Goal: Task Accomplishment & Management: Manage account settings

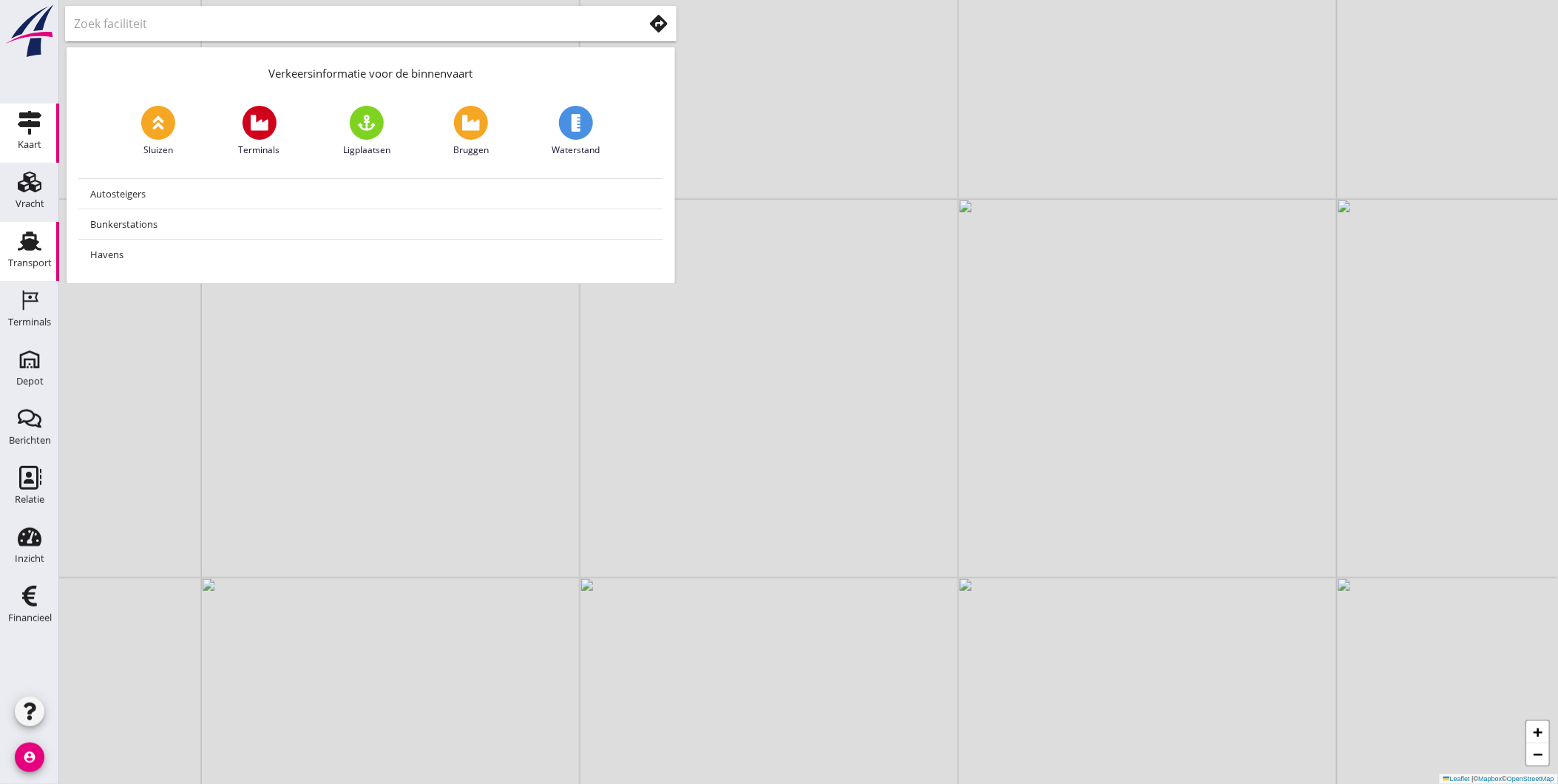
click at [31, 244] on use at bounding box center [29, 240] width 23 height 19
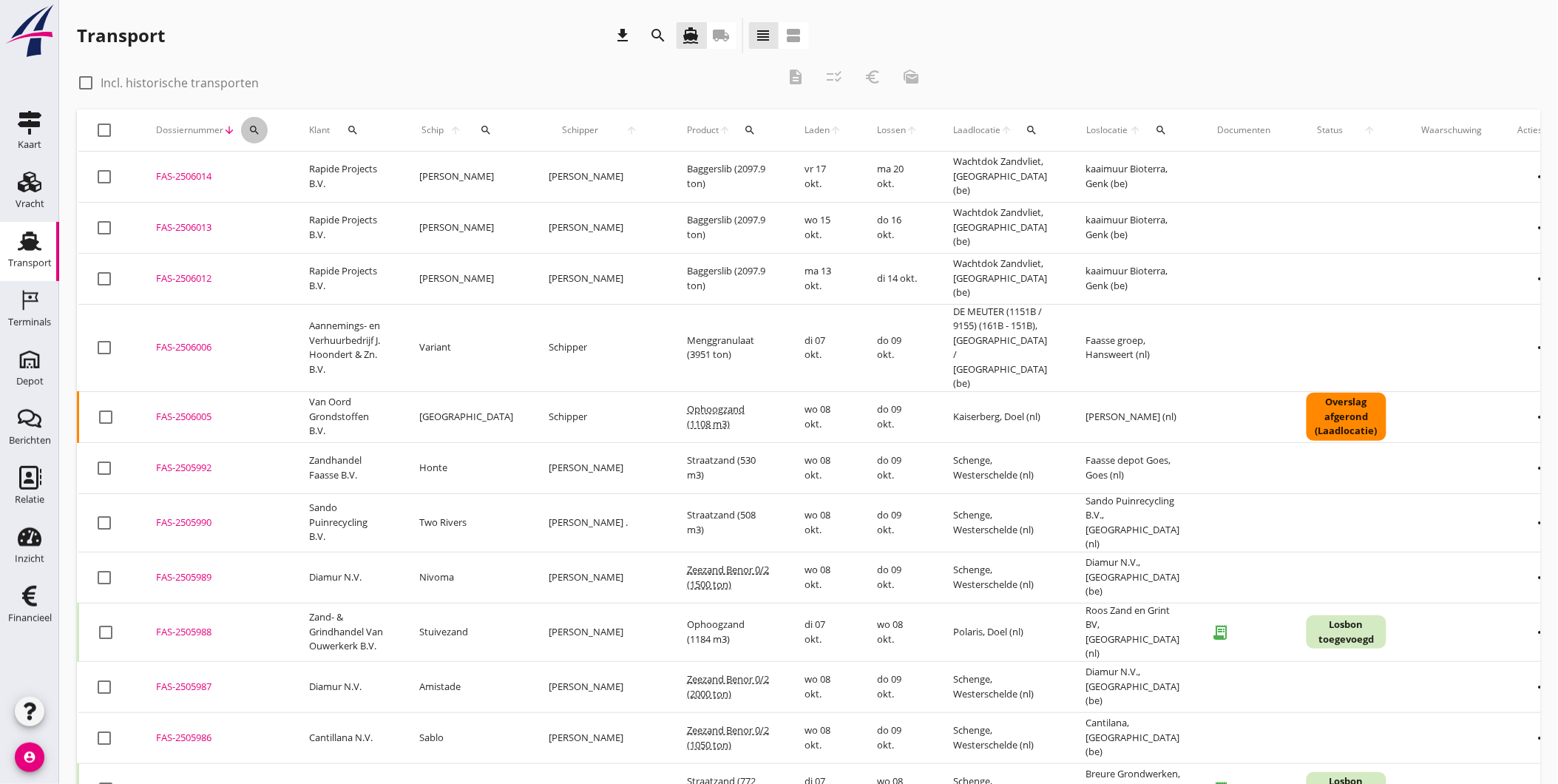
click at [265, 133] on button "search" at bounding box center [255, 130] width 27 height 27
click at [313, 169] on input "Zoeken op dossiernummer..." at bounding box center [323, 173] width 154 height 23
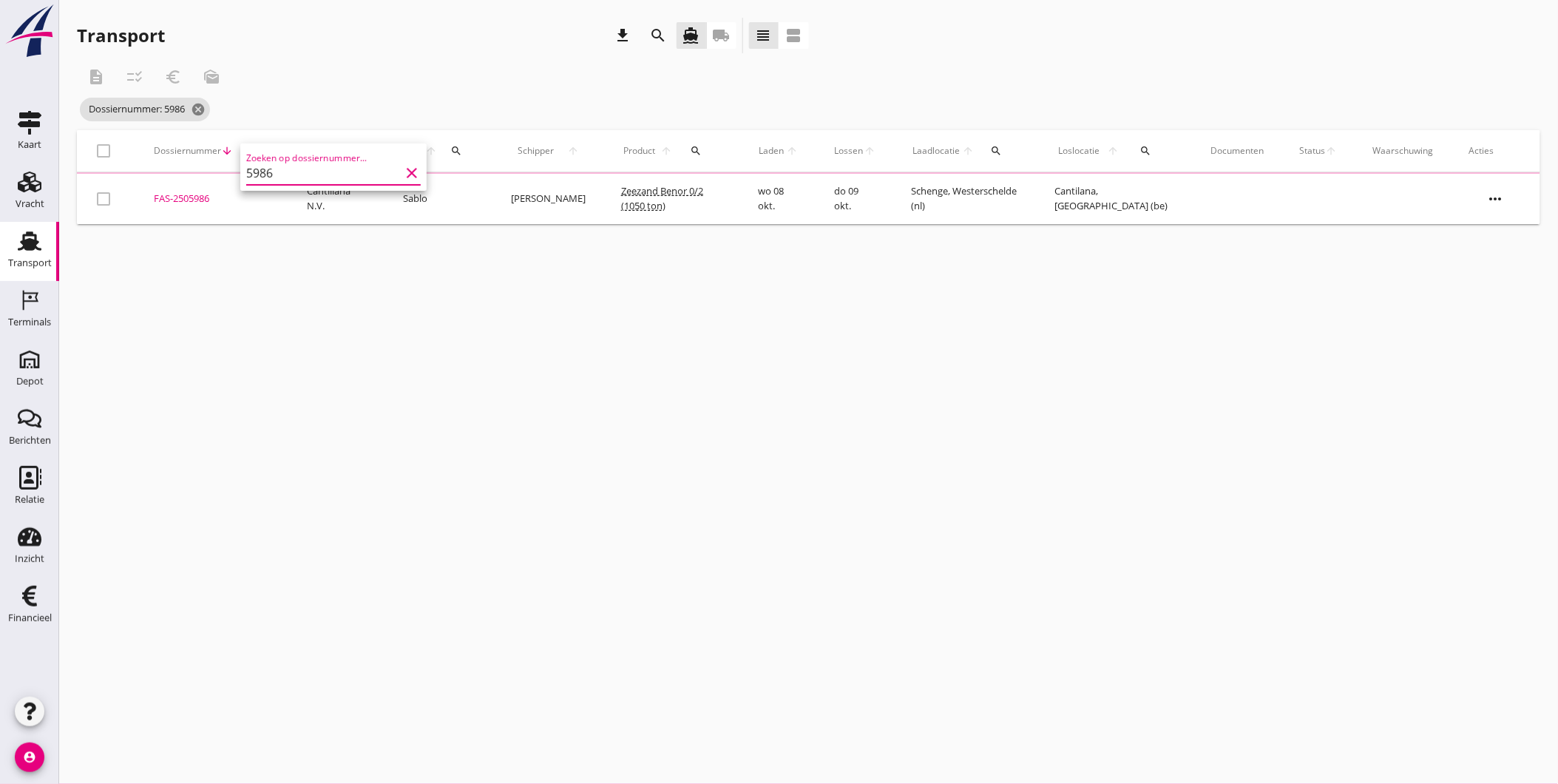
type input "5986"
click at [194, 198] on div "FAS-2505986" at bounding box center [212, 199] width 118 height 15
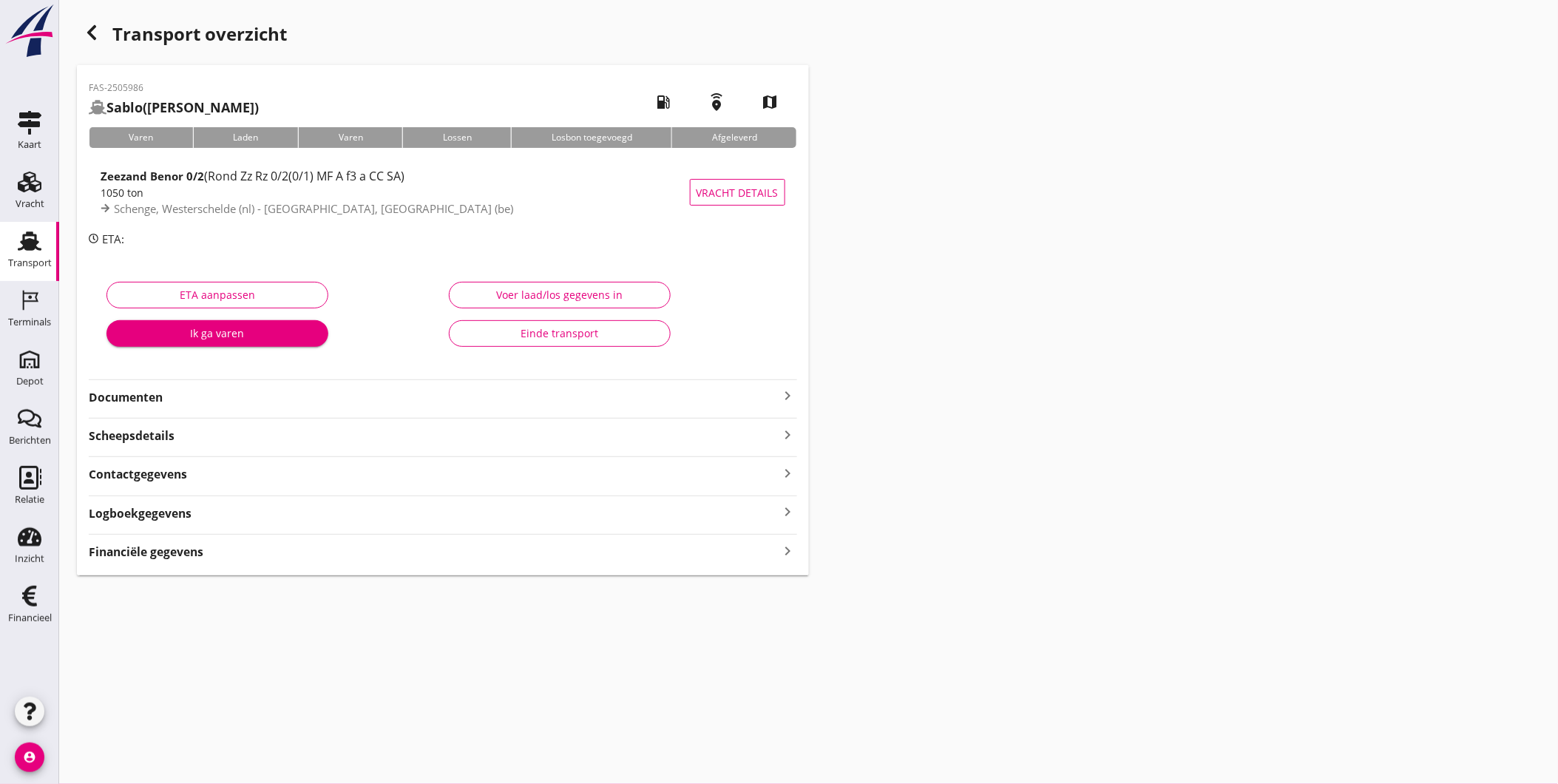
click at [32, 263] on div "Transport" at bounding box center [30, 263] width 43 height 10
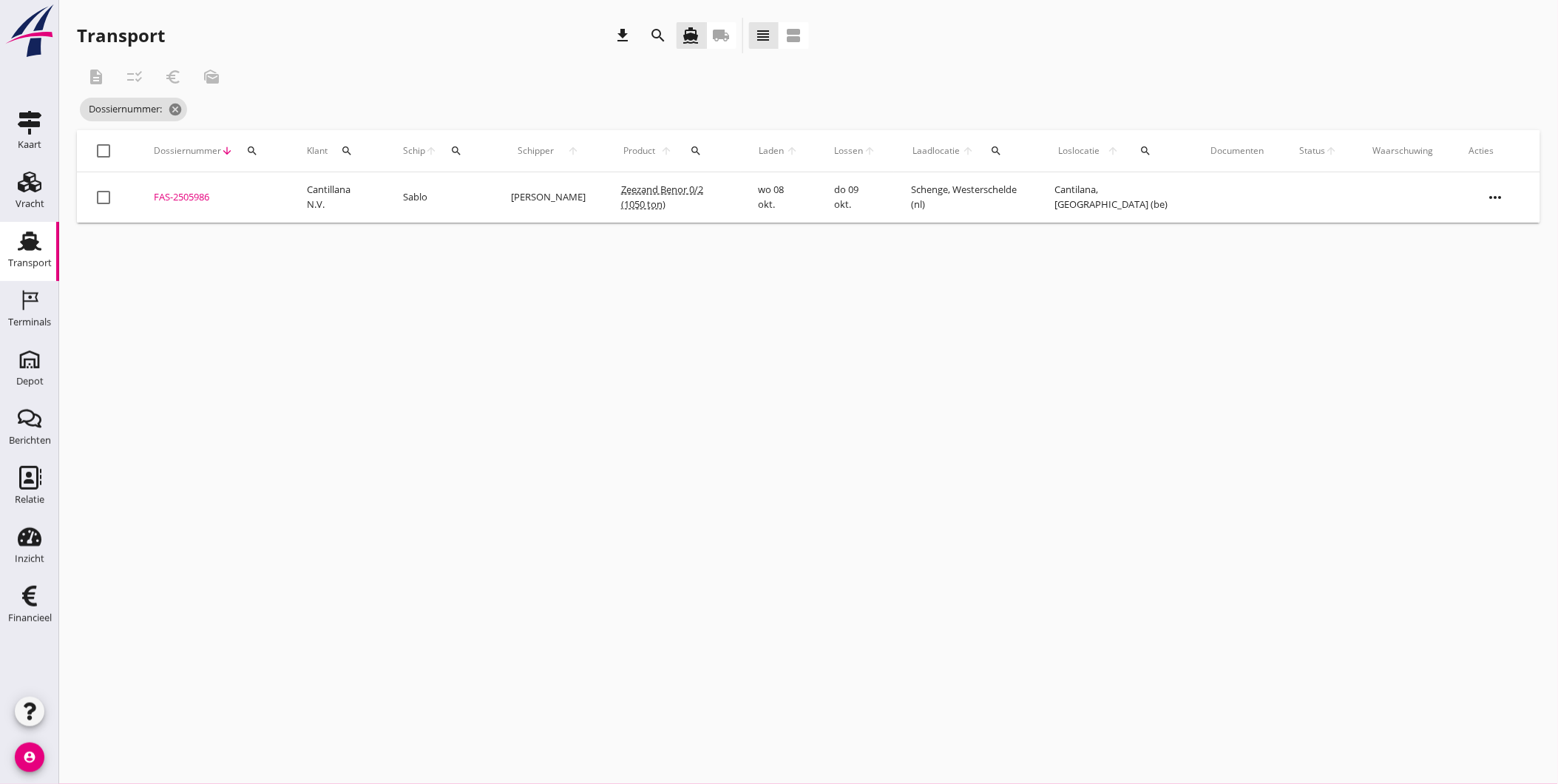
click at [205, 200] on div "FAS-2505986" at bounding box center [212, 198] width 118 height 15
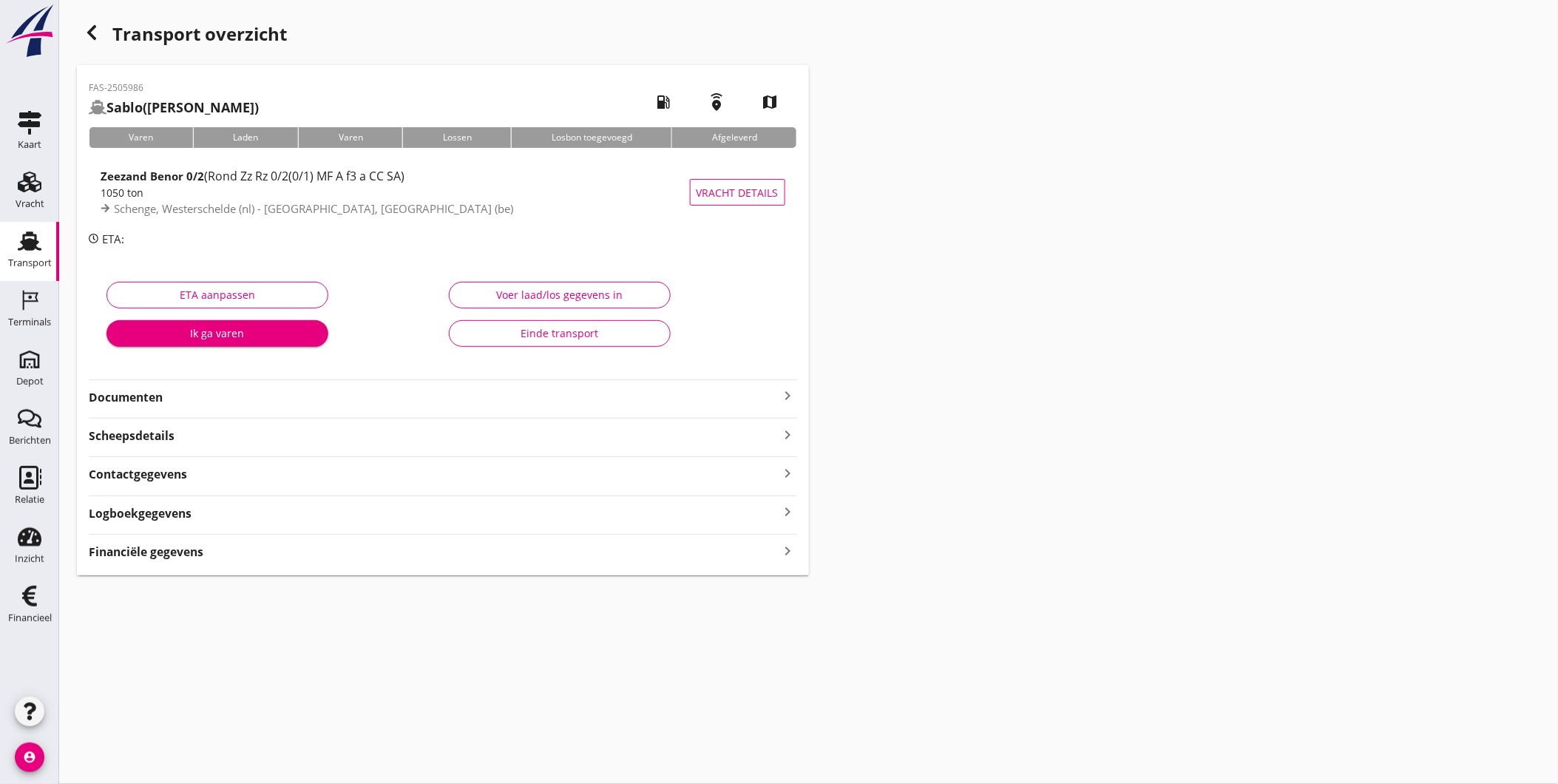
click at [181, 390] on strong "Documenten" at bounding box center [433, 397] width 690 height 17
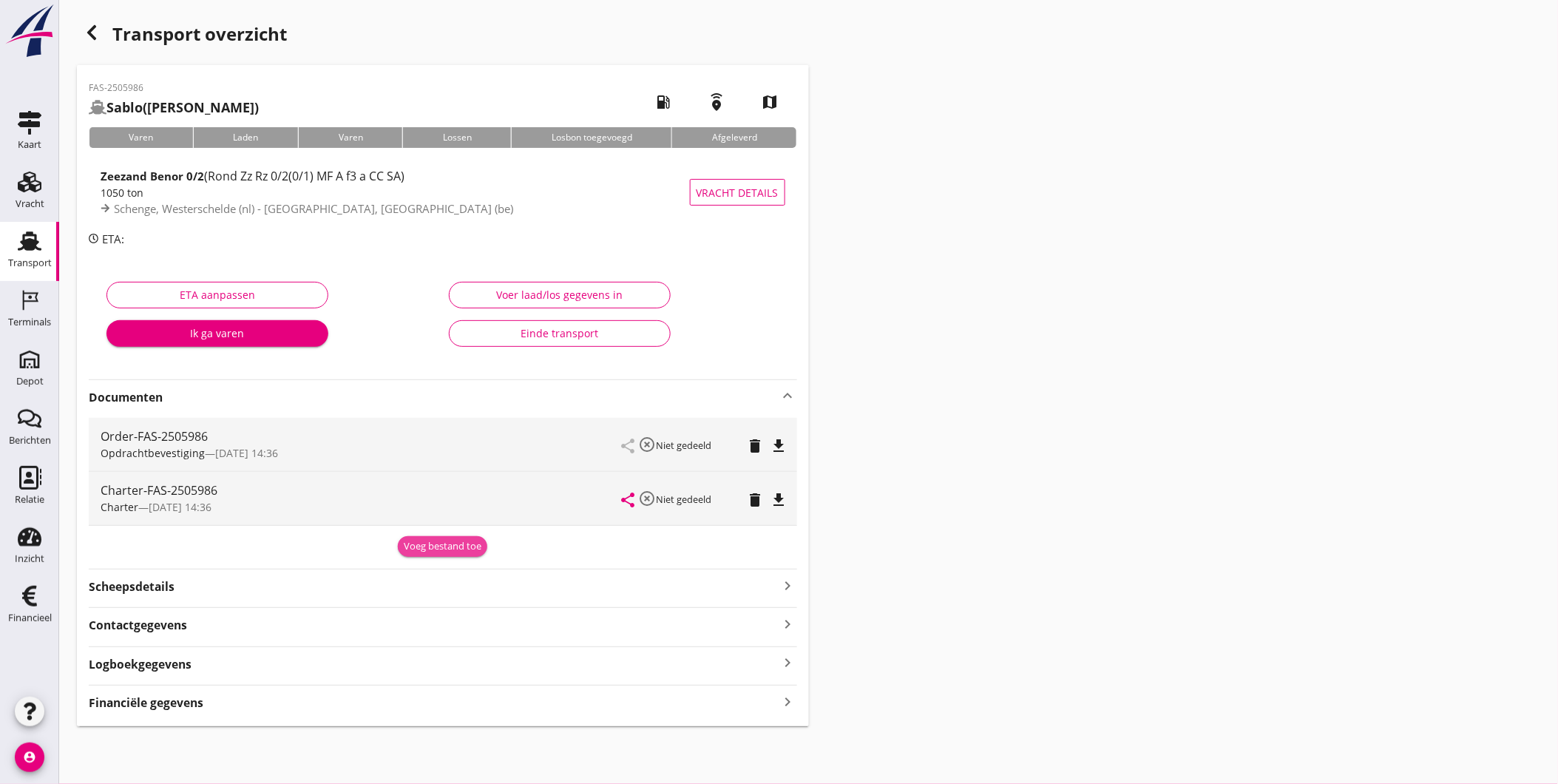
click at [424, 550] on div "Voeg bestand toe" at bounding box center [443, 547] width 78 height 15
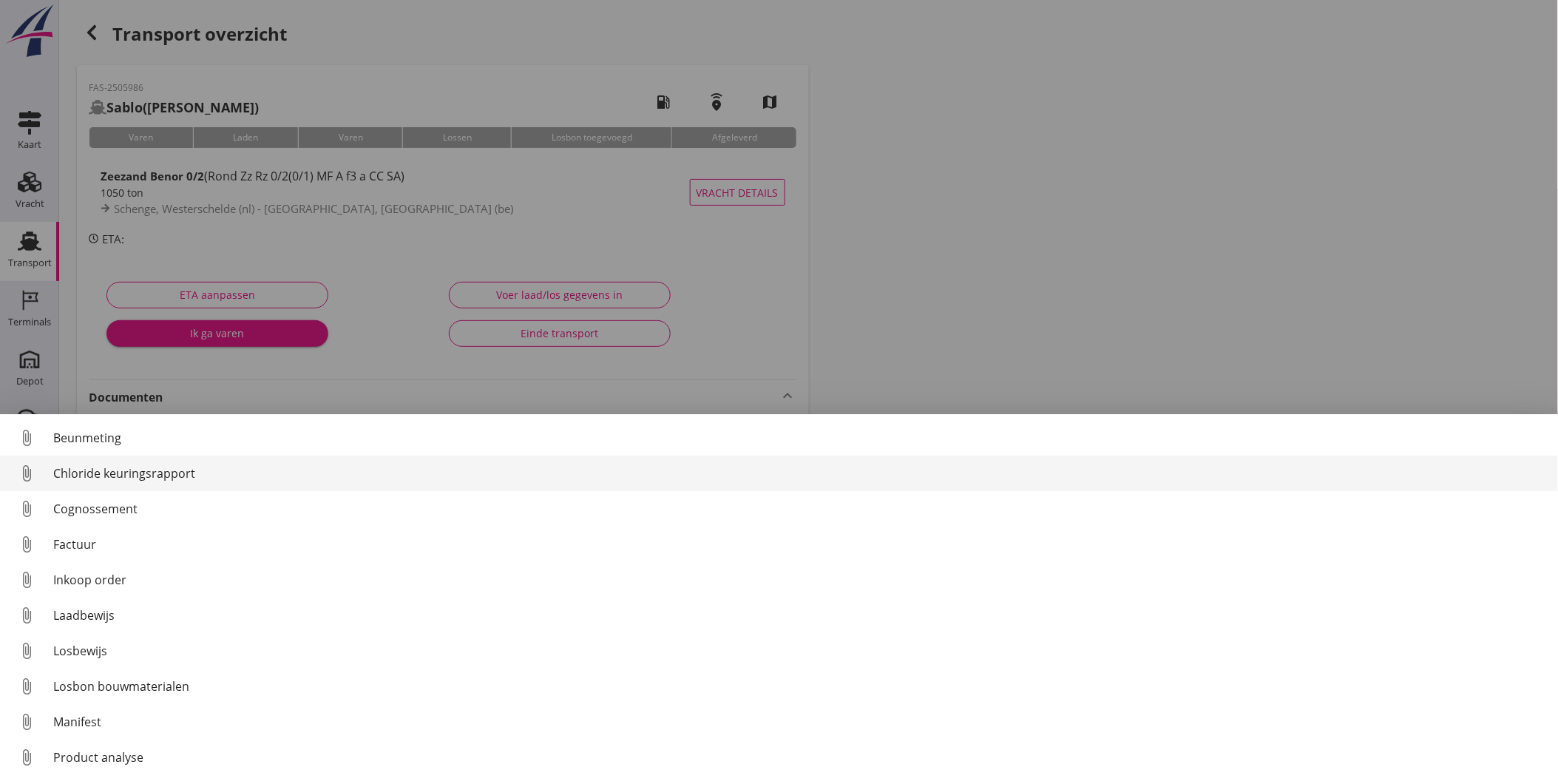
click at [131, 684] on div "Losbon bouwmaterialen" at bounding box center [800, 685] width 1493 height 18
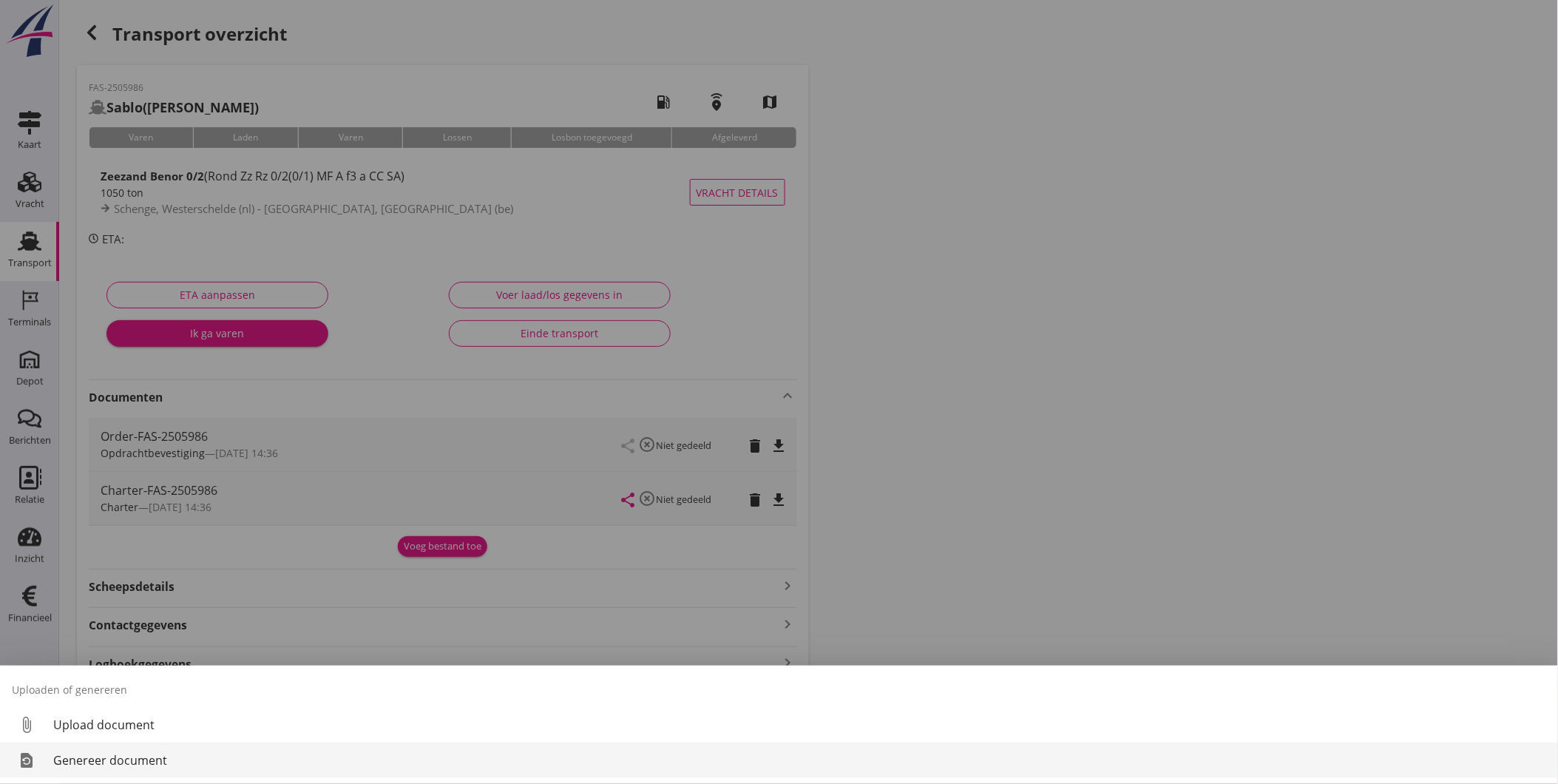
click at [134, 759] on div "Genereer document" at bounding box center [800, 760] width 1493 height 18
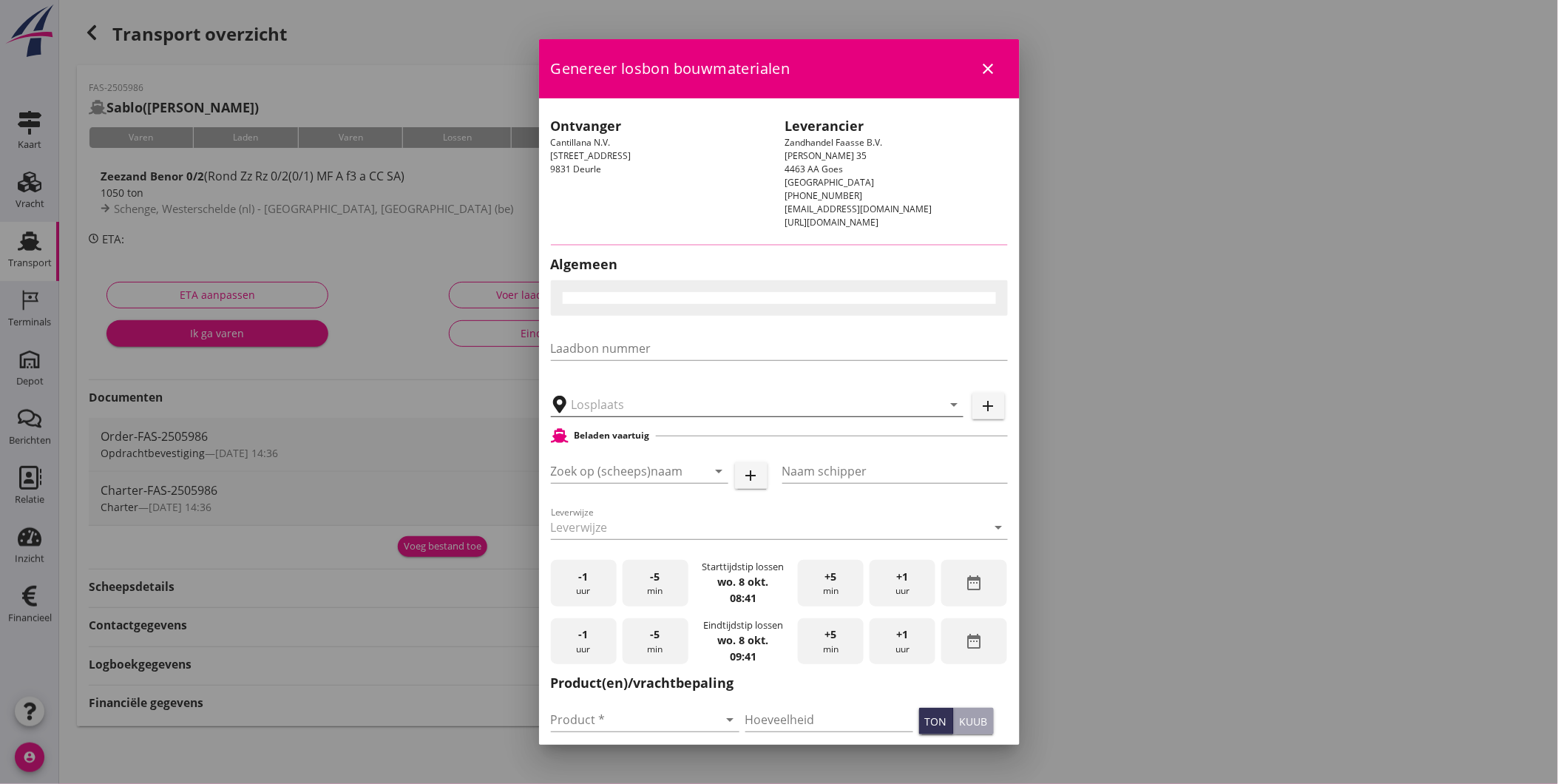
type input "Cantilana, [GEOGRAPHIC_DATA]-Leeuw"
checkbox input "true"
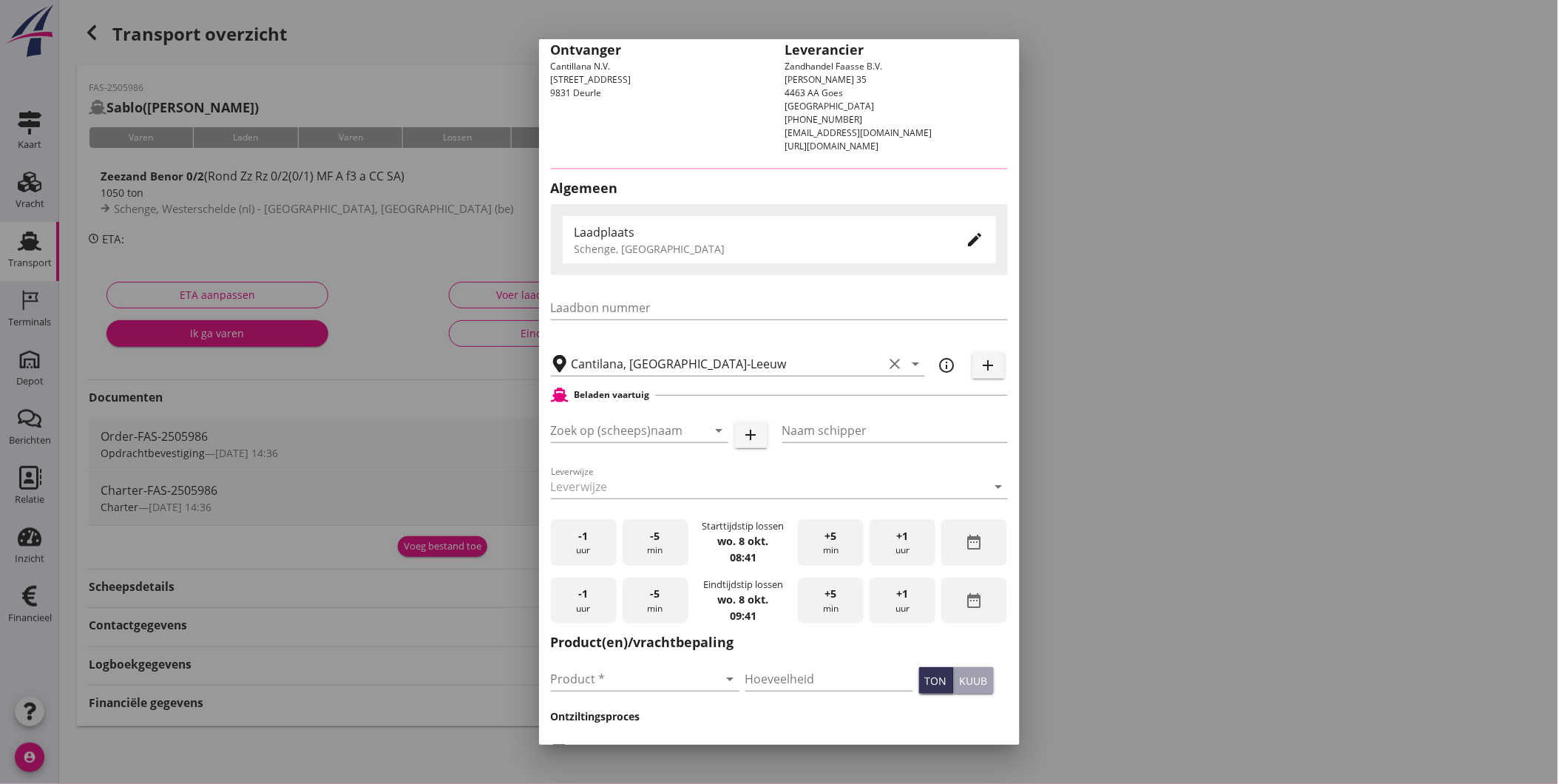
type input "Sablo"
type input "[PERSON_NAME]"
type input "Zeezand Benor 0/2 (6120)"
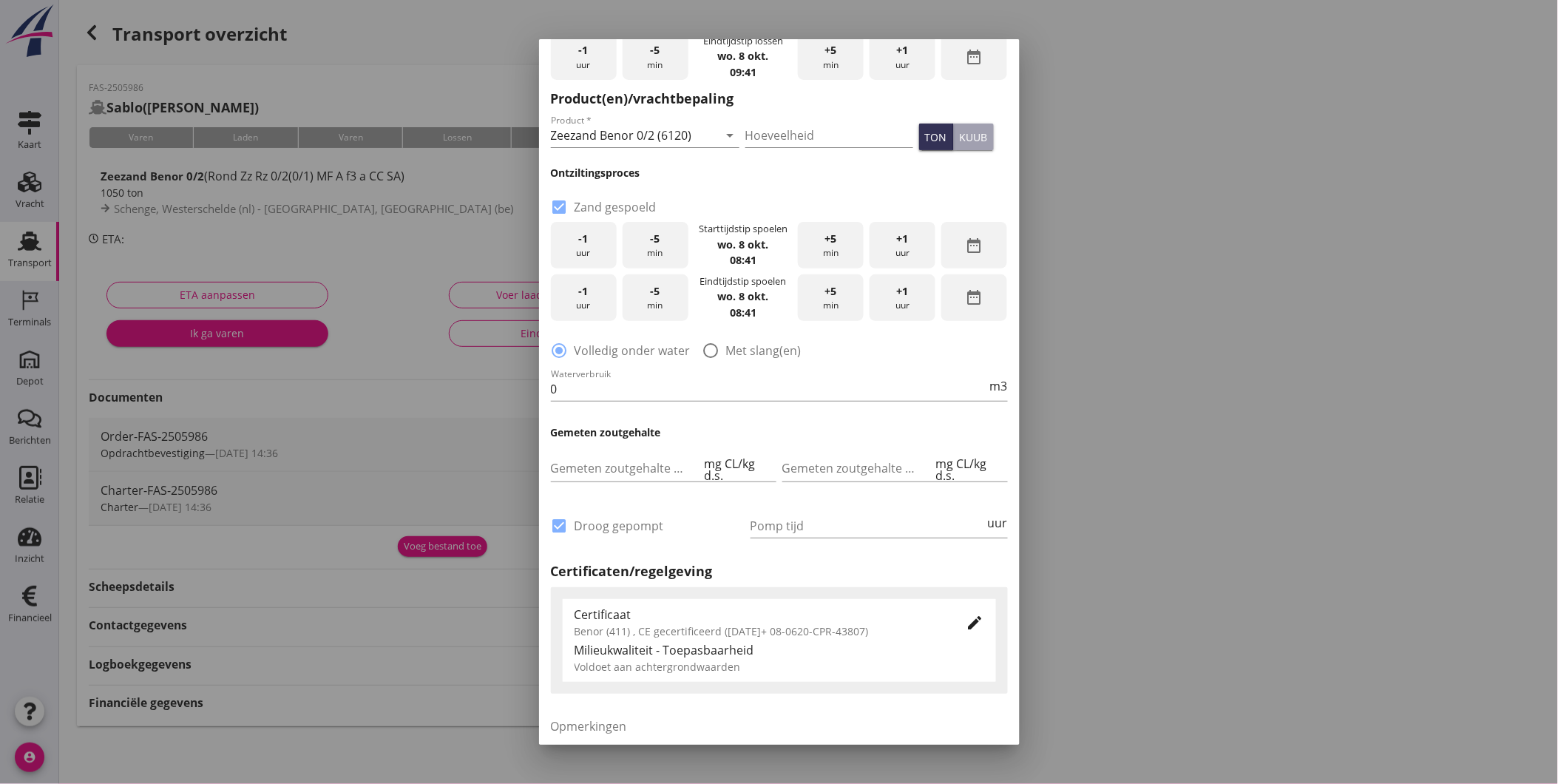
scroll to position [726, 0]
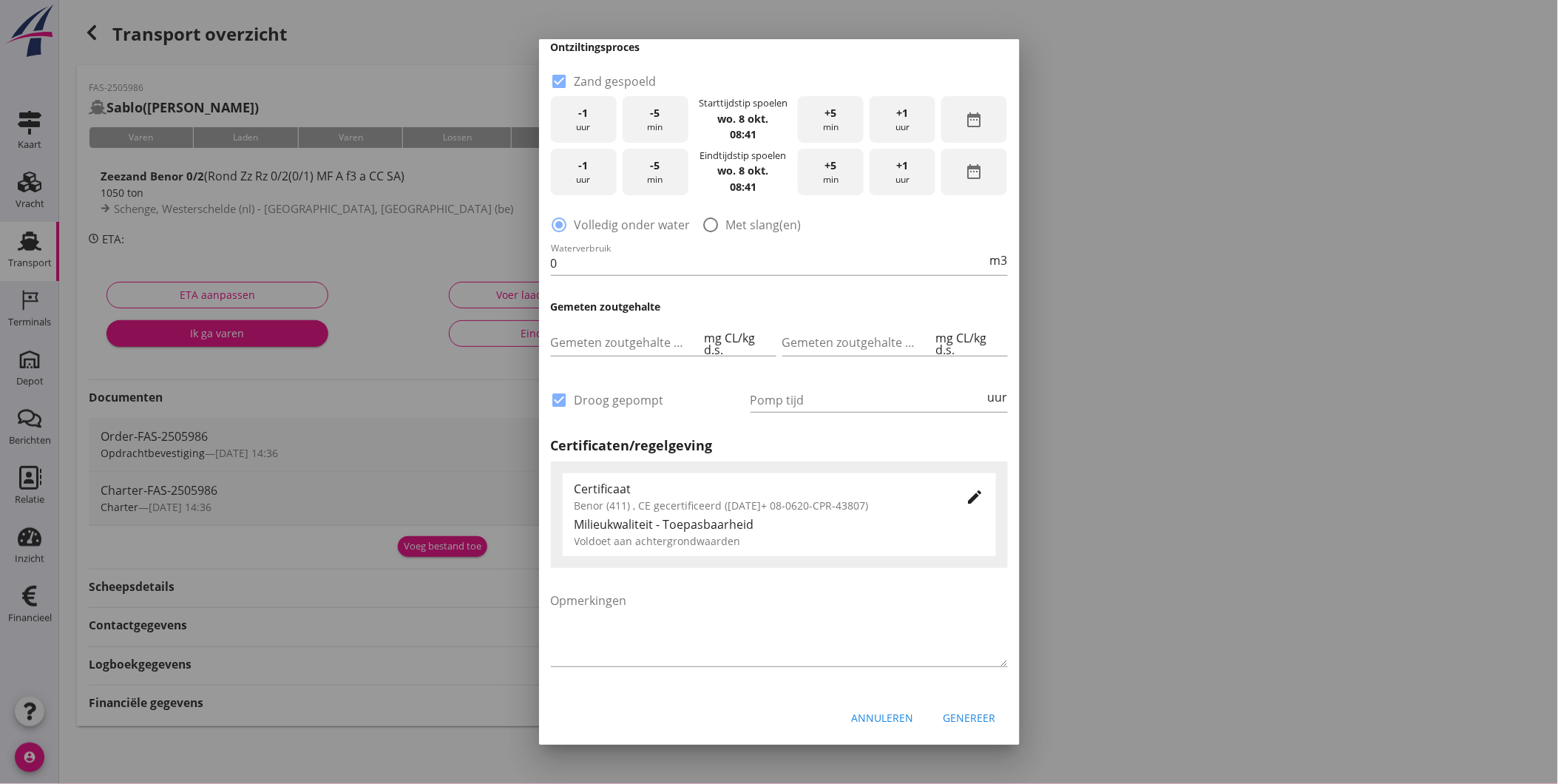
click at [966, 710] on div "Genereer" at bounding box center [969, 717] width 53 height 16
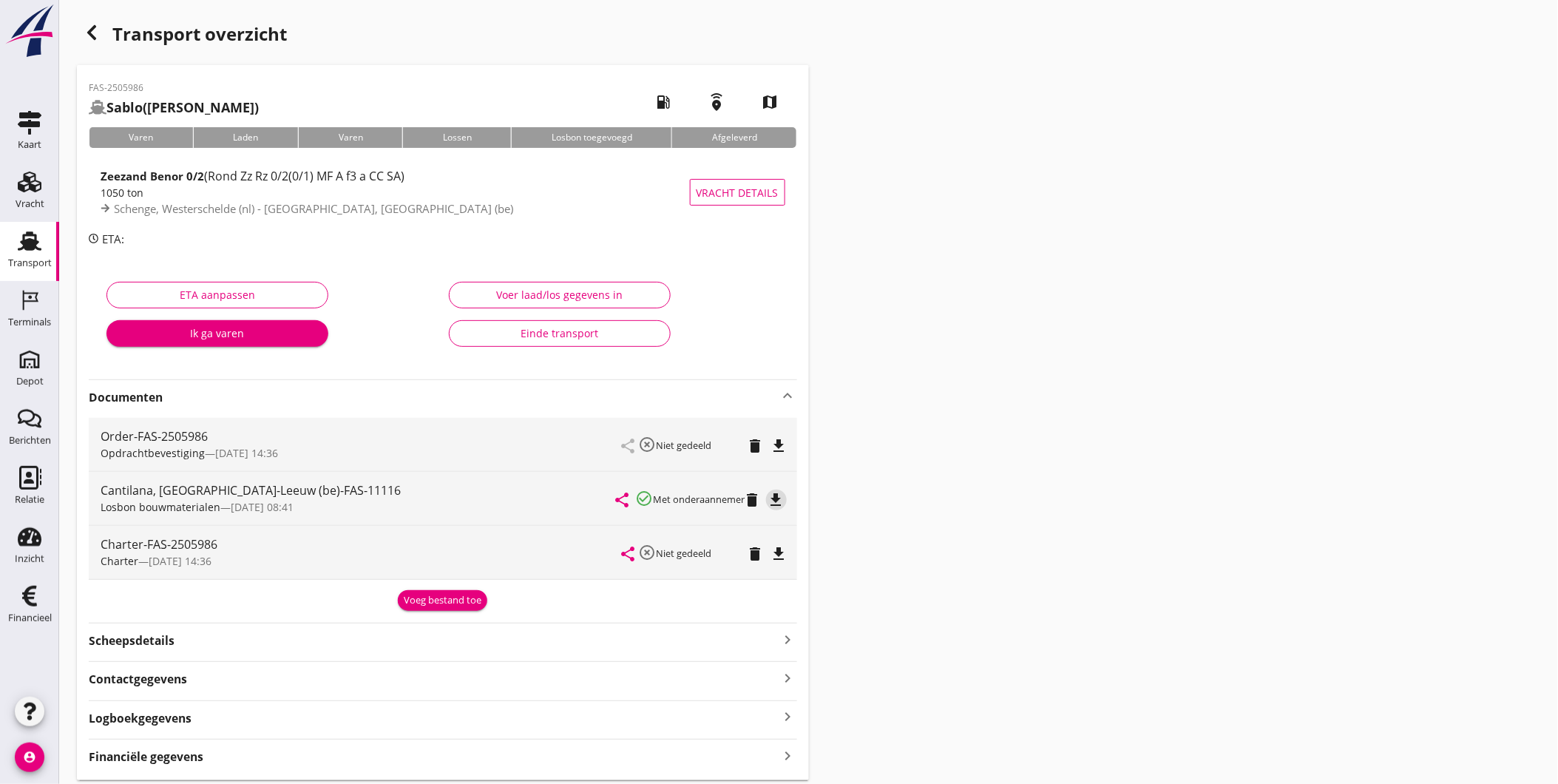
click at [780, 502] on icon "file_download" at bounding box center [776, 499] width 18 height 18
click at [19, 255] on div "Transport" at bounding box center [30, 263] width 43 height 21
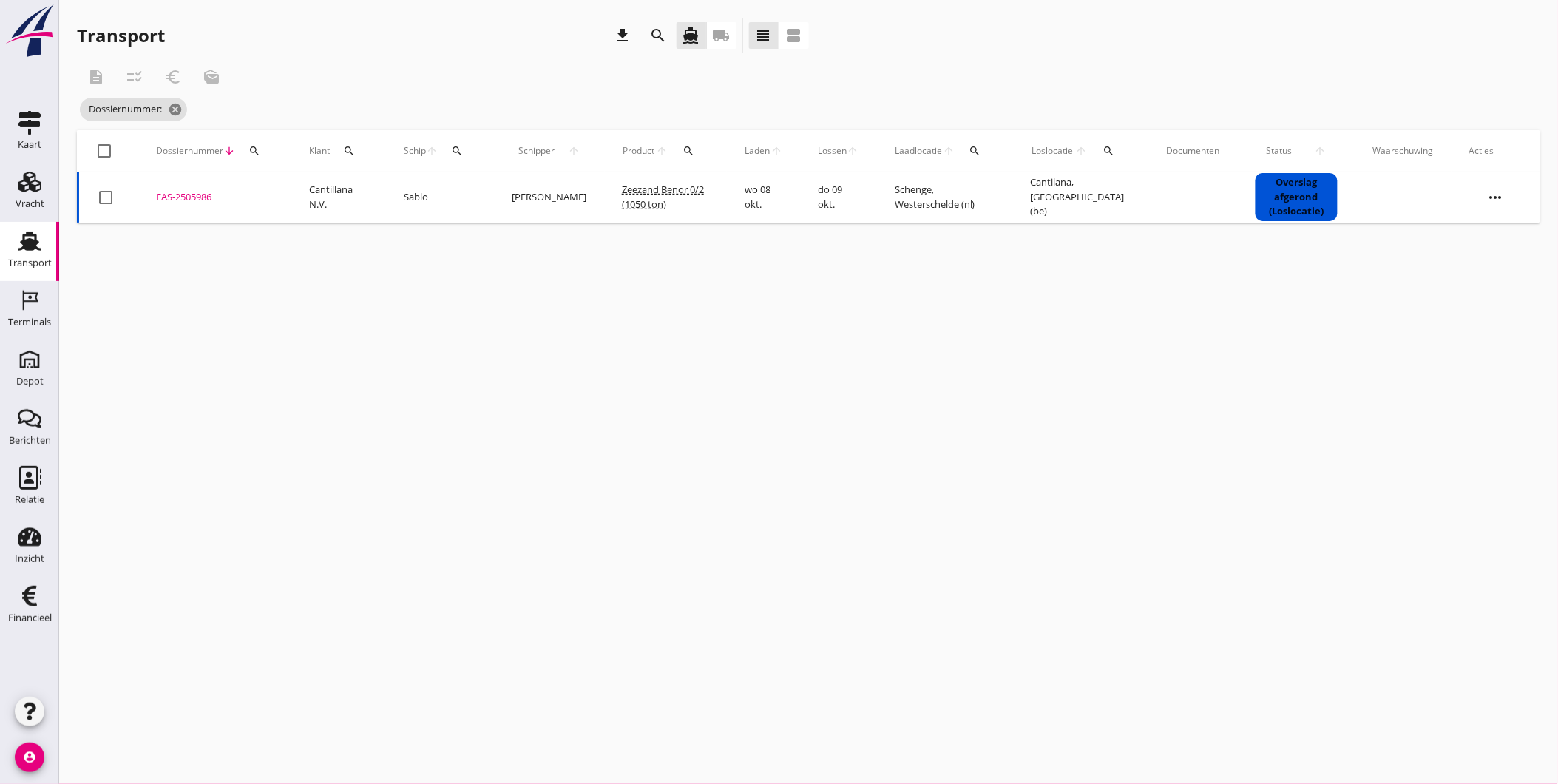
click at [261, 154] on div "search" at bounding box center [255, 151] width 27 height 12
click at [274, 195] on input "Zoeken op dossiernummer..." at bounding box center [323, 194] width 154 height 23
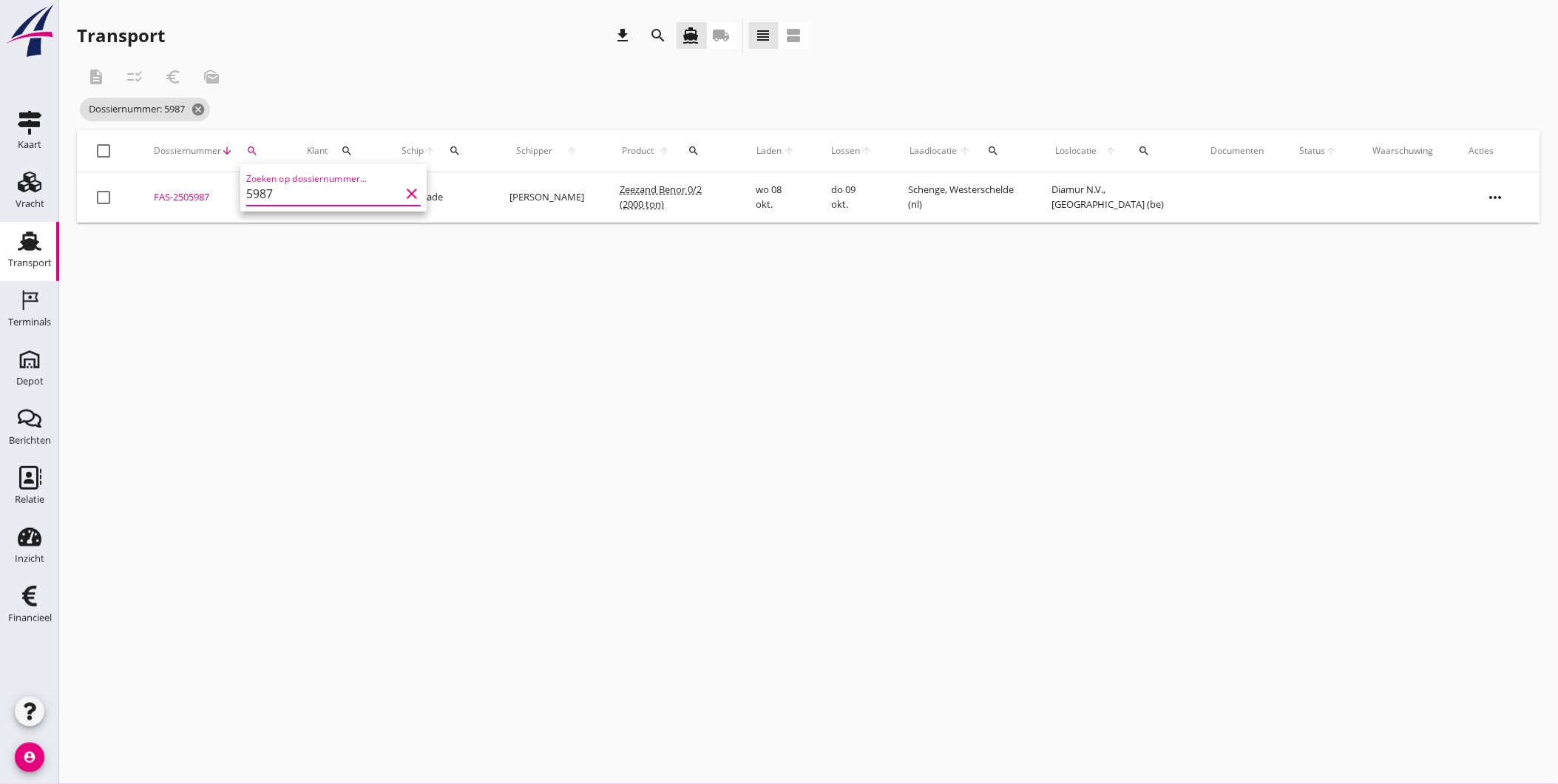
type input "5987"
click at [190, 200] on div "FAS-2505987" at bounding box center [212, 198] width 118 height 15
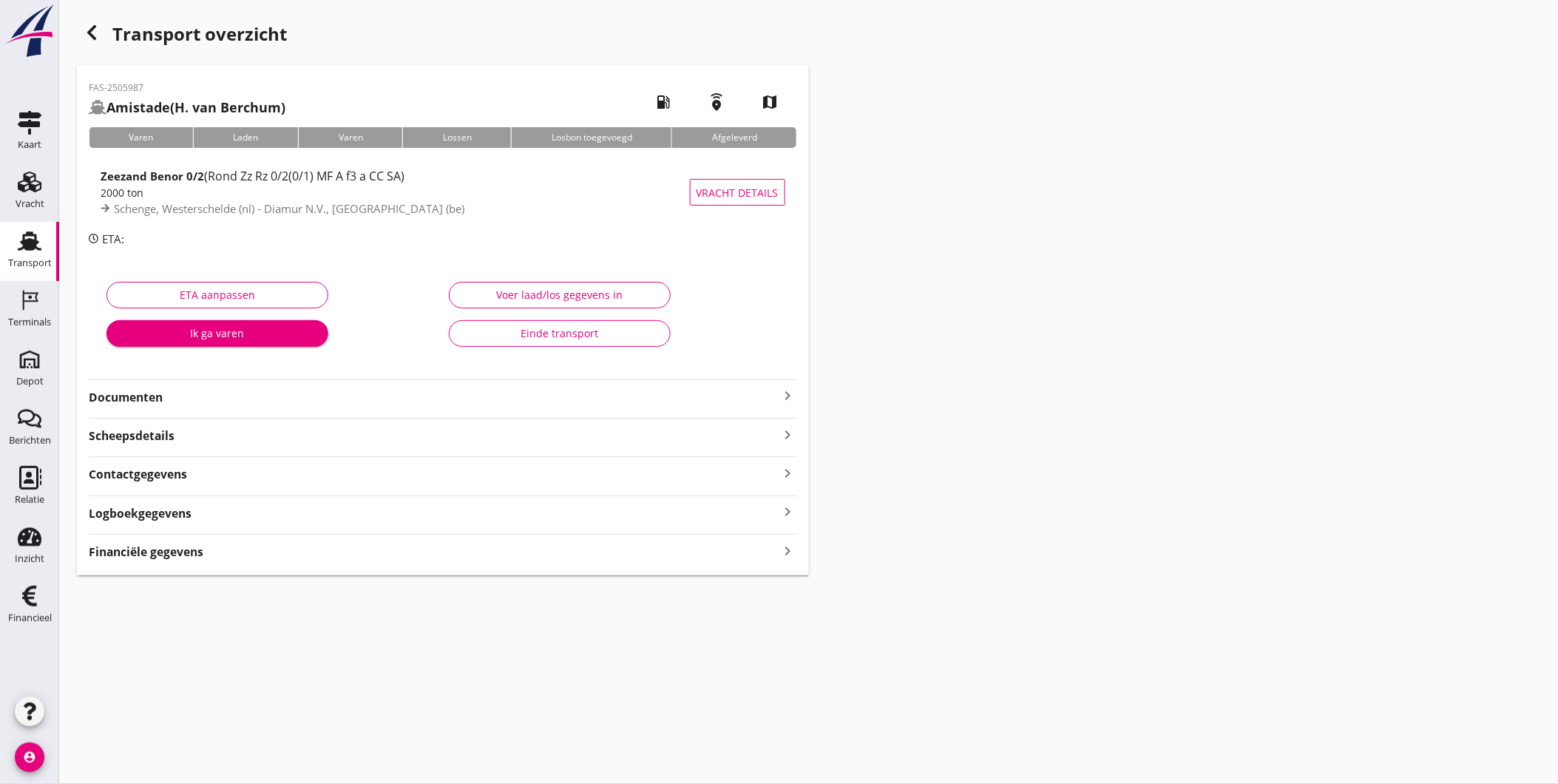
click at [178, 401] on strong "Documenten" at bounding box center [433, 397] width 690 height 17
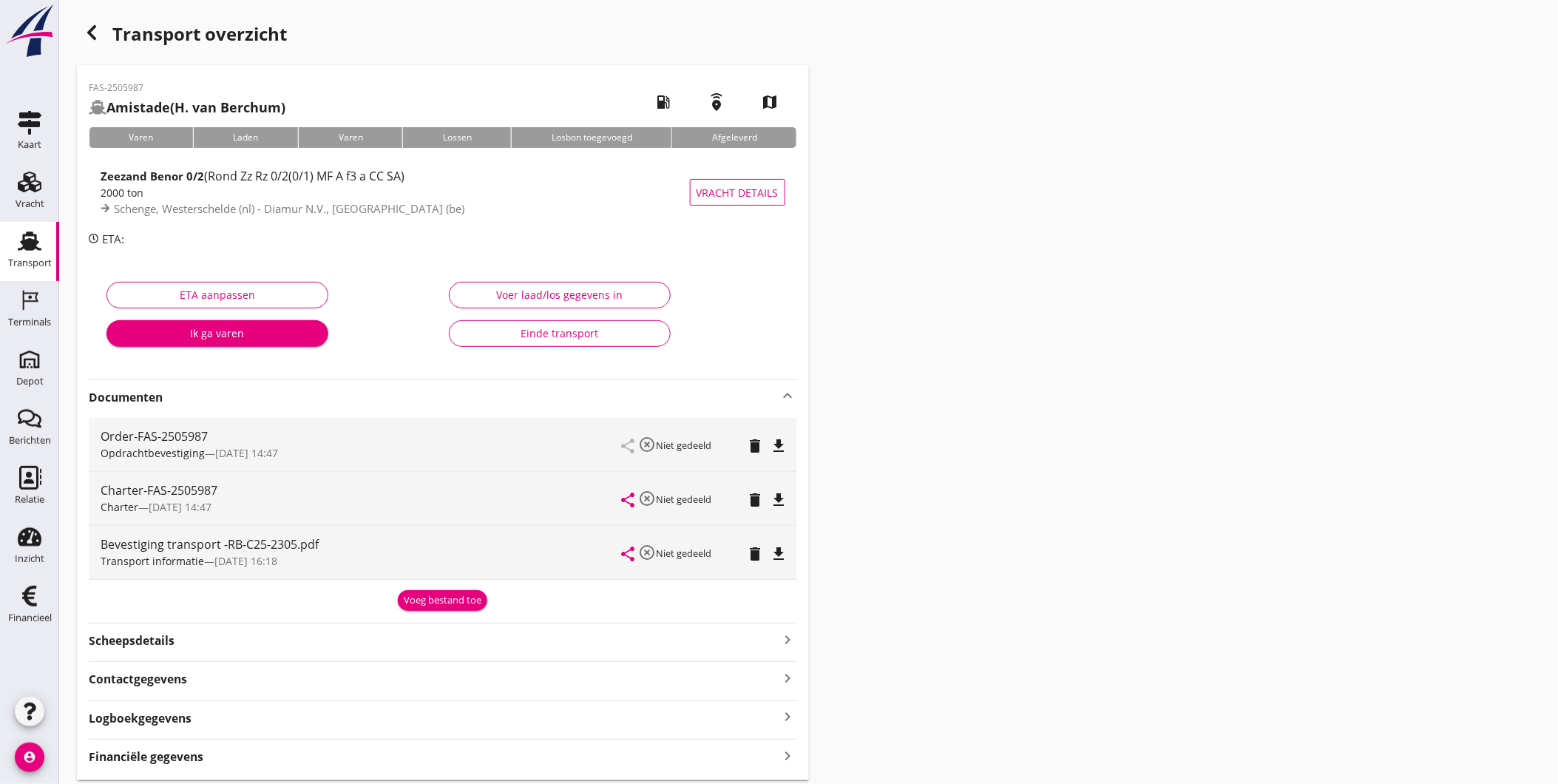
click at [441, 599] on div "Voeg bestand toe" at bounding box center [443, 600] width 78 height 15
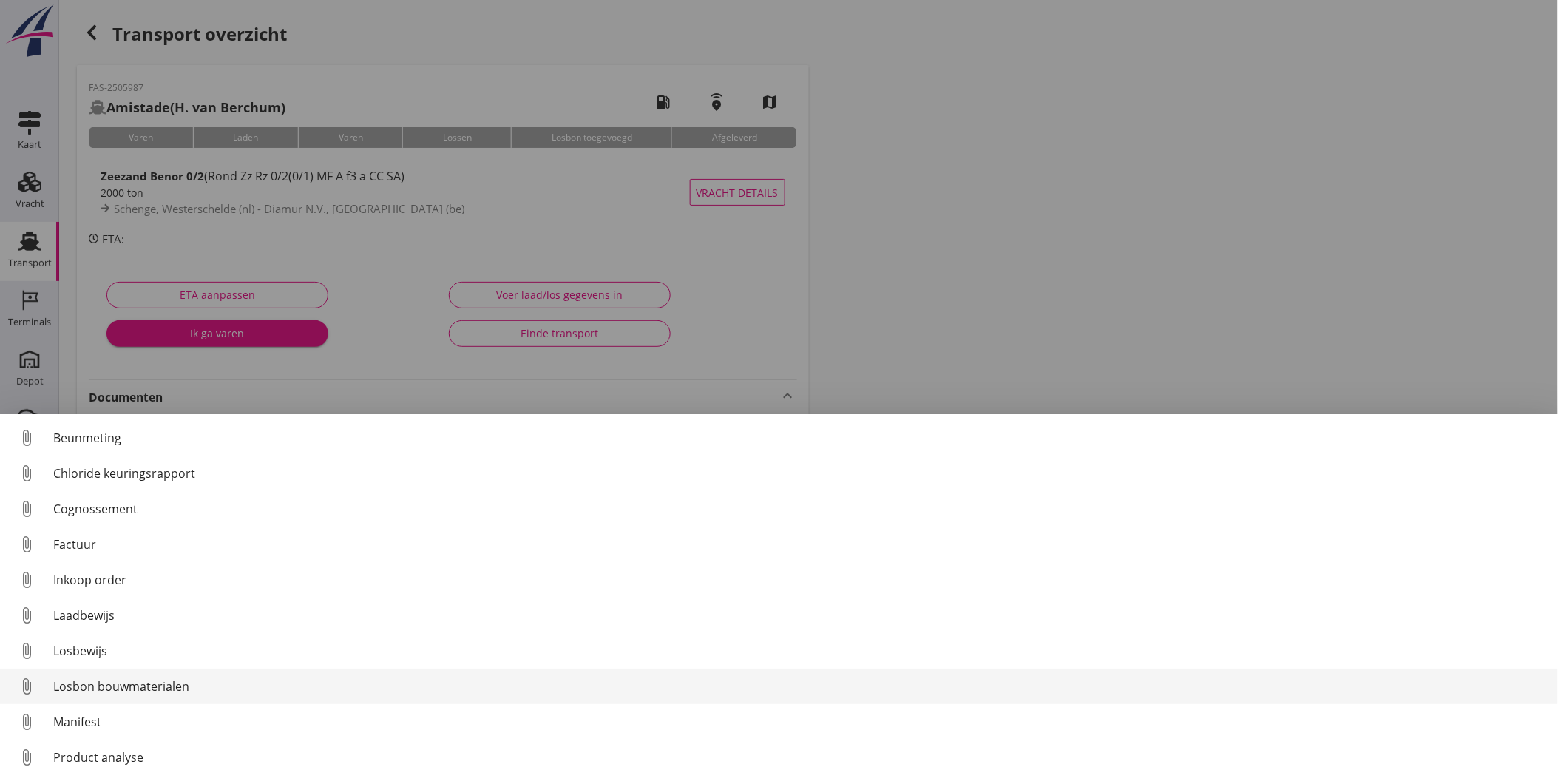
click at [209, 681] on div "Losbon bouwmaterialen" at bounding box center [800, 685] width 1493 height 18
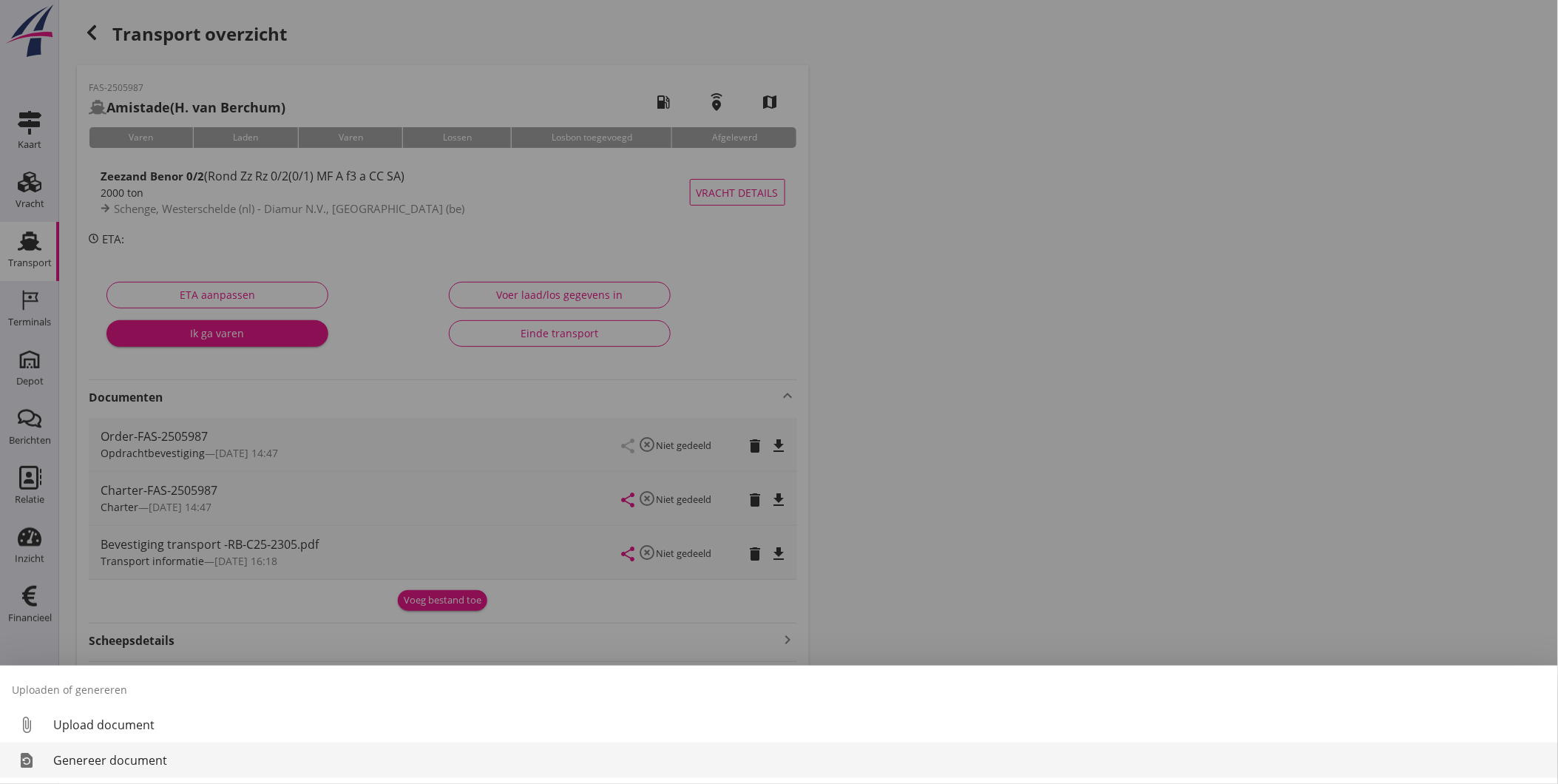
click at [115, 767] on div "Genereer document" at bounding box center [800, 760] width 1493 height 18
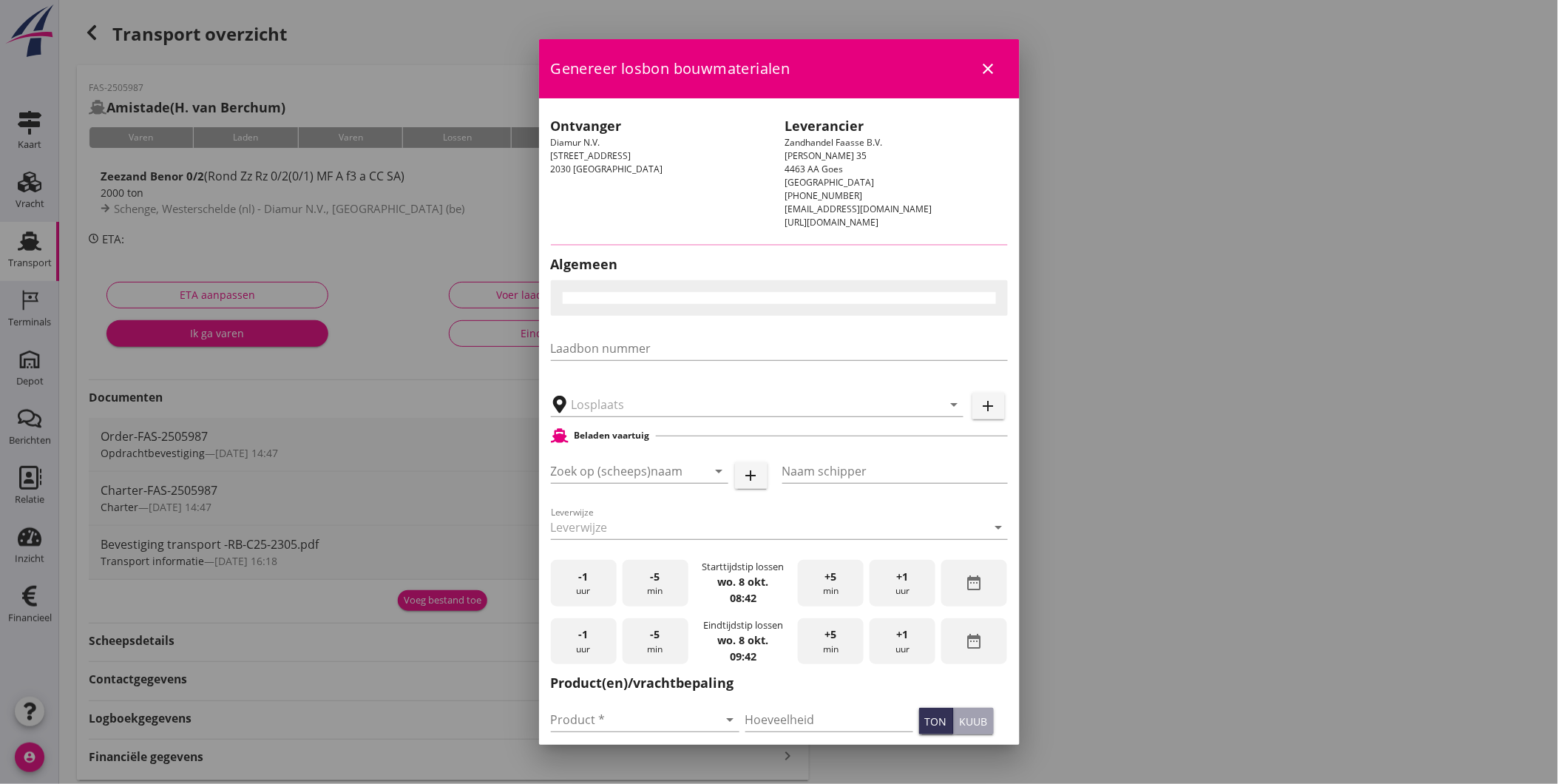
type input "Diamur N.V., [GEOGRAPHIC_DATA]"
type input "Amistade"
type input "[PERSON_NAME]"
type input "Zeezand Benor 0/2 (6120)"
checkbox input "true"
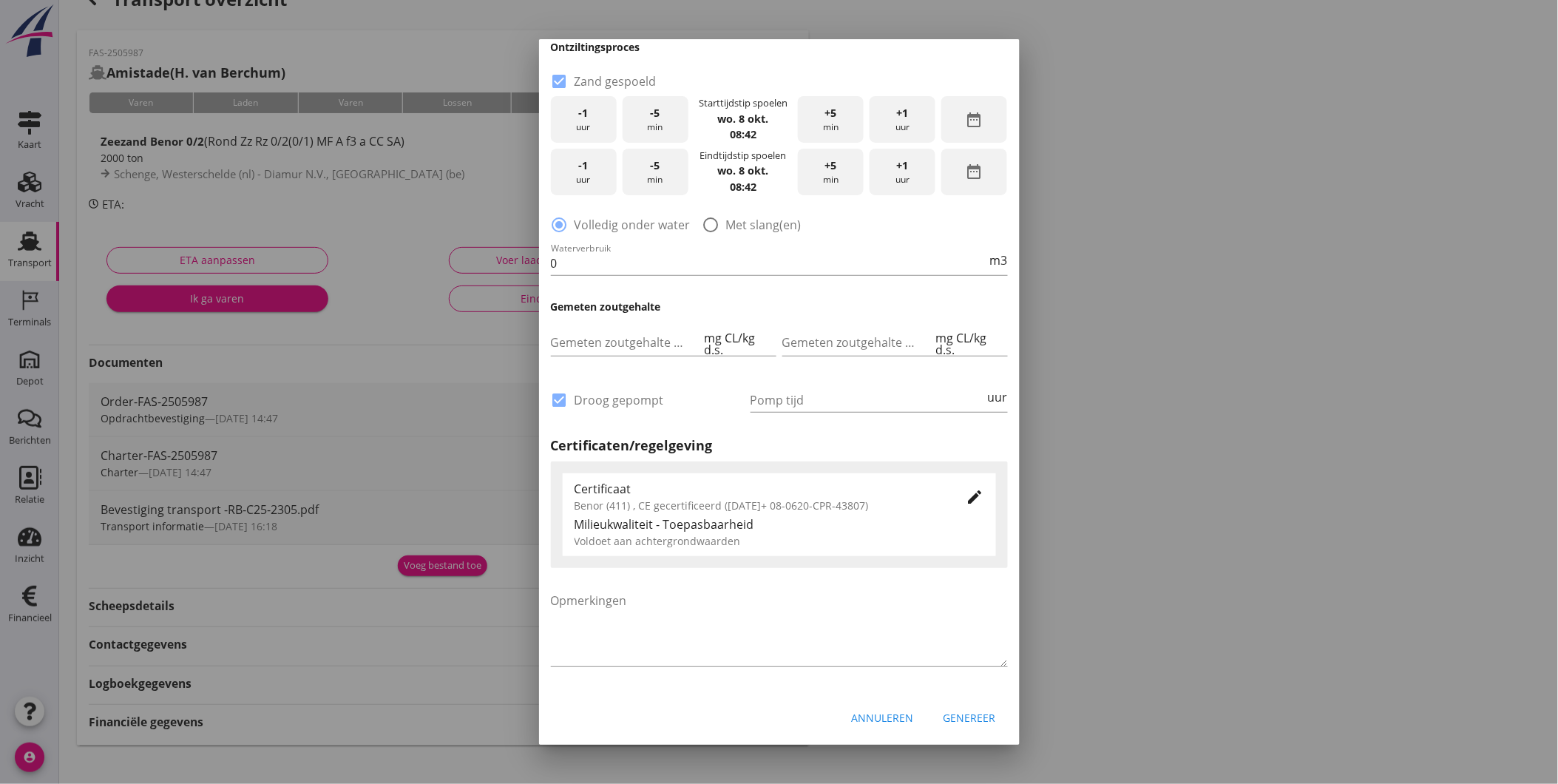
scroll to position [49, 0]
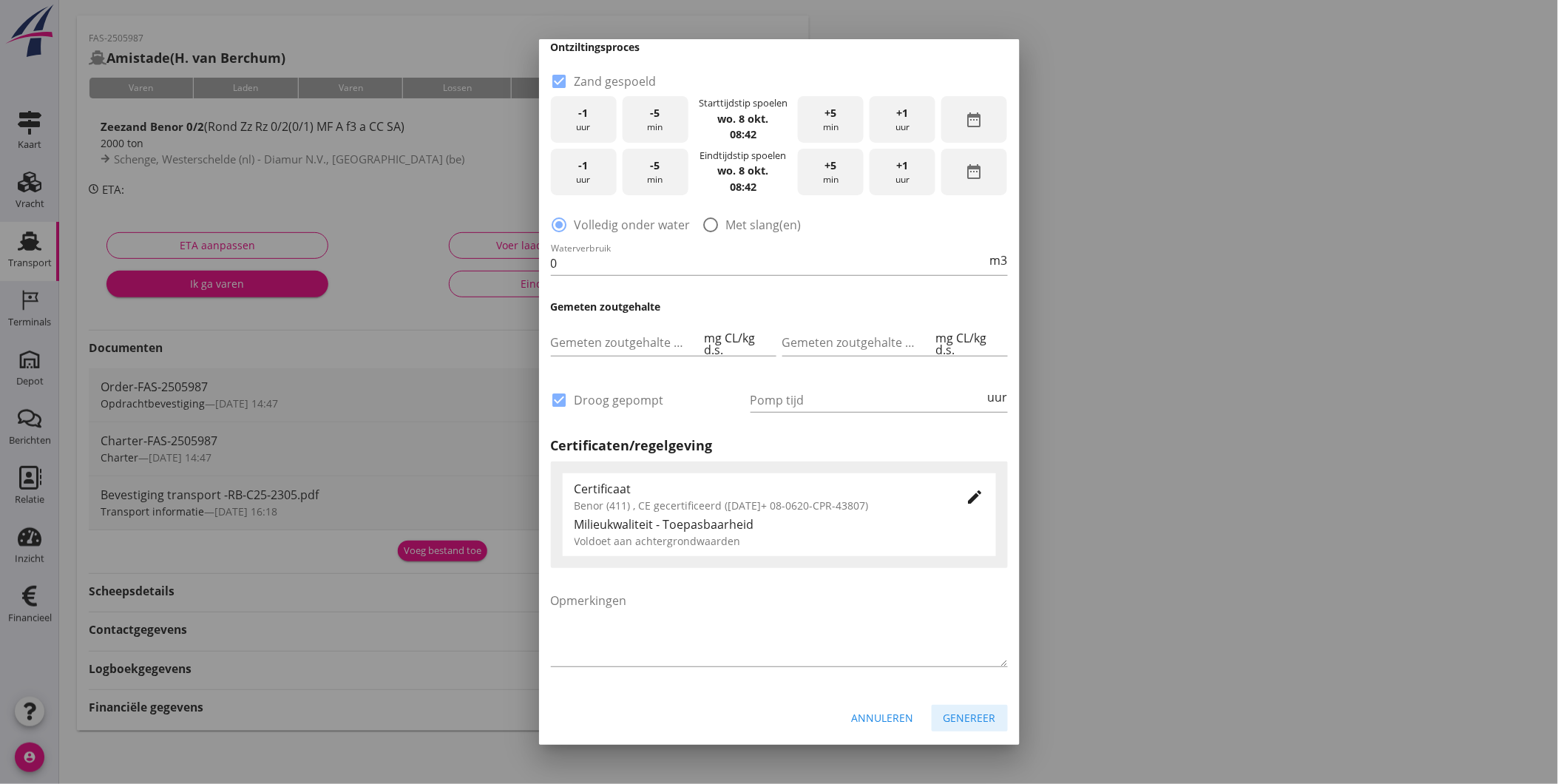
drag, startPoint x: 948, startPoint y: 703, endPoint x: 860, endPoint y: 541, distance: 184.4
click at [860, 541] on form "Genereer losbon bouwmaterialen close Ontvanger Diamur N.V. [STREET_ADDRESS] Lev…" at bounding box center [780, 28] width 481 height 1430
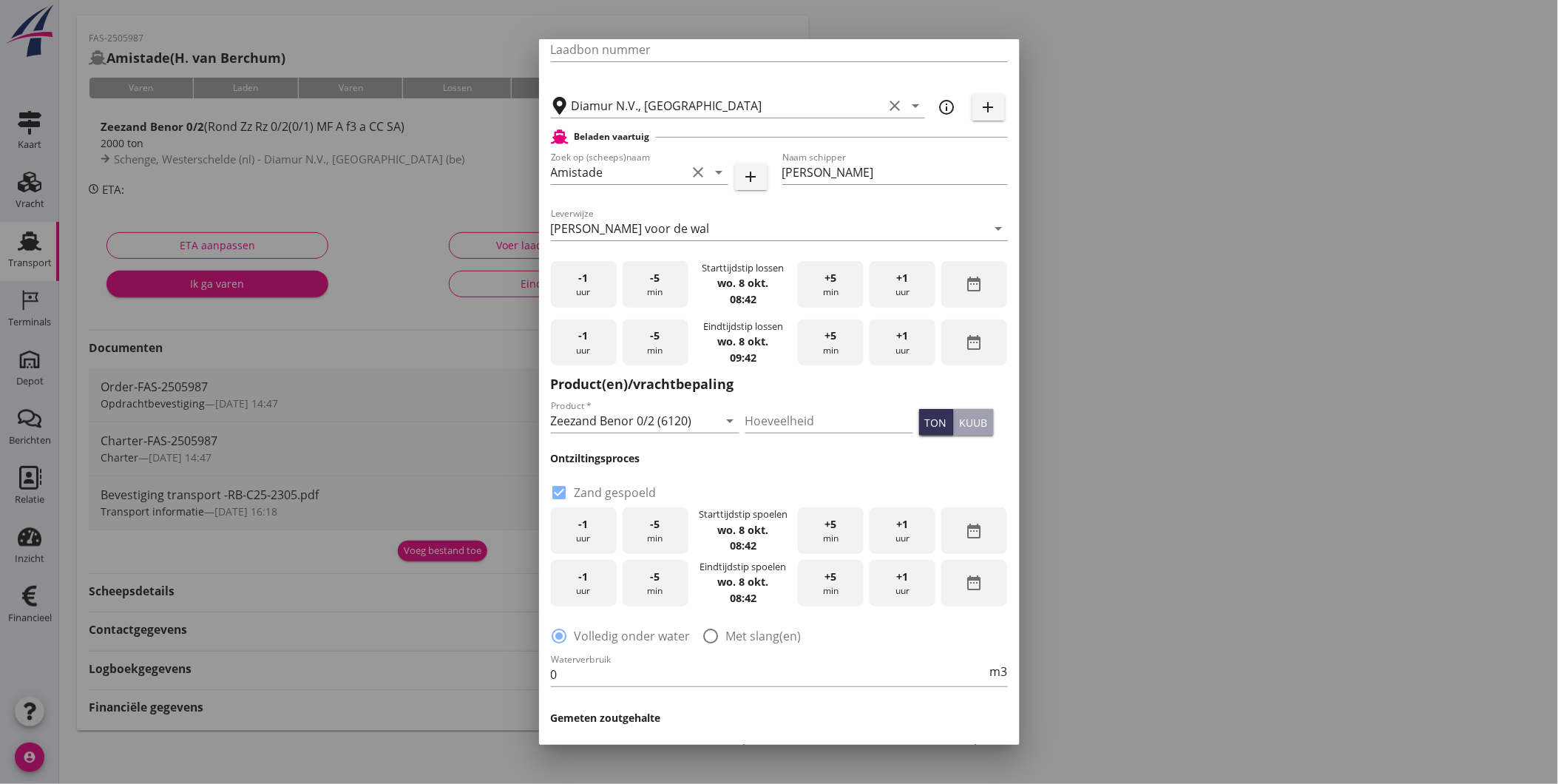
scroll to position [726, 0]
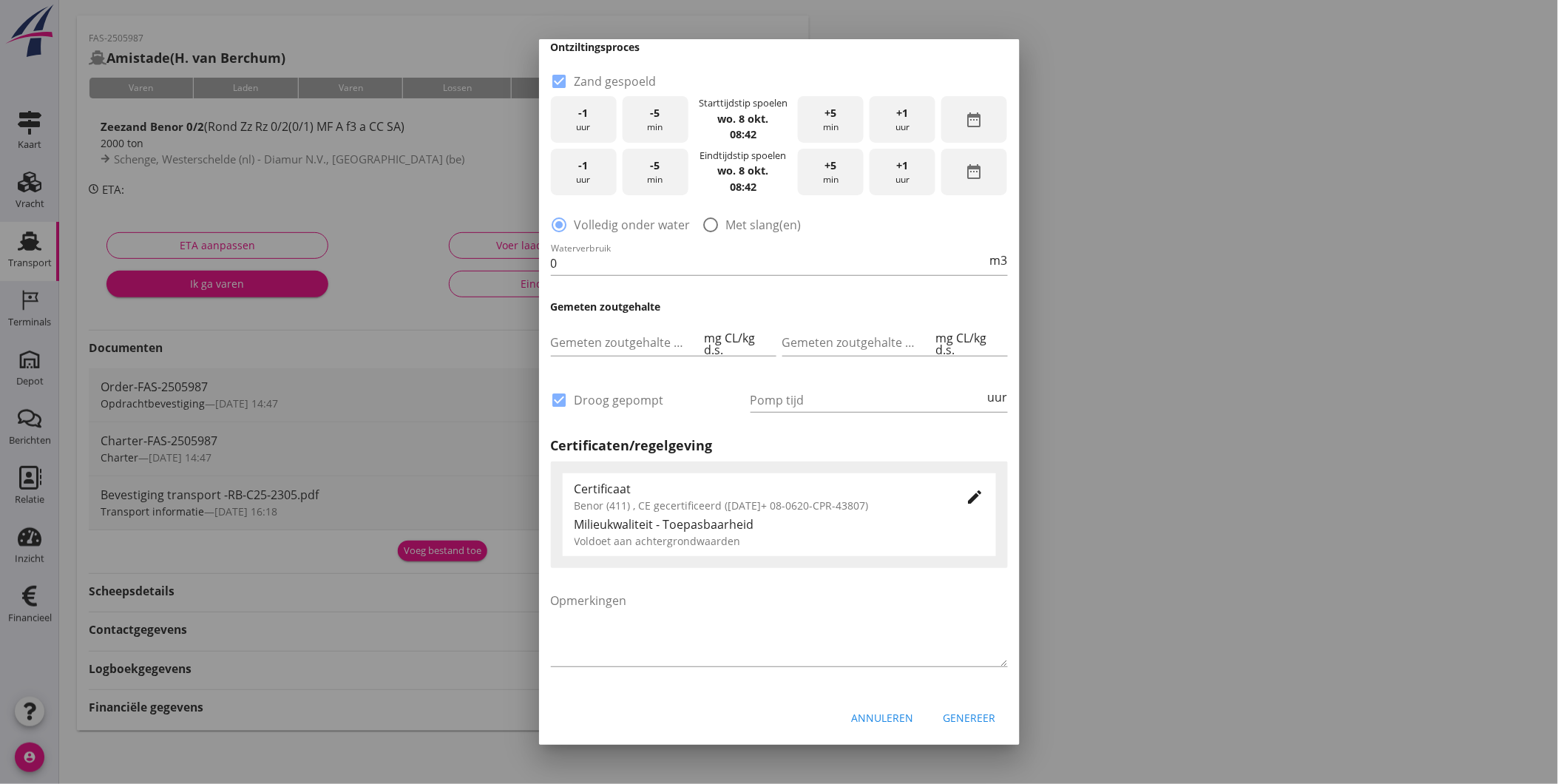
click at [965, 715] on div "Genereer" at bounding box center [969, 717] width 53 height 16
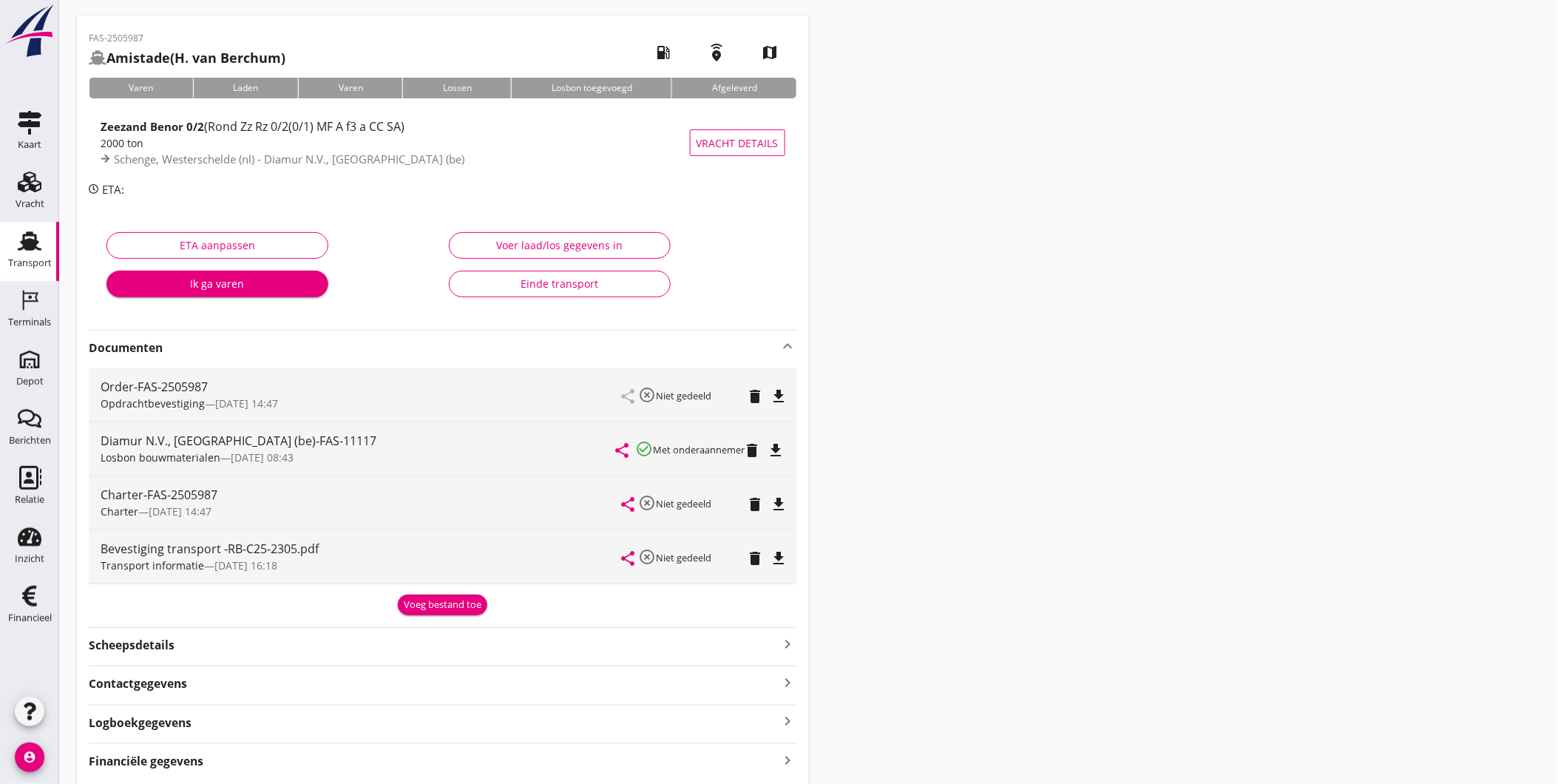
click at [785, 448] on icon "file_download" at bounding box center [776, 450] width 18 height 18
click at [29, 249] on use at bounding box center [29, 240] width 23 height 19
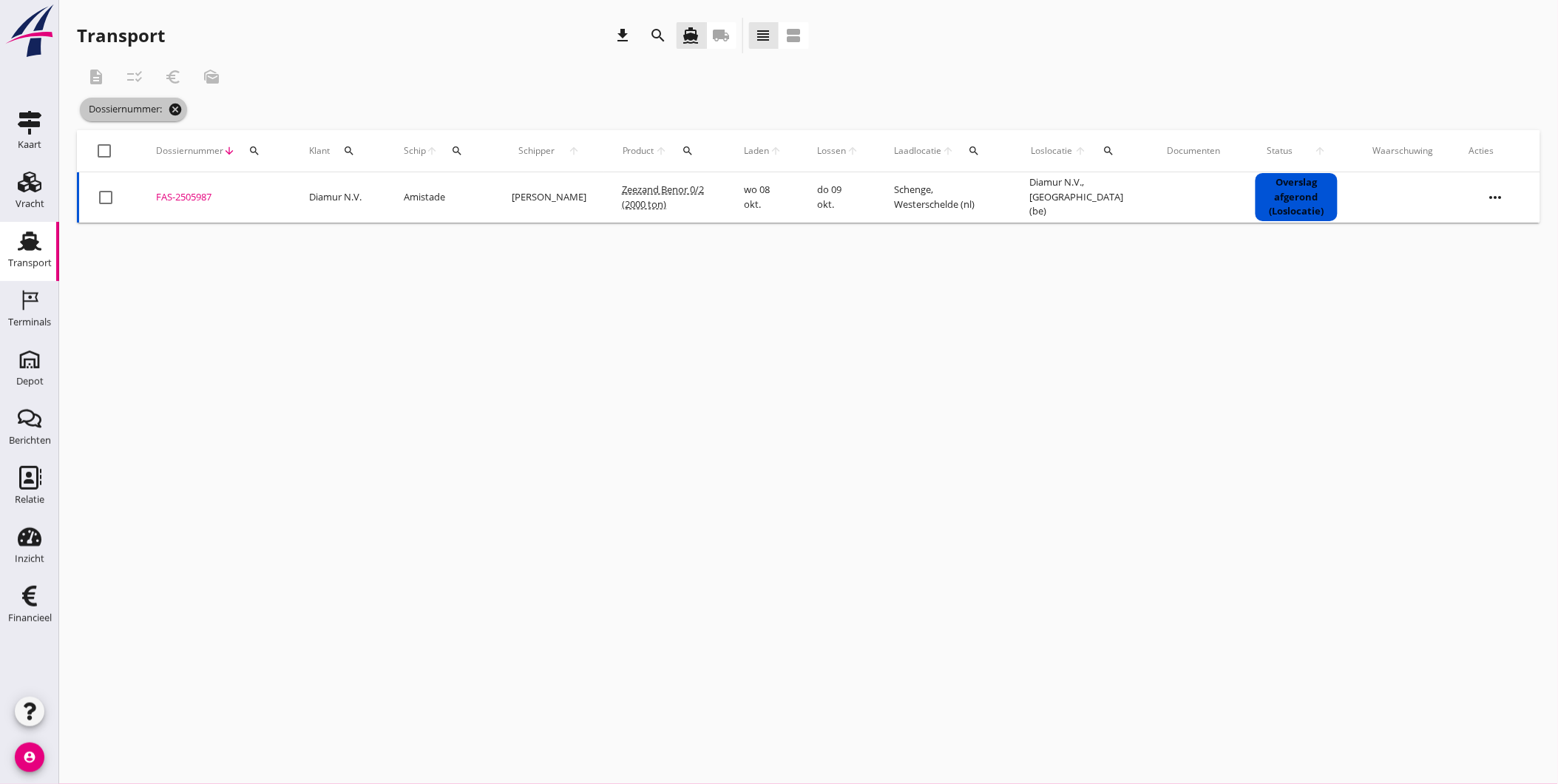
click at [178, 105] on icon "cancel" at bounding box center [175, 109] width 15 height 15
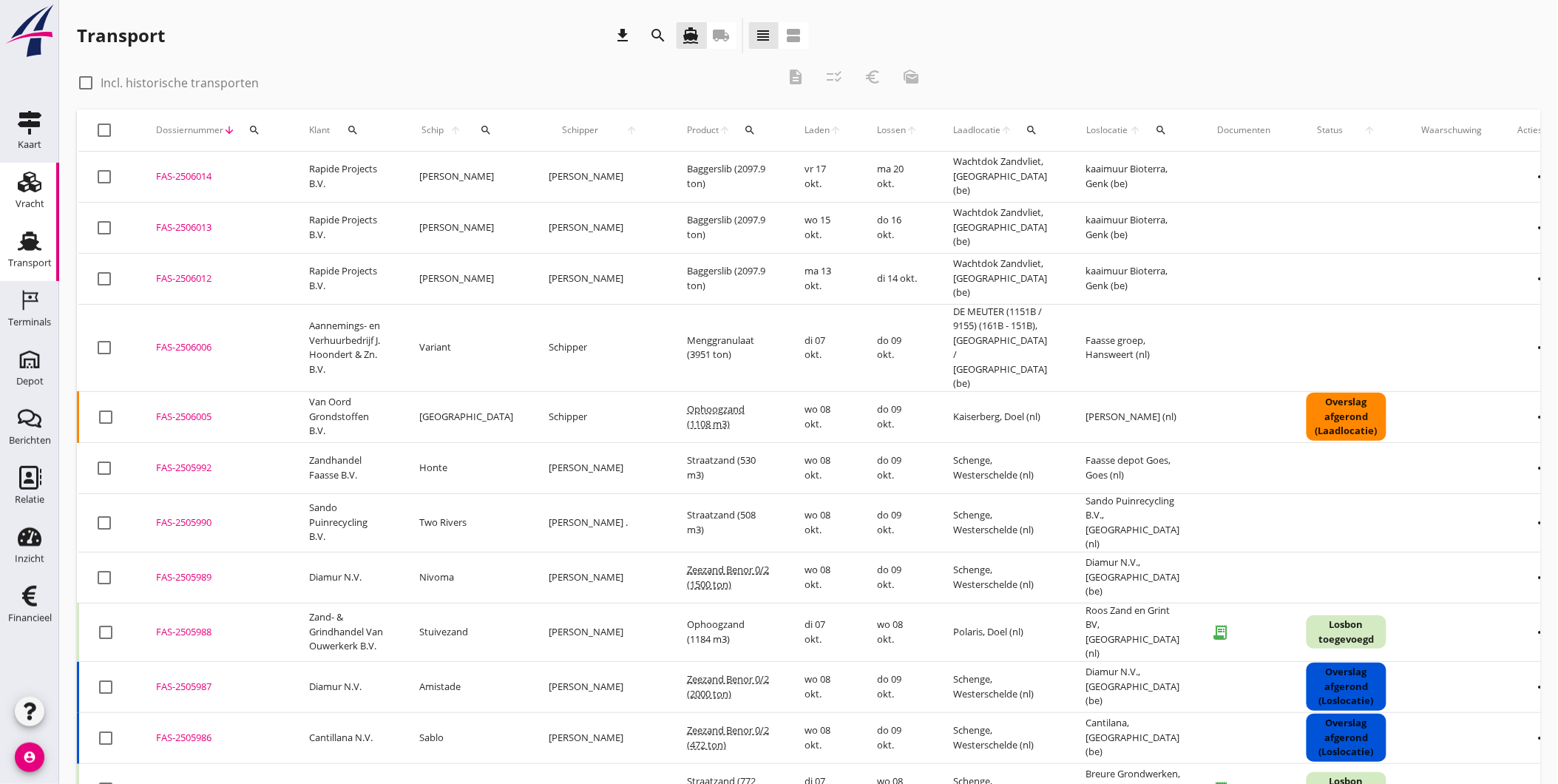
click at [25, 185] on use at bounding box center [29, 181] width 23 height 21
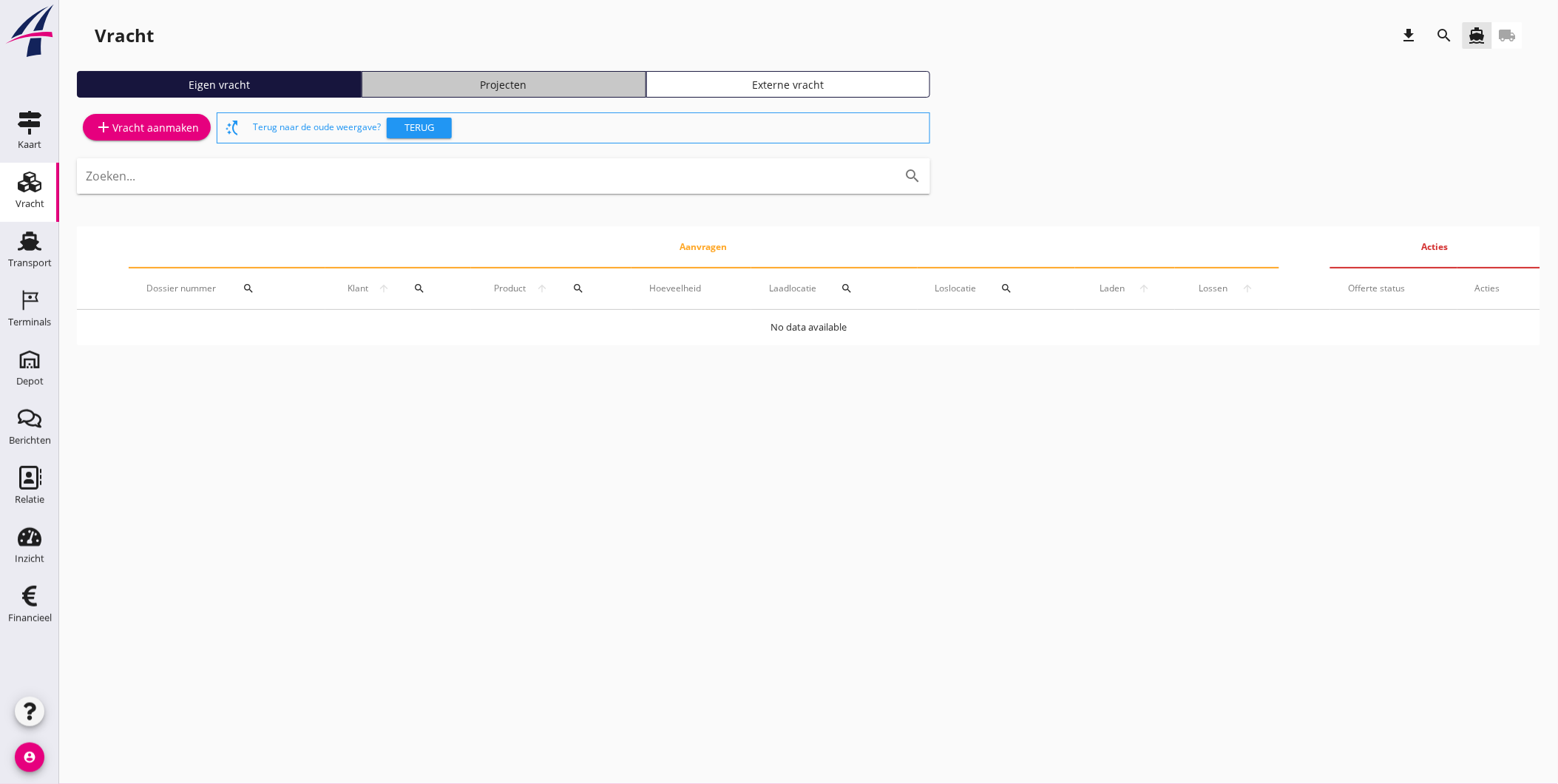
click at [503, 80] on div "Projecten" at bounding box center [503, 84] width 271 height 16
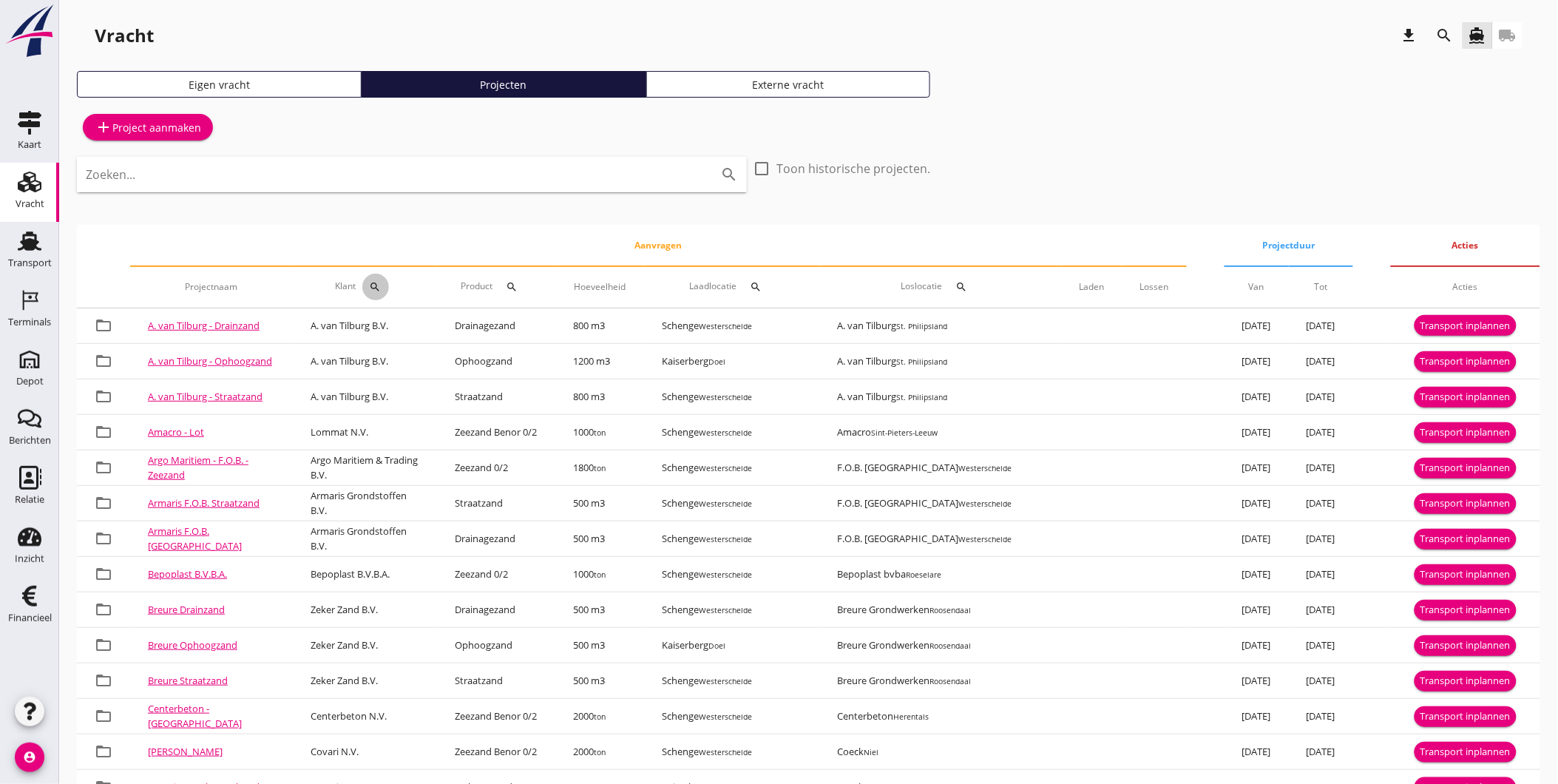
click at [380, 284] on icon "search" at bounding box center [376, 287] width 12 height 12
click at [422, 318] on input "Zoeken op opdrachtgever..." at bounding box center [455, 330] width 154 height 23
type input "mutare"
click at [586, 326] on icon "check" at bounding box center [594, 329] width 18 height 18
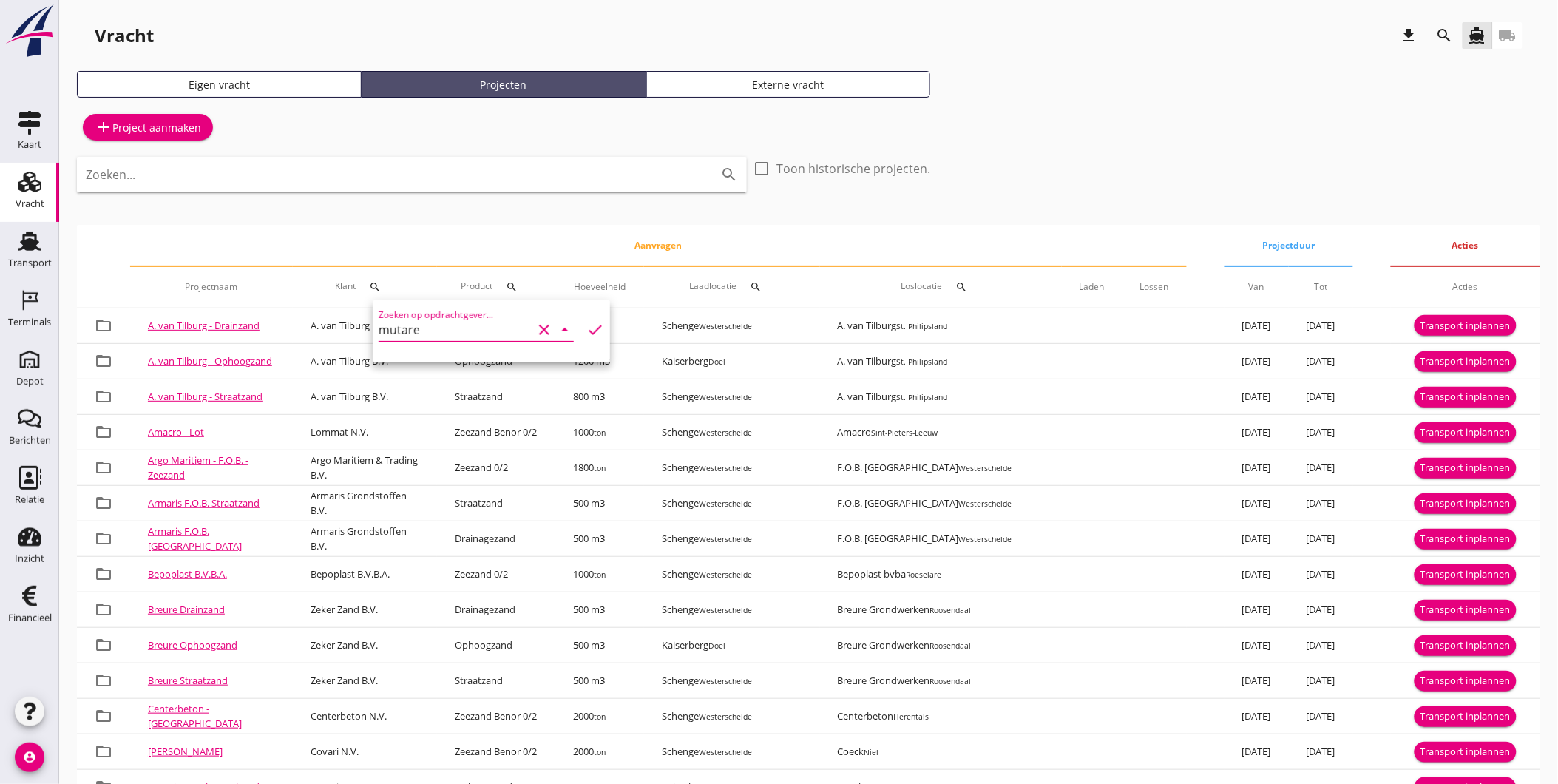
click at [597, 84] on div "Projecten" at bounding box center [503, 84] width 271 height 16
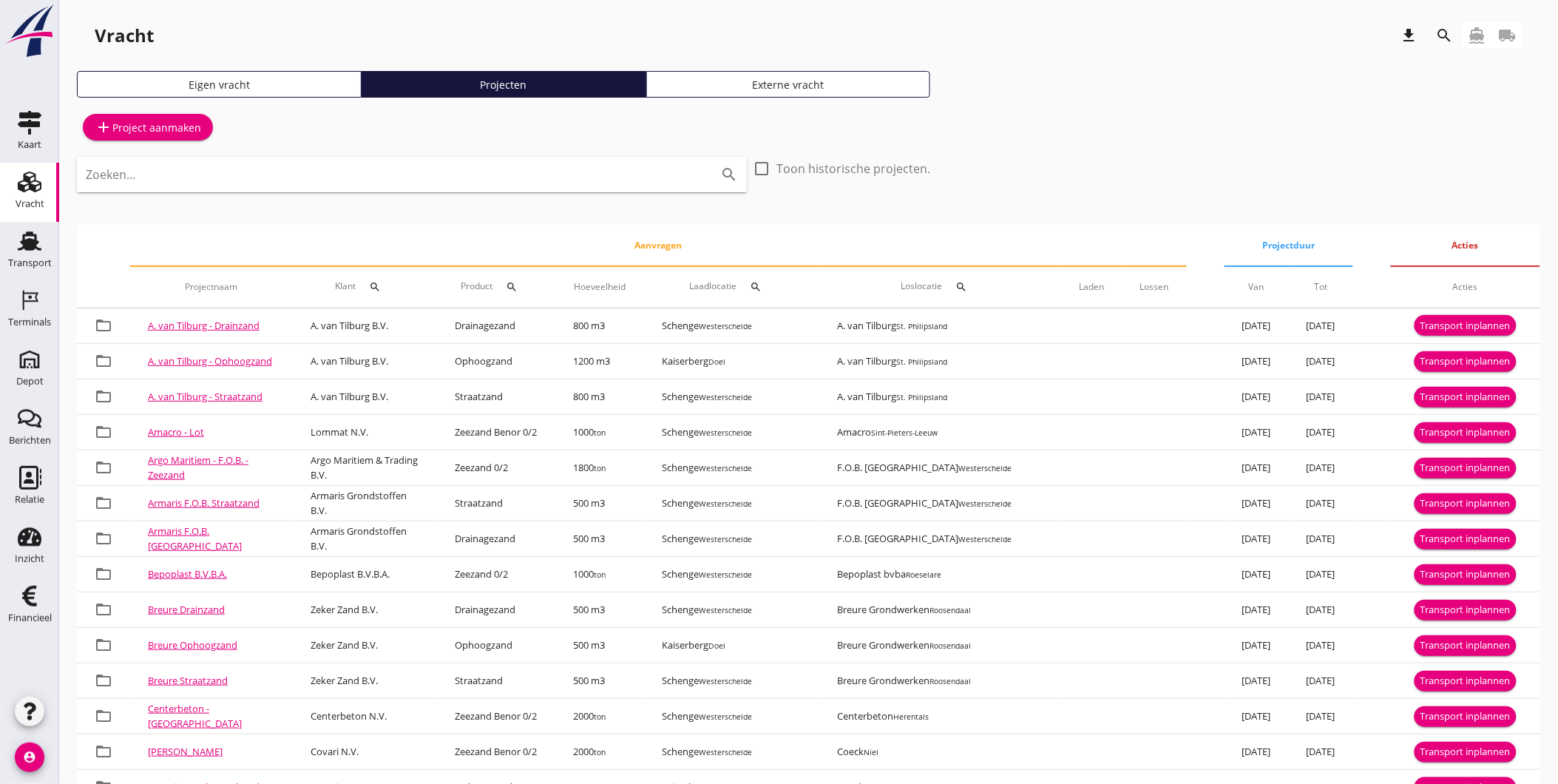
click at [1439, 32] on icon "search" at bounding box center [1444, 35] width 18 height 18
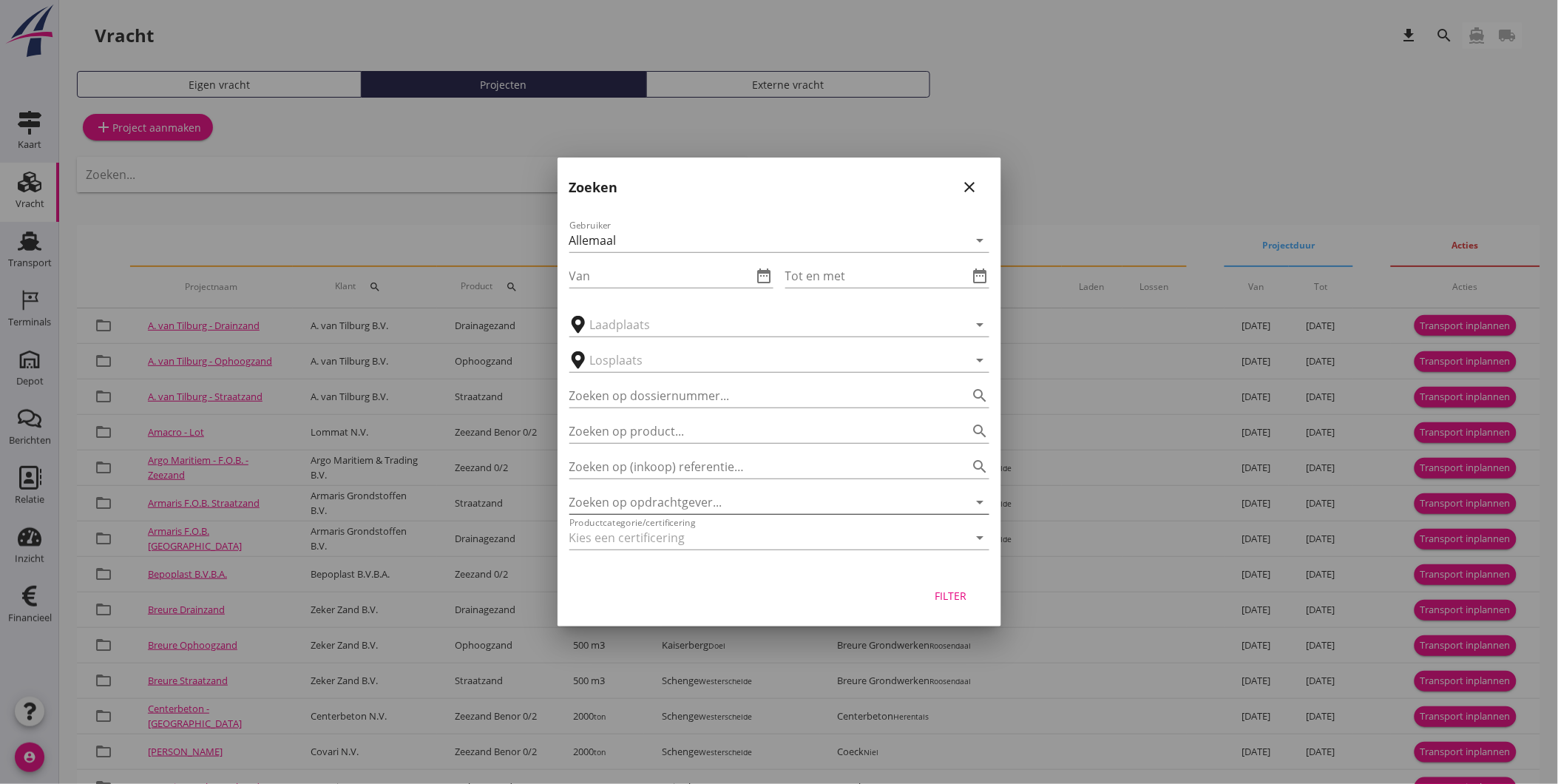
click at [650, 494] on input "Zoeken op opdrachtgever..." at bounding box center [758, 502] width 378 height 23
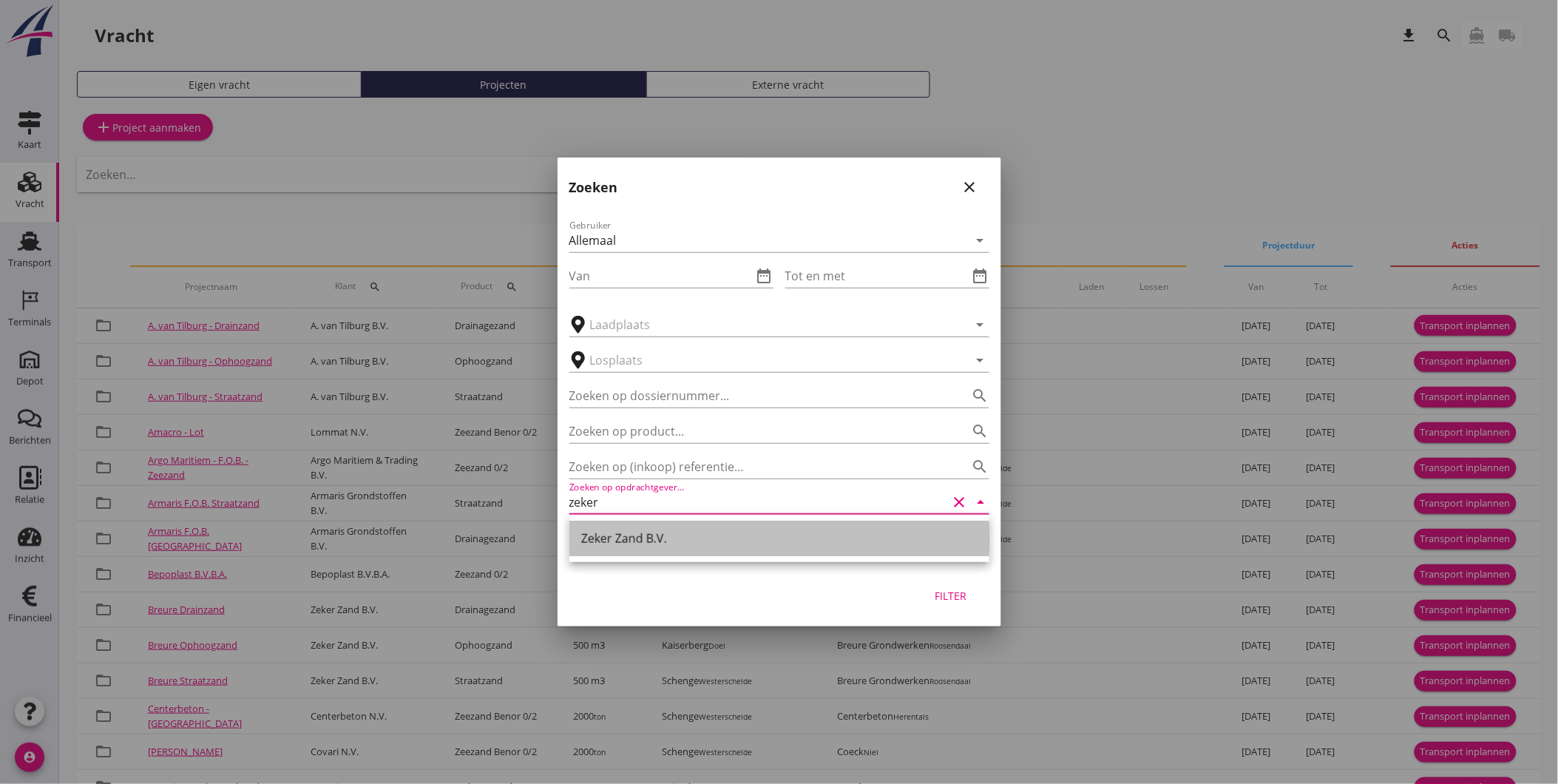
click at [675, 540] on div "Zeker Zand B.V." at bounding box center [779, 538] width 397 height 18
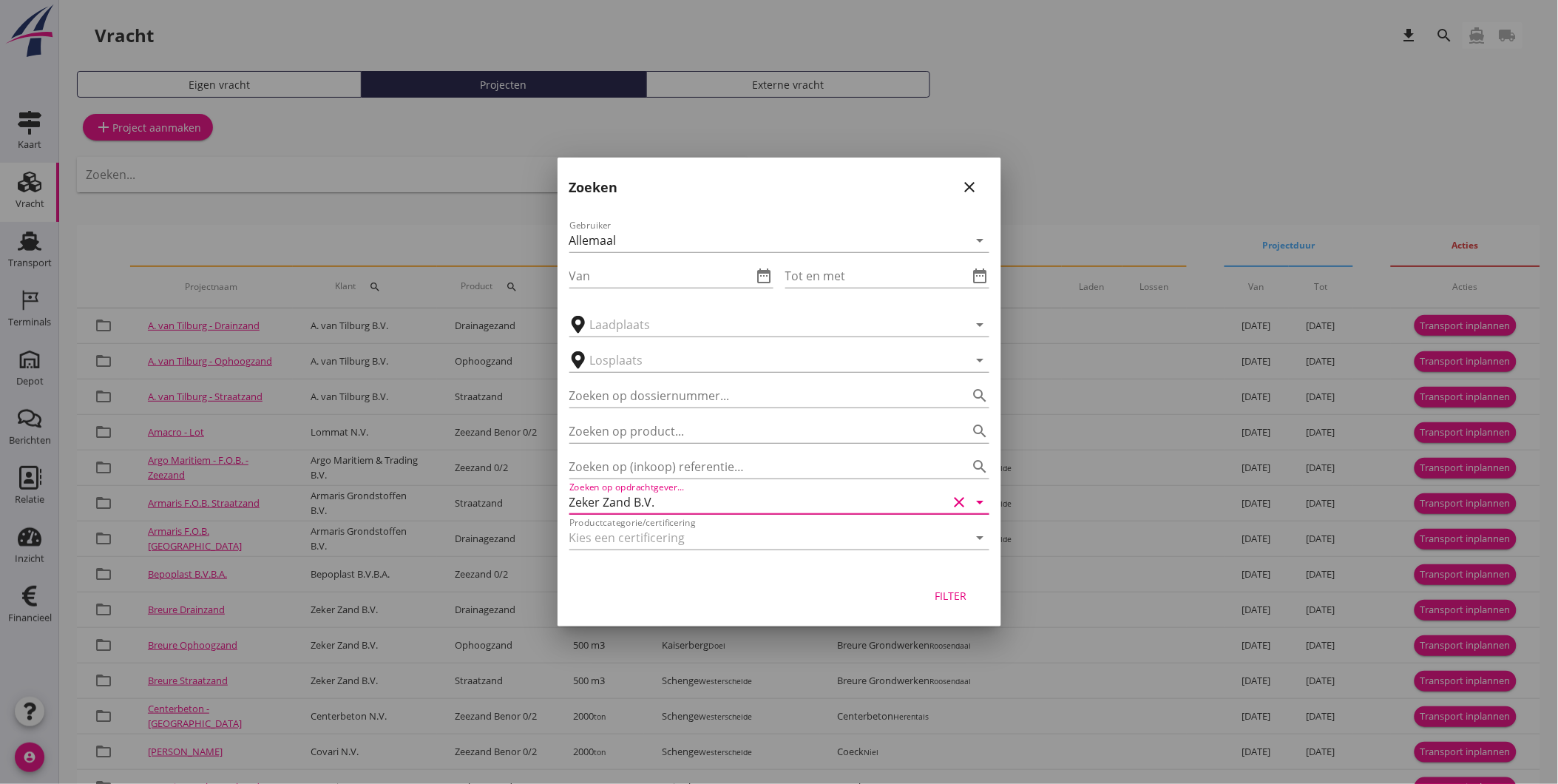
type input "Zeker Zand B.V."
drag, startPoint x: 960, startPoint y: 594, endPoint x: 955, endPoint y: 584, distance: 11.2
click at [959, 594] on div "Filter" at bounding box center [951, 595] width 42 height 16
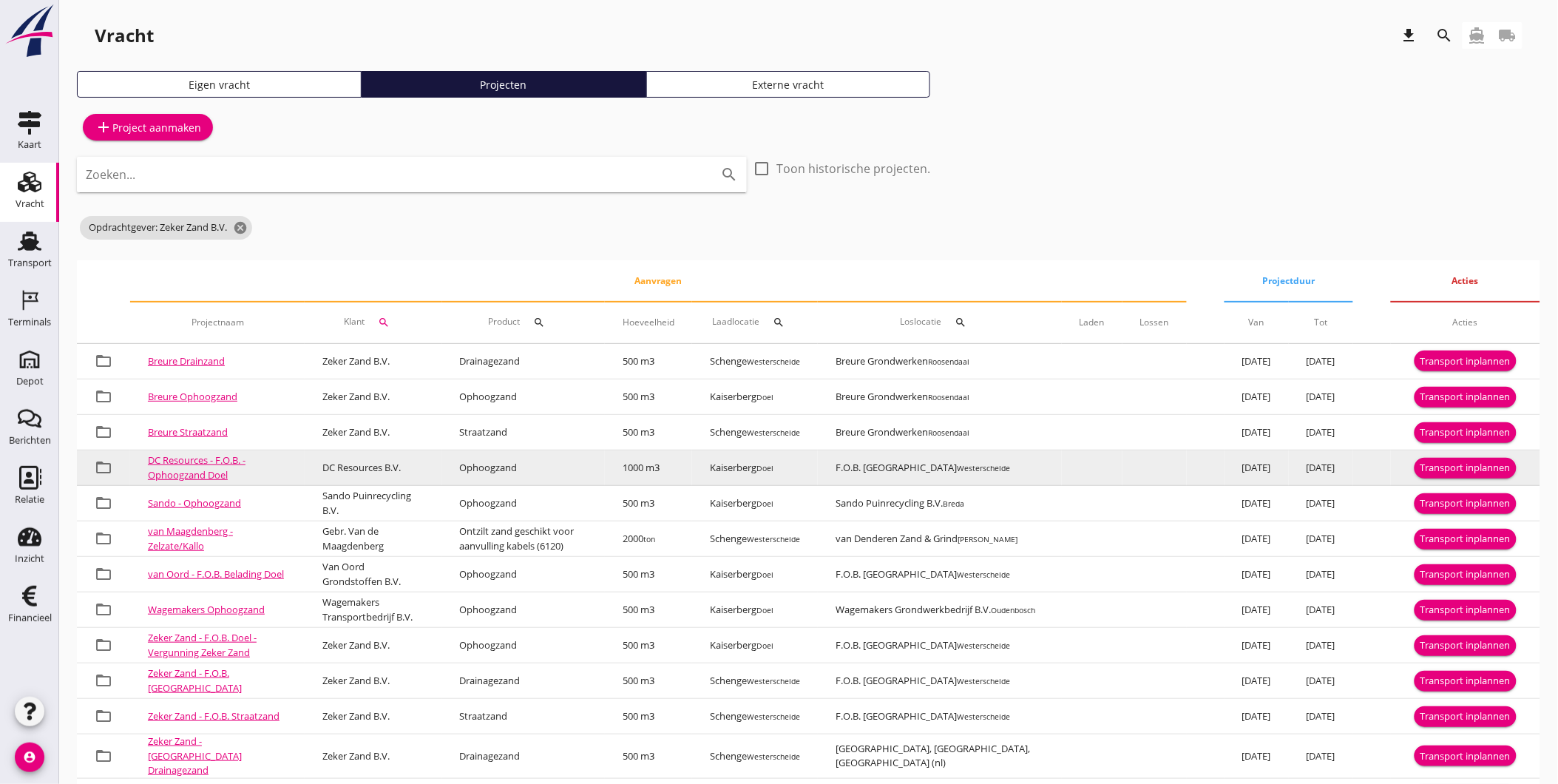
scroll to position [59, 0]
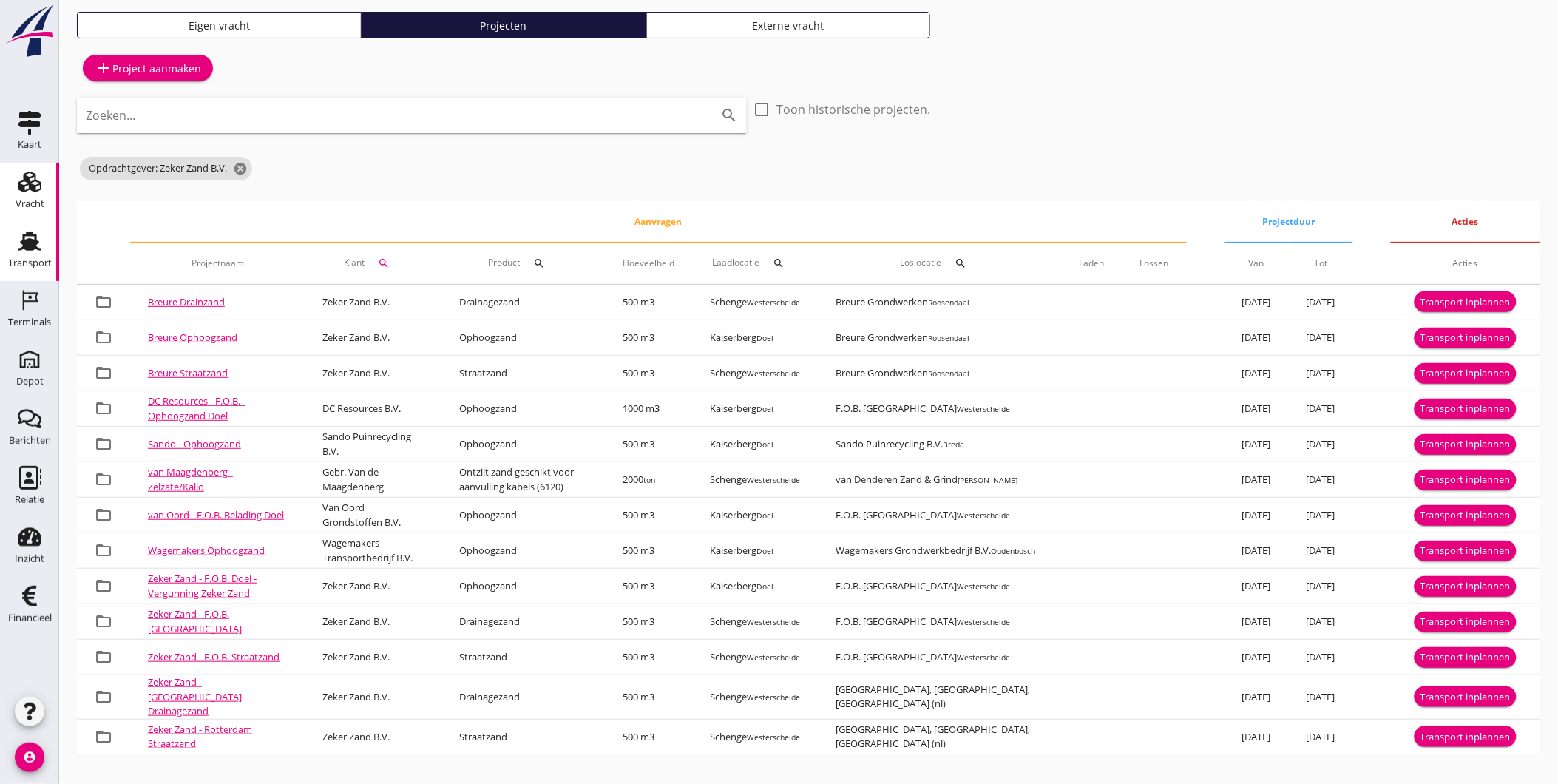
click at [29, 250] on icon "Transport" at bounding box center [29, 241] width 23 height 23
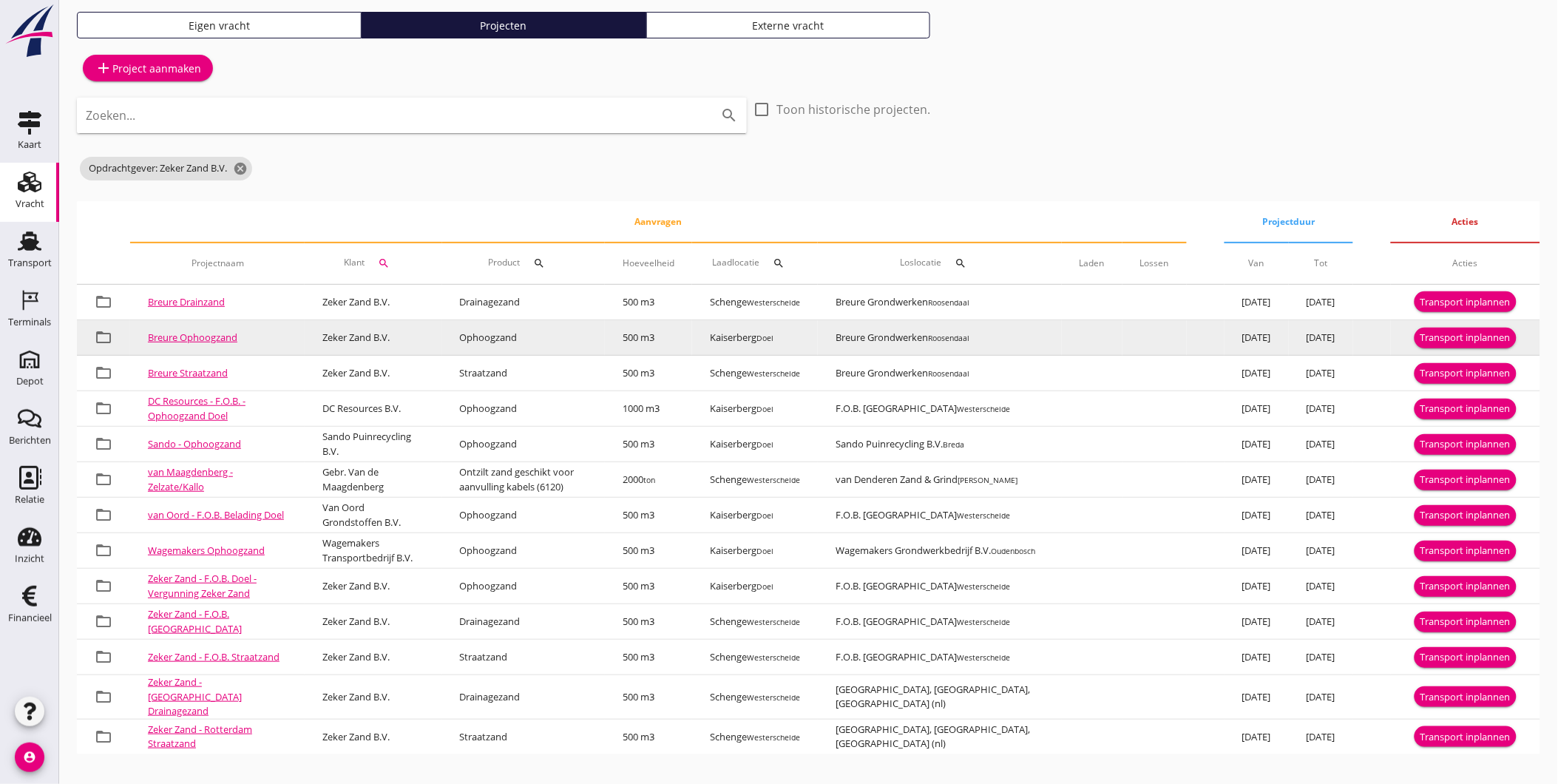
click at [1449, 337] on div "Transport inplannen" at bounding box center [1465, 338] width 90 height 15
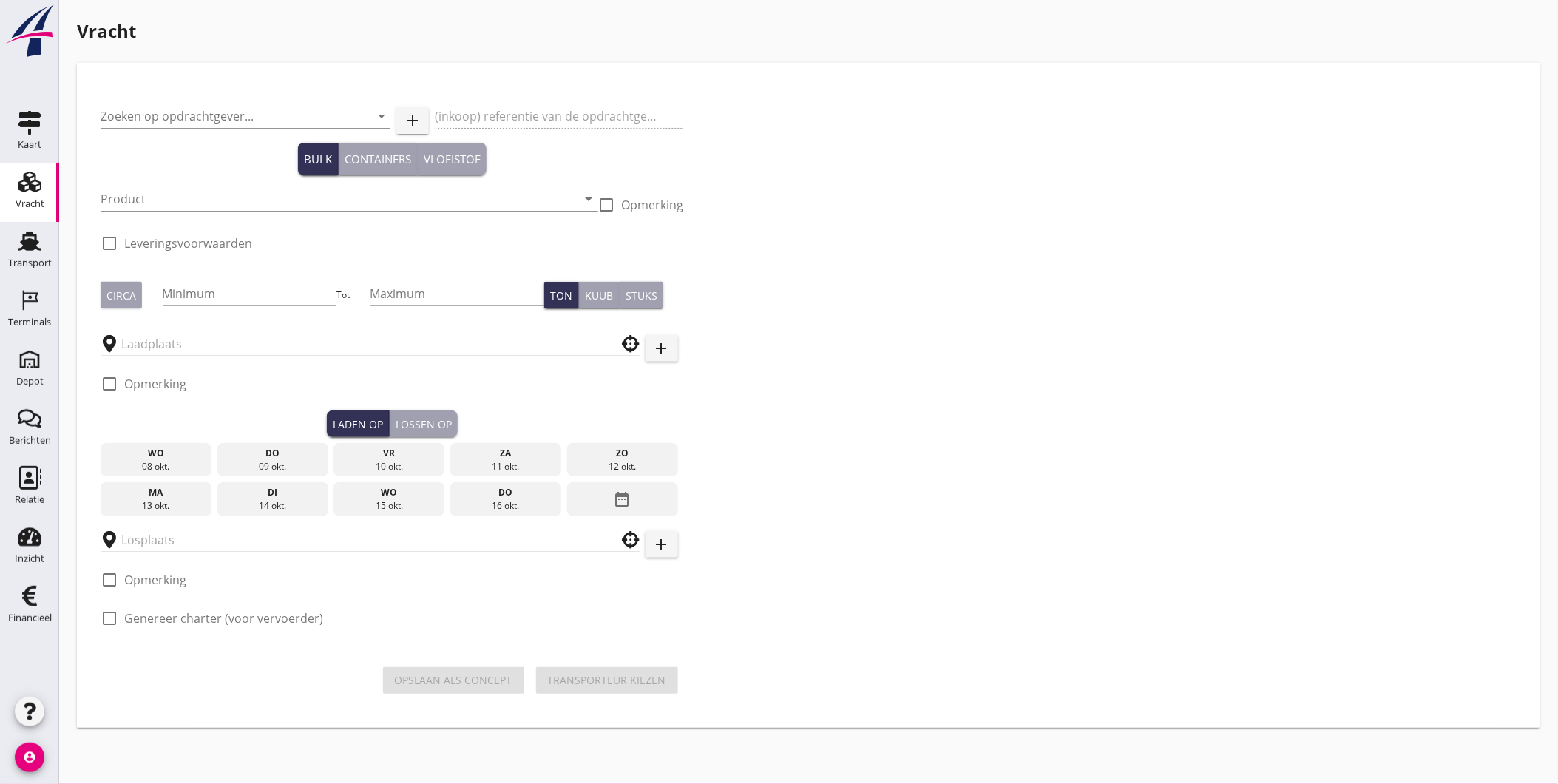
type input "Zeker Zand B.V."
type input "Breure Levering Ophoogzand"
type input "Ophoogzand (6120)"
checkbox input "true"
type input "500"
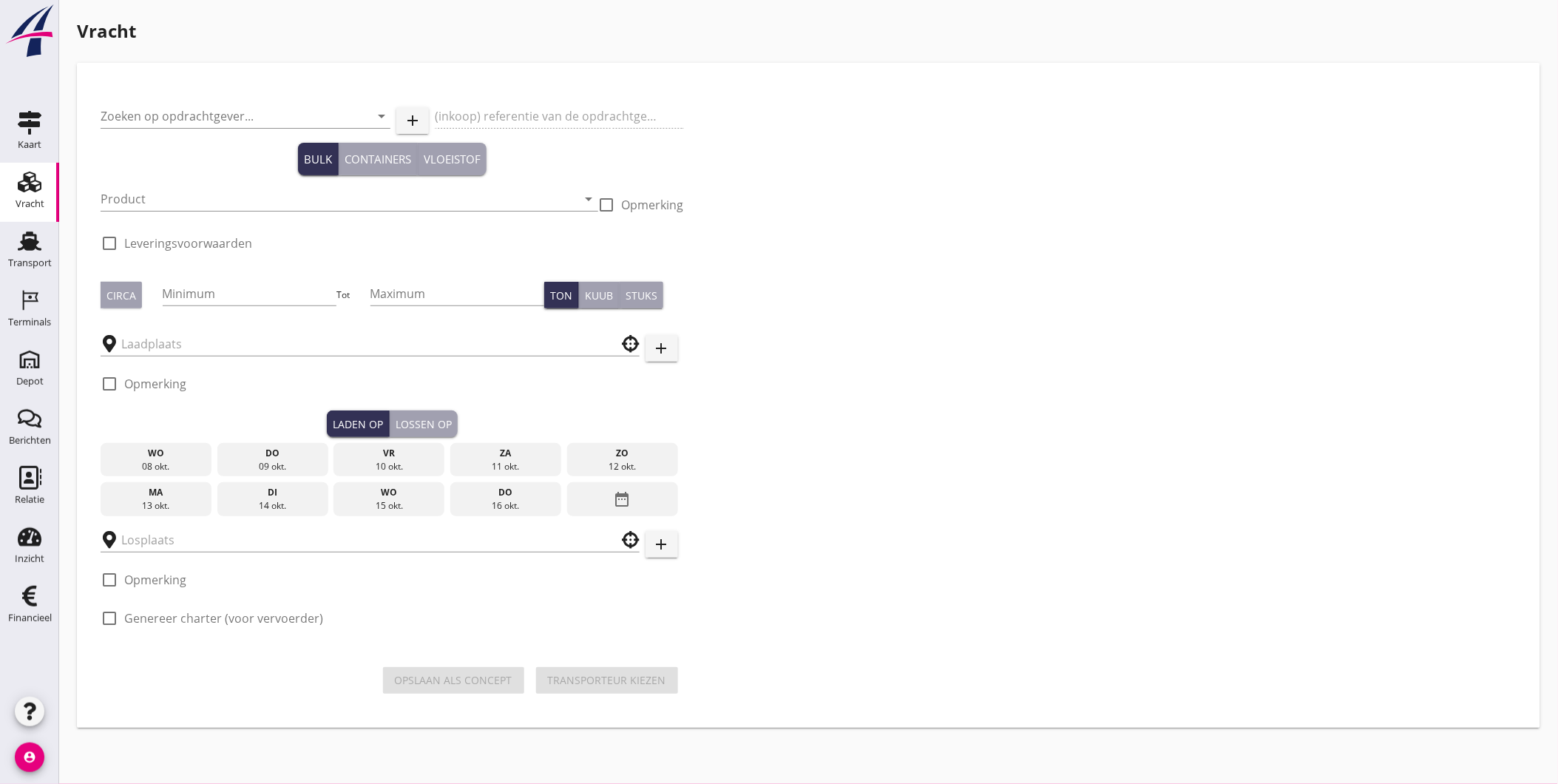
checkbox input "true"
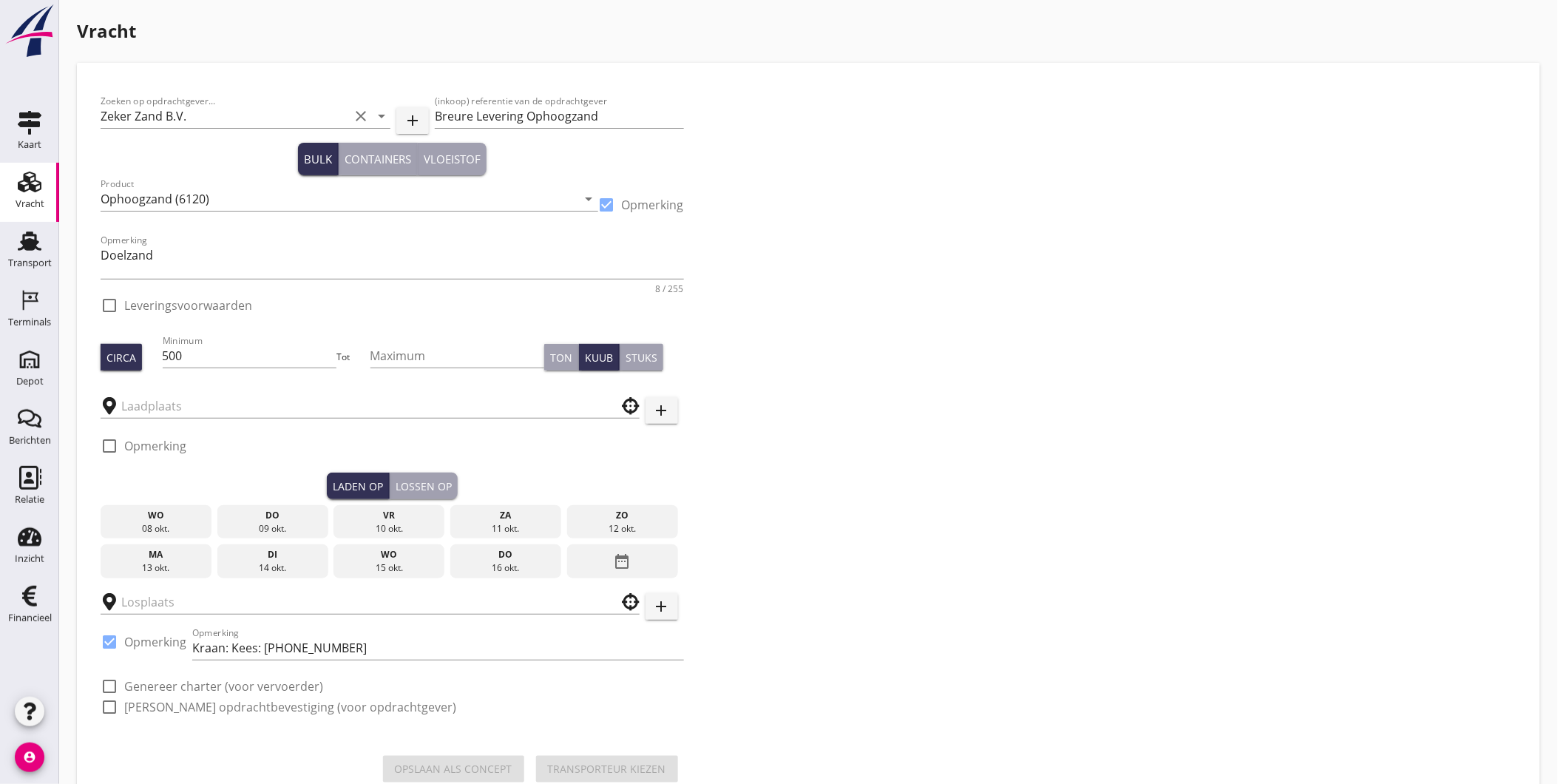
checkbox input "true"
type input "Kaiserberg"
type input "Breure Grondwerken"
checkbox input "true"
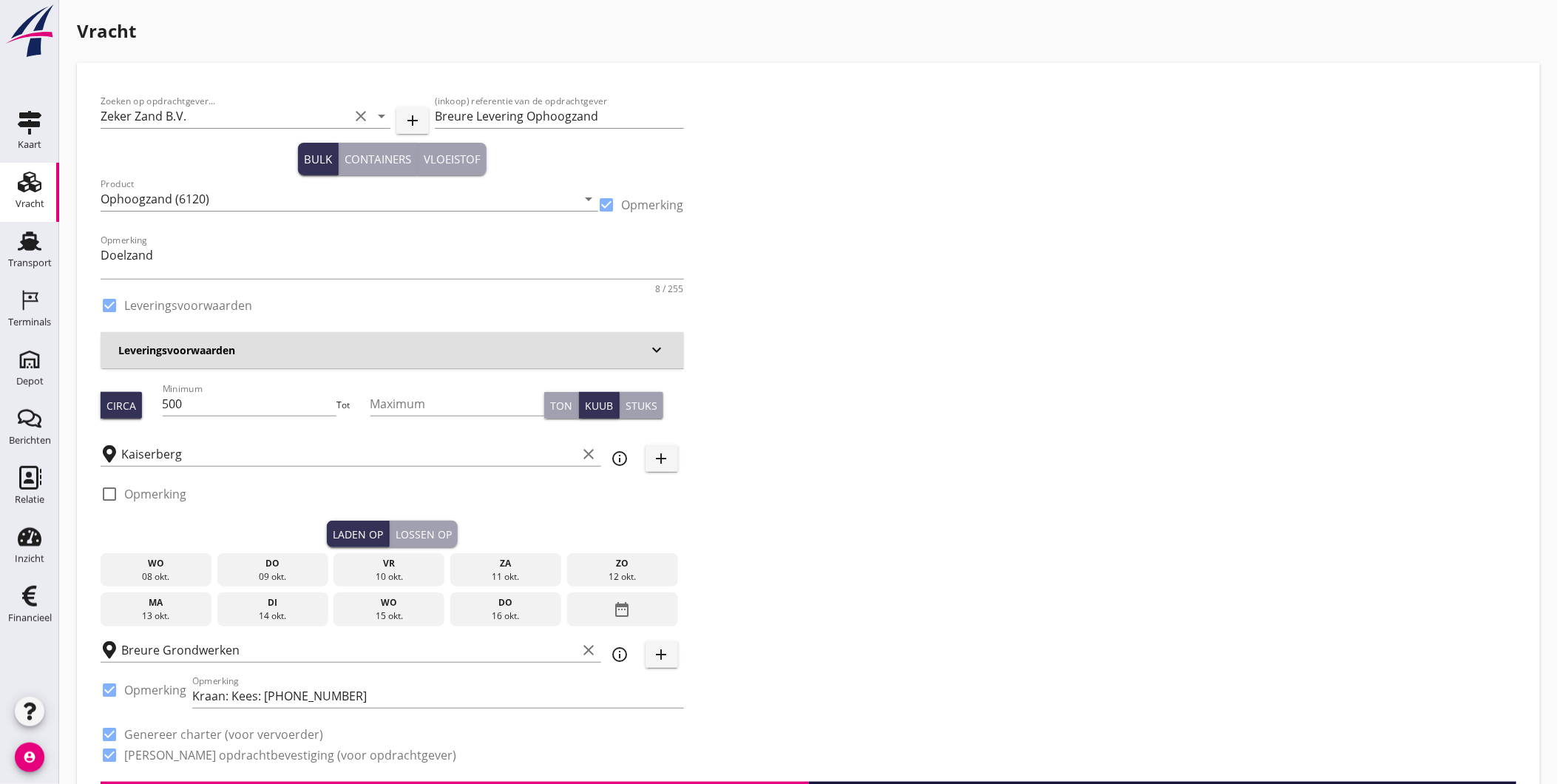
type input "4.21"
checkbox input "false"
radio input "false"
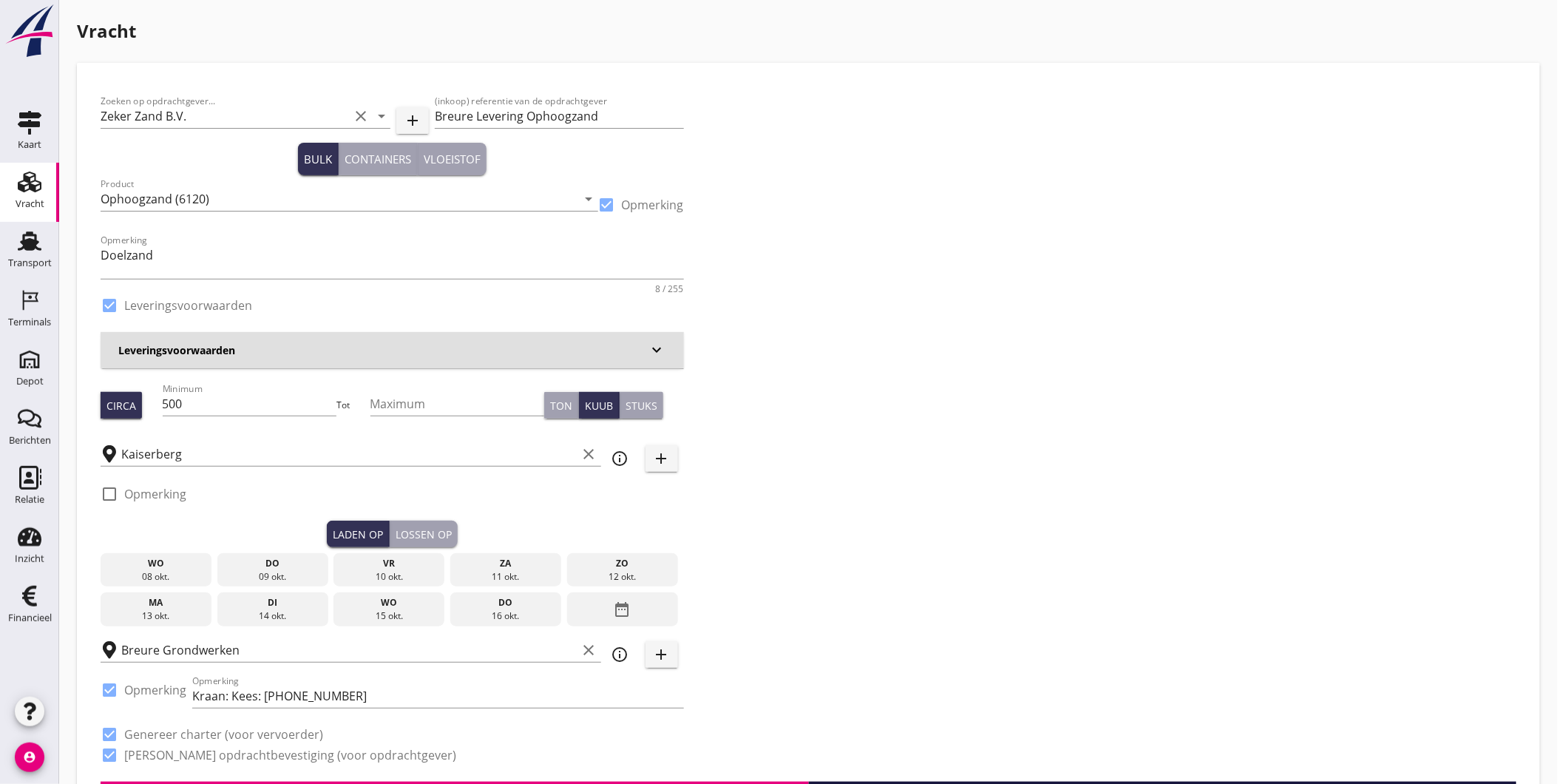
checkbox input "true"
type input "1"
type input "8.95"
checkbox input "false"
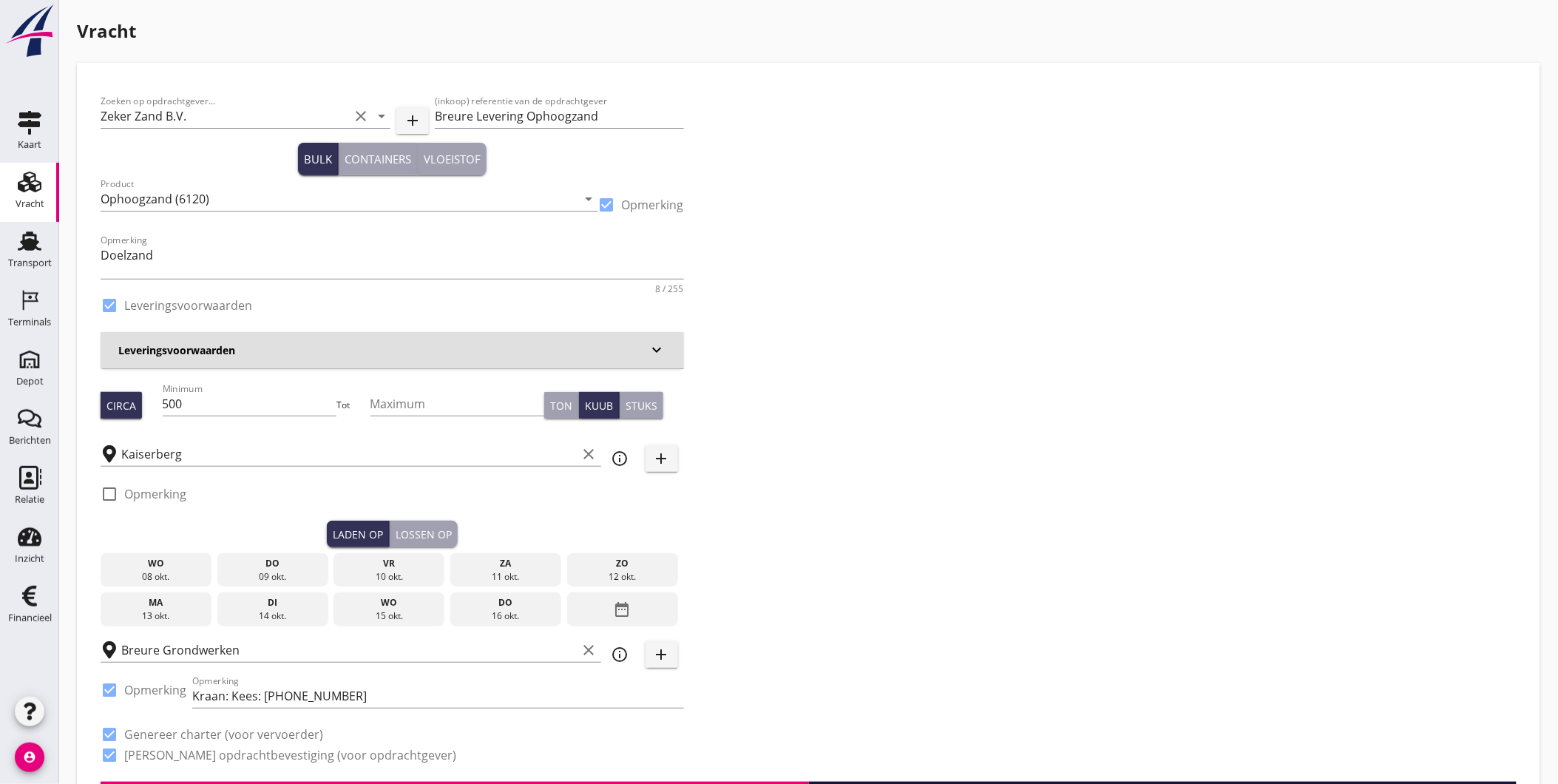
radio input "false"
checkbox input "true"
type input "1"
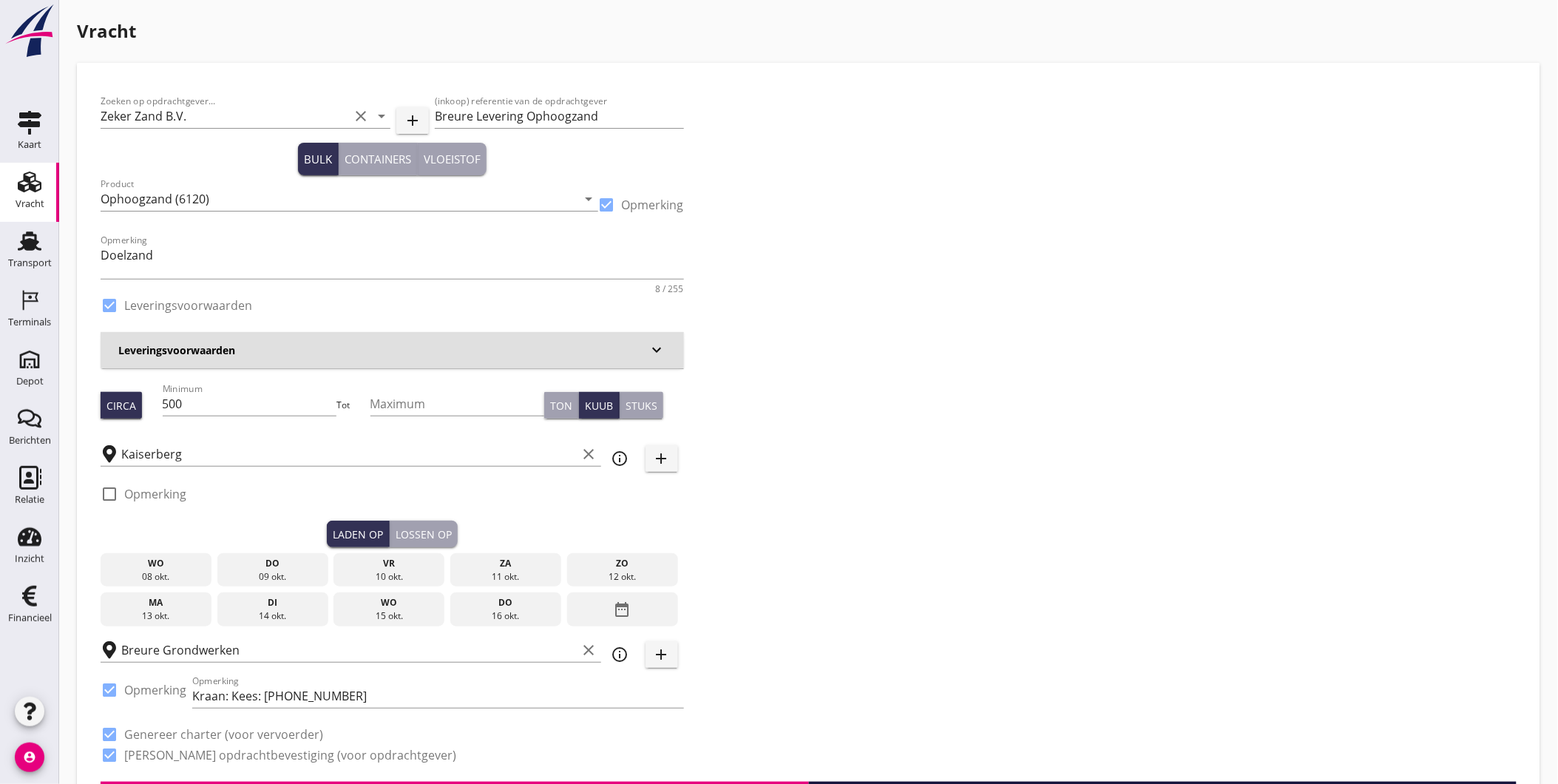
type input "1"
click at [288, 566] on div "do" at bounding box center [273, 564] width 104 height 13
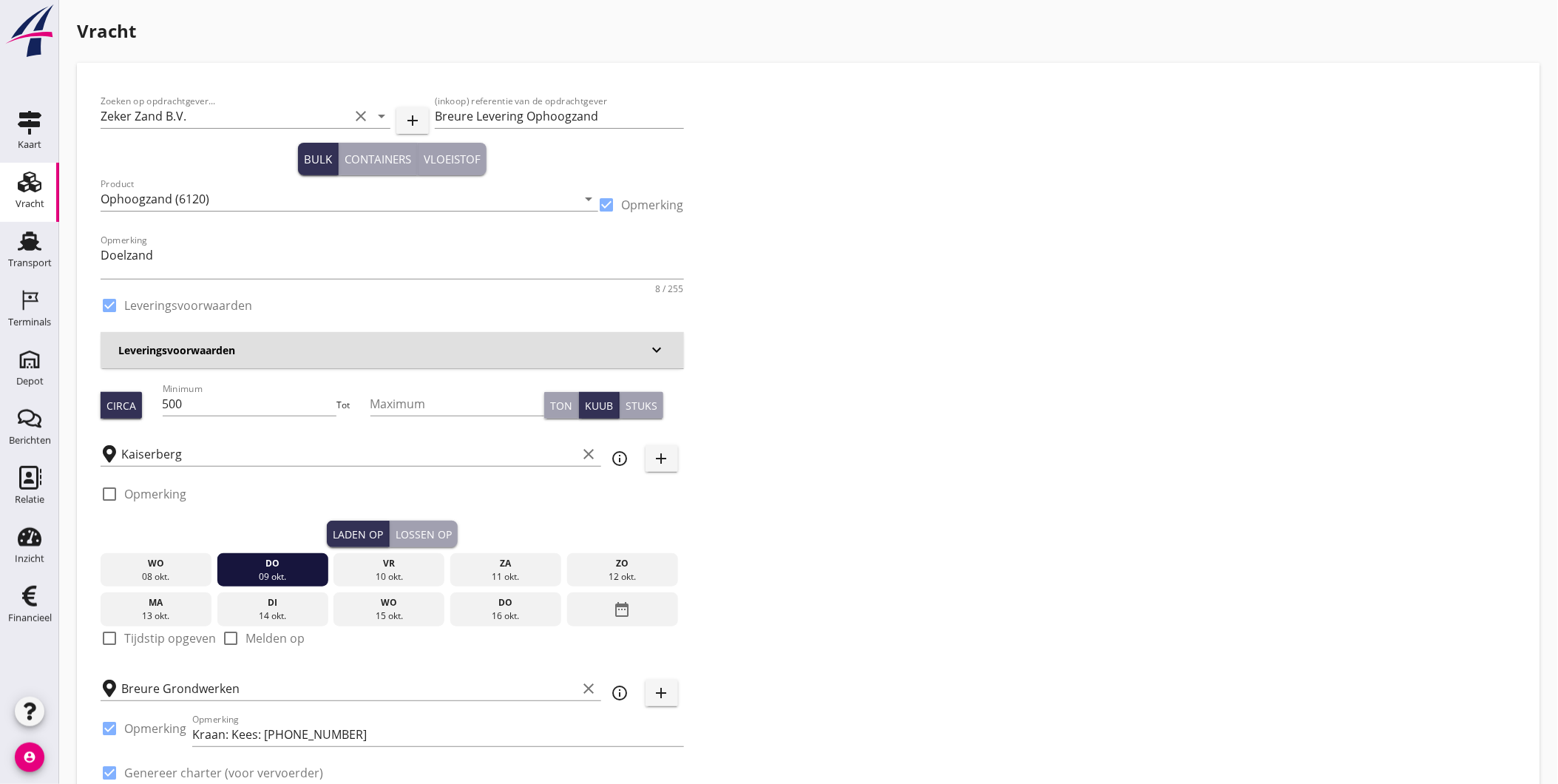
drag, startPoint x: 437, startPoint y: 534, endPoint x: 427, endPoint y: 541, distance: 12.2
click at [437, 535] on div "Lossen op" at bounding box center [423, 534] width 56 height 16
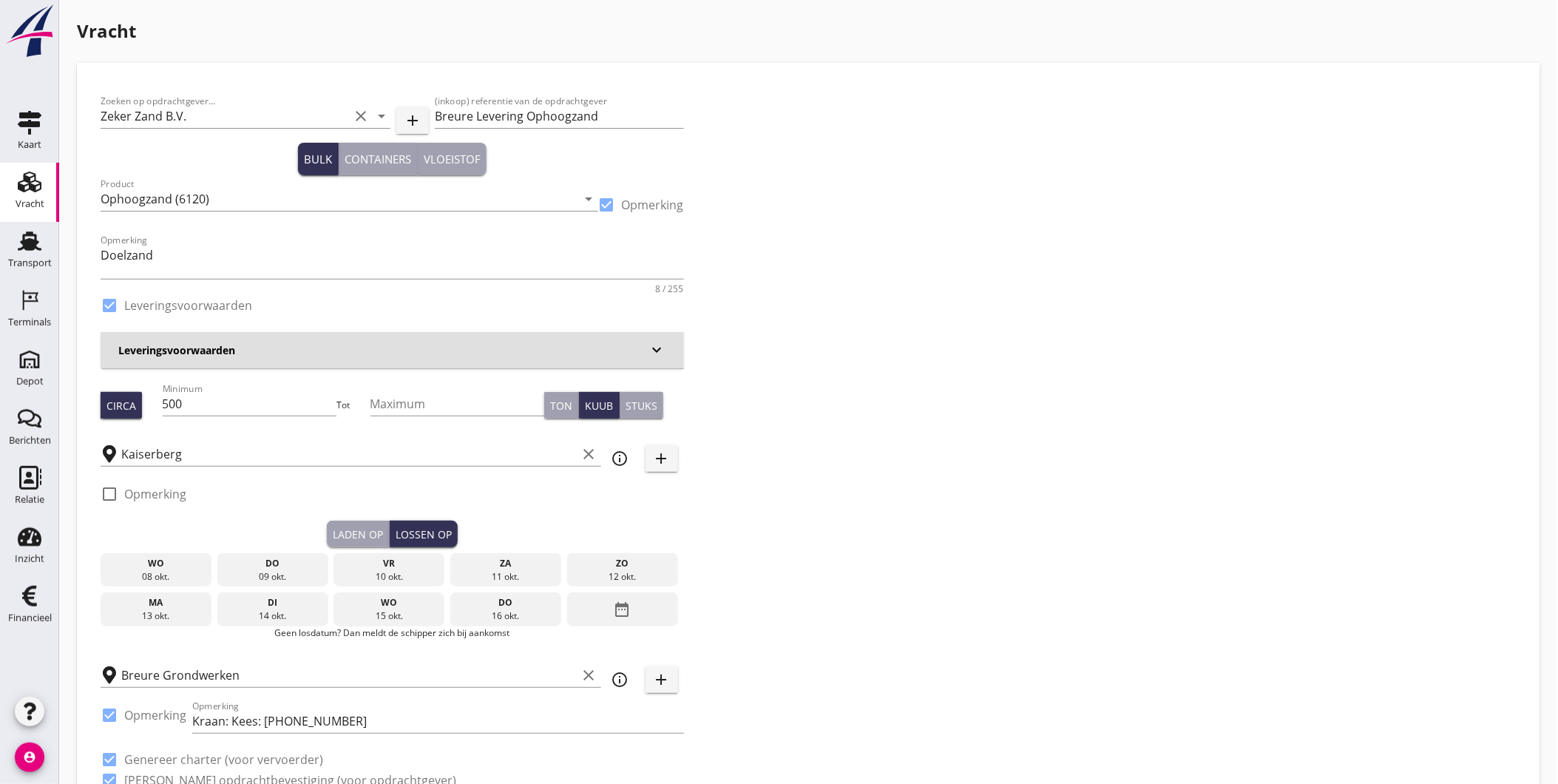
click at [402, 573] on div "10 okt." at bounding box center [389, 577] width 104 height 13
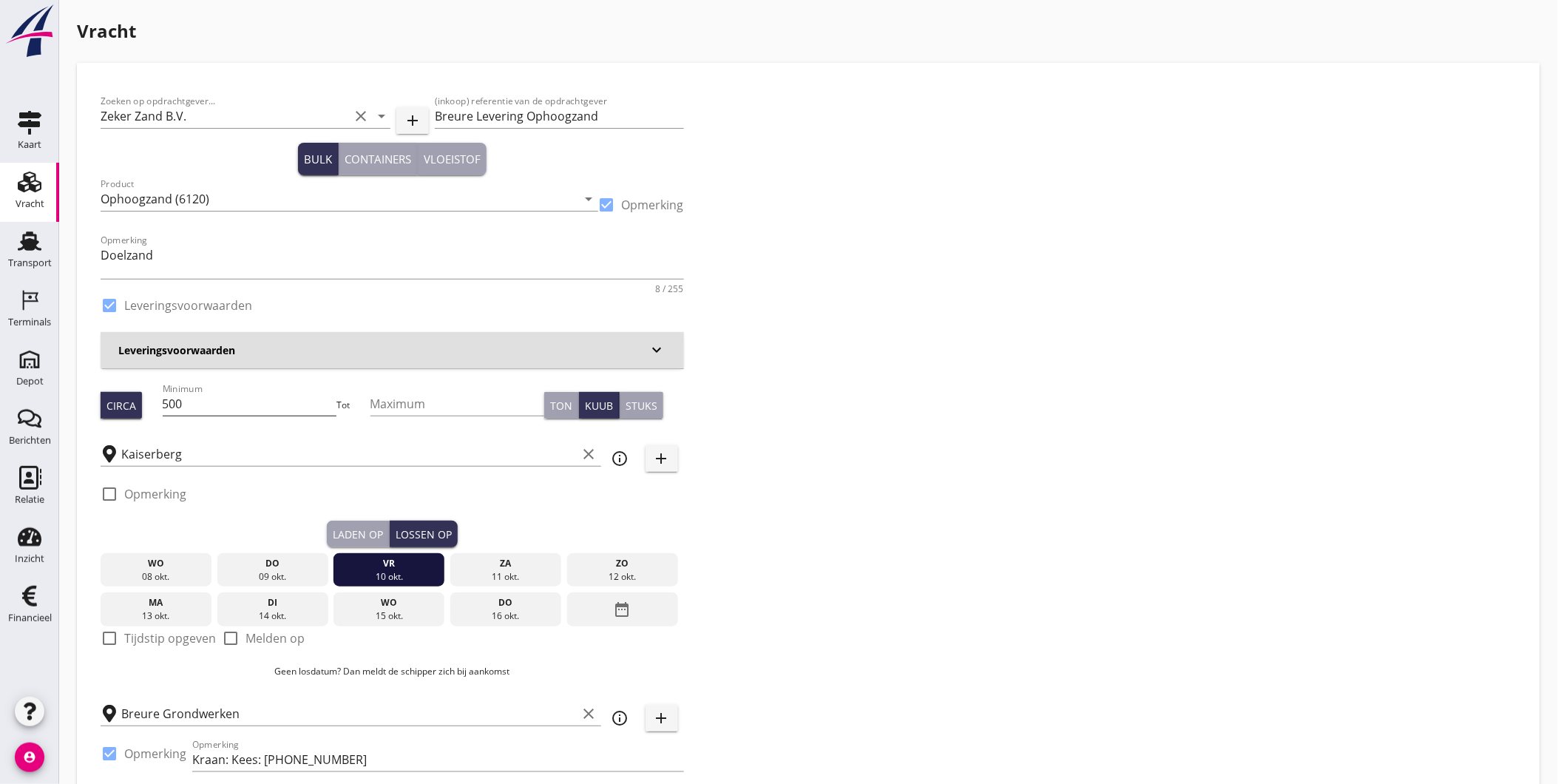
click at [304, 401] on input "500" at bounding box center [250, 403] width 175 height 23
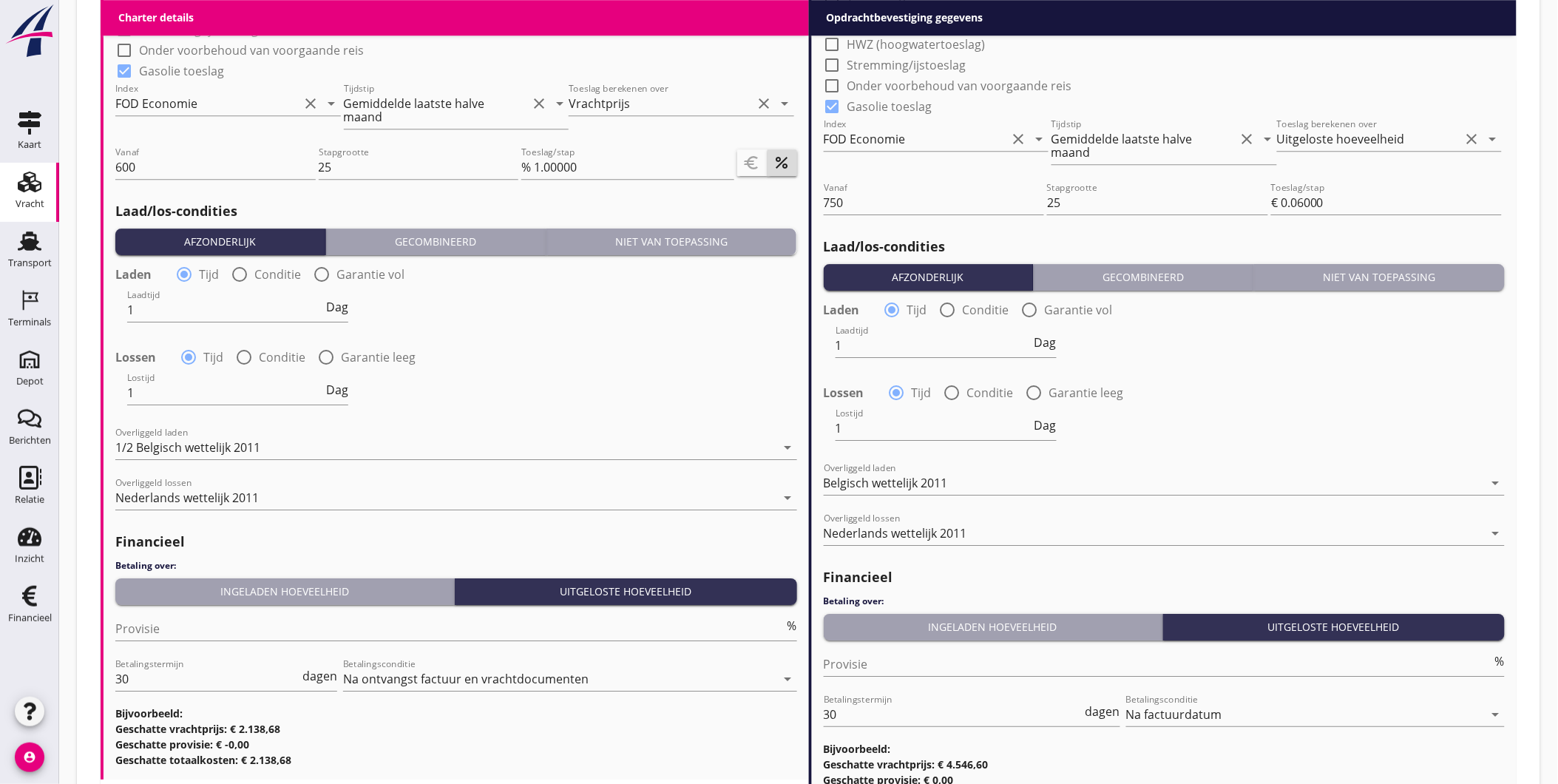
scroll to position [1682, 0]
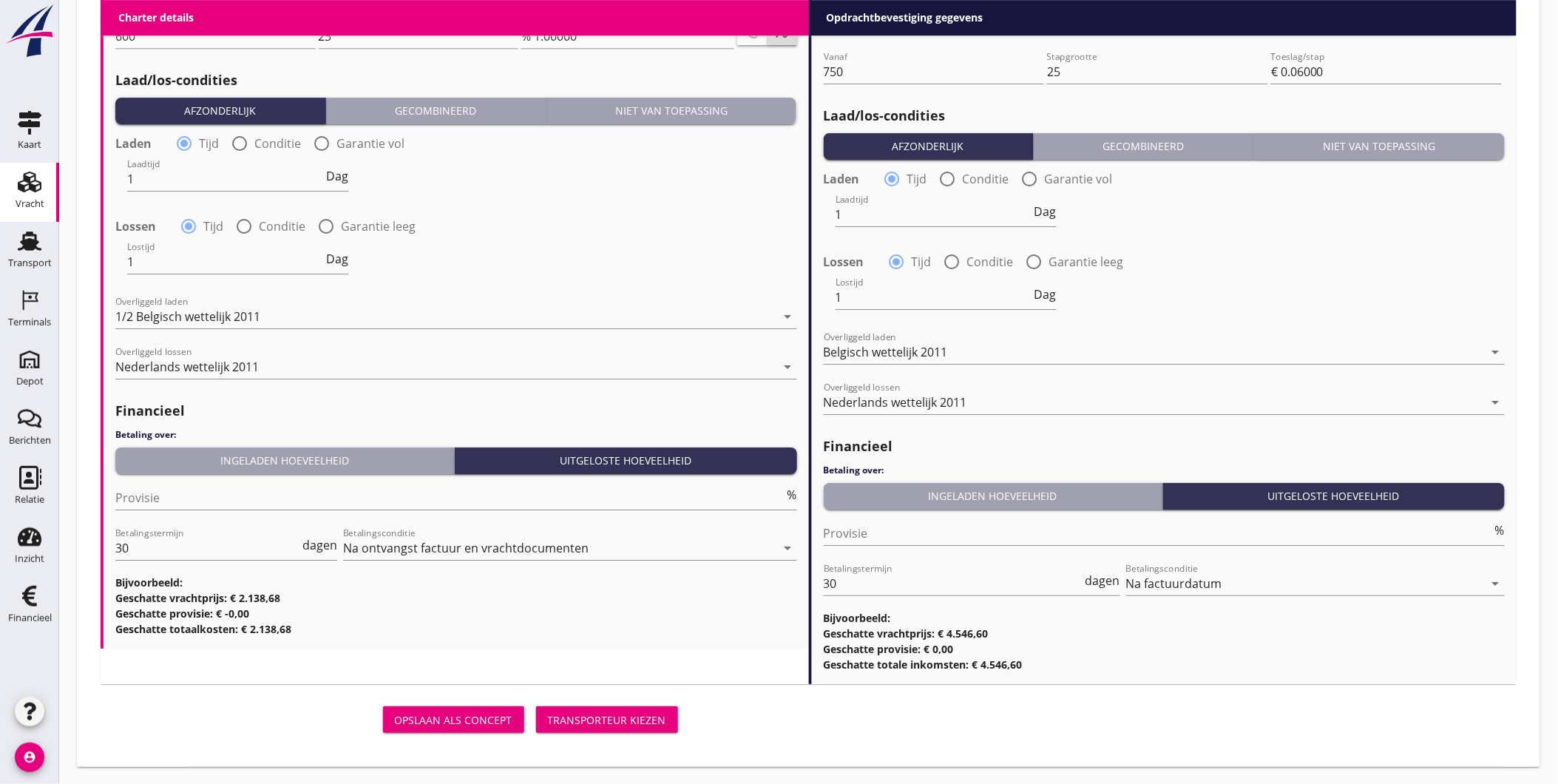
type input "508"
click at [625, 710] on button "Transporteur kiezen" at bounding box center [607, 720] width 142 height 27
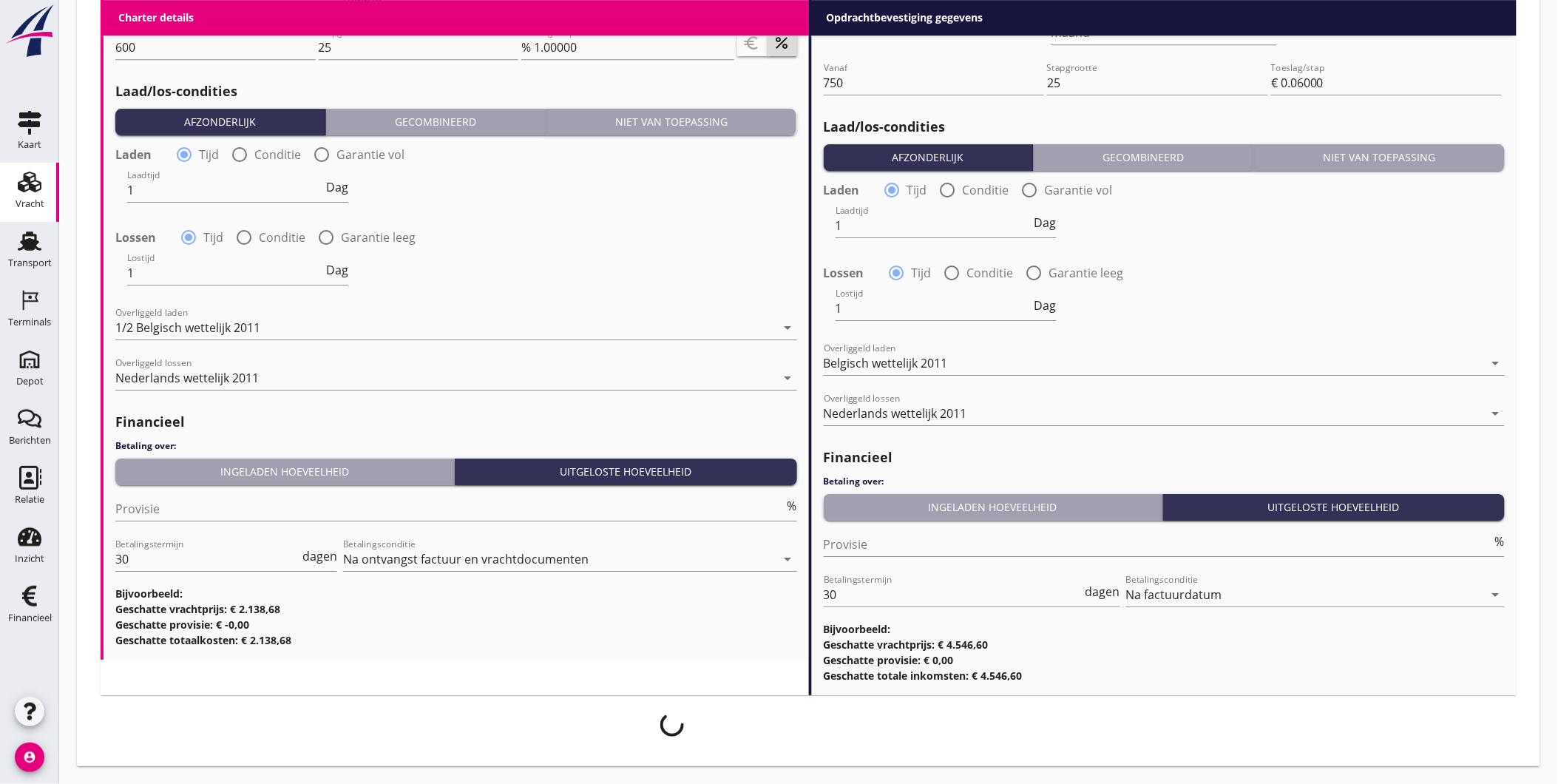
scroll to position [1670, 0]
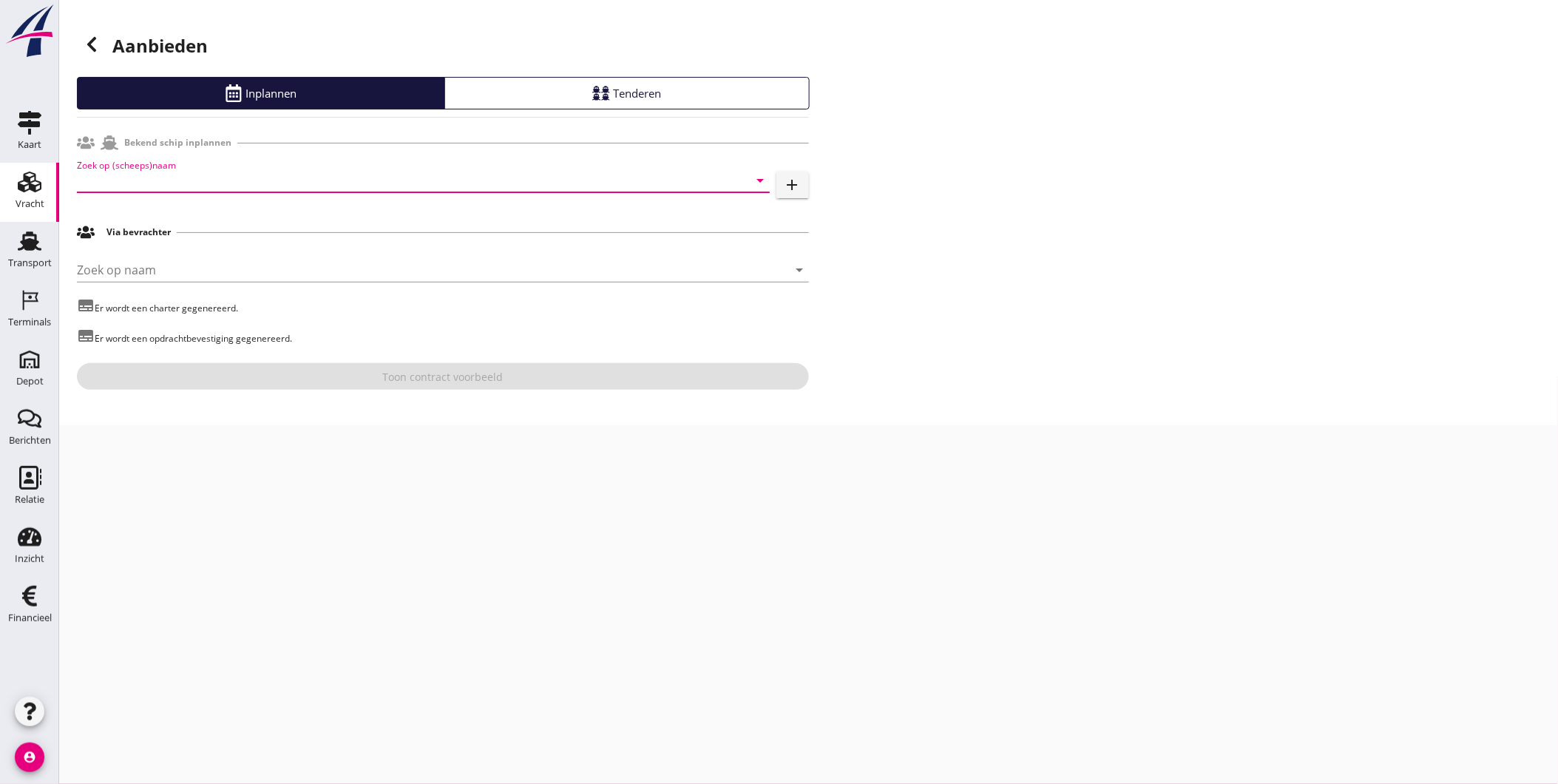
click at [211, 179] on input "Zoek op (scheeps)naam" at bounding box center [402, 180] width 651 height 23
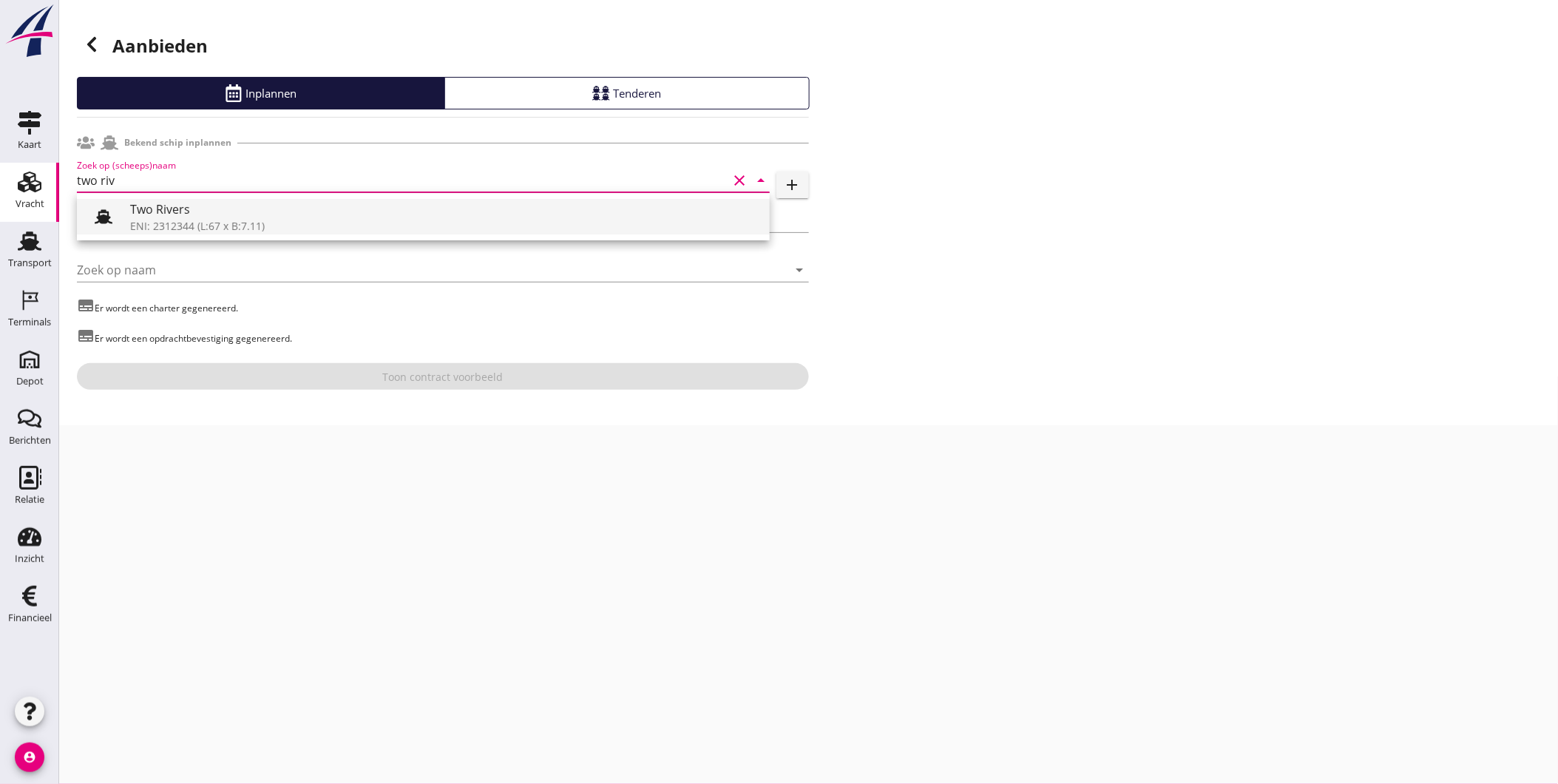
click at [210, 211] on div "Two Rivers" at bounding box center [444, 209] width 628 height 18
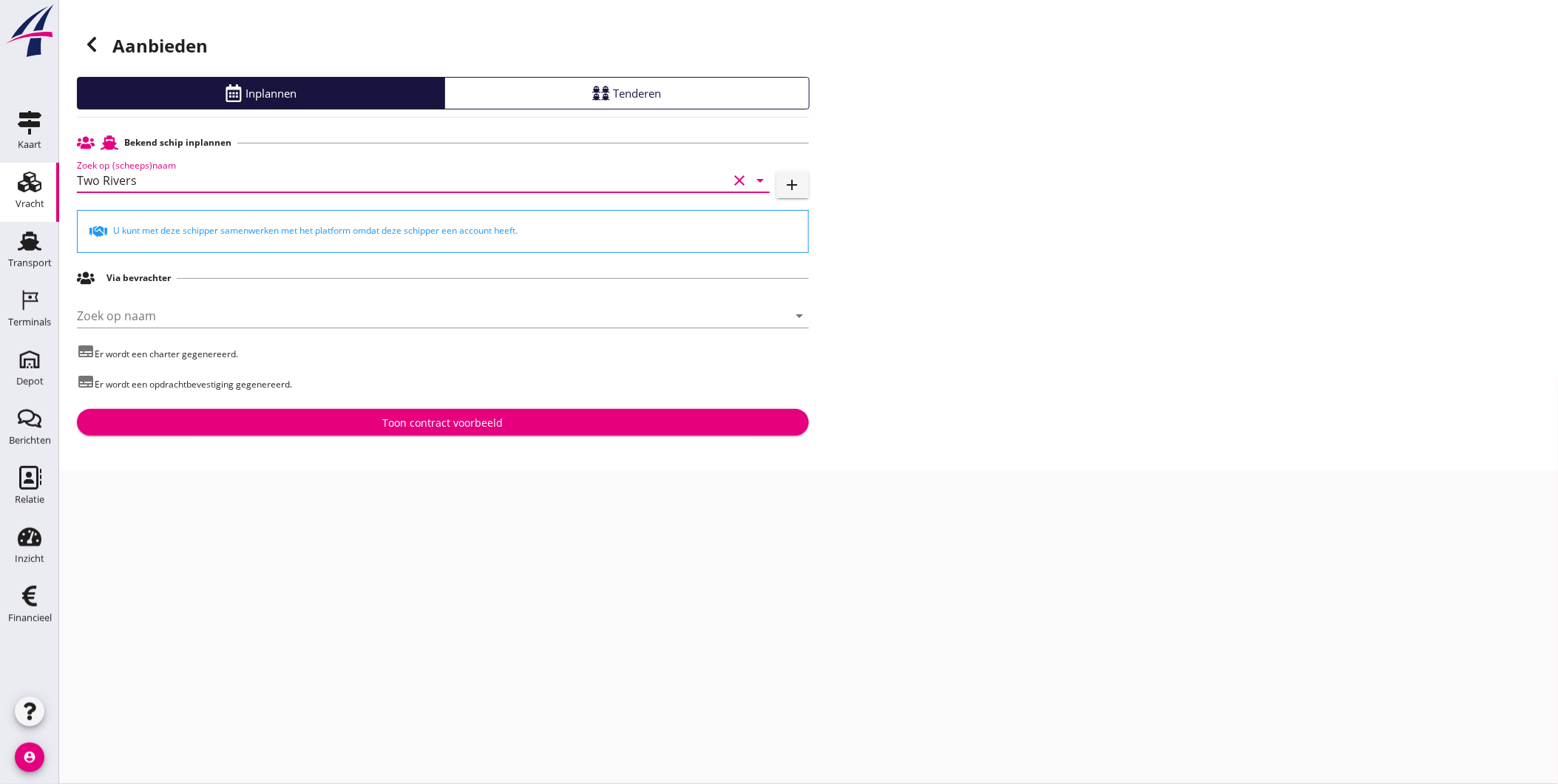
type input "Two Rivers"
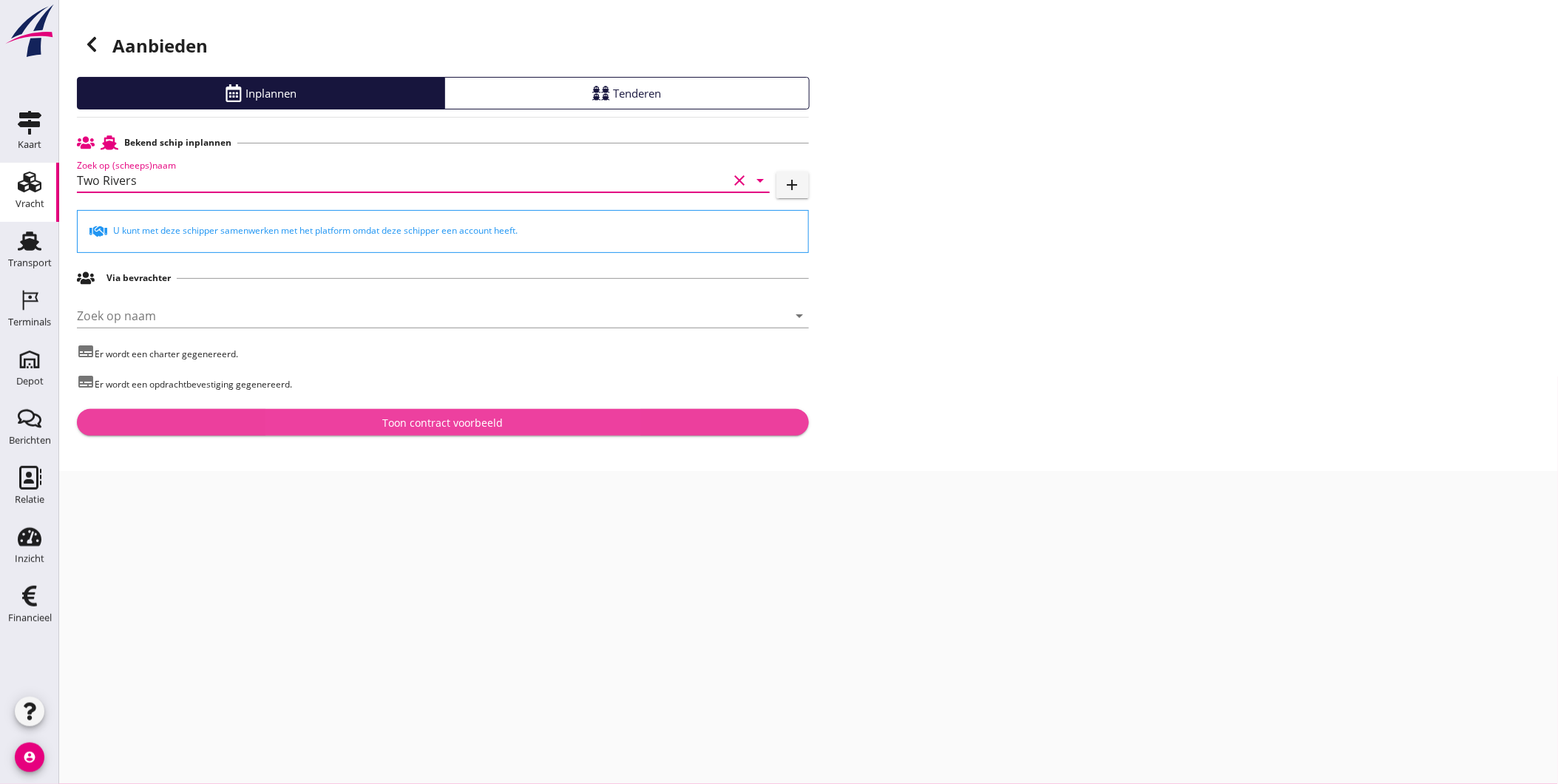
click at [292, 424] on div "Toon contract voorbeeld" at bounding box center [443, 422] width 709 height 16
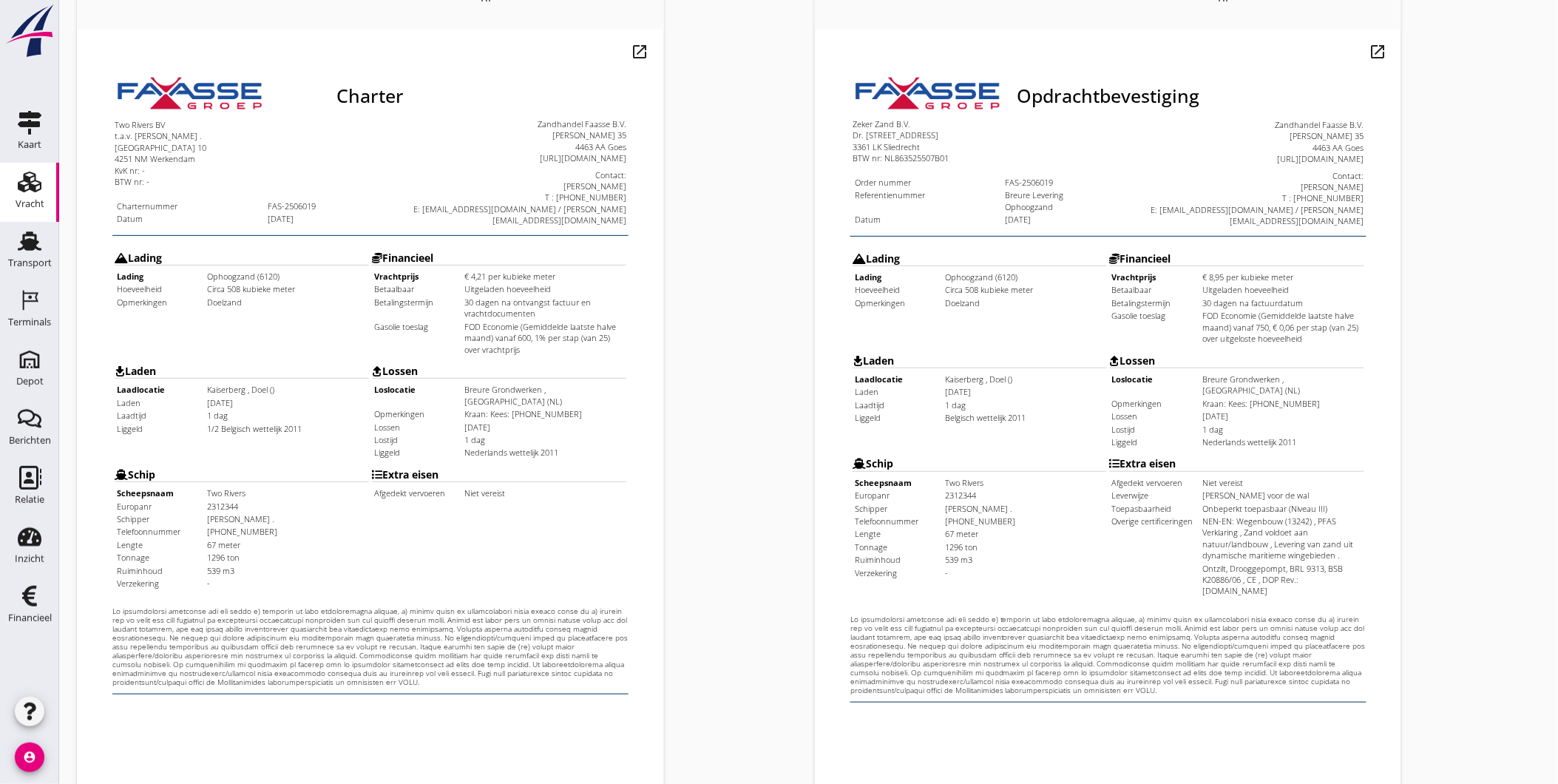
scroll to position [311, 0]
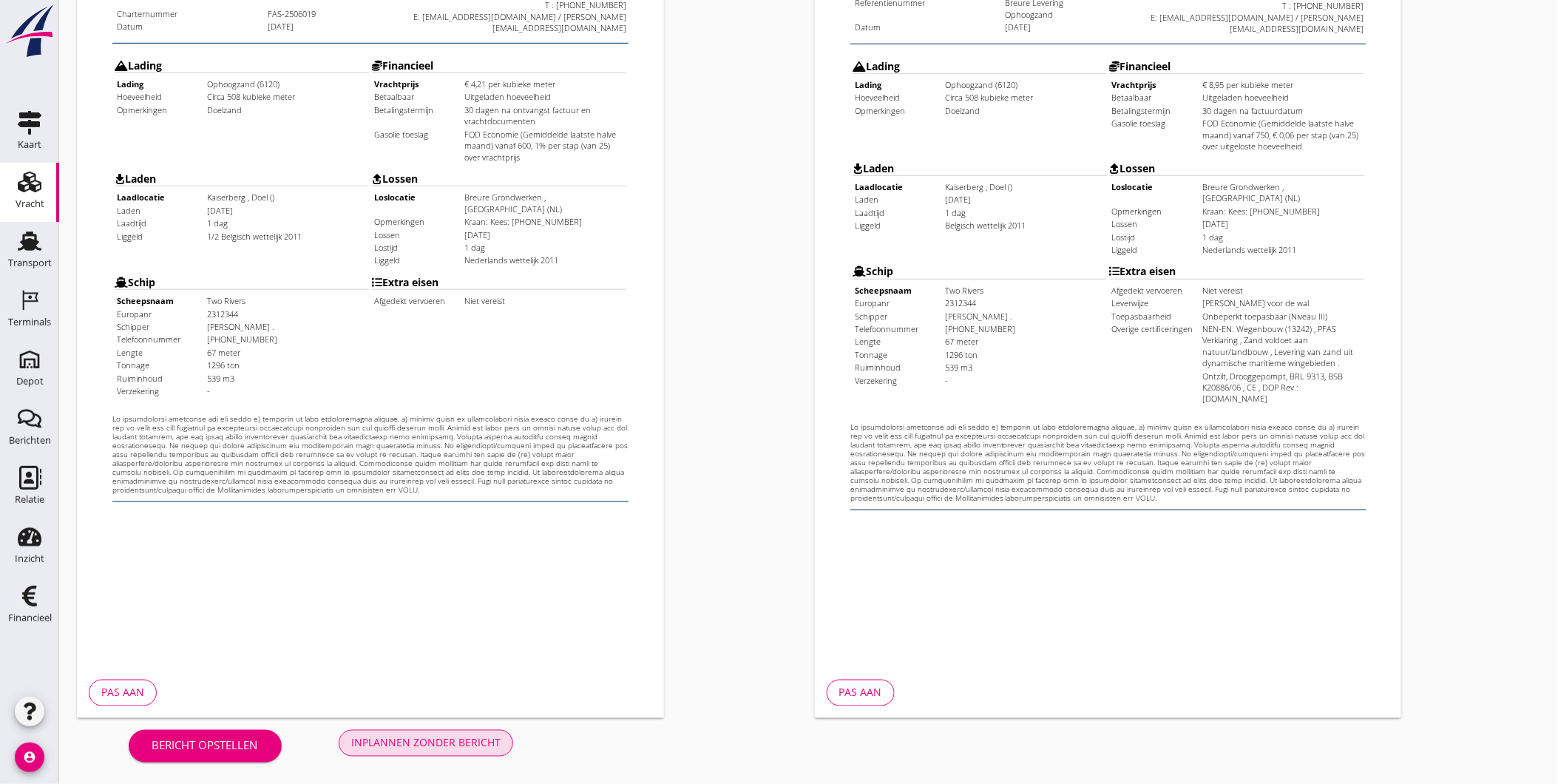
click at [407, 741] on div "Inplannen zonder bericht" at bounding box center [426, 742] width 149 height 16
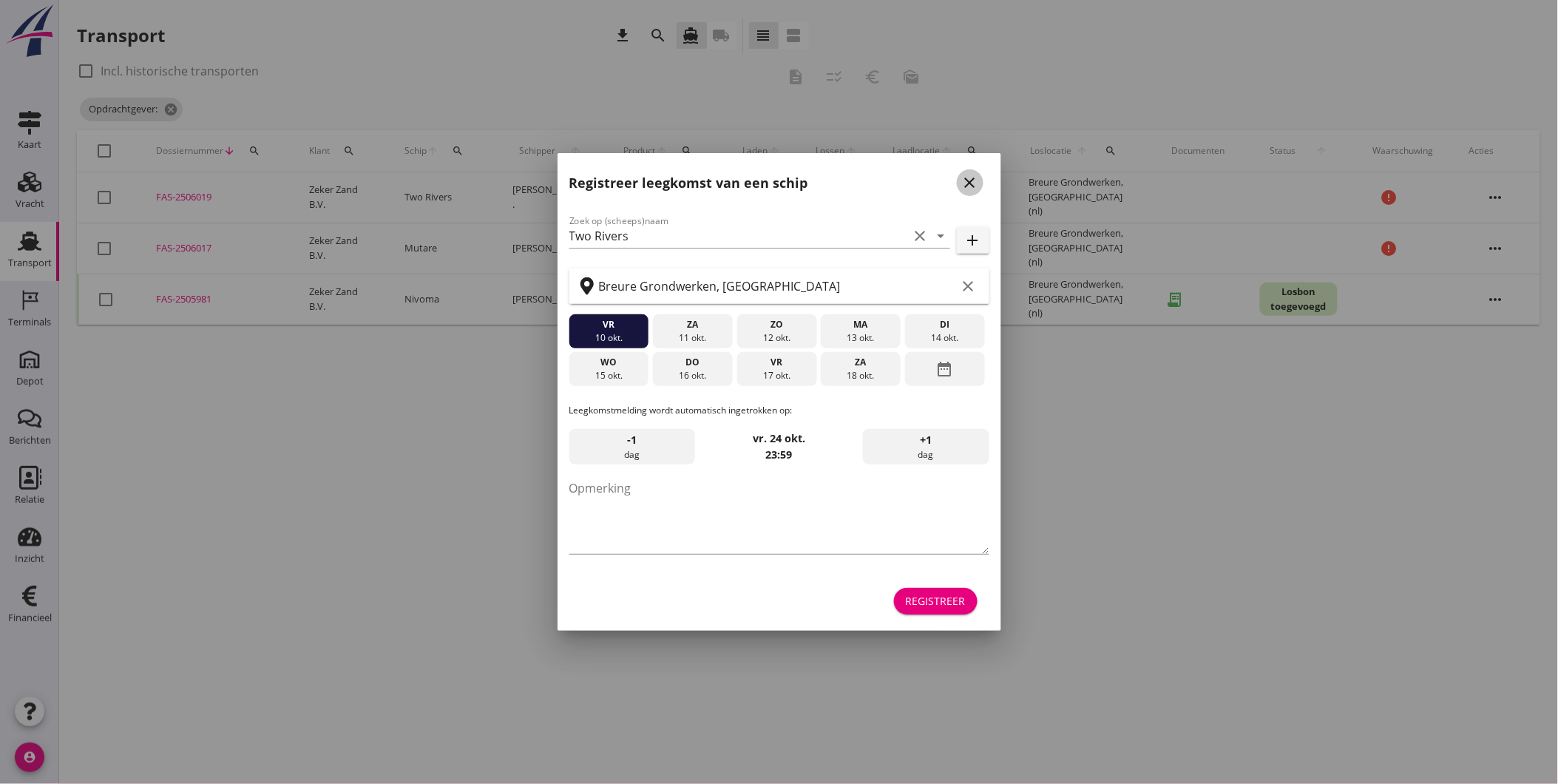
click at [968, 185] on icon "close" at bounding box center [969, 182] width 18 height 18
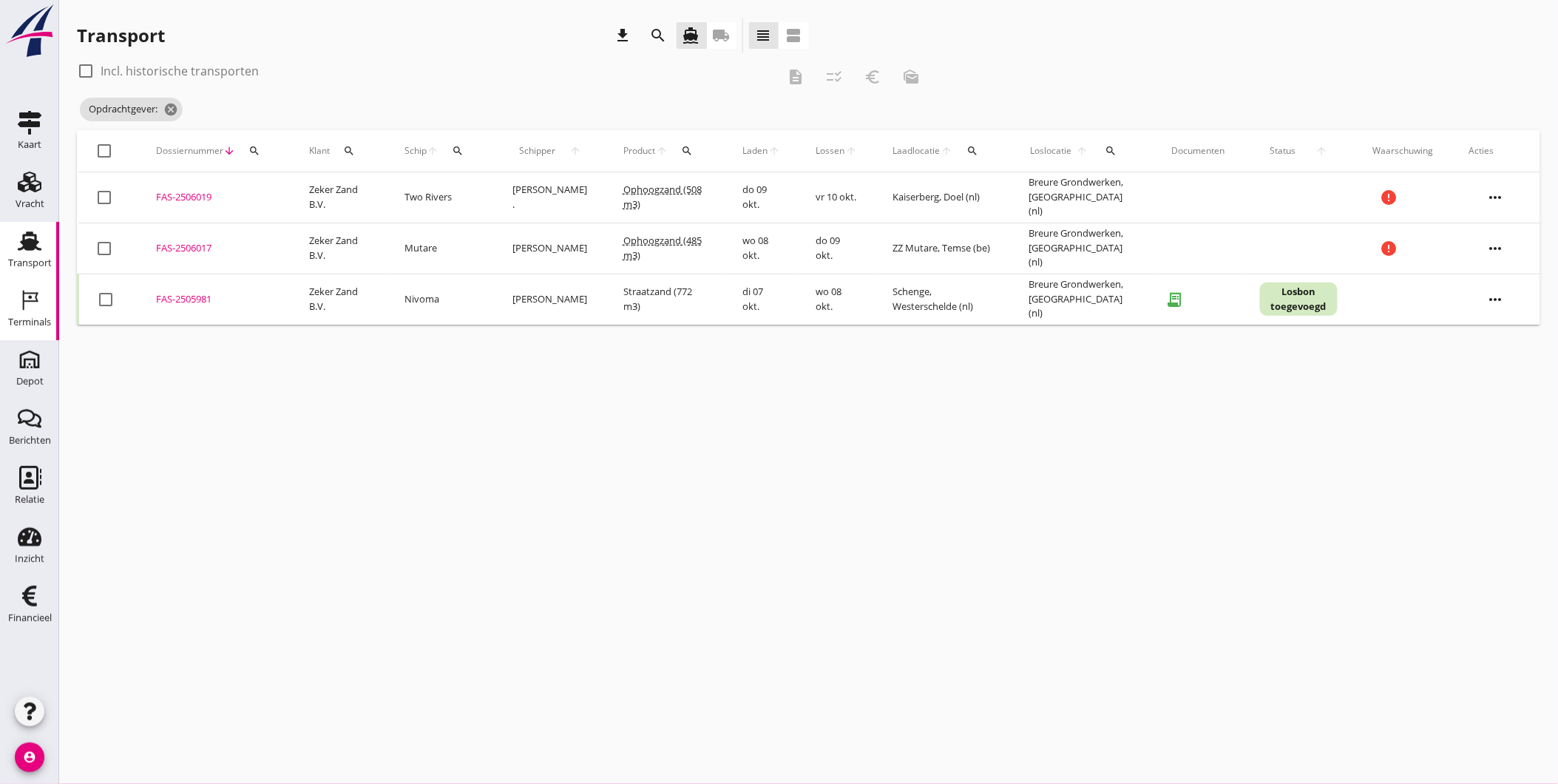
click at [28, 307] on icon "Terminals" at bounding box center [29, 300] width 23 height 23
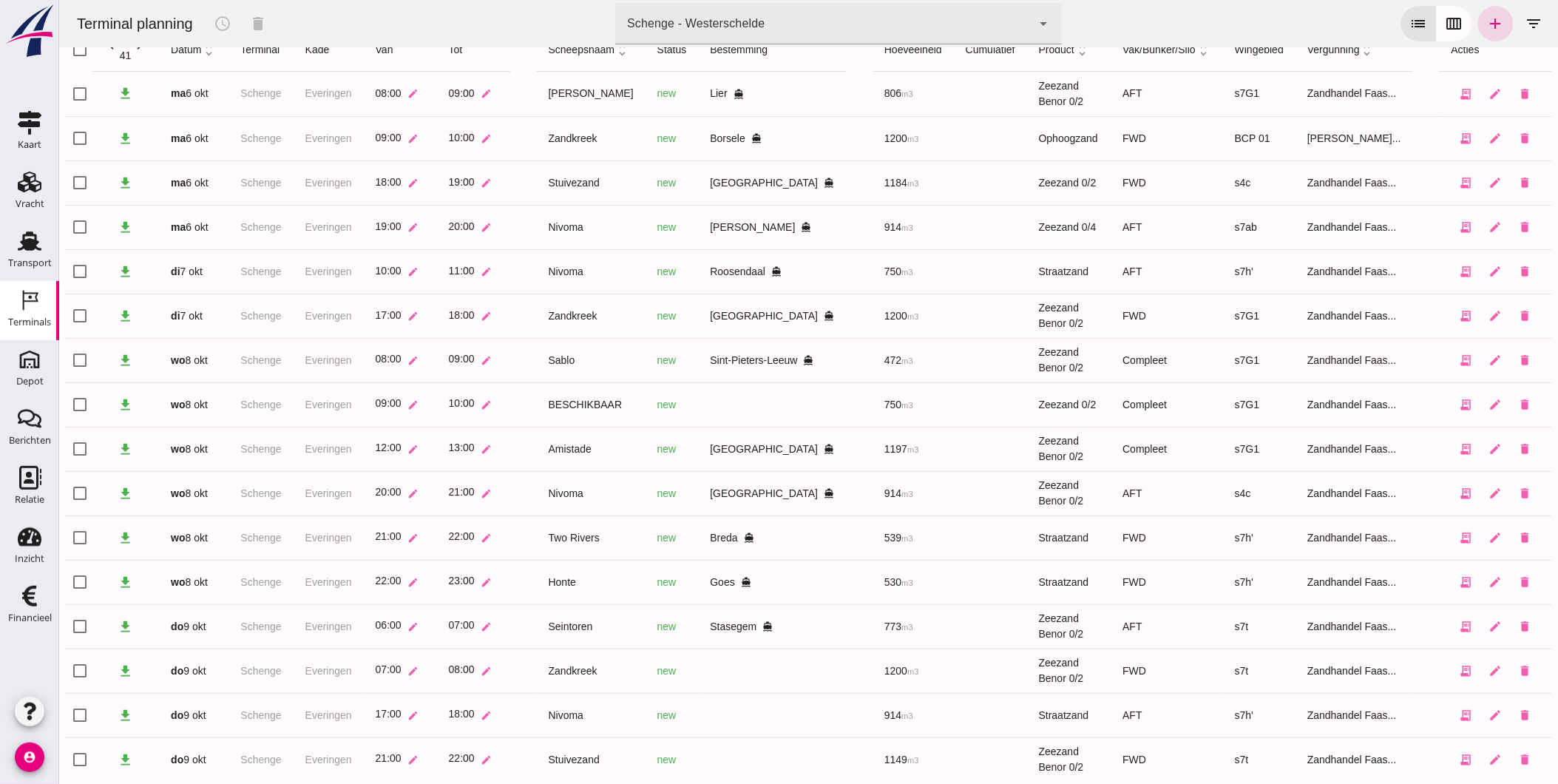
scroll to position [89, 0]
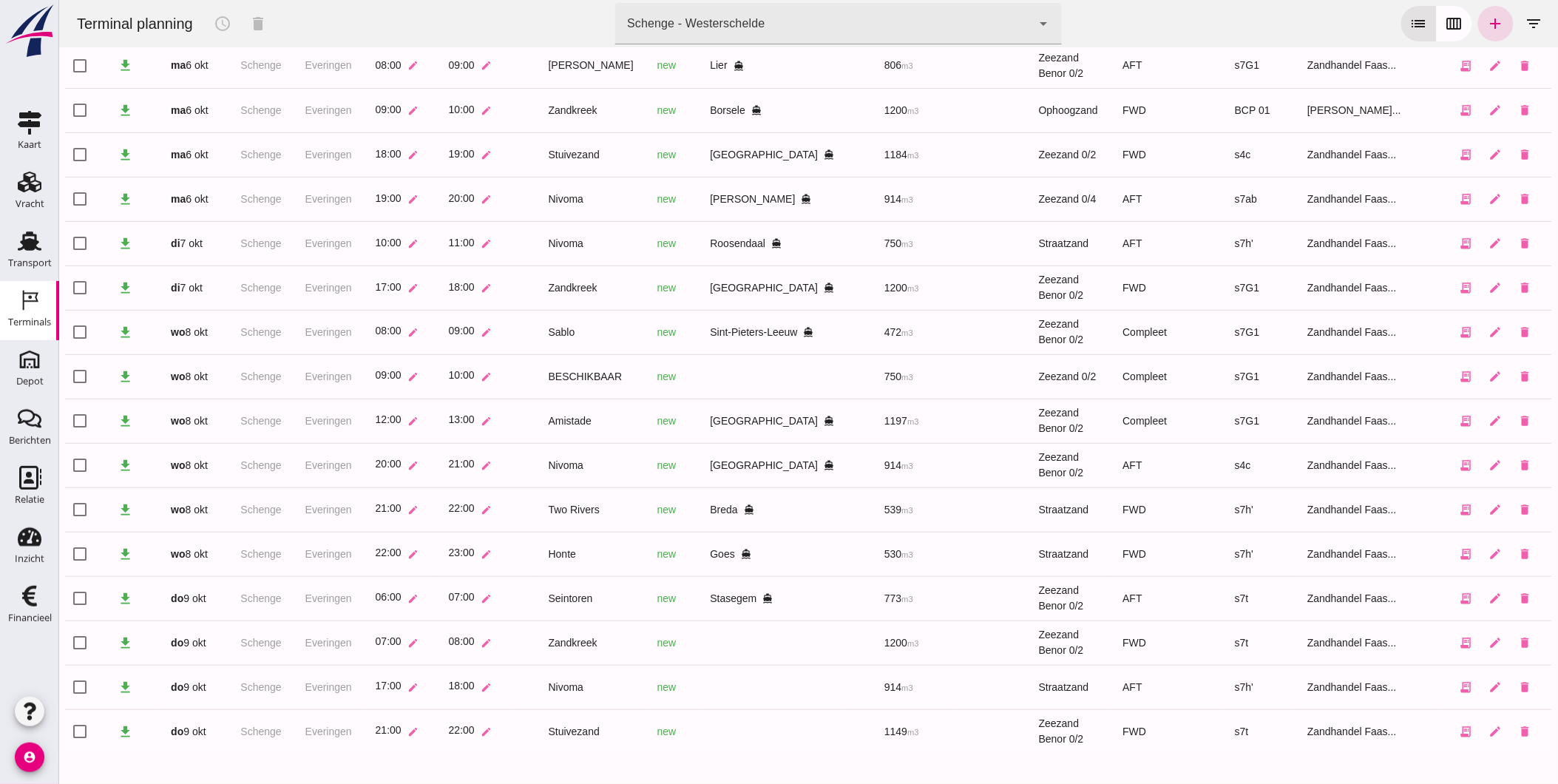
click at [730, 18] on div "Schenge - Westerschelde" at bounding box center [695, 23] width 138 height 18
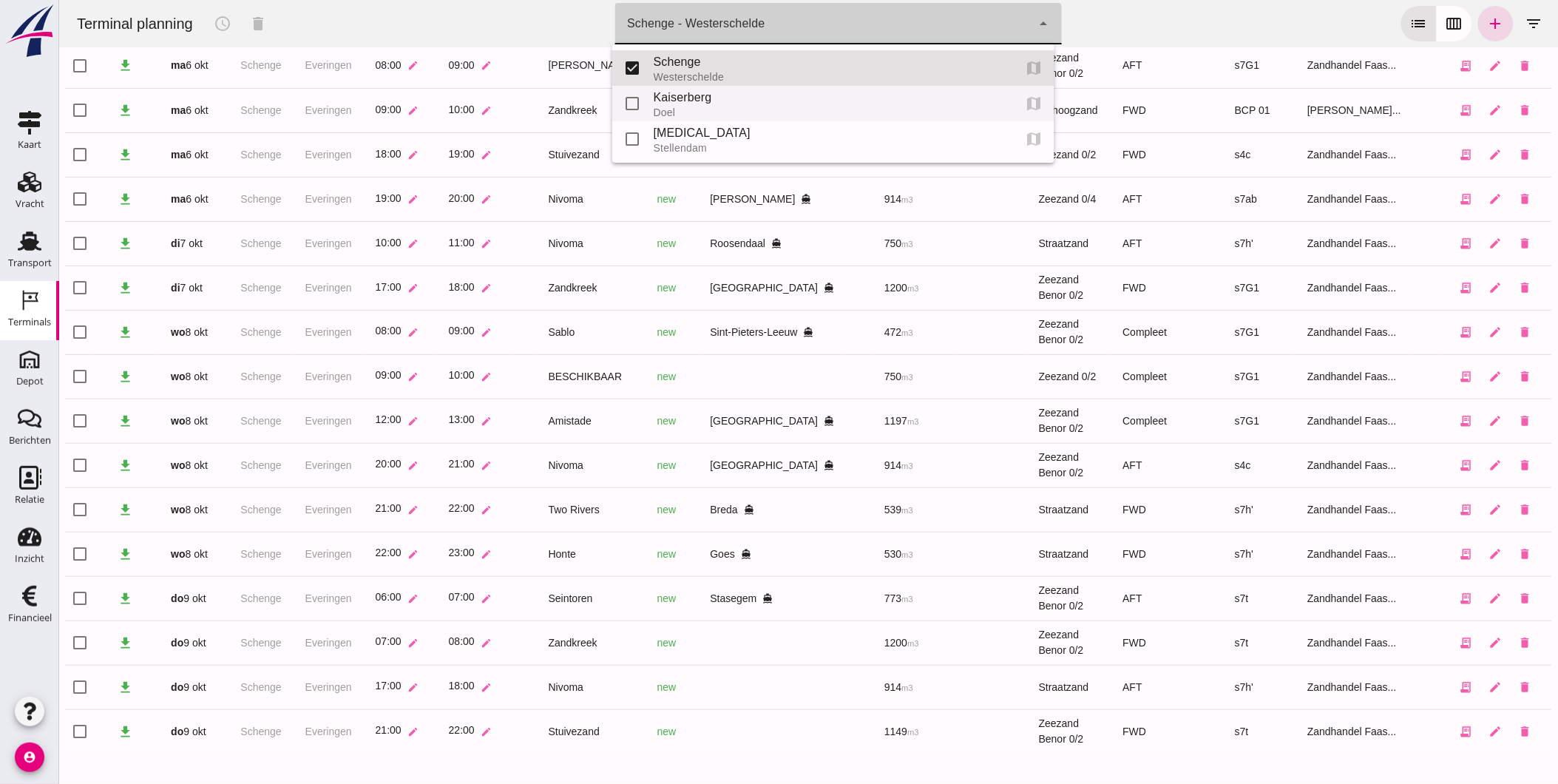
click at [715, 94] on div "Kaiserberg" at bounding box center [827, 97] width 348 height 18
type input "7f603609-51ae-4e75-986b-c9057e559465"
checkbox input "false"
checkbox input "true"
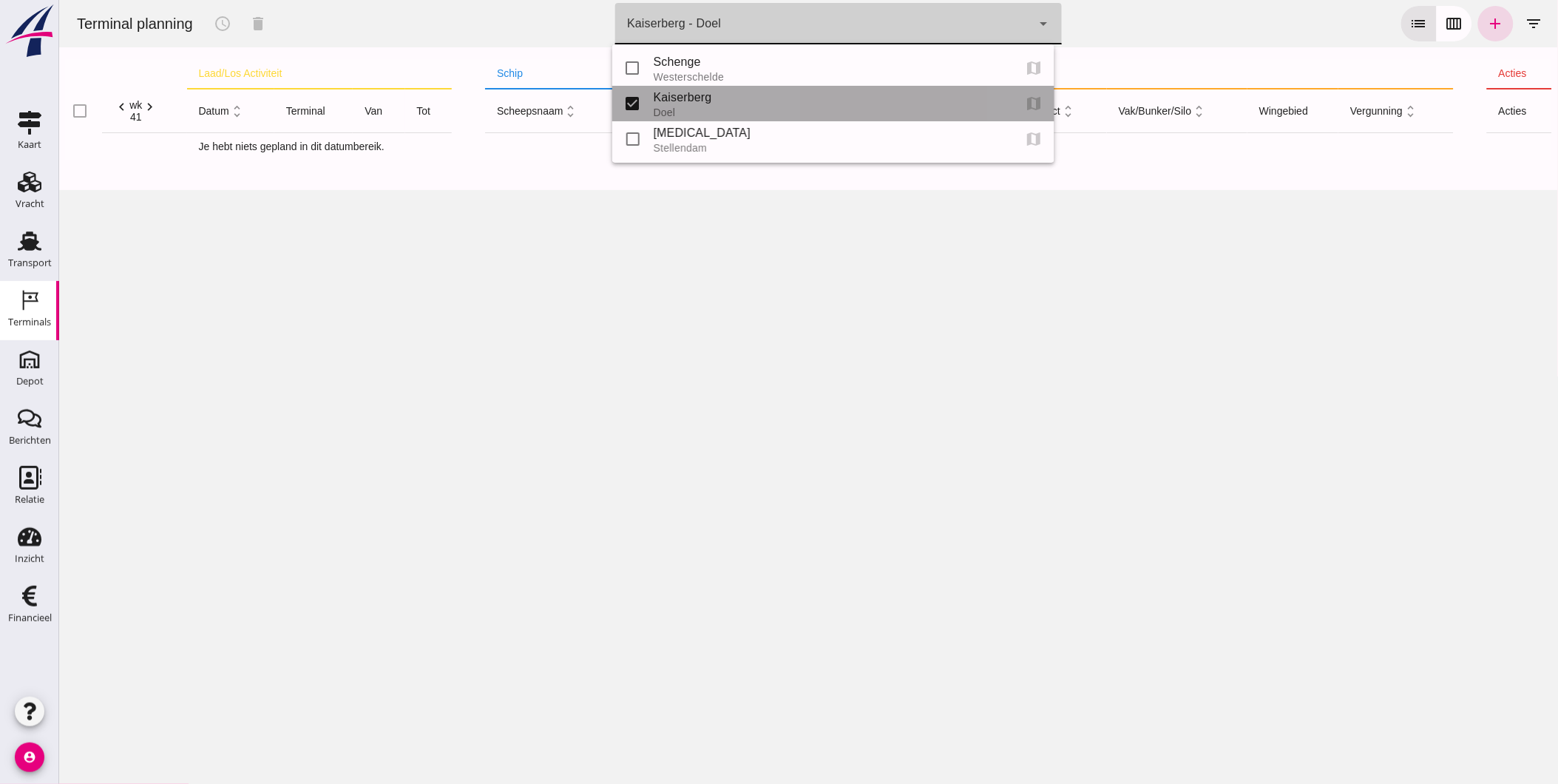
scroll to position [0, 0]
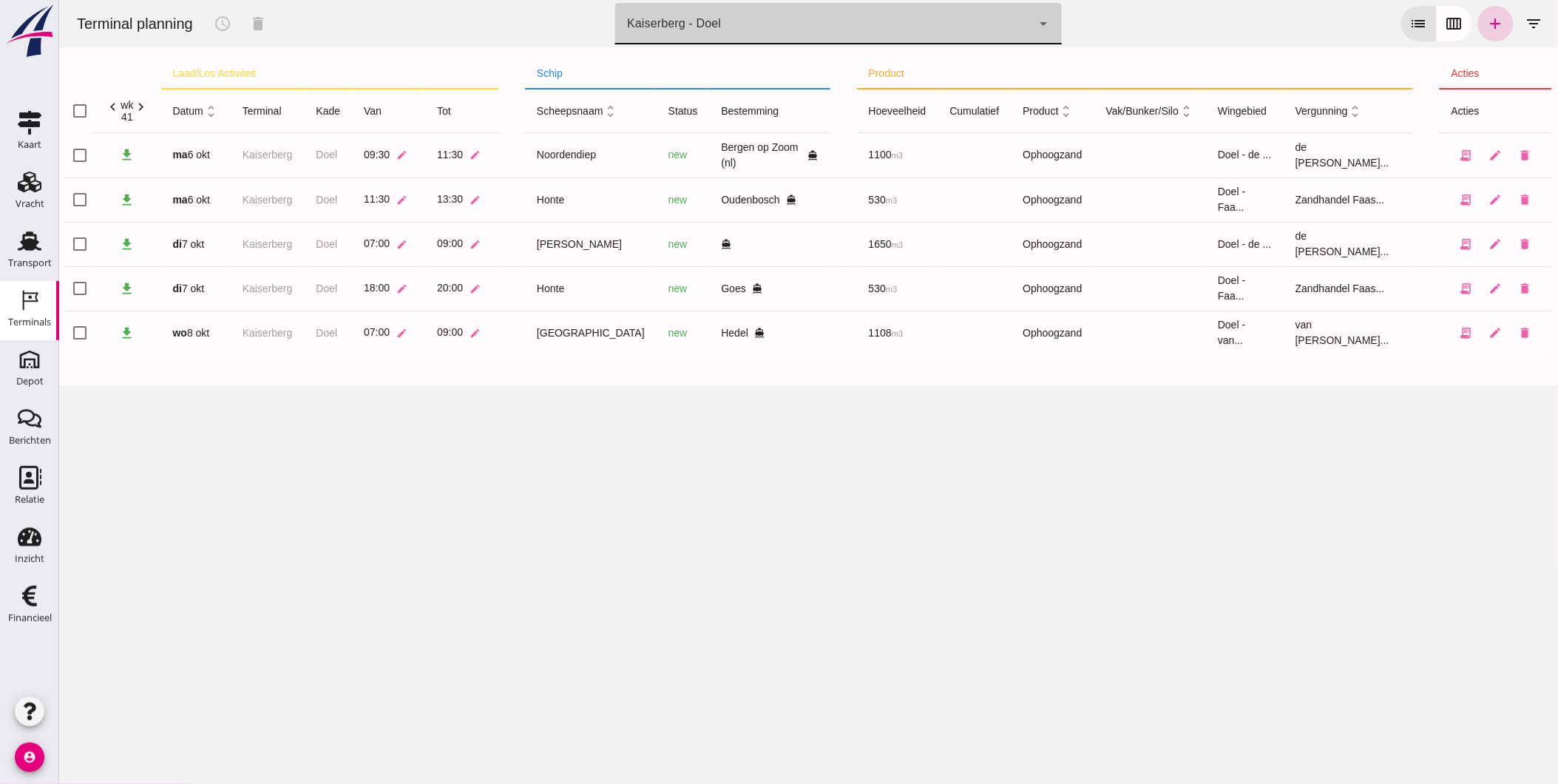
click at [1486, 21] on icon "add" at bounding box center [1495, 23] width 18 height 18
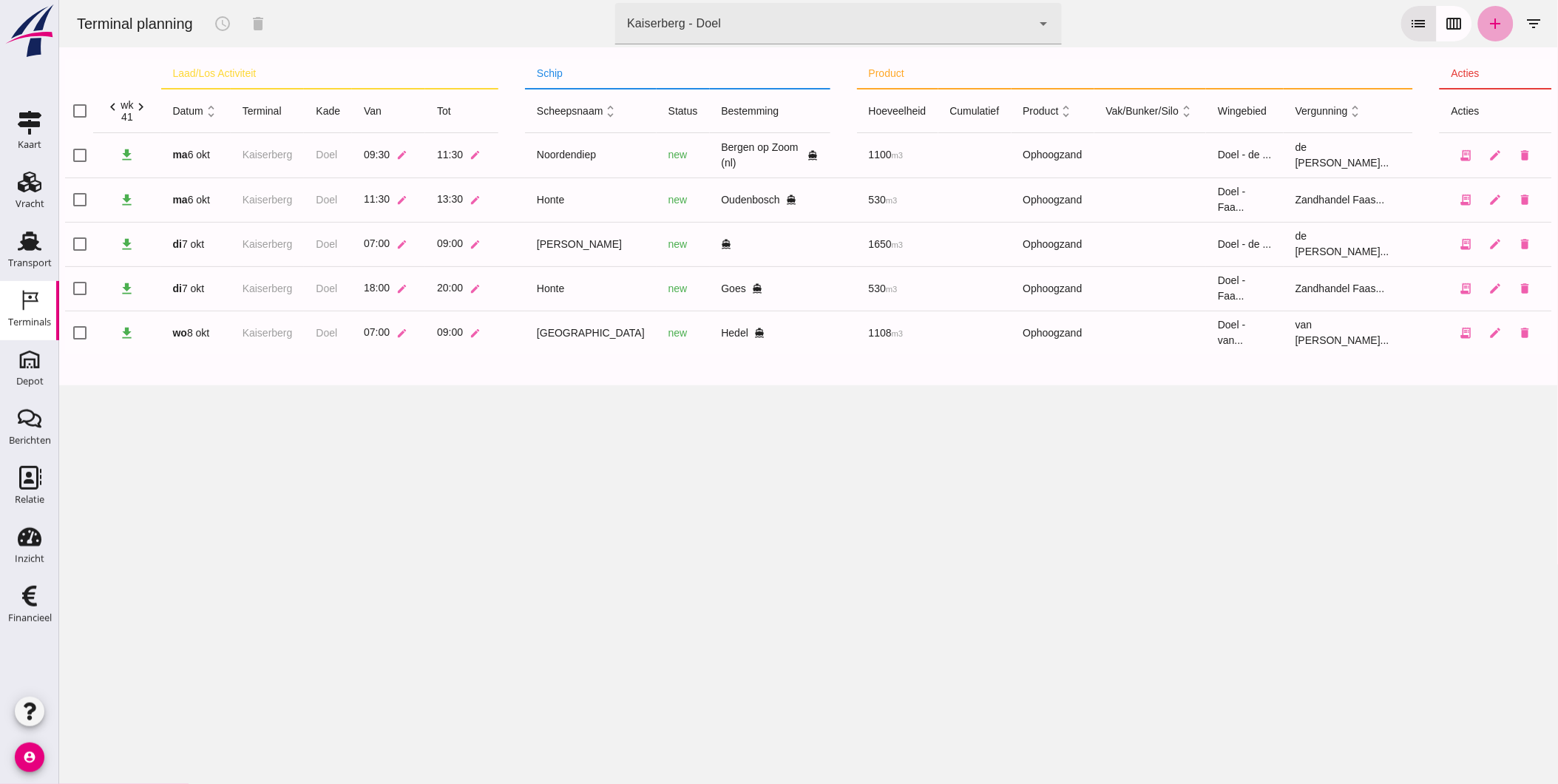
type input "Zandhandel Faasse B.V."
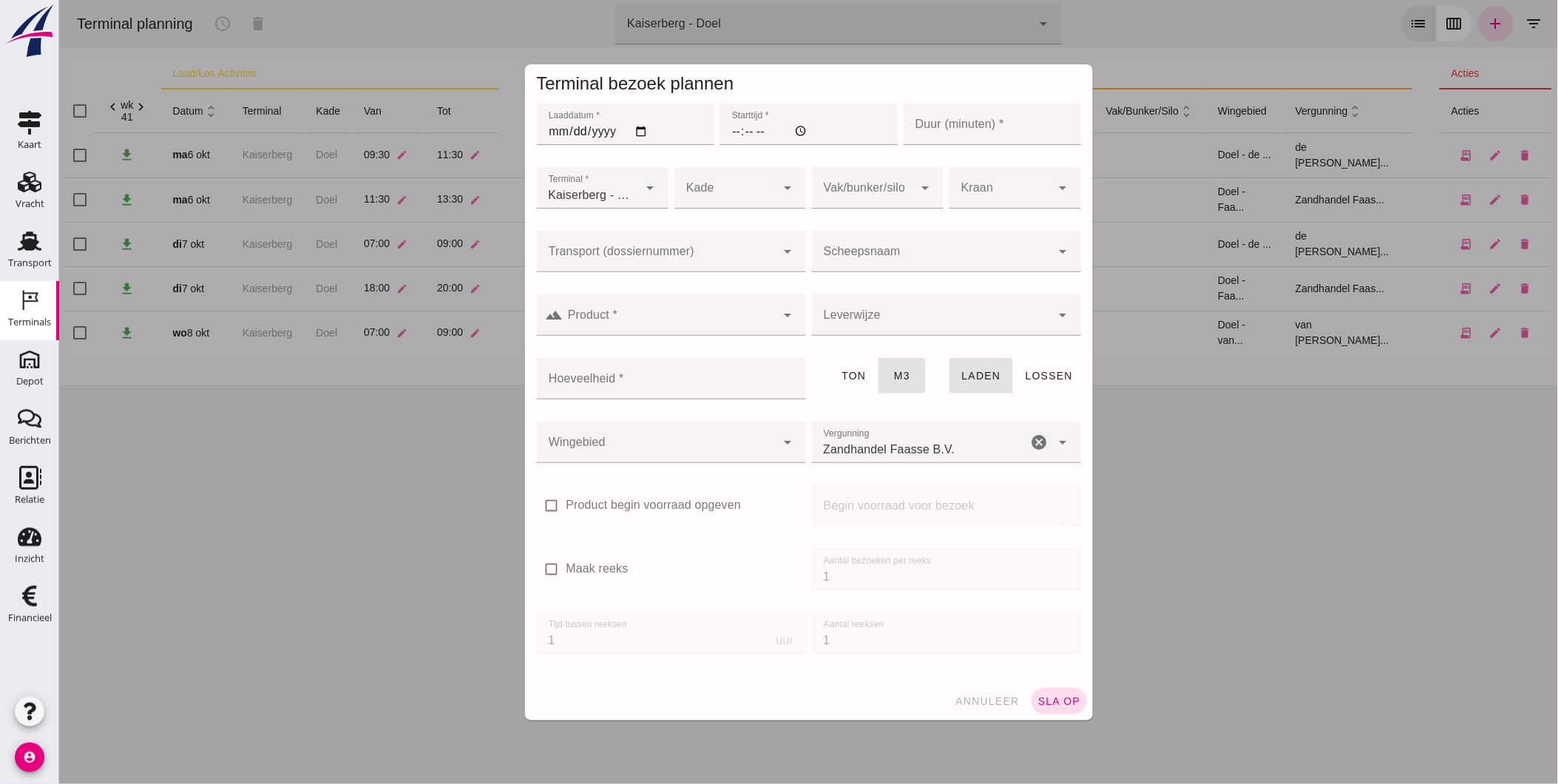
click at [554, 126] on input "Laaddatum *" at bounding box center [625, 124] width 178 height 42
type input "[DATE]"
type input "18:00"
type input "6"
type input "120"
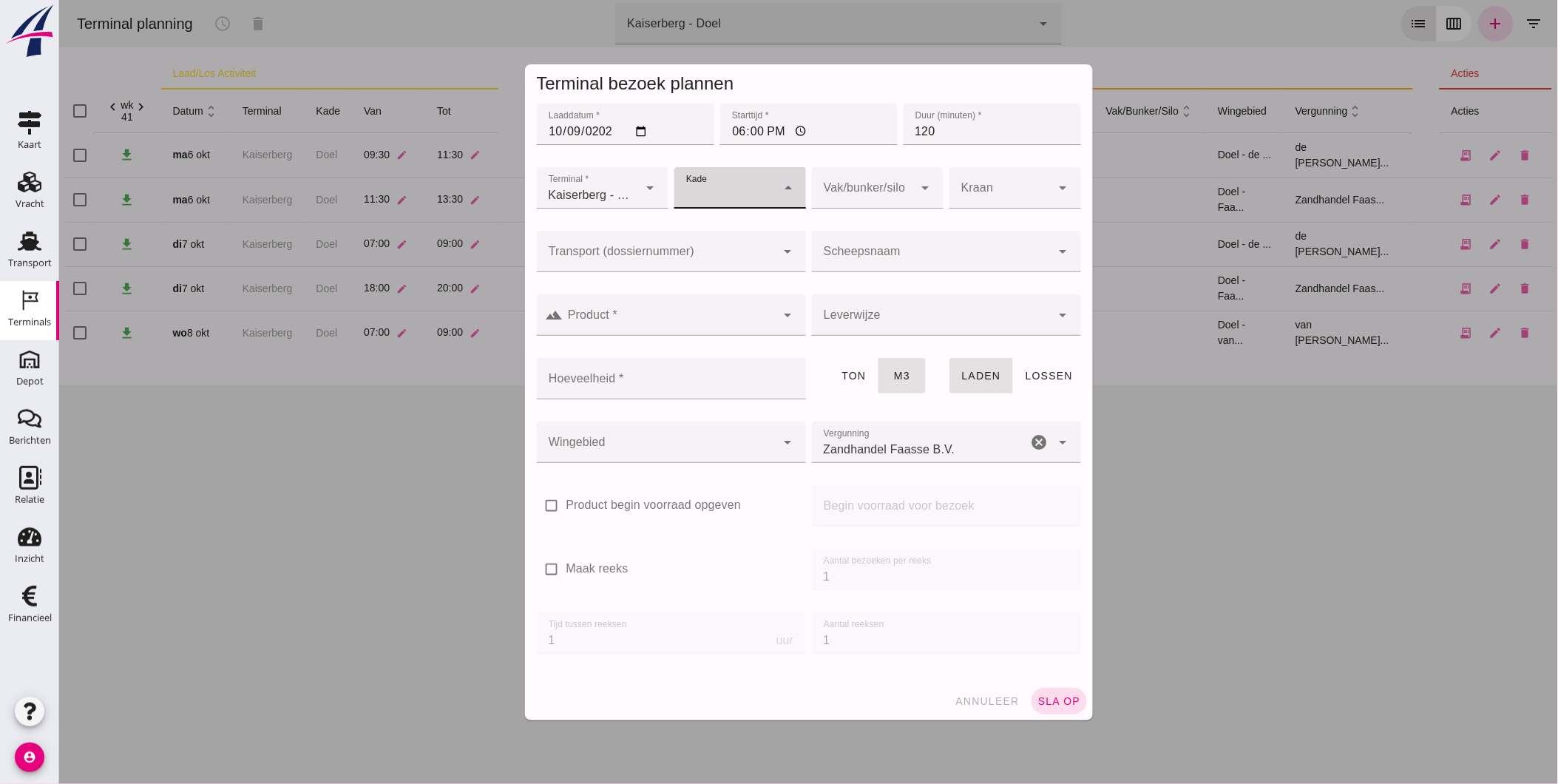
click at [727, 188] on div at bounding box center [725, 188] width 102 height 42
click at [724, 238] on div "Doel" at bounding box center [732, 231] width 108 height 18
type input "11"
click at [883, 245] on div at bounding box center [931, 251] width 240 height 42
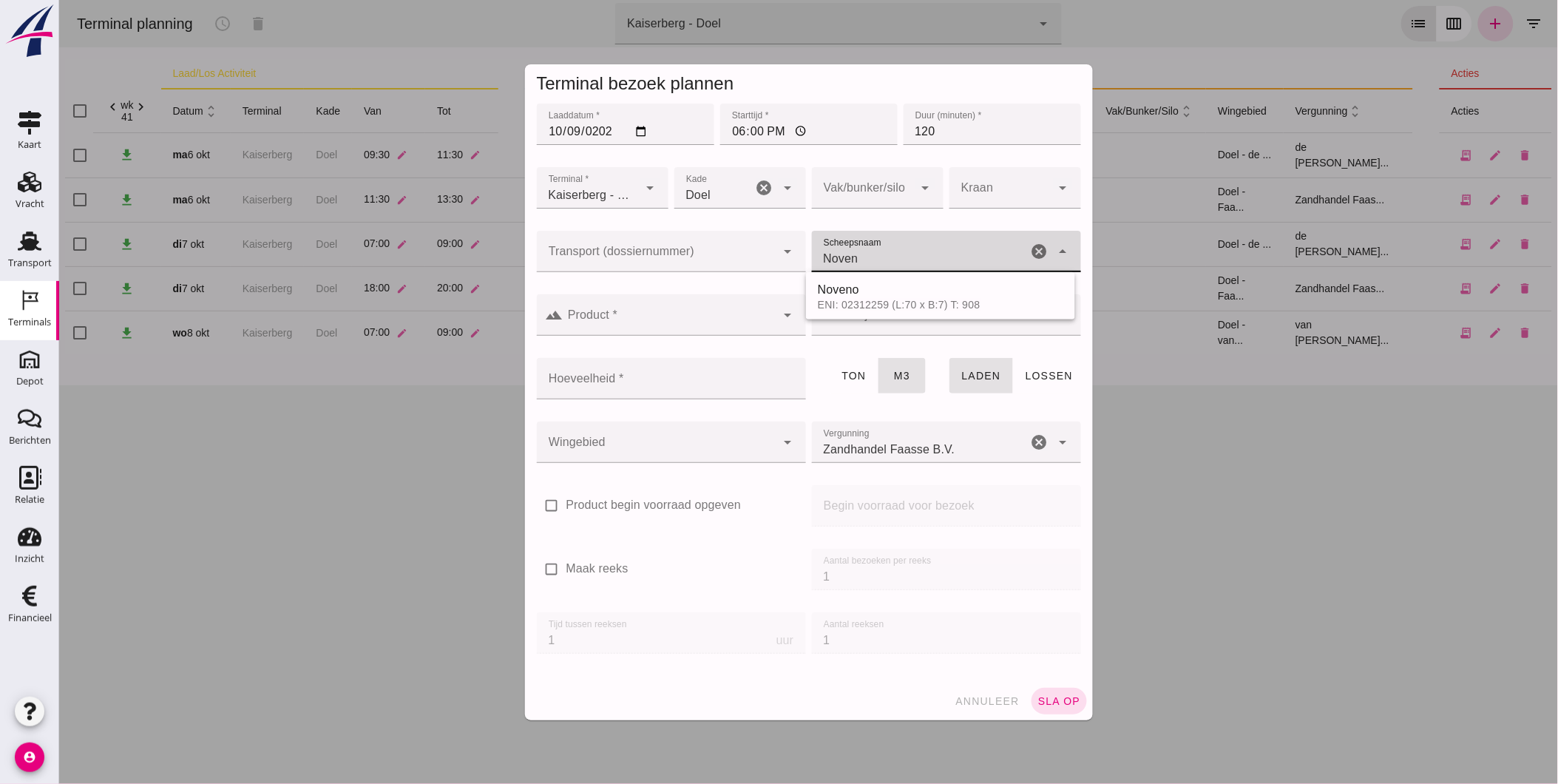
type input "Noveno"
click at [844, 291] on span "Noveno" at bounding box center [862, 289] width 42 height 13
type input "545"
type input "Noveno"
click at [681, 321] on input "Product *" at bounding box center [669, 322] width 213 height 18
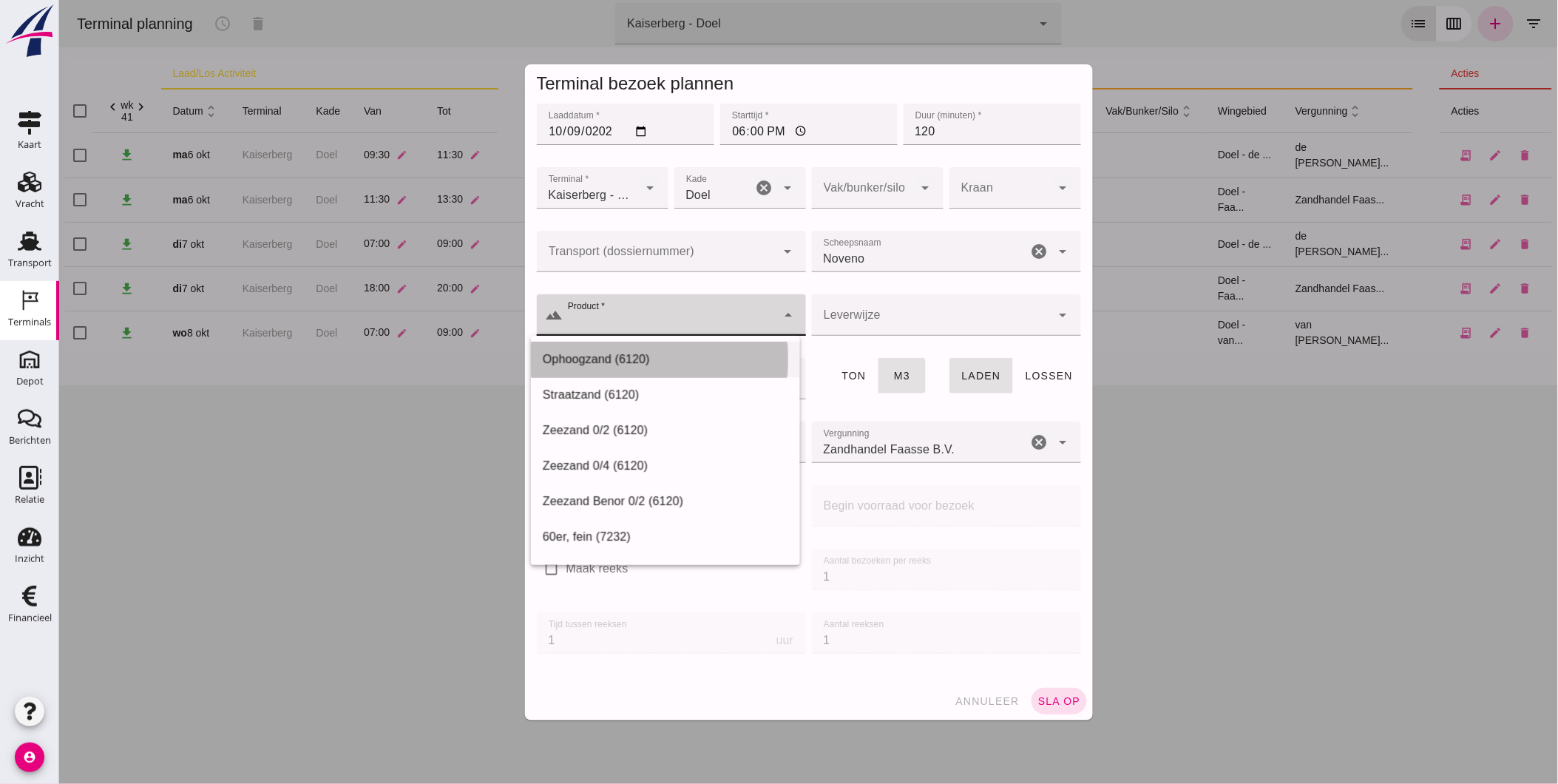
click at [640, 366] on div "Ophoogzand (6120)" at bounding box center [665, 359] width 245 height 18
type input "Ophoogzand (6120)"
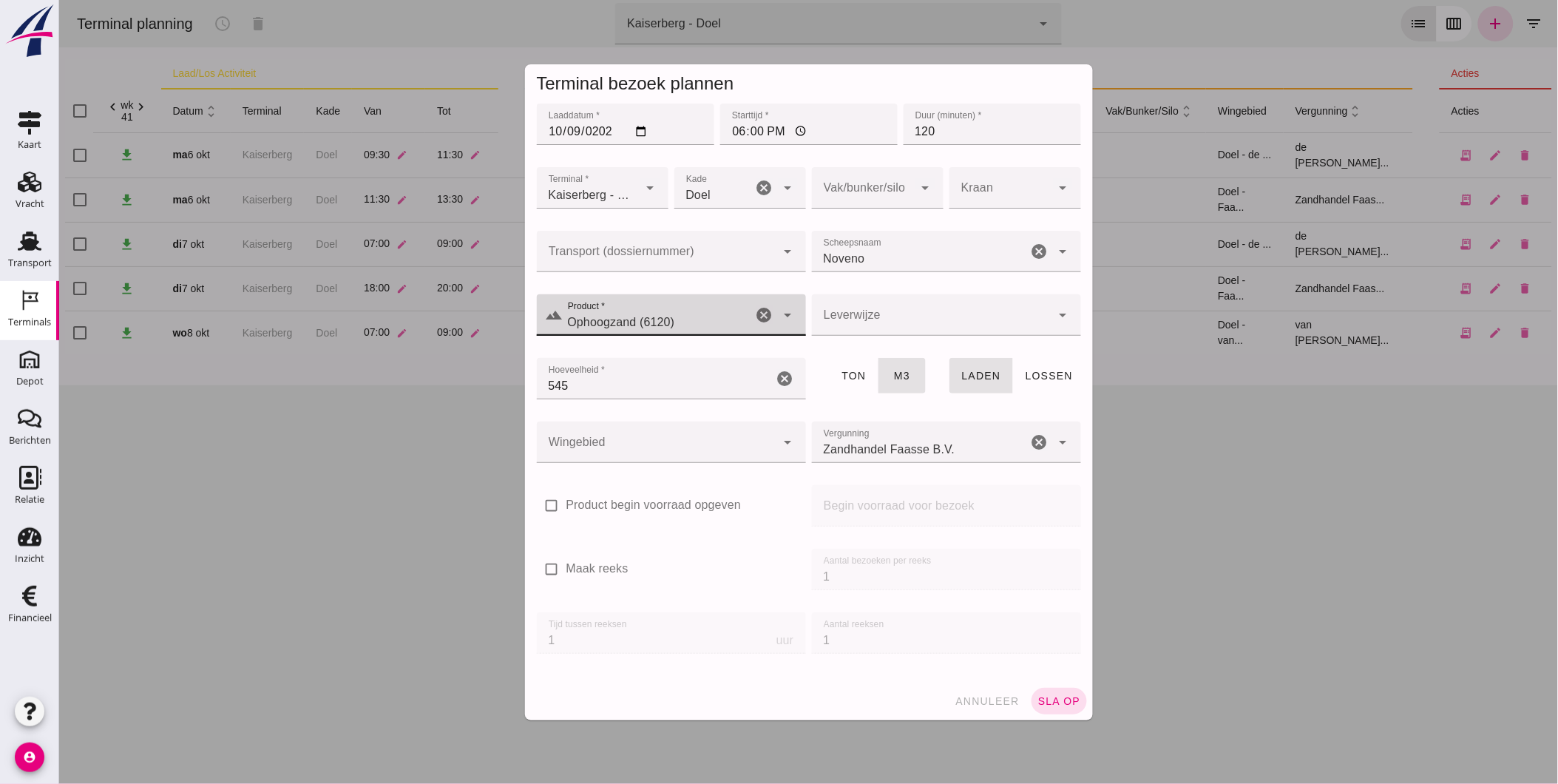
click at [830, 319] on div at bounding box center [931, 316] width 240 height 42
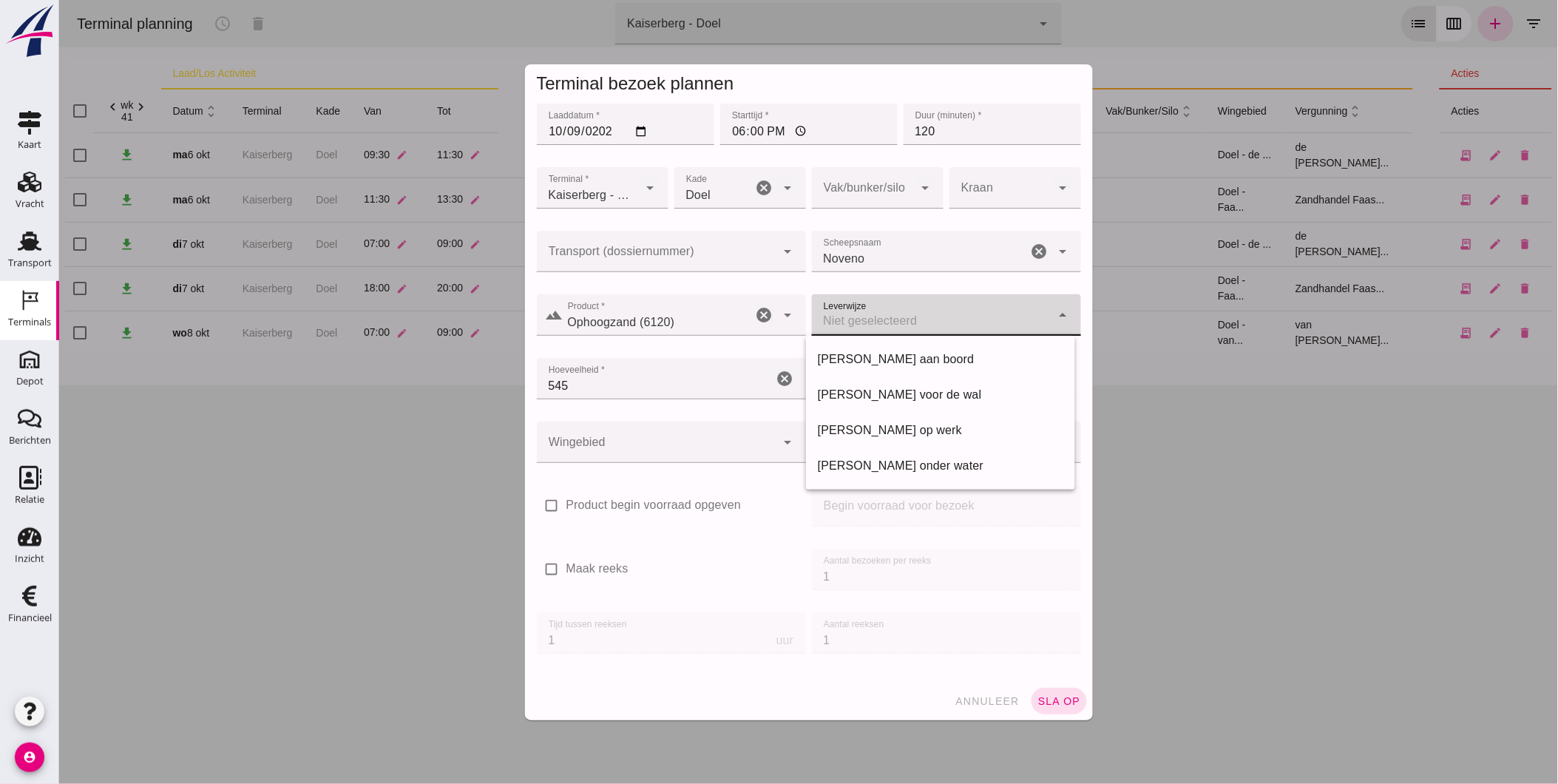
click at [868, 366] on div "[PERSON_NAME] aan boord" at bounding box center [940, 359] width 245 height 18
type input "franco_on_board"
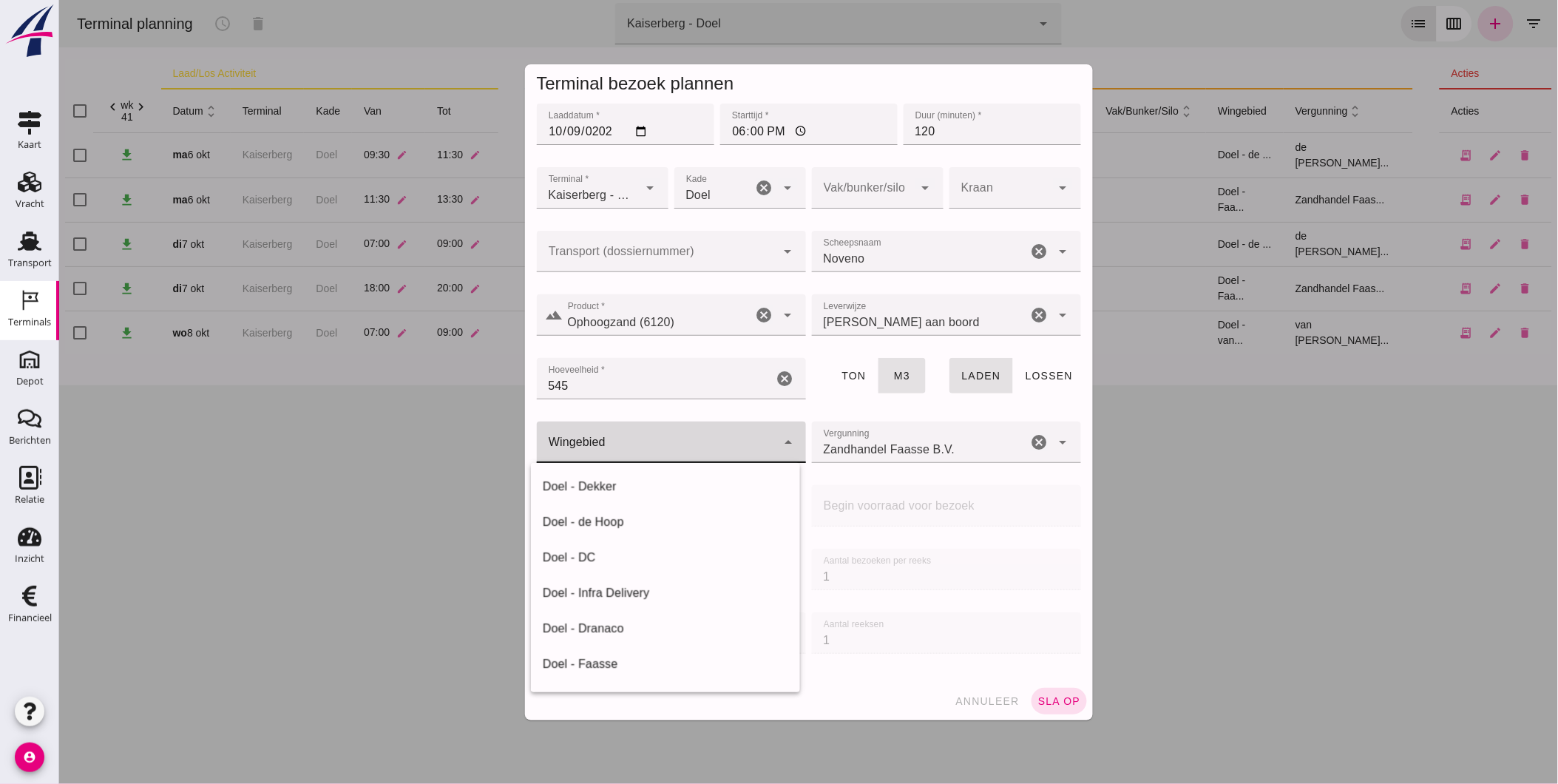
click at [625, 443] on div at bounding box center [655, 443] width 240 height 42
click at [625, 562] on div "Doel - van Ouwerkerk" at bounding box center [665, 570] width 245 height 18
type input "199"
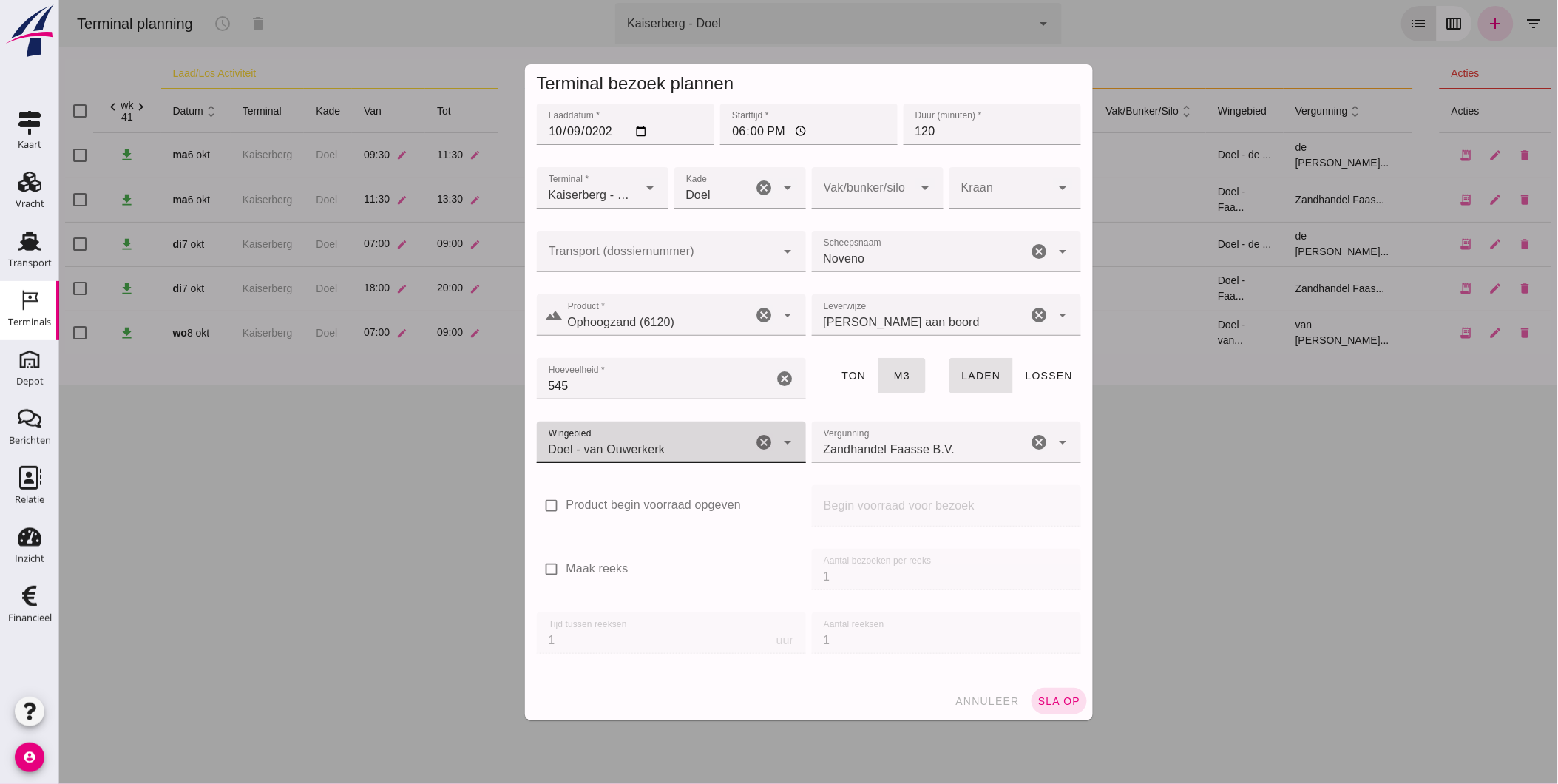
click at [877, 446] on input "Zandhandel Faasse B.V." at bounding box center [919, 449] width 216 height 18
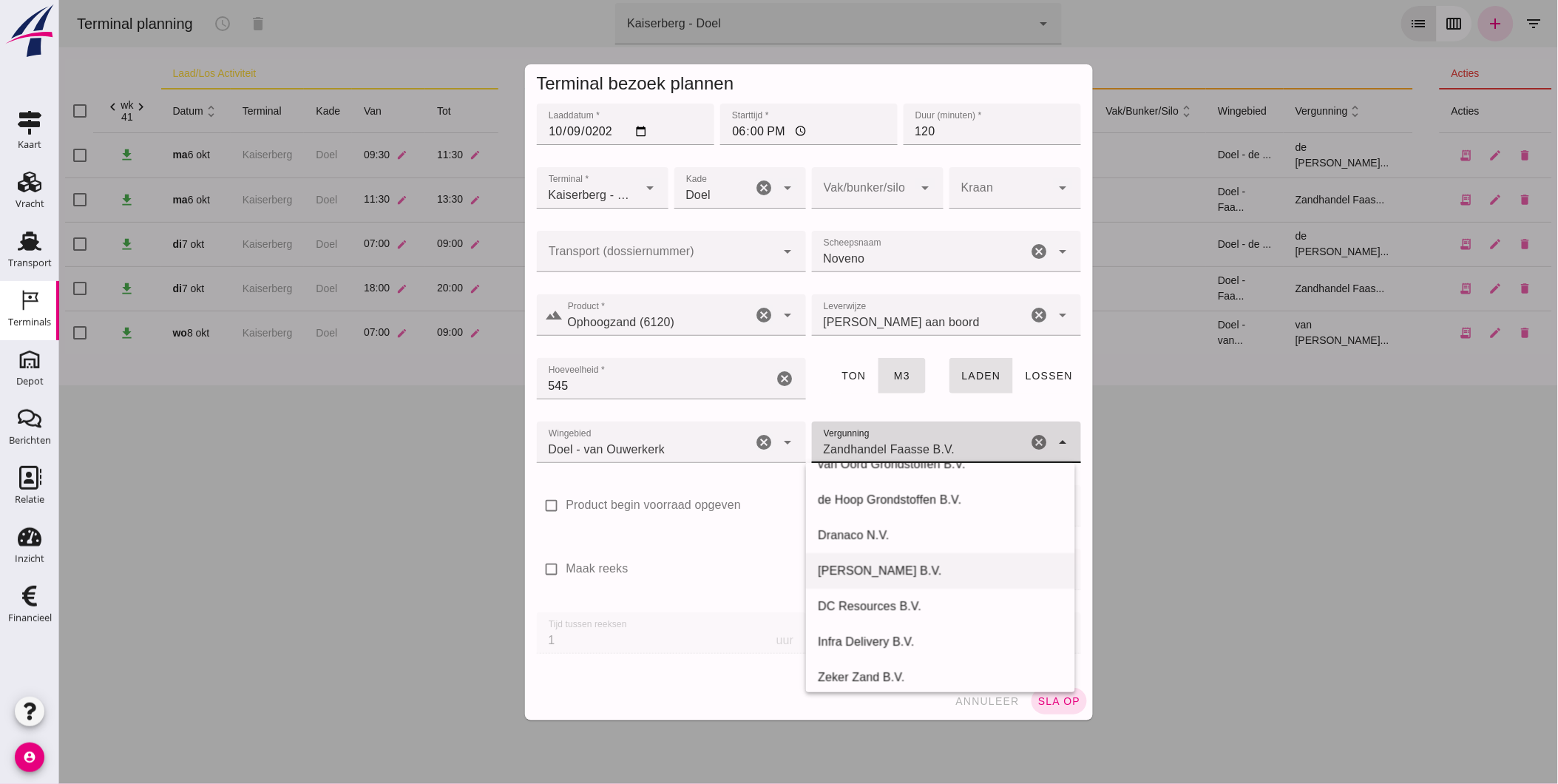
click at [914, 562] on div "[PERSON_NAME] B.V." at bounding box center [940, 570] width 245 height 18
type input "[PERSON_NAME] B.V."
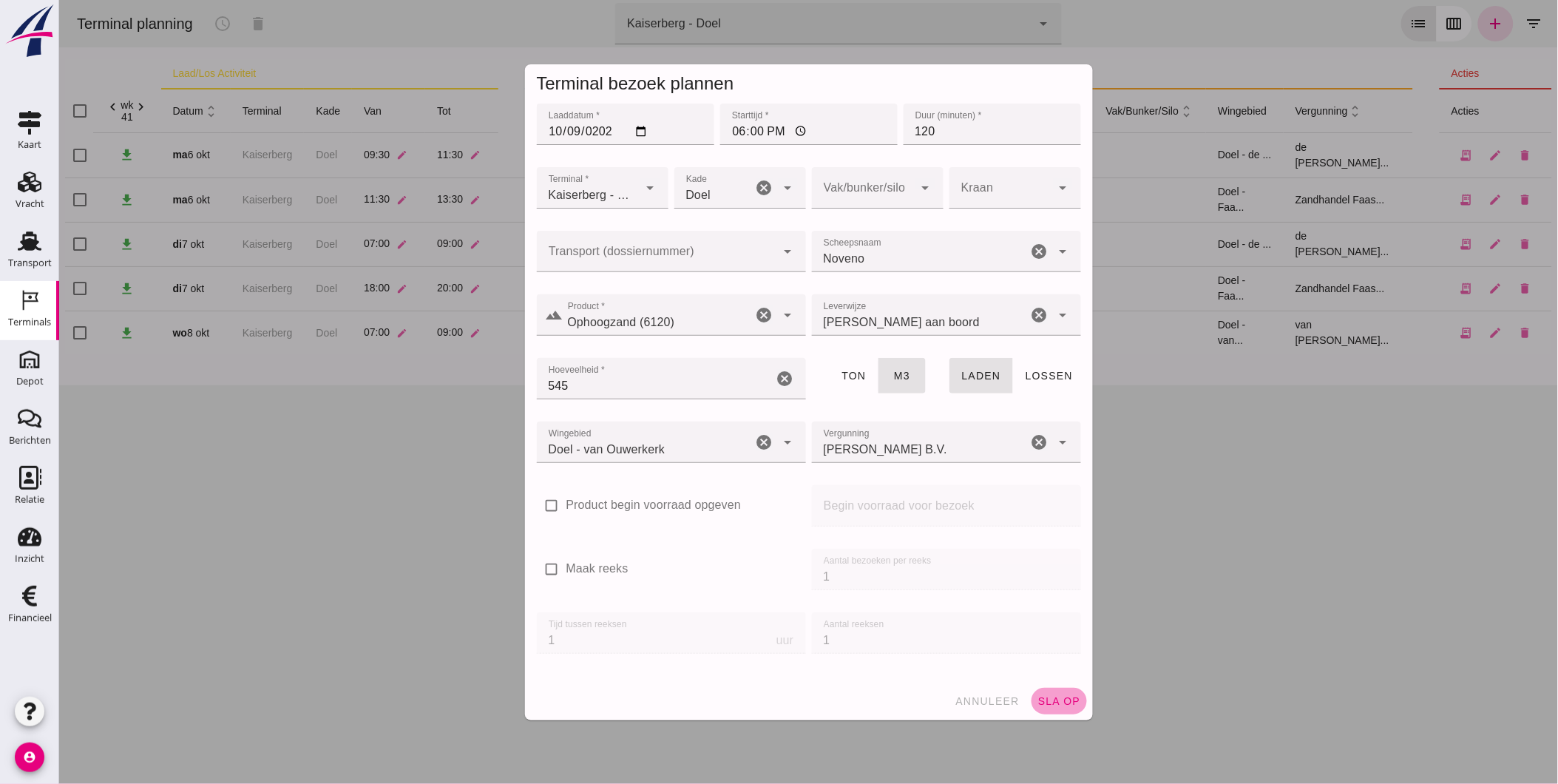
click at [1057, 711] on button "sla op" at bounding box center [1059, 701] width 55 height 27
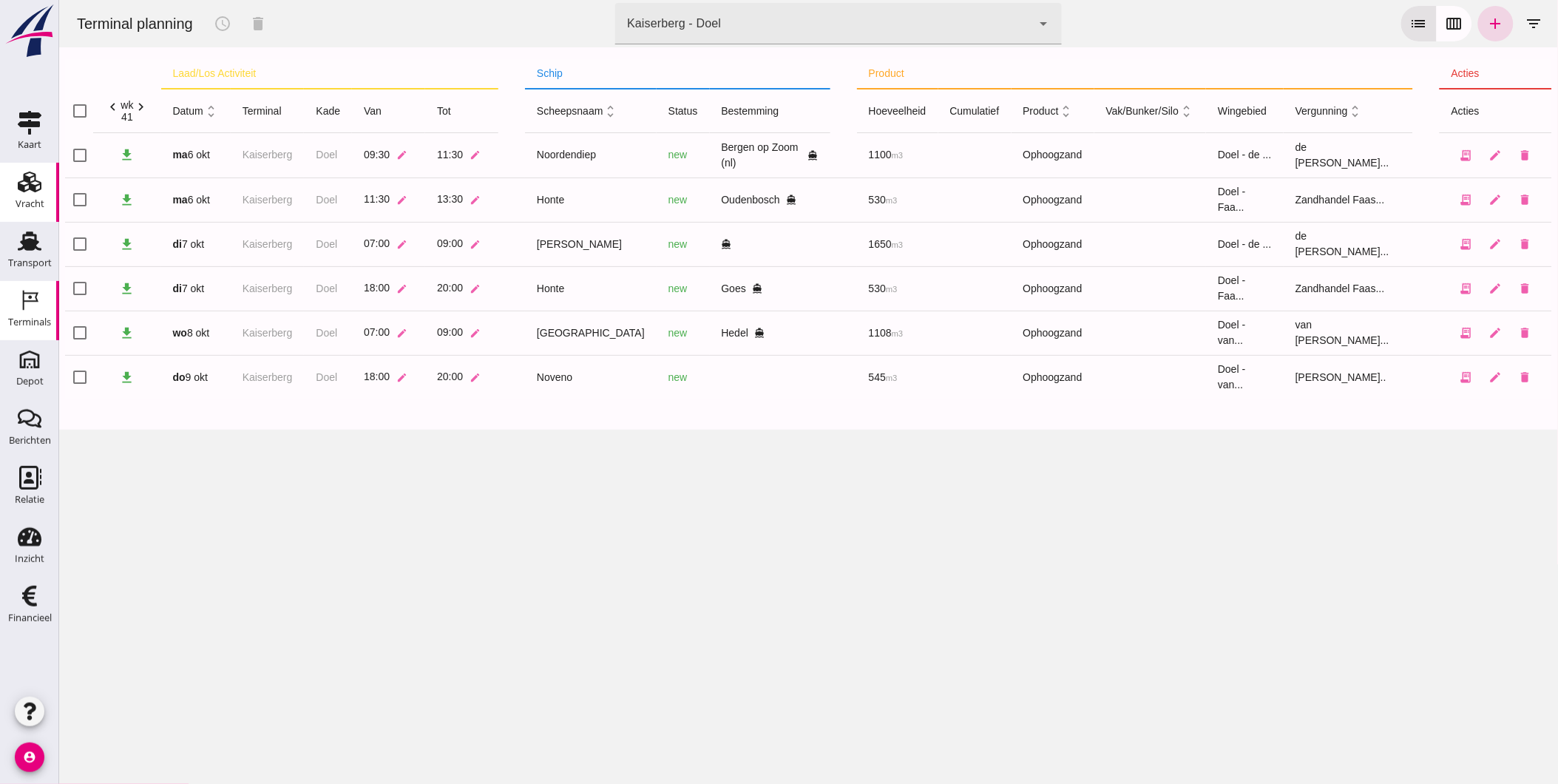
click at [33, 202] on div "Vracht" at bounding box center [30, 204] width 29 height 10
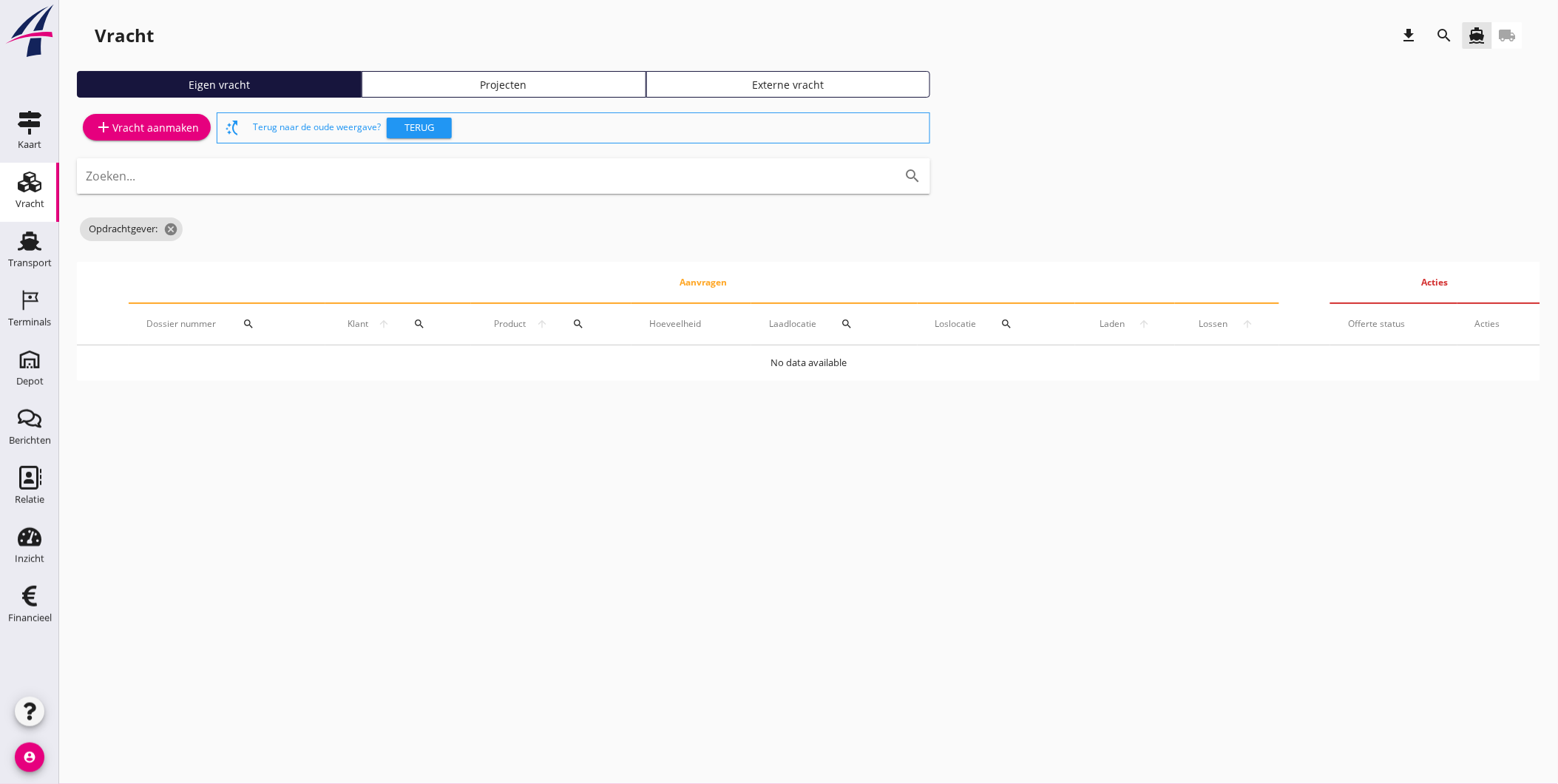
drag, startPoint x: 461, startPoint y: 86, endPoint x: 438, endPoint y: 104, distance: 29.2
click at [462, 86] on div "Projecten" at bounding box center [503, 84] width 271 height 16
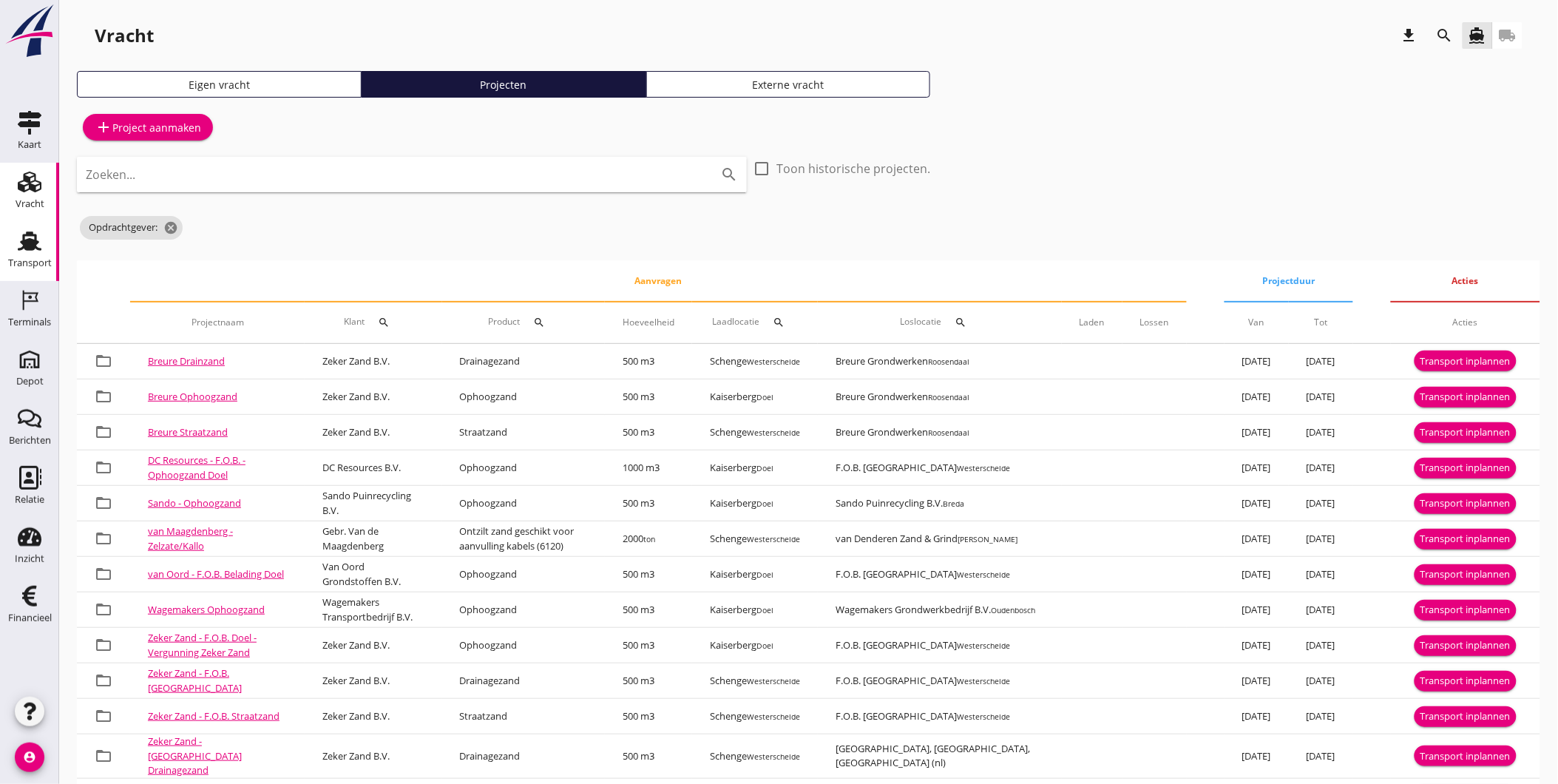
click at [23, 230] on icon "Transport" at bounding box center [29, 241] width 23 height 23
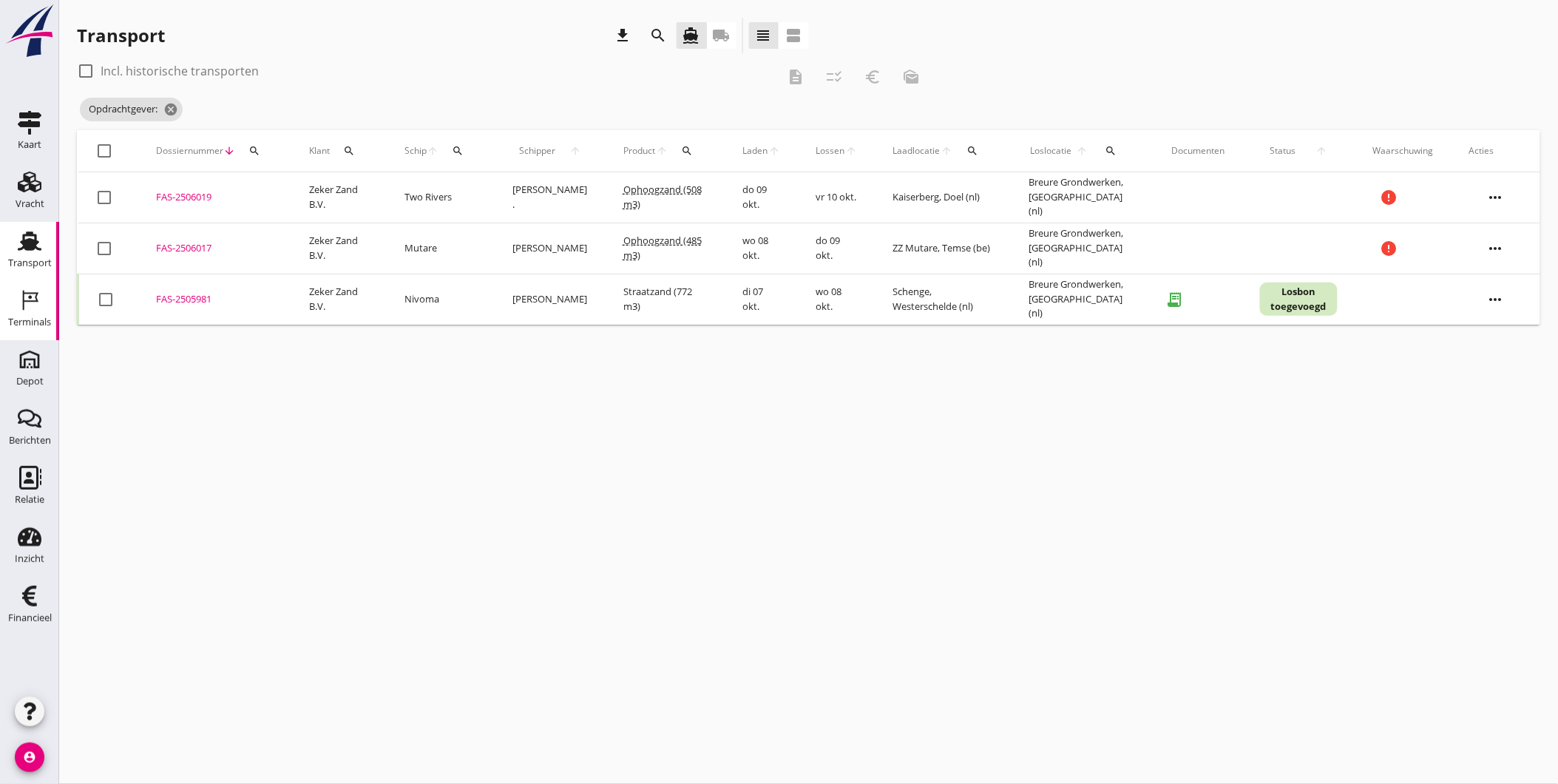
click at [44, 314] on div "Terminals" at bounding box center [29, 322] width 43 height 21
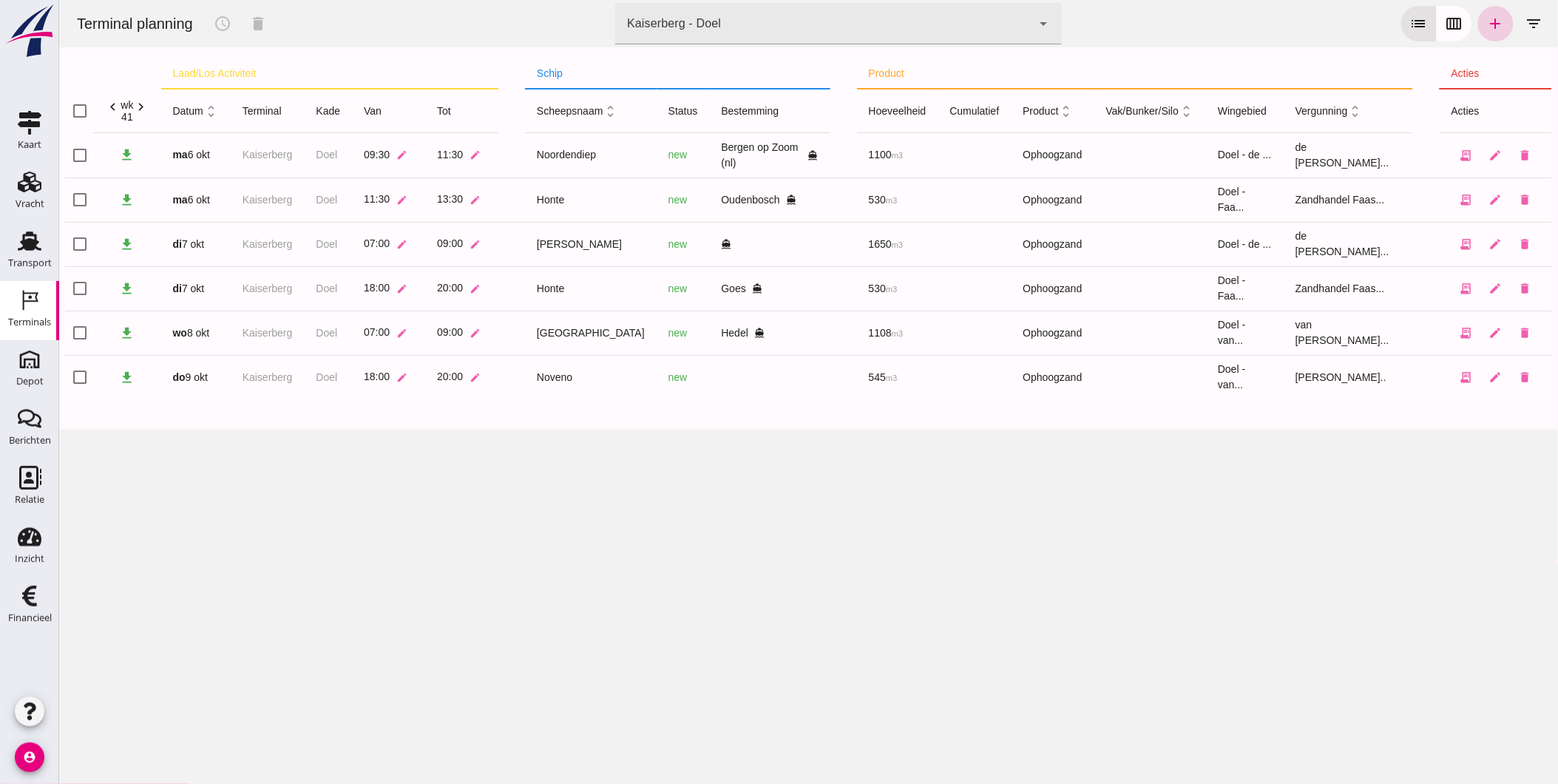
click at [1486, 17] on icon "add" at bounding box center [1495, 23] width 18 height 18
type input "Zandhandel Faasse B.V."
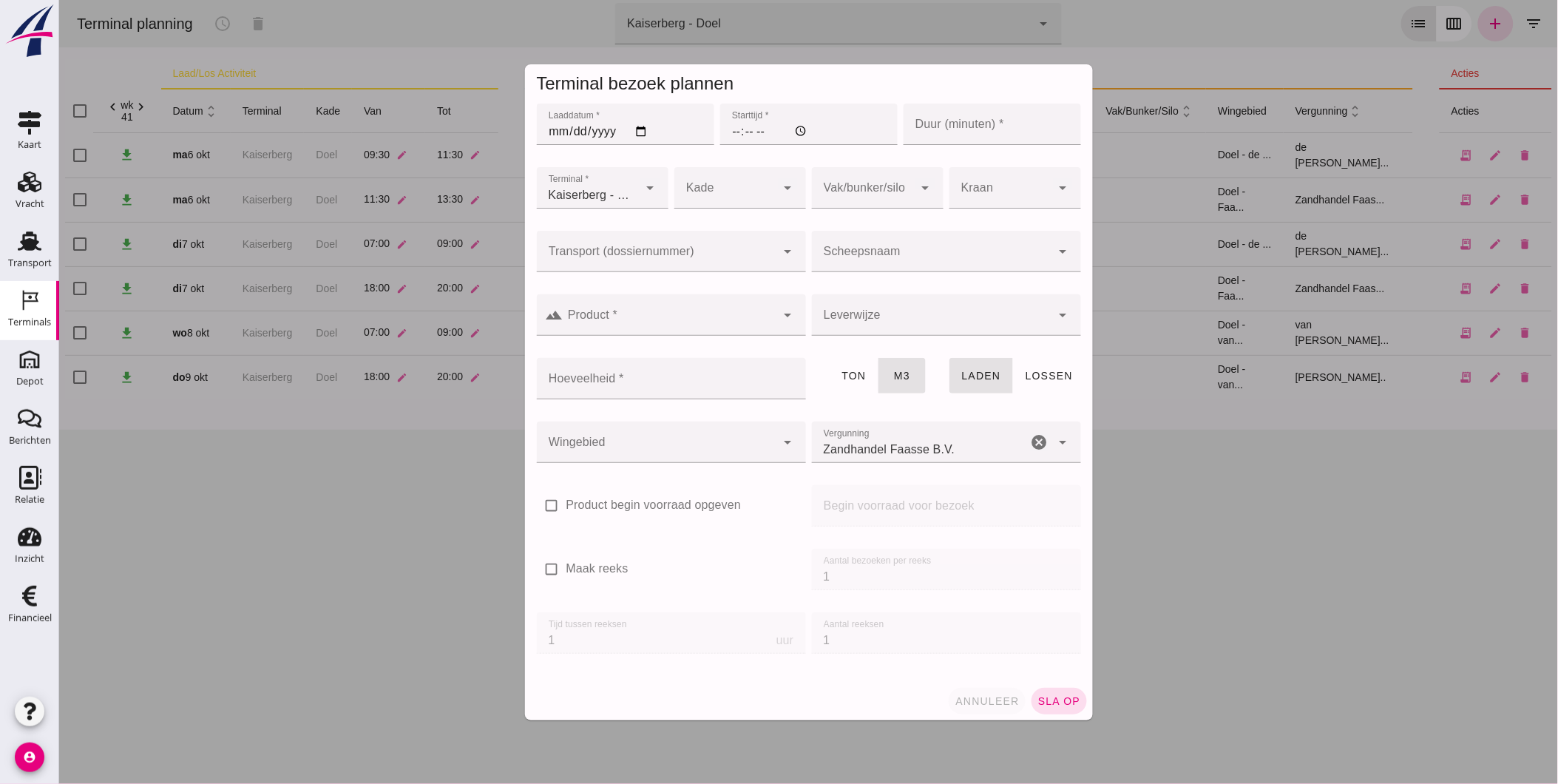
click at [974, 700] on span "annuleer" at bounding box center [987, 701] width 65 height 12
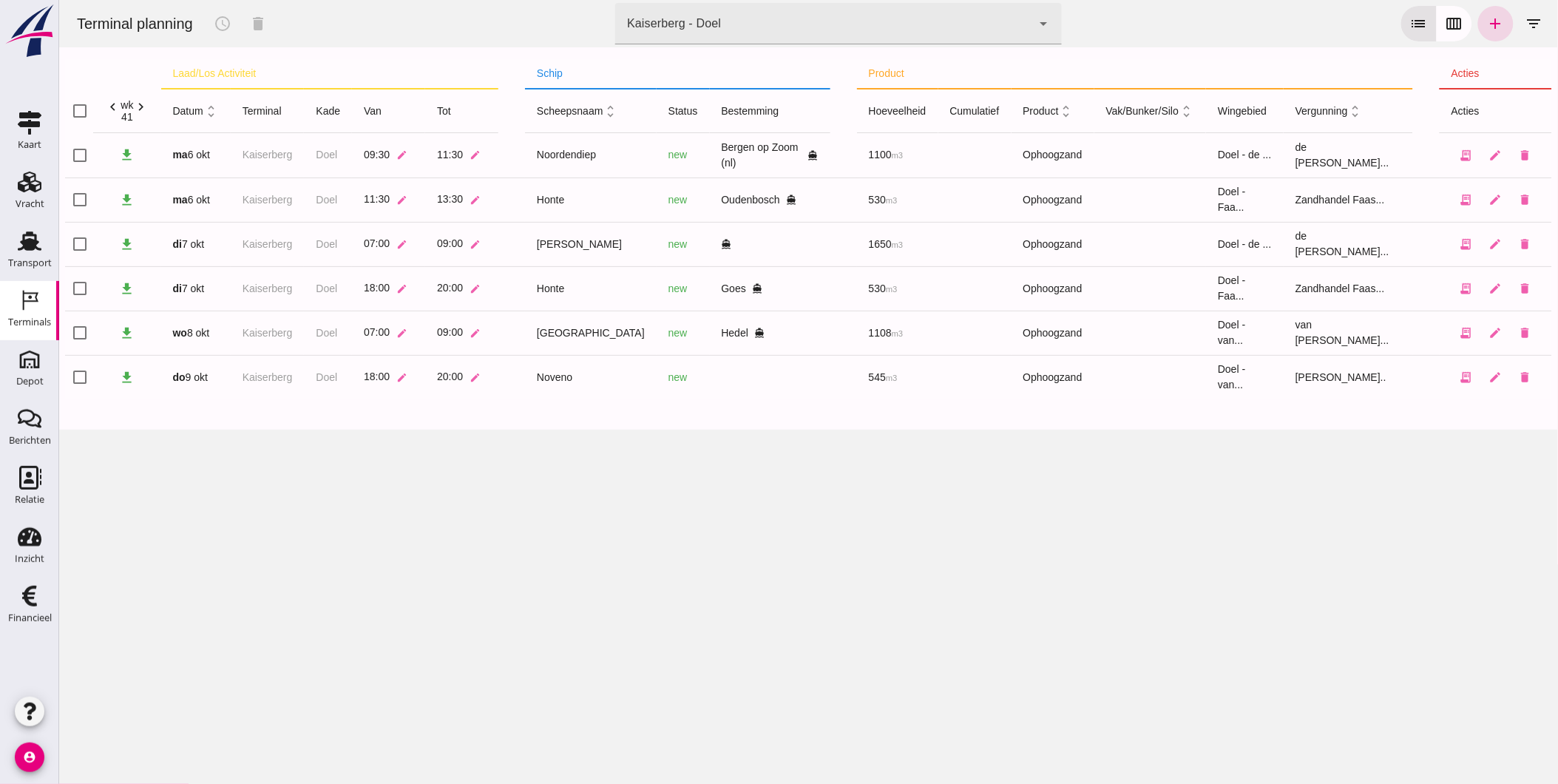
click at [974, 698] on div "Terminal planning schedule delete terminal Kaiserberg - Doel 7f603609-51ae-4e75…" at bounding box center [807, 392] width 1499 height 784
click at [406, 372] on icon "edit" at bounding box center [401, 377] width 11 height 11
click at [455, 492] on div "Terminal planning schedule delete terminal Kaiserberg - Doel 7f603609-51ae-4e75…" at bounding box center [807, 392] width 1499 height 784
click at [403, 375] on icon "edit" at bounding box center [401, 377] width 11 height 11
click at [473, 381] on input "18:00" at bounding box center [467, 381] width 101 height 31
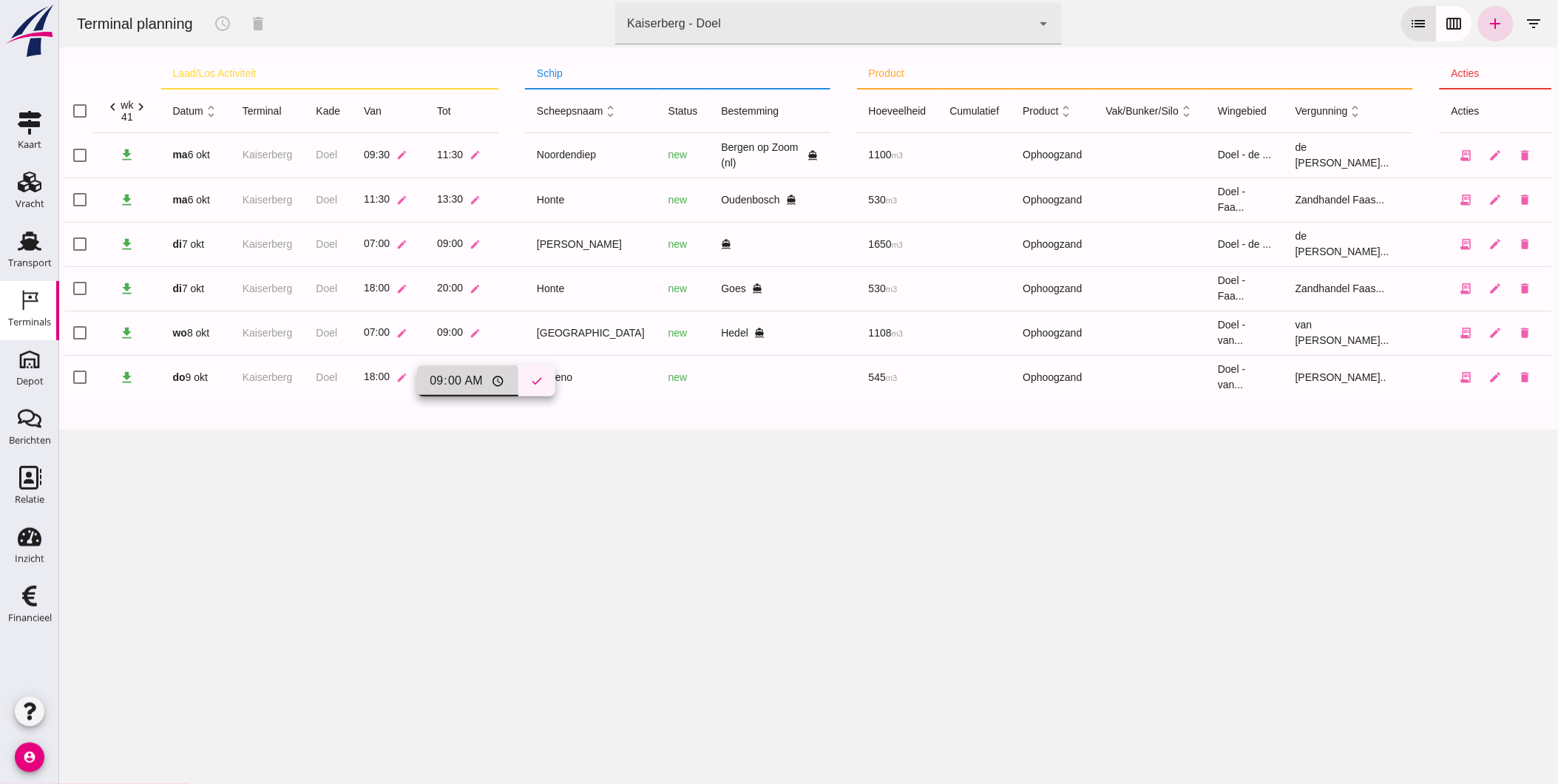
type input "09:00"
drag, startPoint x: 517, startPoint y: 382, endPoint x: 510, endPoint y: 387, distance: 8.6
click at [529, 382] on icon "check" at bounding box center [536, 381] width 13 height 13
click at [478, 376] on icon "edit" at bounding box center [474, 377] width 11 height 11
click at [514, 378] on input "20:00" at bounding box center [540, 381] width 101 height 31
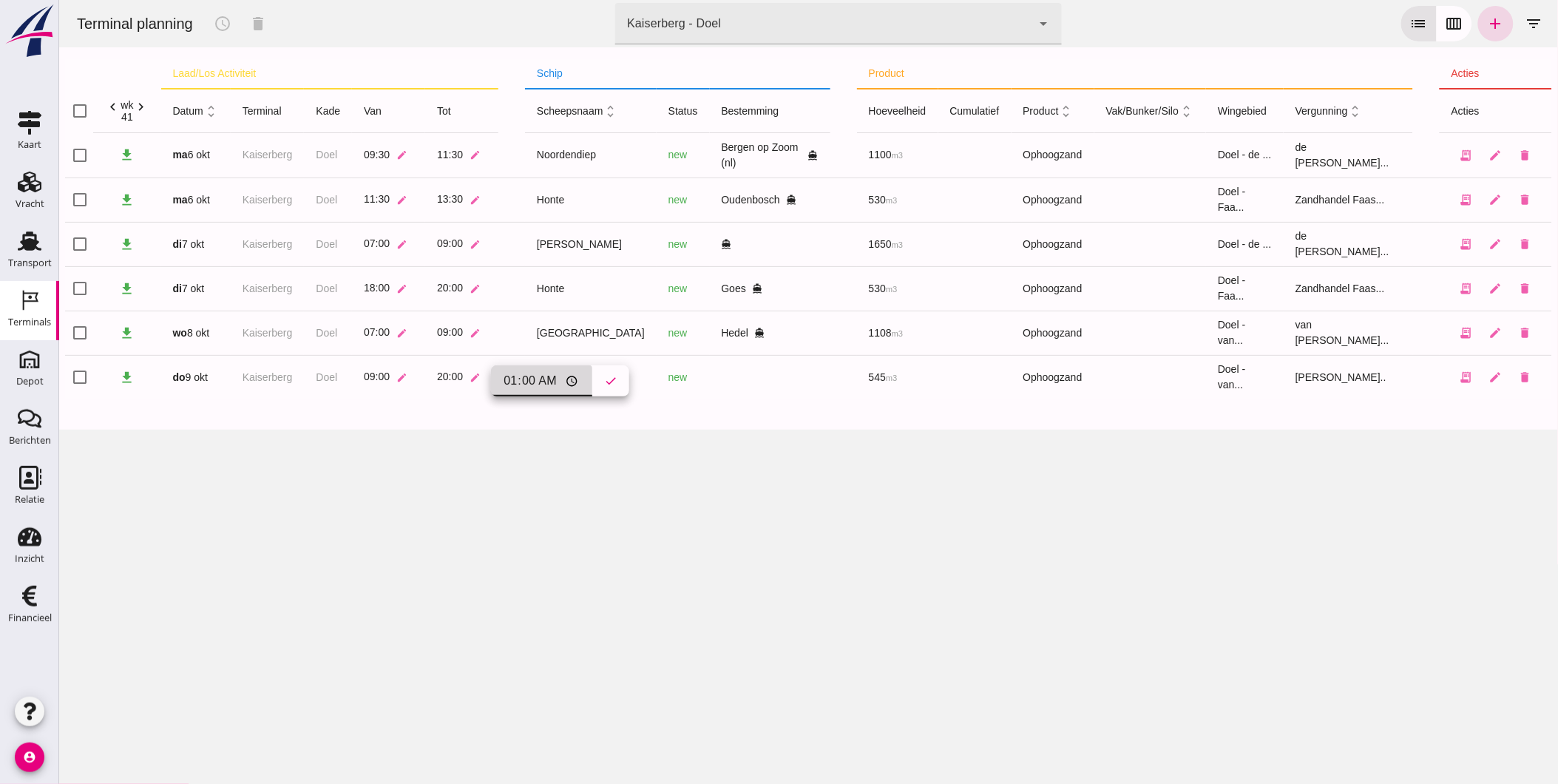
type input "11:00"
click at [592, 366] on button "check" at bounding box center [610, 381] width 37 height 31
click at [422, 510] on div "Terminal planning schedule delete terminal Kaiserberg - Doel 7f603609-51ae-4e75…" at bounding box center [807, 392] width 1499 height 784
click at [1486, 23] on icon "add" at bounding box center [1495, 23] width 18 height 18
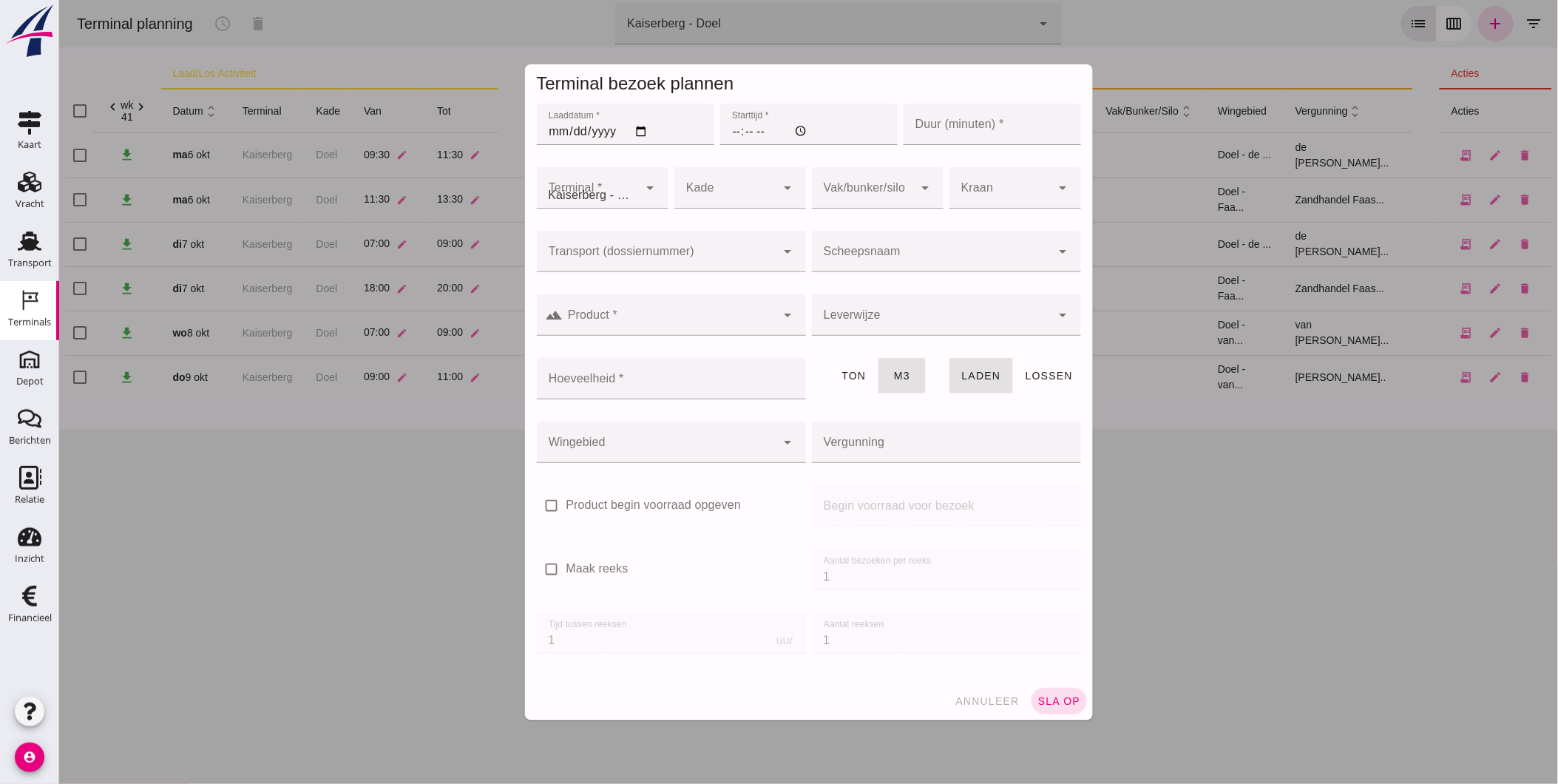
type input "Zandhandel Faasse B.V."
click at [553, 124] on input "Laaddatum *" at bounding box center [625, 124] width 178 height 42
type input "[PHONE_NUMBER]"
type input "[DATE]"
click at [734, 130] on input "Starttijd *" at bounding box center [808, 124] width 178 height 42
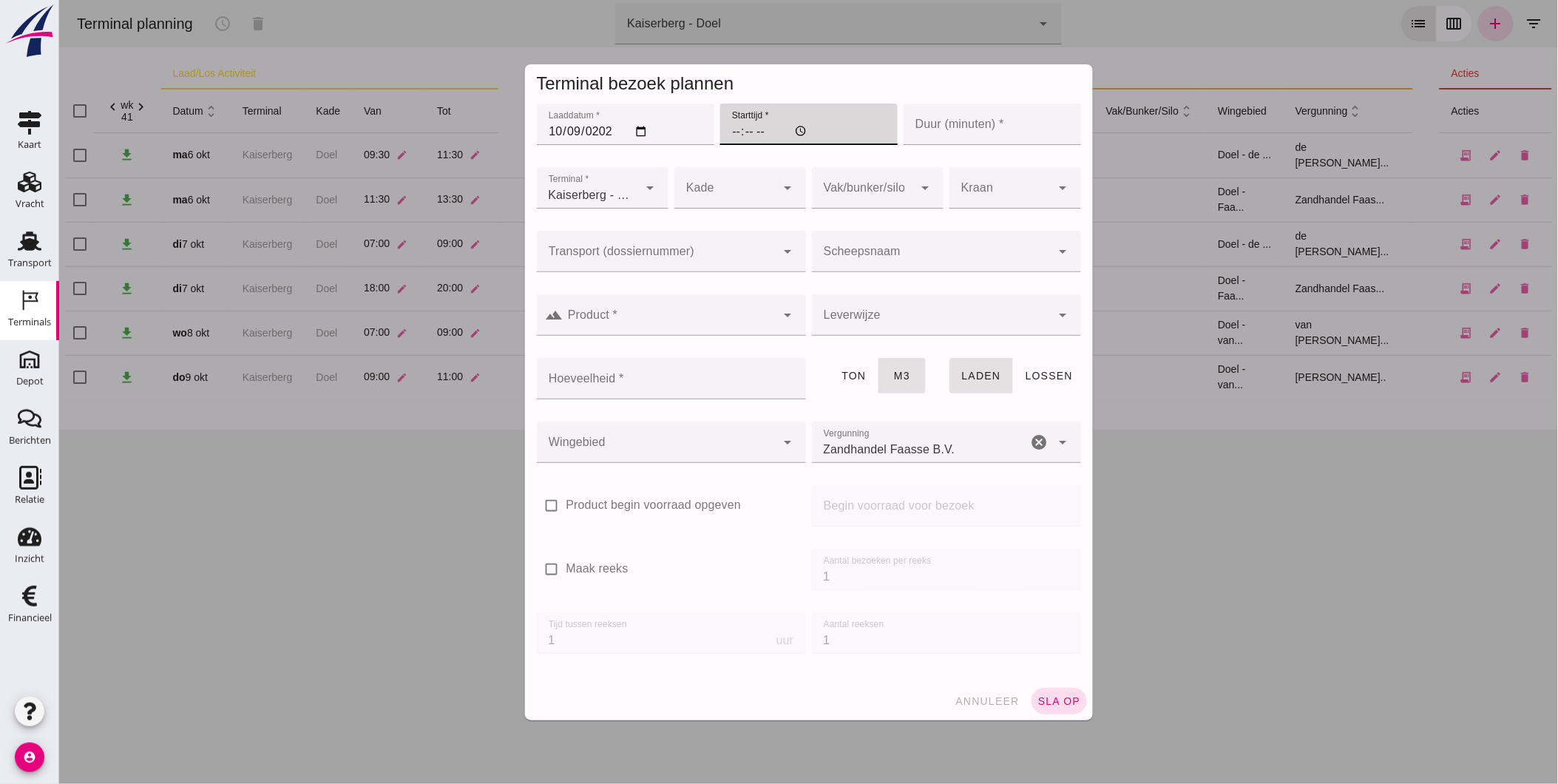
type input "18:00"
click at [937, 126] on input "Duur (minuten) *" at bounding box center [991, 124] width 178 height 42
type input "120"
click at [695, 191] on div at bounding box center [725, 188] width 102 height 42
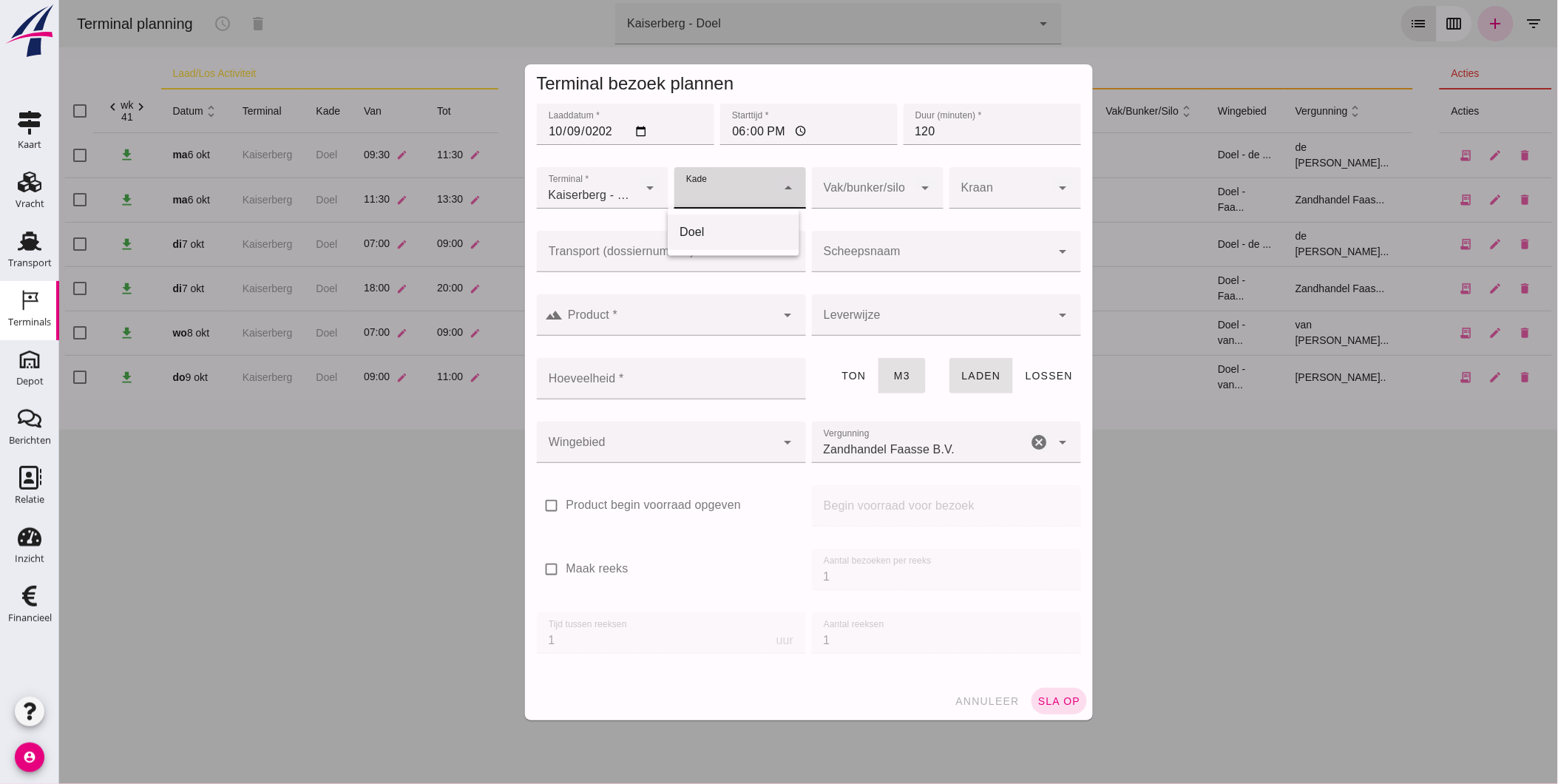
click at [709, 235] on div "Doel" at bounding box center [732, 231] width 108 height 18
type input "11"
click at [841, 195] on div at bounding box center [862, 188] width 102 height 42
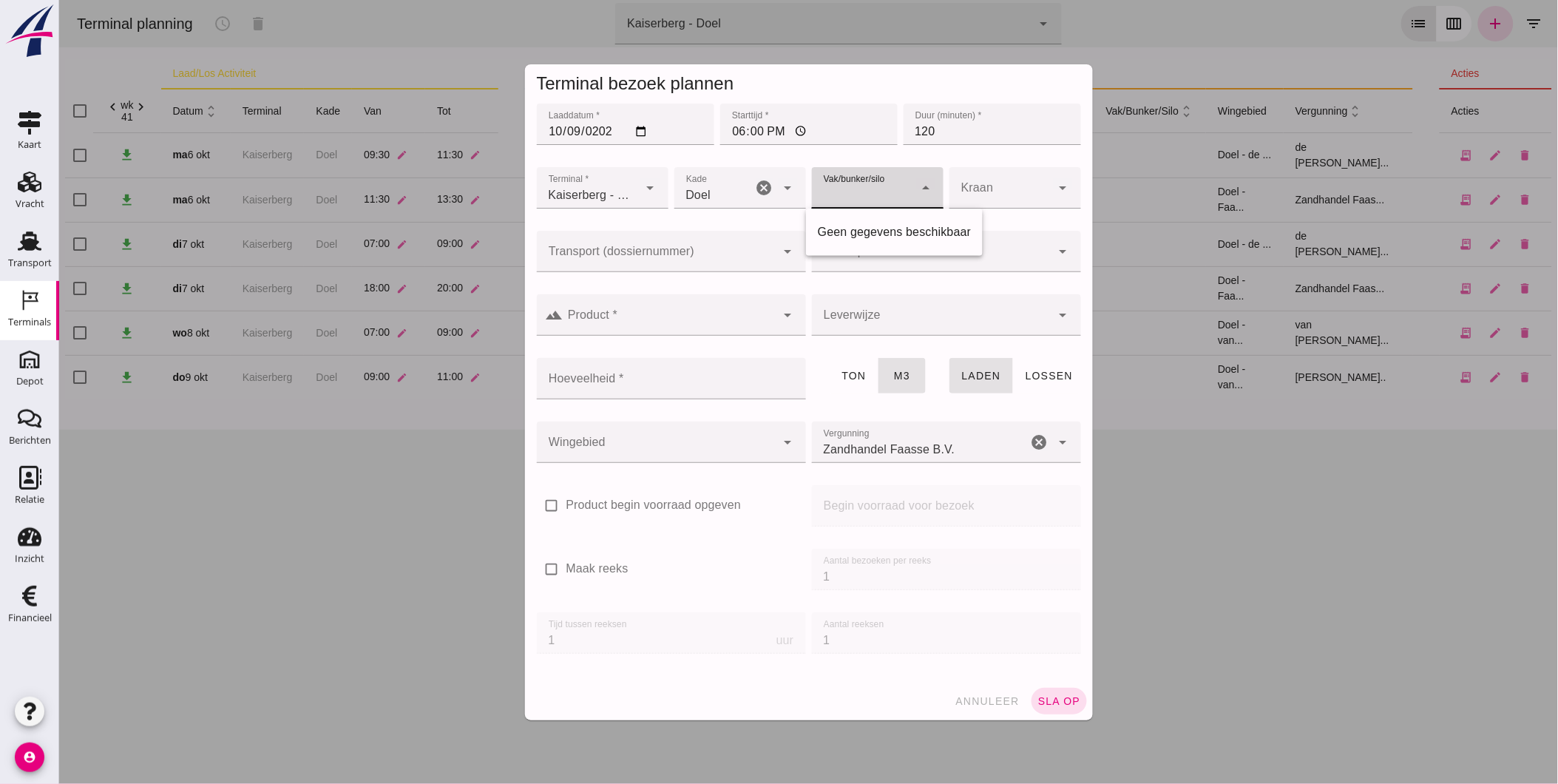
click at [991, 195] on div at bounding box center [999, 188] width 102 height 42
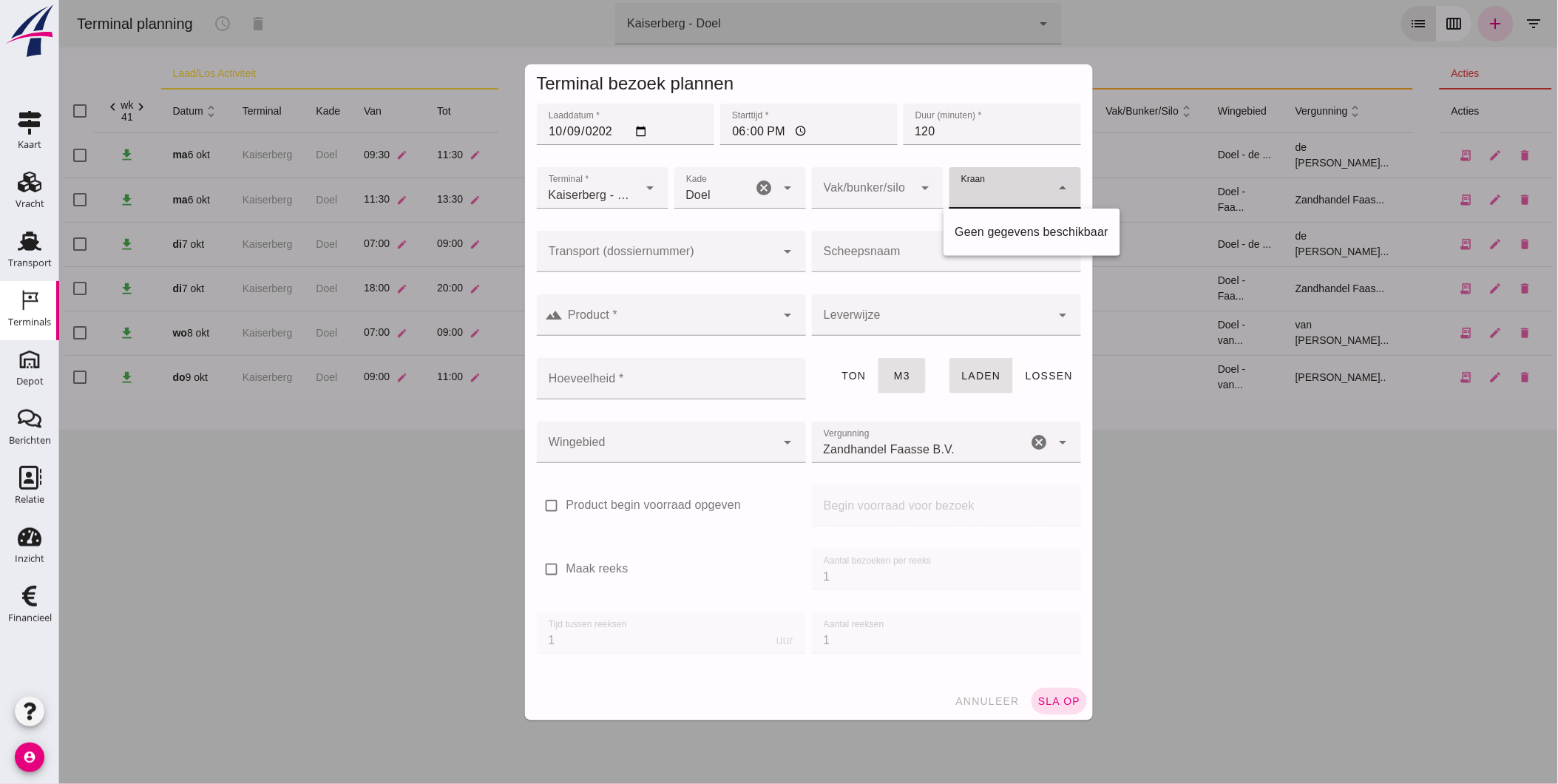
click at [631, 246] on div at bounding box center [655, 251] width 240 height 42
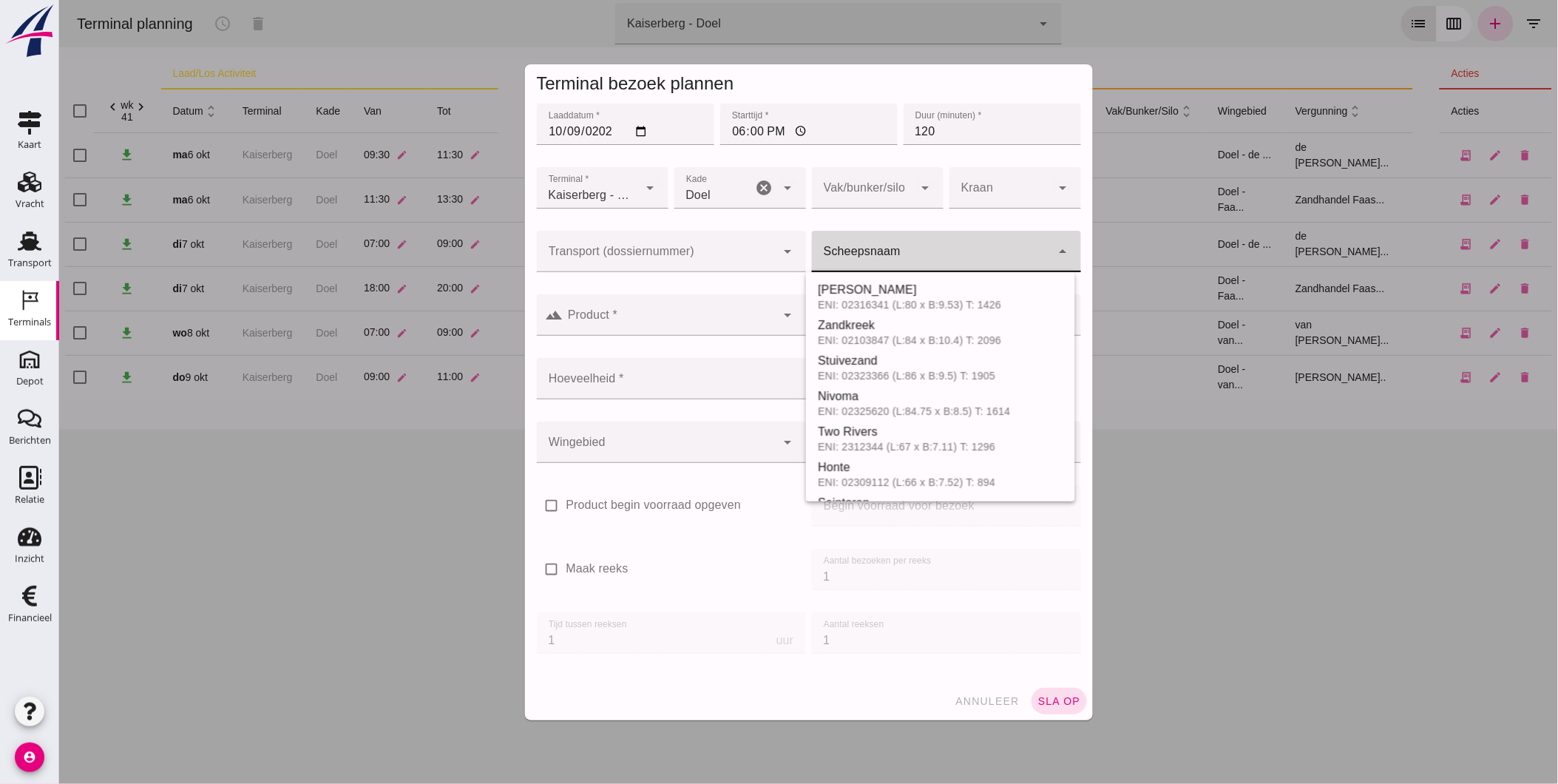
click at [874, 242] on div at bounding box center [931, 251] width 240 height 42
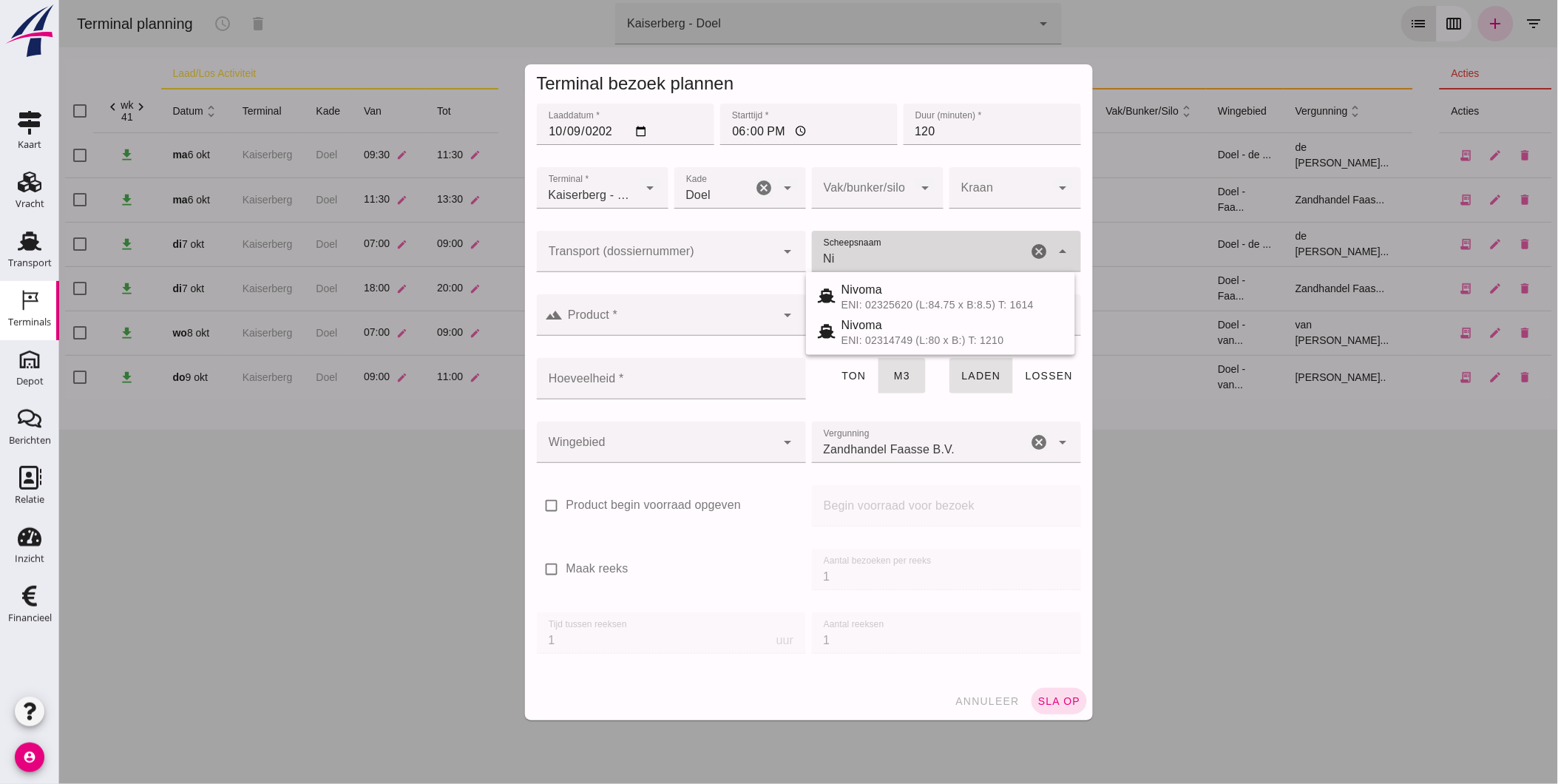
type input "N"
drag, startPoint x: 862, startPoint y: 299, endPoint x: 811, endPoint y: 297, distance: 51.0
click at [859, 299] on div "ENI: 2312344 (L:67 x B:7.11) T: 1296" at bounding box center [952, 305] width 222 height 12
type input "Two Rivers"
type input "539"
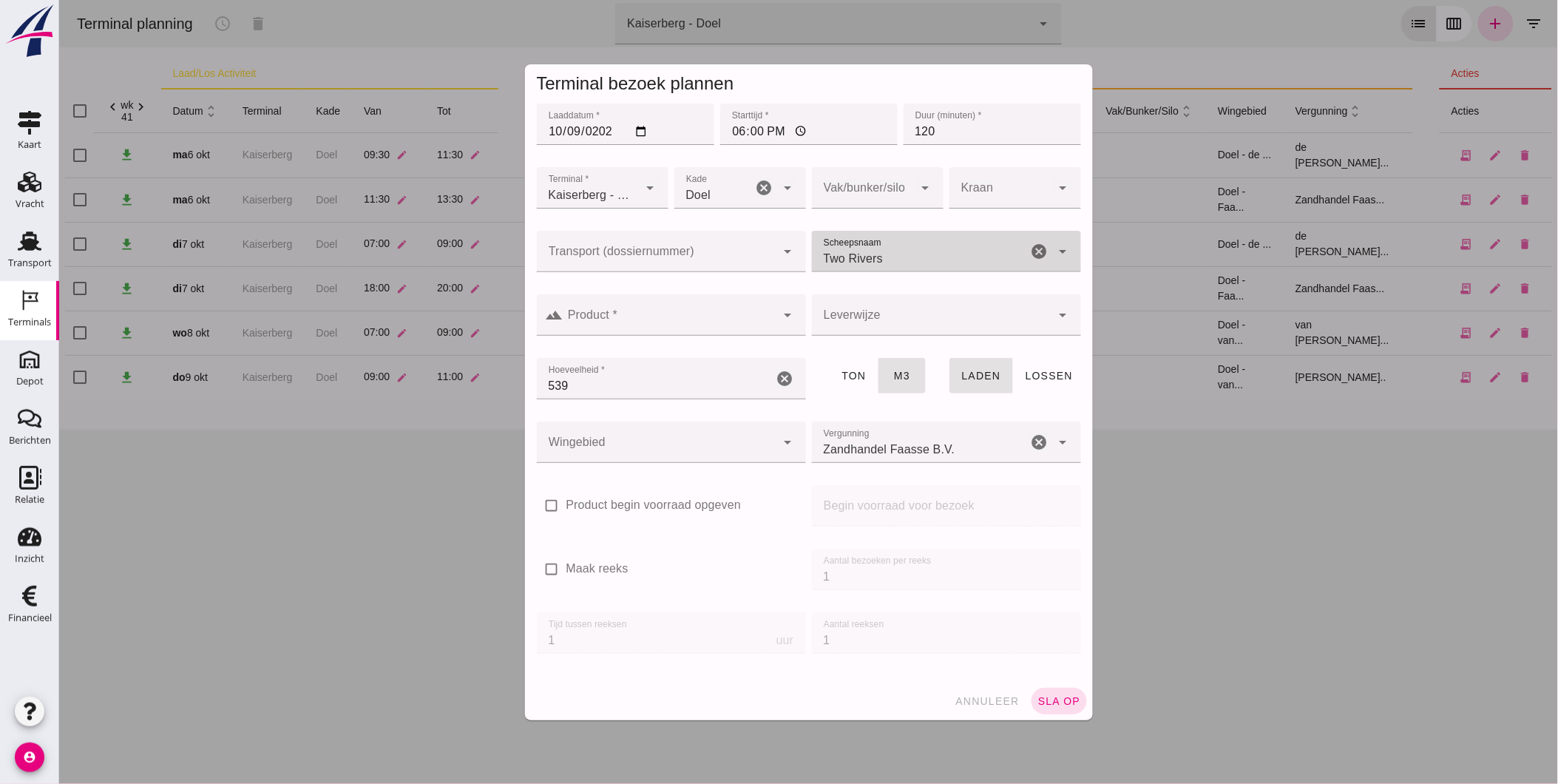
type input "Two Rivers"
drag, startPoint x: 655, startPoint y: 255, endPoint x: 640, endPoint y: 253, distance: 15.1
click at [649, 253] on input "Transport (dossiernummer)" at bounding box center [655, 258] width 240 height 18
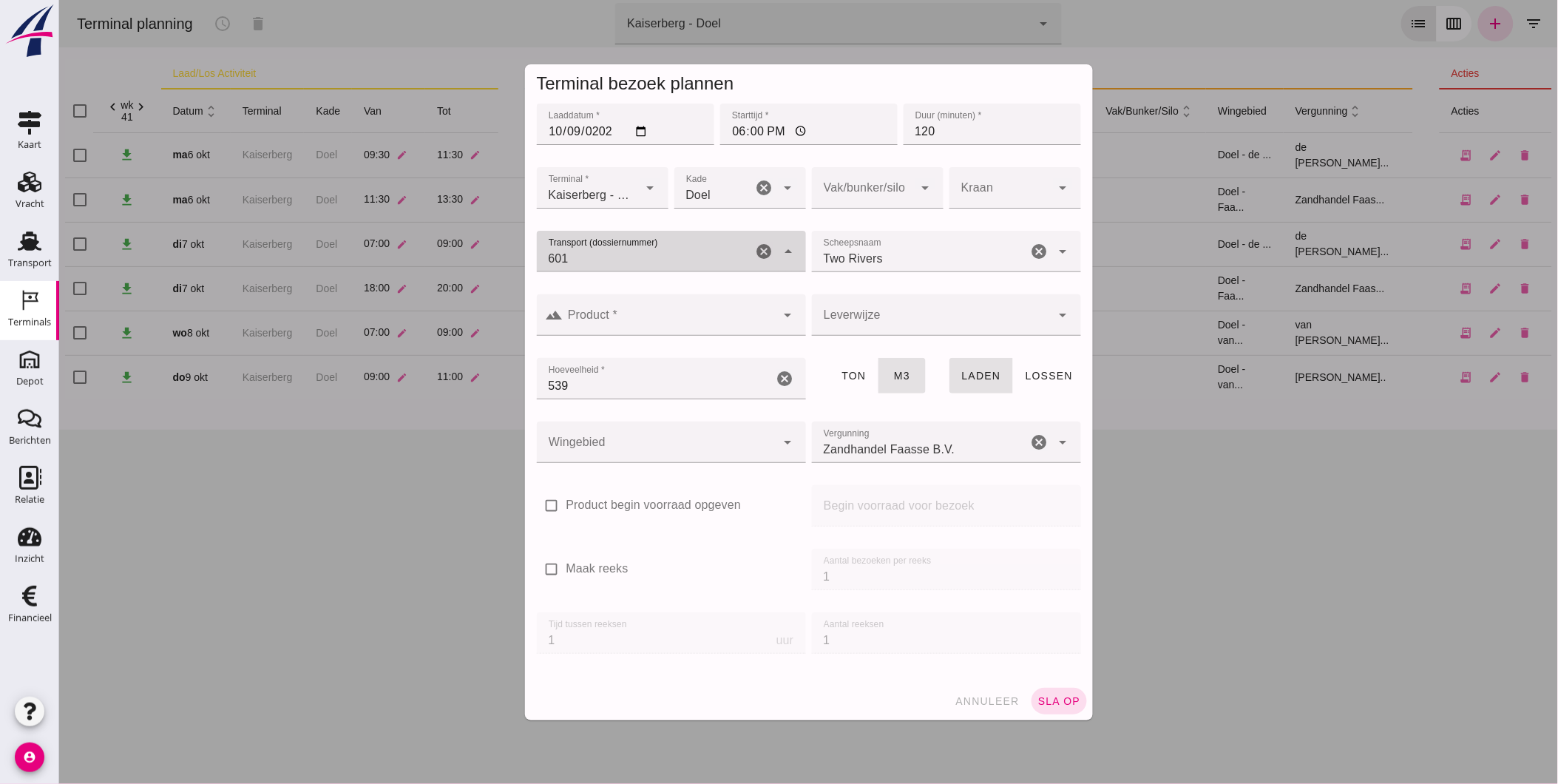
type input "6019"
click at [622, 306] on div "FAS-250 6019" at bounding box center [665, 296] width 269 height 36
type input "FAS-2506019"
type input "franco_on_shore"
type input "FAS-2506019"
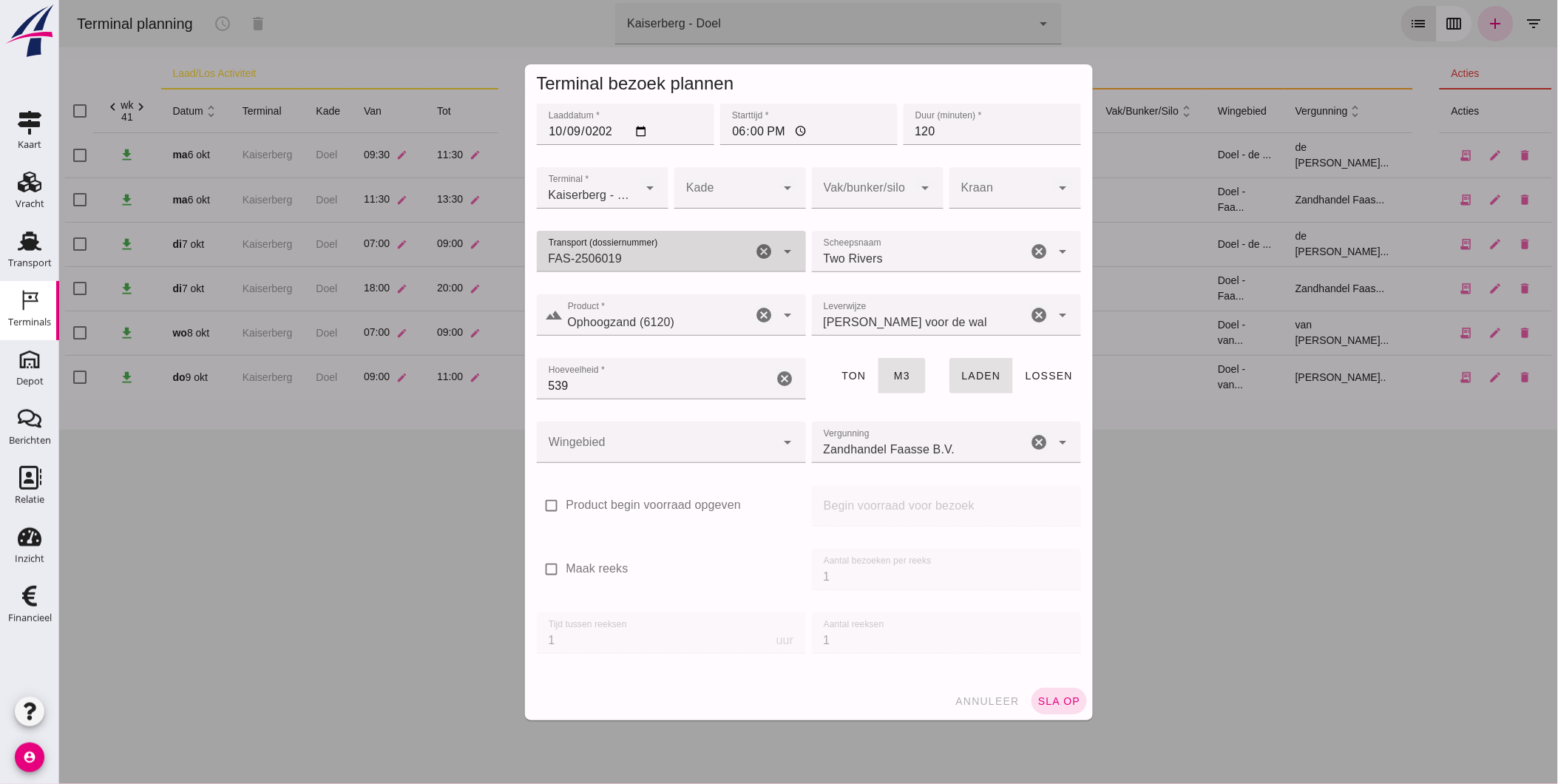
click at [749, 202] on div at bounding box center [725, 188] width 102 height 42
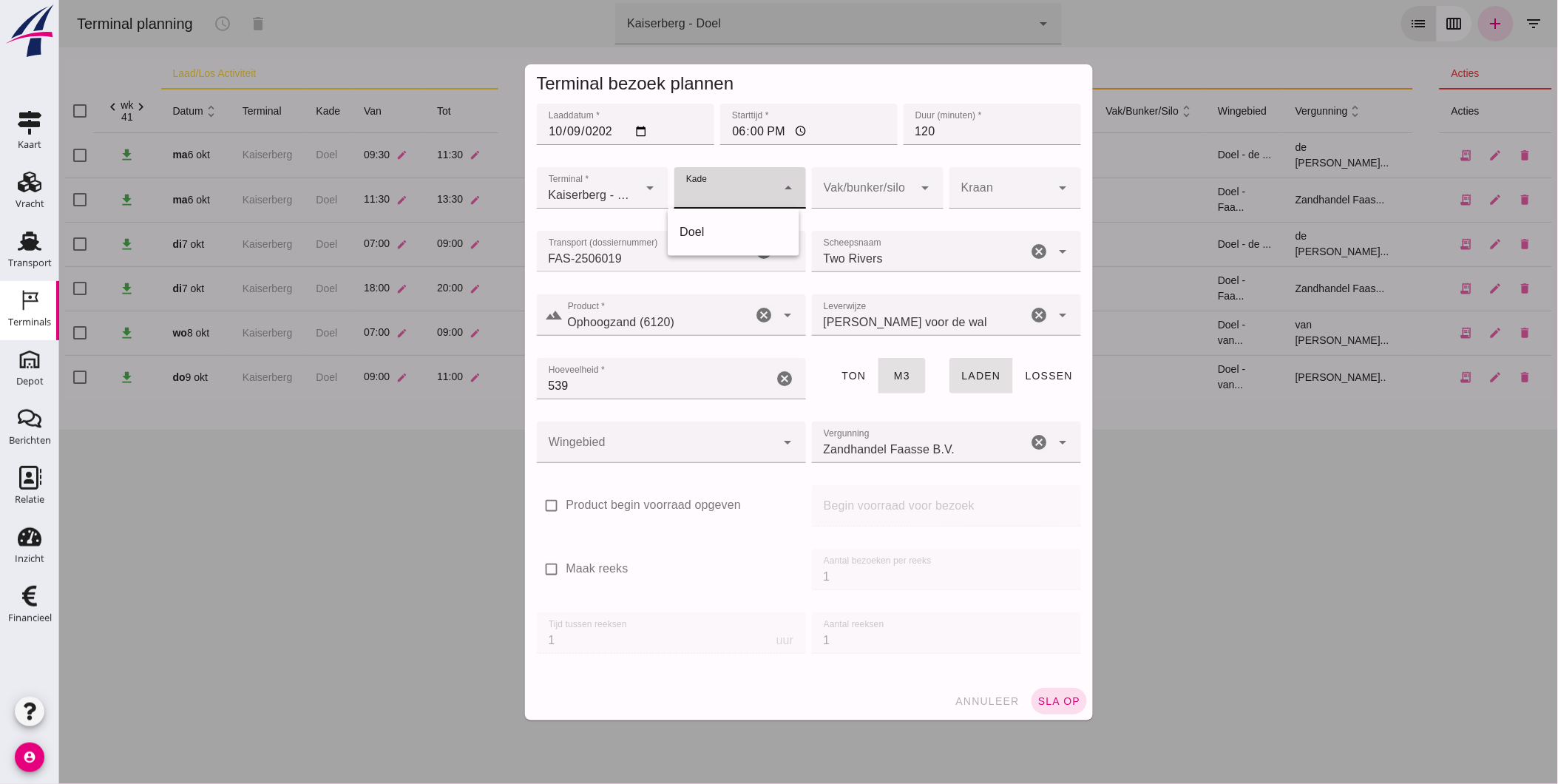
click at [726, 239] on div "Doel" at bounding box center [732, 231] width 108 height 18
type input "11"
click at [638, 378] on input "539" at bounding box center [654, 379] width 236 height 42
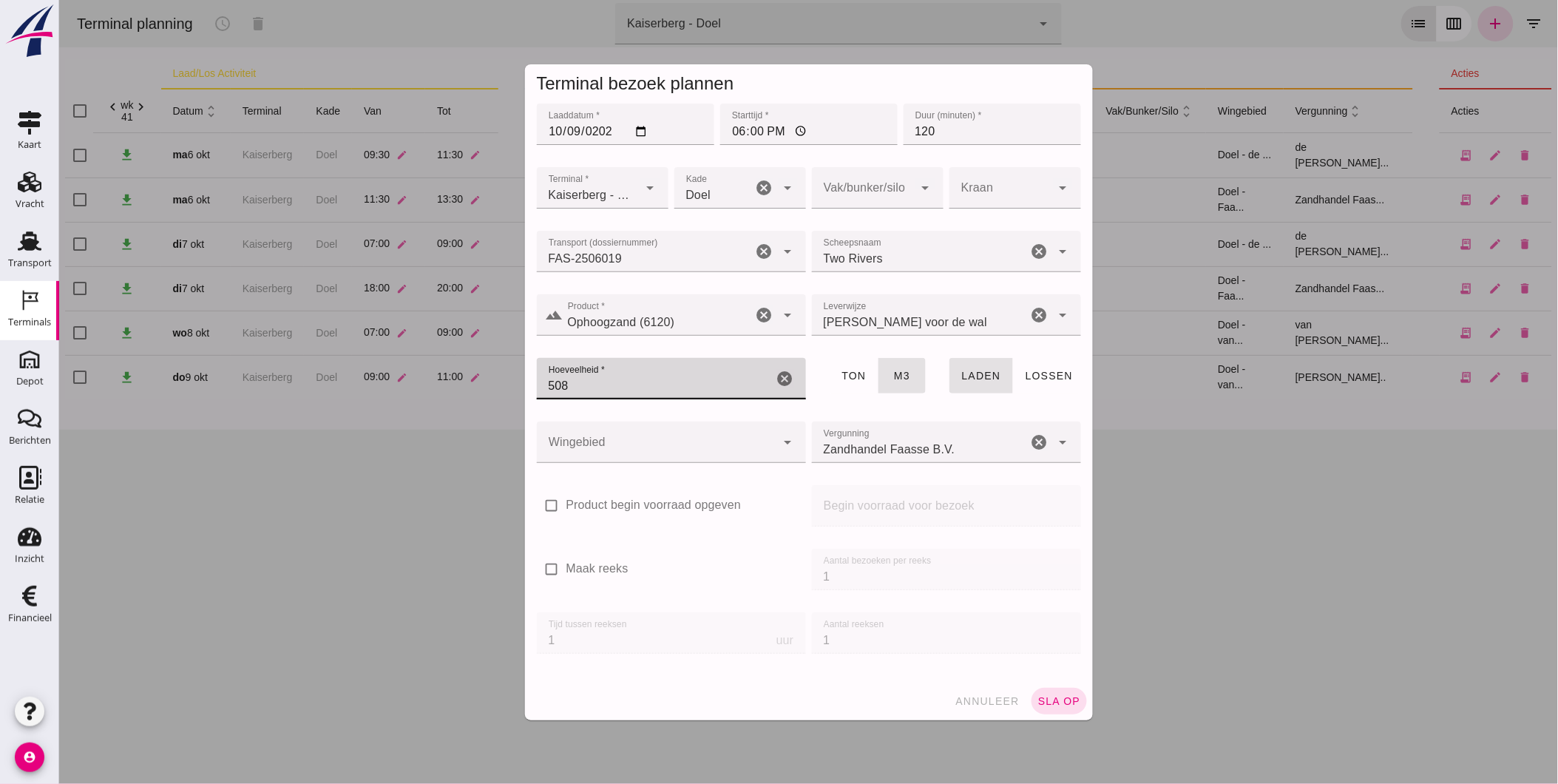
type input "508"
click at [680, 457] on div at bounding box center [655, 443] width 240 height 42
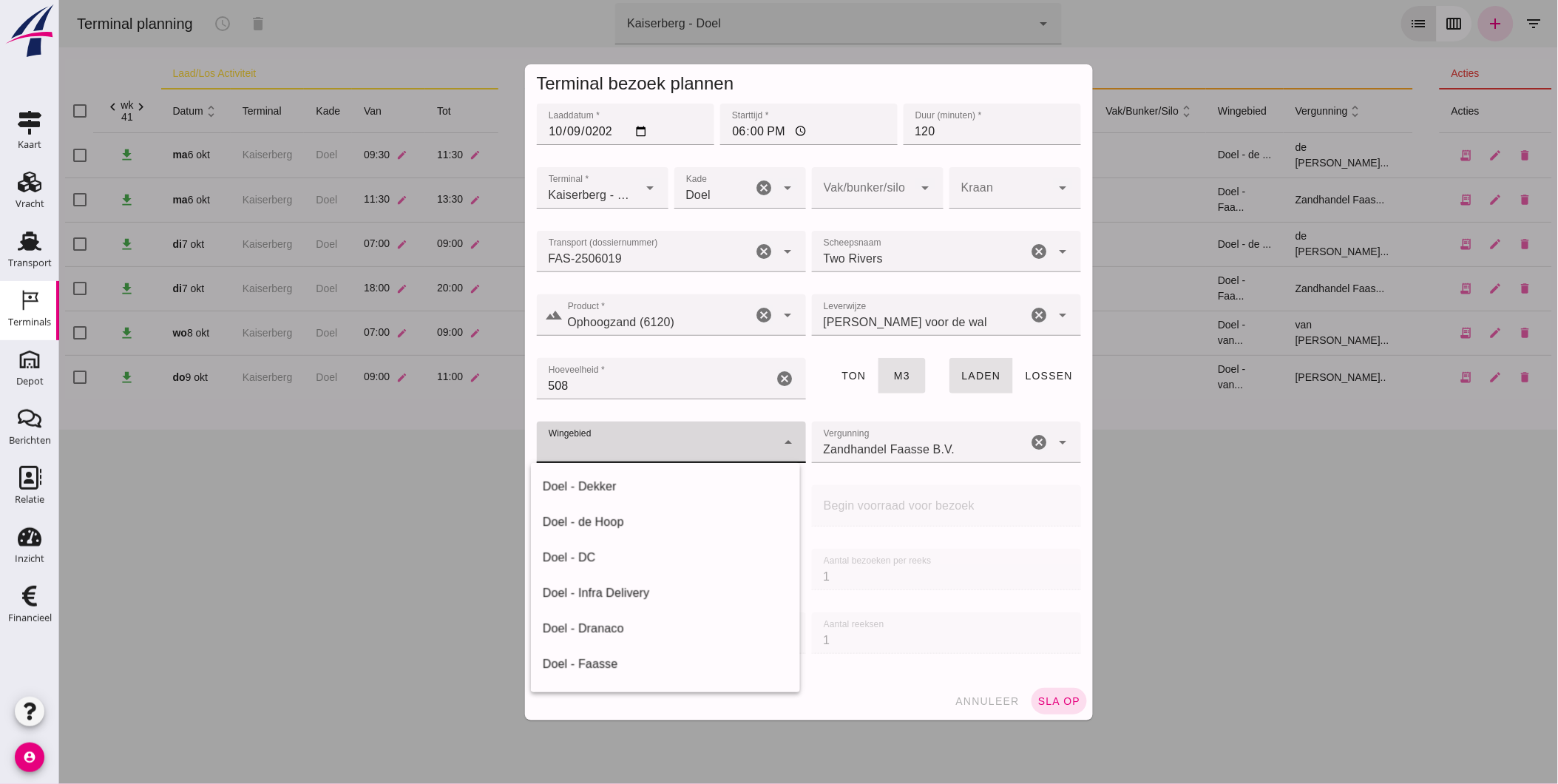
click at [615, 658] on div "Doel - Faasse" at bounding box center [665, 664] width 245 height 18
type input "197"
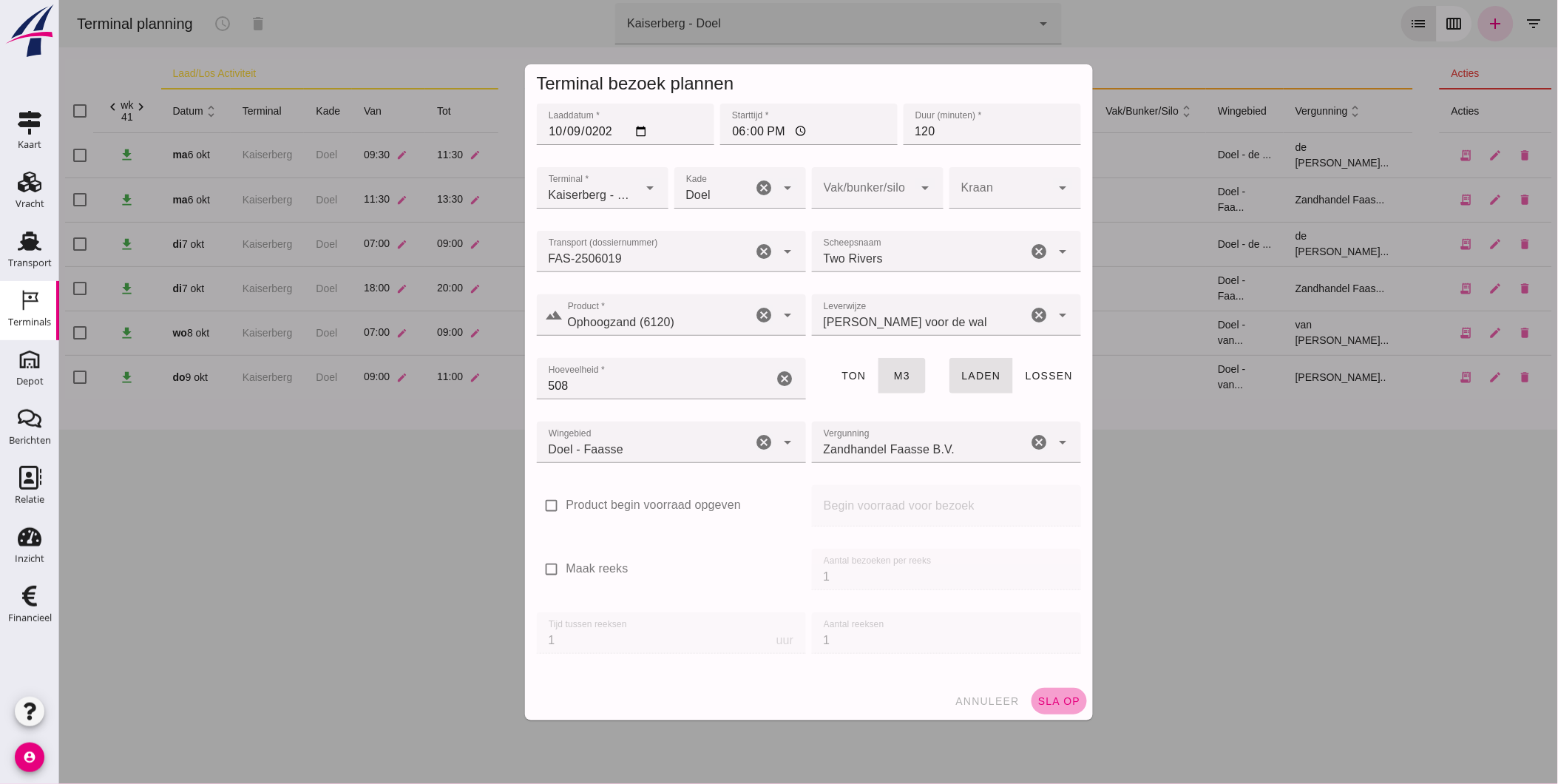
click at [1053, 690] on button "sla op" at bounding box center [1059, 701] width 55 height 27
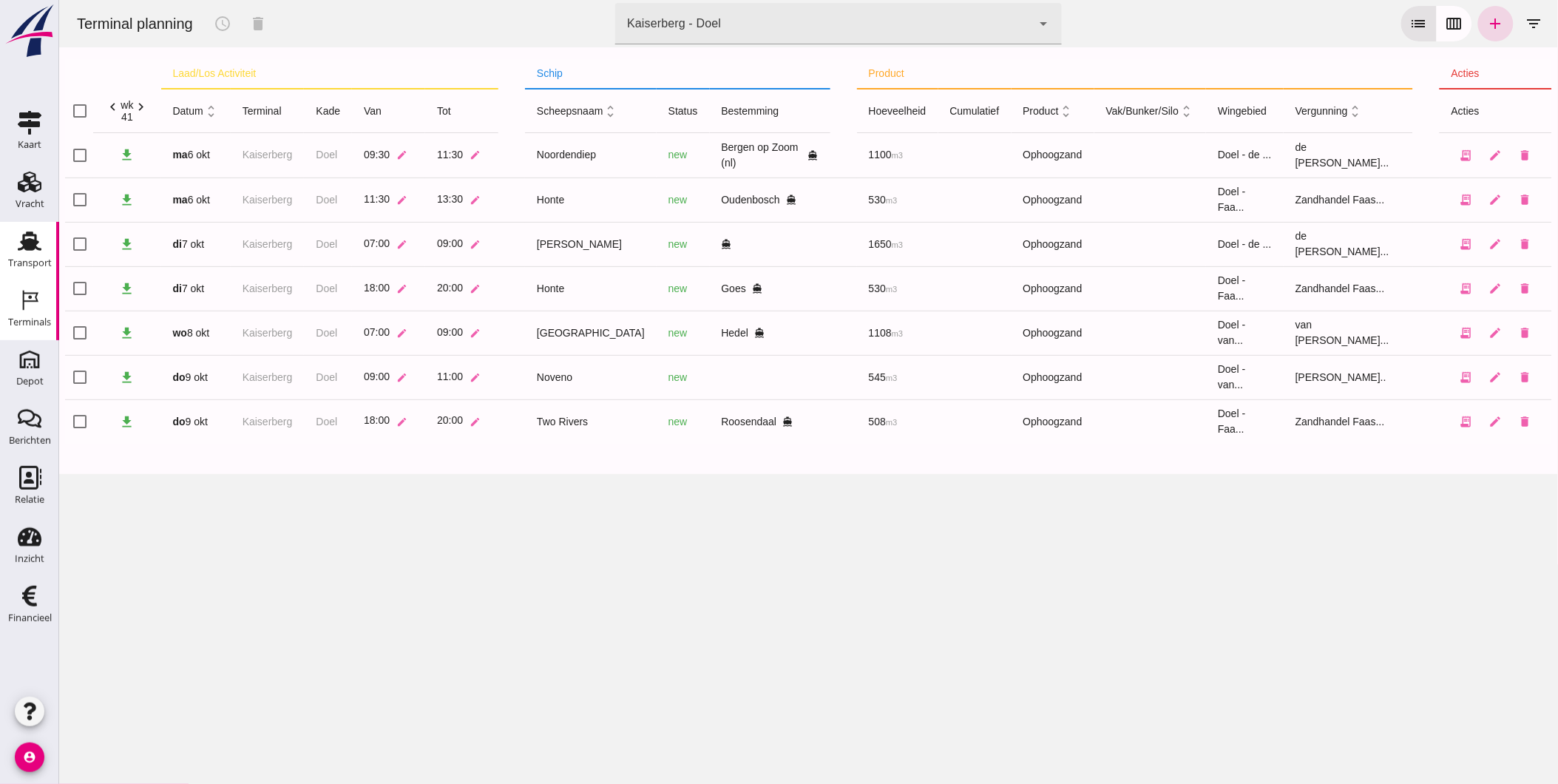
click at [15, 253] on div "Transport" at bounding box center [30, 263] width 43 height 21
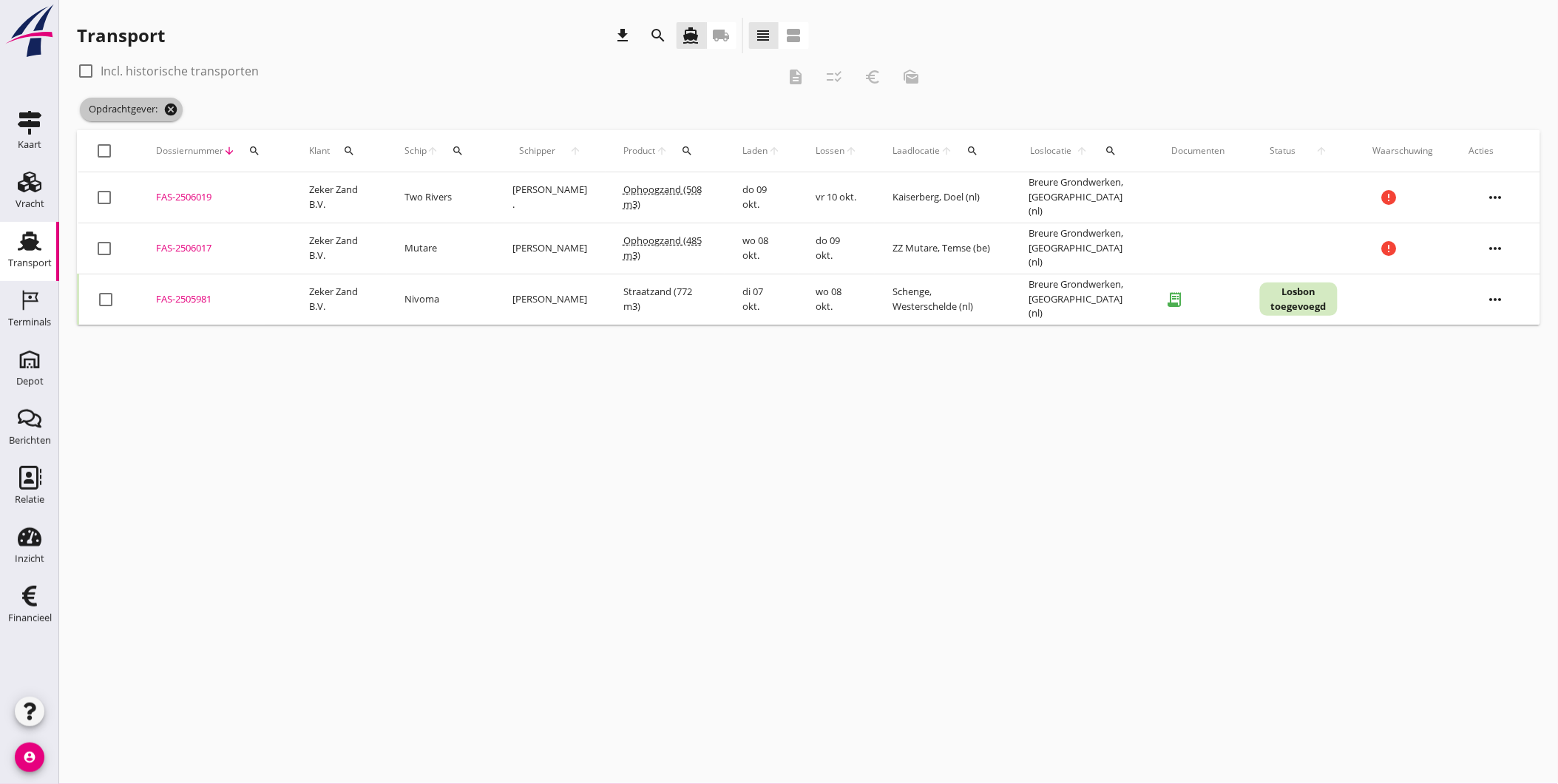
click at [169, 109] on icon "cancel" at bounding box center [171, 109] width 15 height 15
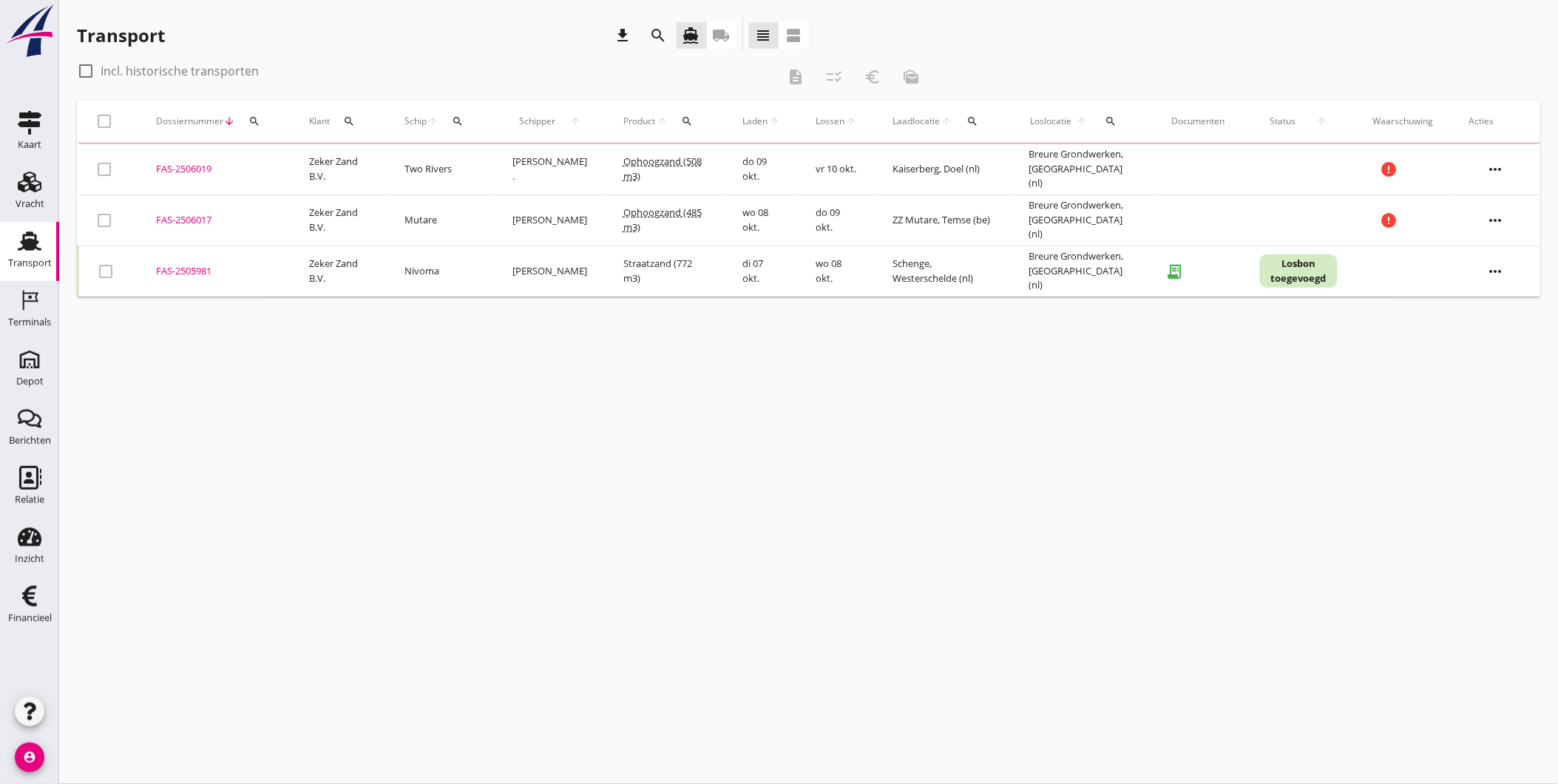
click at [244, 123] on div "search" at bounding box center [255, 121] width 27 height 12
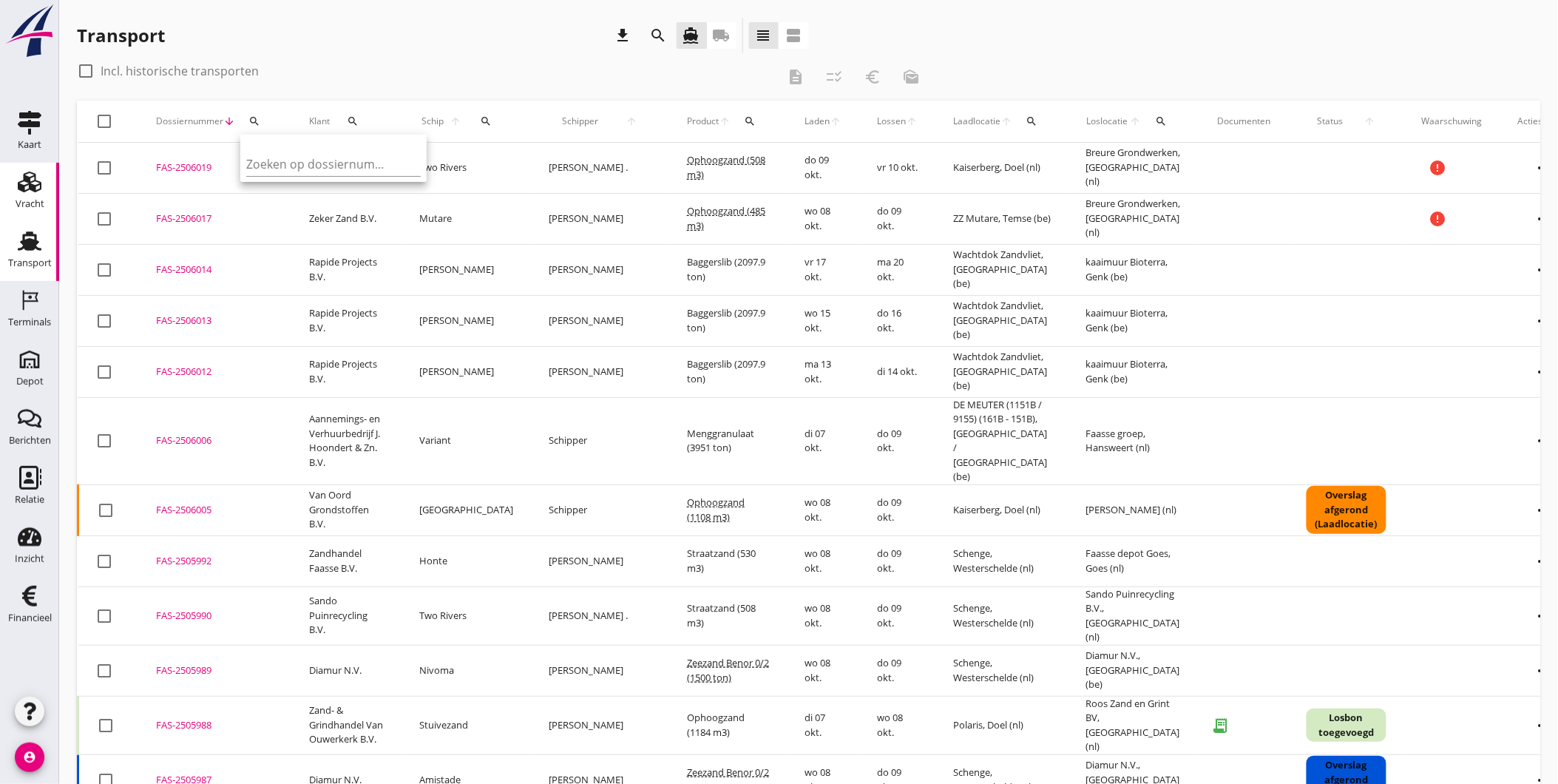
click at [47, 205] on link "Vracht Vracht" at bounding box center [29, 192] width 59 height 59
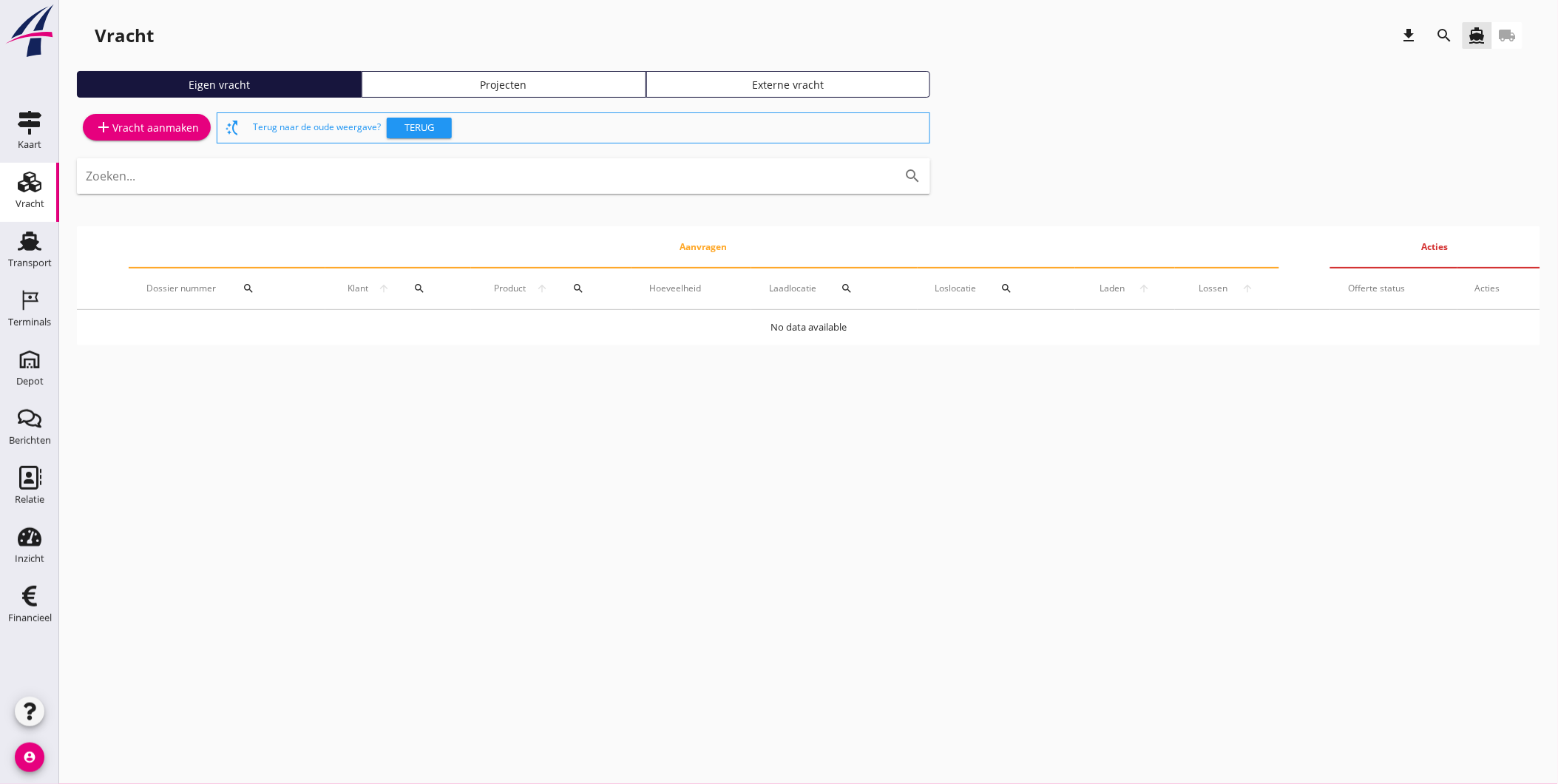
click at [559, 60] on div "Vracht download search directions_boat local_shipping Eigen vracht Projecten Ex…" at bounding box center [808, 187] width 1499 height 375
drag, startPoint x: 559, startPoint y: 60, endPoint x: 641, endPoint y: 101, distance: 91.7
click at [559, 74] on link "Projecten" at bounding box center [503, 84] width 285 height 27
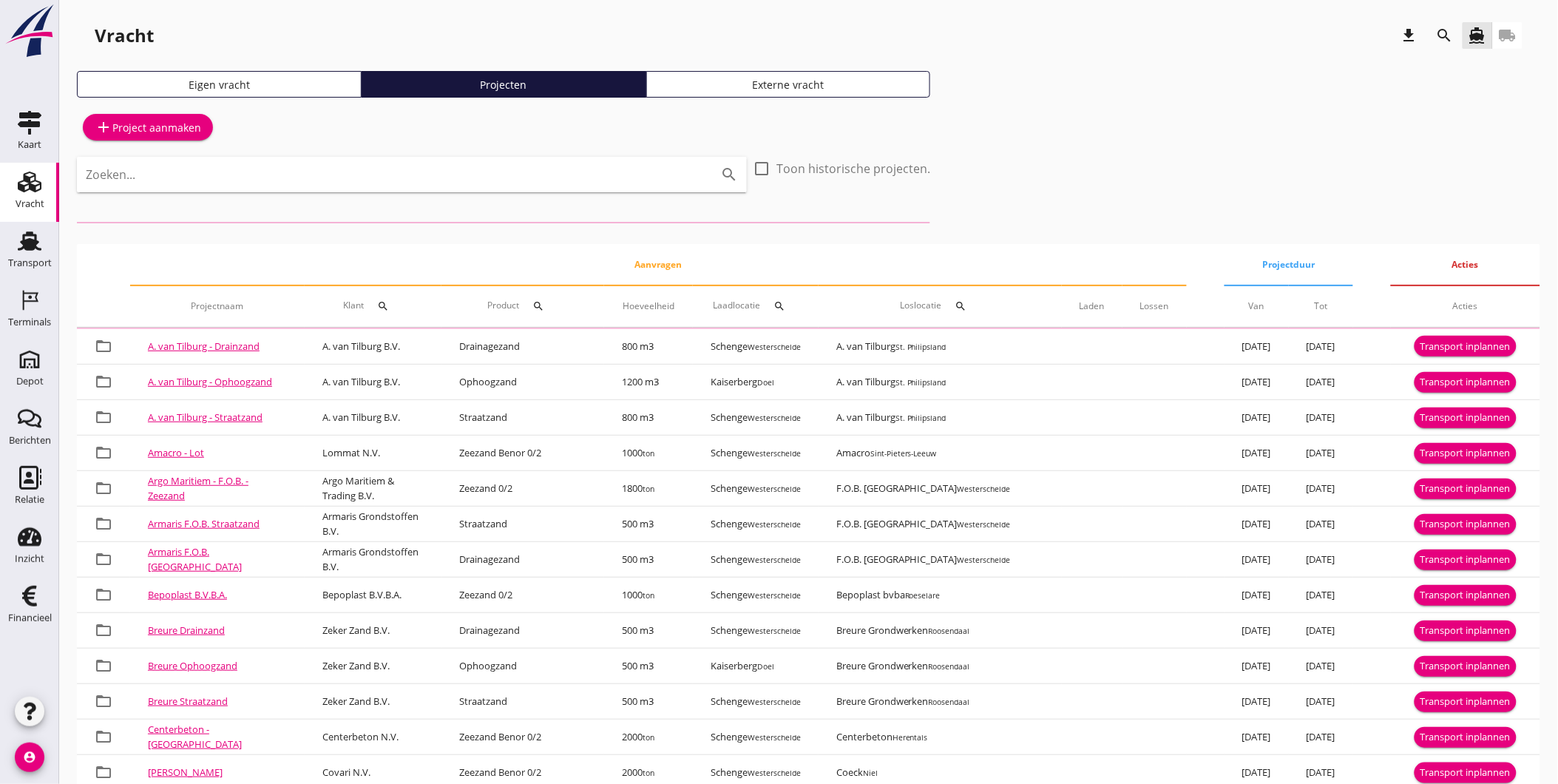
click at [1104, 186] on div "add Project aanmaken Zoeken... search check_box_outline_blank Toon historische …" at bounding box center [808, 667] width 1464 height 1115
click at [1453, 32] on icon "search" at bounding box center [1444, 35] width 18 height 18
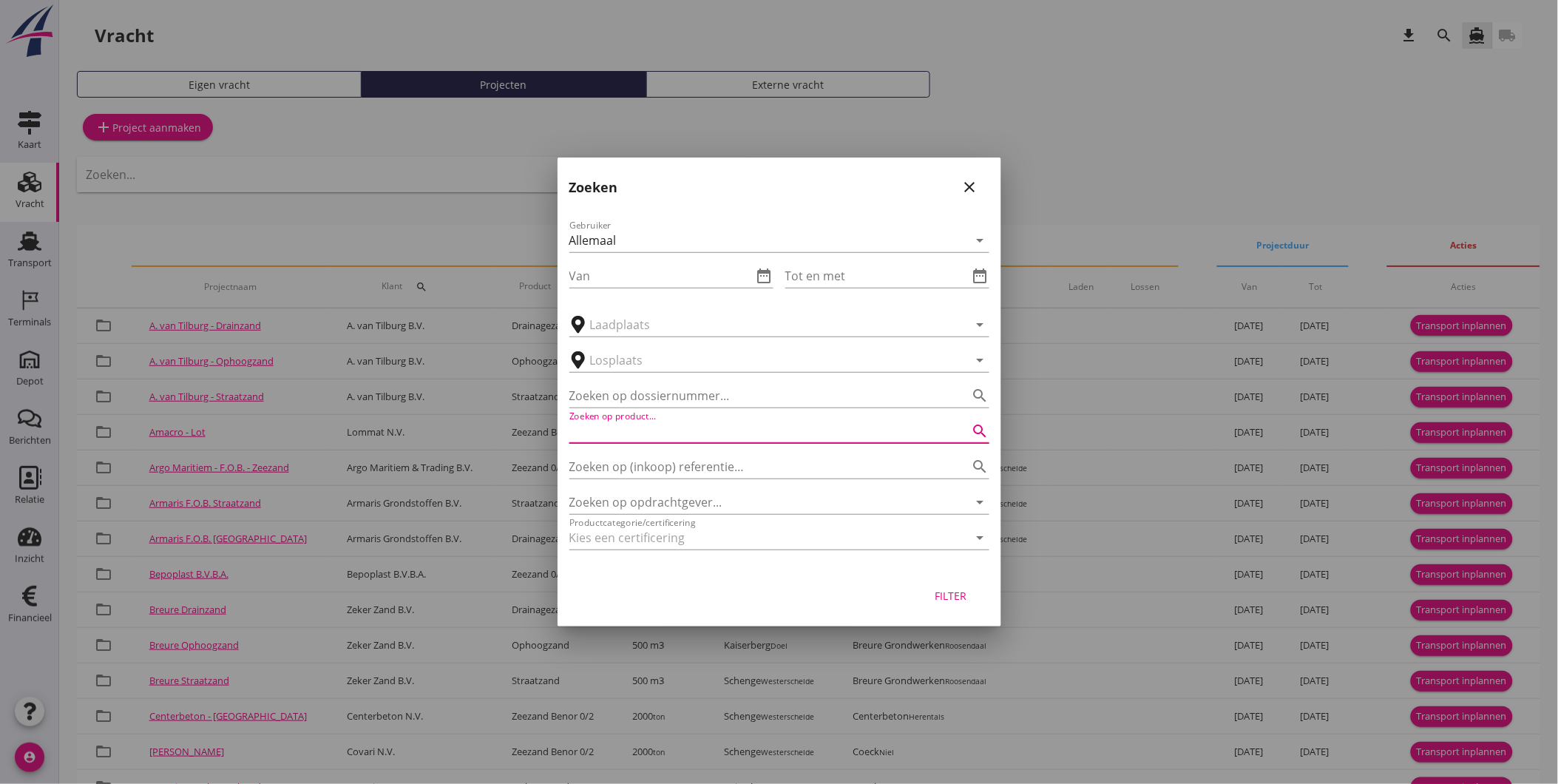
click at [694, 433] on input "Zoeken op product..." at bounding box center [758, 431] width 378 height 23
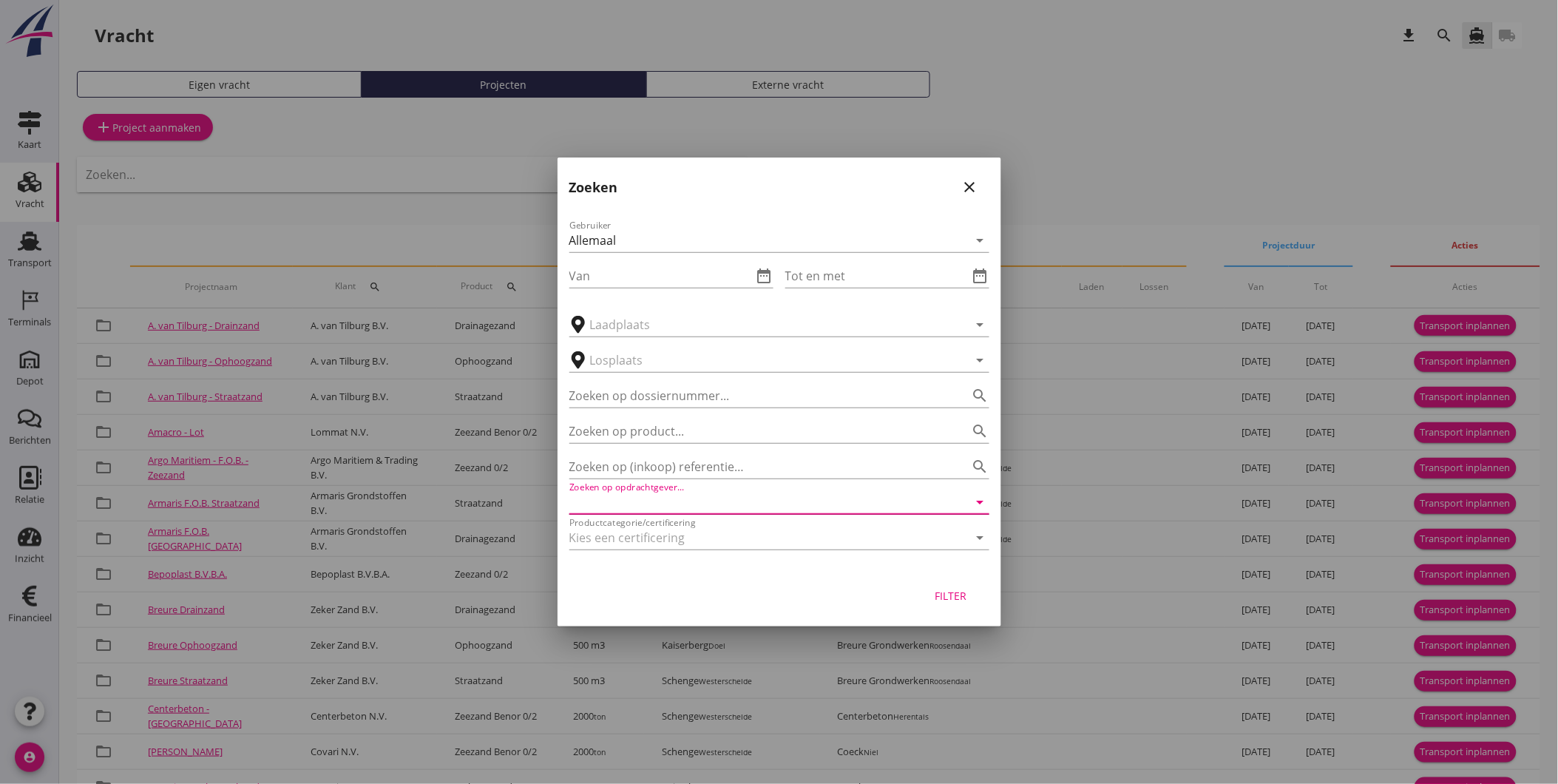
click at [700, 506] on input "Zoeken op opdrachtgever..." at bounding box center [758, 502] width 378 height 23
click at [663, 542] on div "Covari N.V." at bounding box center [779, 538] width 397 height 18
type input "Covari N.V."
click at [963, 600] on div "Filter" at bounding box center [951, 595] width 42 height 16
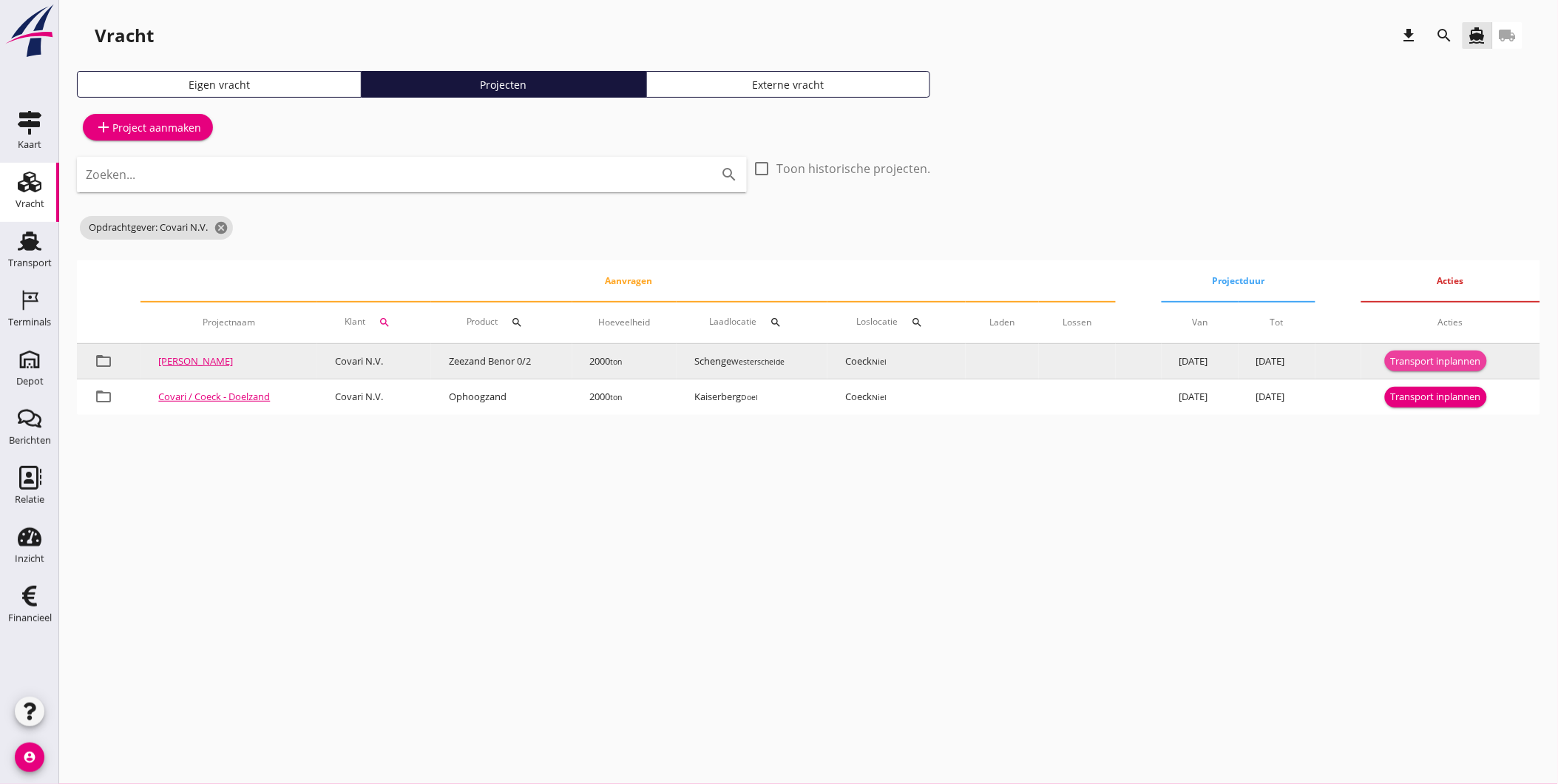
click at [1434, 361] on div "Transport inplannen" at bounding box center [1436, 362] width 90 height 15
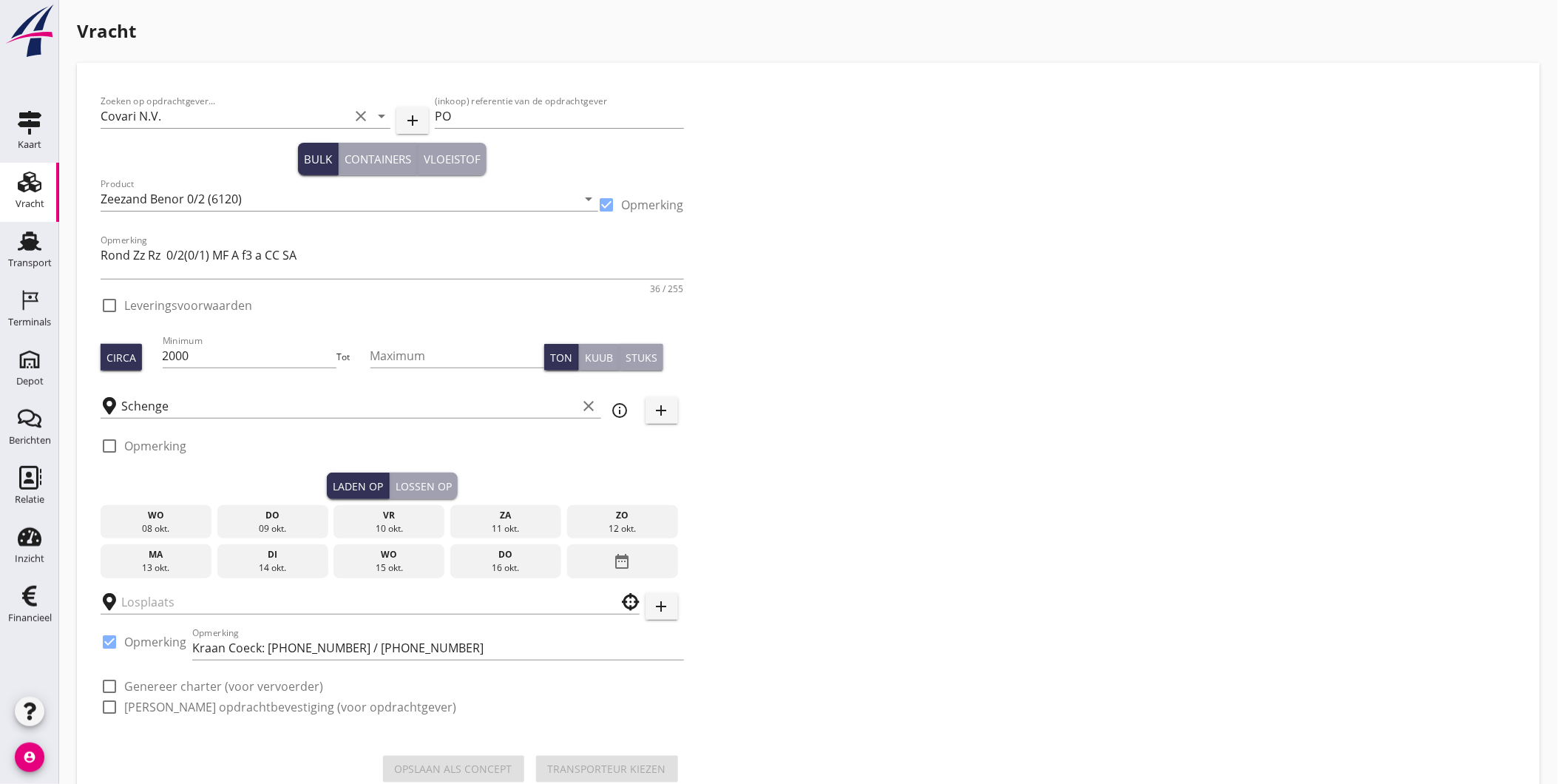
checkbox input "true"
type input "Coeck"
checkbox input "true"
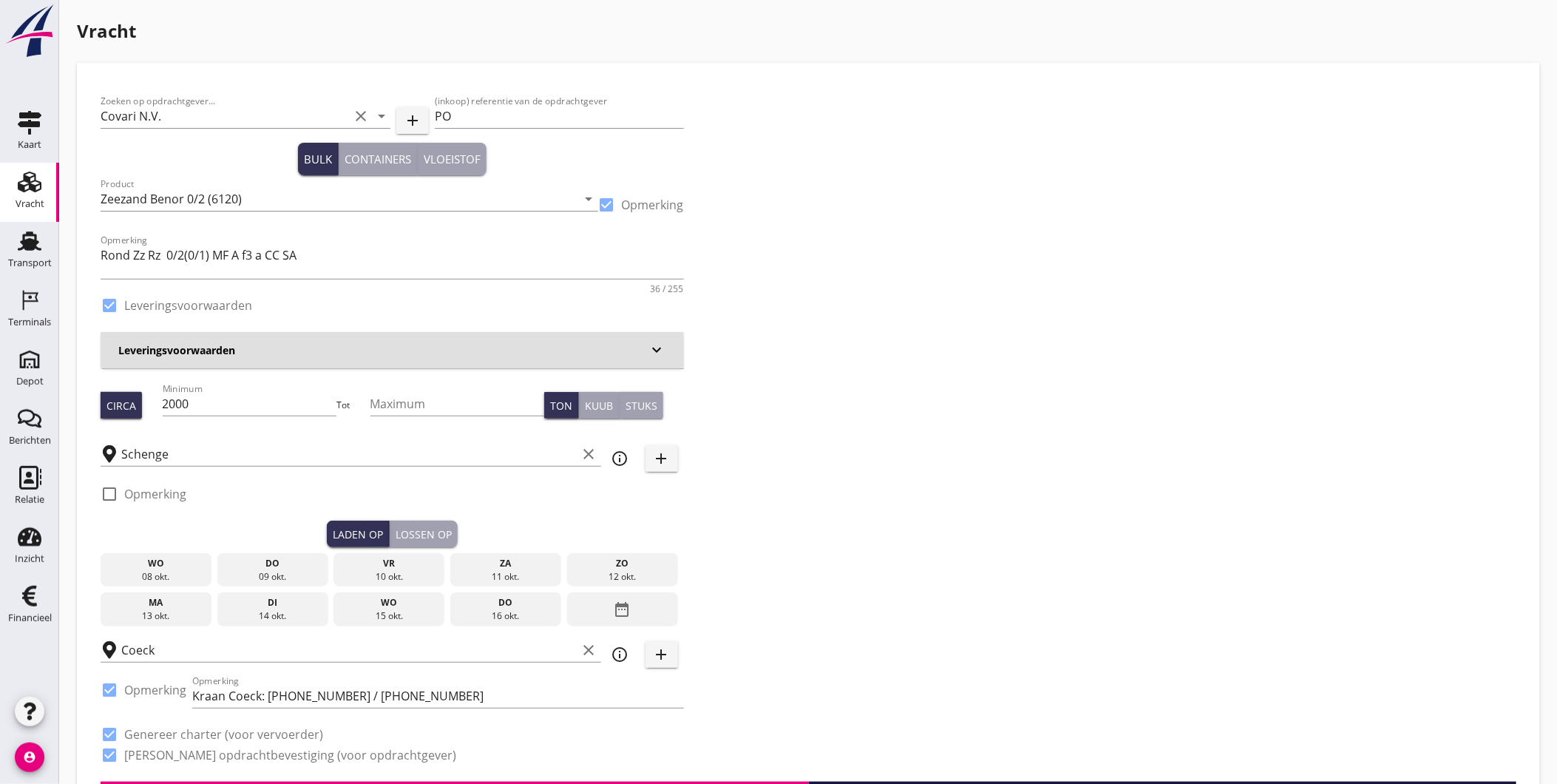
click at [157, 566] on div "wo" at bounding box center [156, 564] width 104 height 13
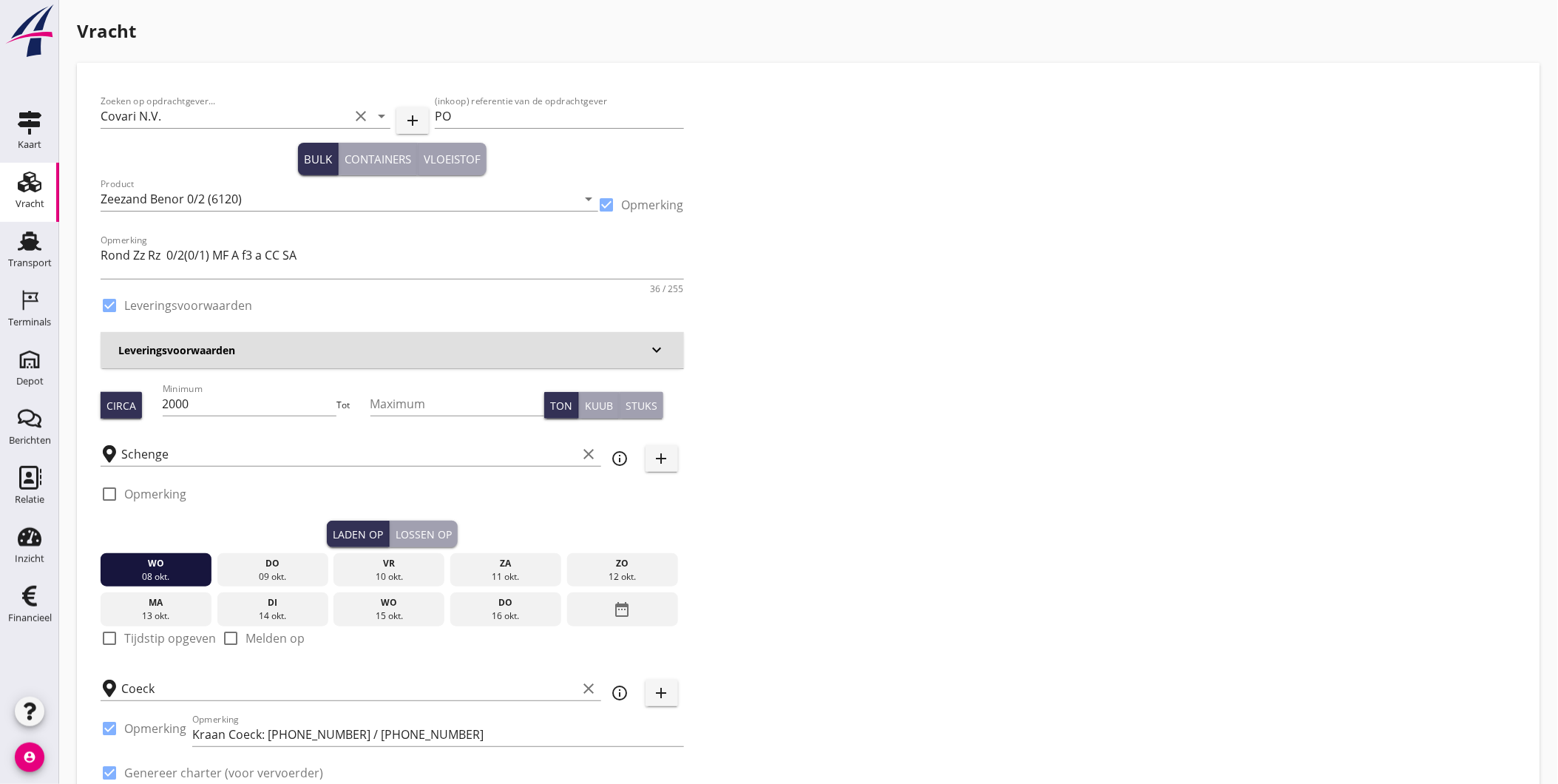
click at [431, 525] on button "Lossen op" at bounding box center [423, 534] width 68 height 27
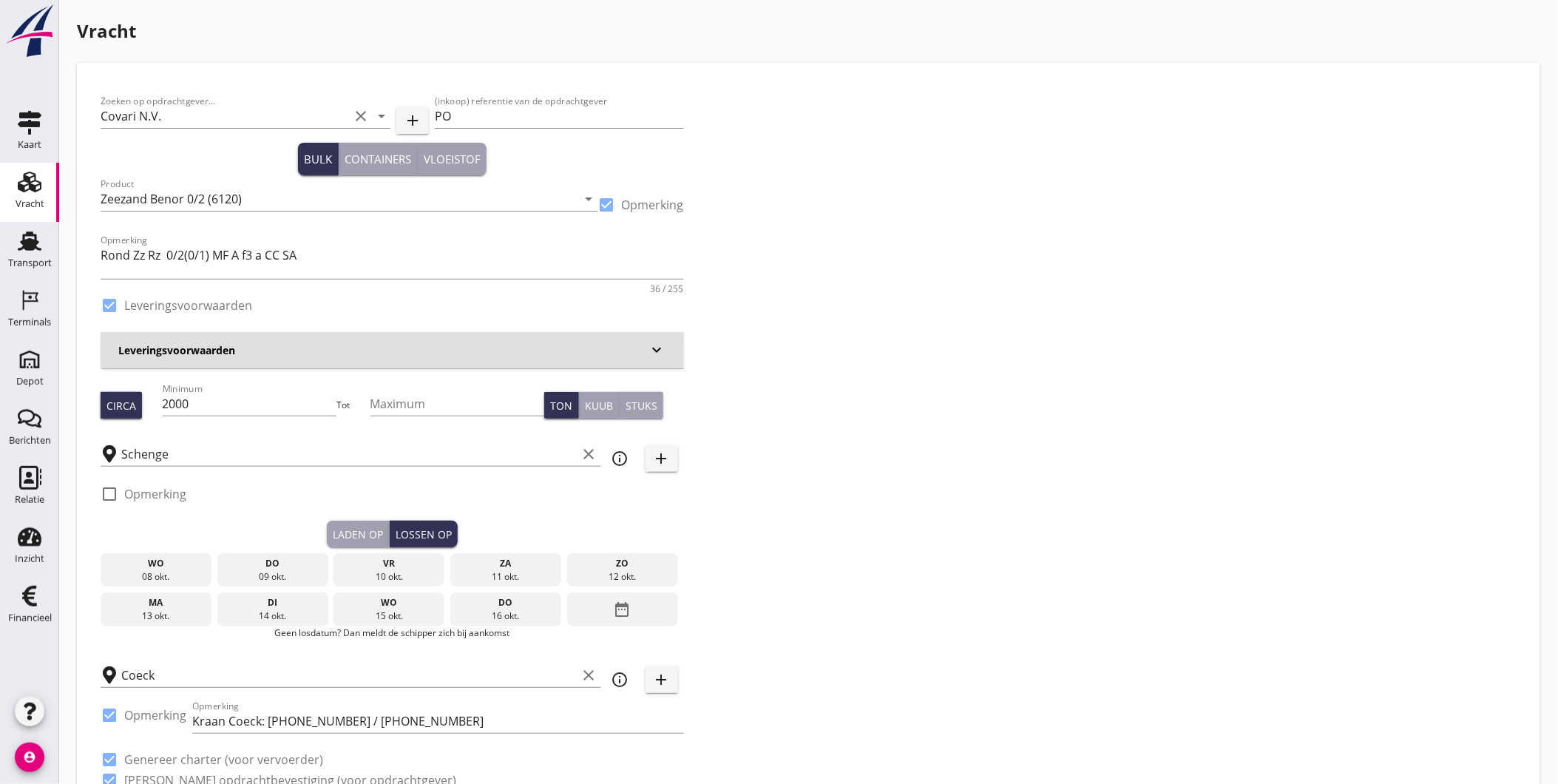
drag, startPoint x: 275, startPoint y: 565, endPoint x: 275, endPoint y: 574, distance: 9.0
click at [275, 564] on div "do" at bounding box center [273, 564] width 104 height 13
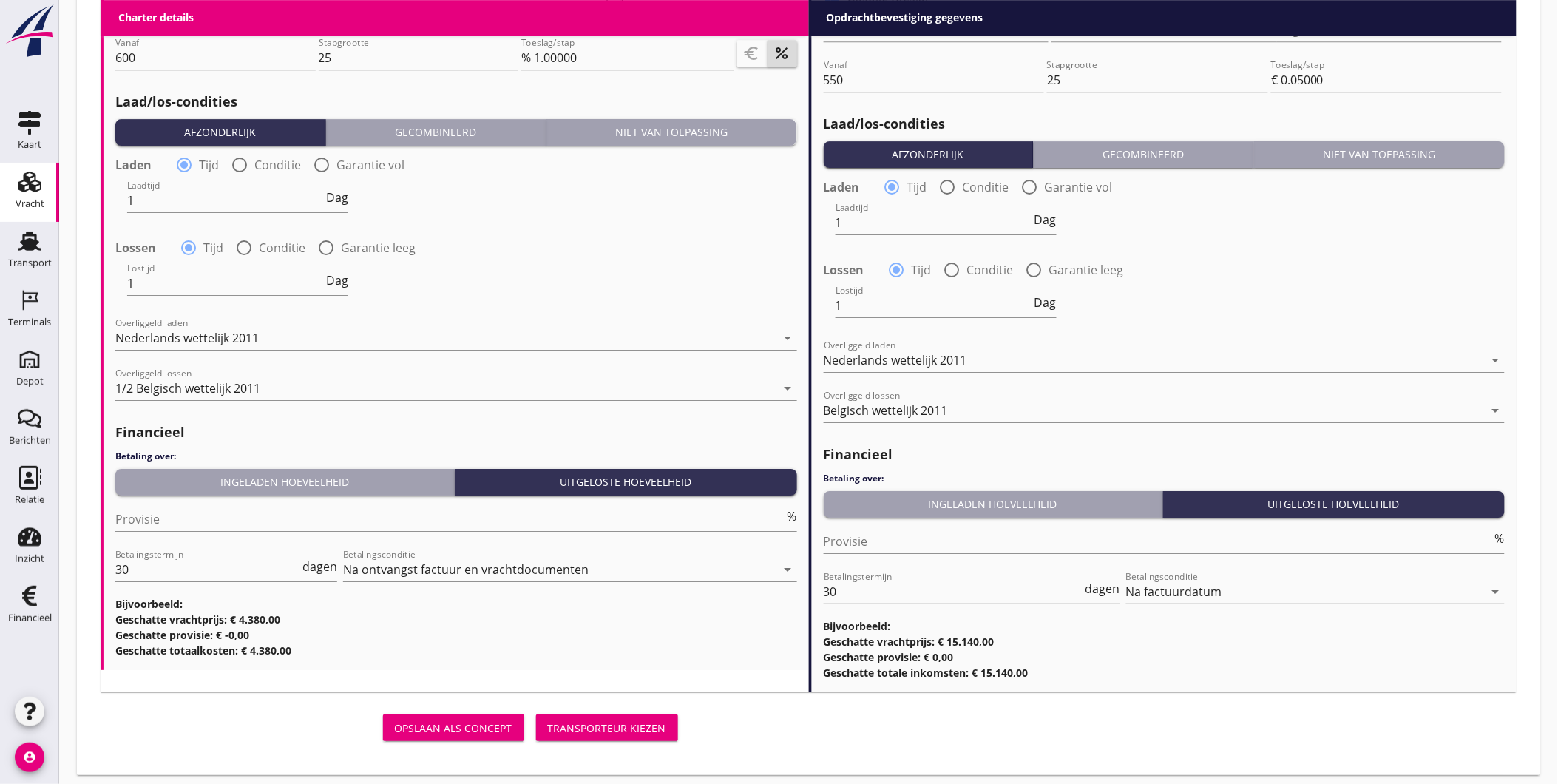
scroll to position [1669, 0]
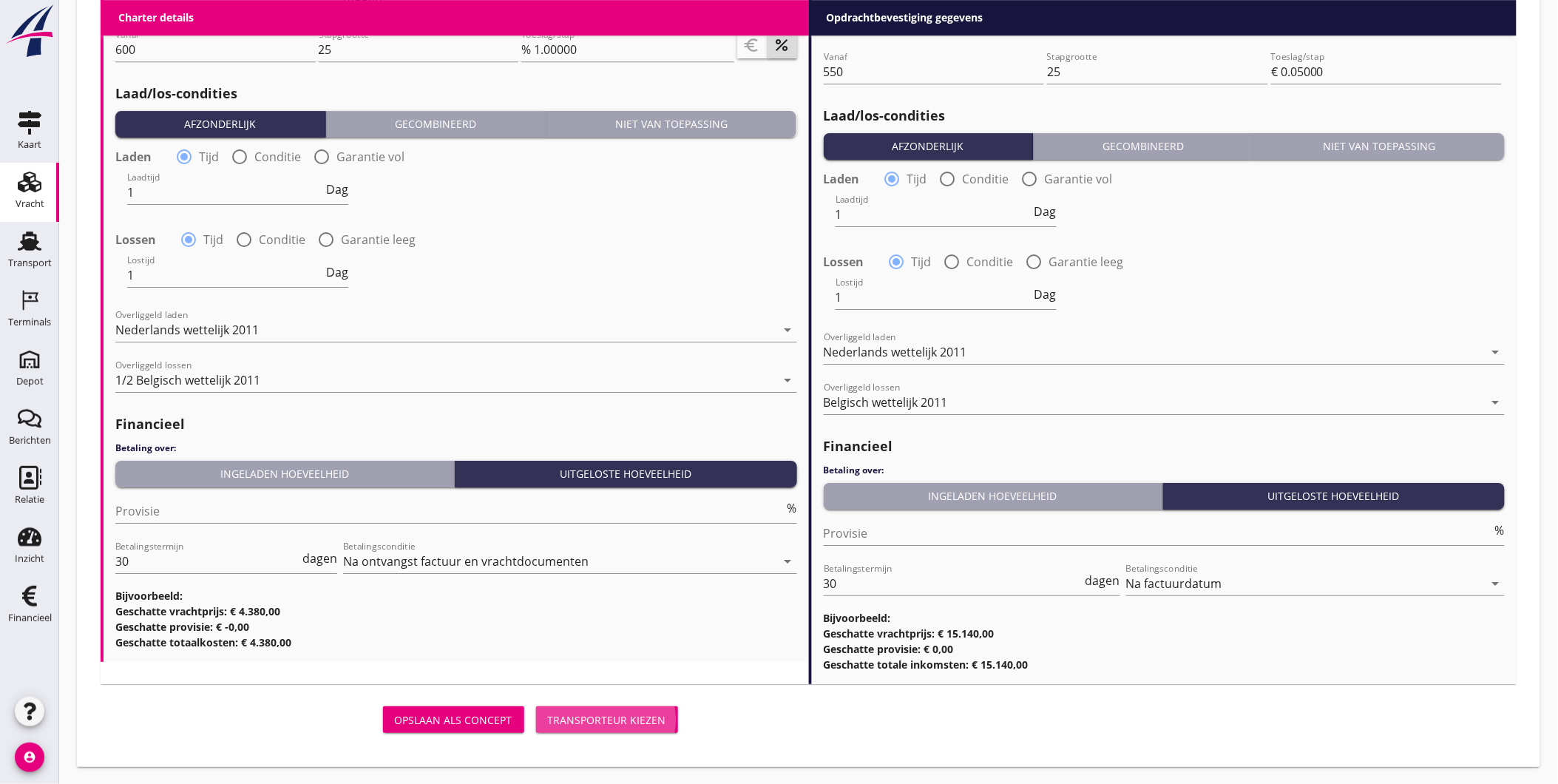
click at [562, 712] on div "Transporteur kiezen" at bounding box center [607, 720] width 119 height 16
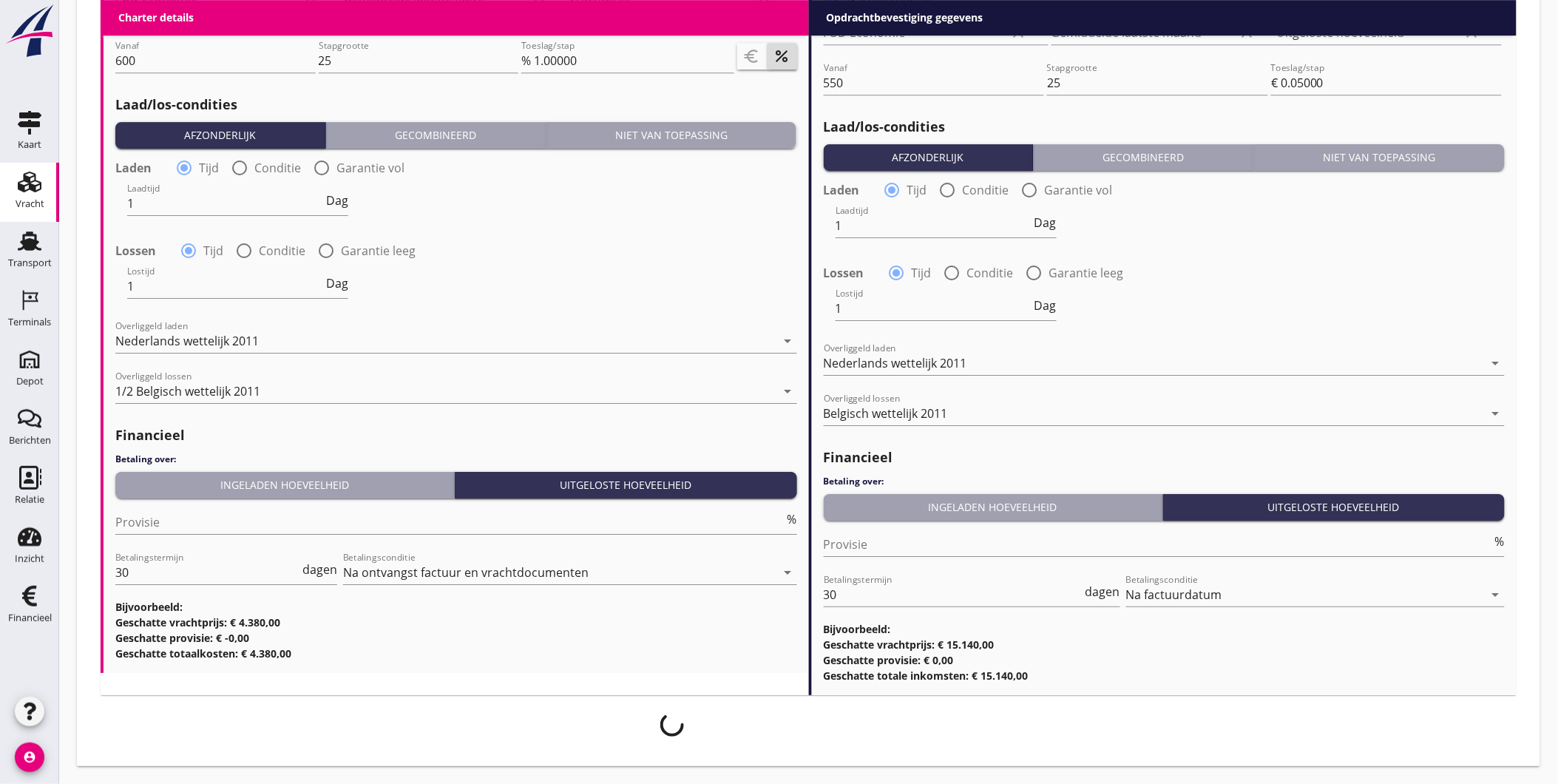
scroll to position [1657, 0]
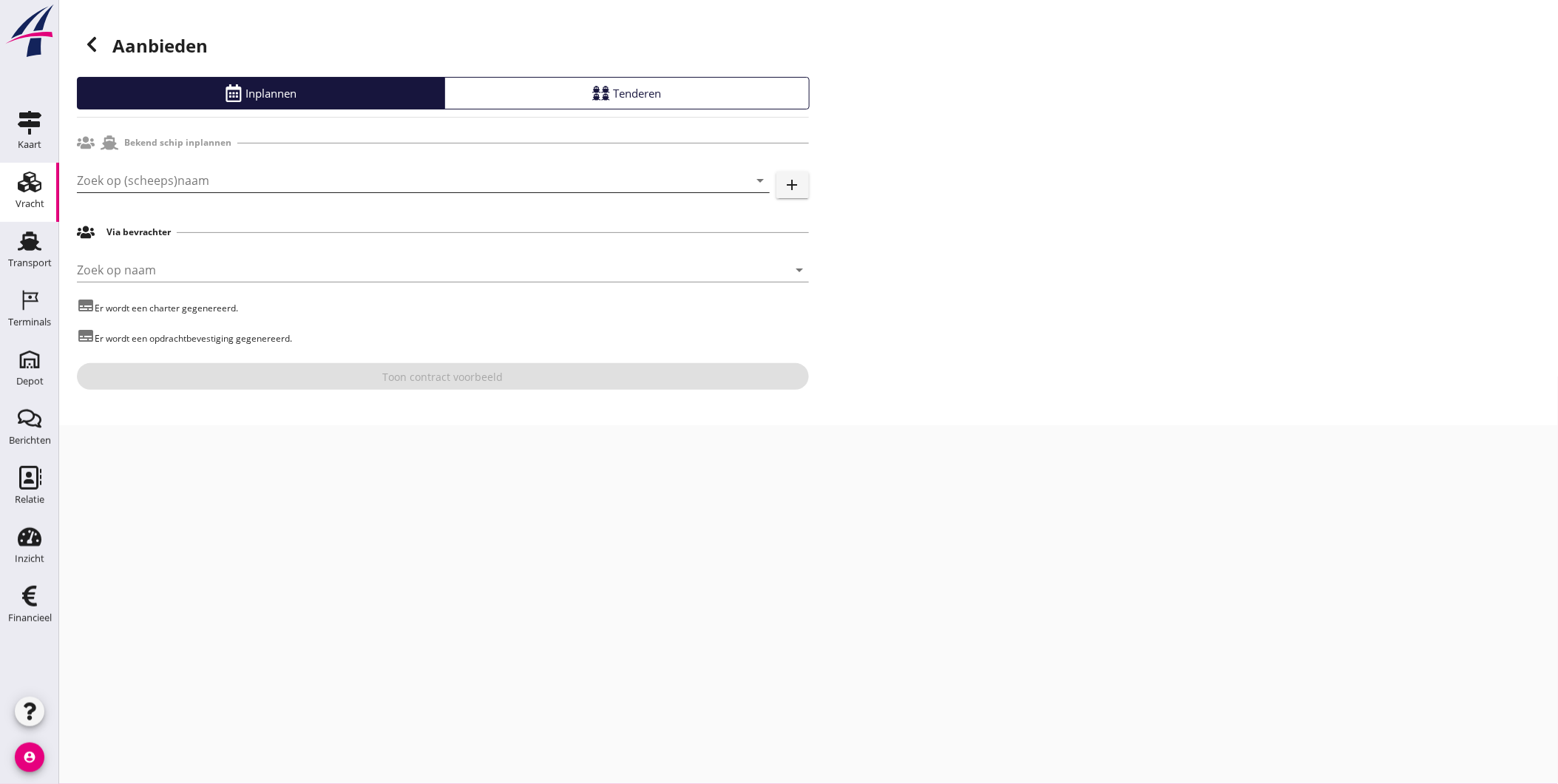
click at [192, 180] on input "Zoek op (scheeps)naam" at bounding box center [402, 180] width 651 height 23
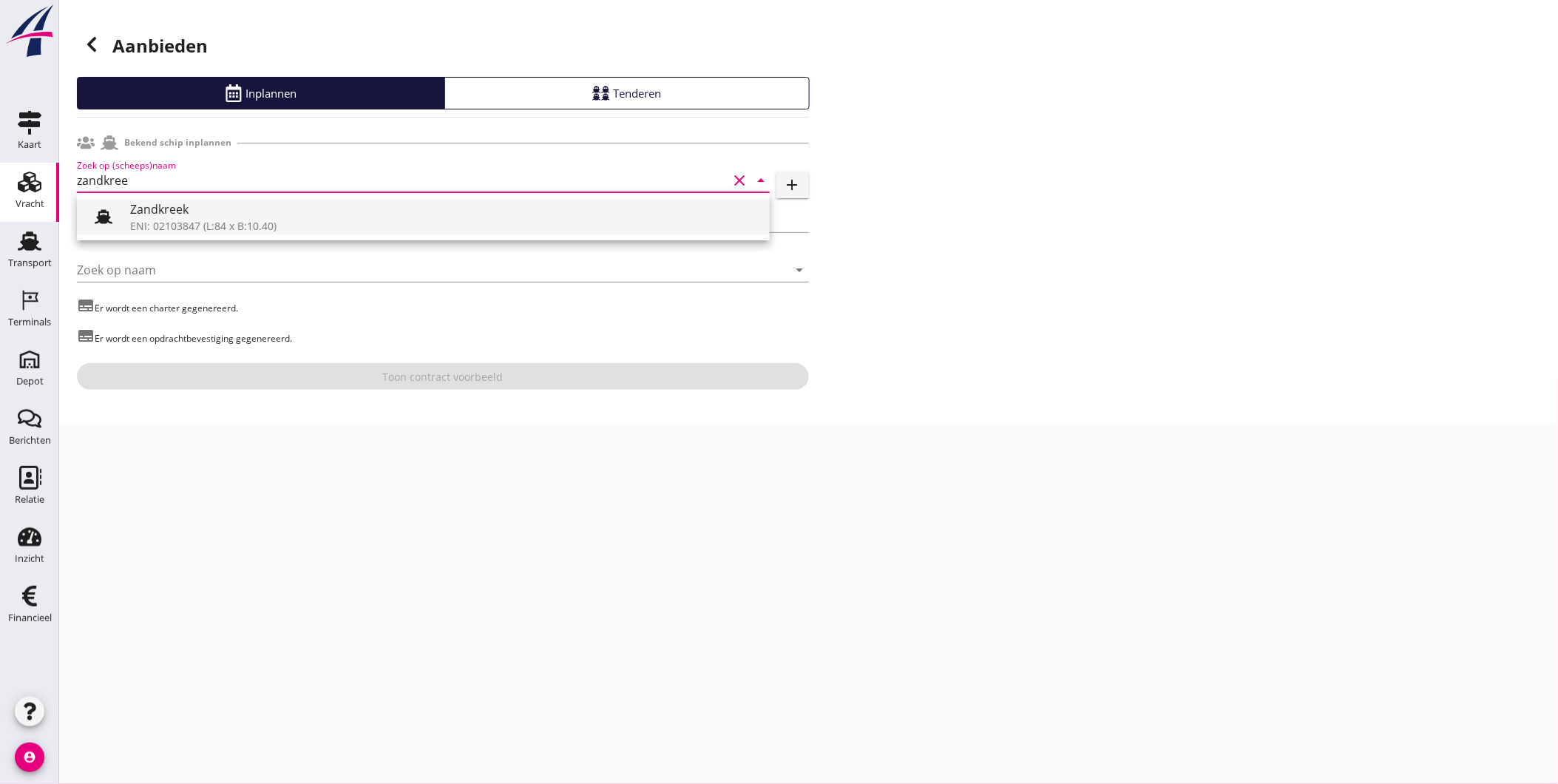
click at [197, 217] on div "Zandkreek" at bounding box center [444, 209] width 628 height 18
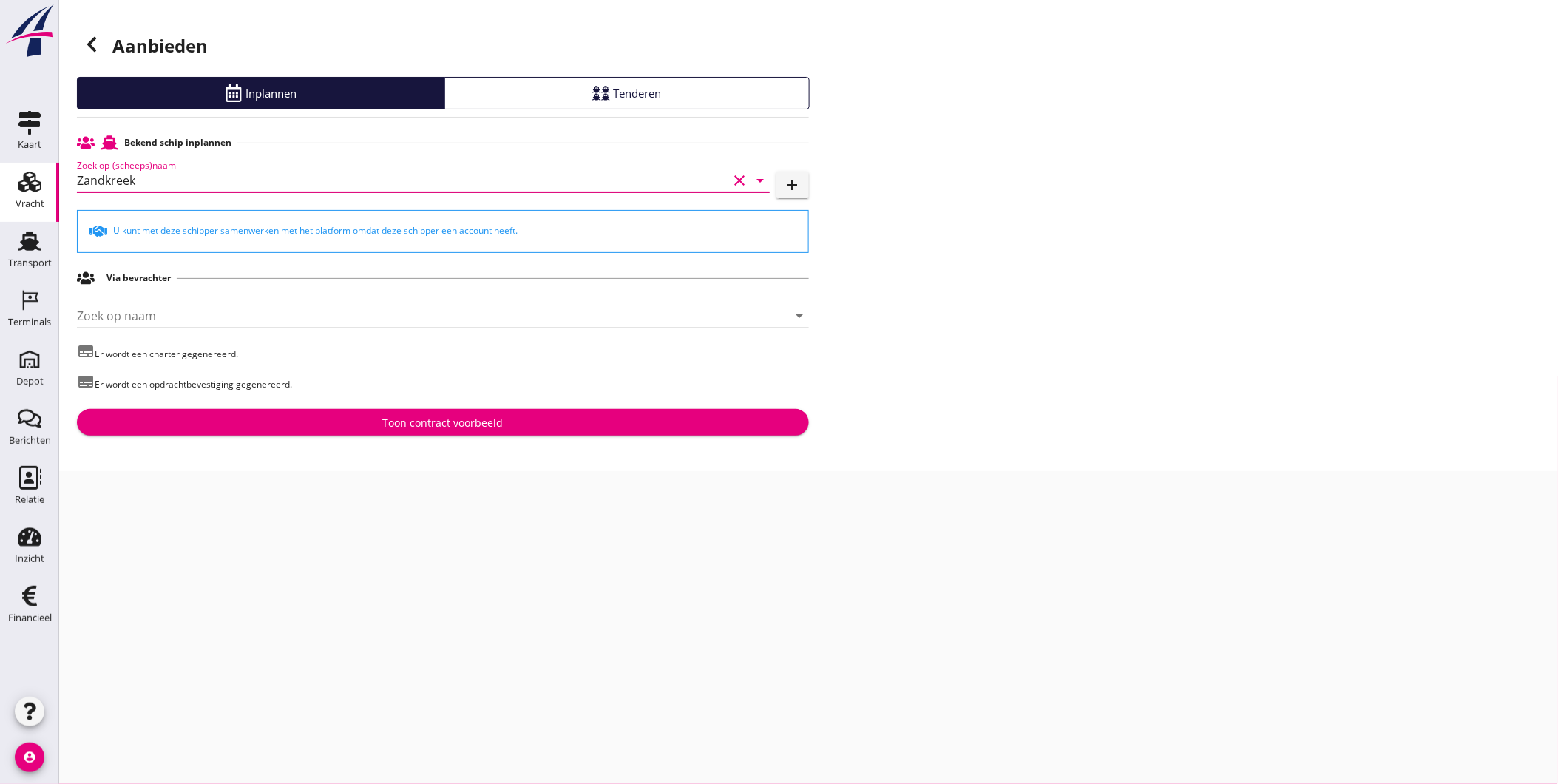
type input "Zandkreek"
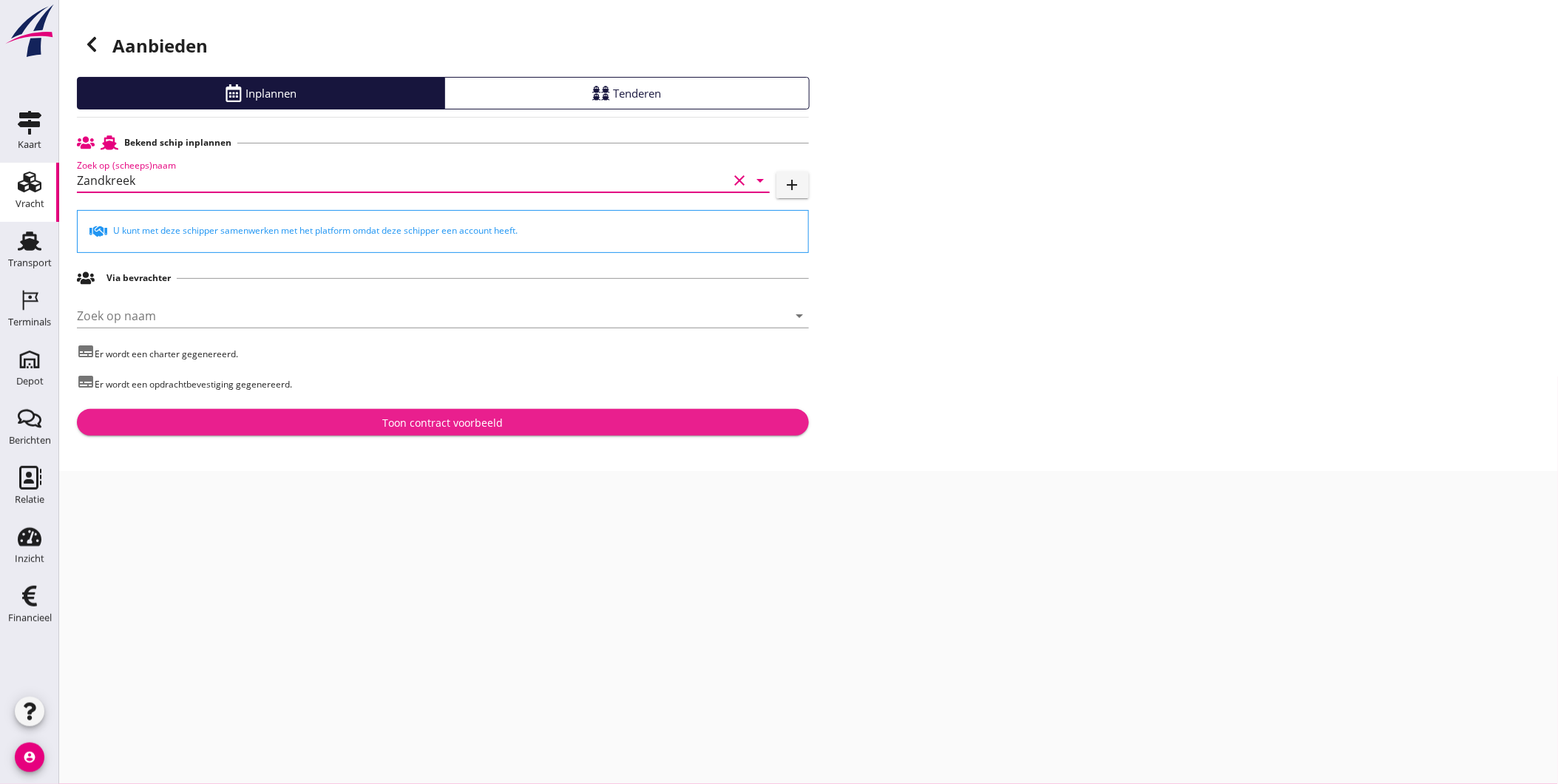
click at [345, 411] on button "Toon contract voorbeeld" at bounding box center [443, 422] width 732 height 27
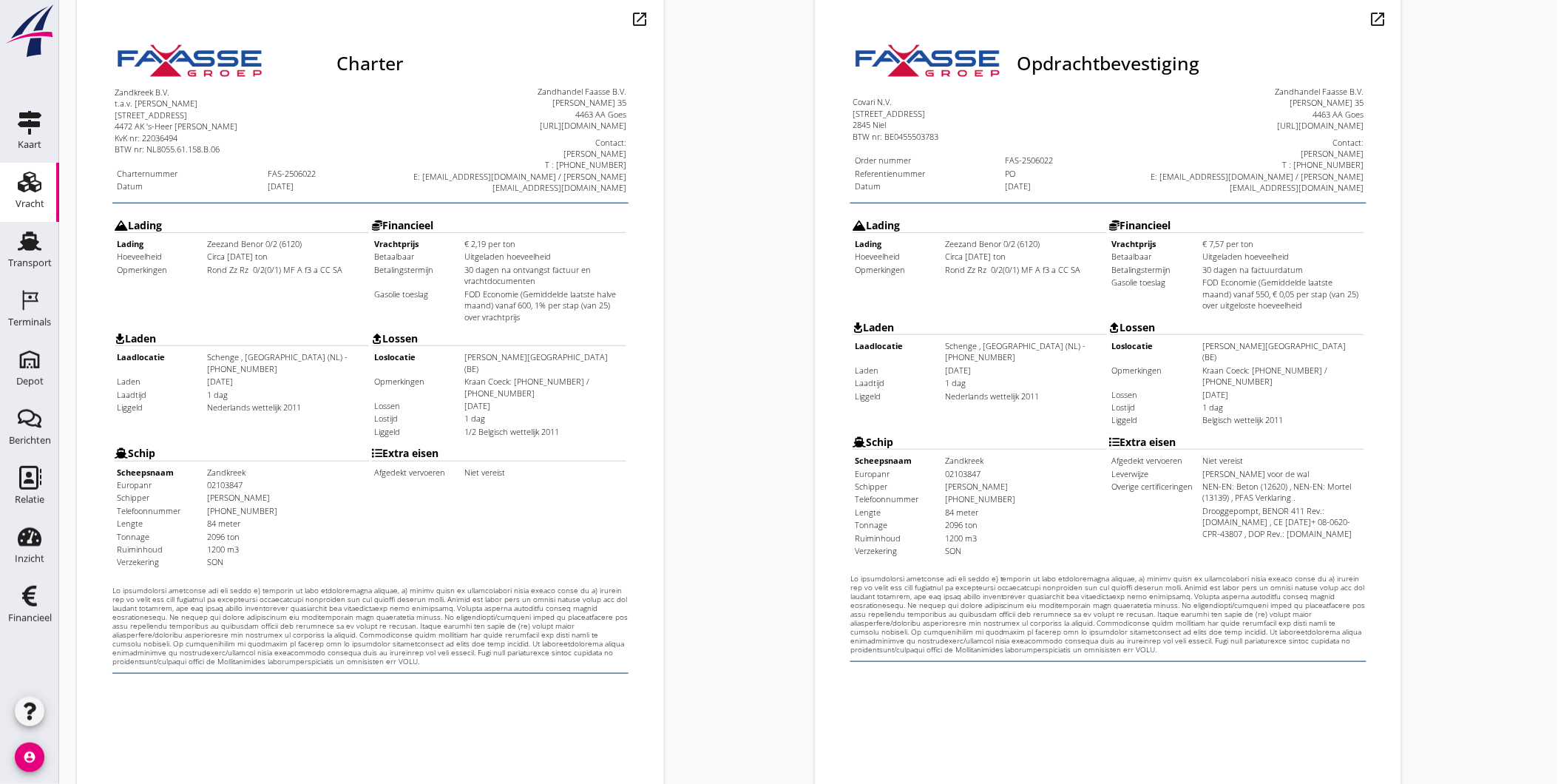
scroll to position [311, 0]
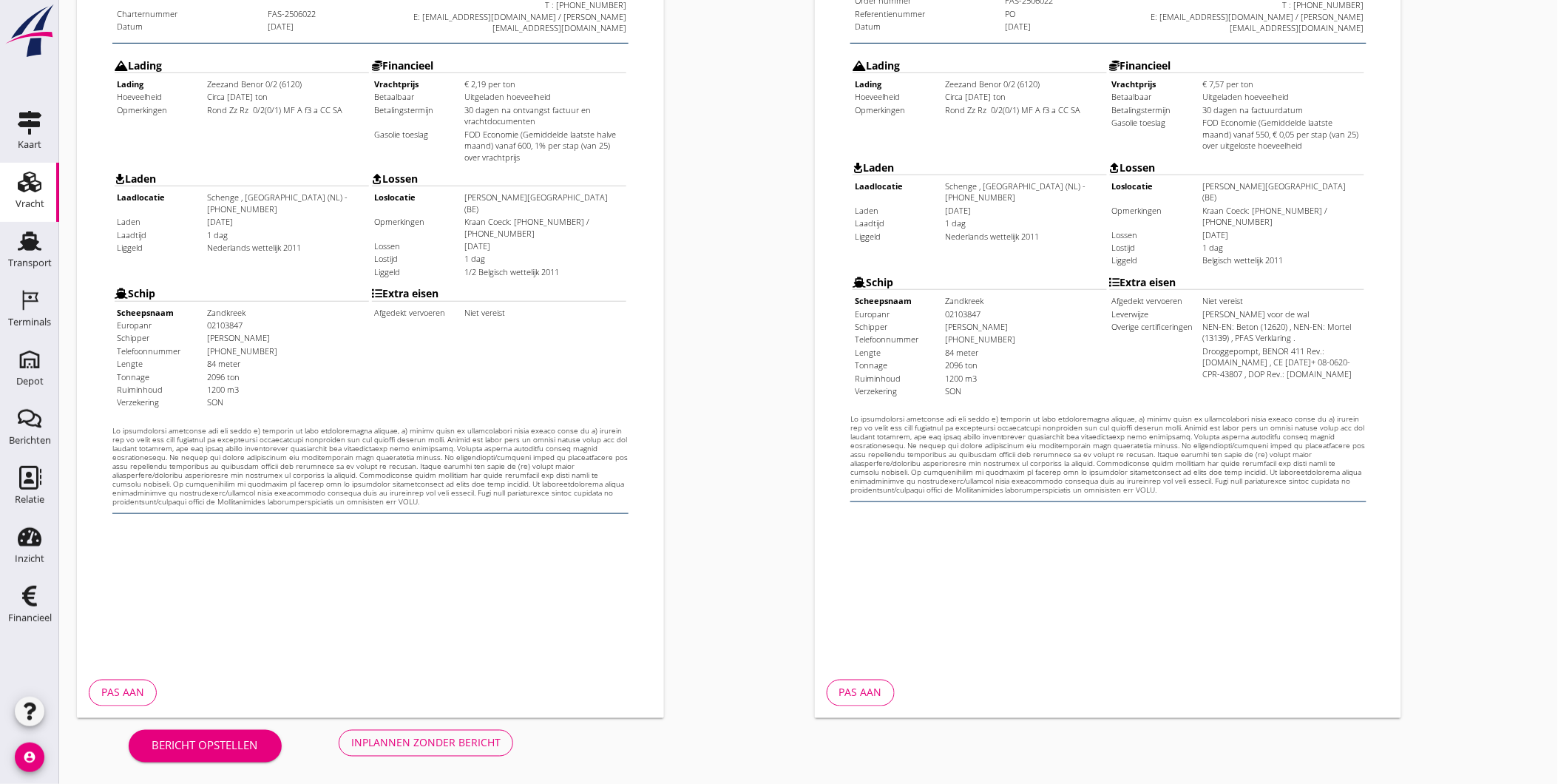
click at [468, 726] on div "Bericht opstellen Inplannen zonder bericht" at bounding box center [321, 742] width 488 height 48
click at [467, 741] on div "Inplannen zonder bericht" at bounding box center [426, 742] width 149 height 16
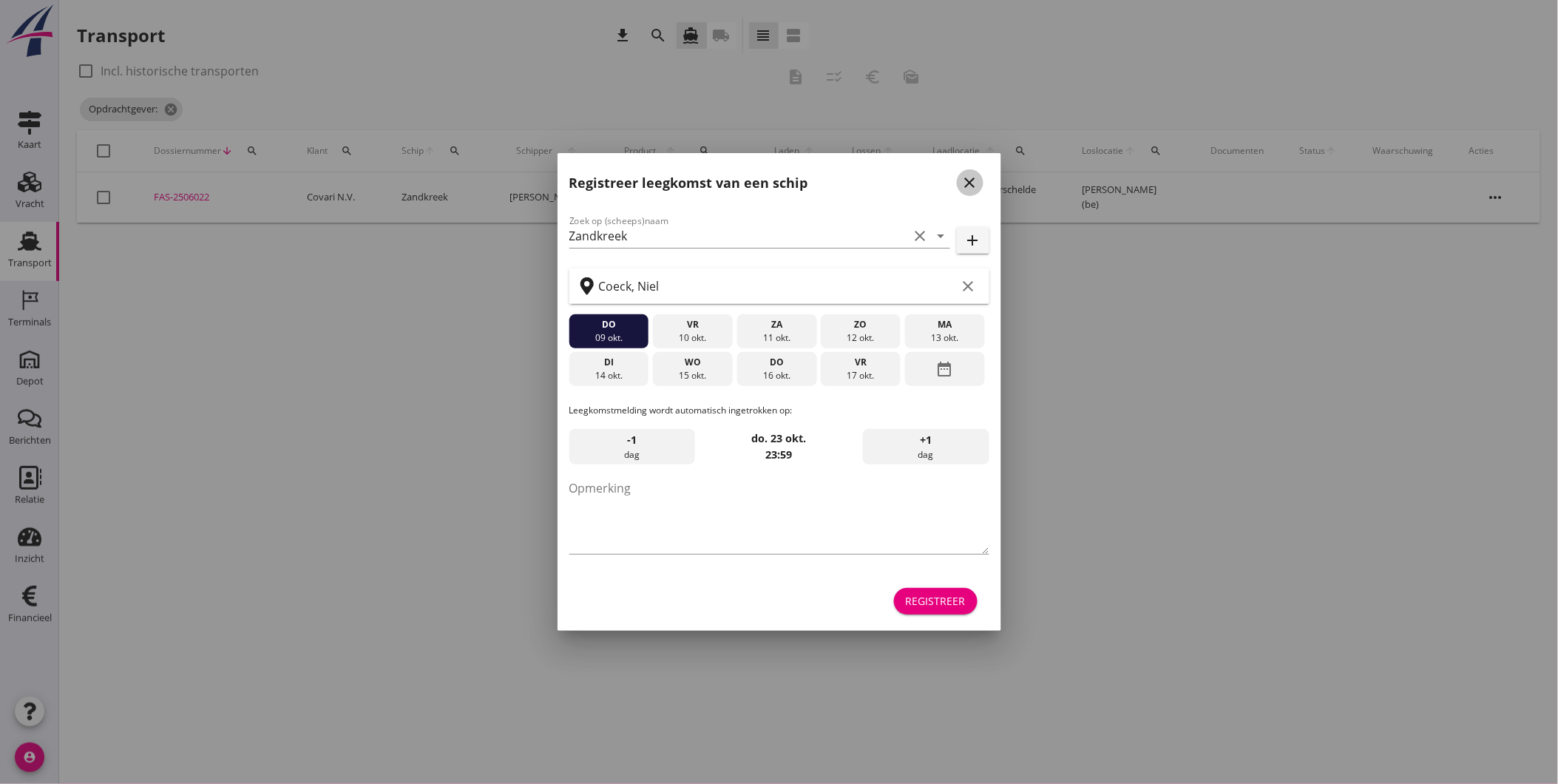
click at [980, 180] on div "close" at bounding box center [970, 182] width 27 height 18
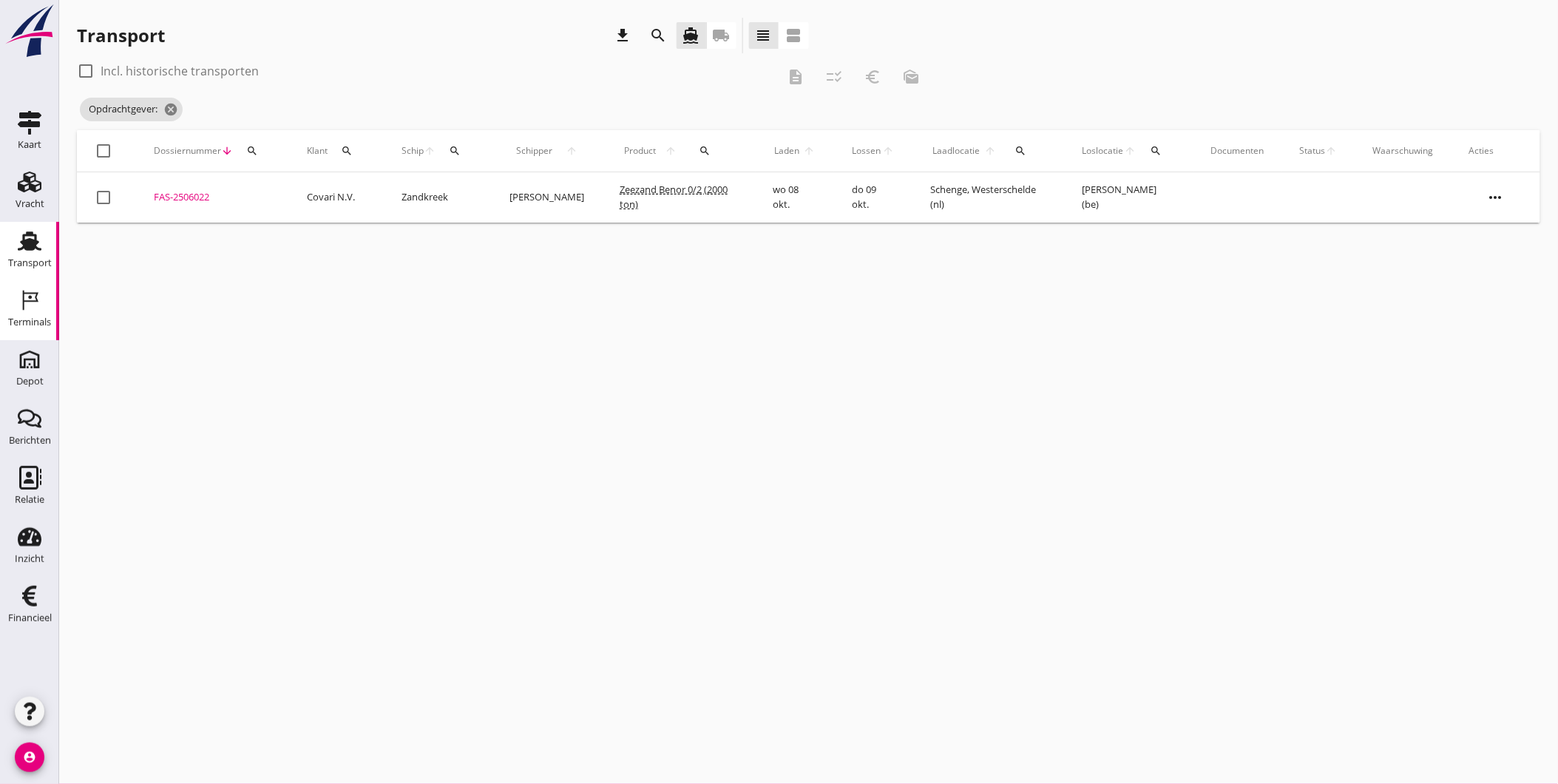
click at [49, 314] on div "Terminals" at bounding box center [29, 322] width 43 height 21
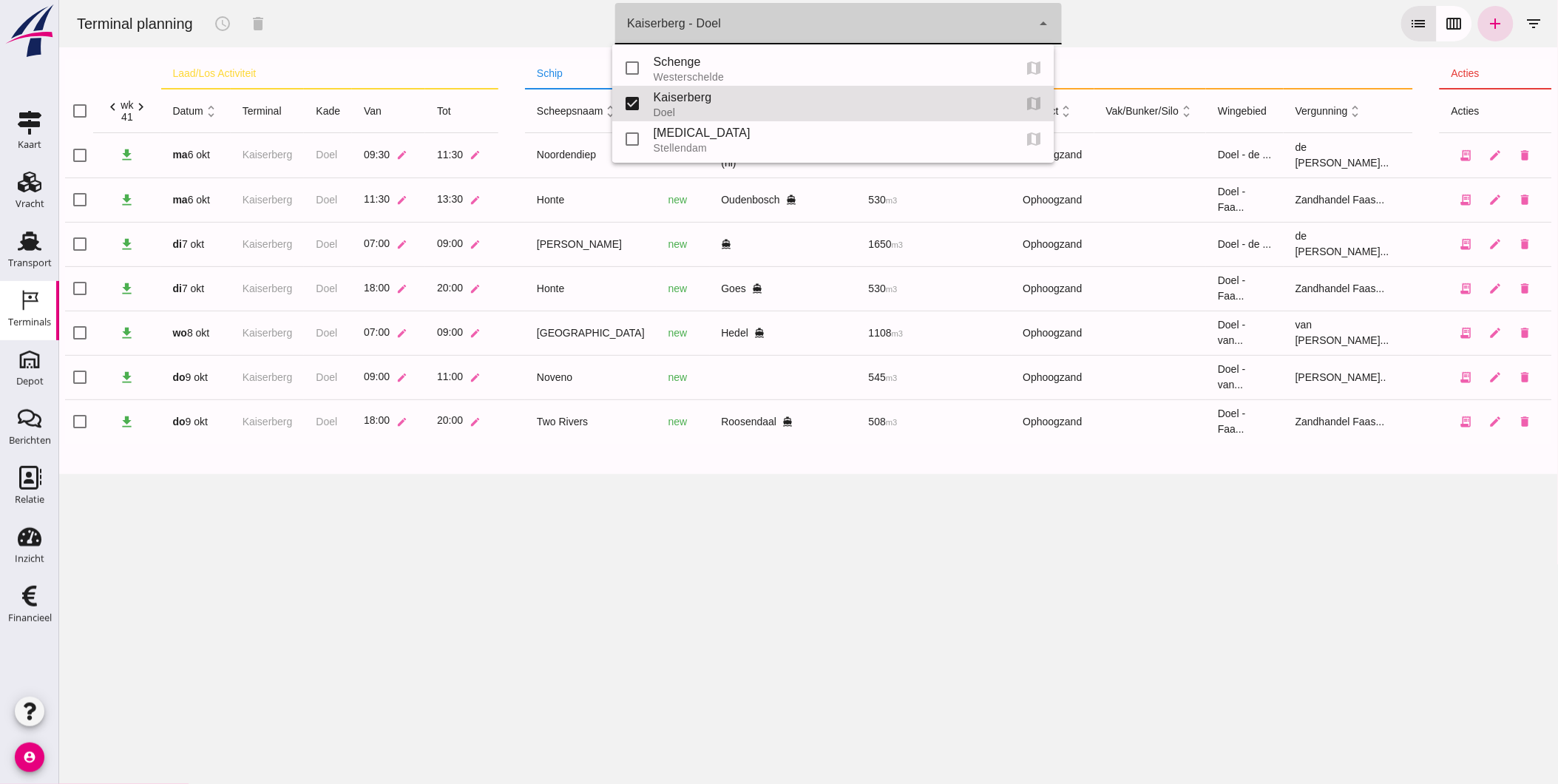
click at [793, 13] on div "Kaiserberg - Doel 7f603609-51ae-4e75-986b-c9057e559465" at bounding box center [822, 24] width 417 height 42
click at [701, 71] on div "Westerschelde" at bounding box center [827, 77] width 348 height 12
type input "9c876888-926f-4f5f-969d-c779b766b815"
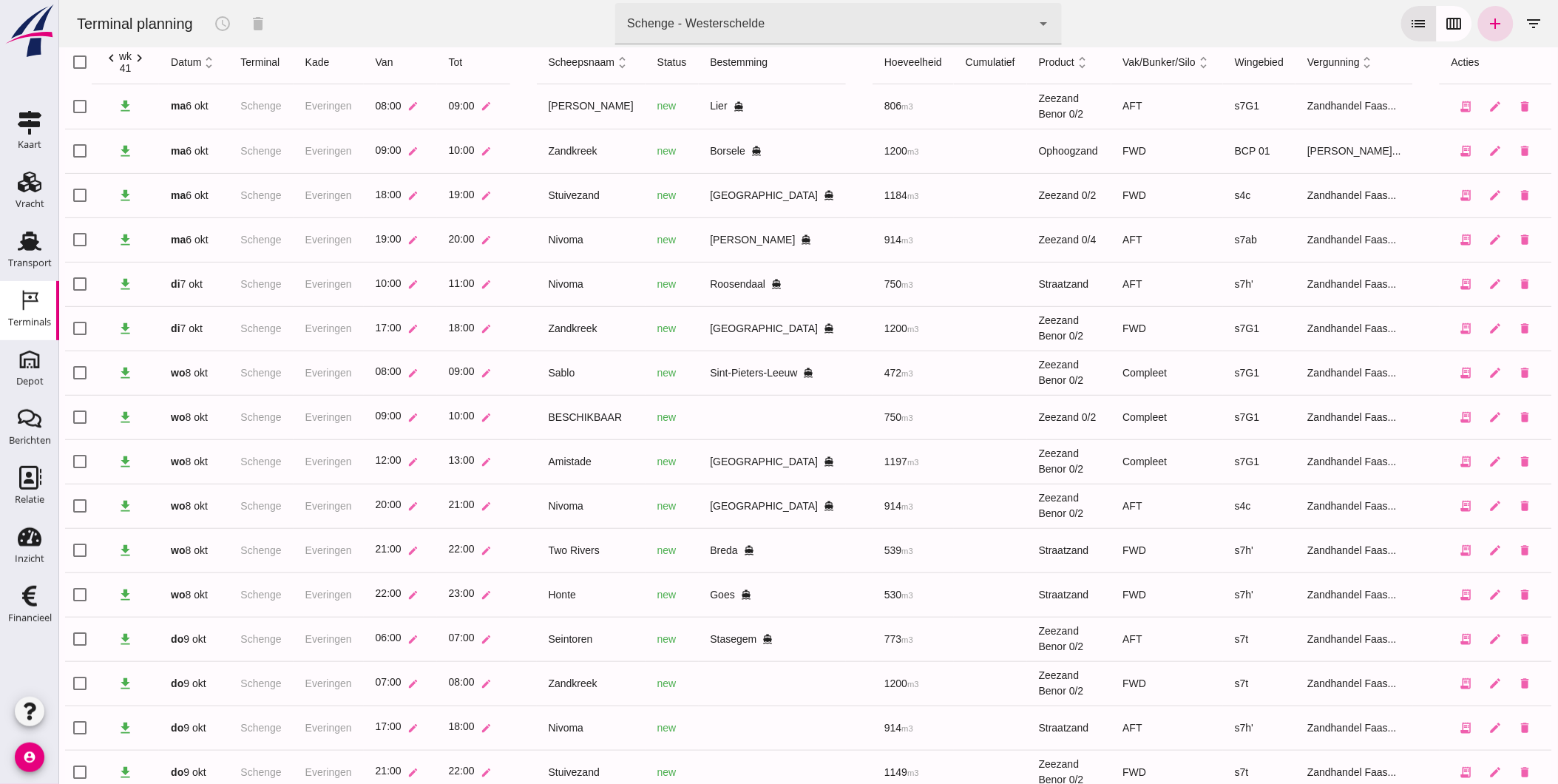
scroll to position [89, 0]
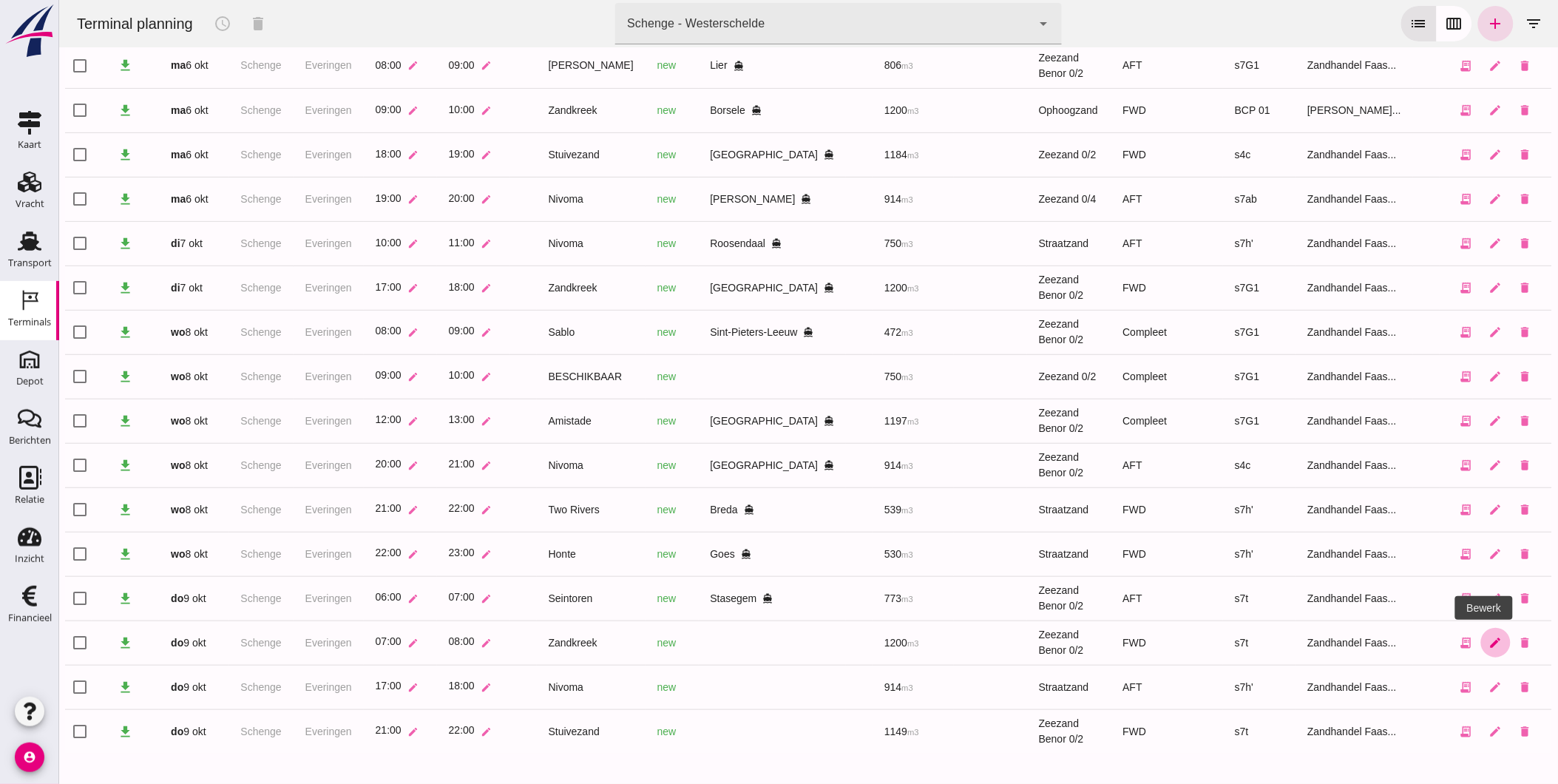
click at [1483, 650] on link "edit" at bounding box center [1495, 642] width 29 height 29
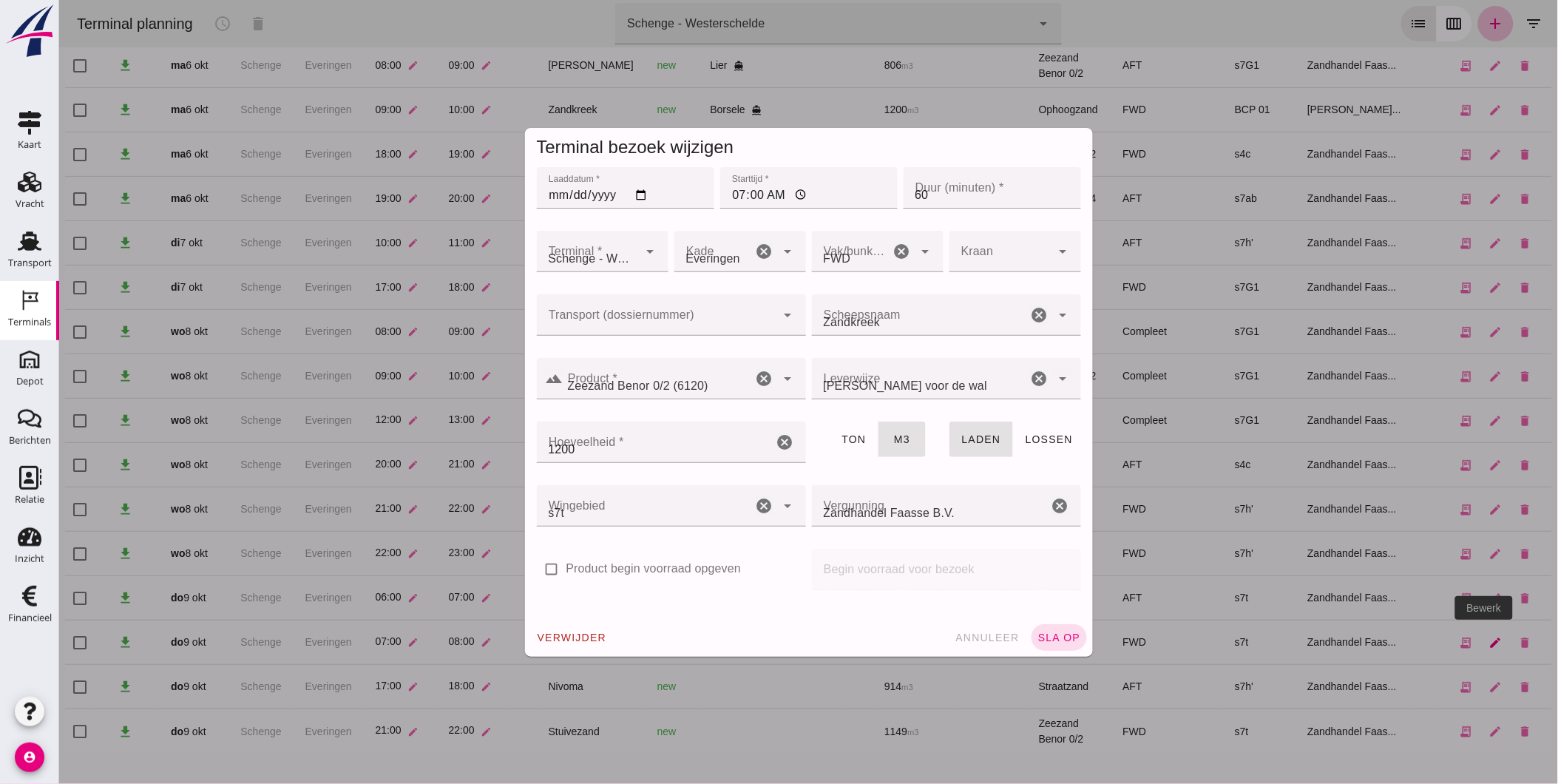
scroll to position [0, 0]
click at [726, 329] on input "Transport (dossiernummer)" at bounding box center [655, 322] width 240 height 18
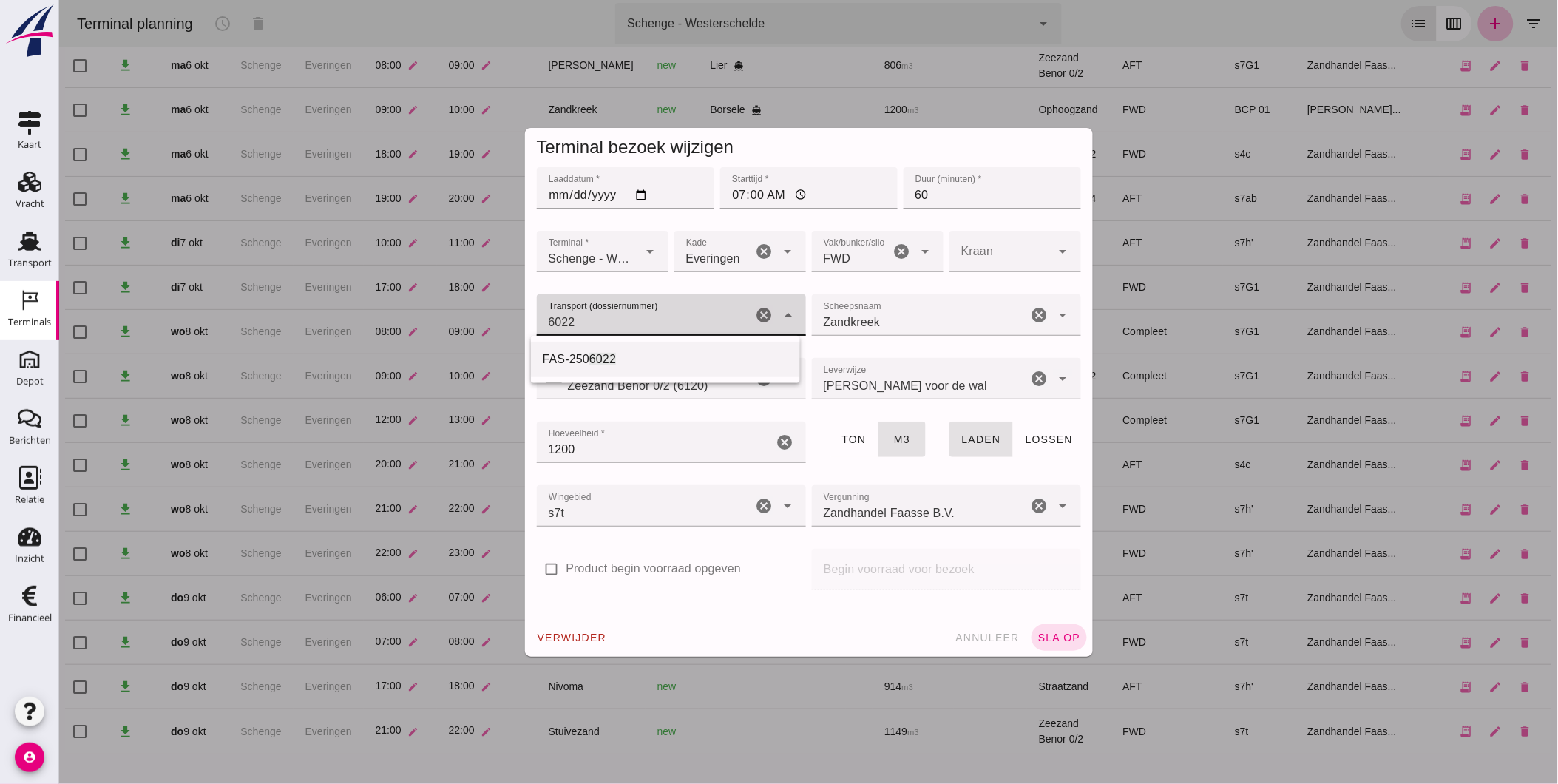
drag, startPoint x: 640, startPoint y: 352, endPoint x: 958, endPoint y: 579, distance: 390.7
click at [639, 346] on div "FAS-250 6022" at bounding box center [665, 359] width 269 height 36
type input "FAS-2506022"
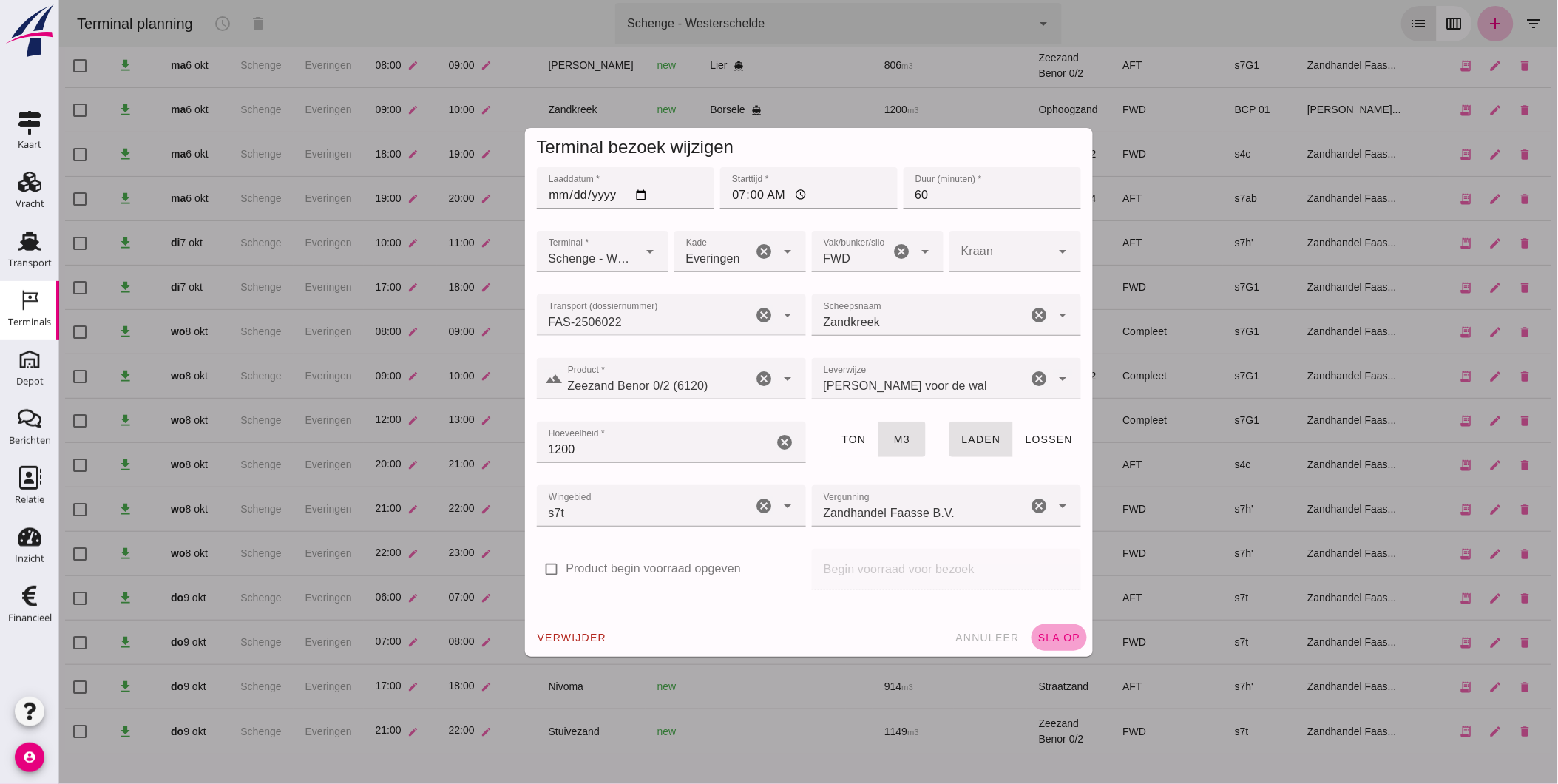
click at [1054, 631] on span "sla op" at bounding box center [1059, 637] width 43 height 12
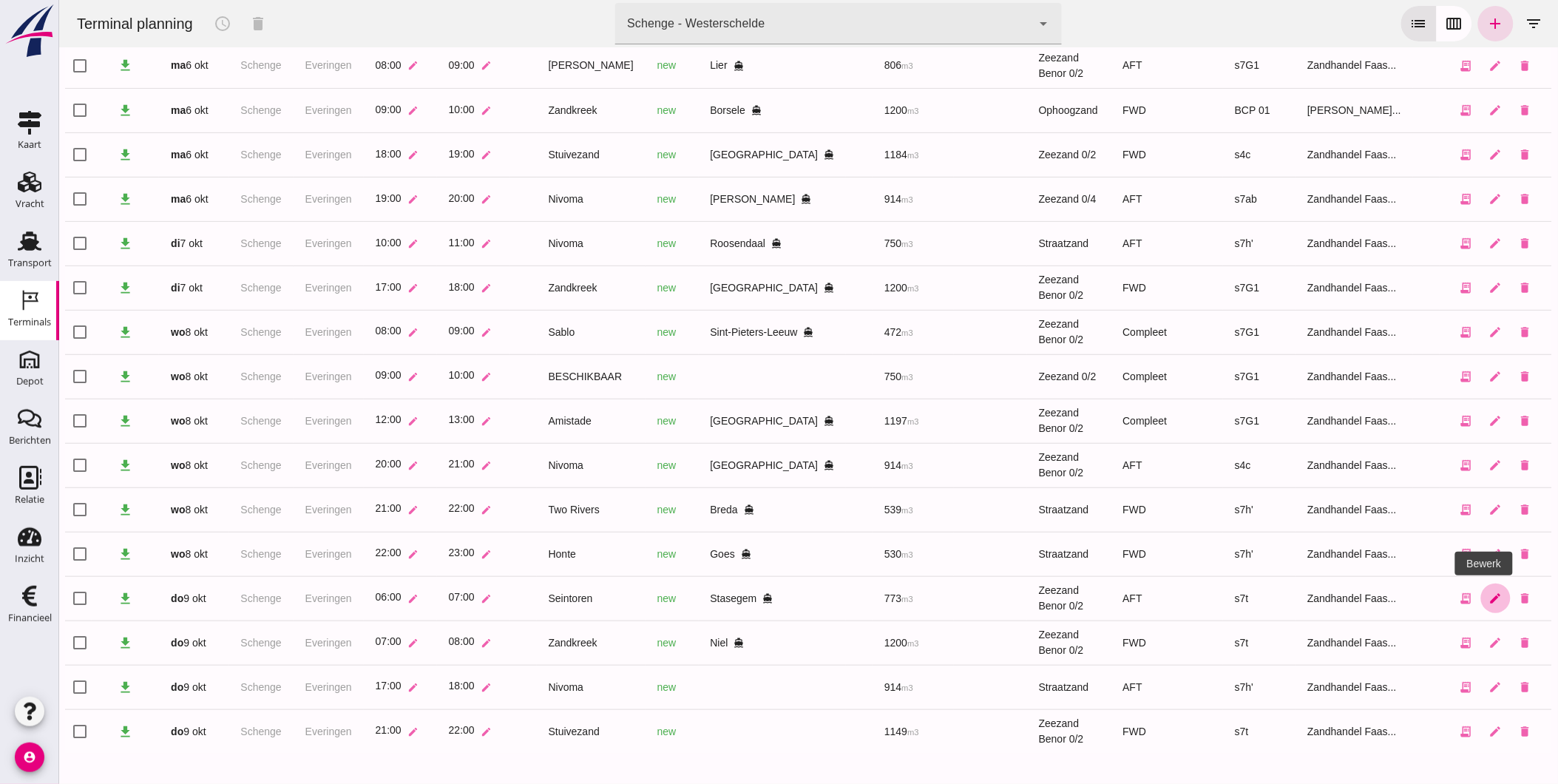
click at [1489, 597] on icon "edit" at bounding box center [1495, 599] width 13 height 13
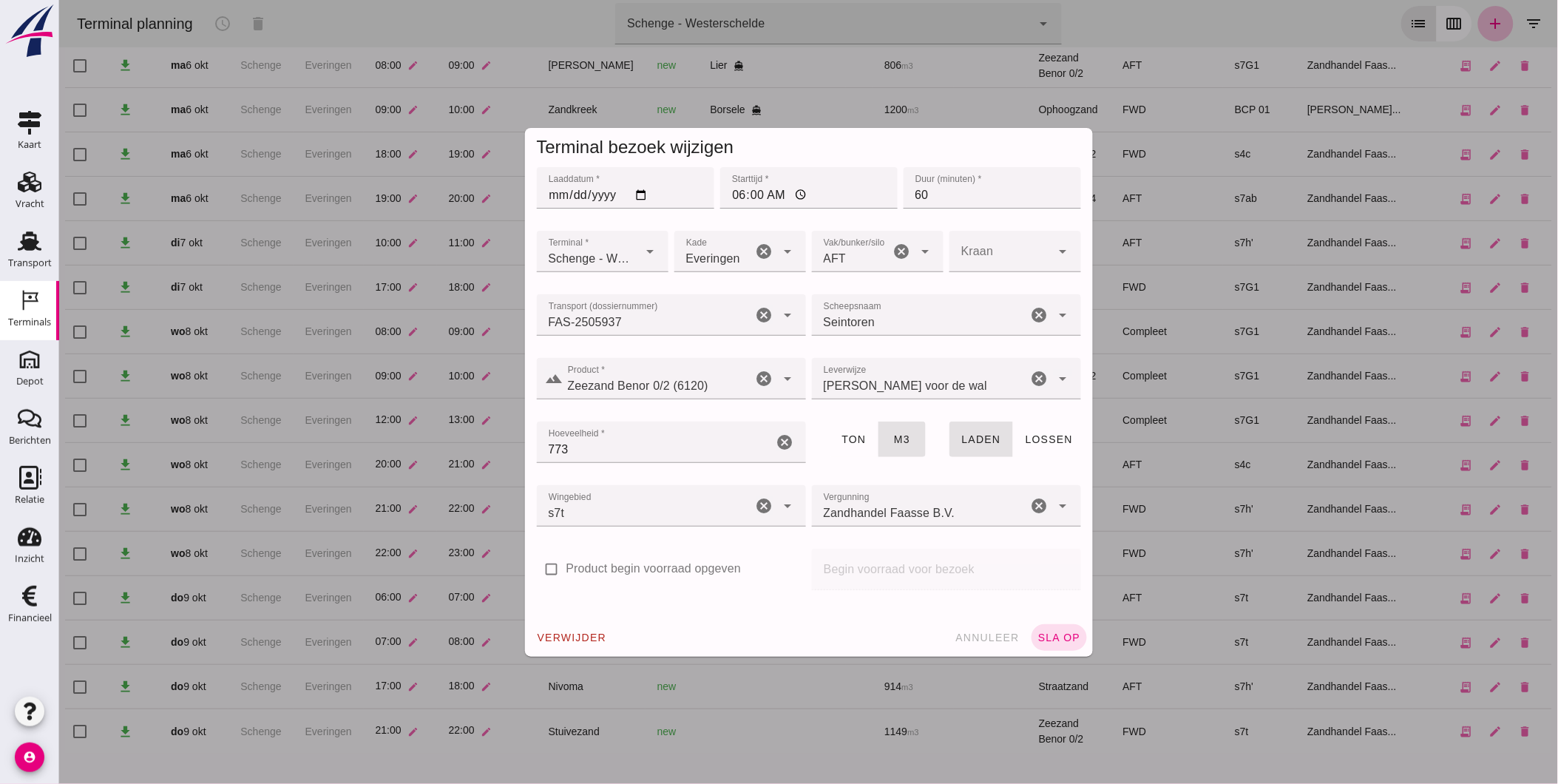
click at [850, 264] on div "AFT 105" at bounding box center [851, 251] width 78 height 42
click at [851, 355] on div "Compleet" at bounding box center [872, 367] width 132 height 36
type input "291"
click at [1045, 633] on span "sla op" at bounding box center [1059, 637] width 43 height 12
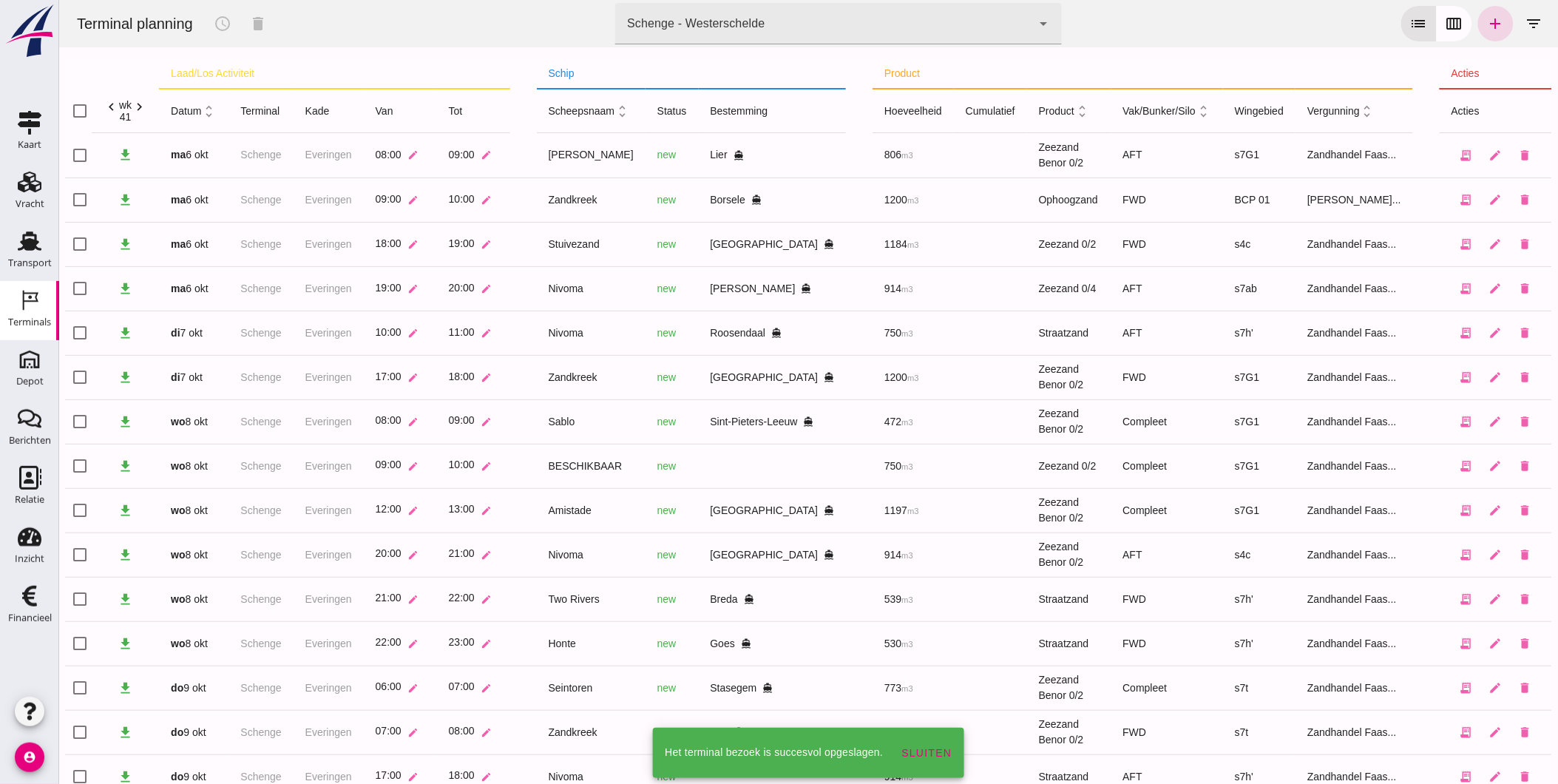
scroll to position [89, 0]
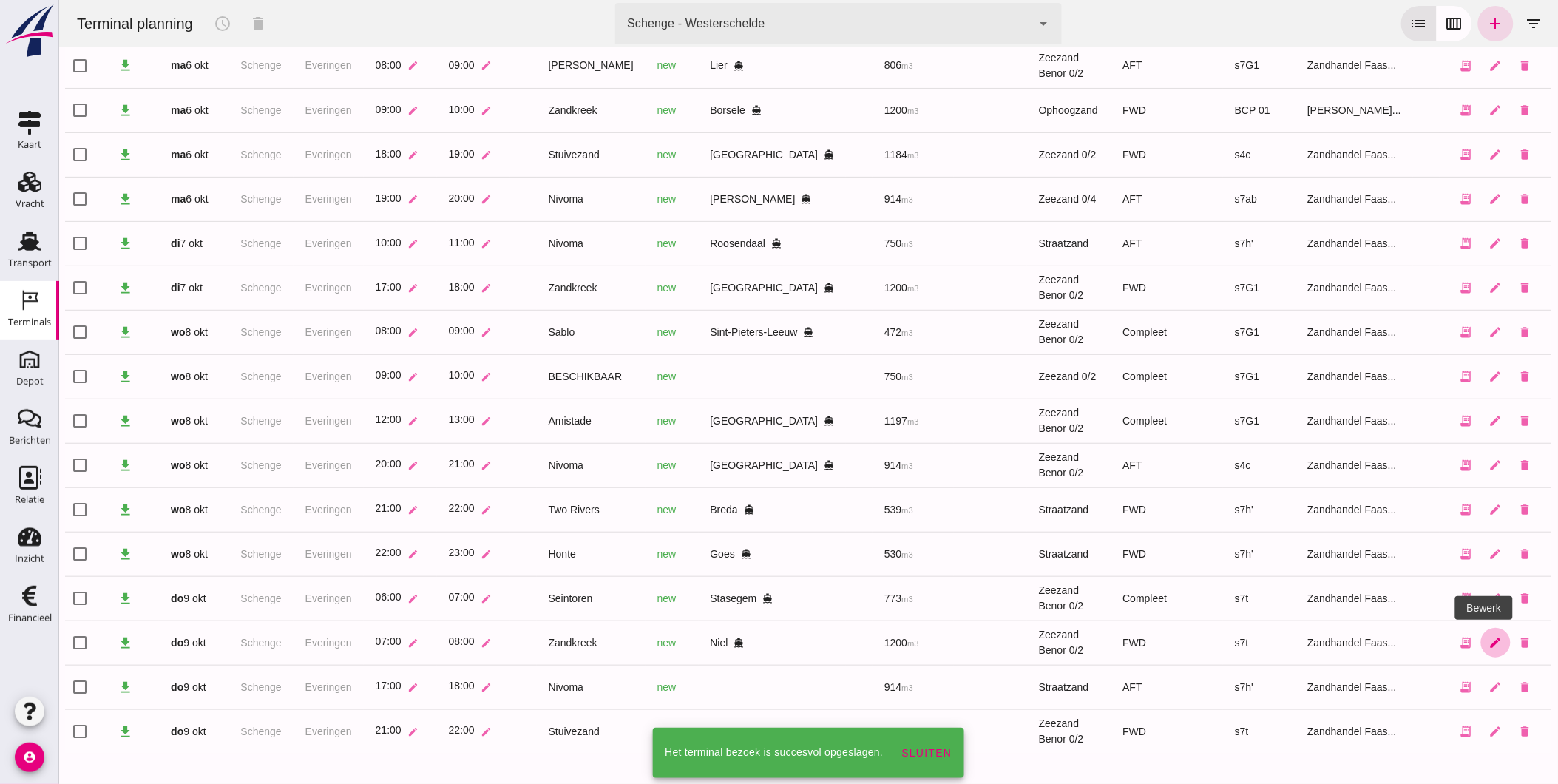
click at [1489, 640] on icon "edit" at bounding box center [1495, 643] width 13 height 13
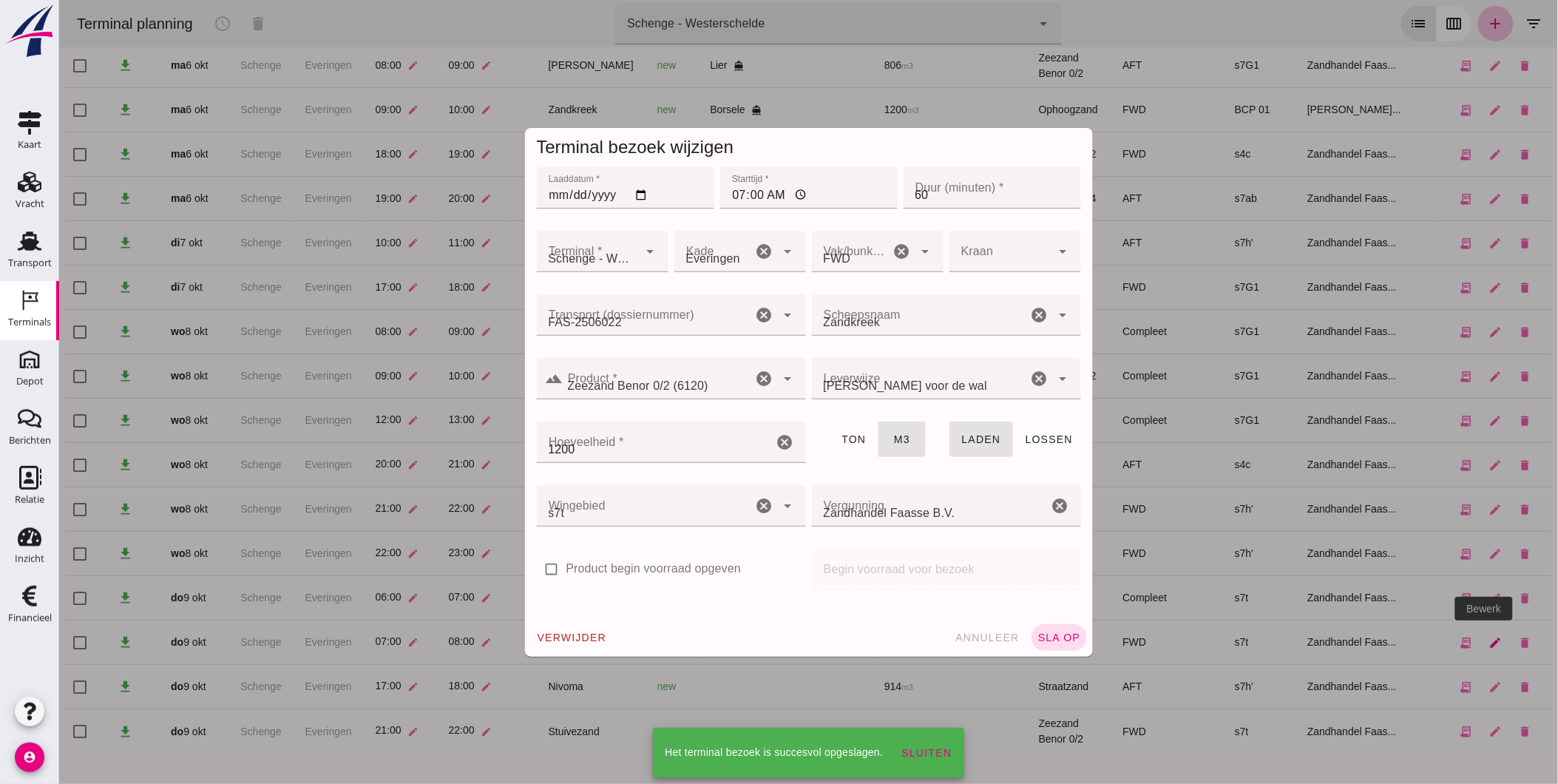
scroll to position [0, 0]
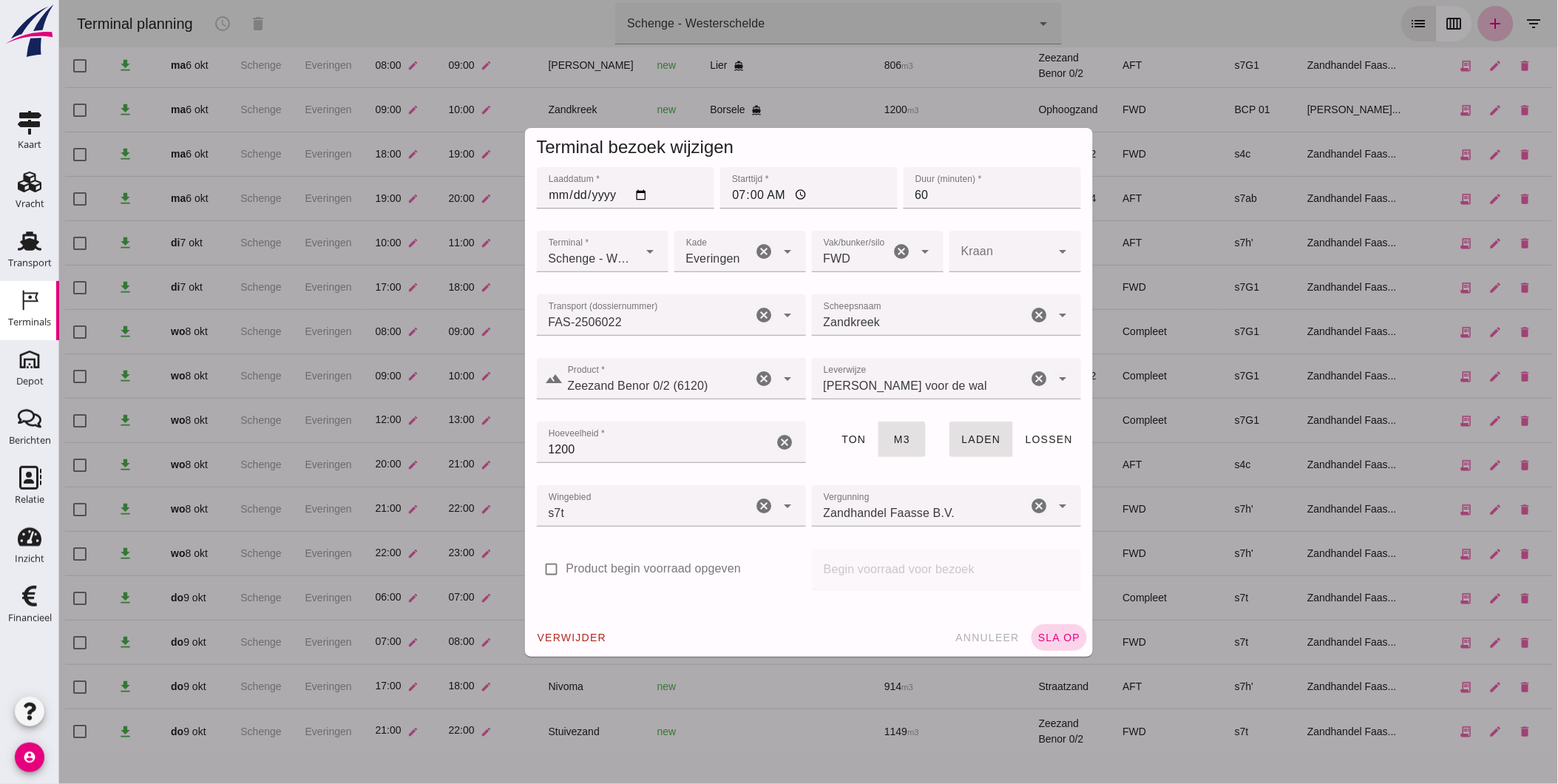
click at [1058, 637] on span "sla op" at bounding box center [1059, 637] width 43 height 12
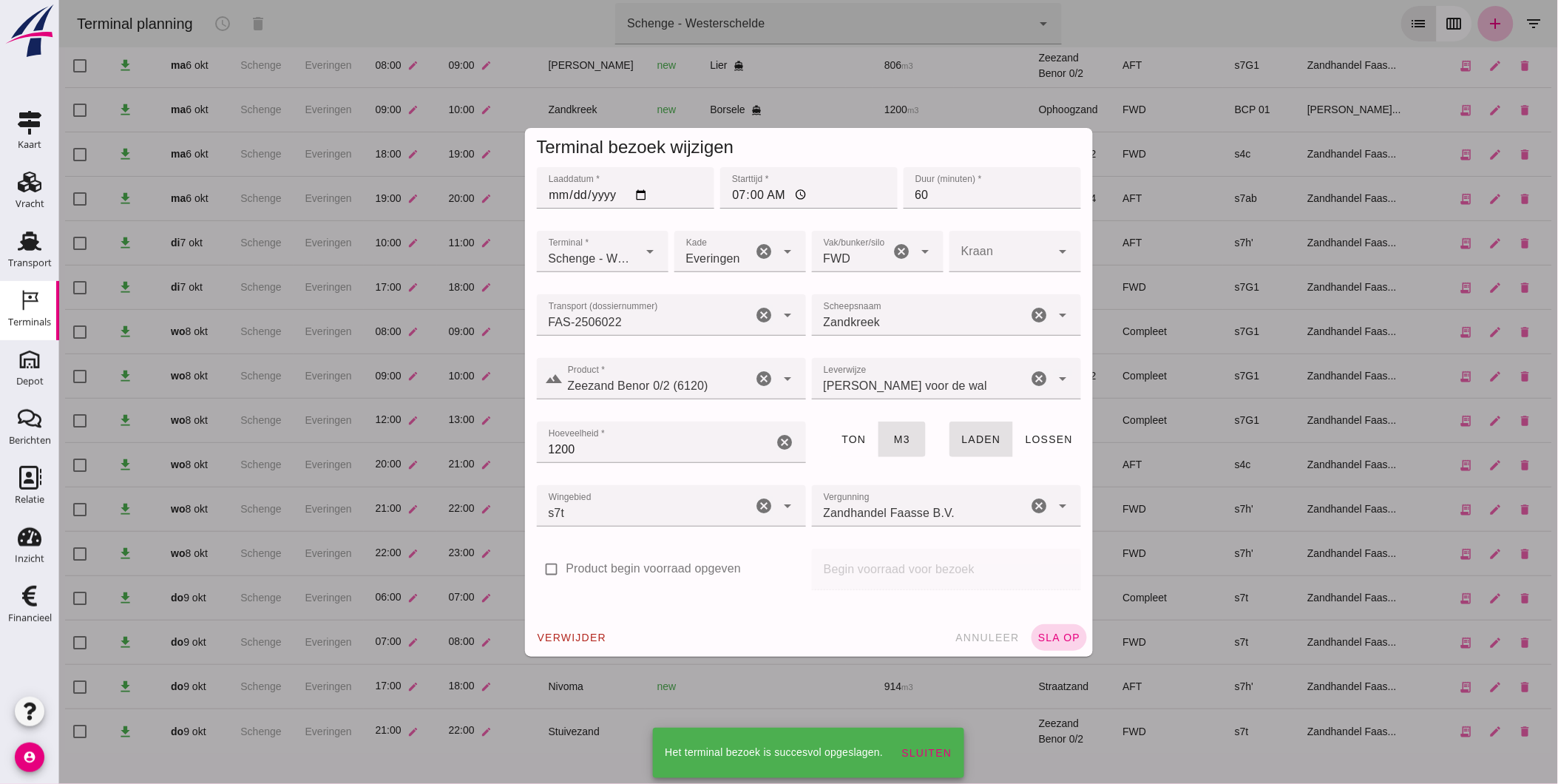
scroll to position [89, 0]
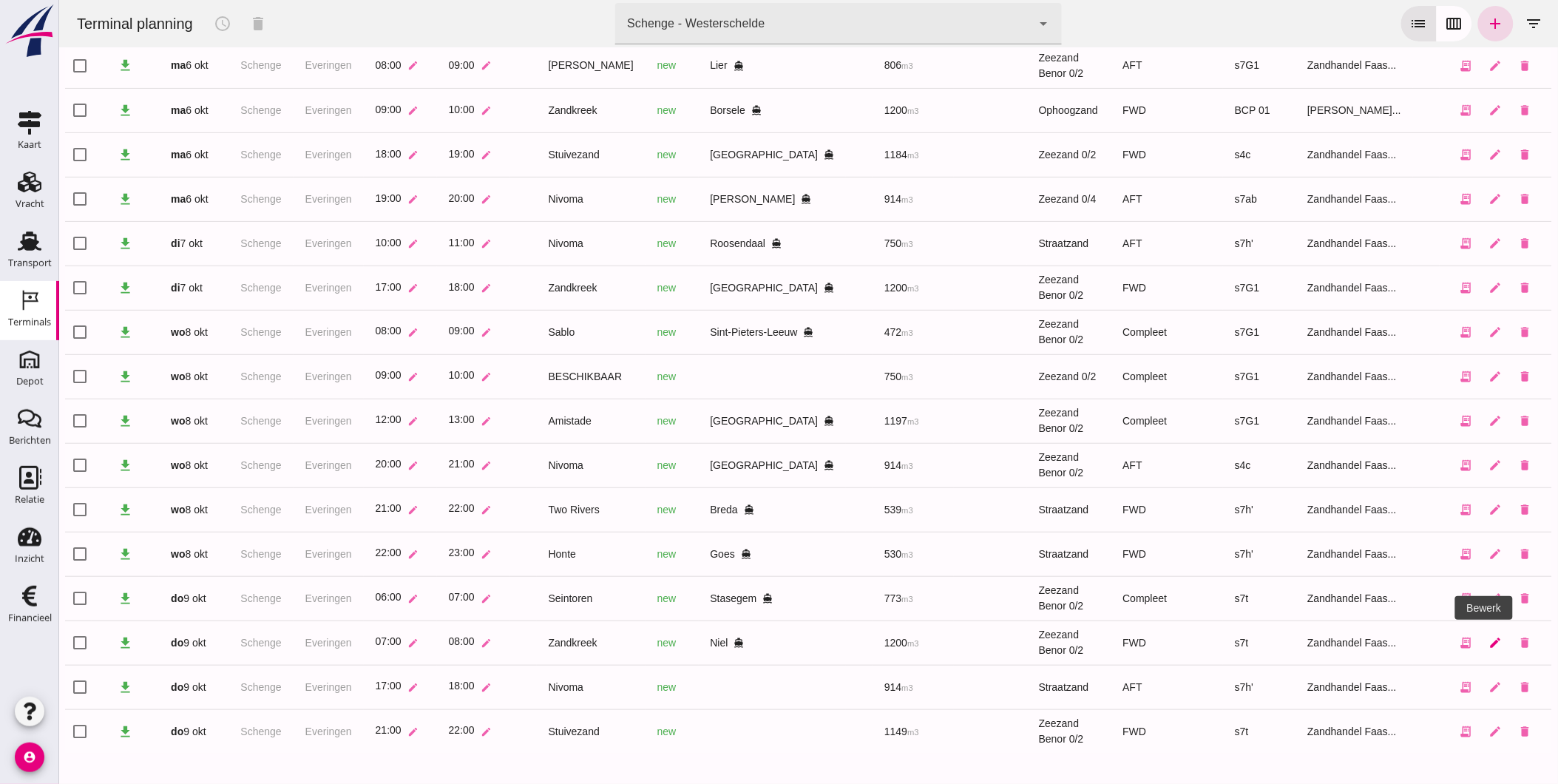
click at [1489, 644] on icon "edit" at bounding box center [1495, 643] width 13 height 13
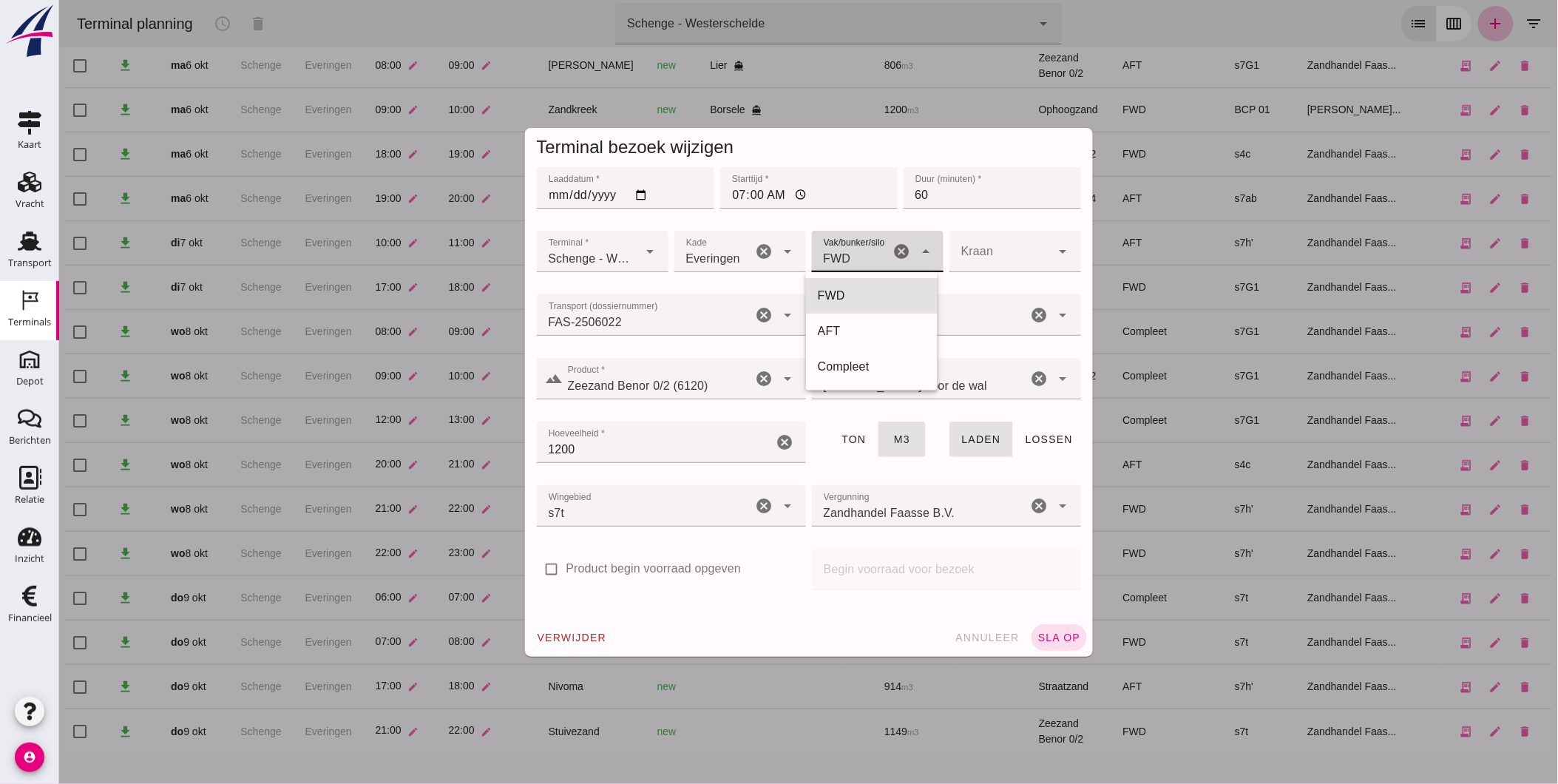
drag, startPoint x: 883, startPoint y: 256, endPoint x: 882, endPoint y: 296, distance: 40.0
click at [881, 260] on div "Vak/bunker/silo Vak/bunker/silo FWD 104 cancel arrow_drop_down" at bounding box center [878, 251] width 132 height 42
drag, startPoint x: 862, startPoint y: 352, endPoint x: 895, endPoint y: 393, distance: 52.6
click at [861, 352] on div "Compleet" at bounding box center [872, 367] width 132 height 36
type input "291"
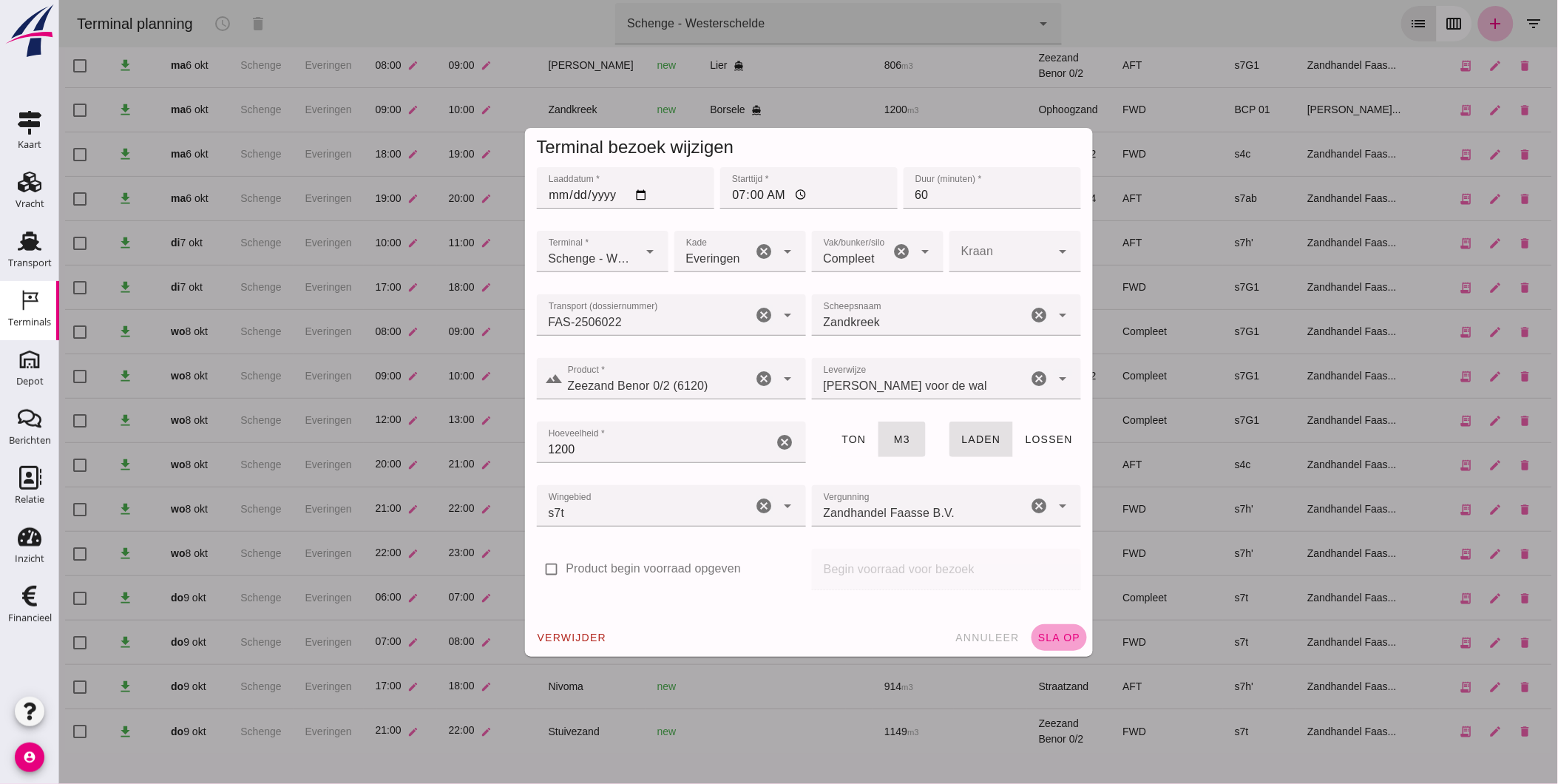
click at [1051, 637] on span "sla op" at bounding box center [1059, 637] width 43 height 12
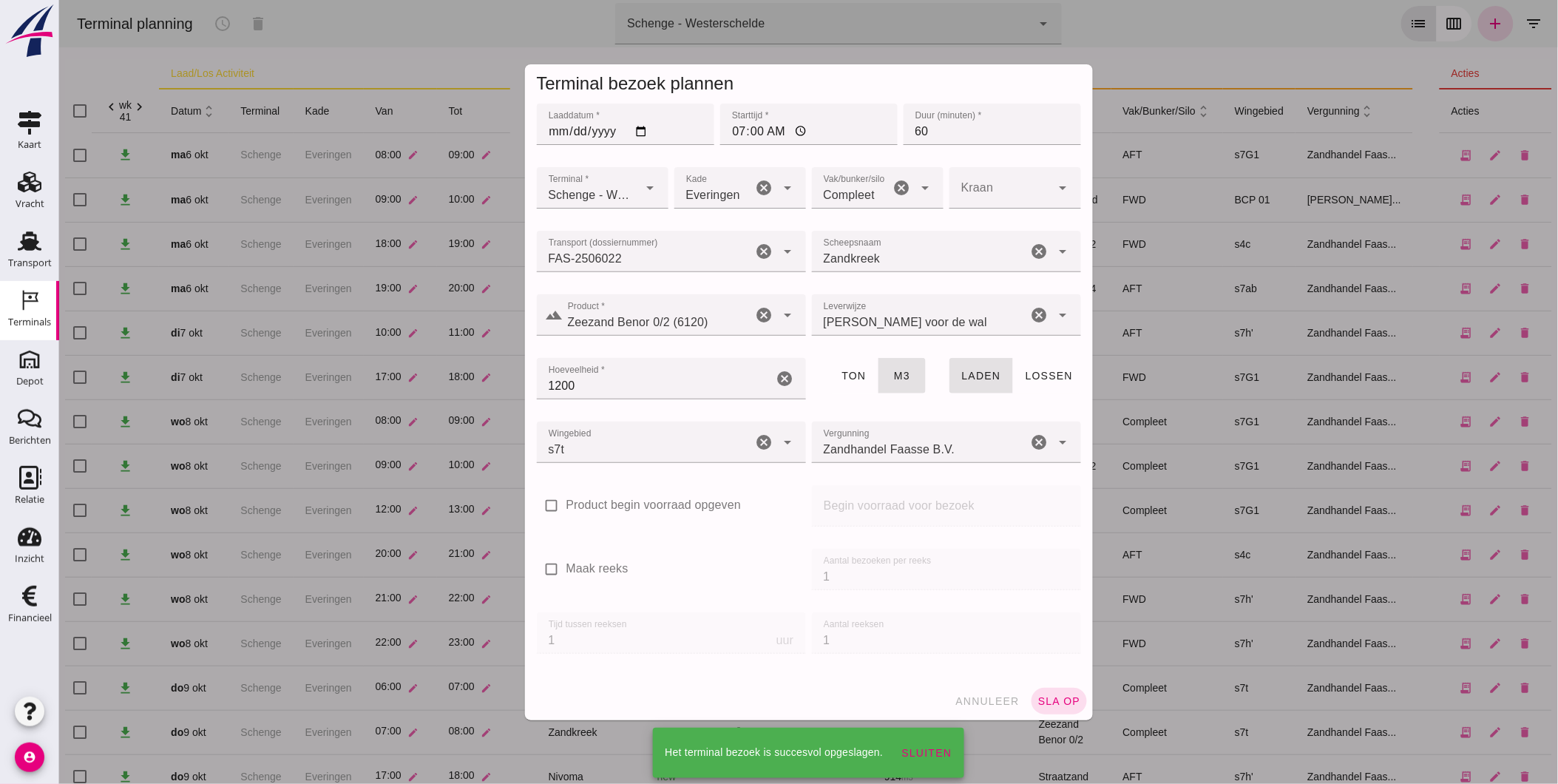
scroll to position [89, 0]
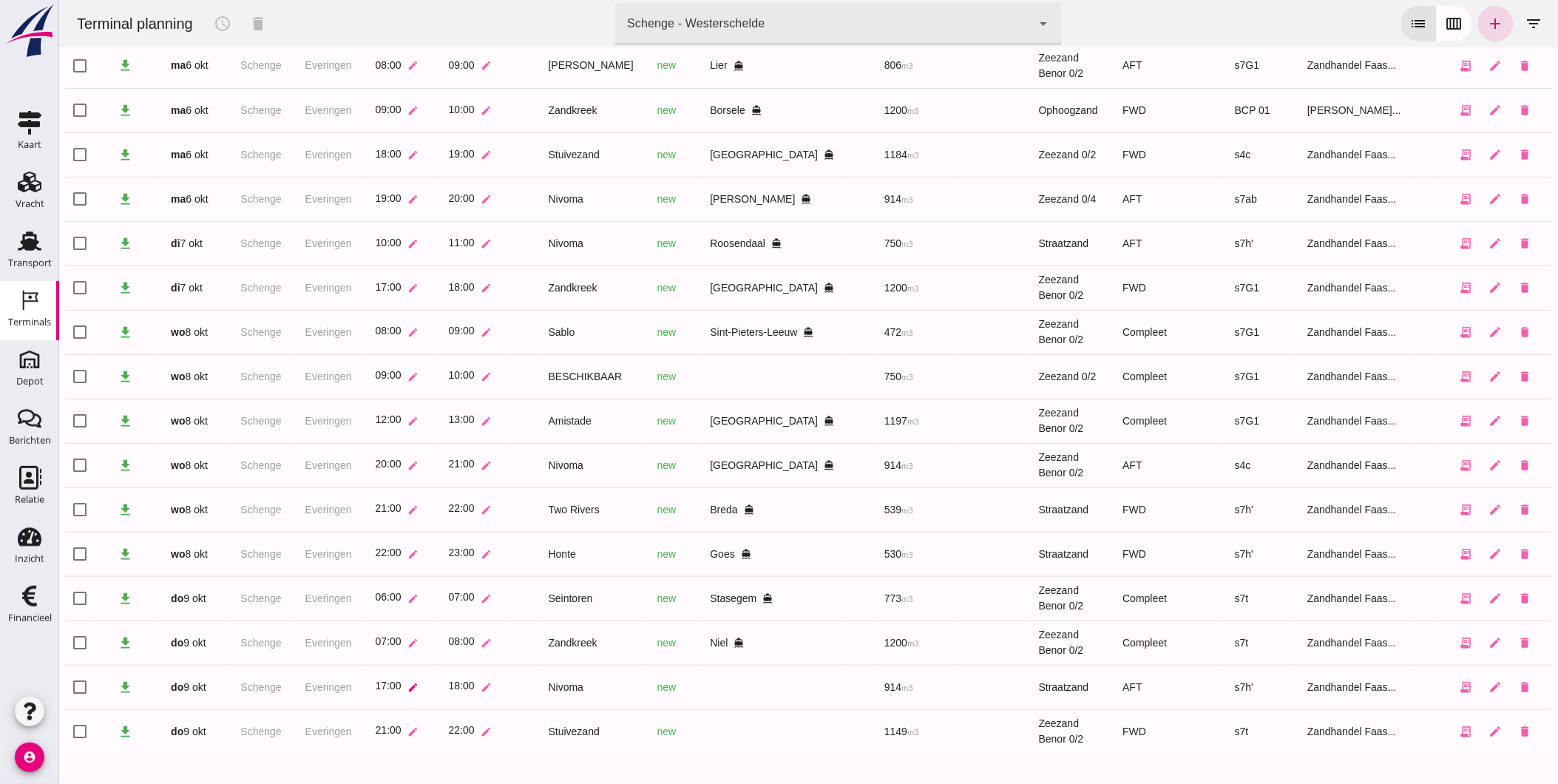
click at [417, 689] on icon "edit" at bounding box center [412, 687] width 11 height 11
click at [486, 690] on input "17:00" at bounding box center [475, 690] width 101 height 31
type input "18:00"
click at [538, 688] on icon "check" at bounding box center [544, 690] width 13 height 13
click at [525, 694] on td at bounding box center [523, 686] width 27 height 44
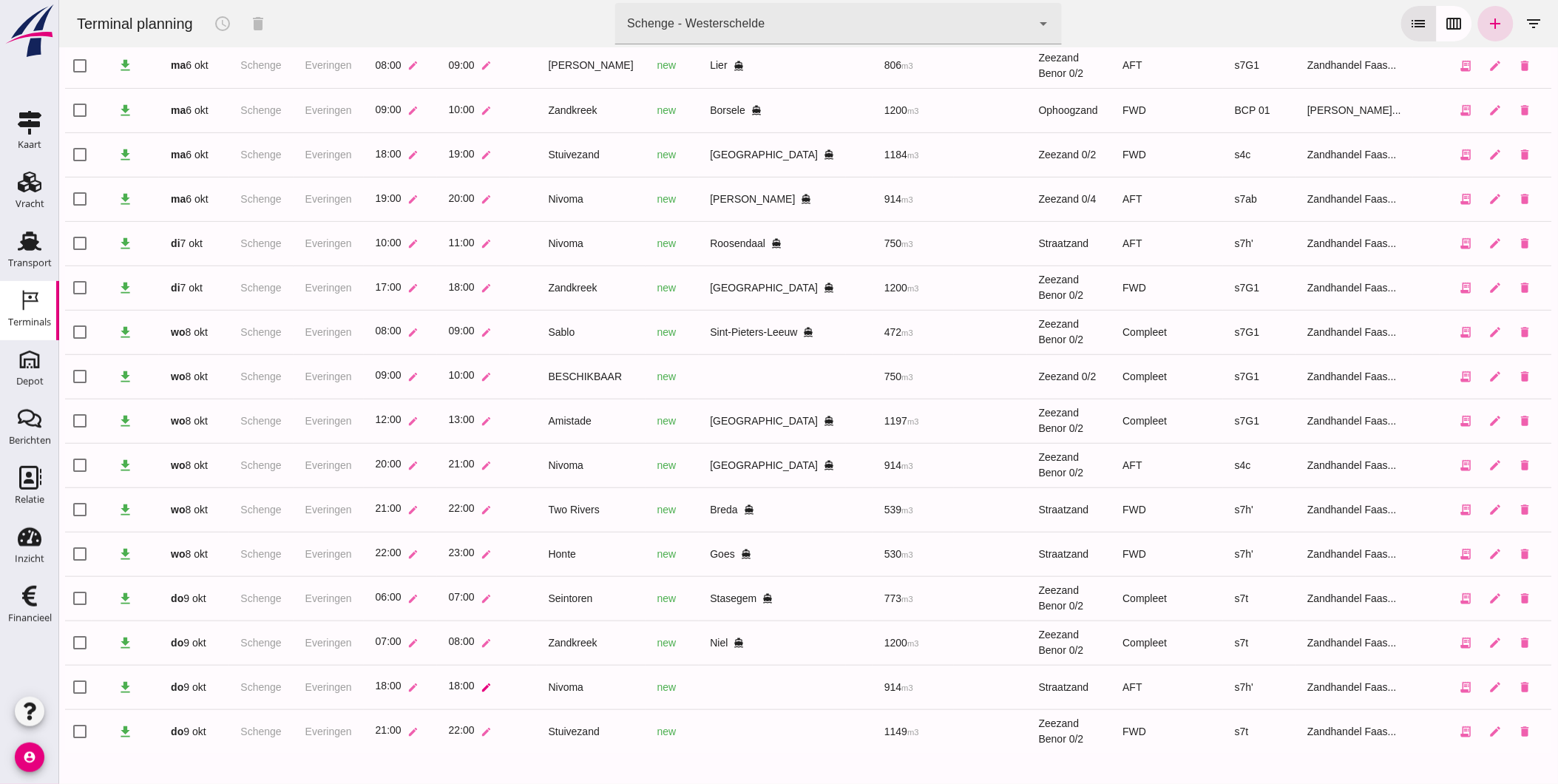
click at [488, 683] on icon "edit" at bounding box center [485, 687] width 11 height 11
click at [566, 690] on input "18:00" at bounding box center [548, 690] width 101 height 31
type input "19:00"
click at [611, 689] on icon "check" at bounding box center [618, 690] width 13 height 13
click at [29, 255] on div "Transport" at bounding box center [30, 263] width 43 height 21
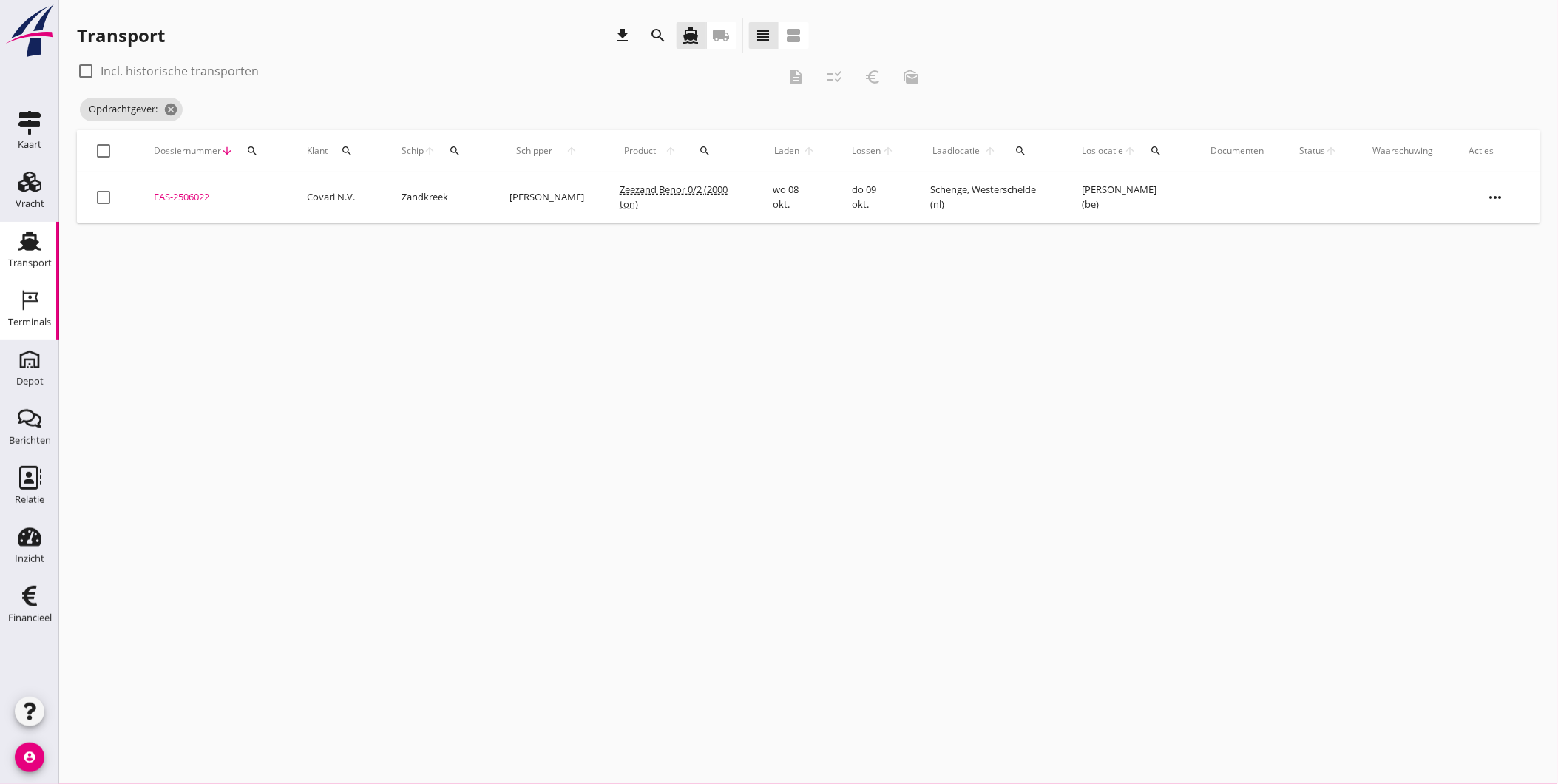
click at [23, 290] on icon "Terminals" at bounding box center [29, 300] width 23 height 23
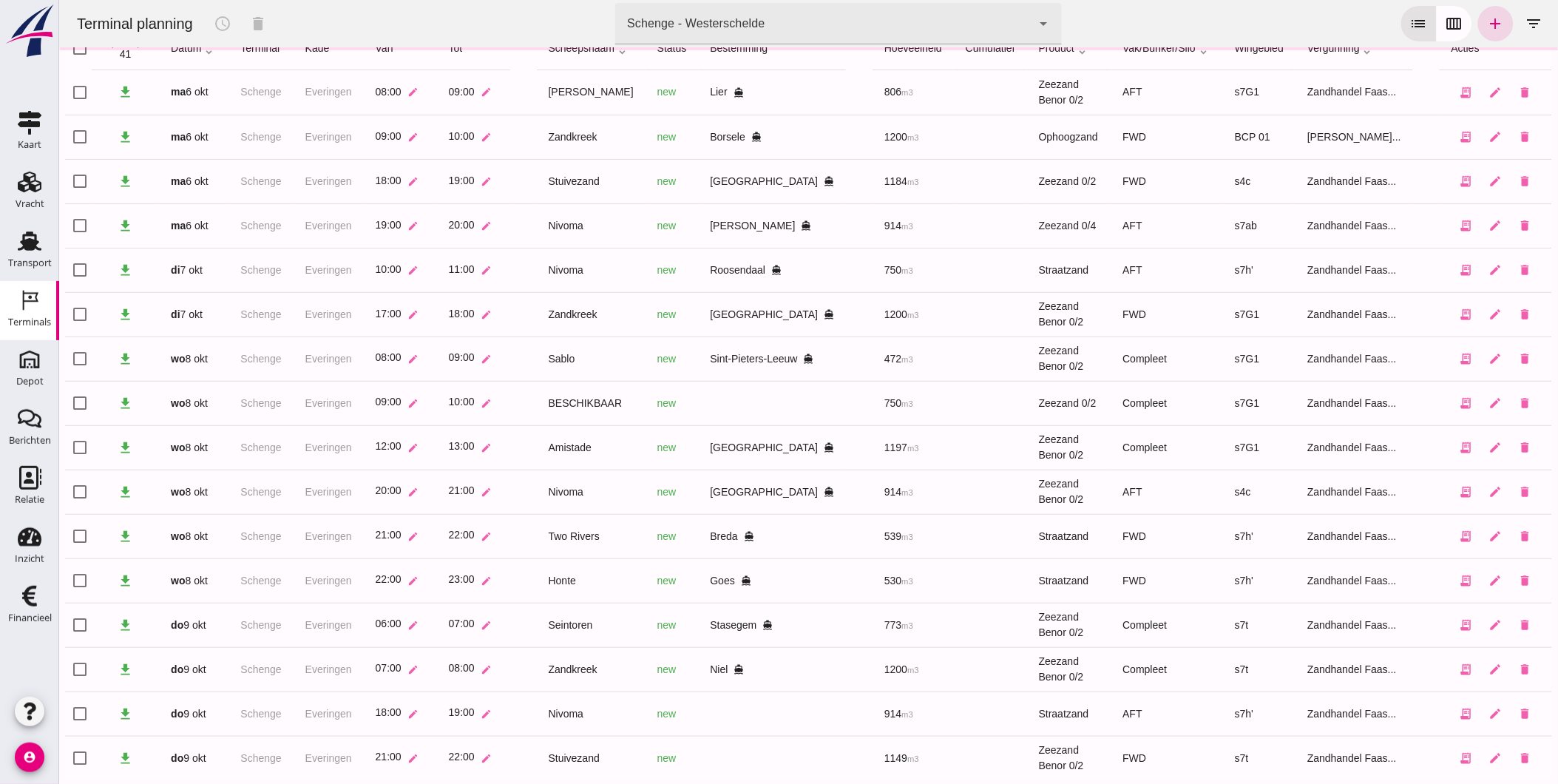
scroll to position [89, 0]
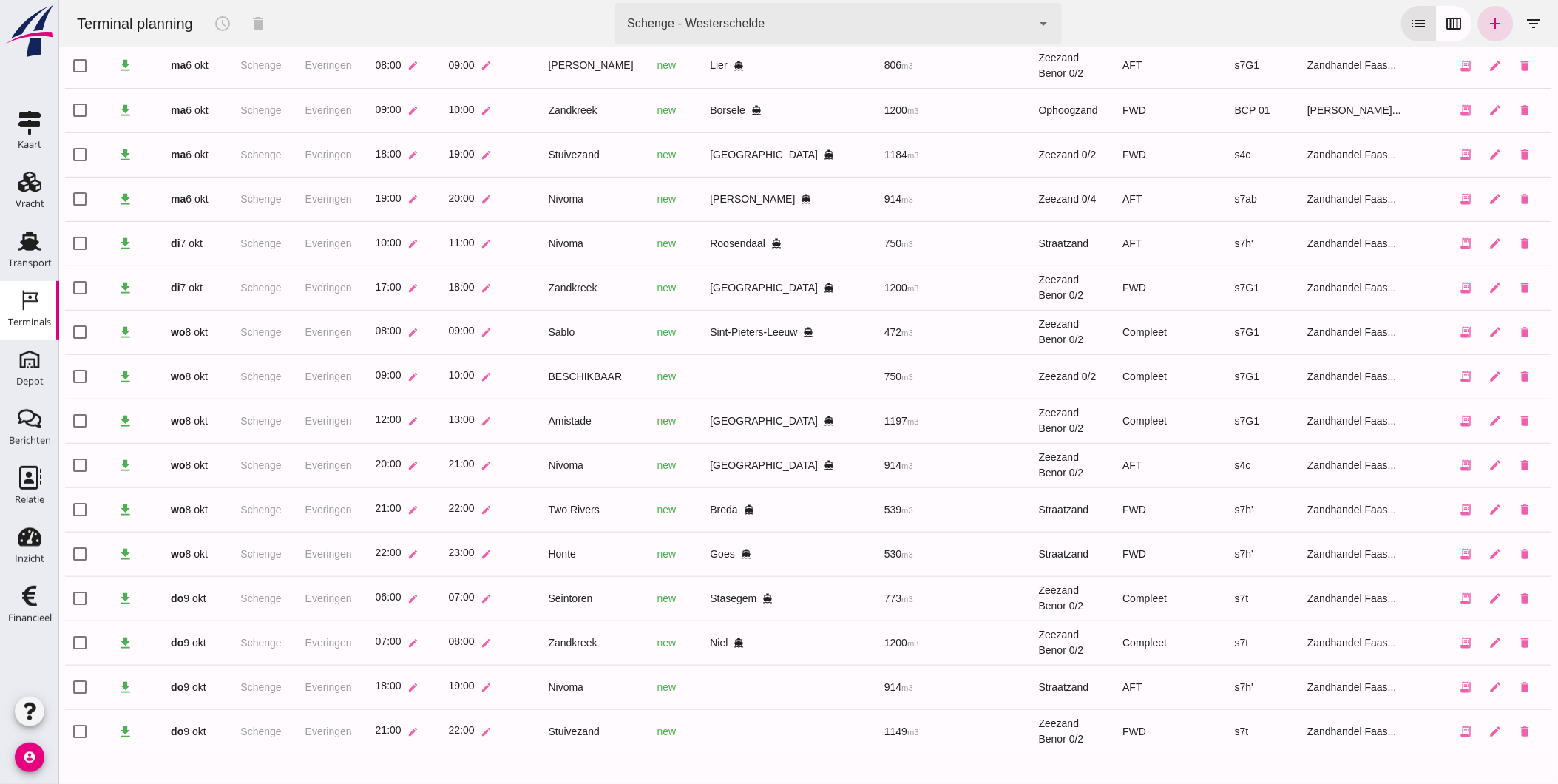
click at [734, 642] on icon "directions_boat" at bounding box center [739, 642] width 10 height 10
click at [715, 644] on div "Niel directions_boat" at bounding box center [771, 643] width 124 height 16
click at [735, 640] on icon "directions_boat" at bounding box center [739, 642] width 10 height 10
click at [873, 680] on link "FAS-2506022" at bounding box center [869, 682] width 74 height 13
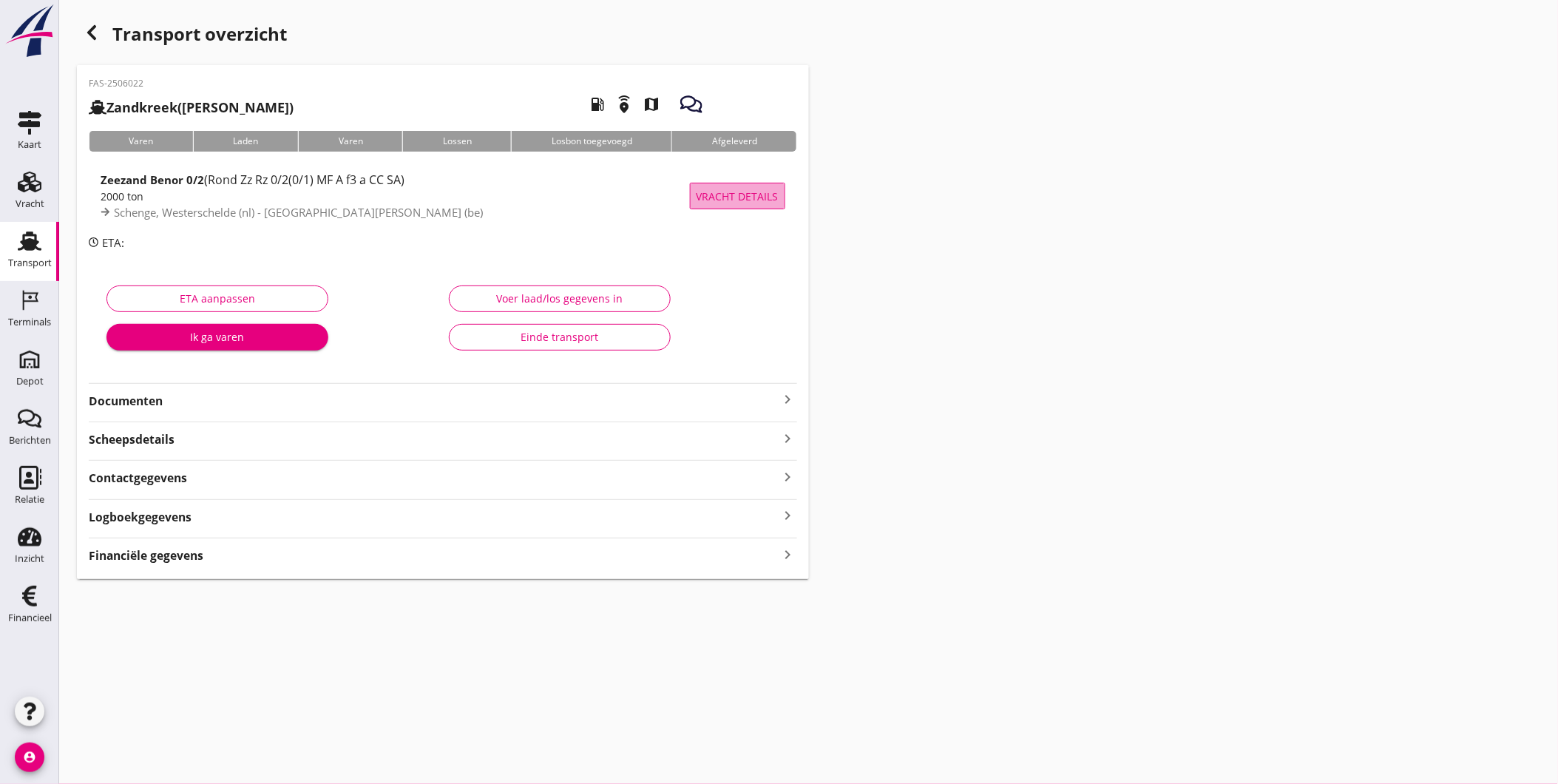
drag, startPoint x: 721, startPoint y: 190, endPoint x: 707, endPoint y: 195, distance: 14.9
click at [721, 189] on span "Vracht details" at bounding box center [737, 196] width 82 height 16
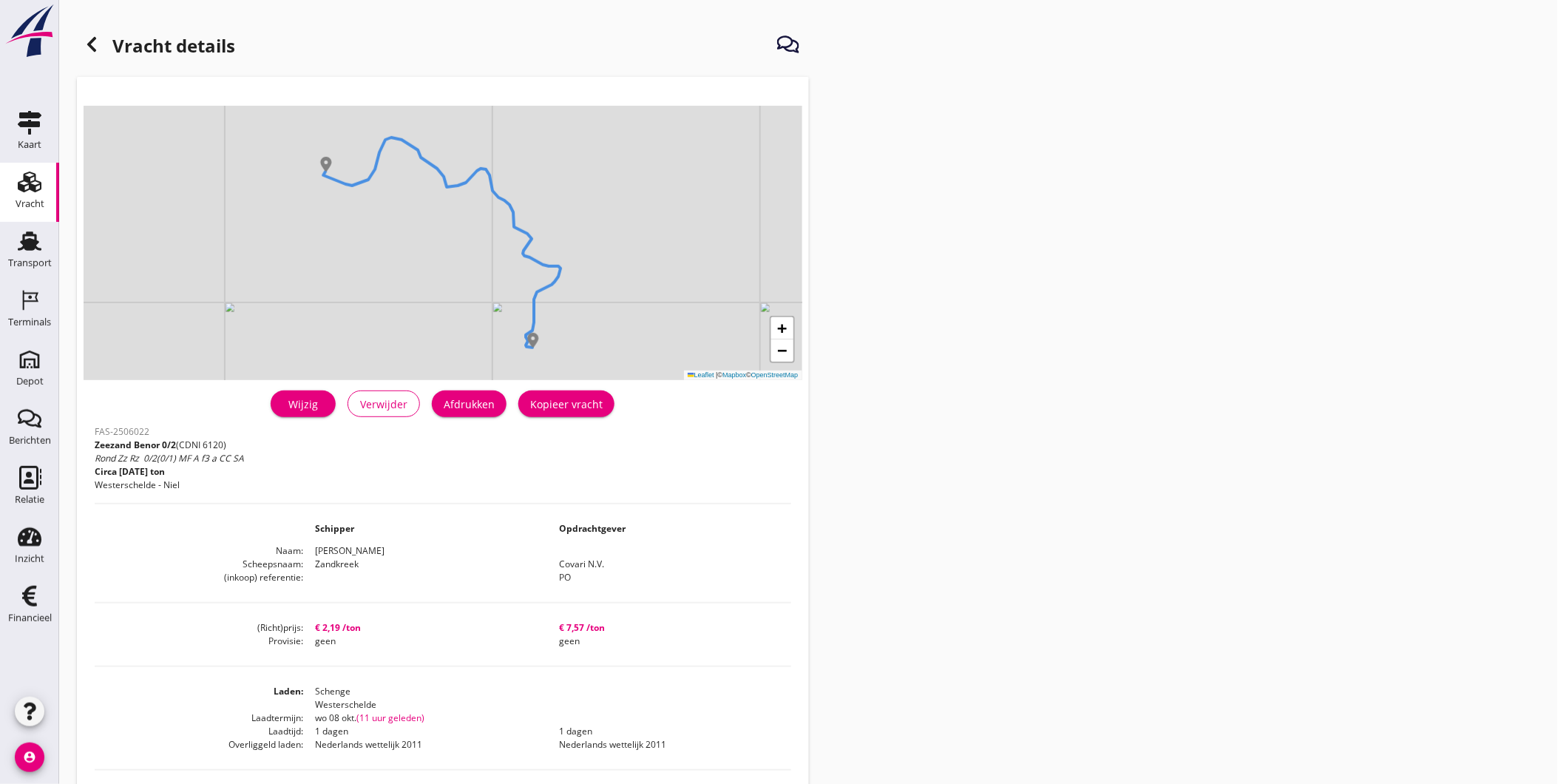
click at [321, 410] on div "Wijzig" at bounding box center [303, 404] width 42 height 16
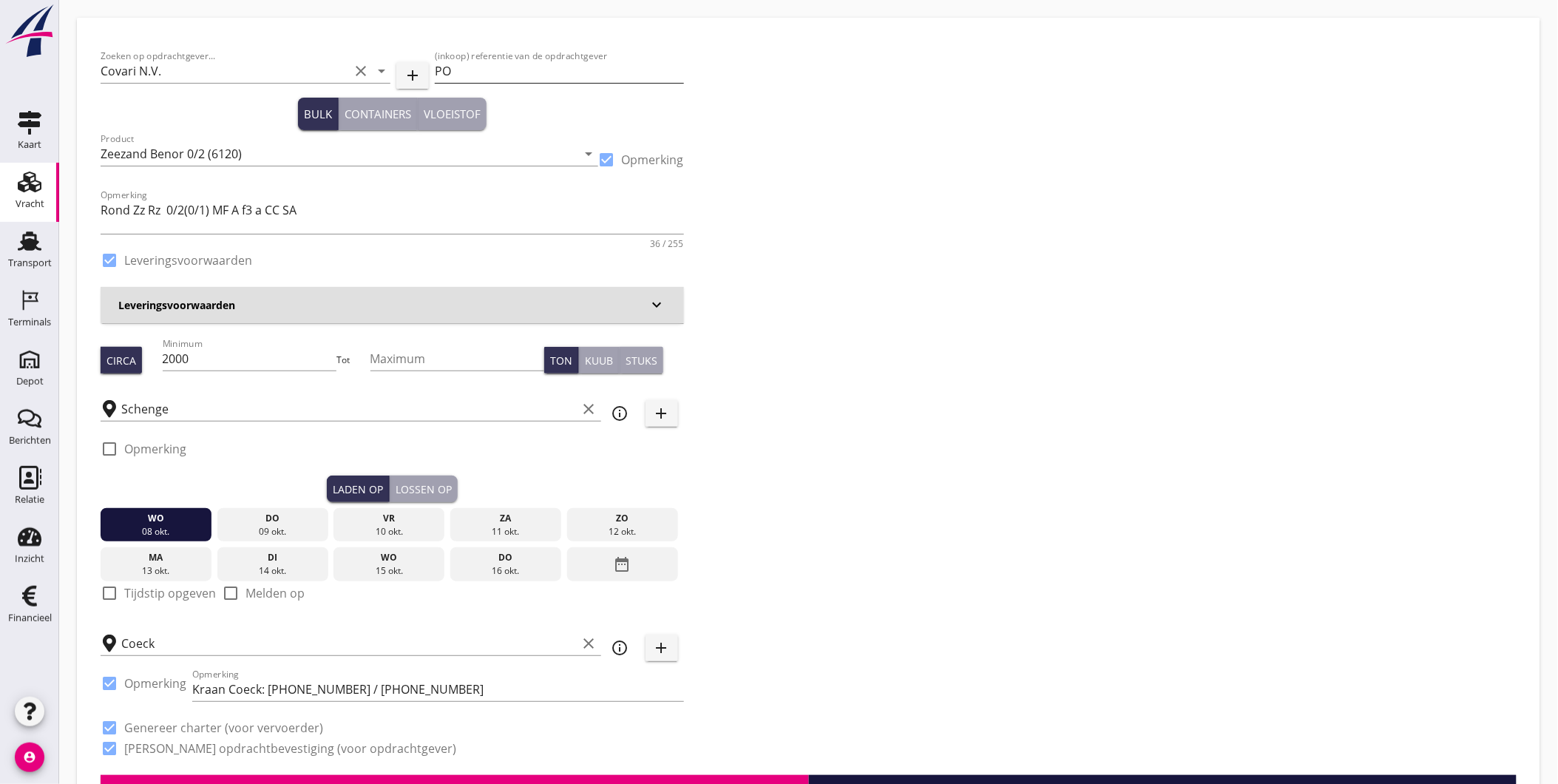
click at [538, 75] on input "PO" at bounding box center [559, 71] width 249 height 23
paste input "25013962"
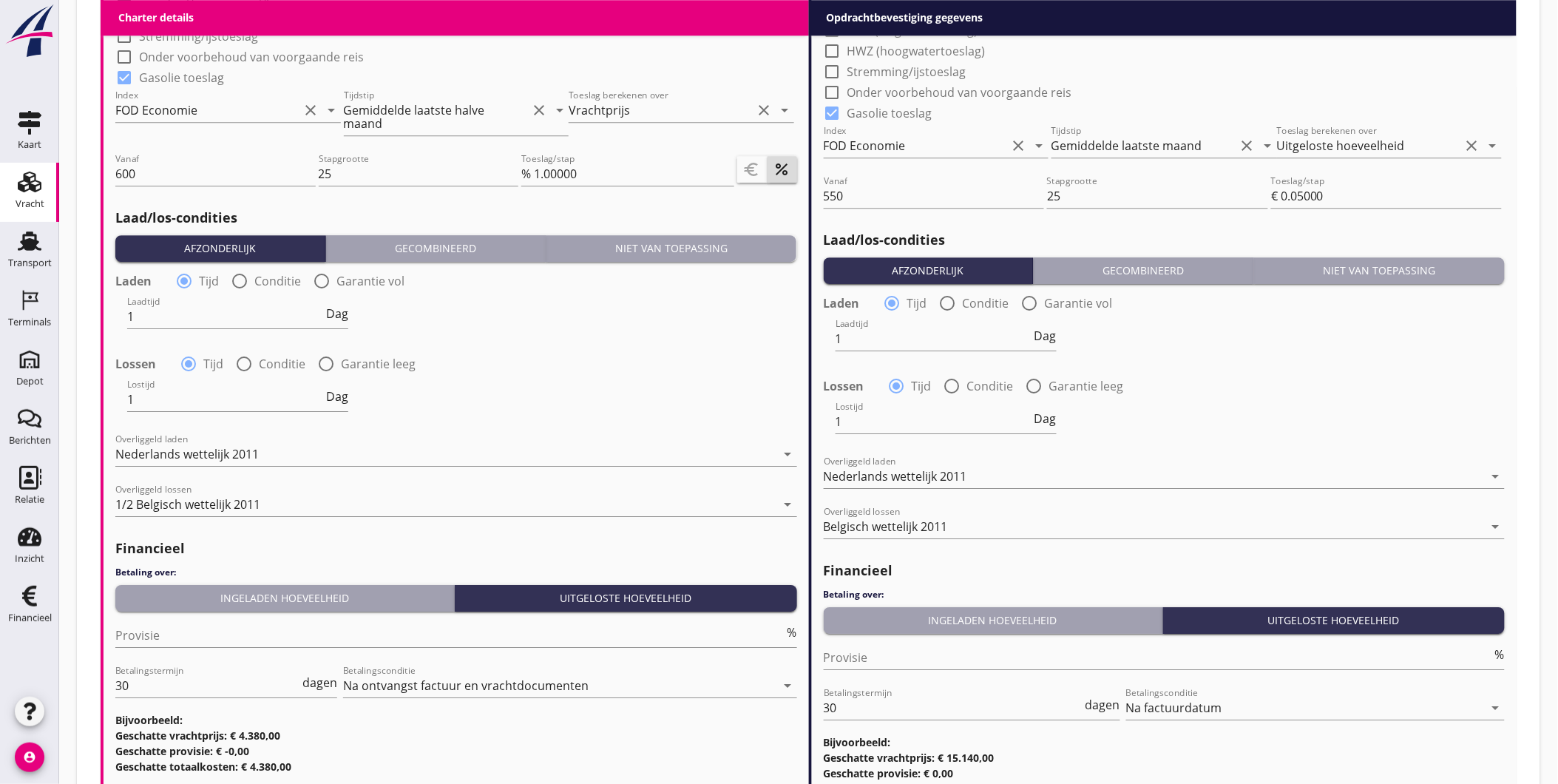
scroll to position [1599, 0]
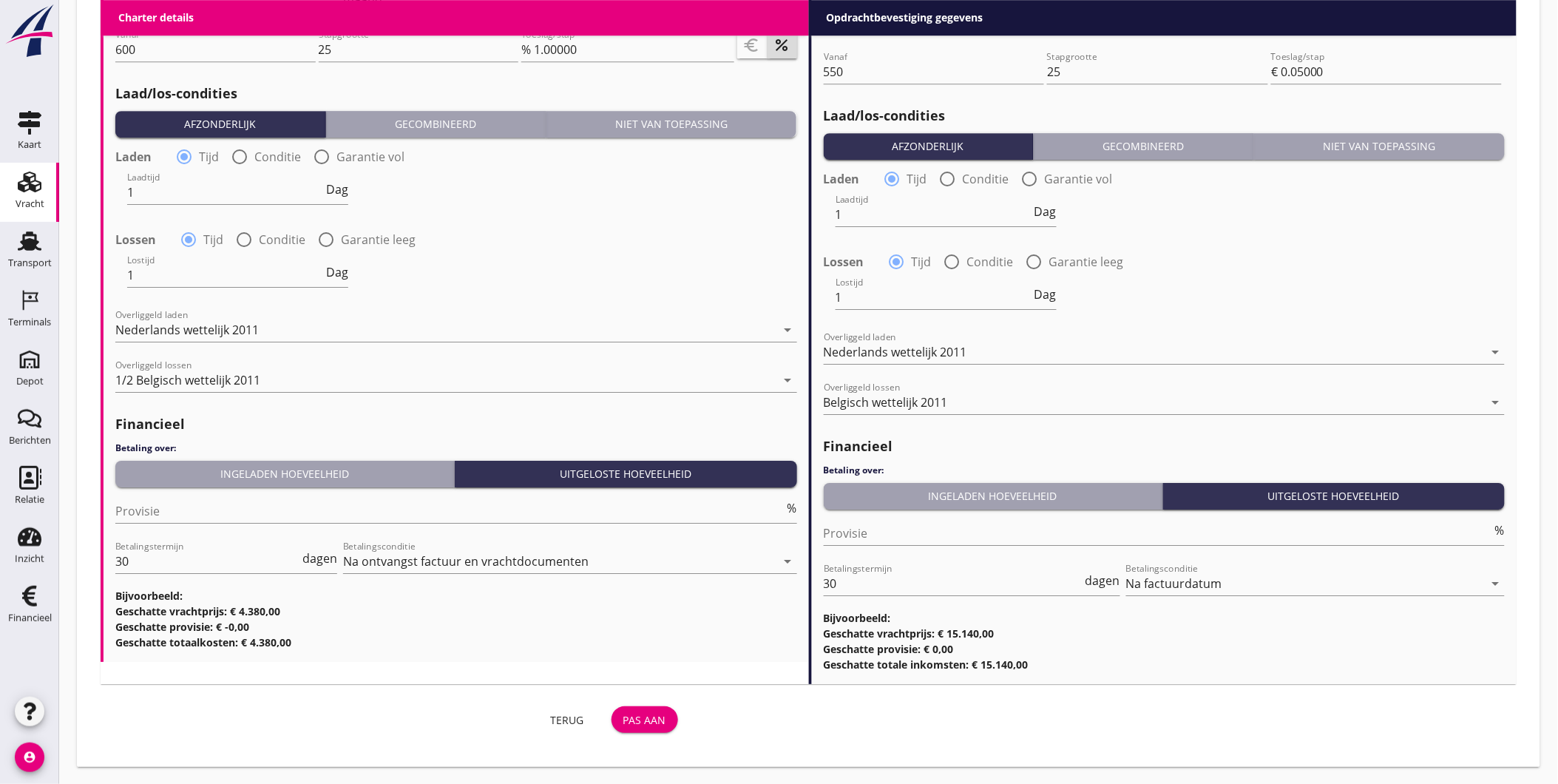
type input "PO 25013962"
click at [637, 719] on div "Pas aan" at bounding box center [645, 720] width 43 height 16
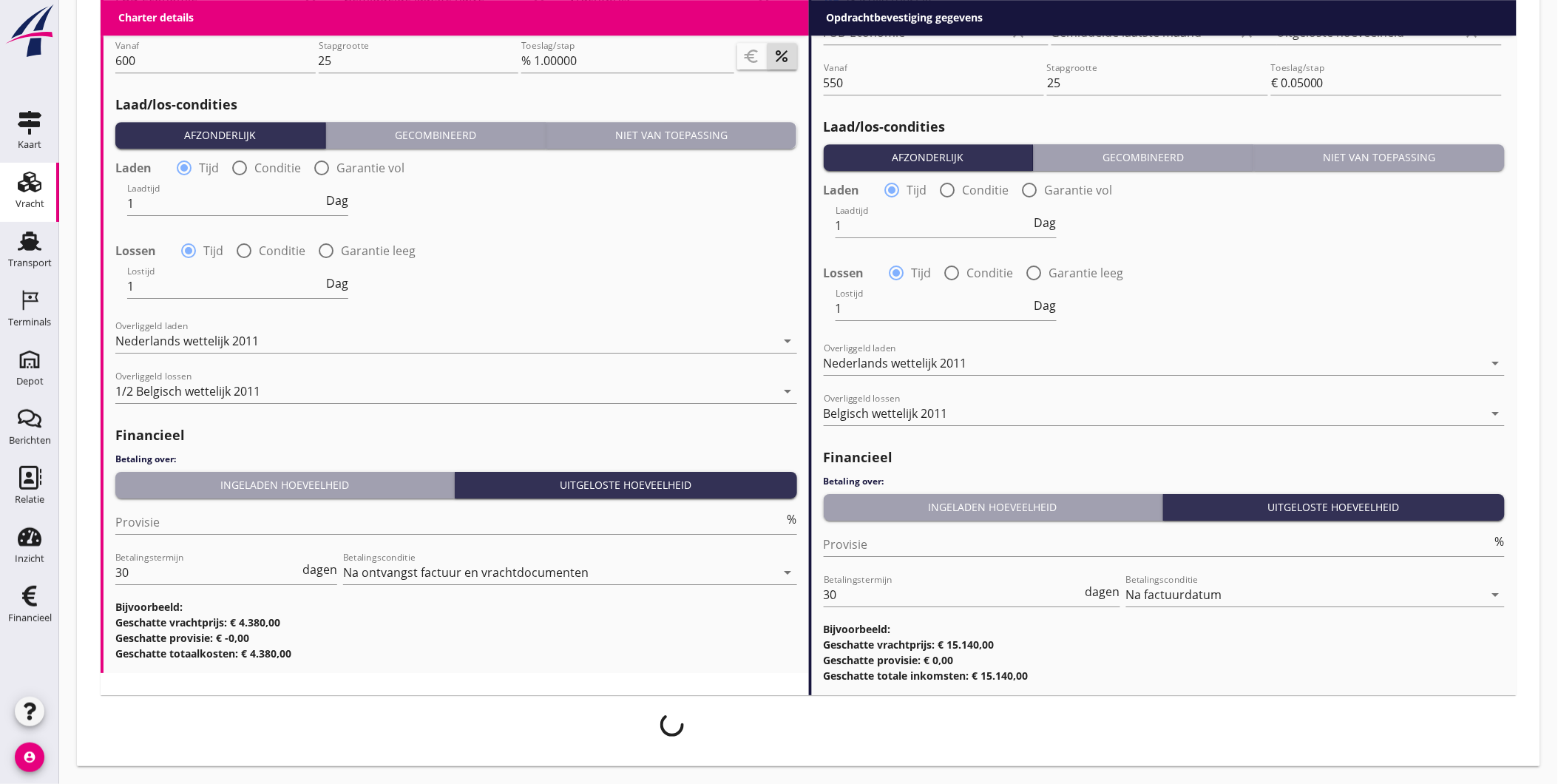
scroll to position [1587, 0]
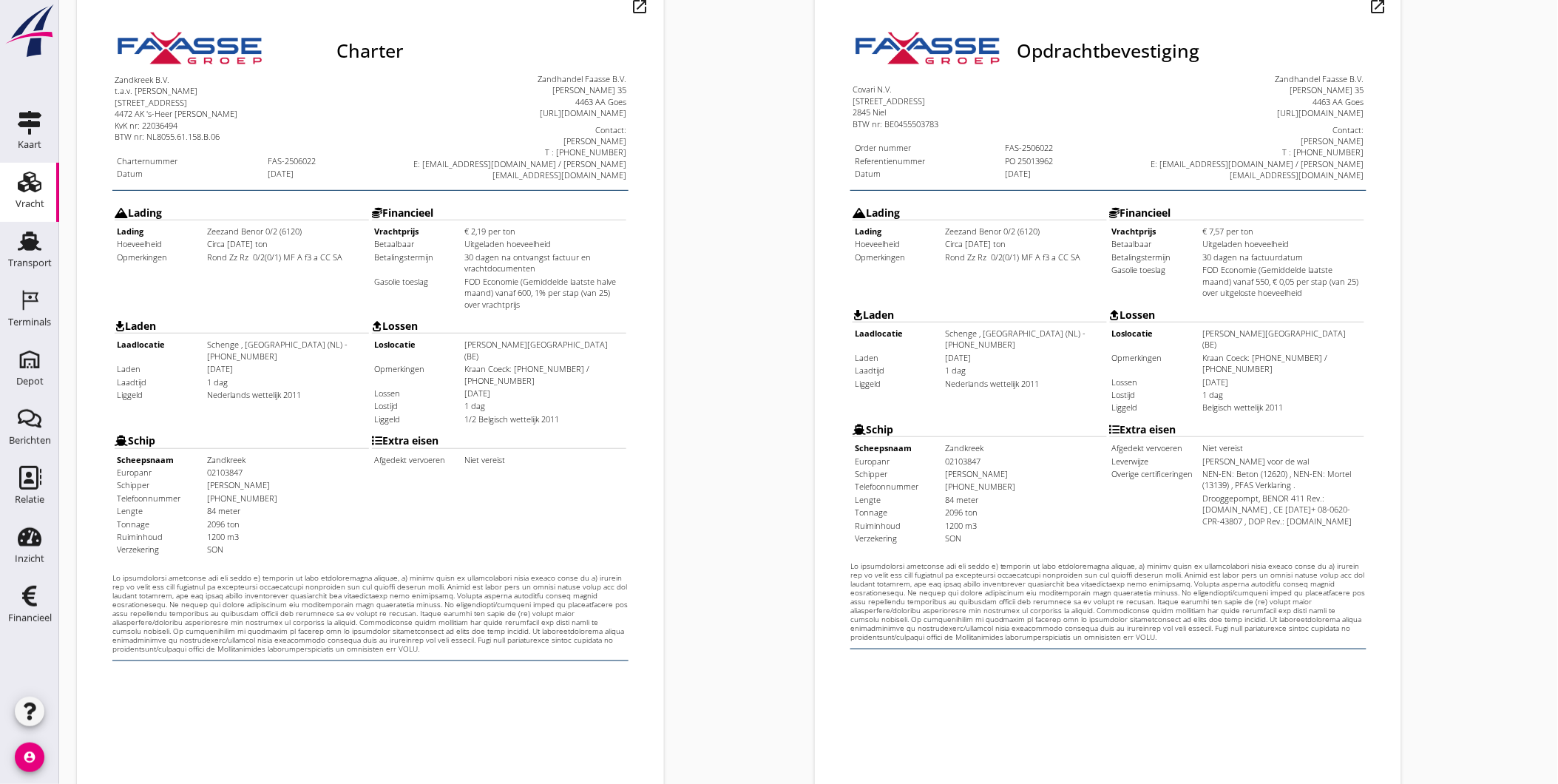
scroll to position [311, 0]
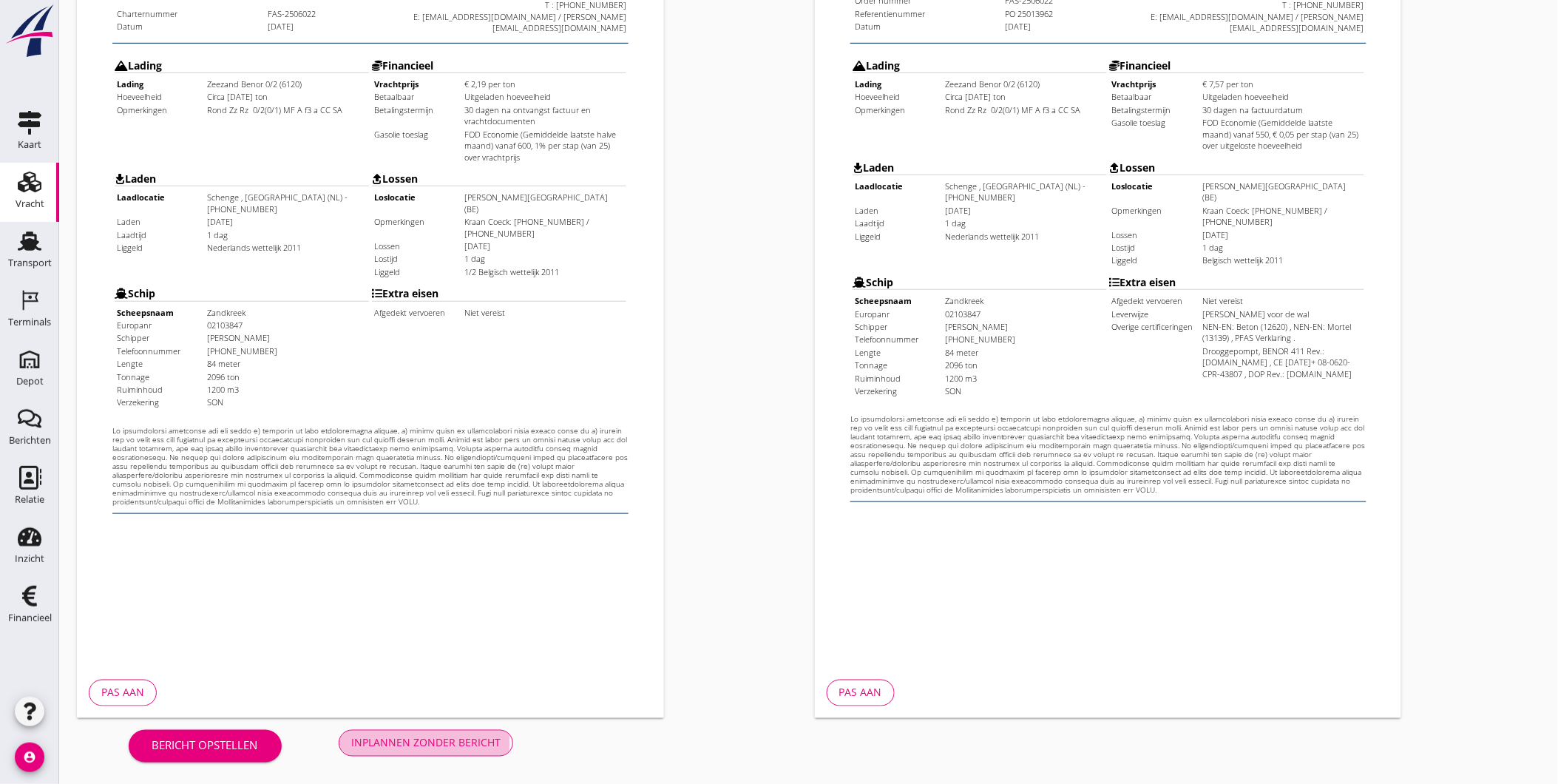
click at [444, 730] on button "Inplannen zonder bericht" at bounding box center [426, 743] width 175 height 27
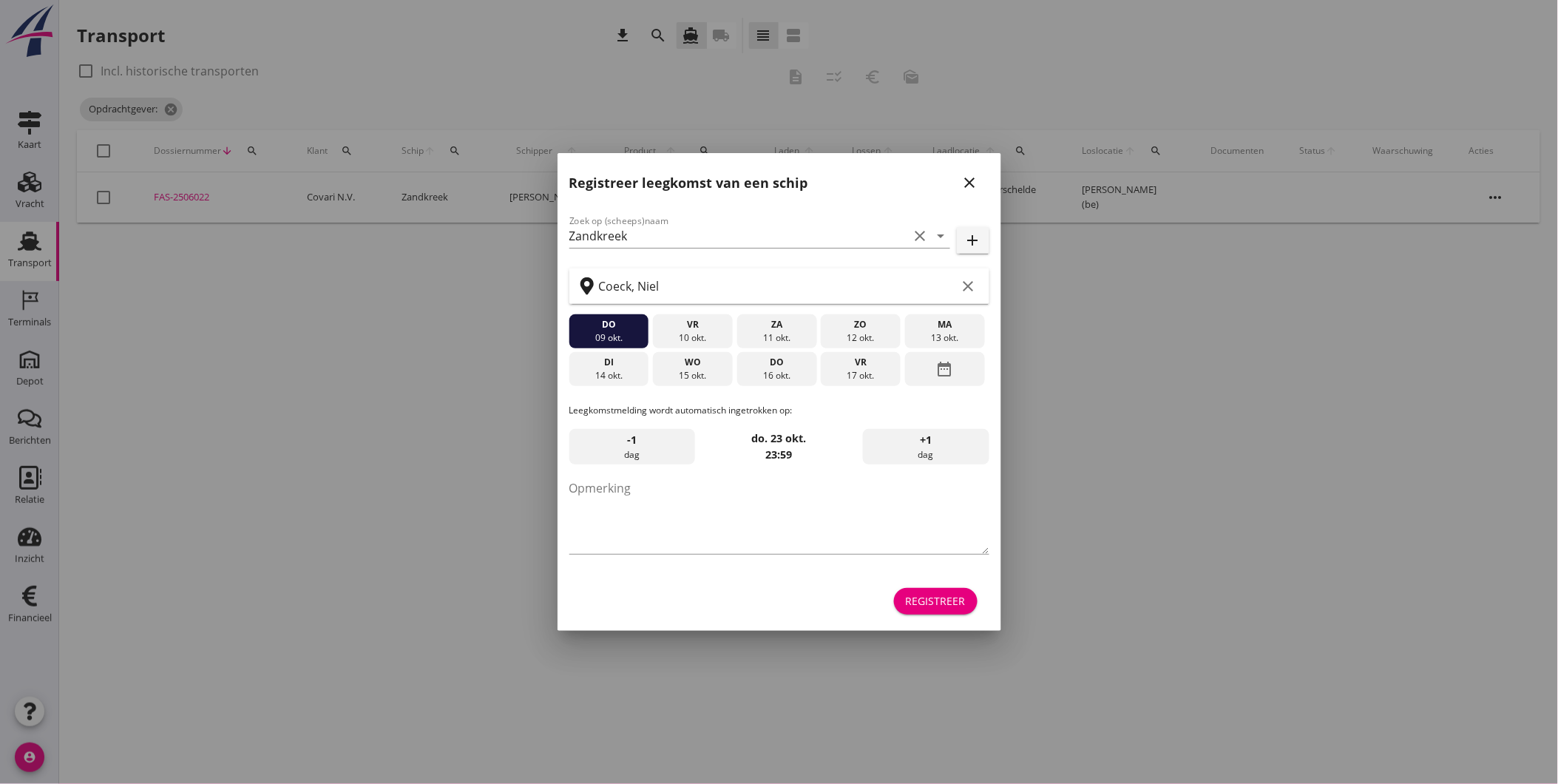
click at [995, 183] on div "Registreer leegkomst van een schip close" at bounding box center [779, 176] width 443 height 48
click at [979, 181] on icon "close" at bounding box center [969, 182] width 18 height 18
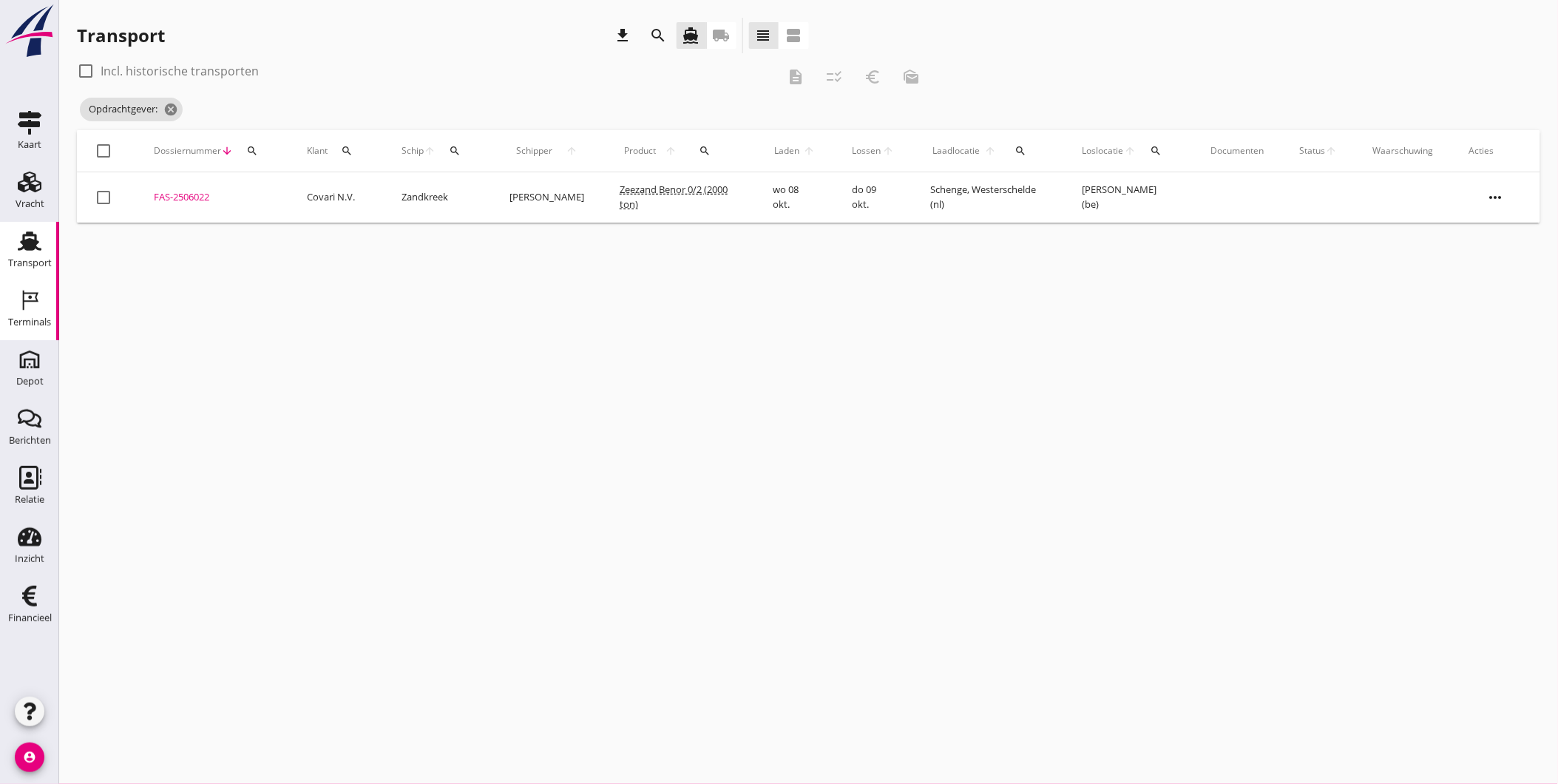
click at [34, 320] on div "Terminals" at bounding box center [29, 322] width 43 height 10
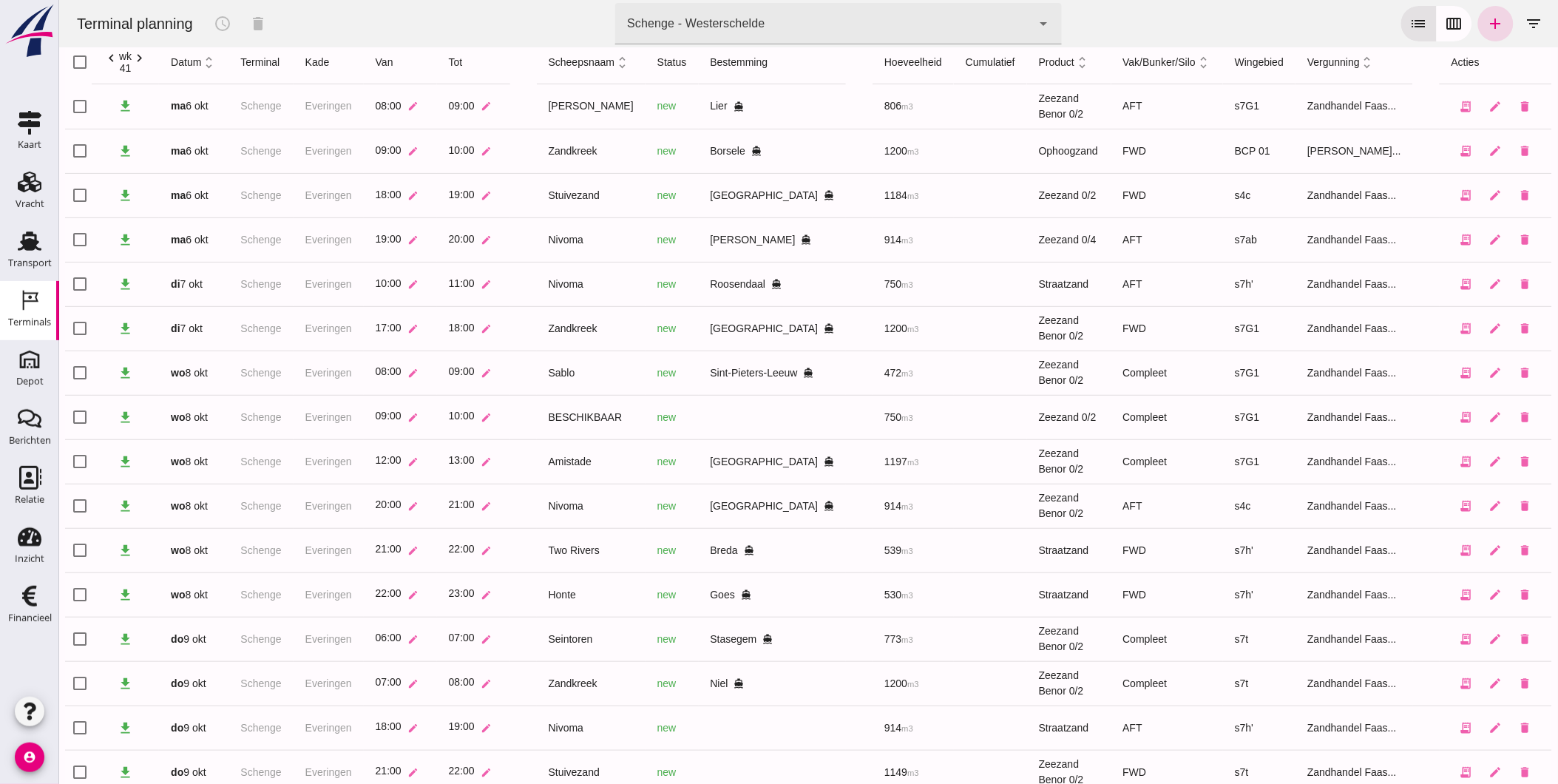
scroll to position [89, 0]
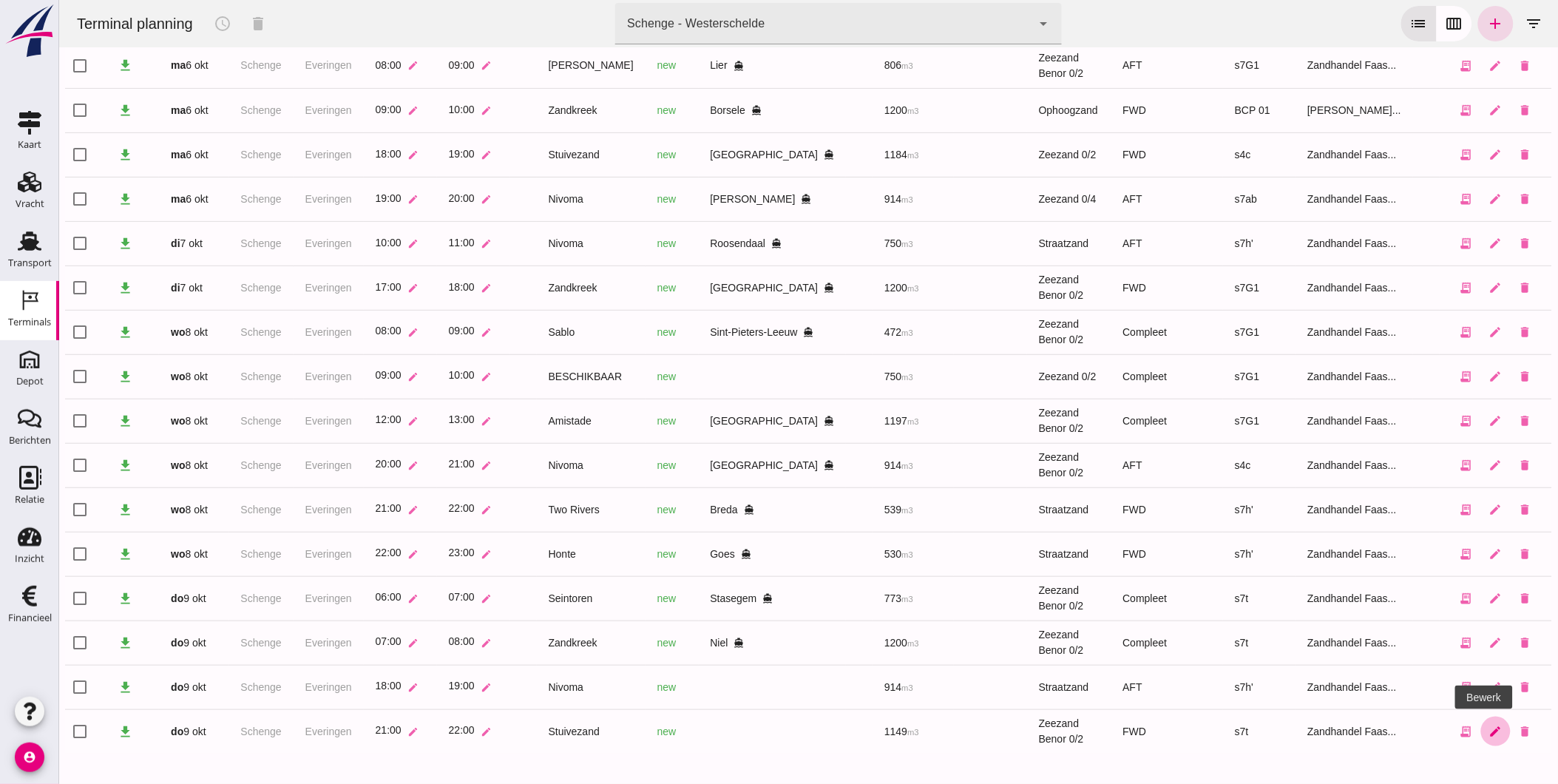
click at [1489, 730] on icon "edit" at bounding box center [1495, 731] width 13 height 13
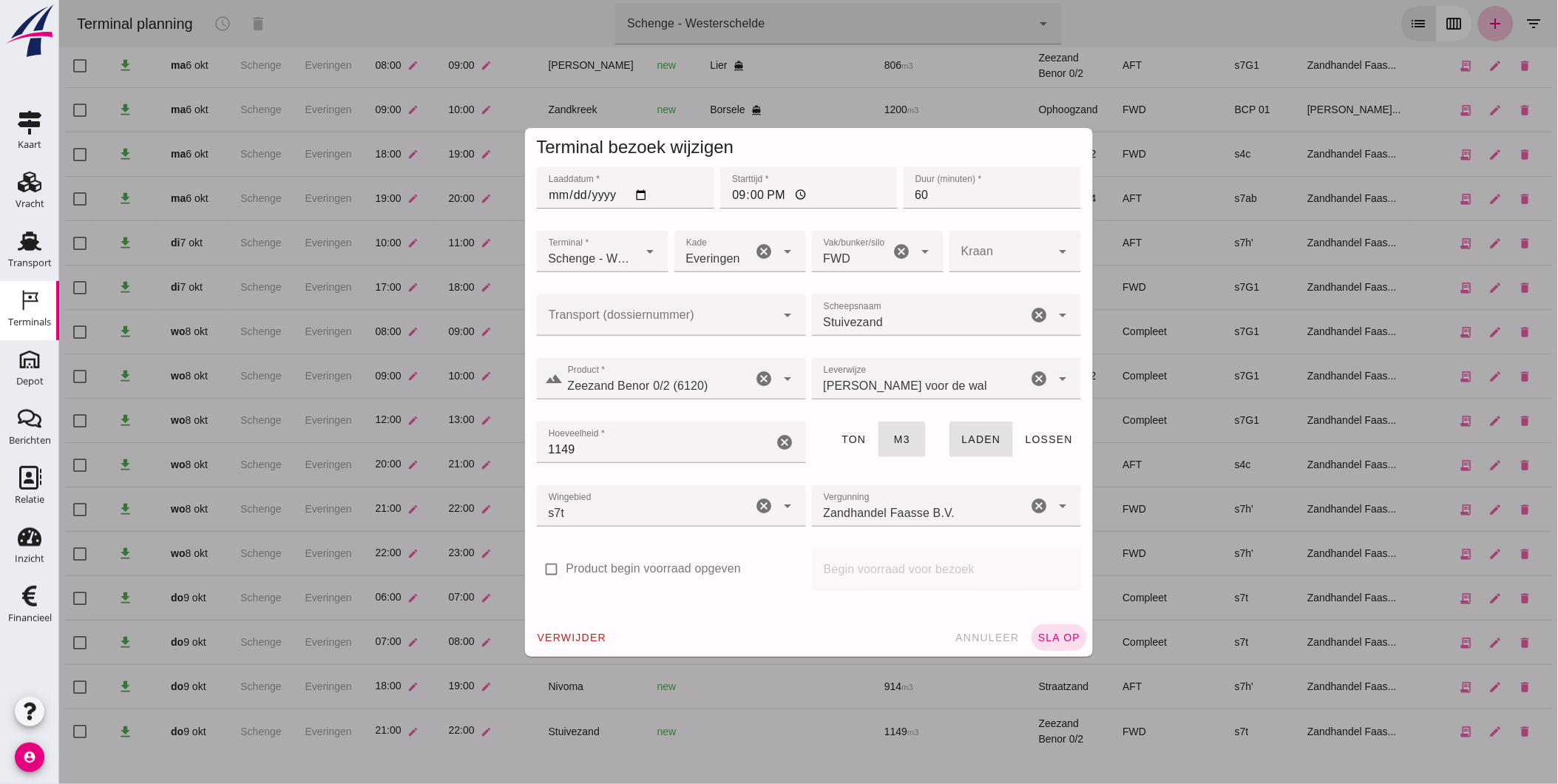
click at [734, 195] on input "21:00" at bounding box center [808, 188] width 178 height 42
type input "19:00"
click at [656, 335] on div at bounding box center [655, 316] width 240 height 42
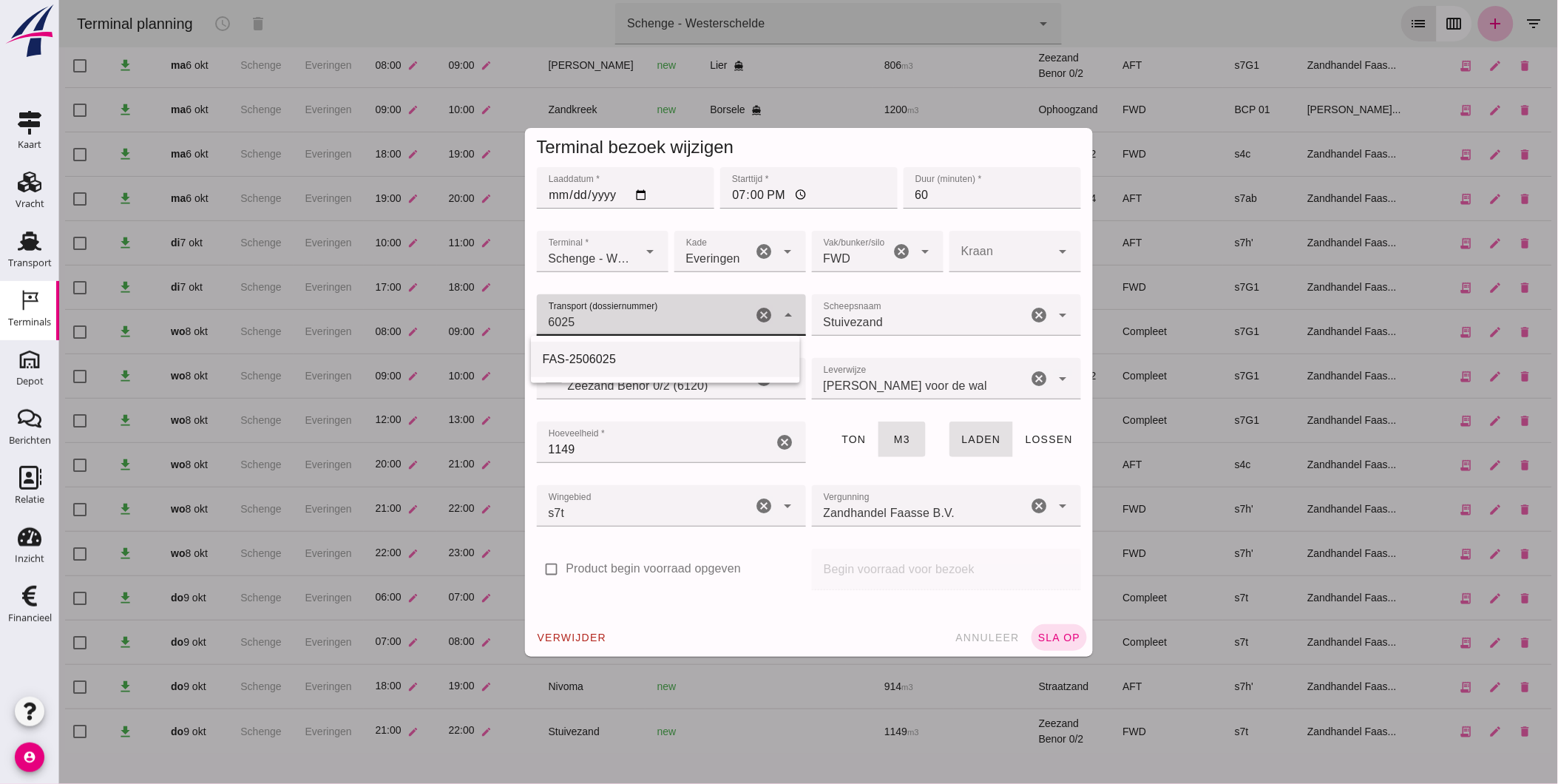
click at [645, 357] on div "FAS-2506025" at bounding box center [665, 359] width 245 height 18
type input "FAS-2506025"
click at [1075, 641] on button "sla op" at bounding box center [1059, 638] width 55 height 27
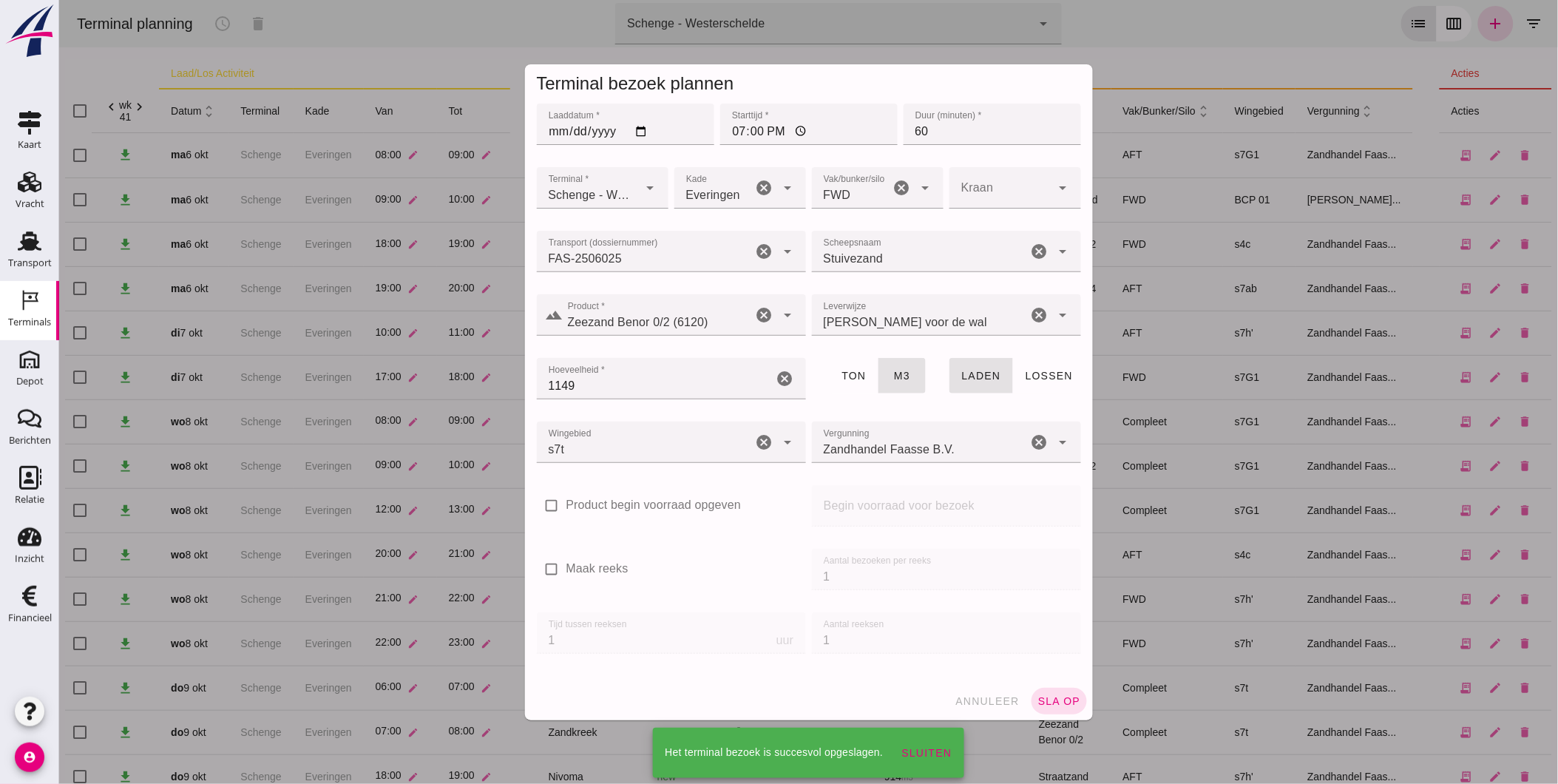
scroll to position [89, 0]
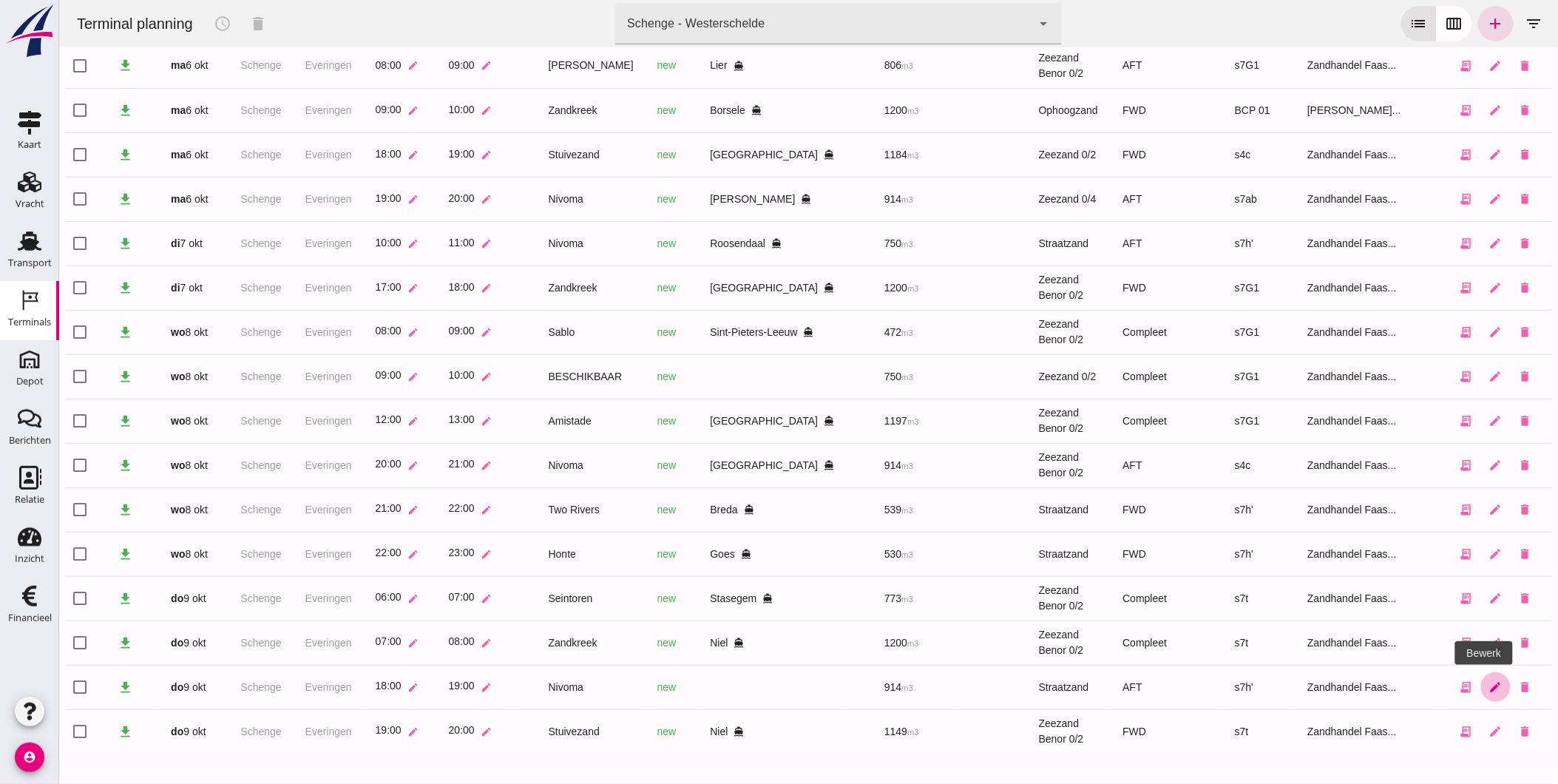
click at [1489, 690] on icon "edit" at bounding box center [1495, 687] width 13 height 13
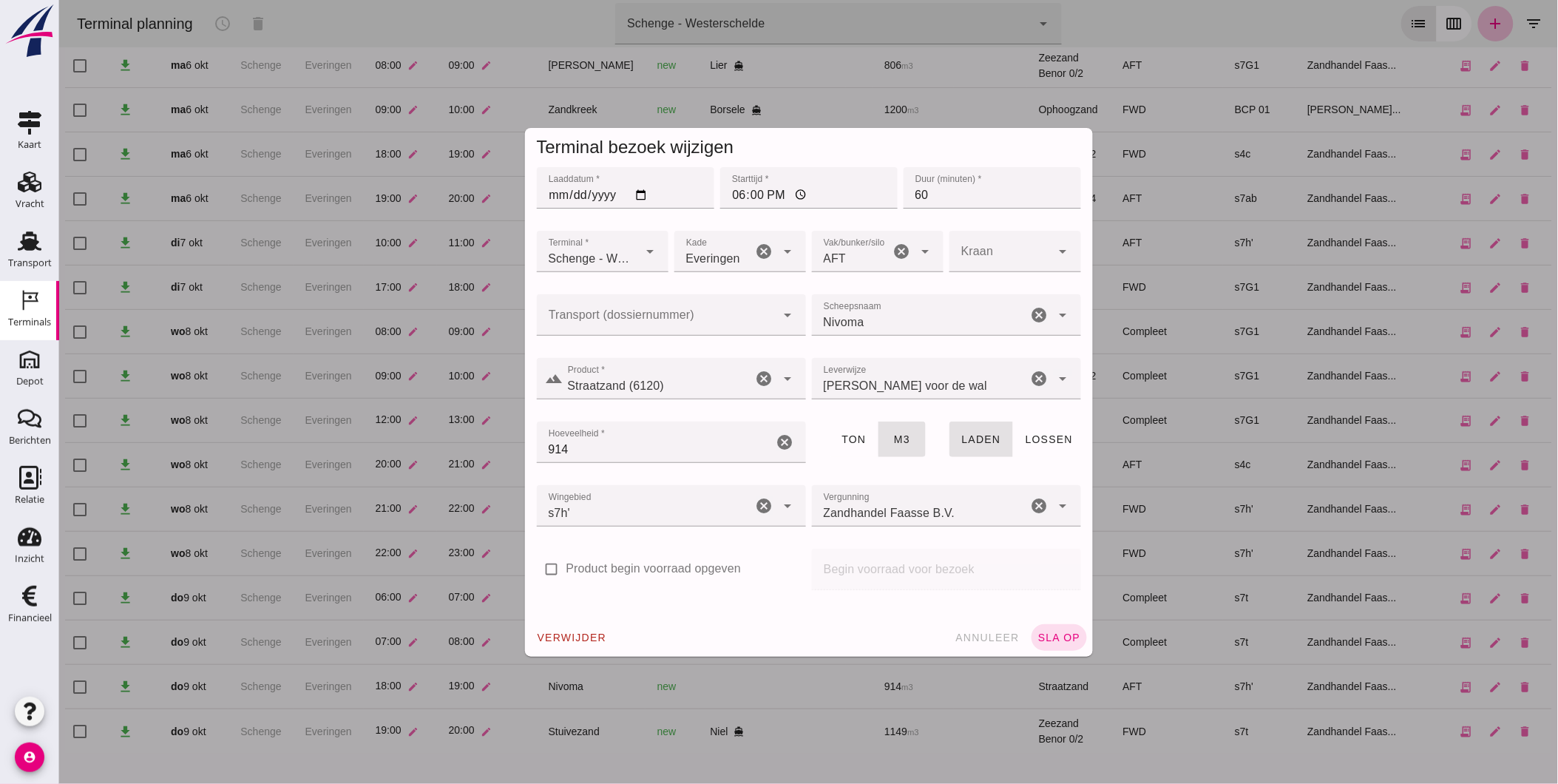
click at [685, 385] on input "Straatzand (6120)" at bounding box center [657, 386] width 190 height 18
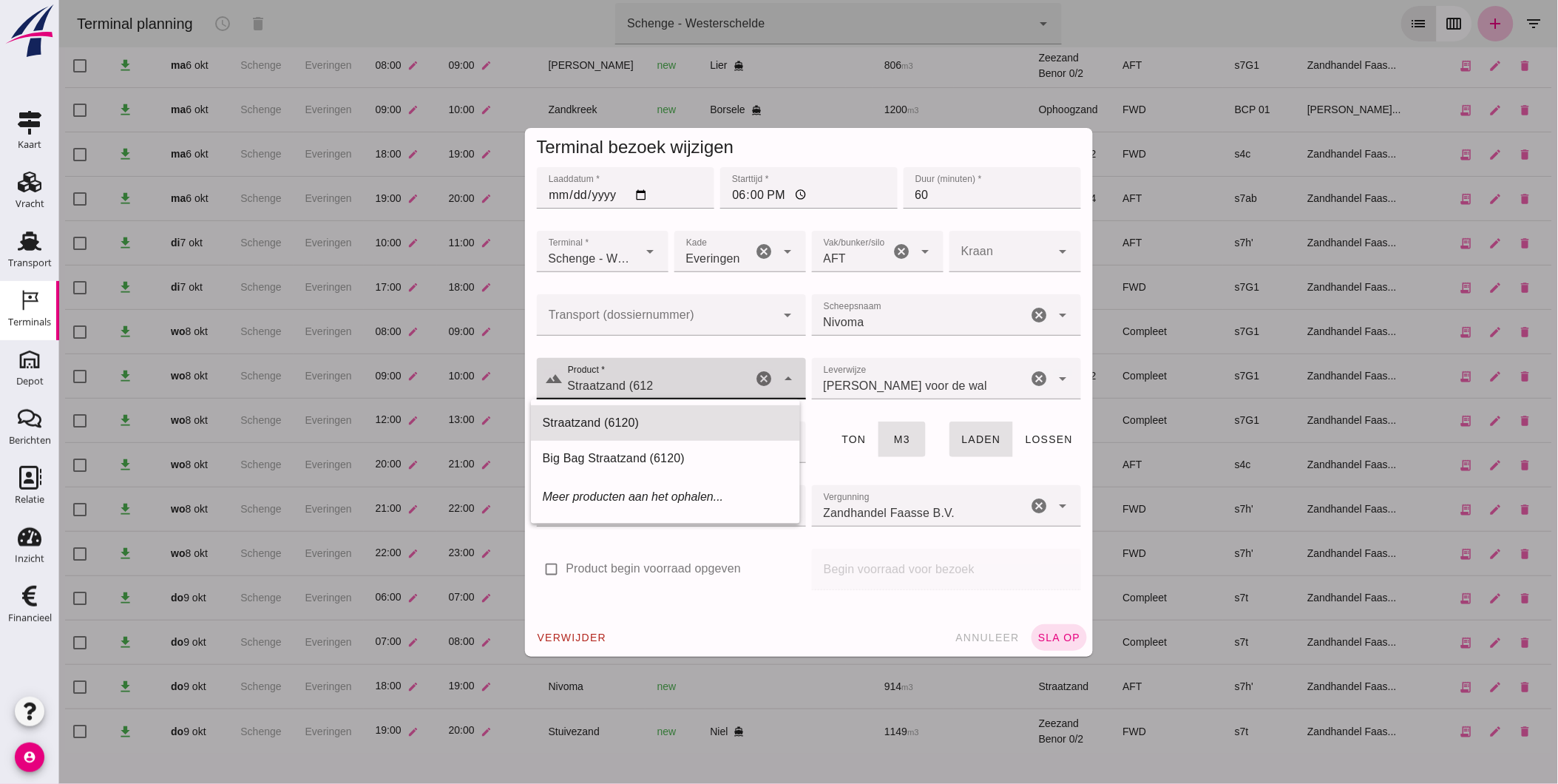
type input "Straatzand (61"
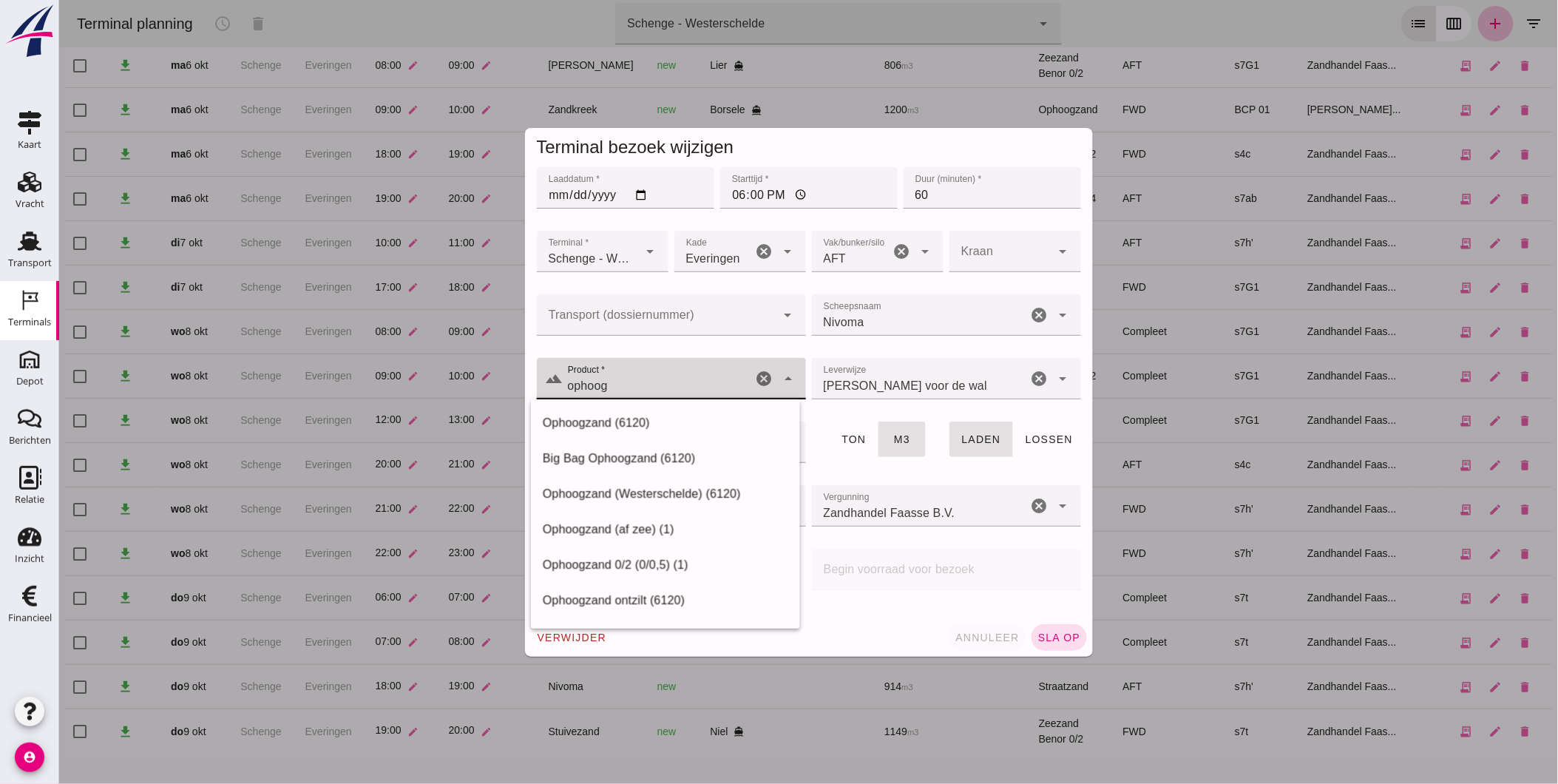
type input "ophoog"
click at [994, 632] on span "annuleer" at bounding box center [987, 637] width 65 height 12
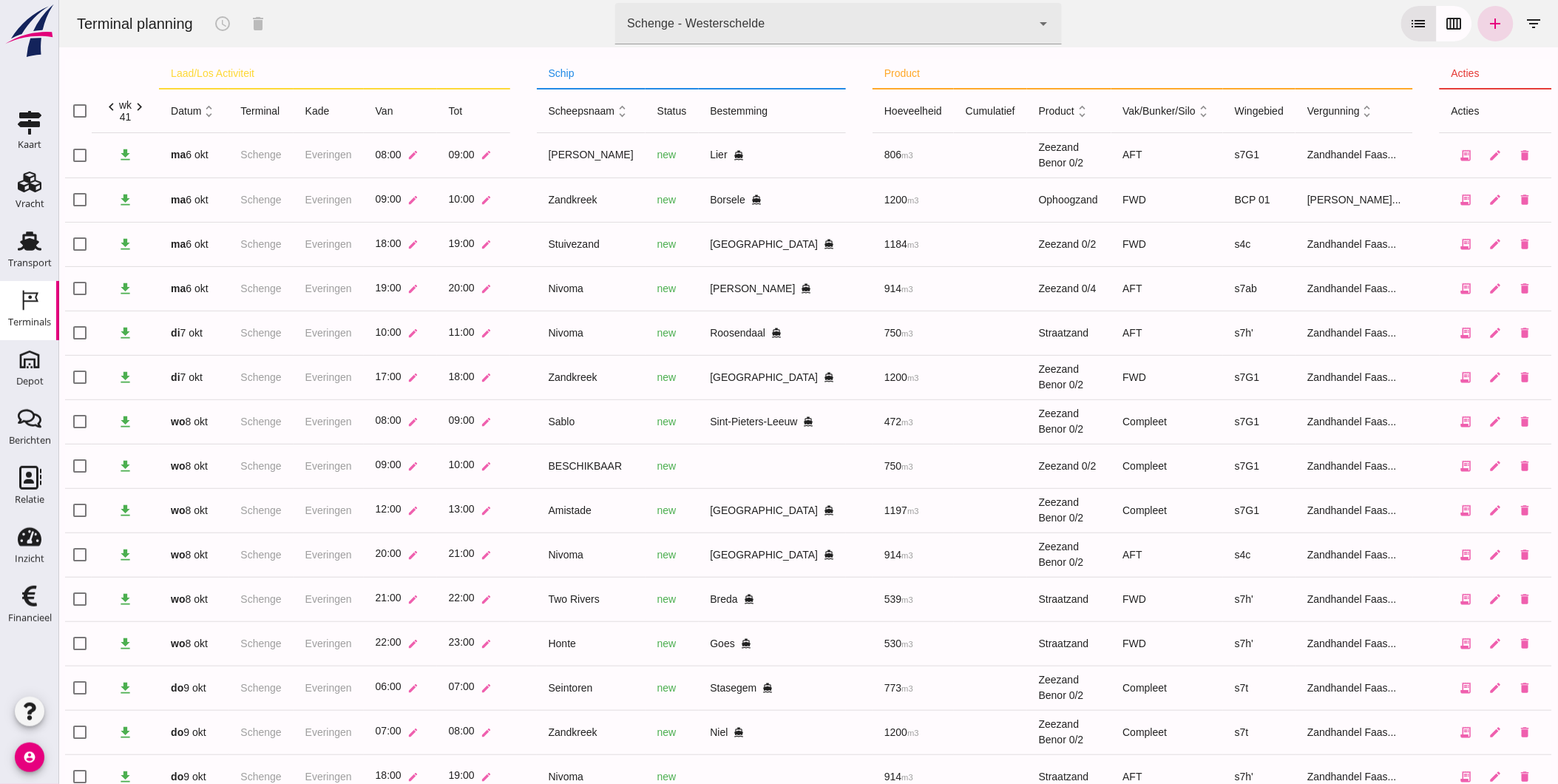
click at [995, 632] on div at bounding box center [807, 392] width 1499 height 784
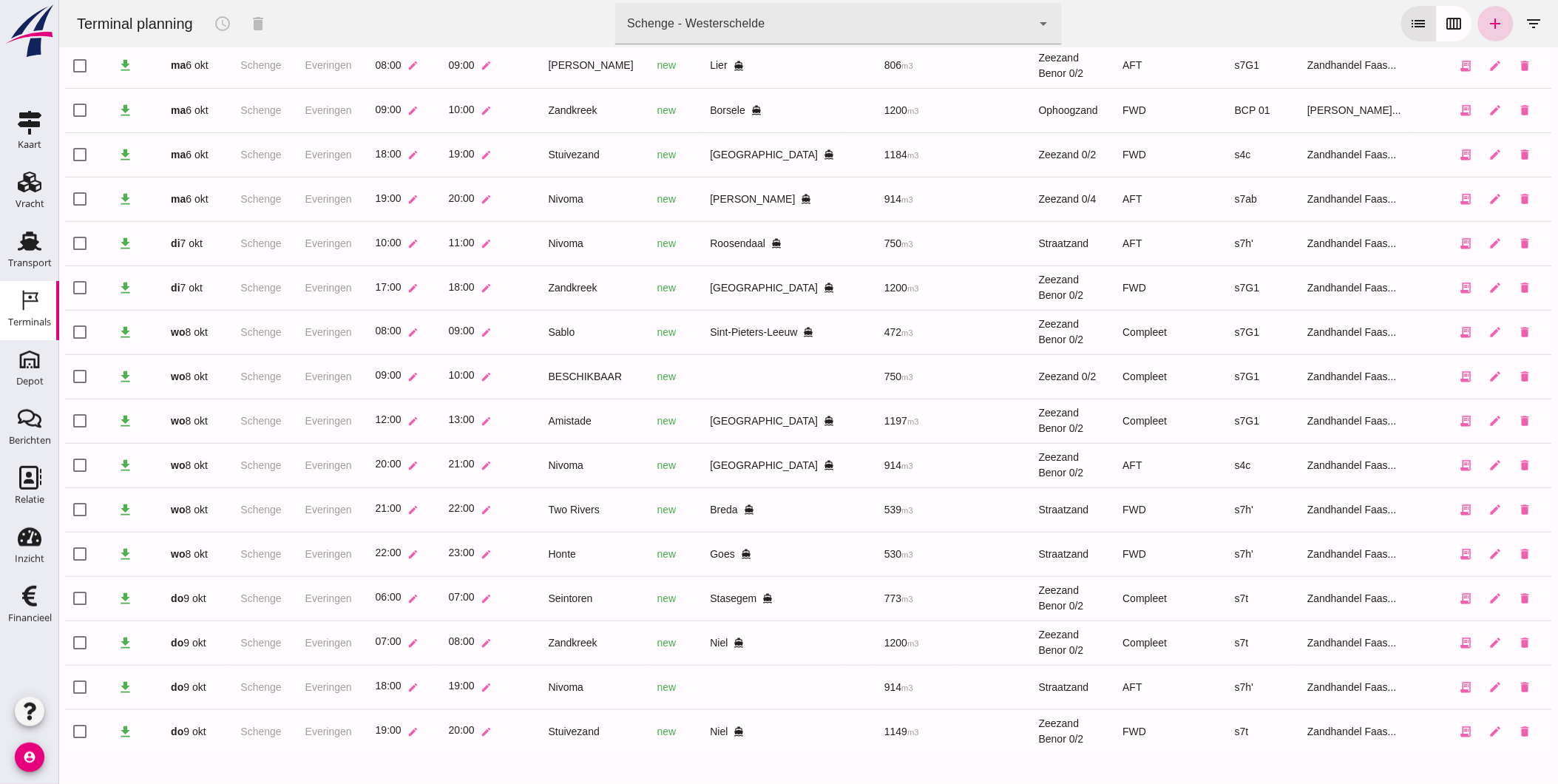
drag, startPoint x: 78, startPoint y: 521, endPoint x: 1487, endPoint y: 16, distance: 1496.8
click at [1487, 16] on icon "add" at bounding box center [1495, 23] width 18 height 18
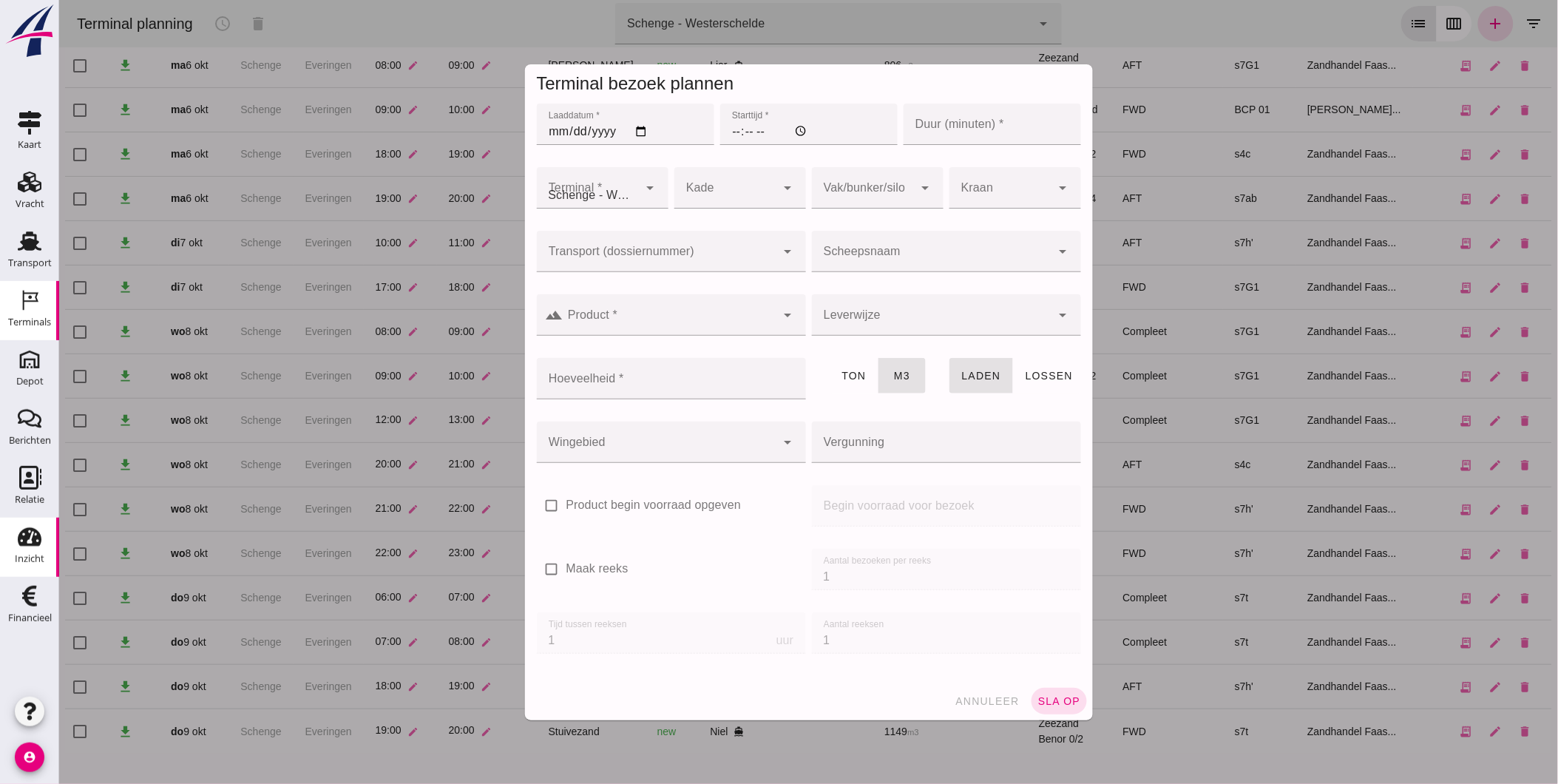
type input "Zandhandel Faasse B.V."
click at [547, 132] on input "Laaddatum *" at bounding box center [625, 124] width 178 height 42
type input "[DATE]"
type input "16:00"
click at [935, 132] on input "Duur (minuten) *" at bounding box center [991, 124] width 178 height 42
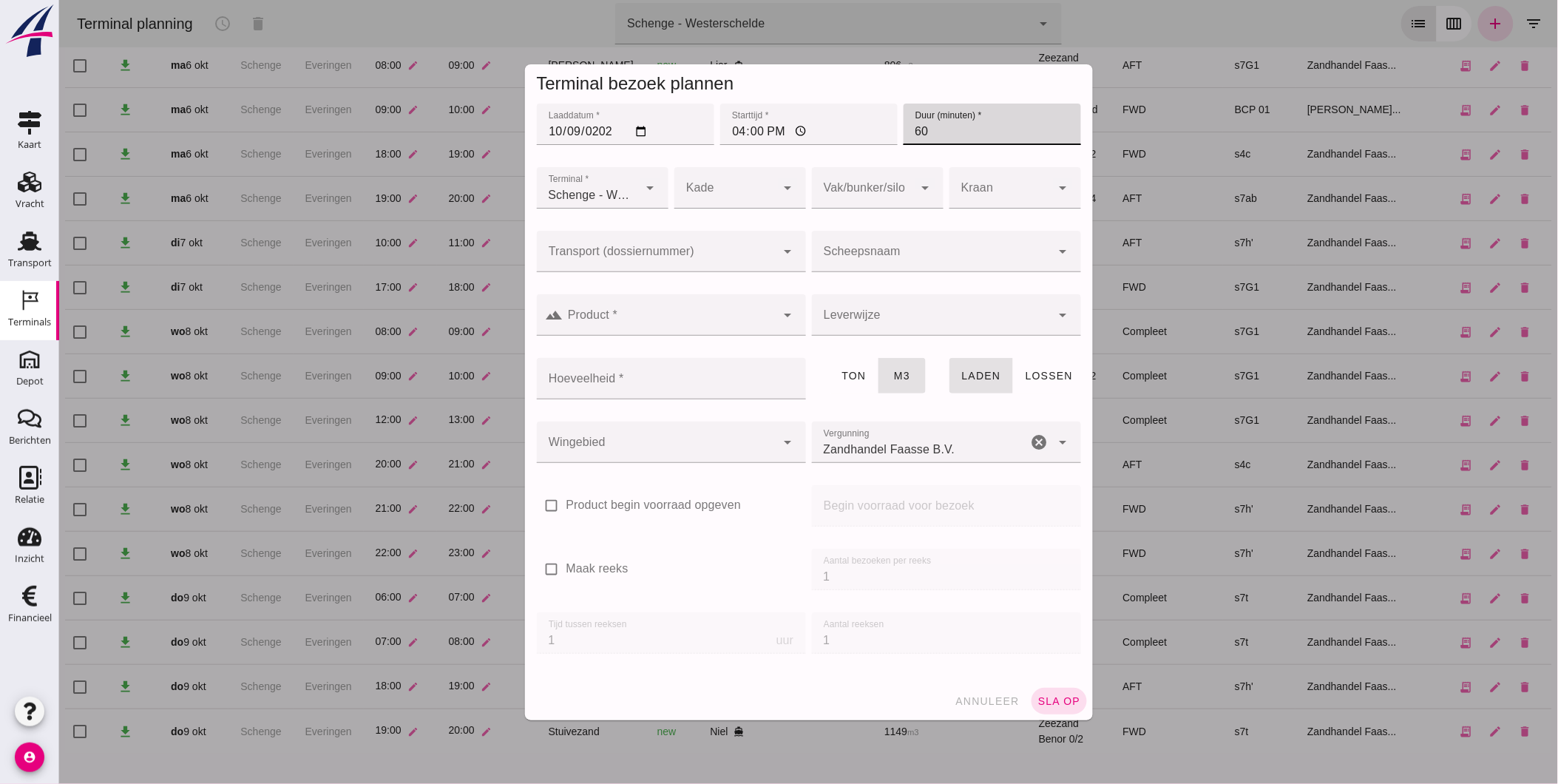
type input "60"
click at [759, 181] on div at bounding box center [725, 188] width 102 height 42
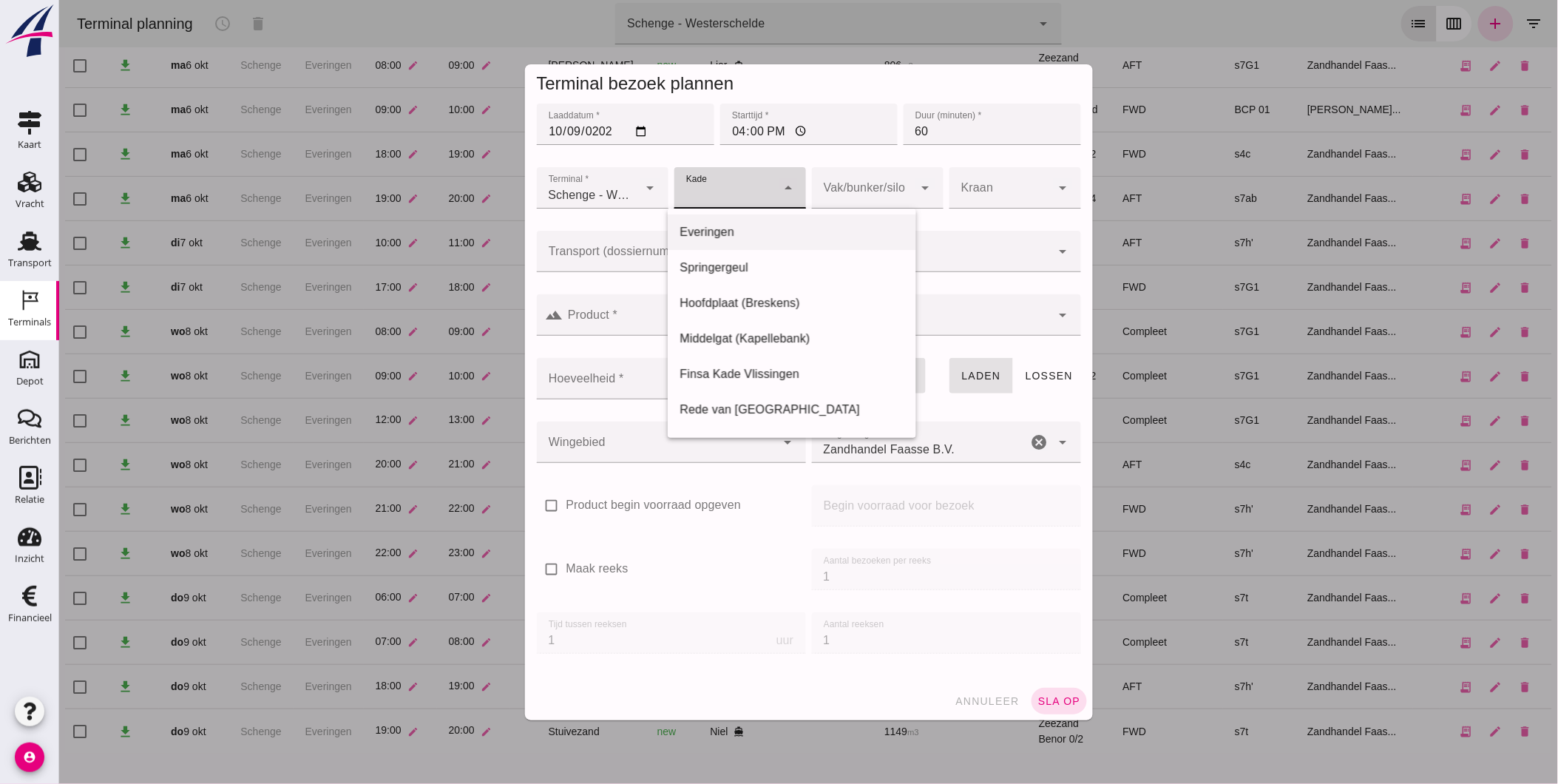
click at [739, 225] on div "Everingen" at bounding box center [791, 231] width 225 height 18
type input "7"
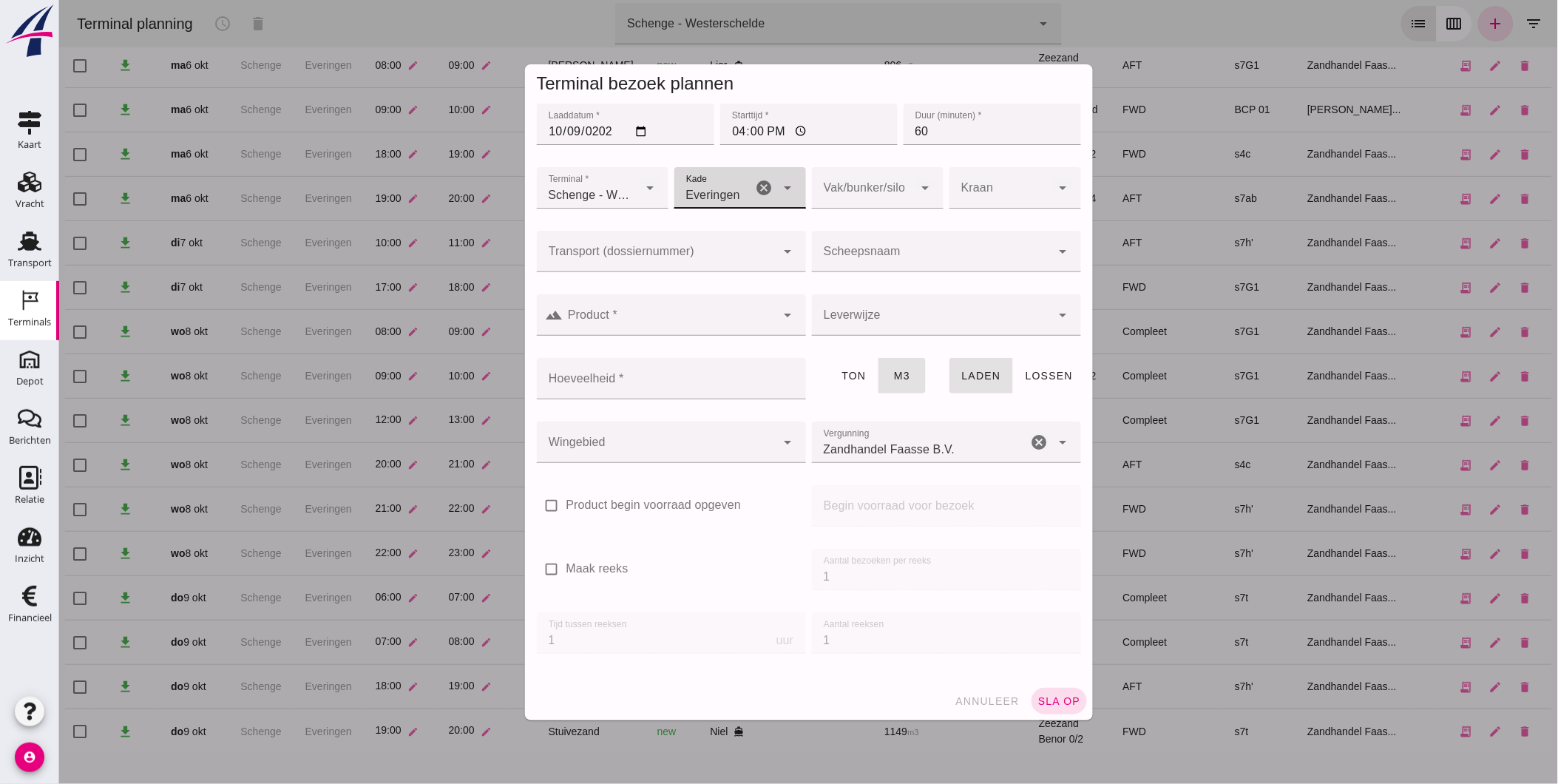
click at [830, 188] on div at bounding box center [862, 188] width 102 height 42
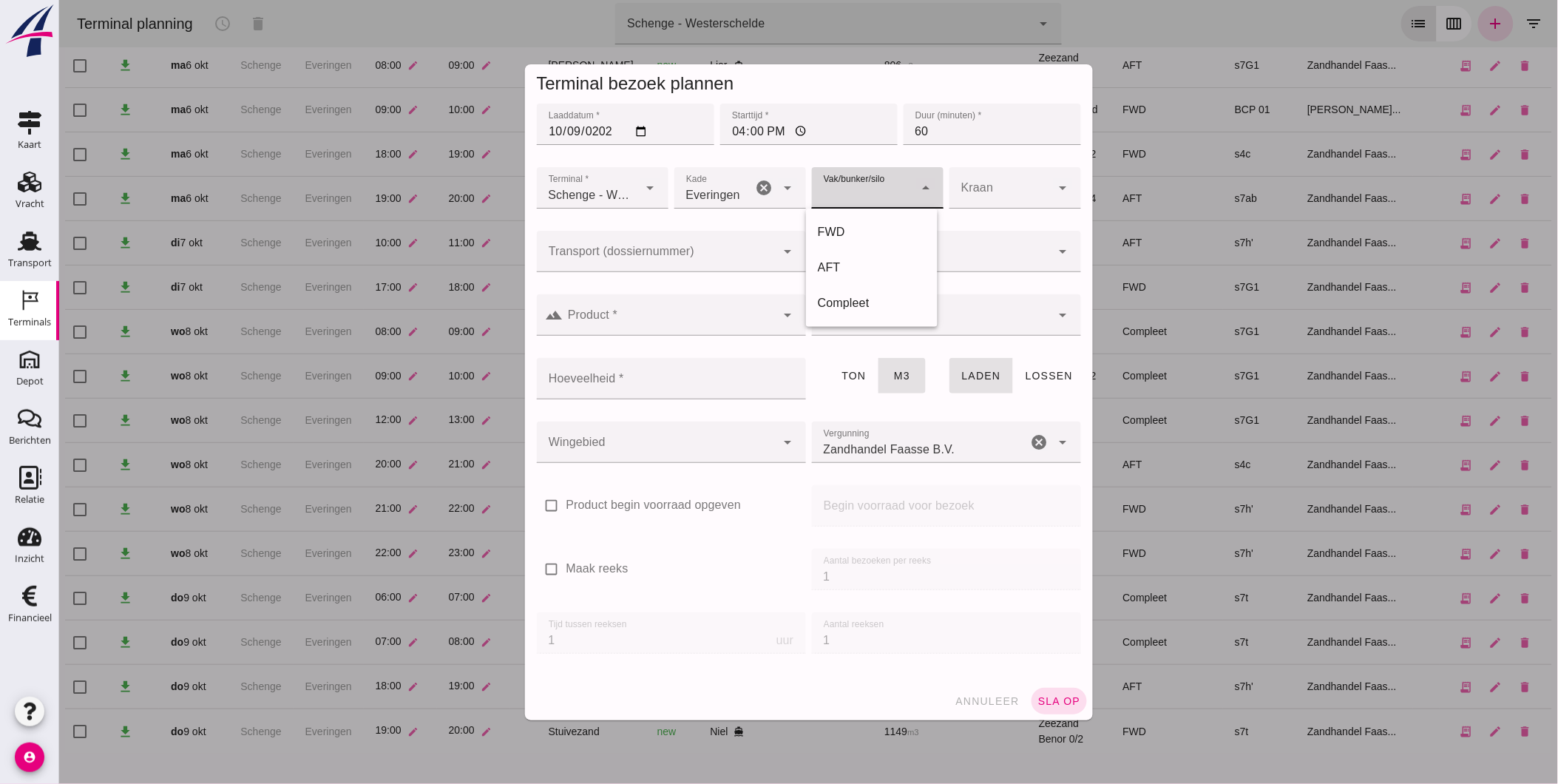
click at [634, 250] on input "Transport (dossiernummer)" at bounding box center [655, 258] width 240 height 18
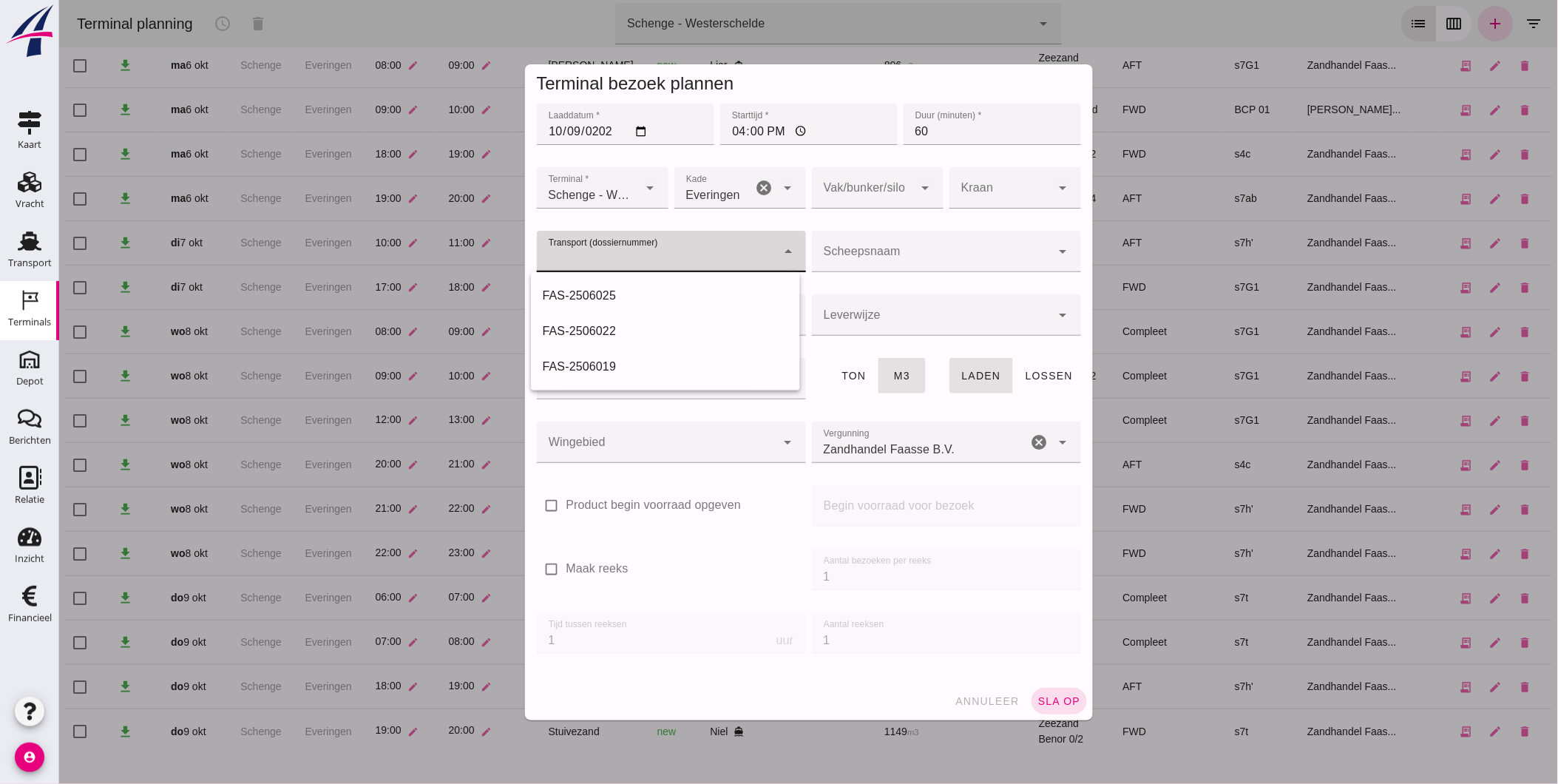
click at [900, 246] on div at bounding box center [931, 251] width 240 height 42
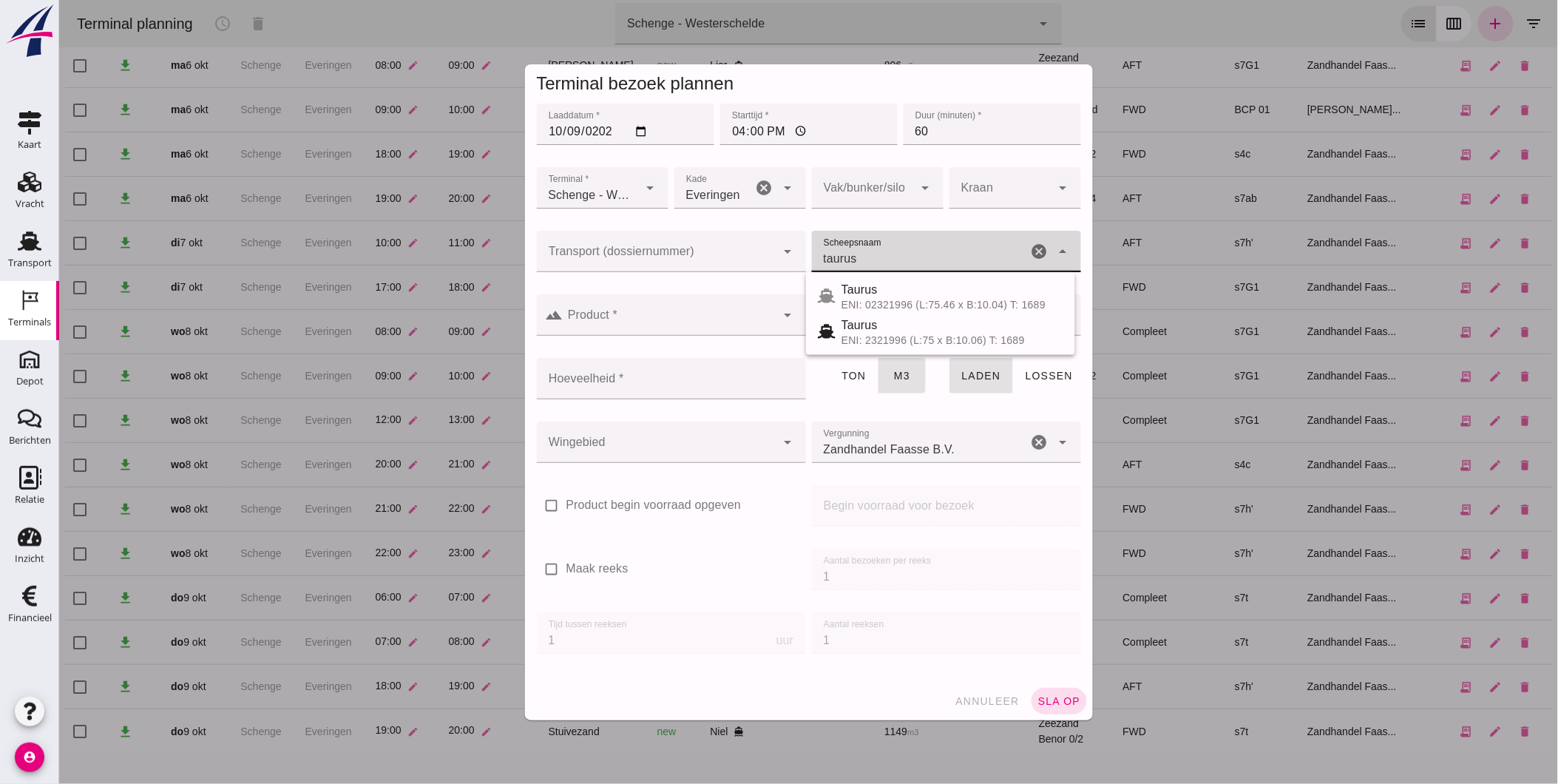
type input "taurus"
click at [980, 703] on span "annuleer" at bounding box center [987, 701] width 65 height 12
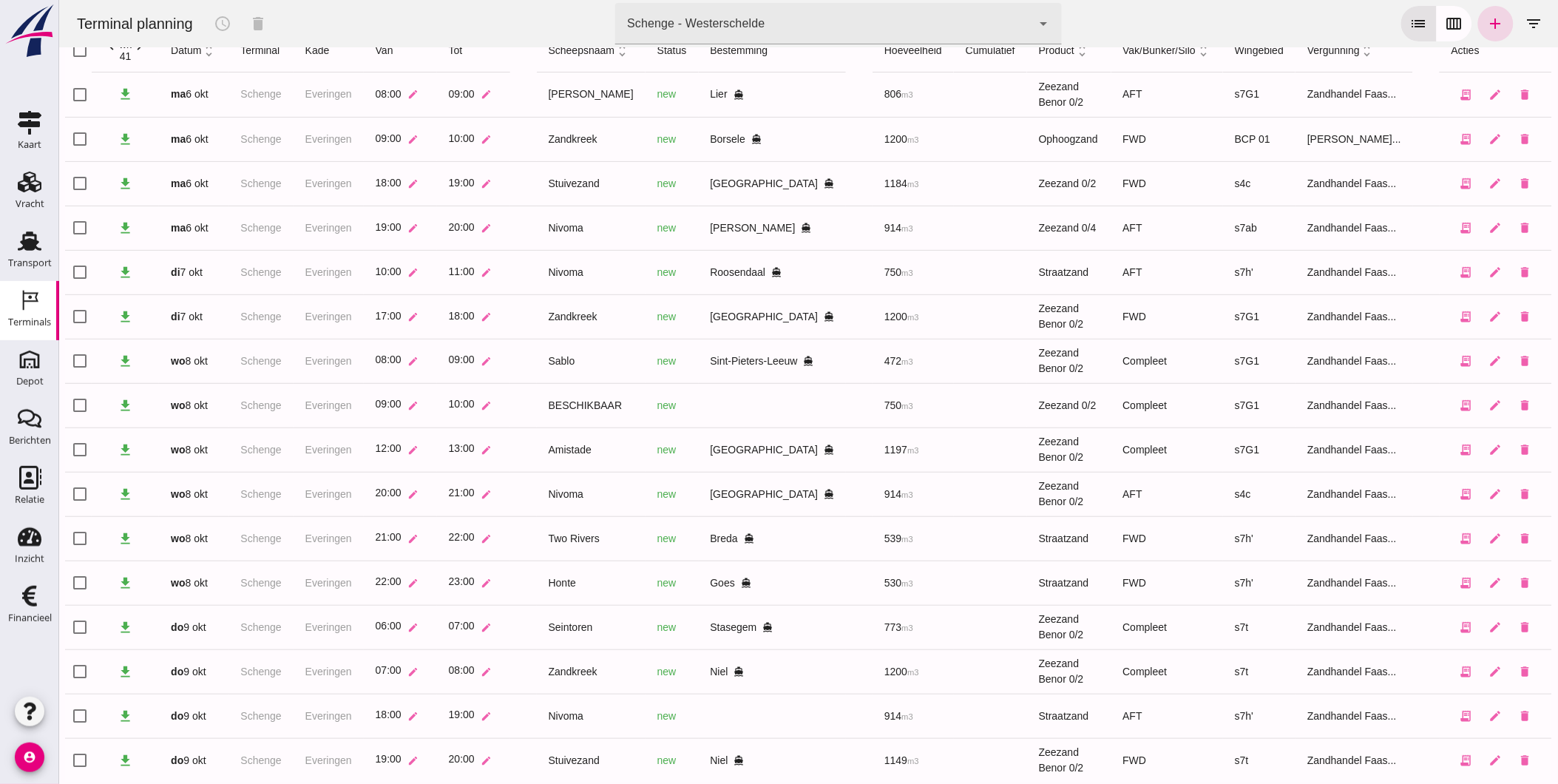
scroll to position [89, 0]
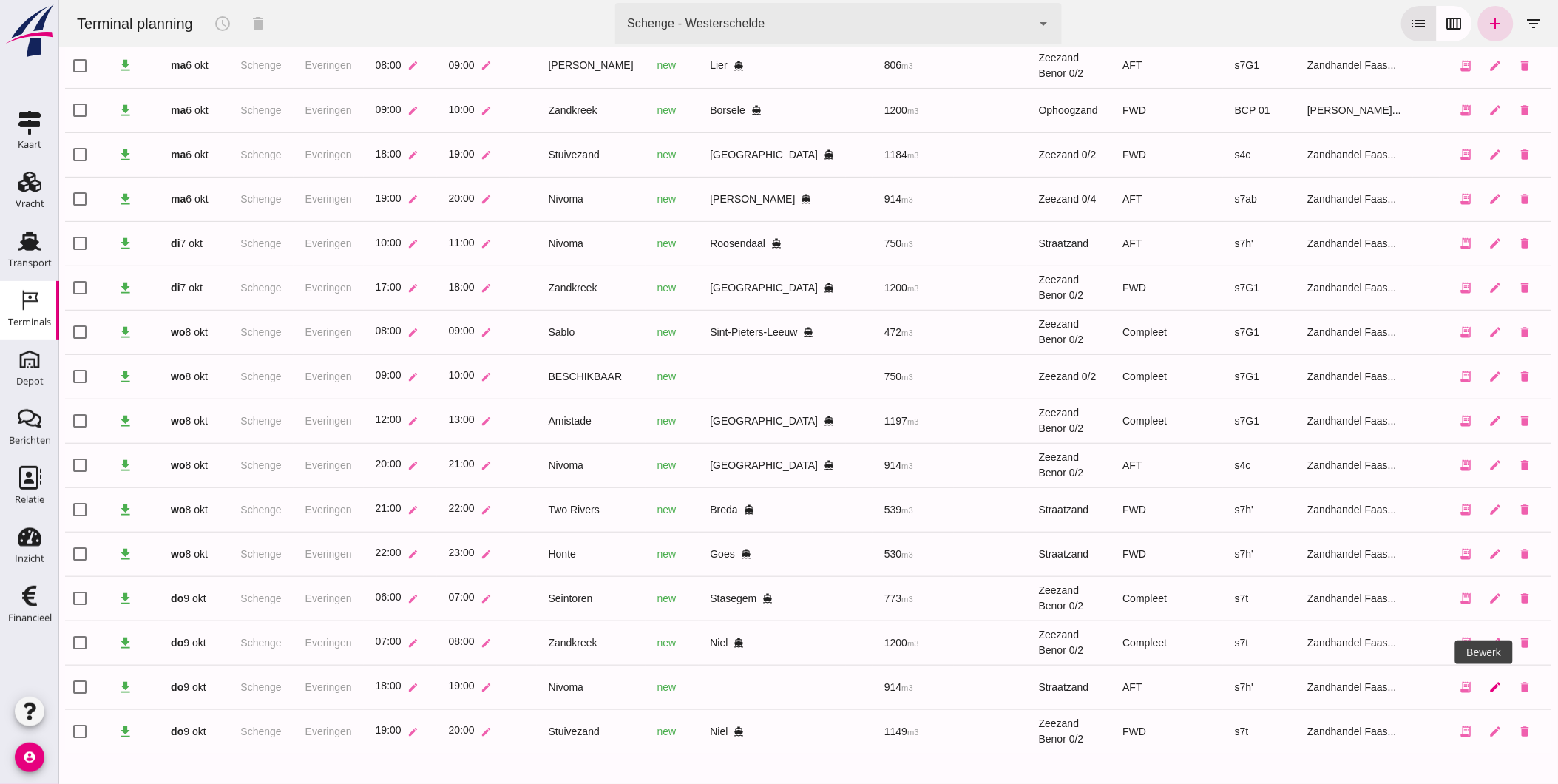
click at [1489, 685] on icon "edit" at bounding box center [1495, 687] width 13 height 13
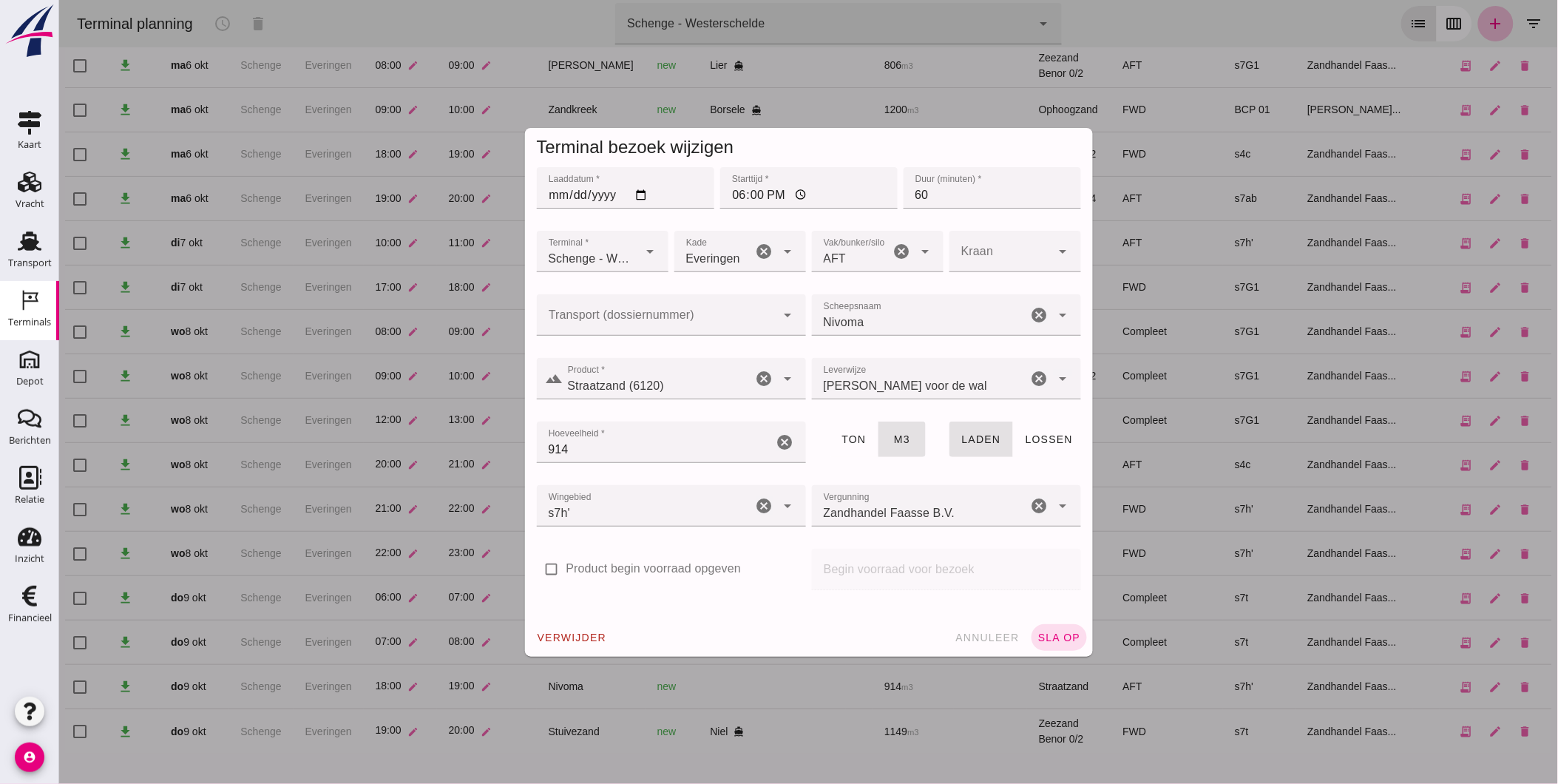
click at [641, 324] on input "Transport (dossiernummer)" at bounding box center [655, 322] width 240 height 18
click at [635, 547] on div "check_box_outline_blank Product begin voorraad opgeven" at bounding box center [670, 578] width 275 height 63
click at [641, 251] on icon "arrow_drop_down" at bounding box center [650, 251] width 18 height 18
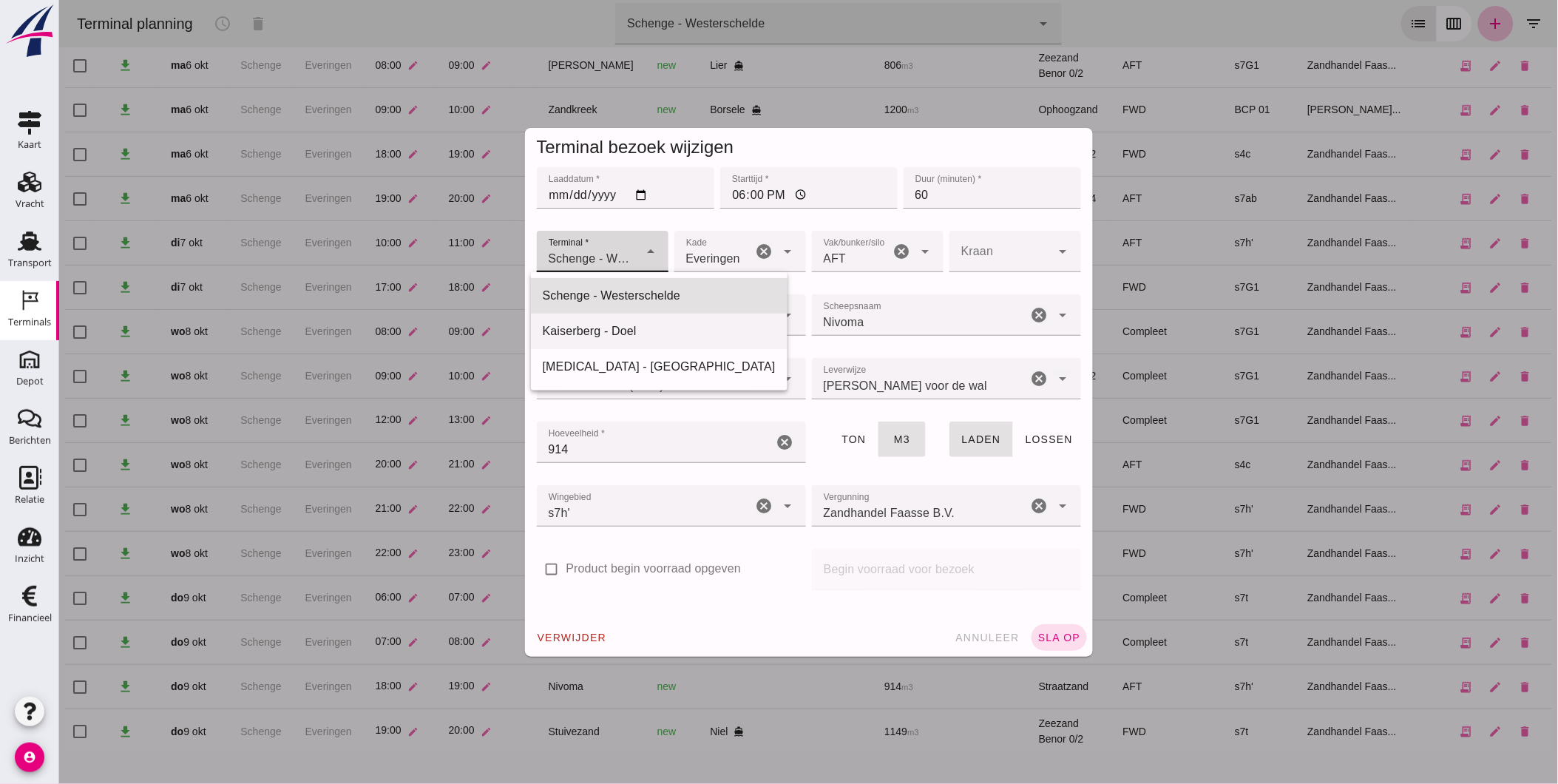
click at [610, 336] on div "Kaiserberg - Doel" at bounding box center [658, 331] width 233 height 18
type input "7f603609-51ae-4e75-986b-c9057e559465"
type input "11"
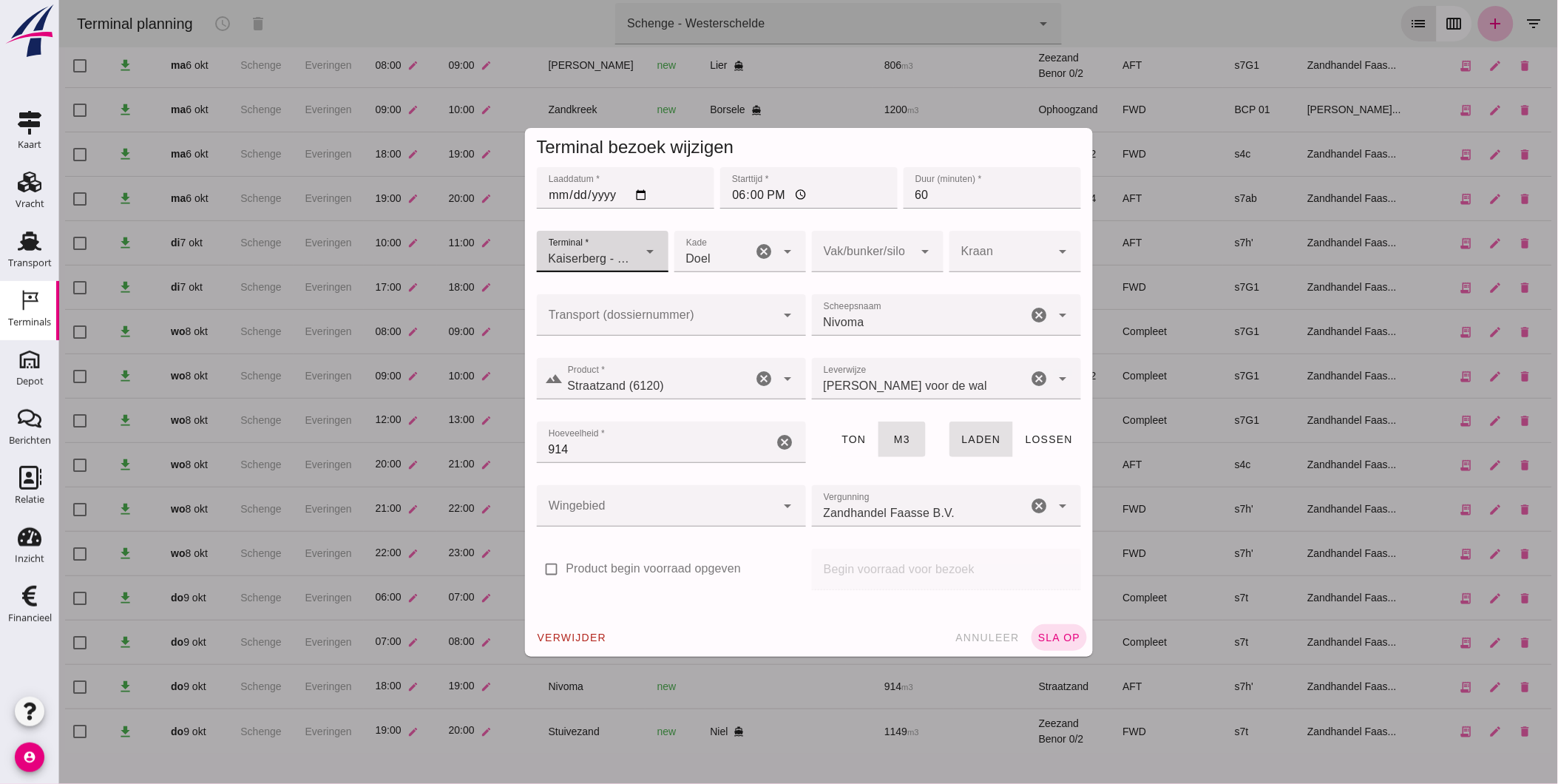
click at [732, 191] on input "18:00" at bounding box center [808, 188] width 178 height 42
type input "16:00"
drag, startPoint x: 971, startPoint y: 189, endPoint x: 847, endPoint y: 210, distance: 125.8
click at [844, 210] on div "Laaddatum * Laaddatum * [DATE] Starttijd * Starttijd * 16:00 Duur (minuten) * D…" at bounding box center [808, 196] width 550 height 63
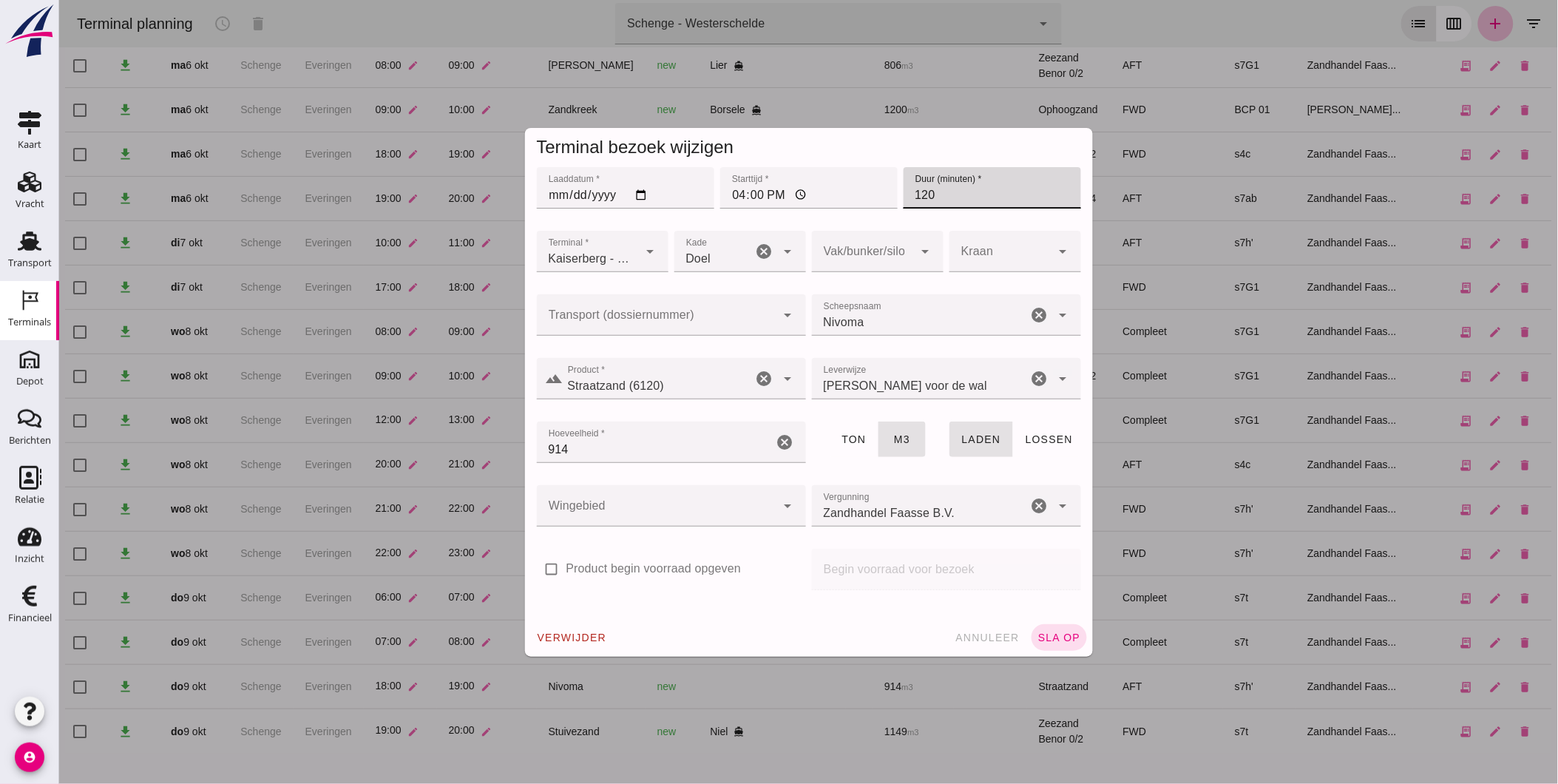
type input "120"
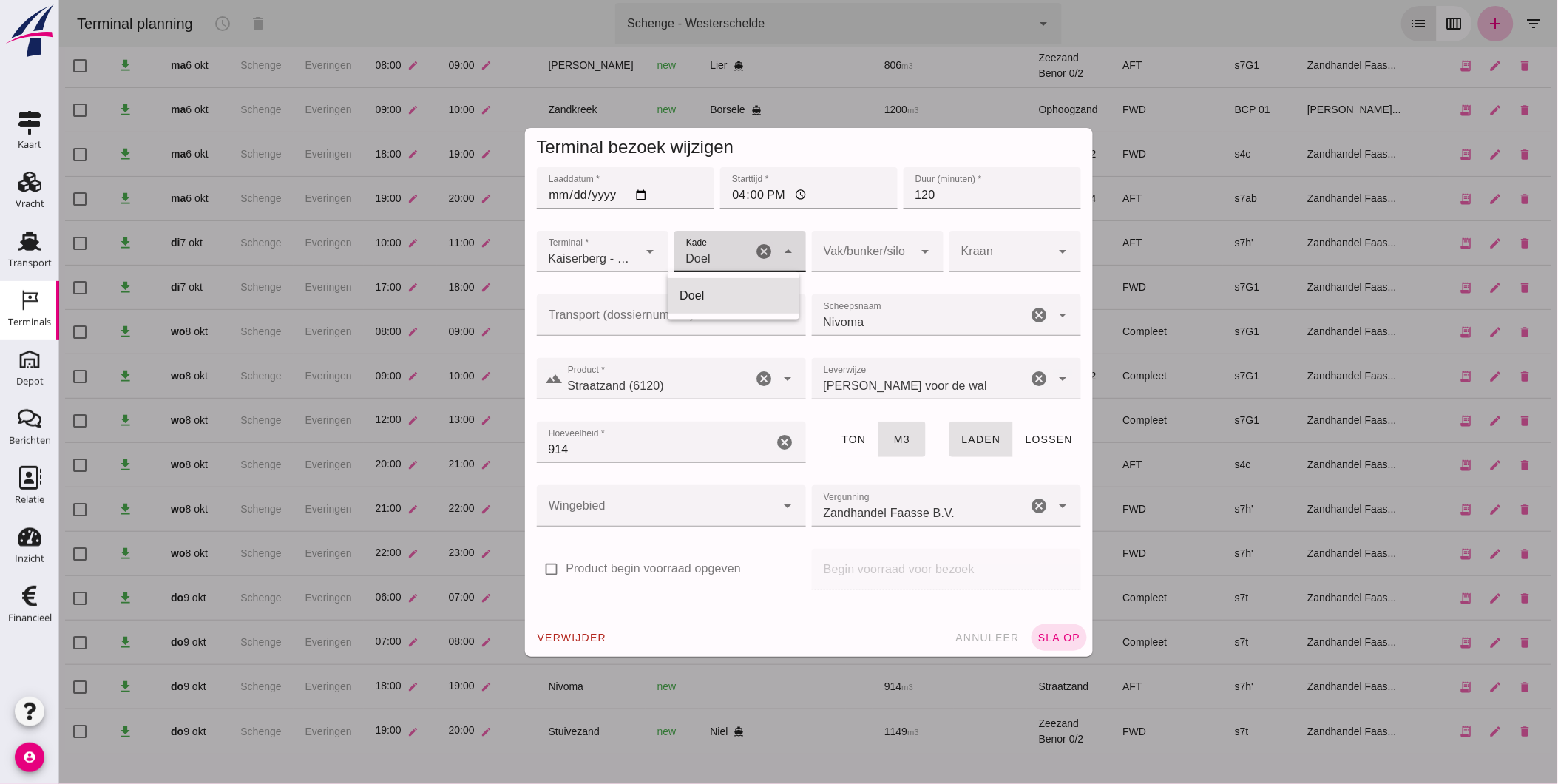
click at [683, 245] on div "Doel 11" at bounding box center [713, 251] width 78 height 42
drag, startPoint x: 685, startPoint y: 245, endPoint x: 802, endPoint y: 248, distance: 117.0
click at [687, 245] on div "Doel 11" at bounding box center [713, 251] width 78 height 42
click at [876, 250] on div at bounding box center [862, 251] width 102 height 42
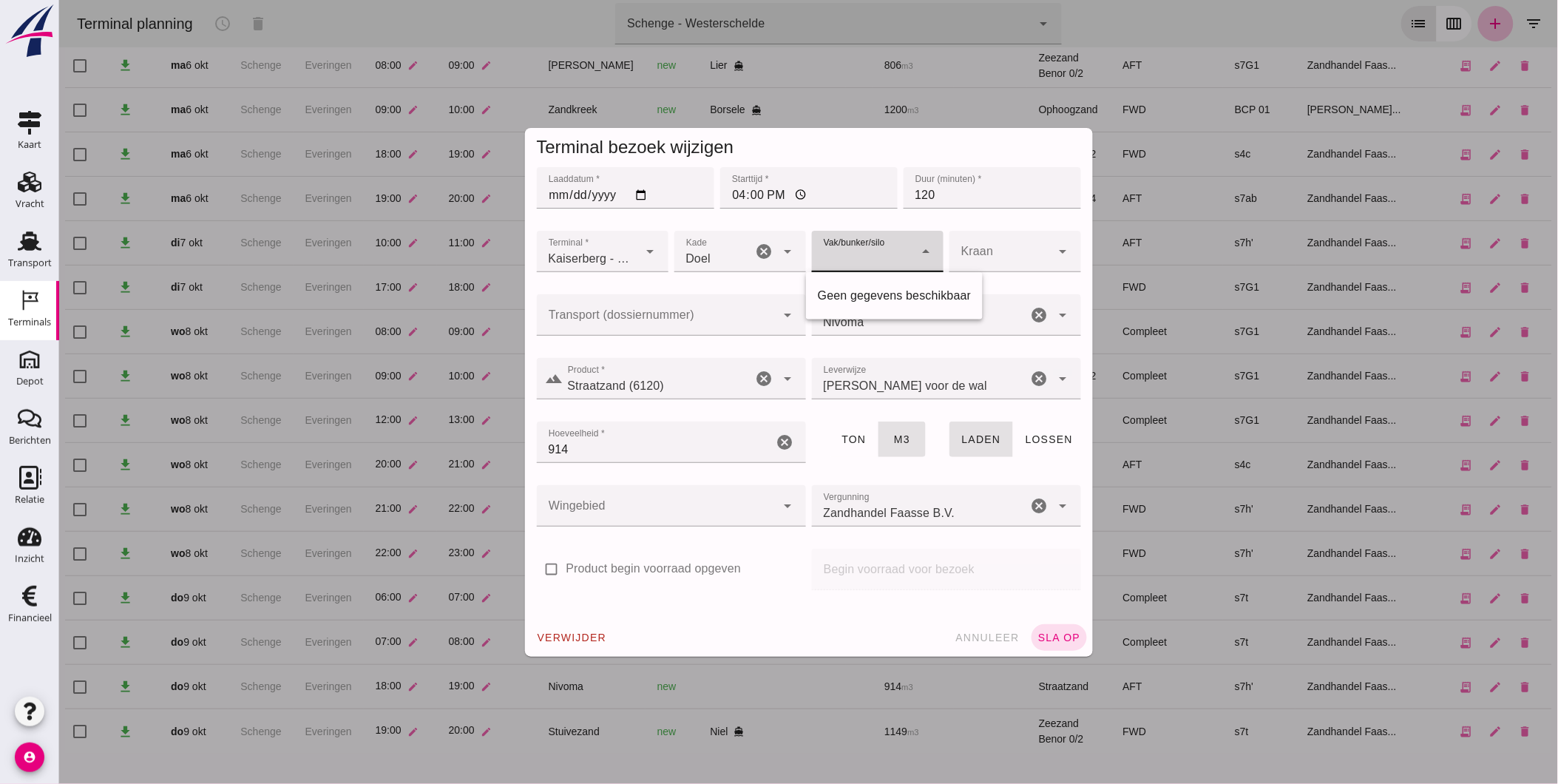
click at [876, 250] on div at bounding box center [862, 251] width 102 height 42
type input "Straatzand (6120)"
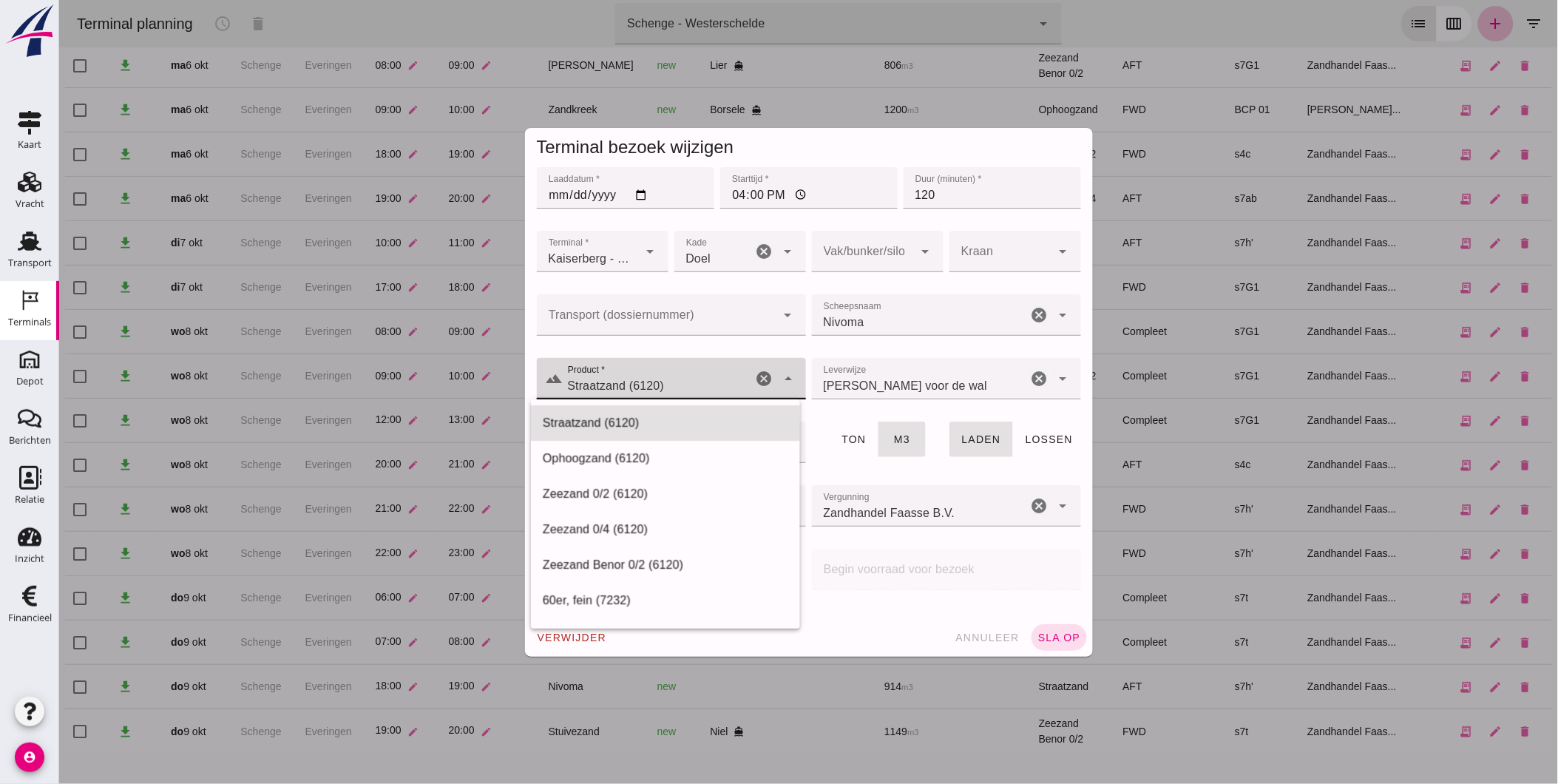
click at [695, 387] on input "Straatzand (6120)" at bounding box center [657, 386] width 190 height 18
click at [757, 380] on icon "cancel" at bounding box center [763, 378] width 18 height 18
click at [644, 420] on div "Ophoogzand (6120)" at bounding box center [665, 422] width 245 height 18
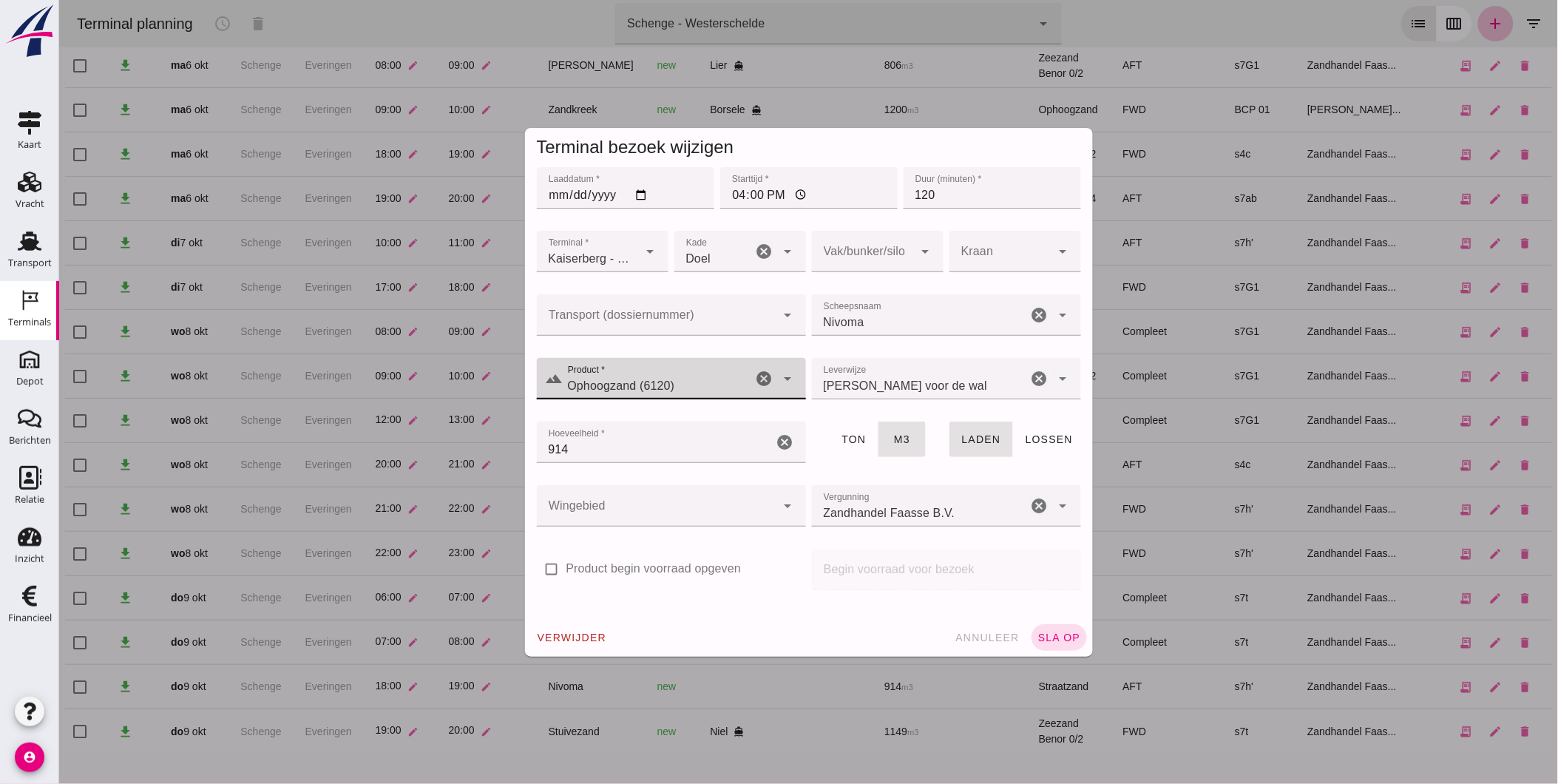
type input "Ophoogzand (6120)"
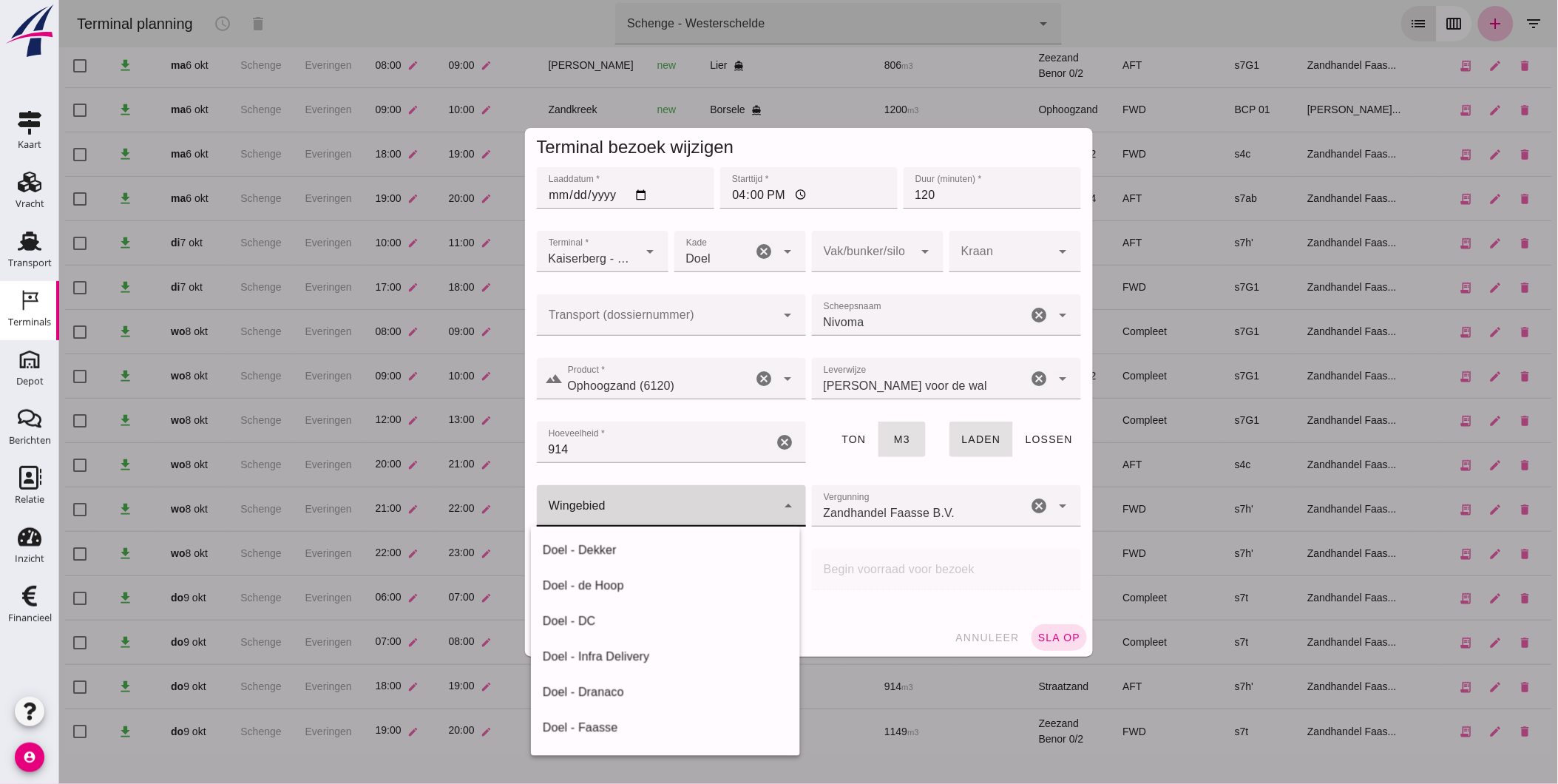
click at [696, 505] on div at bounding box center [655, 506] width 240 height 42
click at [629, 727] on div "Doel - Faasse" at bounding box center [665, 727] width 245 height 18
type input "197"
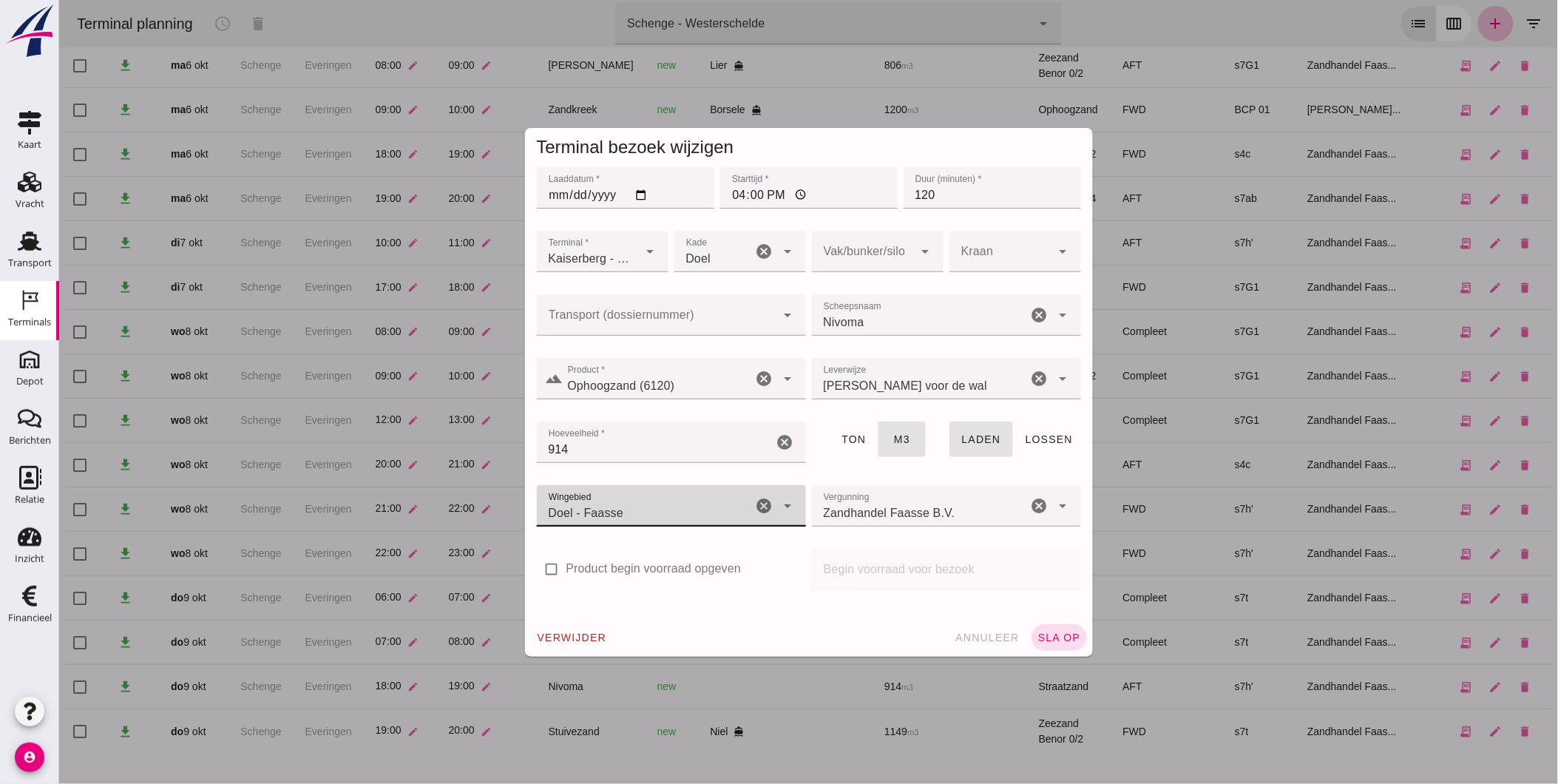
click at [699, 311] on div at bounding box center [655, 316] width 240 height 42
click at [771, 554] on div "check_box_outline_blank Product begin voorraad opgeven" at bounding box center [670, 566] width 269 height 36
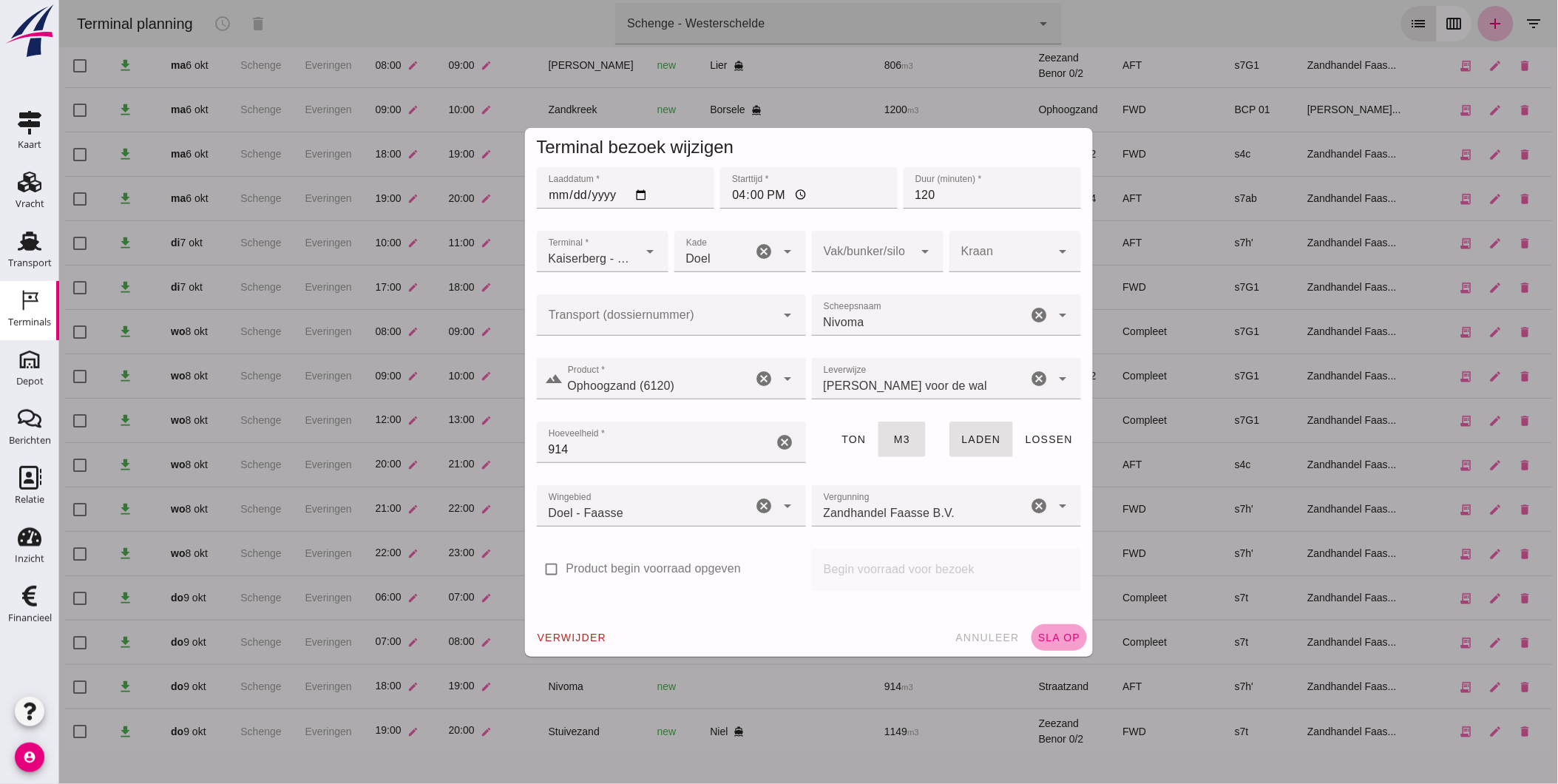
click at [1052, 637] on span "sla op" at bounding box center [1059, 637] width 43 height 12
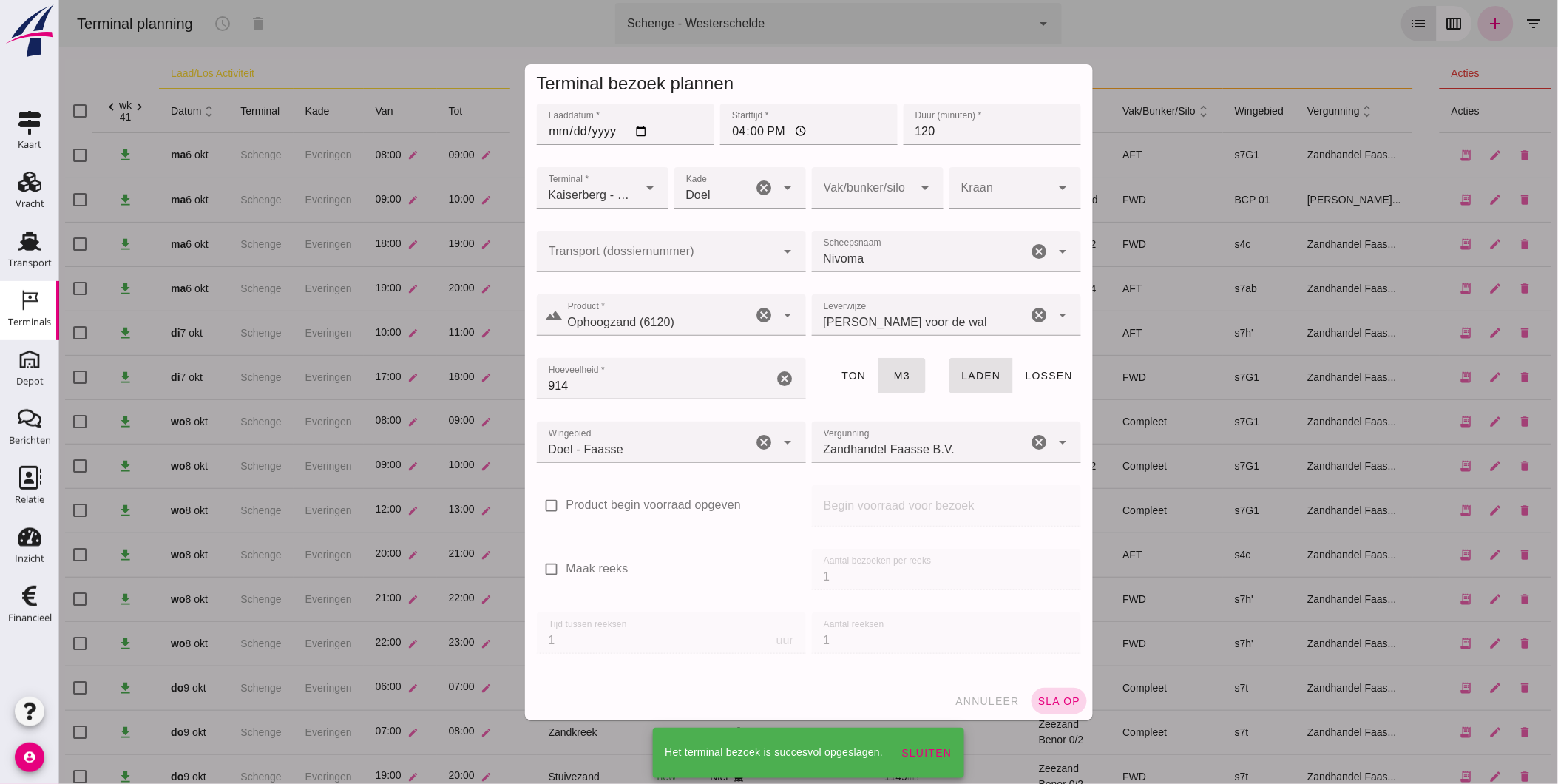
scroll to position [45, 0]
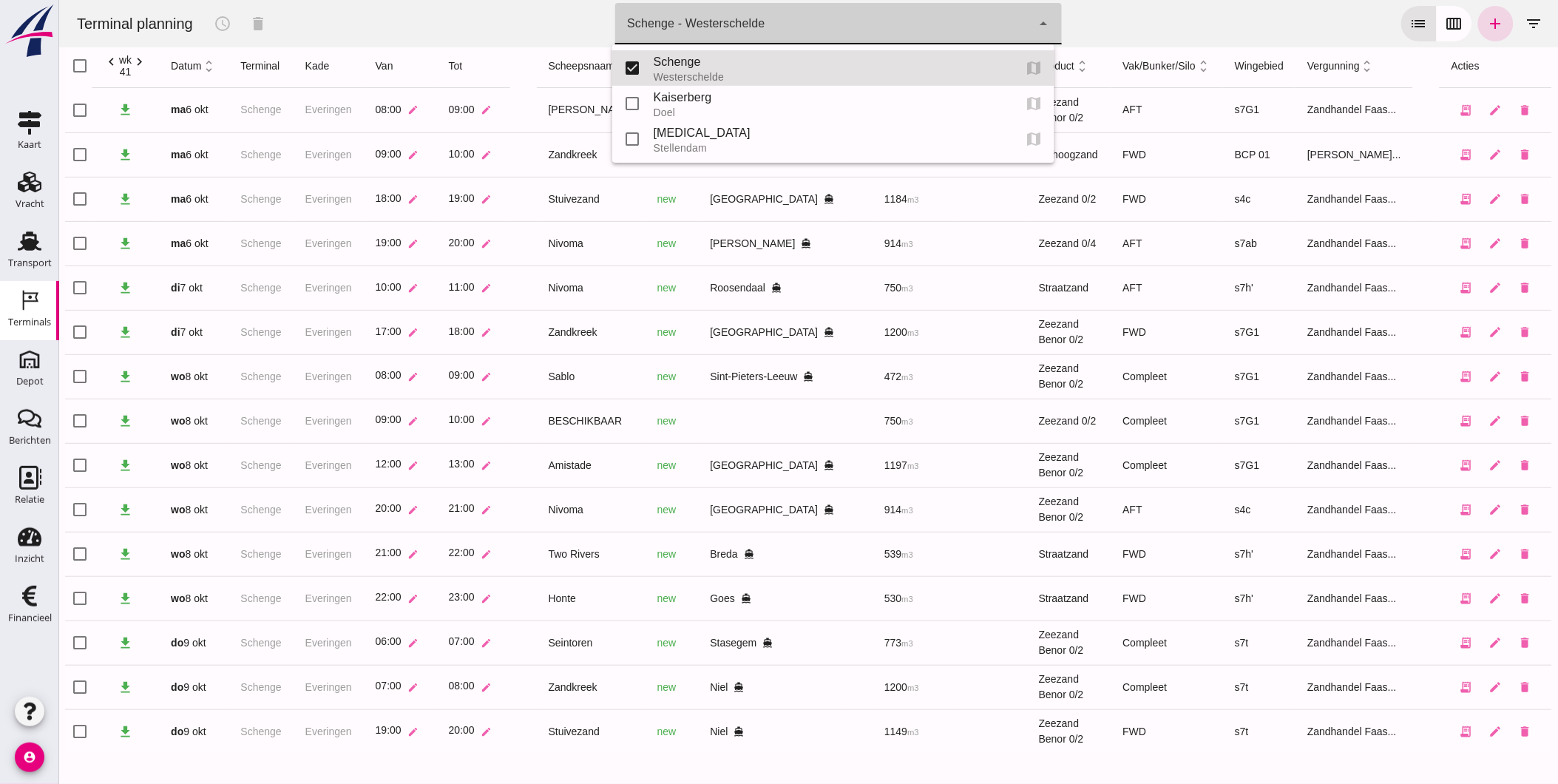
click at [749, 28] on div "Schenge - Westerschelde" at bounding box center [695, 23] width 138 height 18
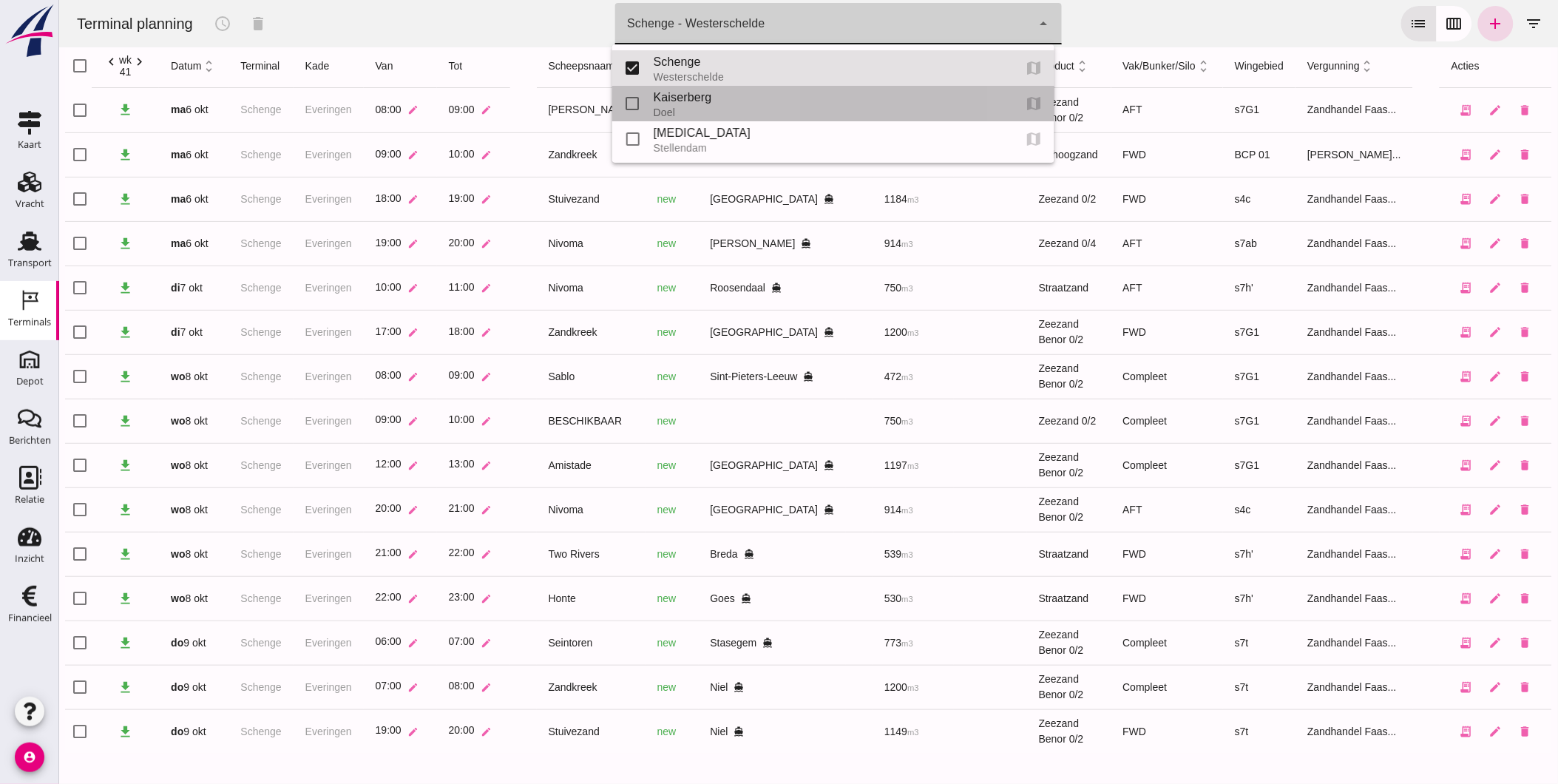
click at [706, 109] on div "Doel" at bounding box center [827, 113] width 348 height 12
type input "7f603609-51ae-4e75-986b-c9057e559465"
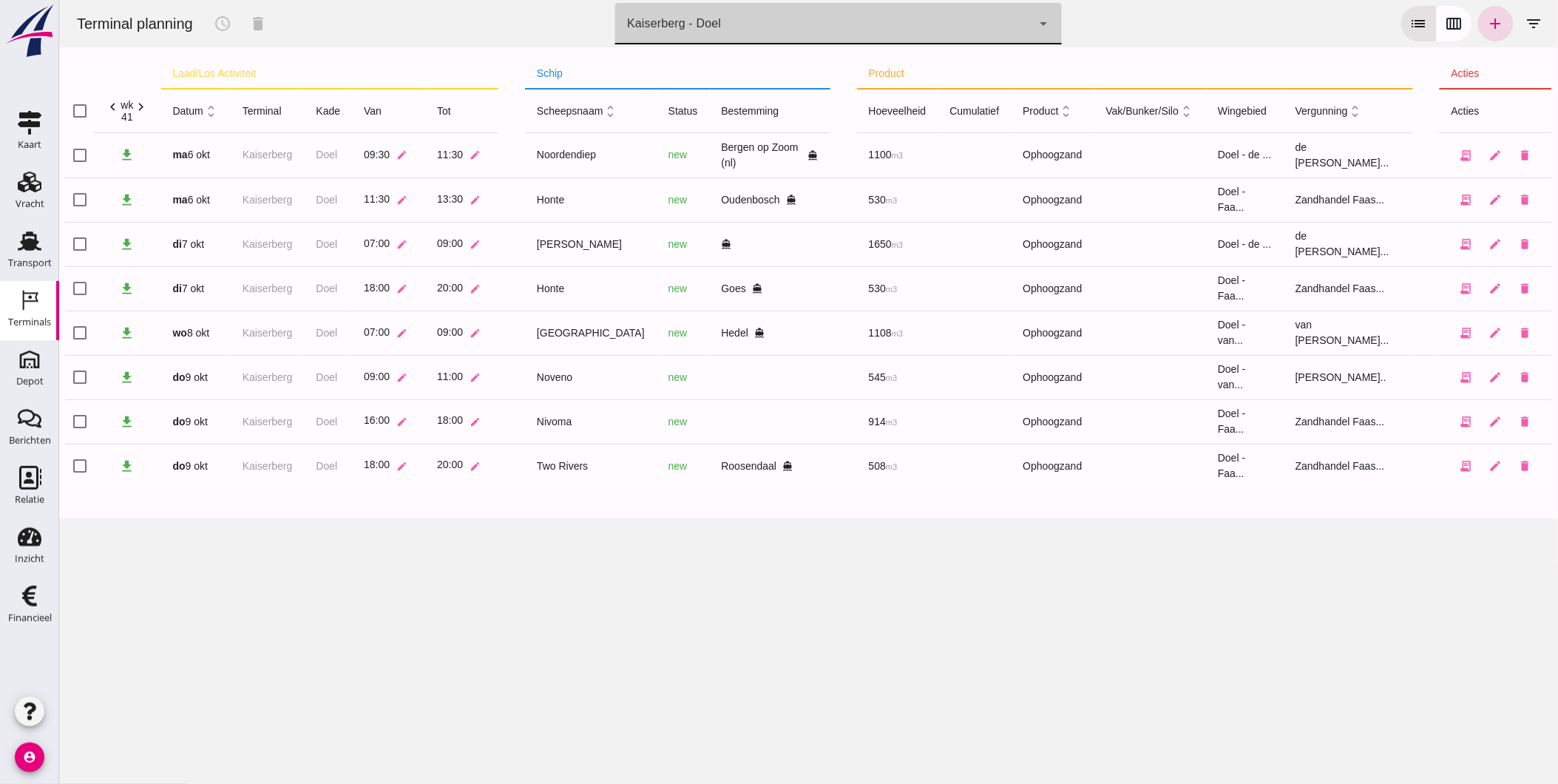
scroll to position [0, 0]
click at [1489, 381] on icon "edit" at bounding box center [1495, 377] width 13 height 13
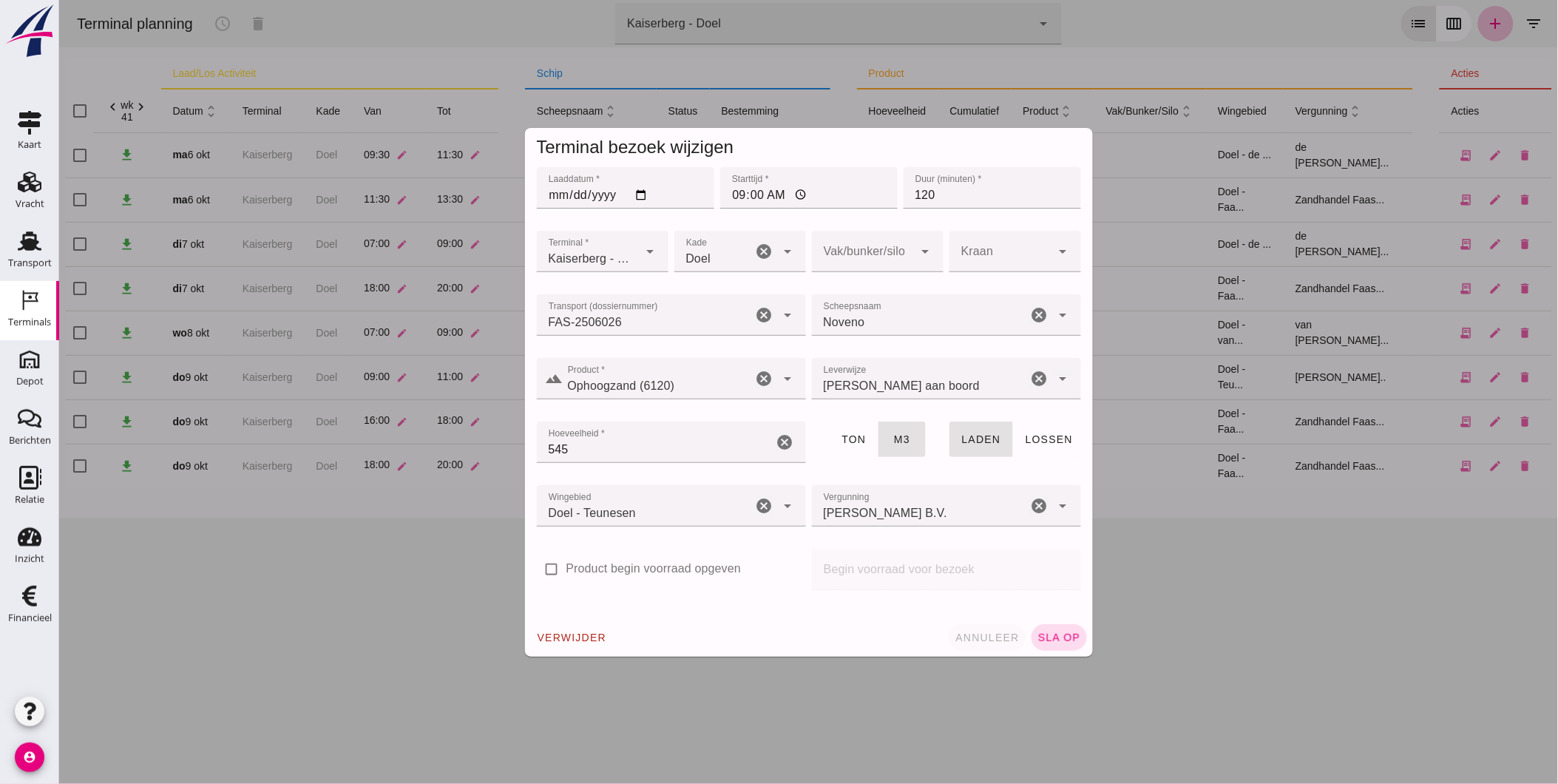
click at [1003, 637] on span "annuleer" at bounding box center [987, 637] width 65 height 12
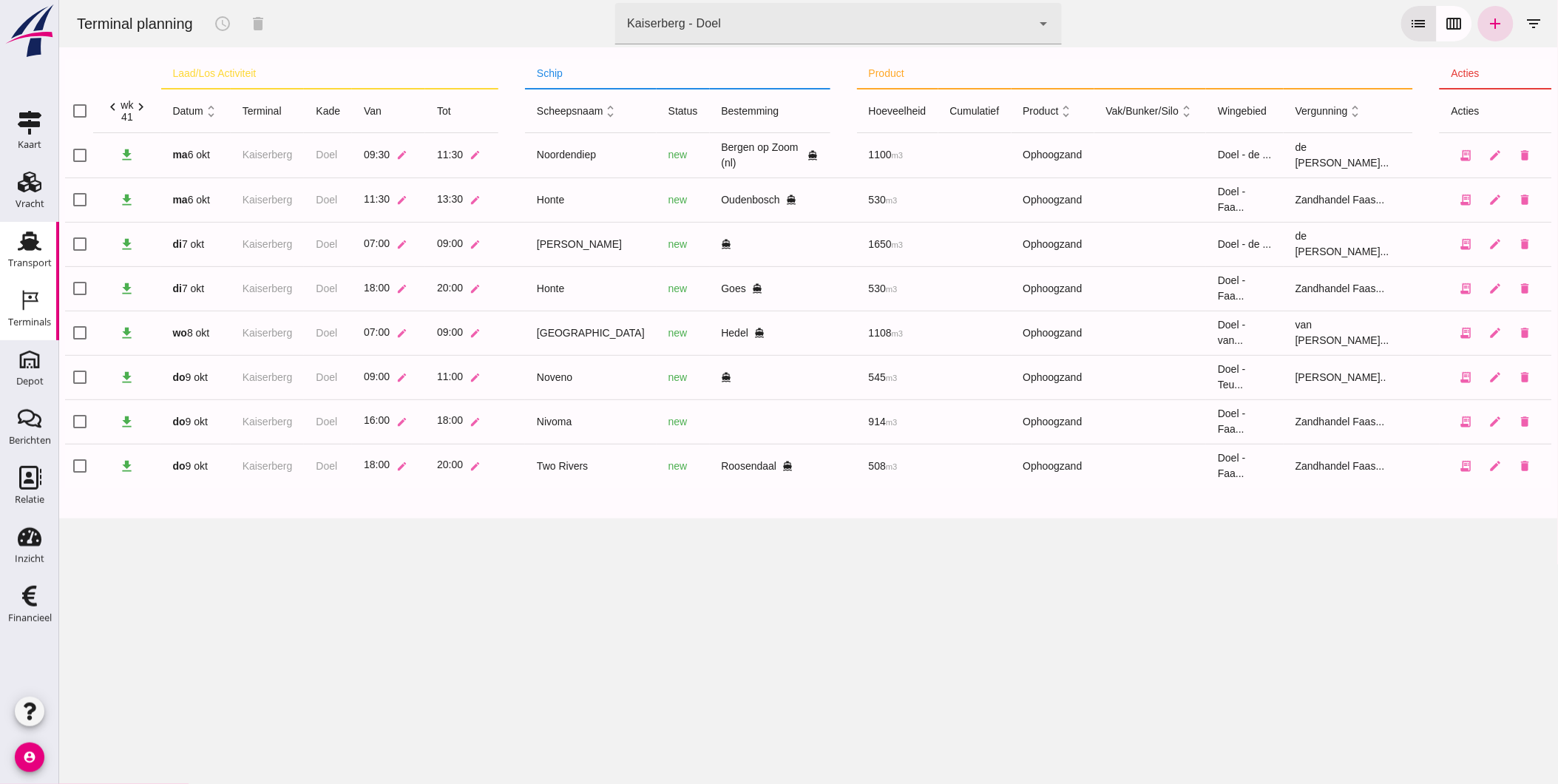
click at [38, 253] on div "Transport" at bounding box center [30, 263] width 43 height 21
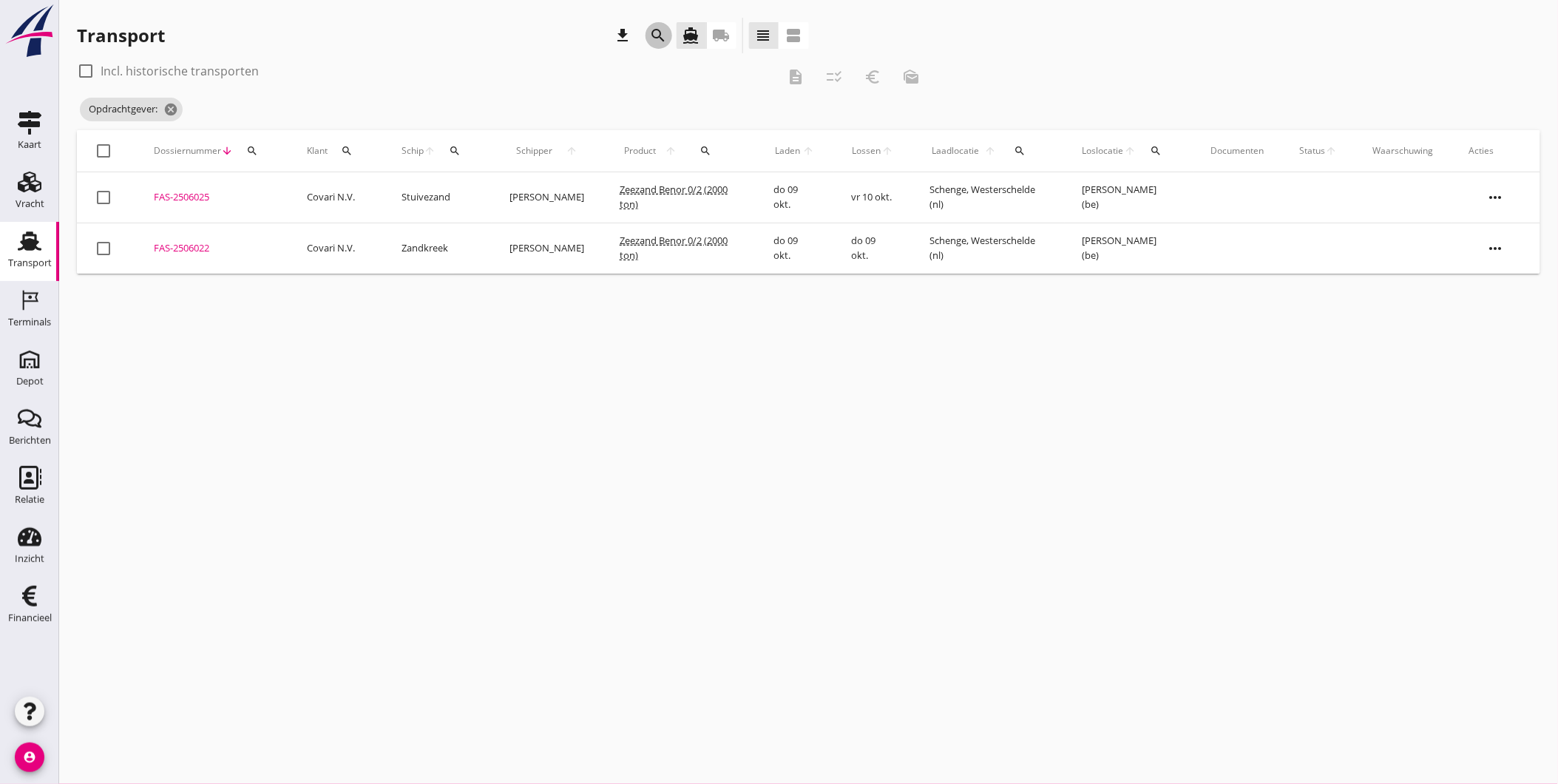
click at [662, 39] on icon "search" at bounding box center [659, 35] width 18 height 18
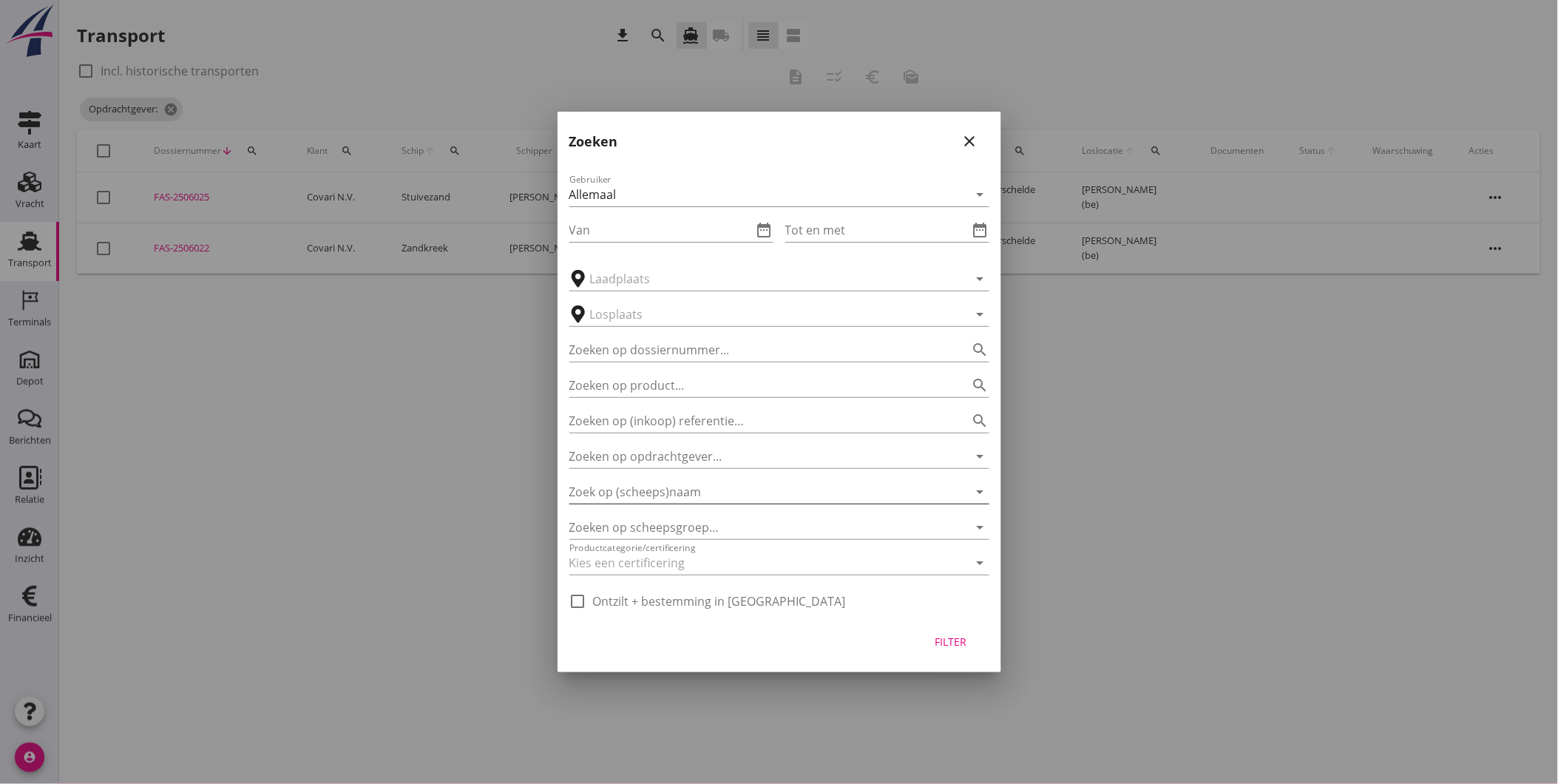
click at [697, 495] on input "Zoek op (scheeps)naam" at bounding box center [758, 492] width 378 height 23
click at [697, 458] on input "Zoeken op opdrachtgever..." at bounding box center [758, 456] width 378 height 23
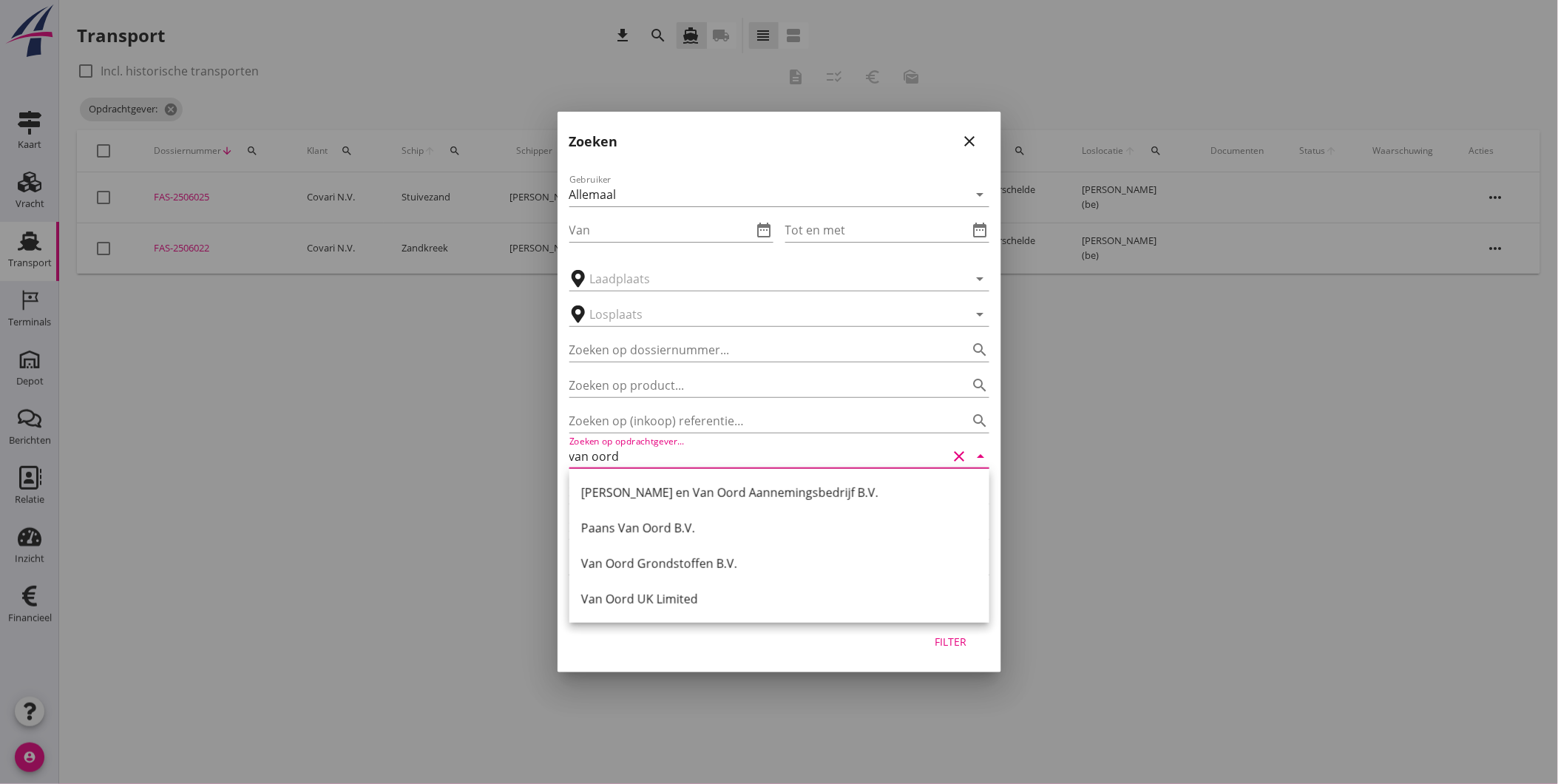
click at [711, 557] on div "Van Oord Grondstoffen B.V." at bounding box center [779, 563] width 397 height 18
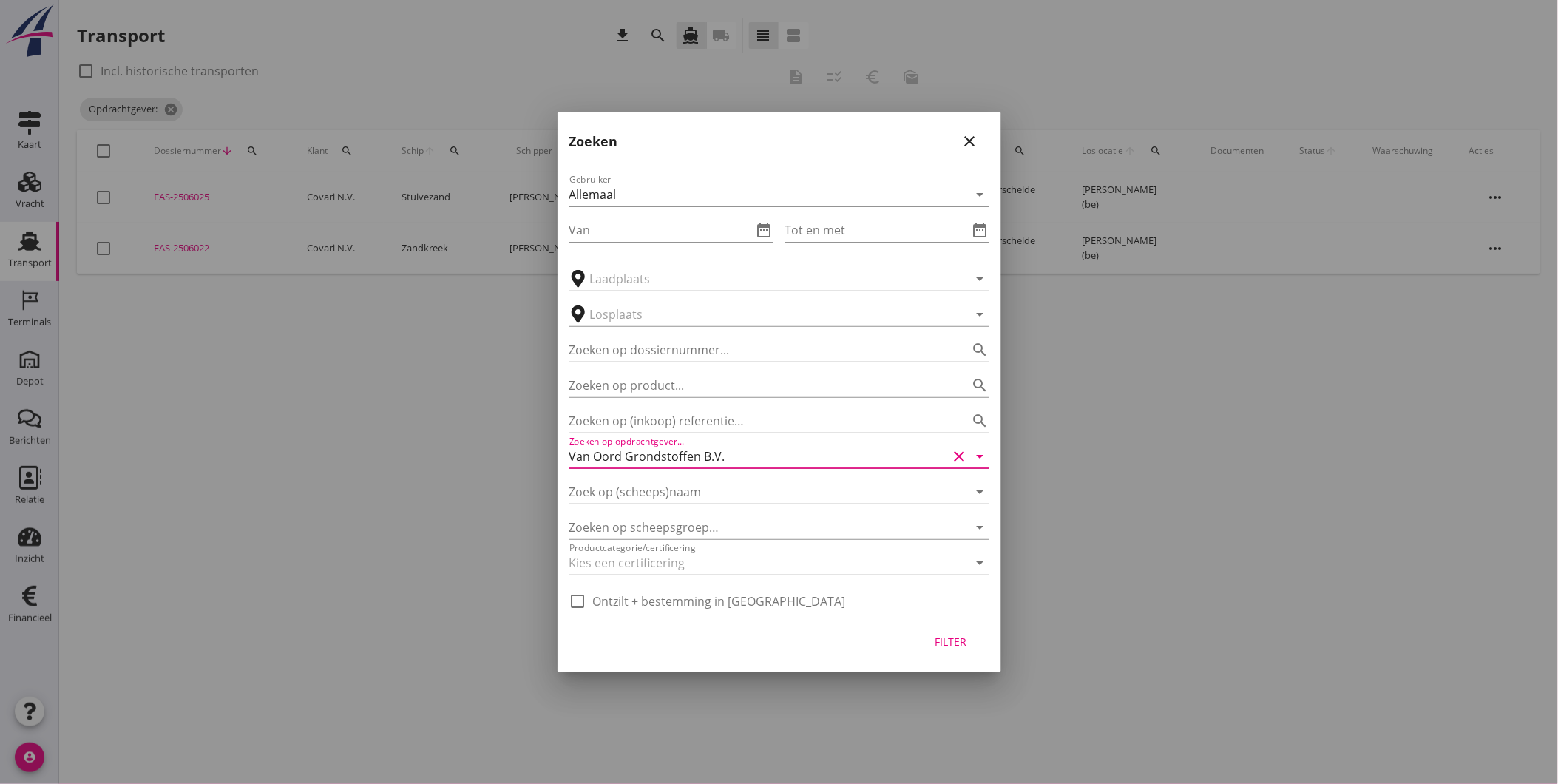
type input "Van Oord Grondstoffen B.V."
click at [958, 641] on div "Filter" at bounding box center [951, 641] width 42 height 16
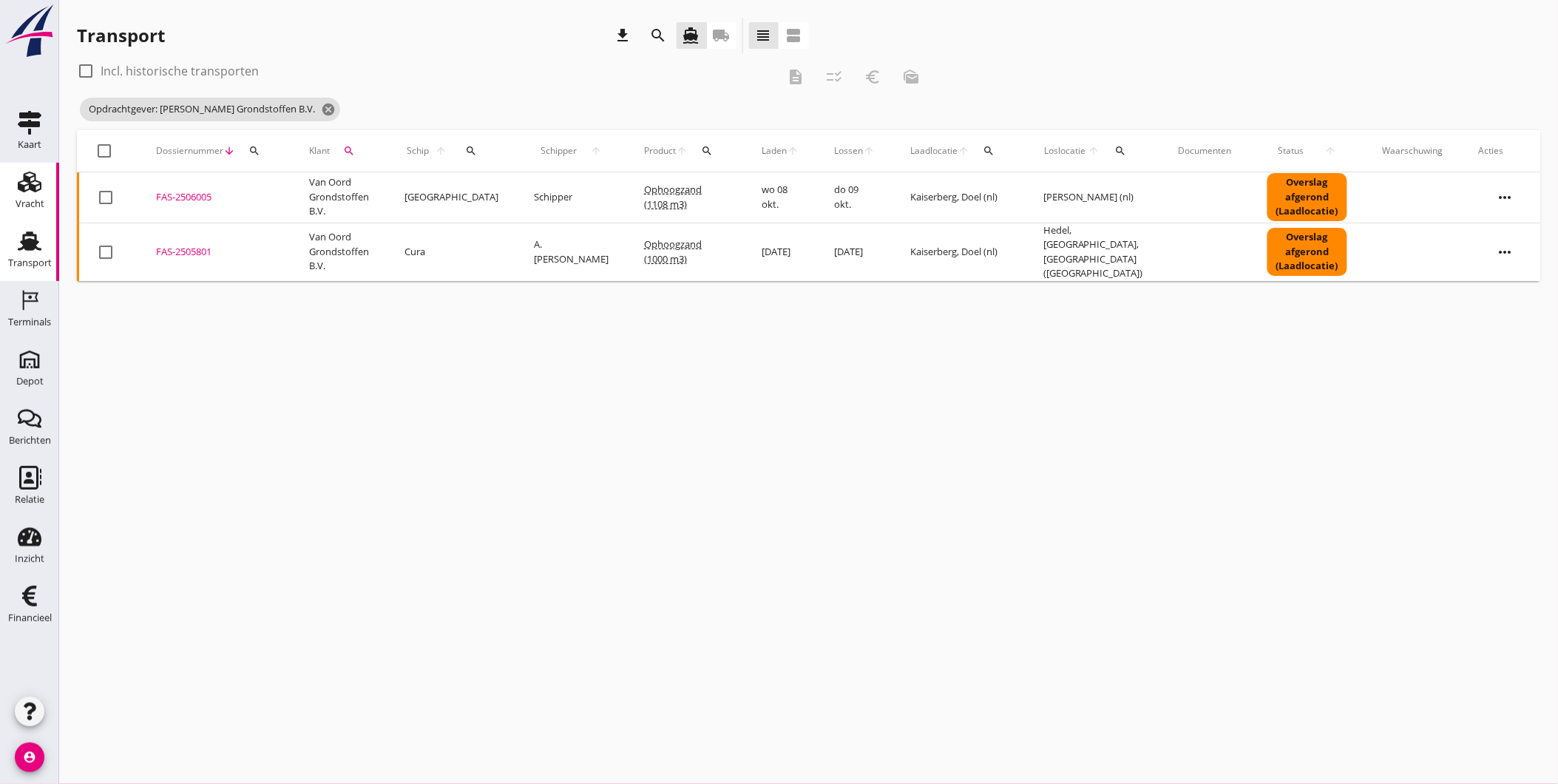
click at [26, 194] on div "Vracht" at bounding box center [30, 204] width 29 height 21
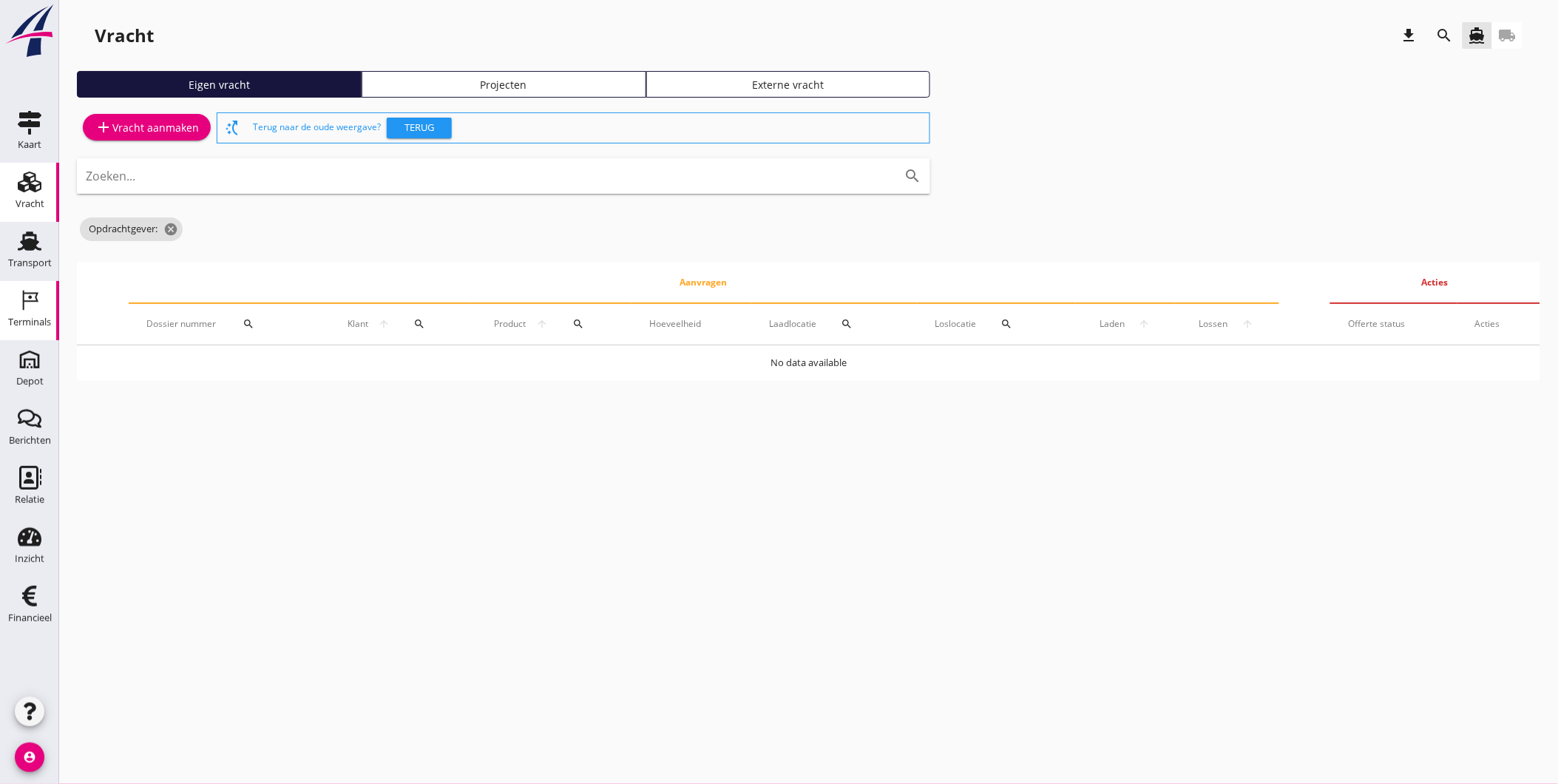
click at [36, 308] on icon "Terminals" at bounding box center [29, 300] width 23 height 23
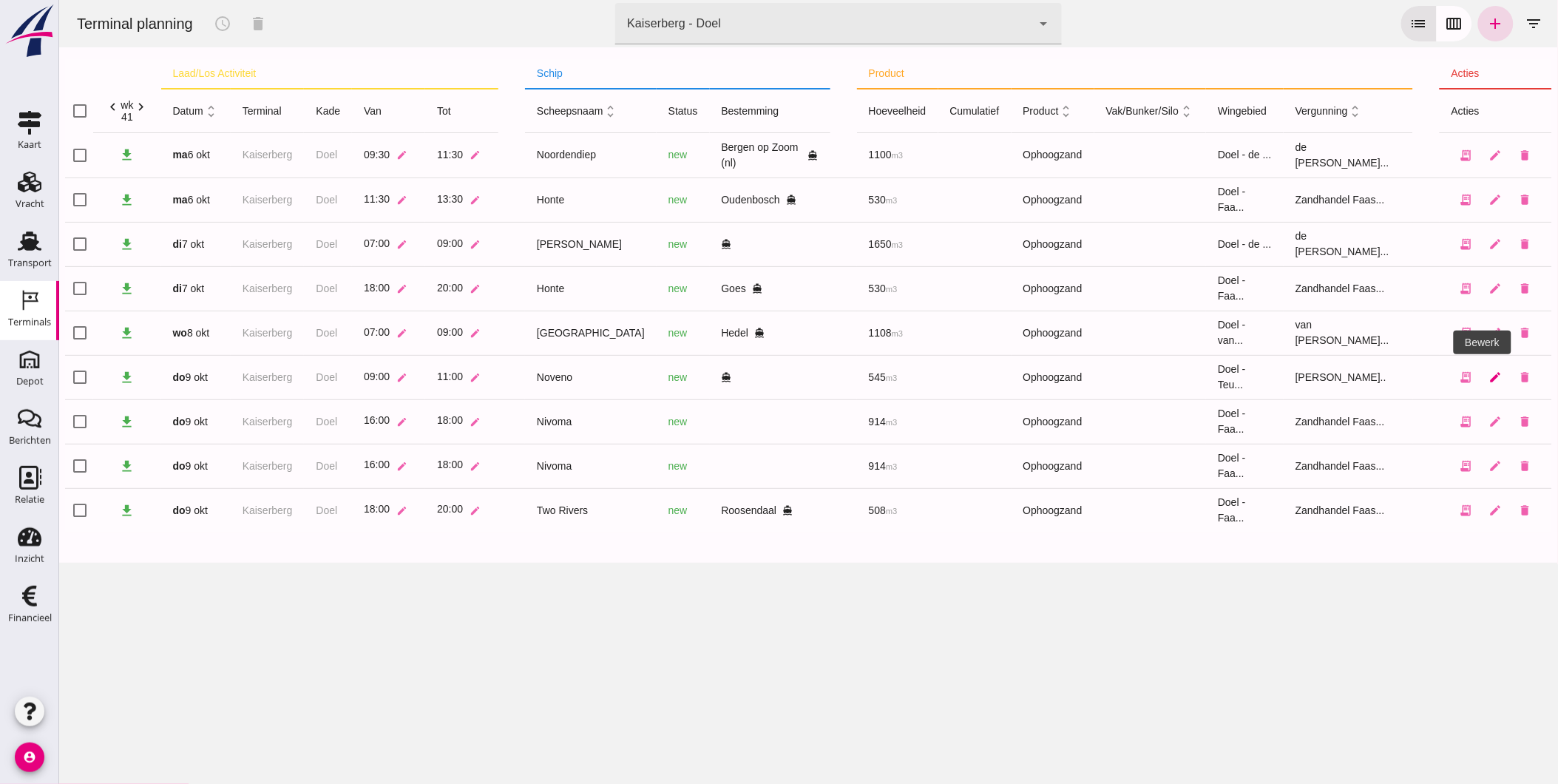
click at [1489, 375] on icon "edit" at bounding box center [1495, 377] width 13 height 13
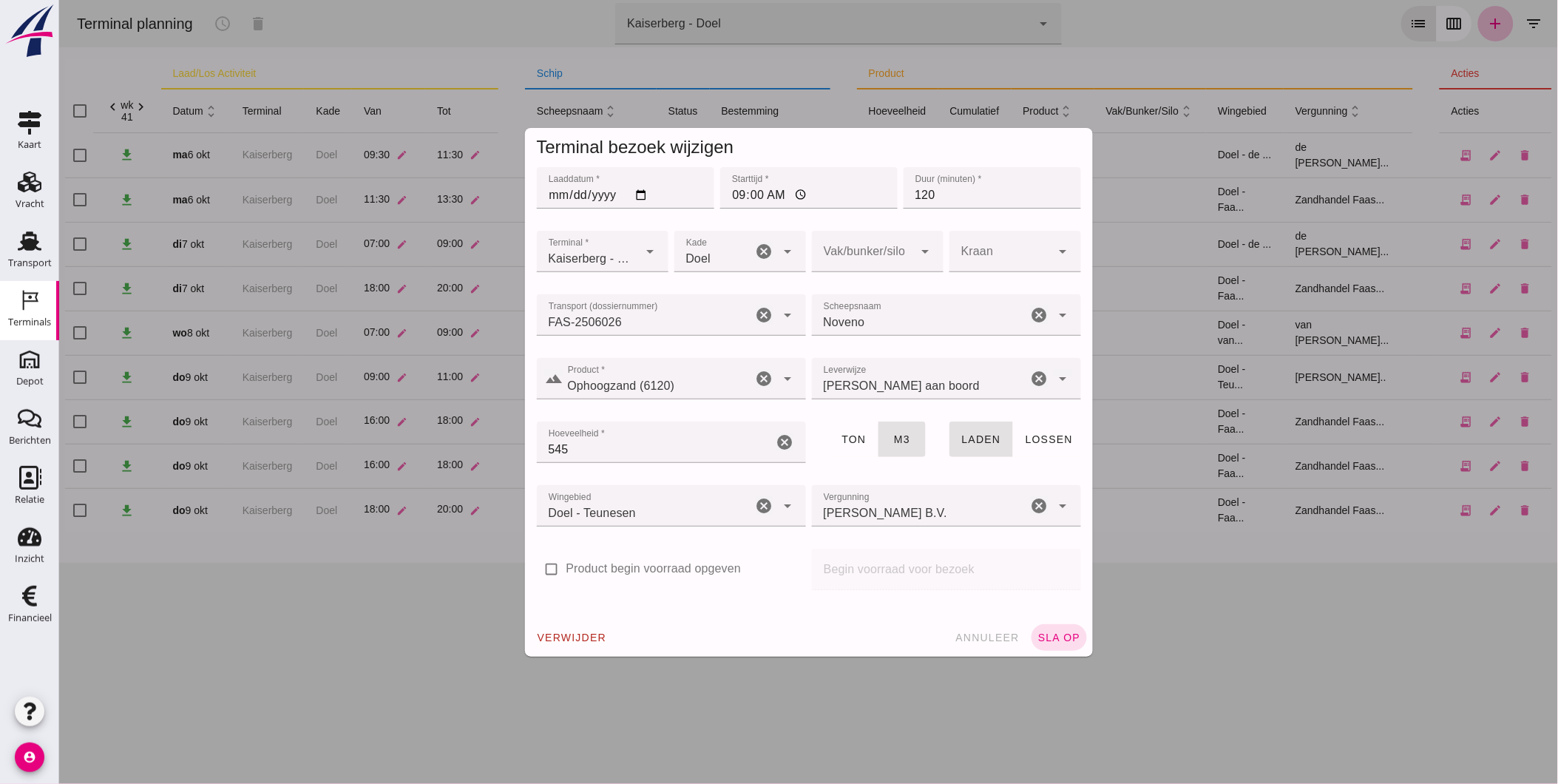
click at [933, 520] on input "[PERSON_NAME] B.V." at bounding box center [919, 513] width 216 height 18
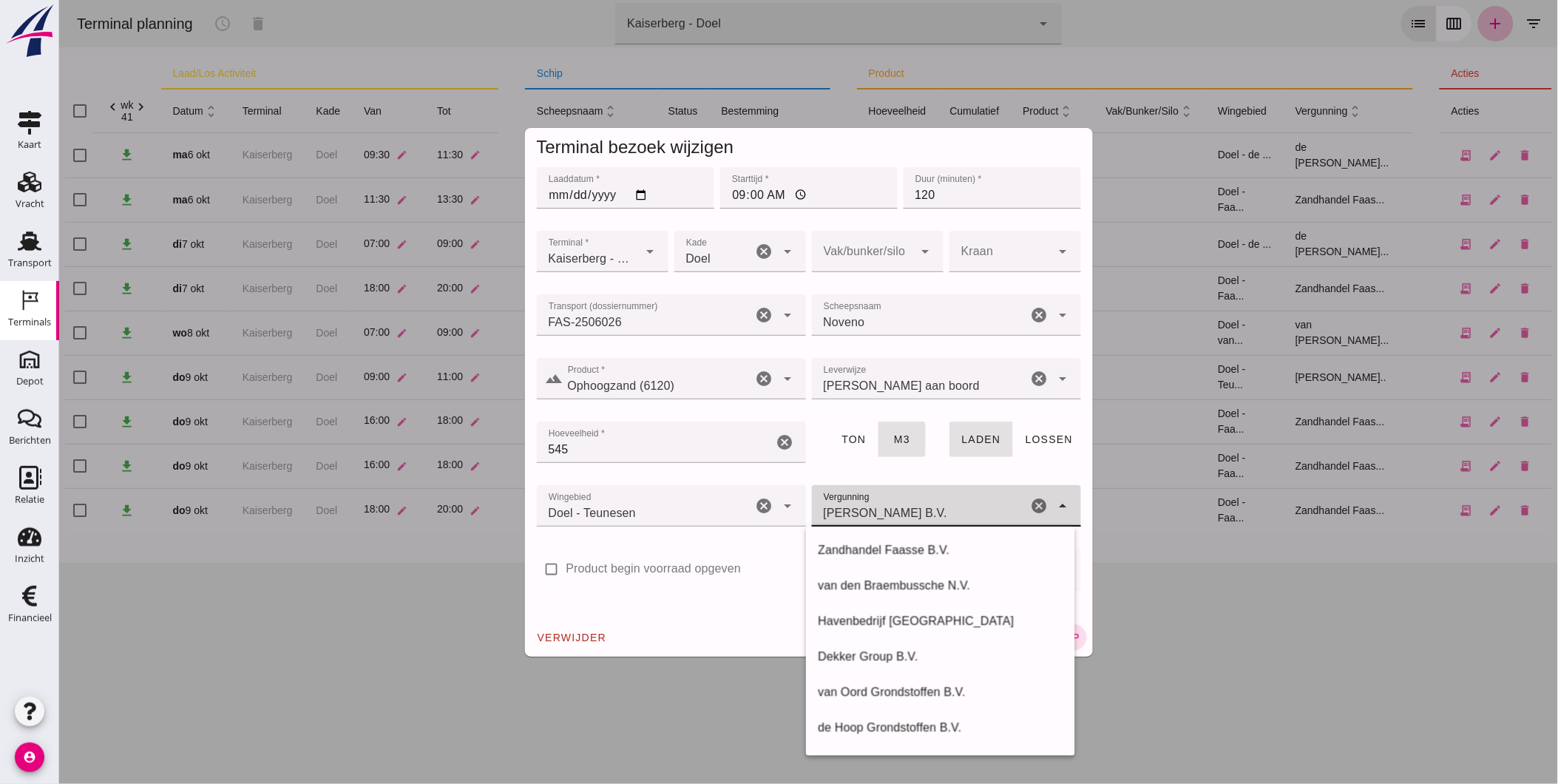
scroll to position [248, 0]
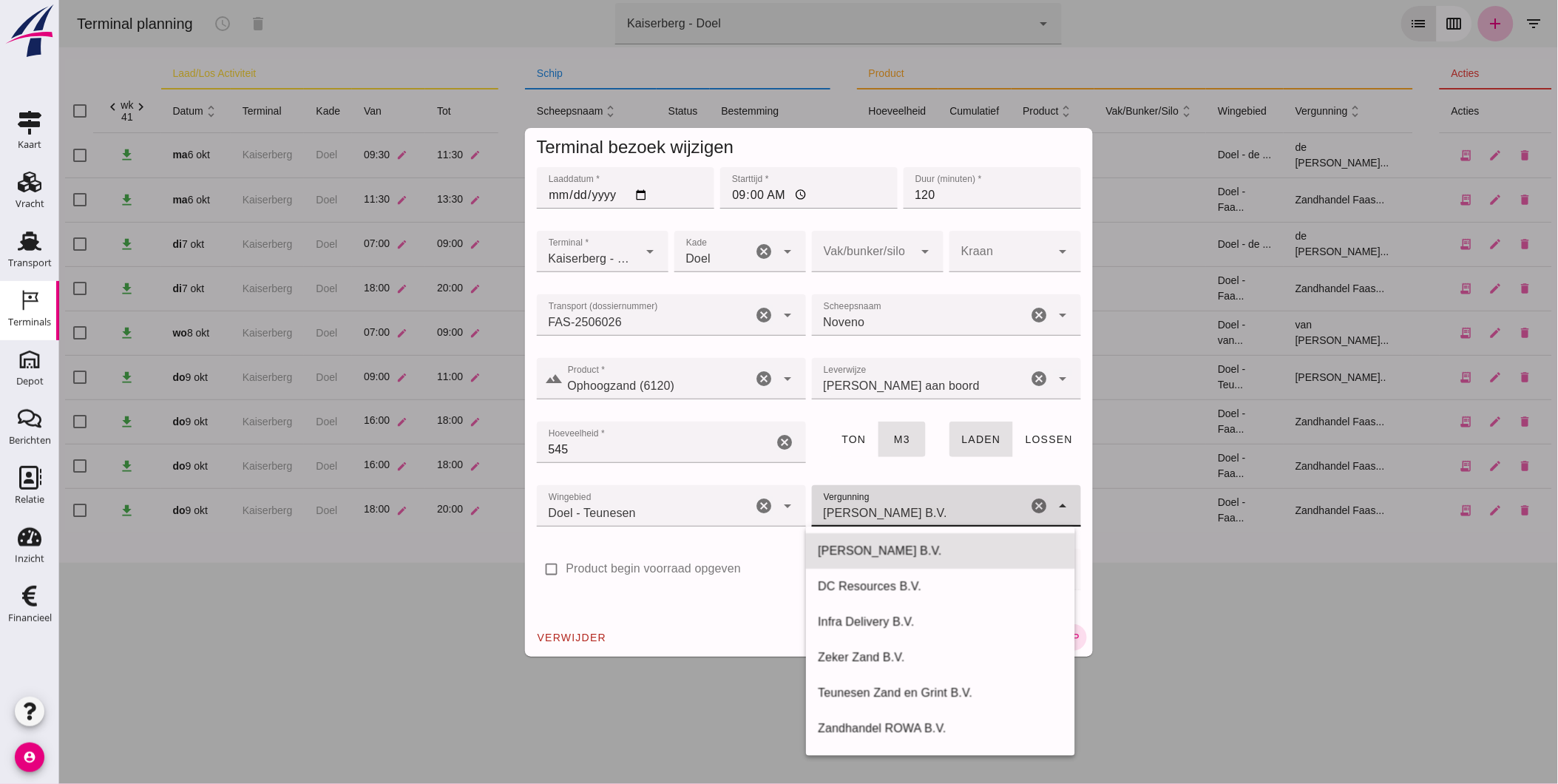
drag, startPoint x: 933, startPoint y: 518, endPoint x: 680, endPoint y: 524, distance: 253.1
click at [680, 524] on div "Wingebied Wingebied Doel - Teunesen 380 cancel arrow_drop_down Vergunning Vergu…" at bounding box center [808, 513] width 550 height 63
click at [940, 696] on div "Teunesen Zand en Grint B.V." at bounding box center [940, 692] width 245 height 18
type input "Teunesen Zand en Grint B.V."
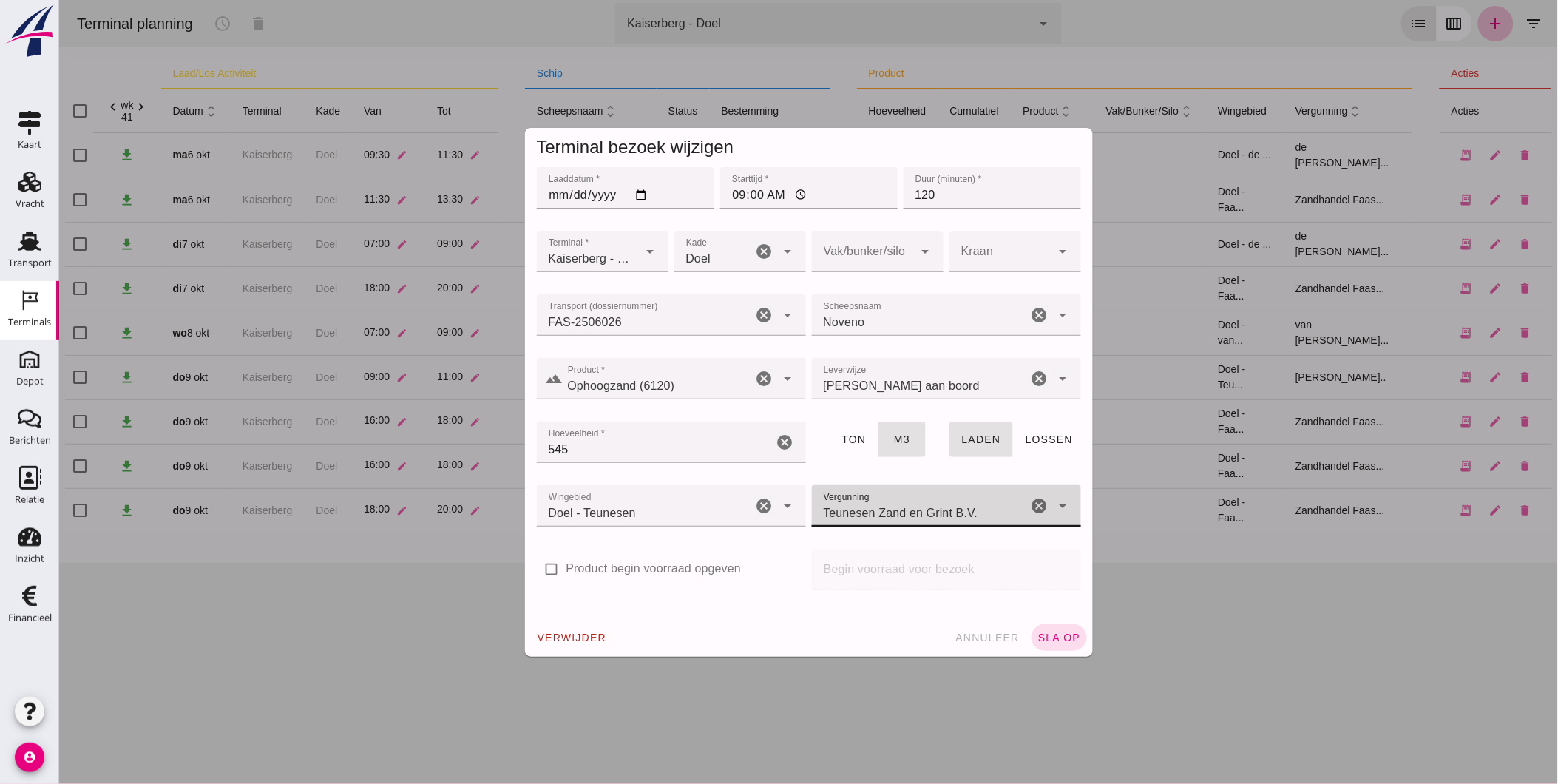
click at [646, 512] on div "Doel - Teunesen 380" at bounding box center [644, 506] width 216 height 42
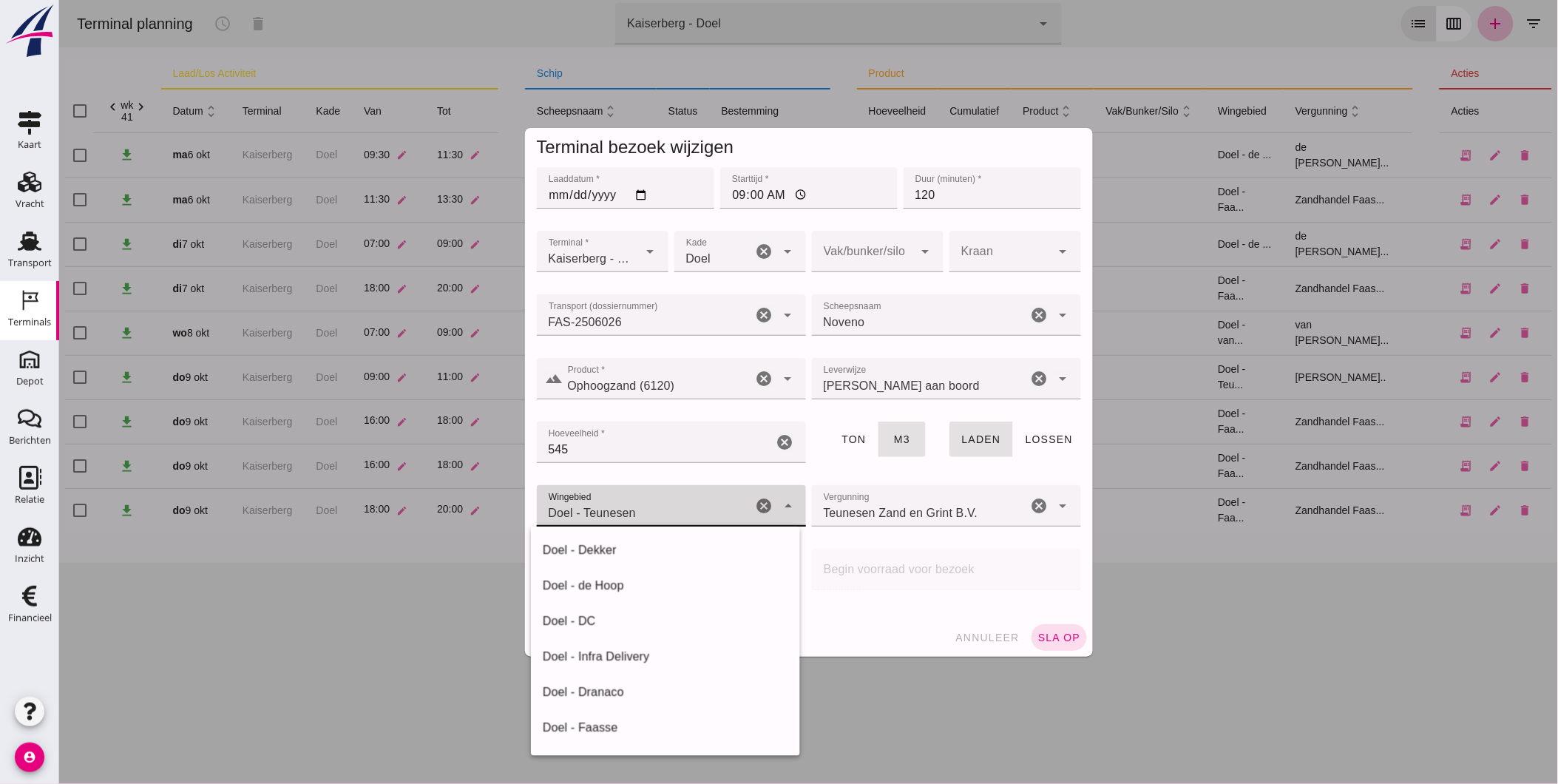
scroll to position [209, 0]
drag, startPoint x: 665, startPoint y: 702, endPoint x: 670, endPoint y: 694, distance: 9.4
click at [665, 701] on div "Doel - Teunesen" at bounding box center [665, 696] width 245 height 18
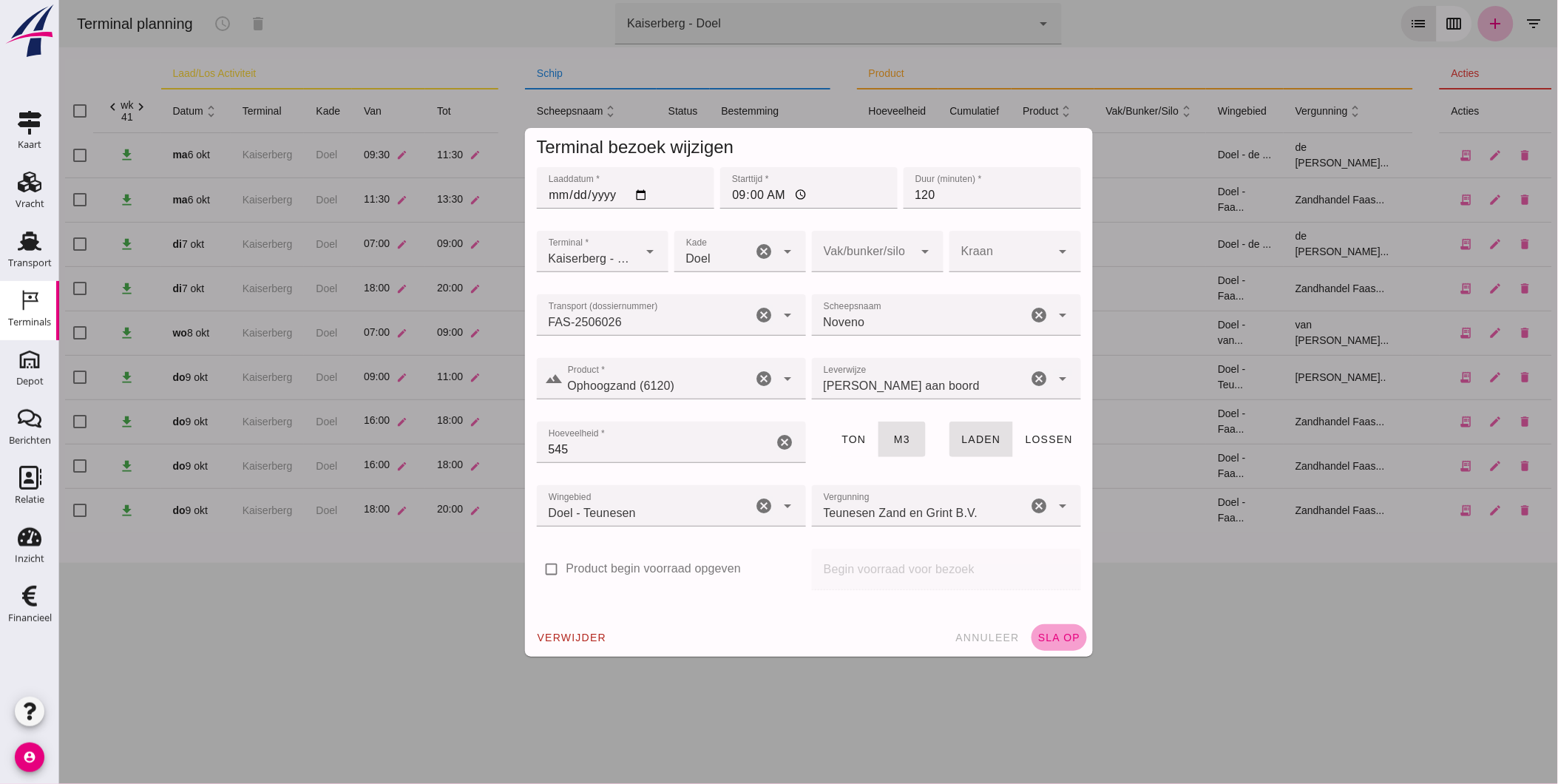
click at [1059, 625] on button "sla op" at bounding box center [1059, 638] width 55 height 27
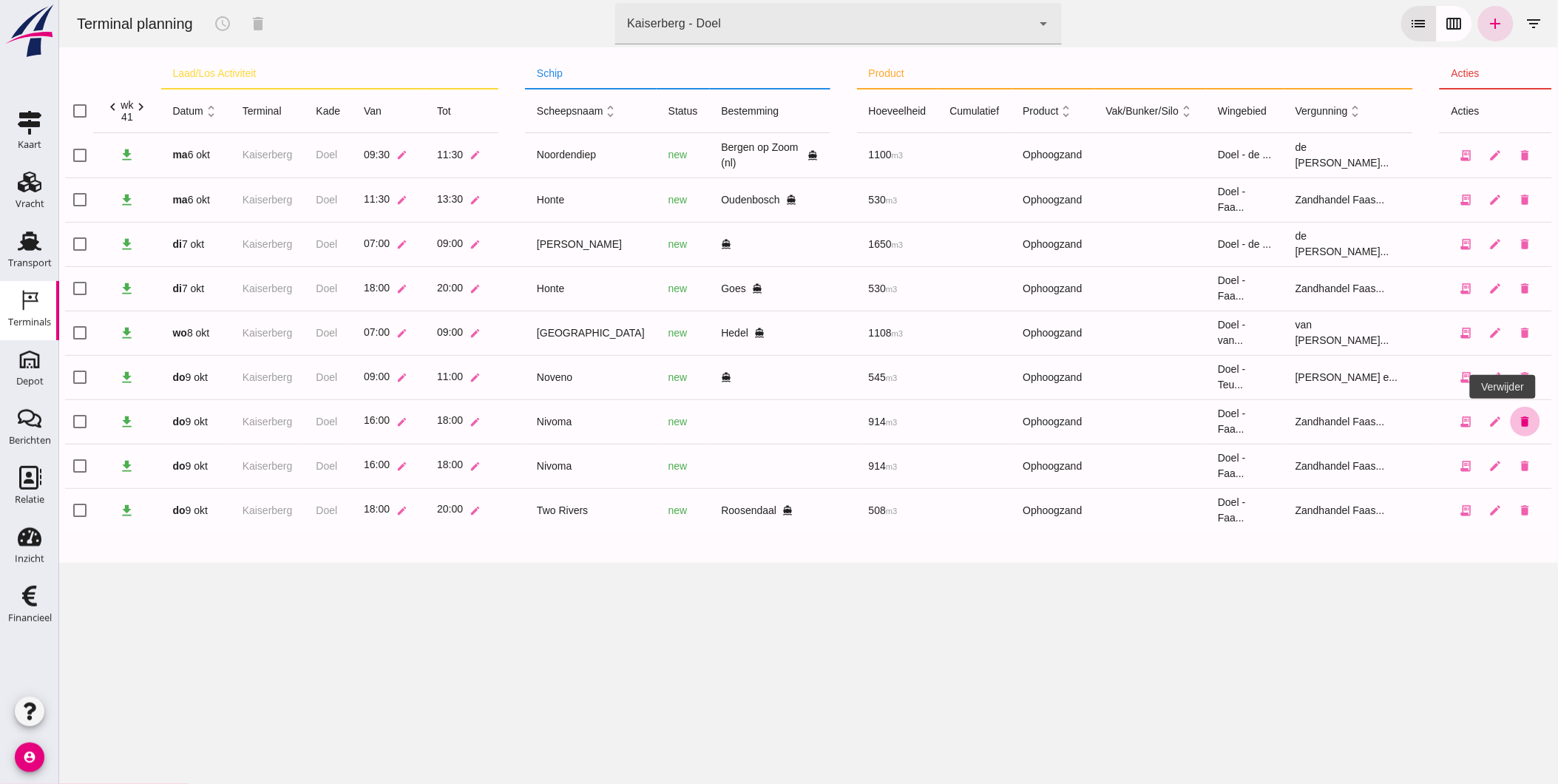
click at [1518, 420] on icon "delete" at bounding box center [1525, 422] width 13 height 13
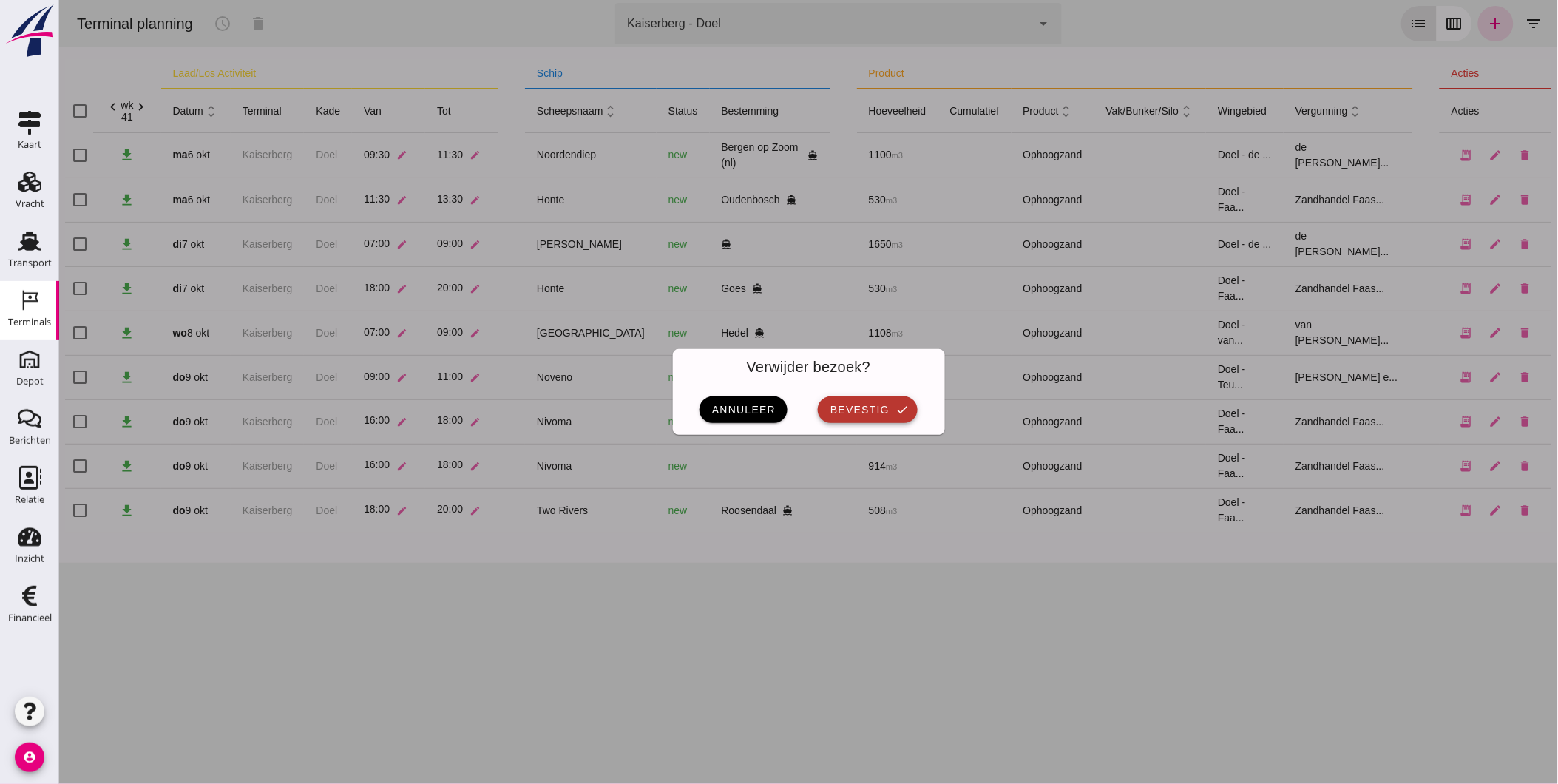
click at [859, 412] on span "bevestig" at bounding box center [859, 410] width 60 height 12
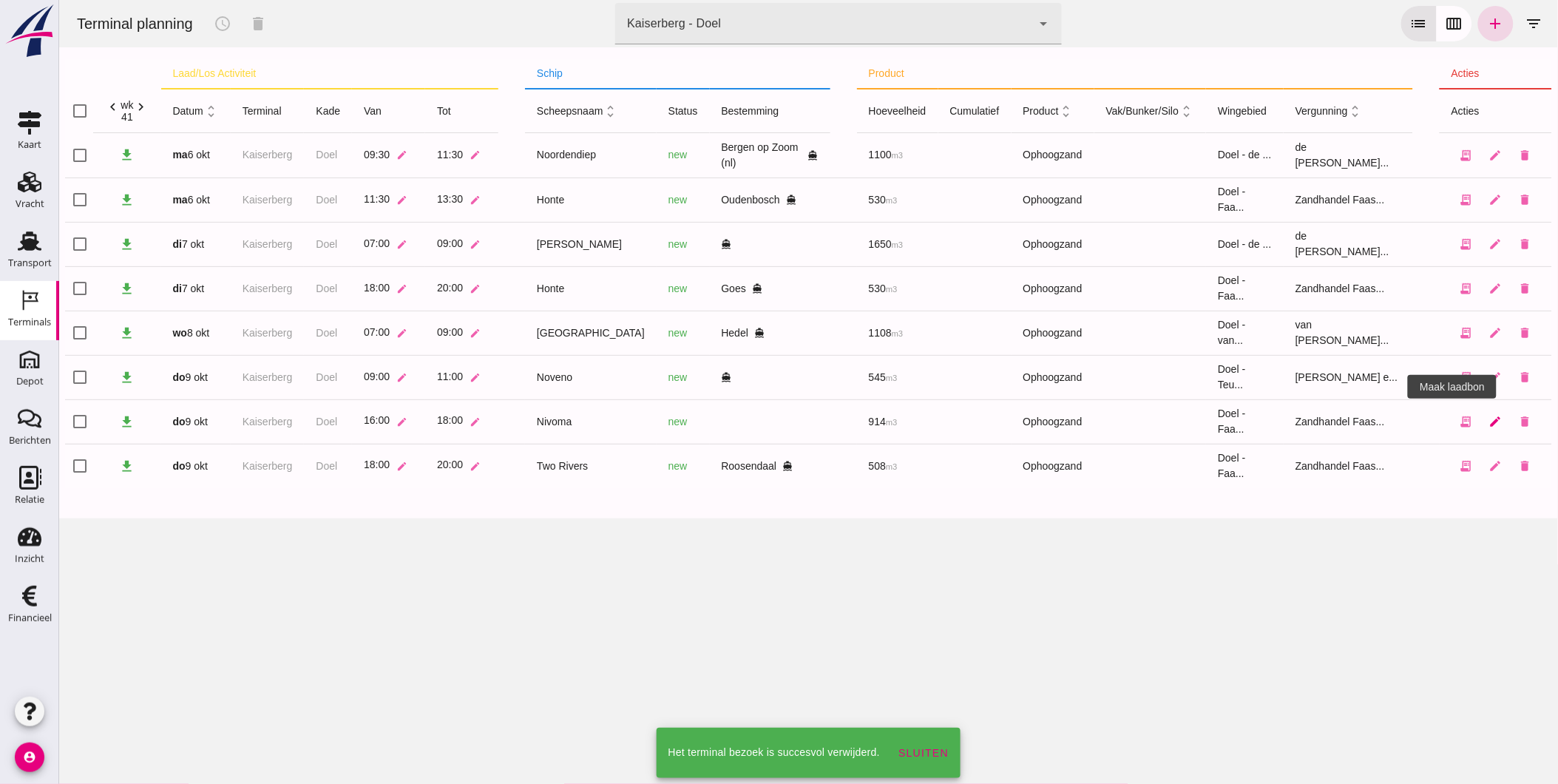
click at [1489, 417] on icon "edit" at bounding box center [1495, 422] width 13 height 13
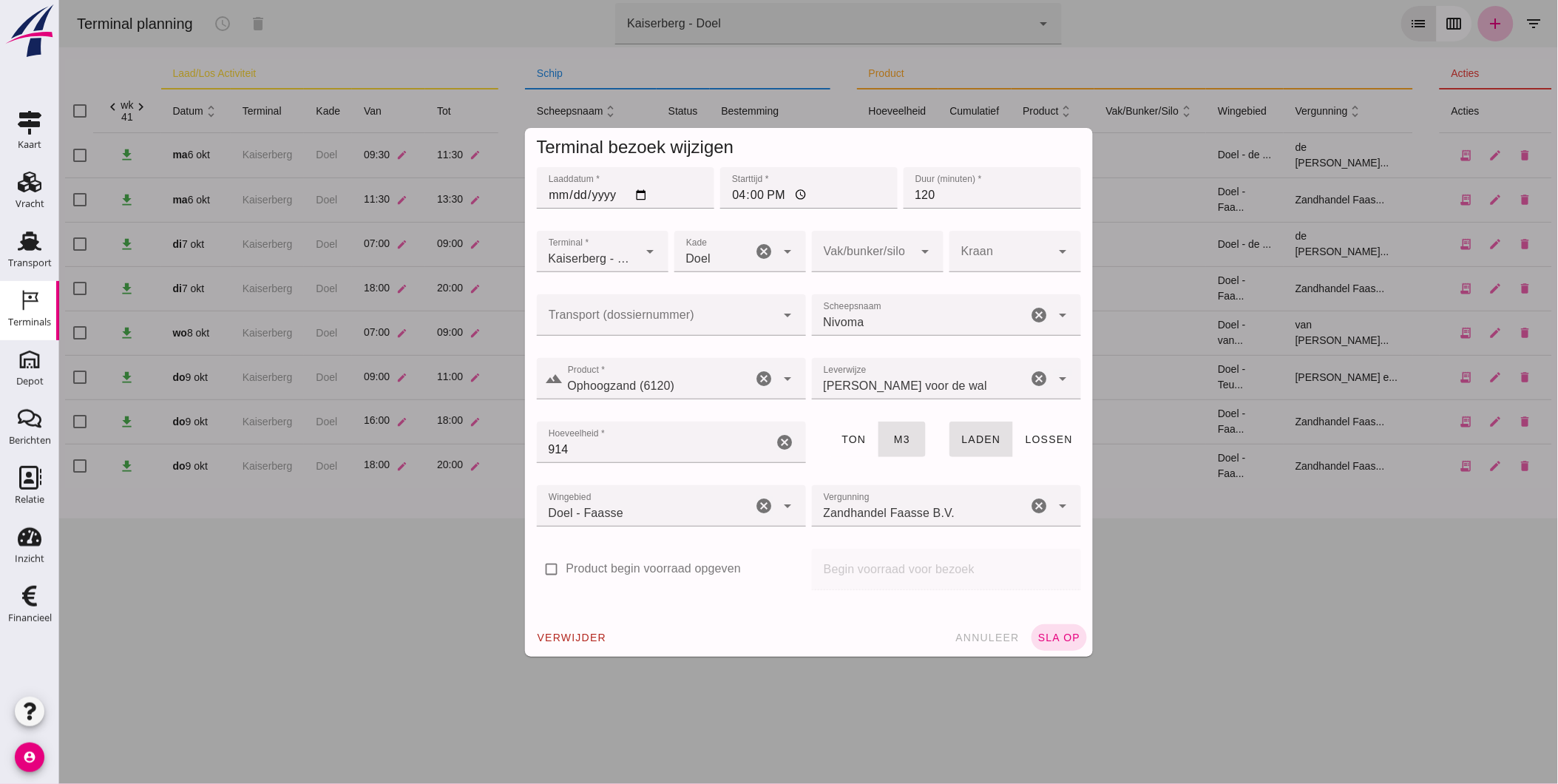
click at [609, 327] on input "Transport (dossiernummer)" at bounding box center [655, 322] width 240 height 18
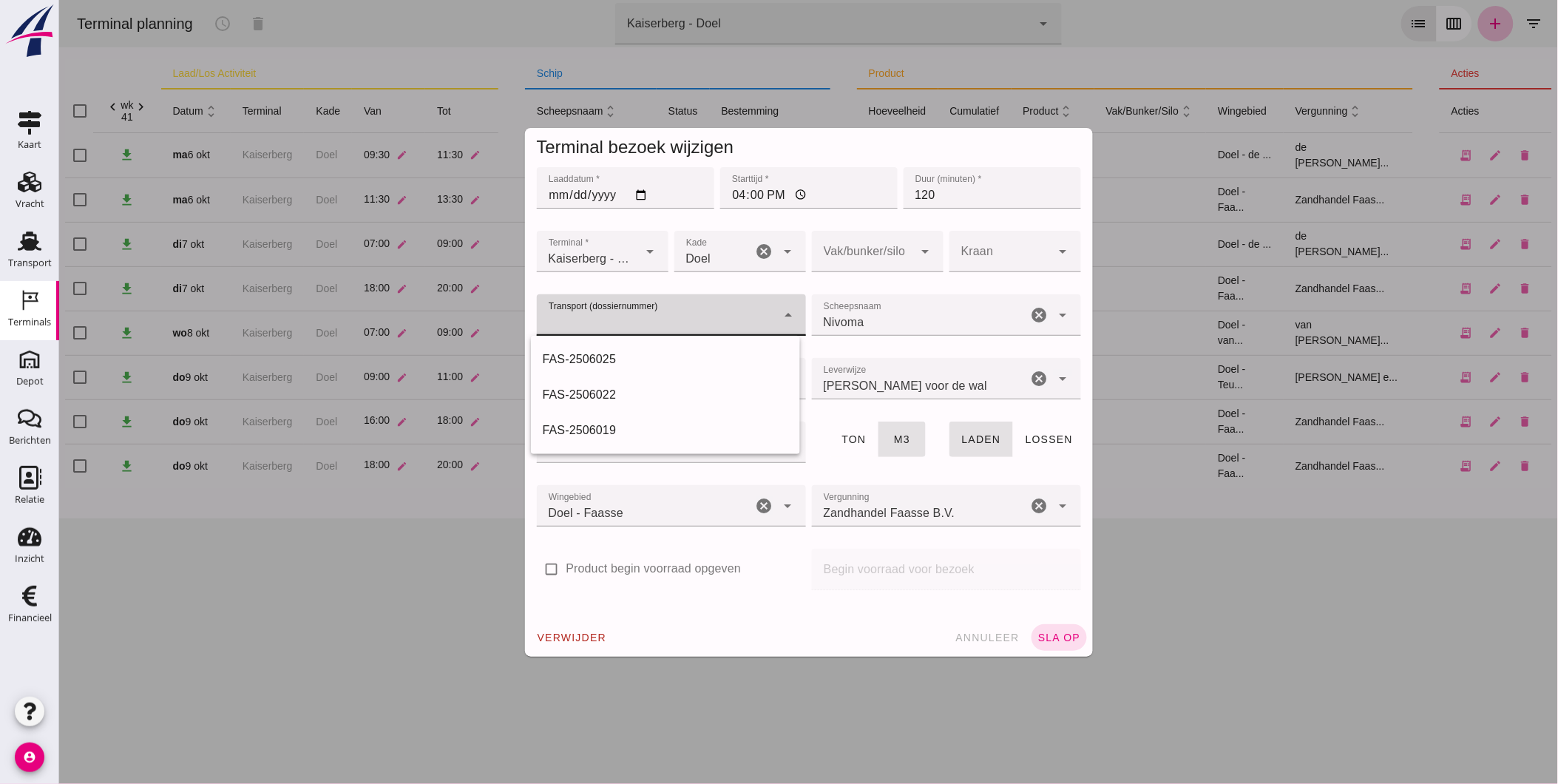
click at [241, 572] on div at bounding box center [807, 392] width 1499 height 784
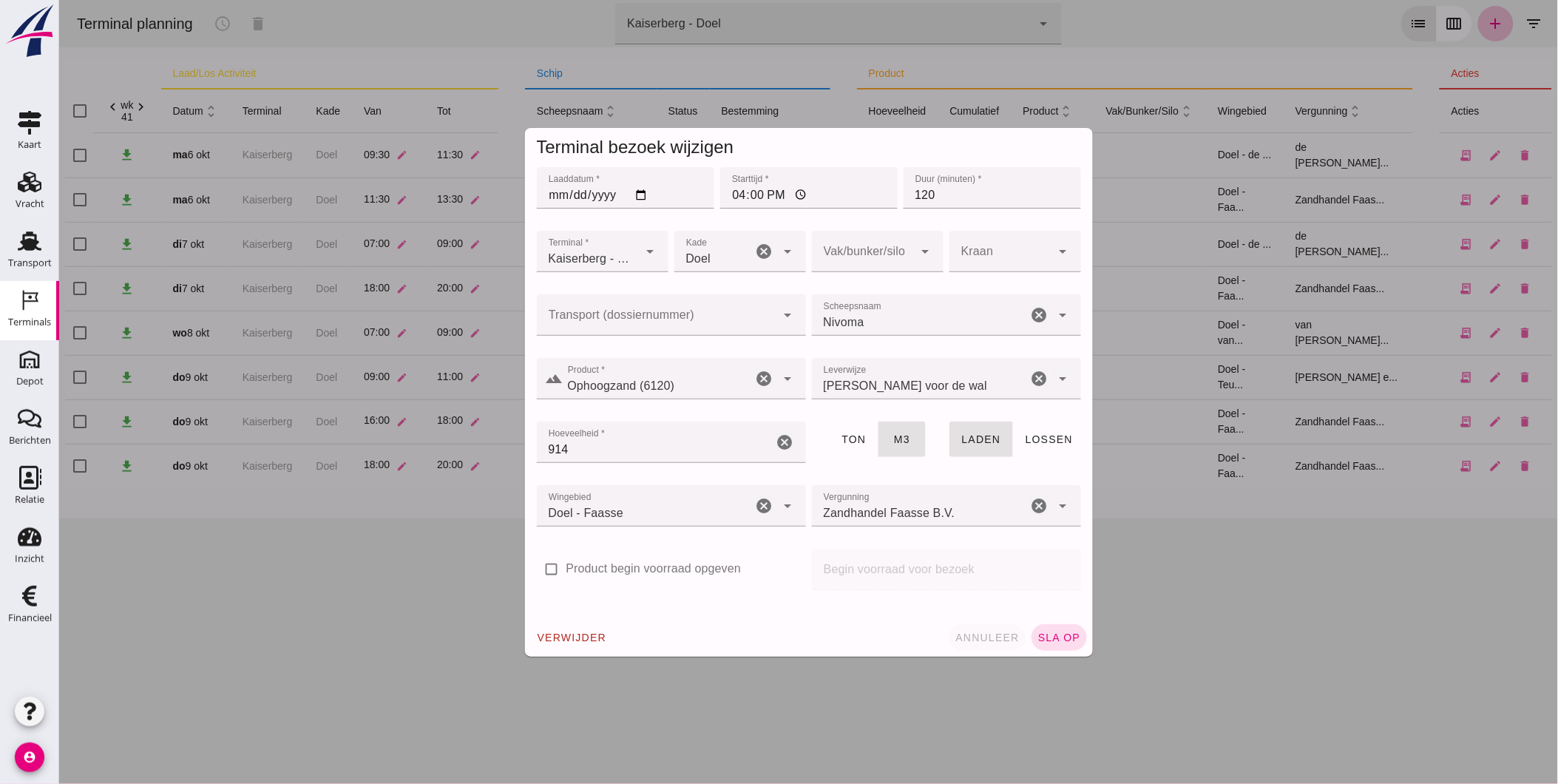
click at [994, 634] on span "annuleer" at bounding box center [987, 637] width 65 height 12
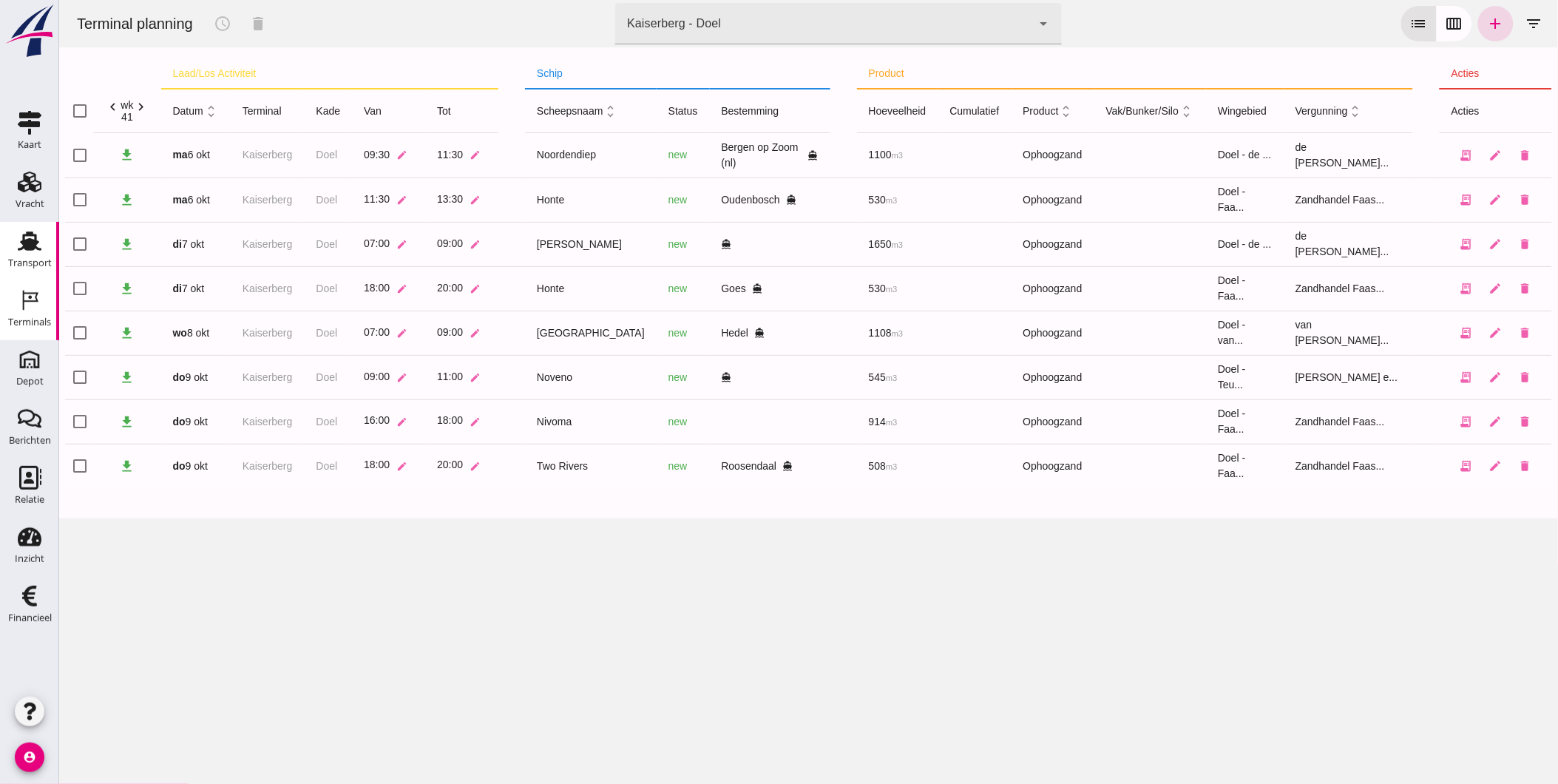
click at [34, 247] on use at bounding box center [29, 240] width 23 height 19
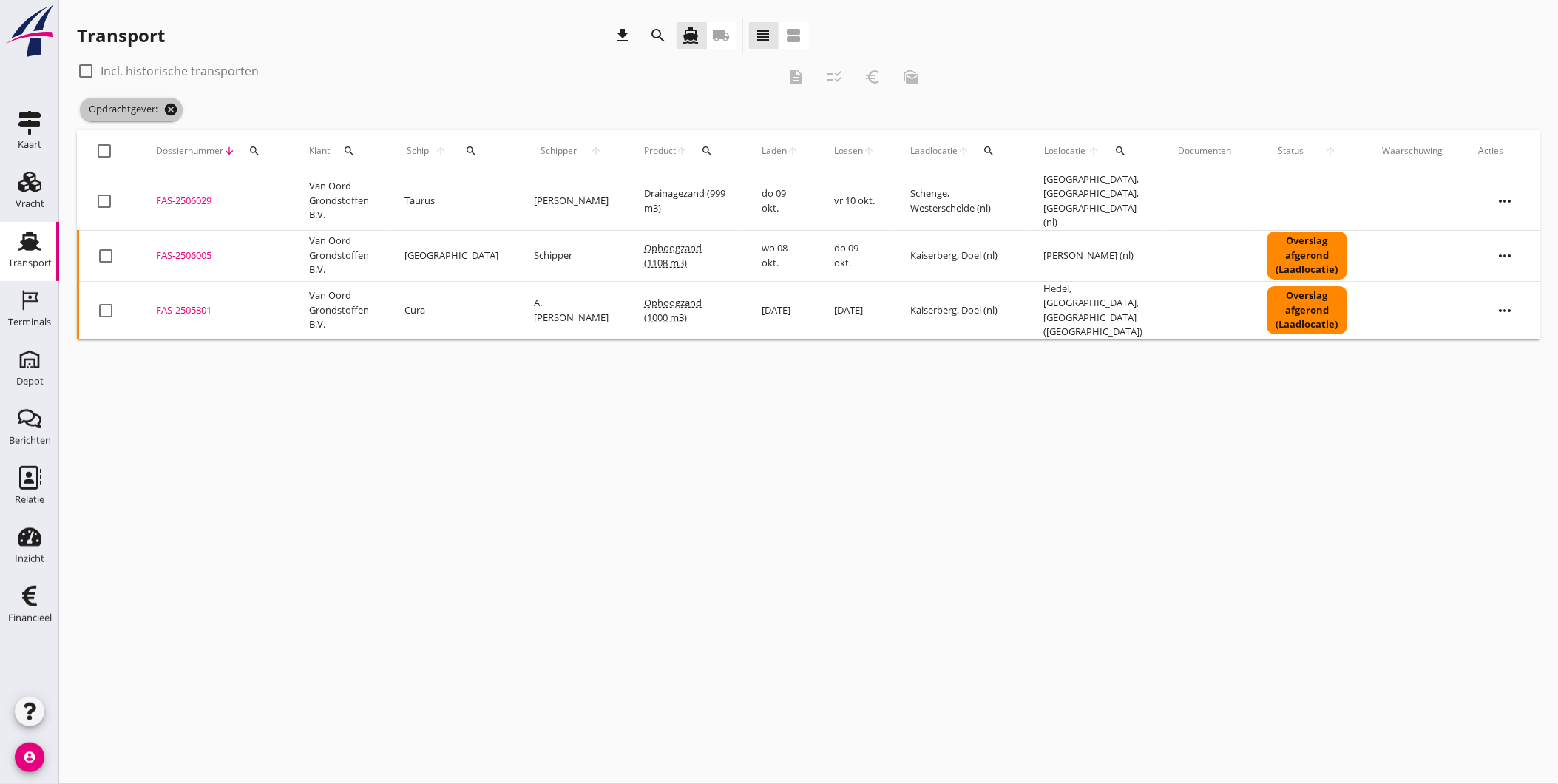
click at [171, 107] on icon "cancel" at bounding box center [171, 109] width 15 height 15
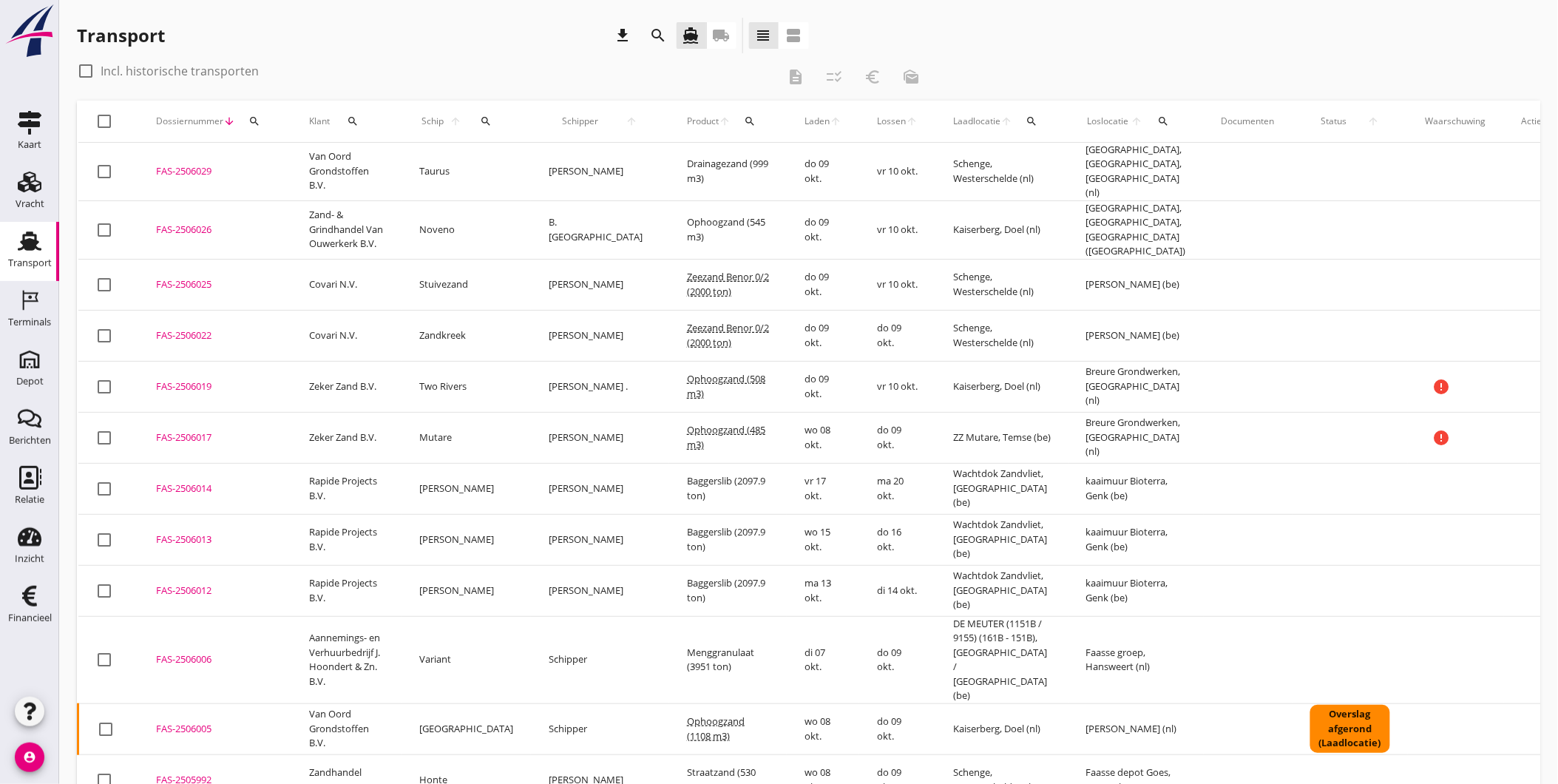
click at [174, 430] on div "FAS-2506017" at bounding box center [215, 438] width 118 height 15
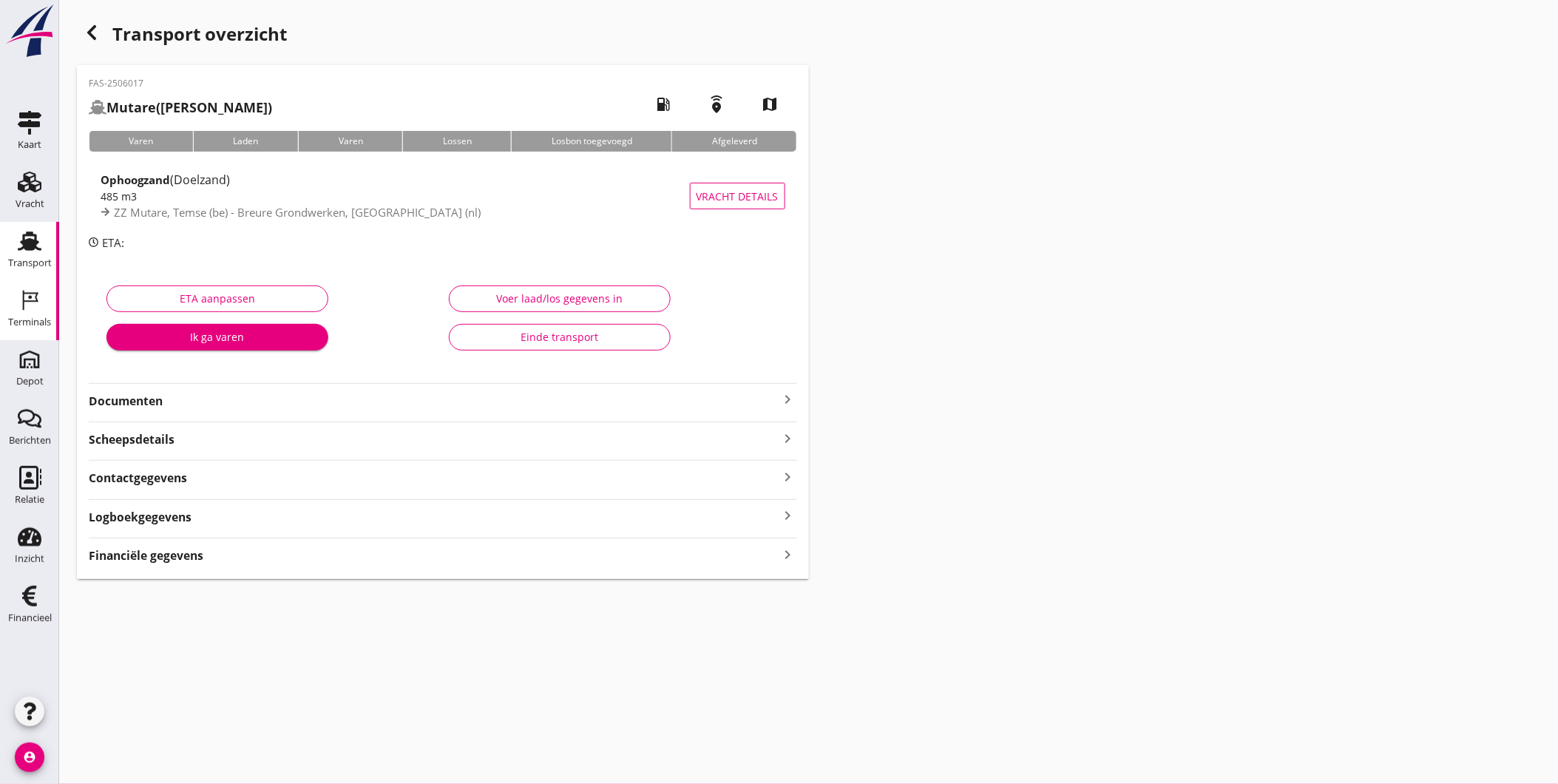
click at [36, 309] on icon "Terminals" at bounding box center [29, 300] width 23 height 23
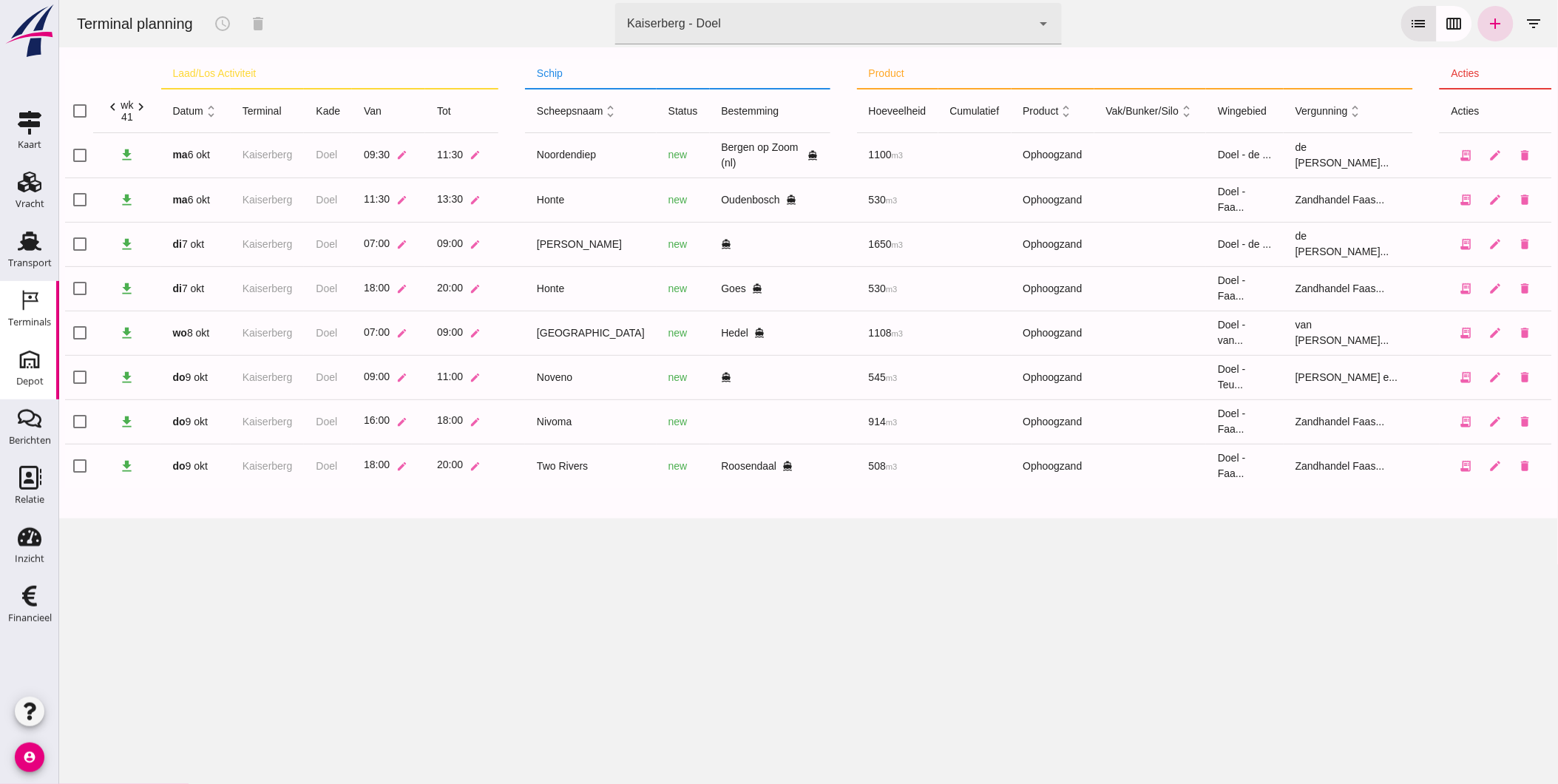
type input "9c876888-926f-4f5f-969d-c779b766b815"
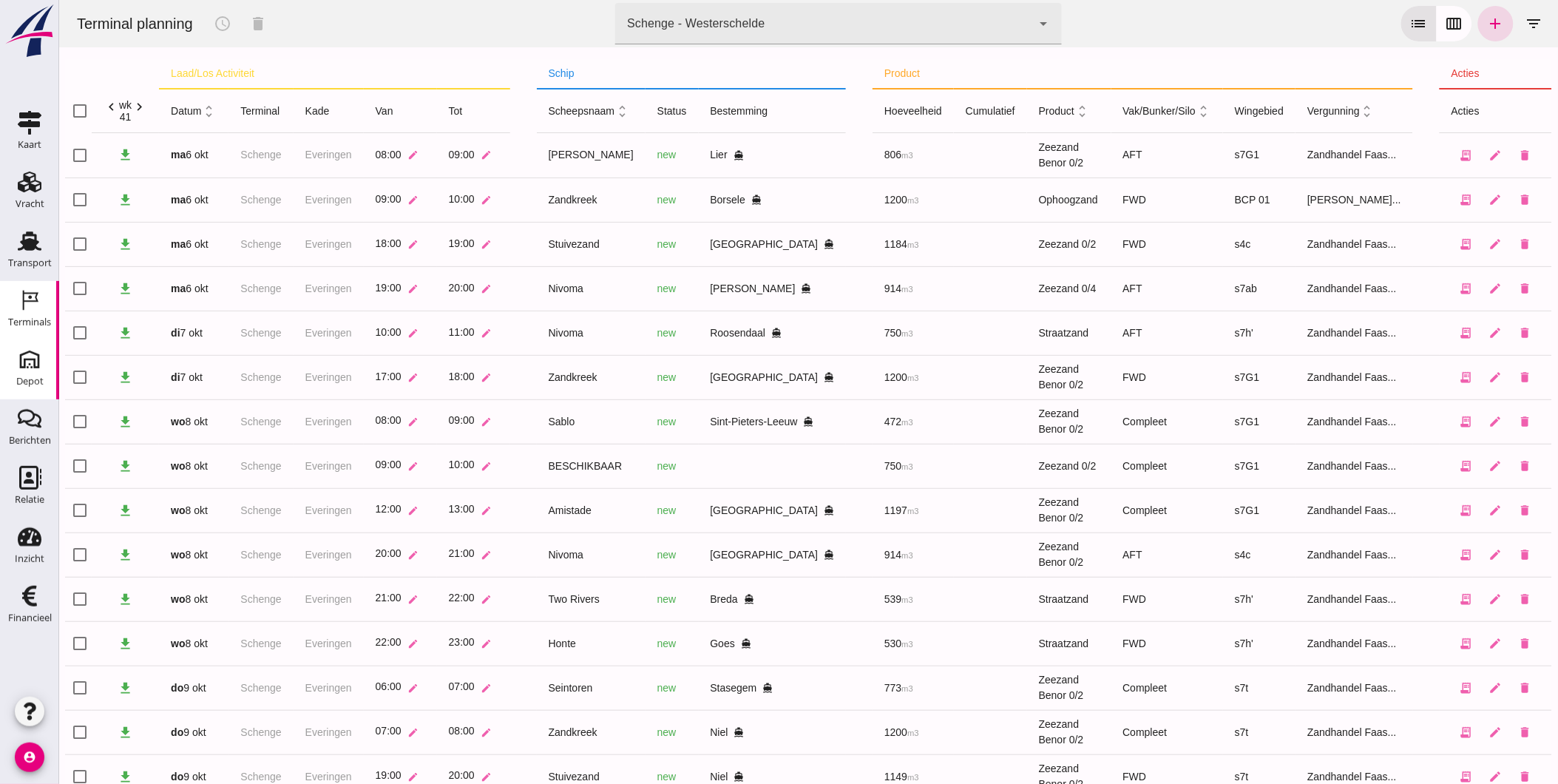
click at [32, 387] on div "Depot" at bounding box center [29, 382] width 28 height 21
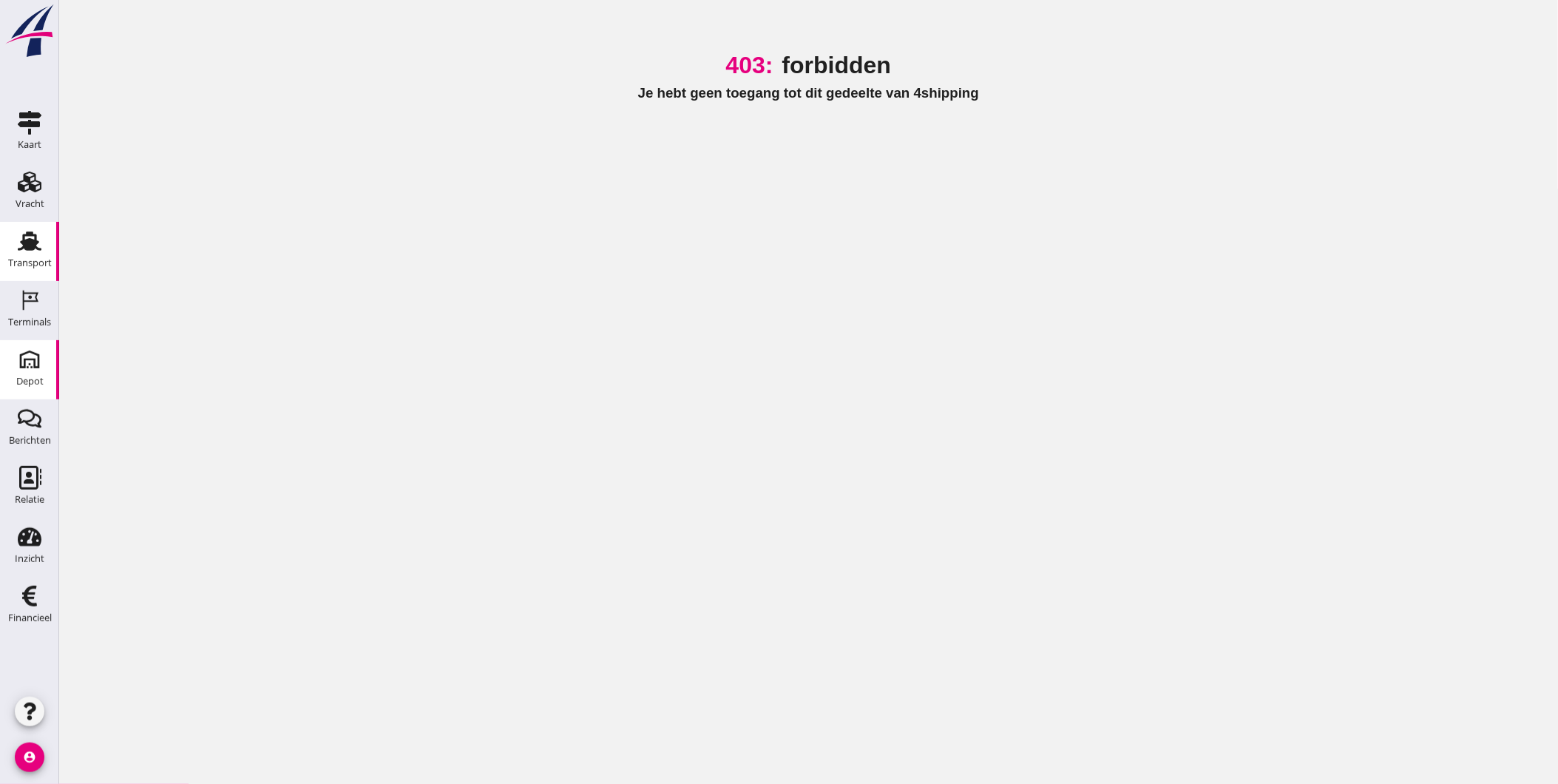
click at [33, 262] on div "Transport" at bounding box center [30, 263] width 43 height 10
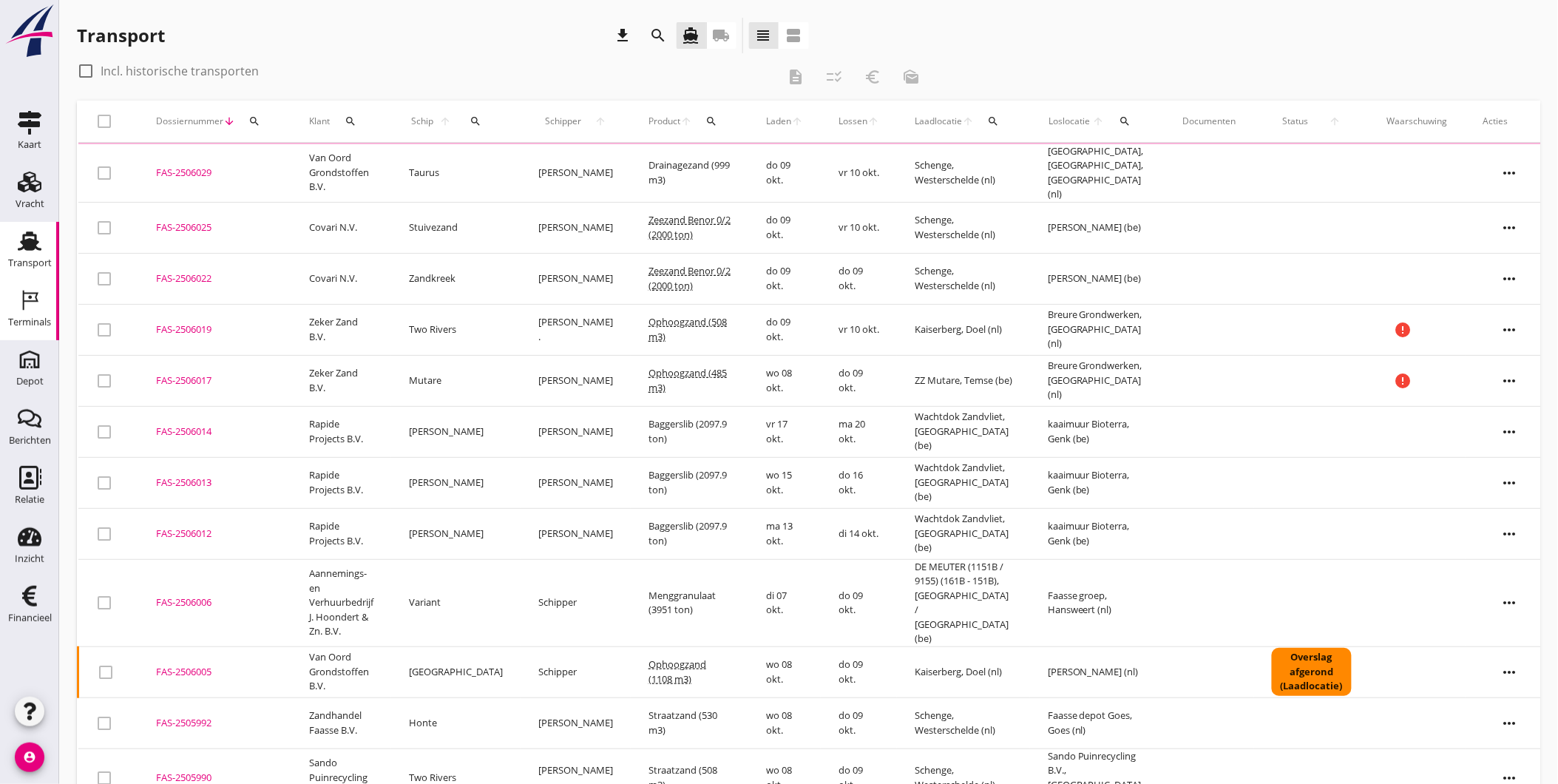
click at [33, 306] on icon "Terminals" at bounding box center [29, 300] width 23 height 23
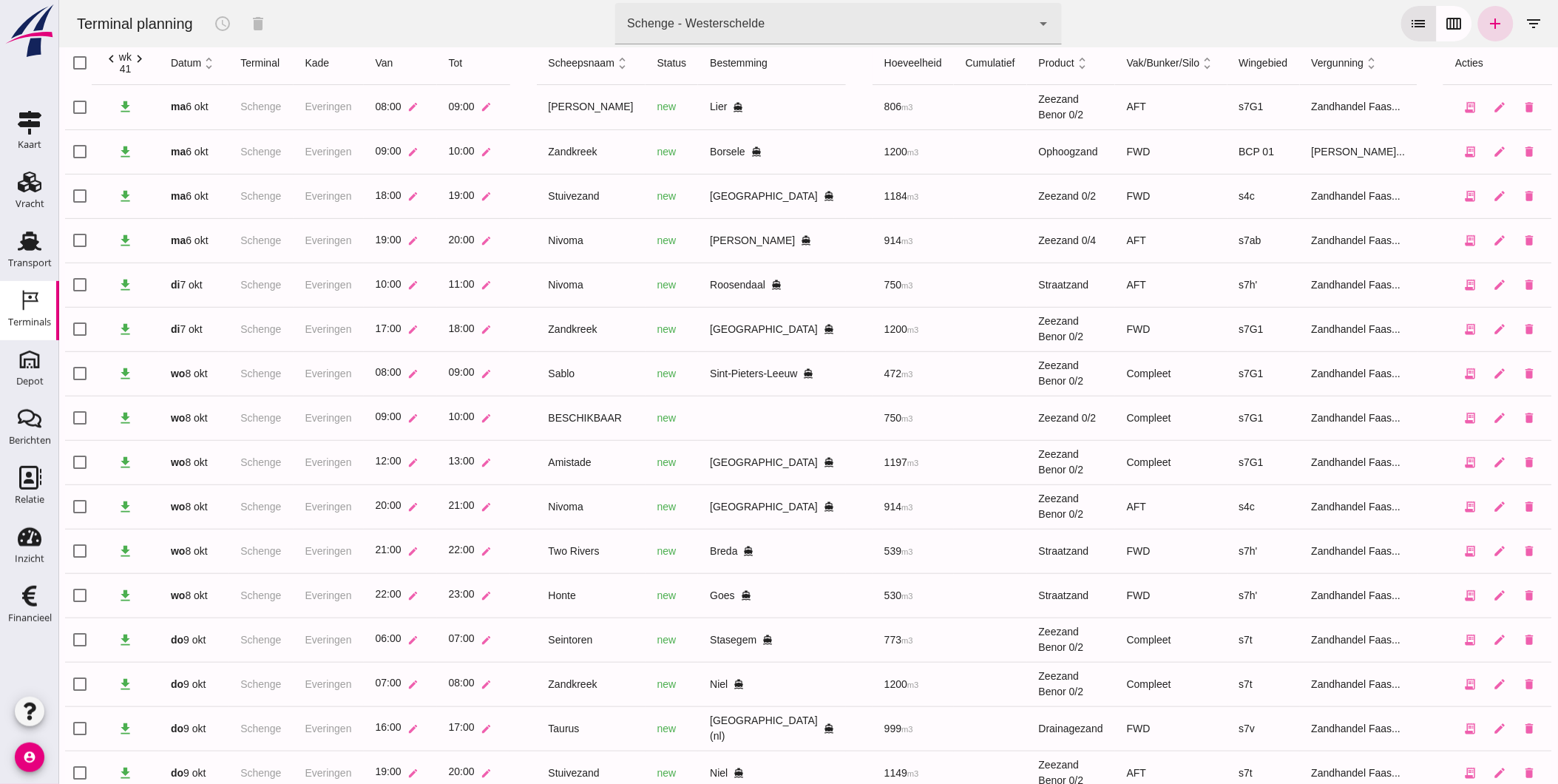
scroll to position [89, 0]
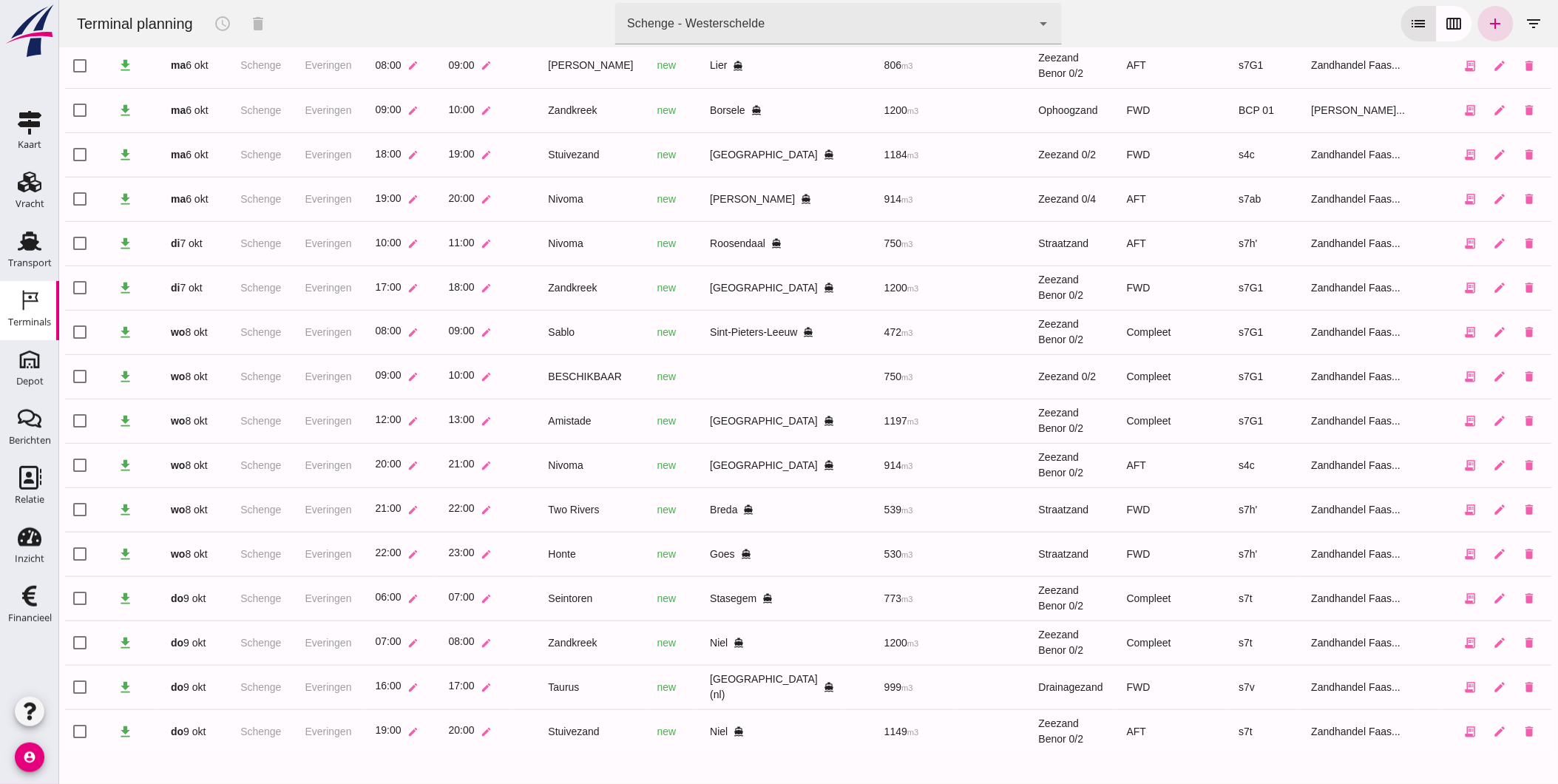
click at [695, 25] on div "Schenge - Westerschelde" at bounding box center [695, 23] width 138 height 18
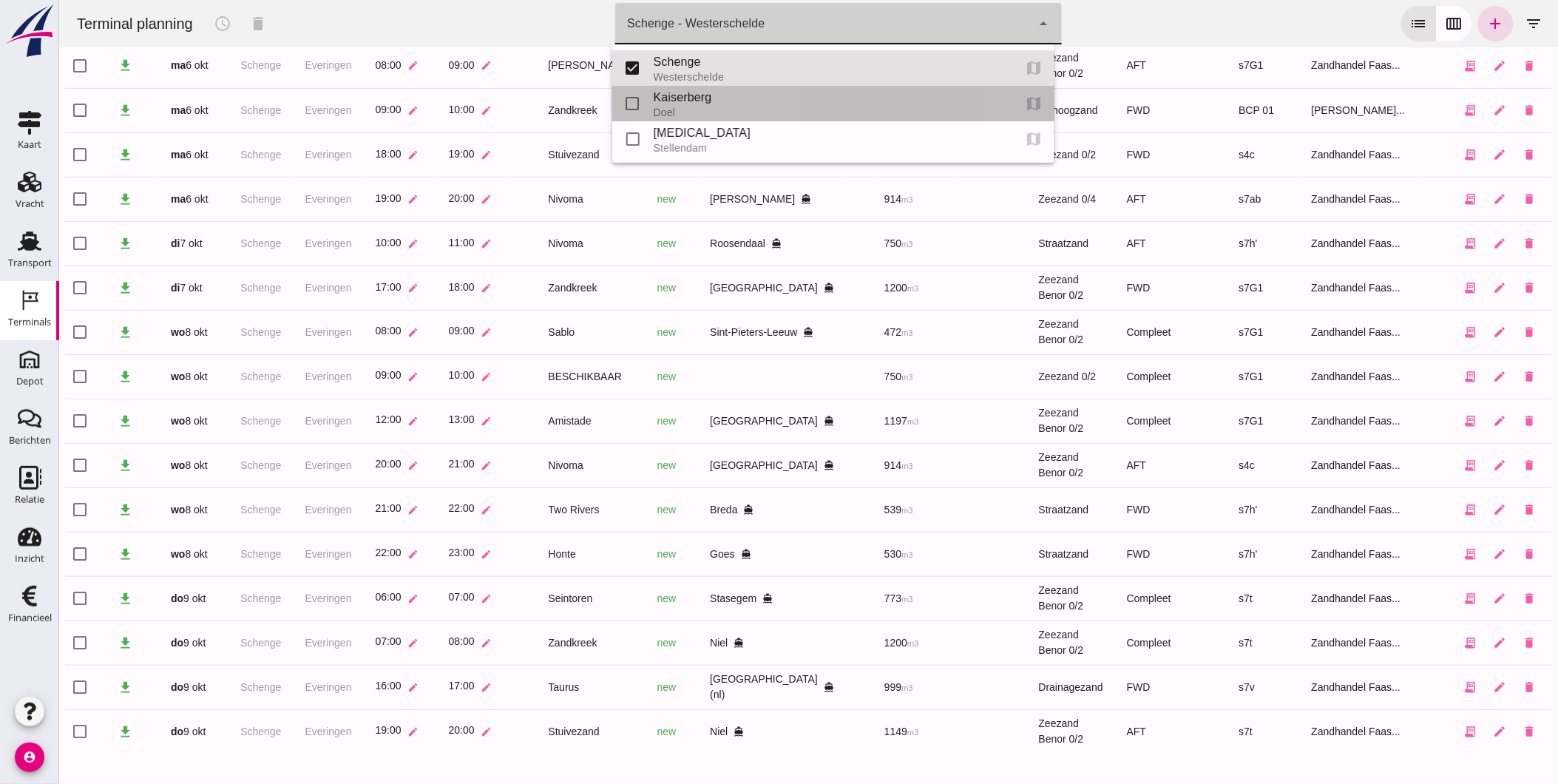
click at [675, 94] on div "Kaiserberg" at bounding box center [827, 97] width 348 height 18
type input "7f603609-51ae-4e75-986b-c9057e559465"
checkbox input "false"
checkbox input "true"
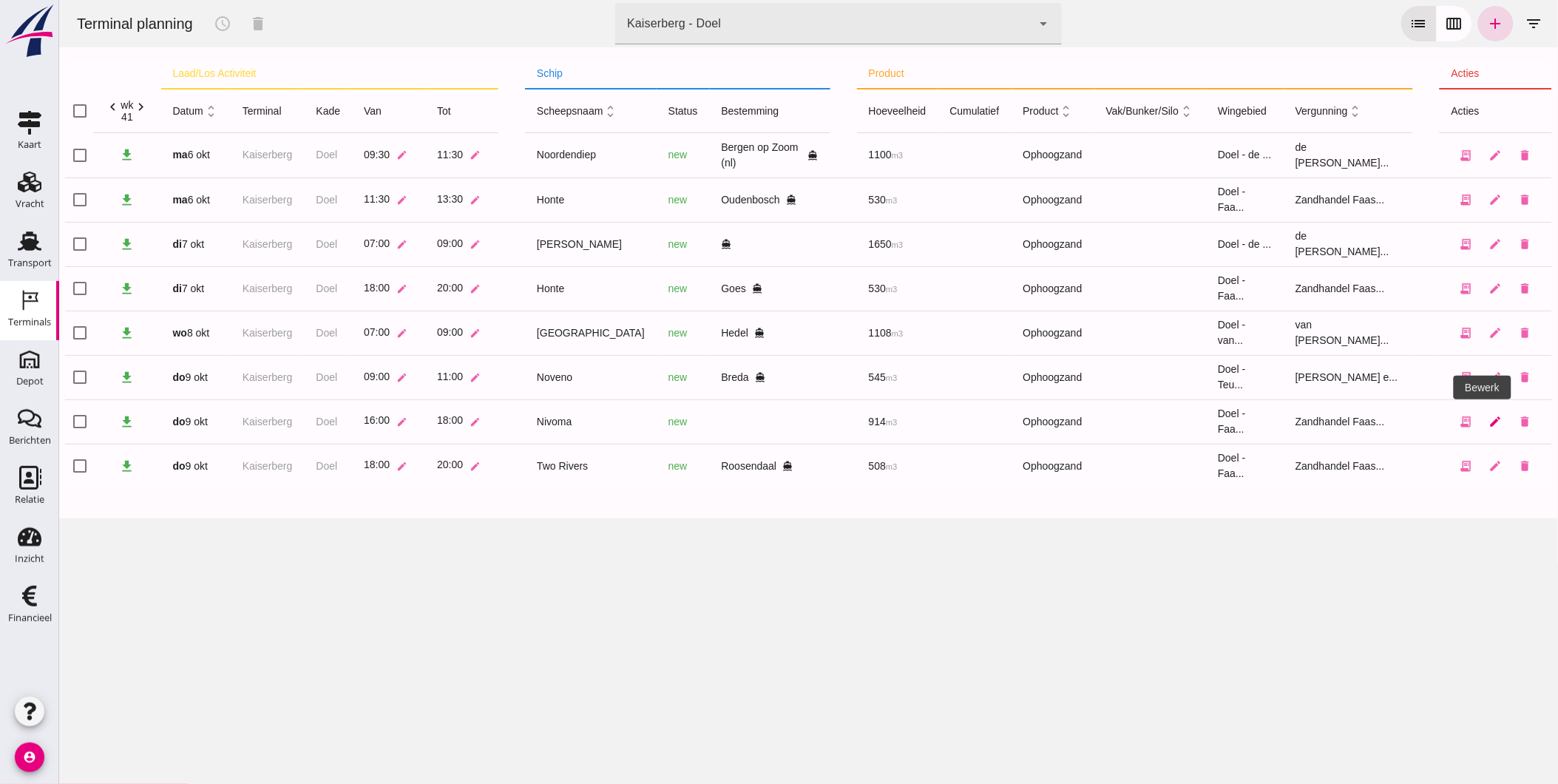
click at [1489, 419] on icon "edit" at bounding box center [1495, 422] width 13 height 13
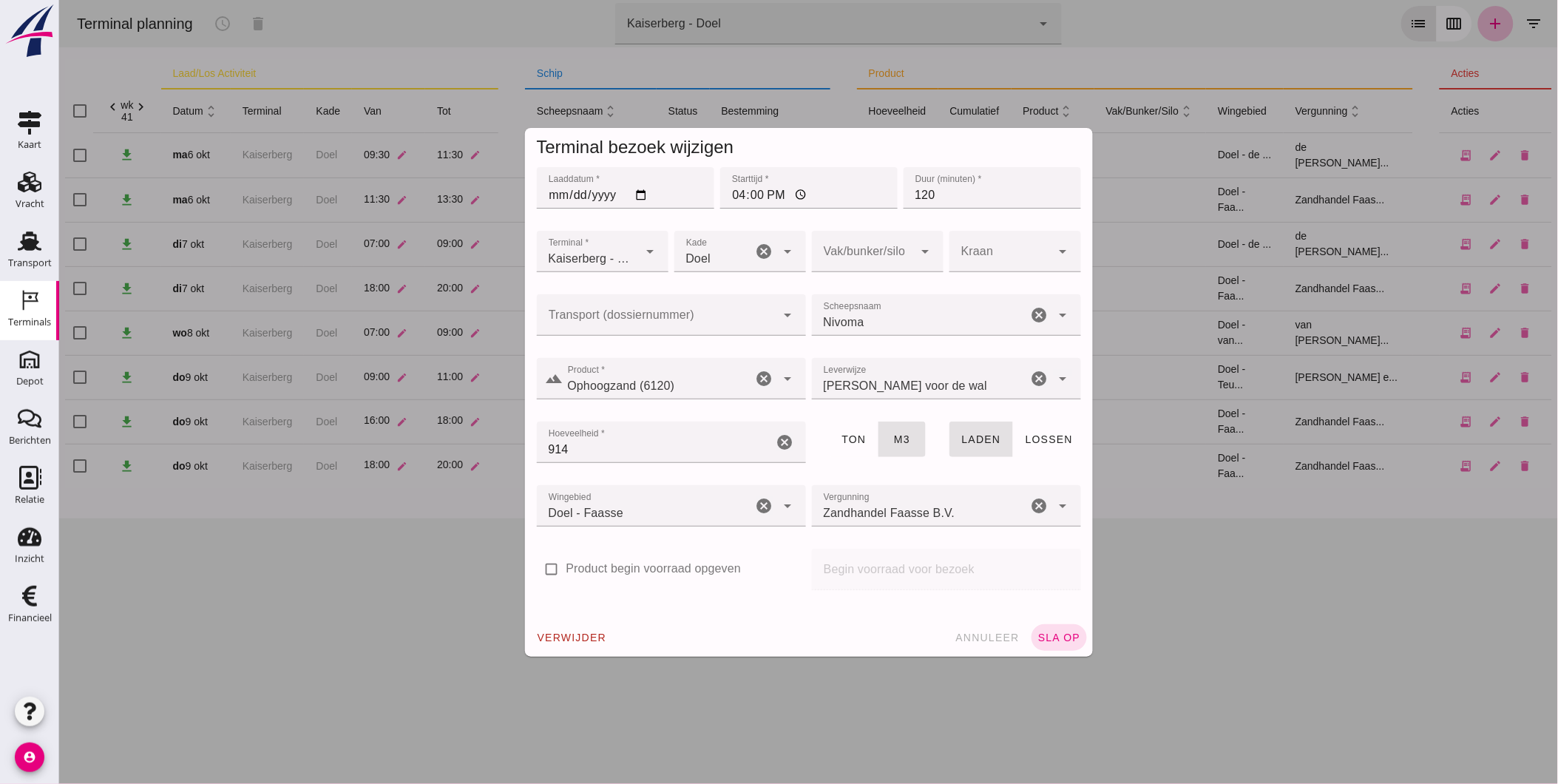
click at [746, 315] on input "Transport (dossiernummer)" at bounding box center [655, 322] width 240 height 18
click at [625, 351] on div "FAS-250 6033" at bounding box center [665, 359] width 245 height 18
type input "FAS-2506033"
click at [1055, 629] on button "sla op" at bounding box center [1059, 638] width 55 height 27
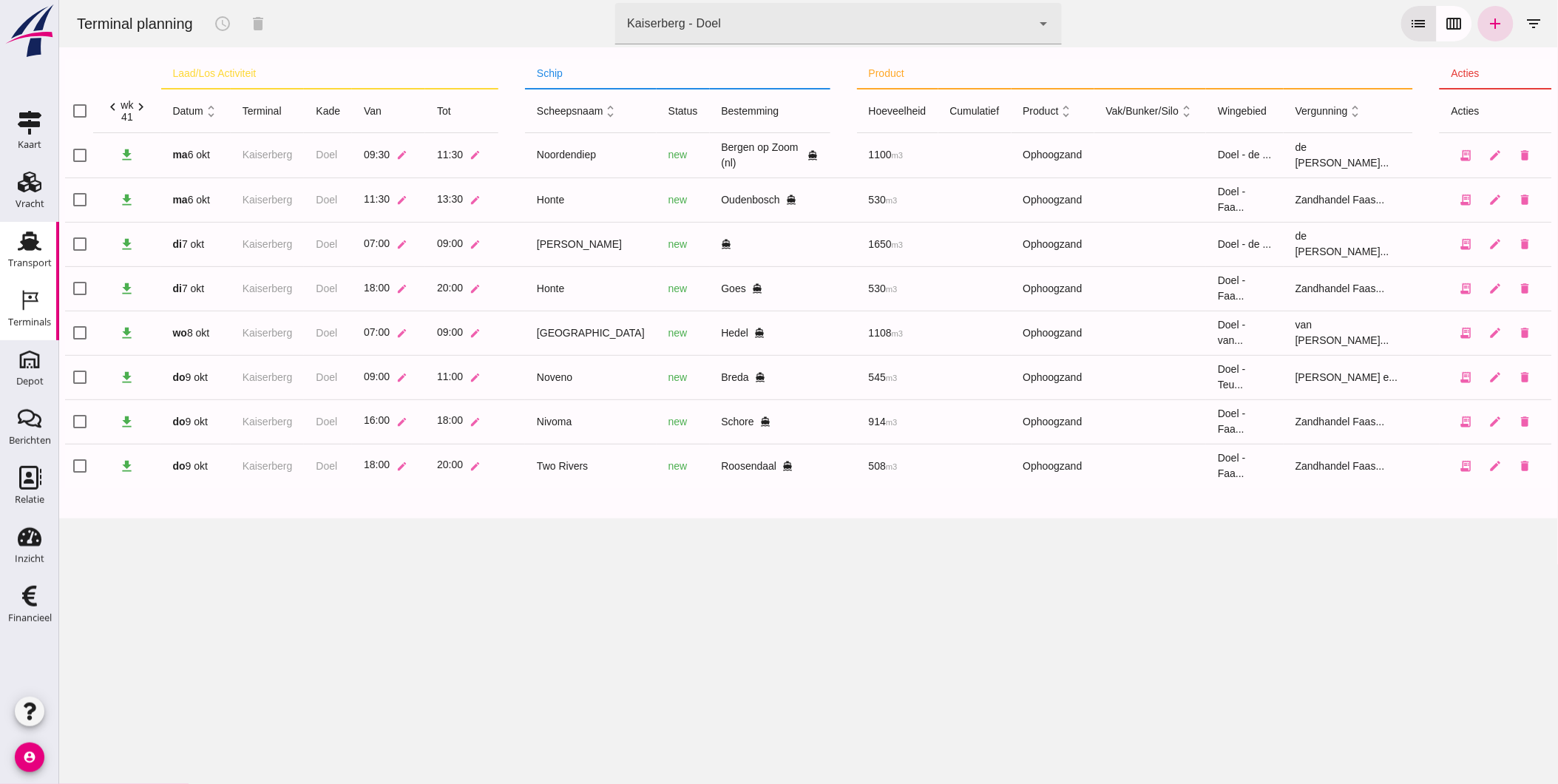
click at [39, 245] on icon "Transport" at bounding box center [29, 241] width 23 height 23
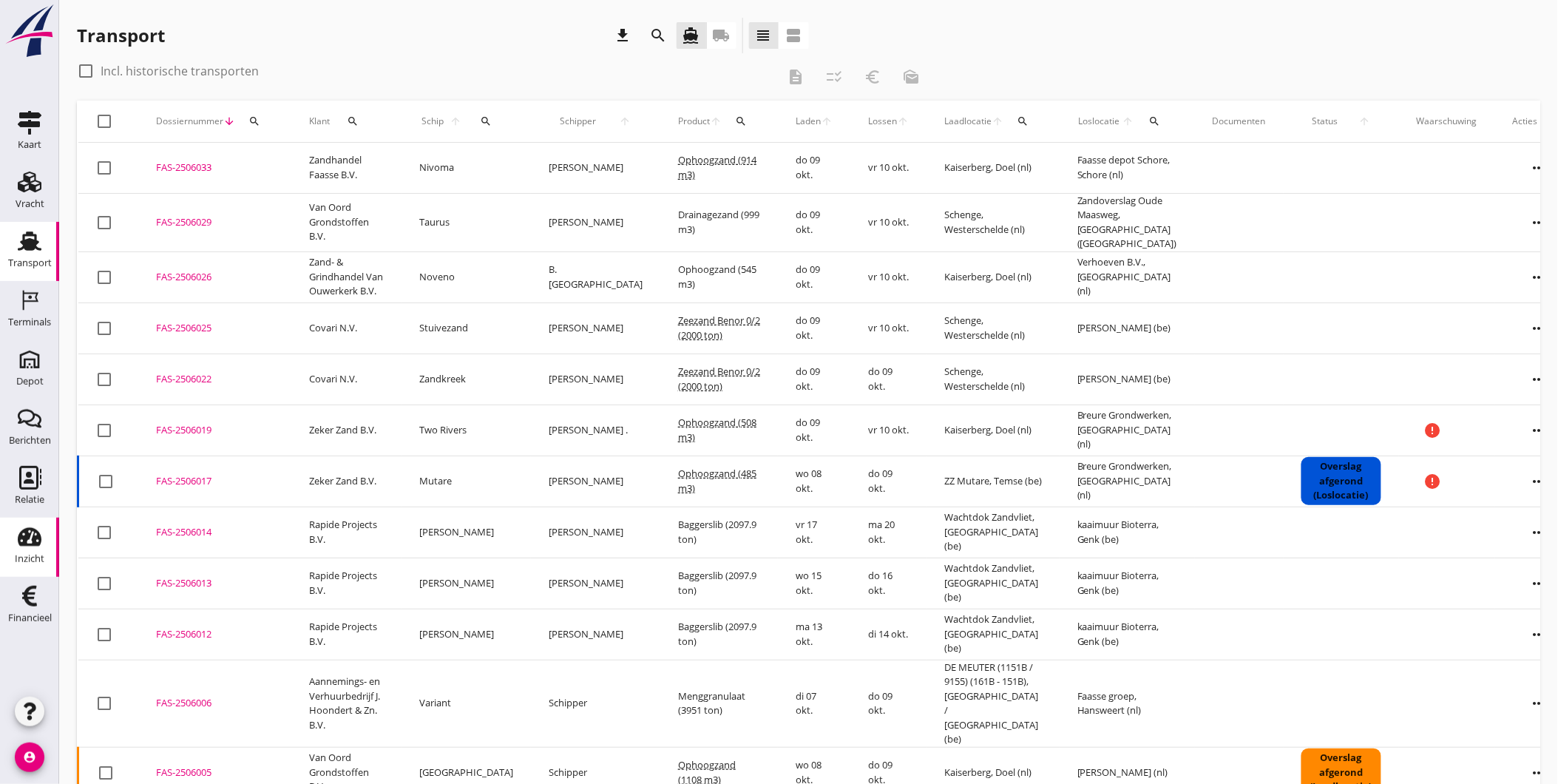
click at [33, 531] on icon "Inzicht" at bounding box center [29, 537] width 23 height 23
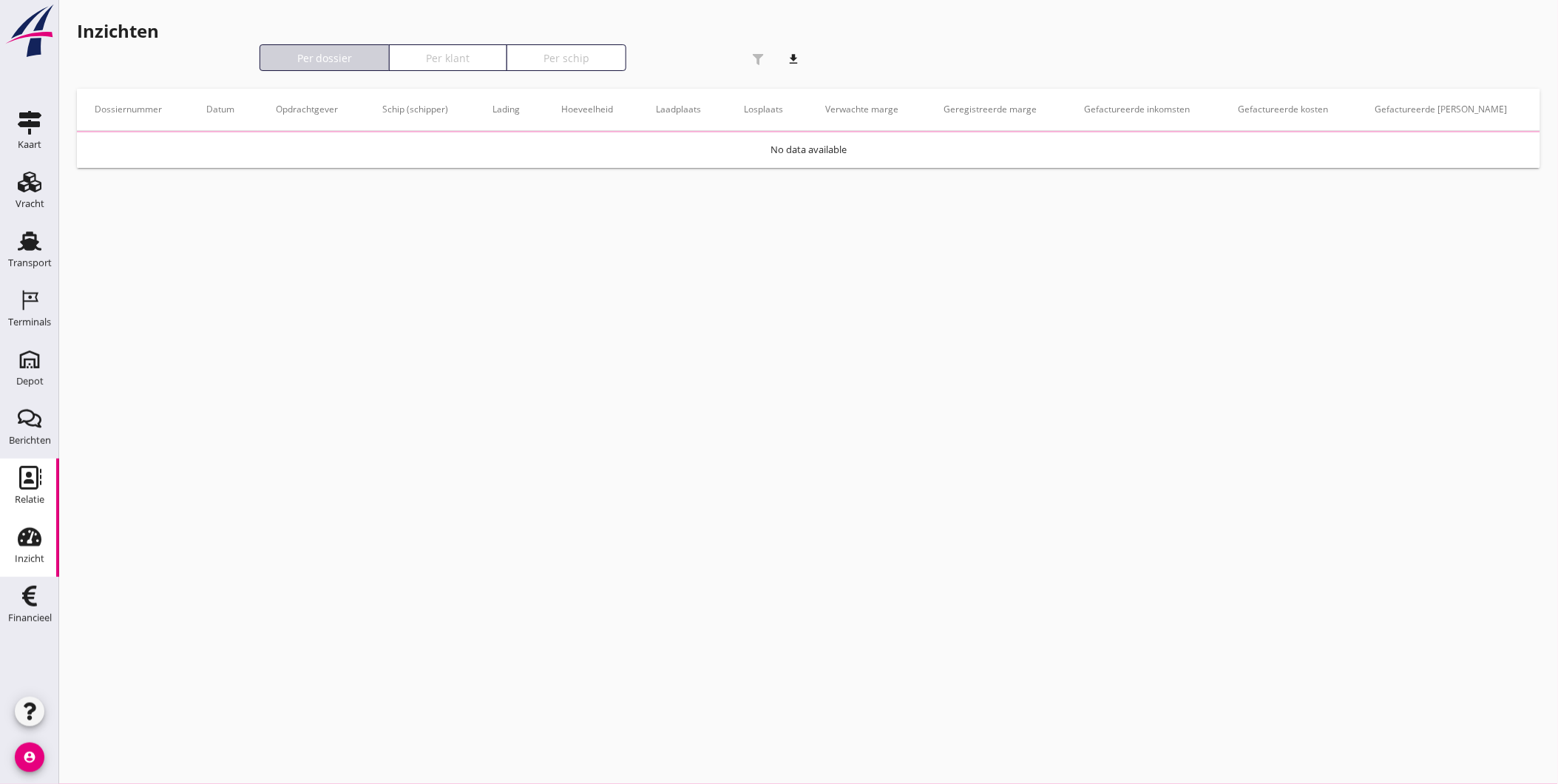
click at [39, 482] on icon "Relatie" at bounding box center [29, 478] width 23 height 23
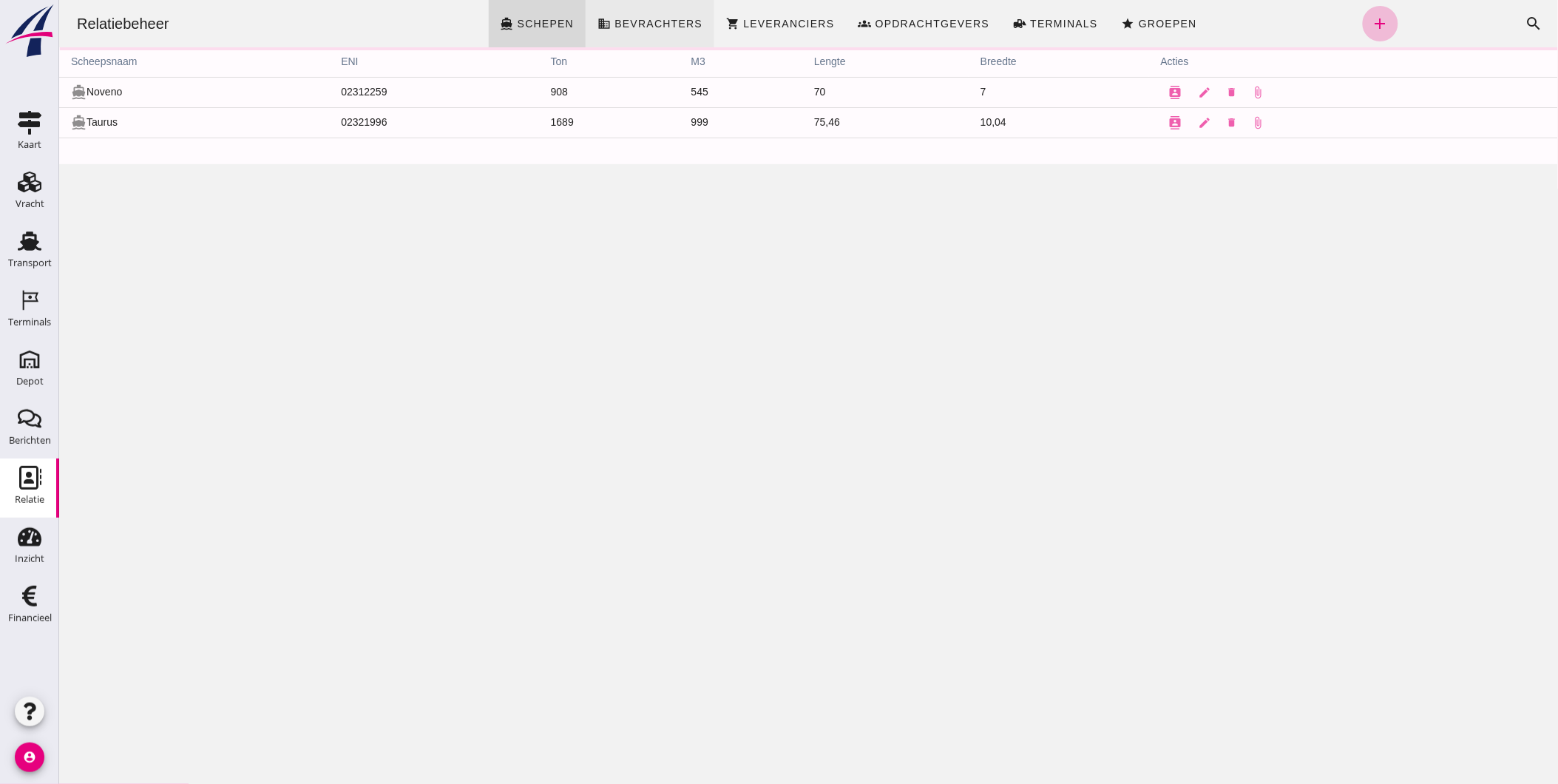
click at [651, 16] on link "business Bevrachters" at bounding box center [650, 23] width 129 height 48
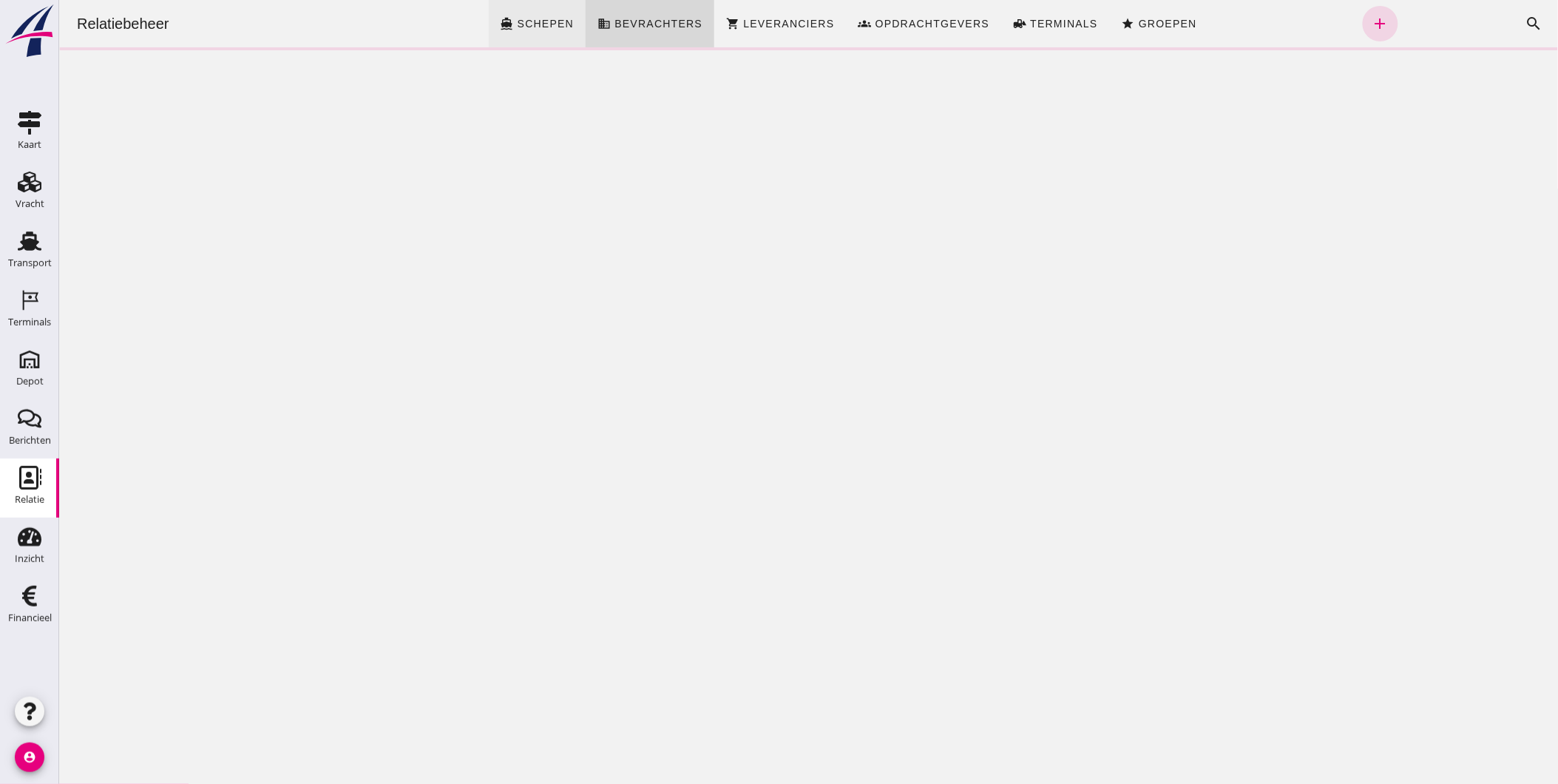
click at [529, 19] on span "Schepen" at bounding box center [544, 23] width 58 height 12
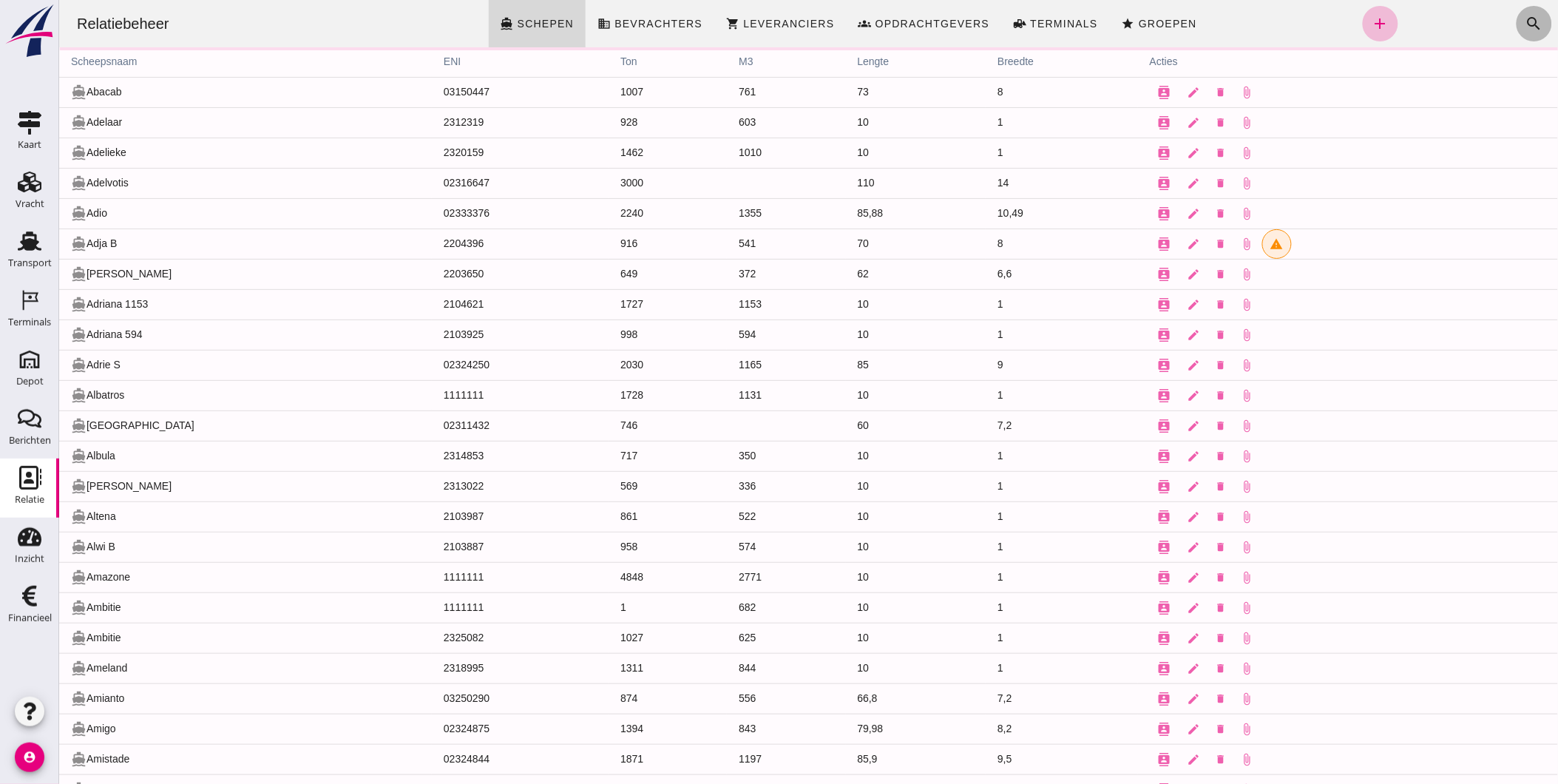
click at [1525, 18] on icon "search" at bounding box center [1533, 23] width 18 height 18
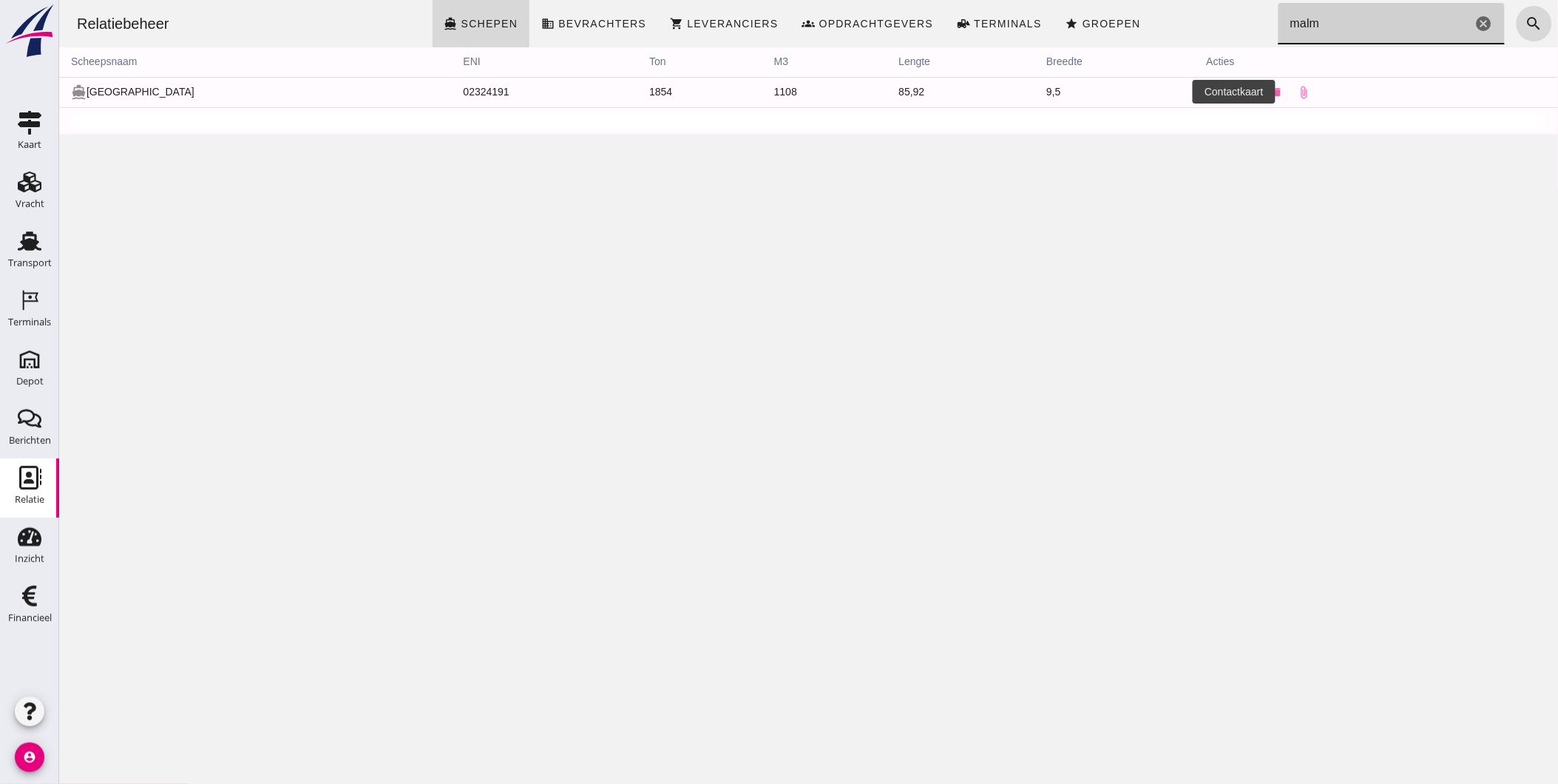
type input "malm"
click at [1214, 90] on icon "contacts" at bounding box center [1221, 93] width 13 height 13
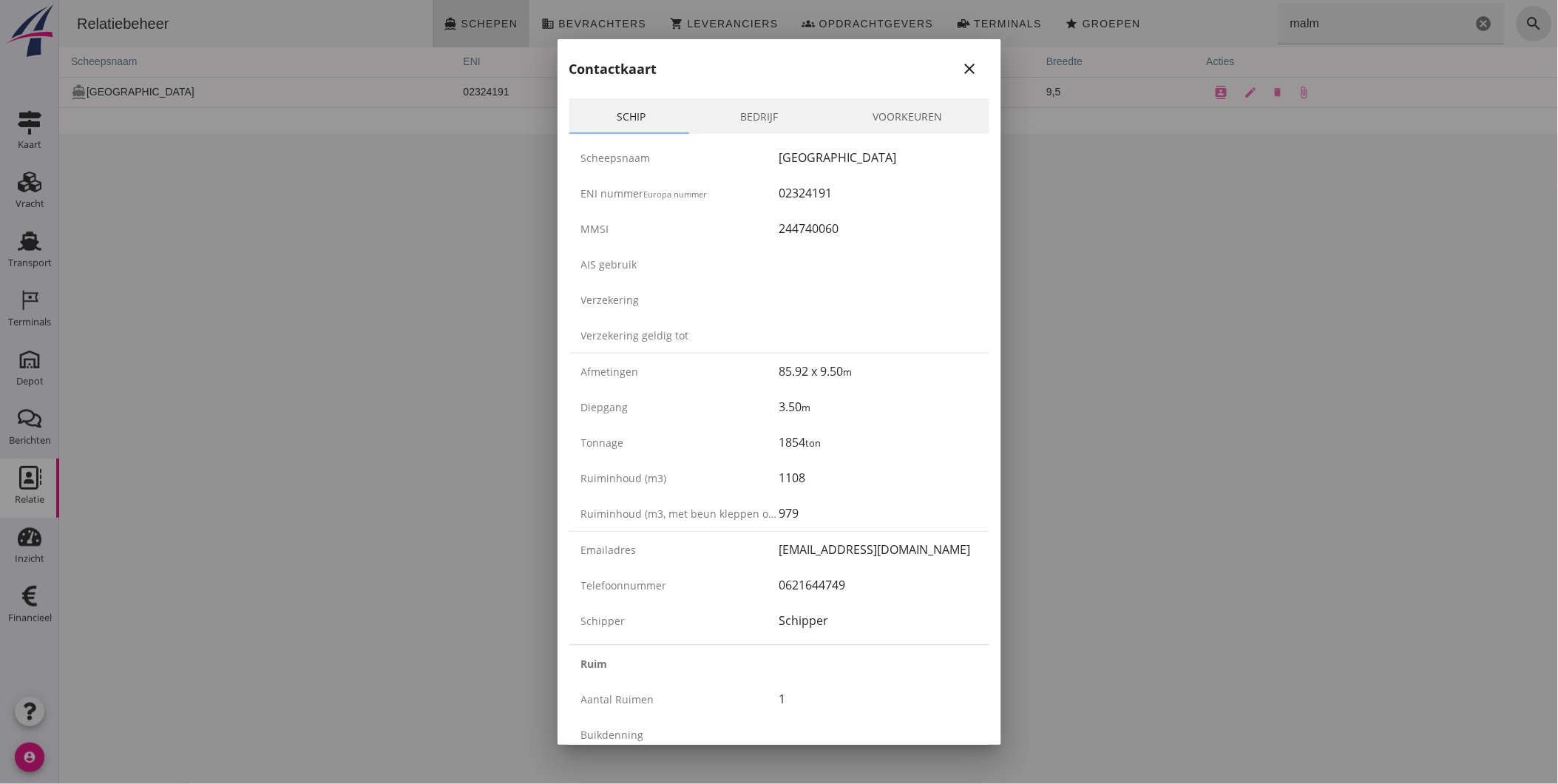
click at [967, 67] on div "close" at bounding box center [970, 68] width 27 height 18
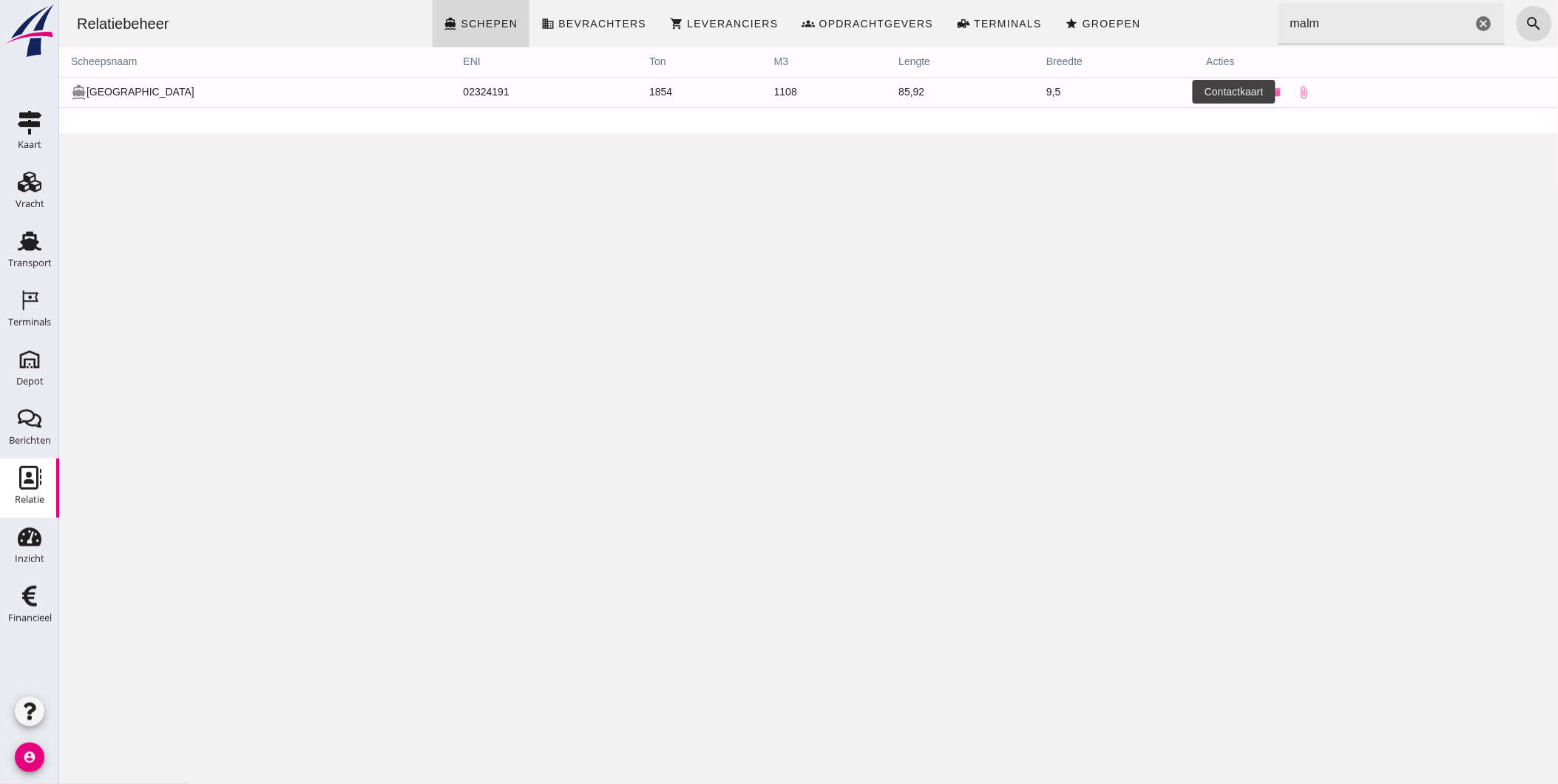
click at [1214, 94] on icon "contacts" at bounding box center [1221, 93] width 13 height 13
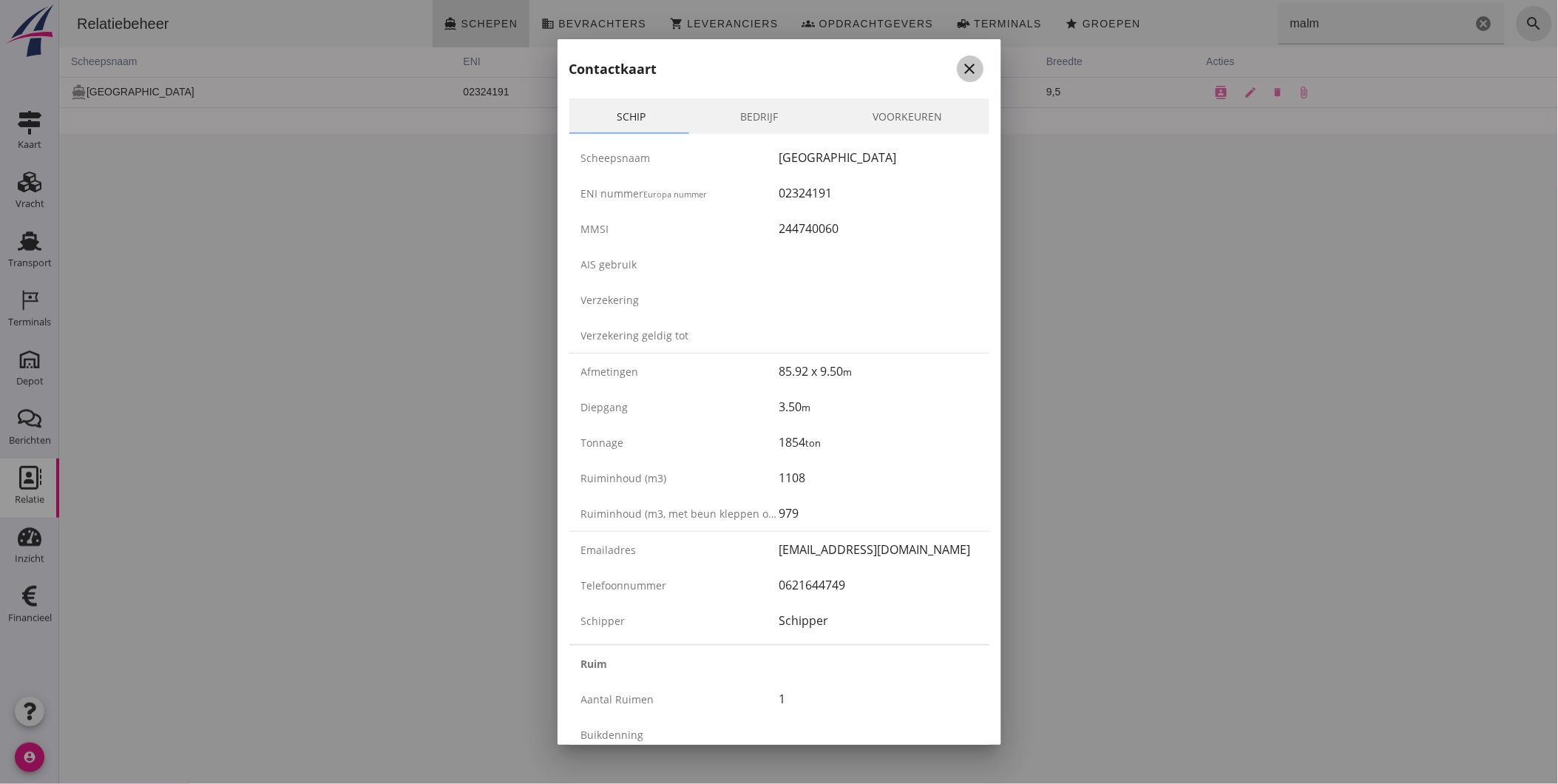
click at [961, 72] on icon "close" at bounding box center [969, 68] width 18 height 18
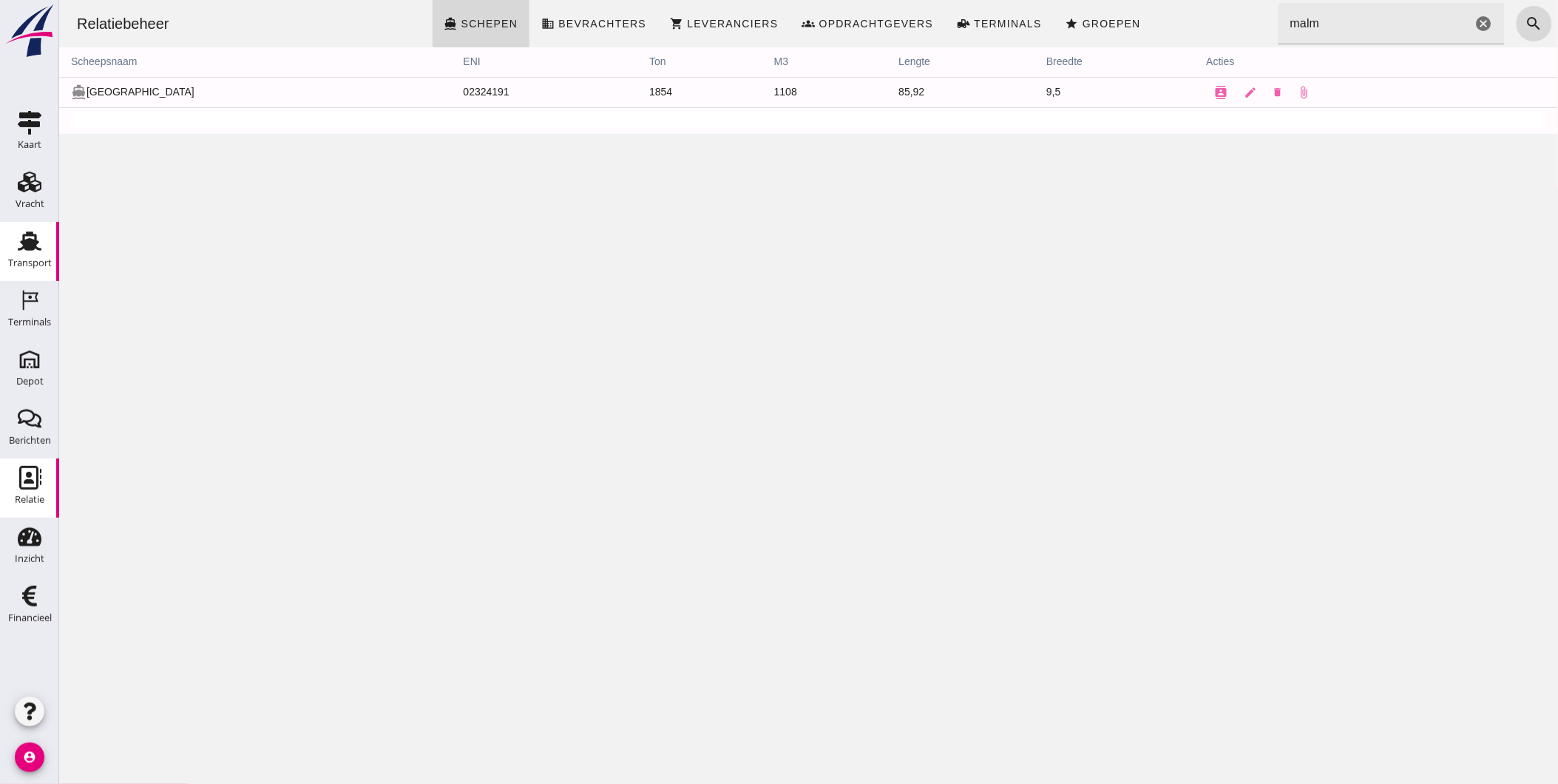
click at [28, 247] on use at bounding box center [29, 240] width 23 height 19
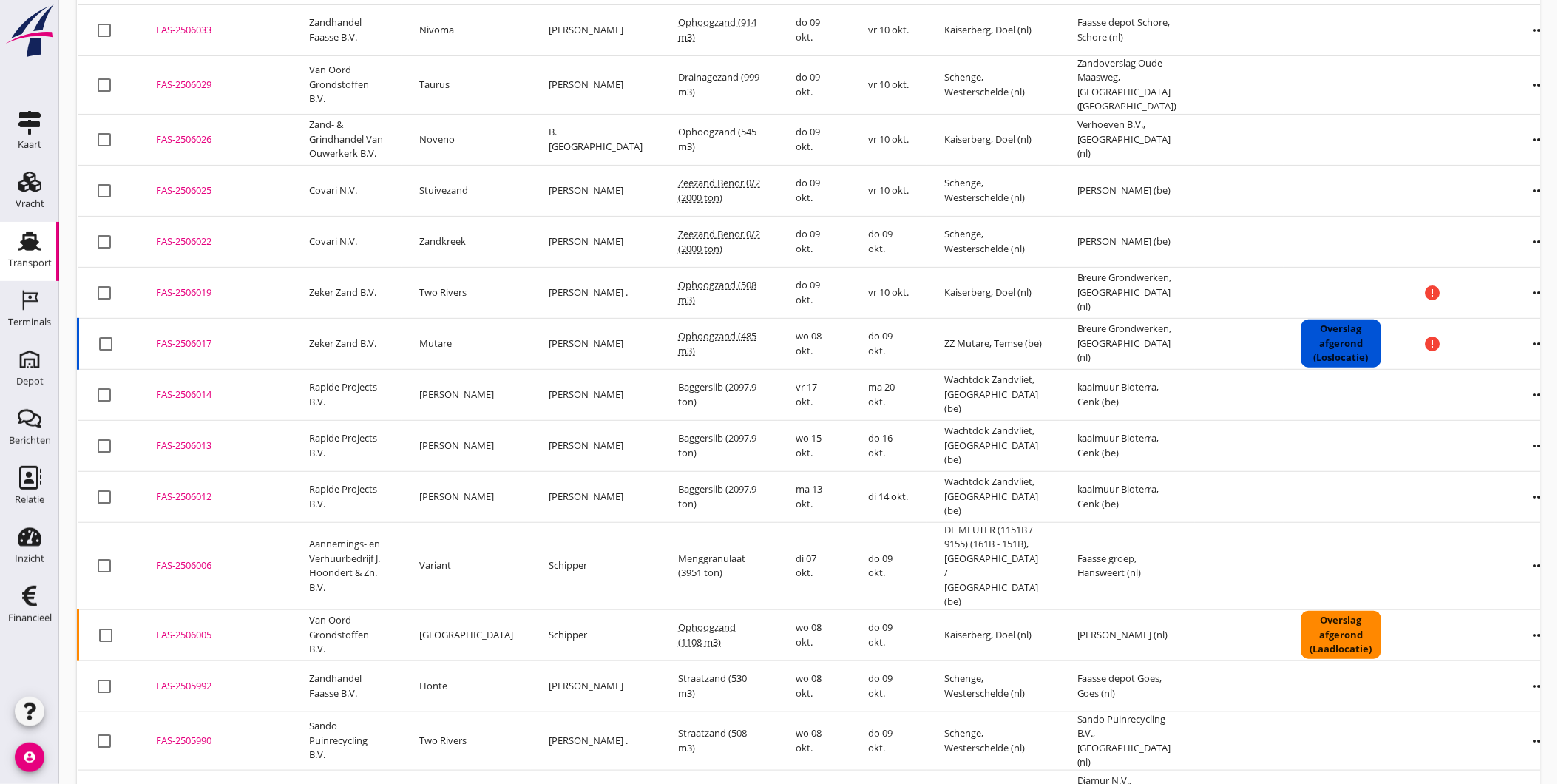
scroll to position [164, 0]
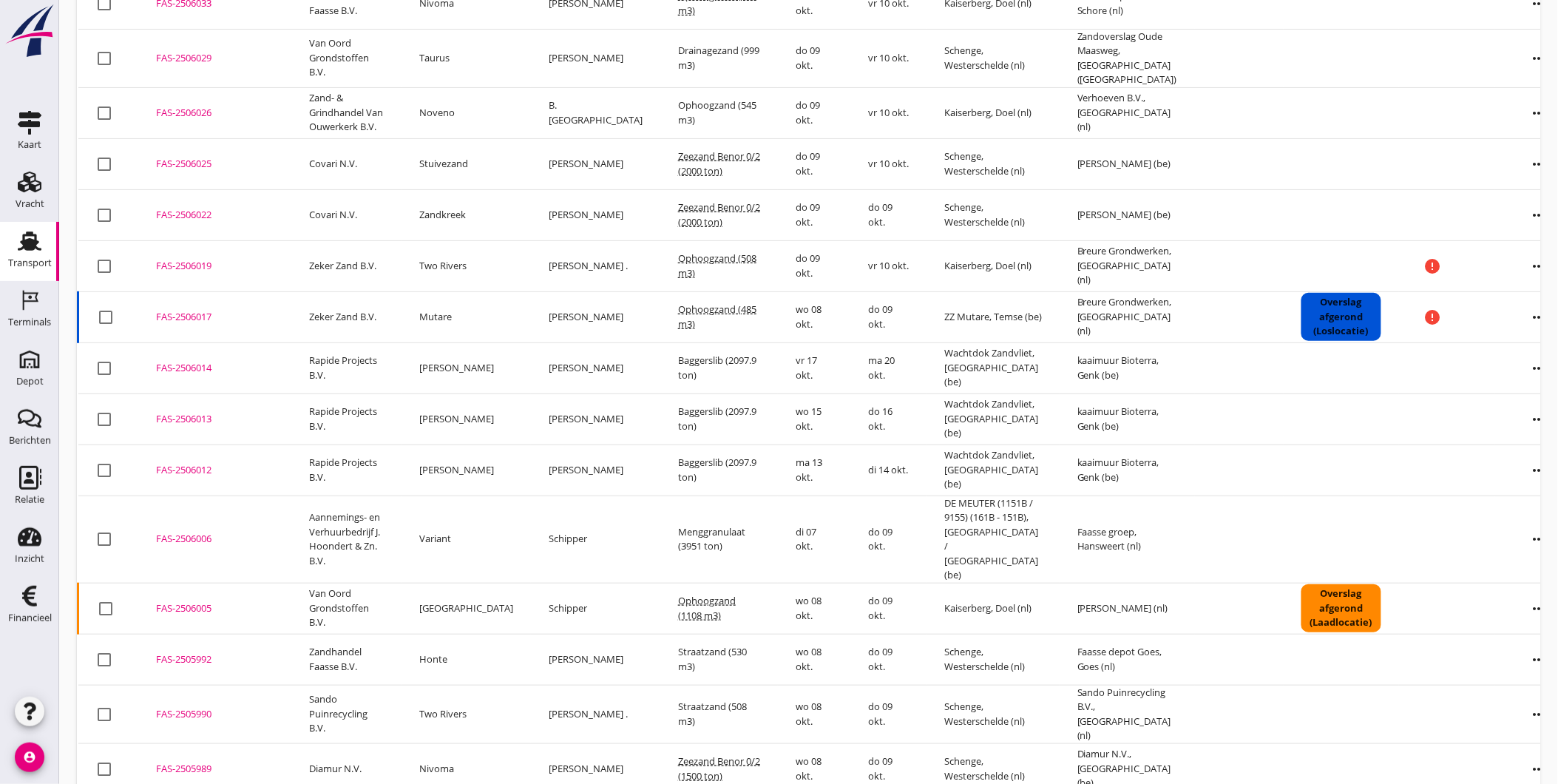
click at [204, 601] on div "FAS-2506005" at bounding box center [215, 609] width 118 height 15
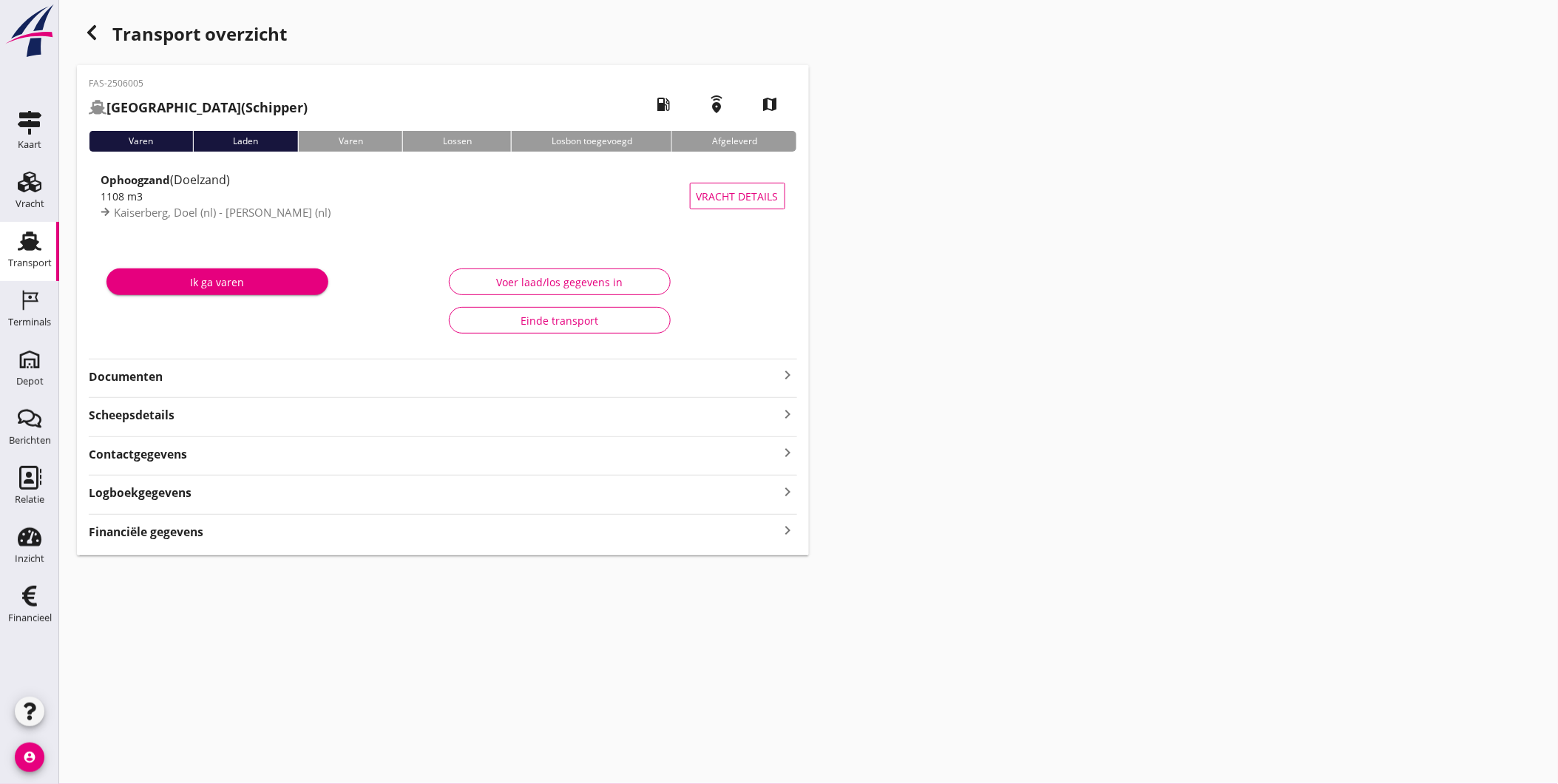
click at [198, 377] on strong "Documenten" at bounding box center [433, 377] width 690 height 17
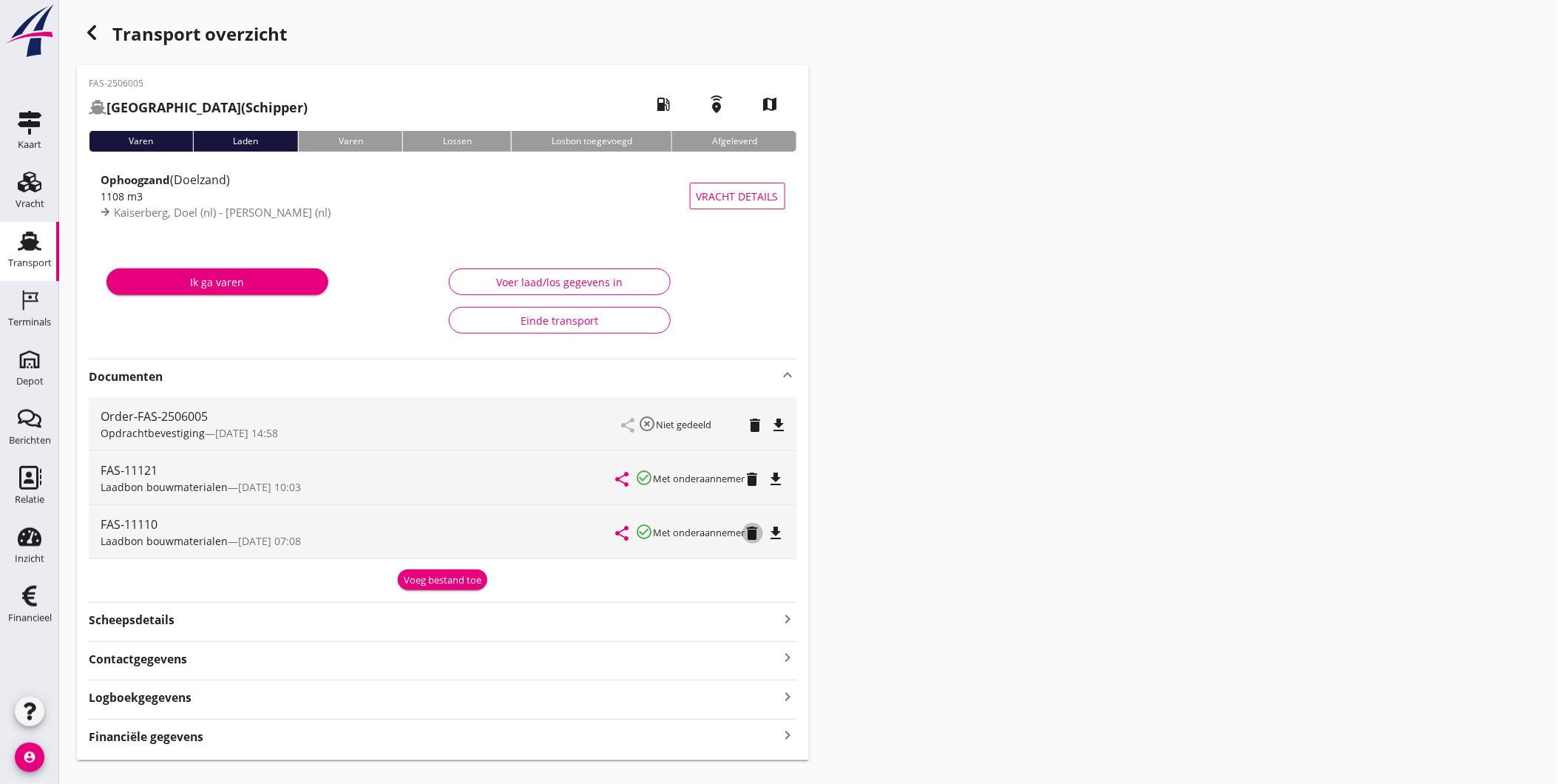
click at [757, 534] on icon "delete" at bounding box center [752, 533] width 18 height 18
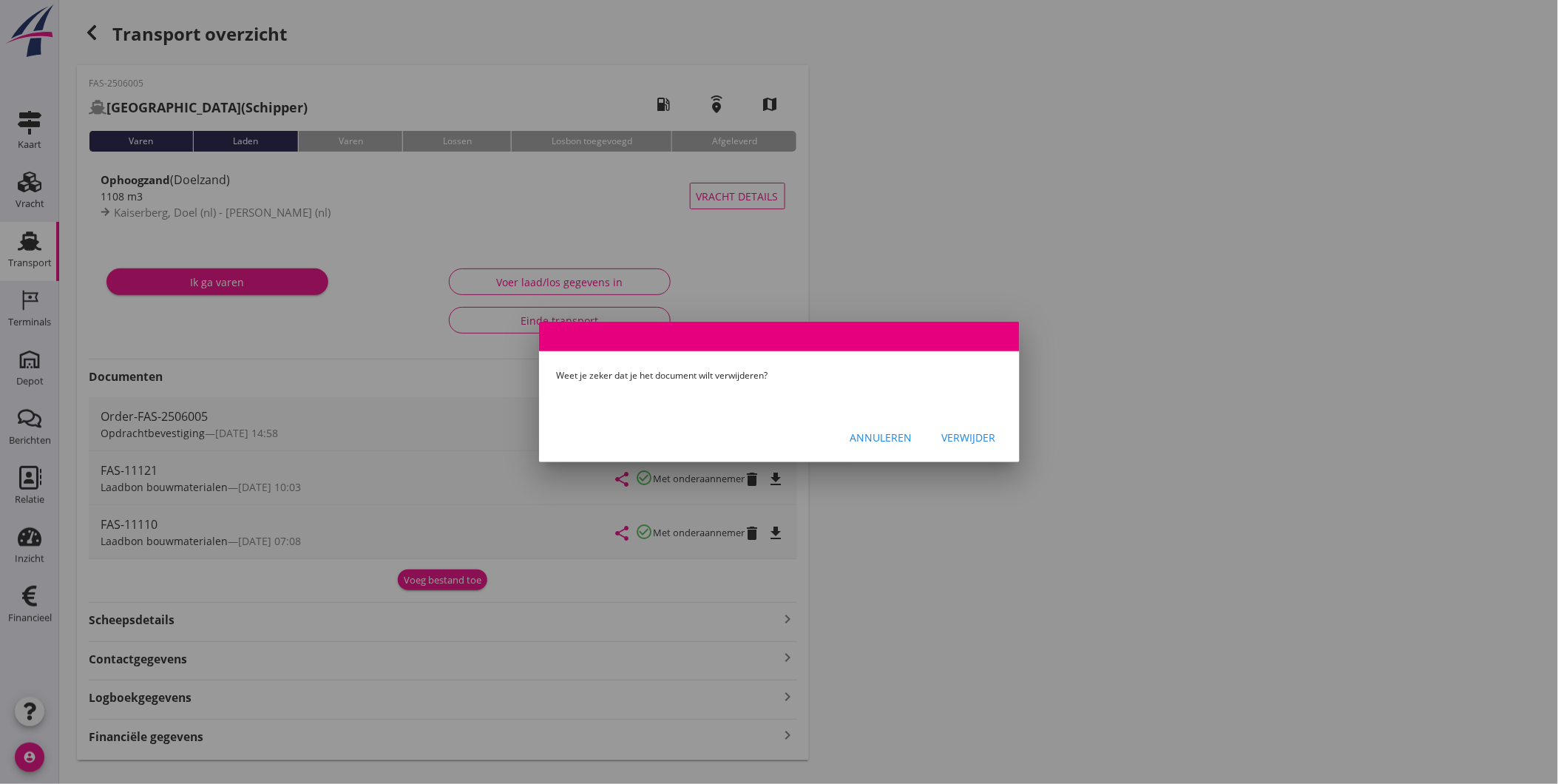
click at [971, 432] on div "Verwijder" at bounding box center [969, 438] width 54 height 16
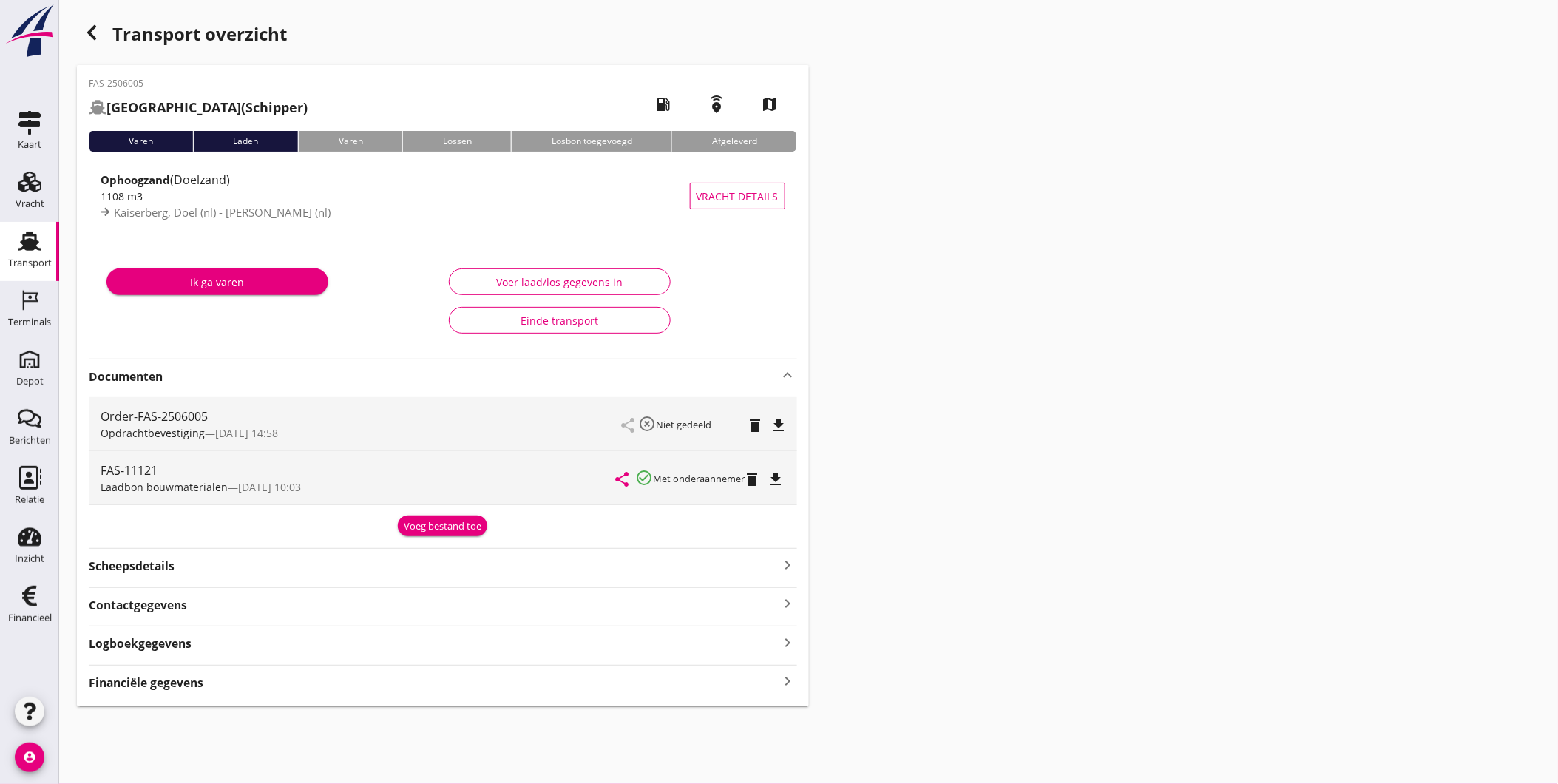
click at [942, 366] on div "Transport overzicht FAS-2506005 [GEOGRAPHIC_DATA] (Schipper) local_gas_station …" at bounding box center [808, 362] width 1499 height 724
click at [36, 251] on icon "Transport" at bounding box center [29, 241] width 23 height 23
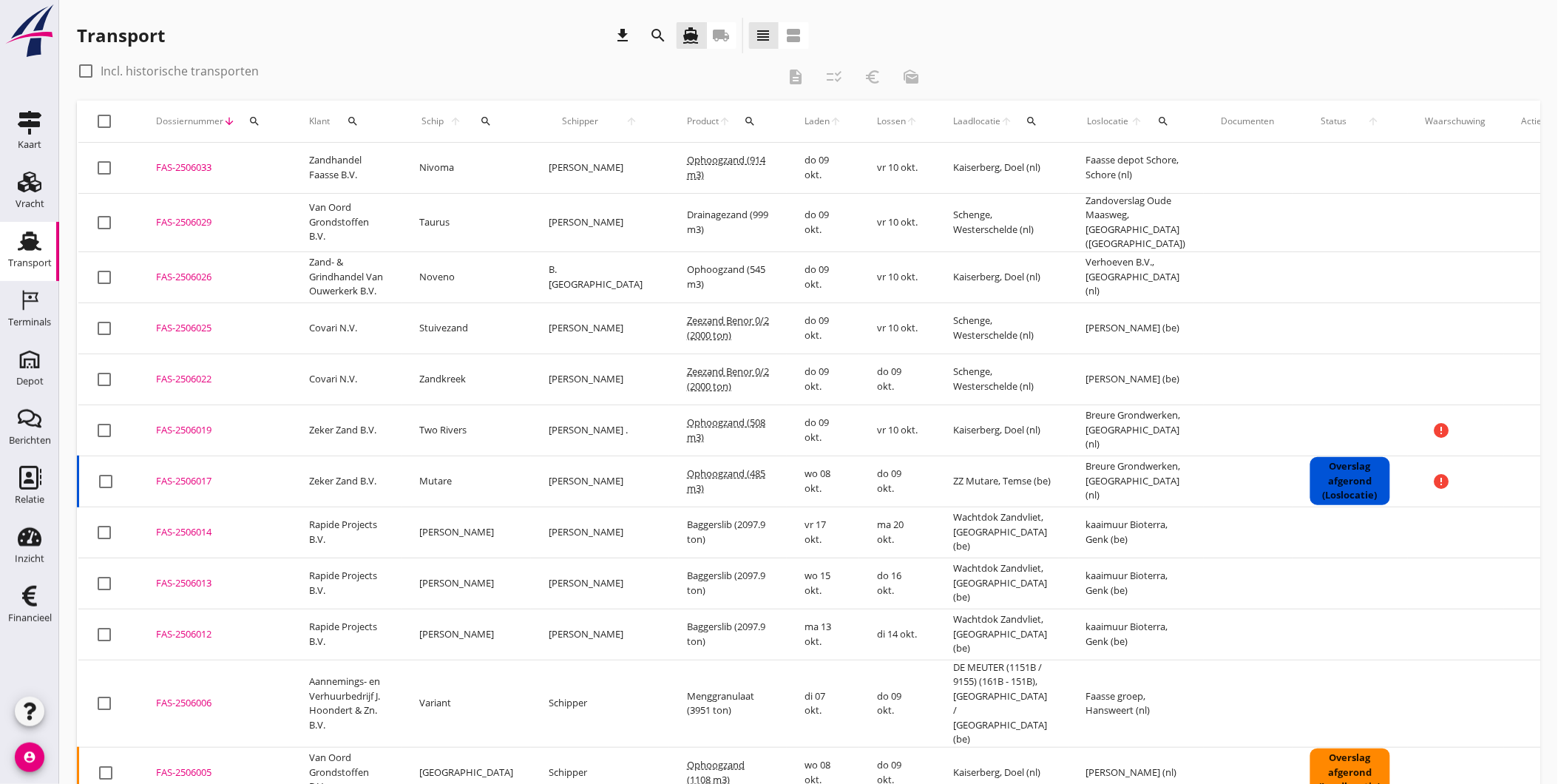
click at [260, 114] on button "search" at bounding box center [255, 121] width 27 height 27
click at [307, 164] on input "Zoeken op dossiernummer..." at bounding box center [323, 164] width 154 height 23
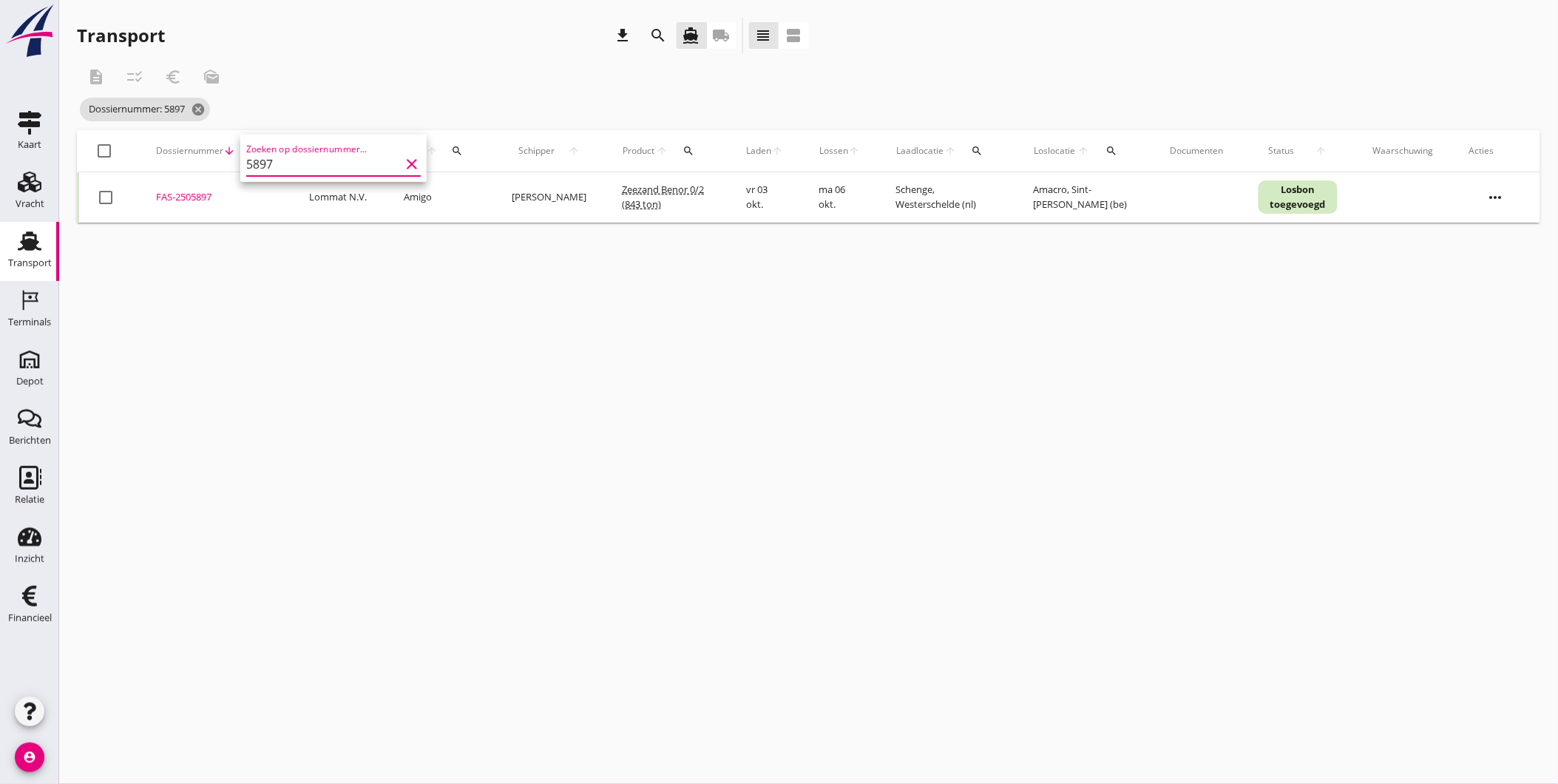
type input "5897"
click at [191, 189] on td "FAS-2505897 upload_file Drop hier uw bestand om het aan het dossier toe te voeg…" at bounding box center [215, 197] width 153 height 50
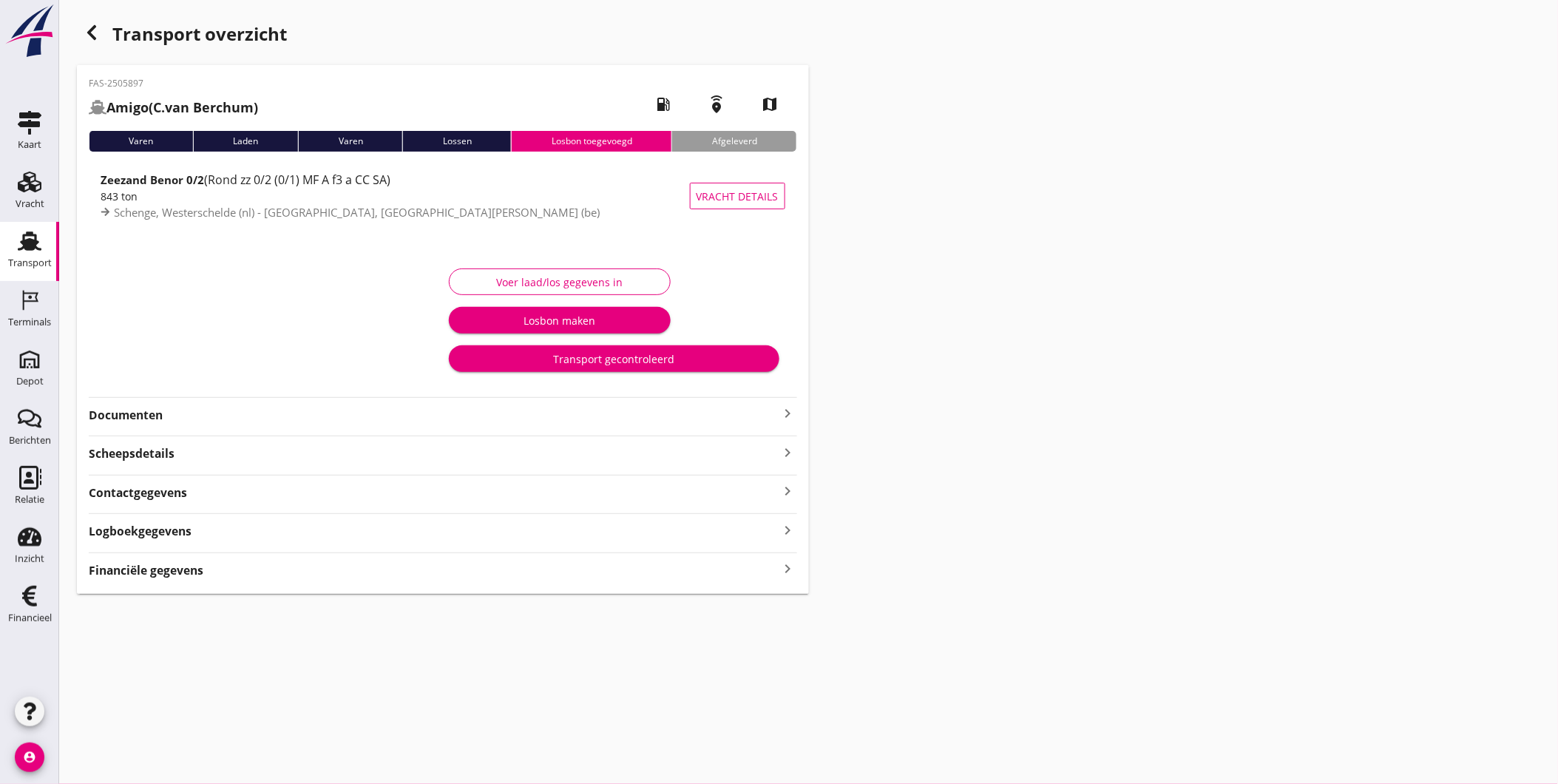
click at [169, 414] on strong "Documenten" at bounding box center [433, 415] width 690 height 17
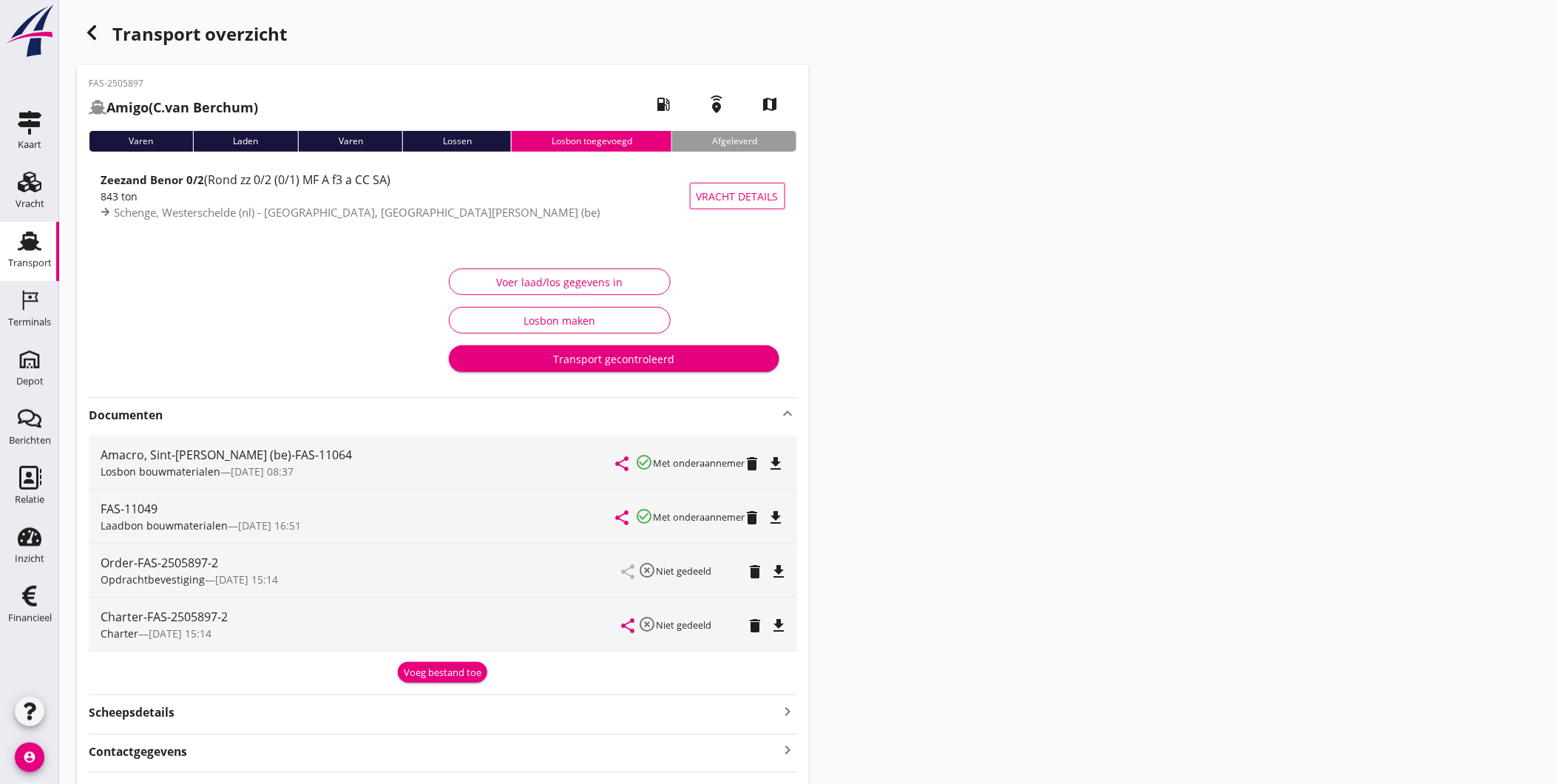
click at [773, 463] on icon "file_download" at bounding box center [776, 463] width 18 height 18
click at [94, 31] on icon "button" at bounding box center [91, 32] width 18 height 18
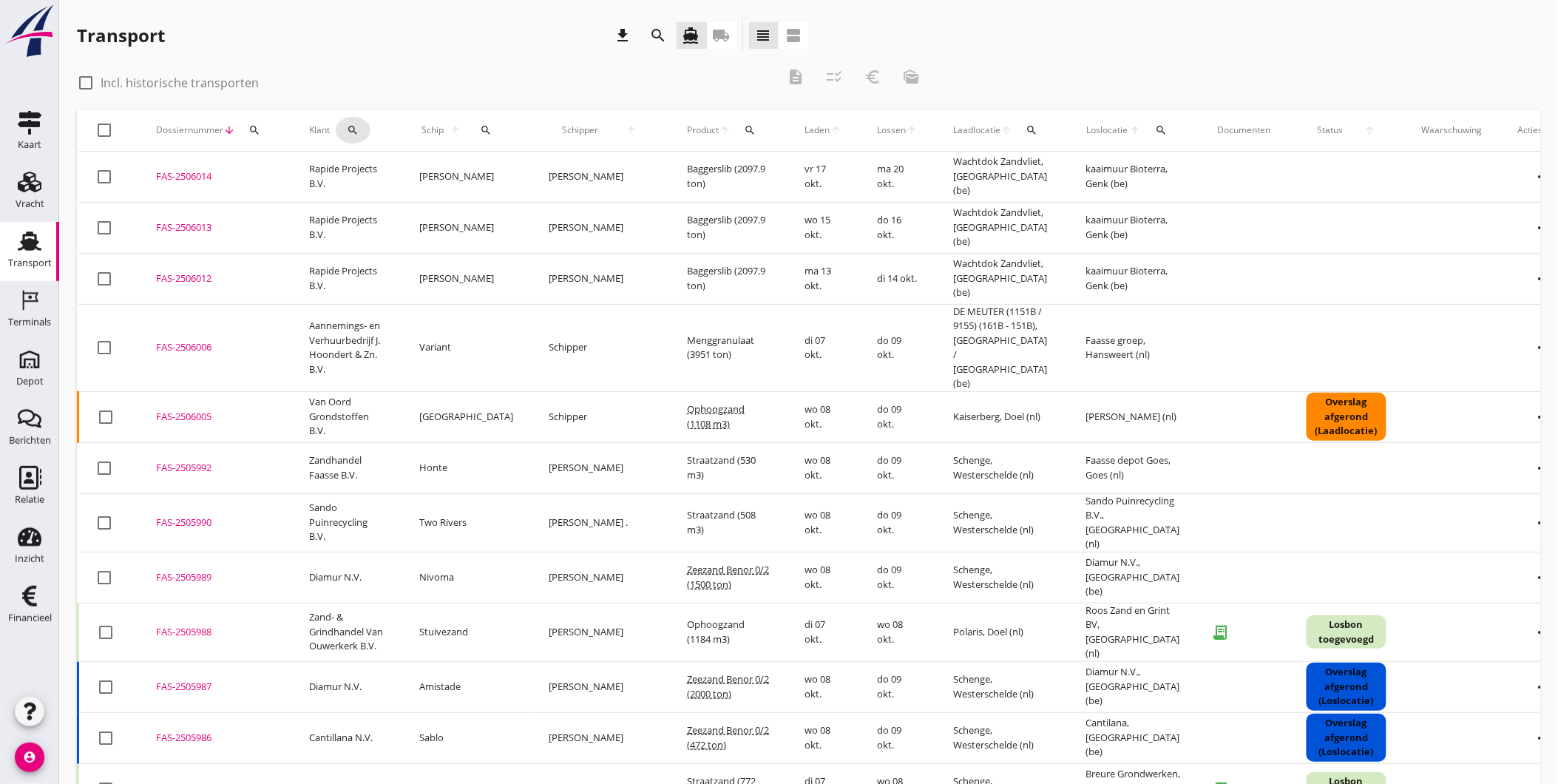
drag, startPoint x: 359, startPoint y: 131, endPoint x: 156, endPoint y: 92, distance: 206.7
click at [163, 92] on div "check_box_outline_blank Incl. historische transporten description checklist_rtl…" at bounding box center [808, 662] width 1464 height 1206
click at [91, 82] on div at bounding box center [86, 83] width 25 height 25
checkbox input "true"
click at [366, 134] on button "search" at bounding box center [353, 130] width 35 height 27
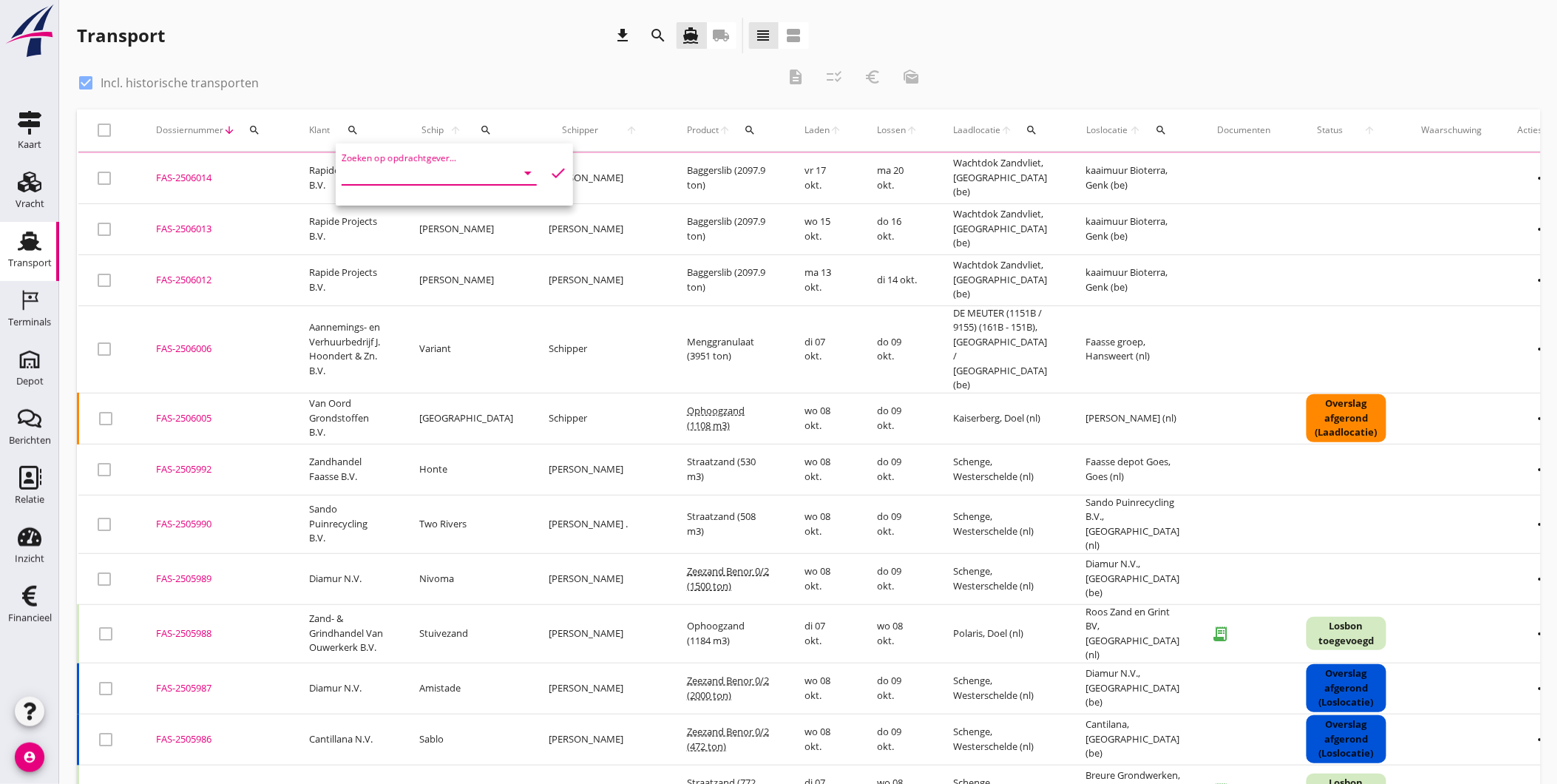
click at [456, 164] on input "Zoeken op opdrachtgever..." at bounding box center [418, 173] width 154 height 23
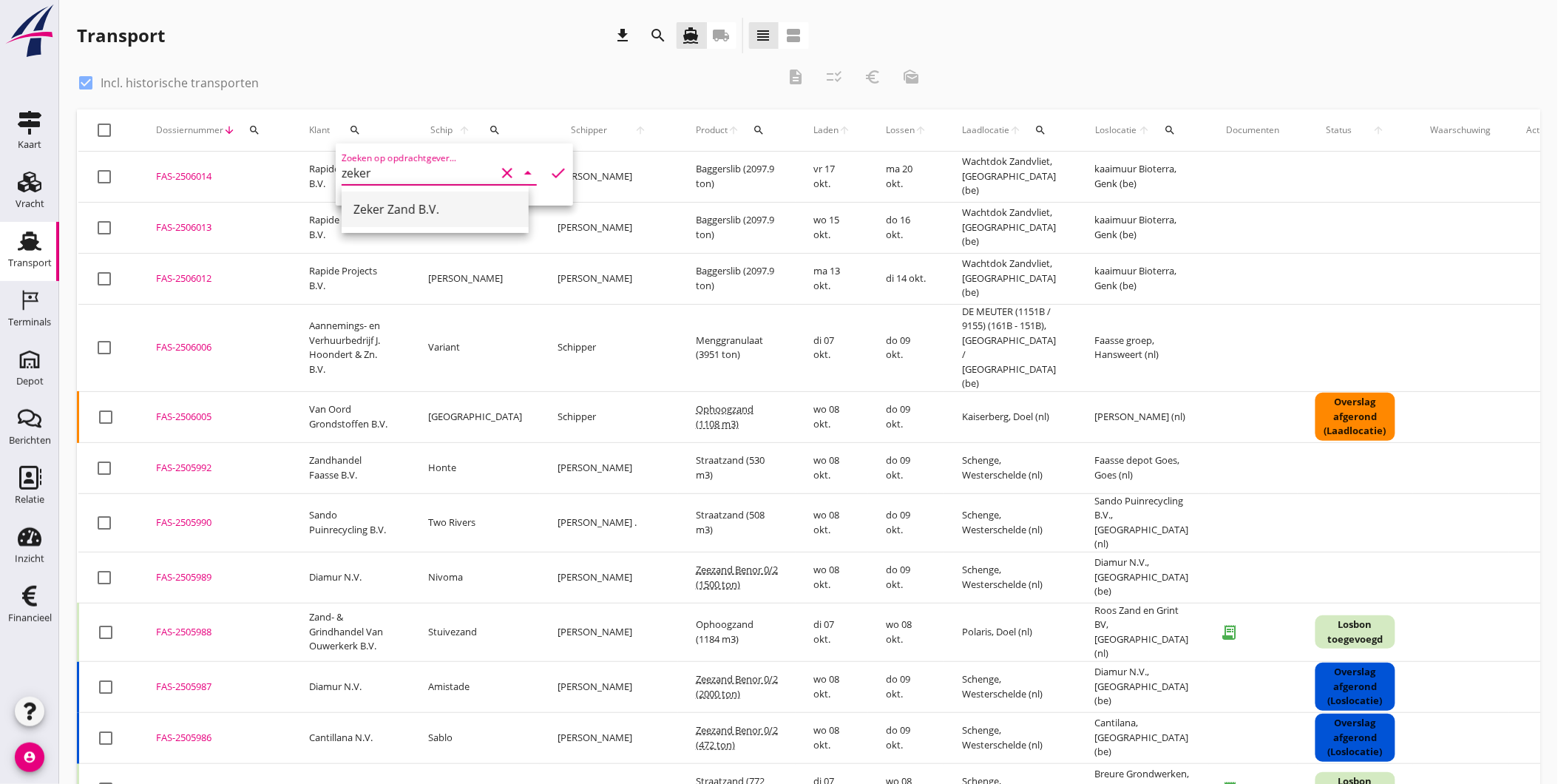
click at [438, 210] on div "Zeker Zand B.V." at bounding box center [435, 209] width 164 height 18
type input "Zeker Zand B.V."
click at [554, 170] on icon "check" at bounding box center [558, 173] width 18 height 18
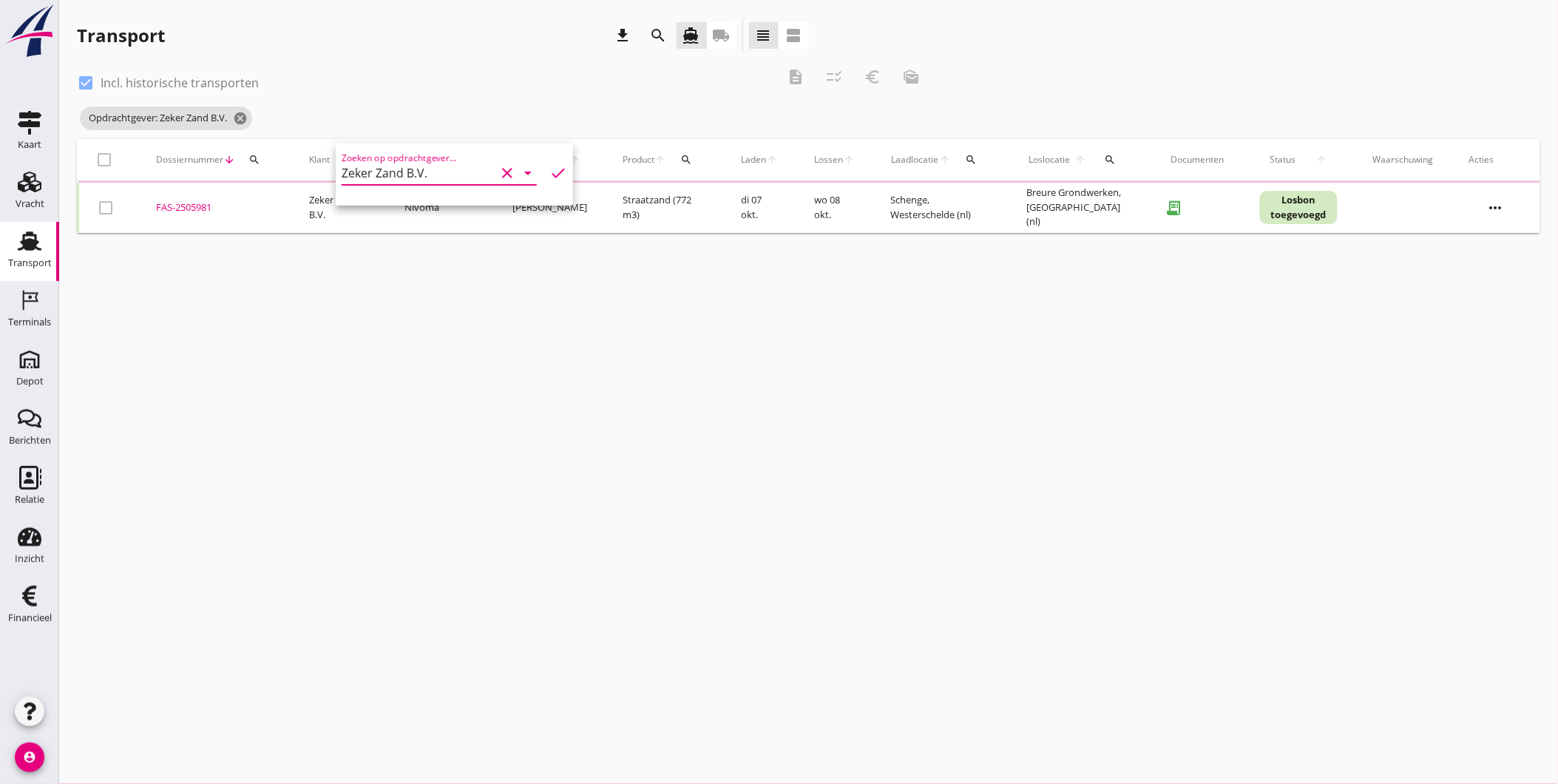
click at [651, 417] on div "cancel You are impersonating another user. Transport download search directions…" at bounding box center [808, 392] width 1499 height 784
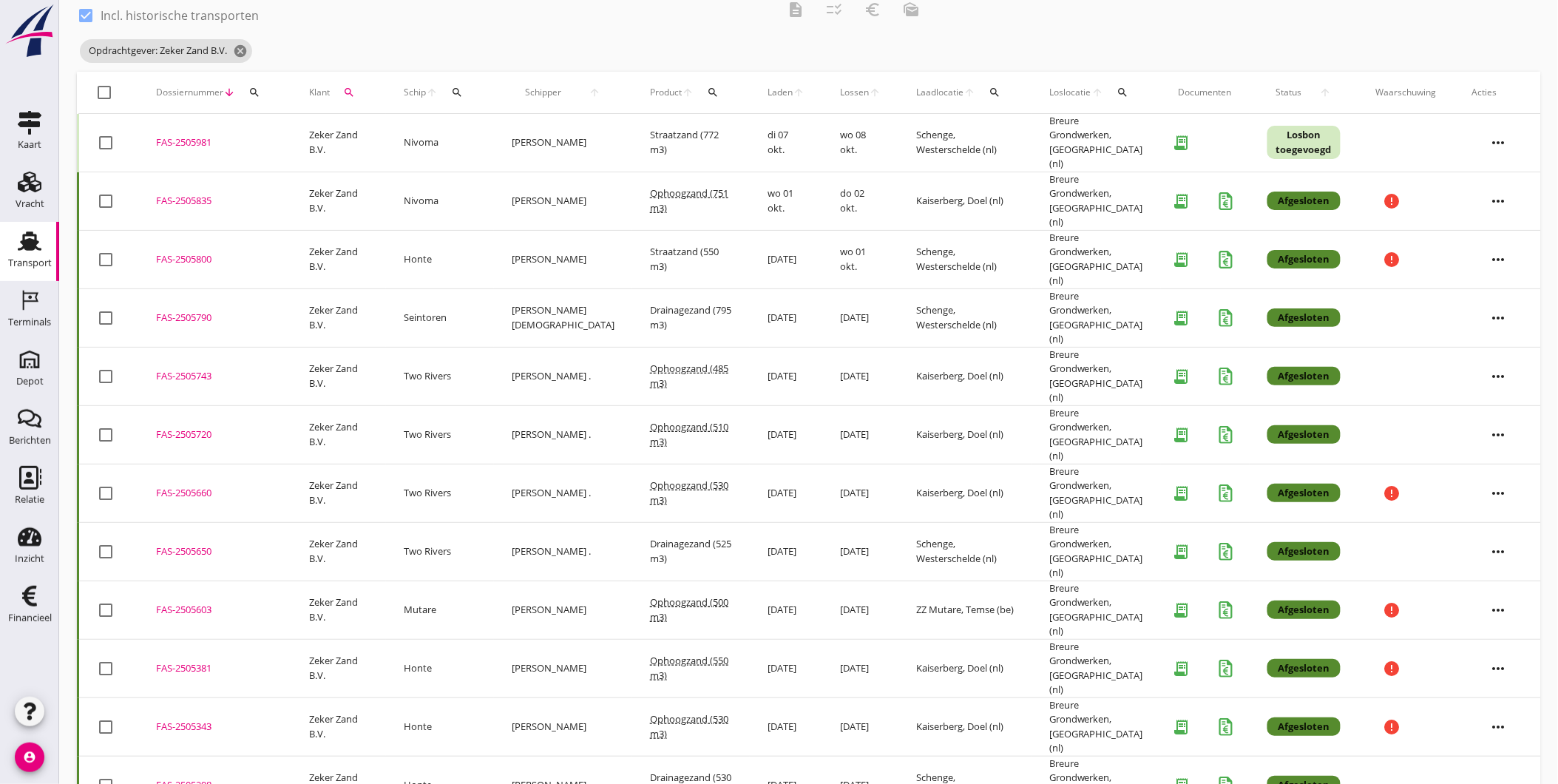
scroll to position [82, 0]
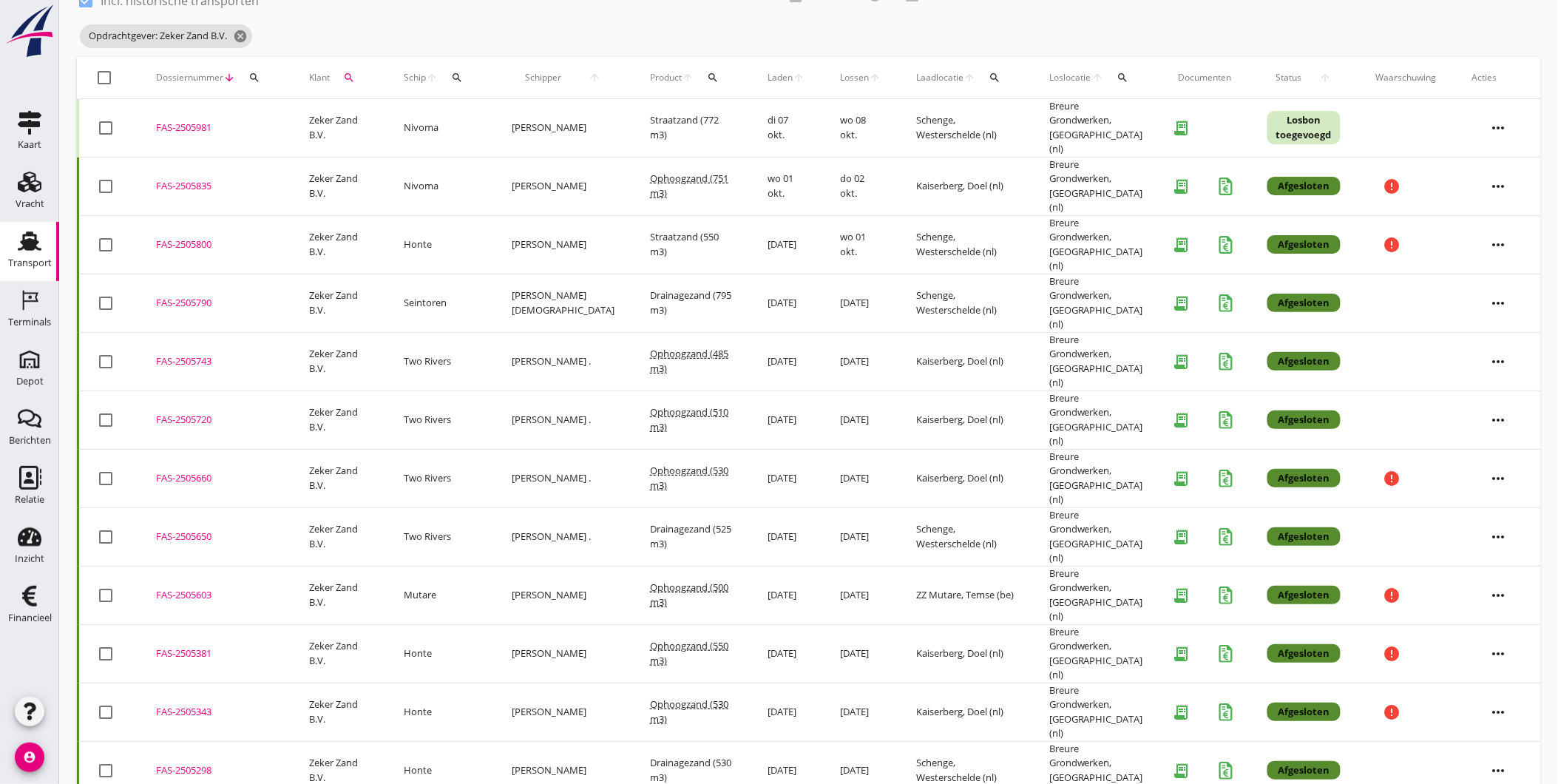
click at [1485, 574] on icon "more_horiz" at bounding box center [1500, 595] width 42 height 42
click at [1510, 721] on div "Vracht kopieeren" at bounding box center [1486, 718] width 106 height 18
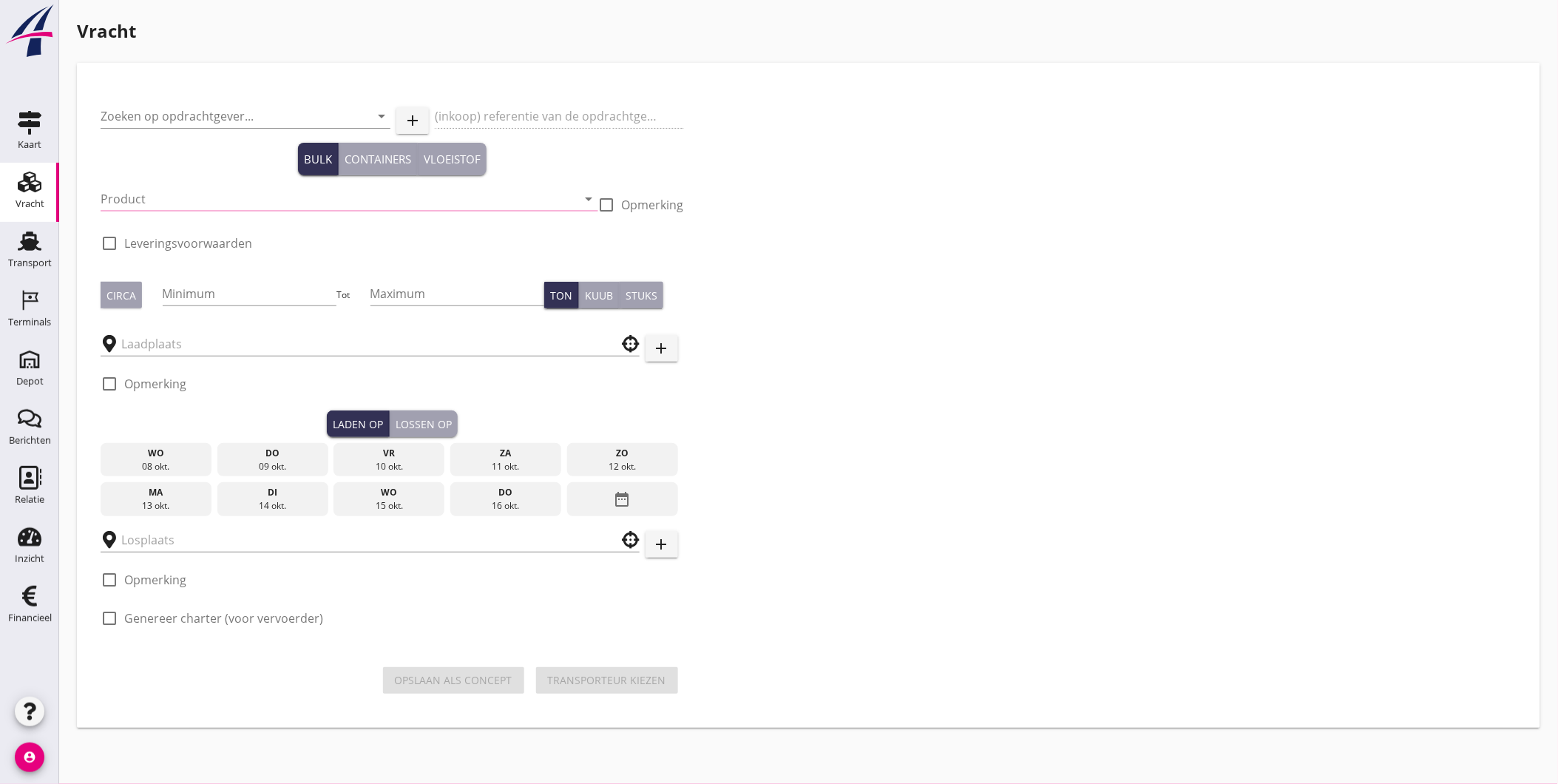
type input "Zeker Zand B.V."
type input "Breure Levering Ophoogzand"
type input "Ophoogzand (6120)"
checkbox input "true"
type input "485"
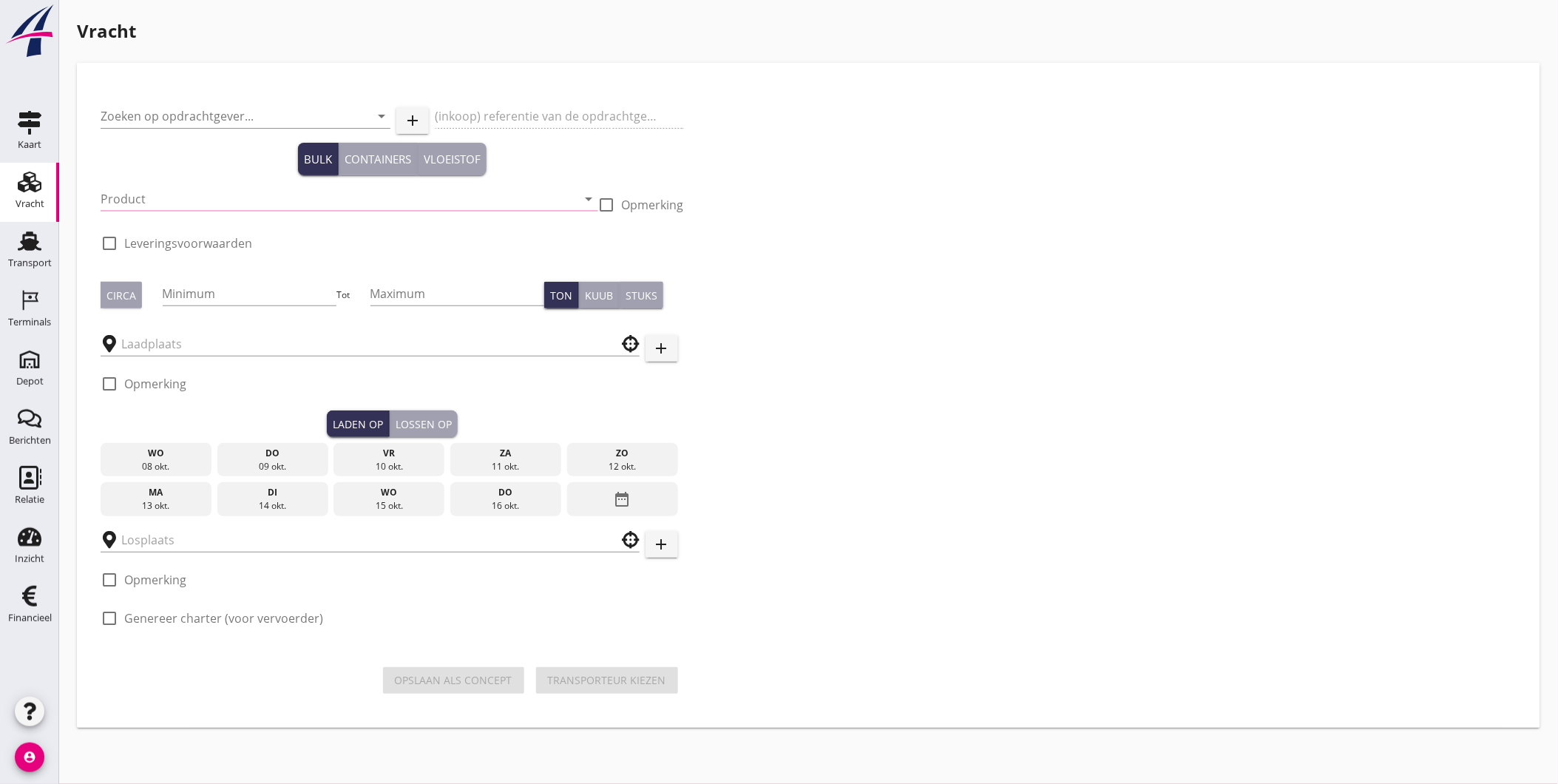
checkbox input "true"
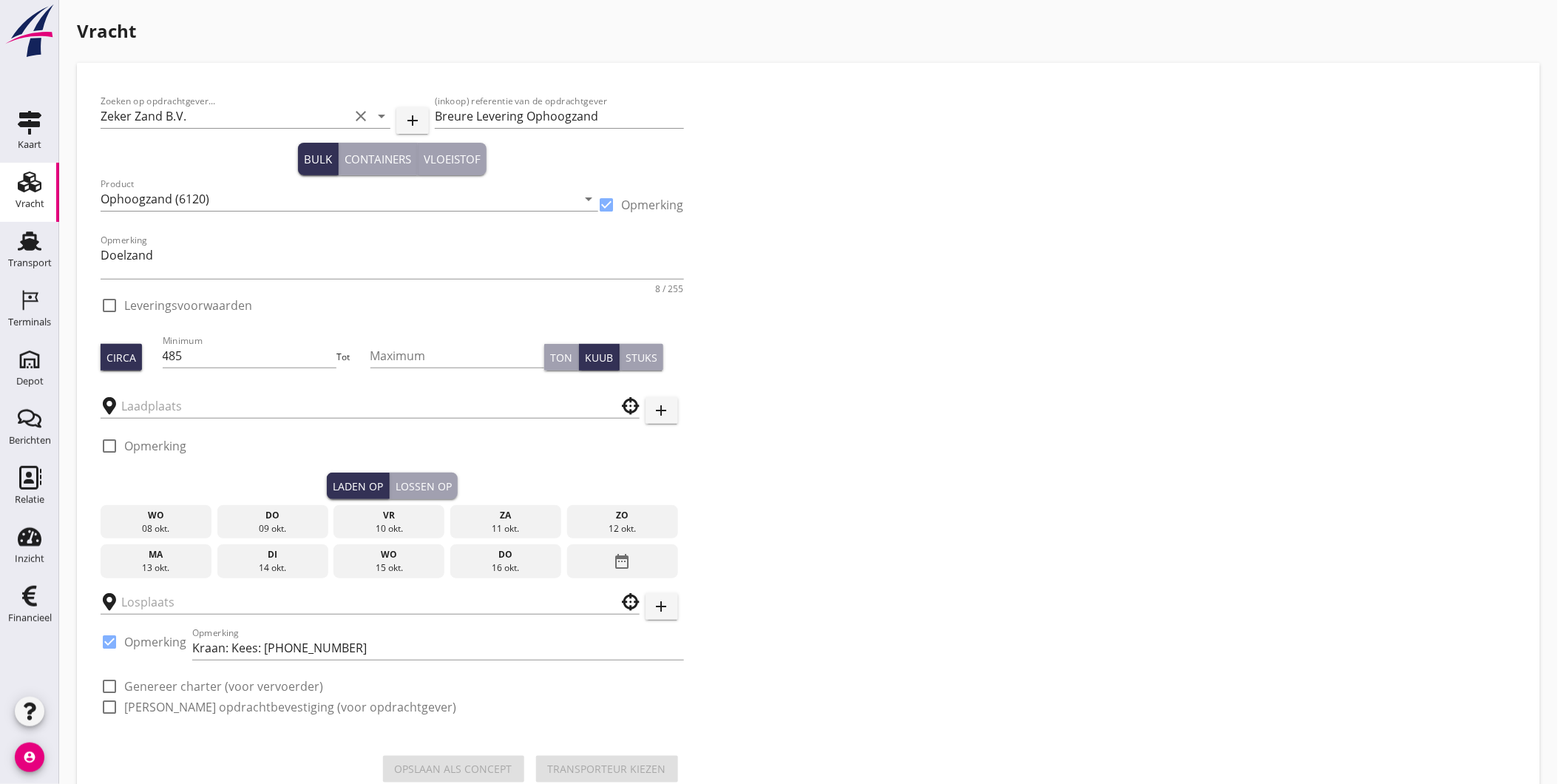
type input "ZZ Mutare"
checkbox input "true"
type input "Breure Grondwerken"
checkbox input "true"
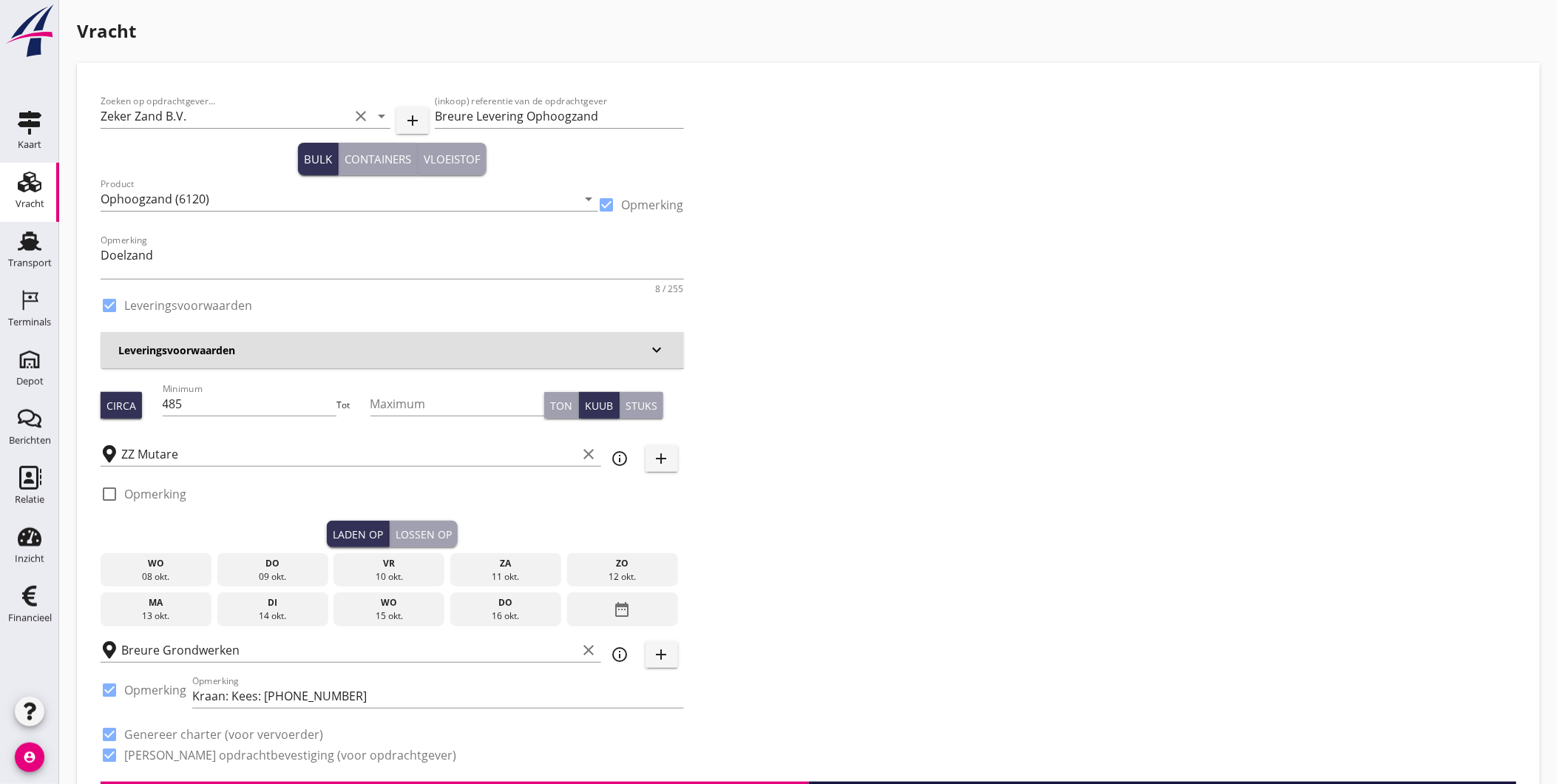
type input "4.21"
checkbox input "false"
radio input "false"
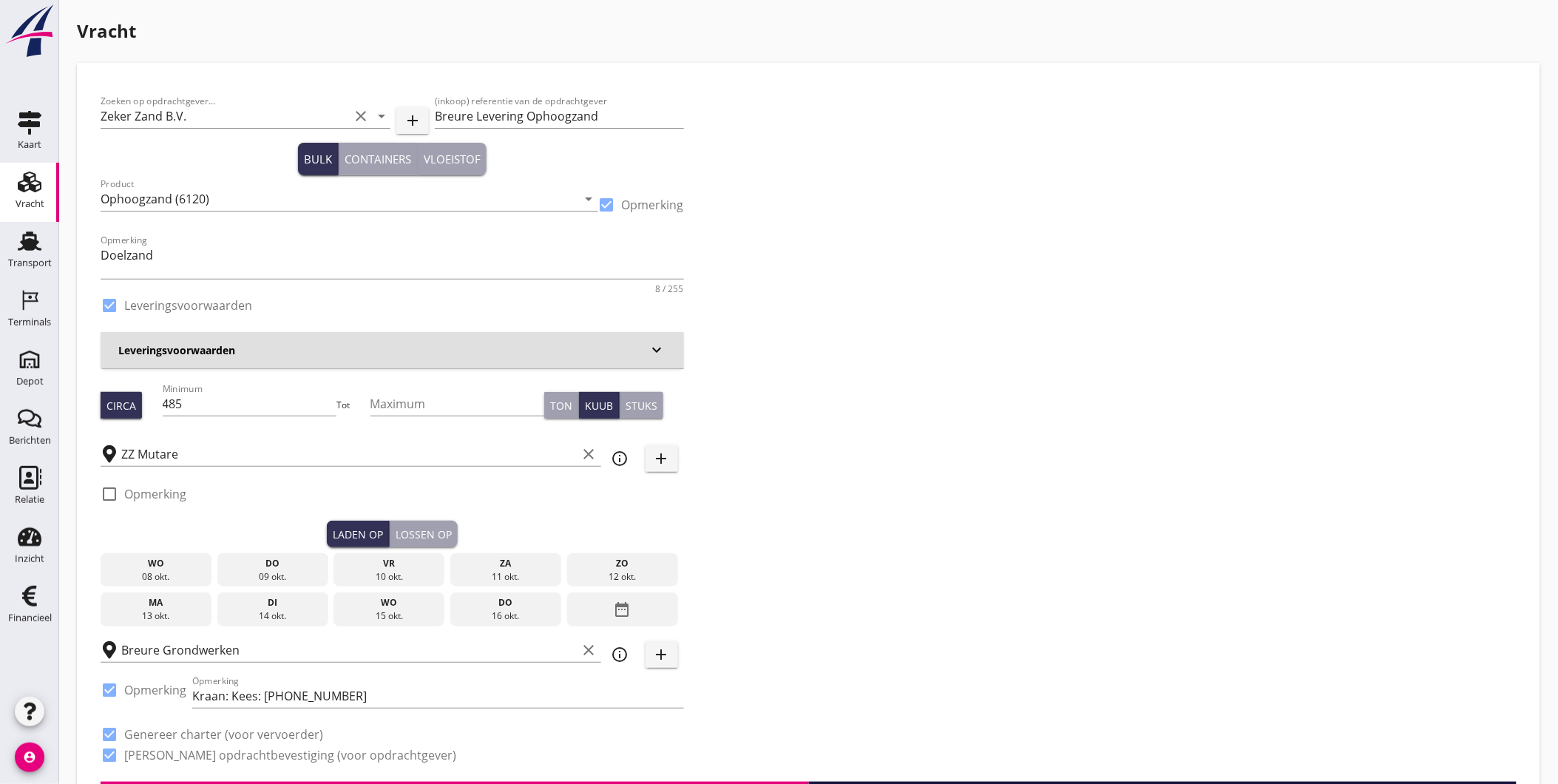
checkbox input "true"
type input "1"
type input "8.95"
checkbox input "false"
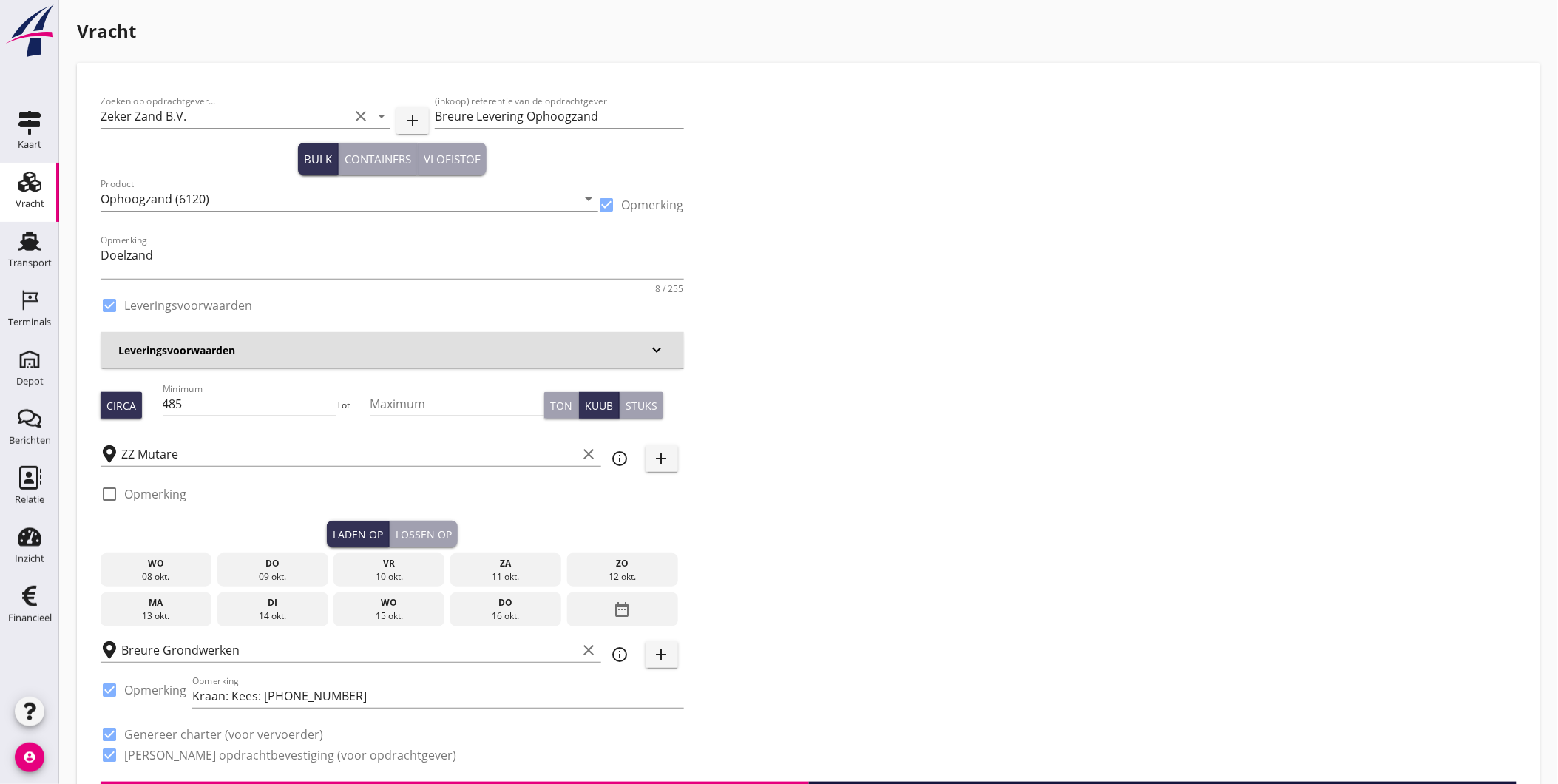
radio input "false"
checkbox input "true"
type input "1"
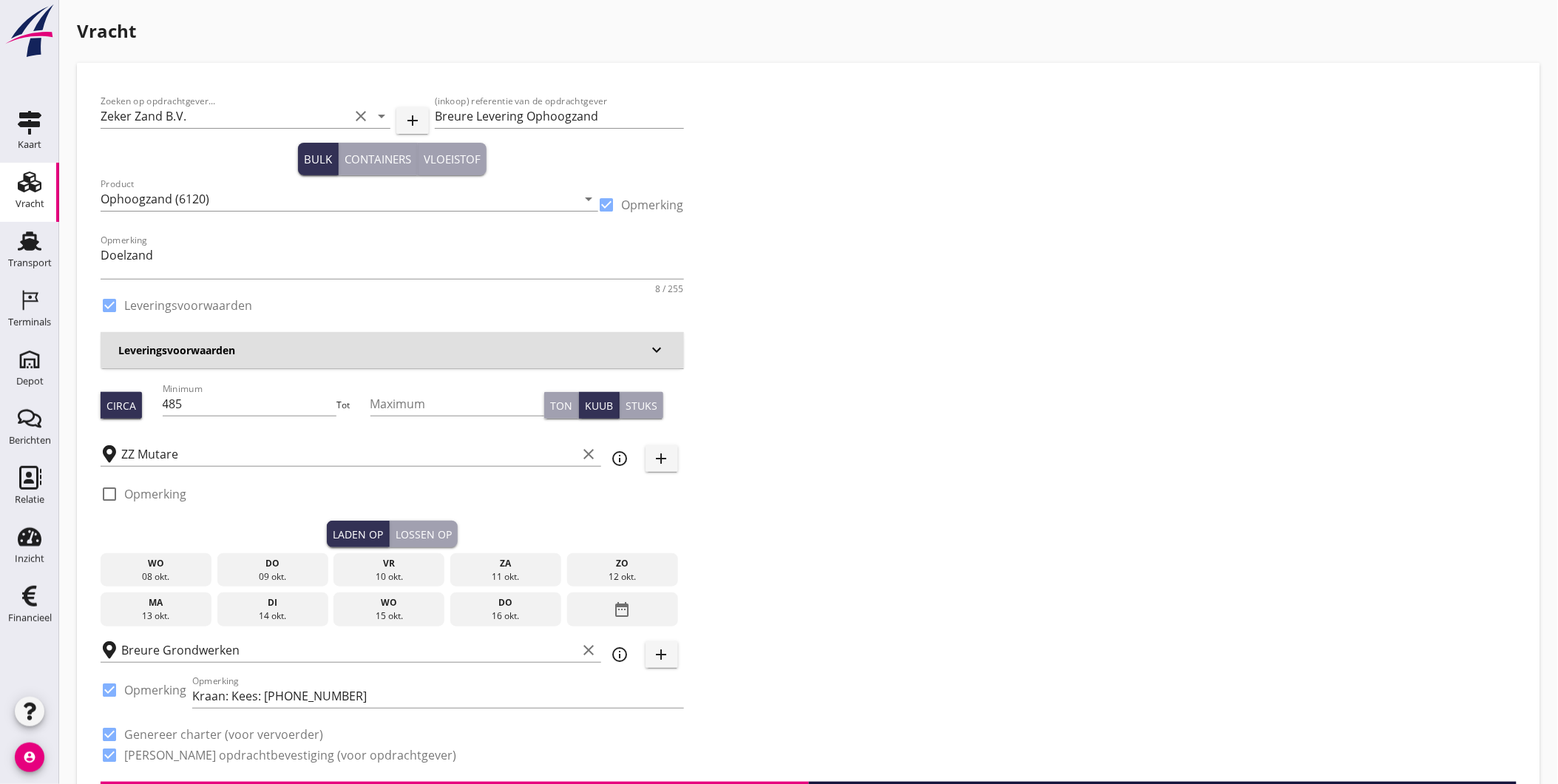
type input "1"
click at [239, 396] on input "485" at bounding box center [250, 403] width 175 height 23
click at [173, 269] on textarea "Doelzand" at bounding box center [392, 260] width 584 height 36
click at [205, 446] on input "ZZ Mutare" at bounding box center [349, 454] width 456 height 23
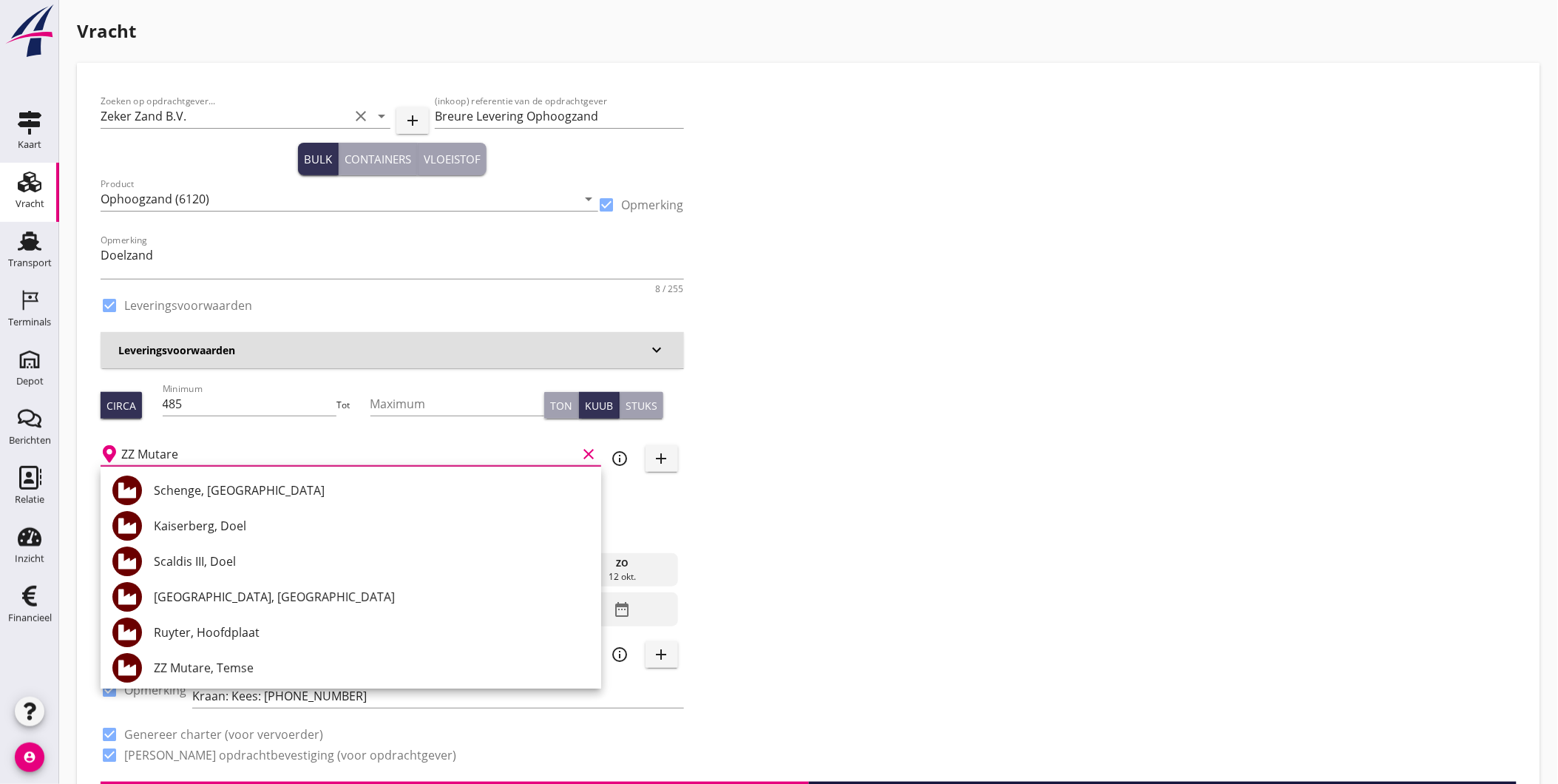
click at [977, 585] on div "Zoeken op opdrachtgever... Zeker Zand B.V. clear arrow_drop_down add (inkoop) r…" at bounding box center [808, 434] width 1428 height 695
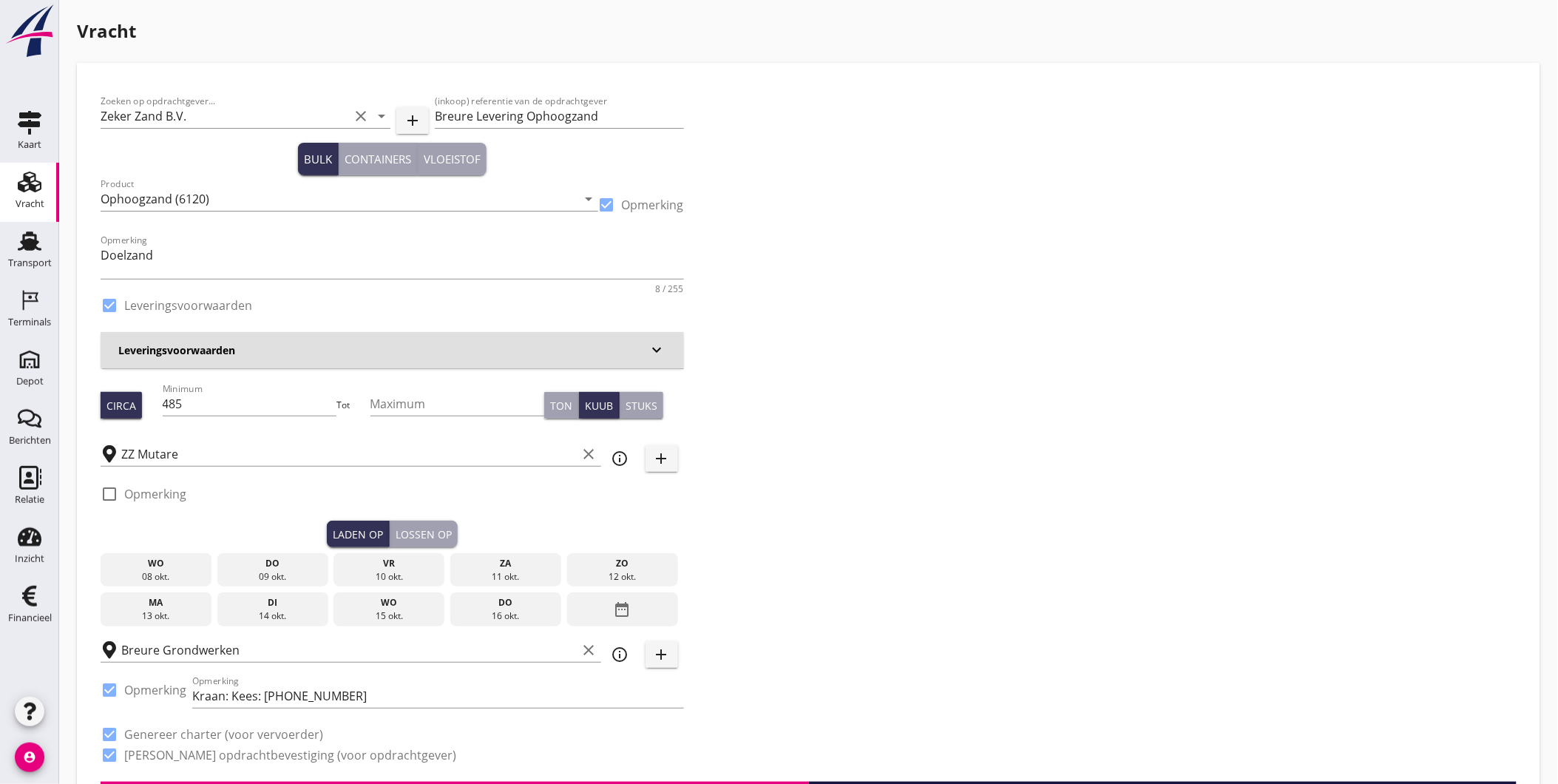
click at [180, 574] on div "08 okt." at bounding box center [156, 577] width 104 height 13
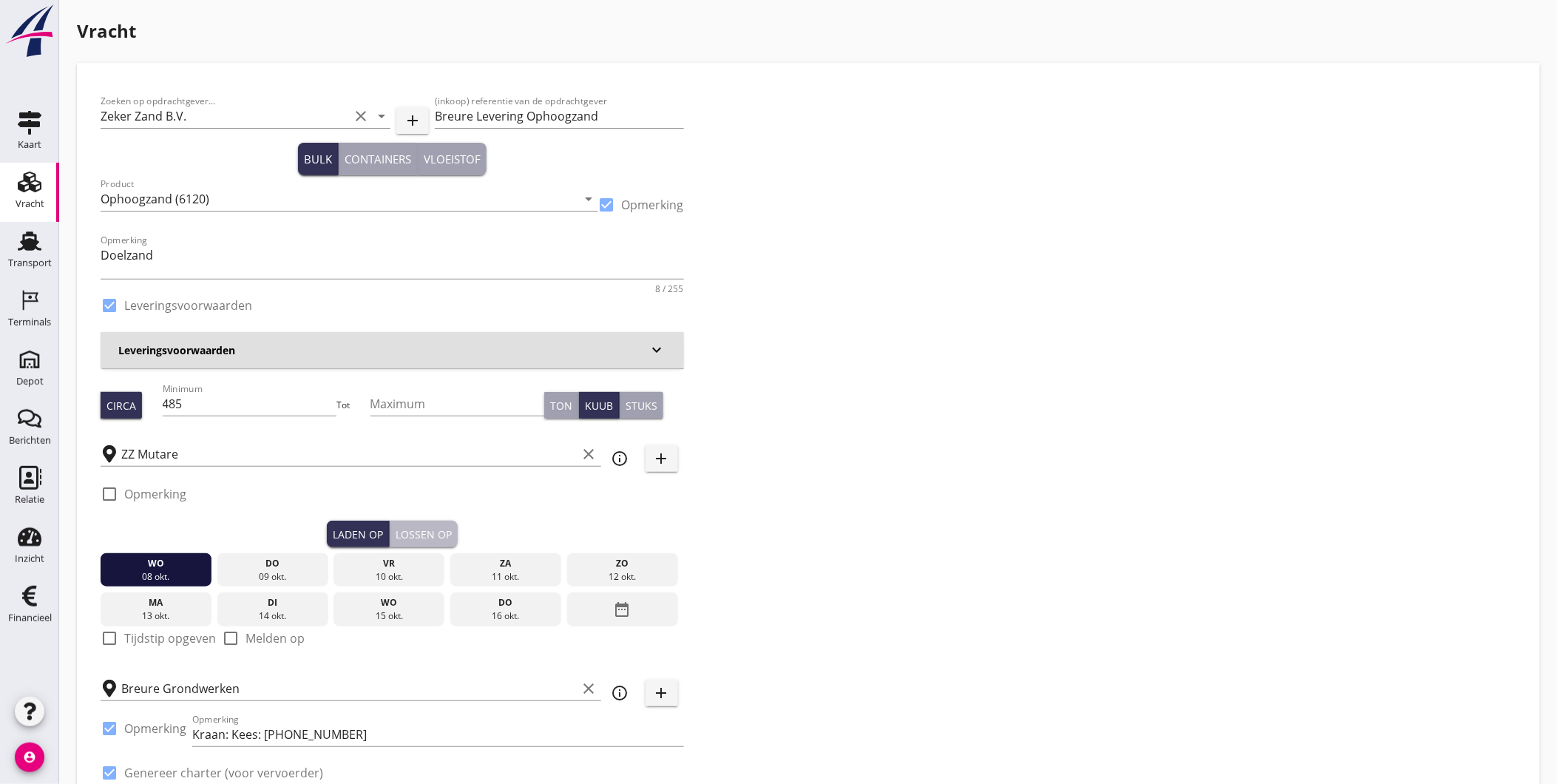
click at [426, 534] on div "Lossen op" at bounding box center [423, 534] width 56 height 16
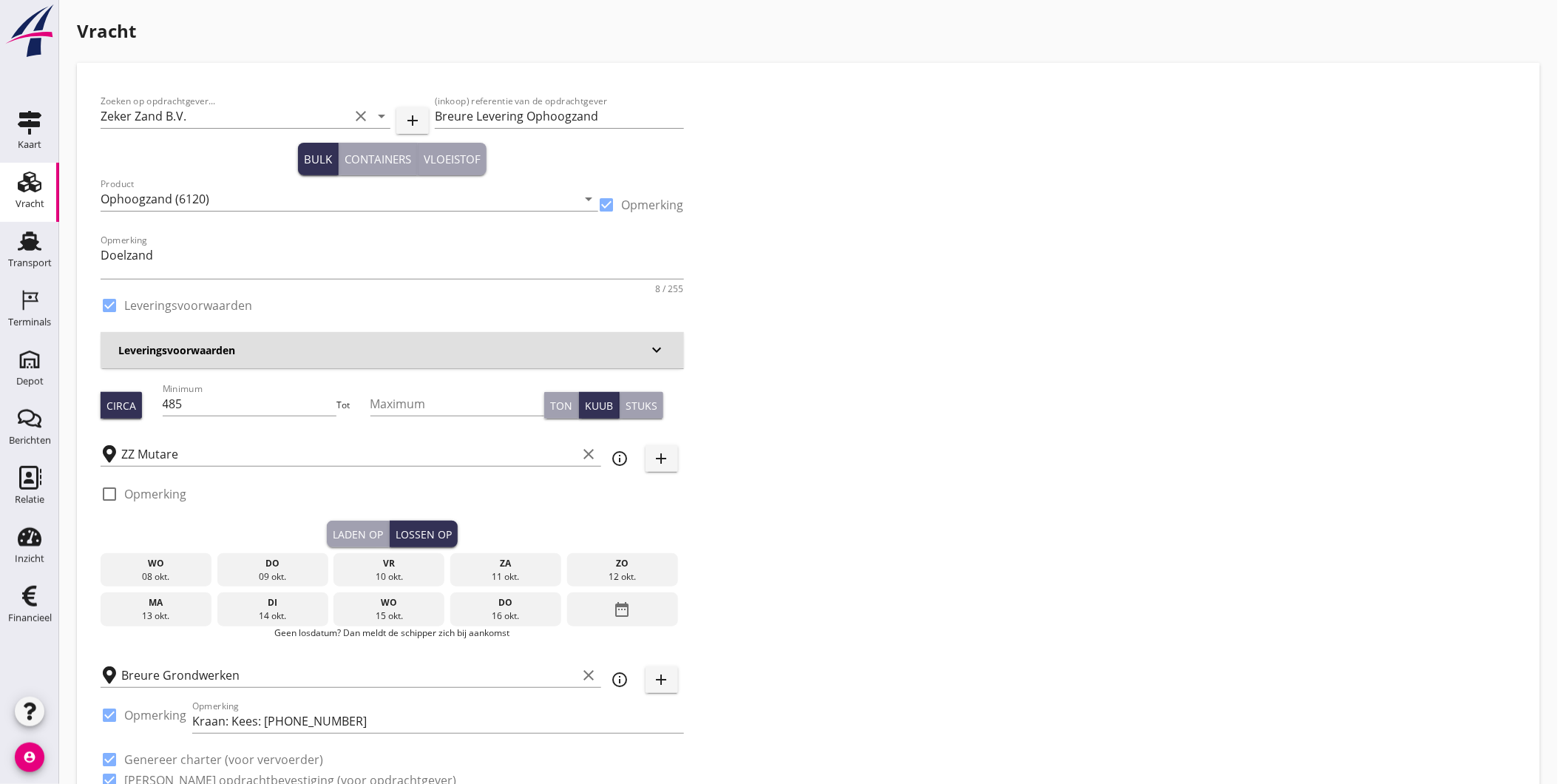
click at [276, 578] on div "09 okt." at bounding box center [273, 577] width 104 height 13
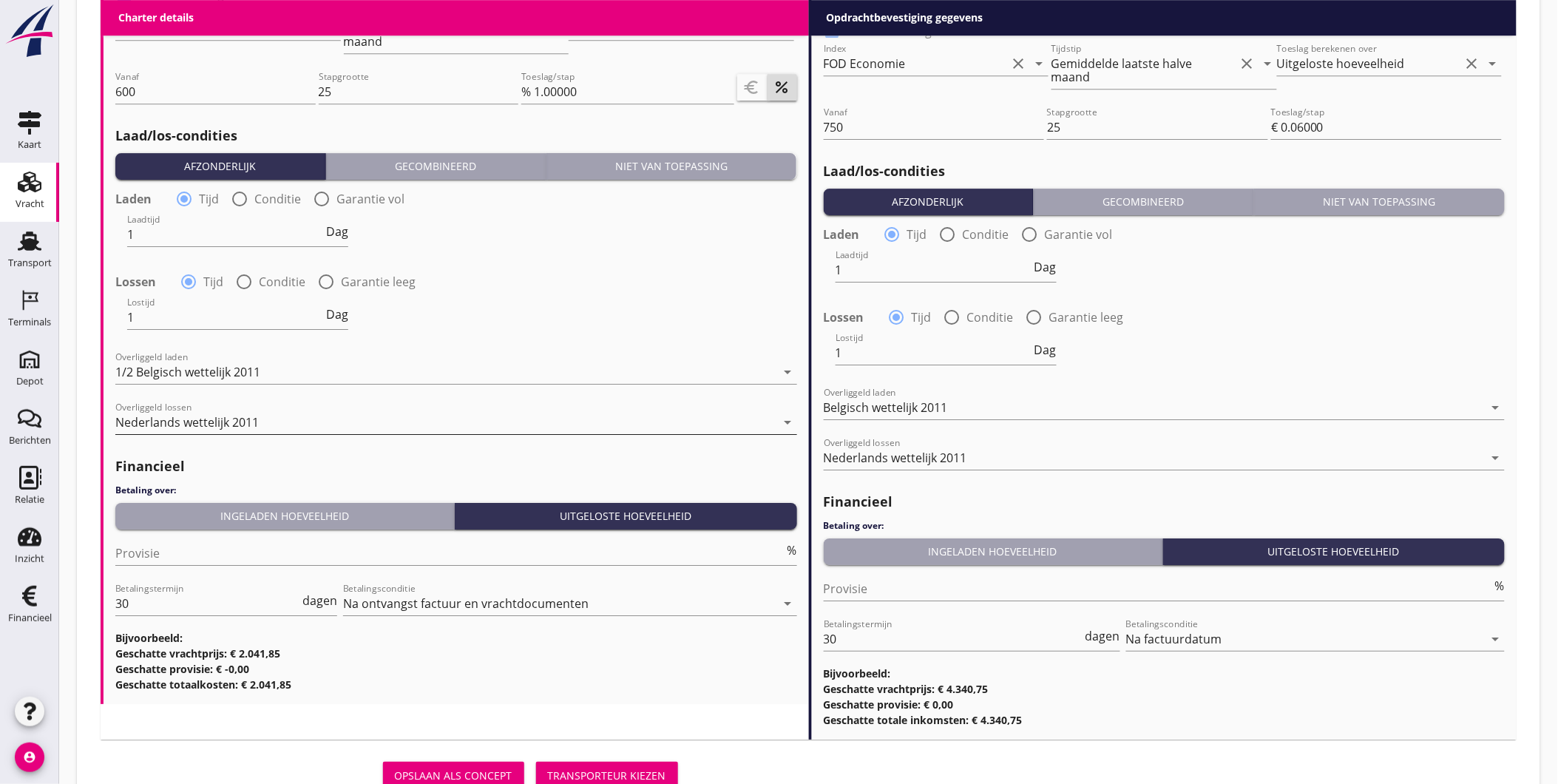
scroll to position [1682, 0]
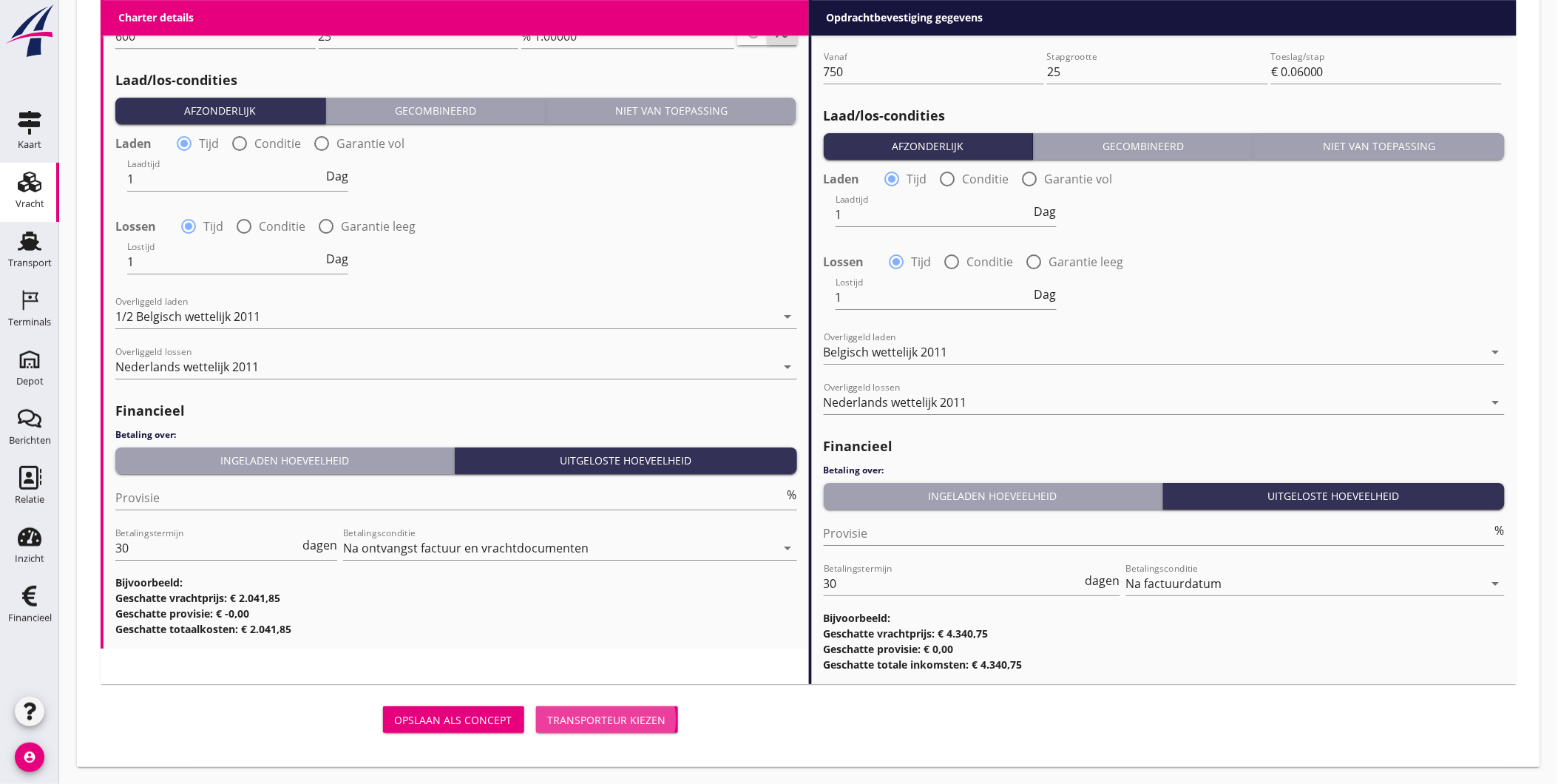
click at [606, 726] on div "Transporteur kiezen" at bounding box center [607, 720] width 119 height 16
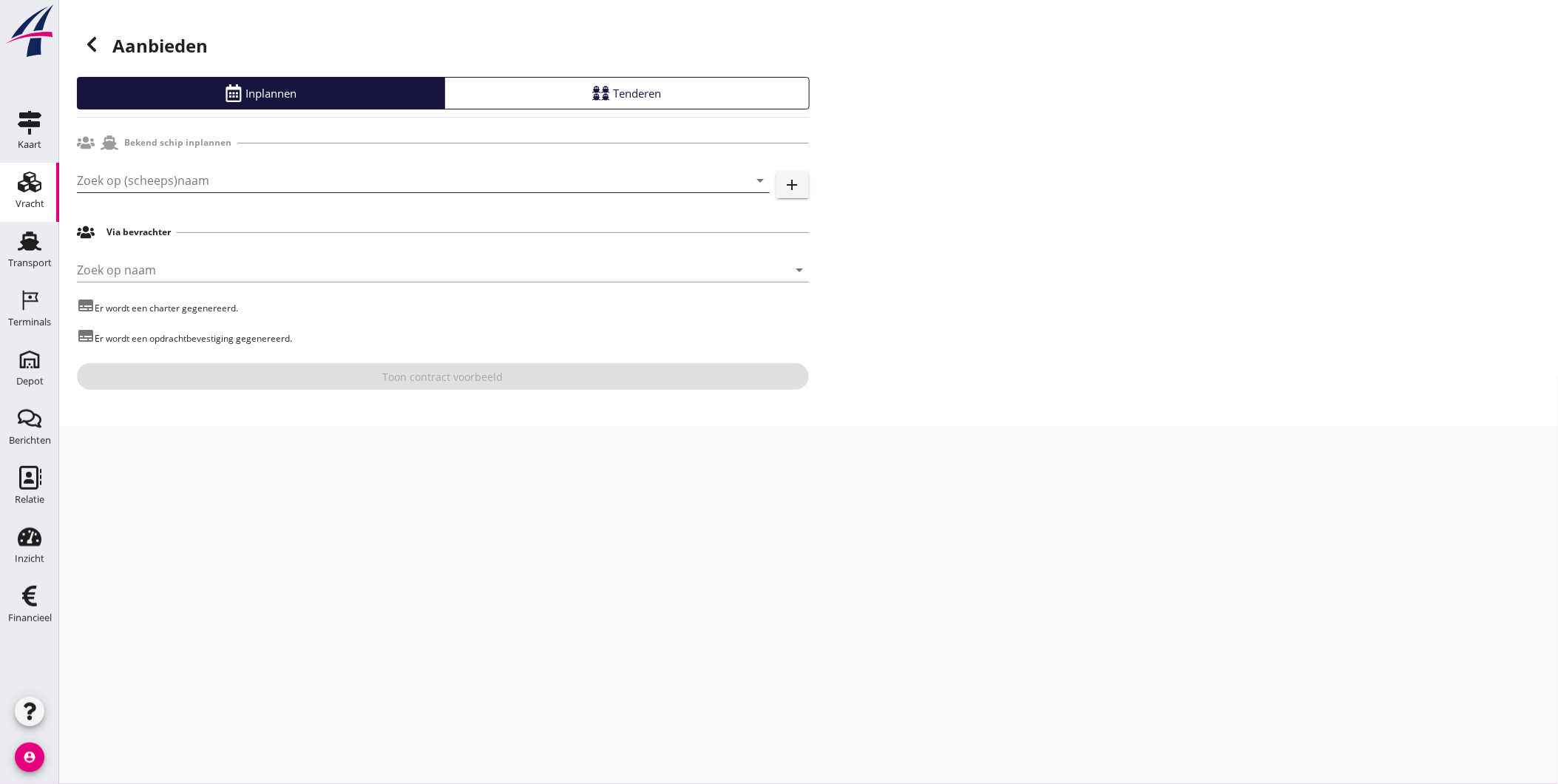
click at [164, 181] on input "Zoek op (scheeps)naam" at bounding box center [402, 180] width 651 height 23
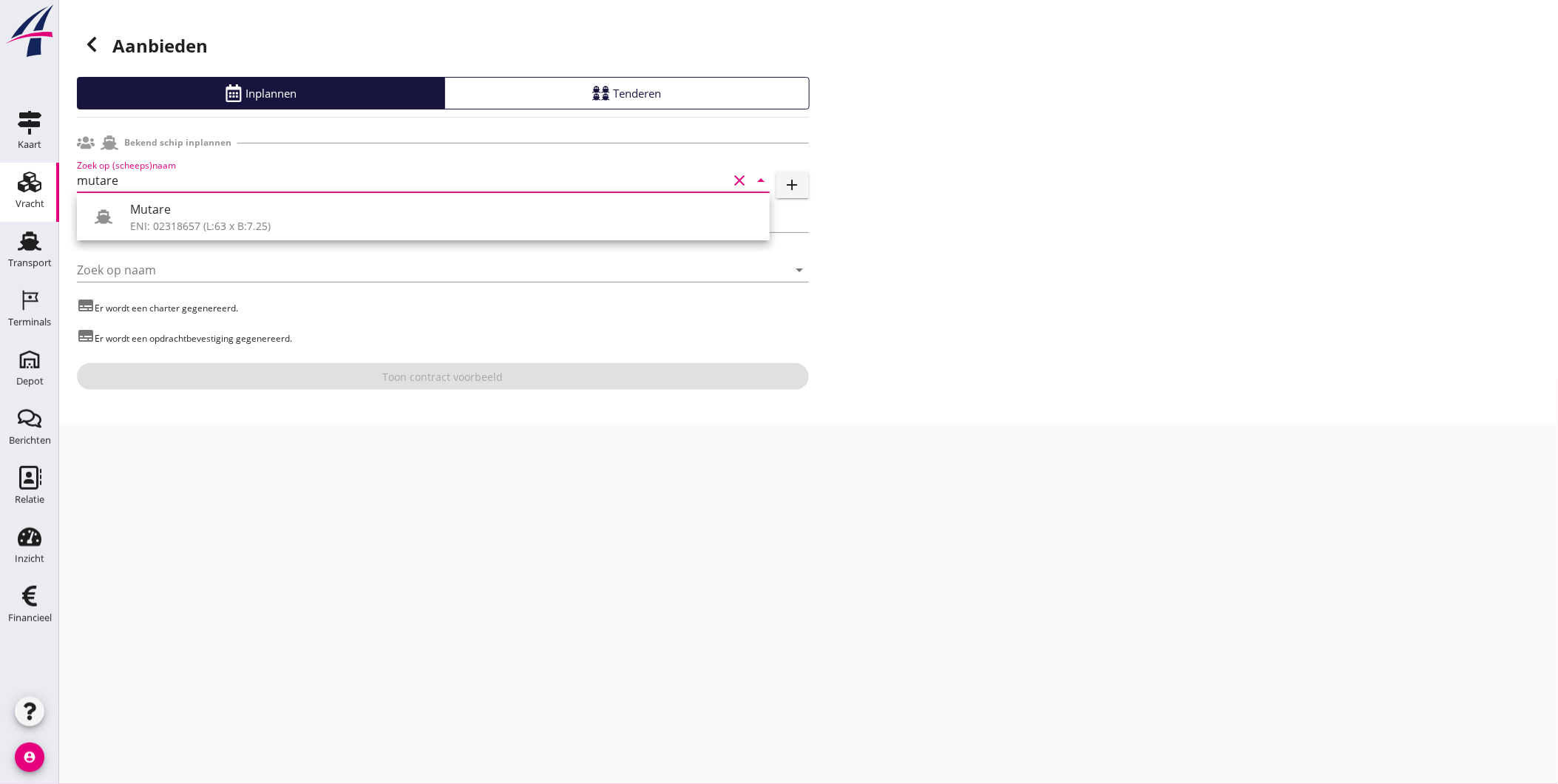
click at [189, 219] on div "ENI: 02318657 (L:63 x B:7.25)" at bounding box center [444, 225] width 628 height 16
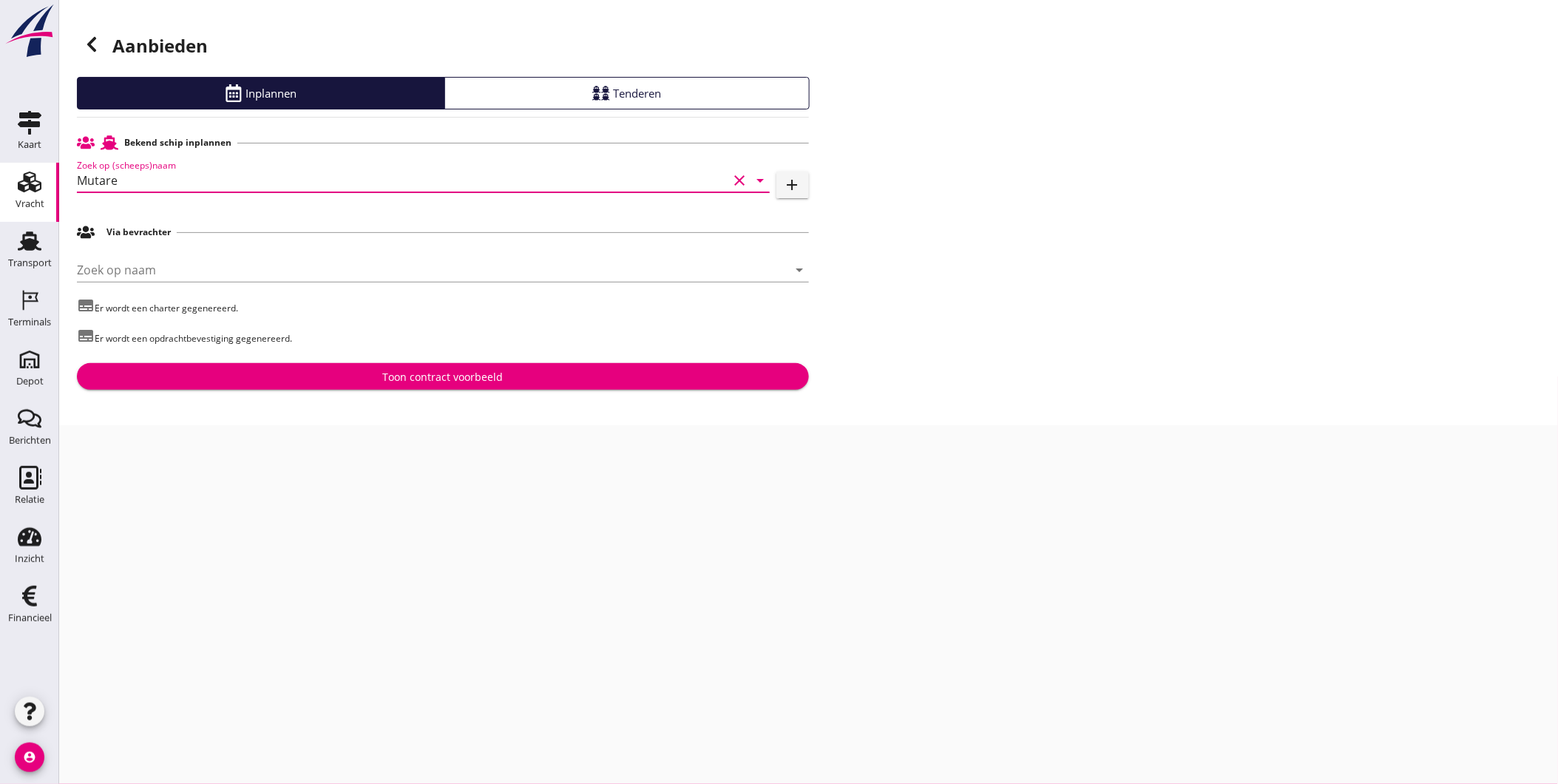
type input "Mutare"
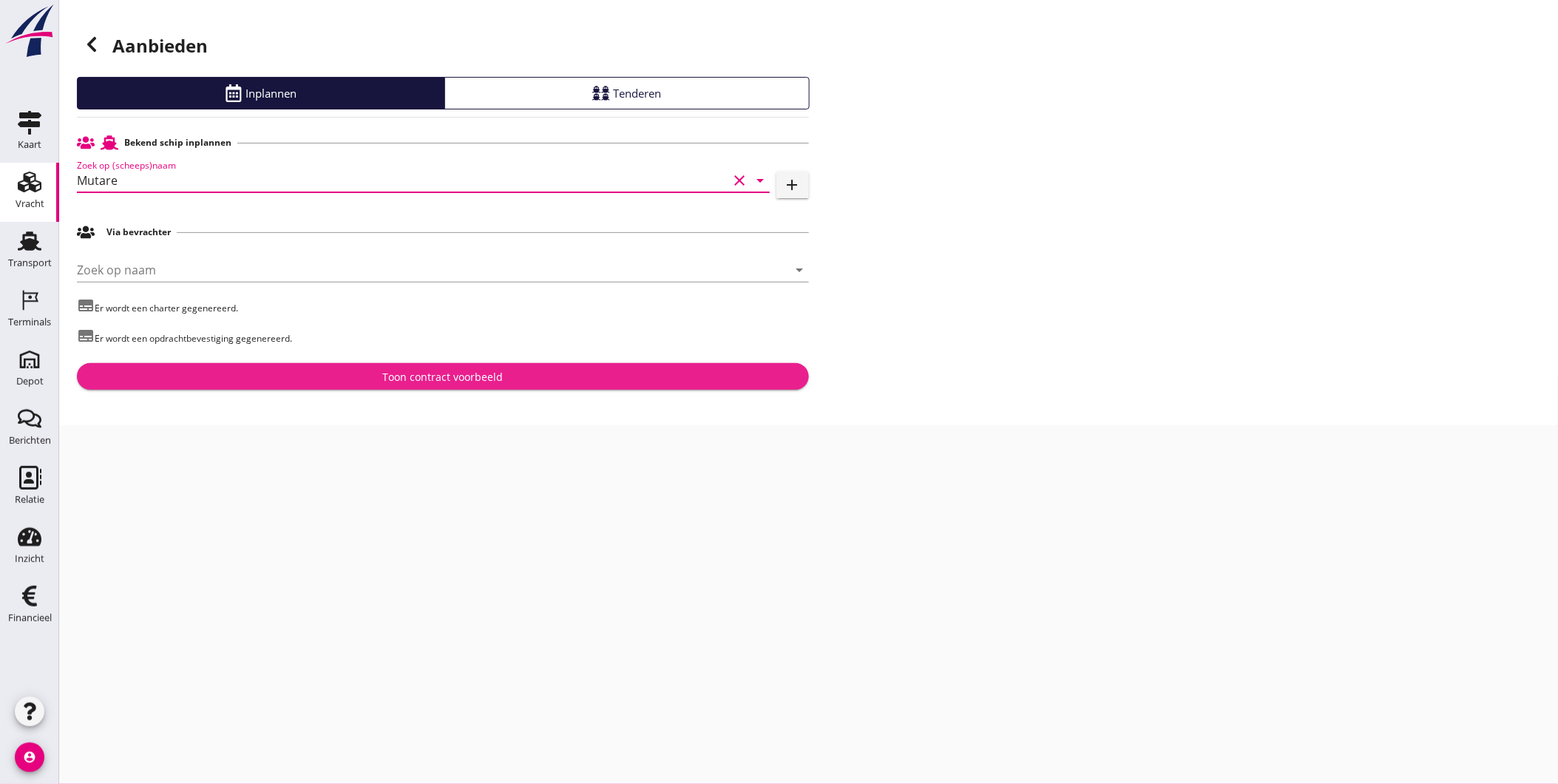
click at [193, 375] on div "Toon contract voorbeeld" at bounding box center [443, 377] width 709 height 16
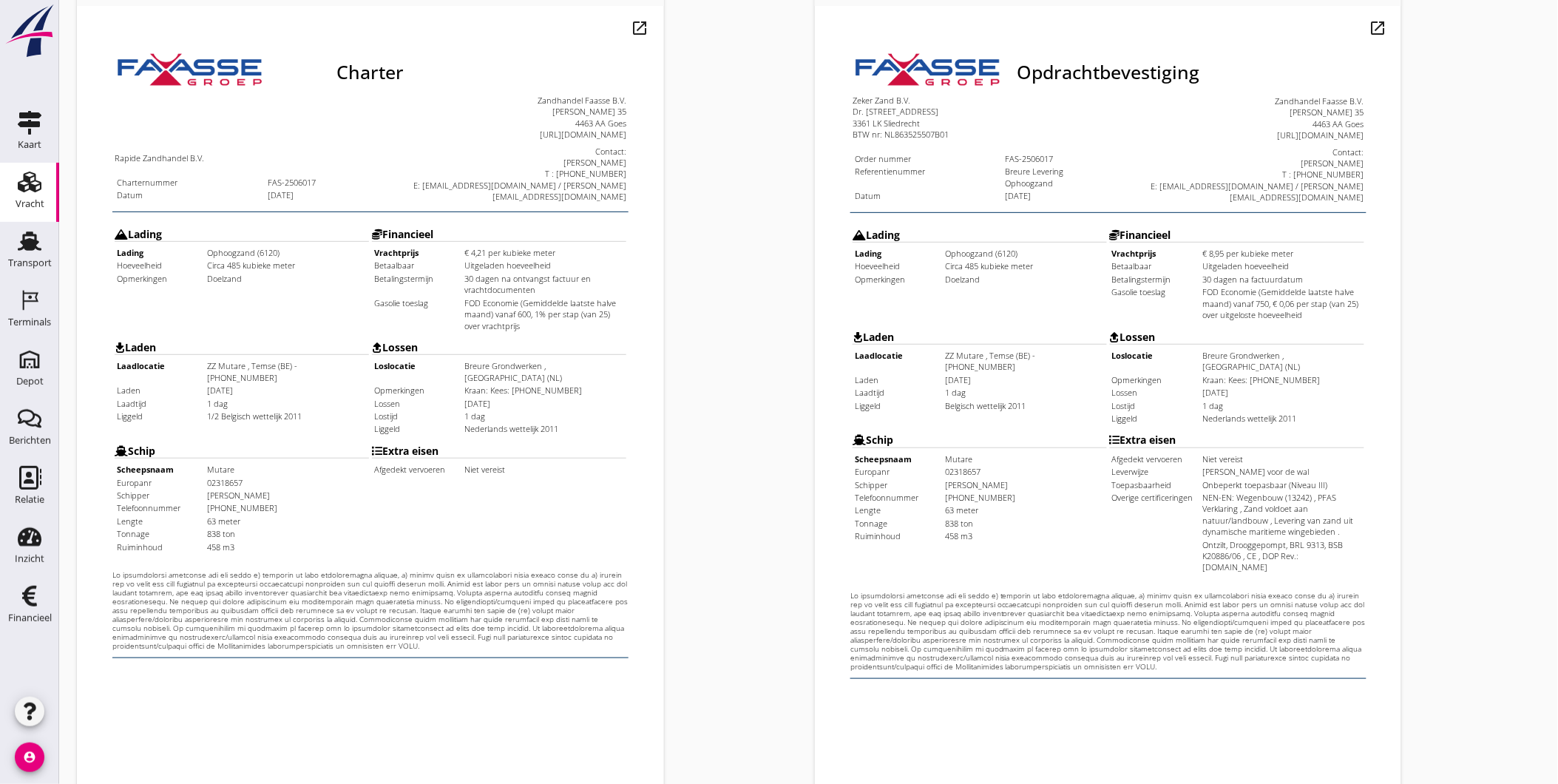
scroll to position [311, 0]
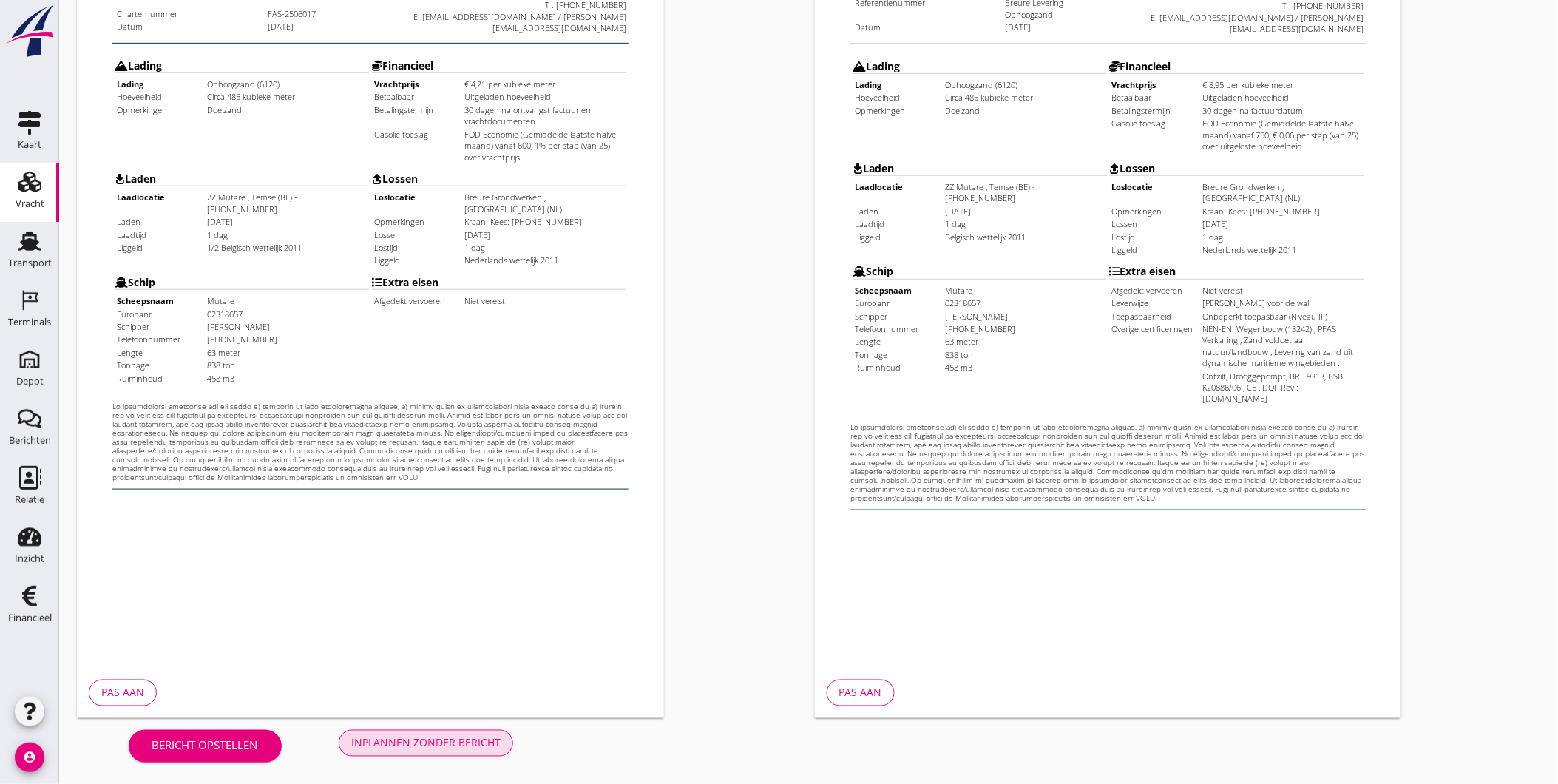
click at [434, 736] on div "Inplannen zonder bericht" at bounding box center [426, 742] width 149 height 16
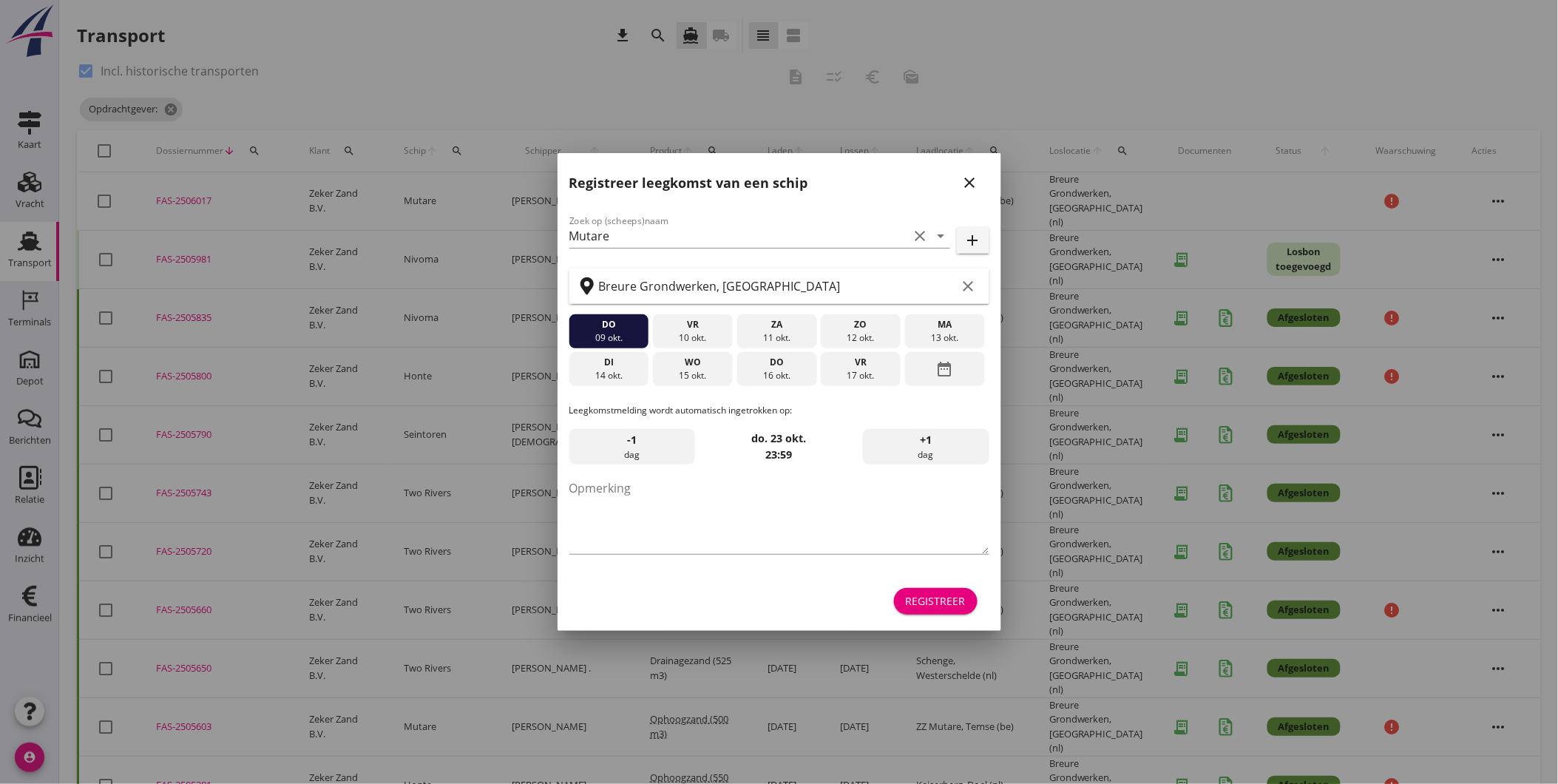
click at [974, 182] on icon "close" at bounding box center [969, 182] width 18 height 18
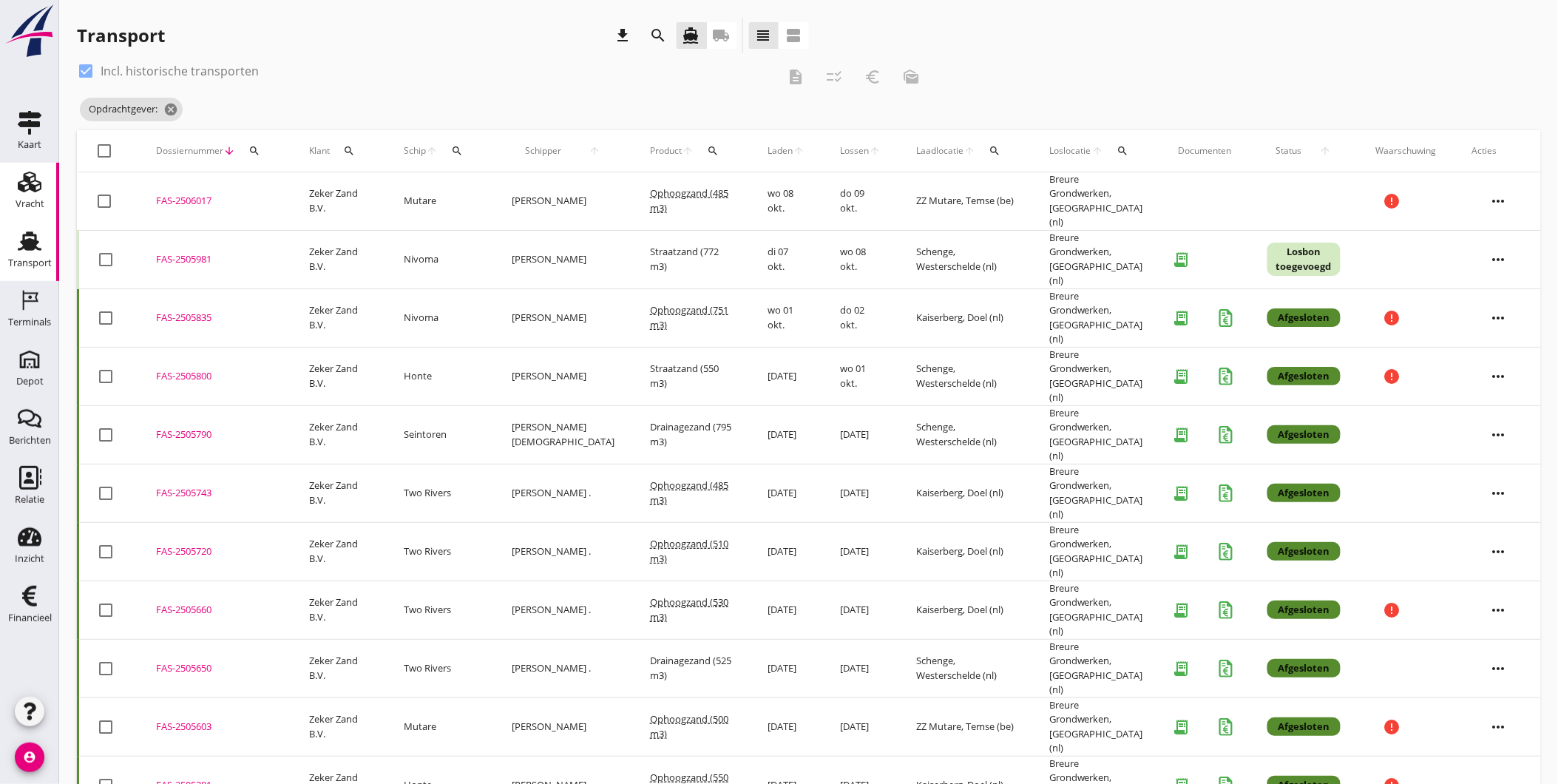
click at [24, 200] on div "Vracht" at bounding box center [30, 204] width 29 height 10
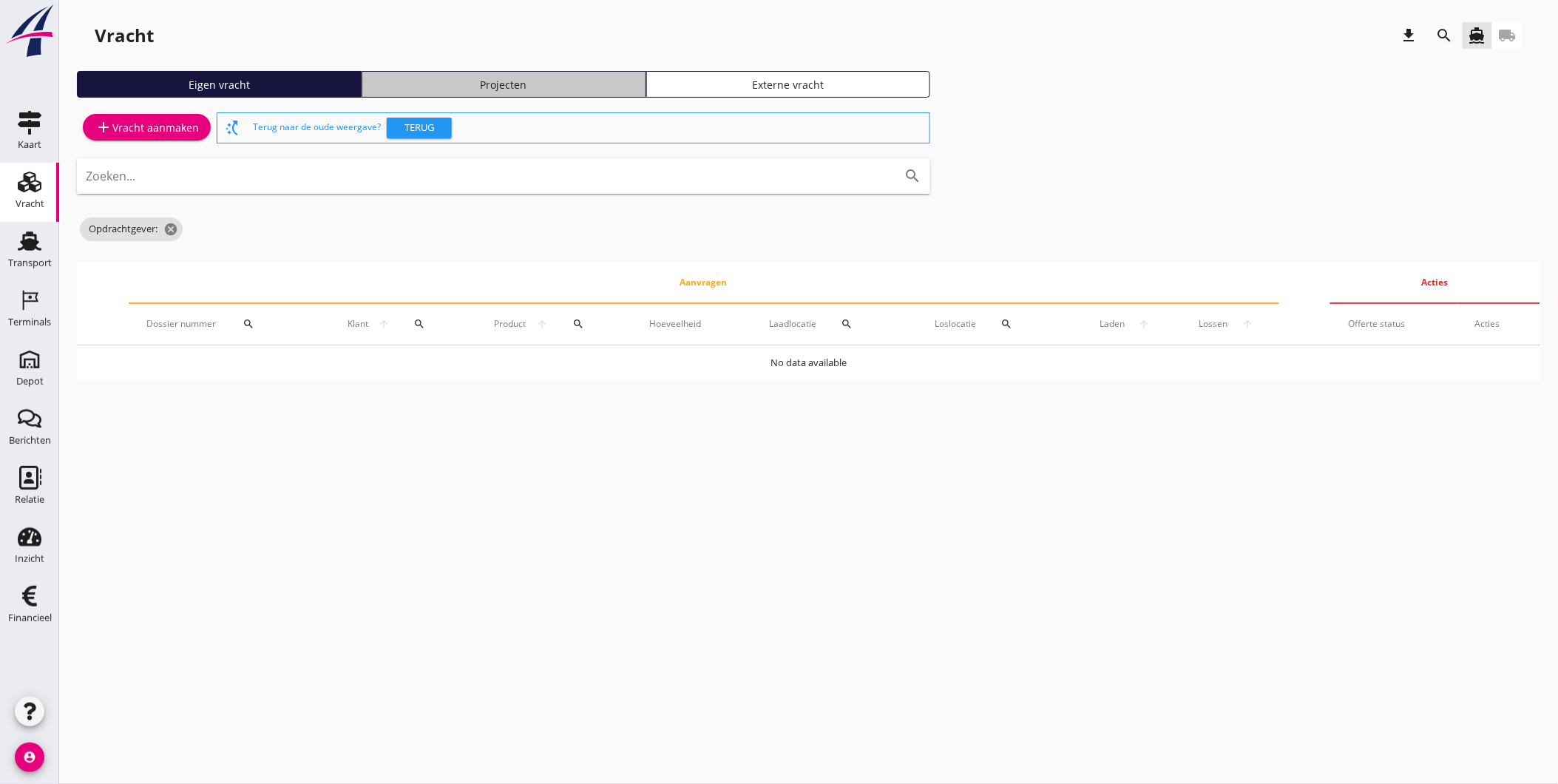
click at [494, 88] on div "Projecten" at bounding box center [503, 84] width 271 height 16
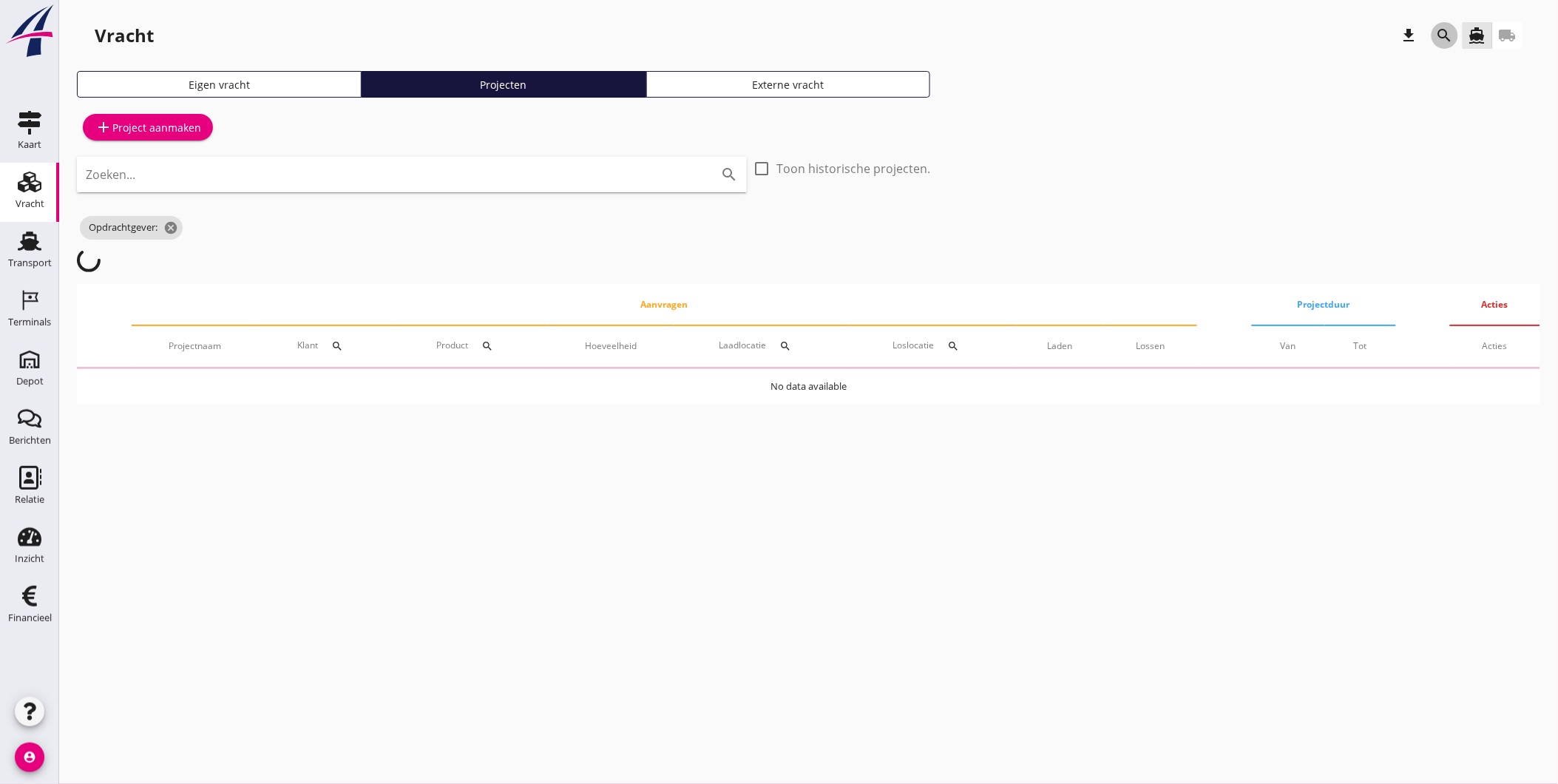
click at [1453, 46] on button "search" at bounding box center [1445, 36] width 27 height 27
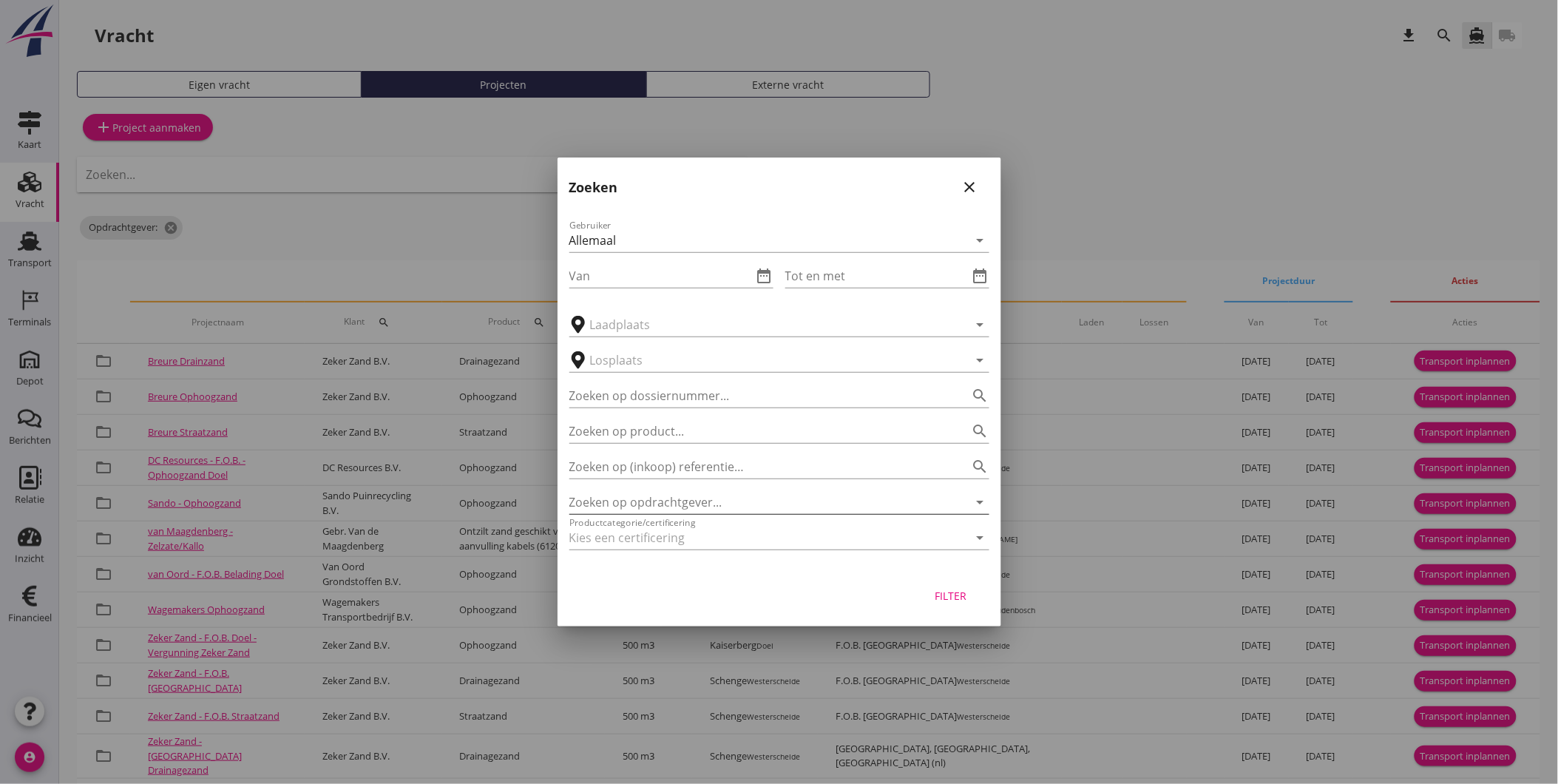
click at [696, 506] on input "Zoeken op opdrachtgever..." at bounding box center [758, 502] width 378 height 23
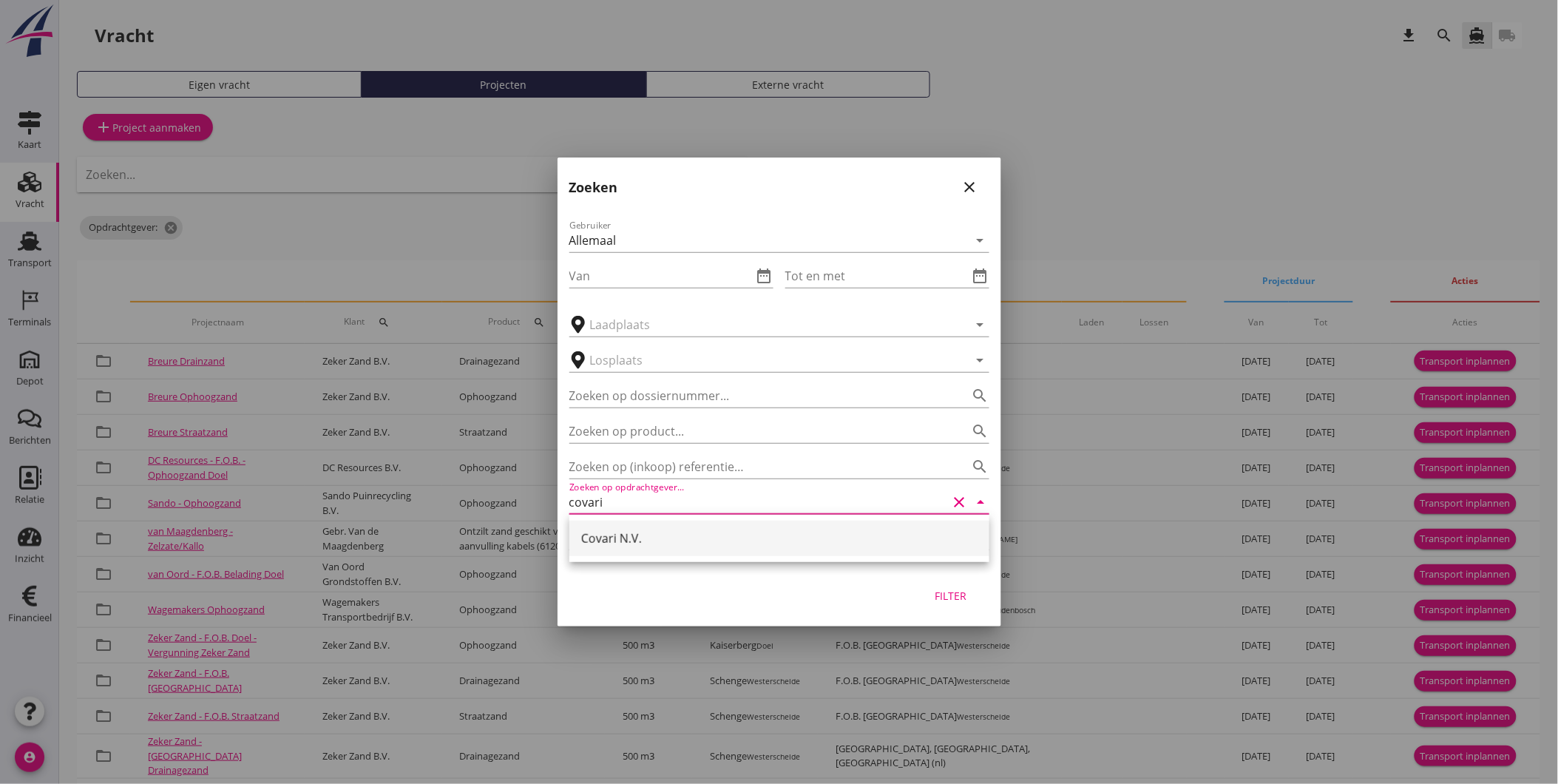
click at [711, 529] on div "Covari N.V." at bounding box center [779, 538] width 397 height 18
type input "Covari N.V."
click at [948, 592] on div "Filter" at bounding box center [951, 595] width 42 height 16
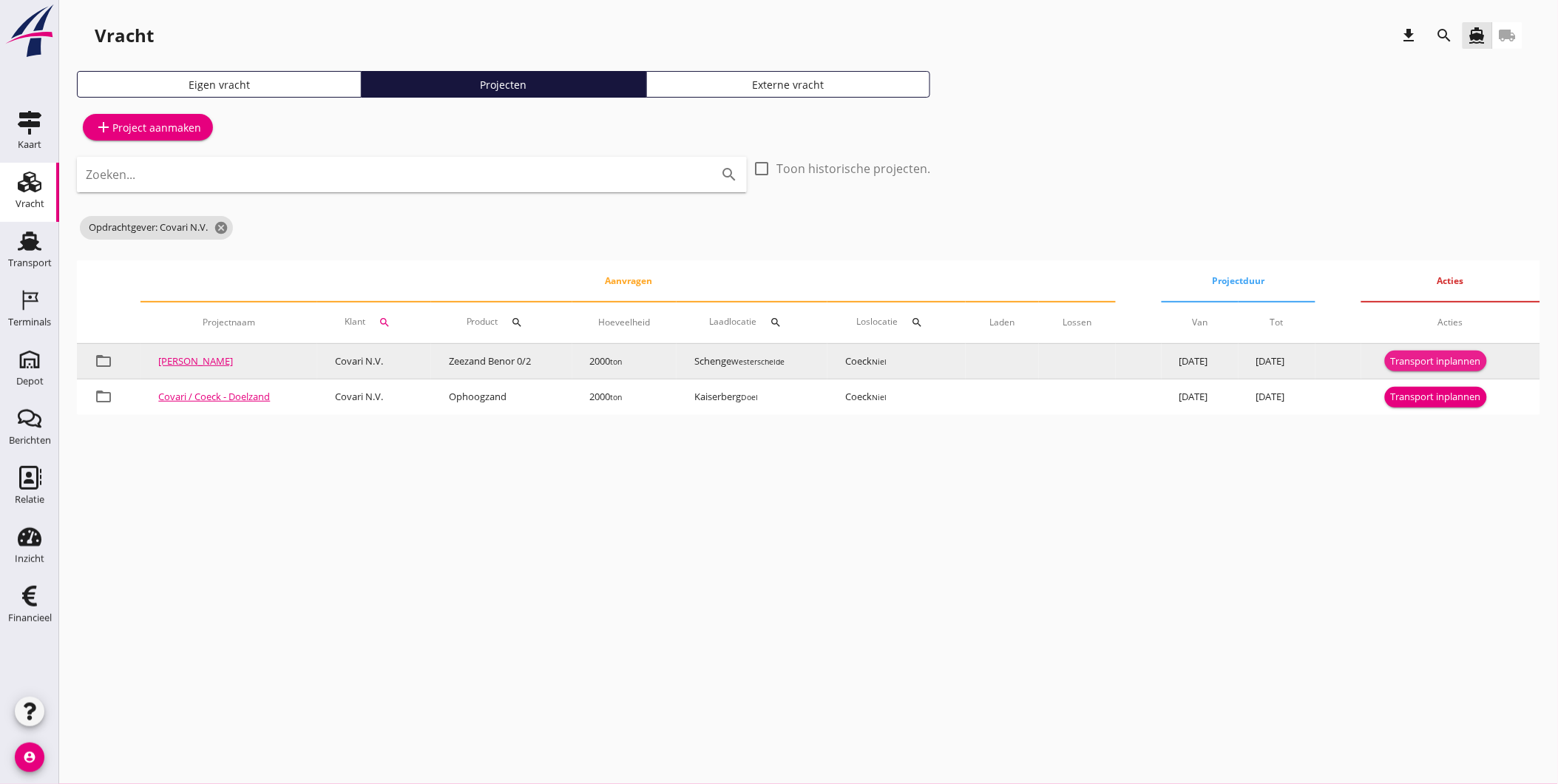
click at [1434, 357] on div "Transport inplannen" at bounding box center [1436, 362] width 90 height 15
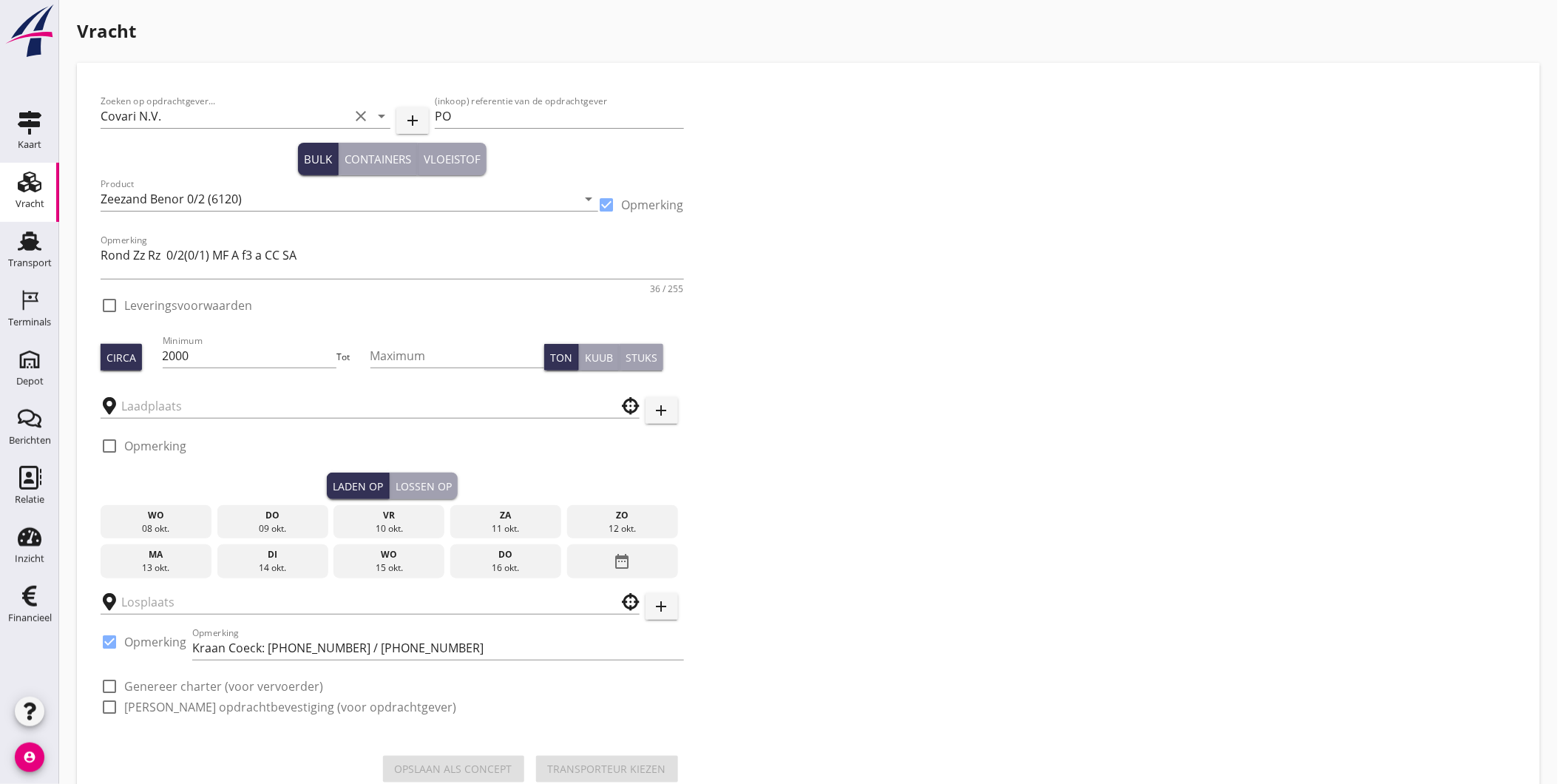
checkbox input "true"
type input "Schenge"
type input "Coeck"
checkbox input "true"
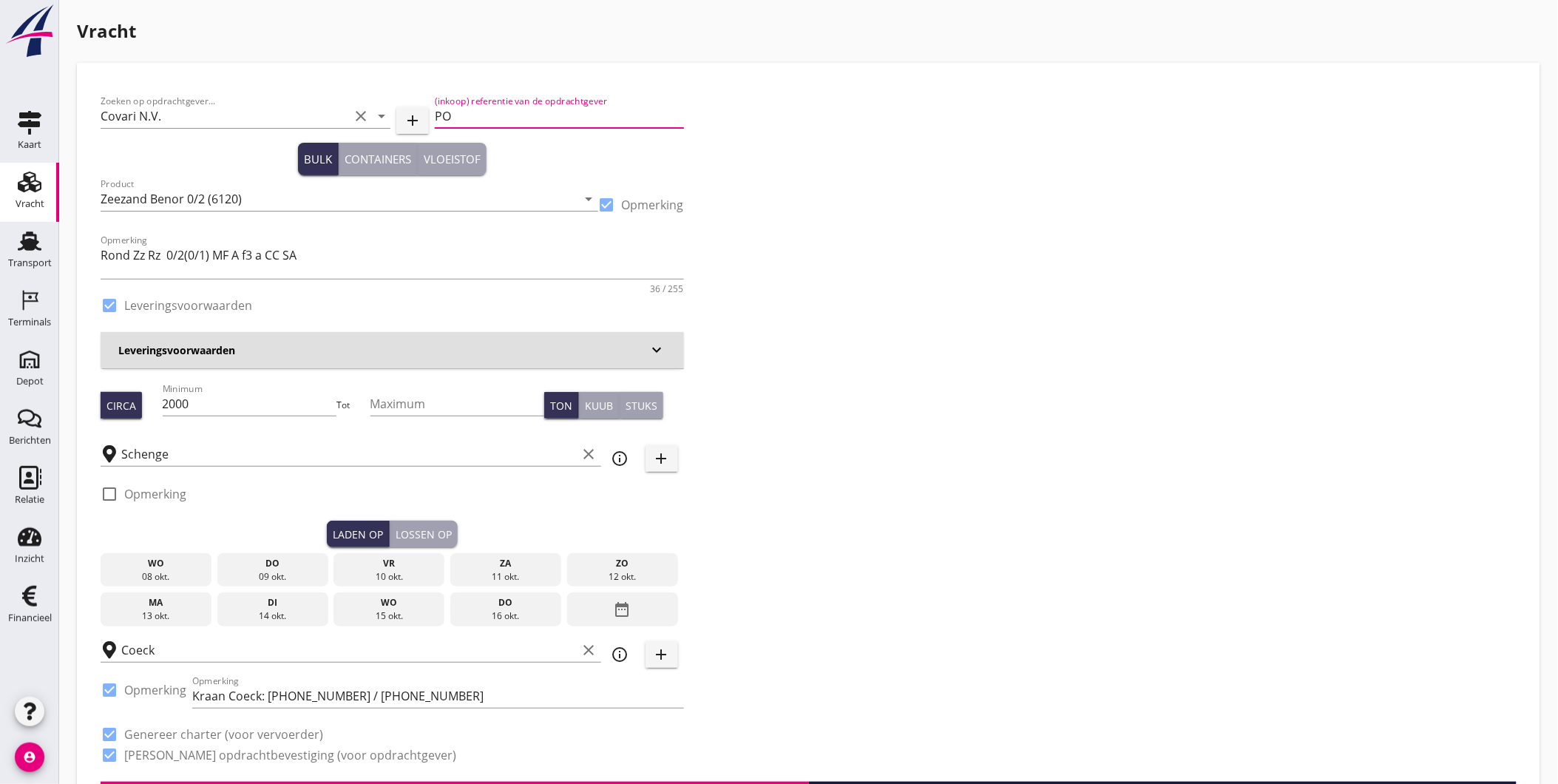
click at [548, 111] on input "PO" at bounding box center [559, 116] width 249 height 23
paste input "25013963"
click at [452, 114] on input "PO25013963" at bounding box center [559, 116] width 249 height 23
type input "PO 25013963"
click at [430, 518] on div "check_box_outline_blank Opmerking" at bounding box center [392, 498] width 584 height 44
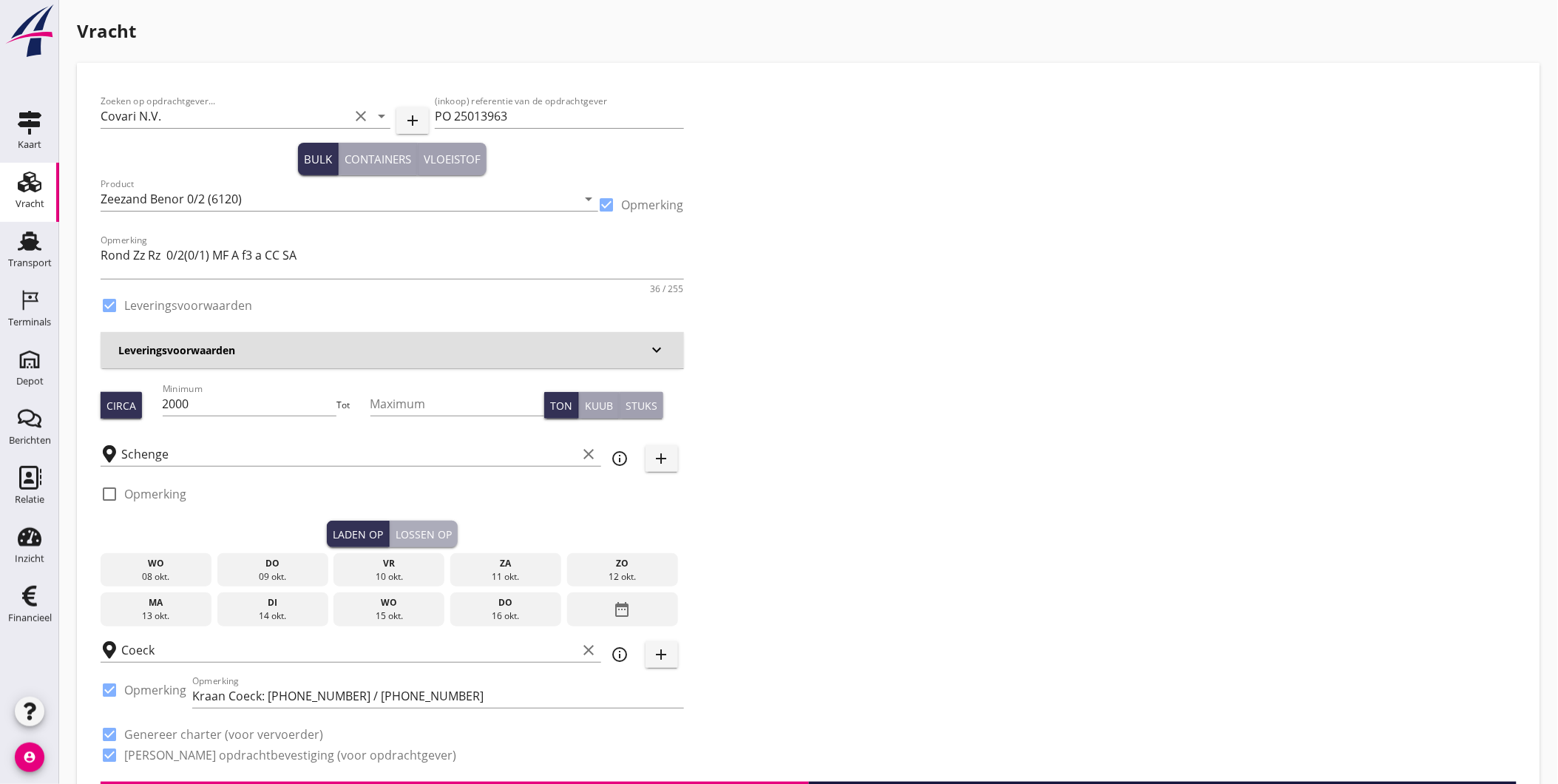
drag, startPoint x: 418, startPoint y: 530, endPoint x: 404, endPoint y: 549, distance: 23.6
click at [417, 531] on div "Lossen op" at bounding box center [423, 534] width 56 height 16
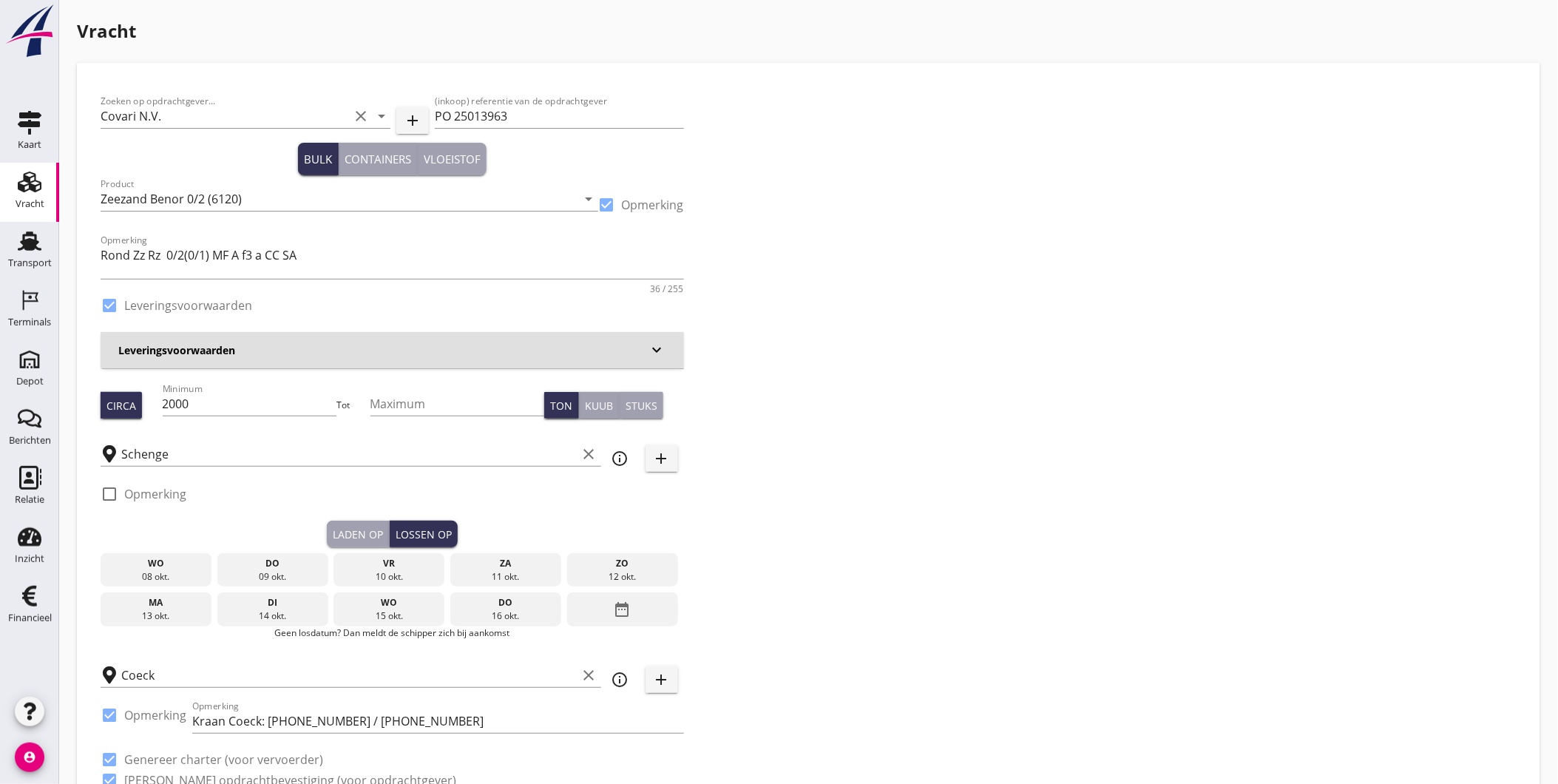
drag, startPoint x: 398, startPoint y: 563, endPoint x: 352, endPoint y: 531, distance: 56.0
click at [398, 562] on div "vr" at bounding box center [389, 564] width 104 height 13
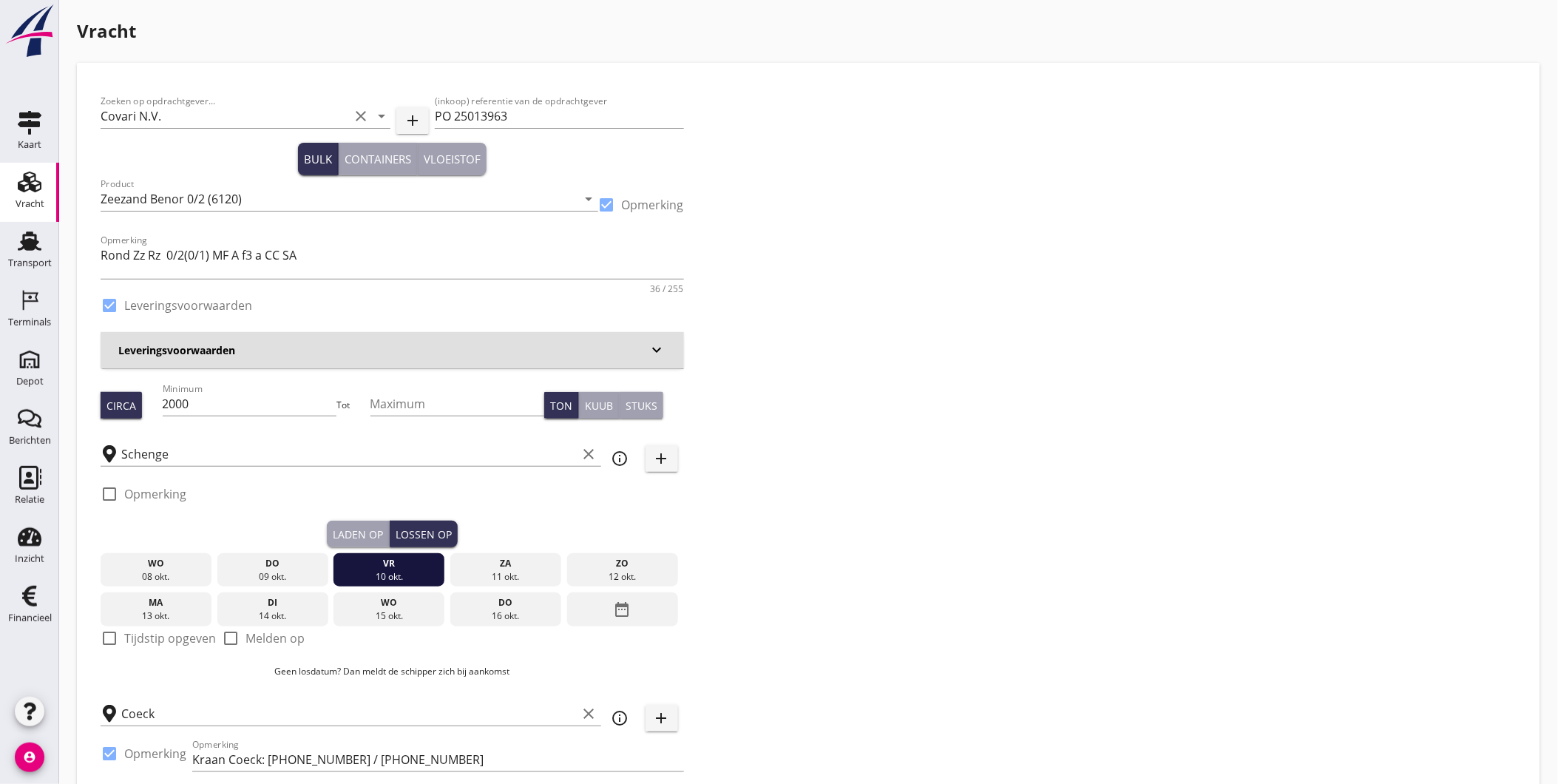
click at [350, 527] on div "Laden op" at bounding box center [358, 534] width 50 height 16
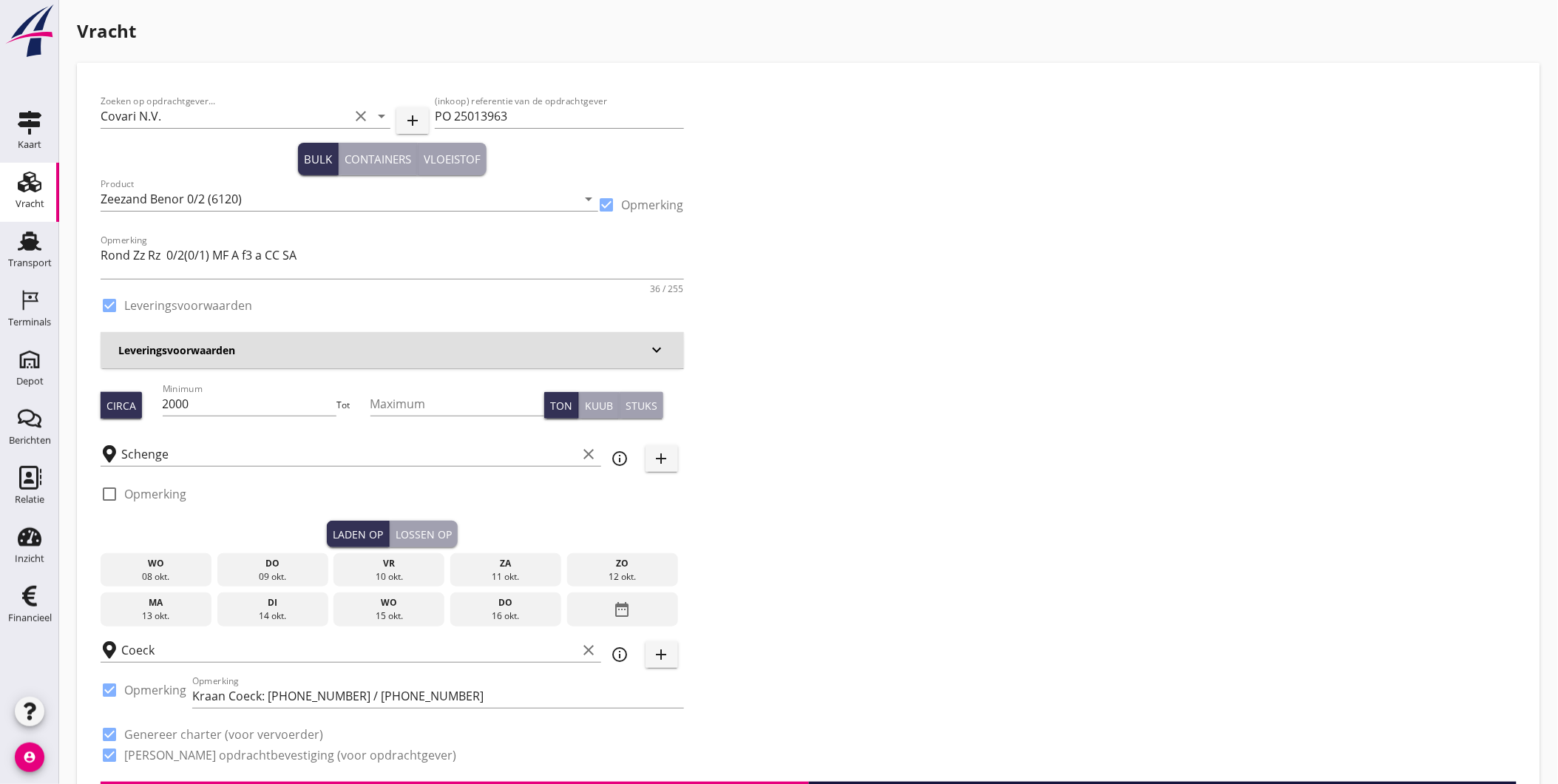
click at [285, 566] on div "do" at bounding box center [273, 564] width 104 height 13
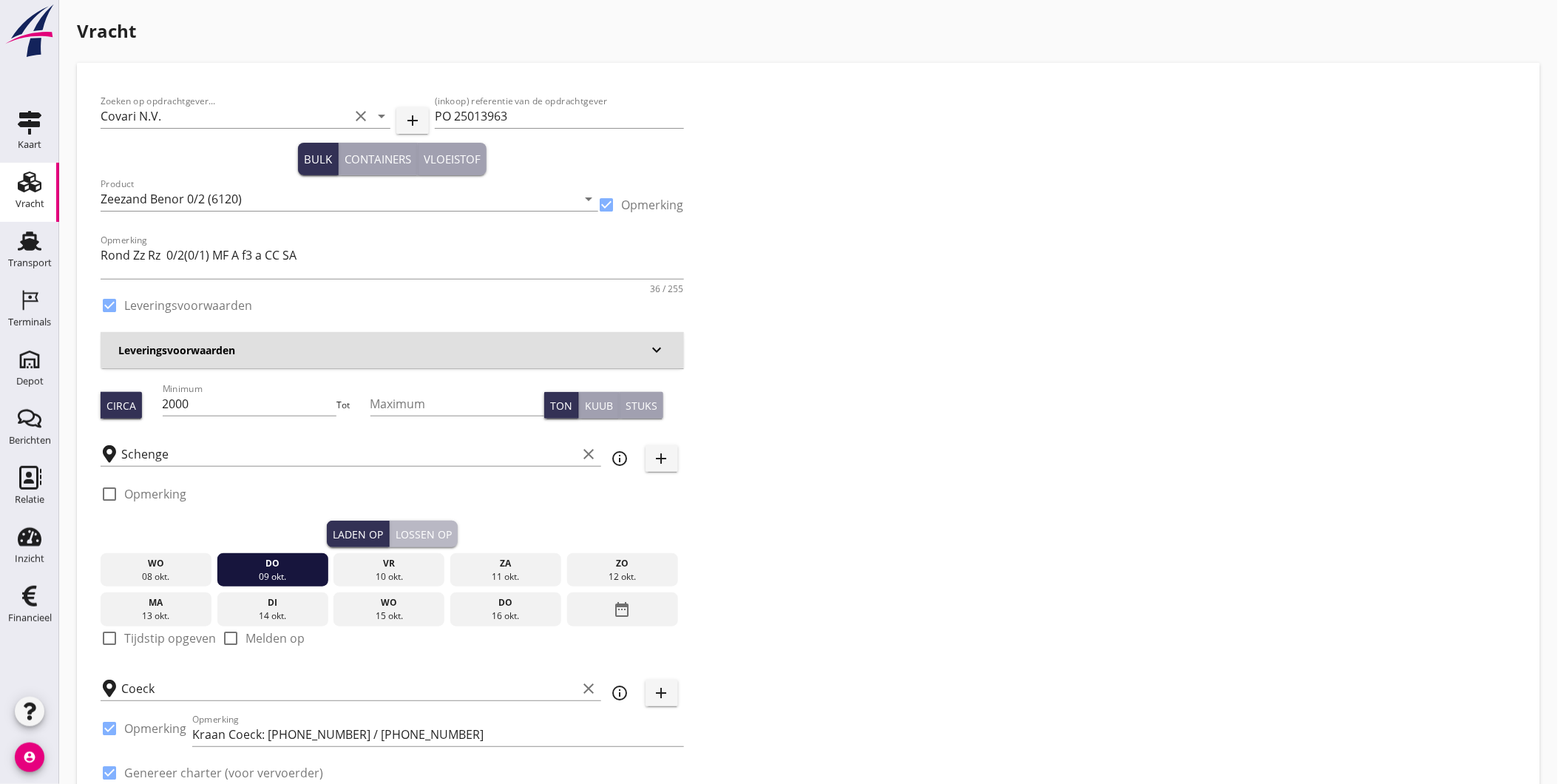
click at [448, 521] on button "Lossen op" at bounding box center [423, 534] width 68 height 27
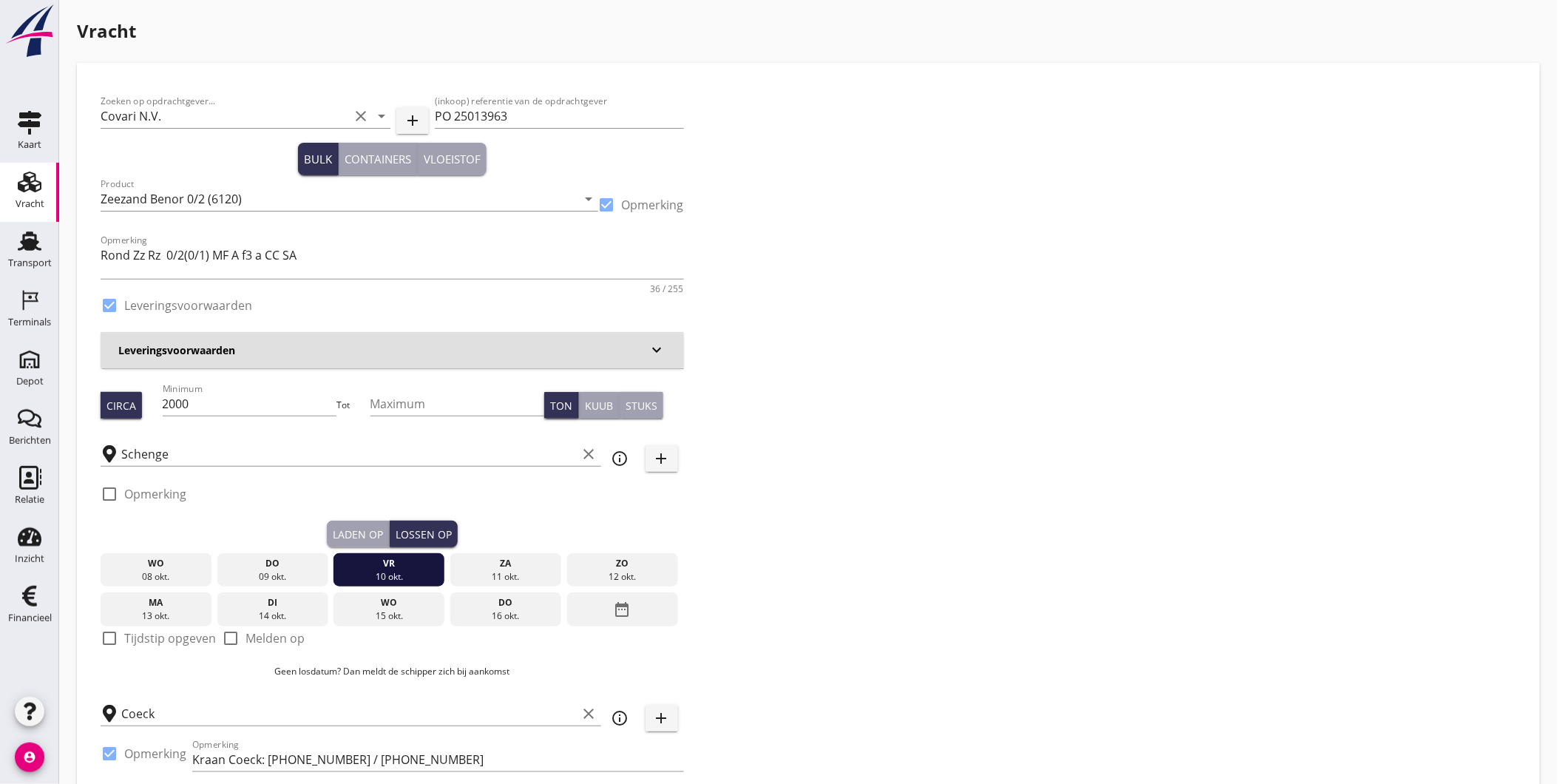
click at [377, 533] on div "Laden op" at bounding box center [358, 534] width 50 height 16
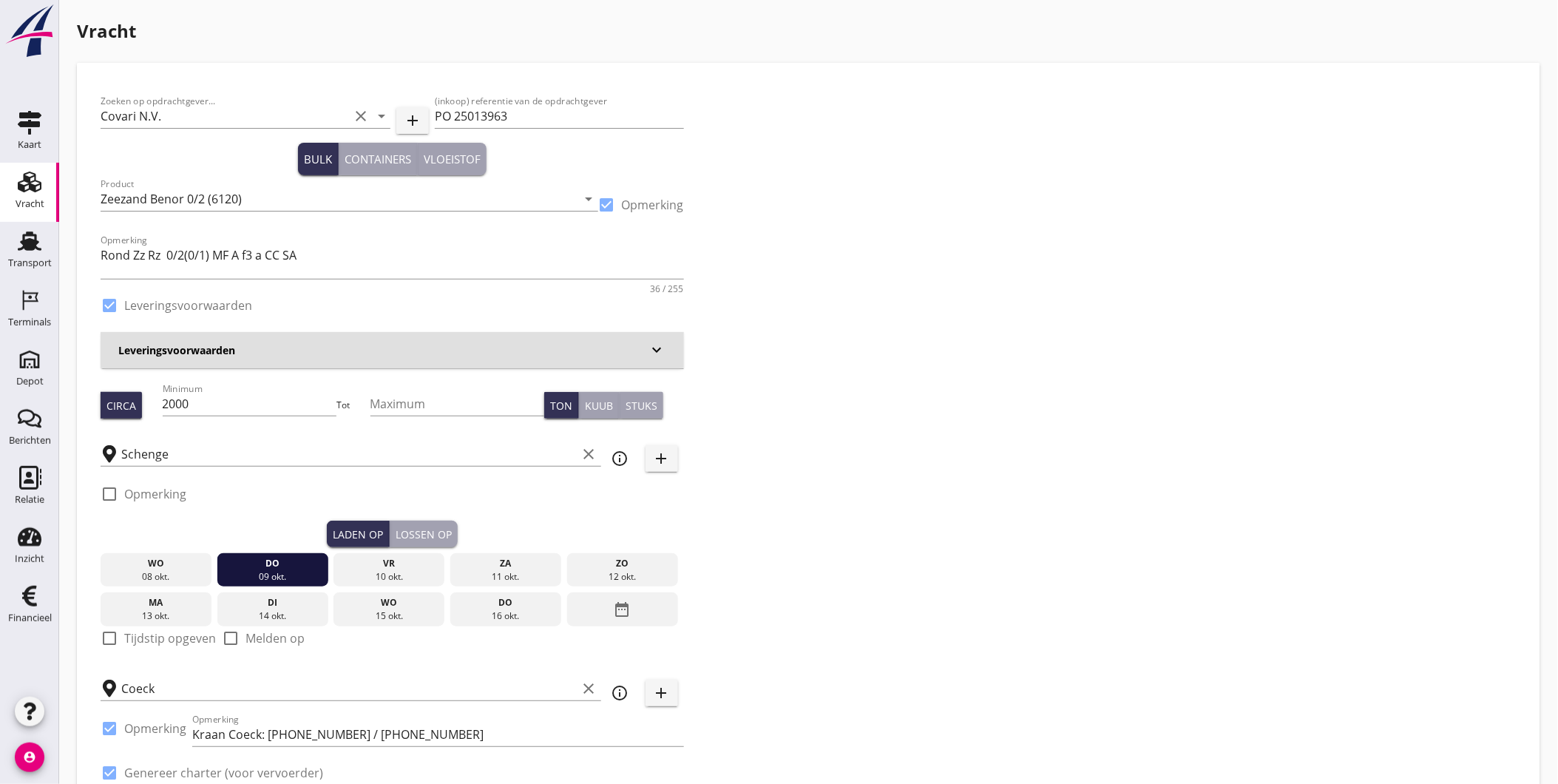
click at [418, 521] on button "Lossen op" at bounding box center [423, 534] width 68 height 27
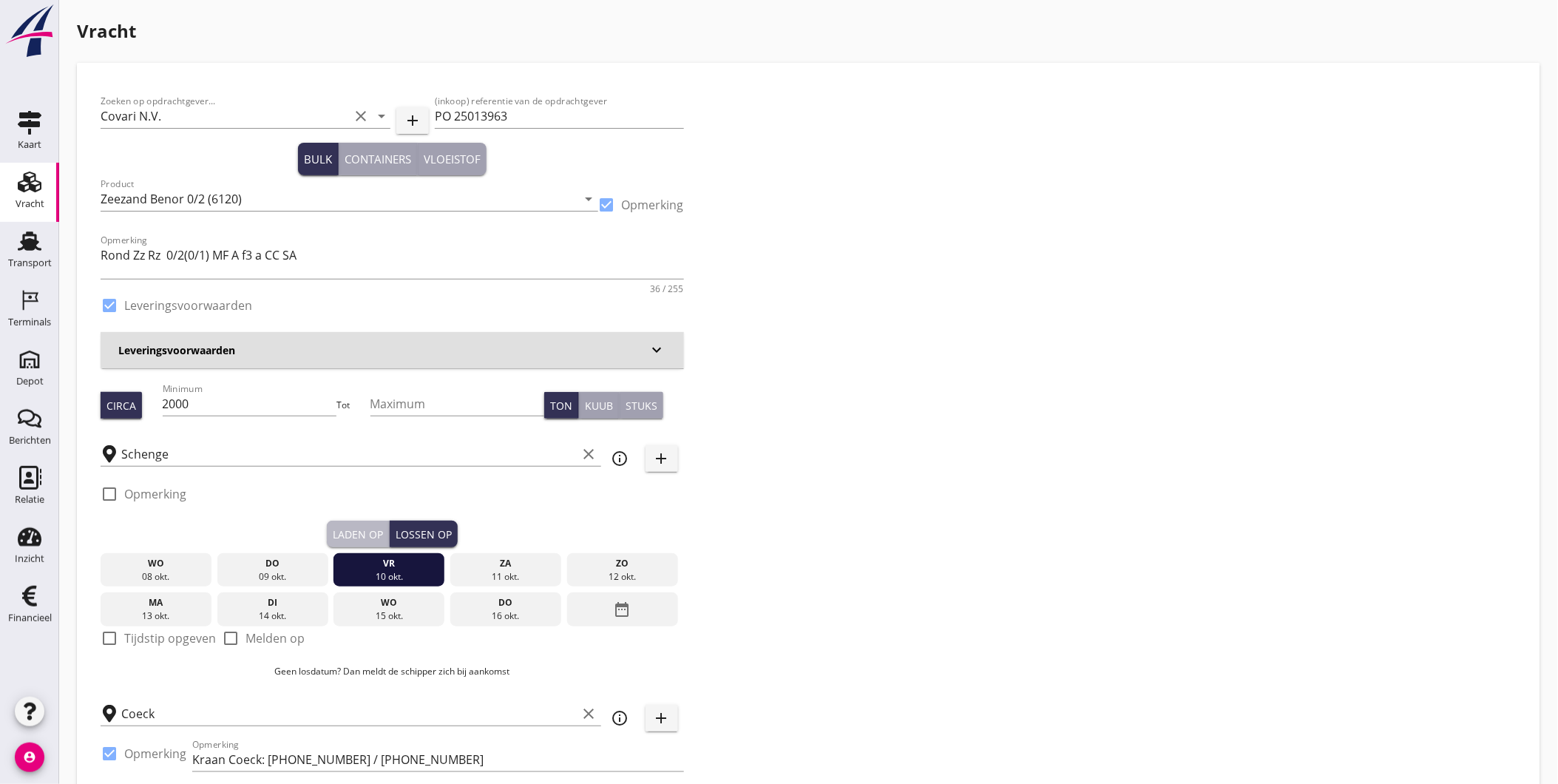
click at [372, 531] on div "Laden op" at bounding box center [358, 534] width 50 height 16
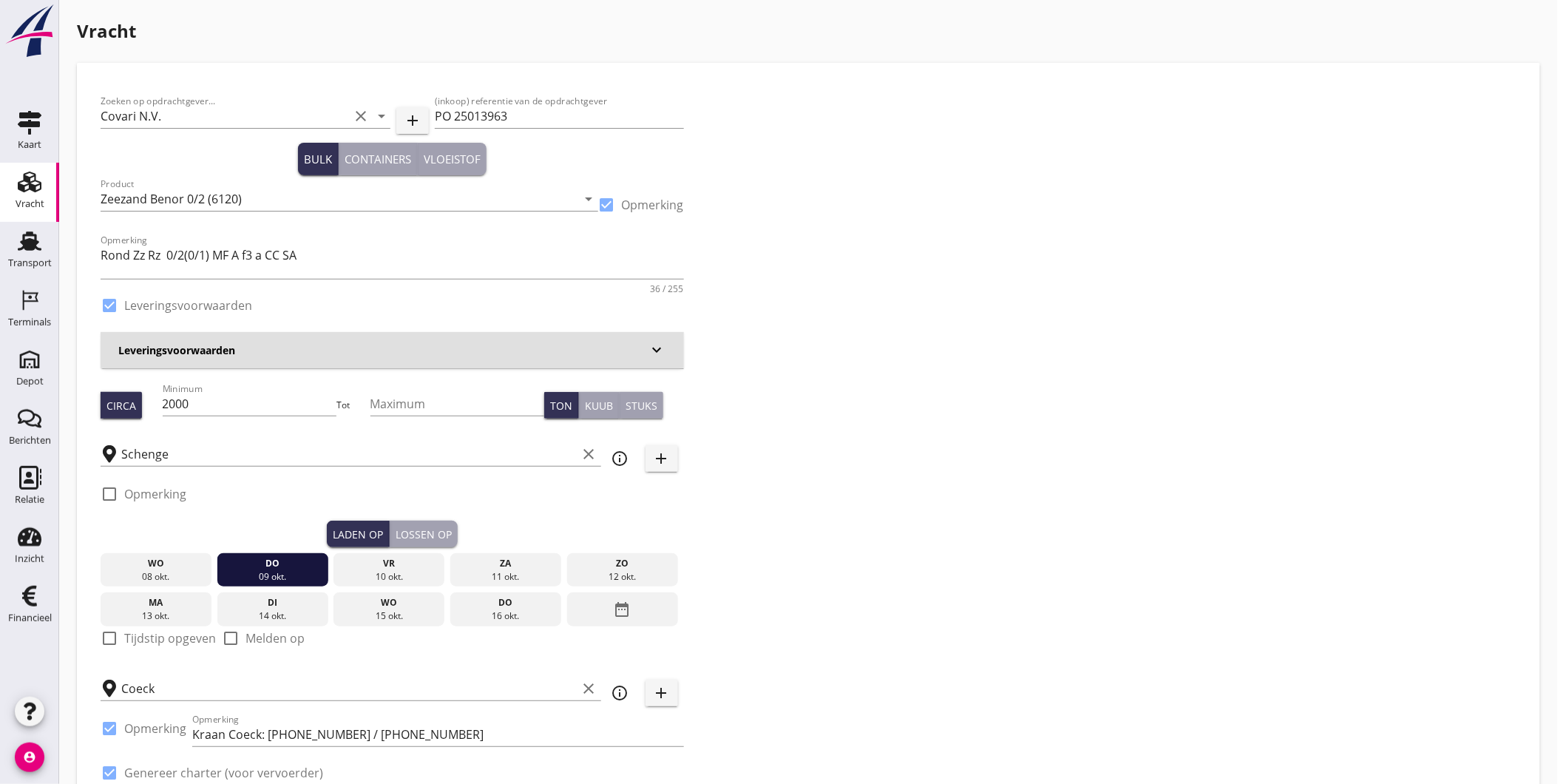
click at [409, 521] on button "Lossen op" at bounding box center [423, 534] width 68 height 27
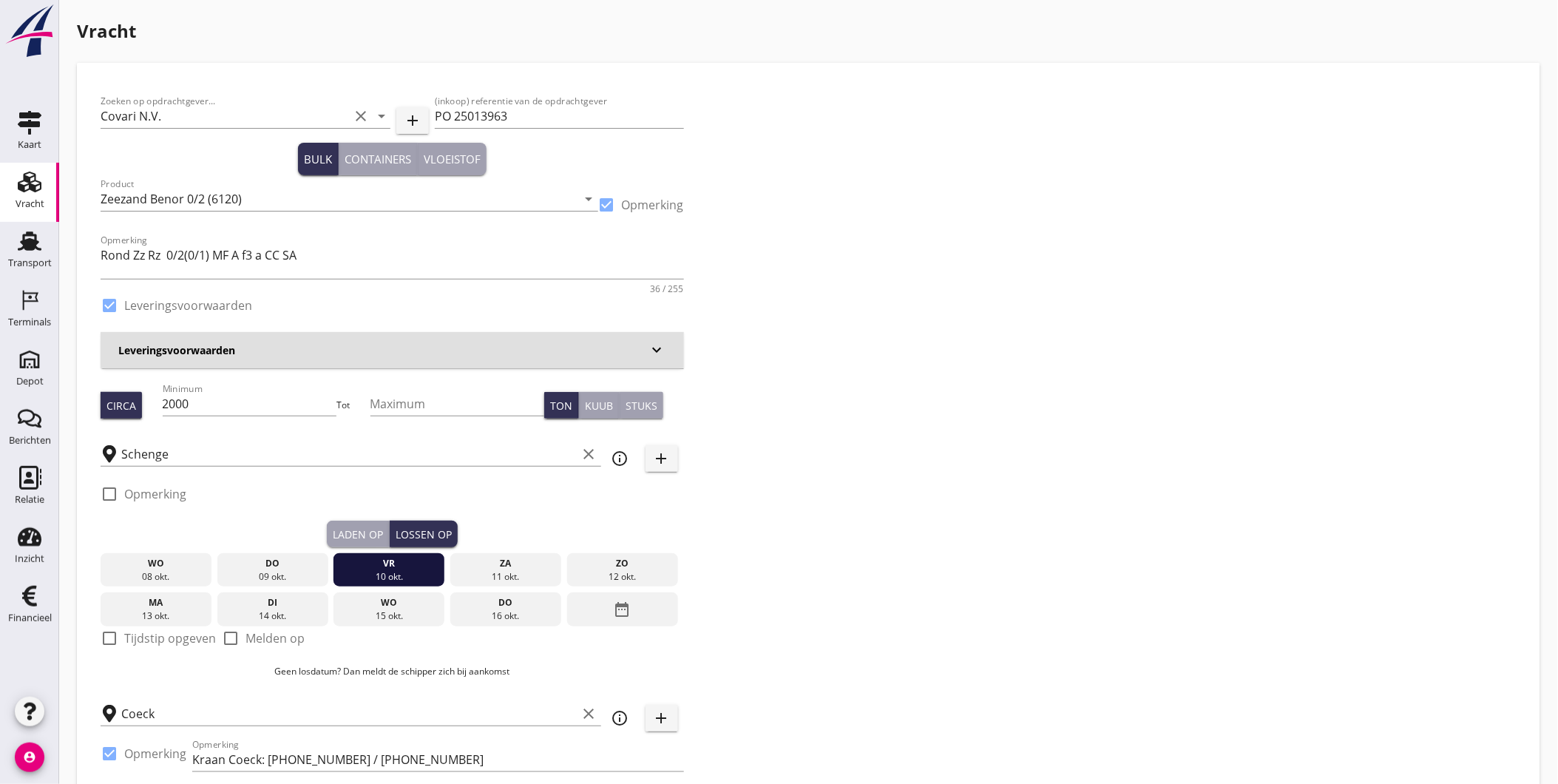
click at [337, 533] on div "Laden op" at bounding box center [358, 534] width 50 height 16
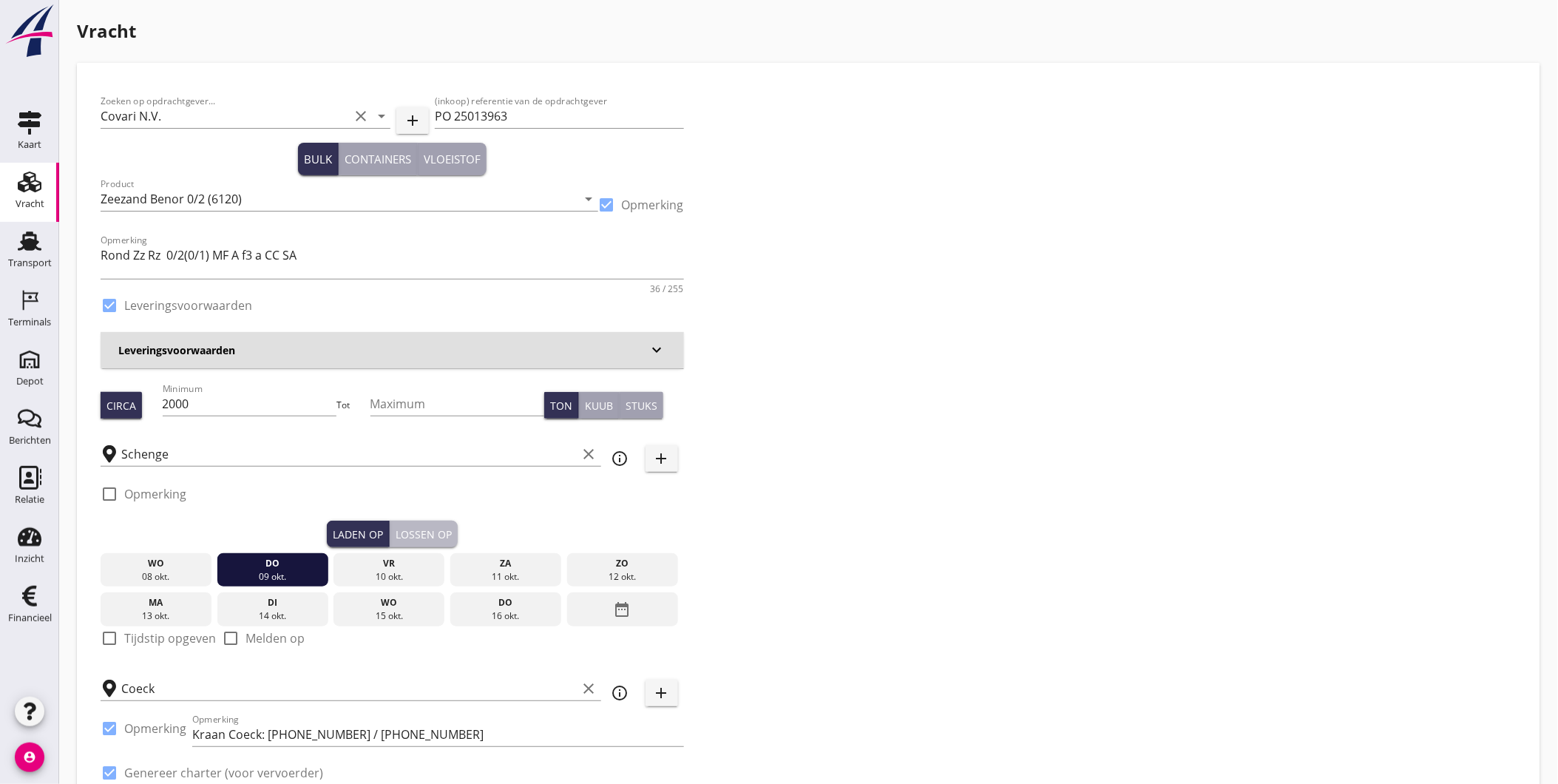
click at [427, 537] on div "Lossen op" at bounding box center [423, 534] width 56 height 16
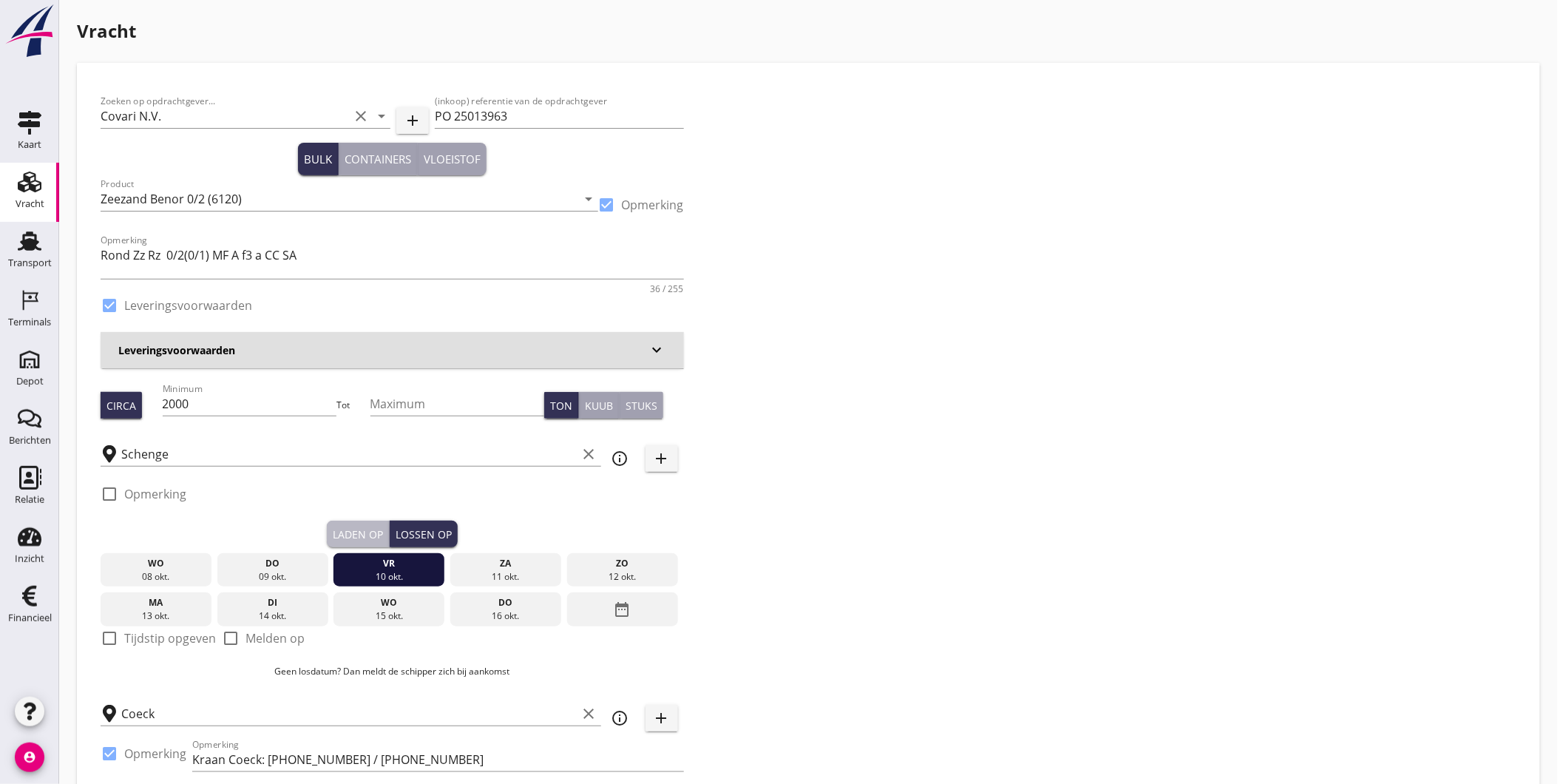
click at [343, 527] on div "Laden op" at bounding box center [358, 534] width 50 height 16
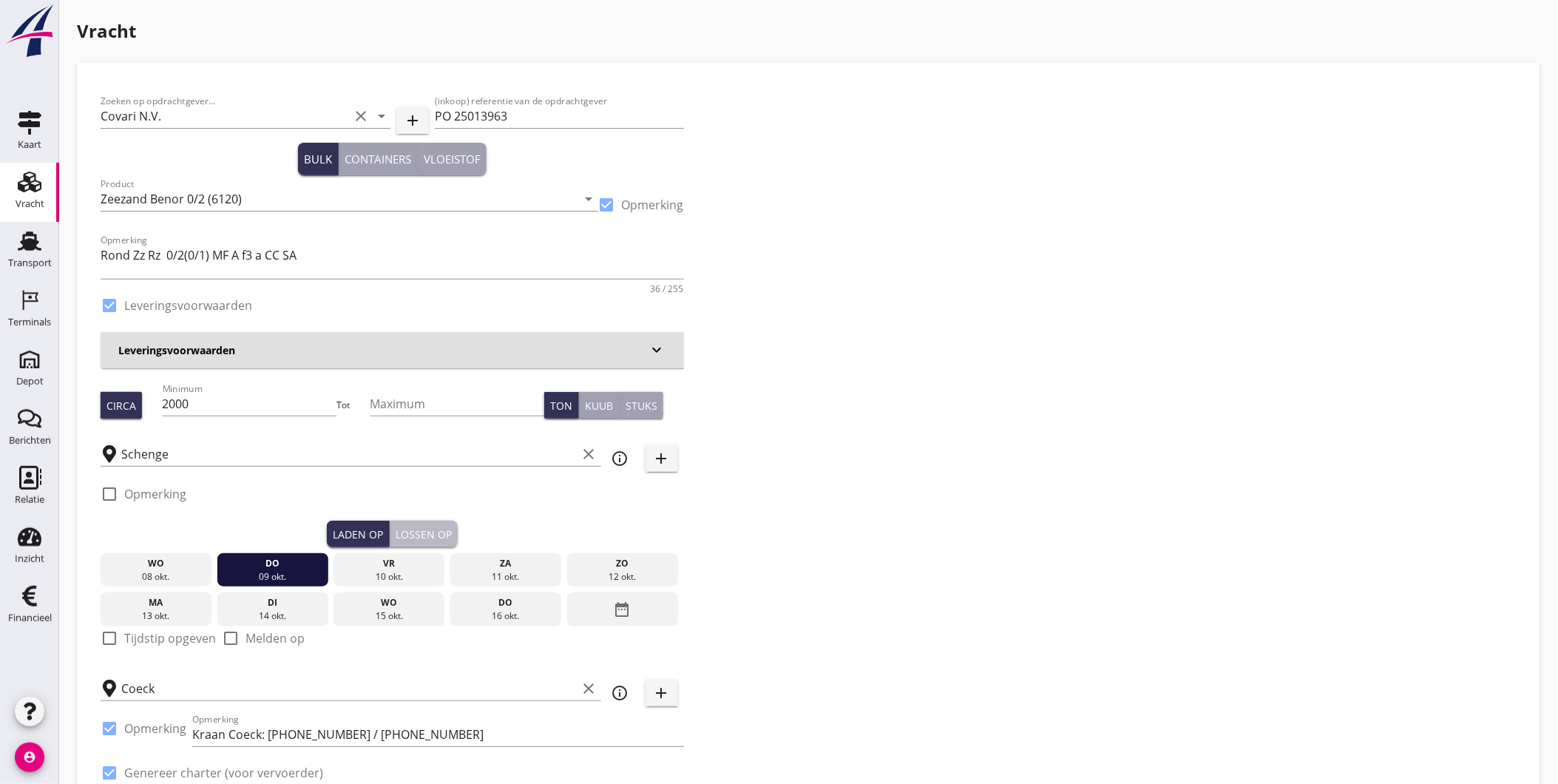
click at [407, 527] on div "Lossen op" at bounding box center [423, 534] width 56 height 16
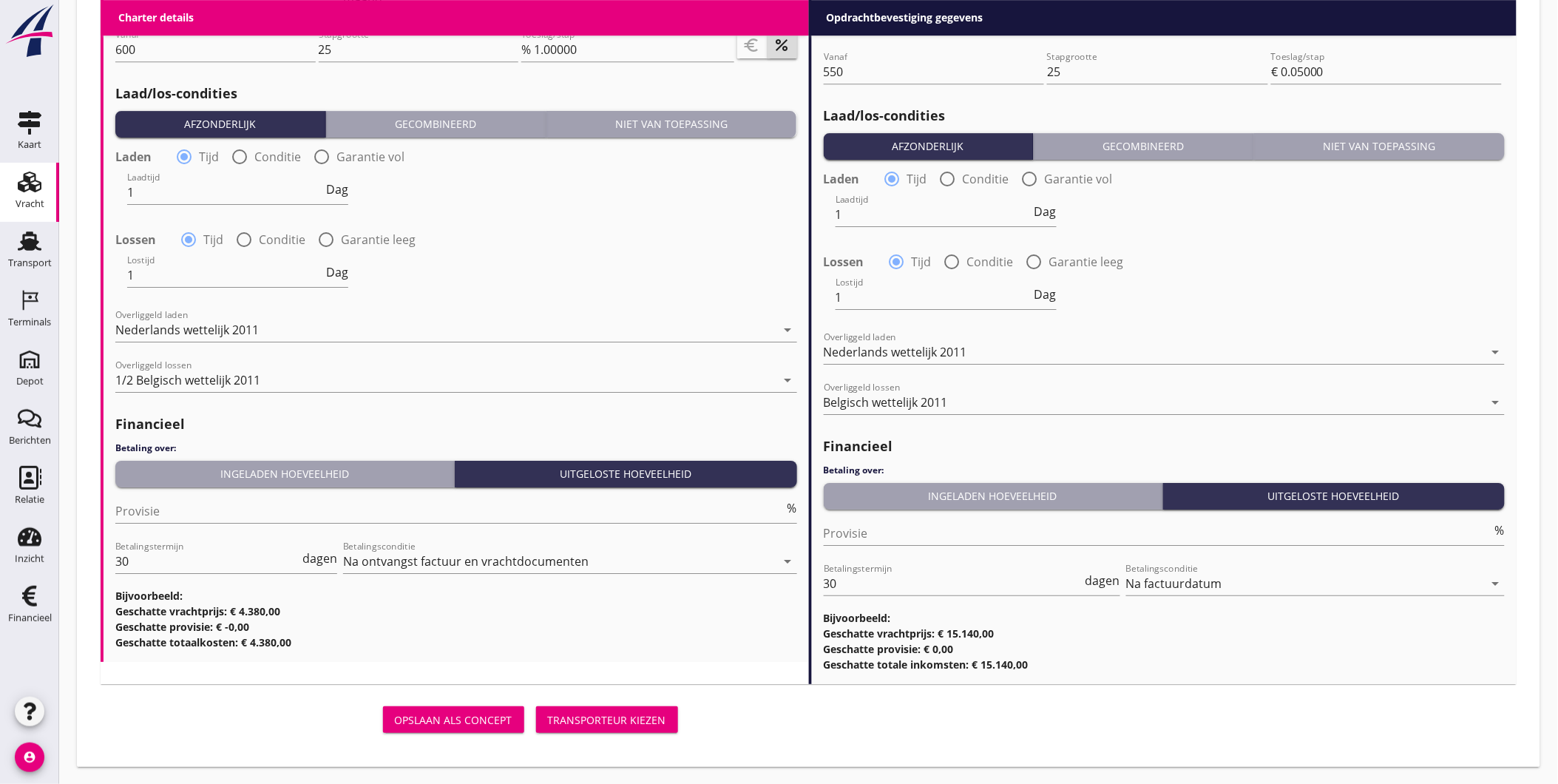
click at [586, 706] on button "Transporteur kiezen" at bounding box center [607, 720] width 142 height 27
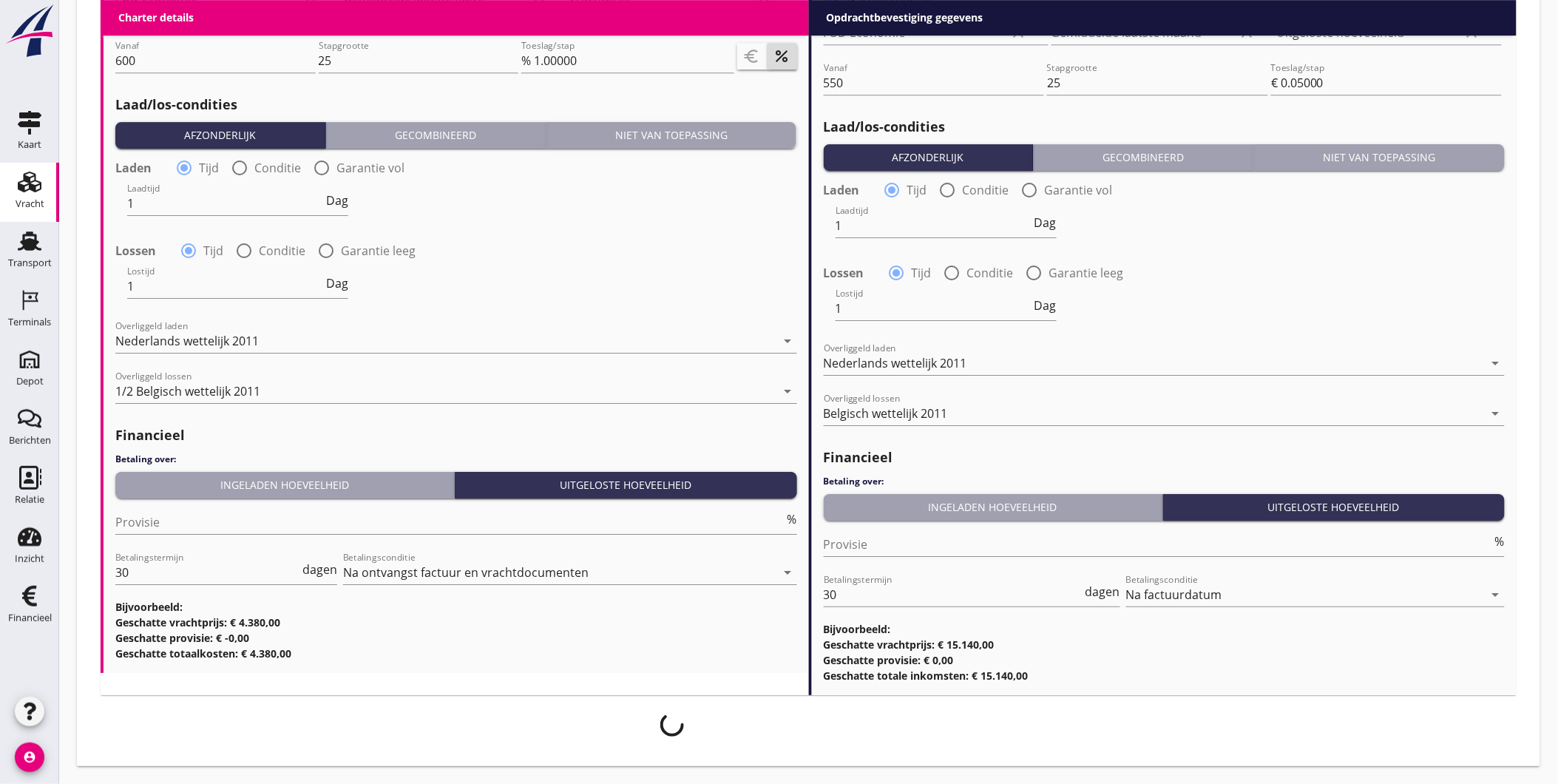
scroll to position [1657, 0]
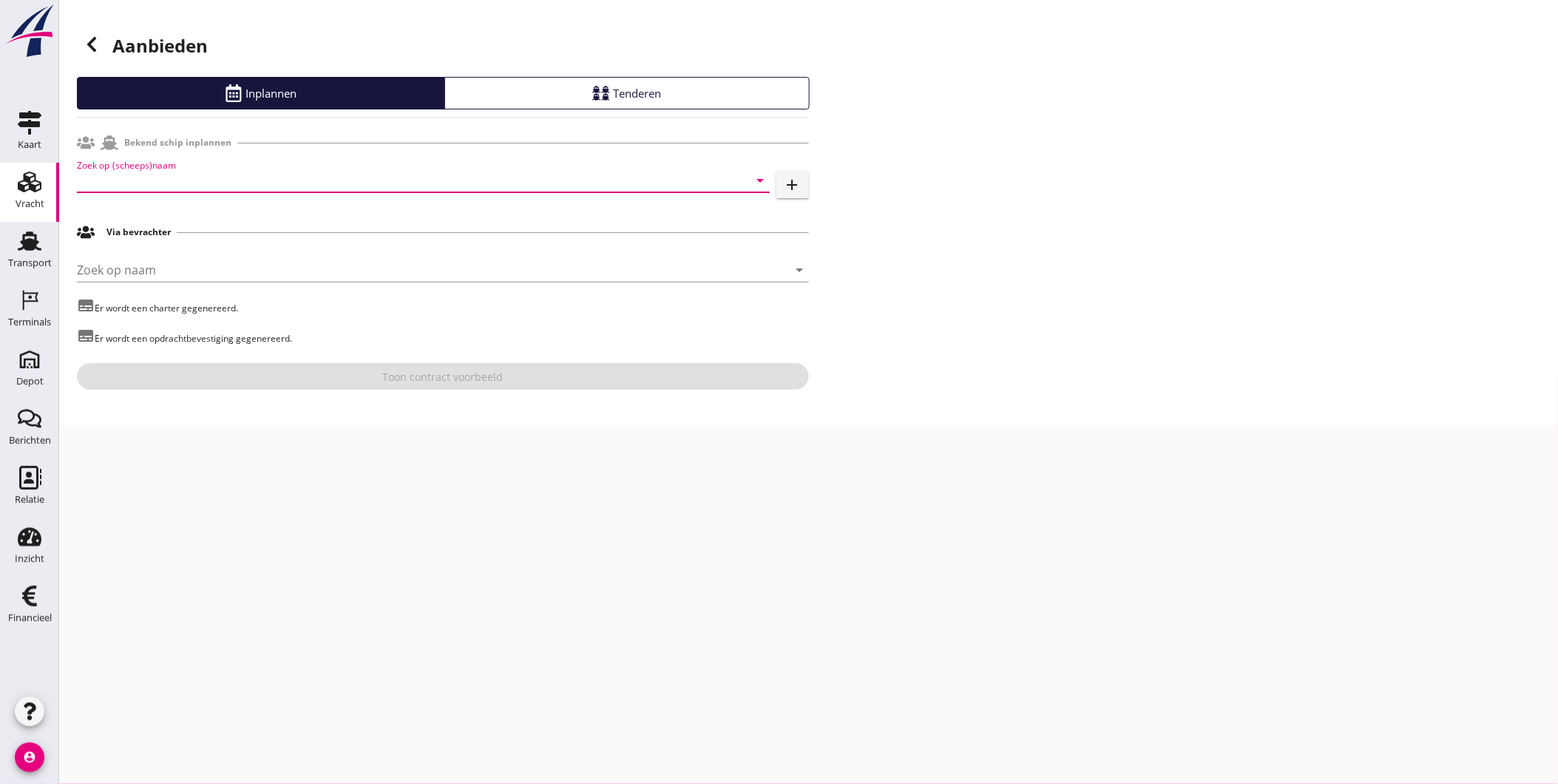
click at [190, 189] on input "Zoek op (scheeps)naam" at bounding box center [402, 180] width 651 height 23
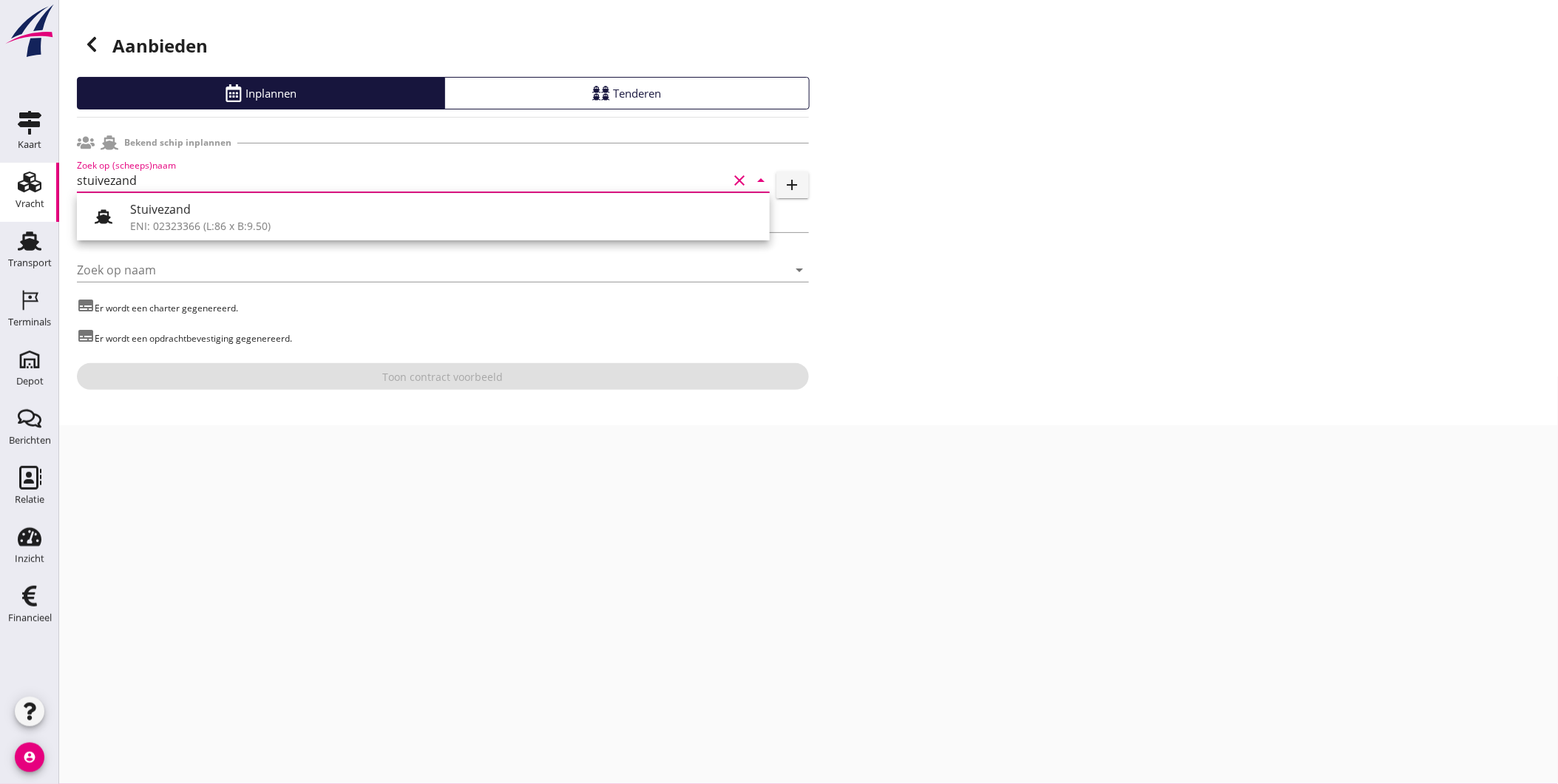
click at [190, 204] on div "Stuivezand" at bounding box center [444, 209] width 628 height 18
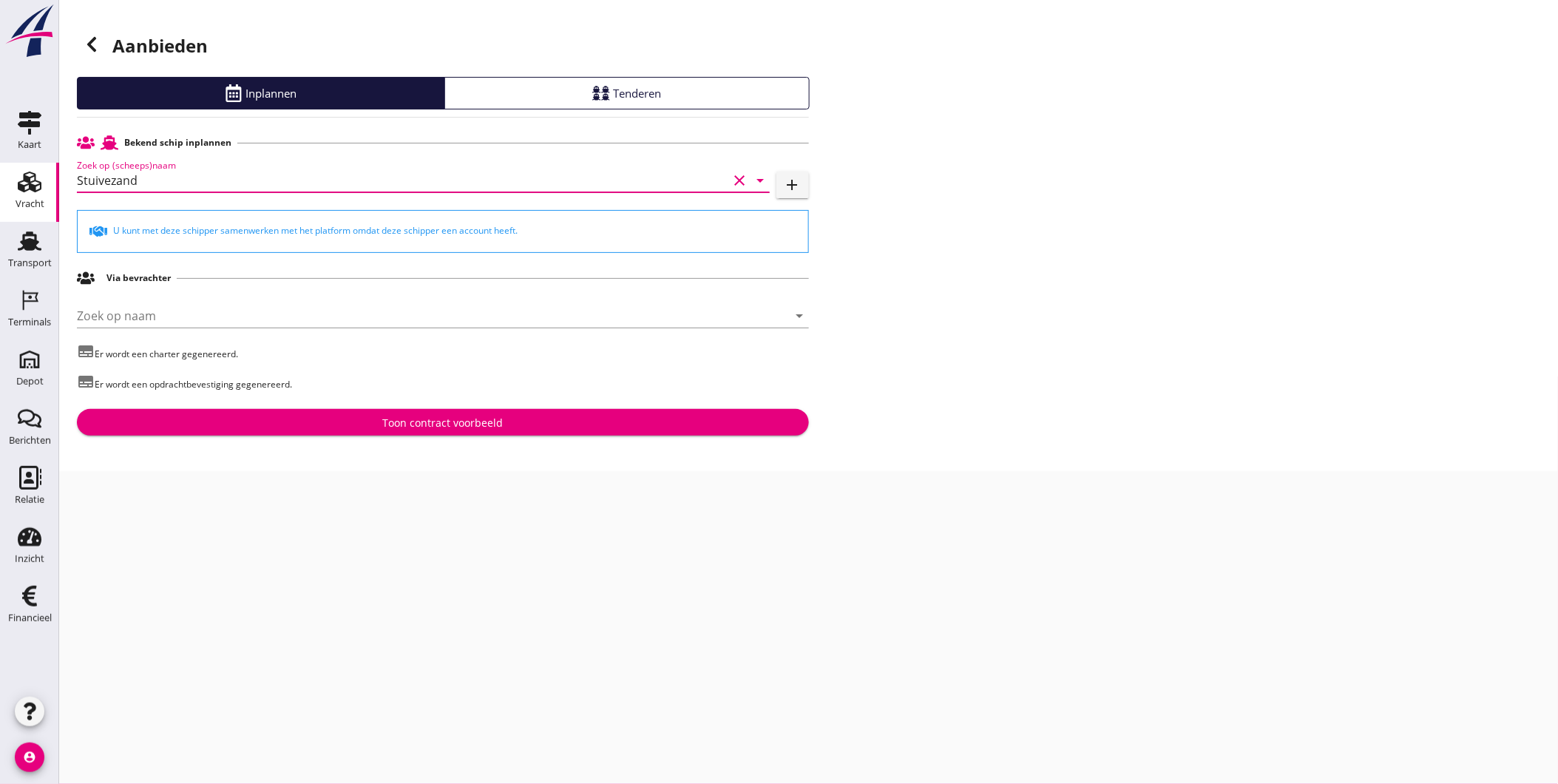
type input "Stuivezand"
drag, startPoint x: 372, startPoint y: 438, endPoint x: 367, endPoint y: 430, distance: 9.4
click at [372, 438] on div "Aanbieden Inplannen Tenderen Bekend schip inplannen Zoek op (scheeps)naam Stuiv…" at bounding box center [808, 235] width 1499 height 471
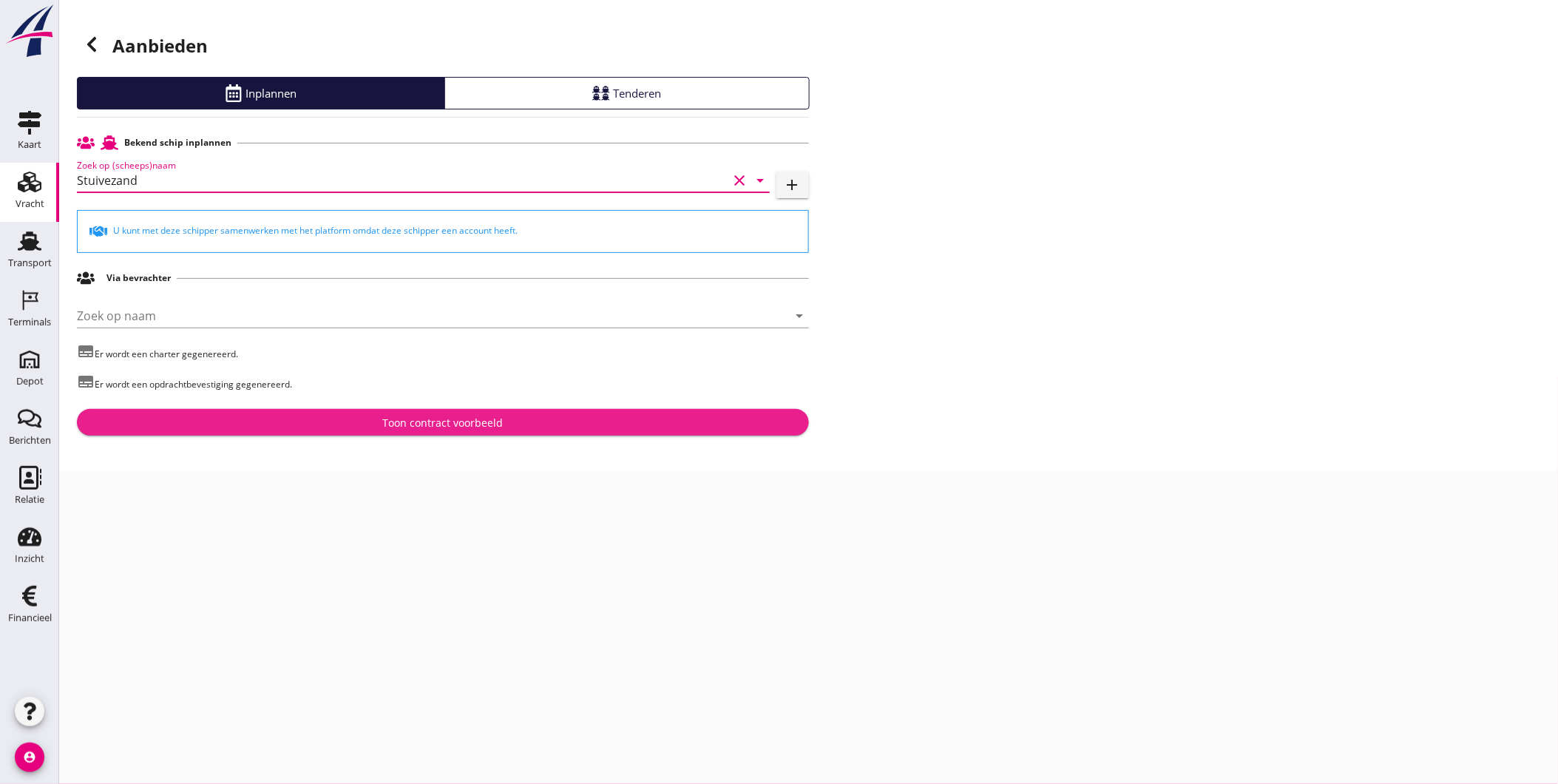
click at [367, 430] on div "Toon contract voorbeeld" at bounding box center [443, 422] width 709 height 16
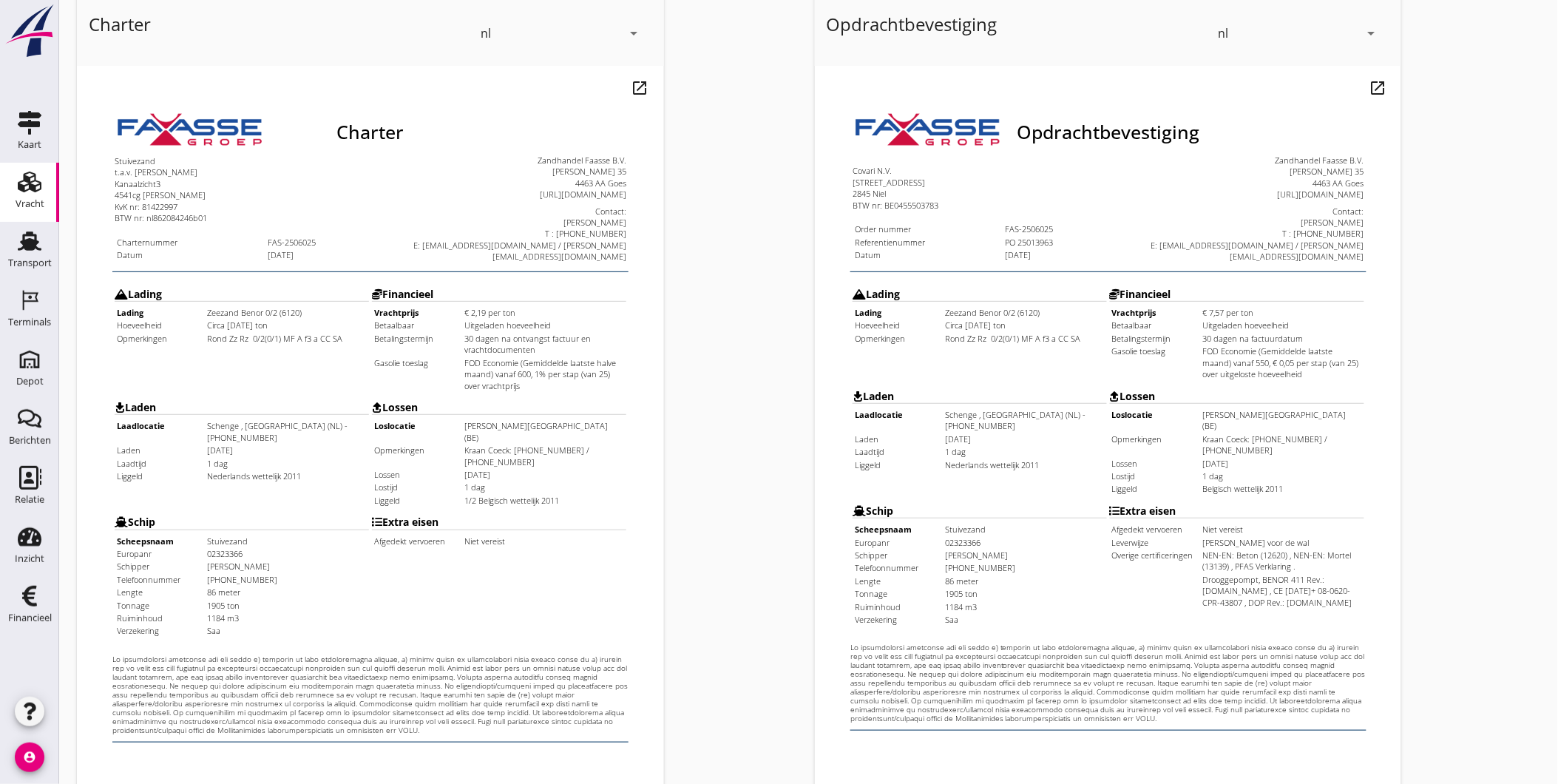
scroll to position [311, 0]
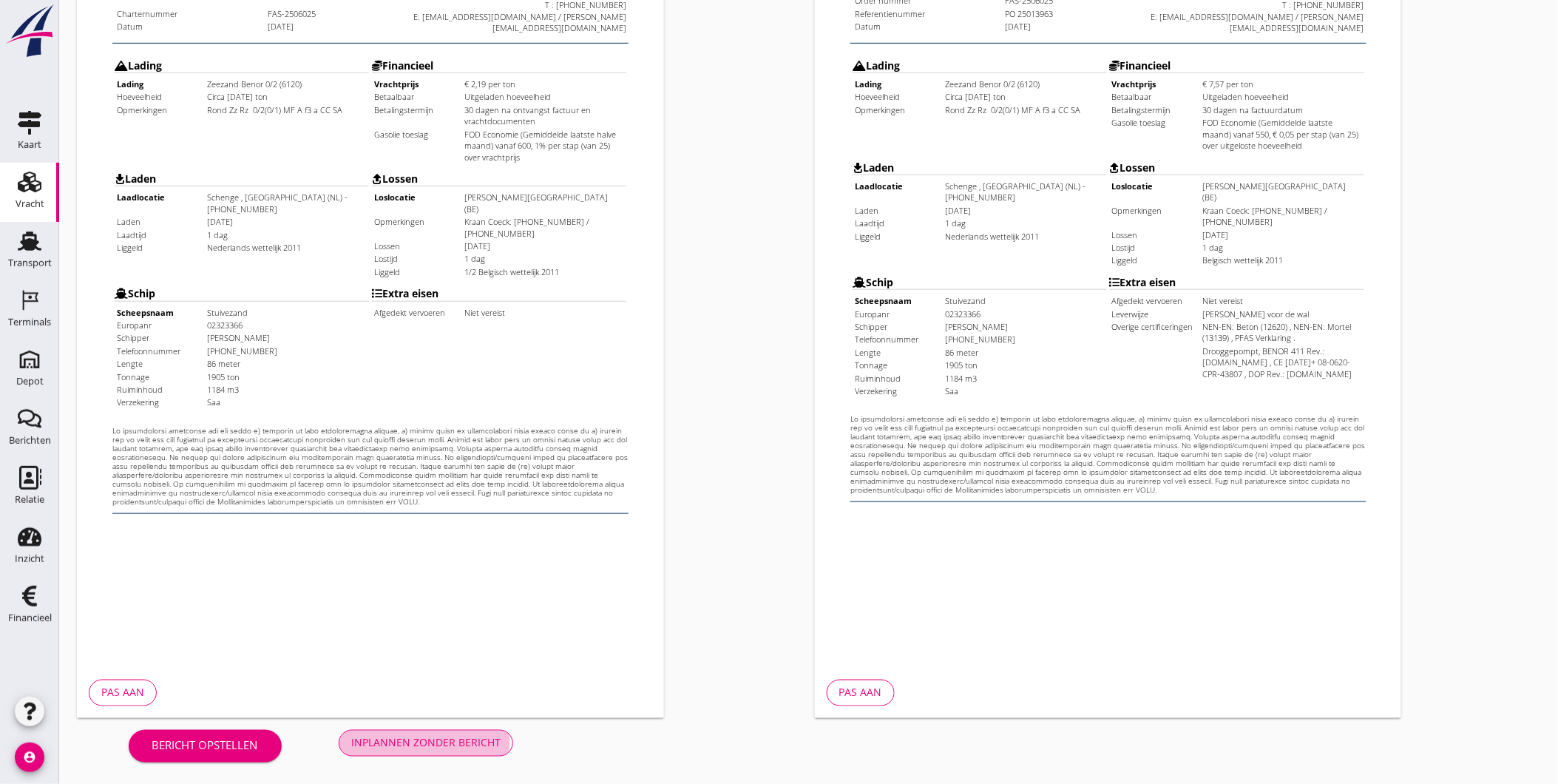
click at [486, 738] on div "Inplannen zonder bericht" at bounding box center [426, 742] width 149 height 16
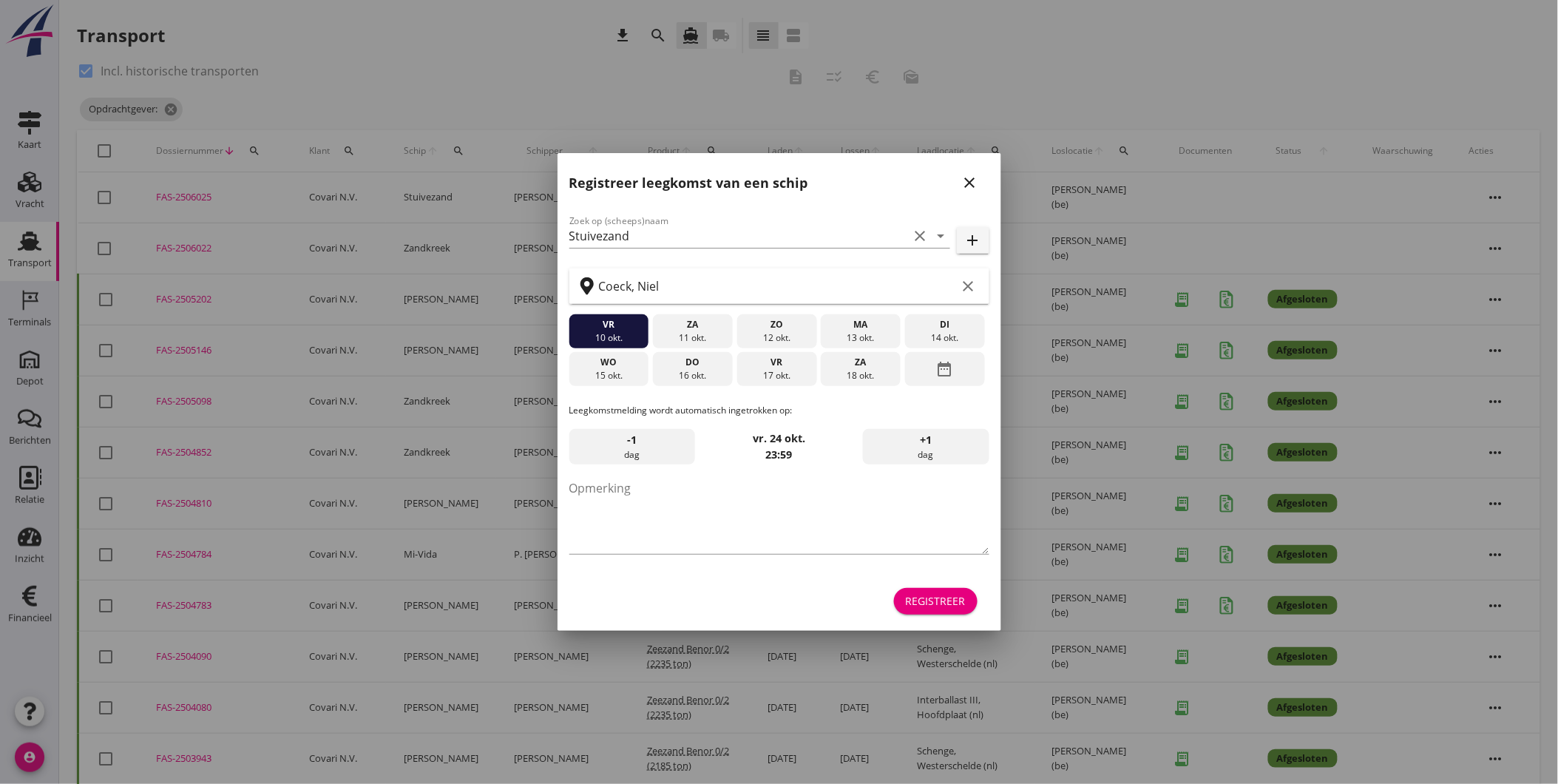
click at [976, 171] on button "close" at bounding box center [970, 183] width 27 height 27
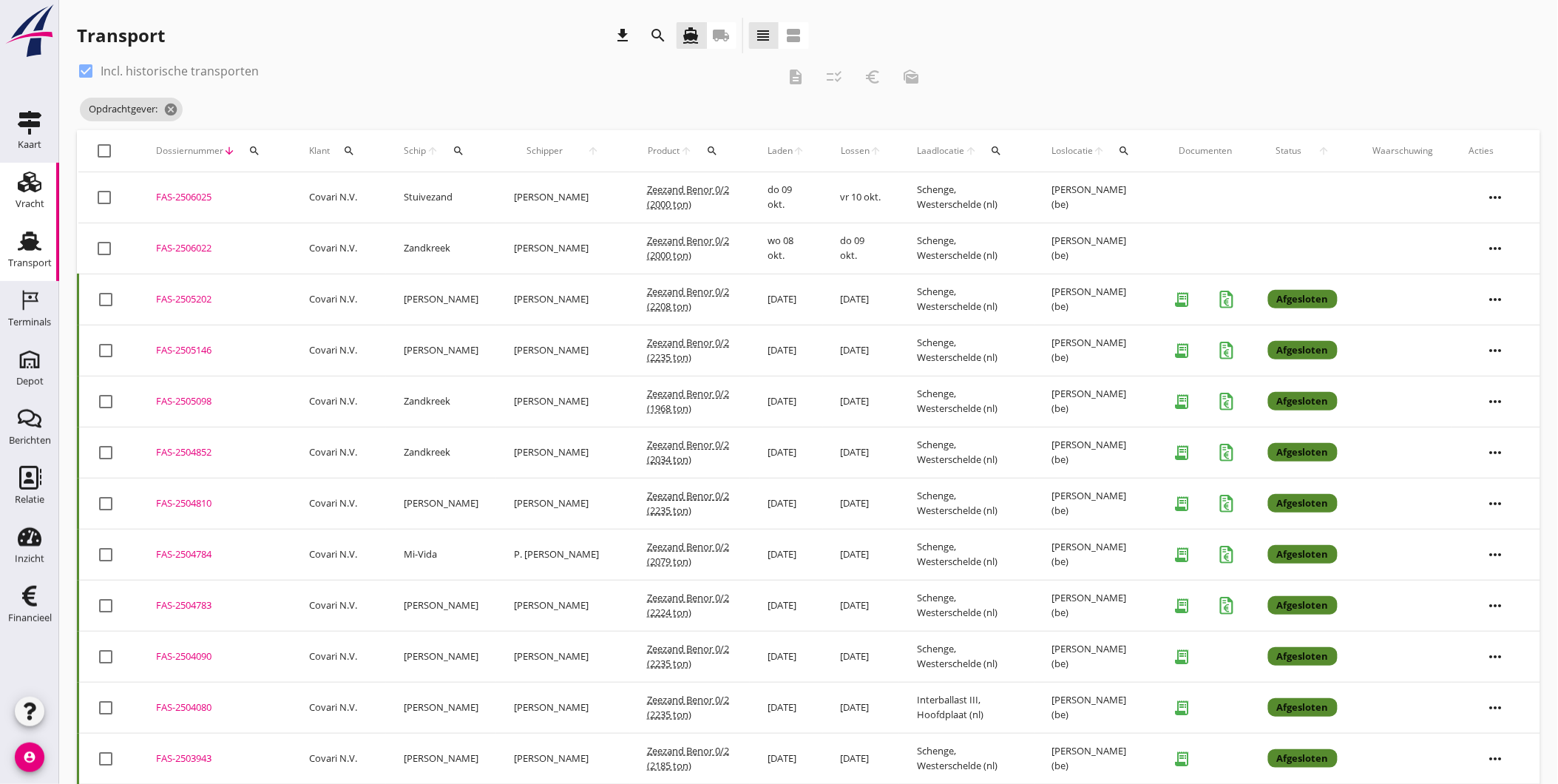
click at [20, 204] on div "Vracht" at bounding box center [30, 204] width 29 height 10
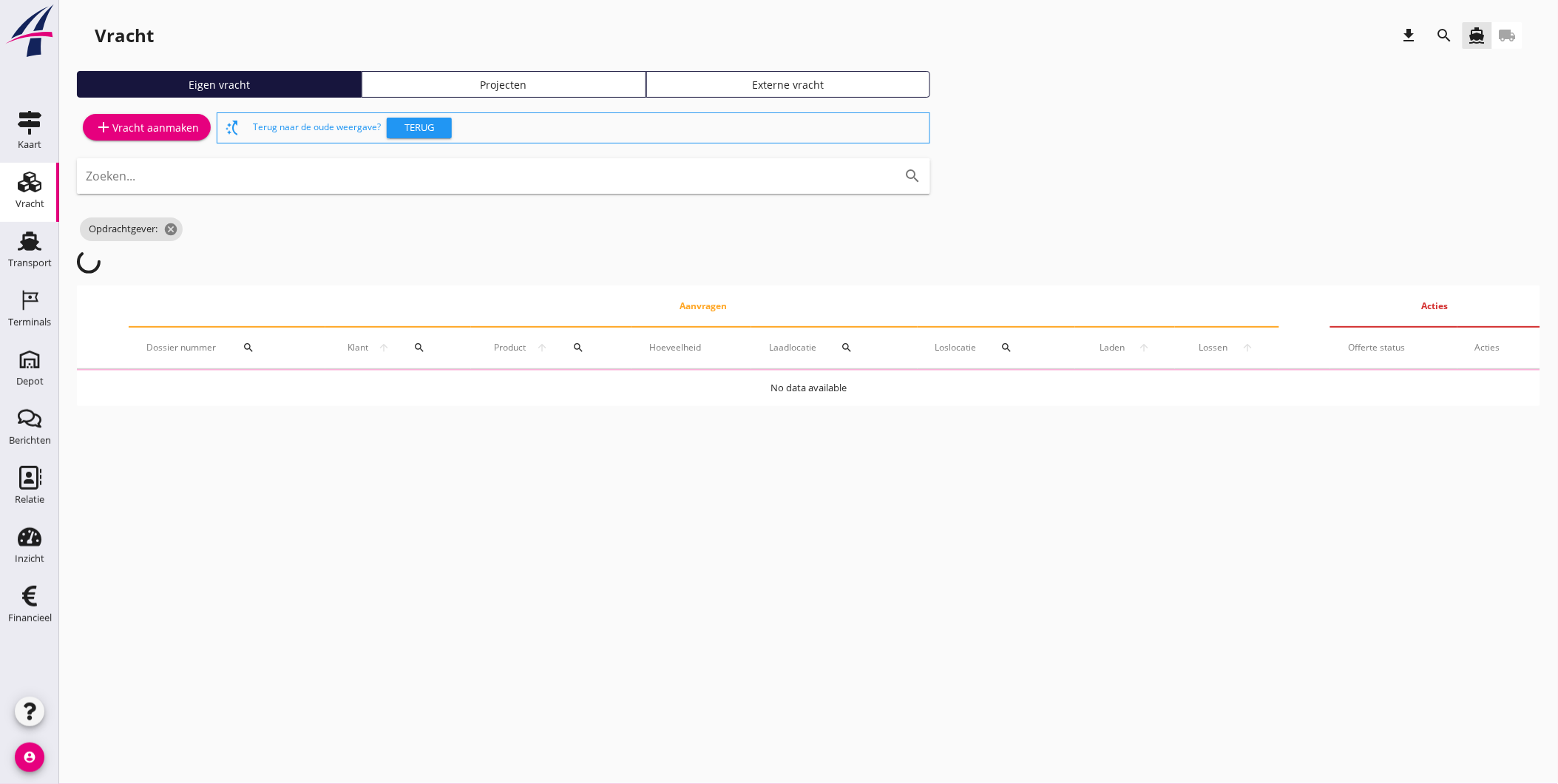
click at [505, 83] on div "Projecten" at bounding box center [503, 84] width 271 height 16
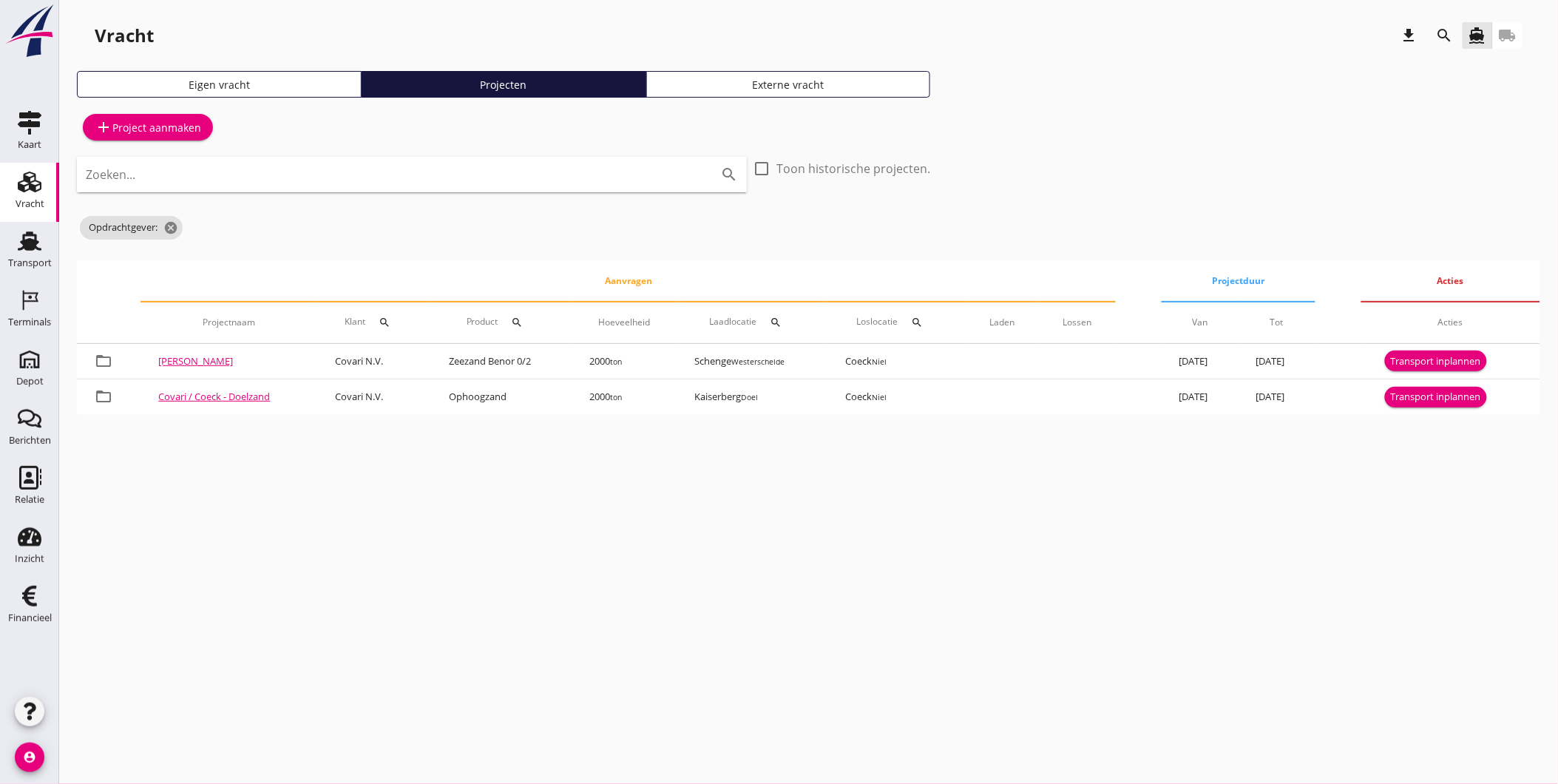
click at [1451, 45] on button "search" at bounding box center [1445, 36] width 27 height 27
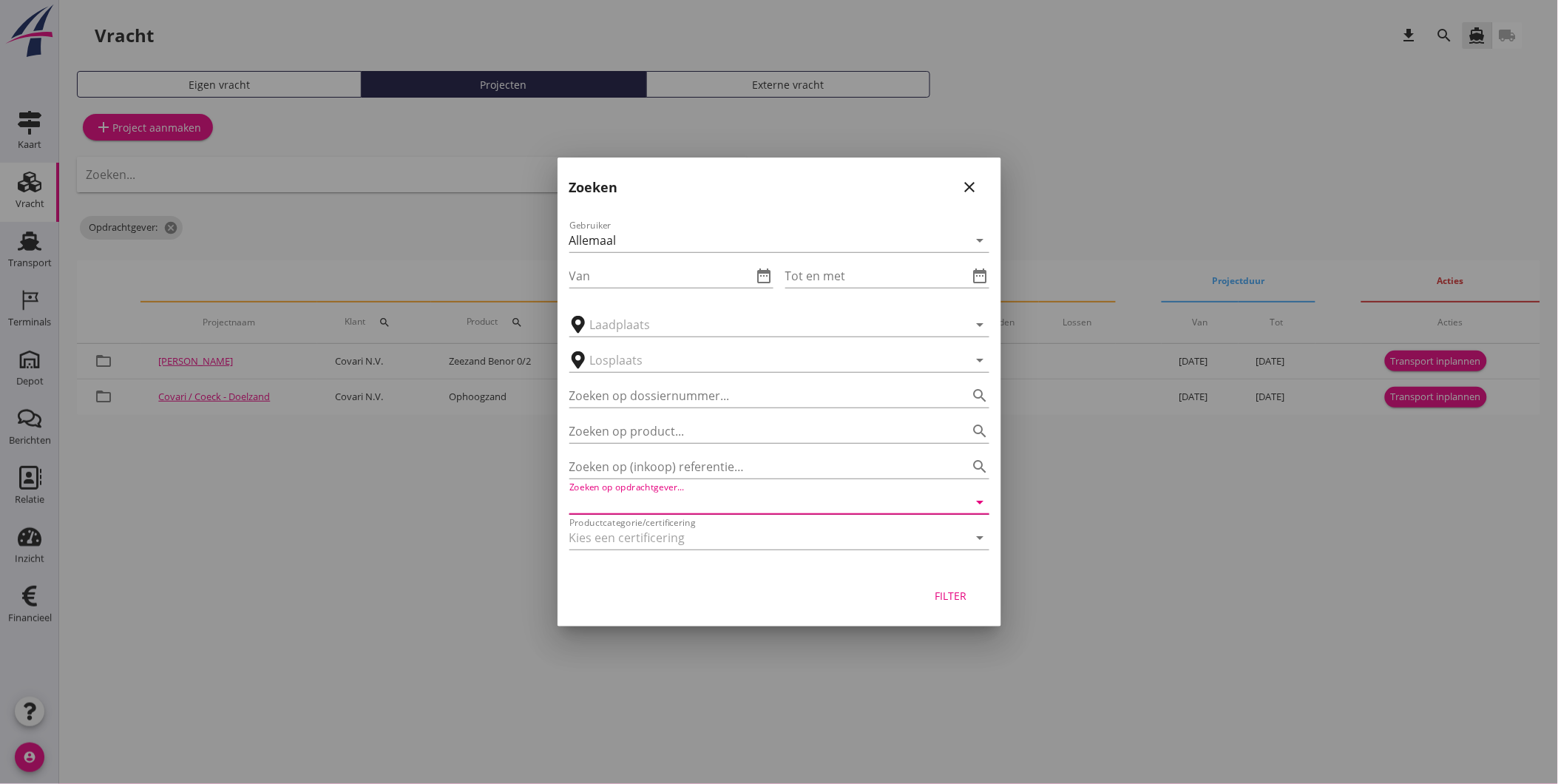
click at [696, 503] on input "Zoeken op opdrachtgever..." at bounding box center [758, 502] width 378 height 23
click at [662, 540] on div "Zand- & Grindhandel Van Ouwerkerk B.V." at bounding box center [779, 538] width 397 height 18
type input "Zand- & Grindhandel Van Ouwerkerk B.V."
click at [942, 589] on div "Filter" at bounding box center [951, 595] width 42 height 16
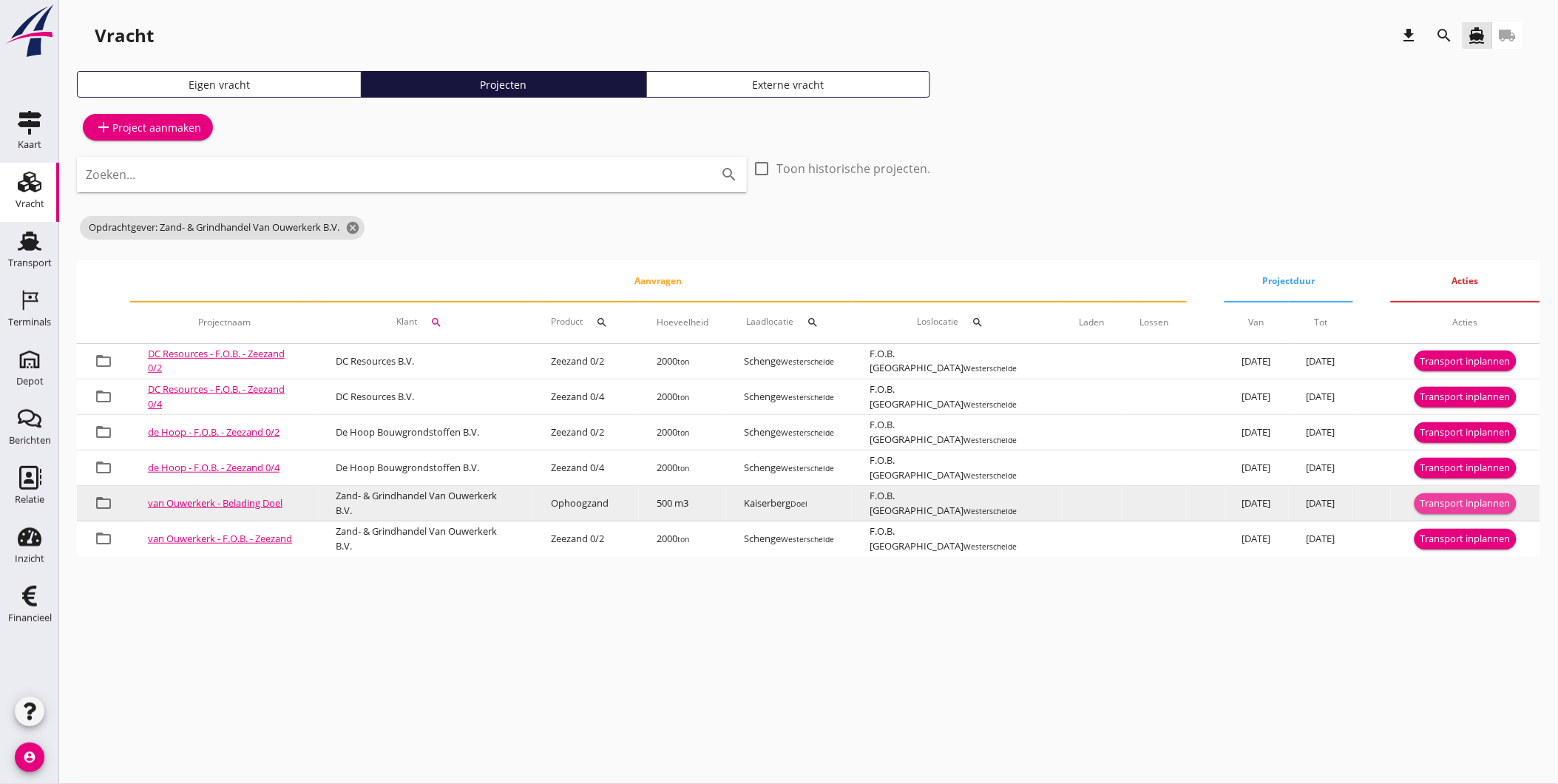
click at [1436, 503] on div "Transport inplannen" at bounding box center [1465, 503] width 90 height 15
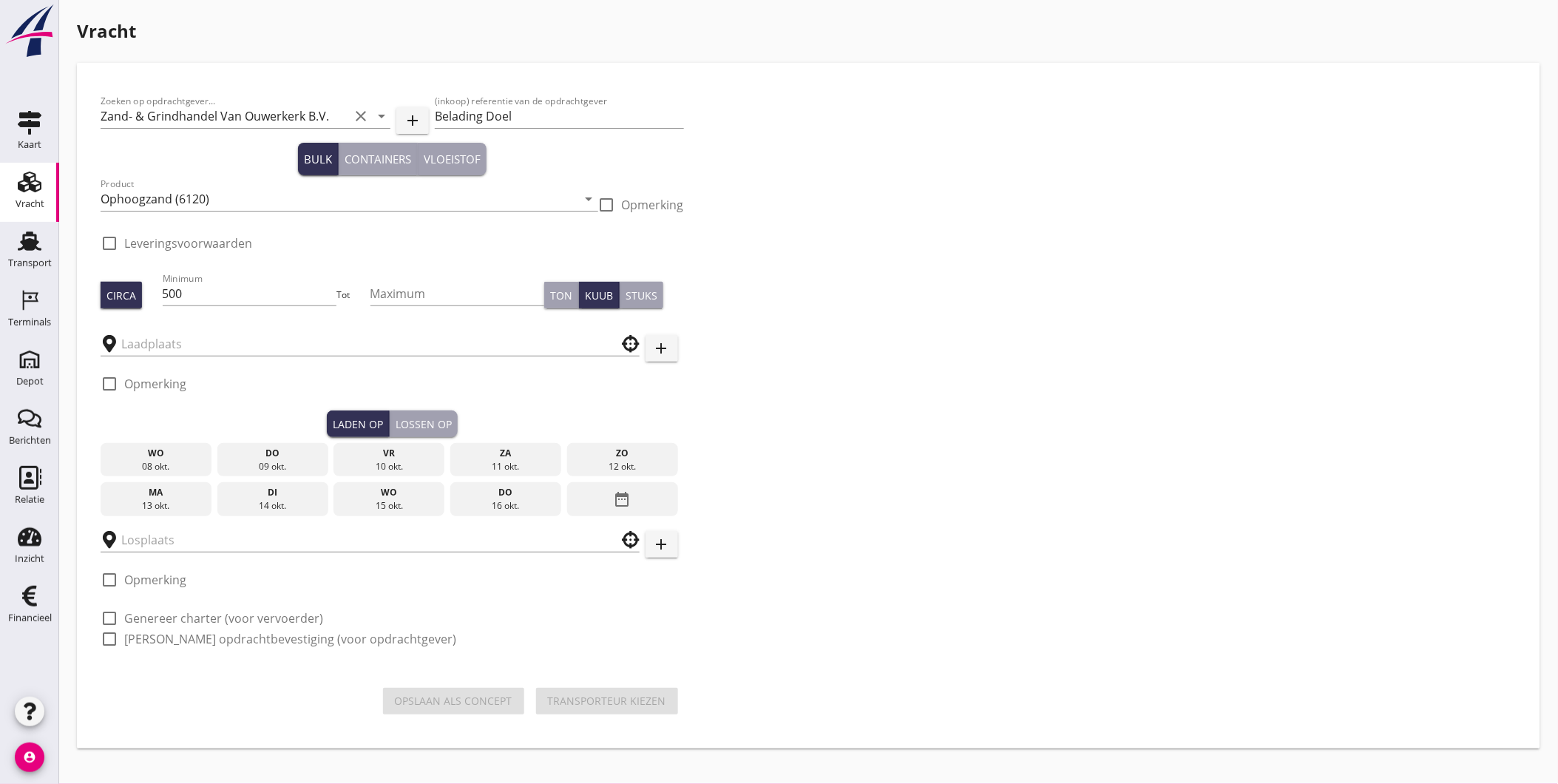
checkbox input "true"
type input "Kaiserberg"
type input "F.O.B. [GEOGRAPHIC_DATA]"
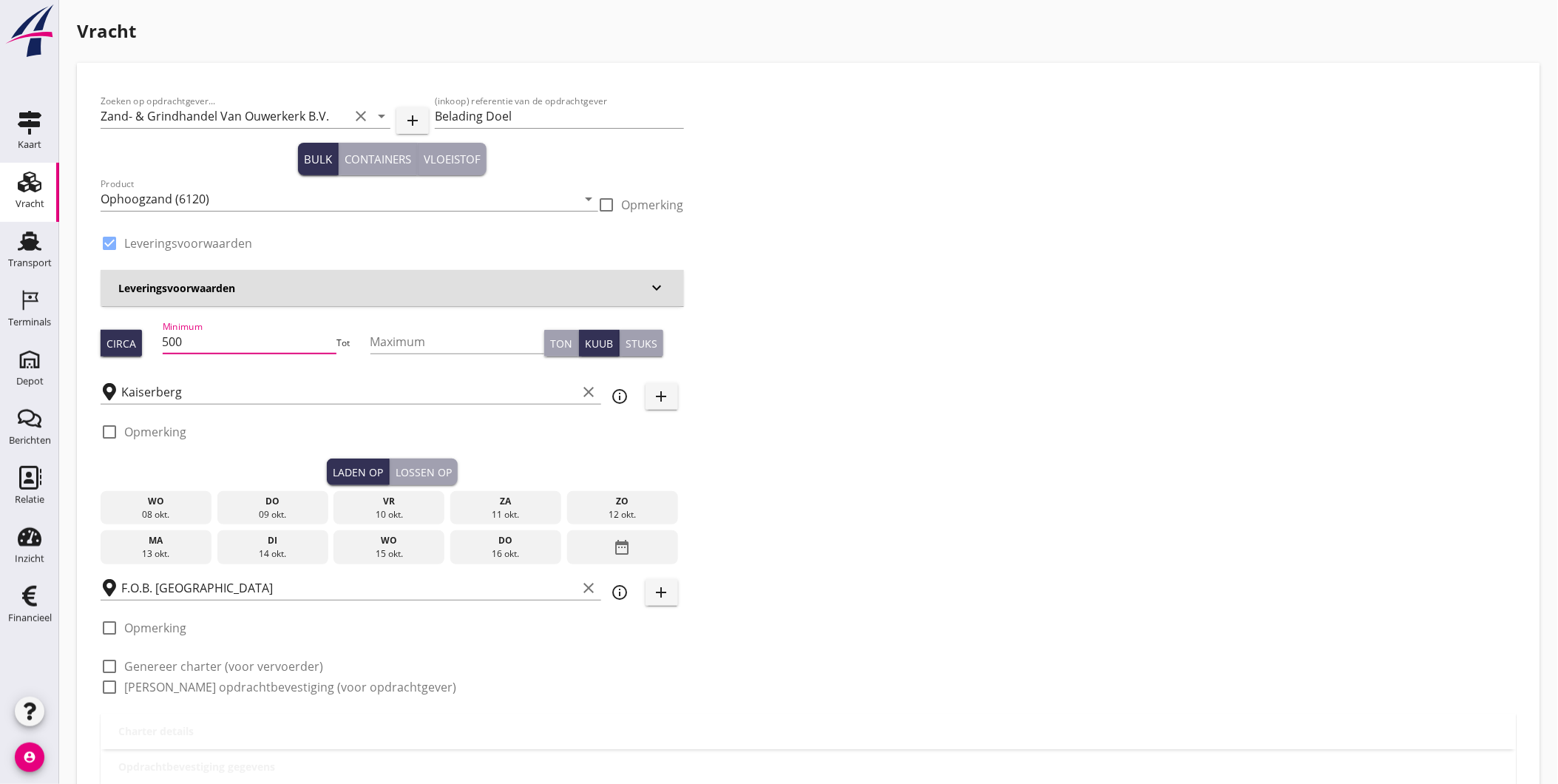
drag, startPoint x: 249, startPoint y: 345, endPoint x: 145, endPoint y: 358, distance: 104.8
click at [145, 358] on div "Circa Minimum 500 Tot Maximum Ton Kuub Stuks" at bounding box center [392, 343] width 584 height 50
type input "545"
drag, startPoint x: 296, startPoint y: 510, endPoint x: 368, endPoint y: 495, distance: 73.5
click at [297, 508] on div "09 okt." at bounding box center [273, 514] width 104 height 13
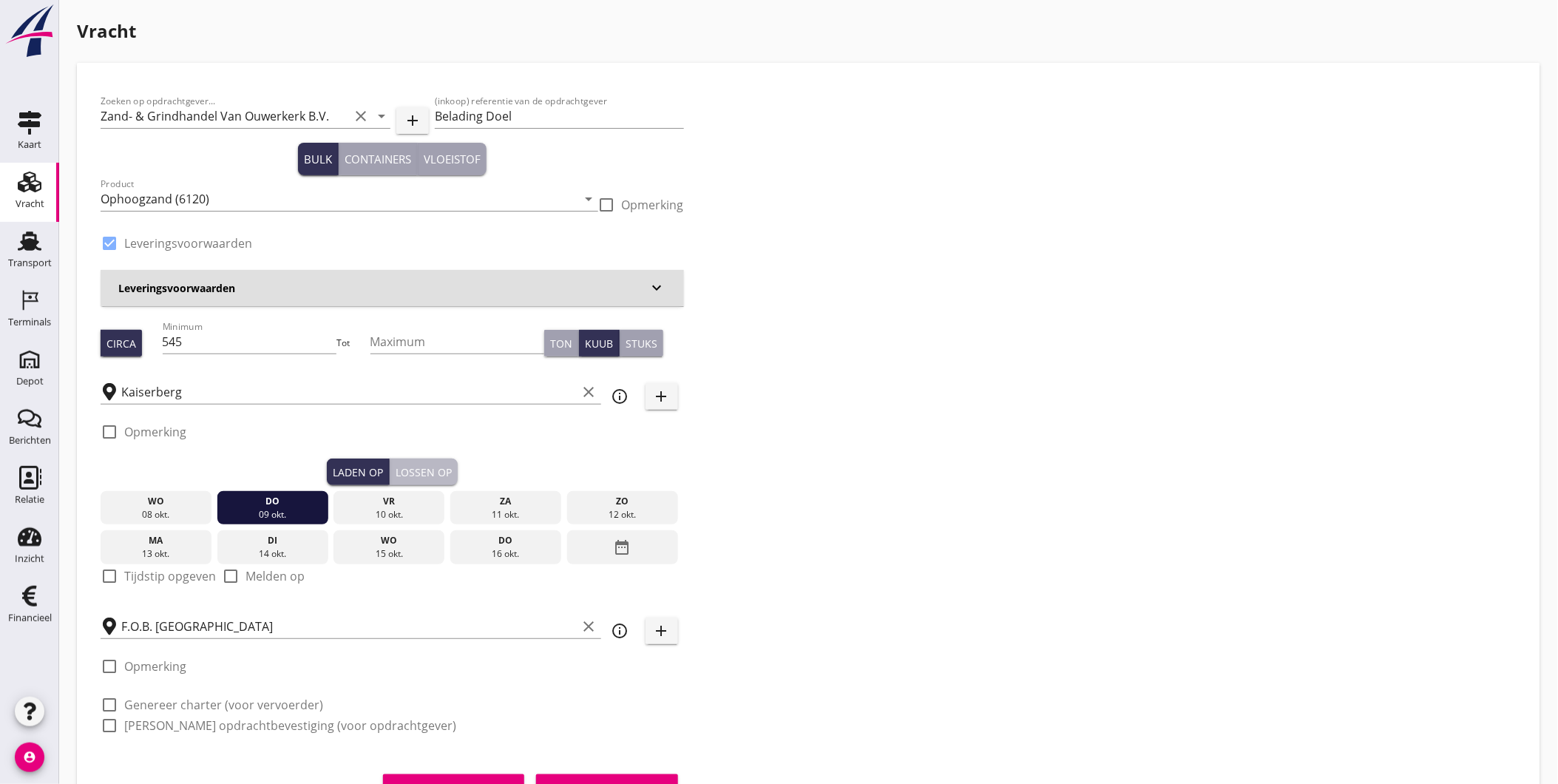
click at [456, 470] on button "Lossen op" at bounding box center [423, 472] width 68 height 27
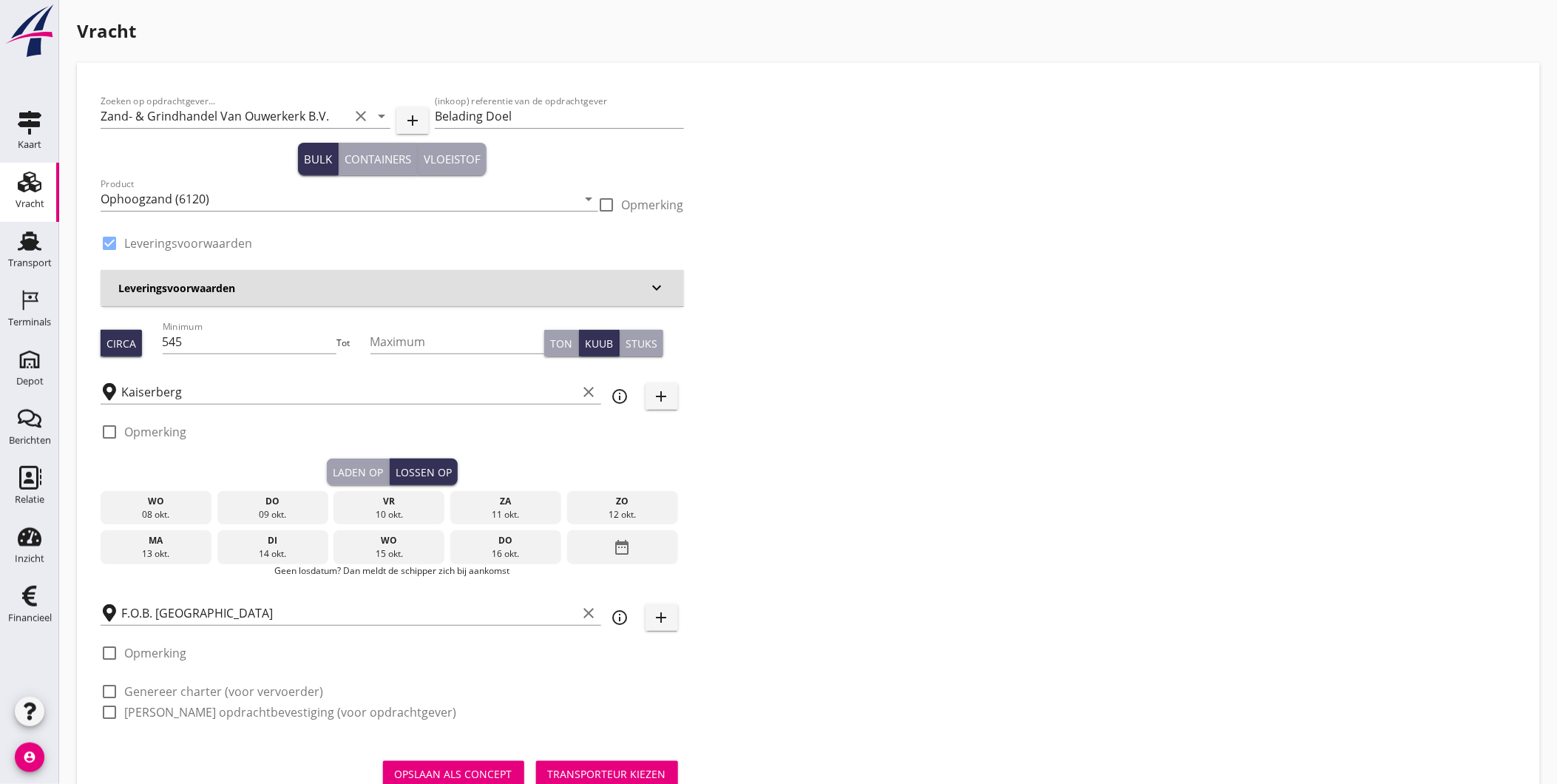
click at [401, 507] on div "vr" at bounding box center [389, 502] width 104 height 13
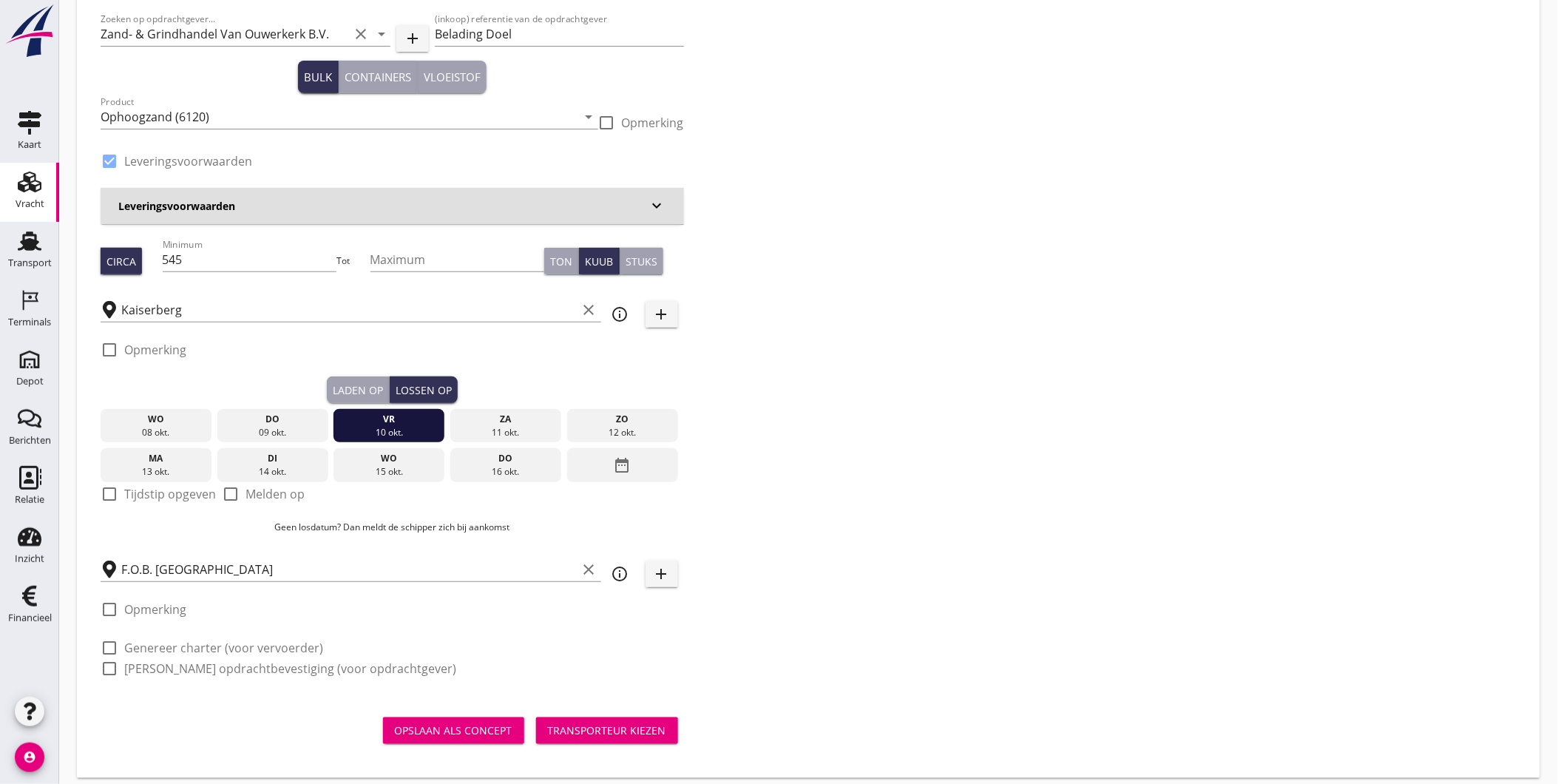
scroll to position [94, 0]
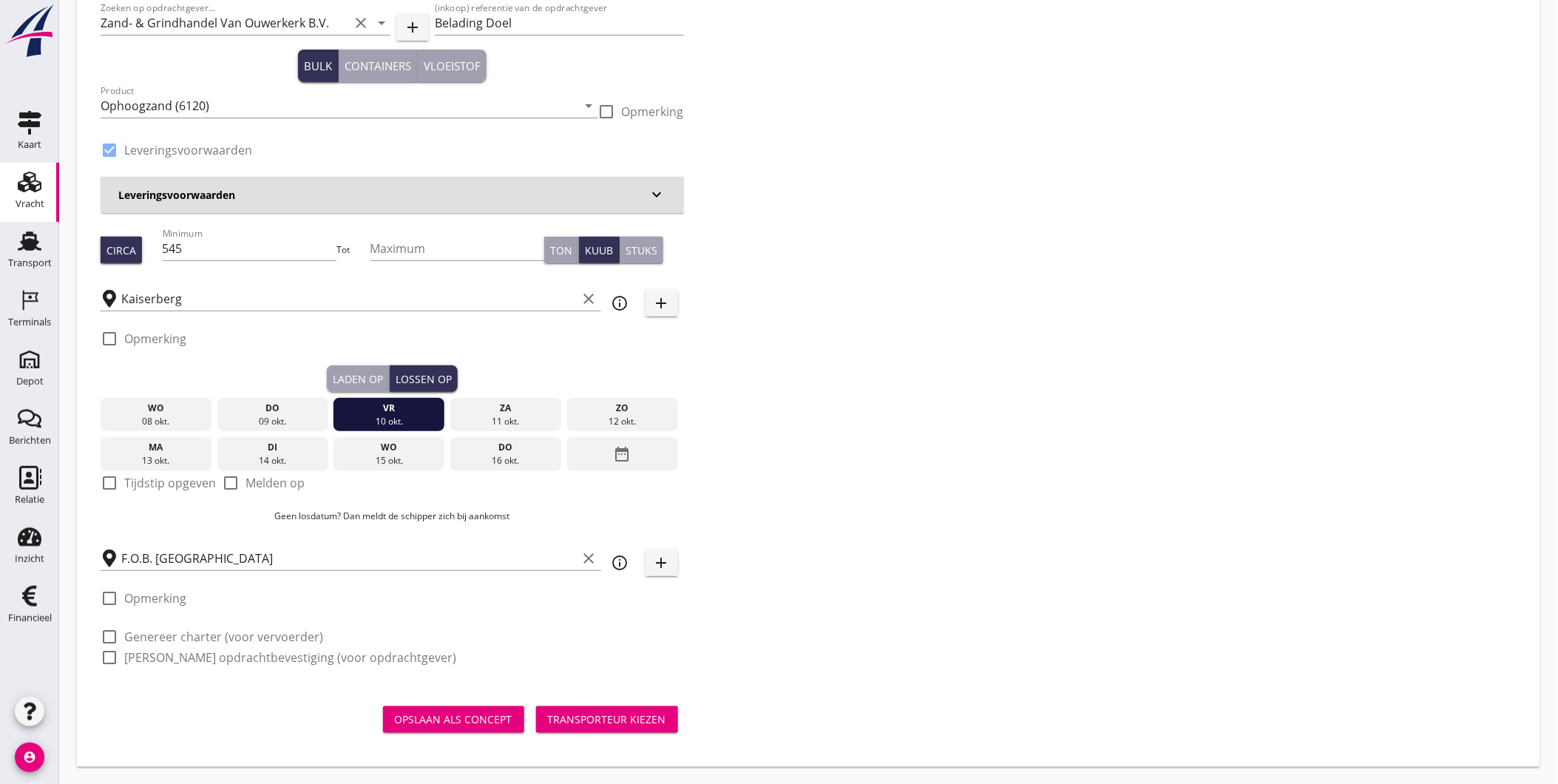
click at [105, 595] on div at bounding box center [109, 598] width 25 height 25
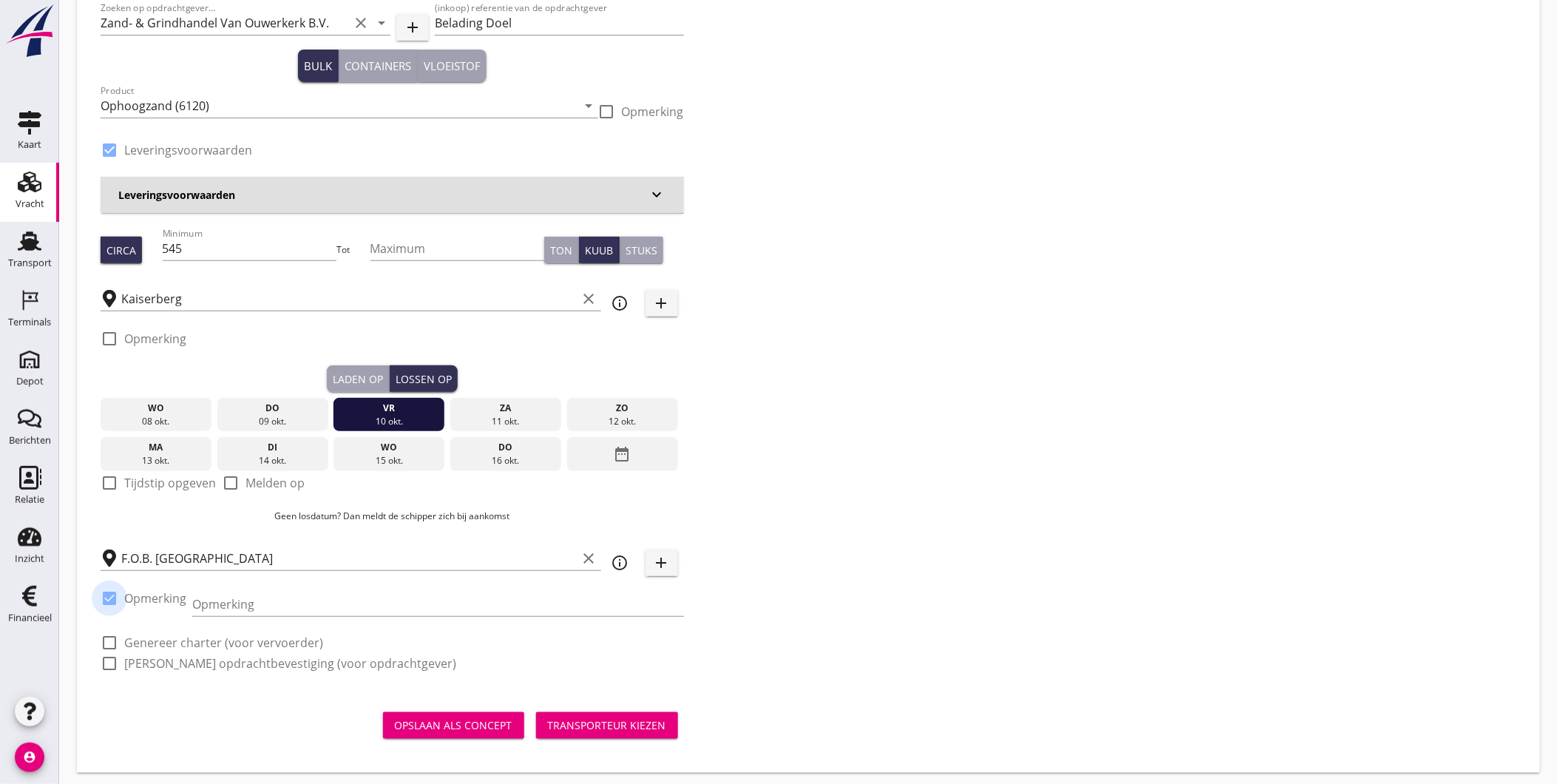
click at [111, 599] on div at bounding box center [109, 598] width 25 height 25
checkbox input "false"
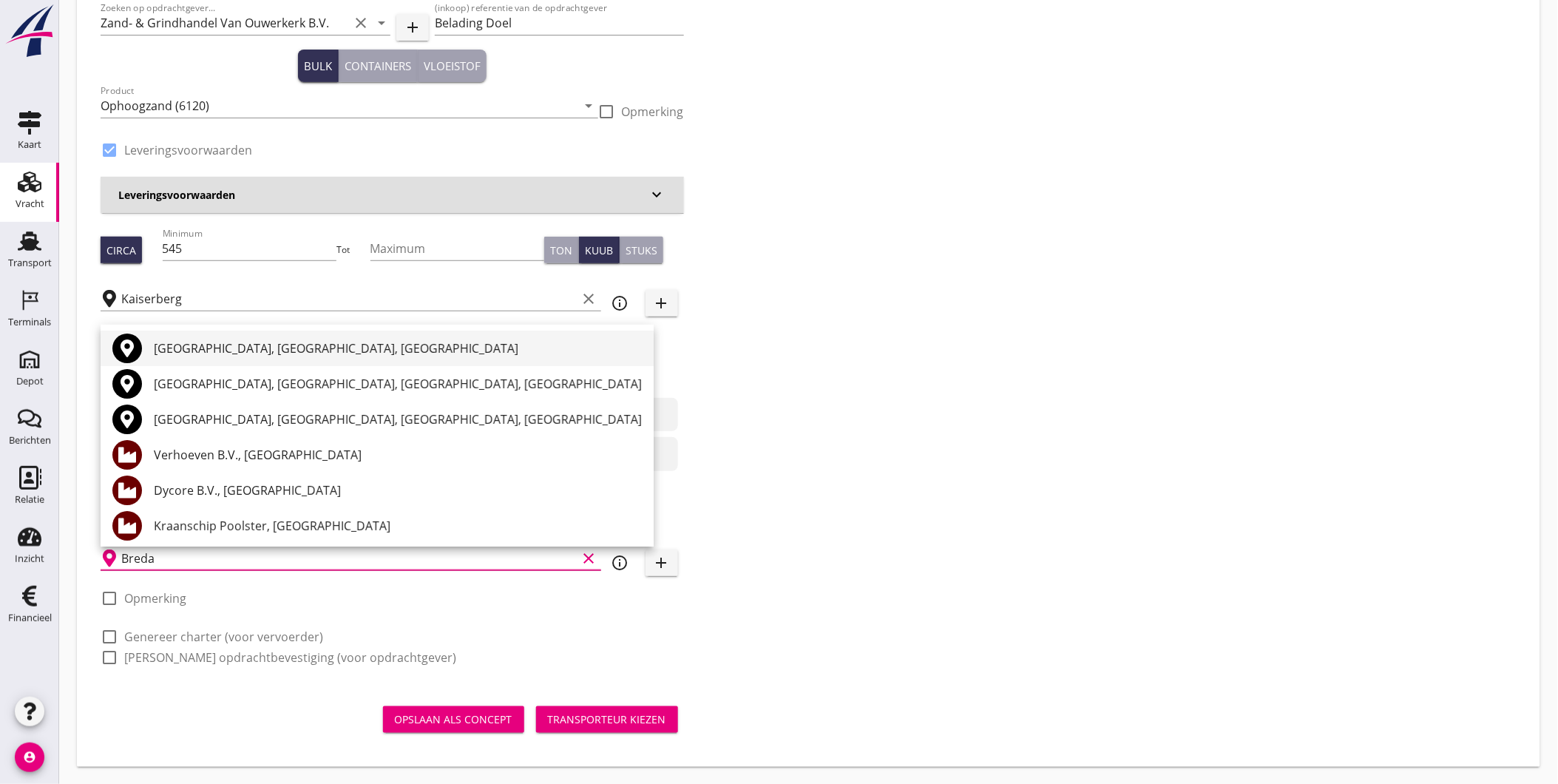
click at [278, 345] on div "Breda, North Brabant, Netherlands" at bounding box center [397, 348] width 488 height 18
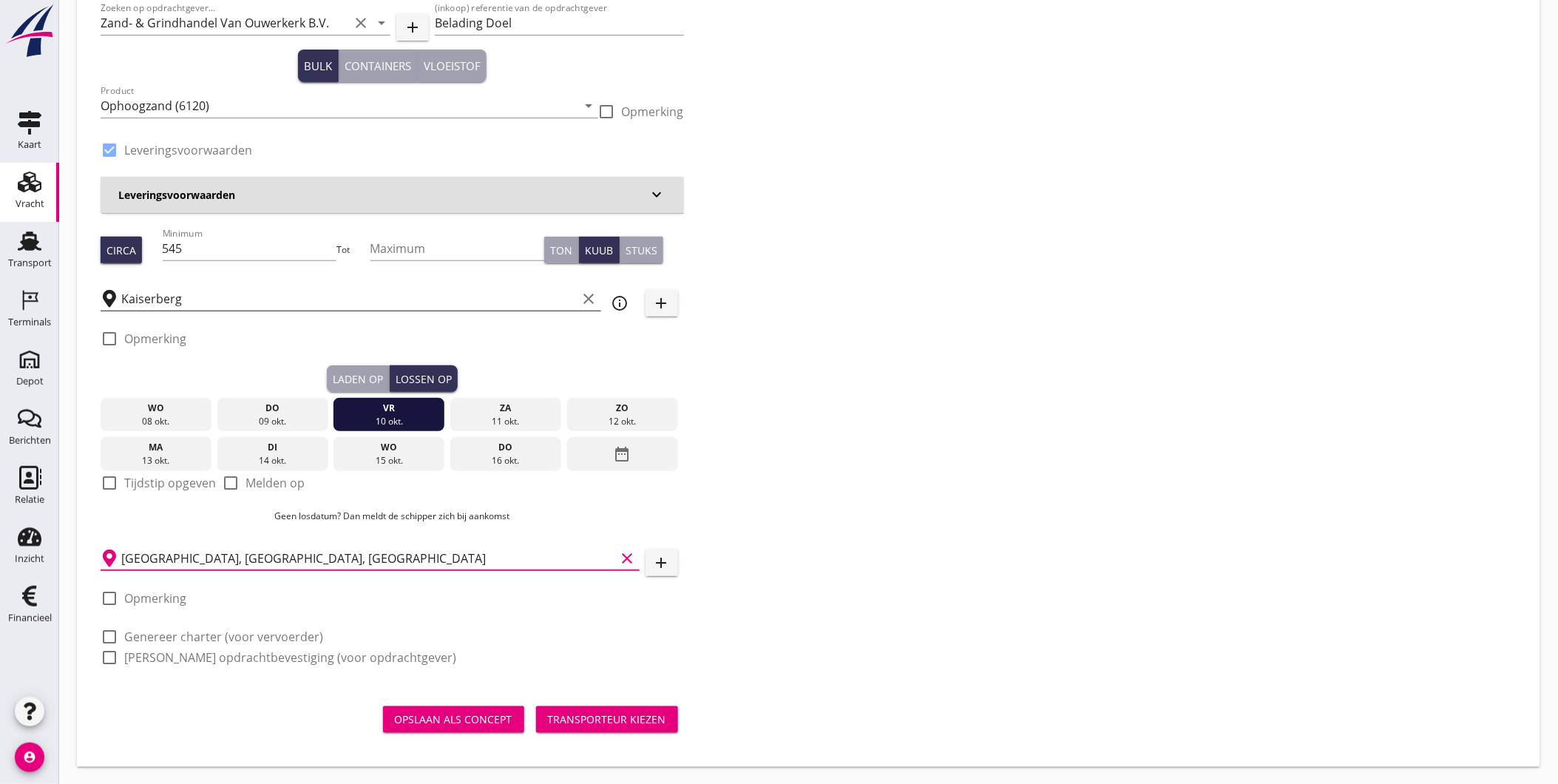
type input "Breda, North Brabant, Netherlands"
click at [203, 304] on input "Kaiserberg" at bounding box center [349, 299] width 456 height 23
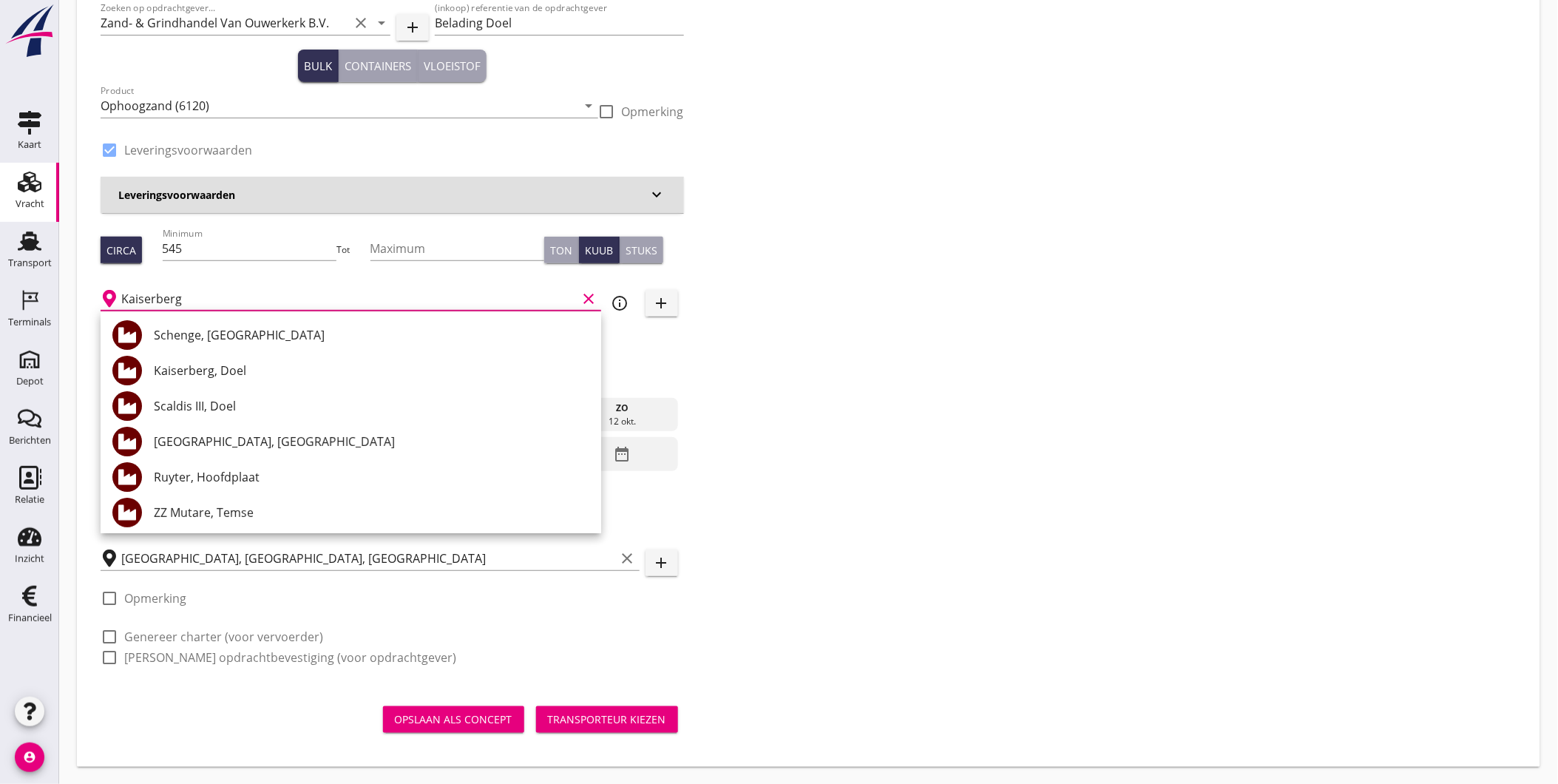
click at [825, 409] on div "Zoeken op opdrachtgever... Zand- & Grindhandel Van Ouwerkerk B.V. clear arrow_d…" at bounding box center [808, 338] width 1428 height 690
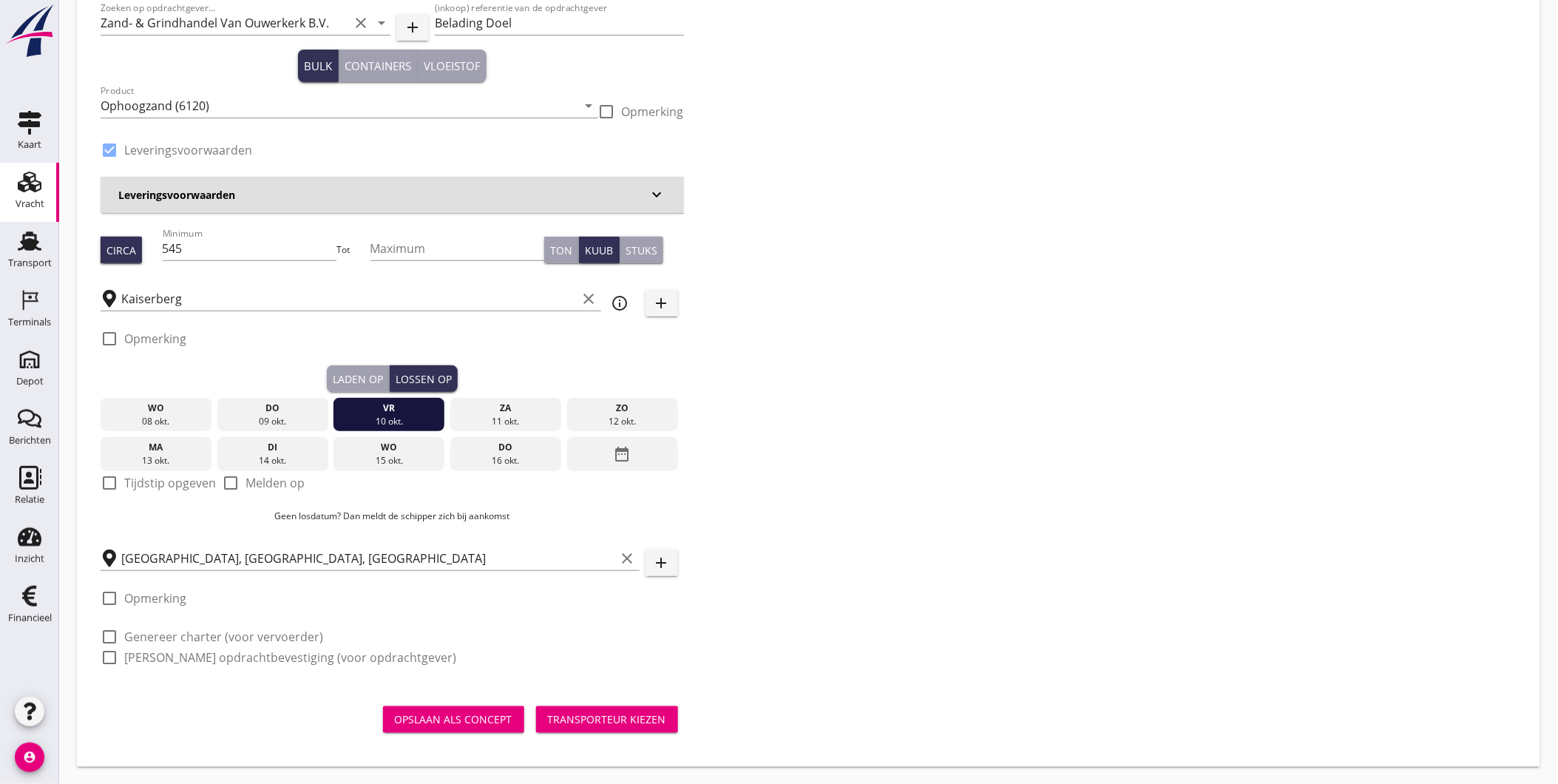
click at [115, 337] on div at bounding box center [109, 339] width 25 height 25
checkbox input "true"
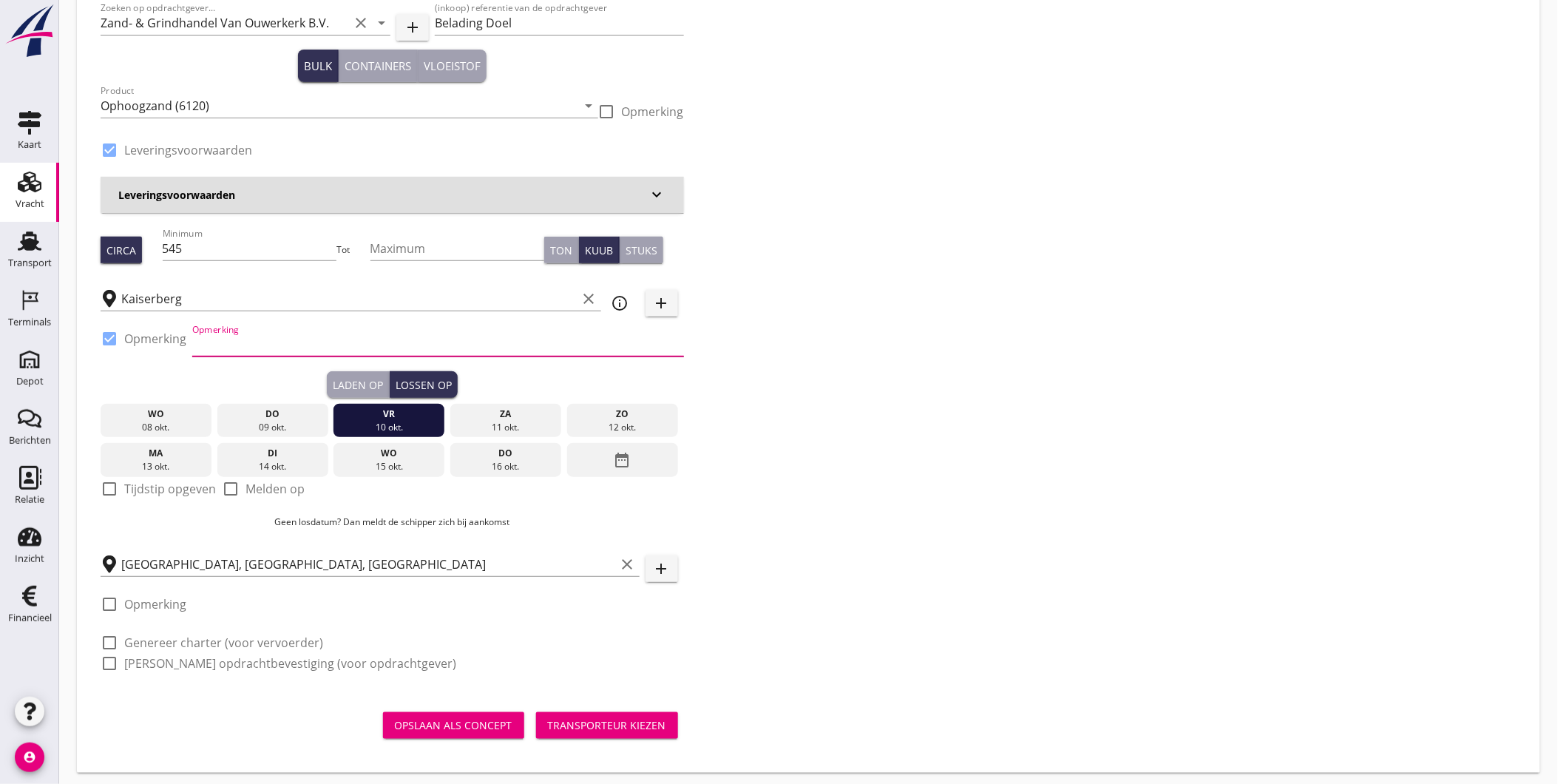
click at [230, 342] on input "Opmerking" at bounding box center [438, 345] width 492 height 23
type input "F.O.B. [GEOGRAPHIC_DATA]"
click at [365, 377] on div "Laden op" at bounding box center [358, 385] width 50 height 16
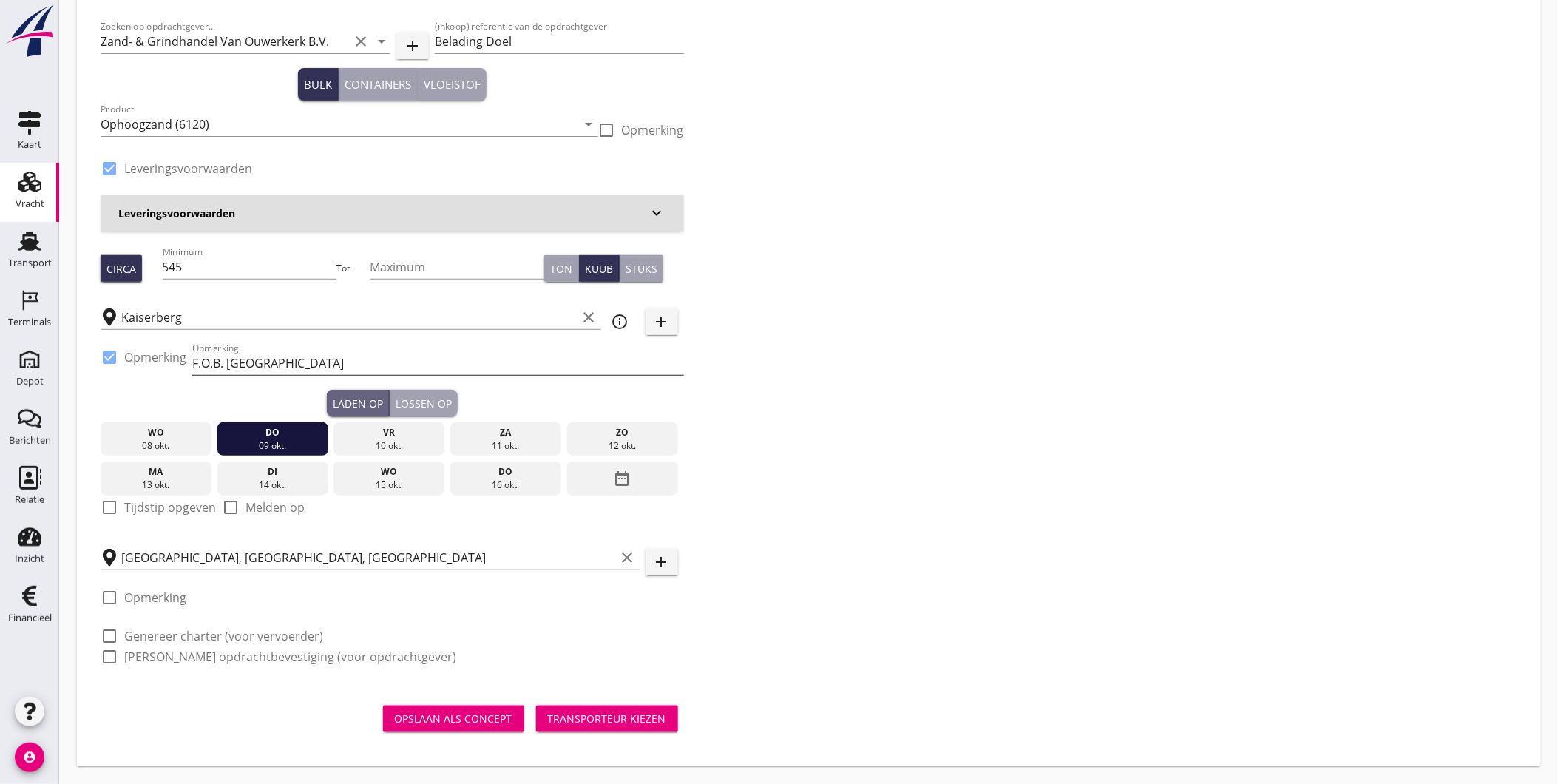
scroll to position [74, 0]
click at [424, 388] on div at bounding box center [438, 385] width 492 height 9
click at [422, 405] on div "Lossen op" at bounding box center [423, 403] width 56 height 16
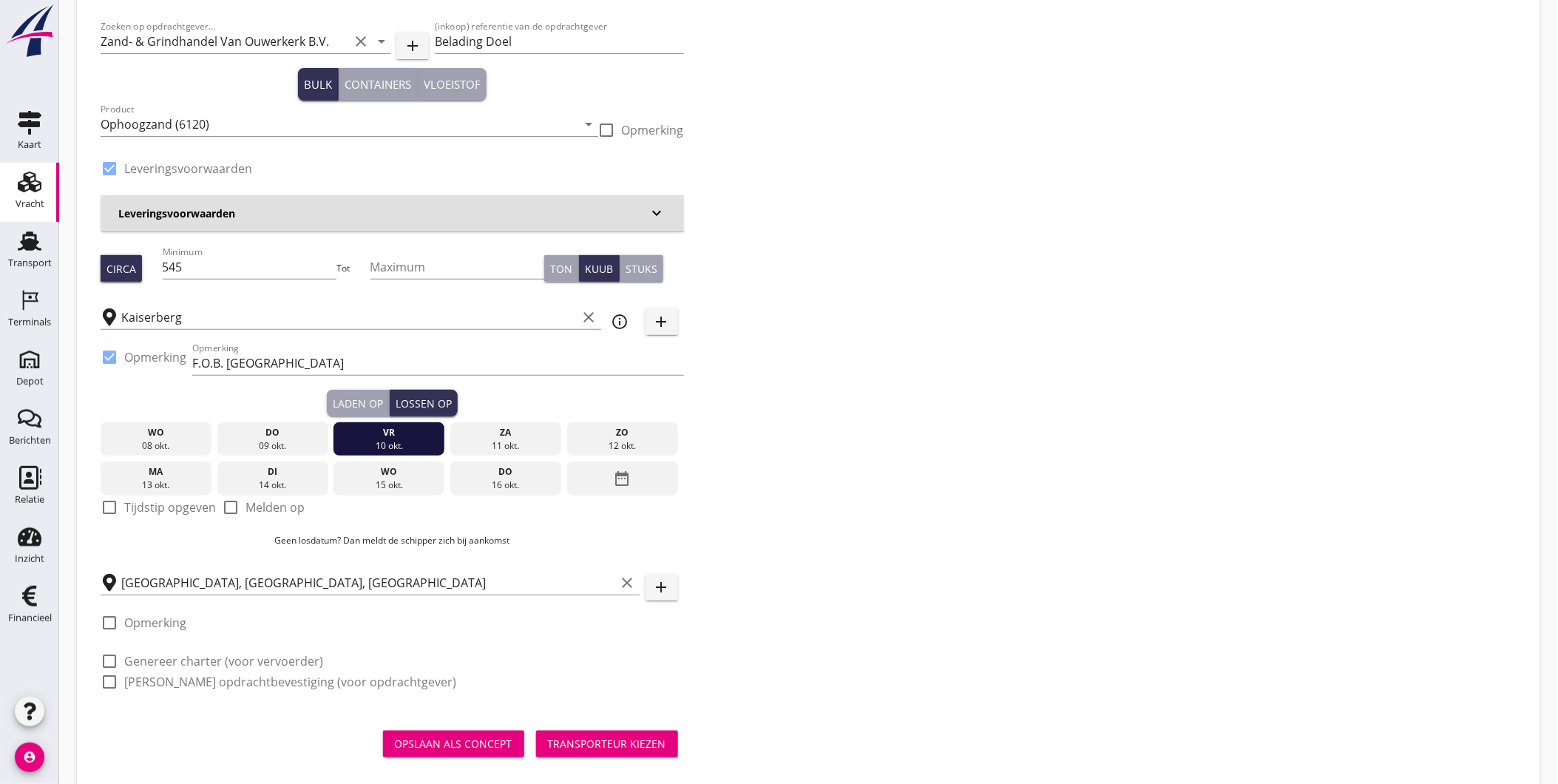
click at [371, 404] on div "Laden op" at bounding box center [358, 403] width 50 height 16
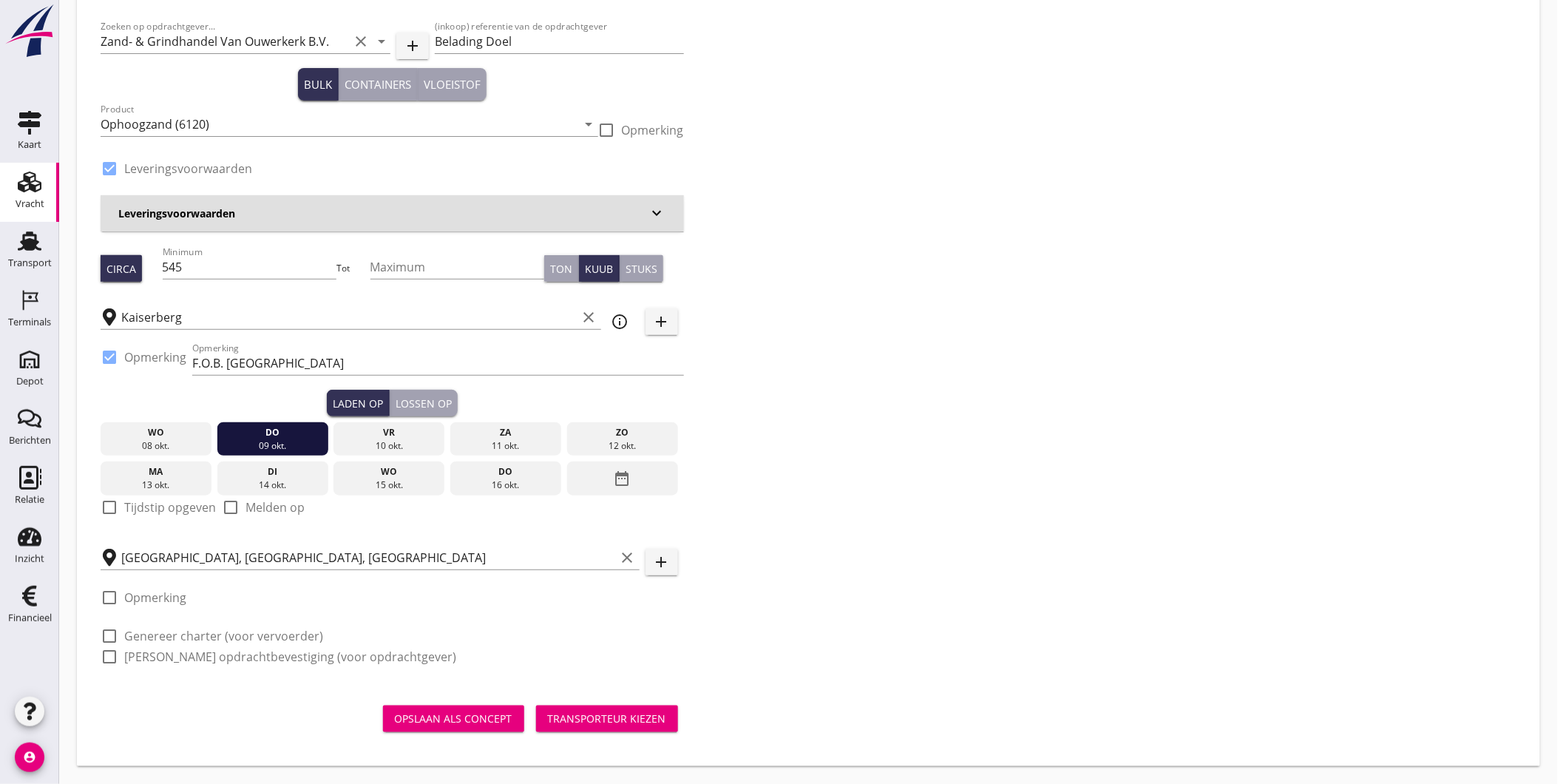
click at [440, 402] on div "Lossen op" at bounding box center [423, 403] width 56 height 16
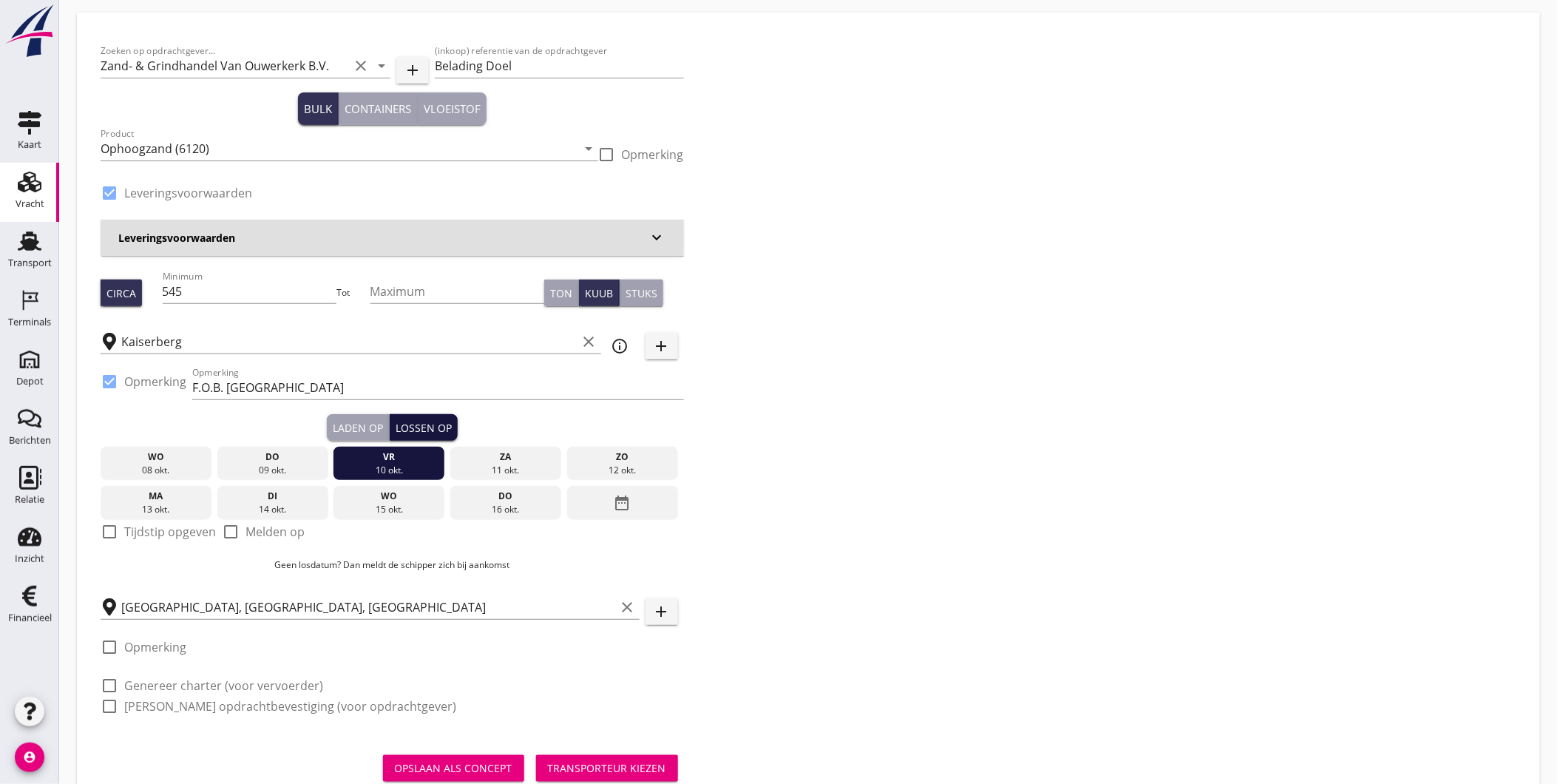
scroll to position [99, 0]
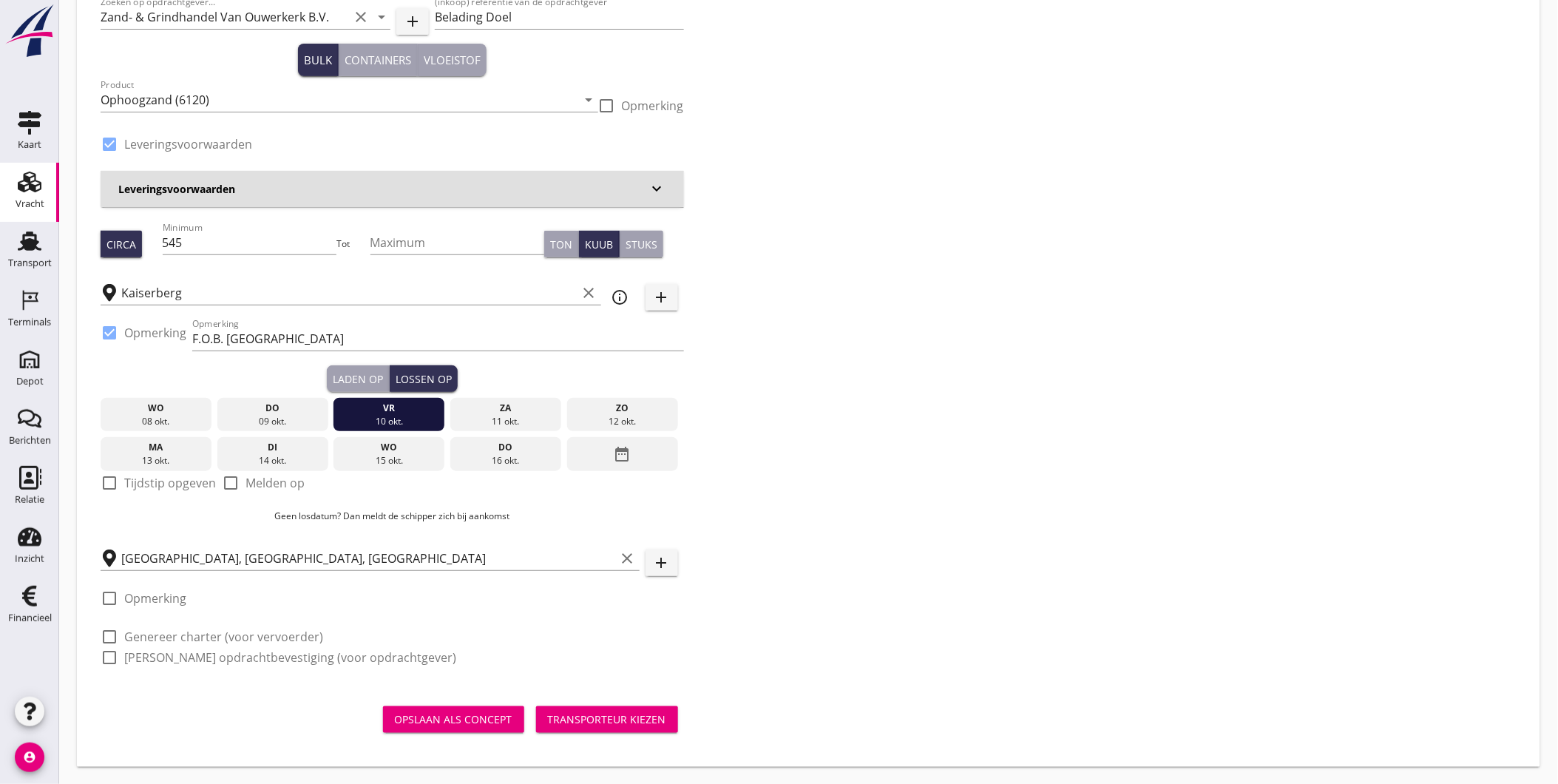
click at [577, 711] on div "Transporteur kiezen" at bounding box center [607, 719] width 119 height 16
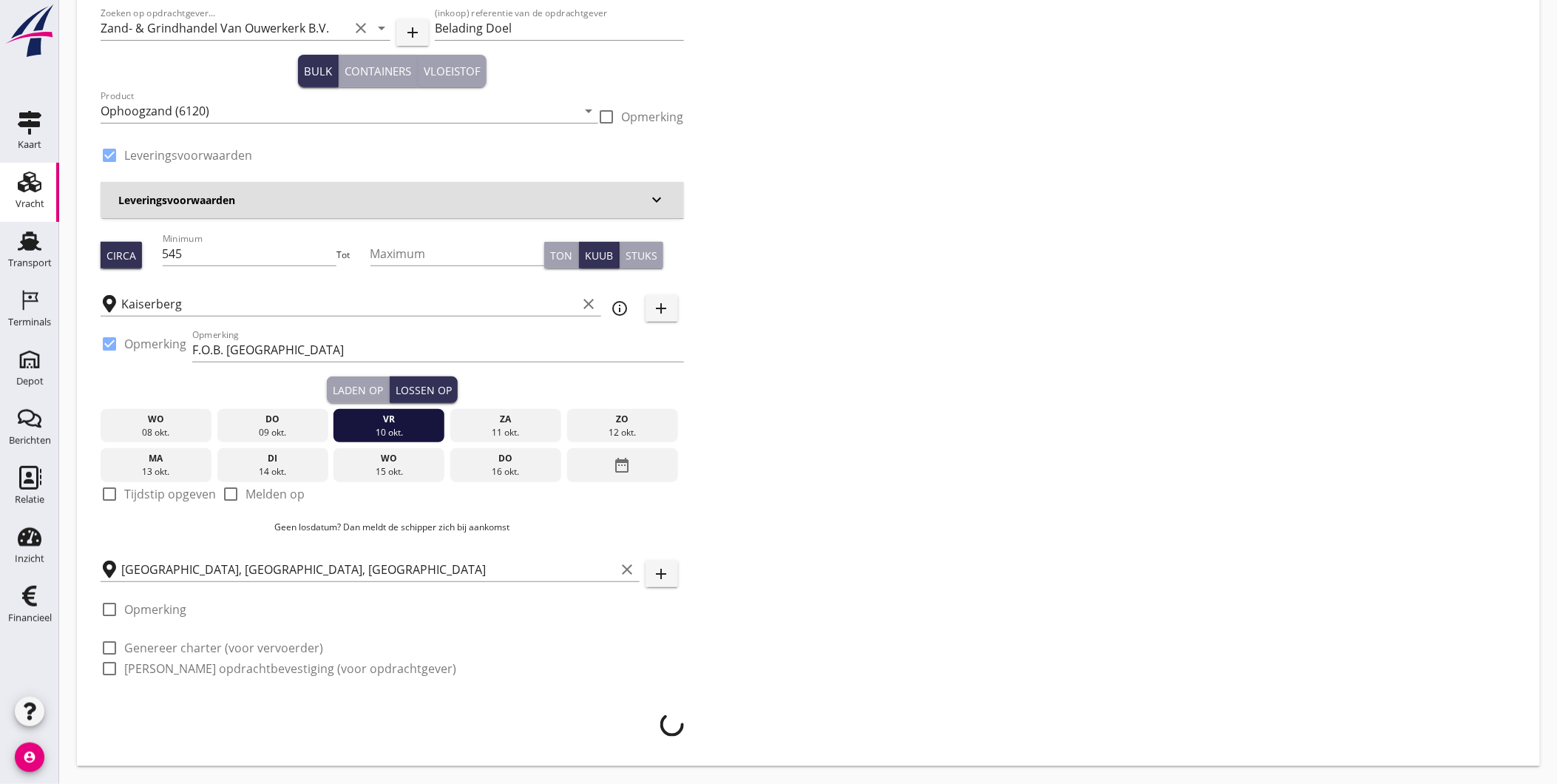
scroll to position [88, 0]
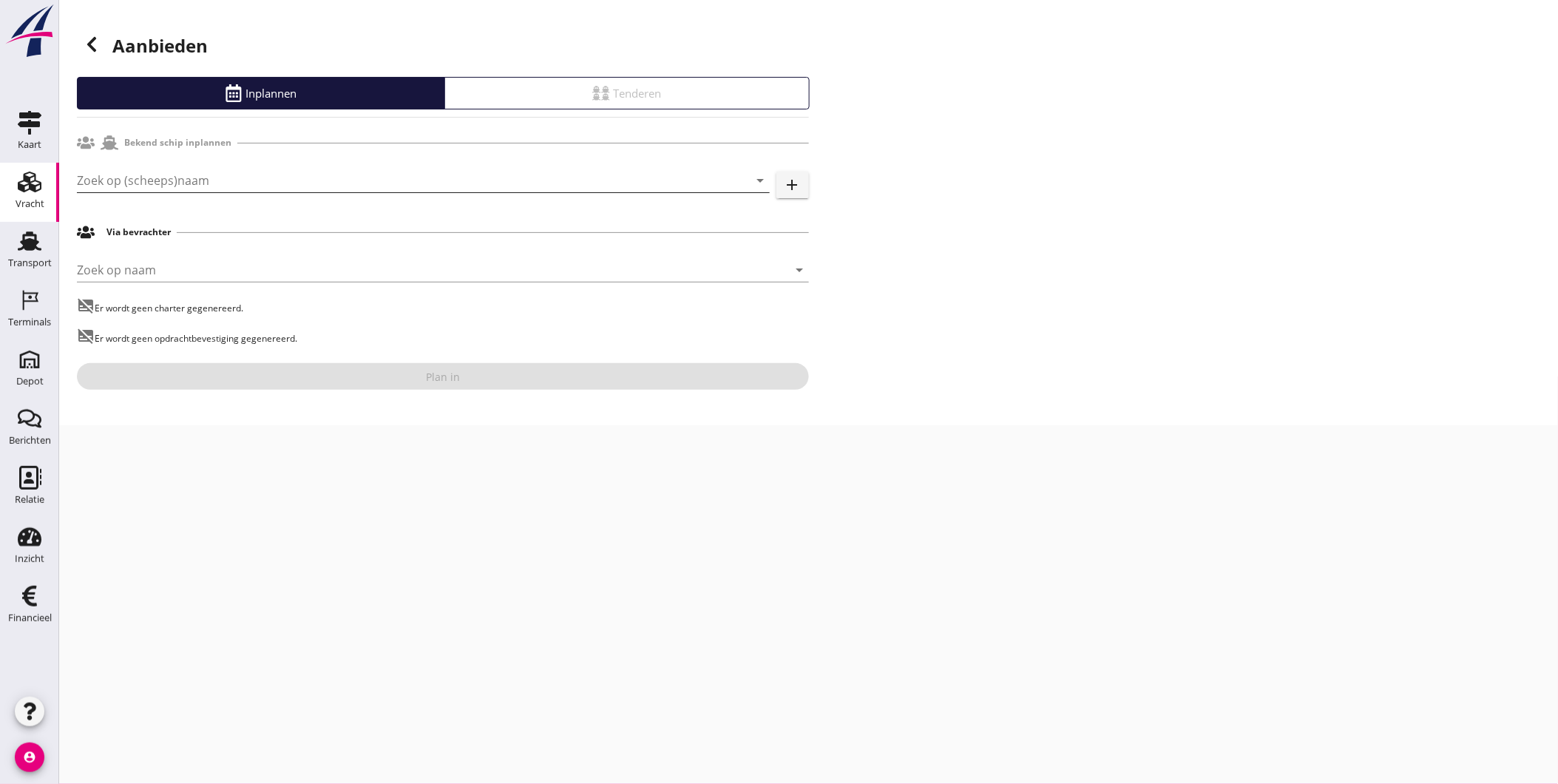
click at [161, 175] on input "Zoek op (scheeps)naam" at bounding box center [402, 180] width 651 height 23
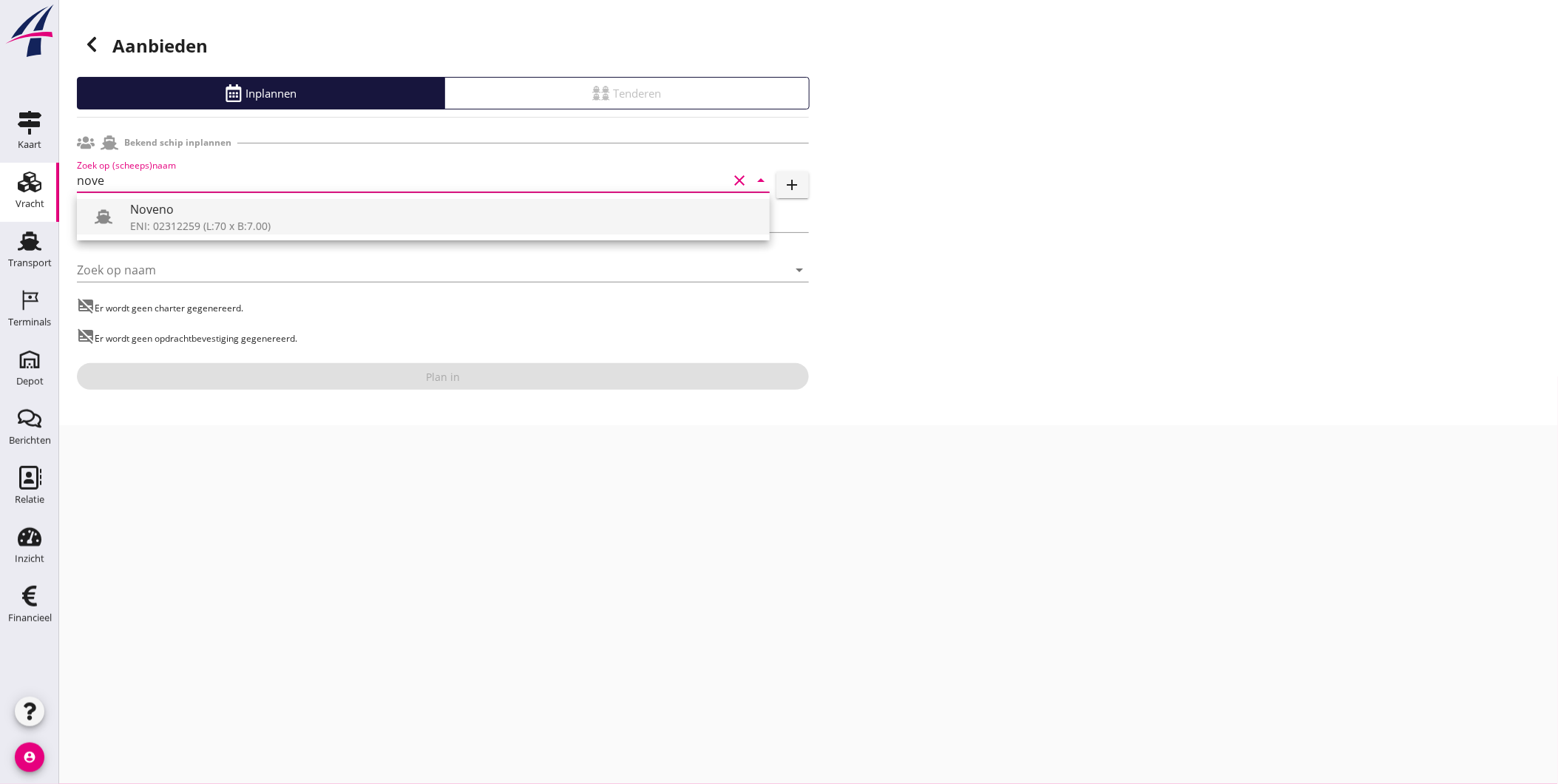
click at [216, 210] on div "Noveno" at bounding box center [444, 209] width 628 height 18
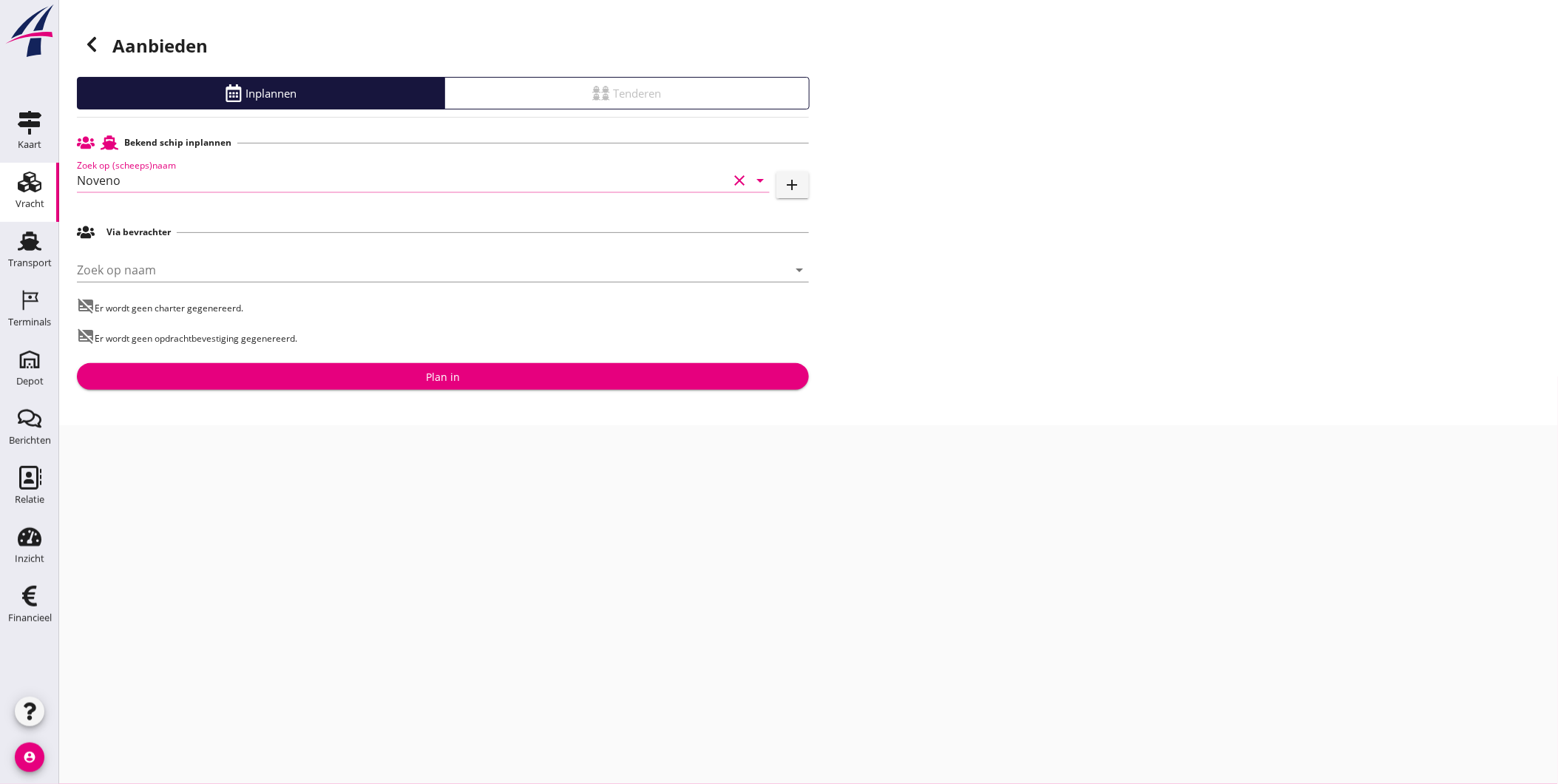
type input "Noveno"
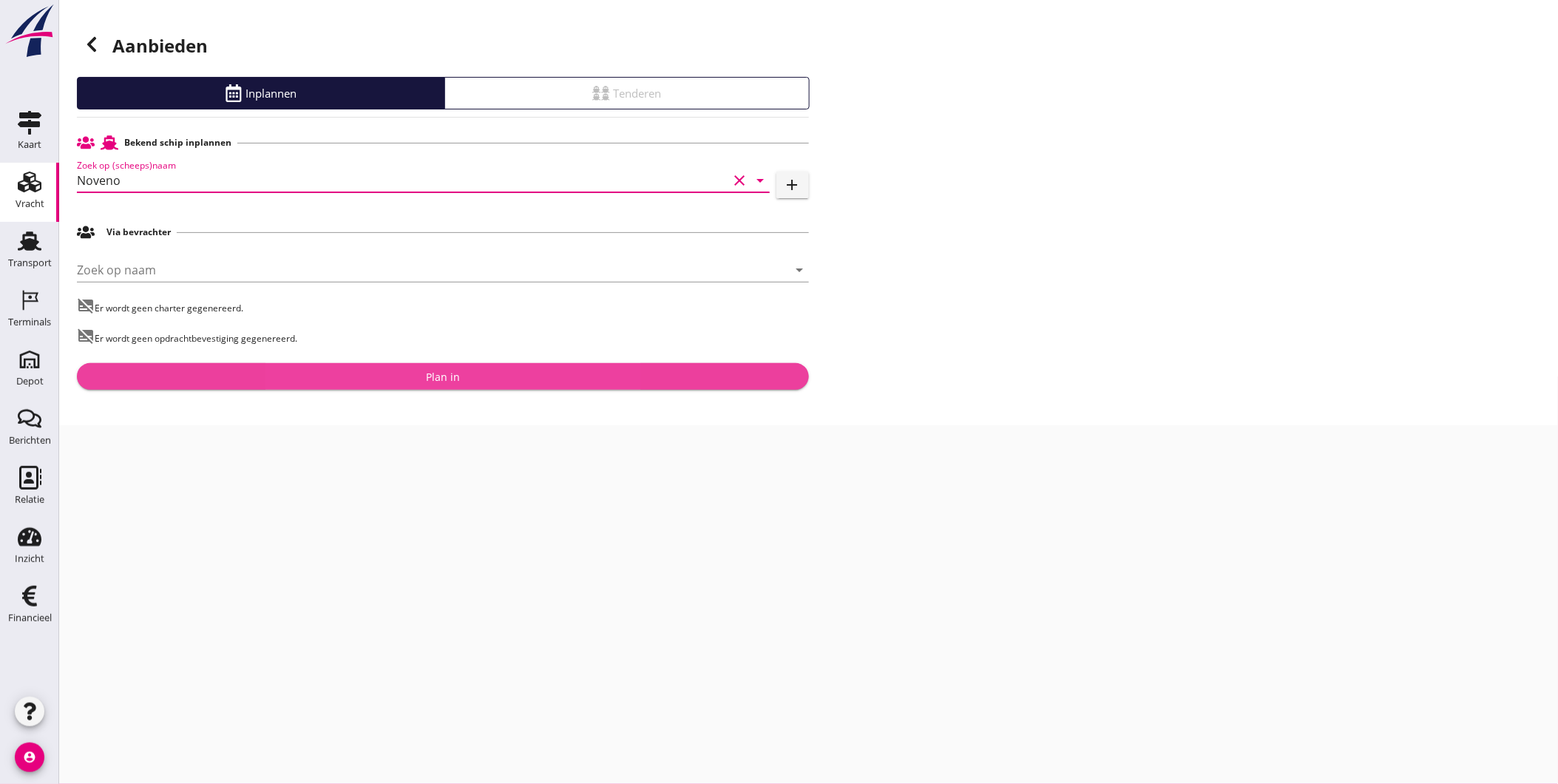
click at [343, 364] on button "Plan in" at bounding box center [443, 377] width 732 height 27
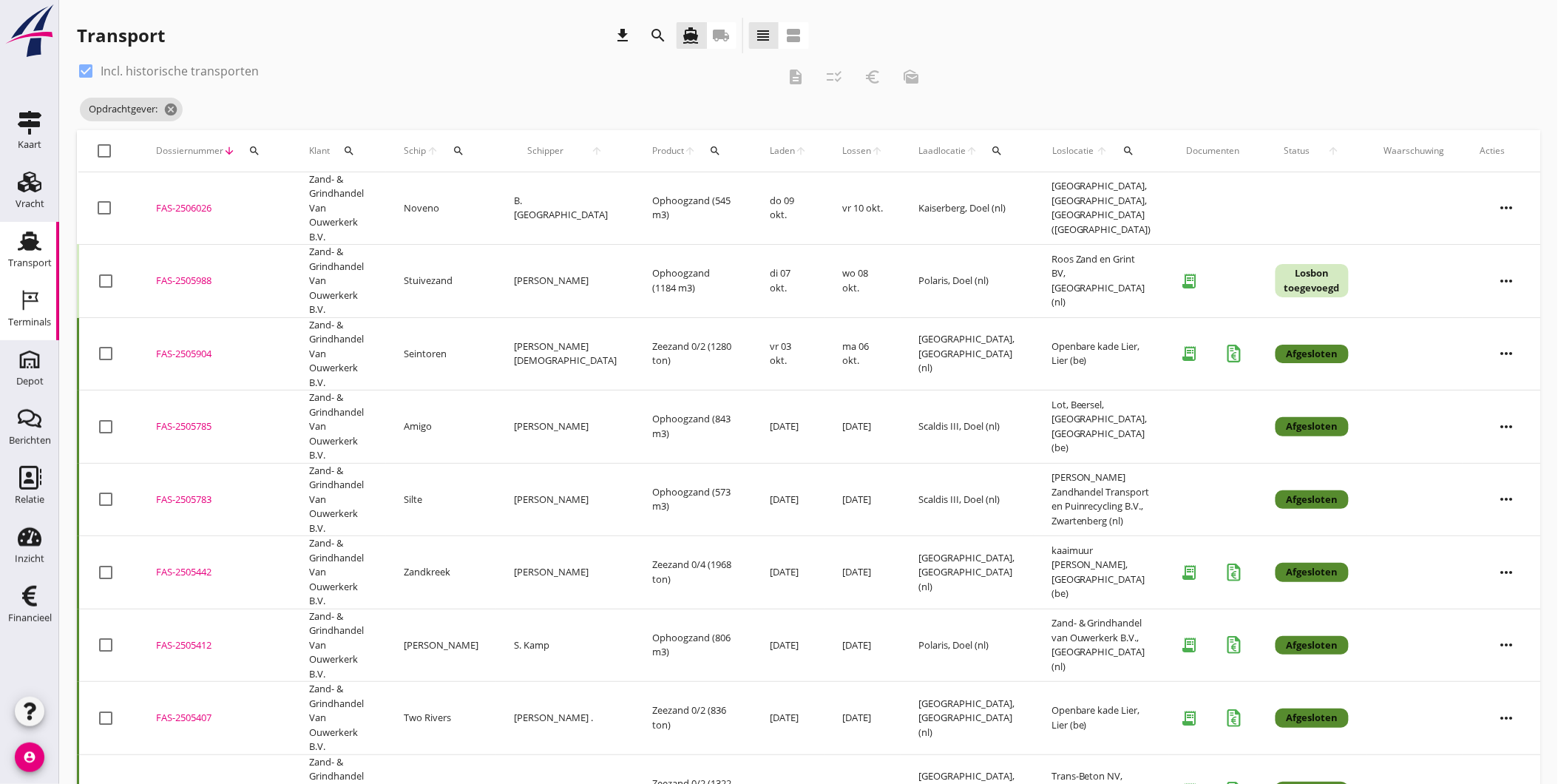
click at [33, 304] on icon "Terminals" at bounding box center [29, 300] width 23 height 23
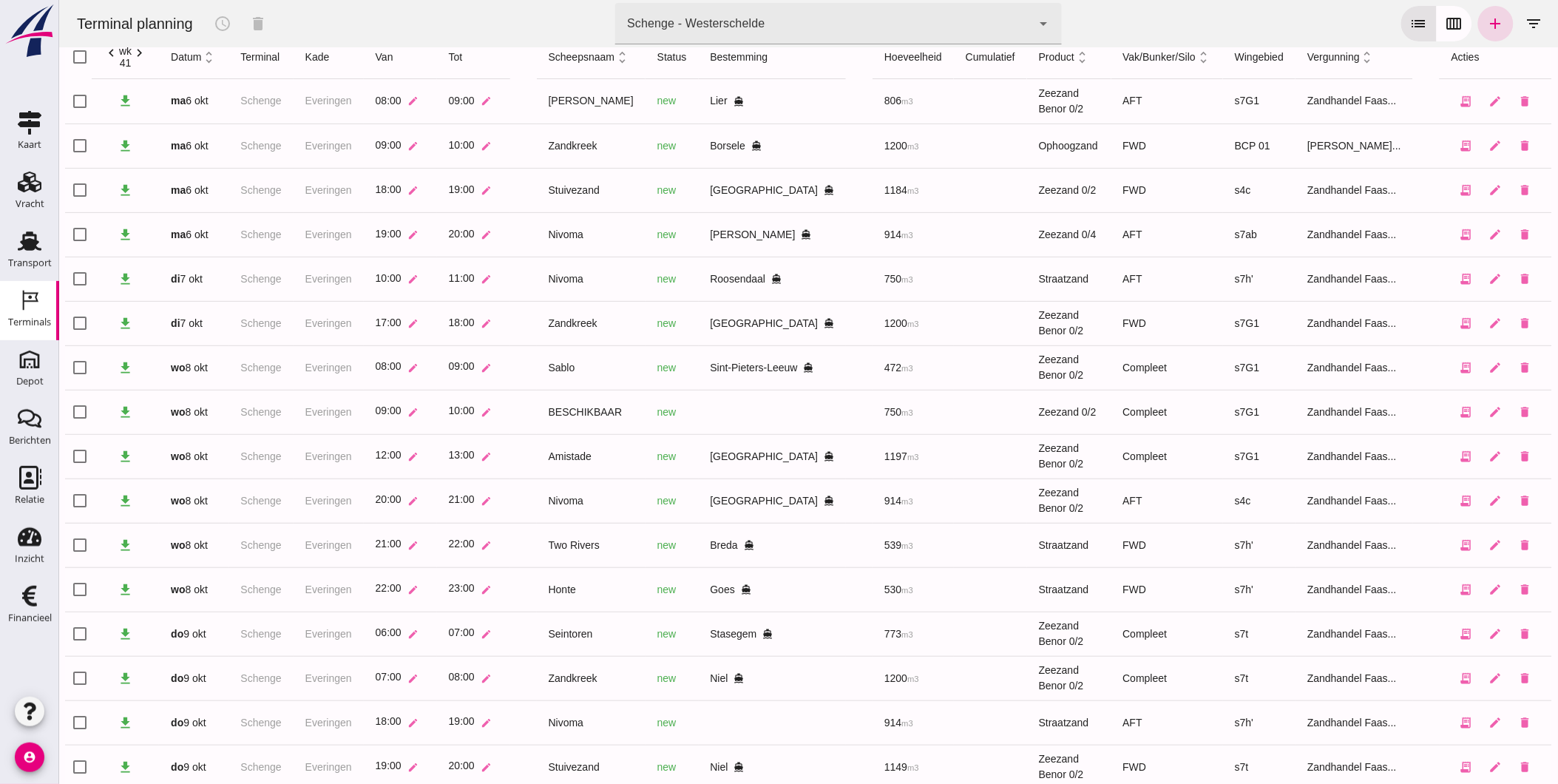
scroll to position [89, 0]
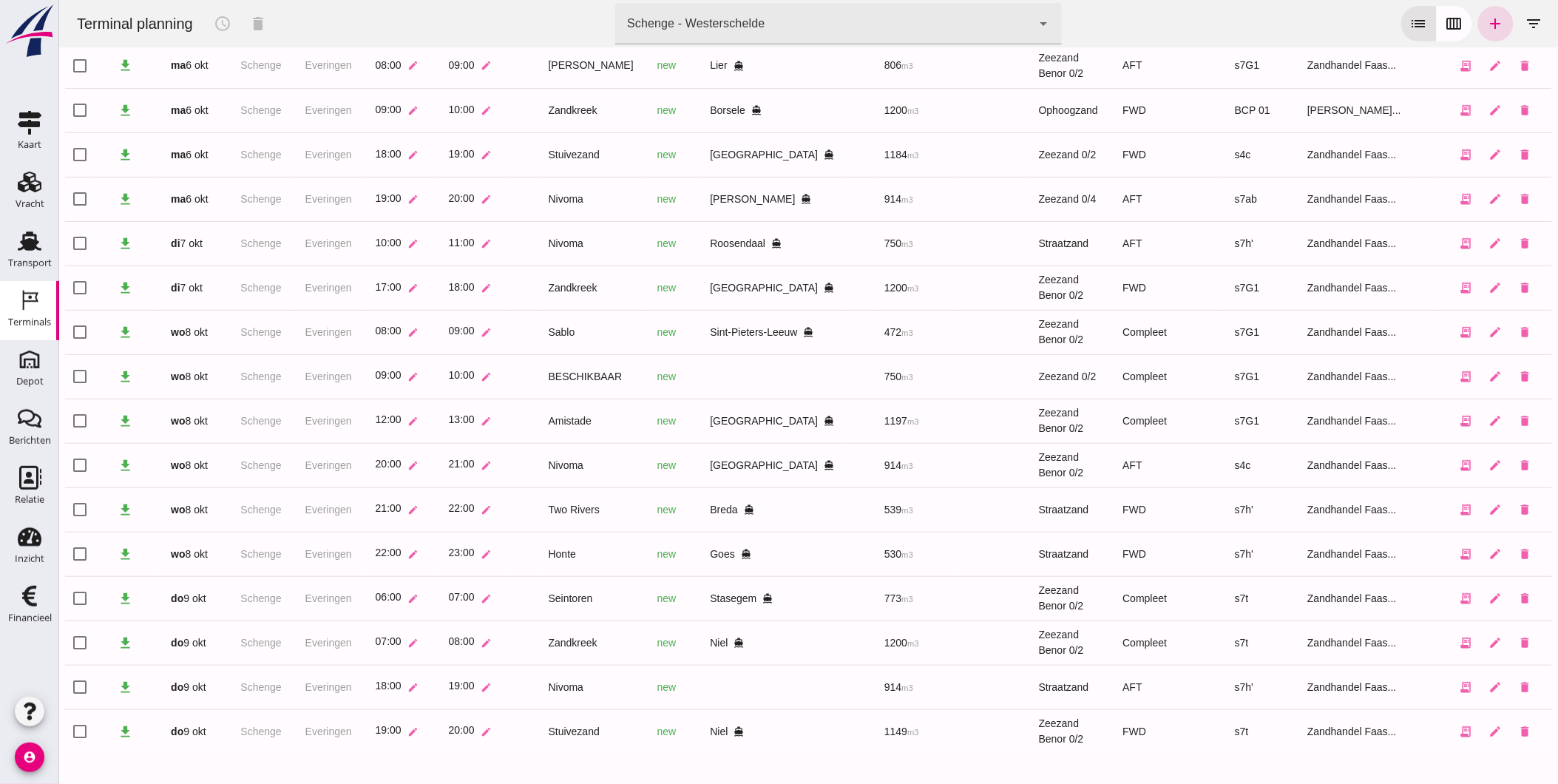
click at [685, 21] on div "Schenge - Westerschelde" at bounding box center [695, 23] width 138 height 18
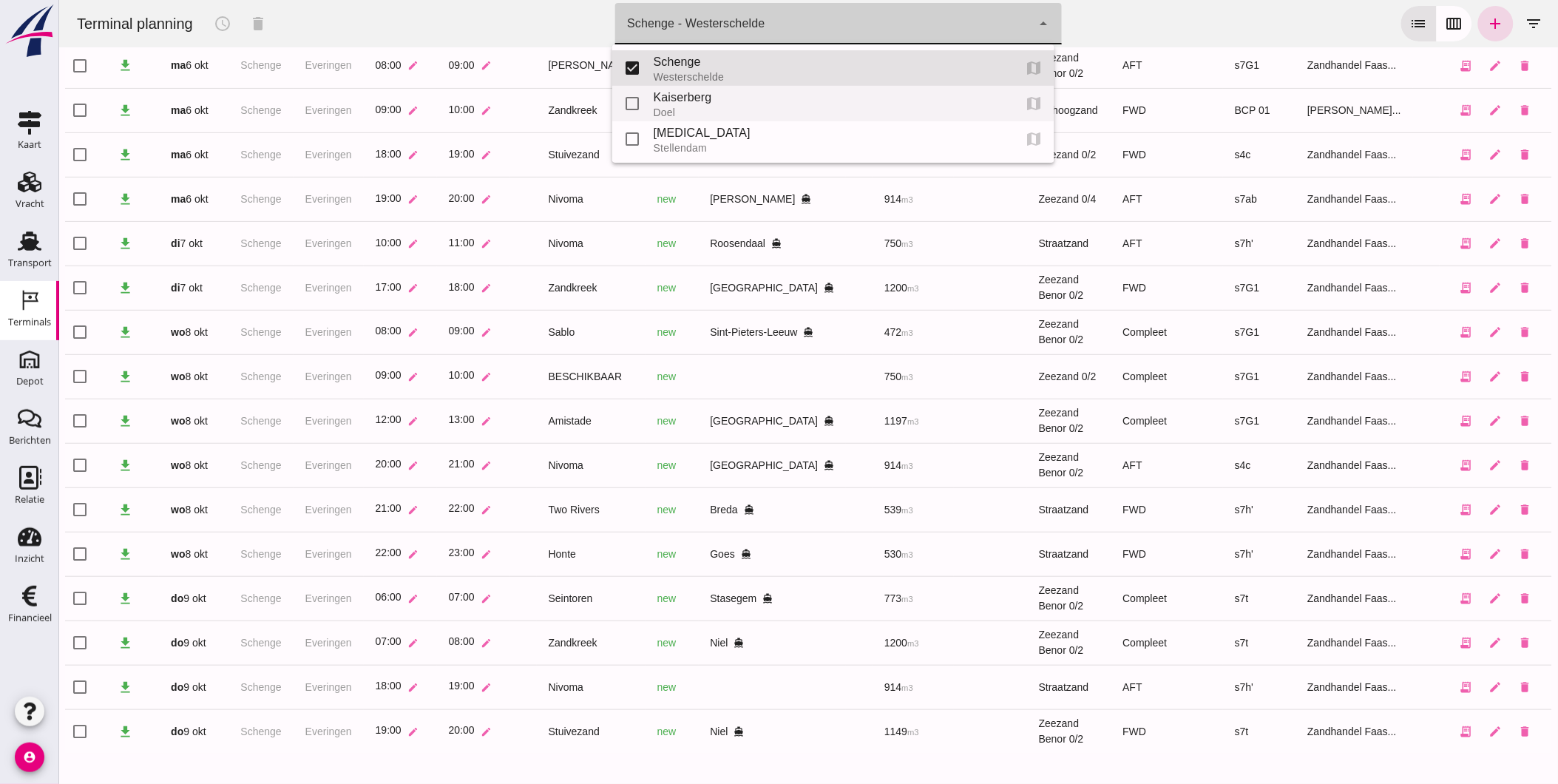
click at [681, 107] on div "Doel" at bounding box center [827, 113] width 348 height 12
type input "7f603609-51ae-4e75-986b-c9057e559465"
checkbox input "false"
checkbox input "true"
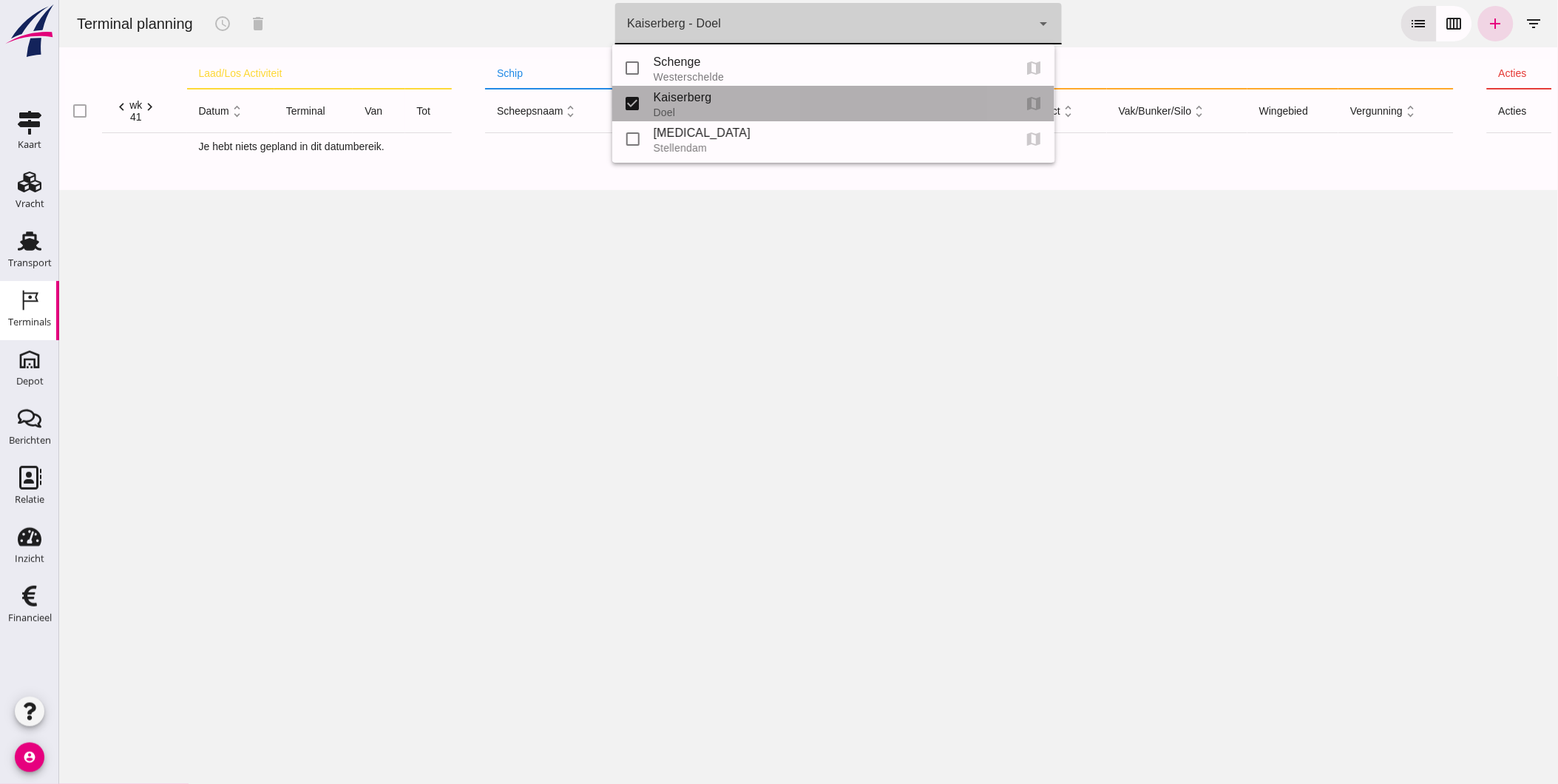
scroll to position [0, 0]
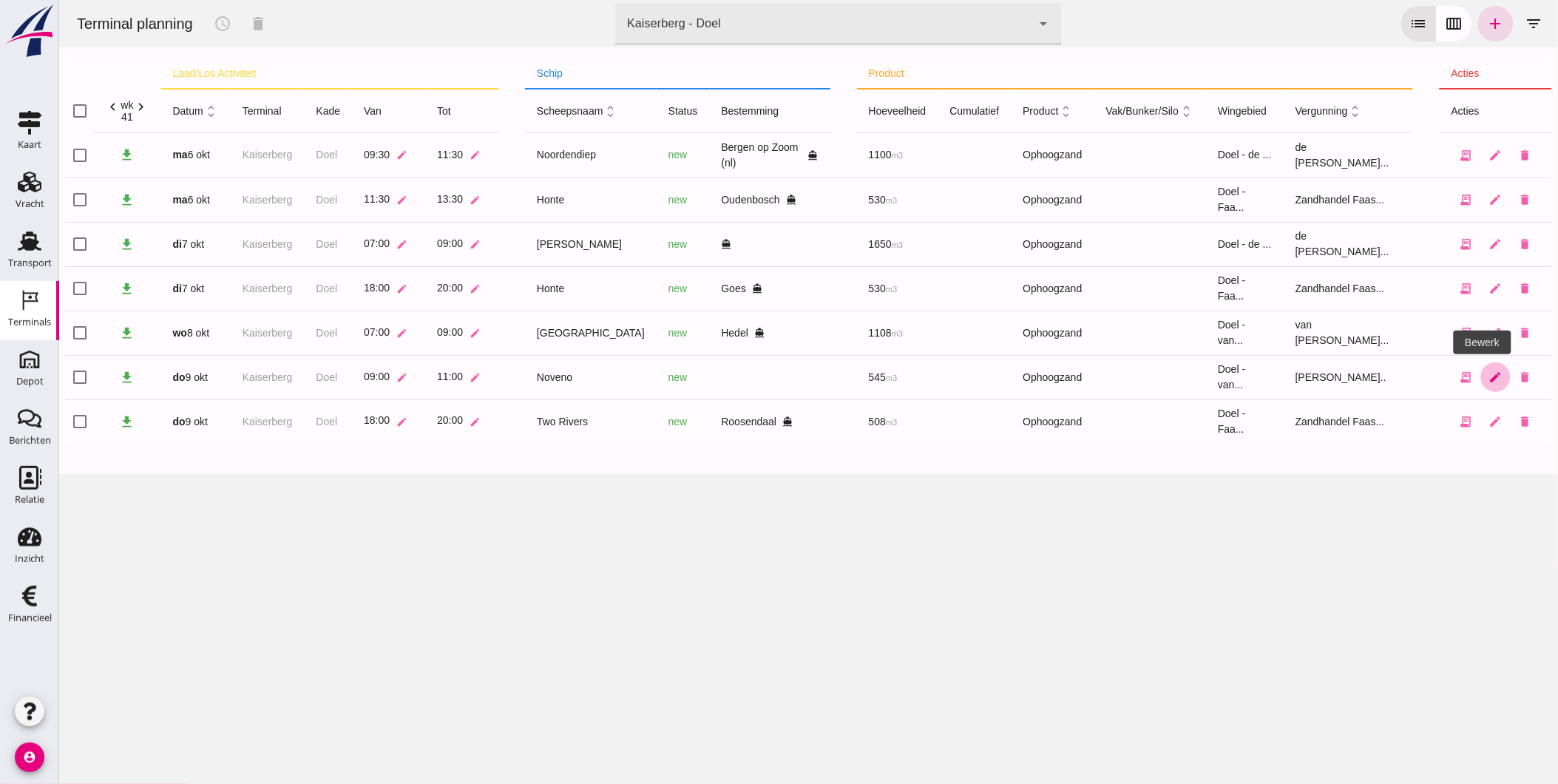
click at [1491, 372] on link "edit" at bounding box center [1495, 377] width 29 height 29
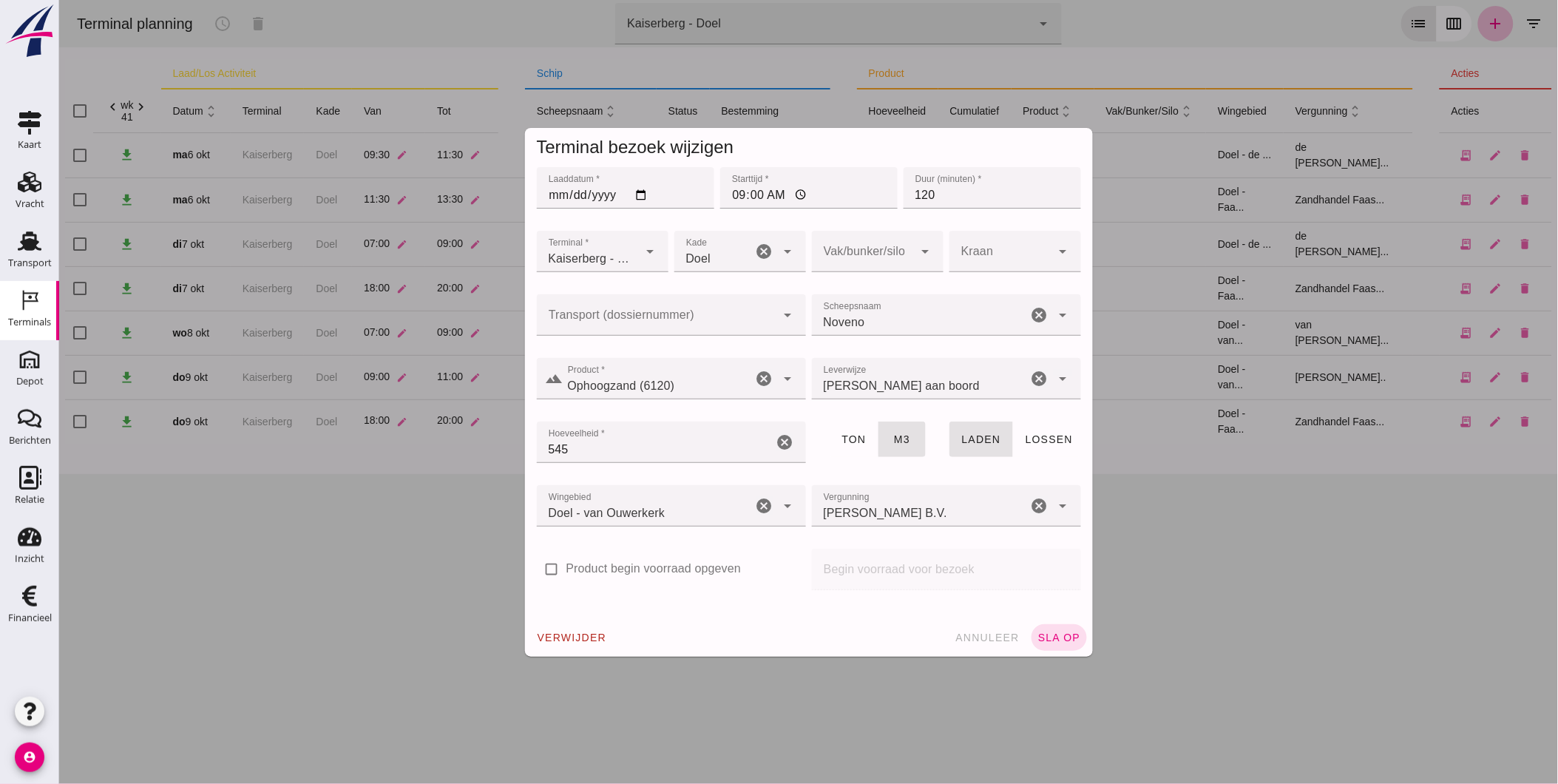
click at [691, 303] on div at bounding box center [655, 316] width 240 height 42
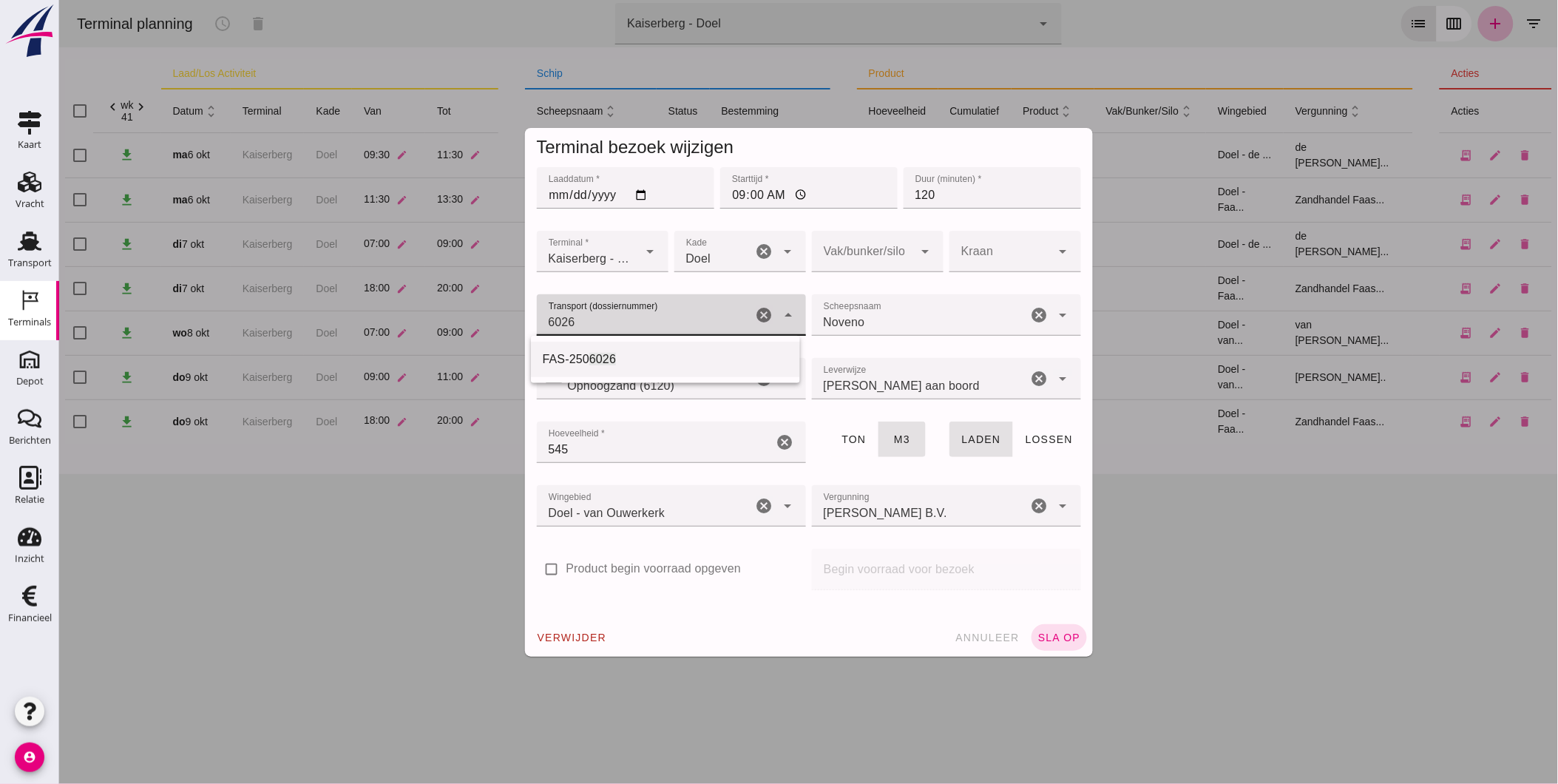
click at [650, 362] on div "FAS-250 6026" at bounding box center [665, 359] width 245 height 18
type input "FAS-2506026"
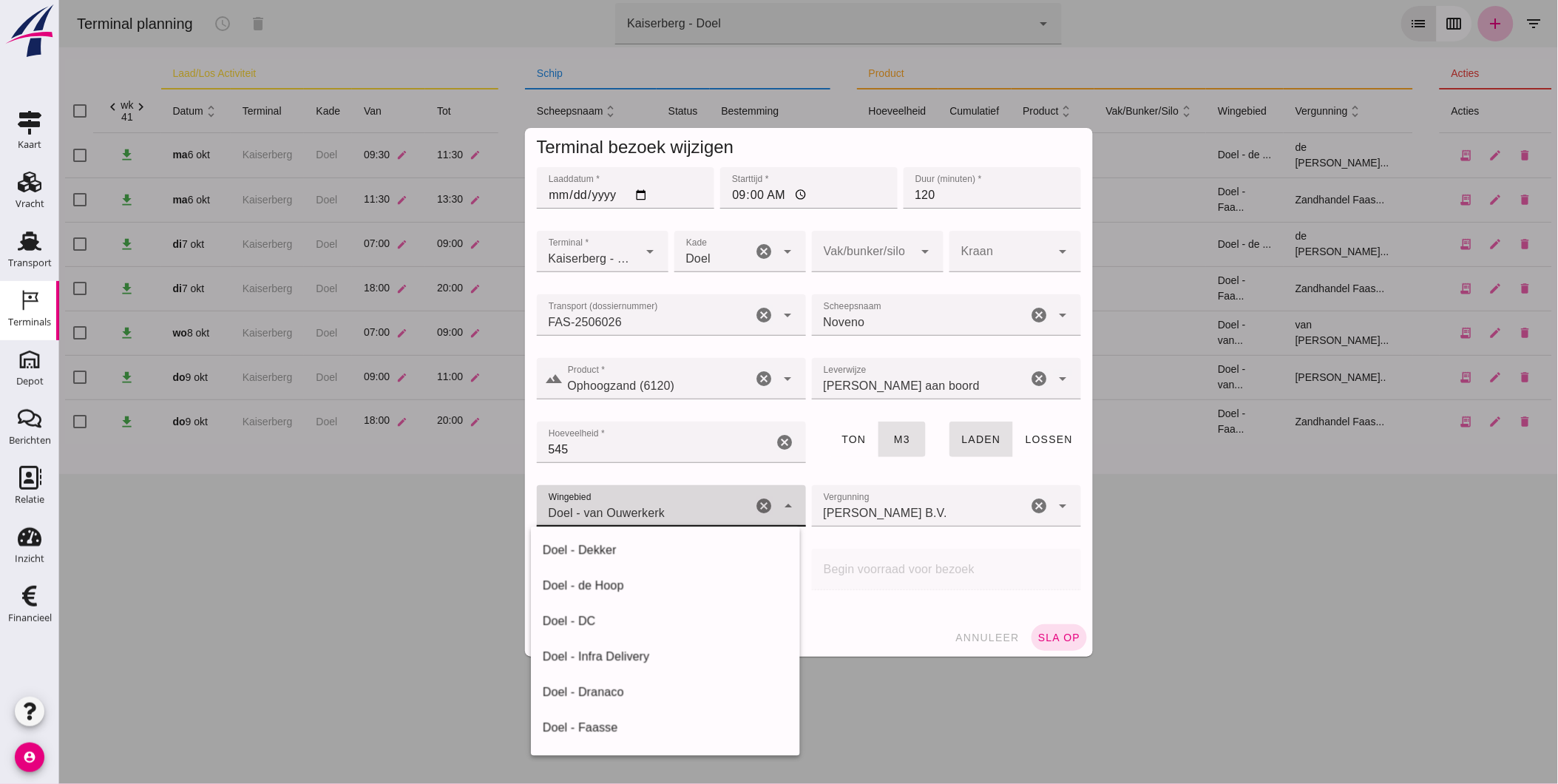
click at [711, 506] on div "Doel - van Ouwerkerk 199" at bounding box center [644, 506] width 216 height 42
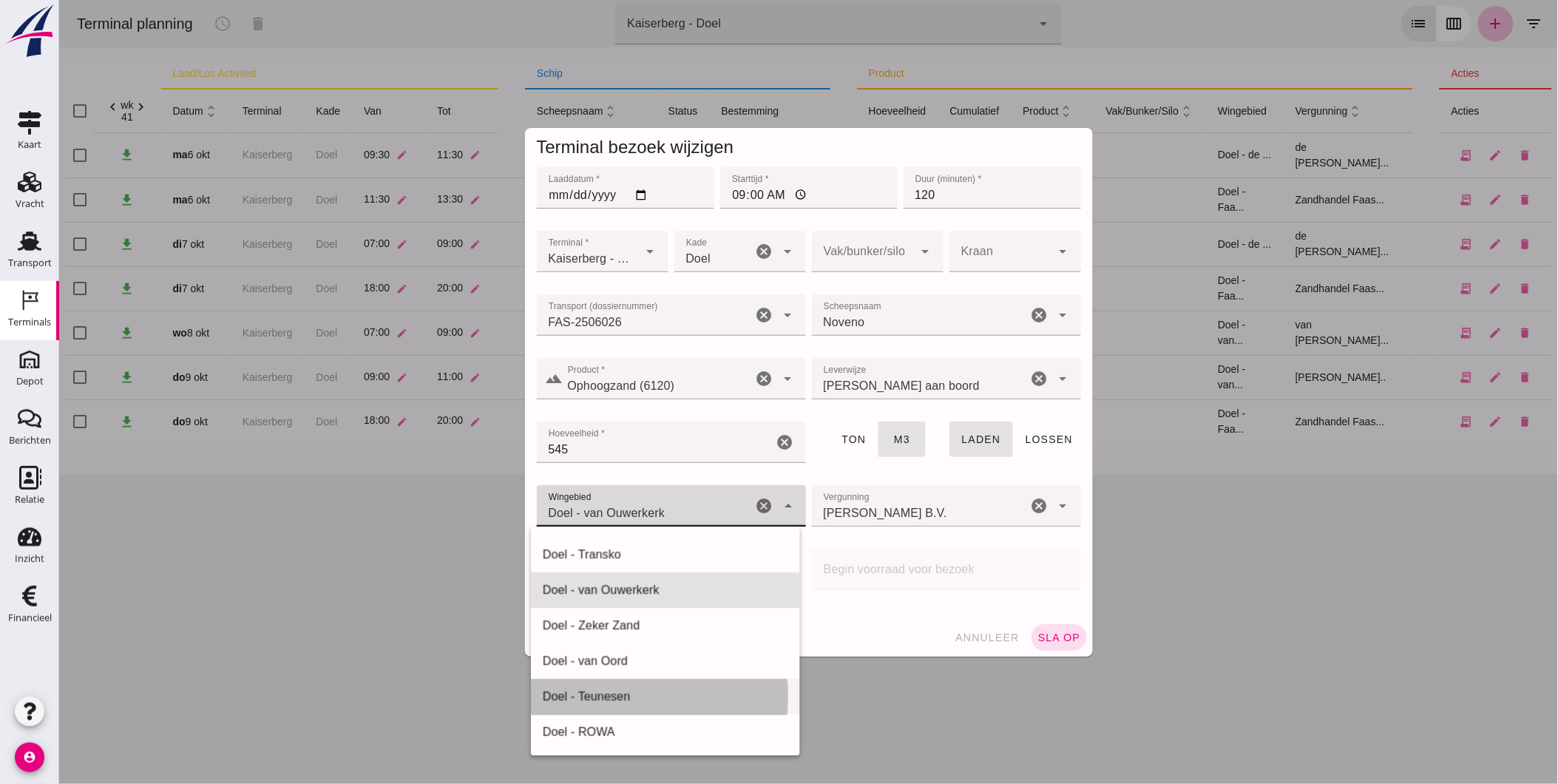
click at [650, 693] on div "Doel - Teunesen" at bounding box center [665, 696] width 245 height 18
type input "380"
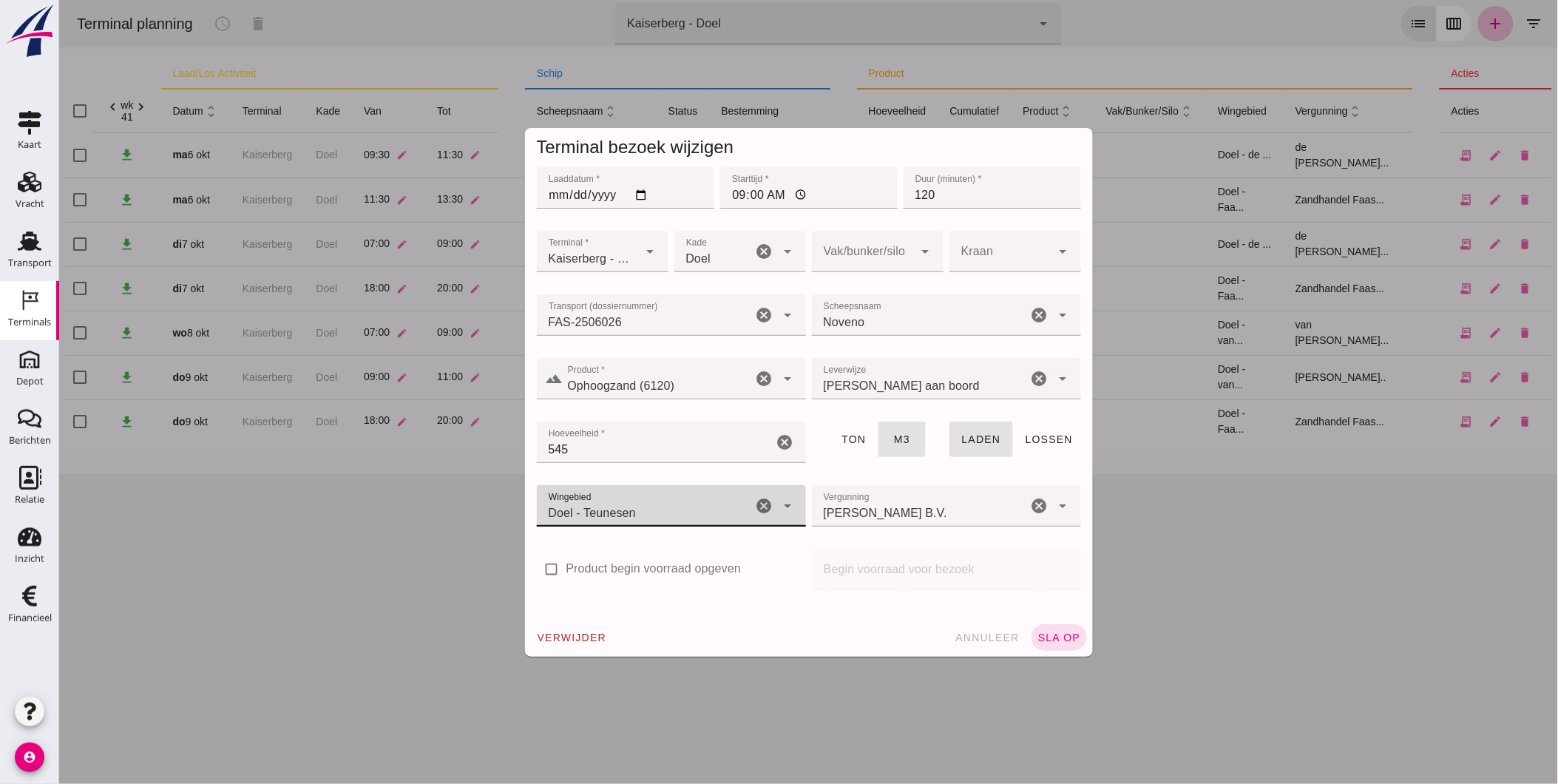
click at [1040, 633] on span "sla op" at bounding box center [1059, 637] width 43 height 12
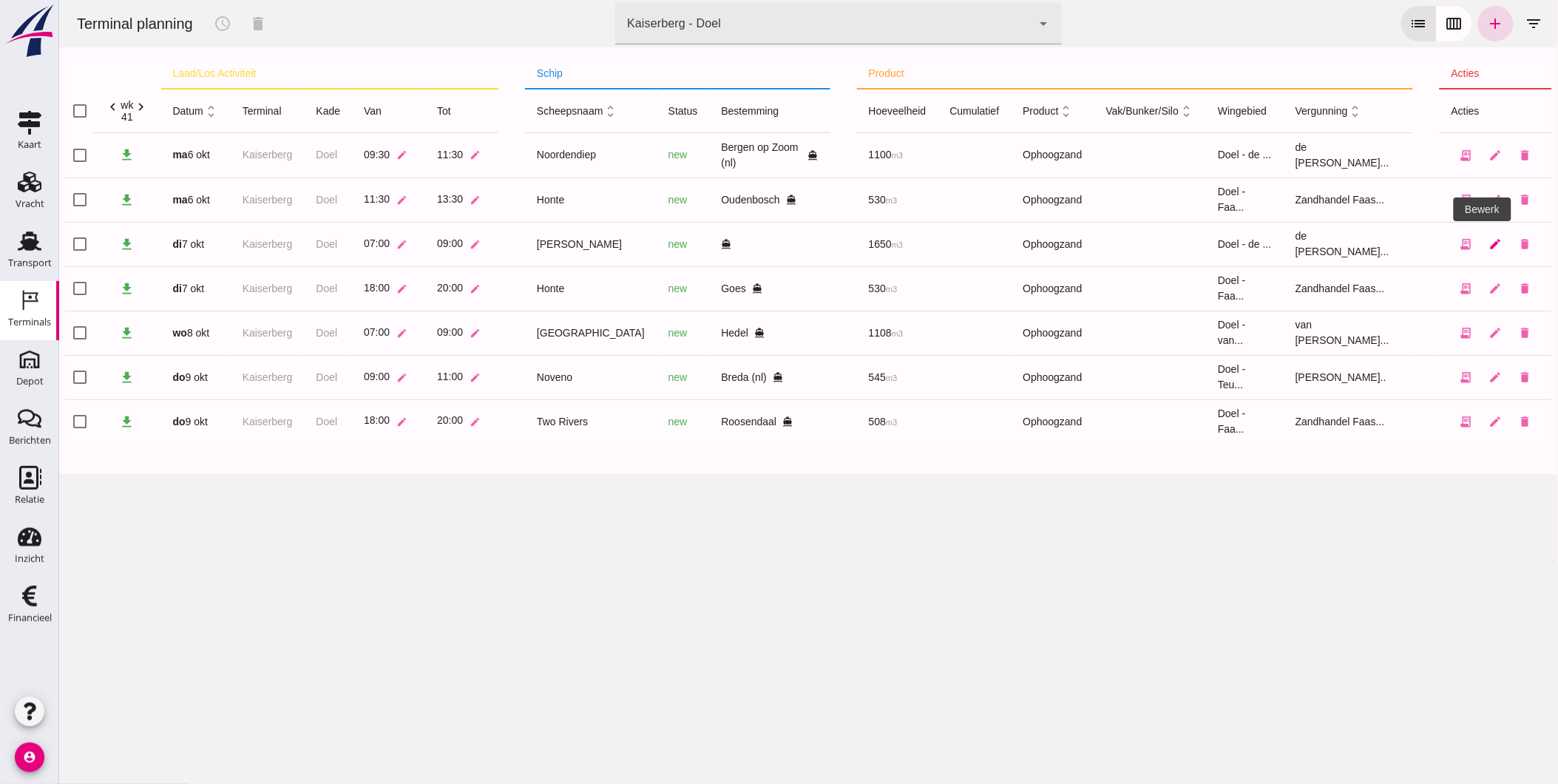
click at [1489, 246] on icon "edit" at bounding box center [1495, 244] width 13 height 13
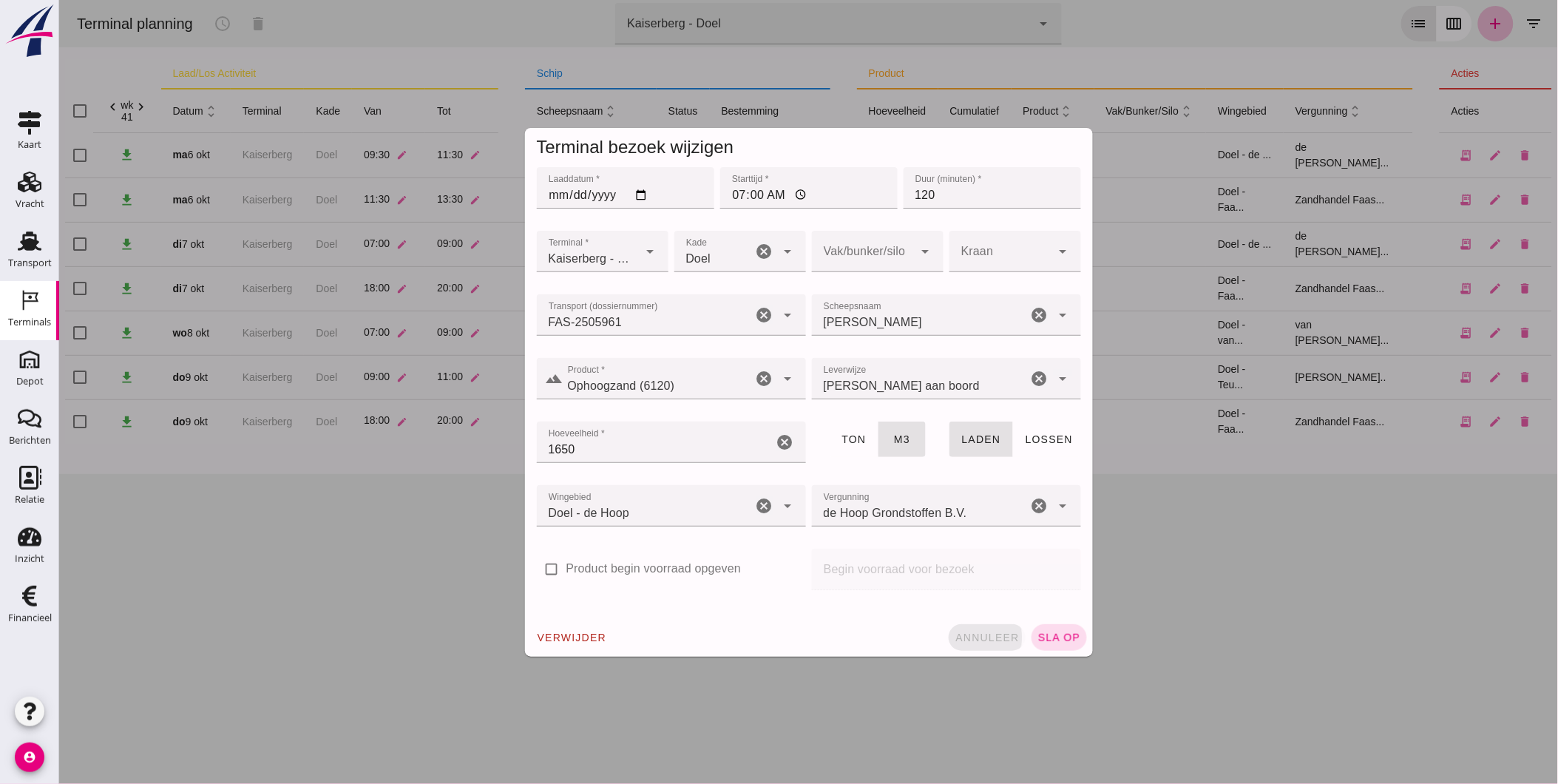
click at [983, 634] on span "annuleer" at bounding box center [987, 637] width 65 height 12
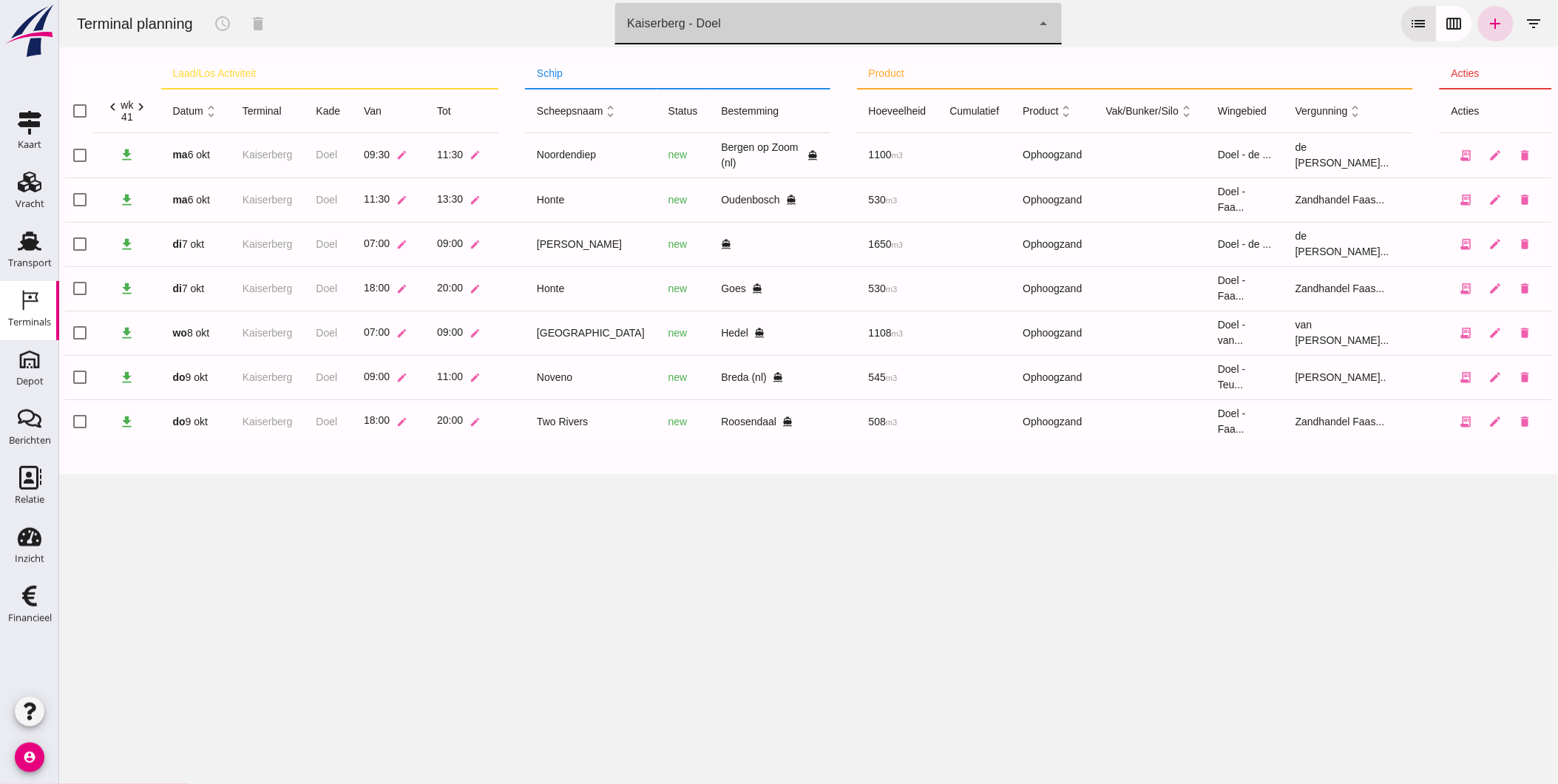
click at [724, 23] on div "Kaiserberg - Doel 7f603609-51ae-4e75-986b-c9057e559465" at bounding box center [822, 24] width 417 height 42
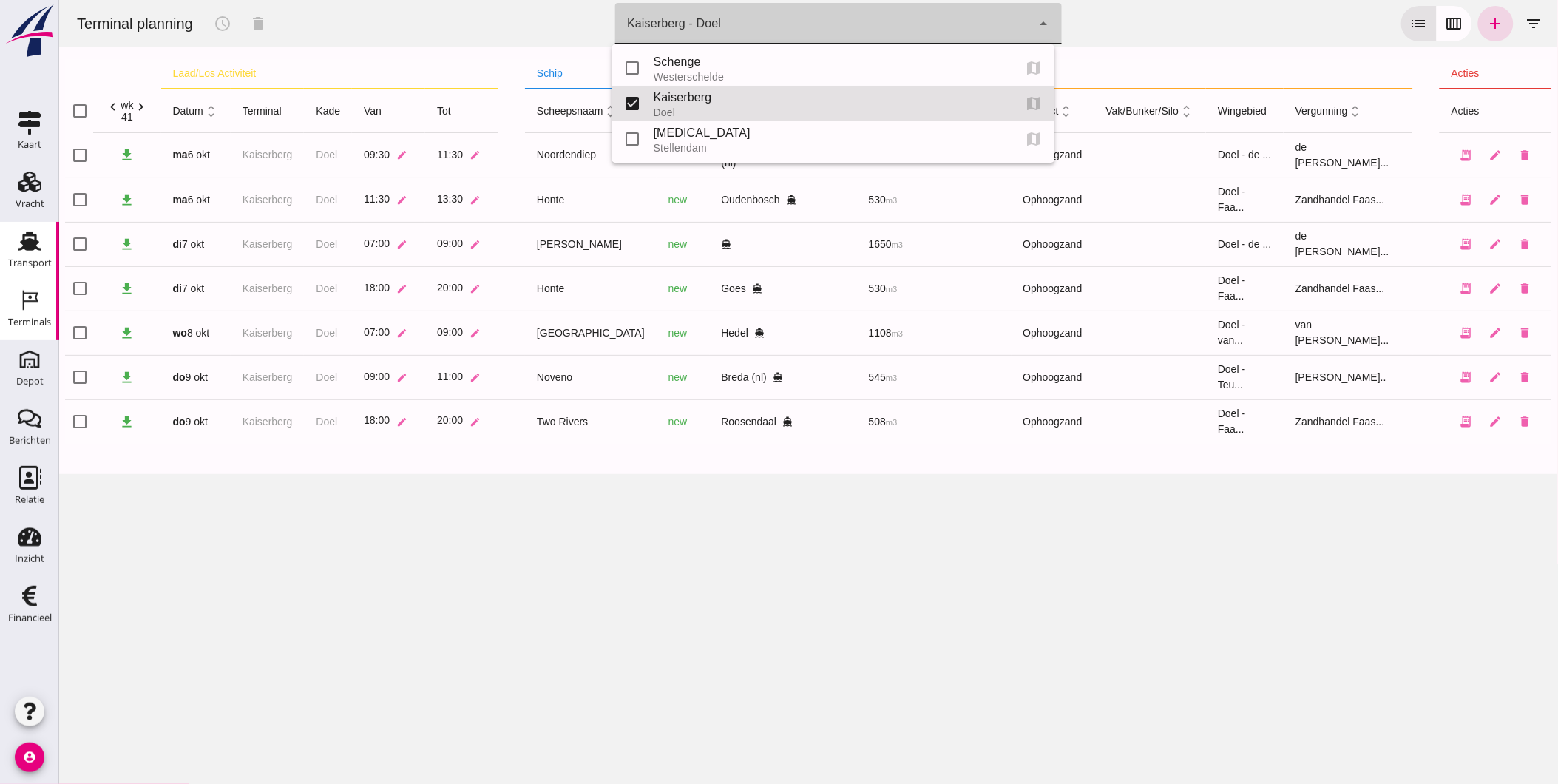
drag, startPoint x: 33, startPoint y: 262, endPoint x: 15, endPoint y: 272, distance: 20.6
click at [33, 262] on div "Transport" at bounding box center [30, 263] width 43 height 10
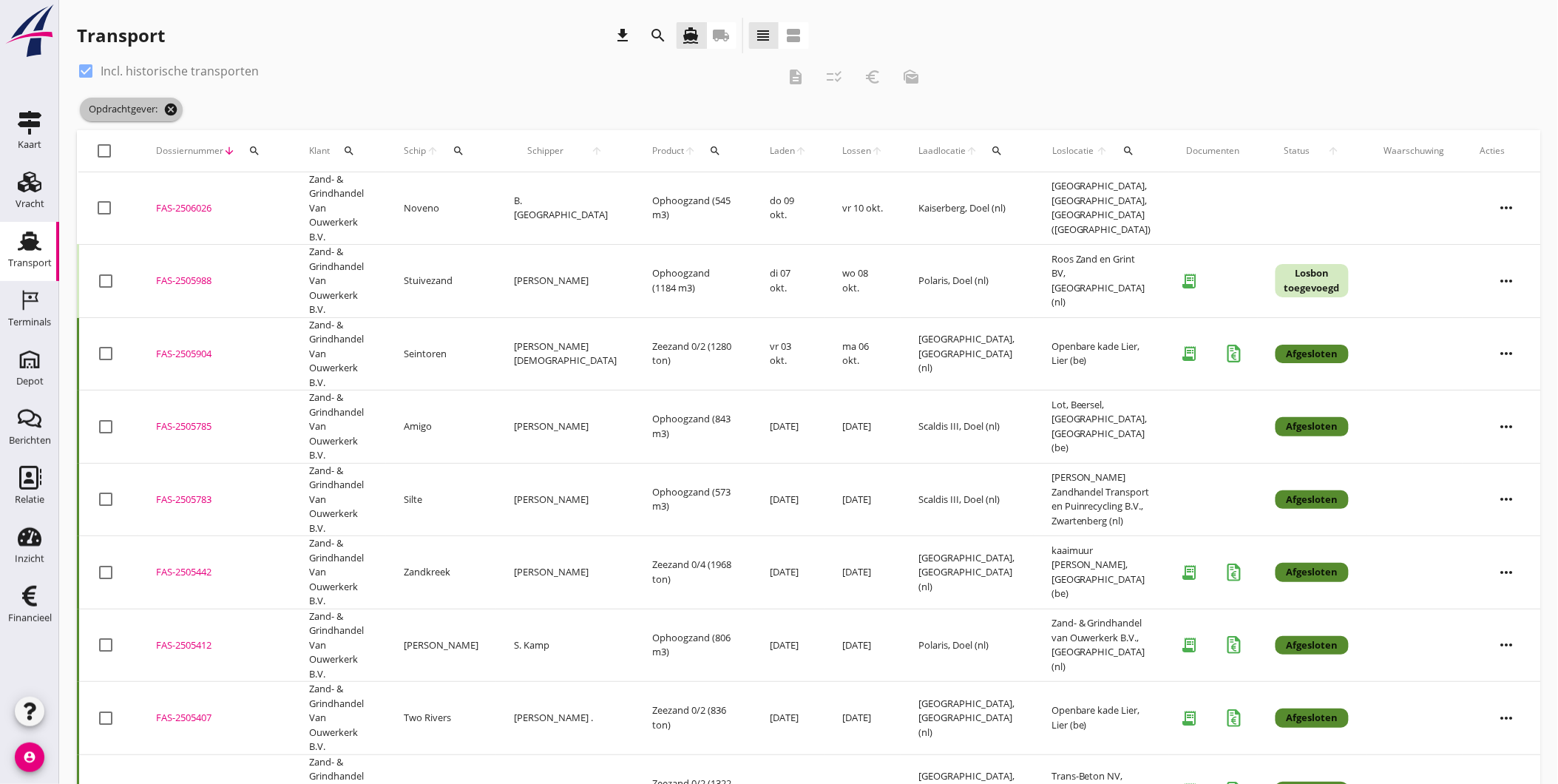
click at [173, 114] on icon "cancel" at bounding box center [171, 109] width 15 height 15
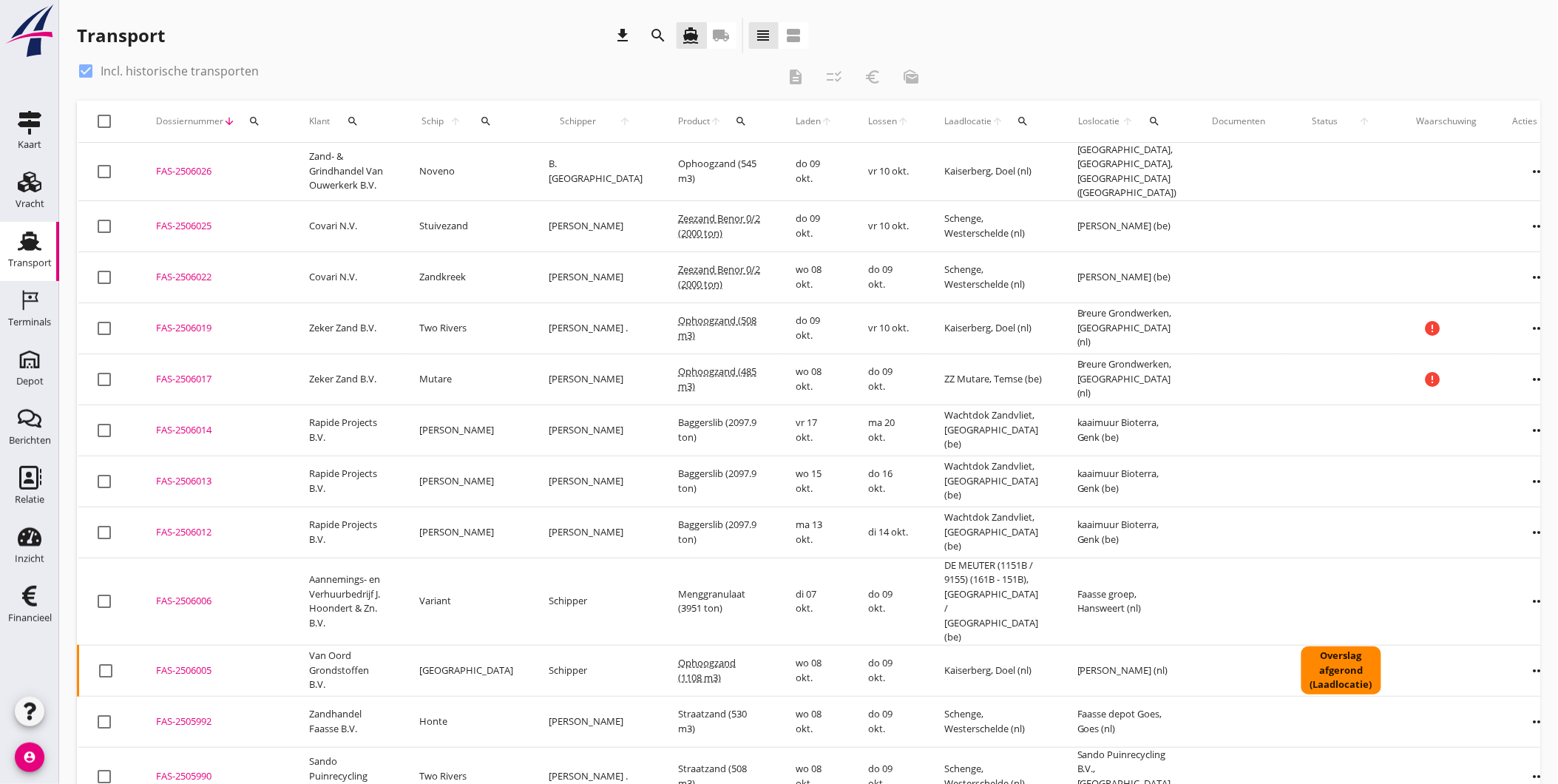
click at [196, 272] on div "FAS-2506022" at bounding box center [215, 277] width 118 height 15
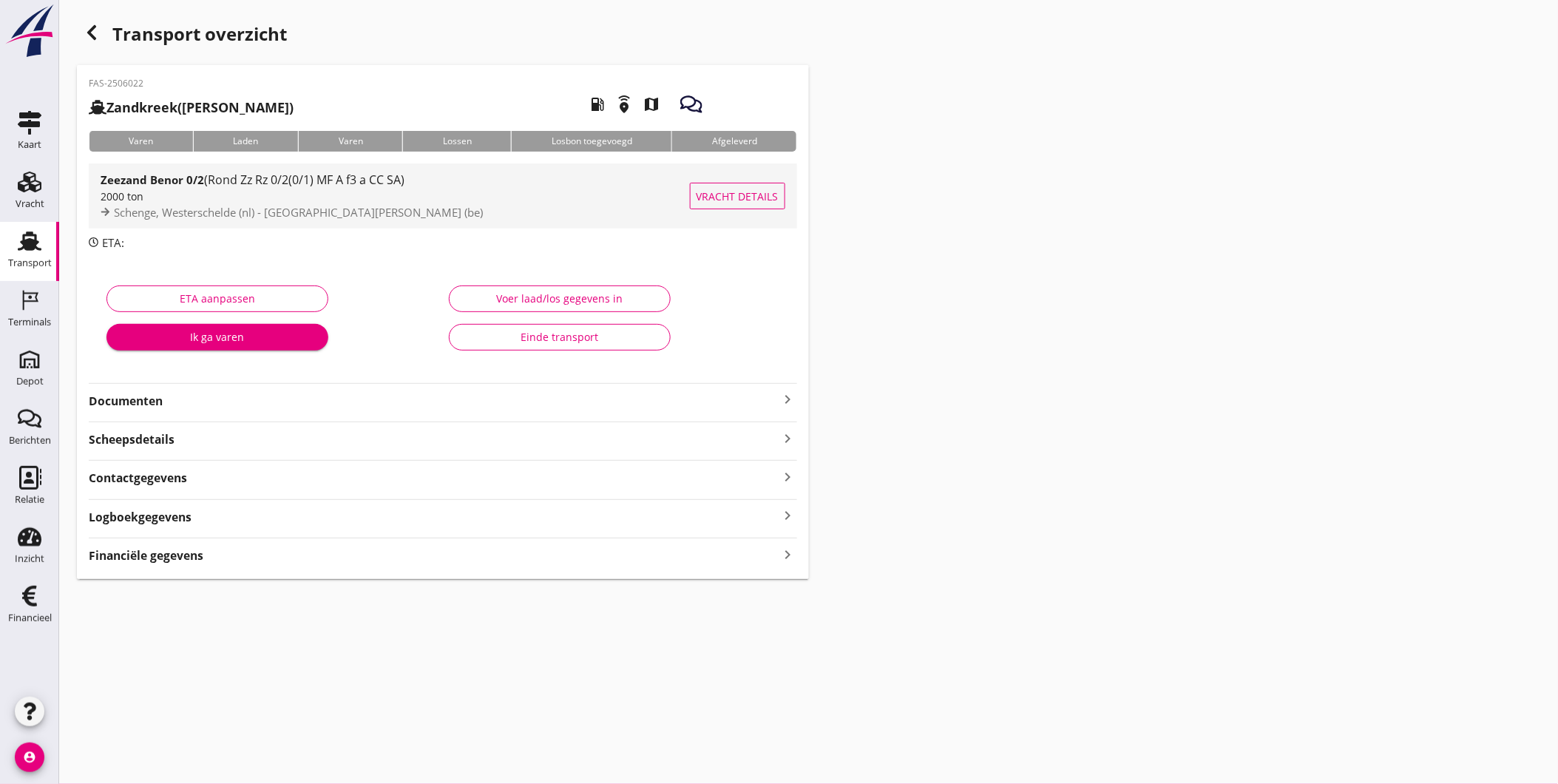
click at [249, 197] on div "2000 ton" at bounding box center [395, 196] width 589 height 16
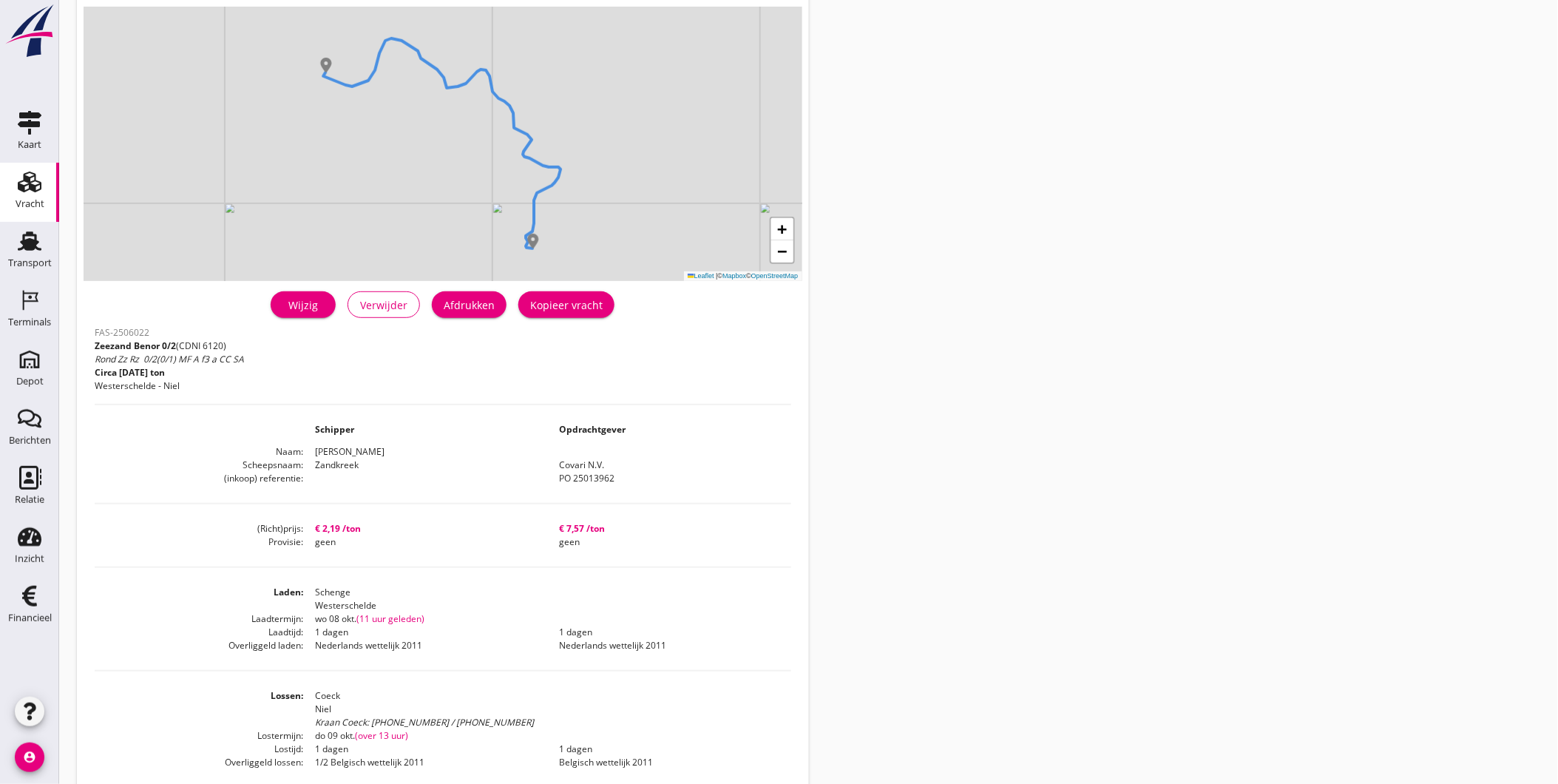
scroll to position [164, 0]
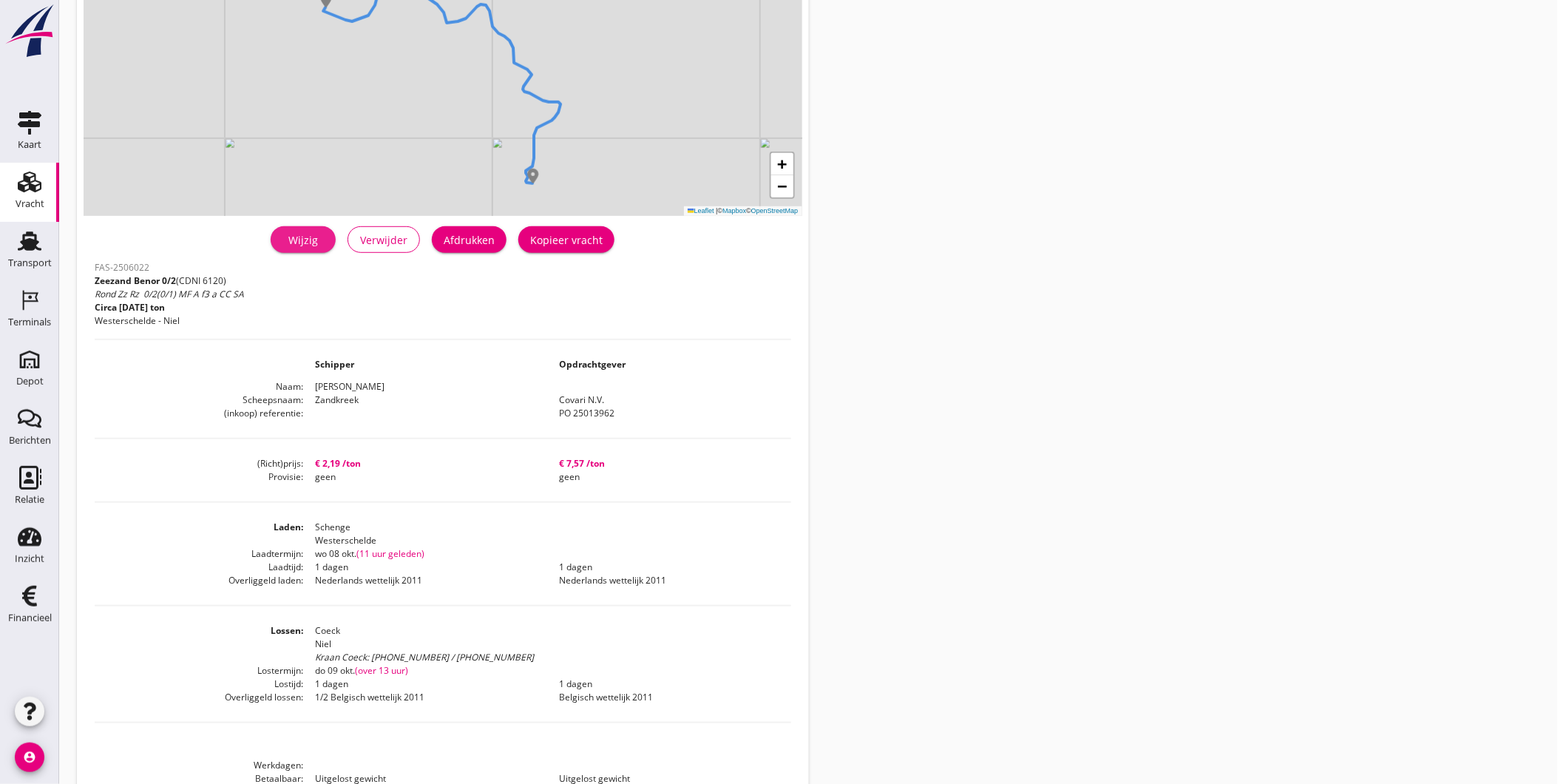
click at [323, 248] on link "Wijzig" at bounding box center [303, 240] width 65 height 27
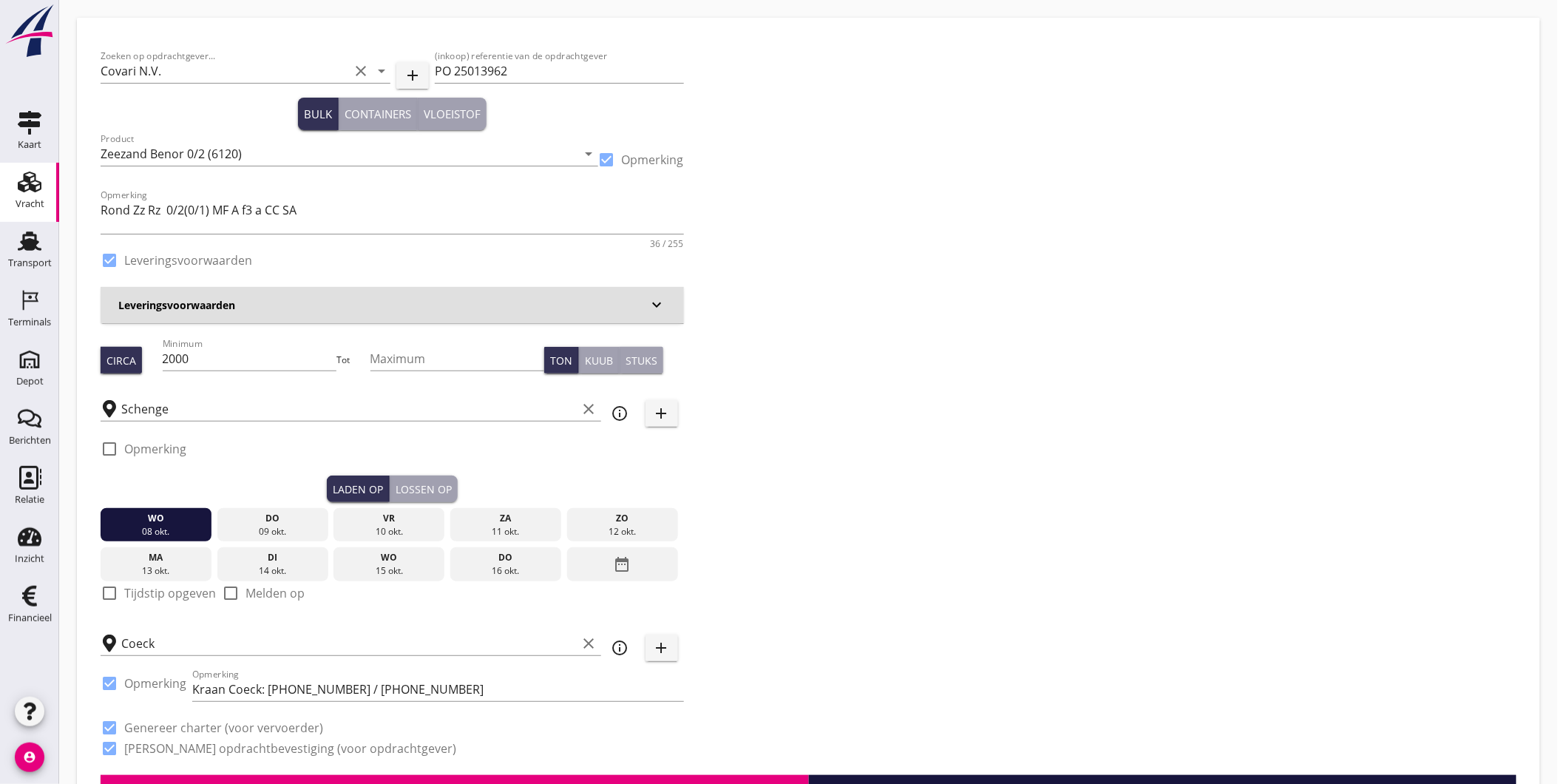
click at [249, 522] on div "do" at bounding box center [273, 518] width 104 height 13
click at [409, 491] on div "Lossen op" at bounding box center [423, 489] width 56 height 16
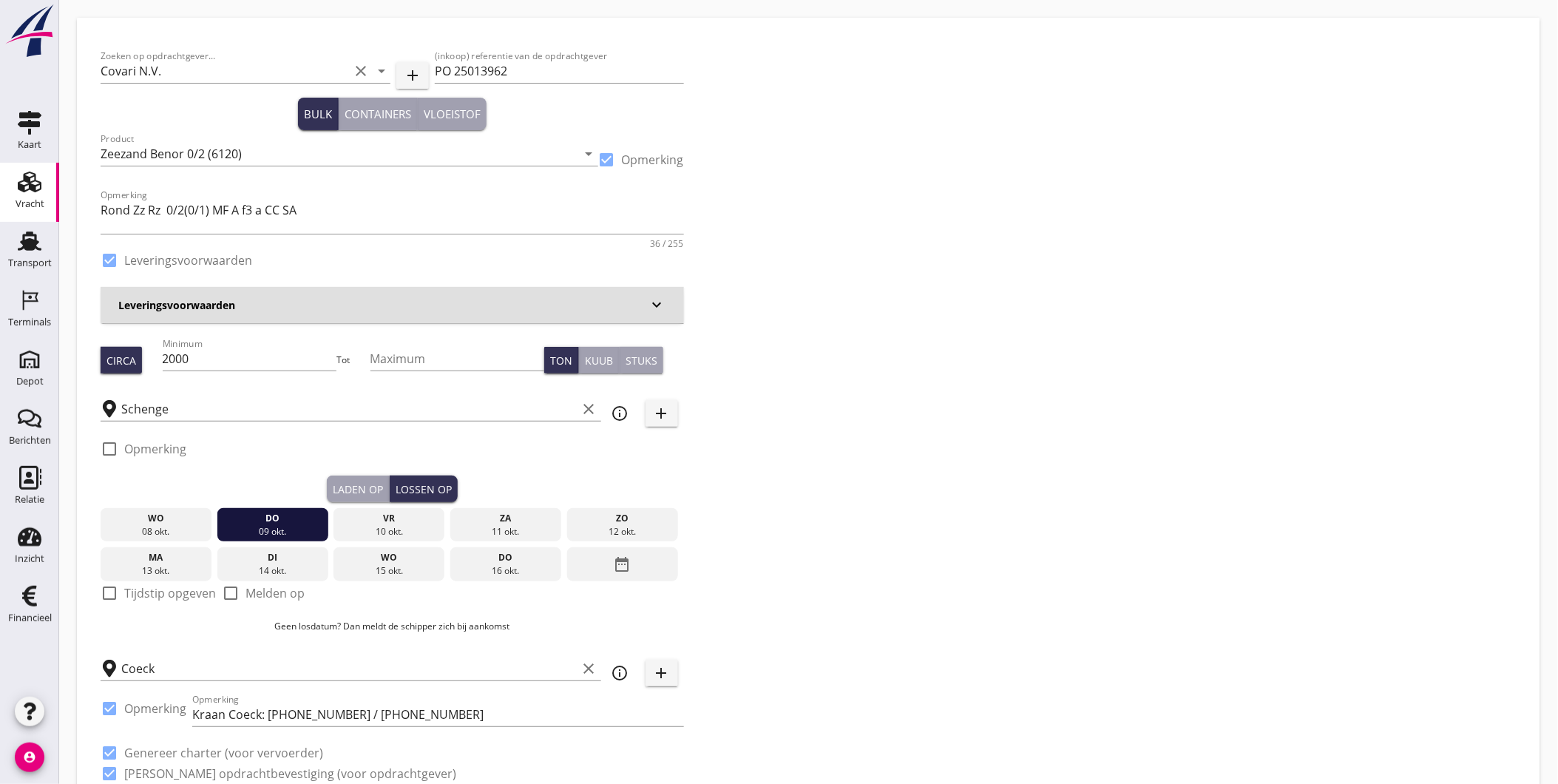
click at [341, 485] on div "Laden op" at bounding box center [358, 489] width 50 height 16
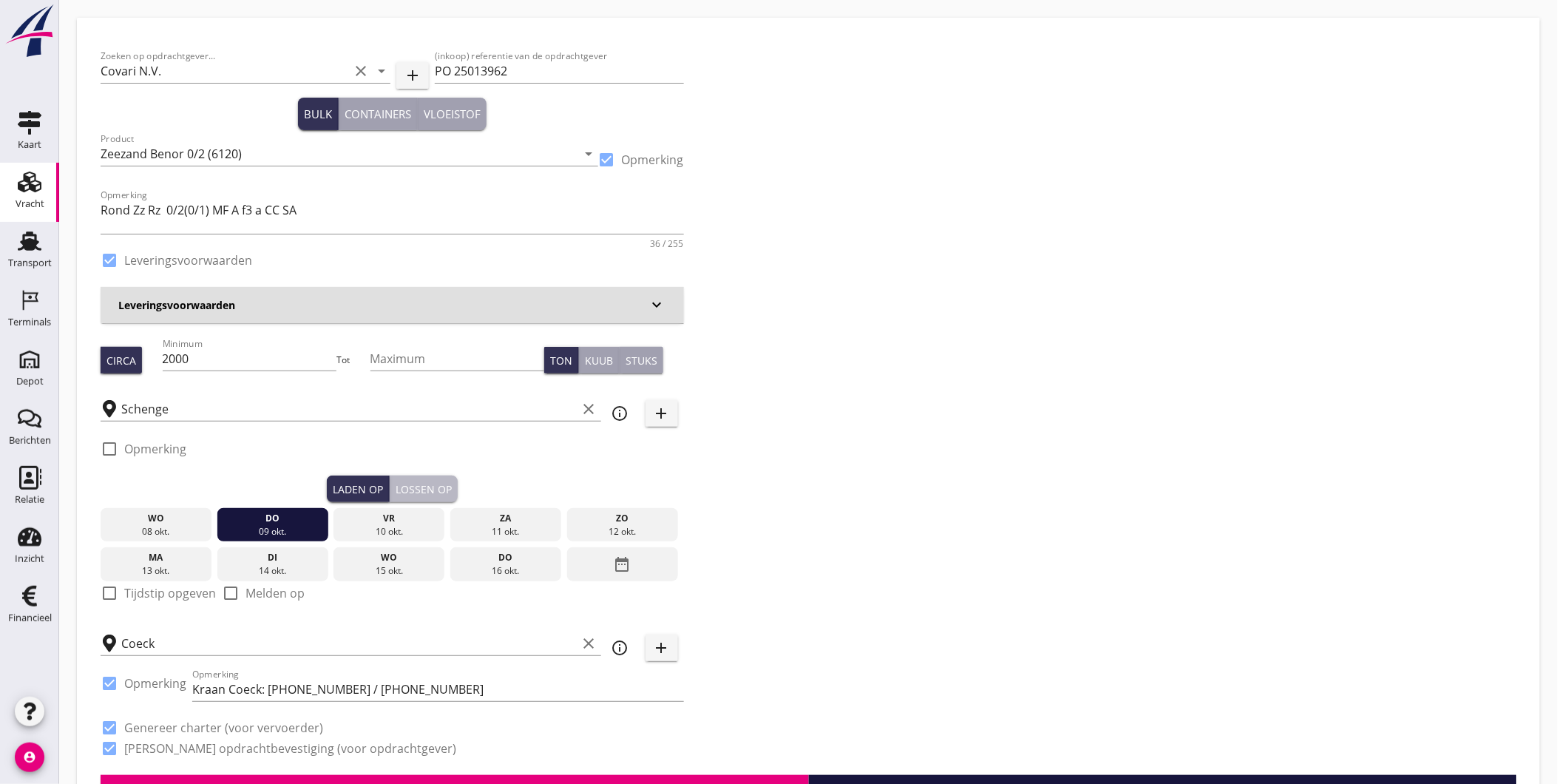
click at [422, 483] on div "Lossen op" at bounding box center [423, 489] width 56 height 16
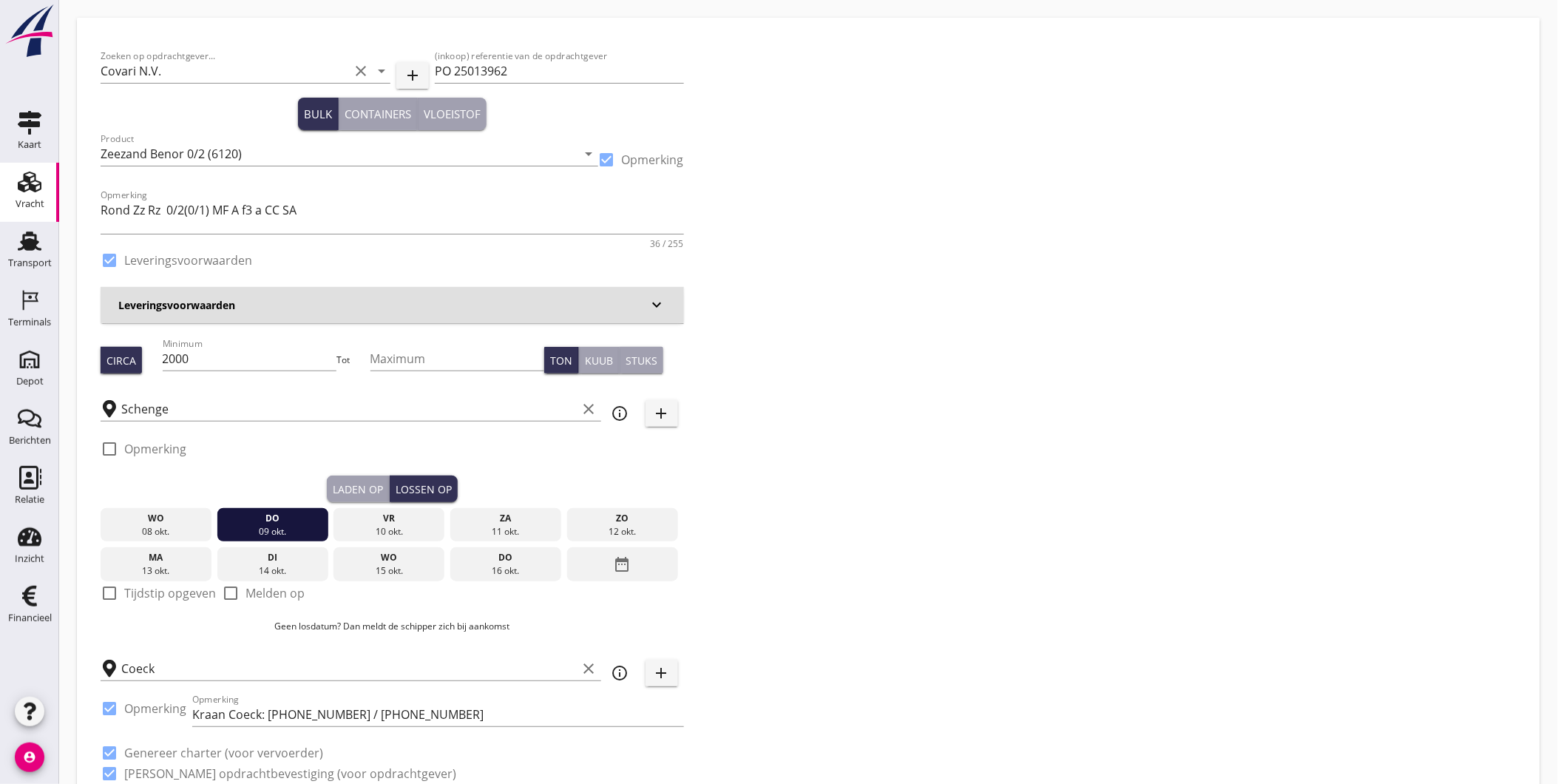
click at [352, 472] on div "check_box_outline_blank Opmerking" at bounding box center [392, 453] width 584 height 44
click at [368, 488] on div "Laden op" at bounding box center [358, 489] width 50 height 16
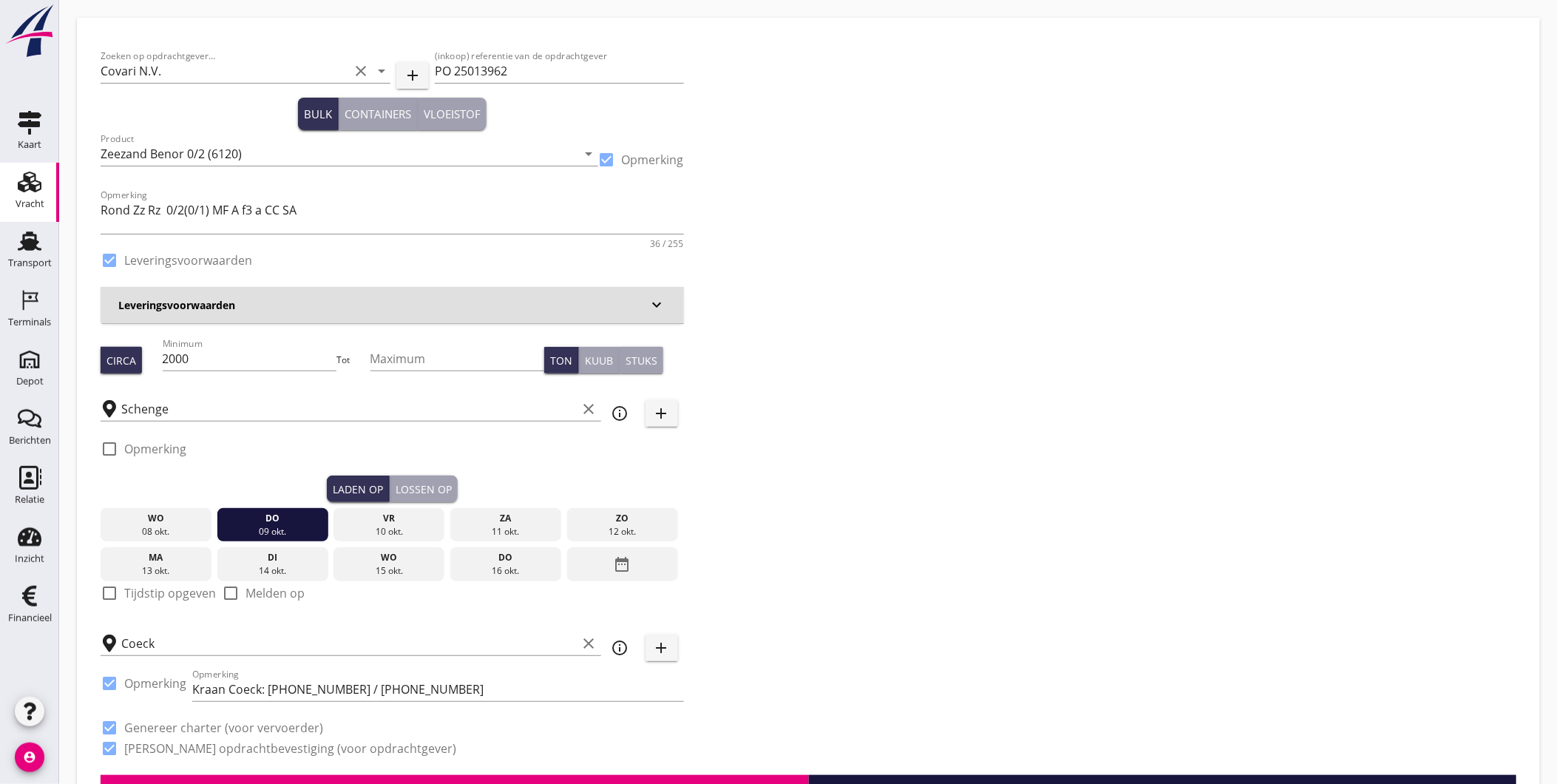
click at [427, 484] on div "Lossen op" at bounding box center [423, 489] width 56 height 16
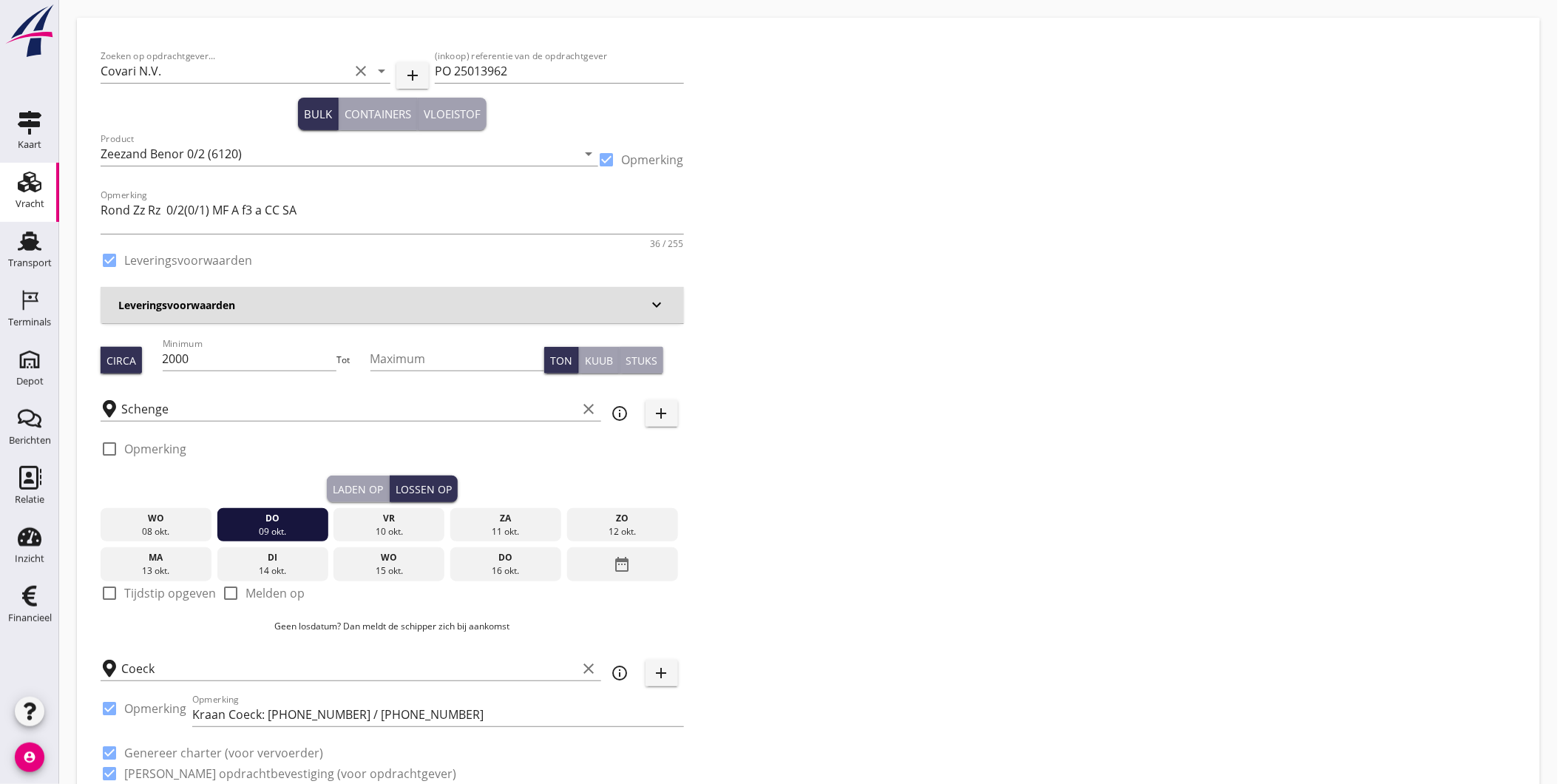
click at [348, 487] on div "Laden op" at bounding box center [358, 489] width 50 height 16
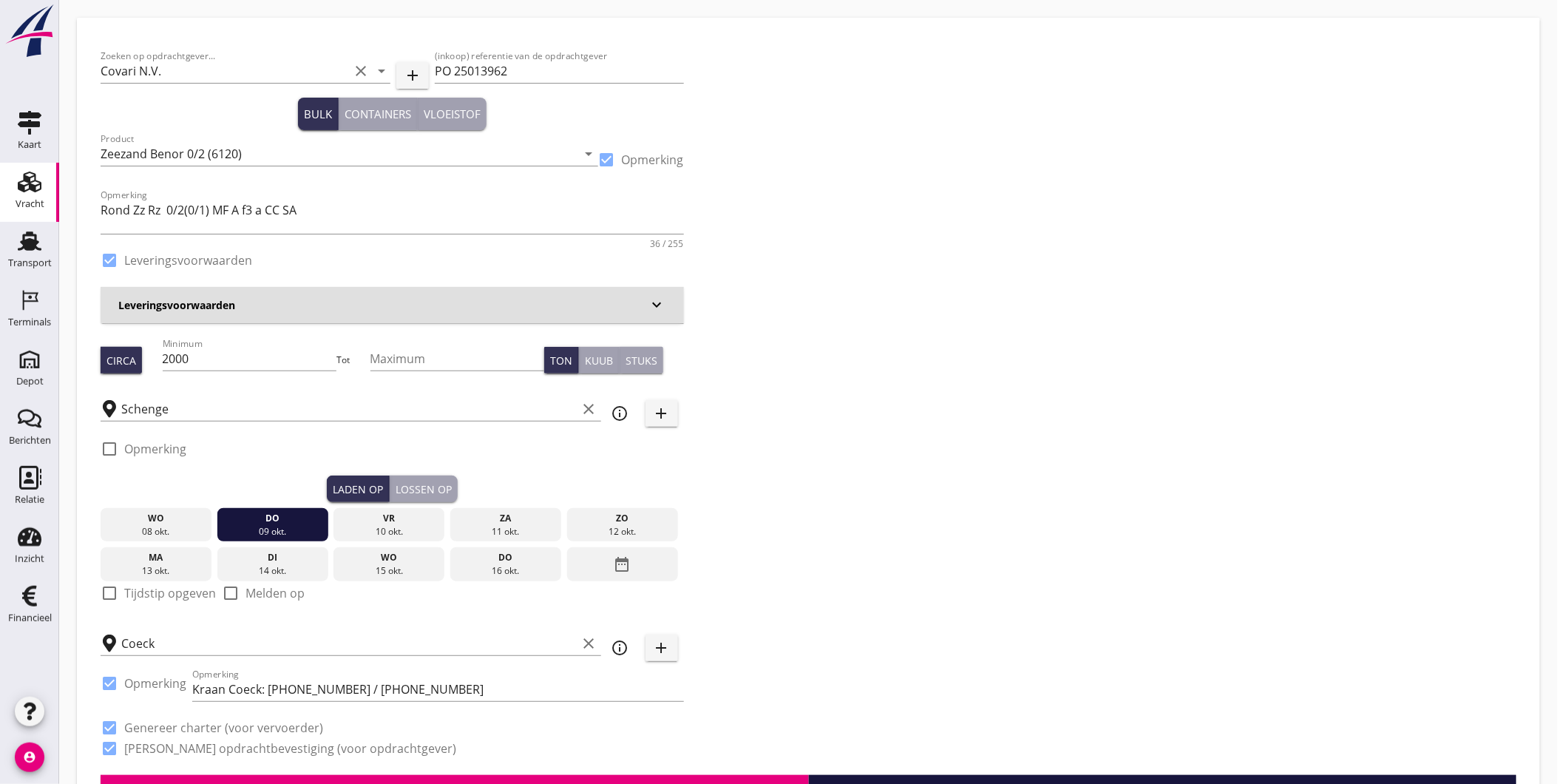
click at [424, 488] on div "Lossen op" at bounding box center [423, 489] width 56 height 16
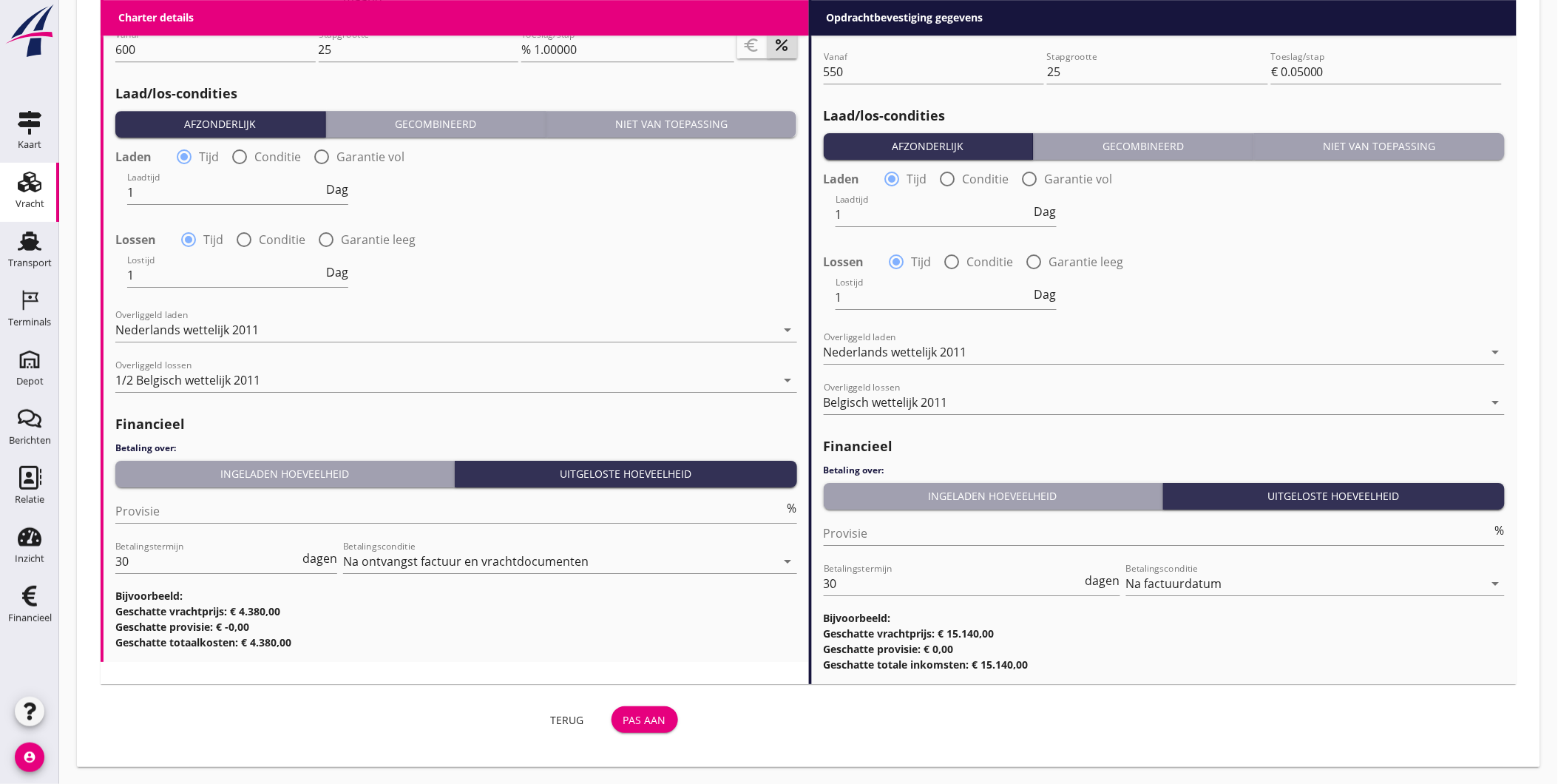
click at [650, 712] on div "Pas aan" at bounding box center [645, 720] width 43 height 16
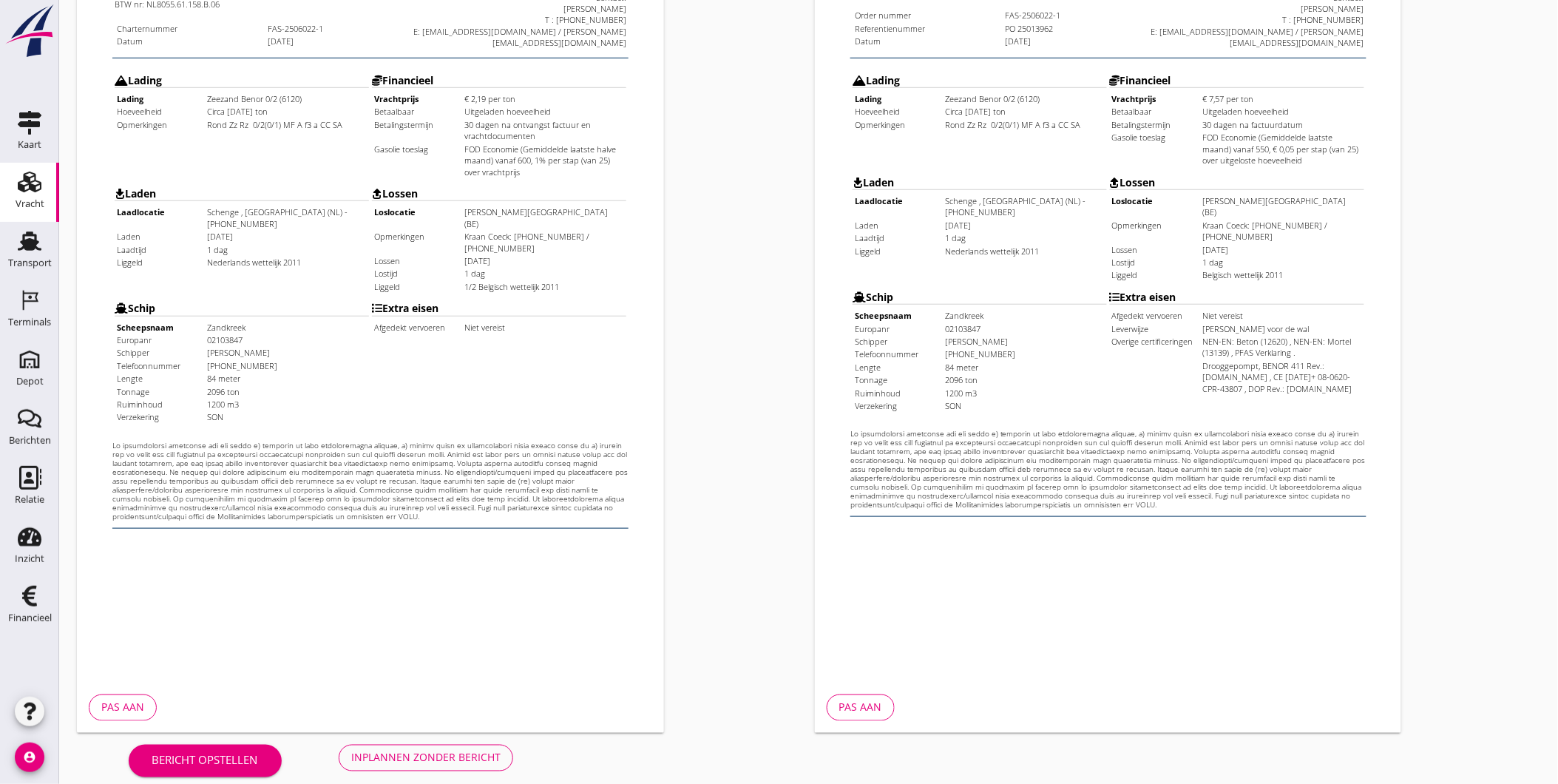
scroll to position [311, 0]
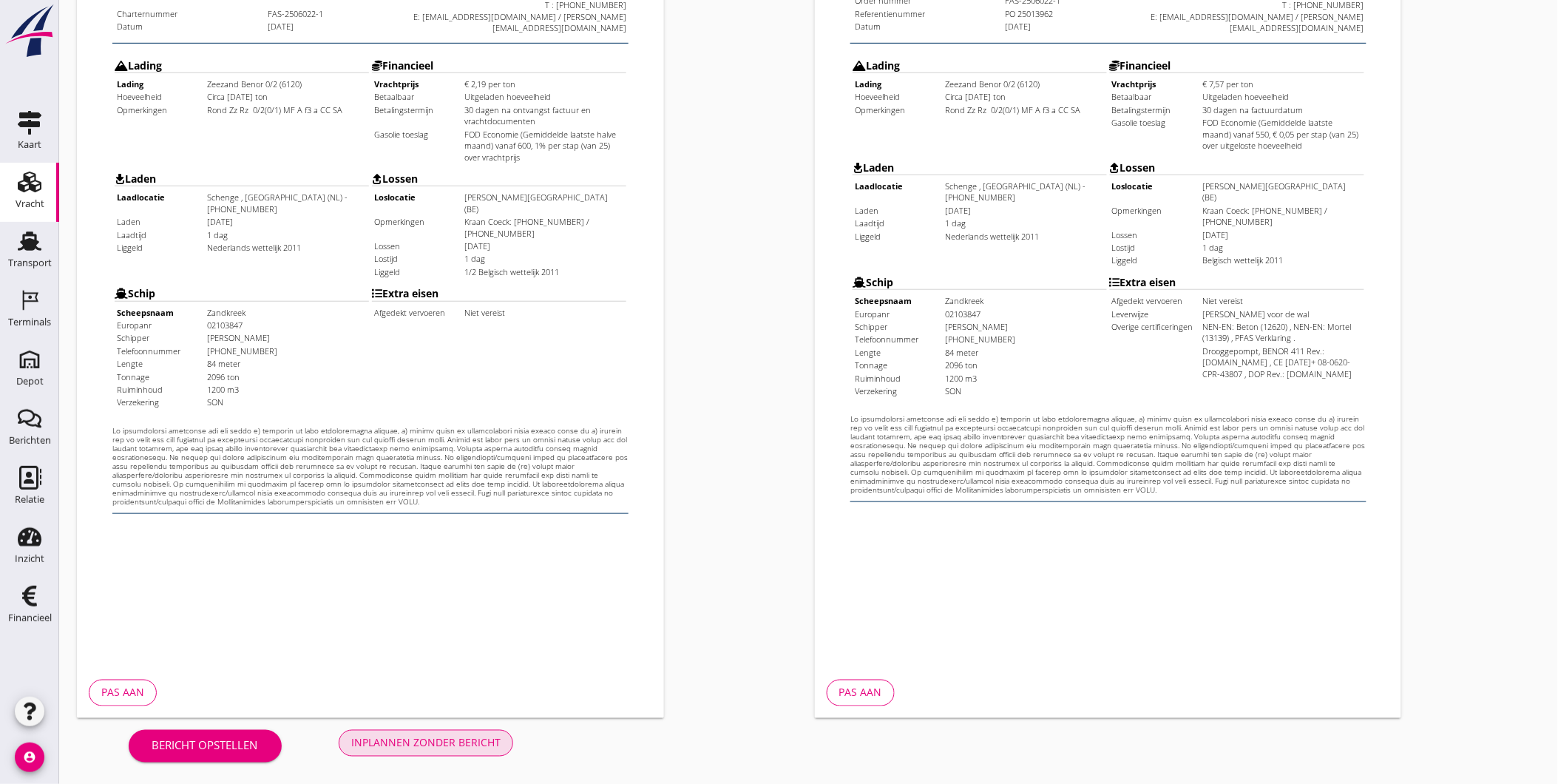
drag, startPoint x: 547, startPoint y: 581, endPoint x: 438, endPoint y: 483, distance: 146.6
click at [455, 747] on div "Inplannen zonder bericht" at bounding box center [426, 742] width 149 height 16
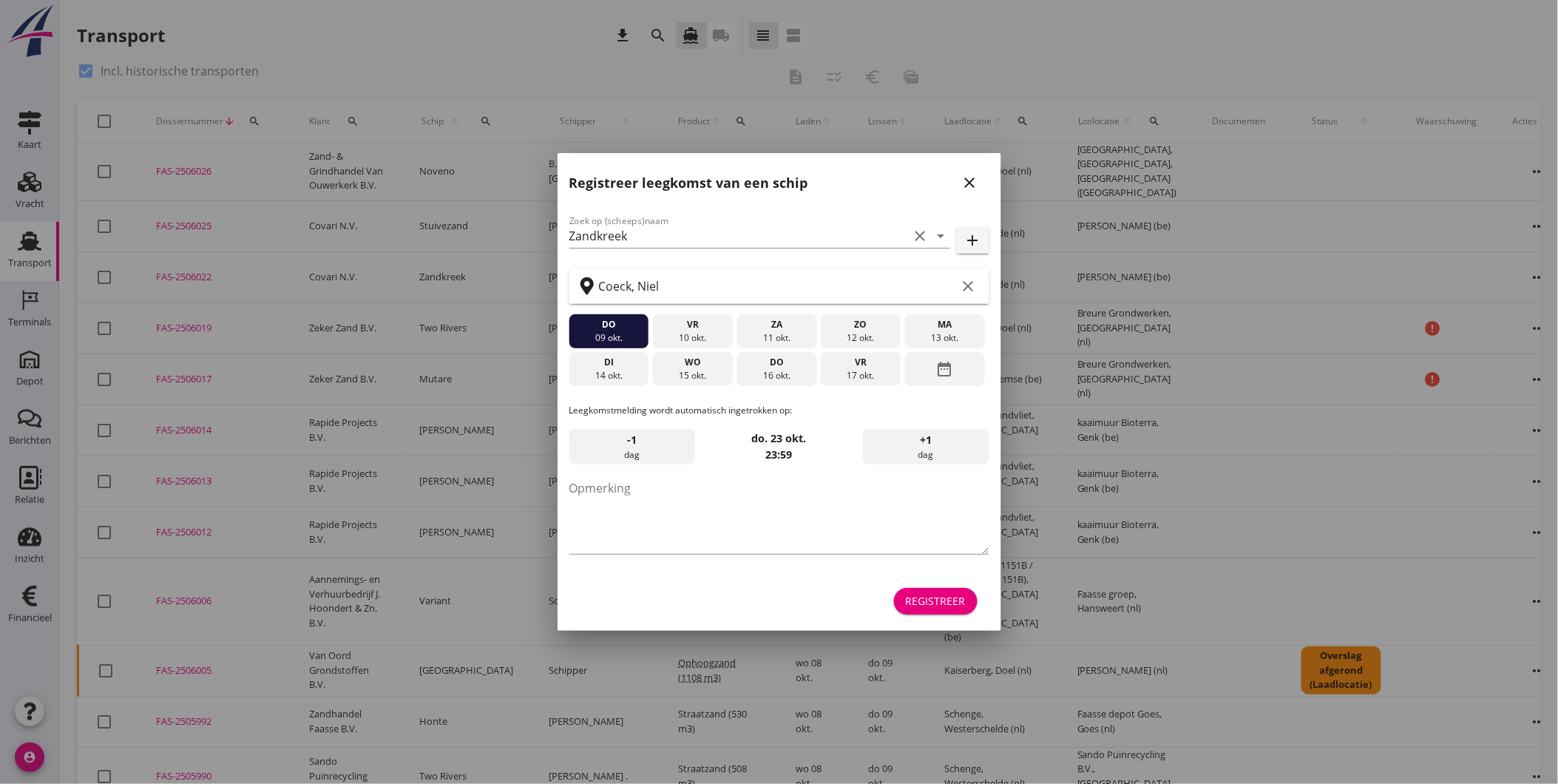
drag, startPoint x: 980, startPoint y: 178, endPoint x: 959, endPoint y: 187, distance: 22.8
click at [979, 178] on div "close" at bounding box center [970, 182] width 27 height 18
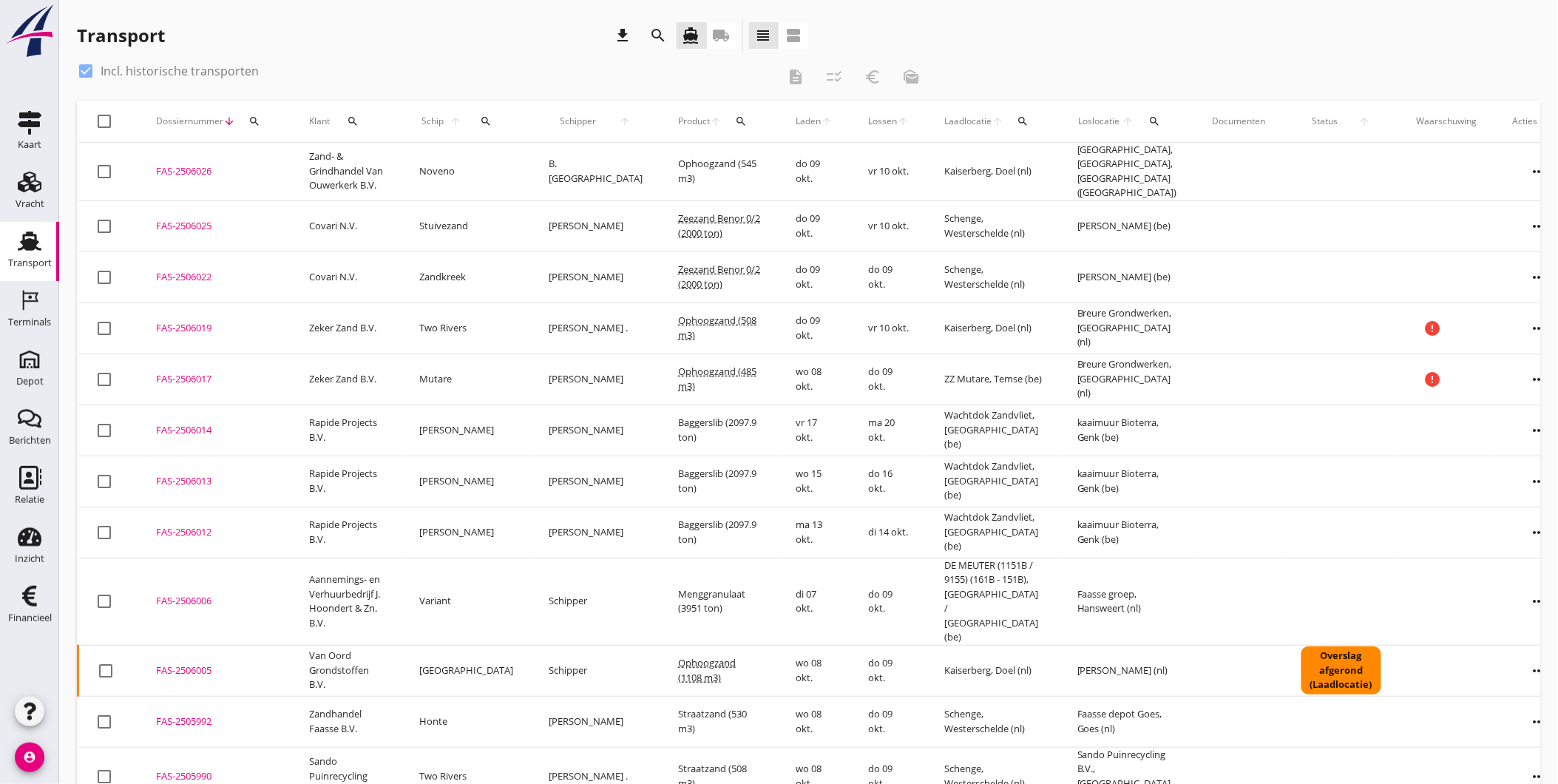
click at [197, 227] on div "FAS-2506025" at bounding box center [215, 226] width 118 height 15
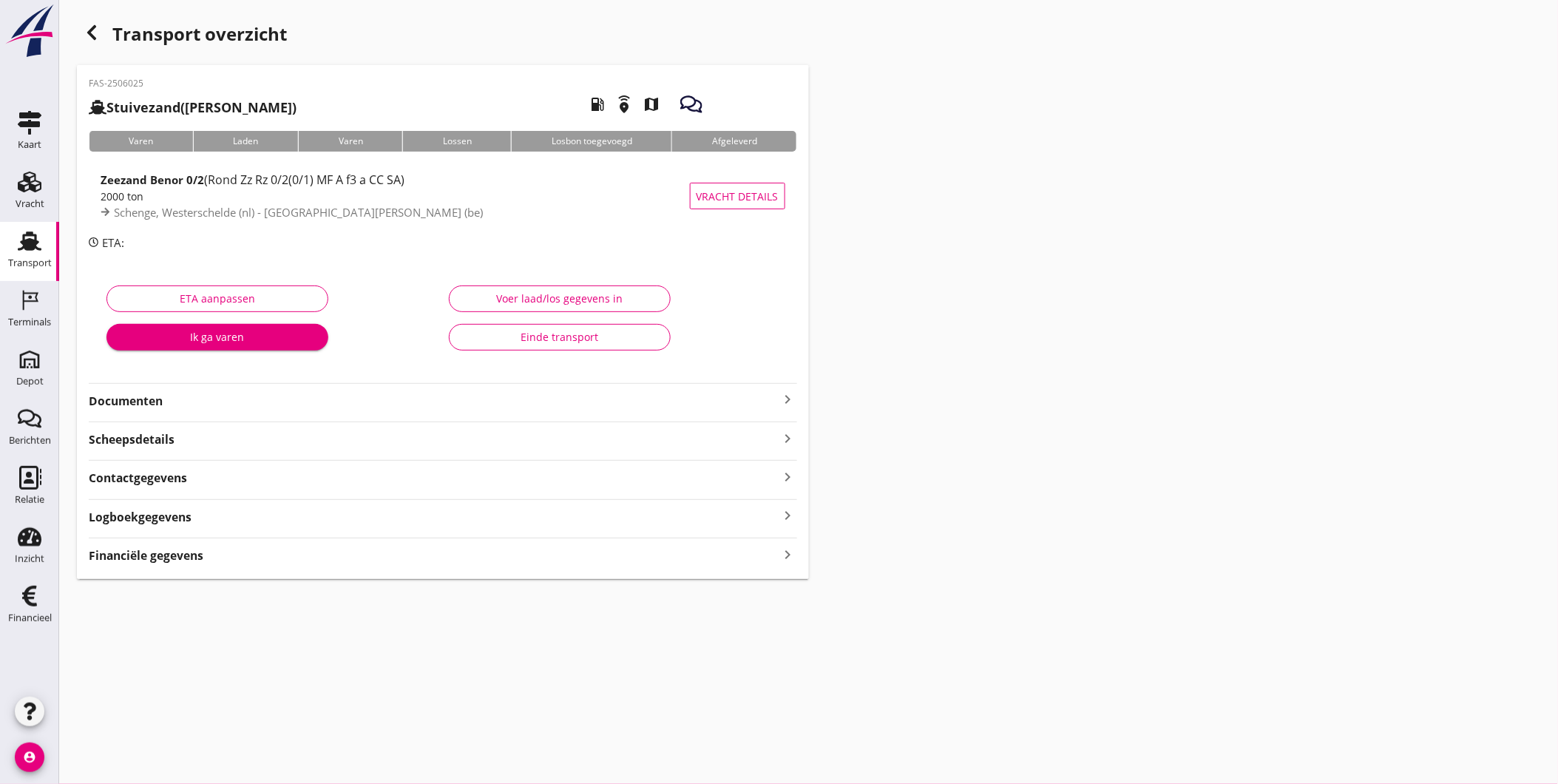
click at [401, 174] on span "(Rond Zz Rz 0/2(0/1) MF A f3 a CC SA)" at bounding box center [304, 179] width 200 height 16
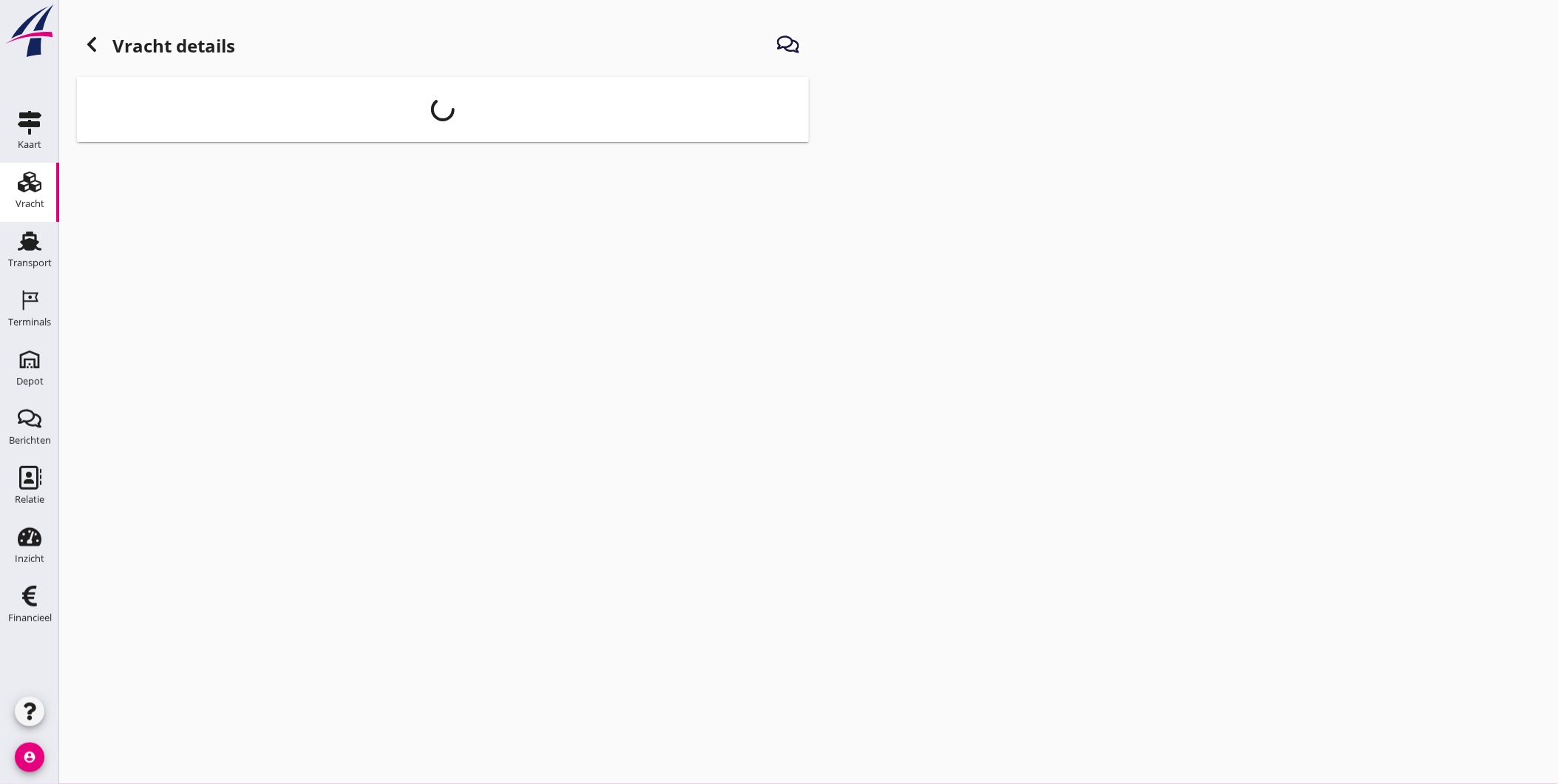
click at [41, 197] on div "Vracht" at bounding box center [30, 204] width 29 height 21
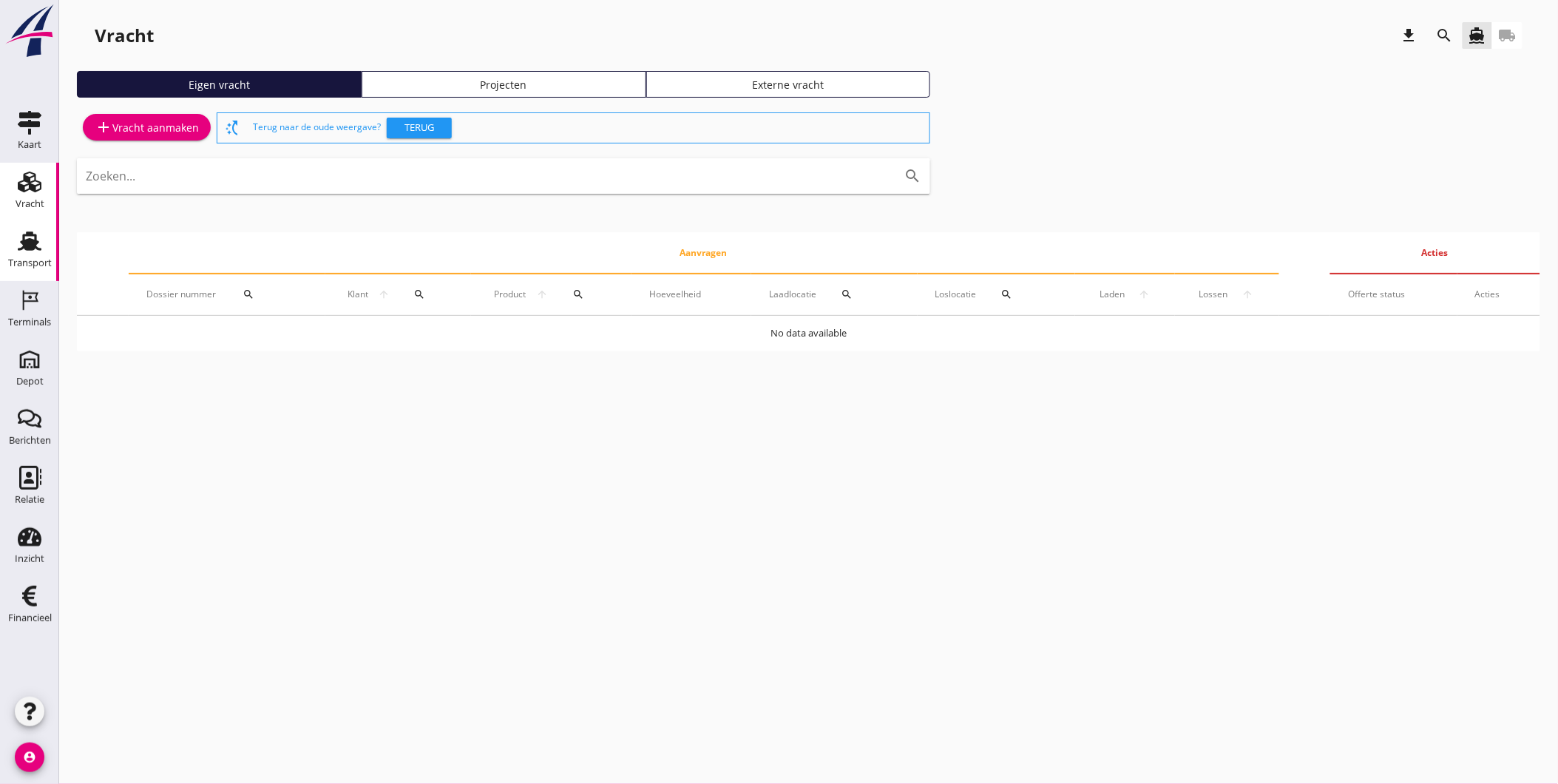
click at [25, 254] on div "Transport" at bounding box center [30, 263] width 43 height 21
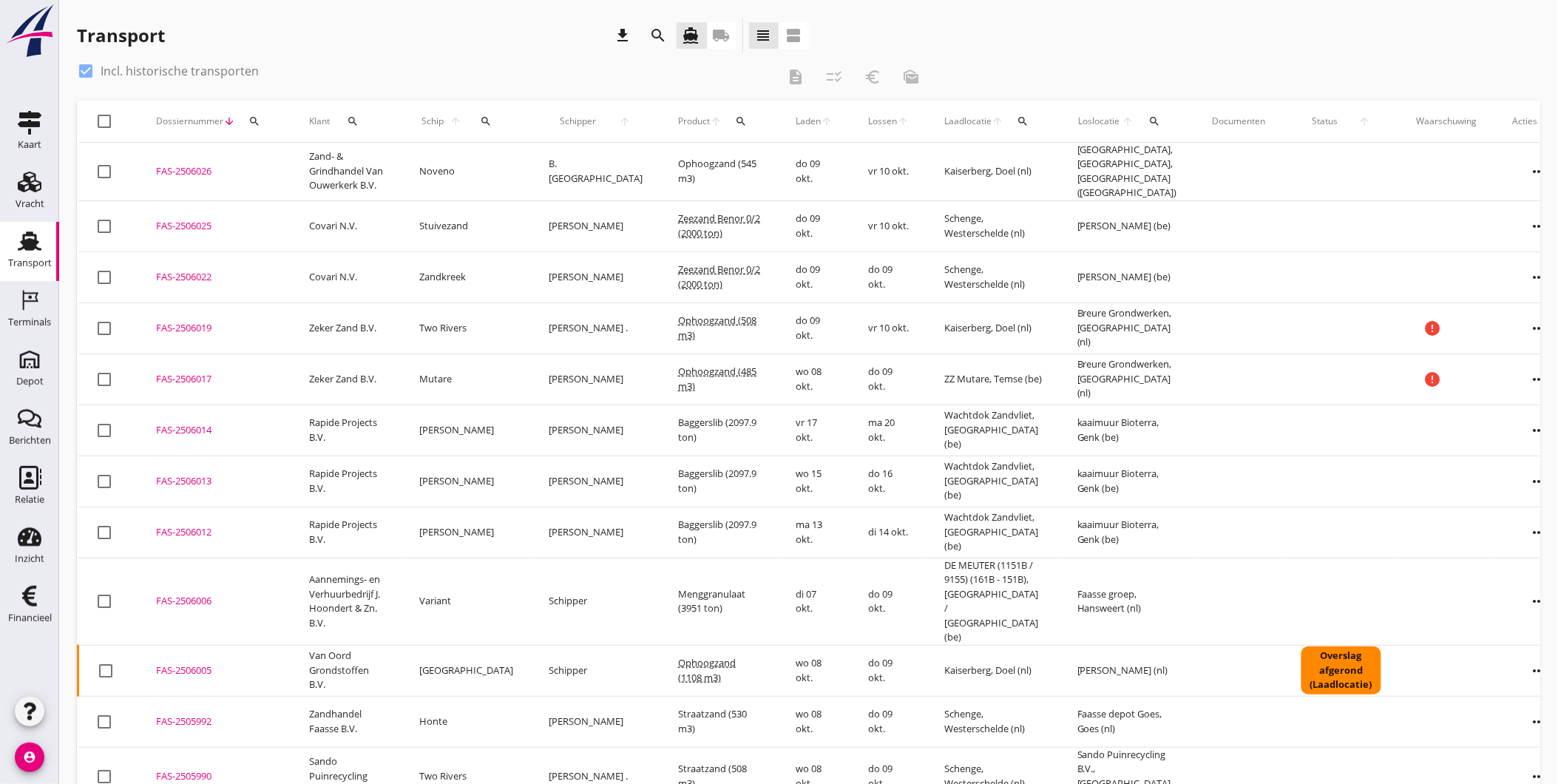
click at [174, 277] on div "FAS-2506022" at bounding box center [215, 277] width 118 height 15
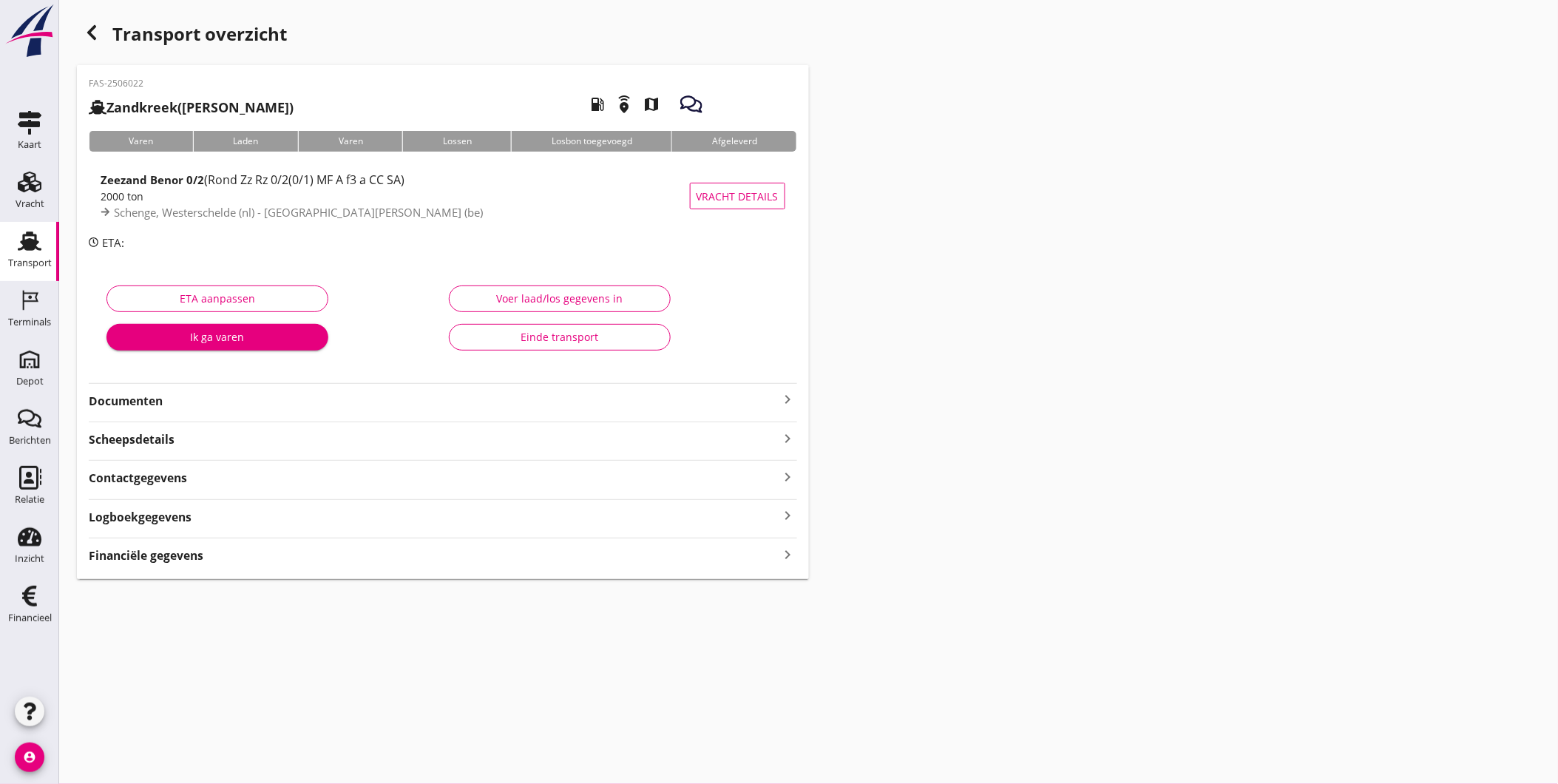
click at [145, 408] on strong "Documenten" at bounding box center [433, 401] width 690 height 17
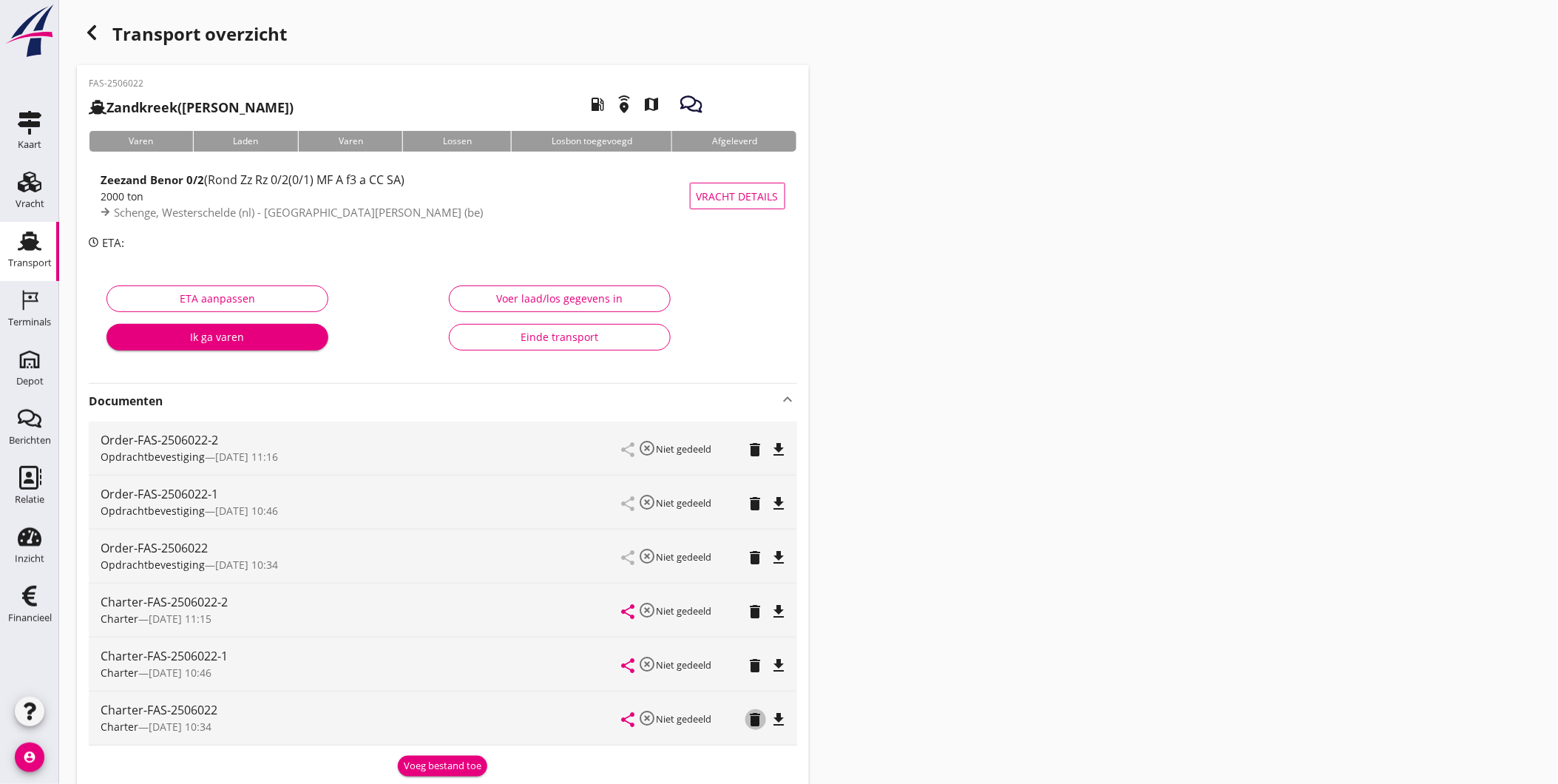
click at [751, 717] on icon "delete" at bounding box center [756, 719] width 18 height 18
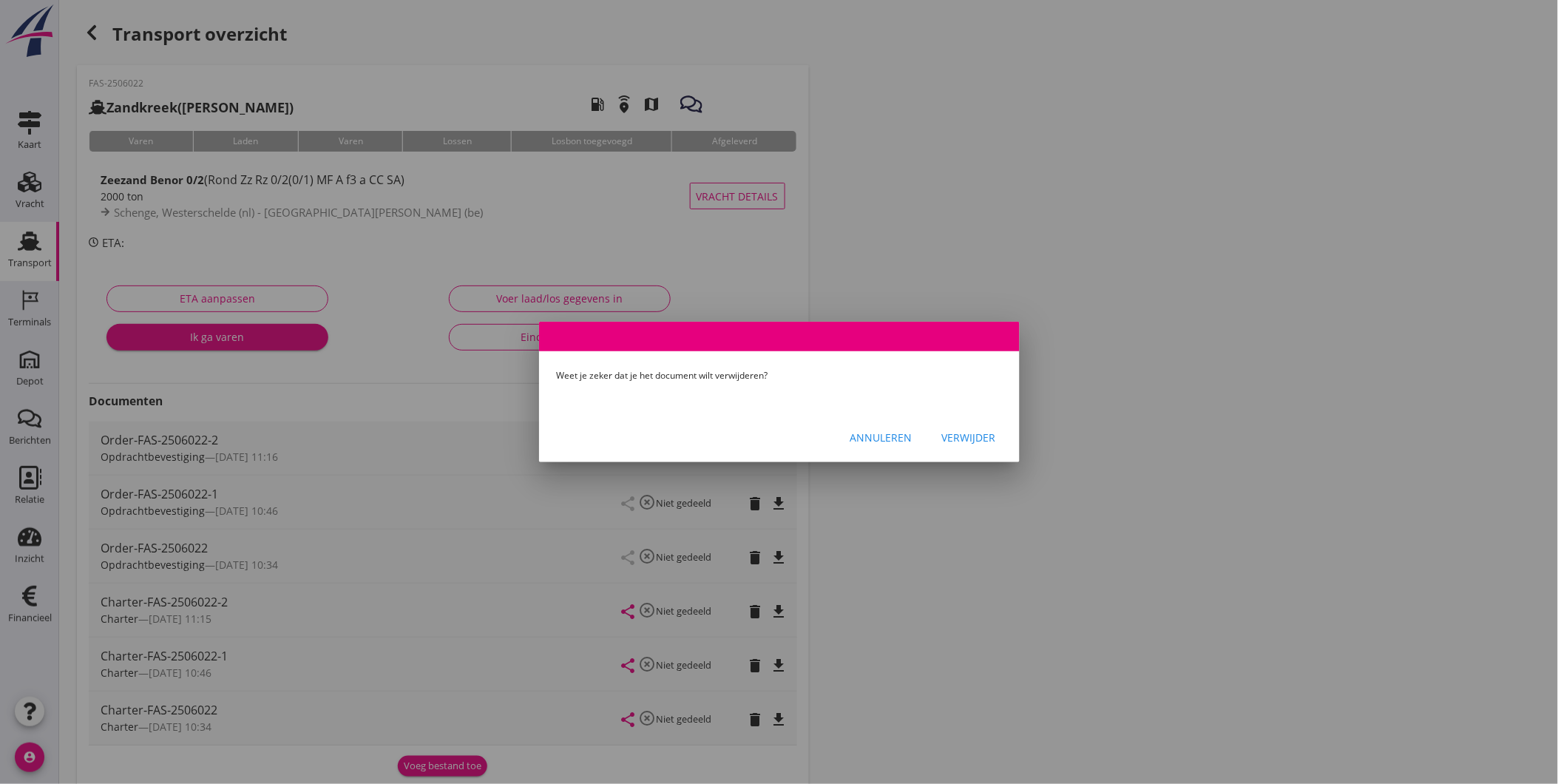
click at [957, 430] on div "Verwijder" at bounding box center [969, 438] width 54 height 16
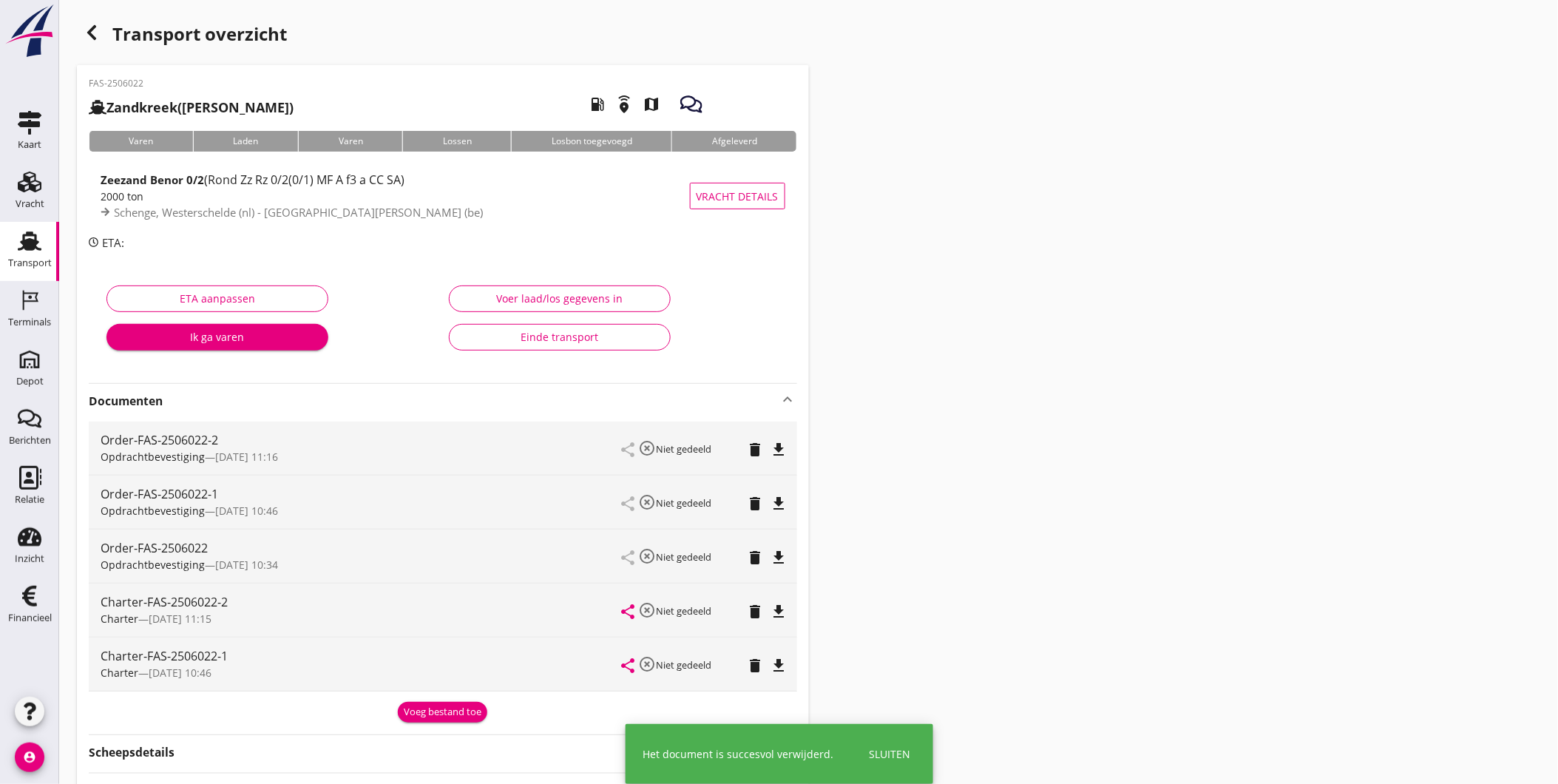
click at [755, 665] on icon "delete" at bounding box center [756, 665] width 18 height 18
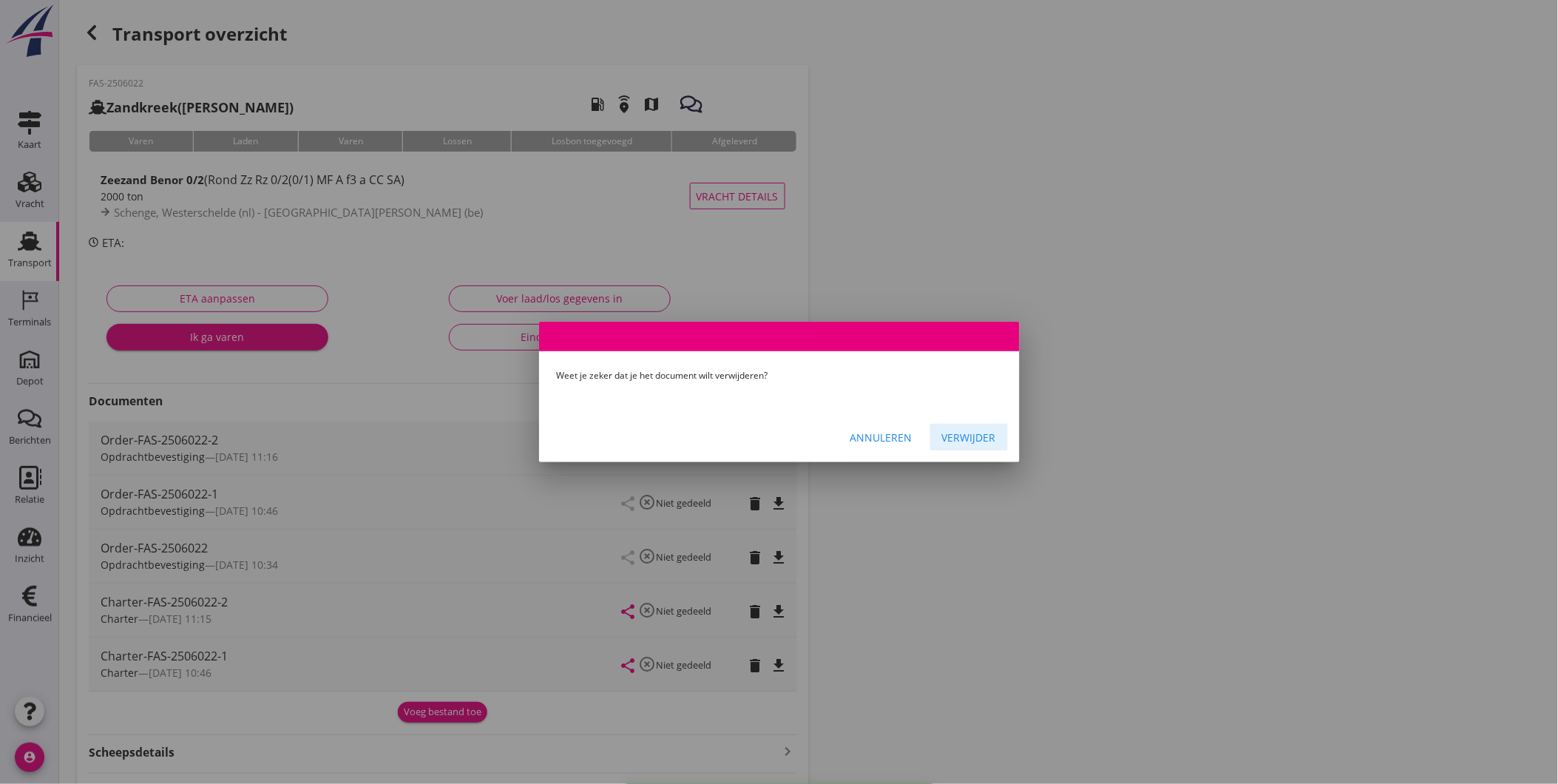
click at [966, 434] on div "Verwijder" at bounding box center [969, 438] width 54 height 16
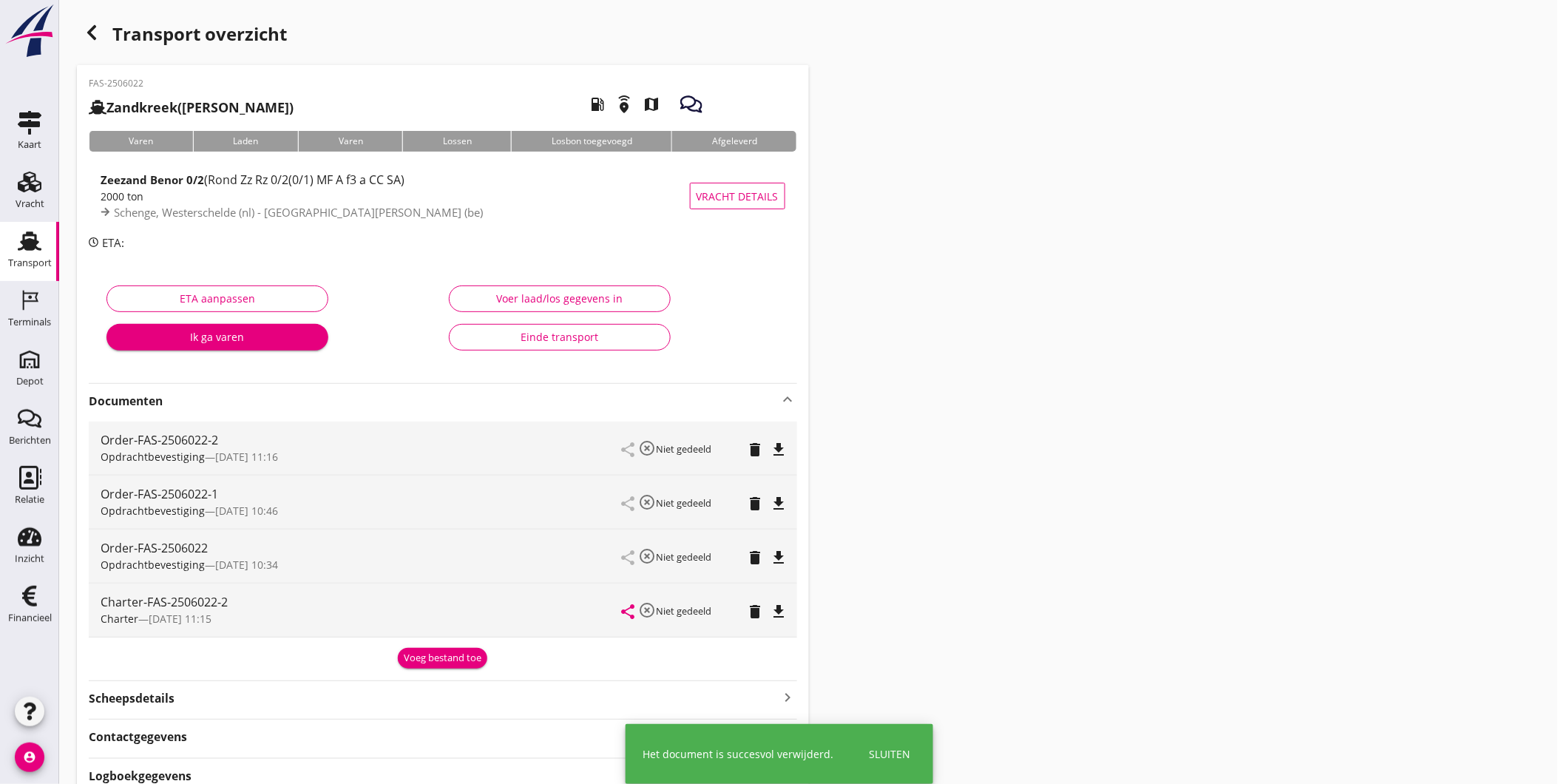
click at [779, 557] on icon "file_download" at bounding box center [779, 557] width 18 height 18
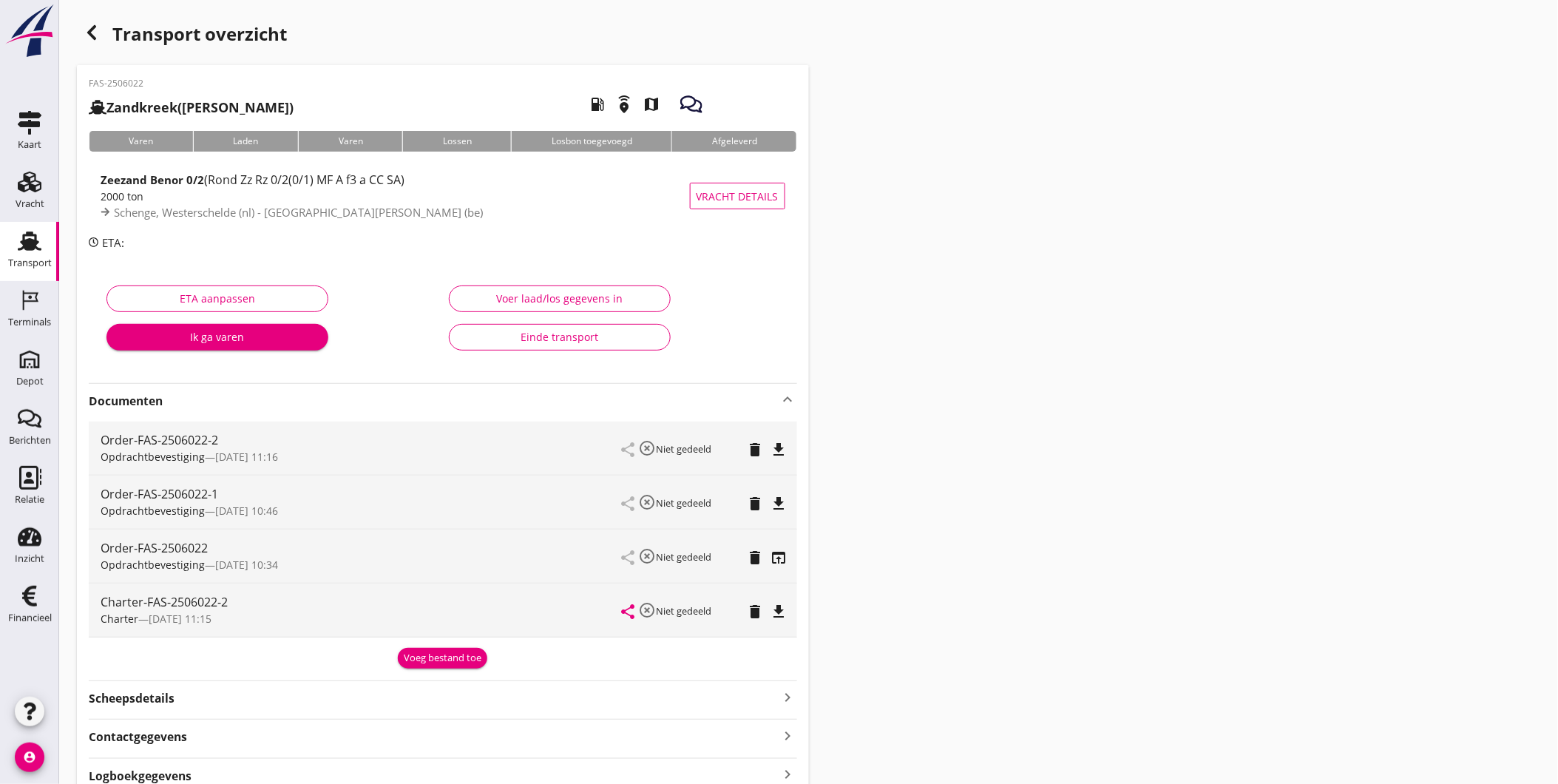
click at [761, 557] on icon "delete" at bounding box center [756, 557] width 18 height 18
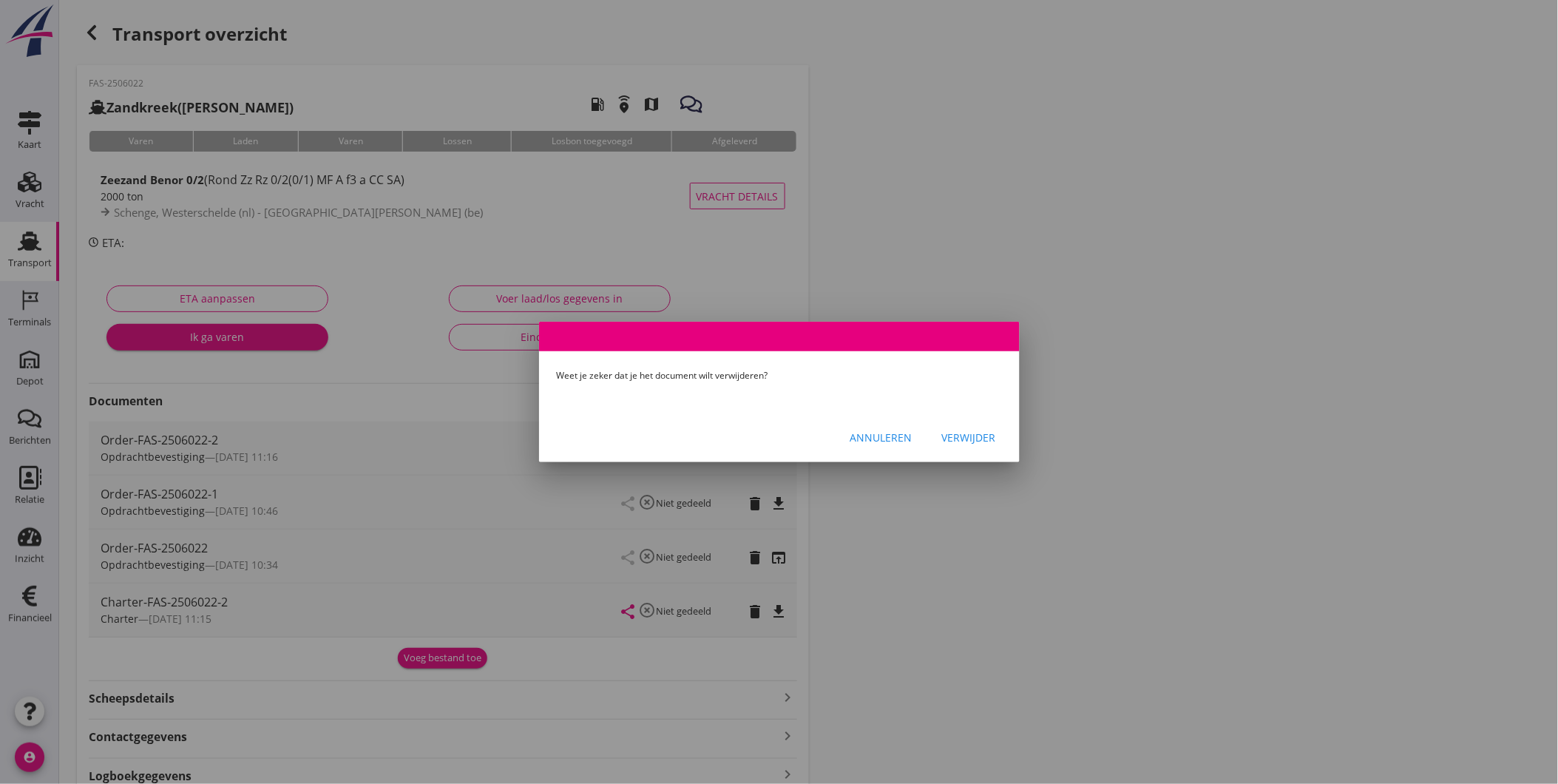
click at [951, 430] on div "Verwijder" at bounding box center [969, 438] width 54 height 16
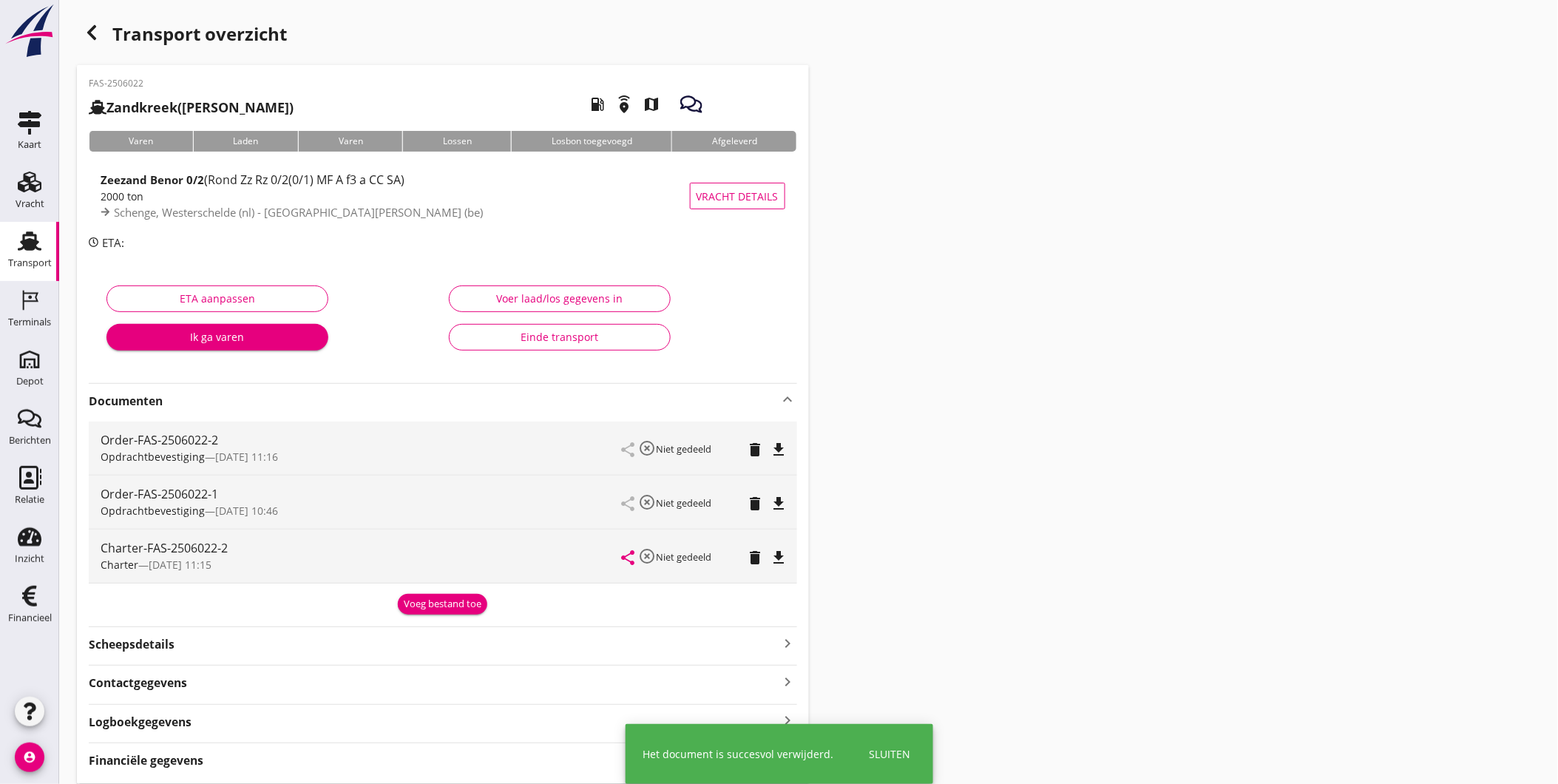
click at [757, 502] on icon "delete" at bounding box center [756, 503] width 18 height 18
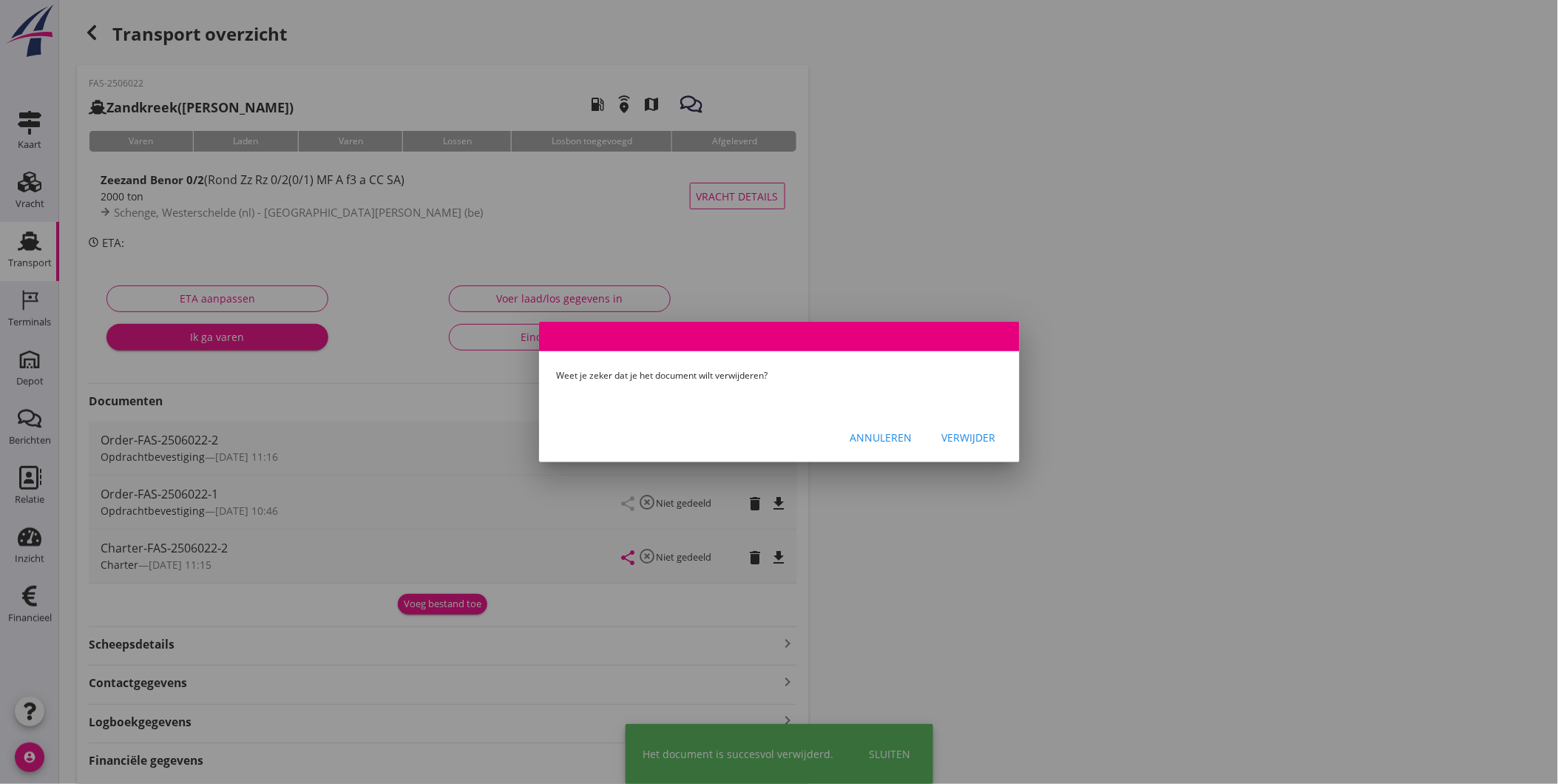
click at [971, 430] on div "Verwijder" at bounding box center [969, 438] width 54 height 16
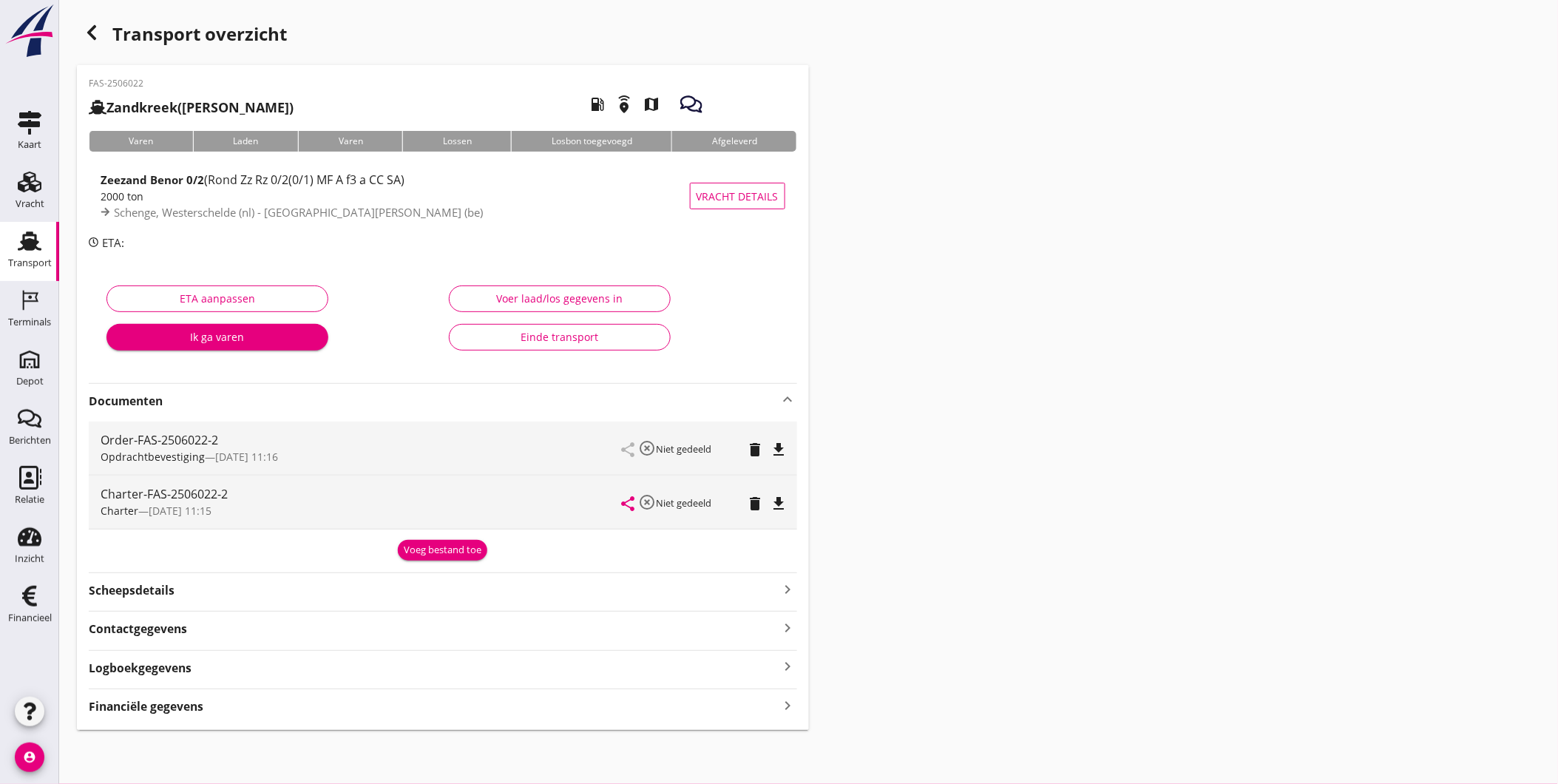
click at [33, 253] on div "Transport" at bounding box center [30, 263] width 43 height 21
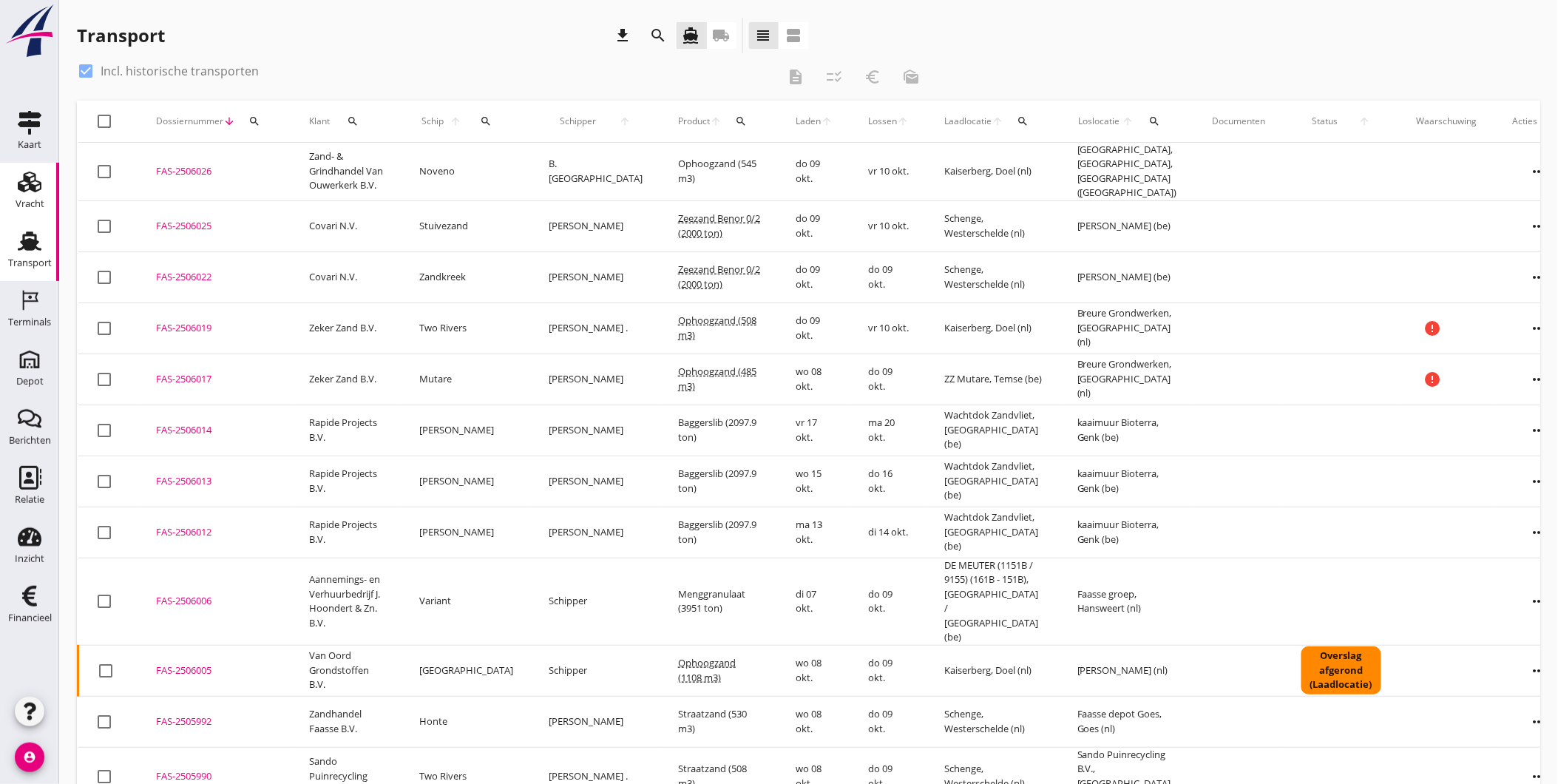
click at [23, 197] on div "Vracht" at bounding box center [30, 204] width 29 height 21
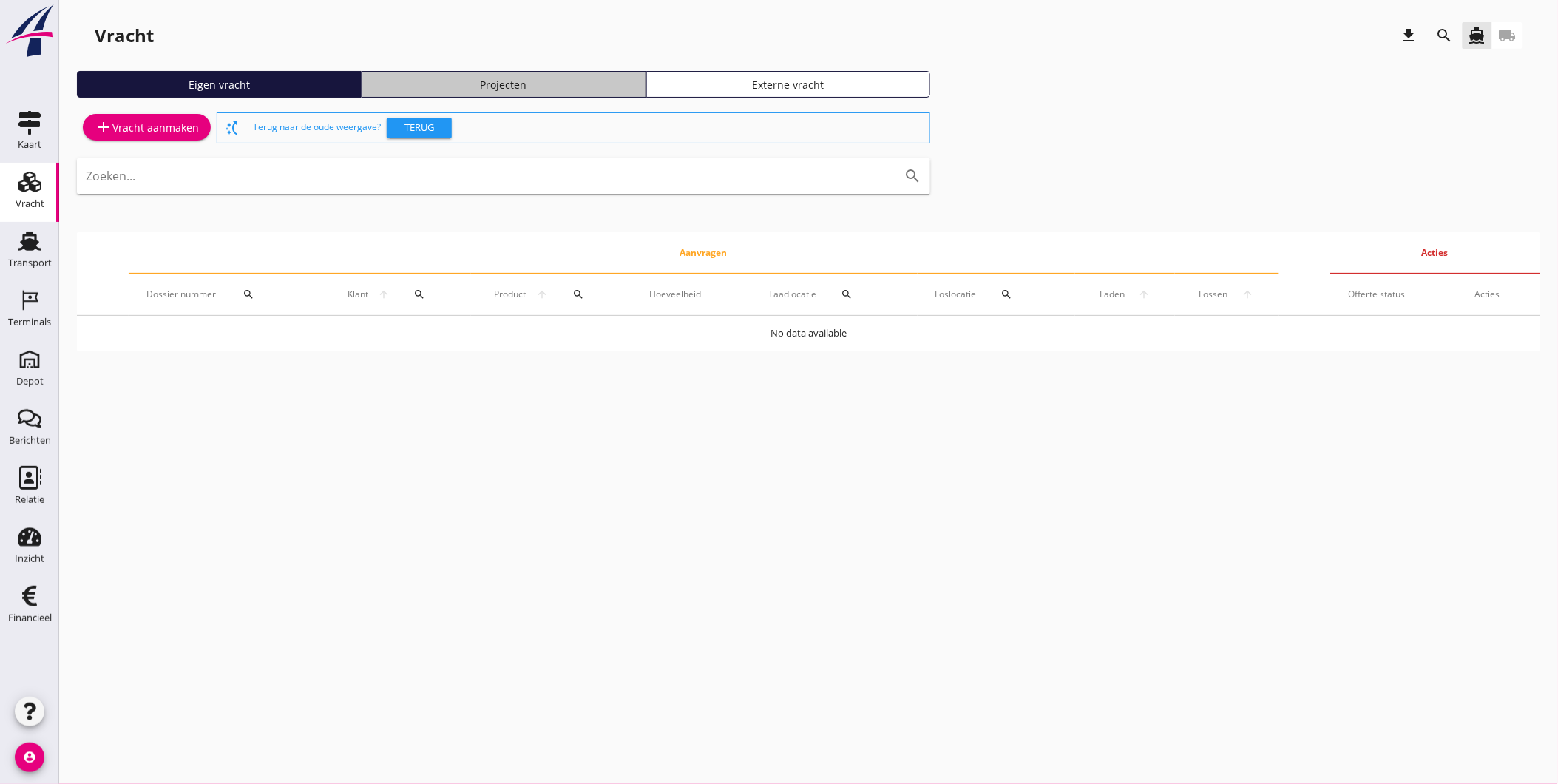
drag, startPoint x: 456, startPoint y: 75, endPoint x: 429, endPoint y: 100, distance: 36.8
click at [457, 75] on link "Projecten" at bounding box center [503, 84] width 285 height 27
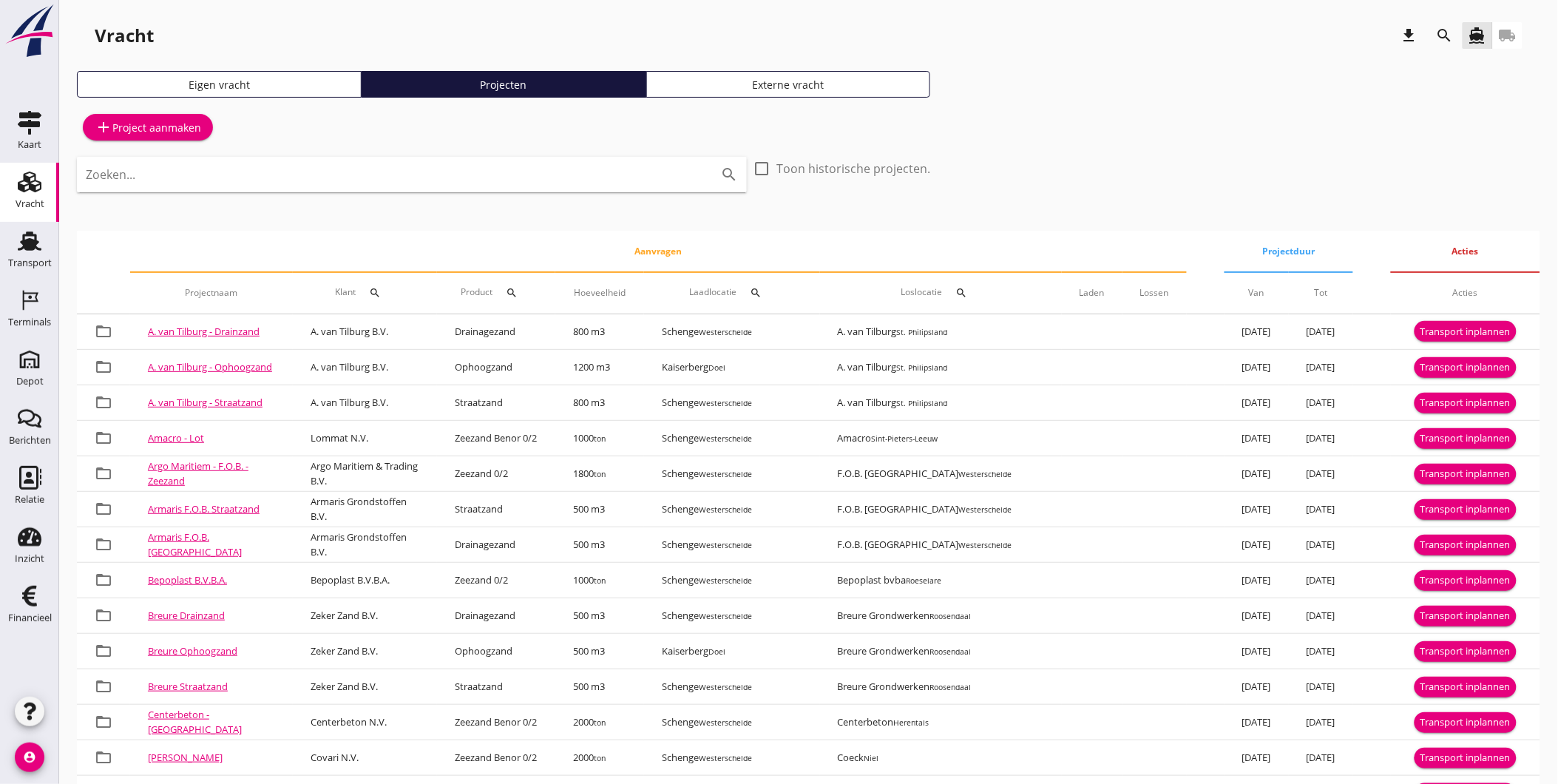
click at [1442, 31] on icon "search" at bounding box center [1444, 35] width 18 height 18
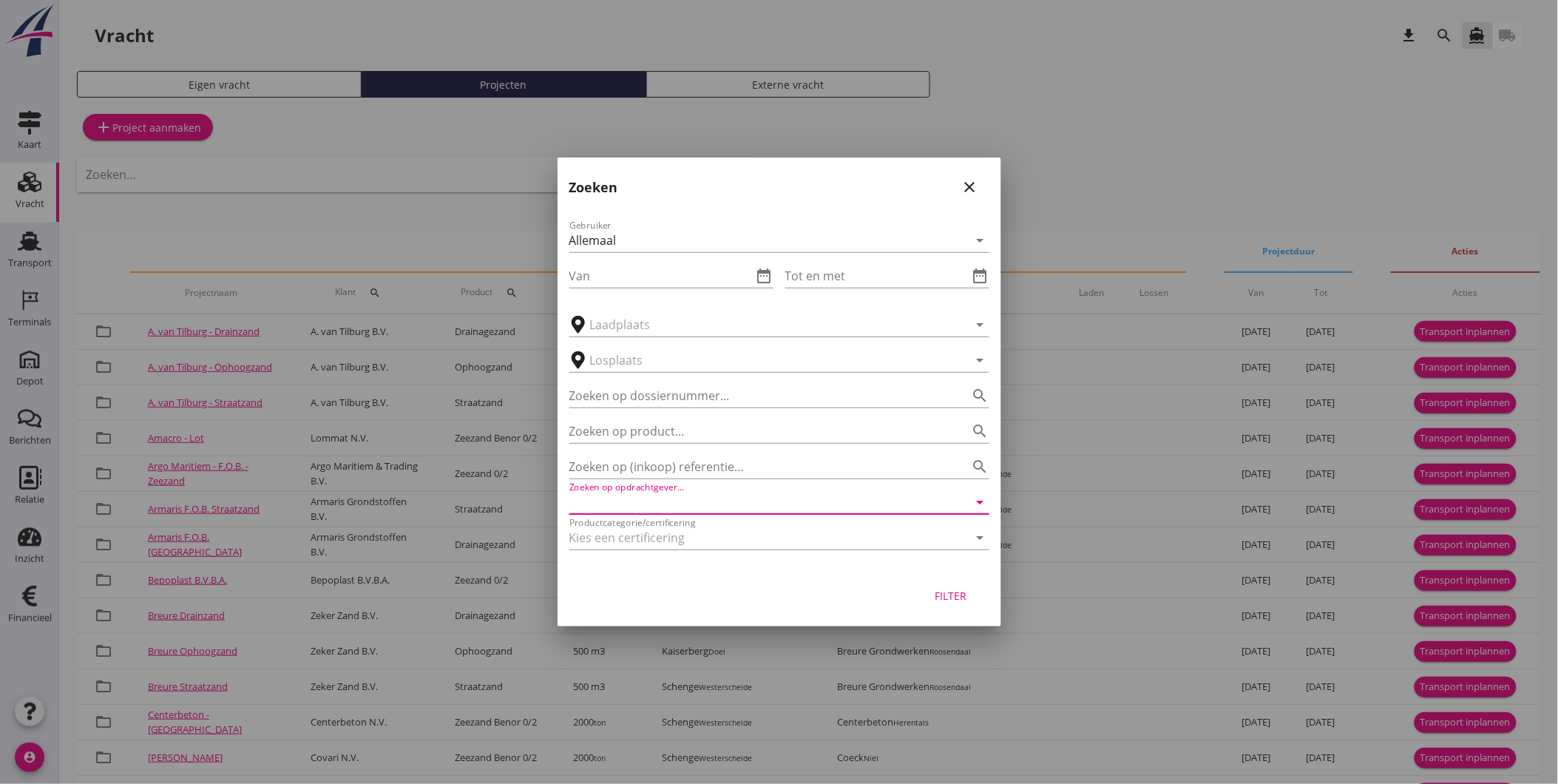
click at [706, 503] on input "Zoeken op opdrachtgever..." at bounding box center [758, 502] width 378 height 23
type input "v"
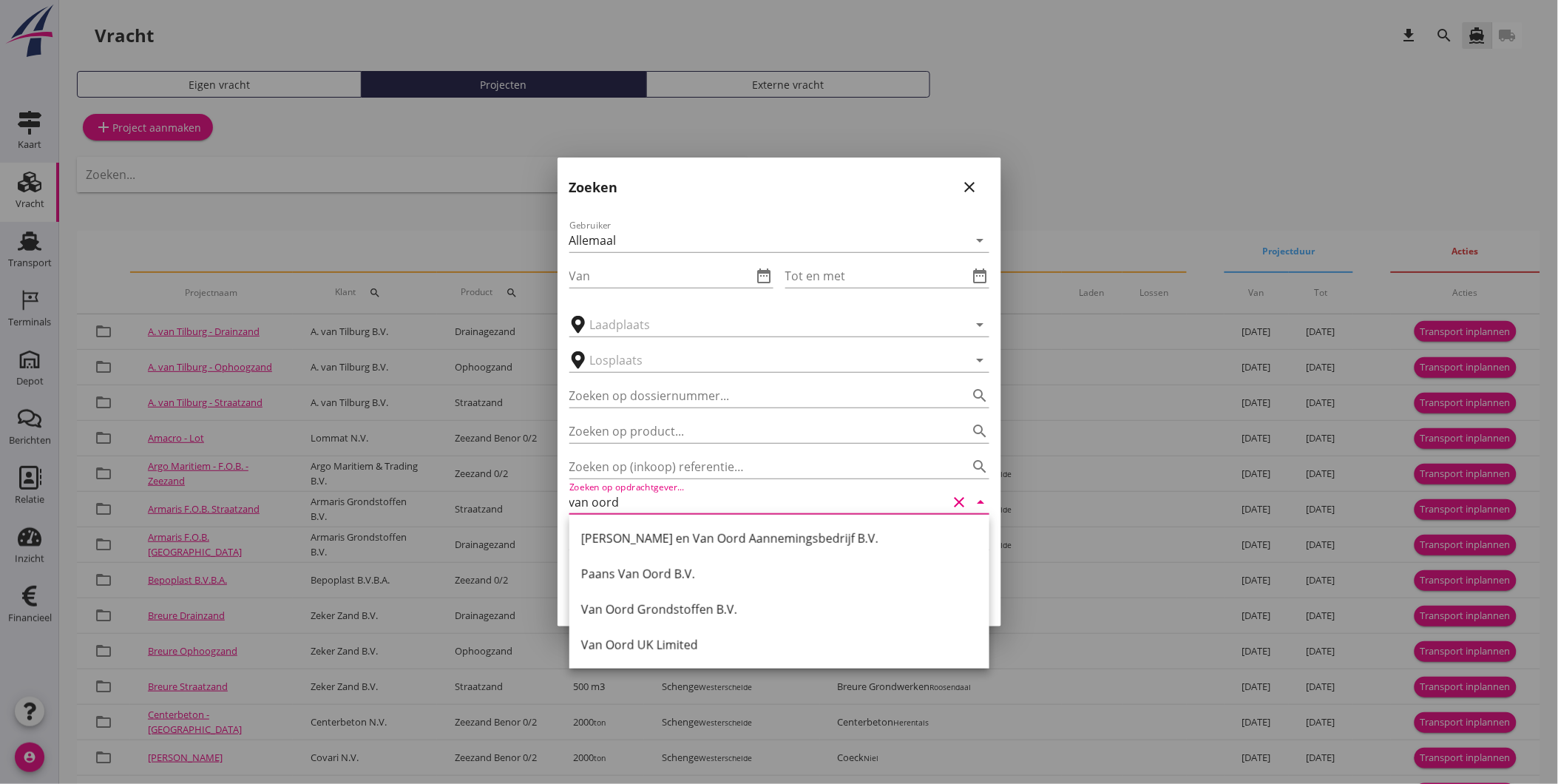
click at [703, 614] on div "Van Oord Grondstoffen B.V." at bounding box center [779, 609] width 397 height 18
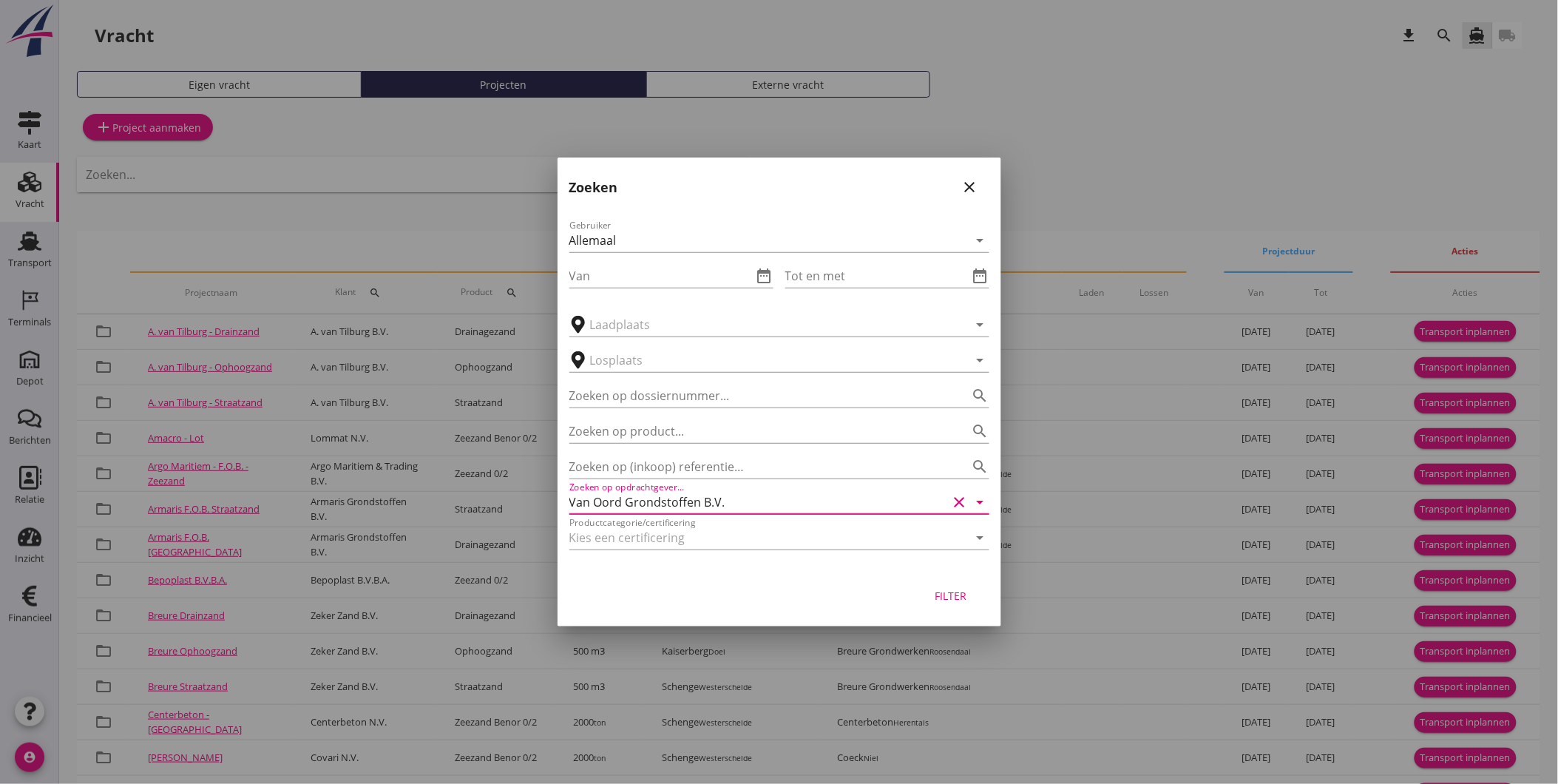
type input "Van Oord Grondstoffen B.V."
click at [974, 588] on button "Filter" at bounding box center [951, 595] width 65 height 27
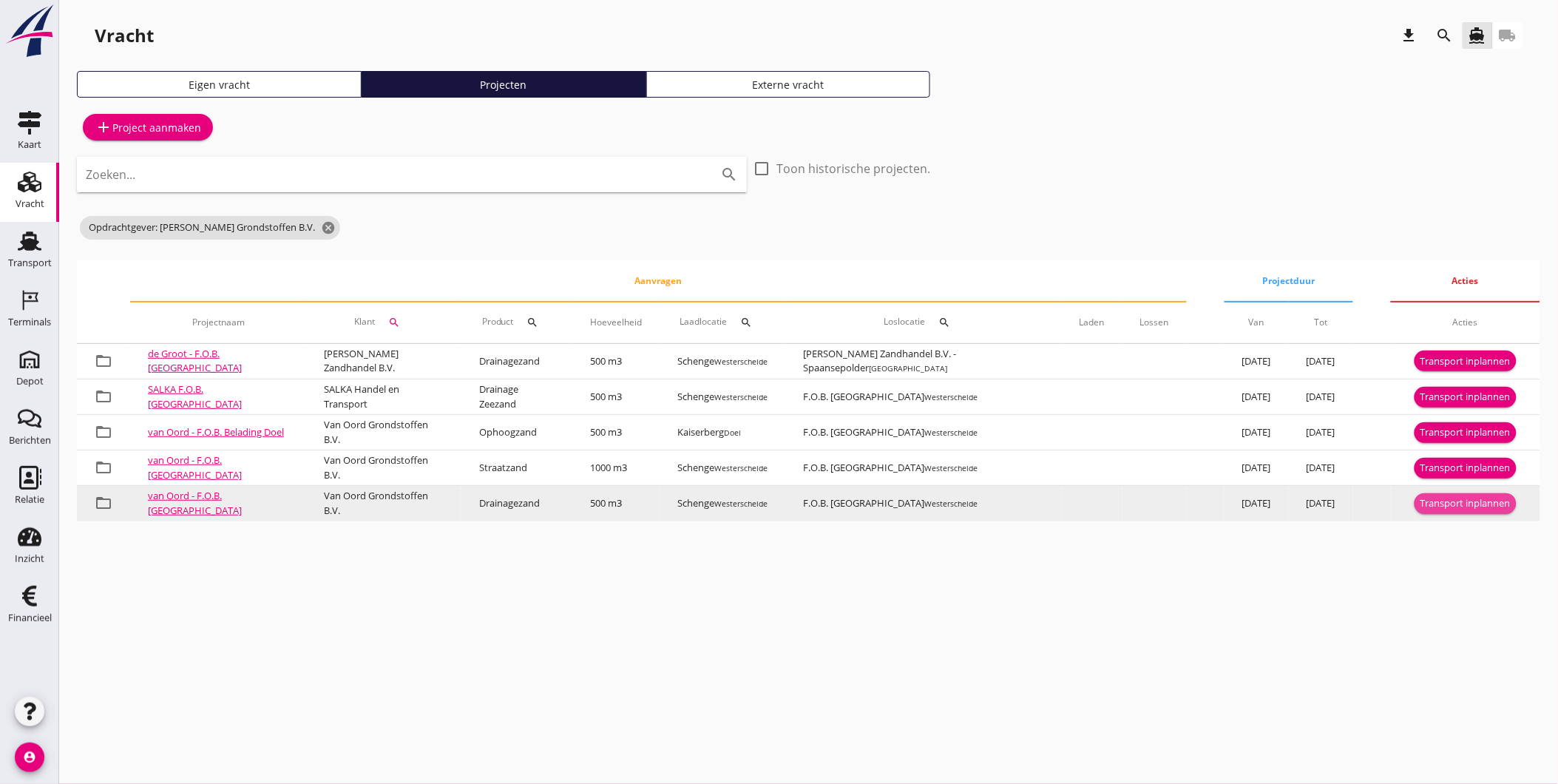
click at [1444, 497] on div "Transport inplannen" at bounding box center [1465, 503] width 90 height 15
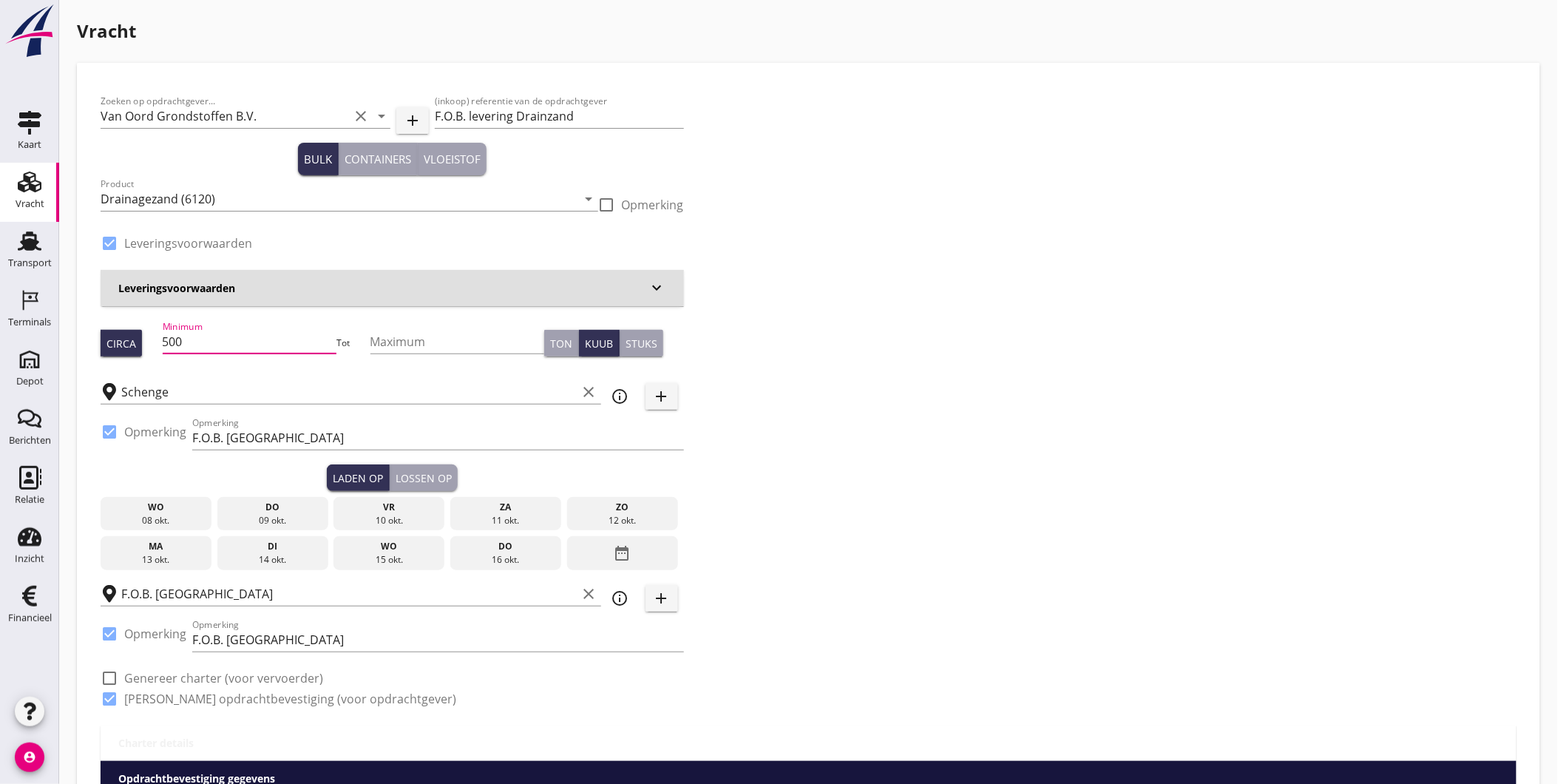
drag, startPoint x: 212, startPoint y: 346, endPoint x: -122, endPoint y: 345, distance: 334.0
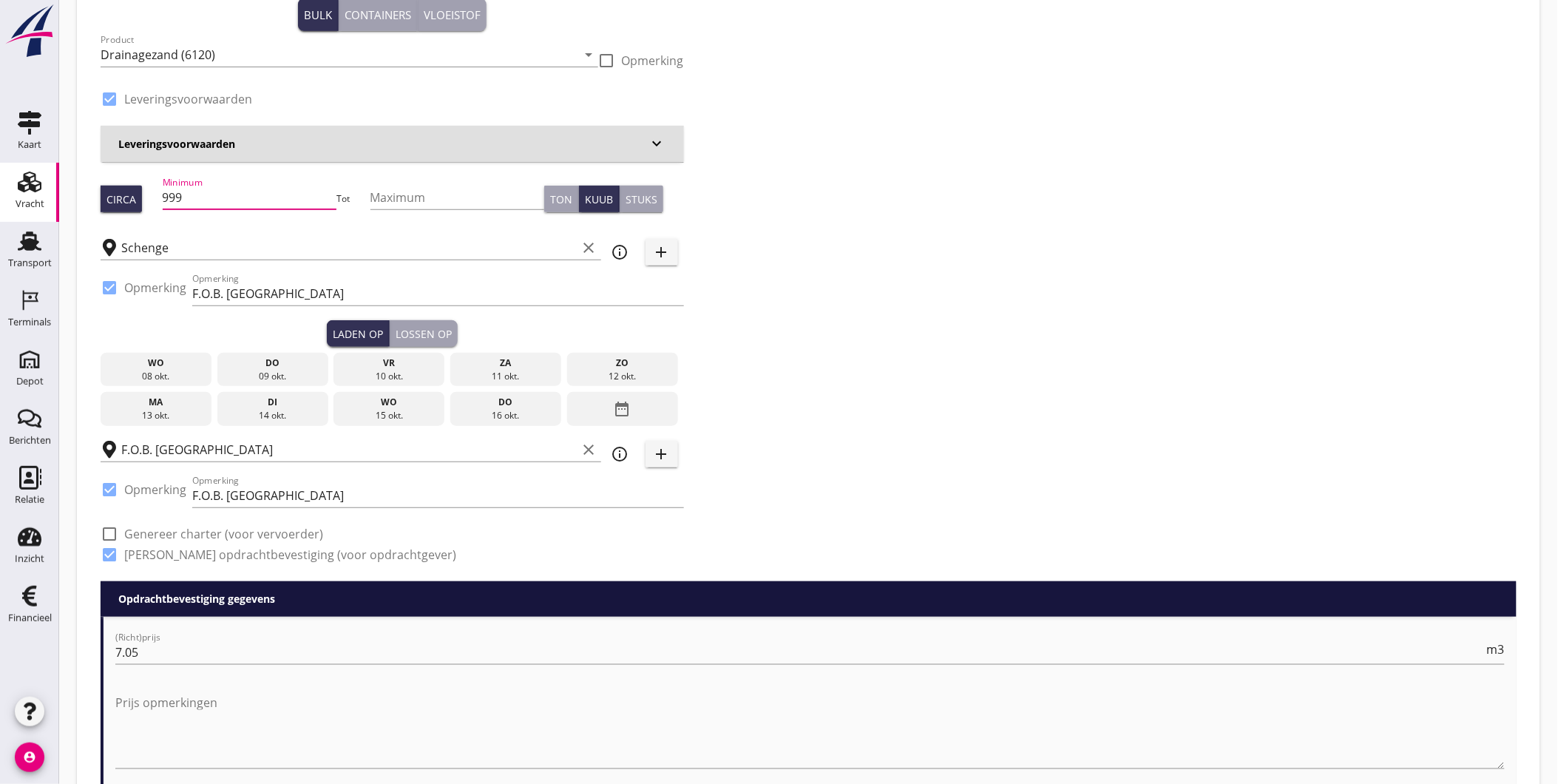
scroll to position [164, 0]
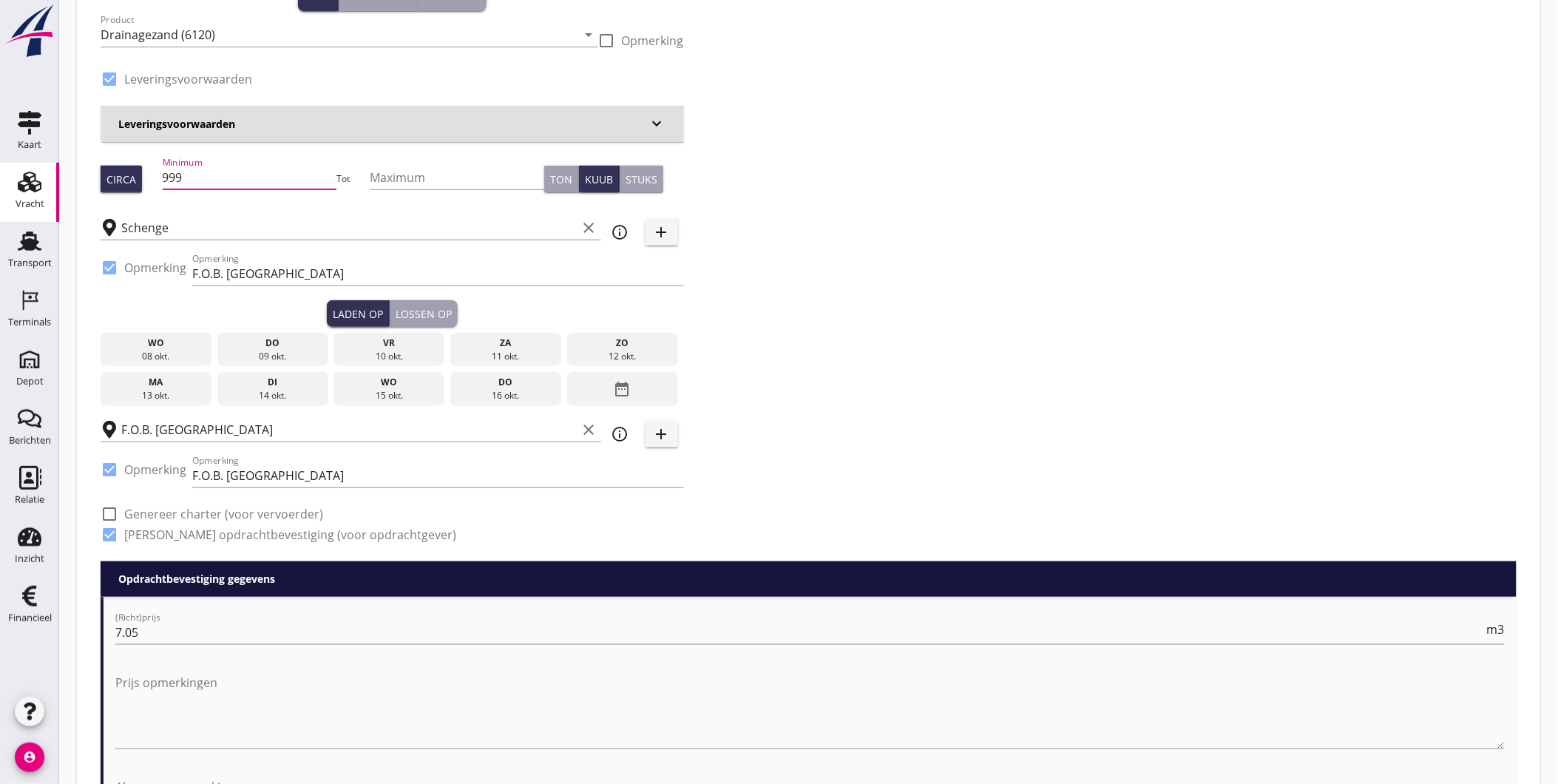
type input "999"
click at [111, 471] on div at bounding box center [109, 469] width 25 height 25
checkbox input "false"
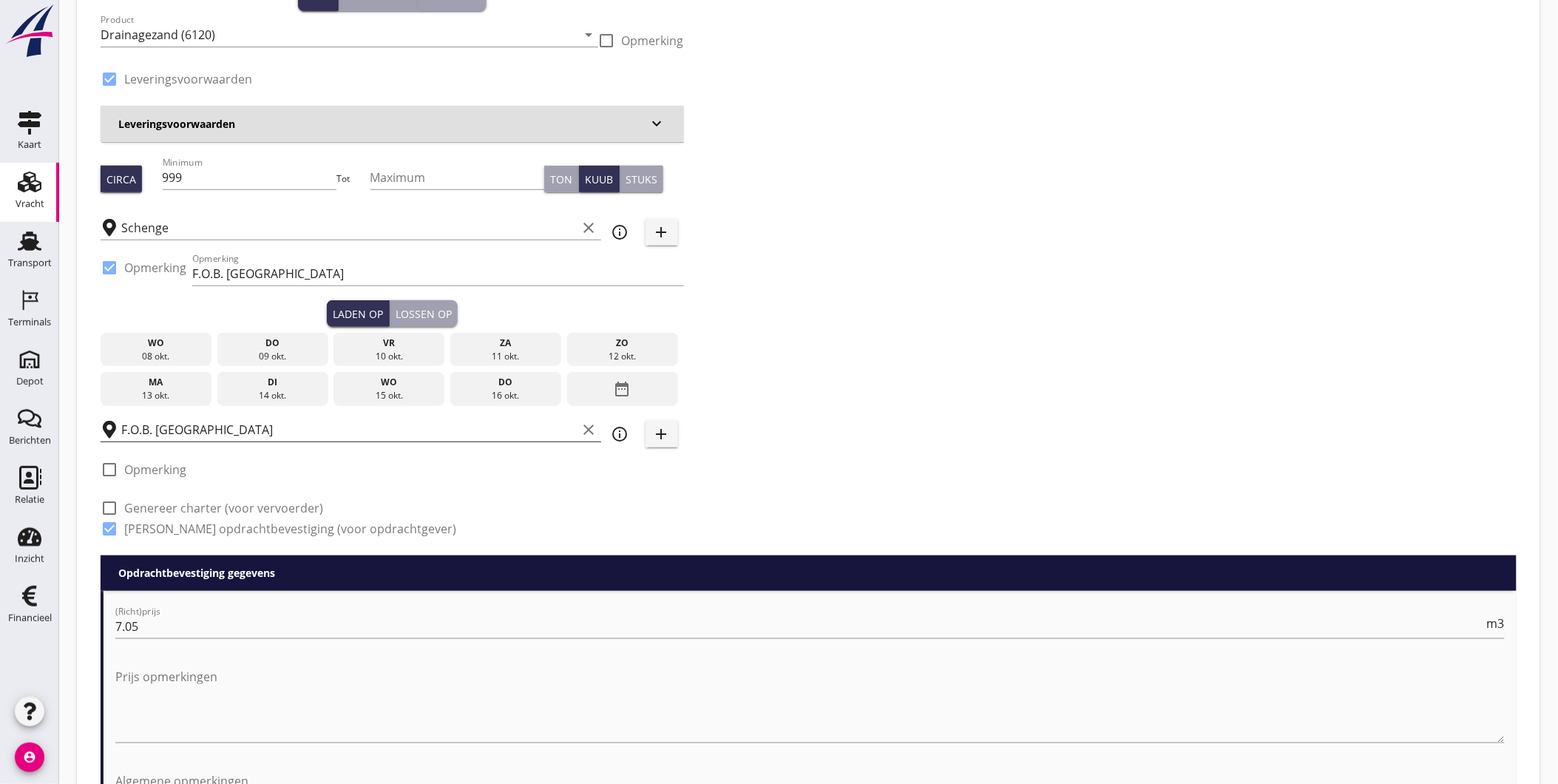
click at [205, 422] on input "F.O.B. [GEOGRAPHIC_DATA]" at bounding box center [349, 429] width 456 height 23
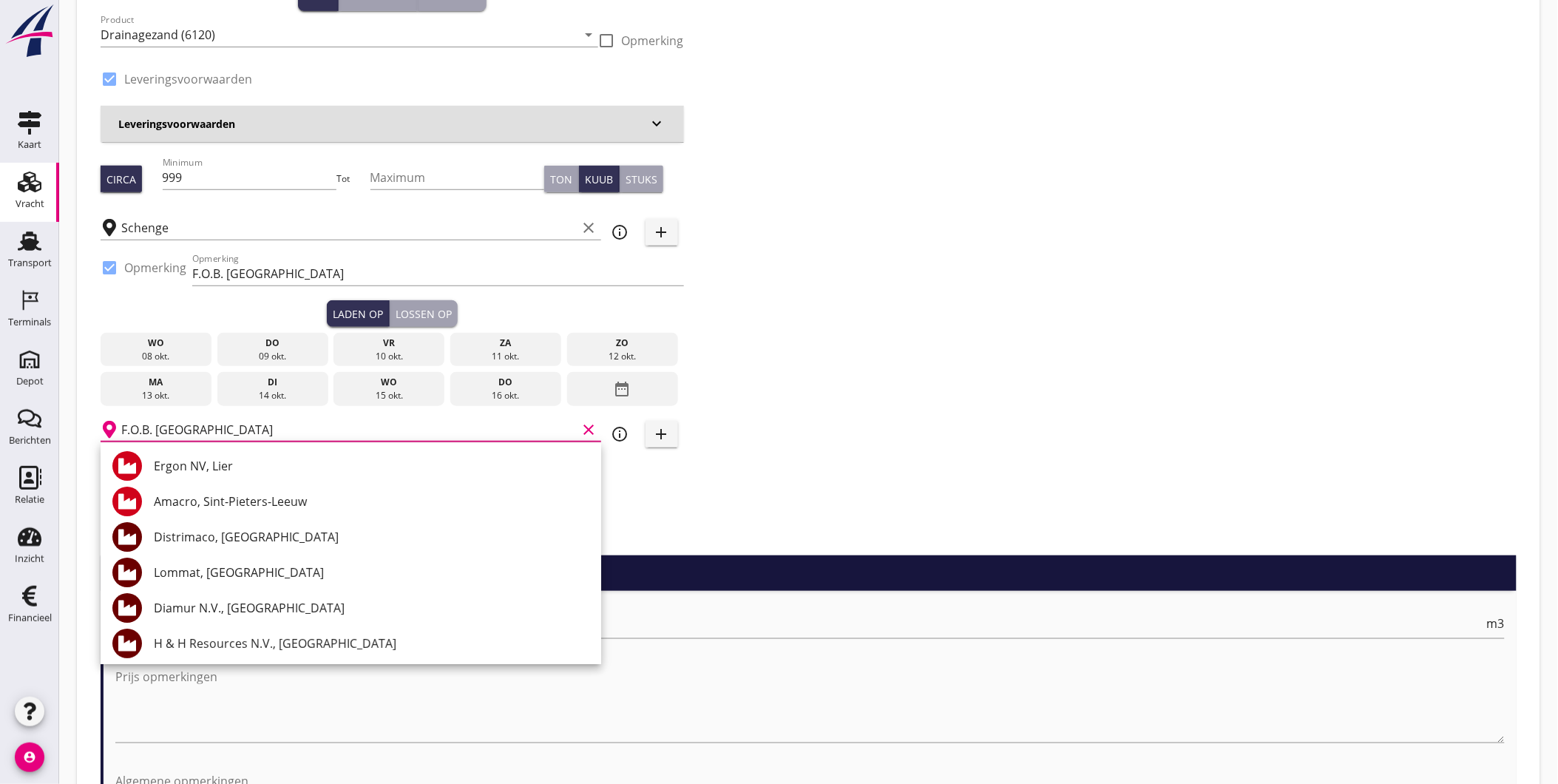
drag, startPoint x: 285, startPoint y: 351, endPoint x: 350, endPoint y: 335, distance: 66.9
click at [285, 350] on div "09 okt." at bounding box center [273, 357] width 104 height 13
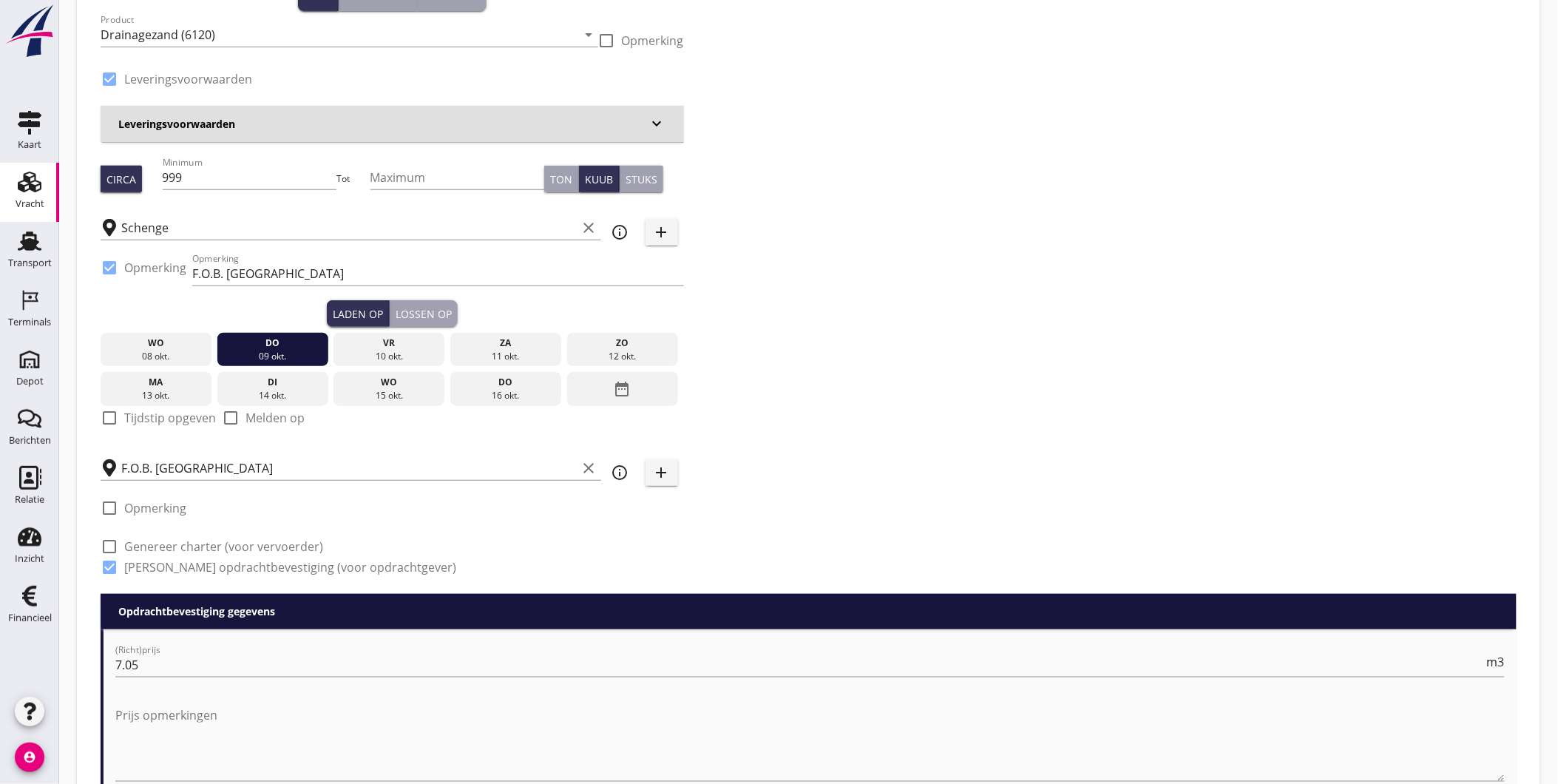
click at [431, 307] on div "Lossen op" at bounding box center [423, 314] width 56 height 16
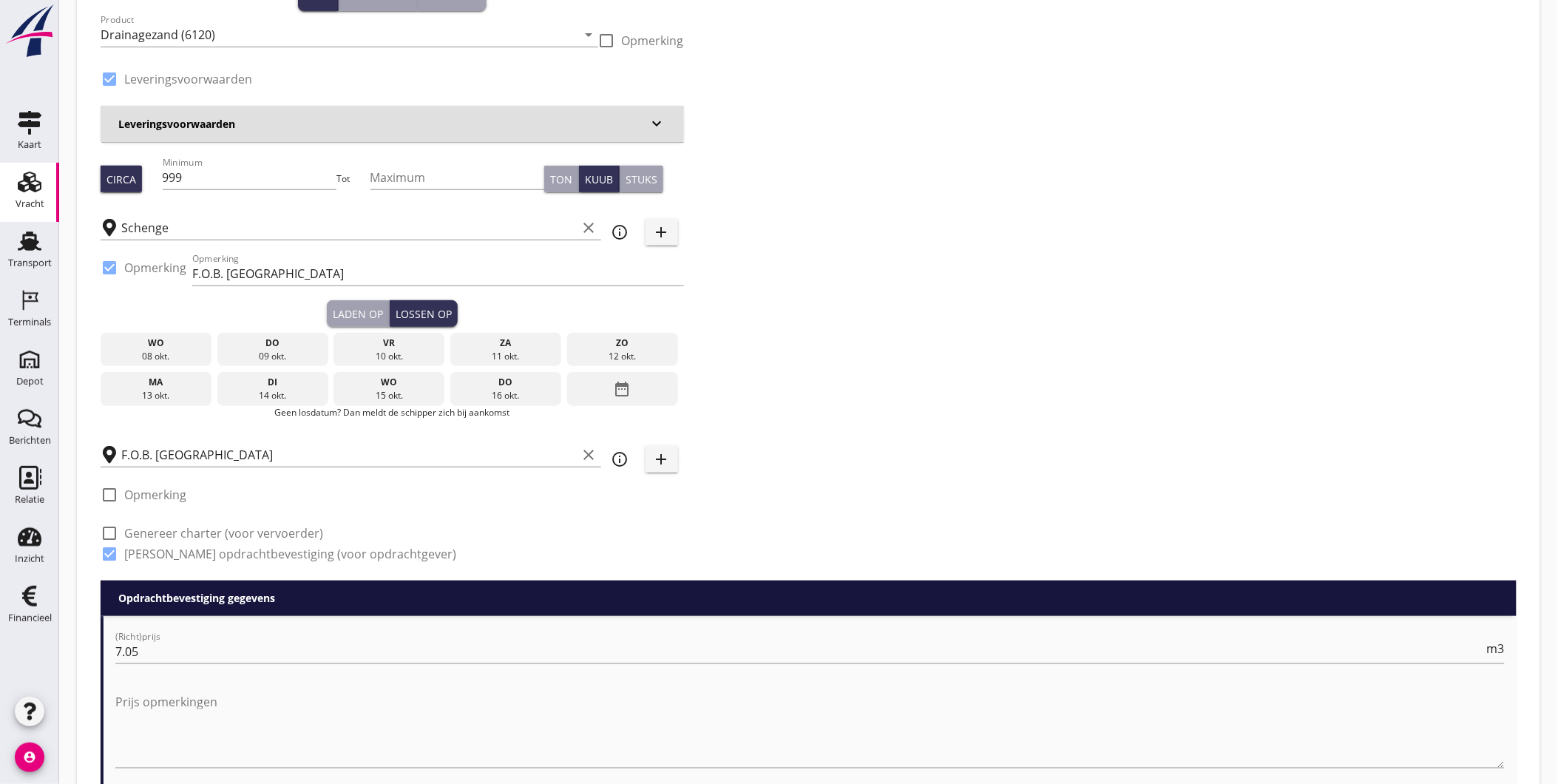
click at [387, 350] on div "10 okt." at bounding box center [389, 357] width 104 height 13
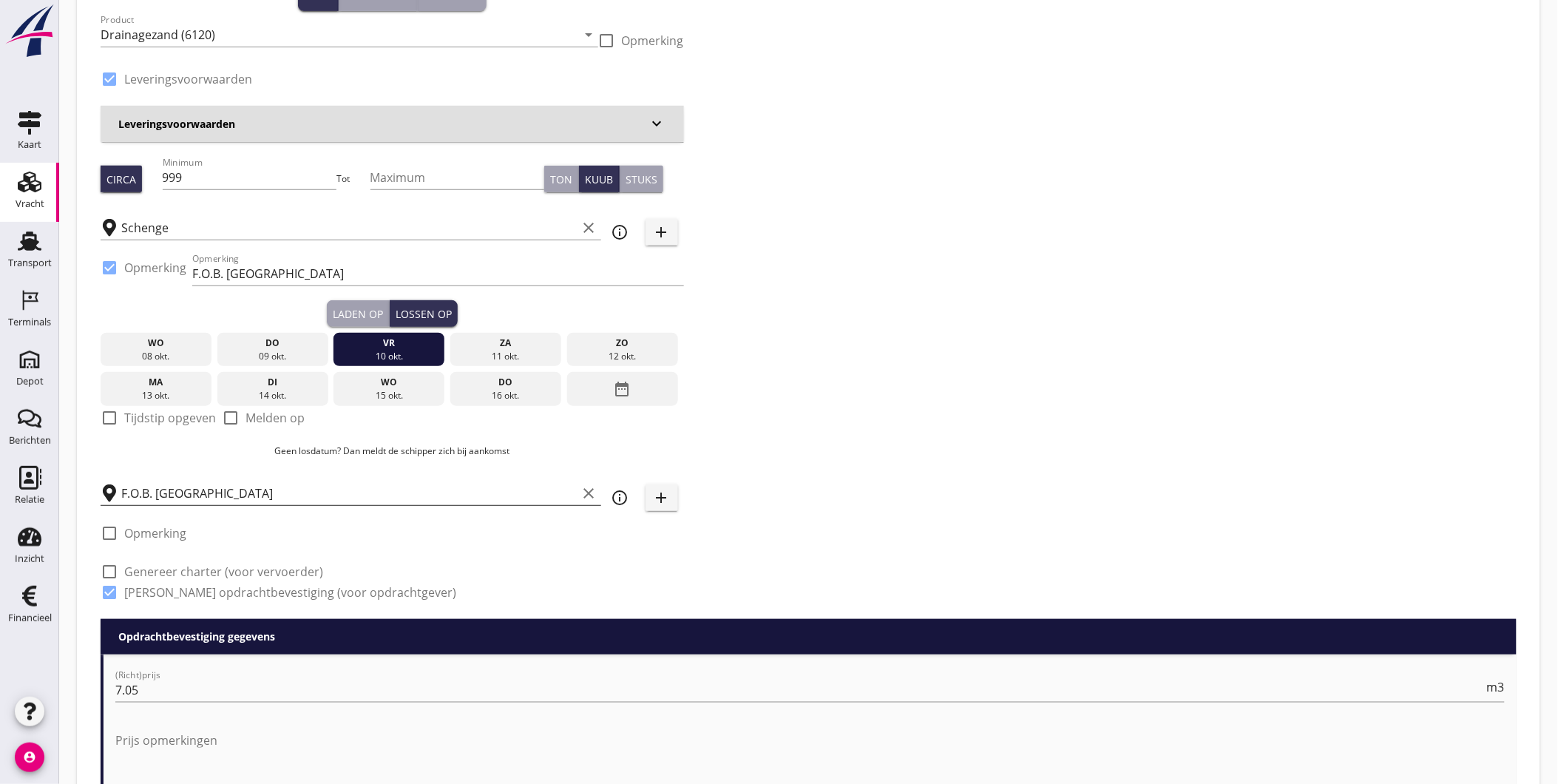
click at [219, 495] on input "F.O.B. [GEOGRAPHIC_DATA]" at bounding box center [349, 493] width 456 height 23
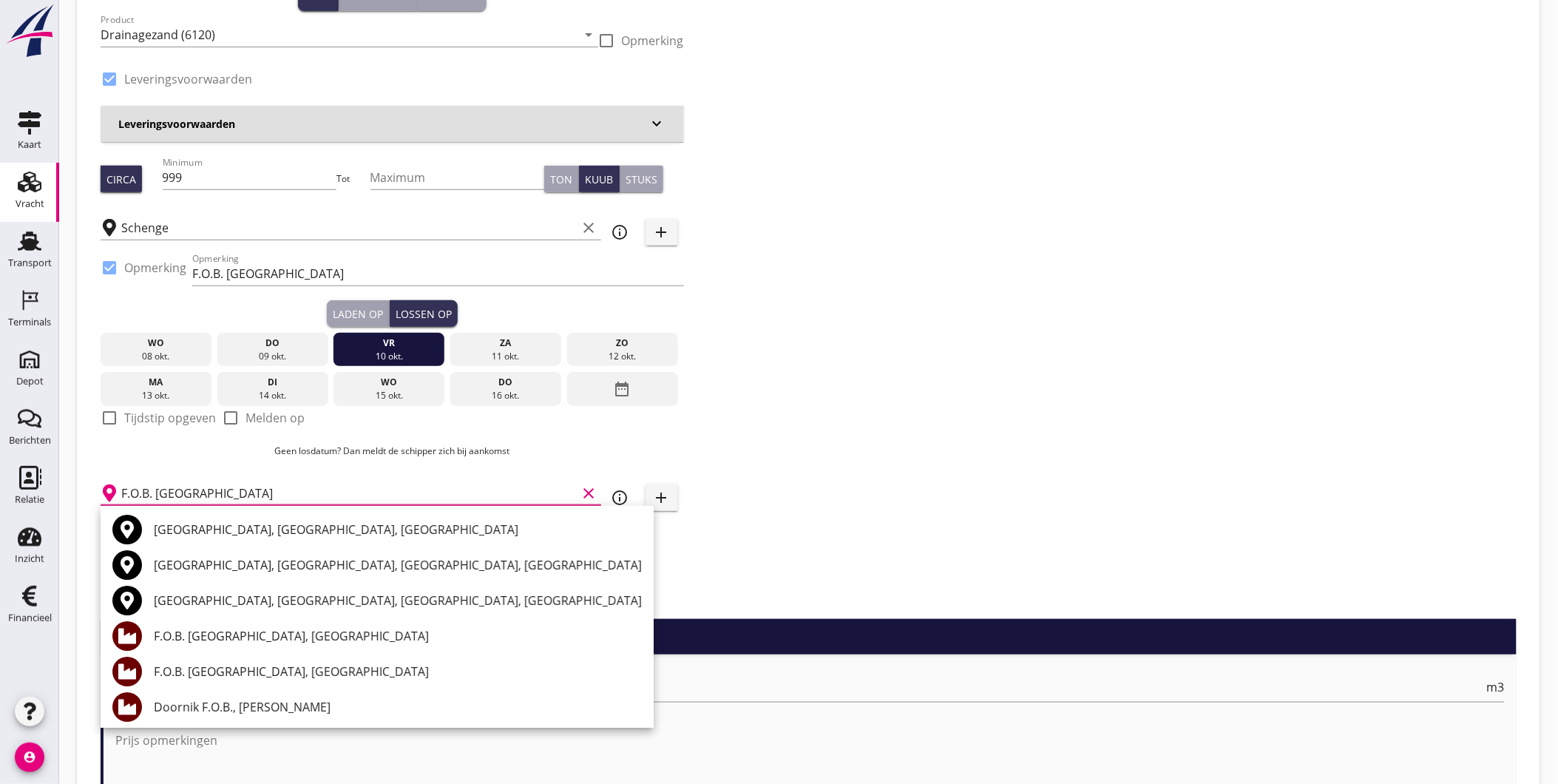
click at [254, 527] on div "Rotterdam, South Holland, Netherlands" at bounding box center [397, 529] width 488 height 18
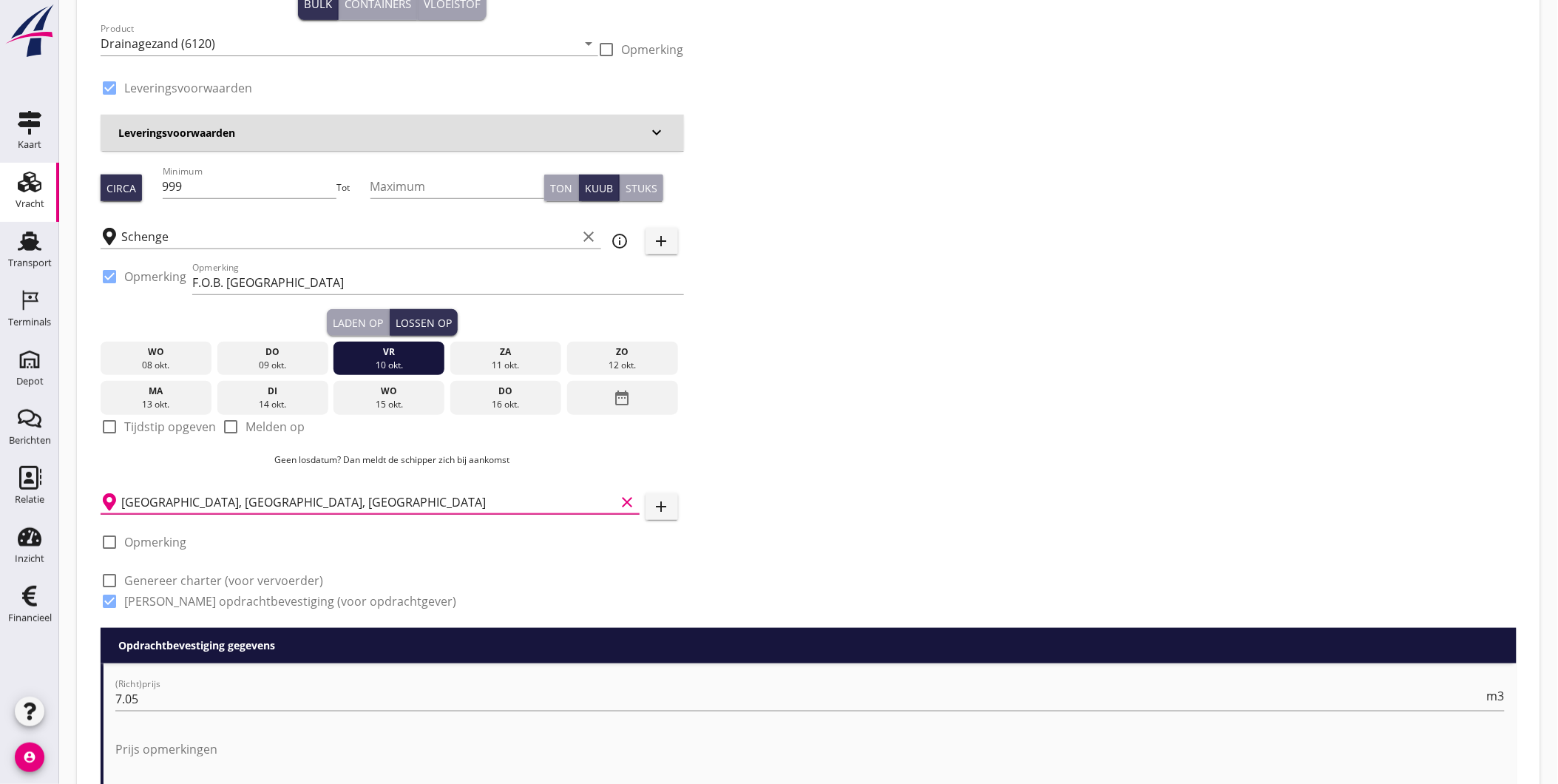
scroll to position [246, 0]
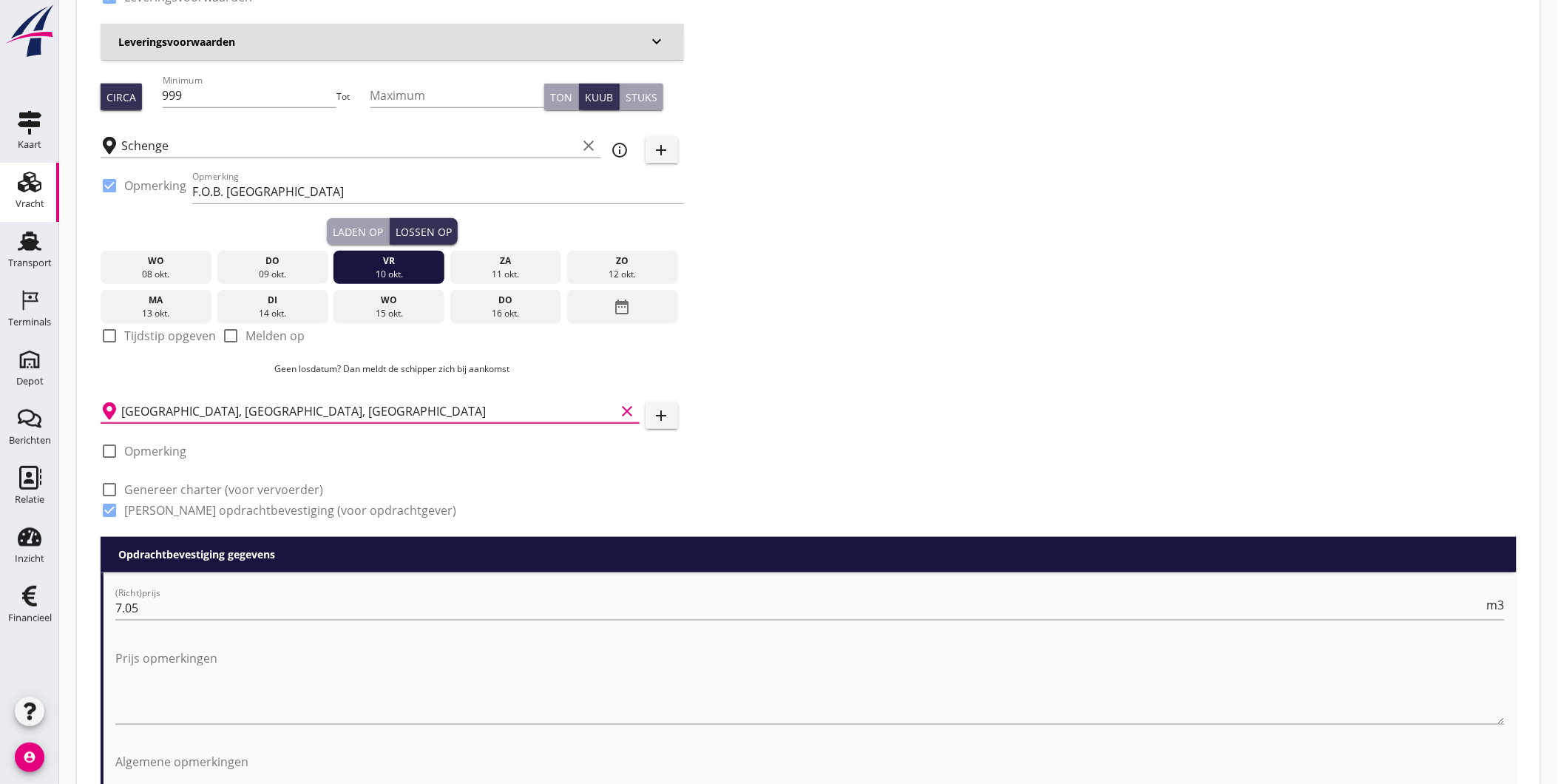
type input "Rotterdam, South Holland, Netherlands"
click at [353, 230] on div "Laden op" at bounding box center [358, 231] width 50 height 16
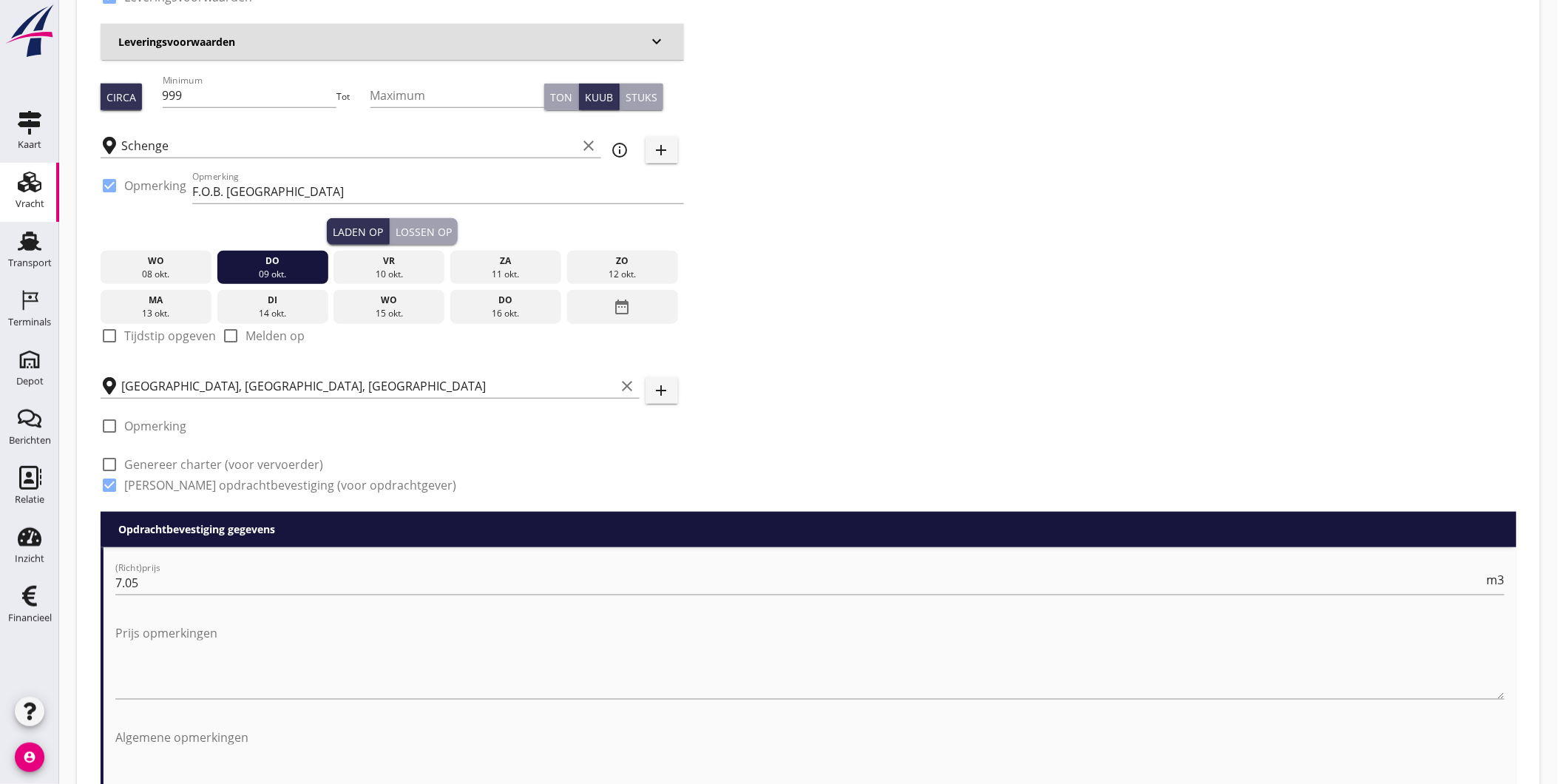
click at [438, 230] on div "Lossen op" at bounding box center [423, 231] width 56 height 16
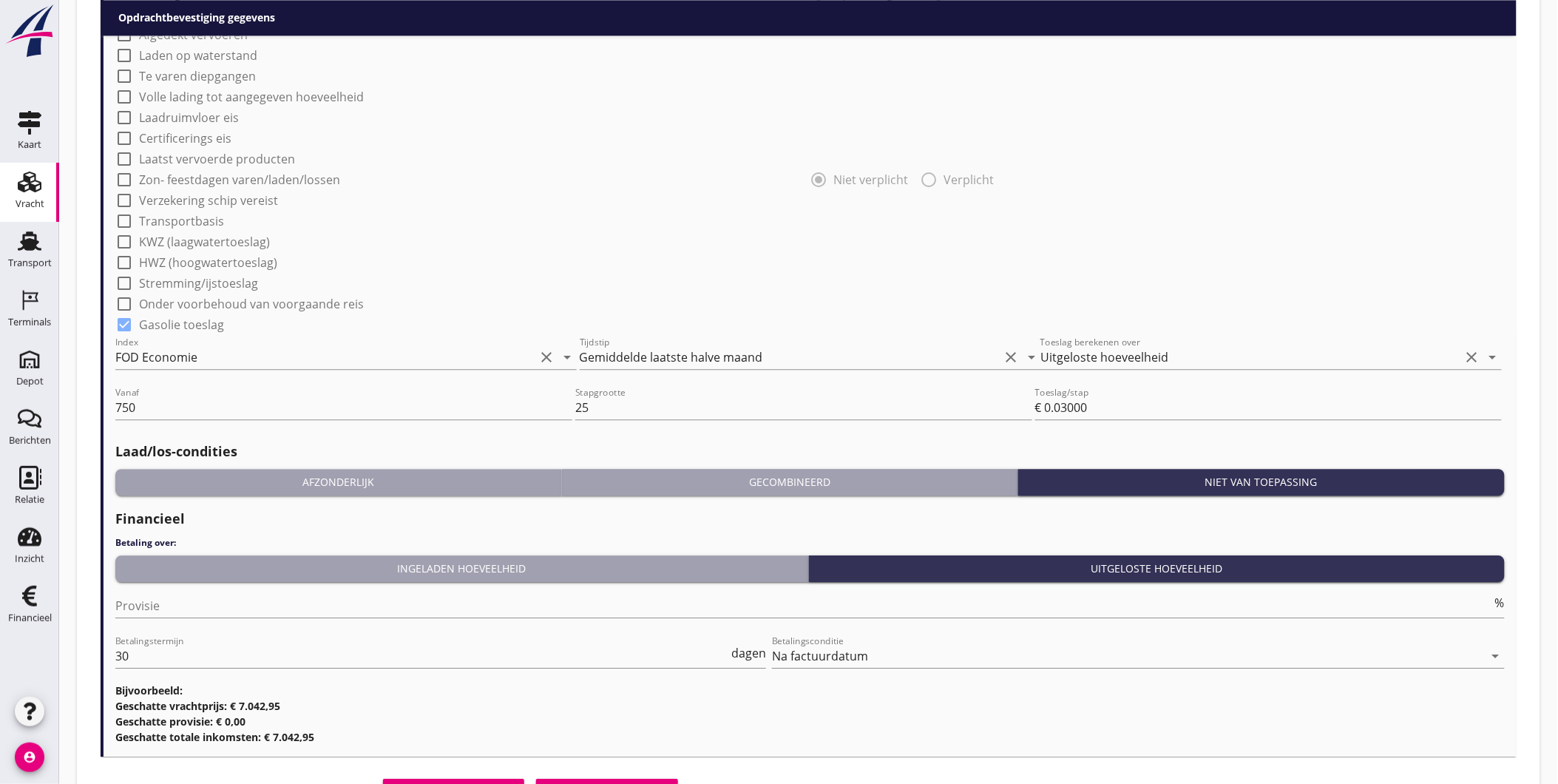
scroll to position [1309, 0]
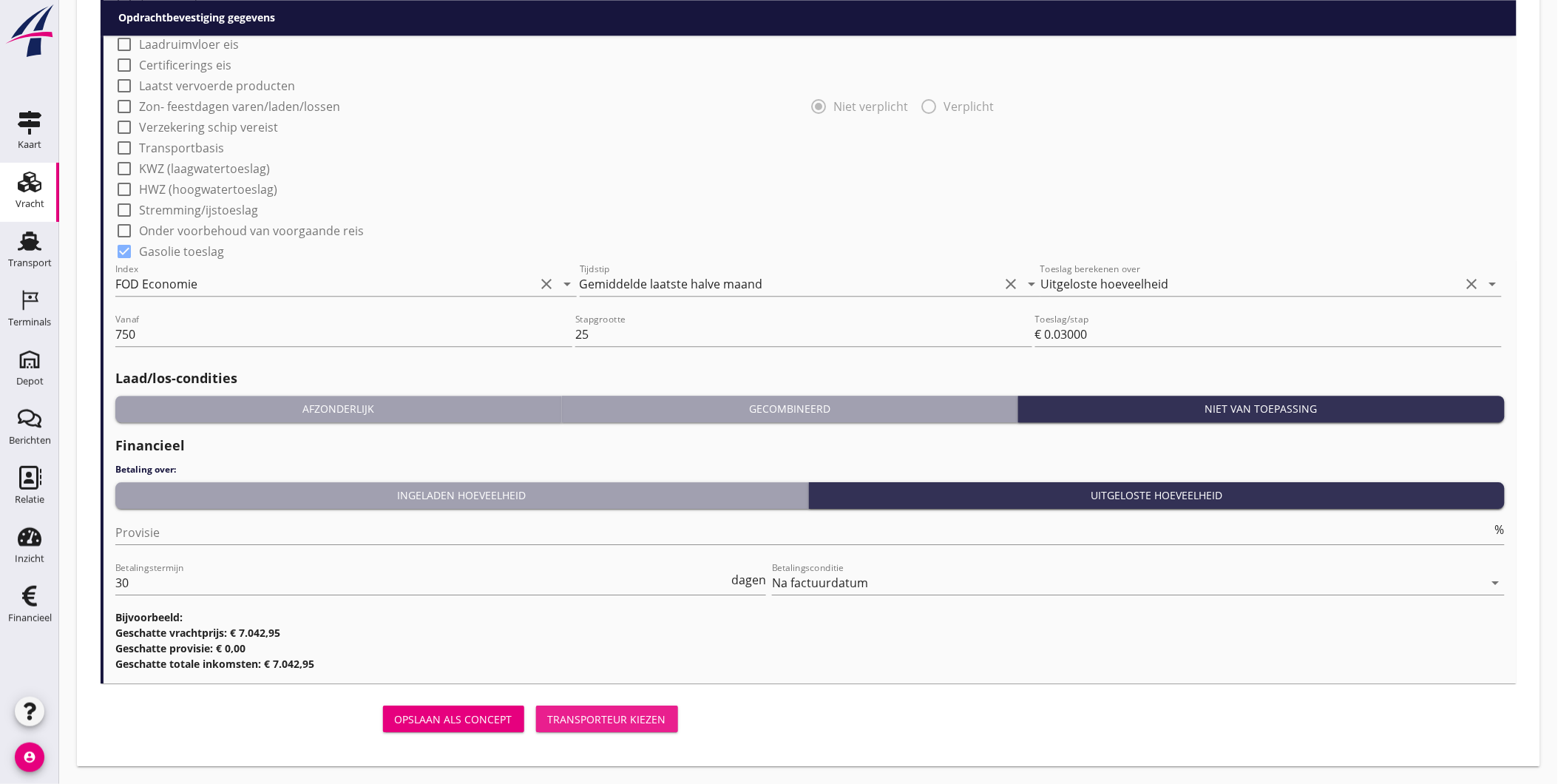
click at [594, 715] on div "Transporteur kiezen" at bounding box center [607, 719] width 119 height 16
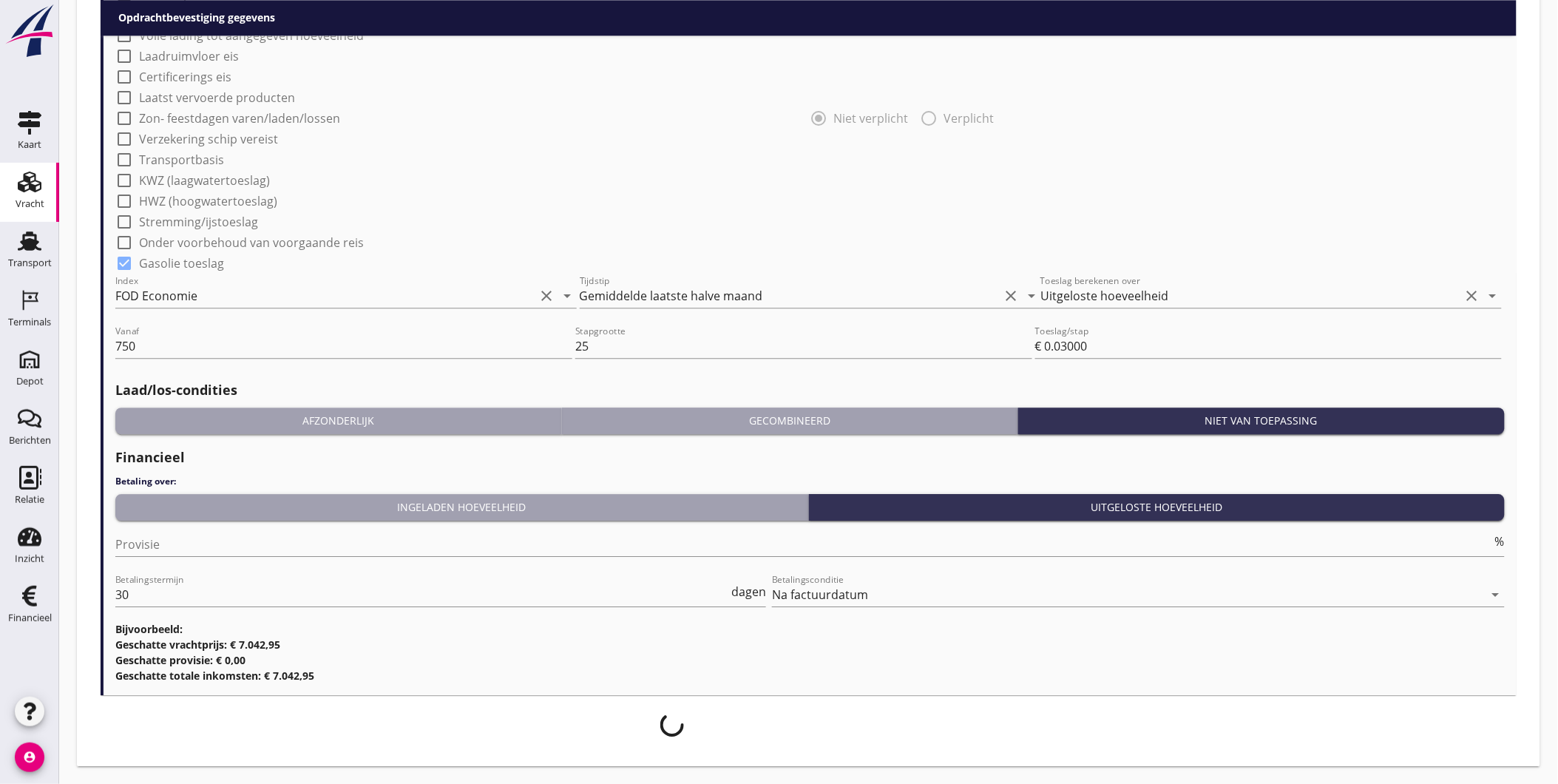
scroll to position [1297, 0]
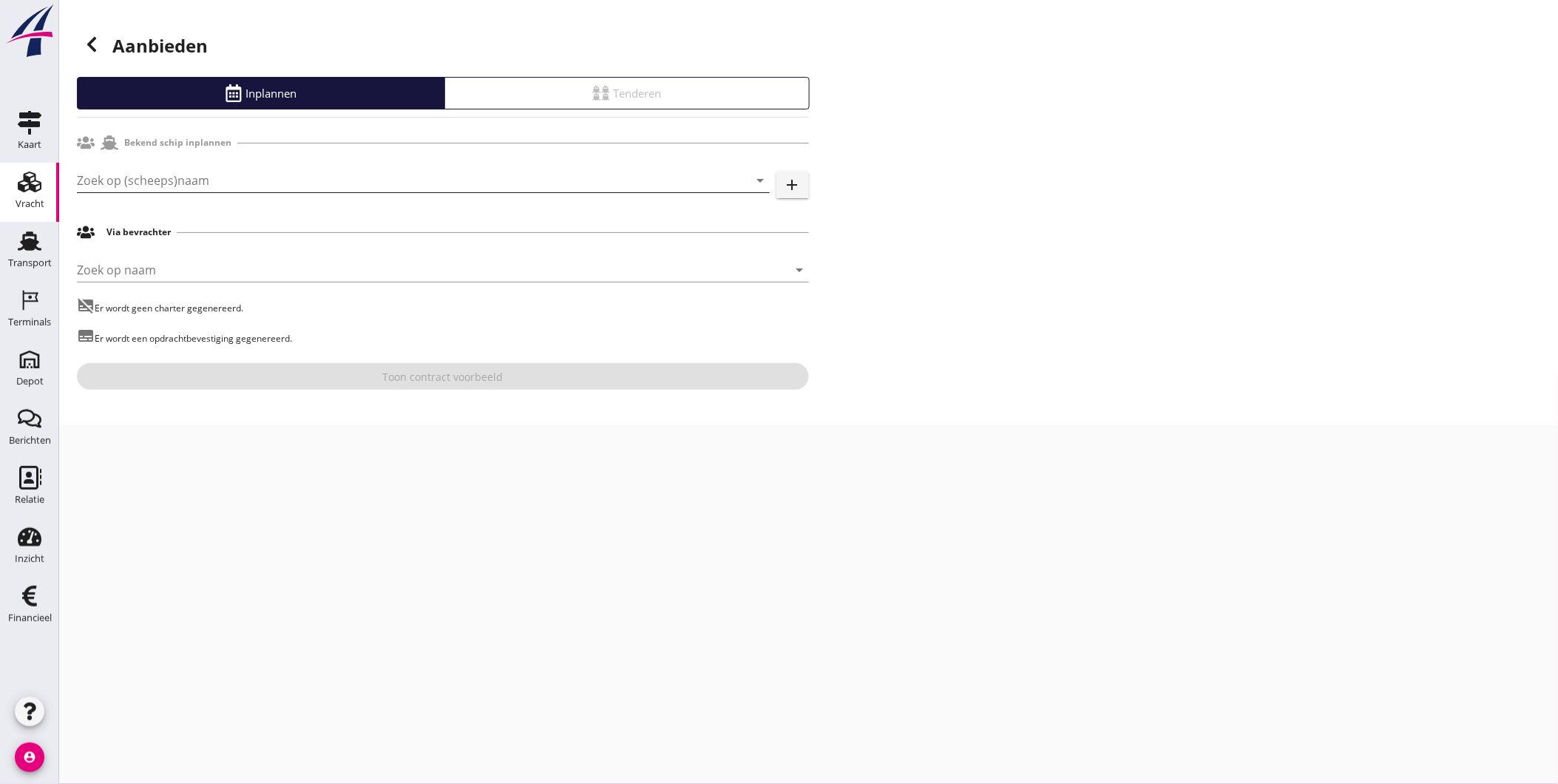
click at [195, 170] on input "Zoek op (scheeps)naam" at bounding box center [402, 180] width 651 height 23
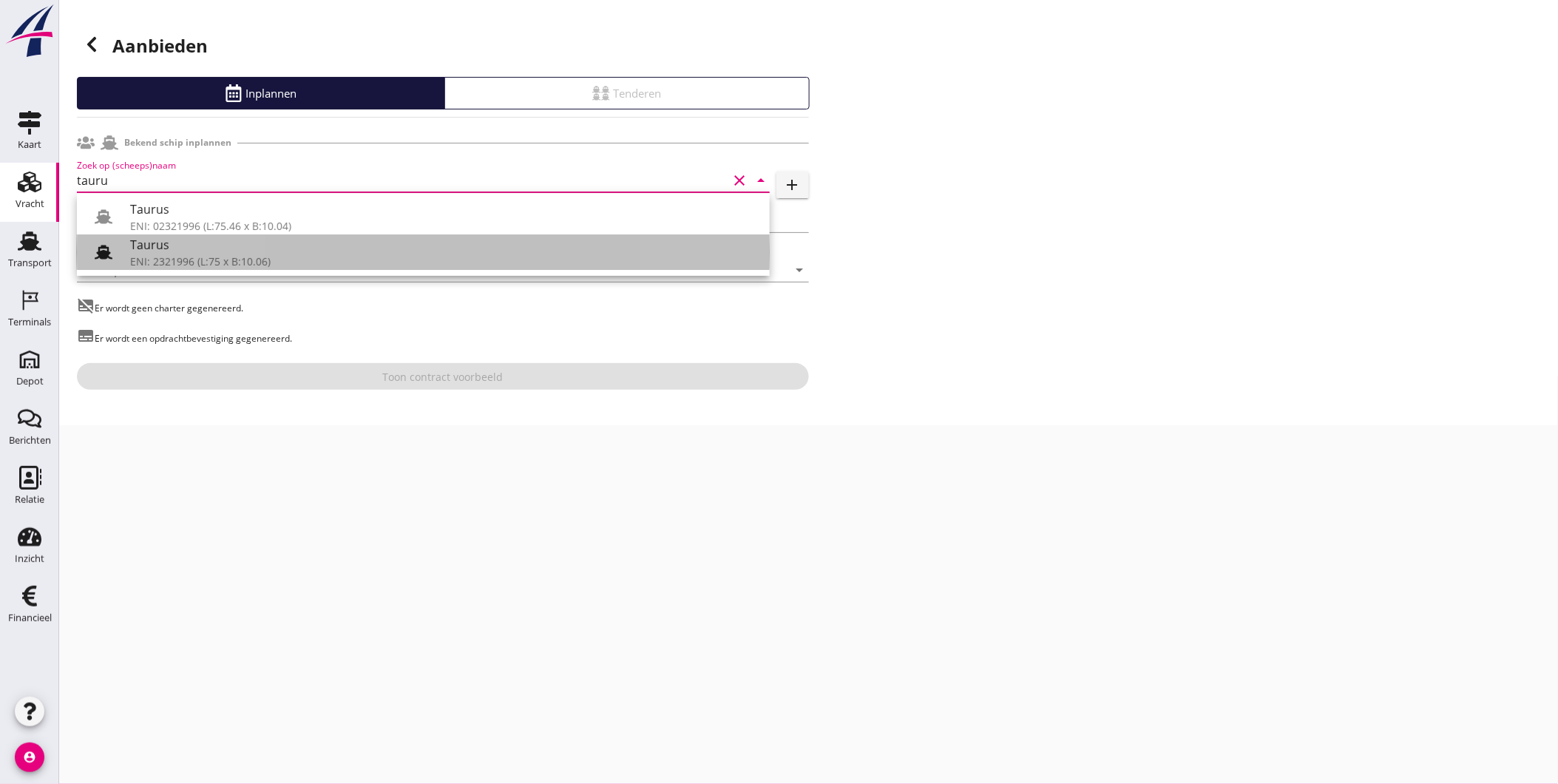
click at [195, 262] on div "ENI: 2321996 (L:75 x B:10.06)" at bounding box center [444, 261] width 628 height 16
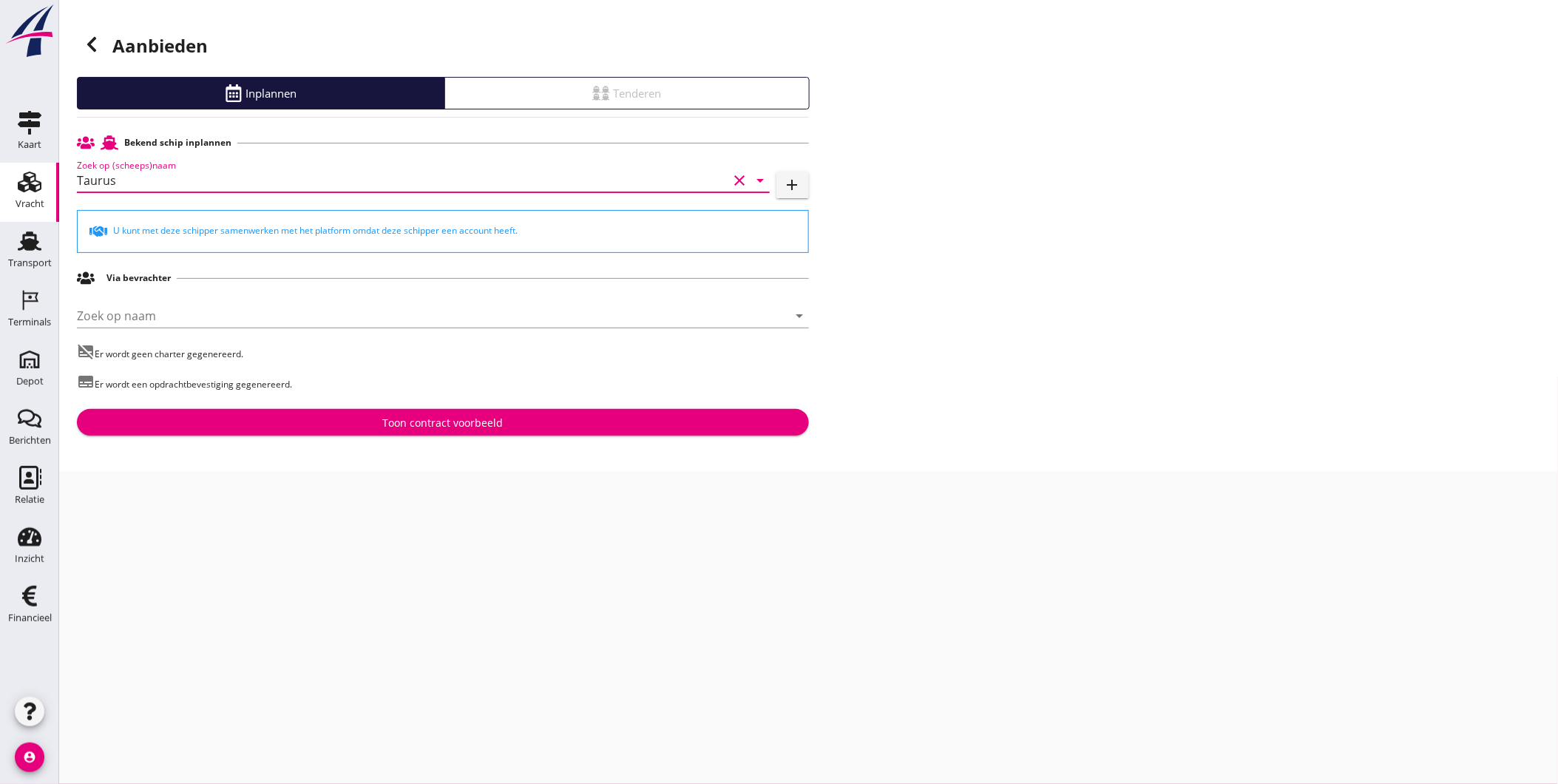
type input "Taurus"
click at [323, 422] on div "Toon contract voorbeeld" at bounding box center [443, 422] width 709 height 16
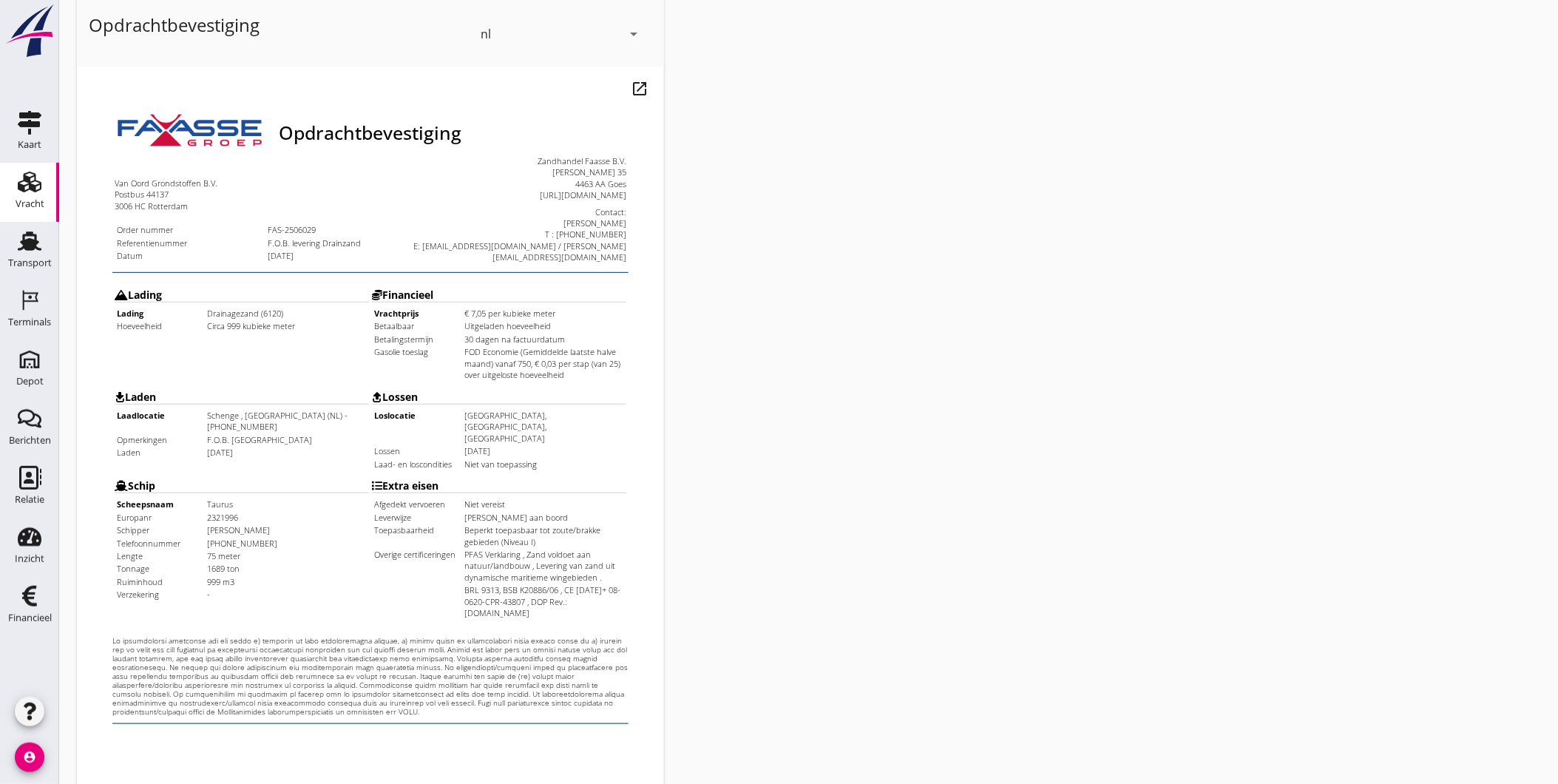
scroll to position [311, 0]
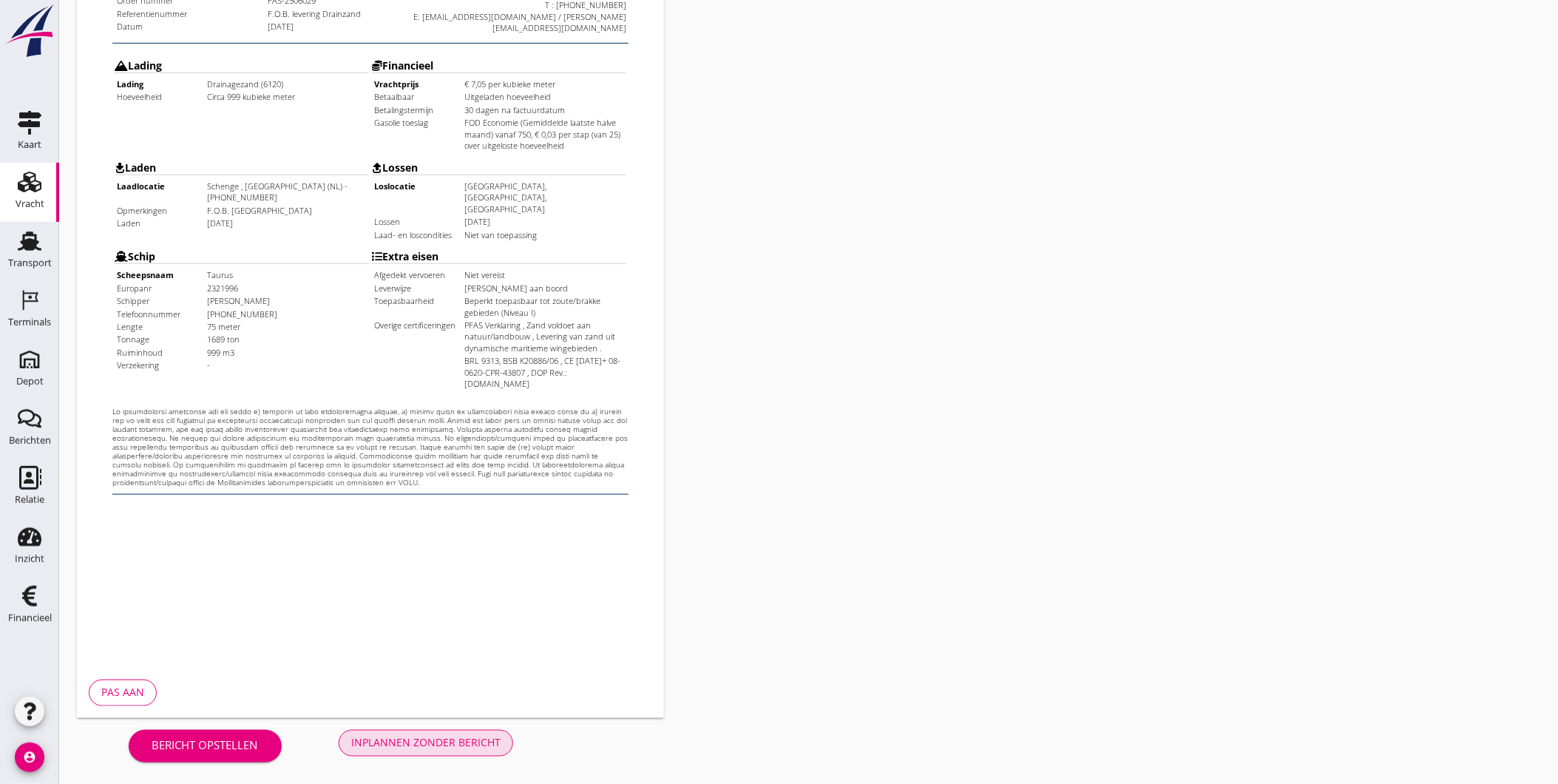
click at [451, 742] on div "Inplannen zonder bericht" at bounding box center [426, 742] width 149 height 16
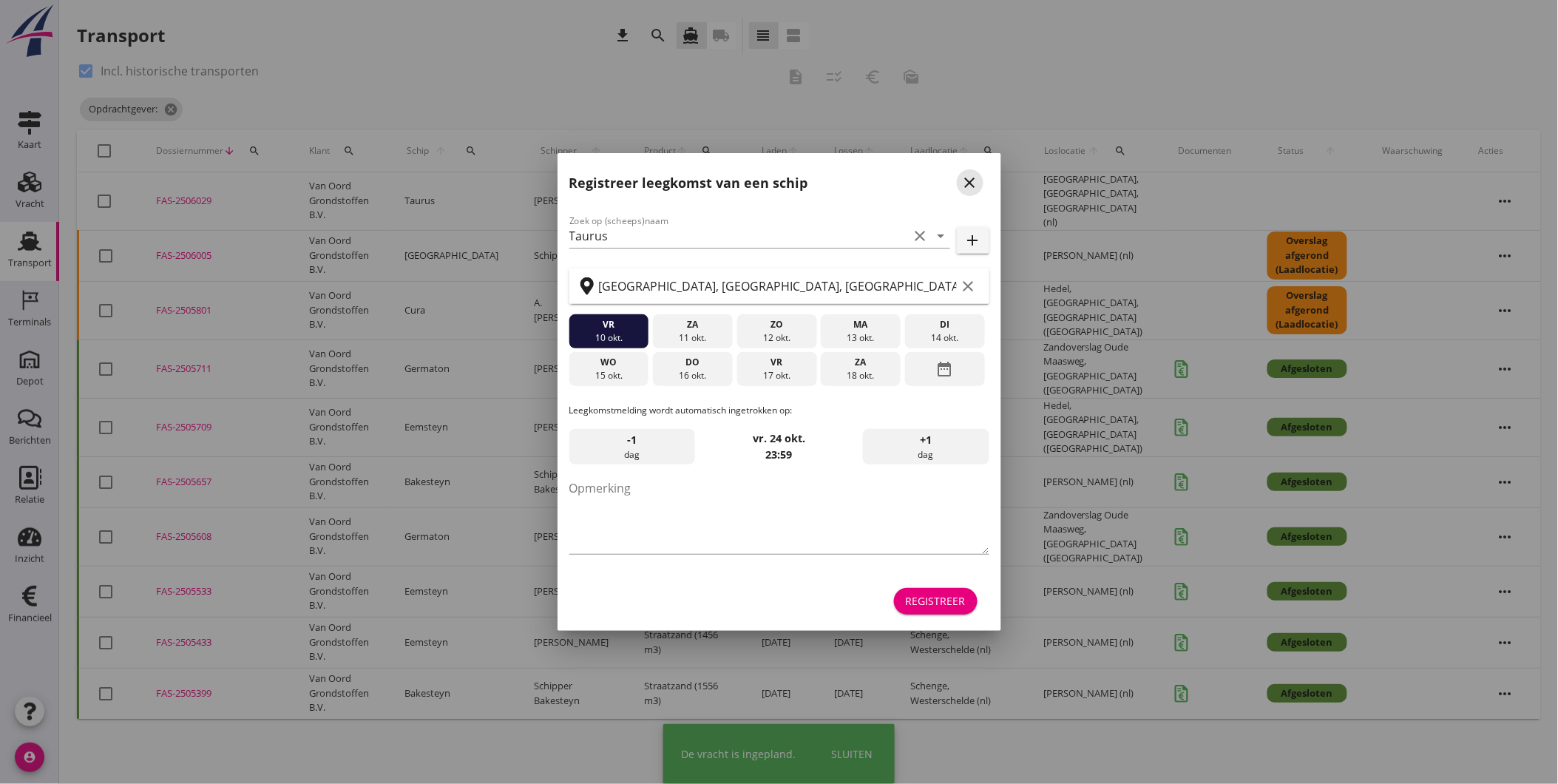
click at [969, 185] on icon "close" at bounding box center [969, 182] width 18 height 18
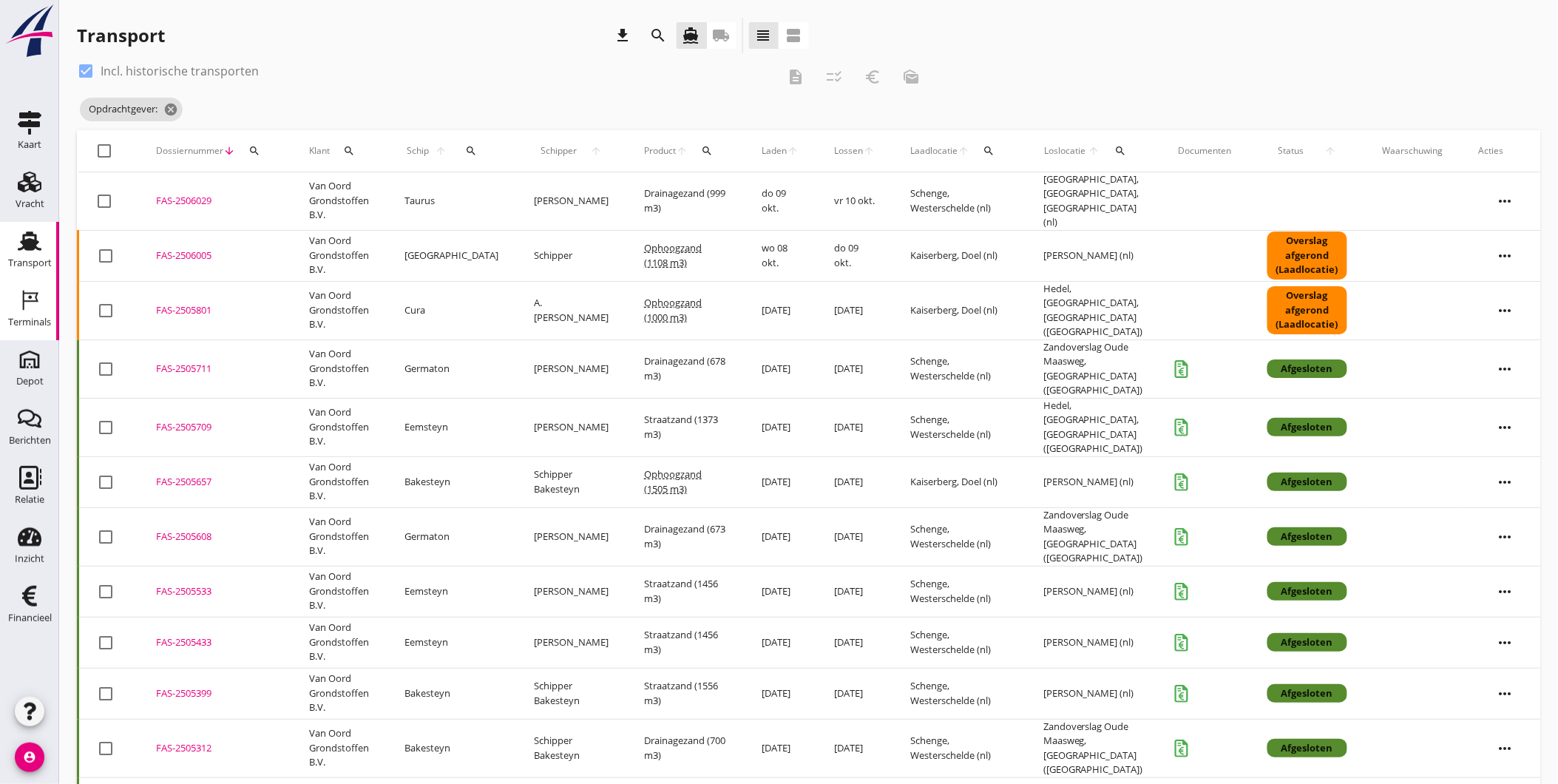
click at [28, 313] on div "Terminals" at bounding box center [29, 322] width 43 height 21
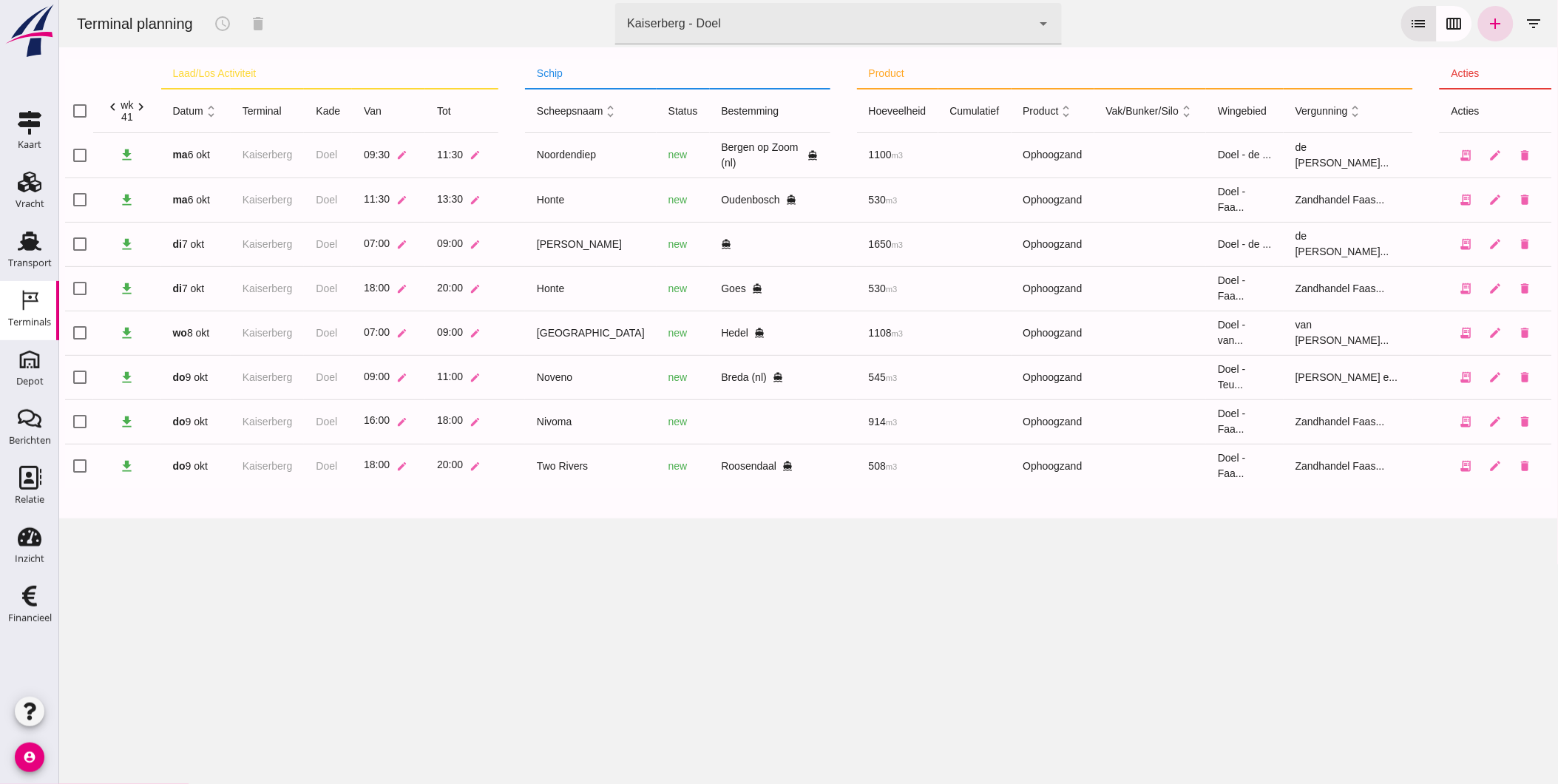
click at [696, 21] on div "Kaiserberg - Doel" at bounding box center [673, 23] width 94 height 18
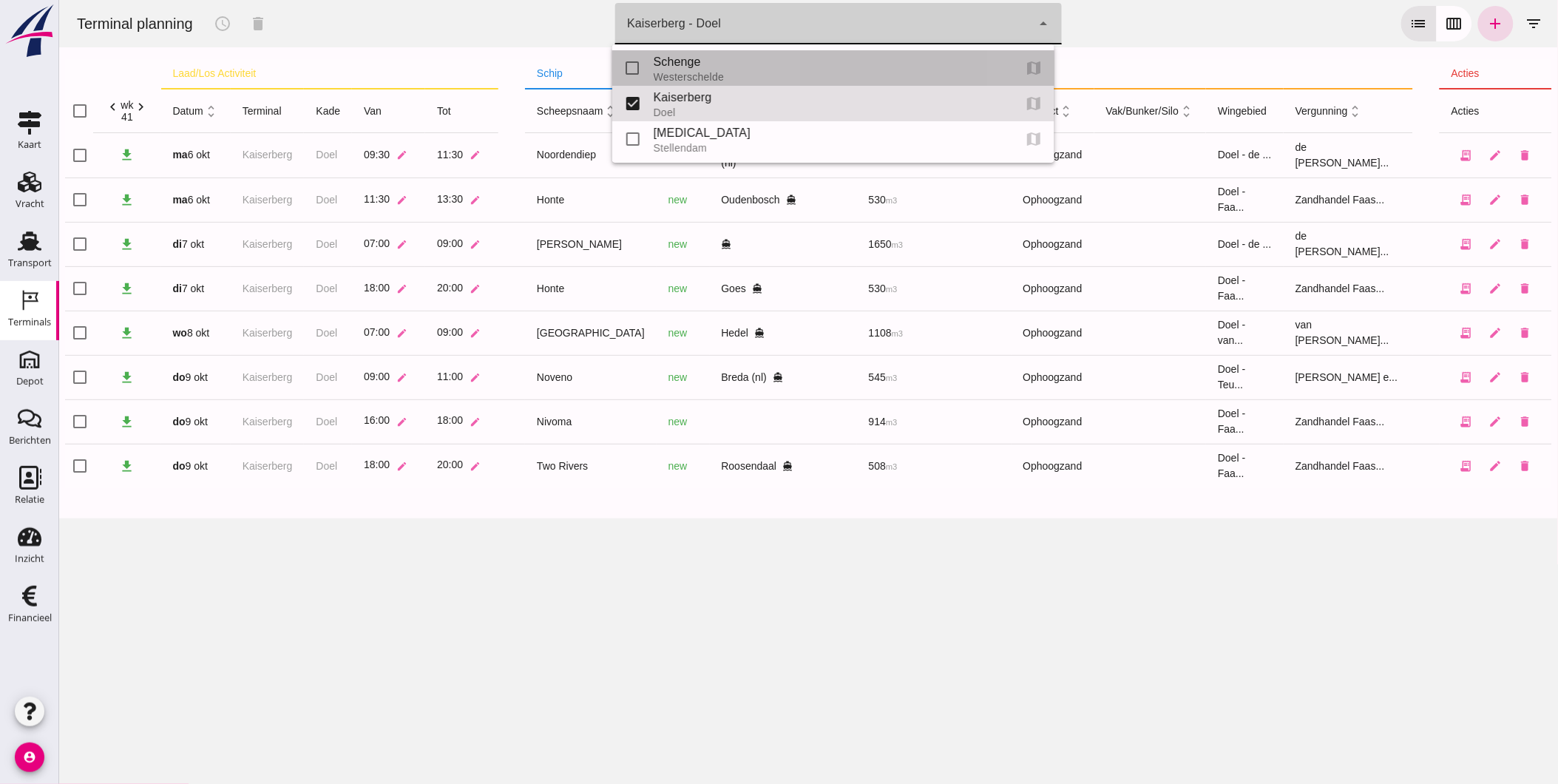
click at [676, 63] on div "Schenge" at bounding box center [827, 62] width 348 height 18
type input "9c876888-926f-4f5f-969d-c779b766b815"
checkbox input "true"
checkbox input "false"
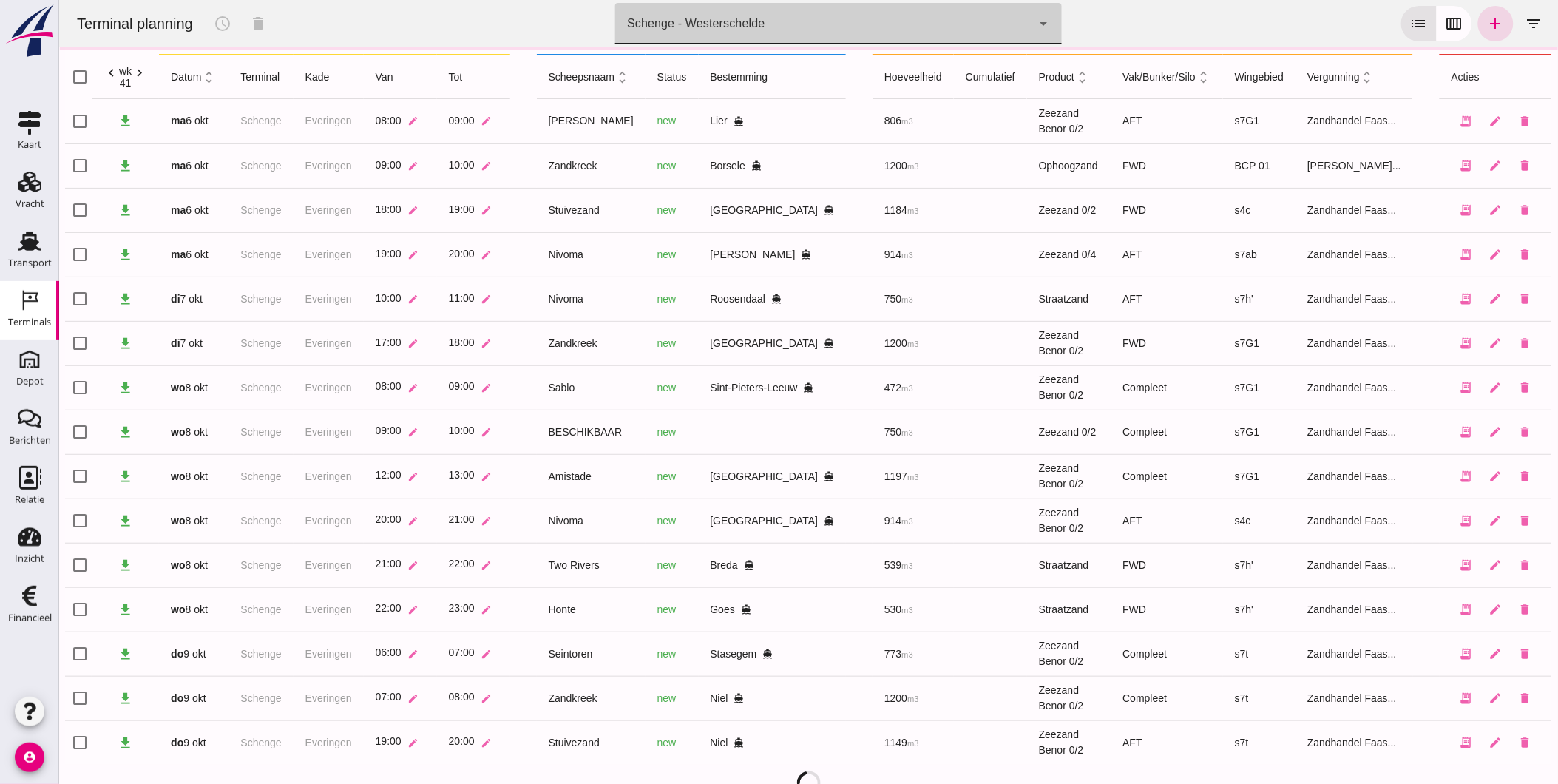
scroll to position [45, 0]
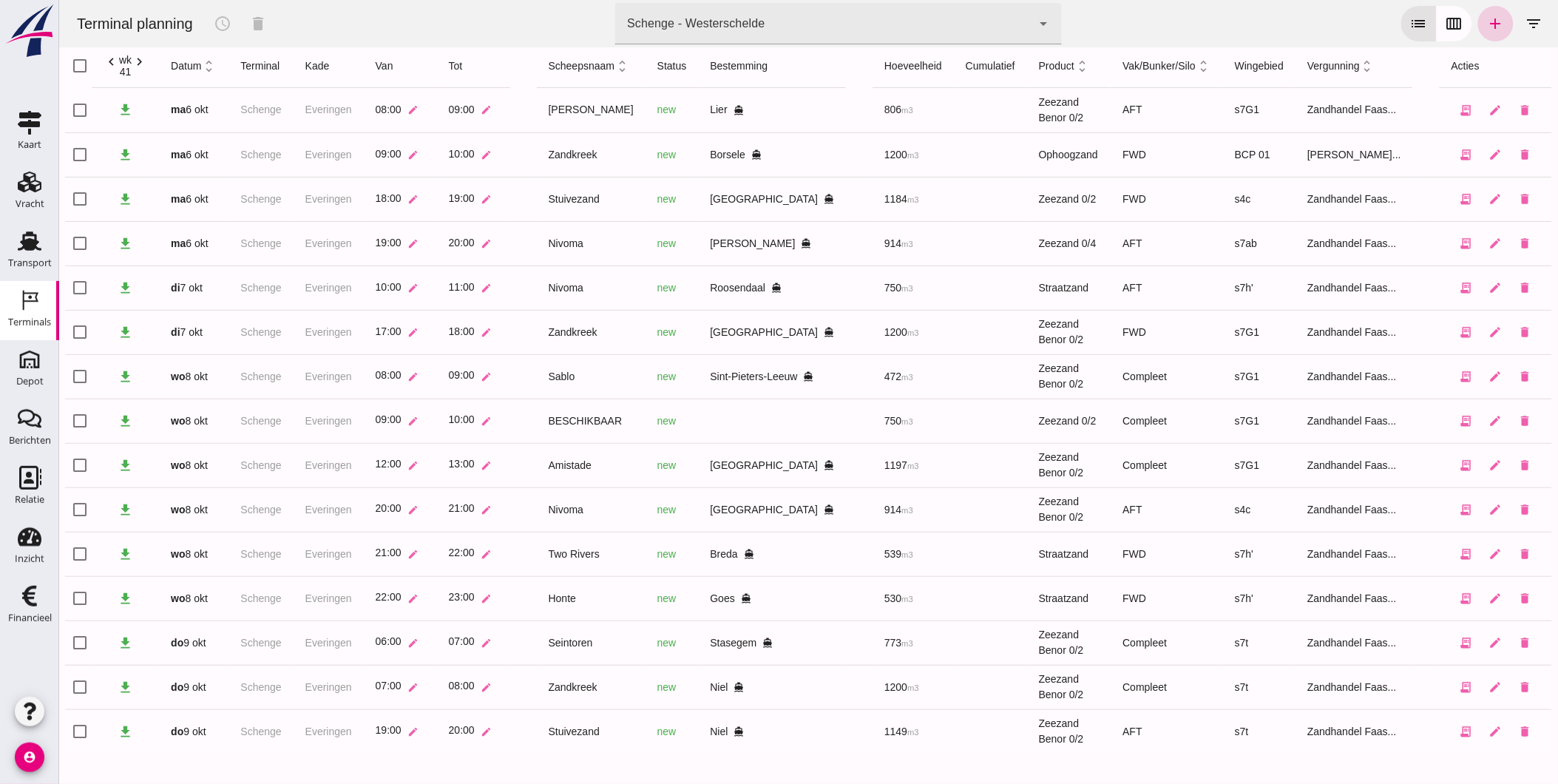
click at [1486, 23] on icon "add" at bounding box center [1495, 23] width 18 height 18
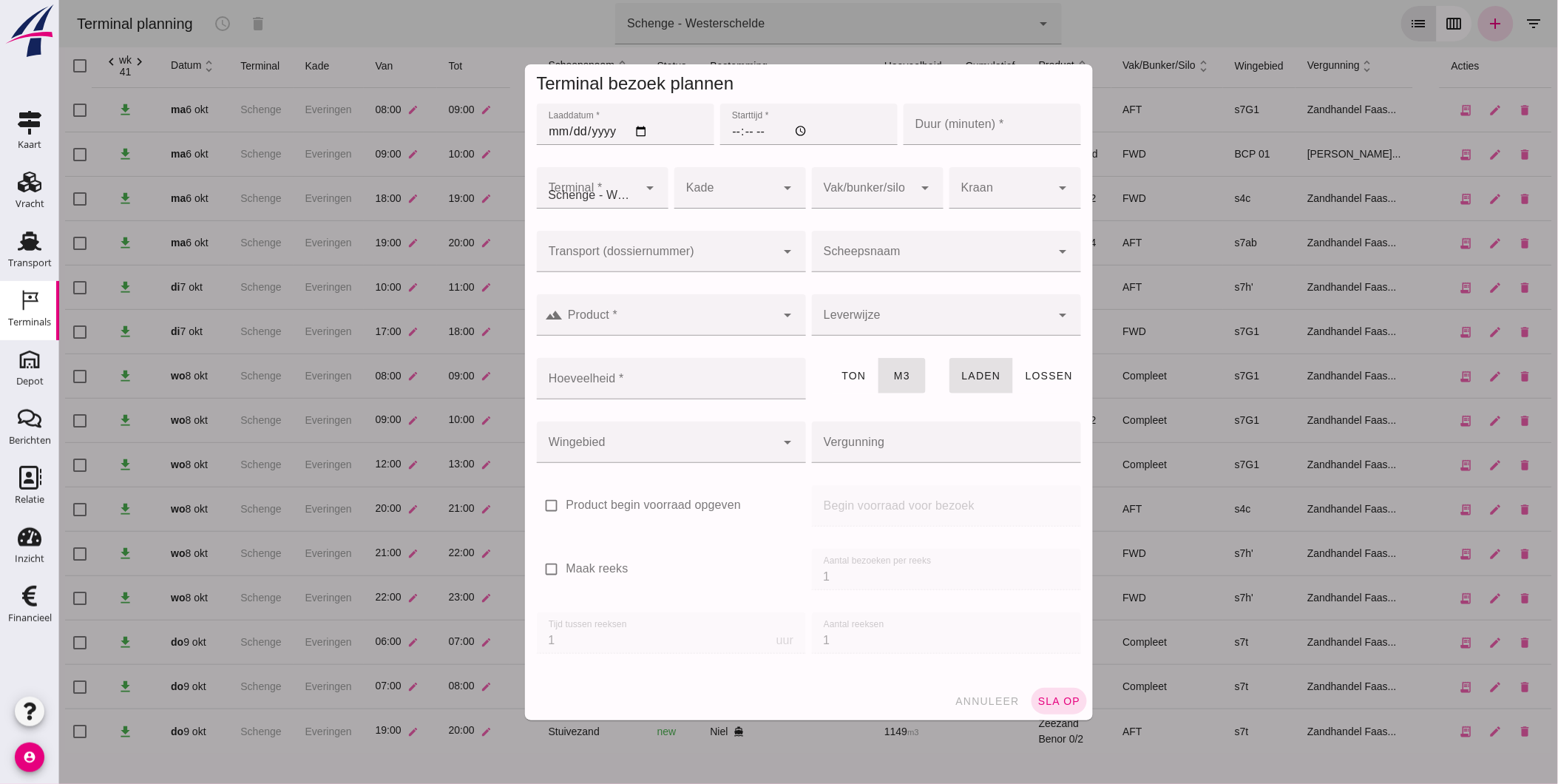
scroll to position [0, 0]
type input "Zandhandel Faasse B.V."
click at [550, 127] on input "Laaddatum *" at bounding box center [625, 124] width 178 height 42
type input "[DATE]"
click at [729, 132] on input "Starttijd *" at bounding box center [808, 124] width 178 height 42
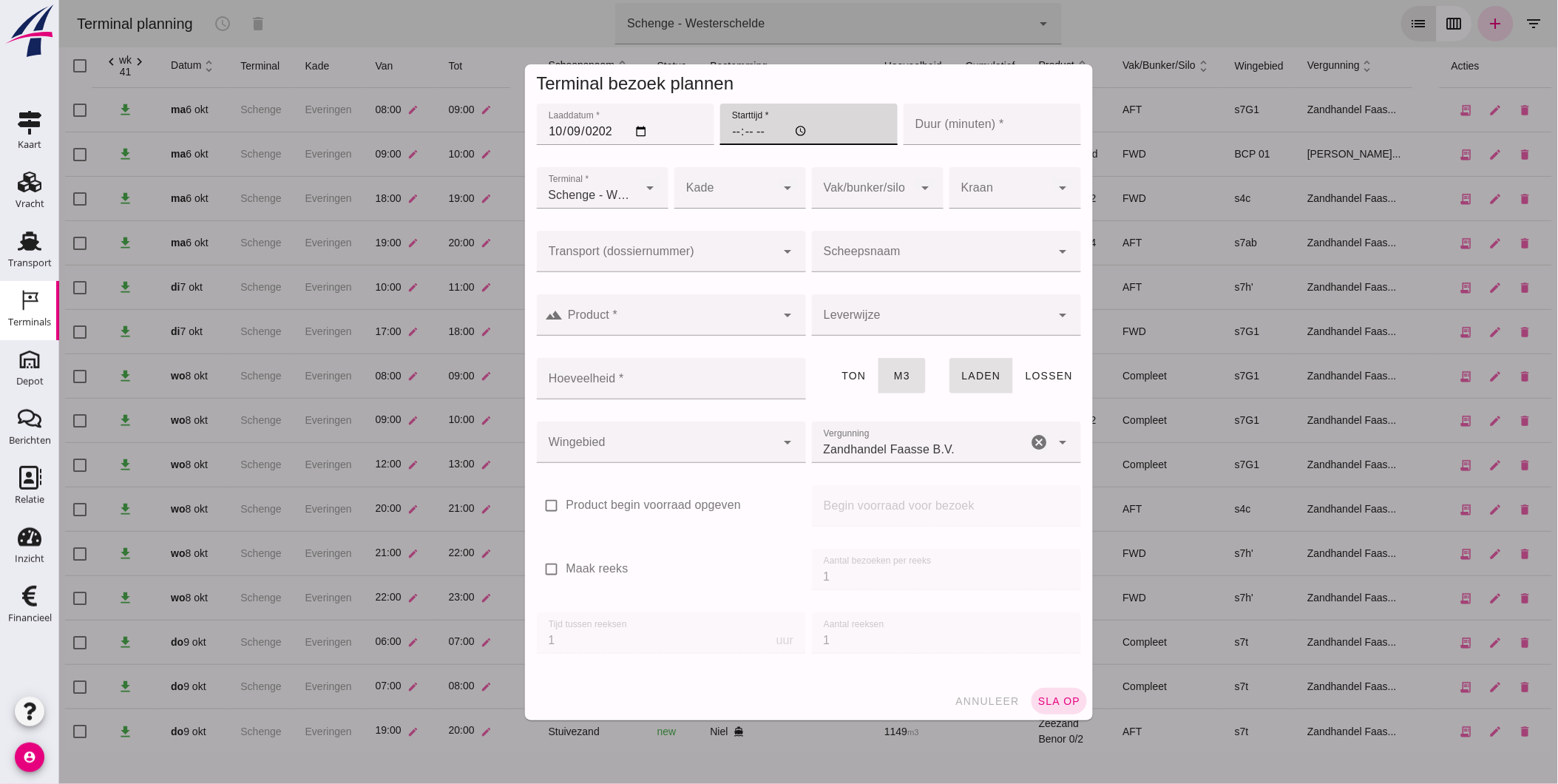
type input "16:00"
click at [1025, 126] on input "Duur (minuten) *" at bounding box center [991, 124] width 178 height 42
type input "1"
type input "60"
click at [689, 190] on div at bounding box center [725, 188] width 102 height 42
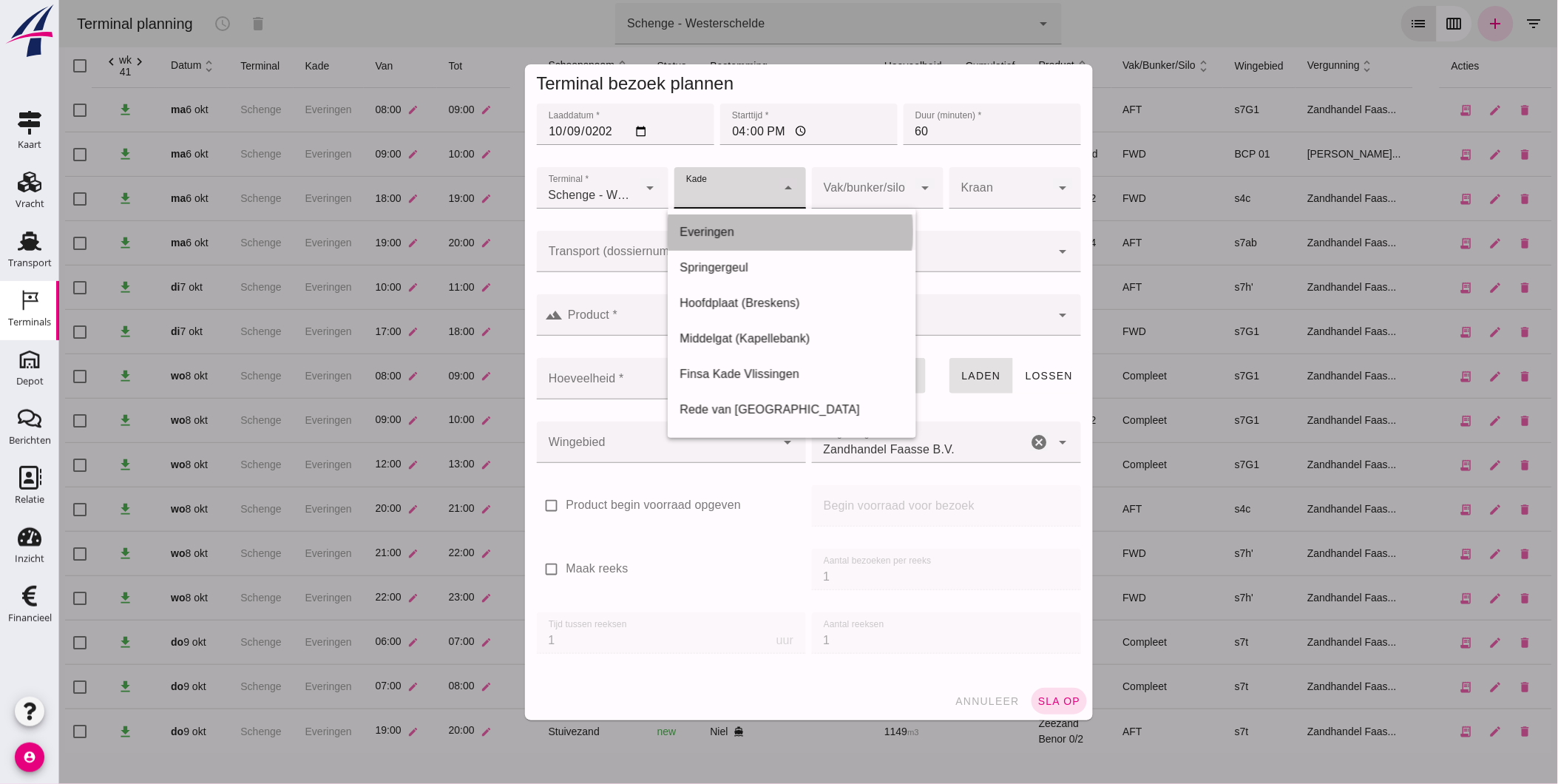
click at [776, 239] on div "Everingen" at bounding box center [791, 231] width 225 height 18
type input "7"
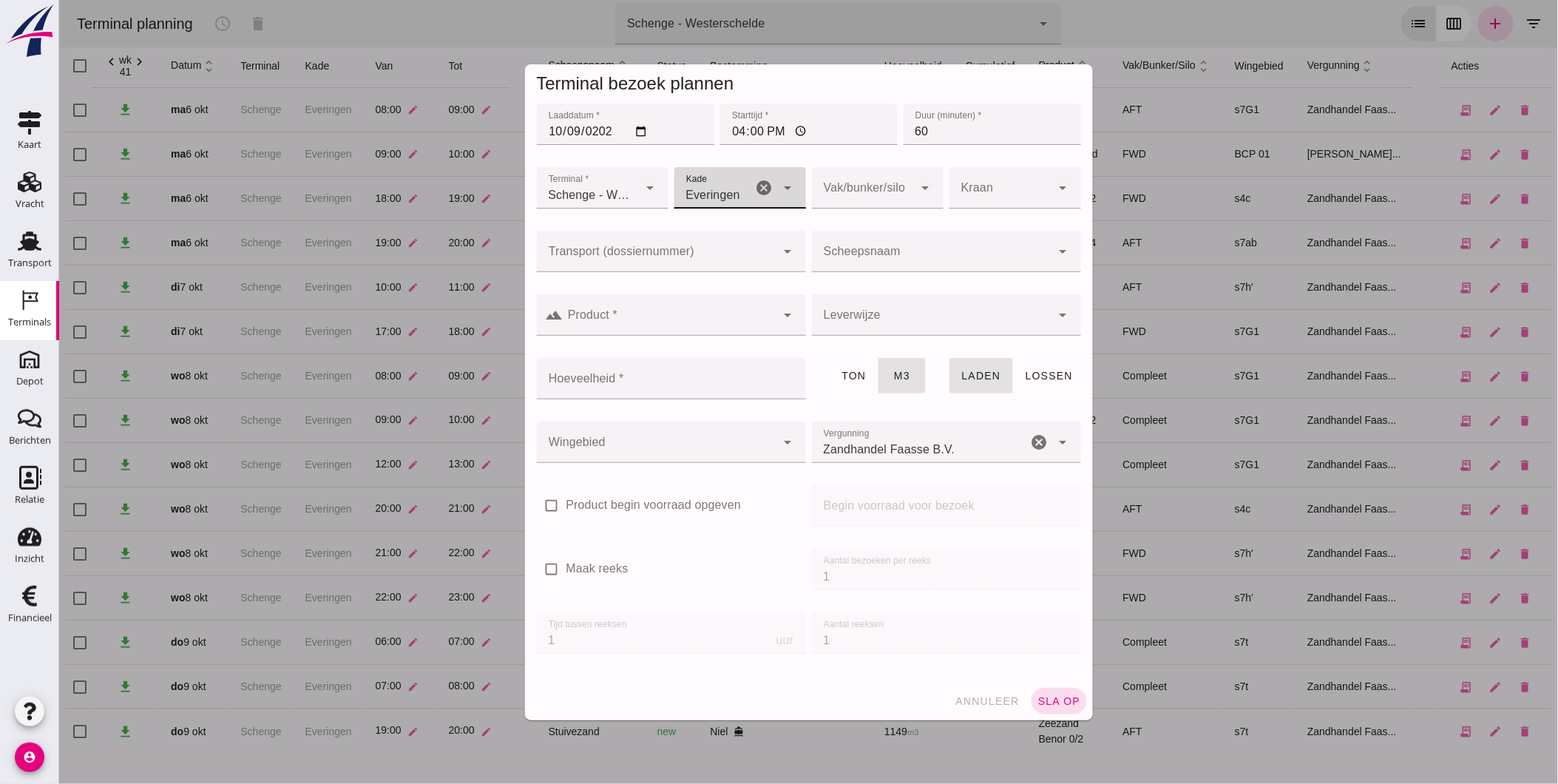
click at [704, 252] on input "Transport (dossiernummer)" at bounding box center [655, 258] width 240 height 18
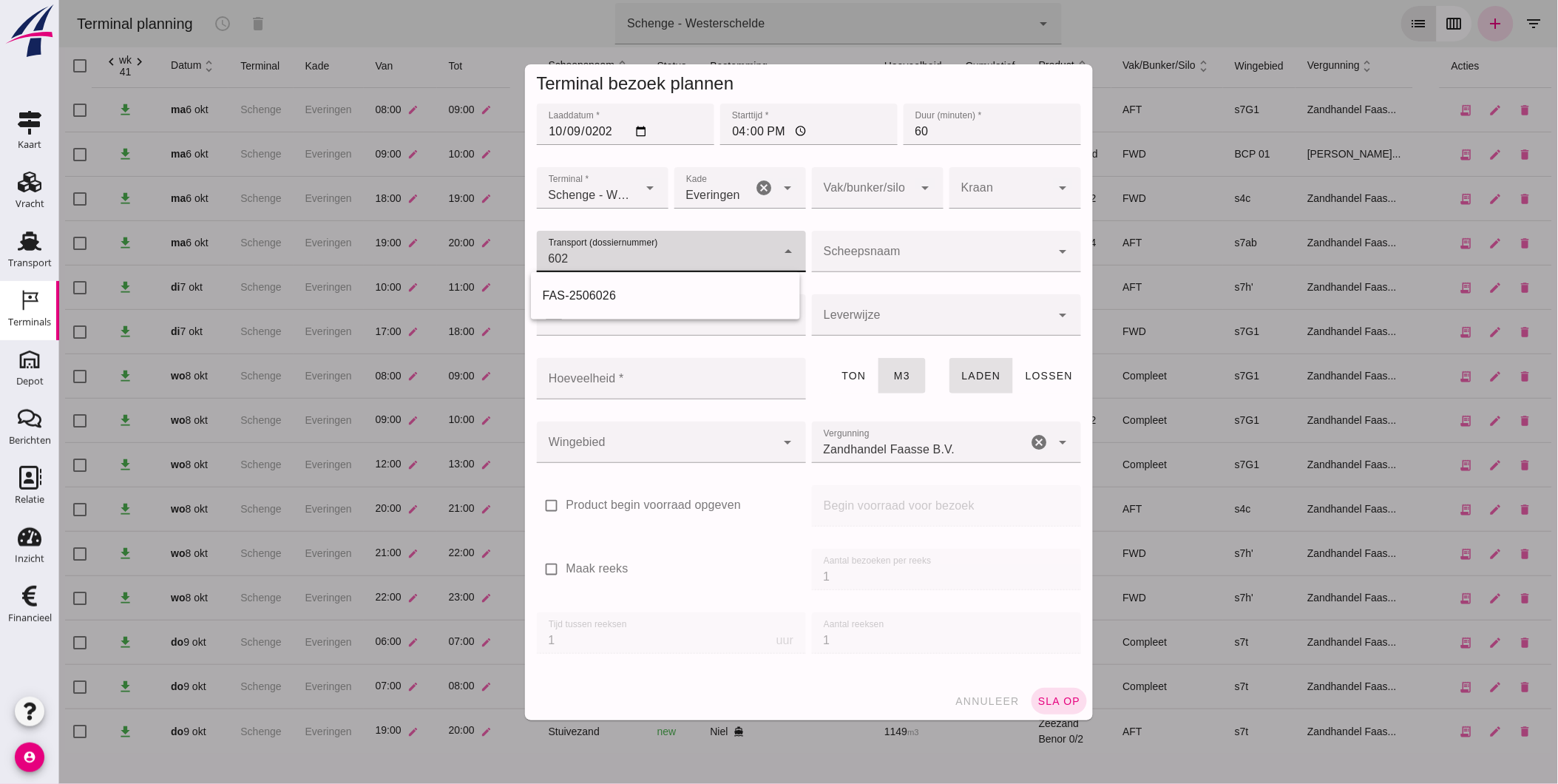
type input "6029"
drag, startPoint x: 639, startPoint y: 295, endPoint x: 631, endPoint y: 291, distance: 8.9
click at [637, 293] on div "FAS-2506029" at bounding box center [665, 296] width 245 height 18
type input "FAS-2506029"
type input "franco_on_board"
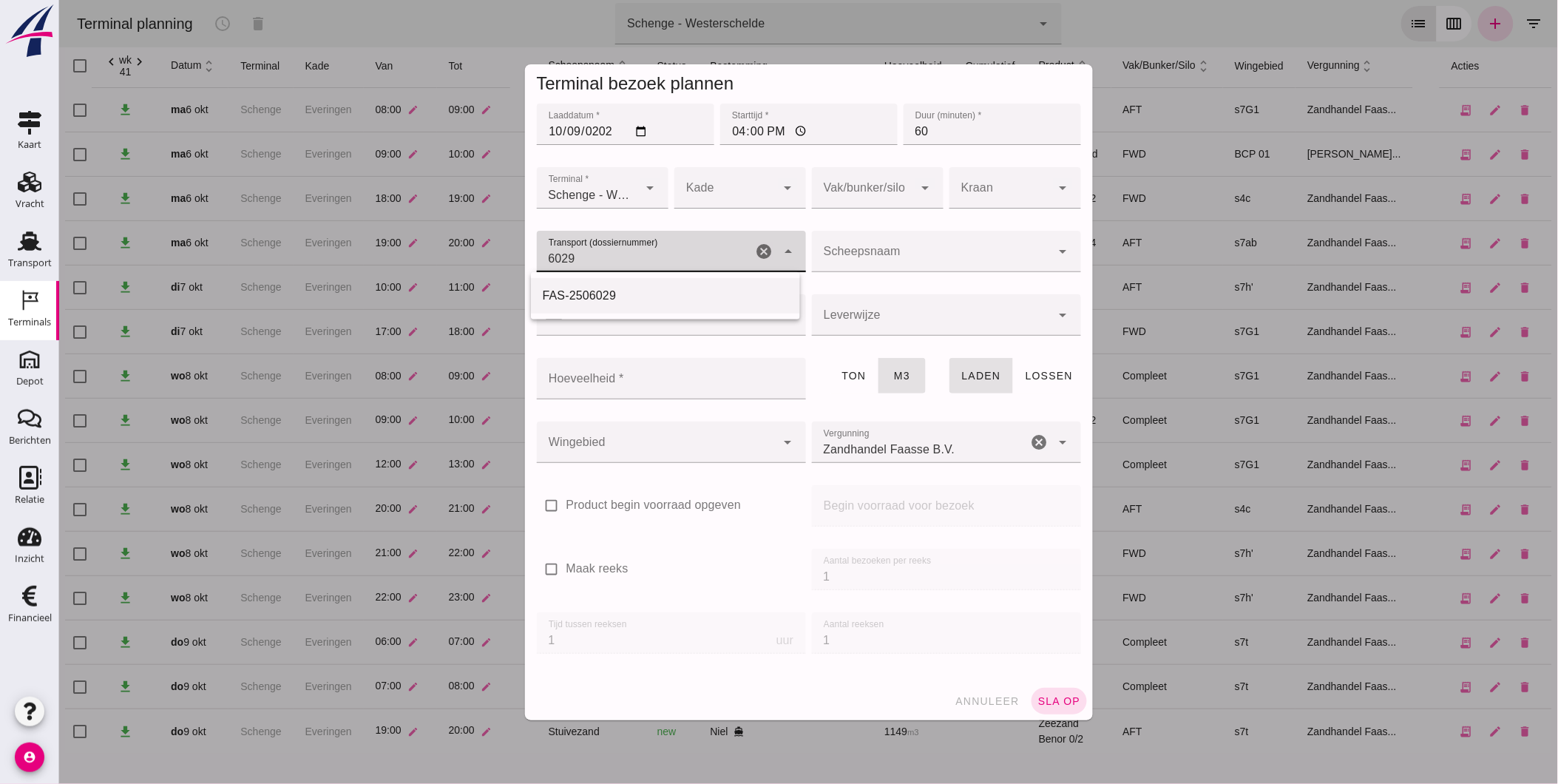
type input "999"
type input "FAS-2506029"
click at [736, 437] on div at bounding box center [655, 443] width 240 height 42
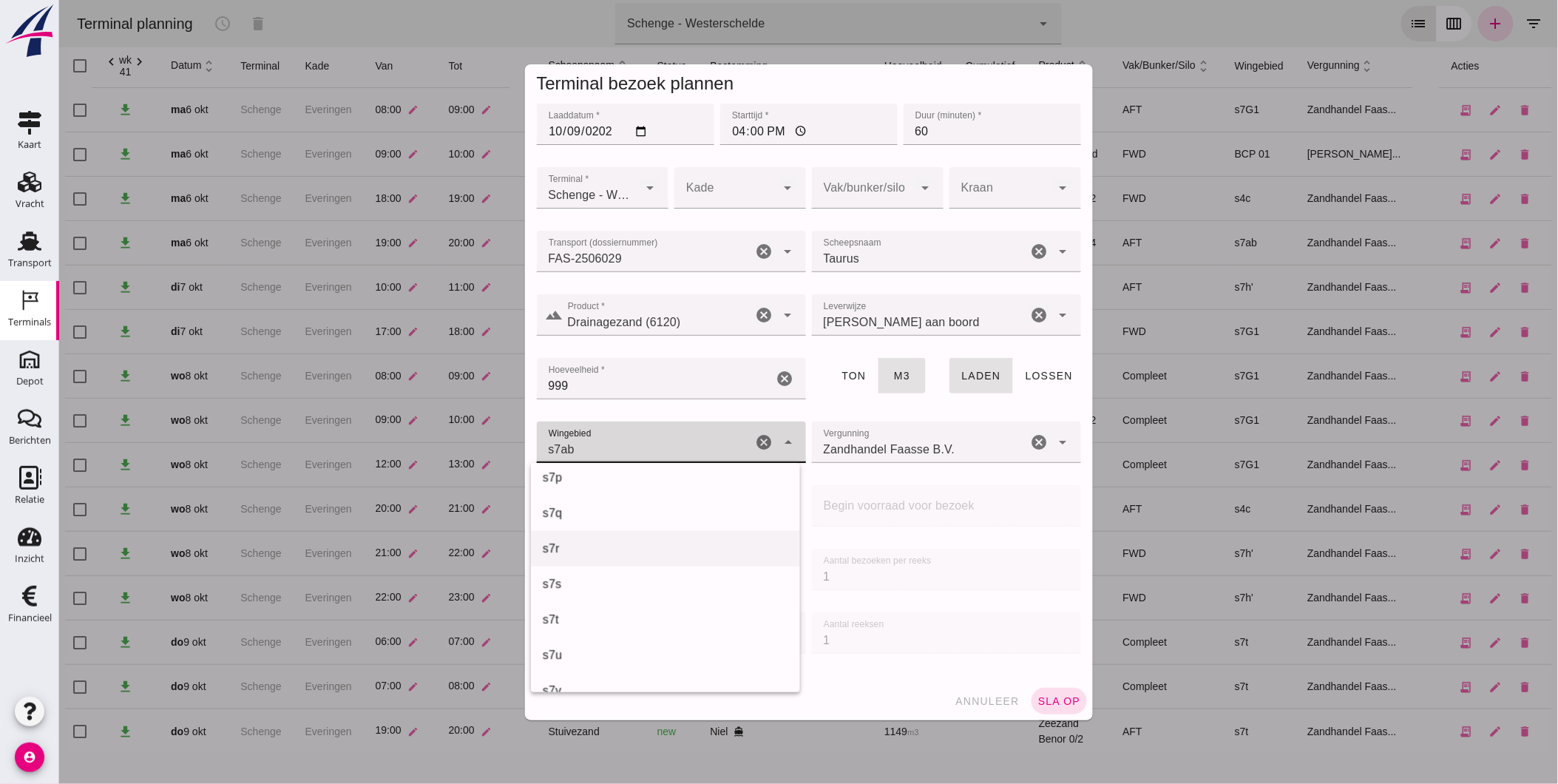
scroll to position [837, 0]
click at [610, 605] on div "s7v" at bounding box center [665, 608] width 245 height 18
type input "236"
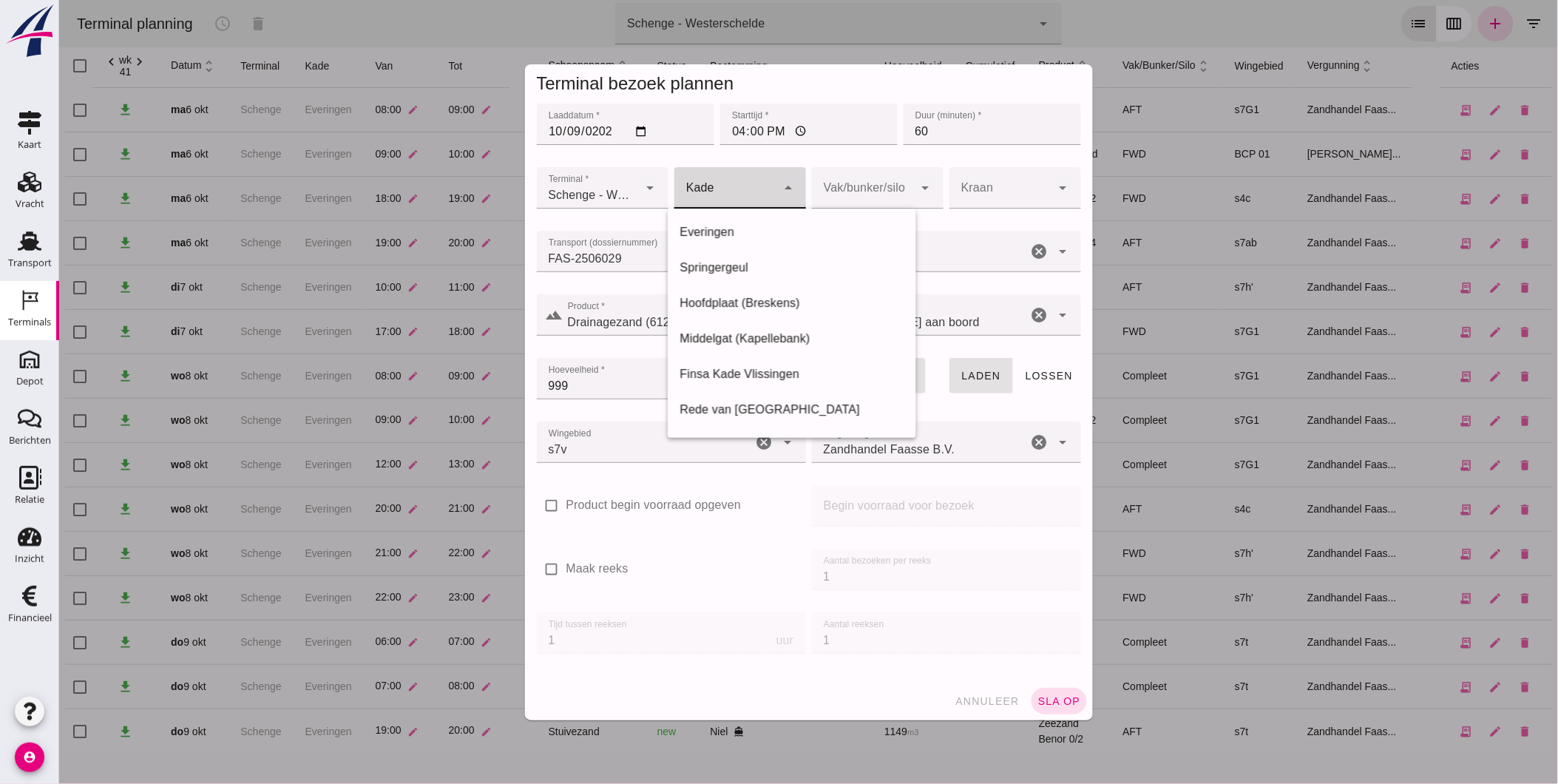
click at [758, 201] on div at bounding box center [725, 188] width 102 height 42
click at [757, 236] on div "Everingen" at bounding box center [791, 231] width 225 height 18
type input "7"
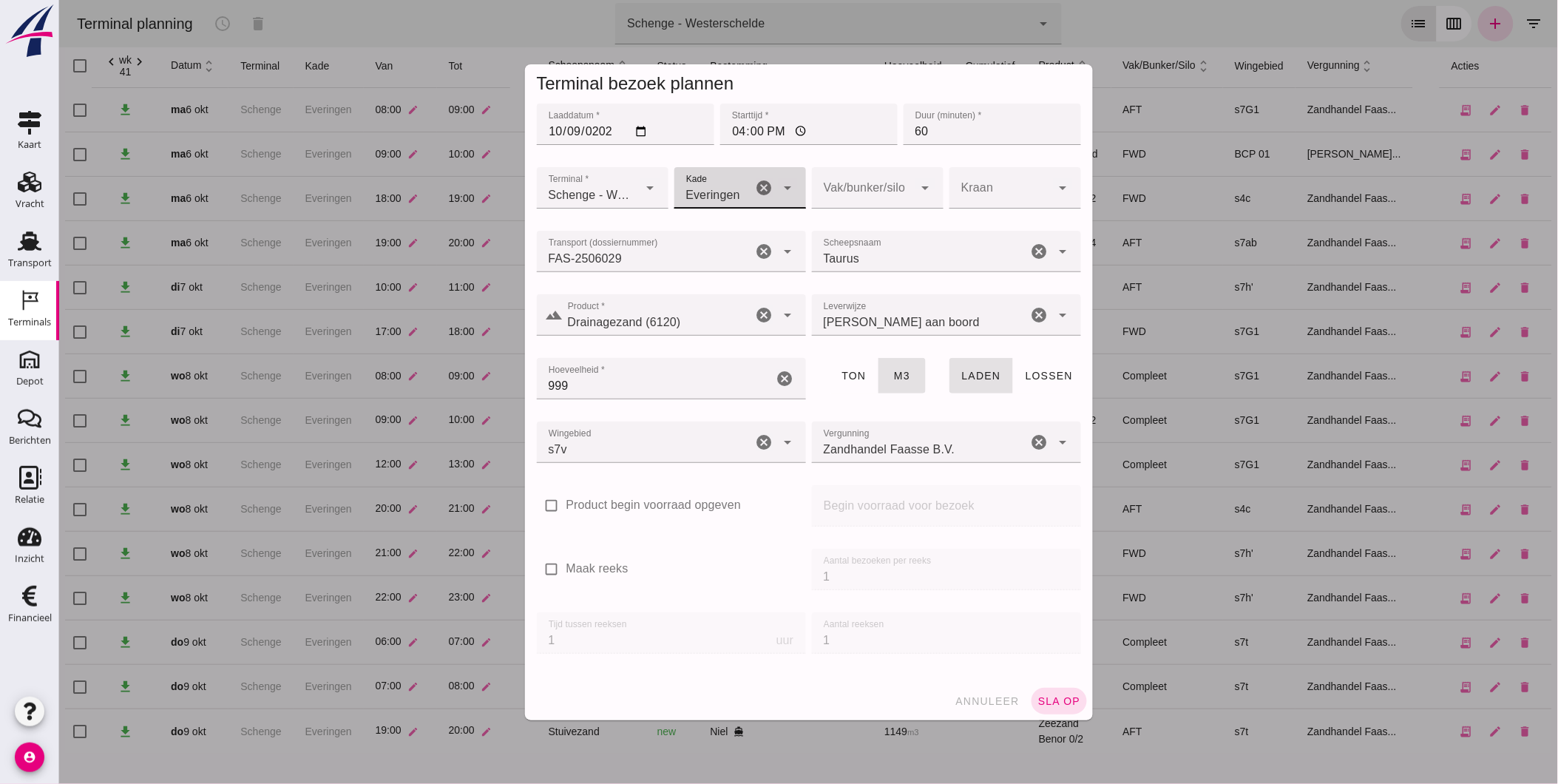
click at [884, 167] on div at bounding box center [862, 188] width 102 height 42
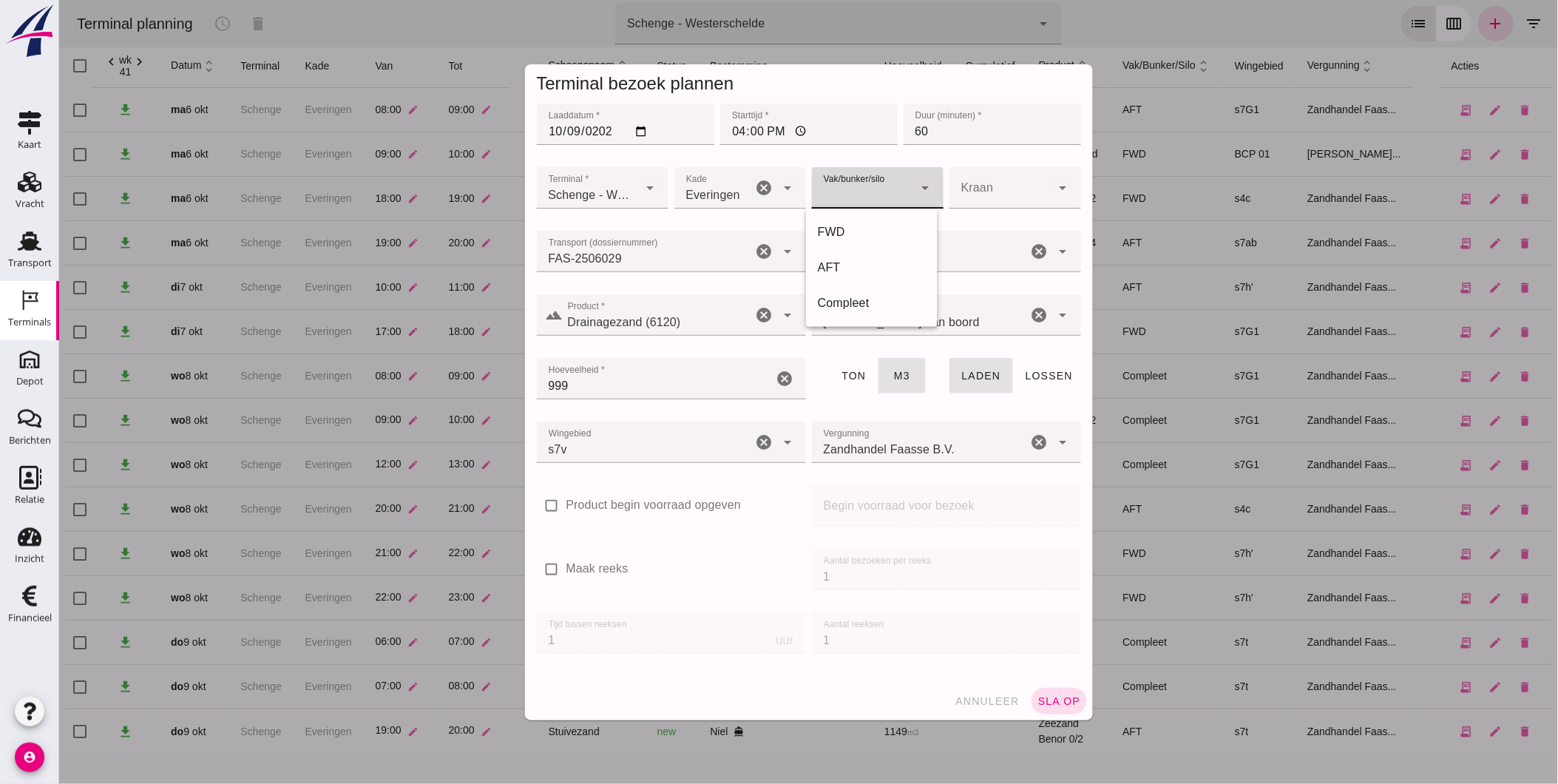
click at [881, 178] on div at bounding box center [862, 188] width 102 height 42
click at [874, 186] on div at bounding box center [862, 188] width 102 height 42
click at [856, 230] on div "FWD" at bounding box center [871, 231] width 108 height 18
type input "104"
click at [1051, 710] on button "sla op" at bounding box center [1059, 701] width 55 height 27
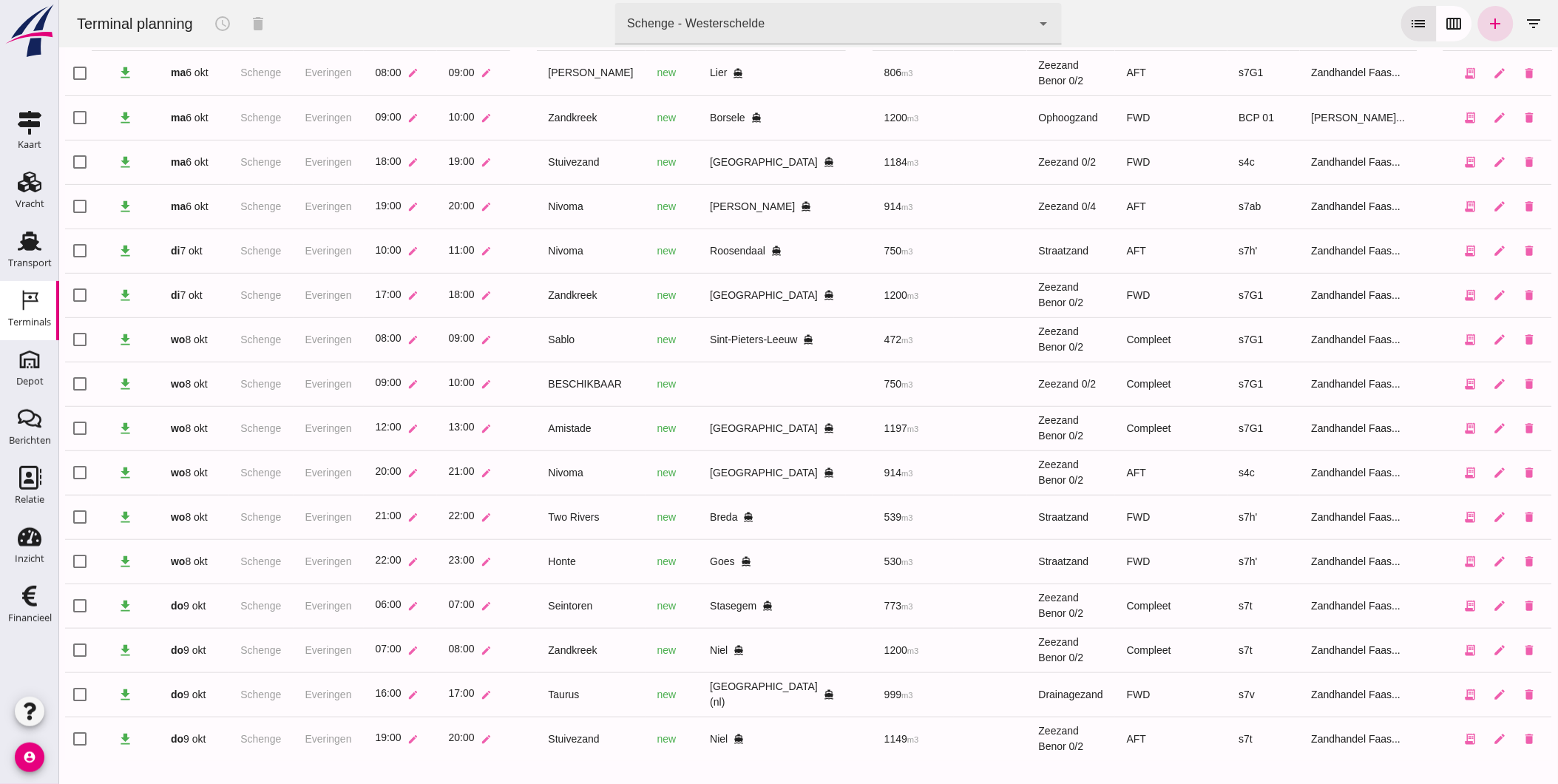
scroll to position [89, 0]
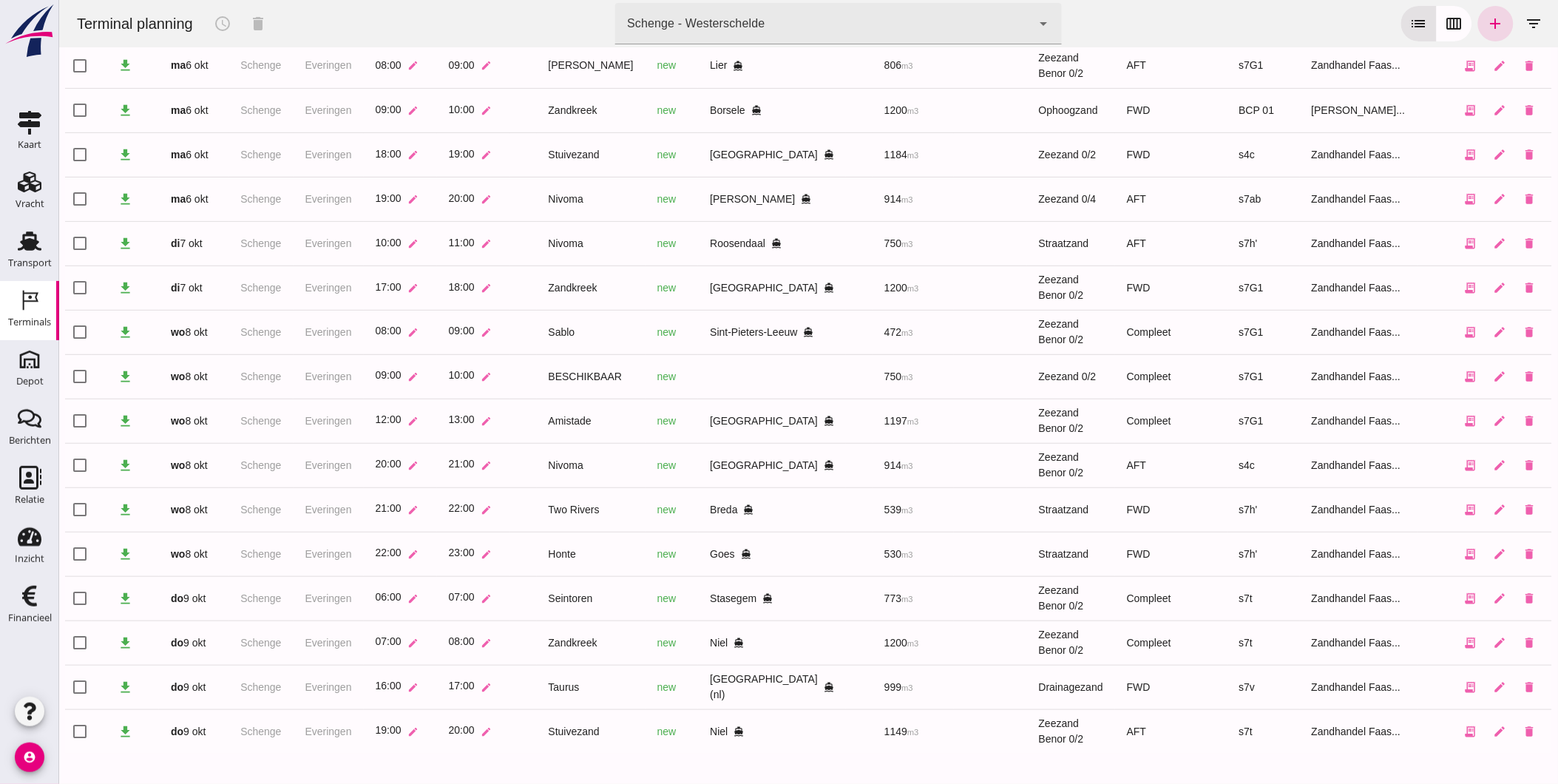
click at [667, 39] on div "Schenge - Westerschelde 9c876888-926f-4f5f-969d-c779b766b815" at bounding box center [822, 24] width 417 height 42
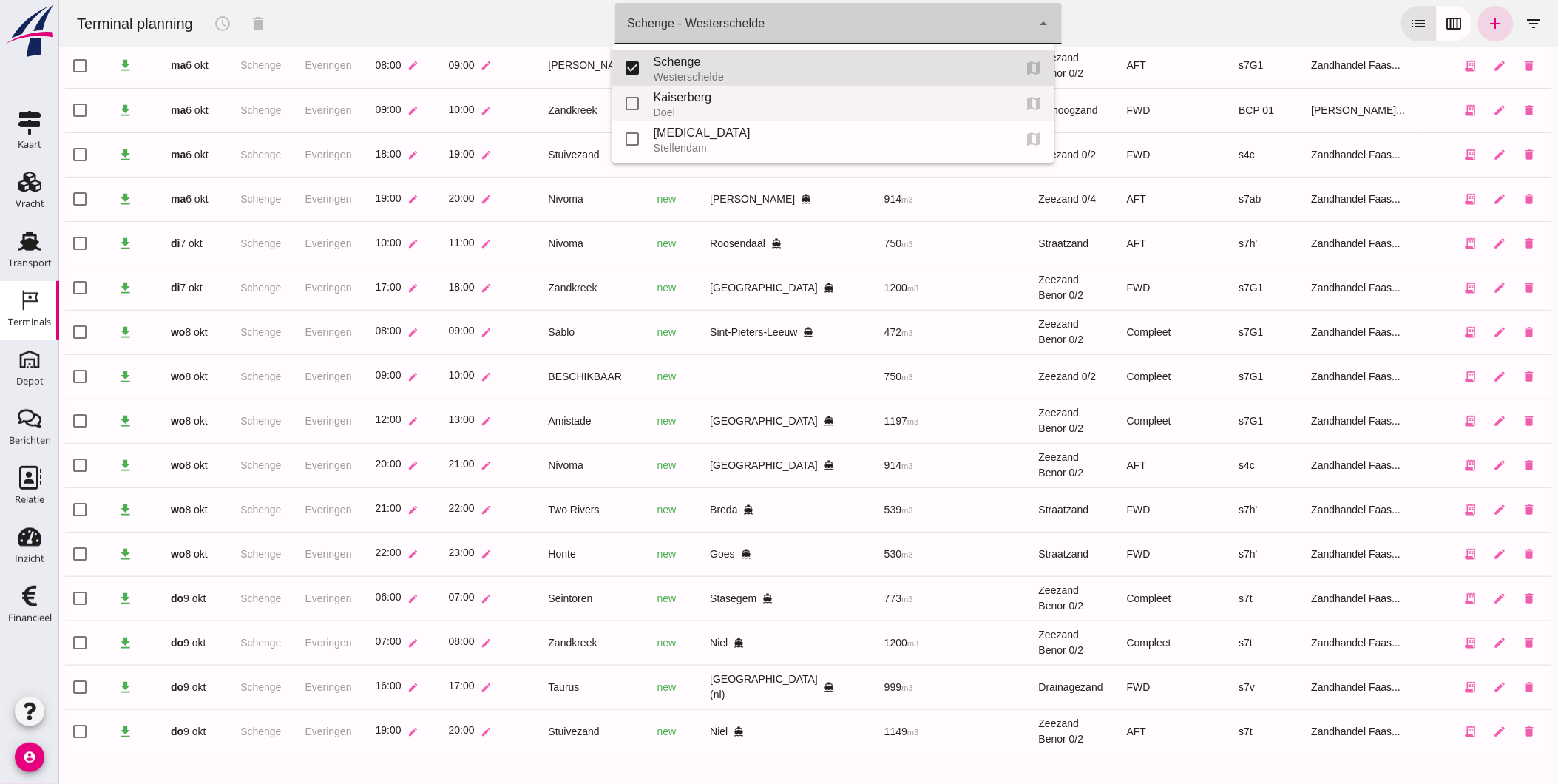
click at [690, 101] on div "Kaiserberg" at bounding box center [827, 97] width 348 height 18
type input "7f603609-51ae-4e75-986b-c9057e559465"
checkbox input "false"
checkbox input "true"
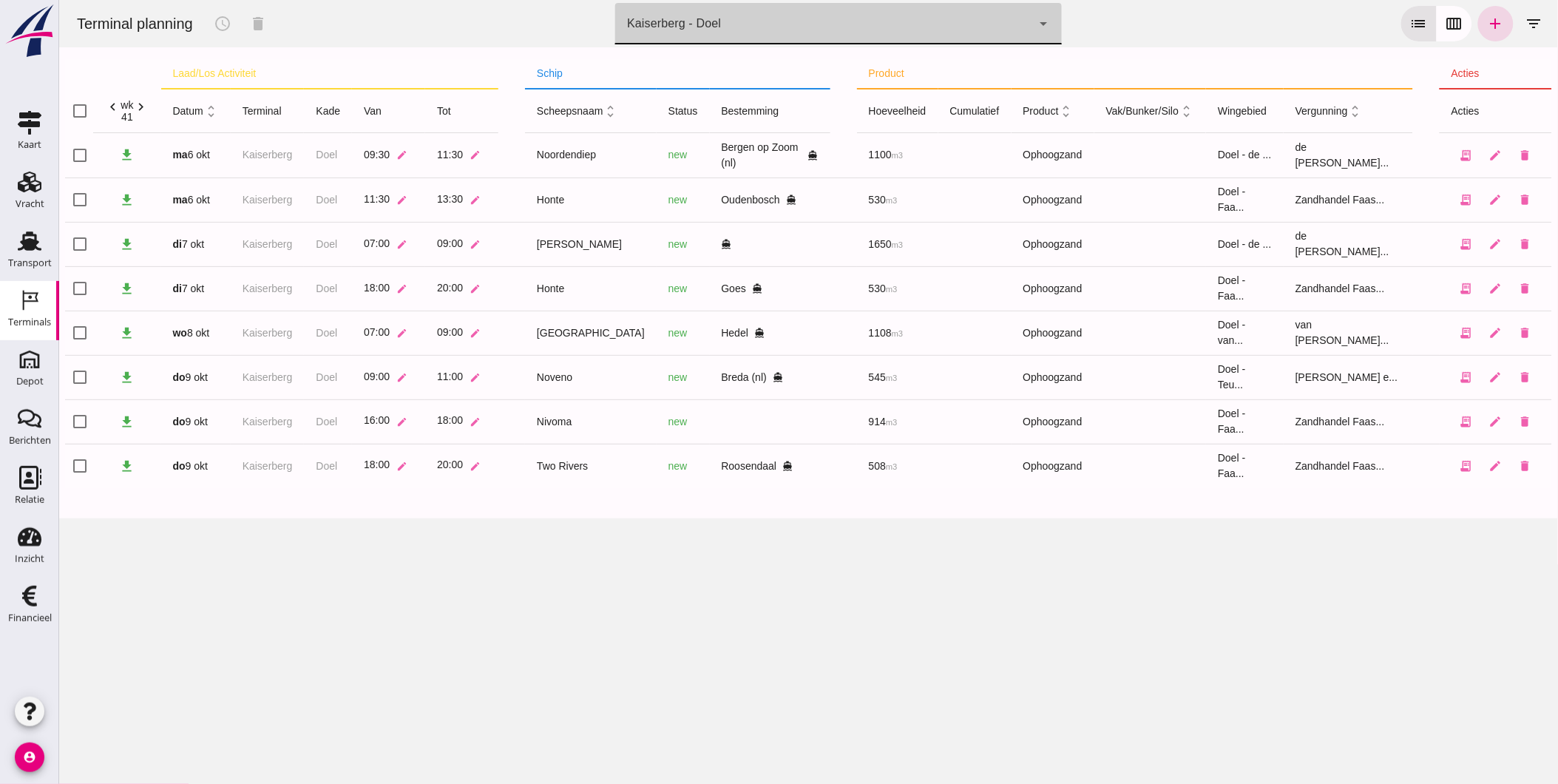
scroll to position [0, 0]
click at [38, 253] on div "Transport" at bounding box center [30, 263] width 43 height 21
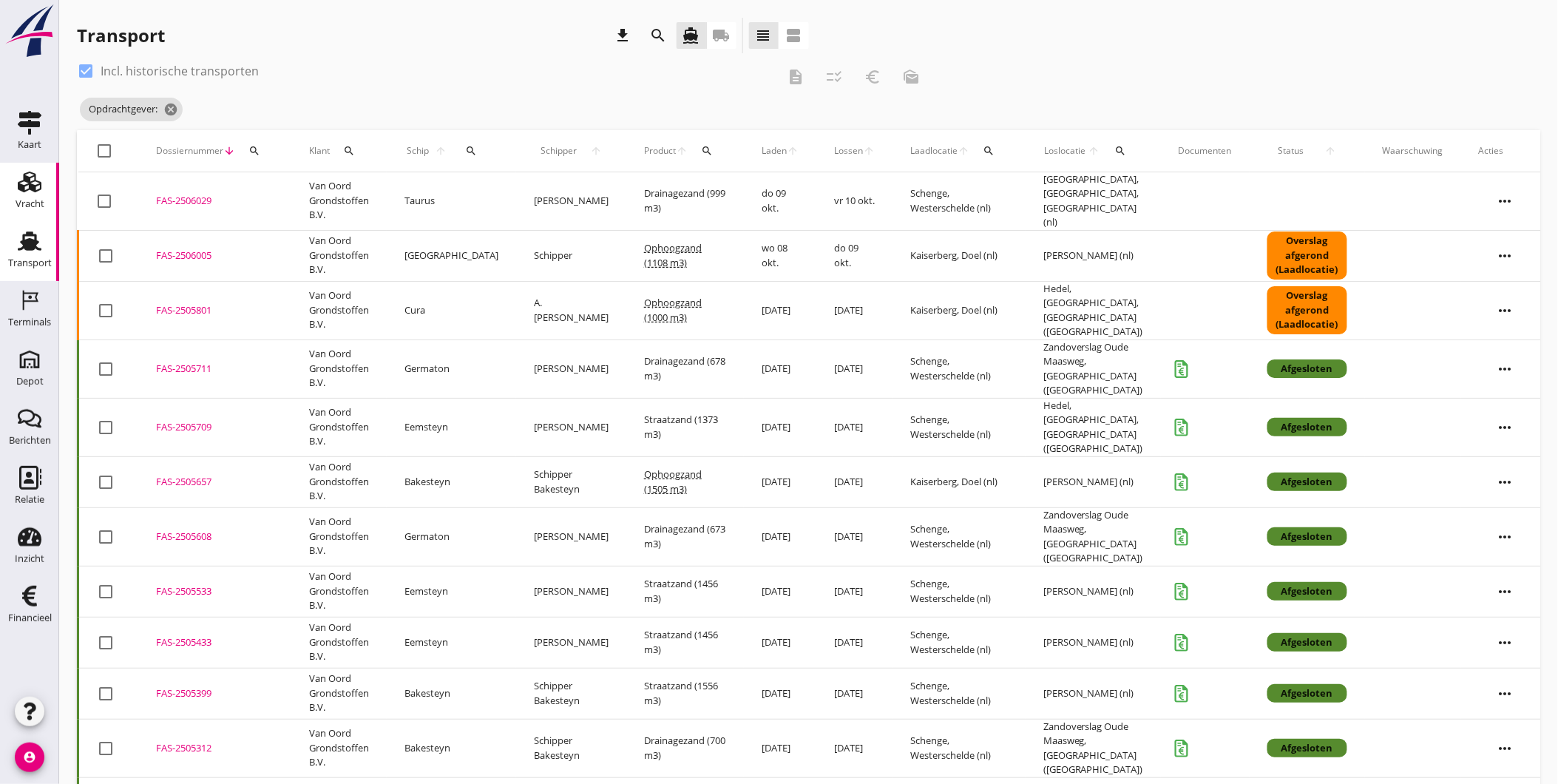
click at [36, 202] on div "Vracht" at bounding box center [30, 204] width 29 height 10
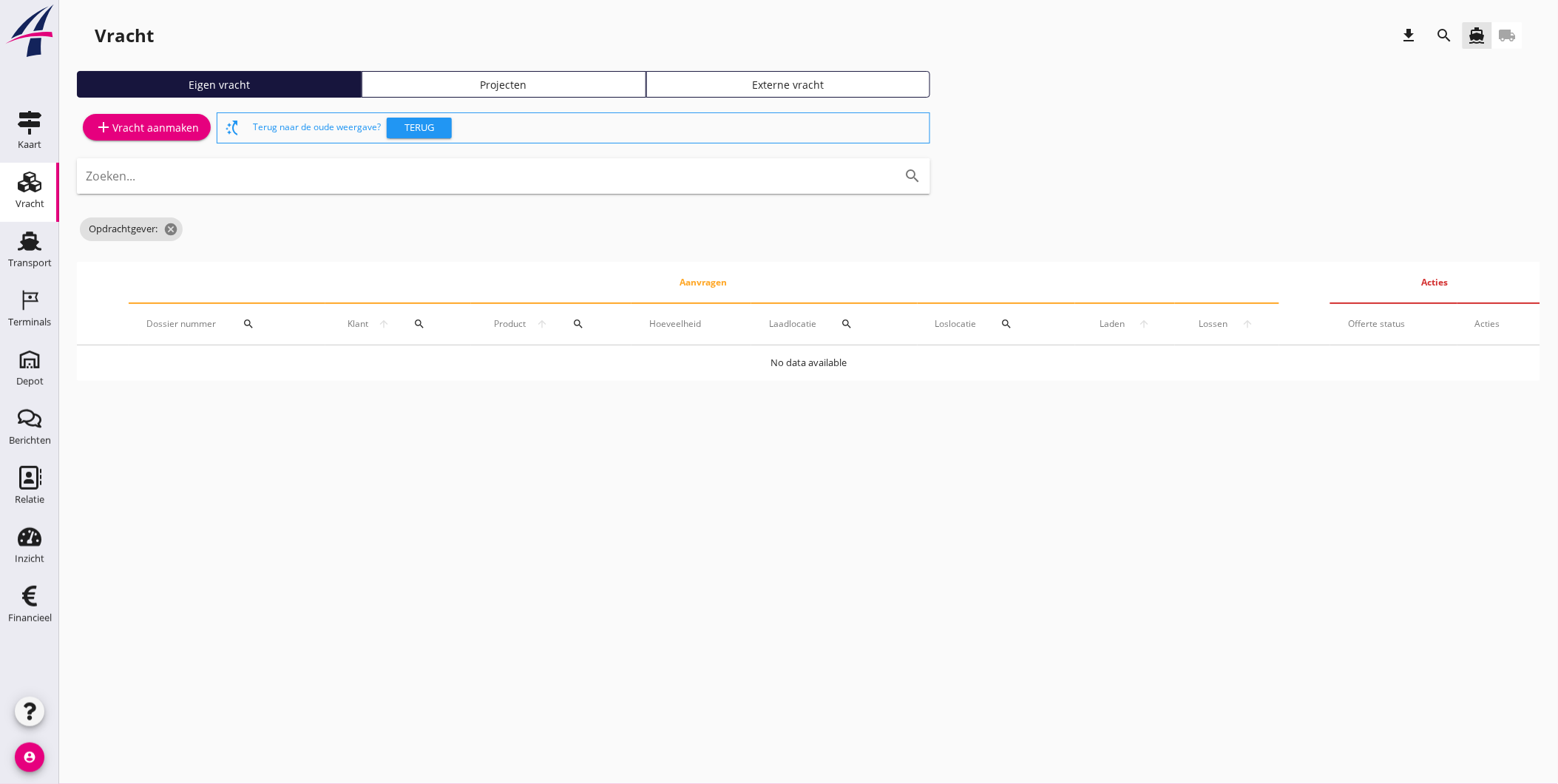
click at [489, 78] on div "Projecten" at bounding box center [503, 84] width 271 height 16
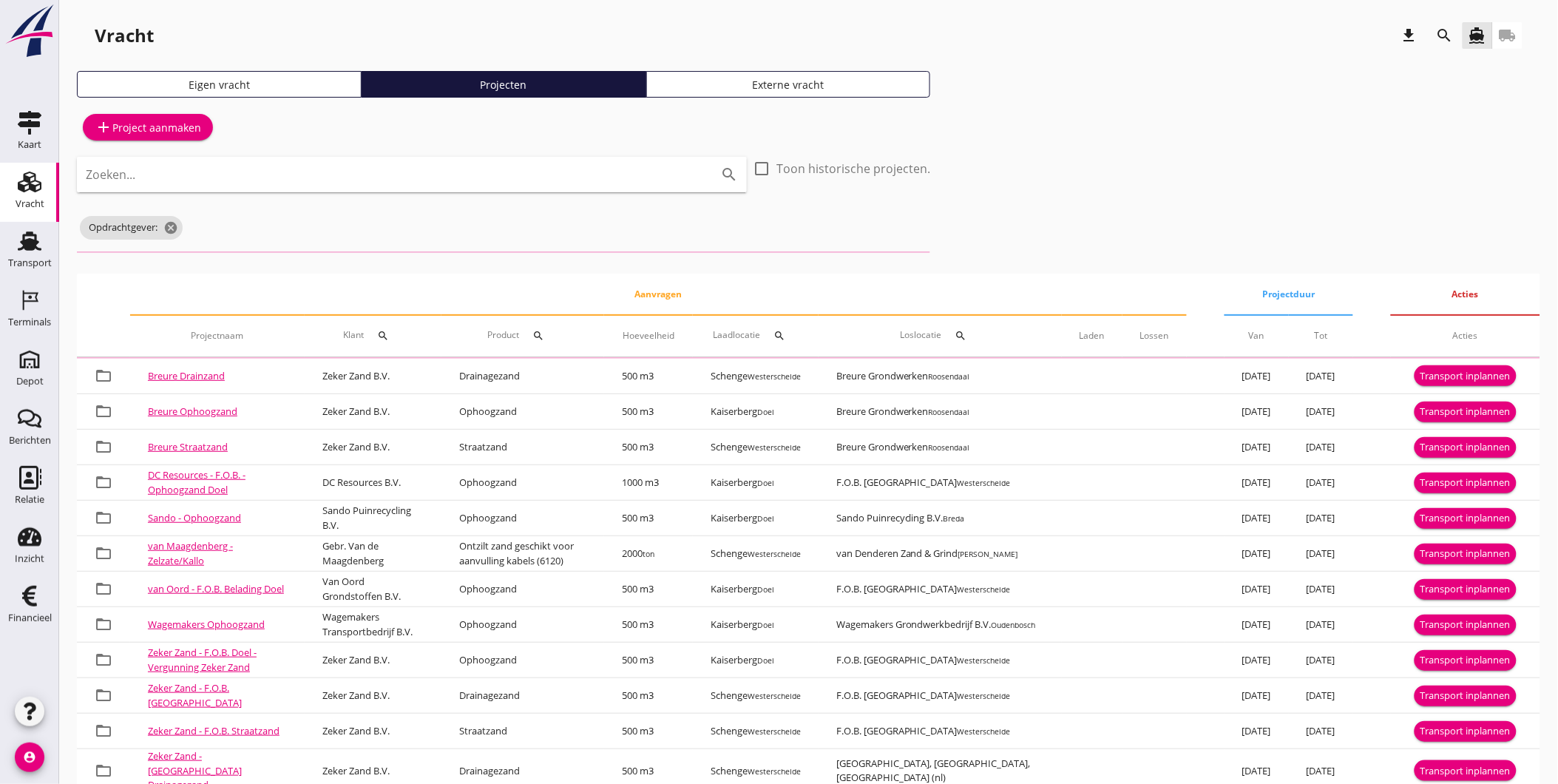
click at [1440, 39] on icon "search" at bounding box center [1444, 35] width 18 height 18
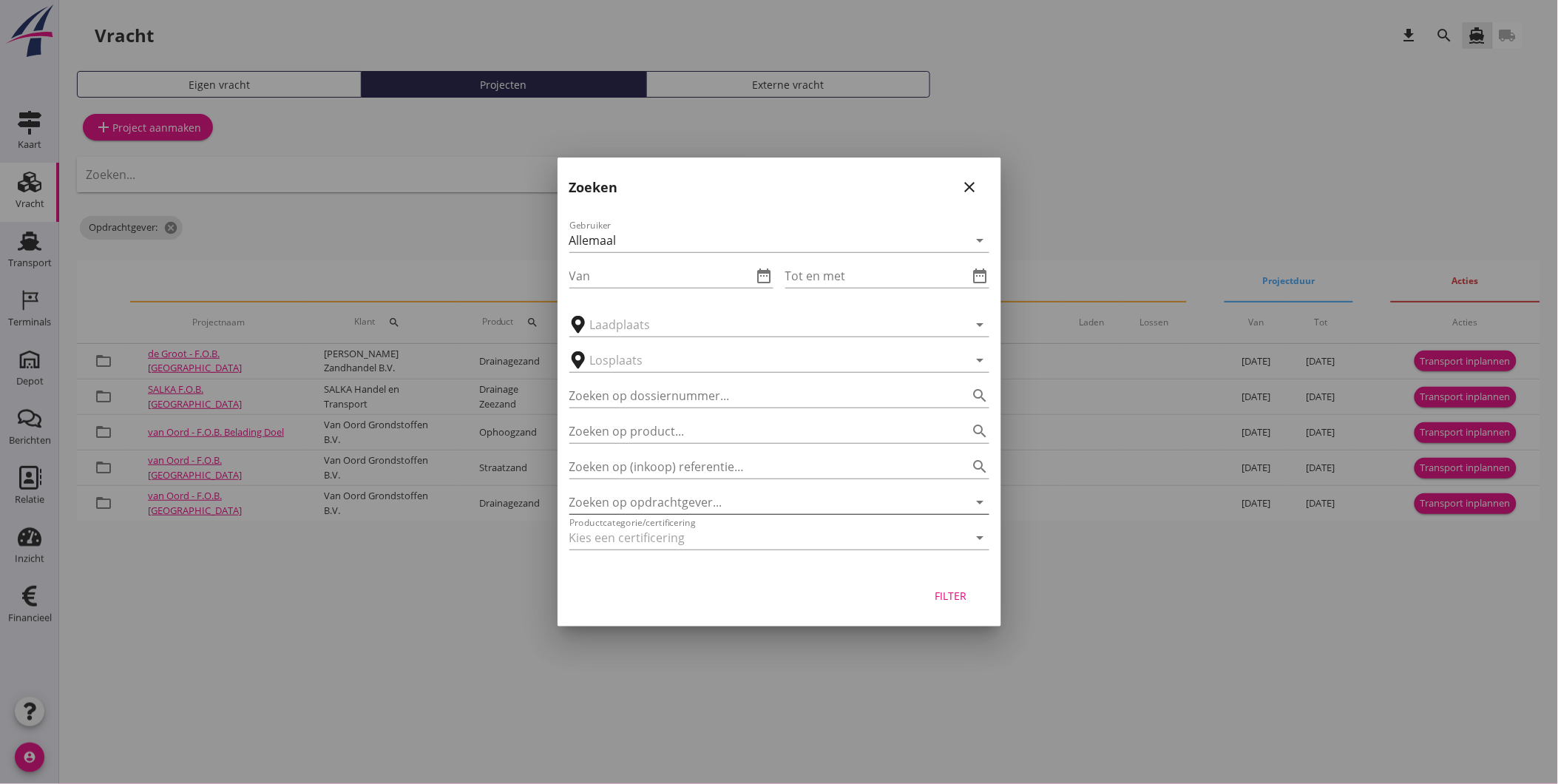
click at [690, 502] on input "Zoeken op opdrachtgever..." at bounding box center [758, 502] width 378 height 23
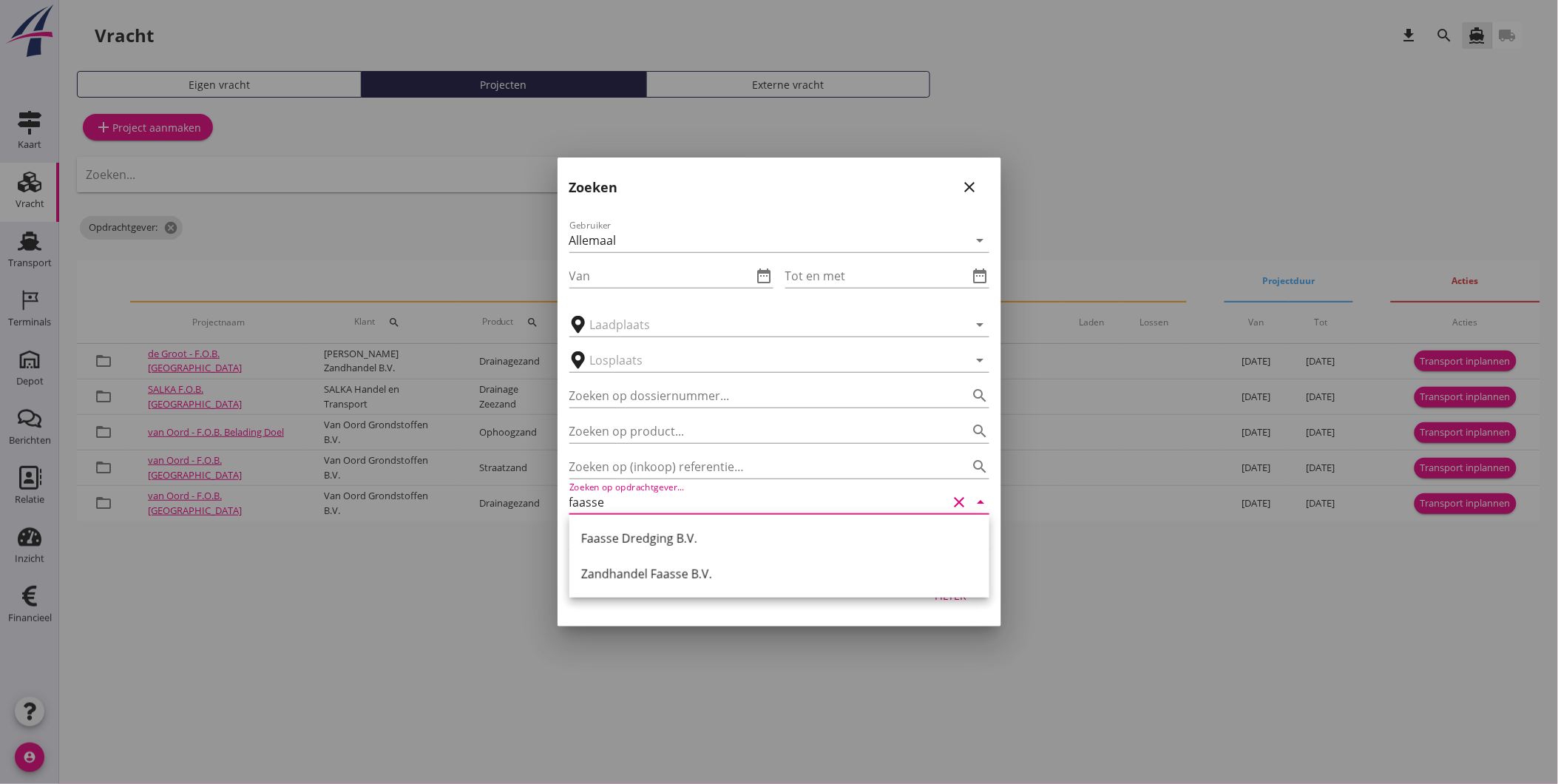
drag, startPoint x: 725, startPoint y: 574, endPoint x: 729, endPoint y: 566, distance: 8.9
click at [725, 574] on div "Zandhandel Faasse B.V." at bounding box center [779, 574] width 397 height 18
type input "Zandhandel Faasse B.V."
click at [953, 600] on div "Filter" at bounding box center [951, 595] width 42 height 16
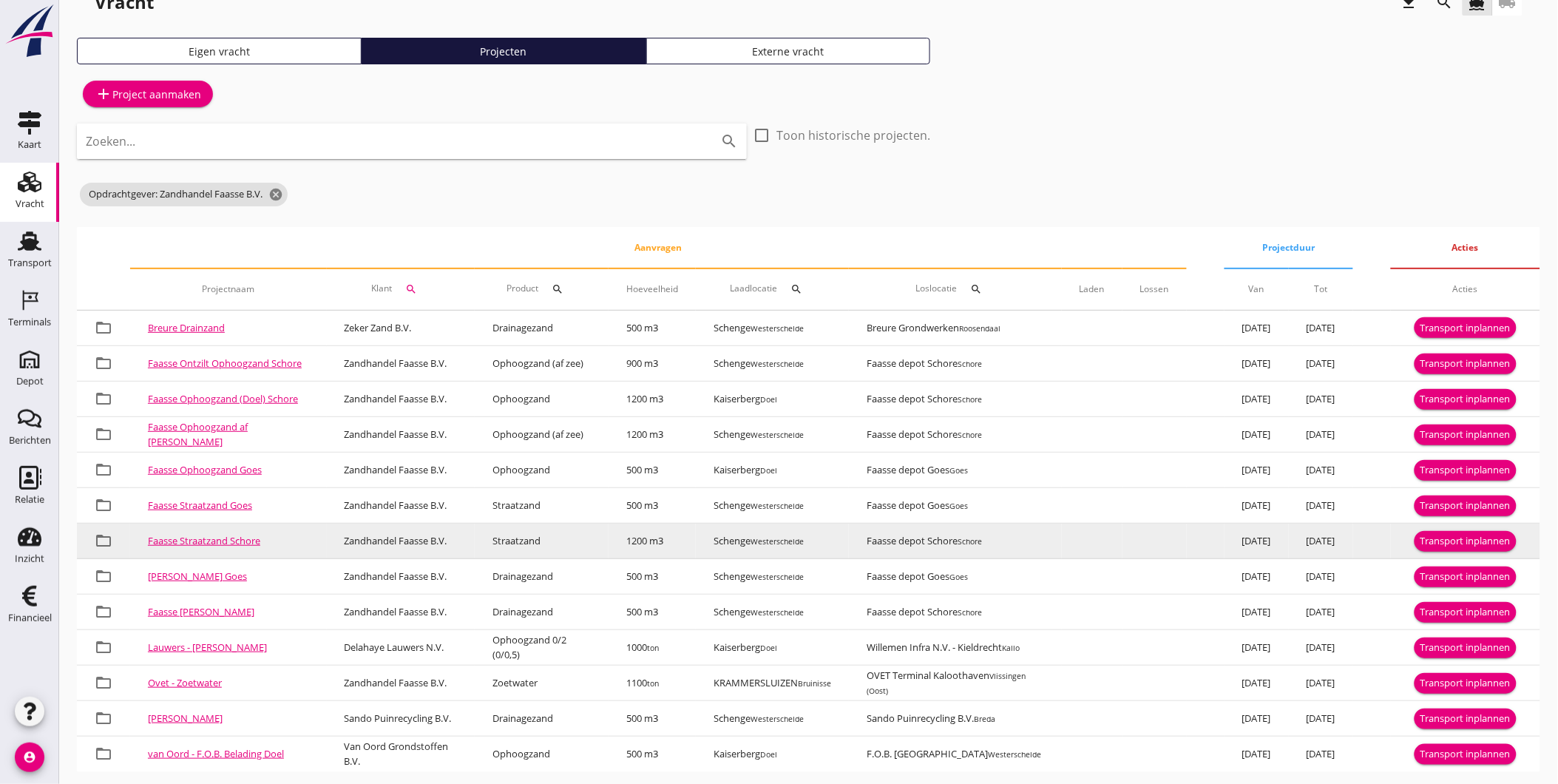
scroll to position [49, 0]
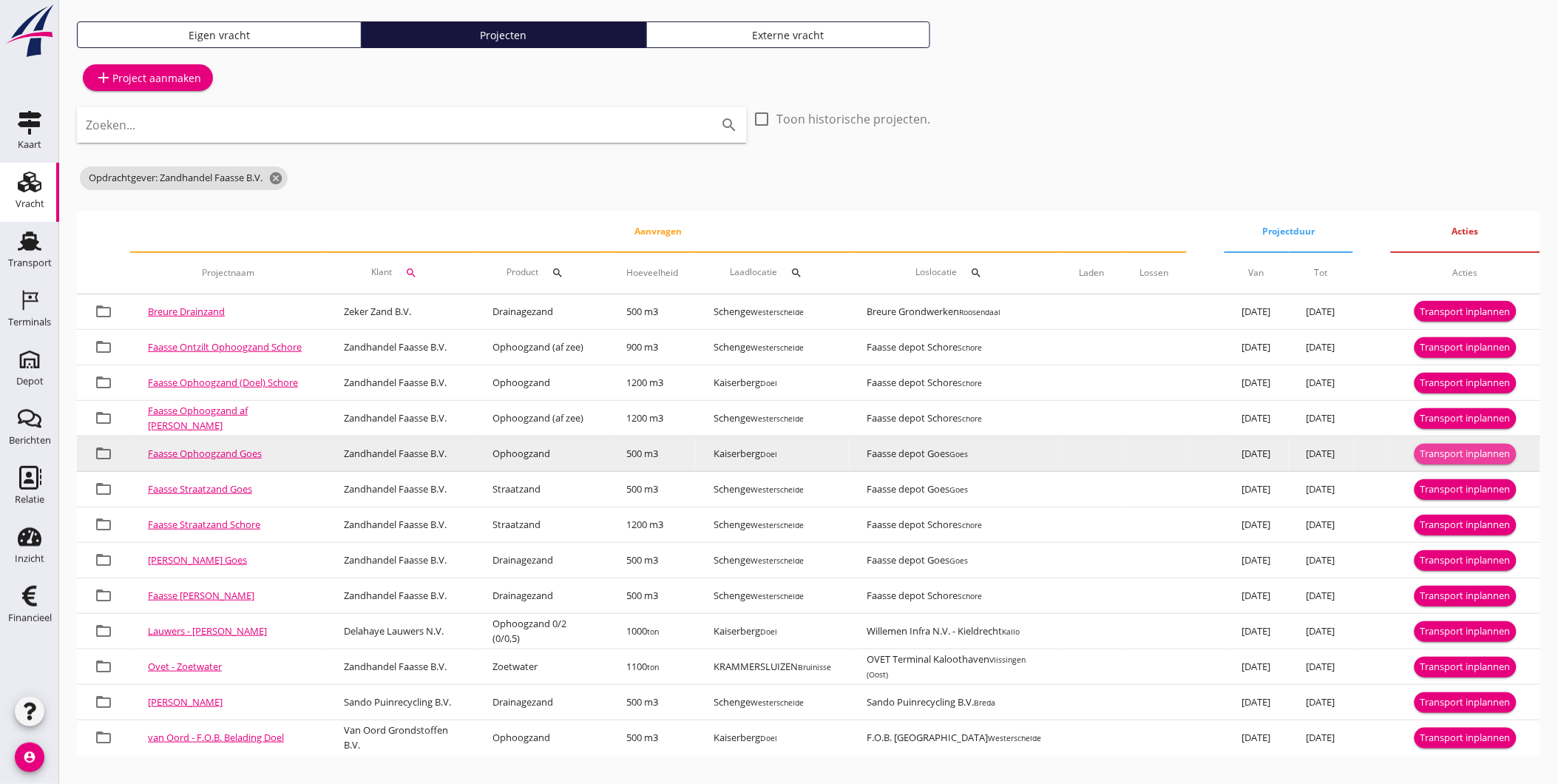
click at [1449, 448] on div "Transport inplannen" at bounding box center [1465, 454] width 90 height 15
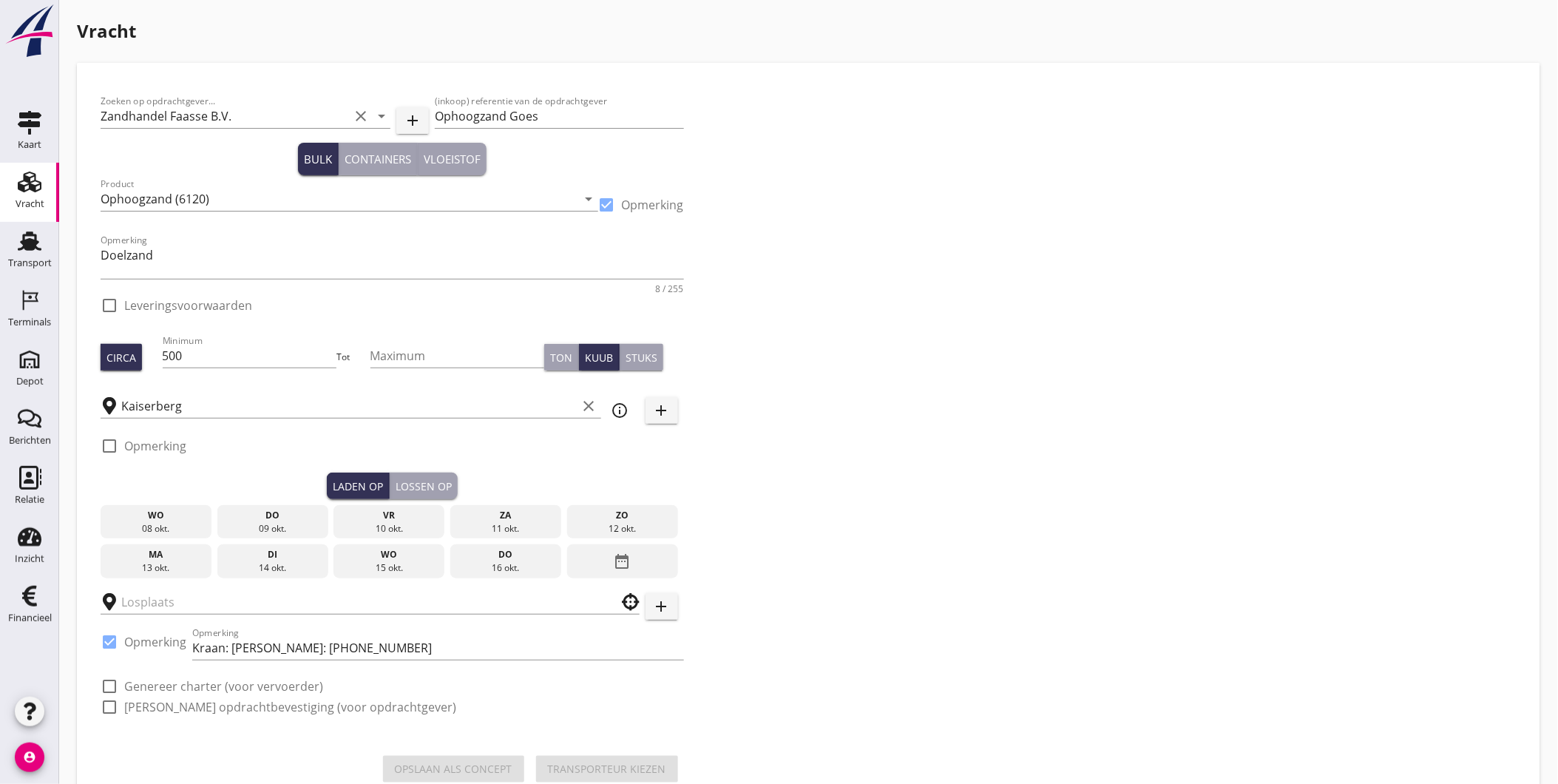
checkbox input "true"
type input "Faasse depot Goes"
checkbox input "true"
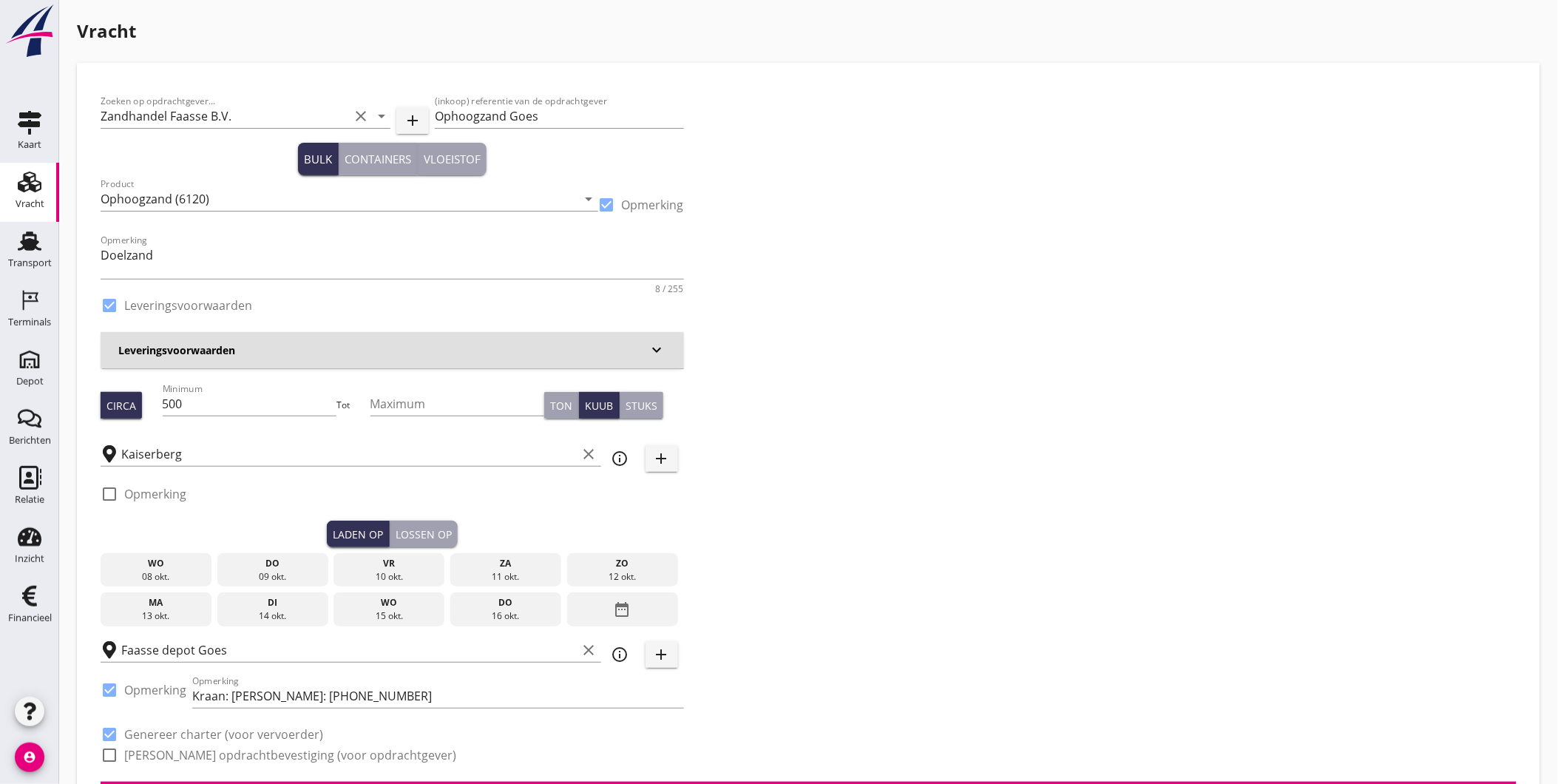
click at [293, 564] on div "do" at bounding box center [273, 564] width 104 height 13
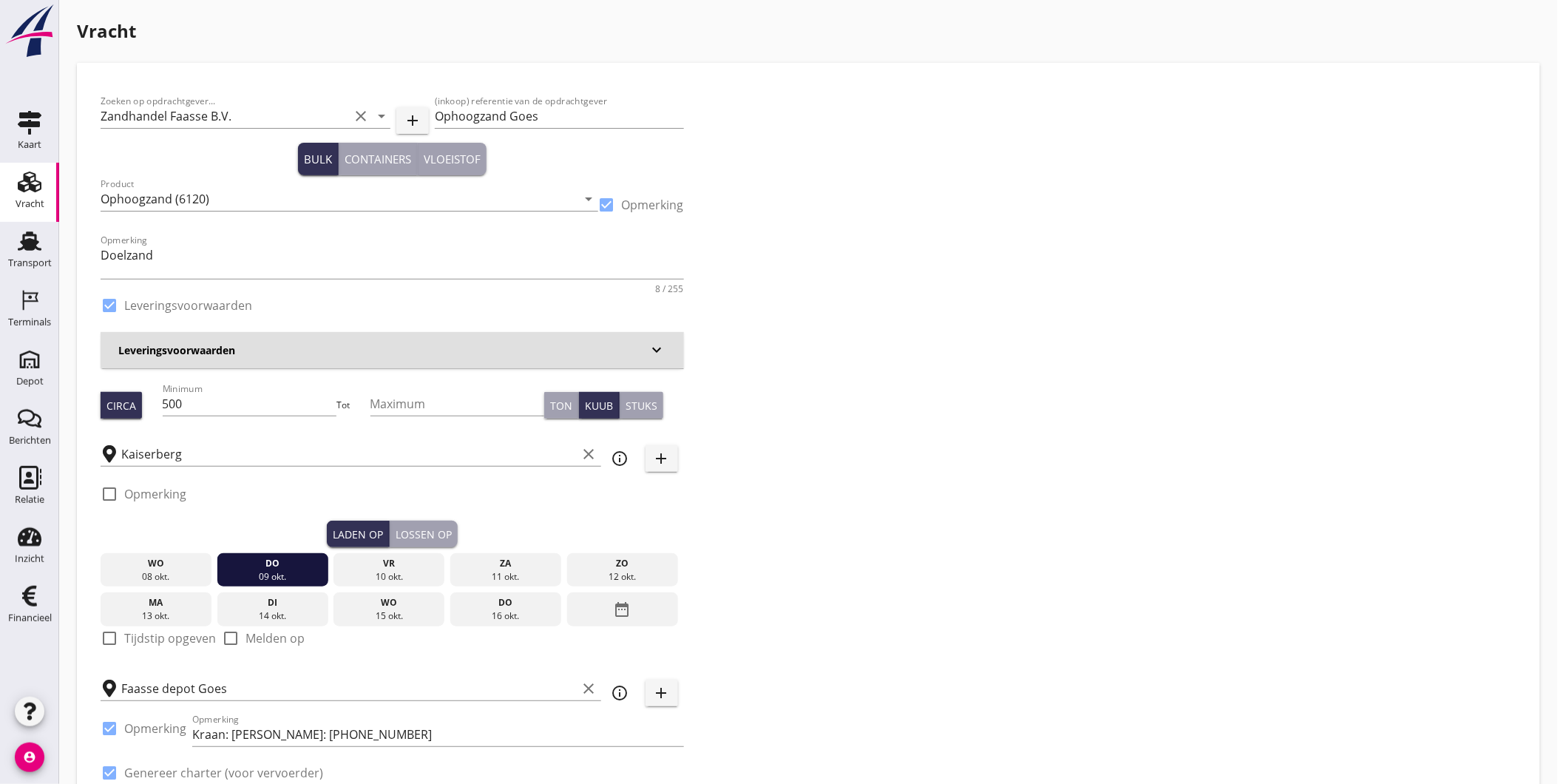
click at [434, 529] on div "Lossen op" at bounding box center [423, 534] width 56 height 16
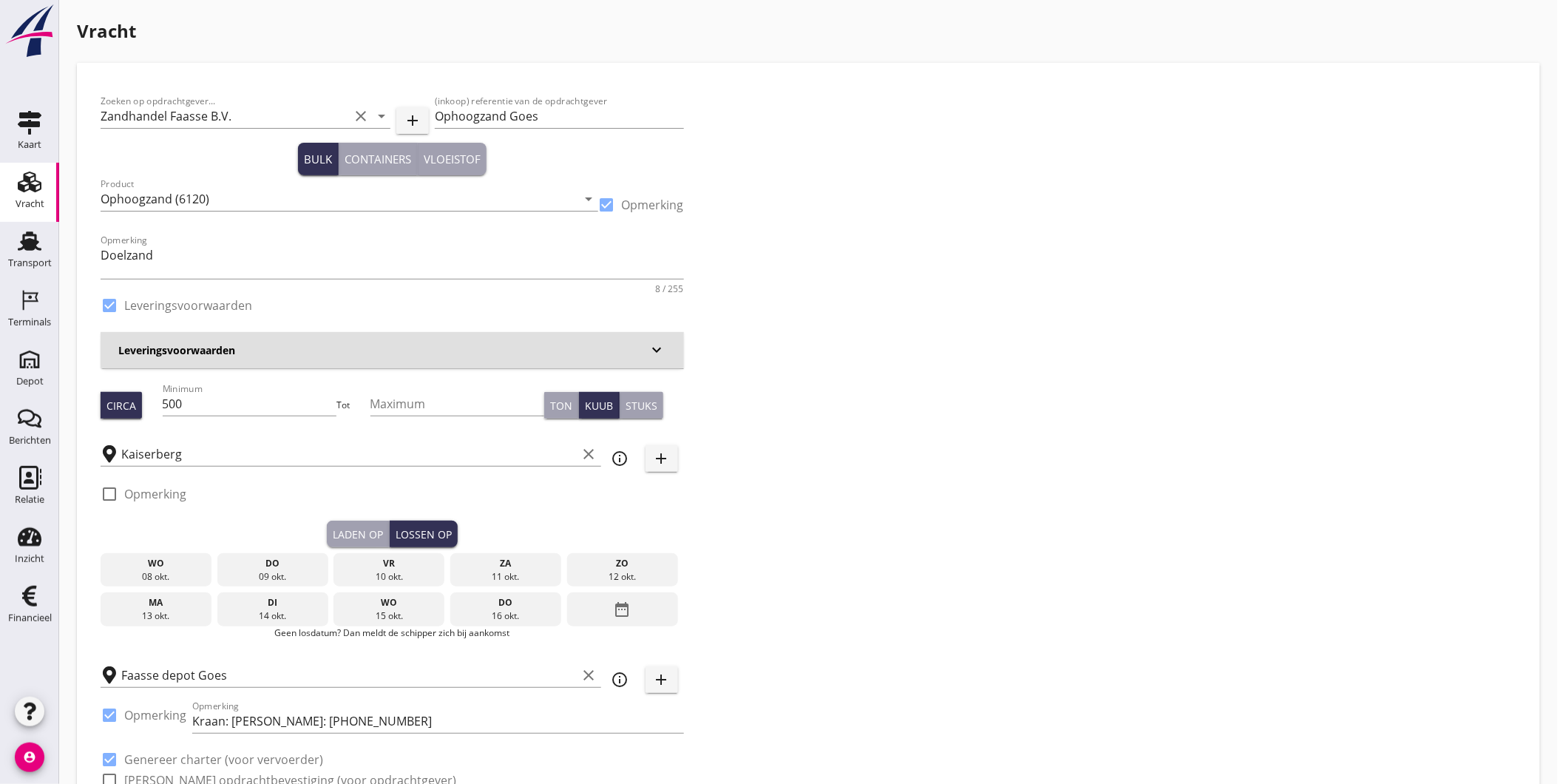
drag, startPoint x: 392, startPoint y: 568, endPoint x: 382, endPoint y: 563, distance: 11.2
click at [389, 565] on div "vr" at bounding box center [389, 564] width 104 height 13
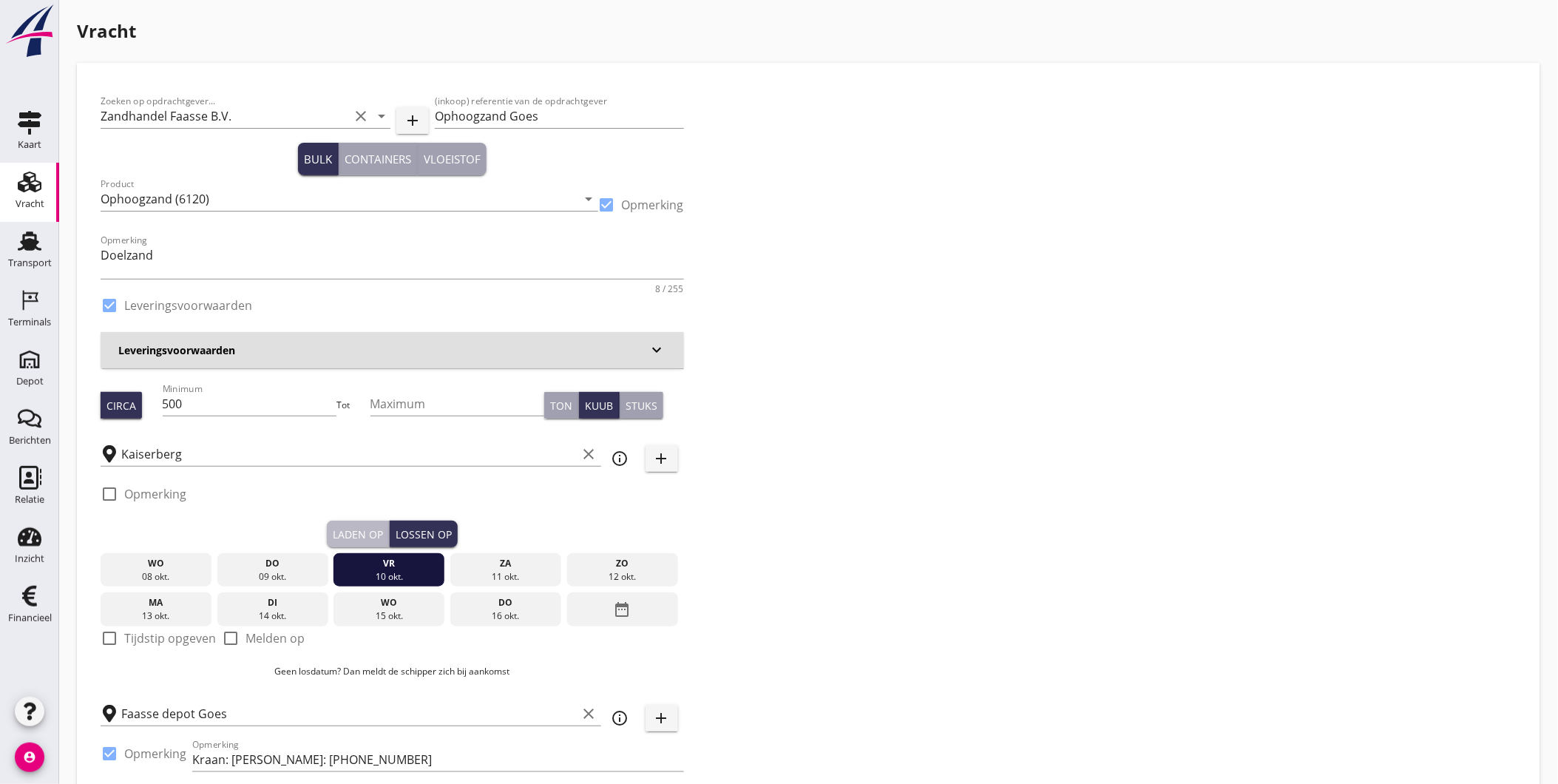
click at [372, 528] on div "Laden op" at bounding box center [358, 534] width 50 height 16
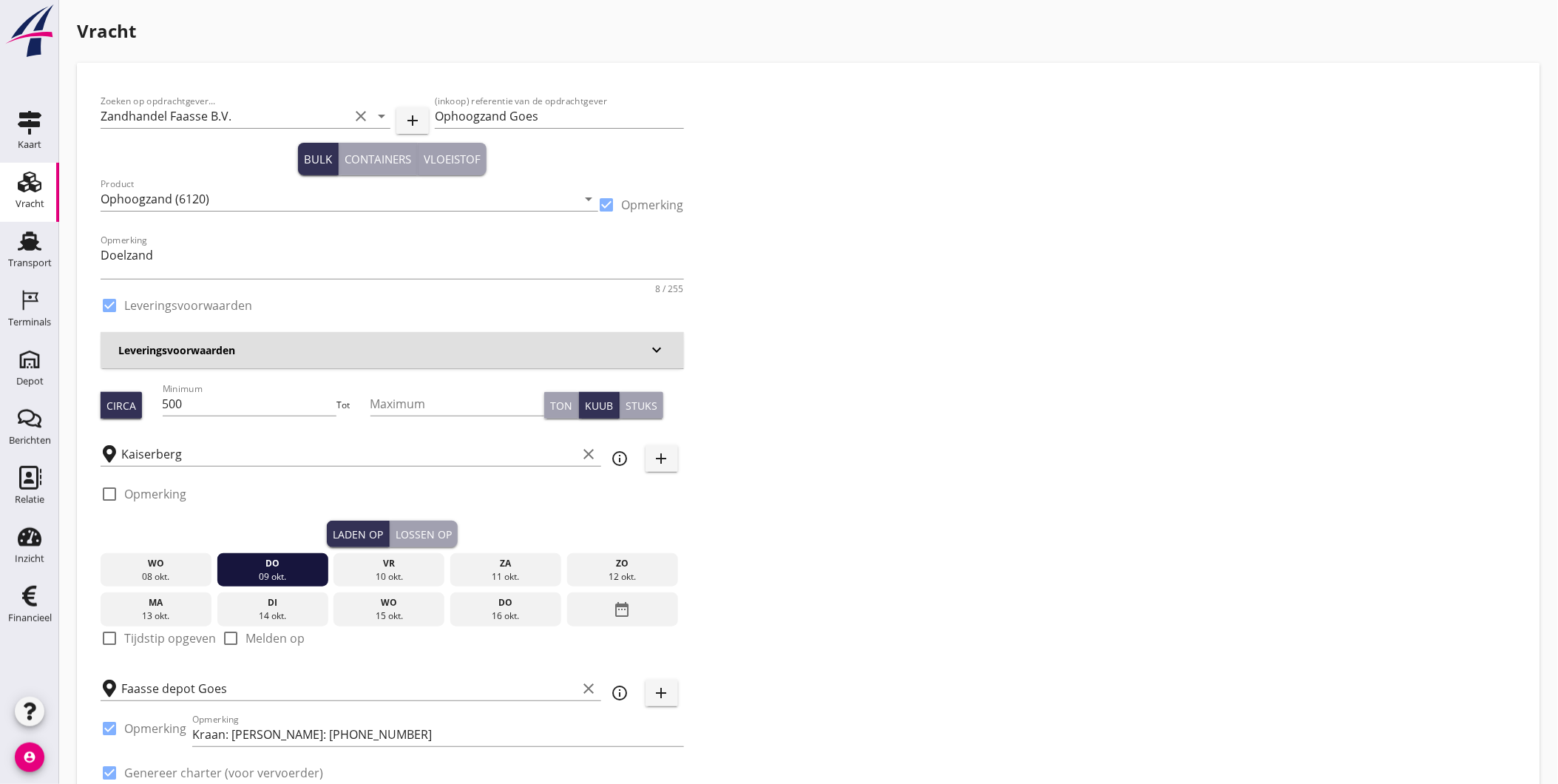
click at [417, 528] on div "Lossen op" at bounding box center [423, 534] width 56 height 16
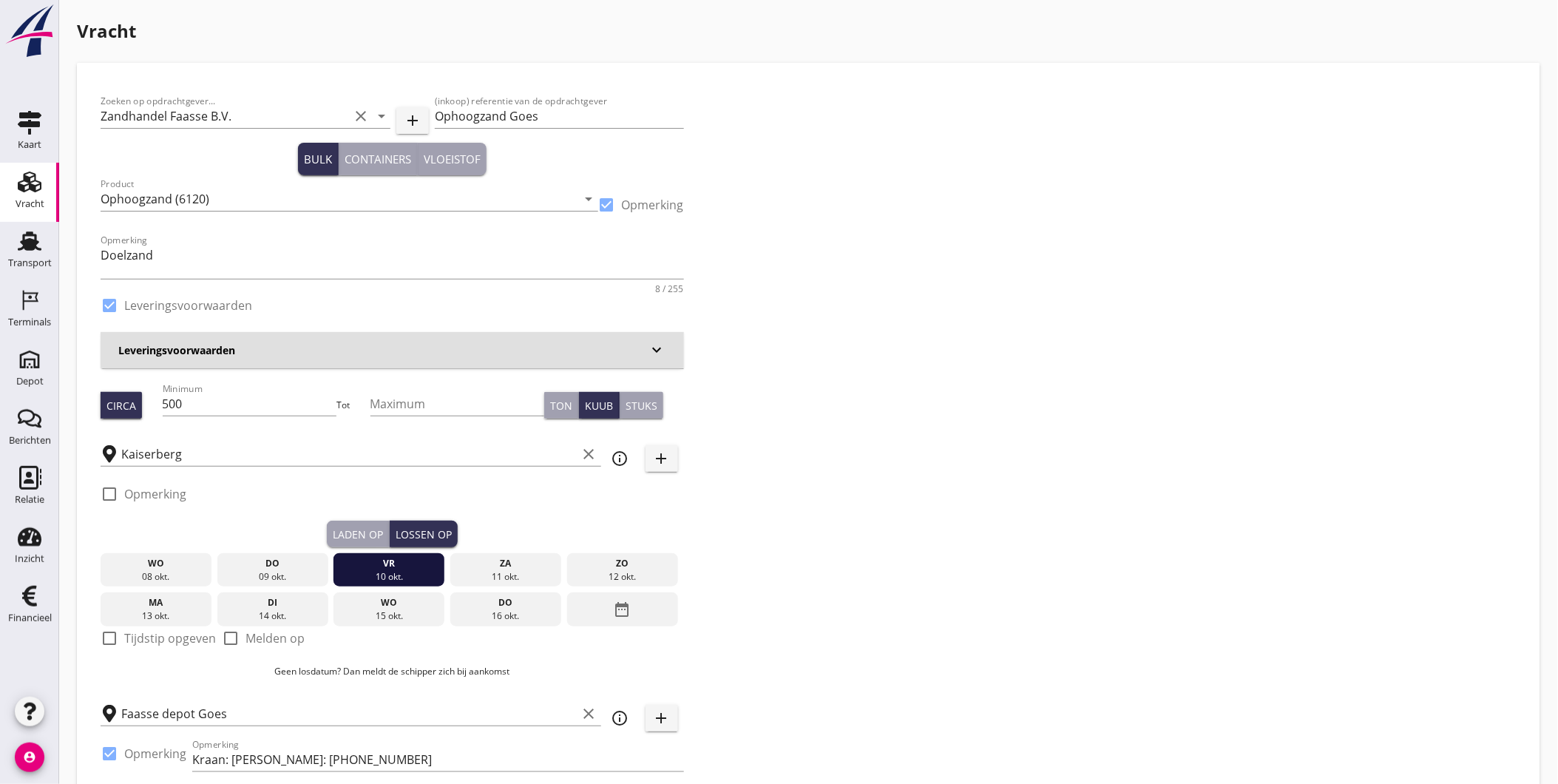
click at [372, 529] on div "Laden op" at bounding box center [358, 534] width 50 height 16
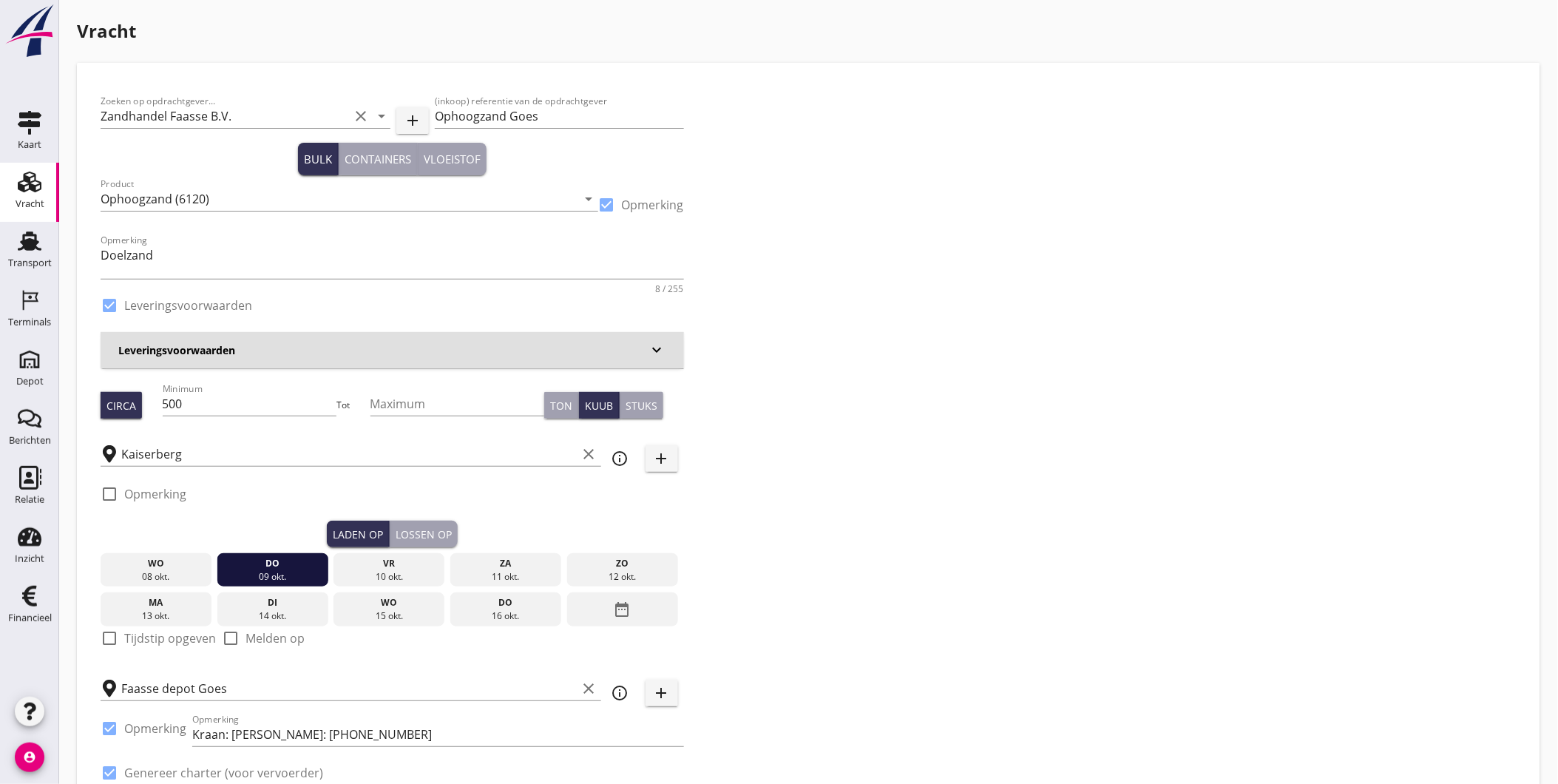
click at [410, 529] on div "Lossen op" at bounding box center [423, 534] width 56 height 16
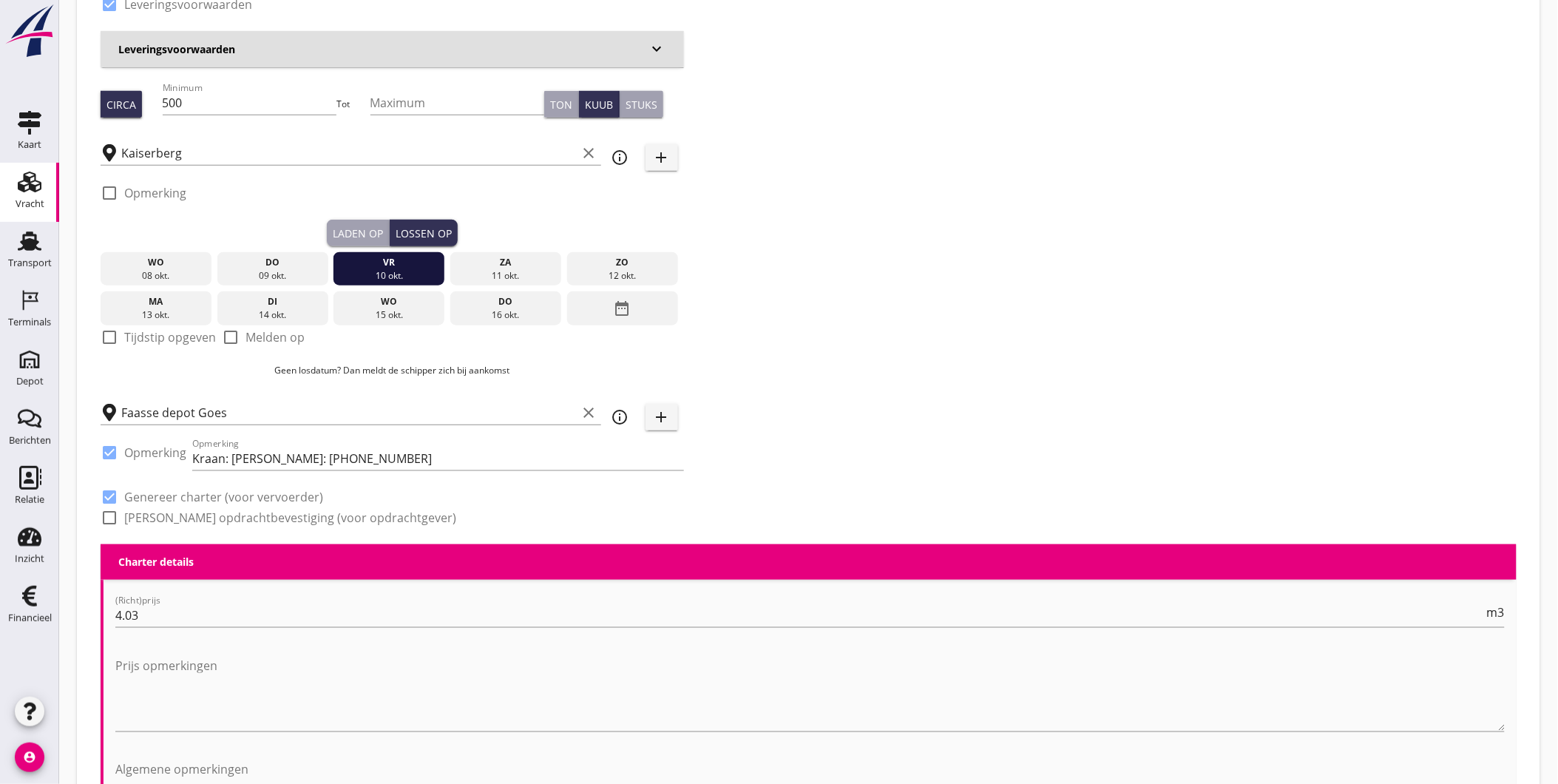
scroll to position [328, 0]
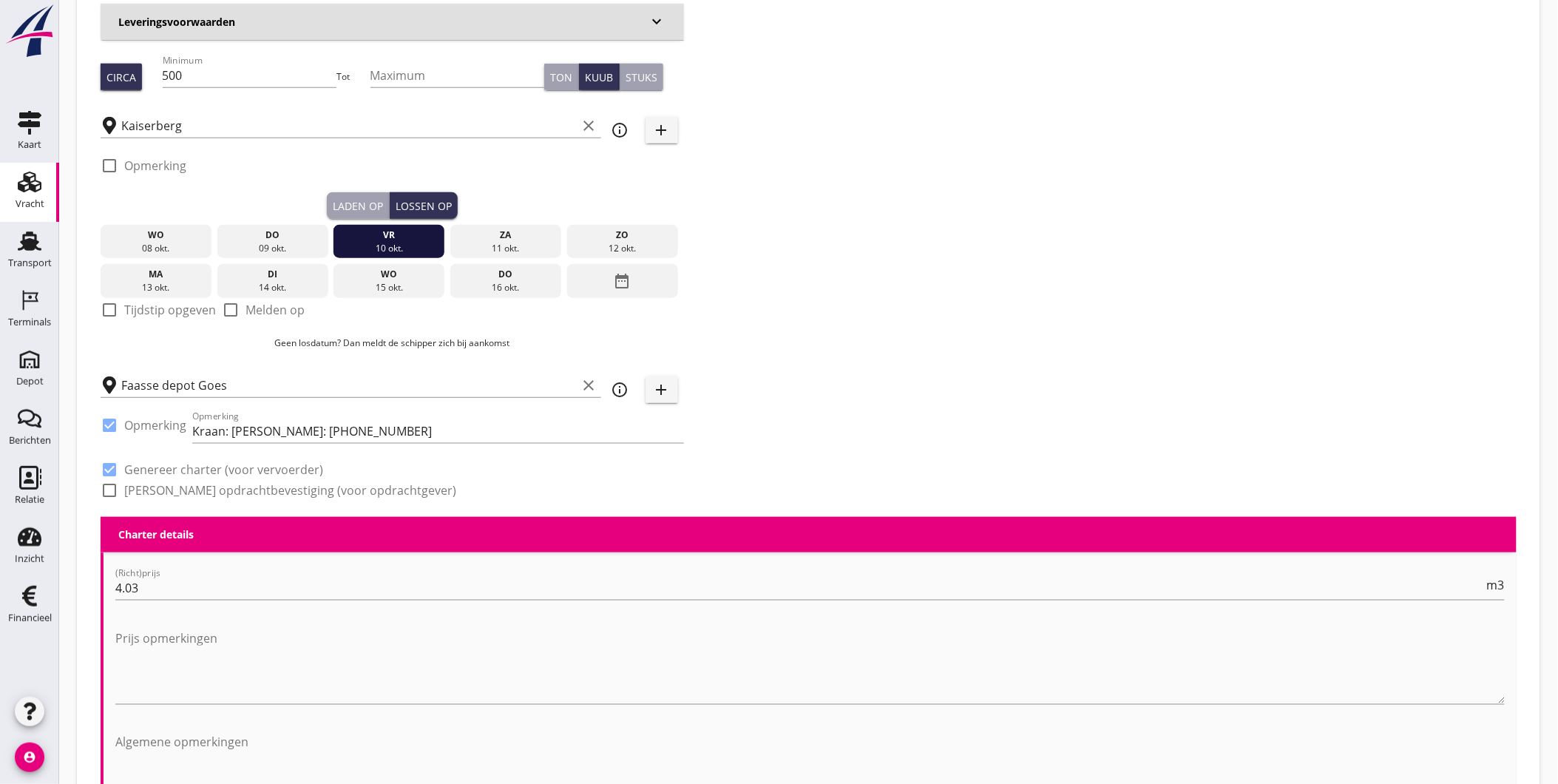
click at [359, 193] on button "Laden op" at bounding box center [357, 205] width 63 height 27
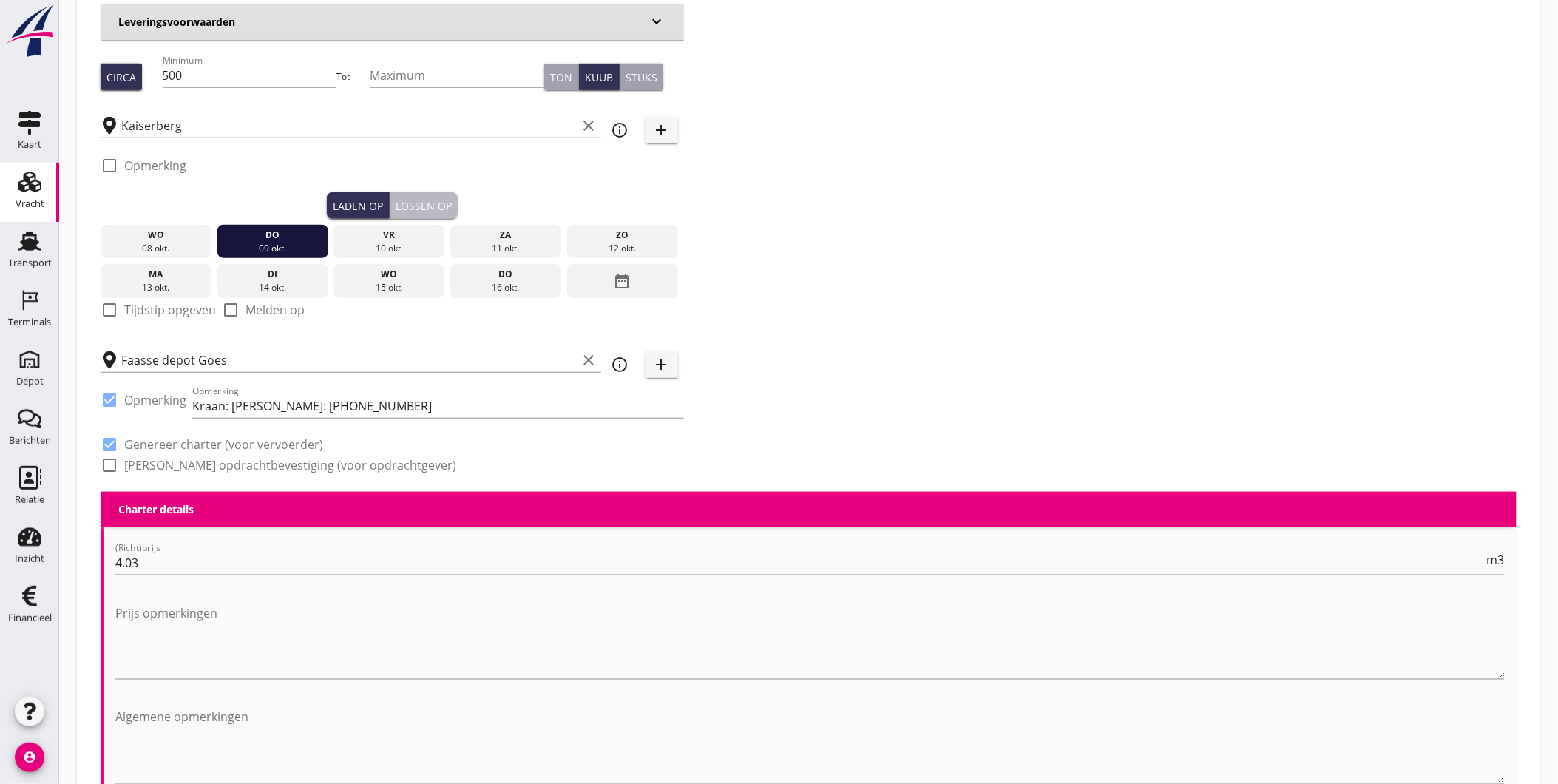
click at [407, 198] on div "Lossen op" at bounding box center [423, 205] width 56 height 16
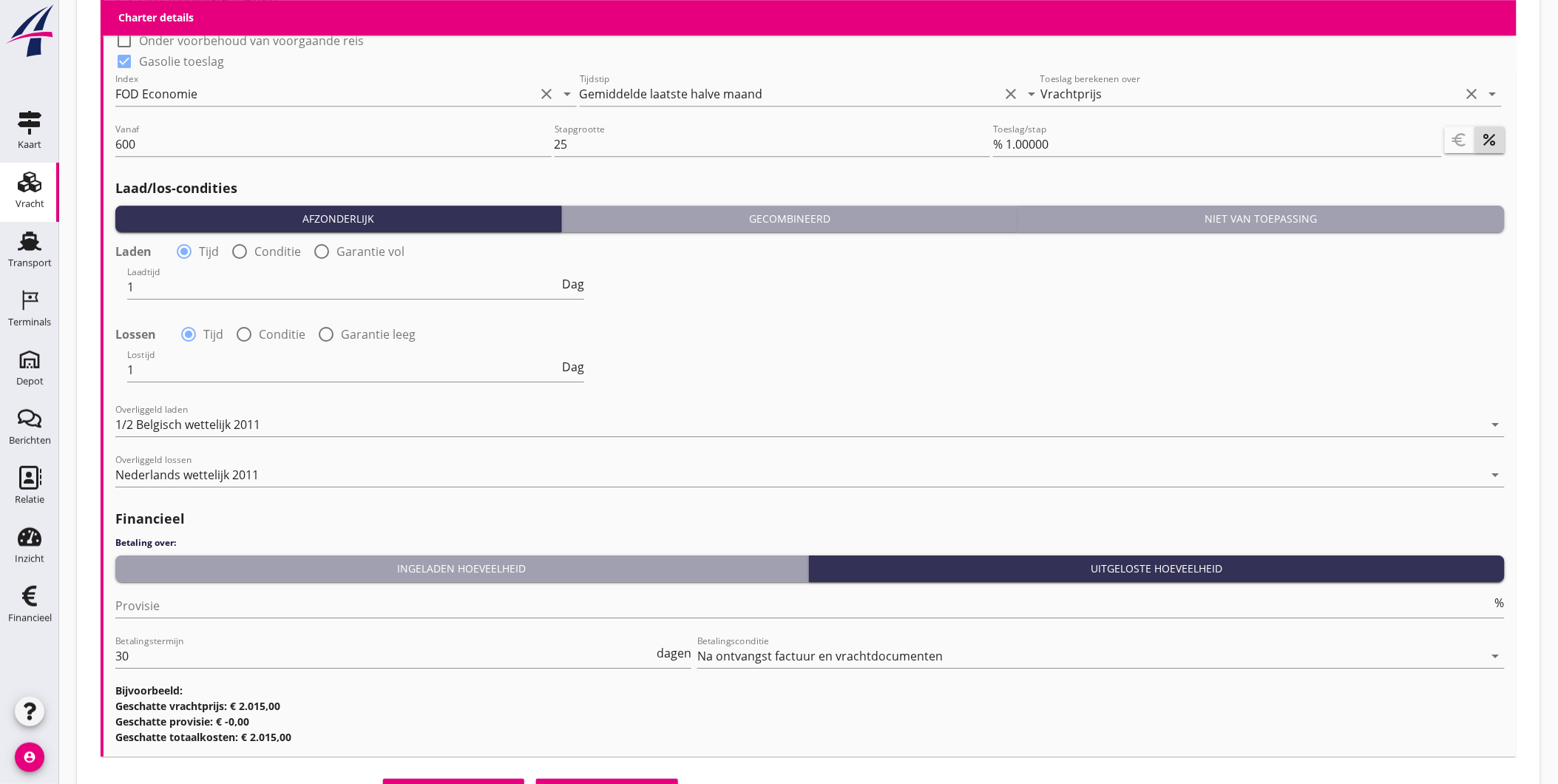
scroll to position [1633, 0]
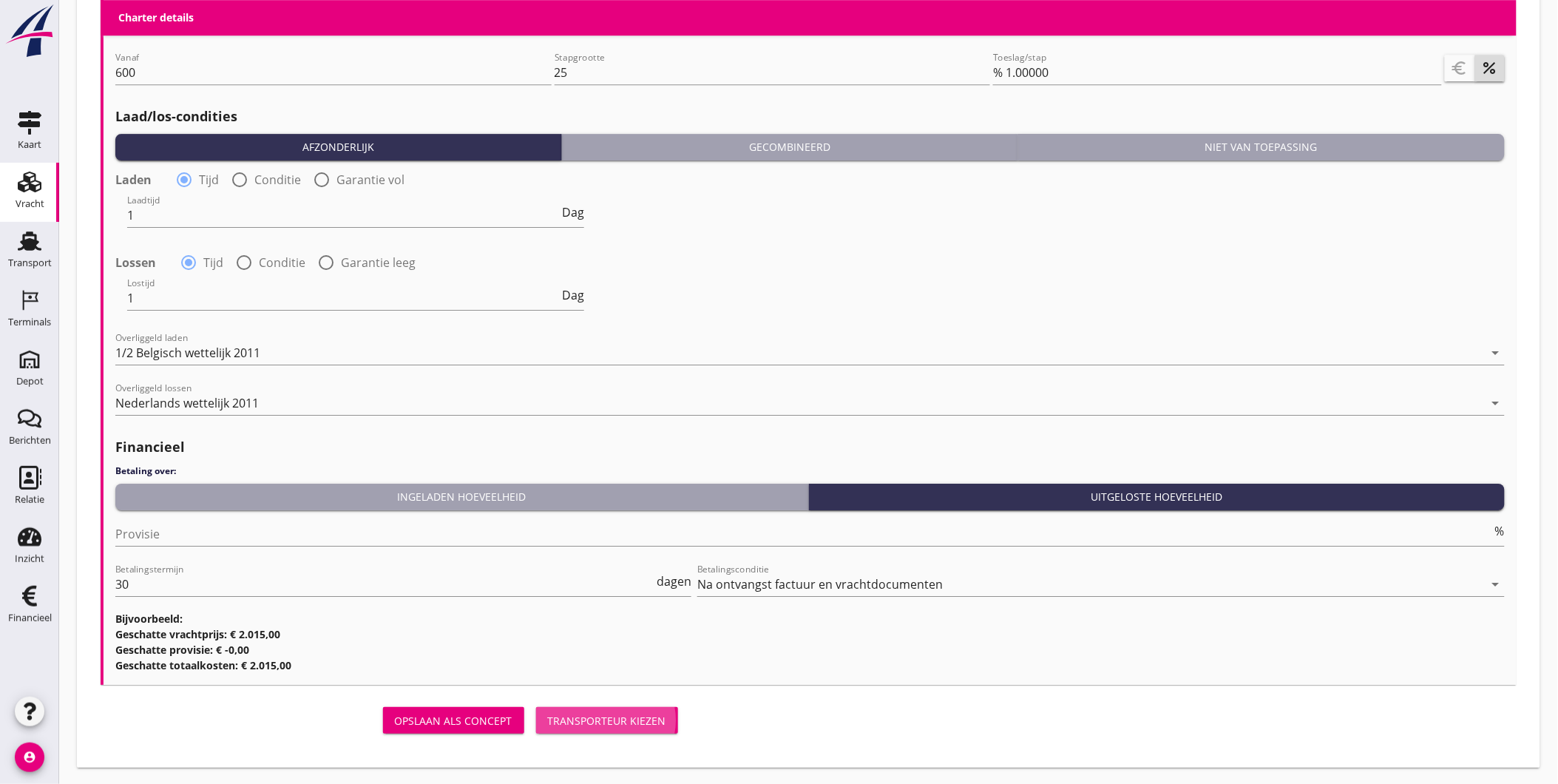
click at [608, 713] on div "Transporteur kiezen" at bounding box center [607, 721] width 119 height 16
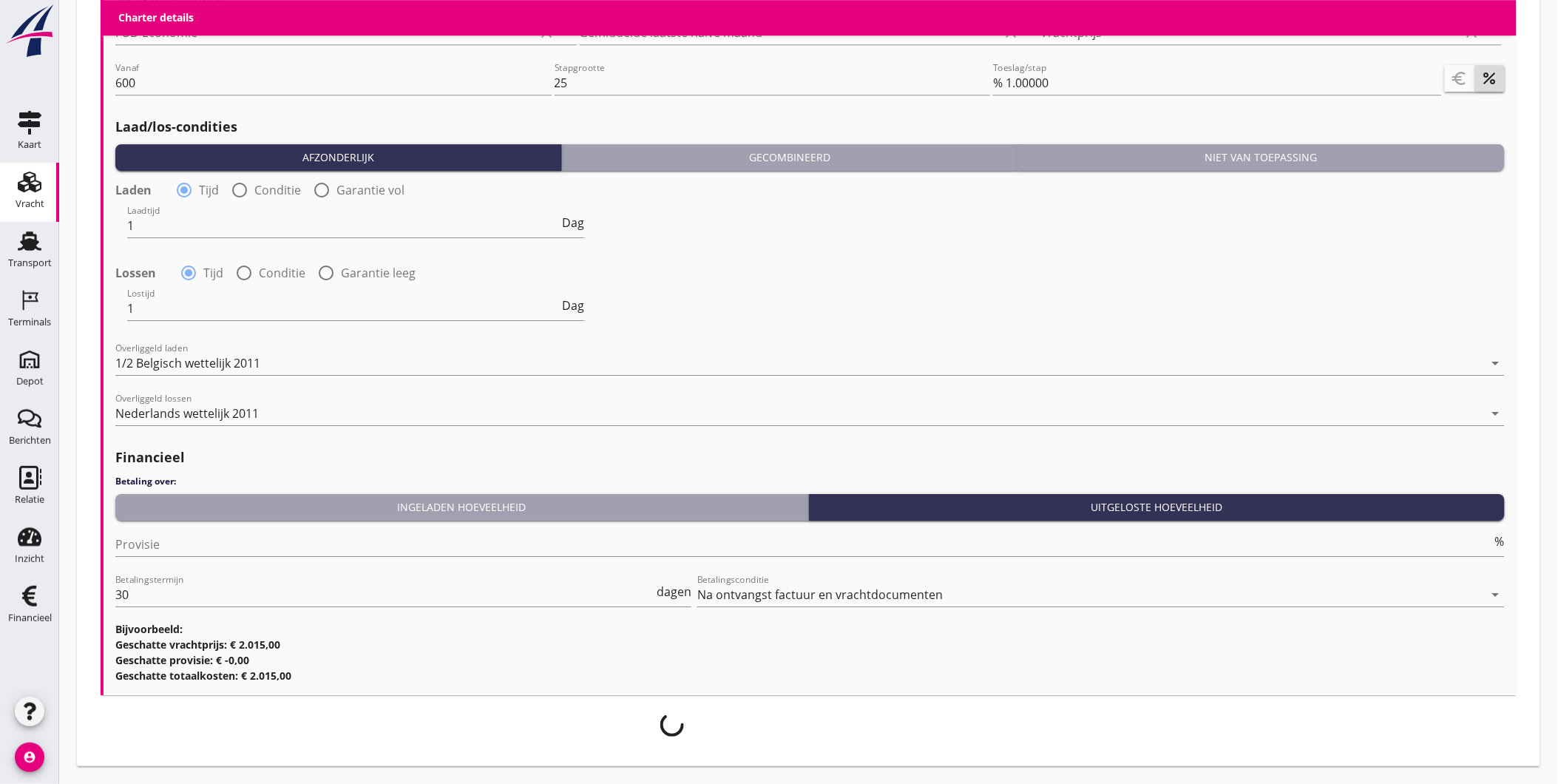
scroll to position [1621, 0]
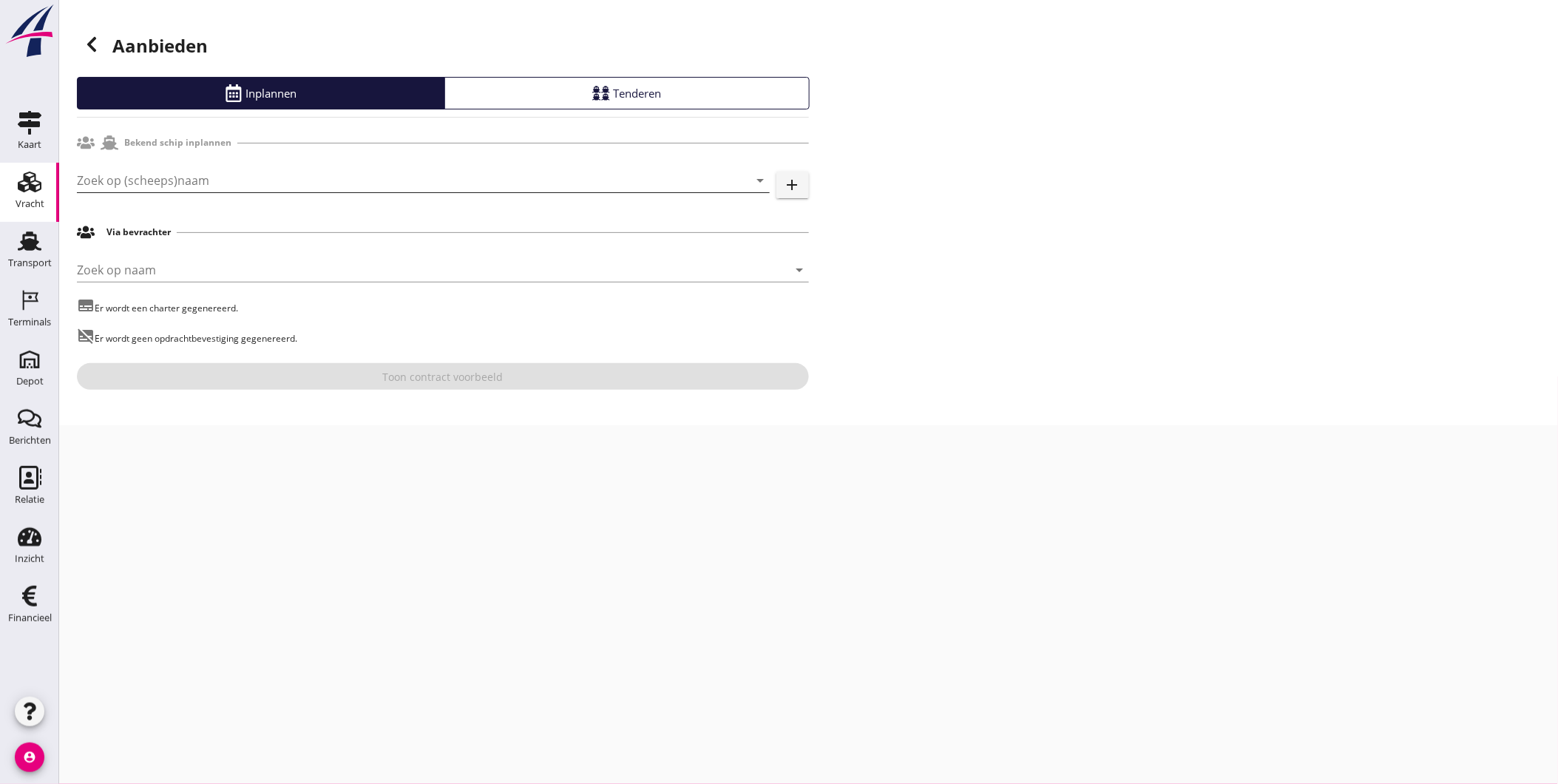
click at [145, 176] on input "Zoek op (scheeps)naam" at bounding box center [402, 180] width 651 height 23
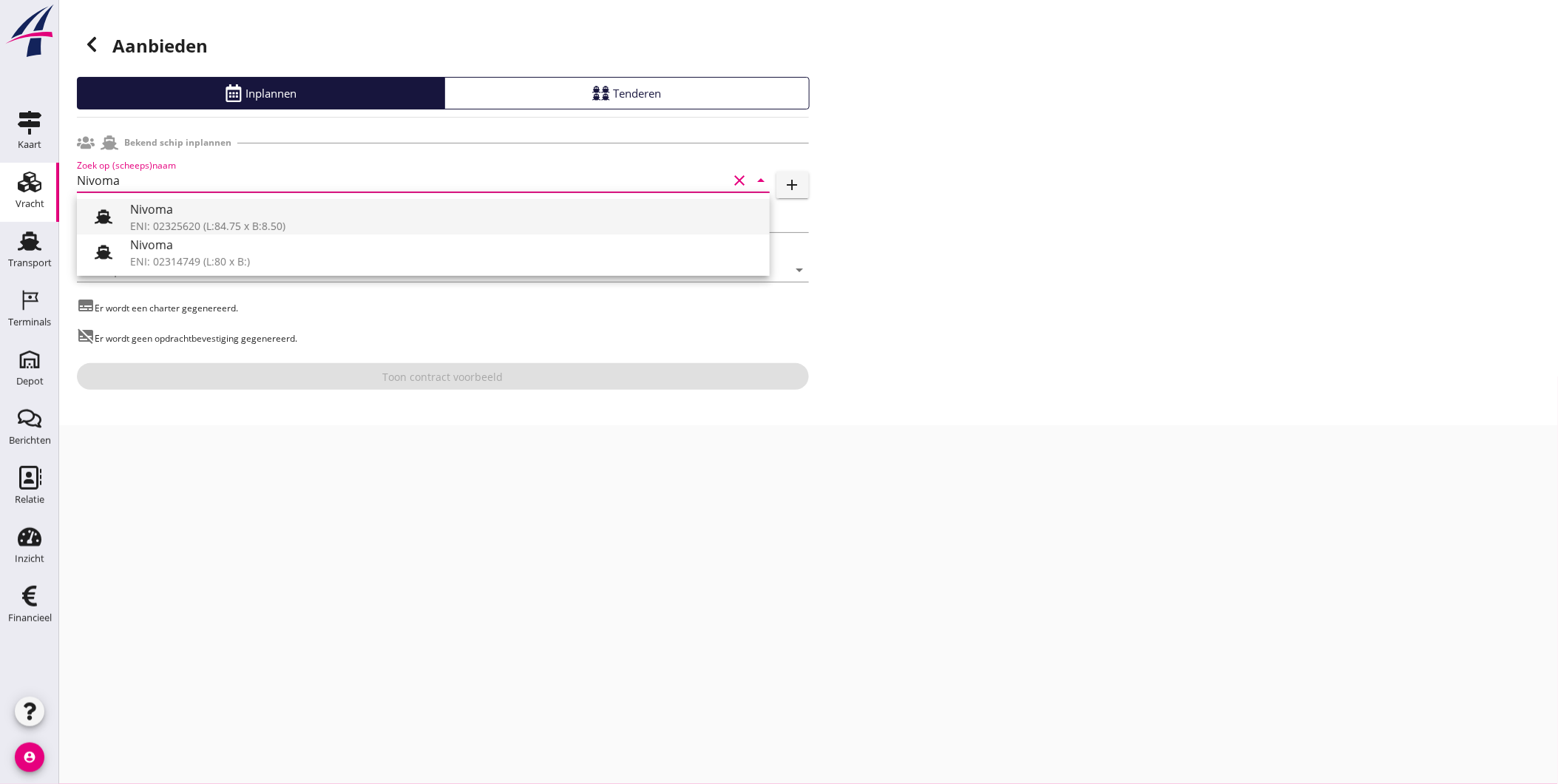
click at [210, 220] on div "Nivoma ENI: 02325620 (L:84.75 x B:8.50)" at bounding box center [444, 216] width 628 height 36
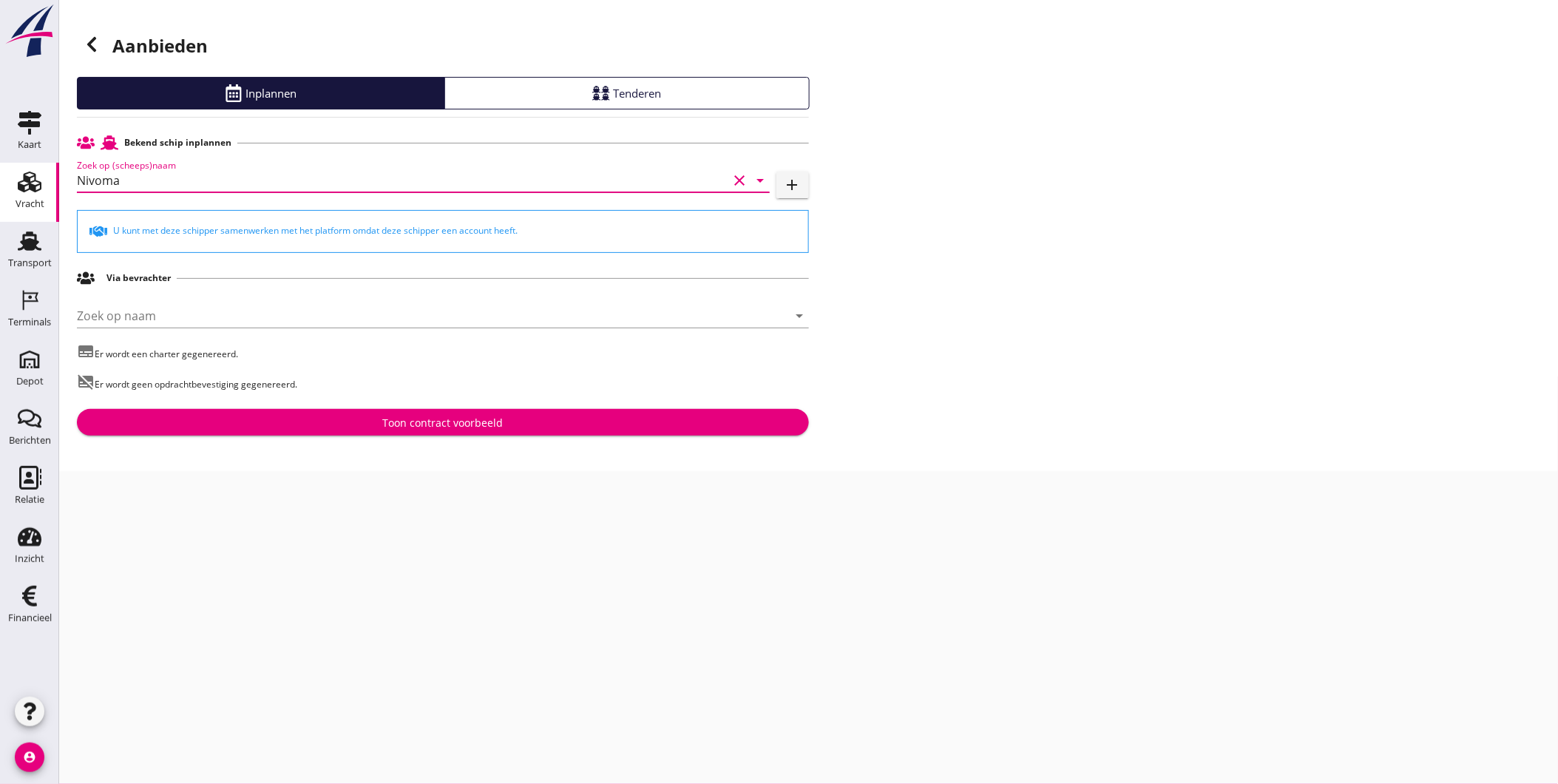
type input "Nivoma"
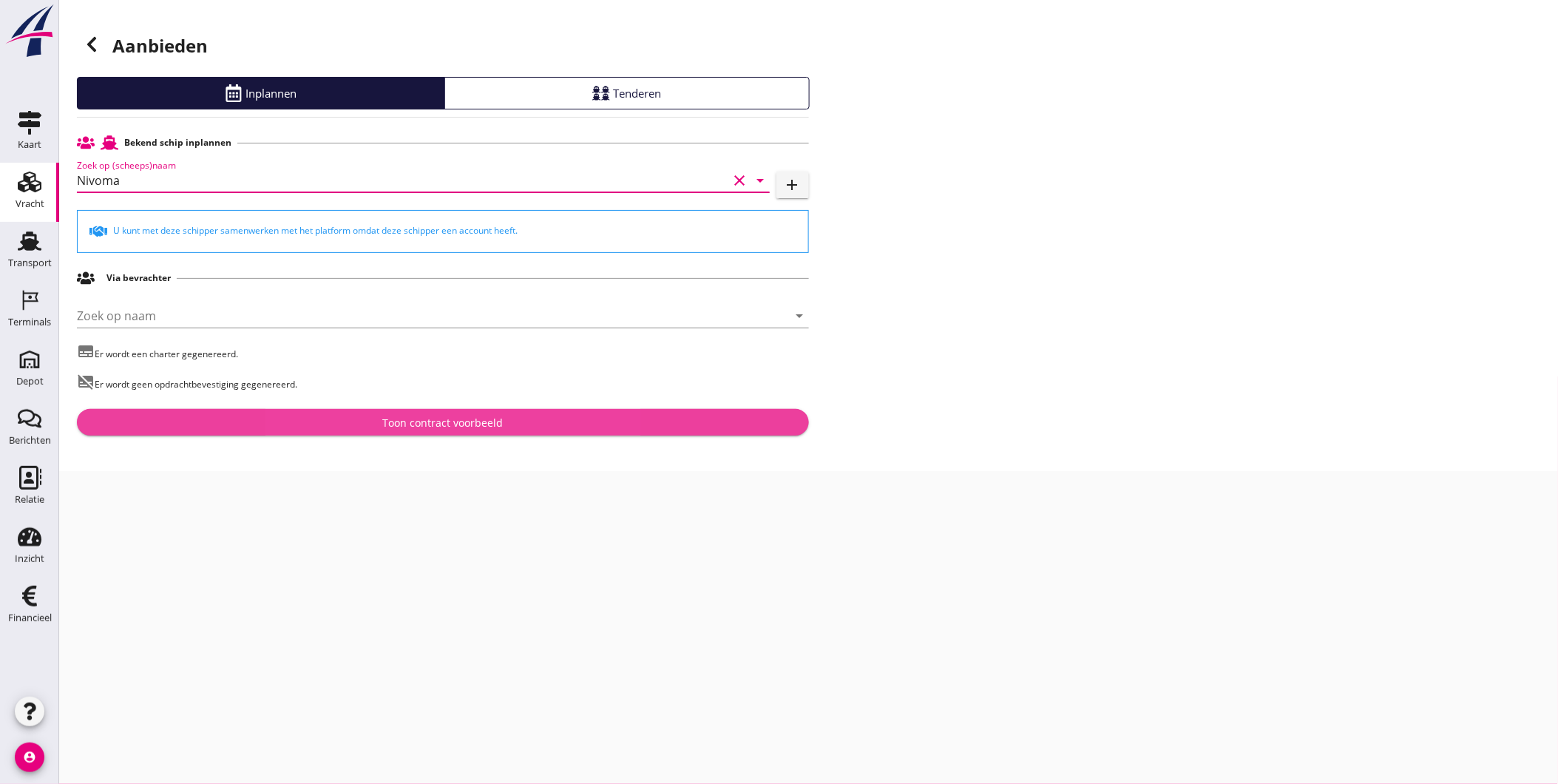
click at [250, 424] on div "Toon contract voorbeeld" at bounding box center [443, 422] width 709 height 16
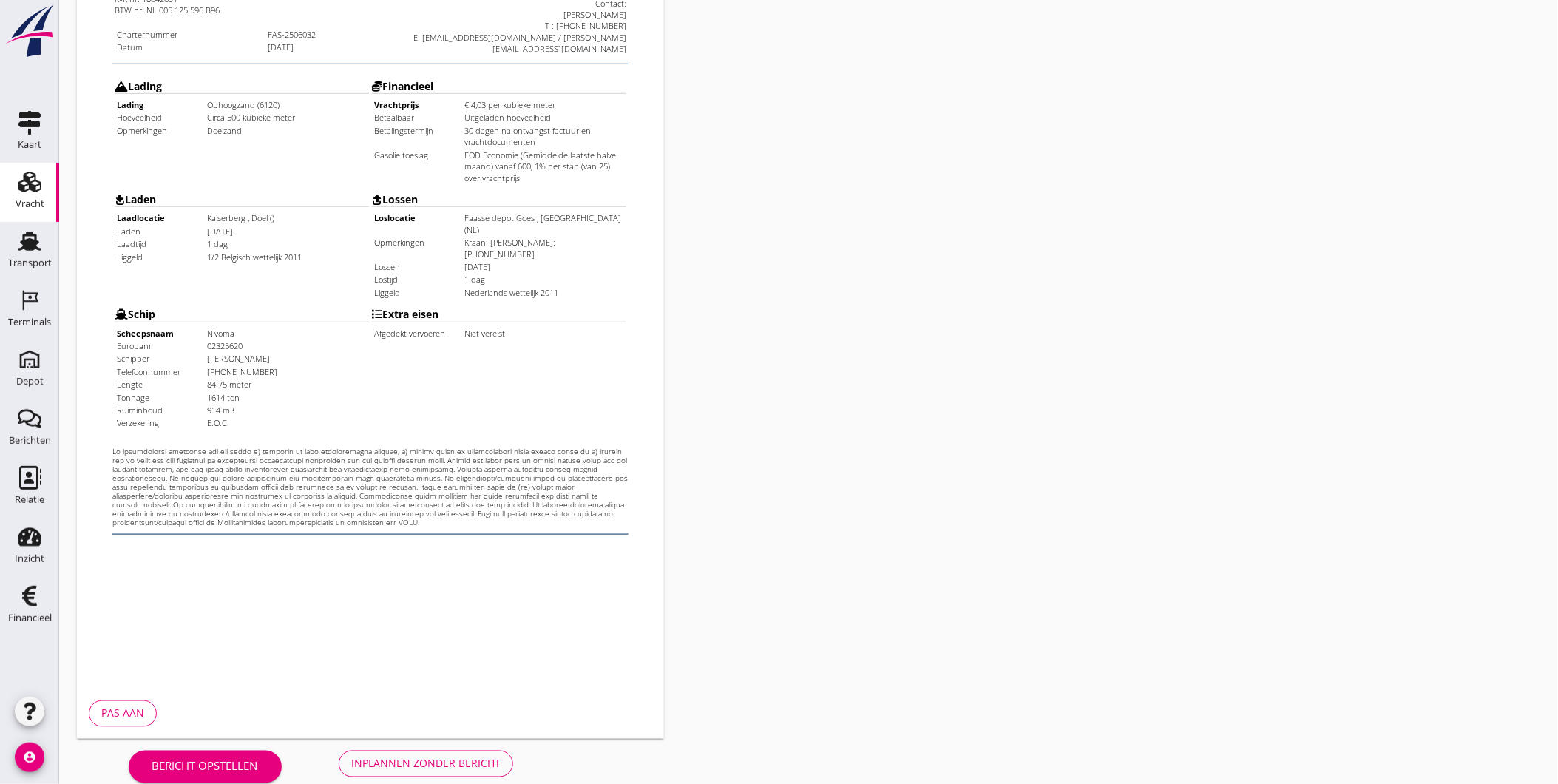
scroll to position [311, 0]
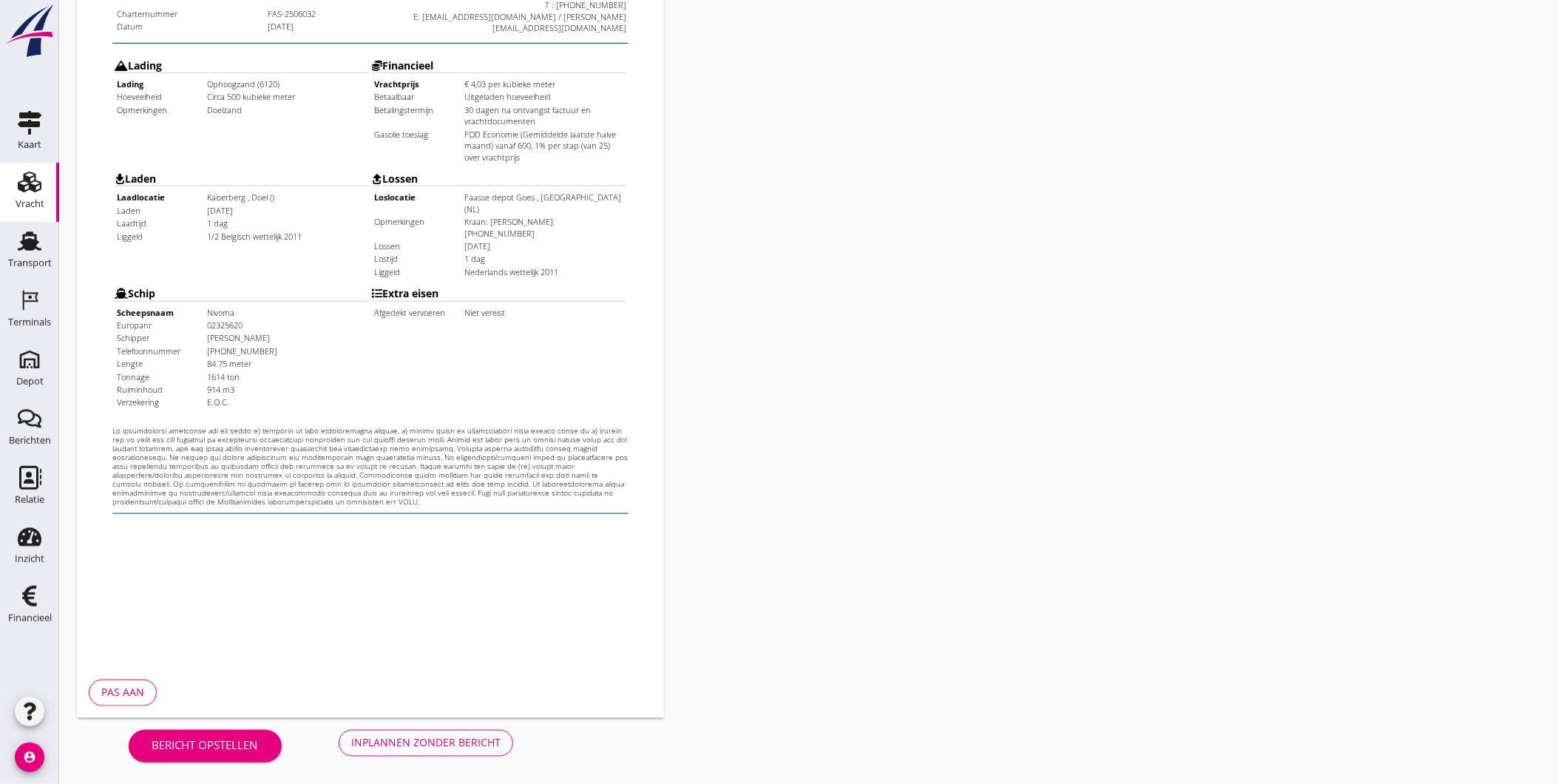
click at [138, 696] on div "Pas aan" at bounding box center [122, 692] width 43 height 16
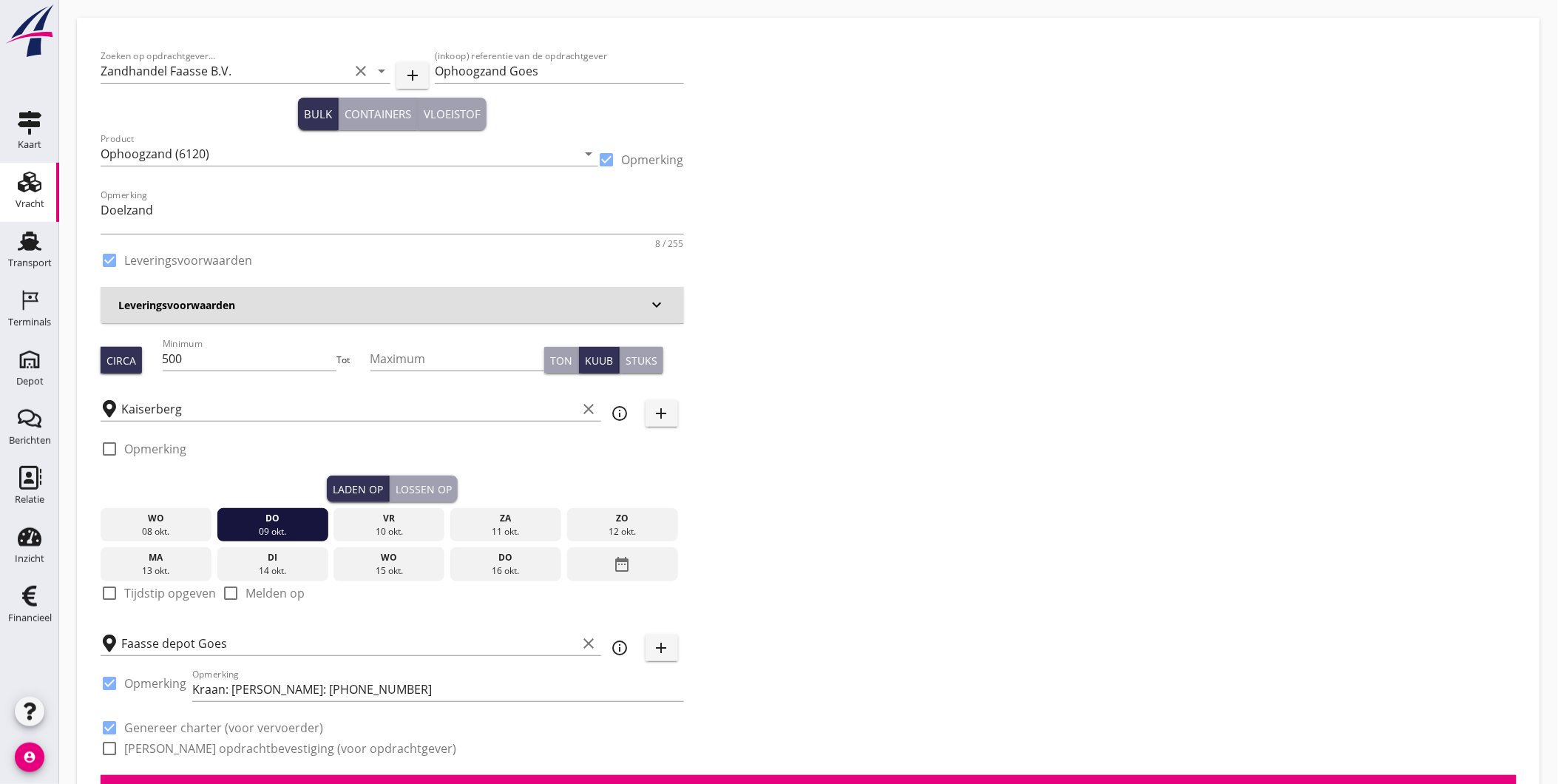
click at [410, 483] on div "Lossen op" at bounding box center [423, 489] width 56 height 16
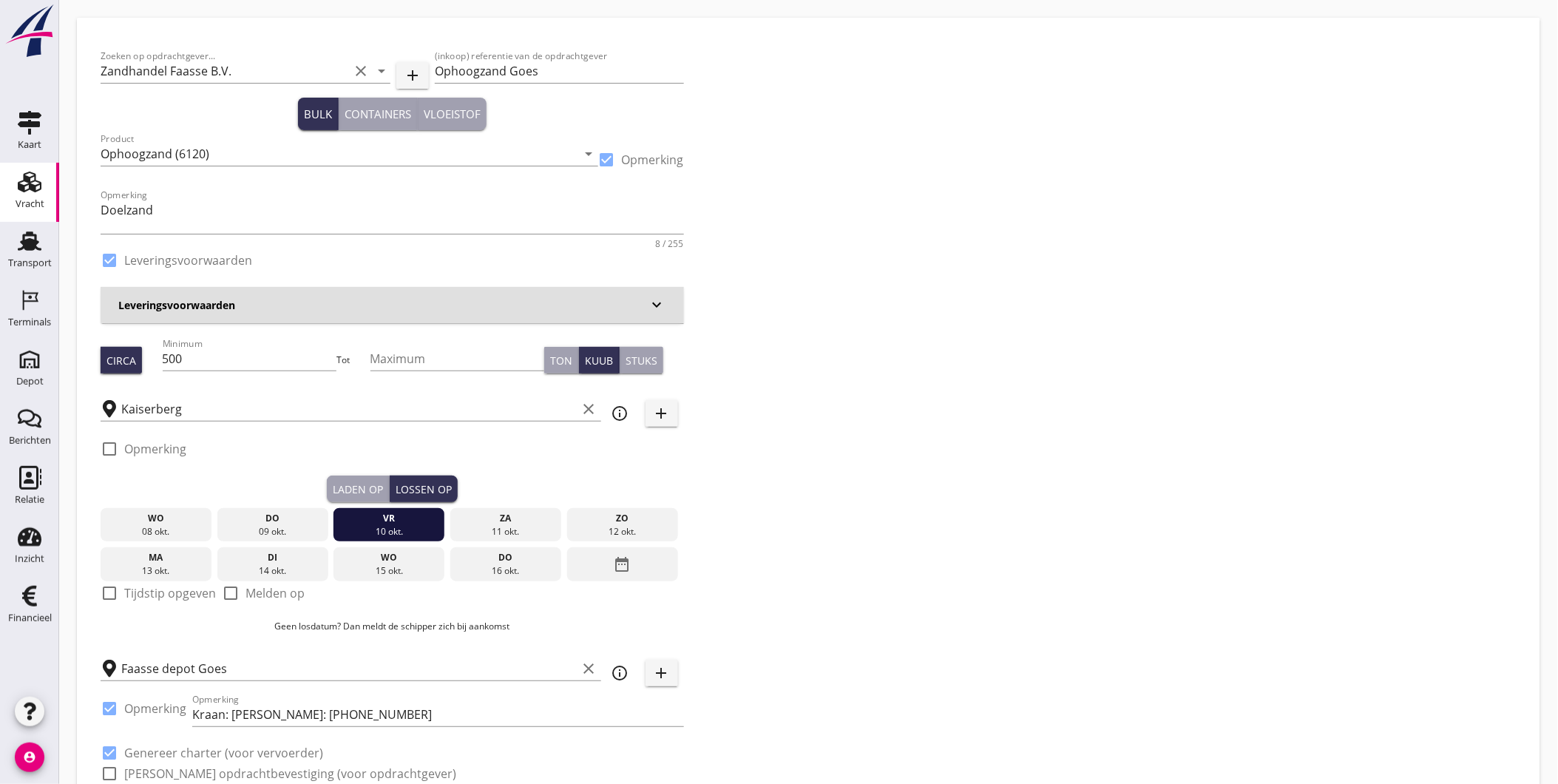
click at [366, 488] on div "Laden op" at bounding box center [358, 489] width 50 height 16
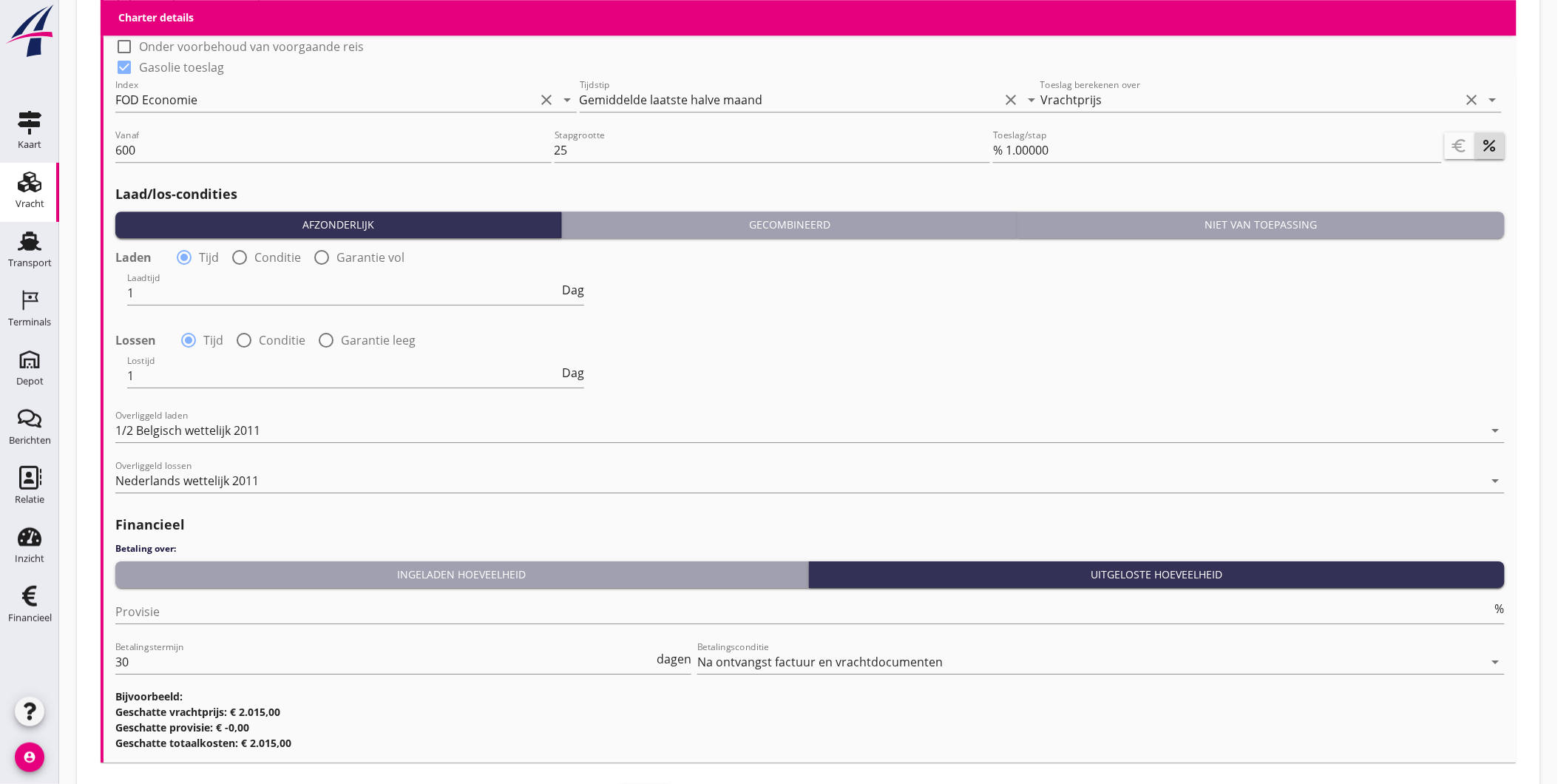
scroll to position [1563, 0]
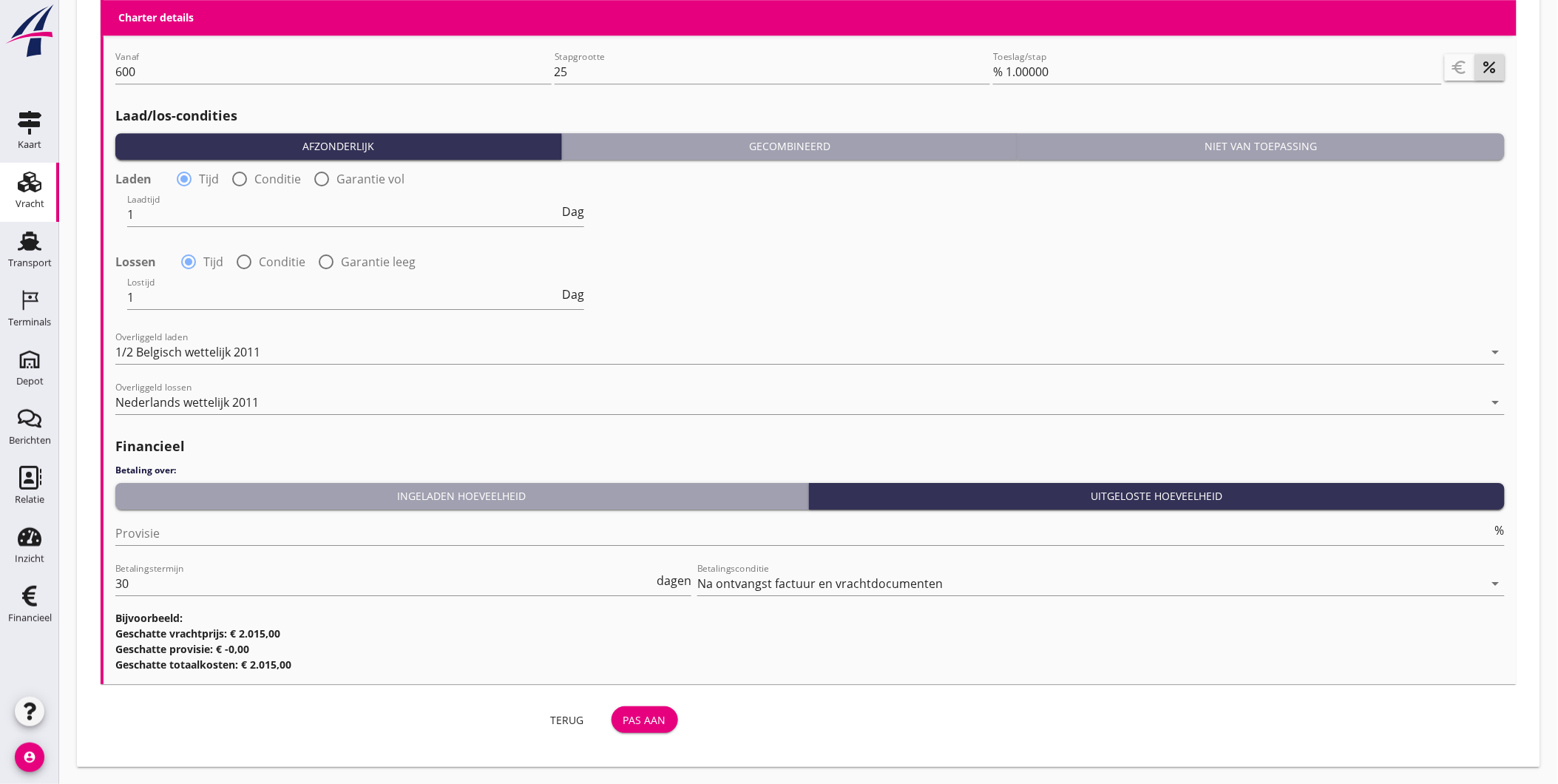
click at [566, 703] on div "Terug Pas aan" at bounding box center [392, 720] width 584 height 36
click at [569, 714] on div "Terug" at bounding box center [568, 720] width 42 height 16
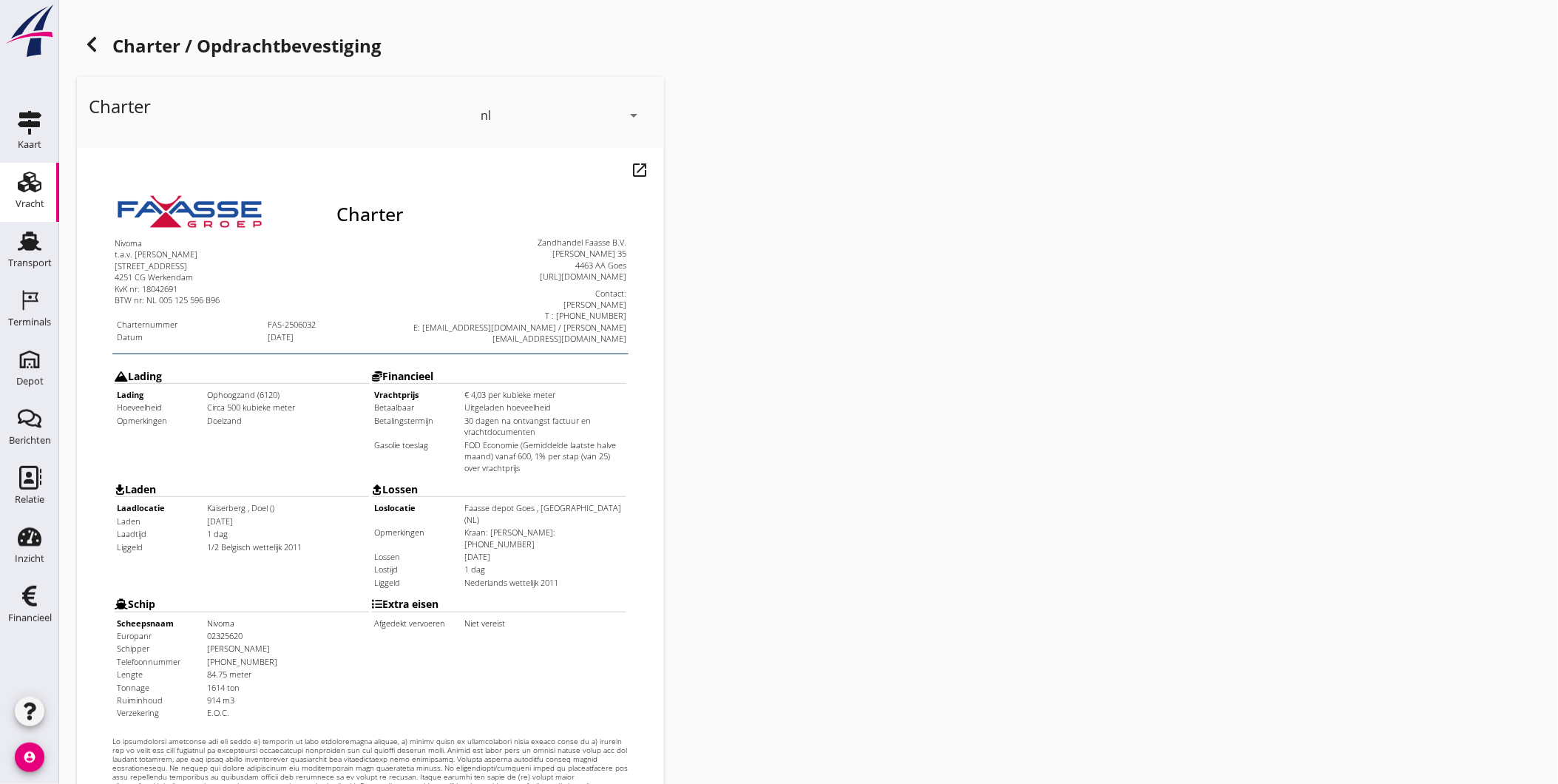
click at [30, 195] on div "Vracht" at bounding box center [30, 204] width 29 height 21
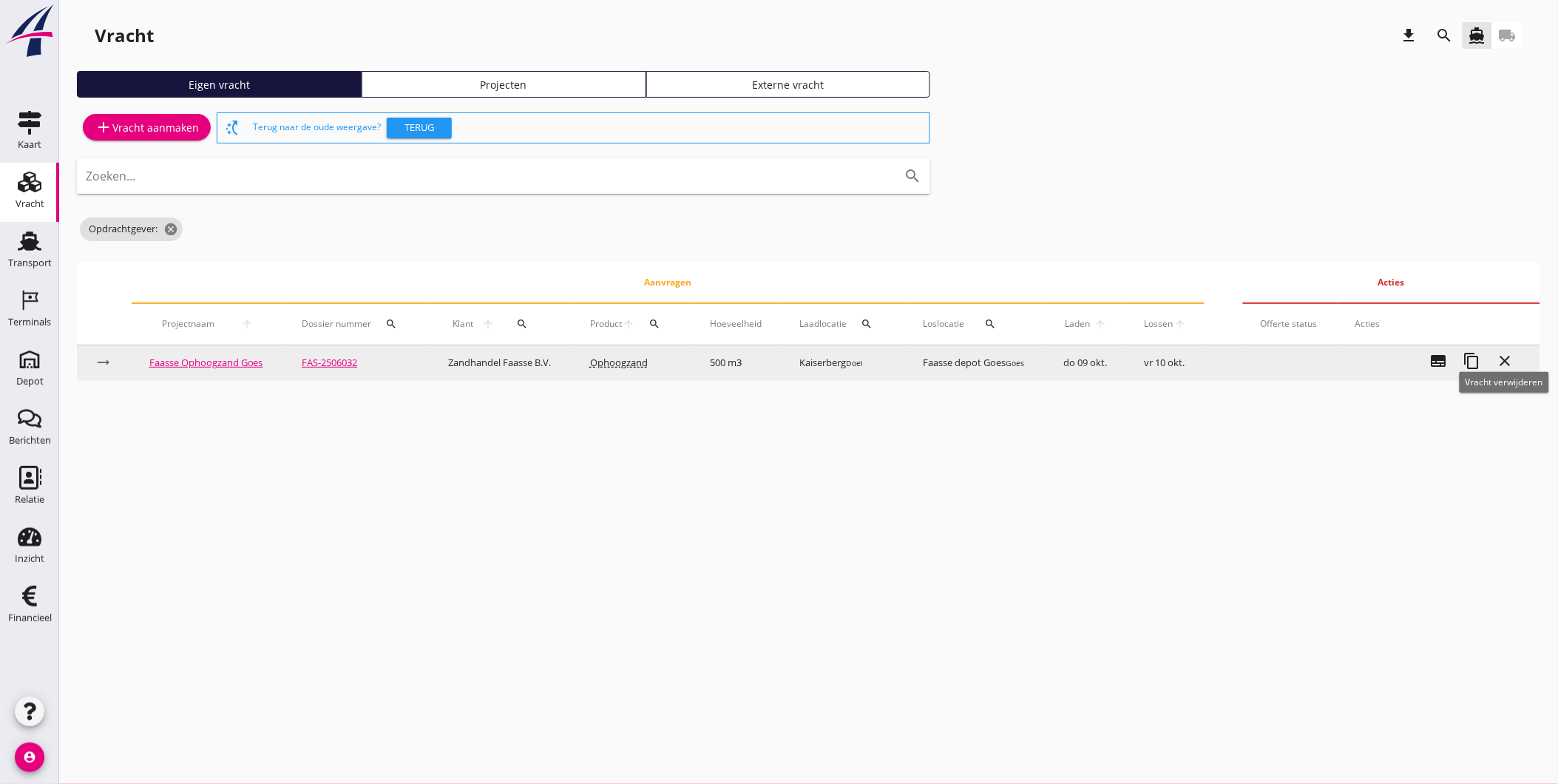
click at [1501, 361] on icon "close" at bounding box center [1505, 361] width 18 height 18
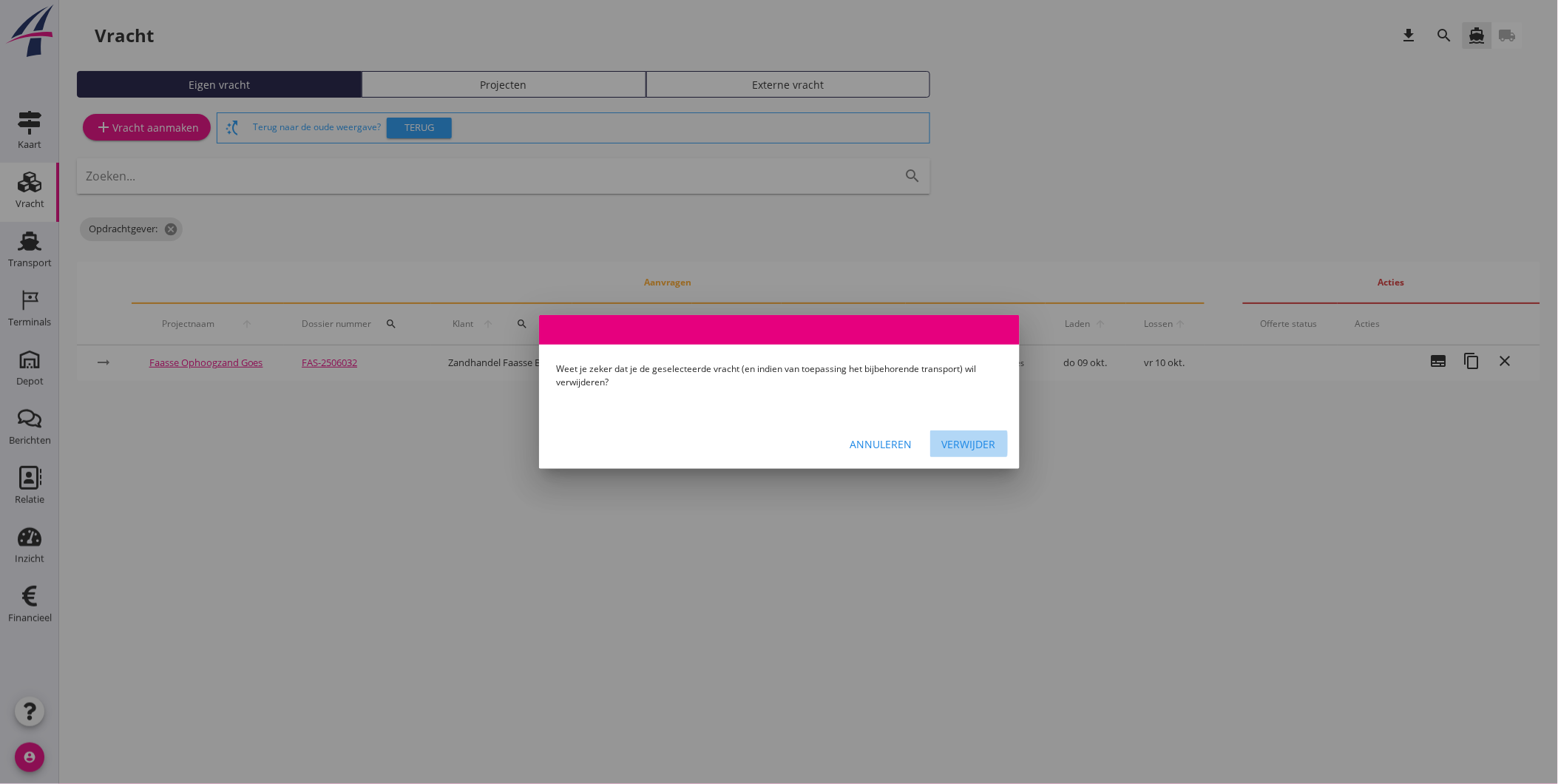
drag, startPoint x: 976, startPoint y: 451, endPoint x: 963, endPoint y: 441, distance: 16.4
click at [974, 449] on div "Verwijder" at bounding box center [969, 444] width 54 height 16
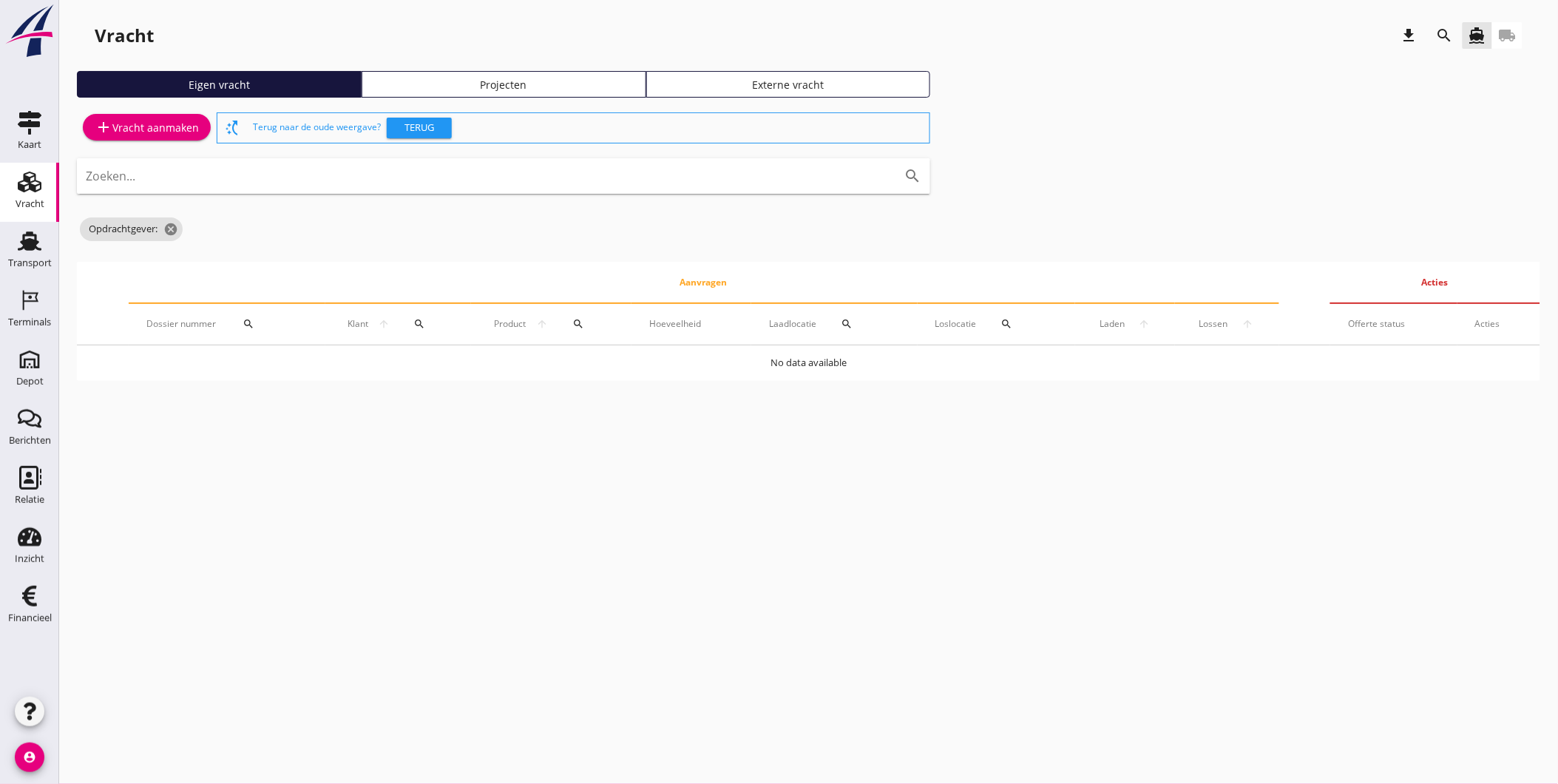
click at [564, 94] on link "Projecten" at bounding box center [503, 84] width 285 height 27
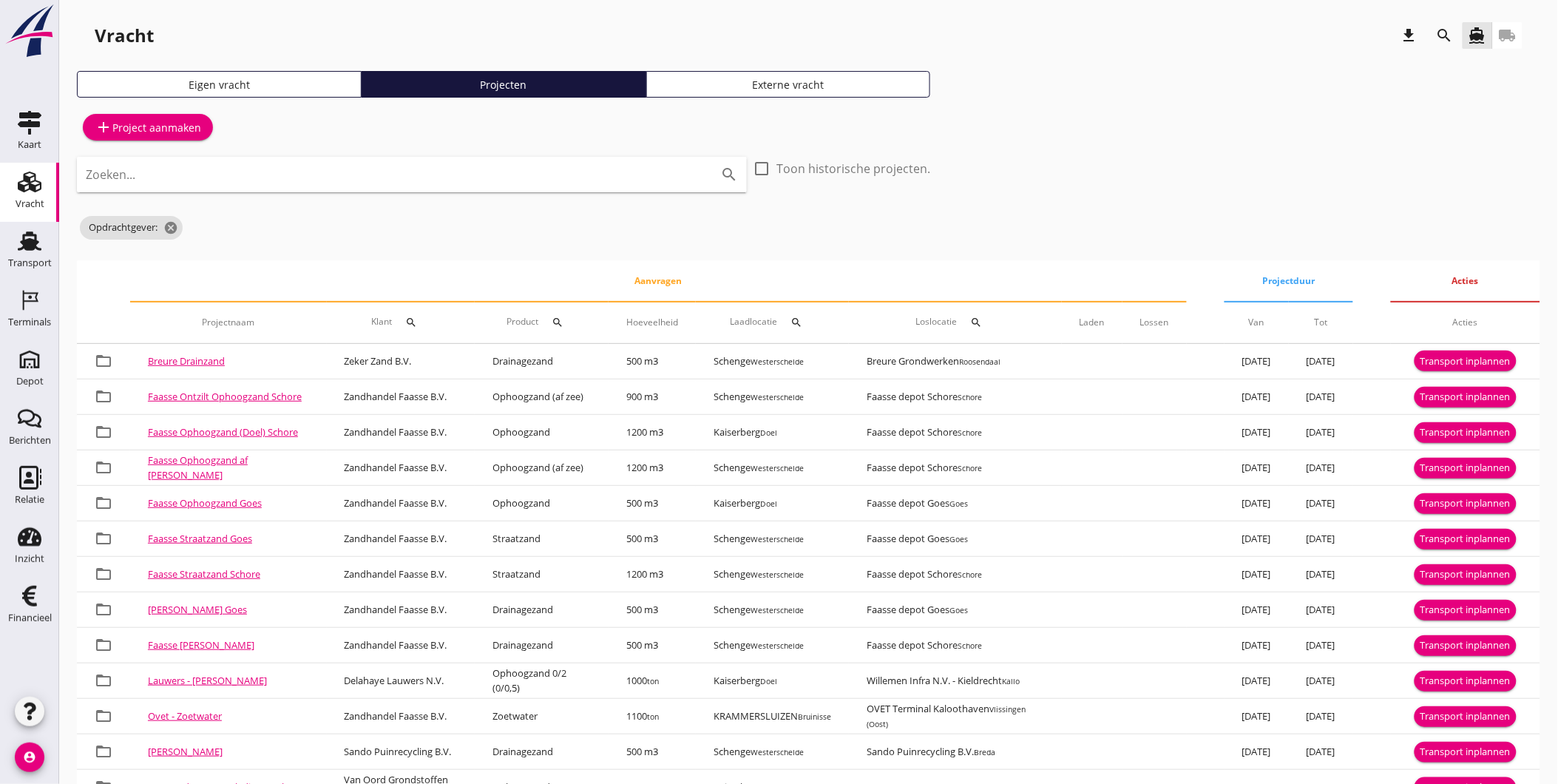
click at [1458, 28] on button "search" at bounding box center [1445, 36] width 27 height 27
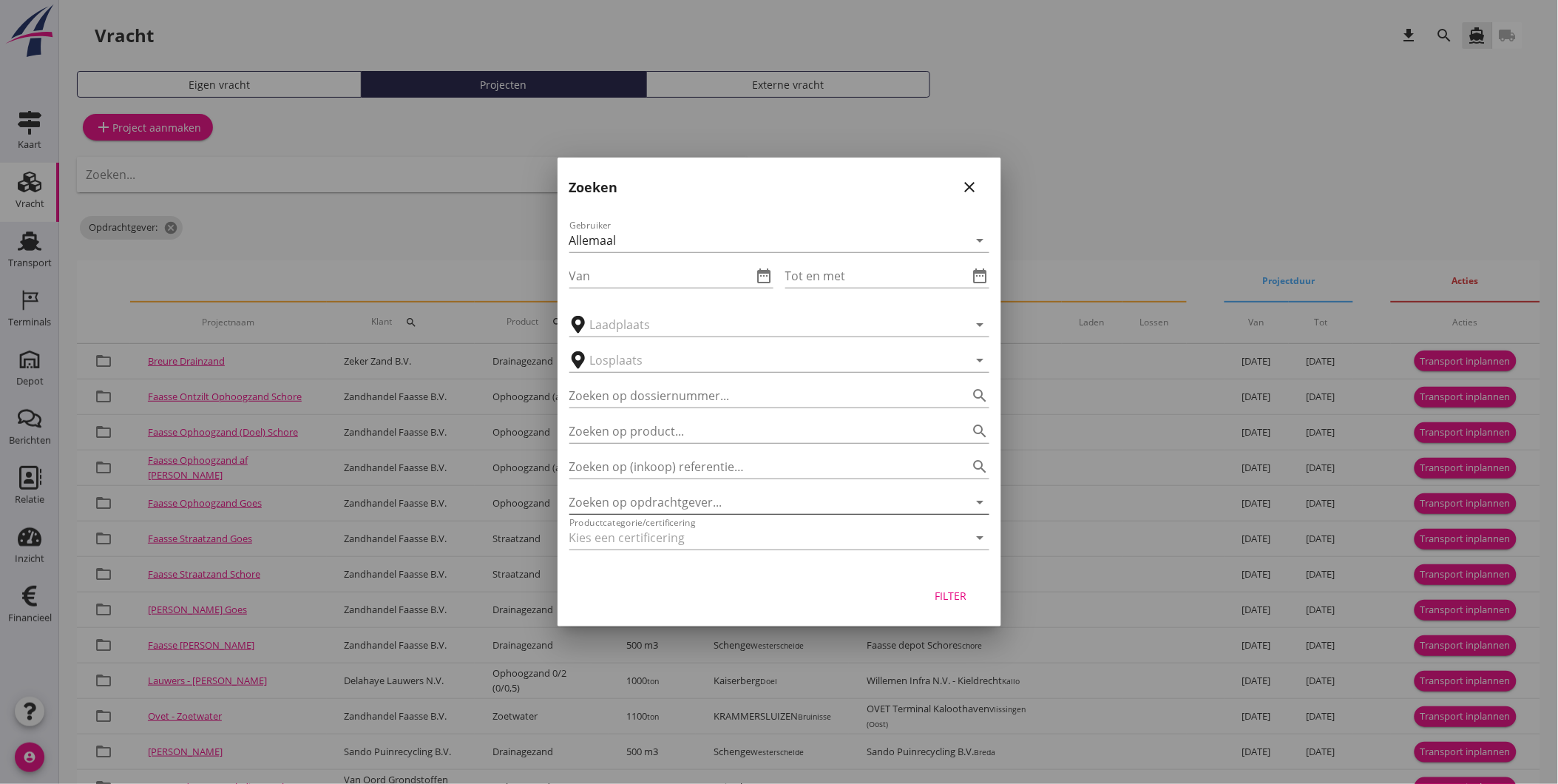
click at [753, 500] on input "Zoeken op opdrachtgever..." at bounding box center [758, 502] width 378 height 23
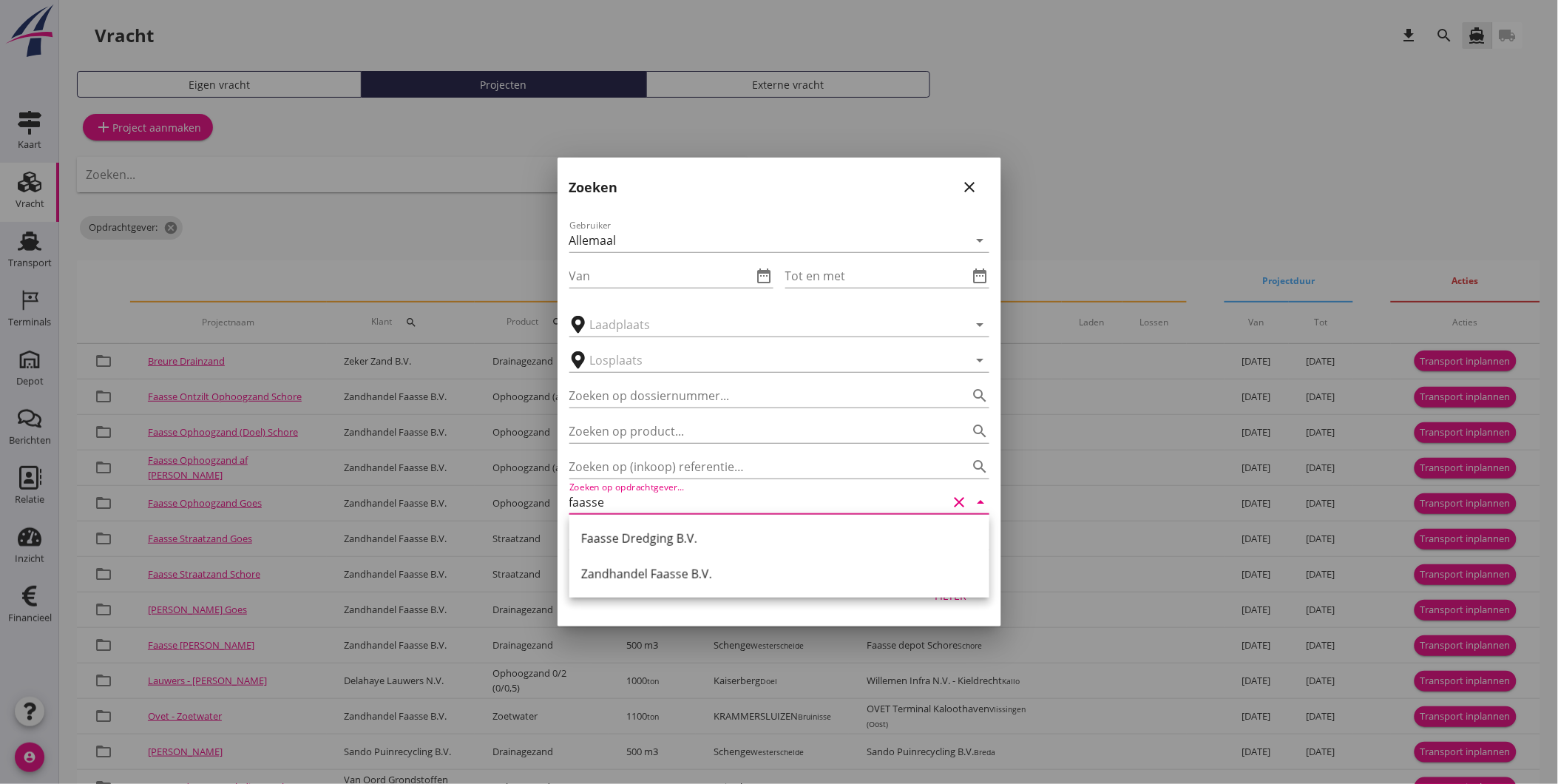
click at [662, 566] on div "Zandhandel Faasse B.V." at bounding box center [779, 574] width 397 height 18
type input "Zandhandel Faasse B.V."
click at [947, 590] on div "Filter" at bounding box center [951, 595] width 42 height 16
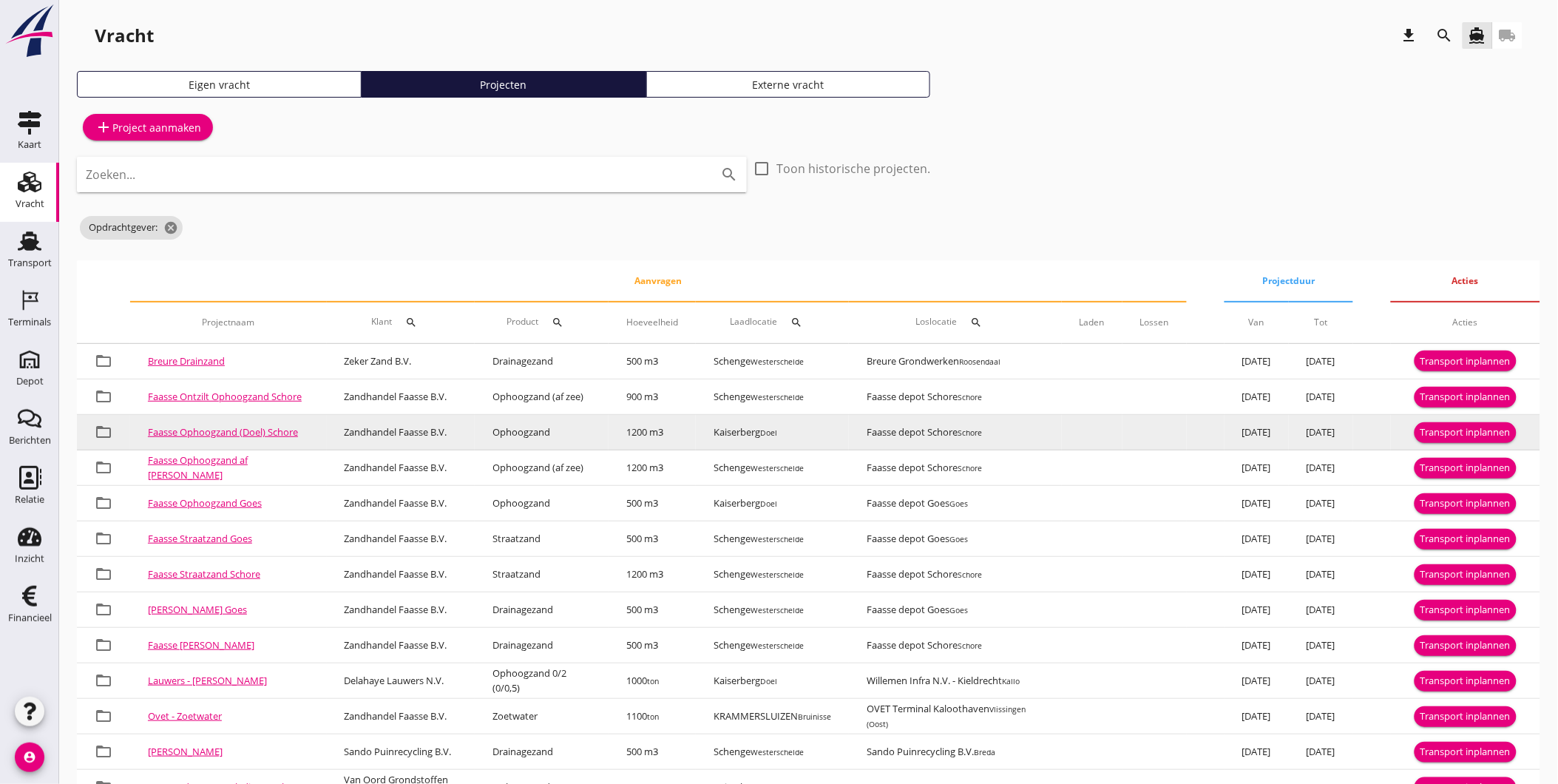
click at [1434, 425] on div "Transport inplannen" at bounding box center [1465, 432] width 90 height 15
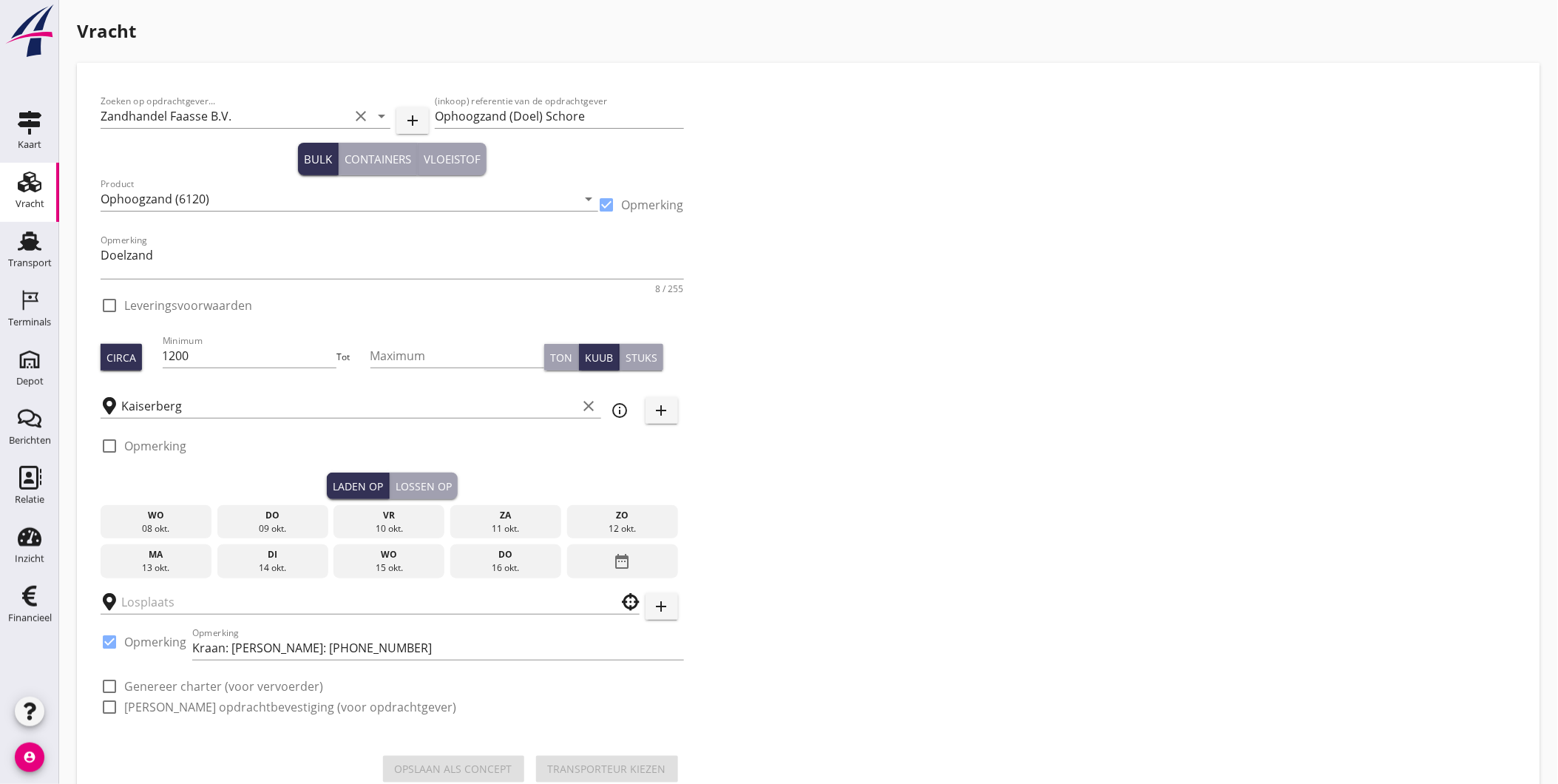
checkbox input "true"
type input "Faasse depot Schore"
checkbox input "true"
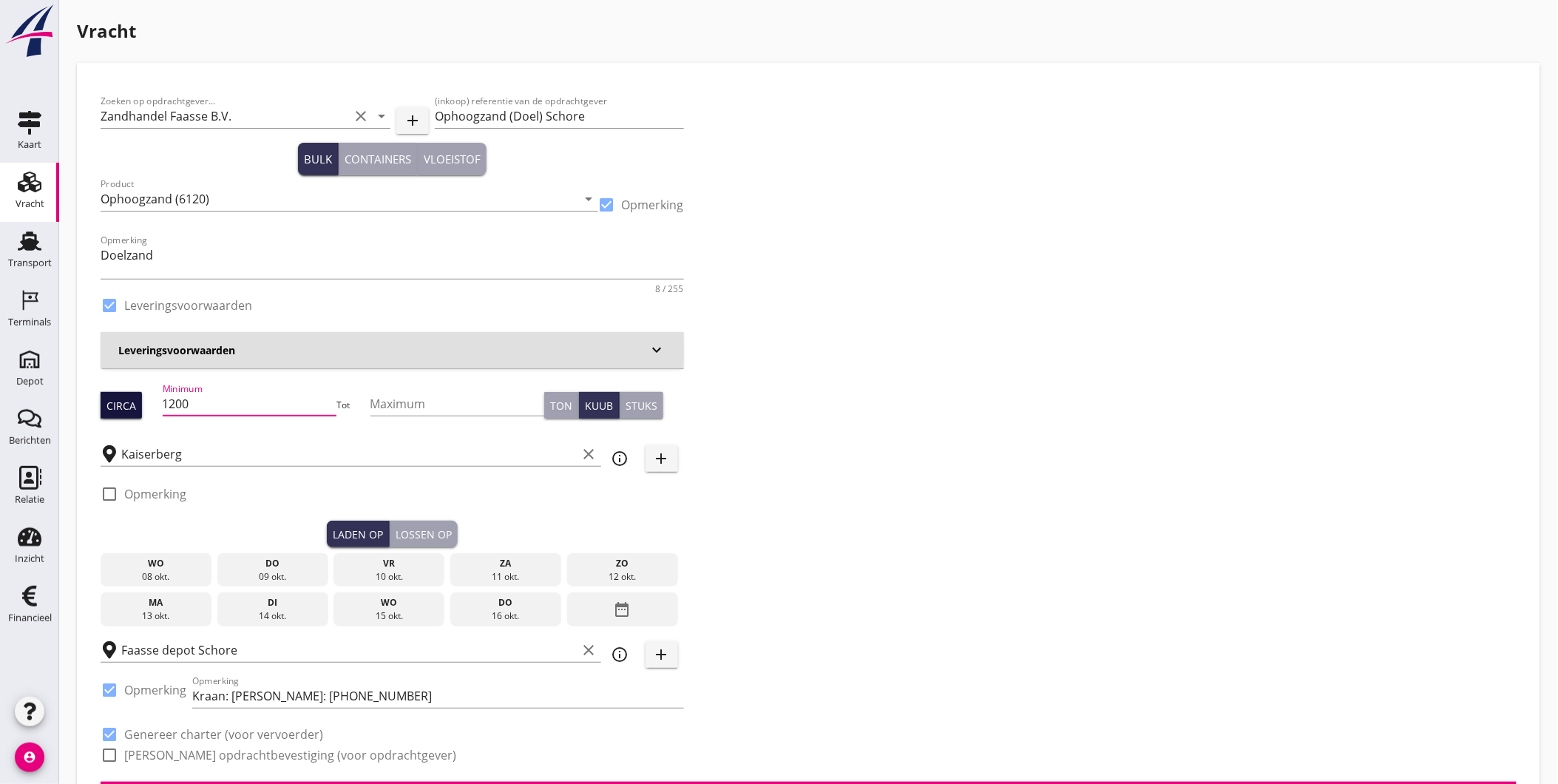
drag, startPoint x: 243, startPoint y: 404, endPoint x: 109, endPoint y: 417, distance: 134.6
click at [109, 417] on div "Circa Minimum 1200 Tot Maximum Ton Kuub Stuks" at bounding box center [392, 405] width 584 height 50
type input "914"
click at [216, 266] on textarea "Doelzand" at bounding box center [392, 260] width 584 height 36
click at [408, 403] on input "Maximum" at bounding box center [458, 403] width 175 height 23
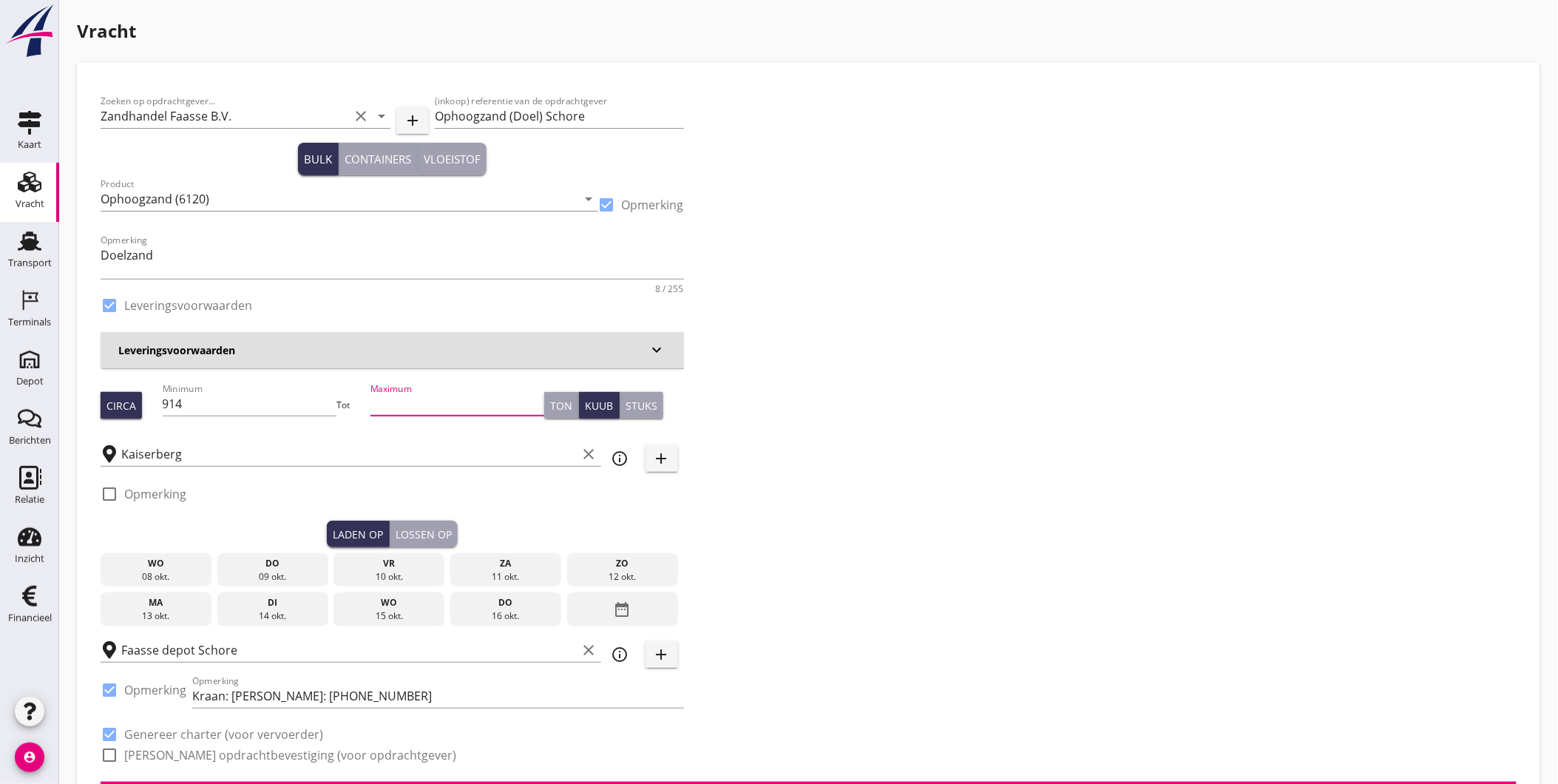
click at [287, 566] on div "do" at bounding box center [273, 564] width 104 height 13
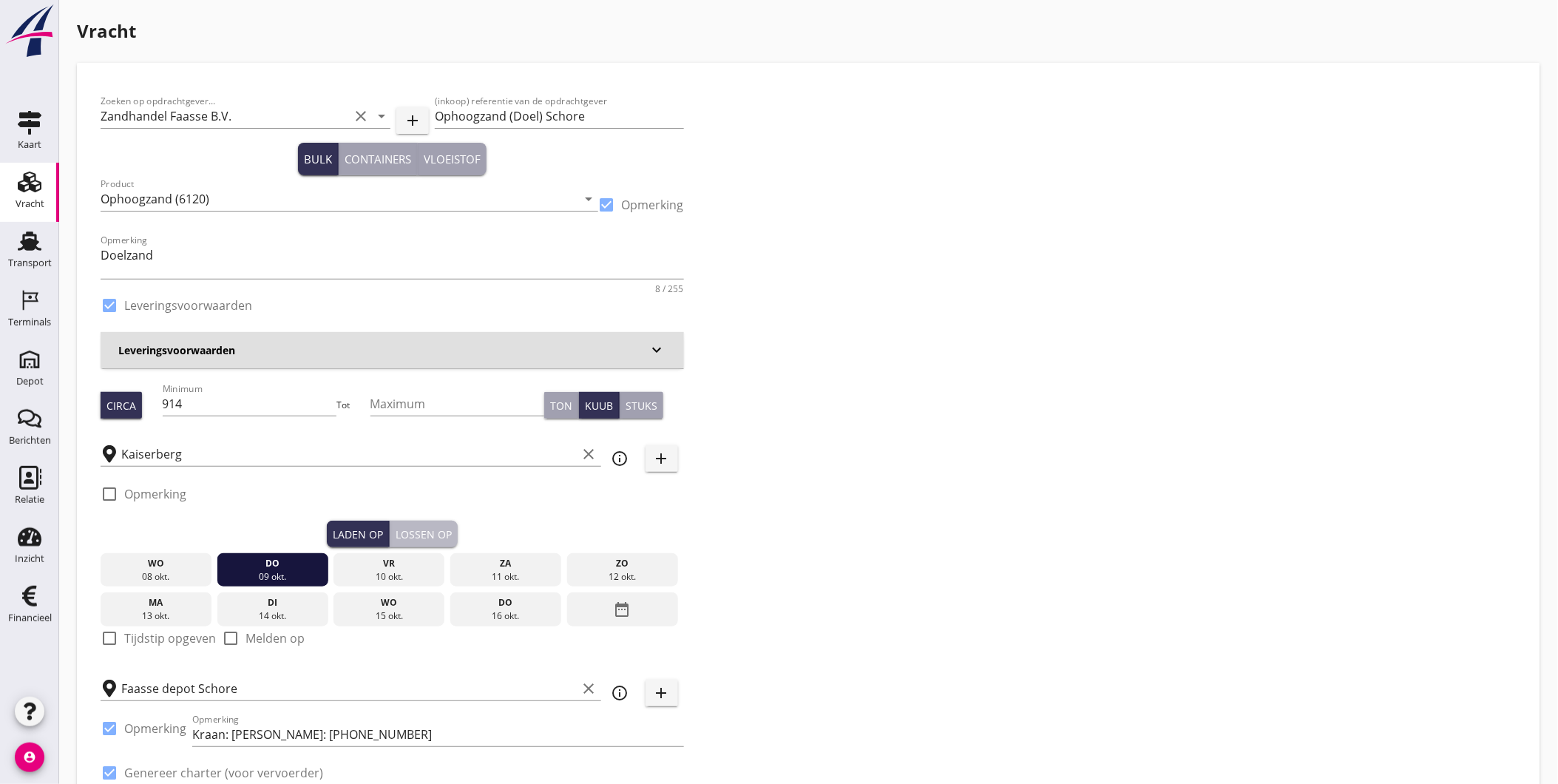
click at [443, 536] on div "Lossen op" at bounding box center [423, 534] width 56 height 16
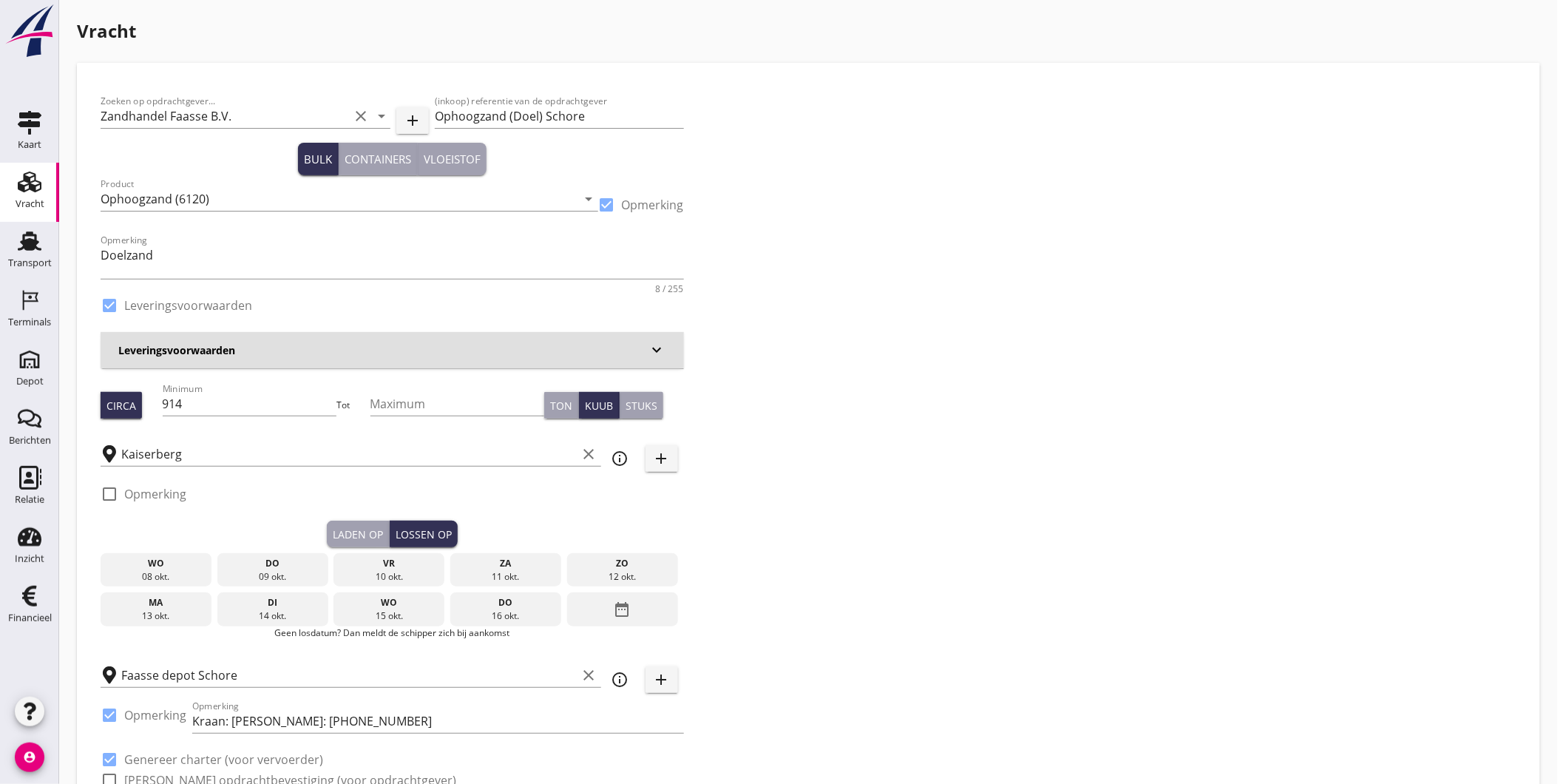
click at [407, 566] on div "vr" at bounding box center [389, 564] width 104 height 13
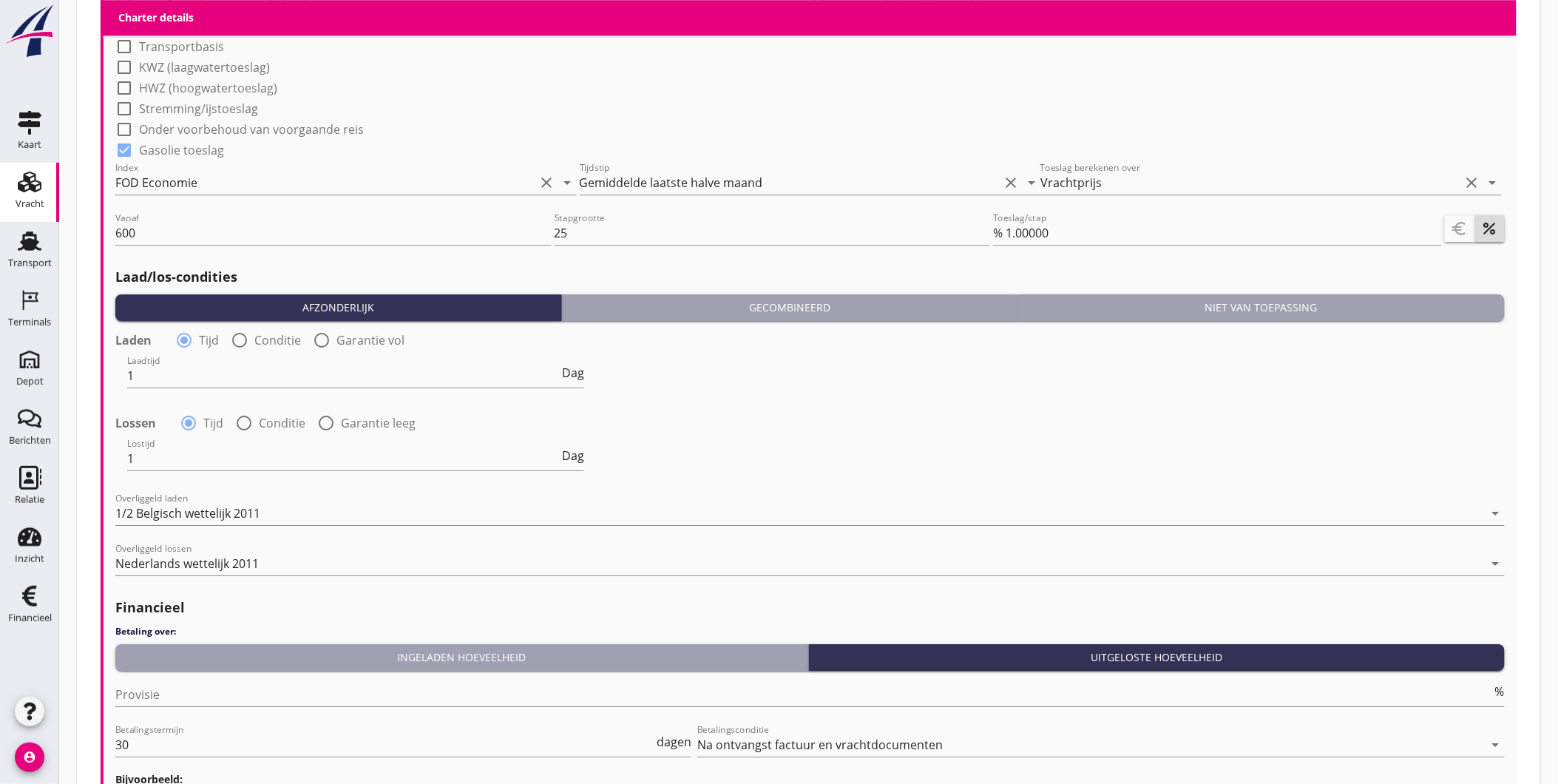
scroll to position [1633, 0]
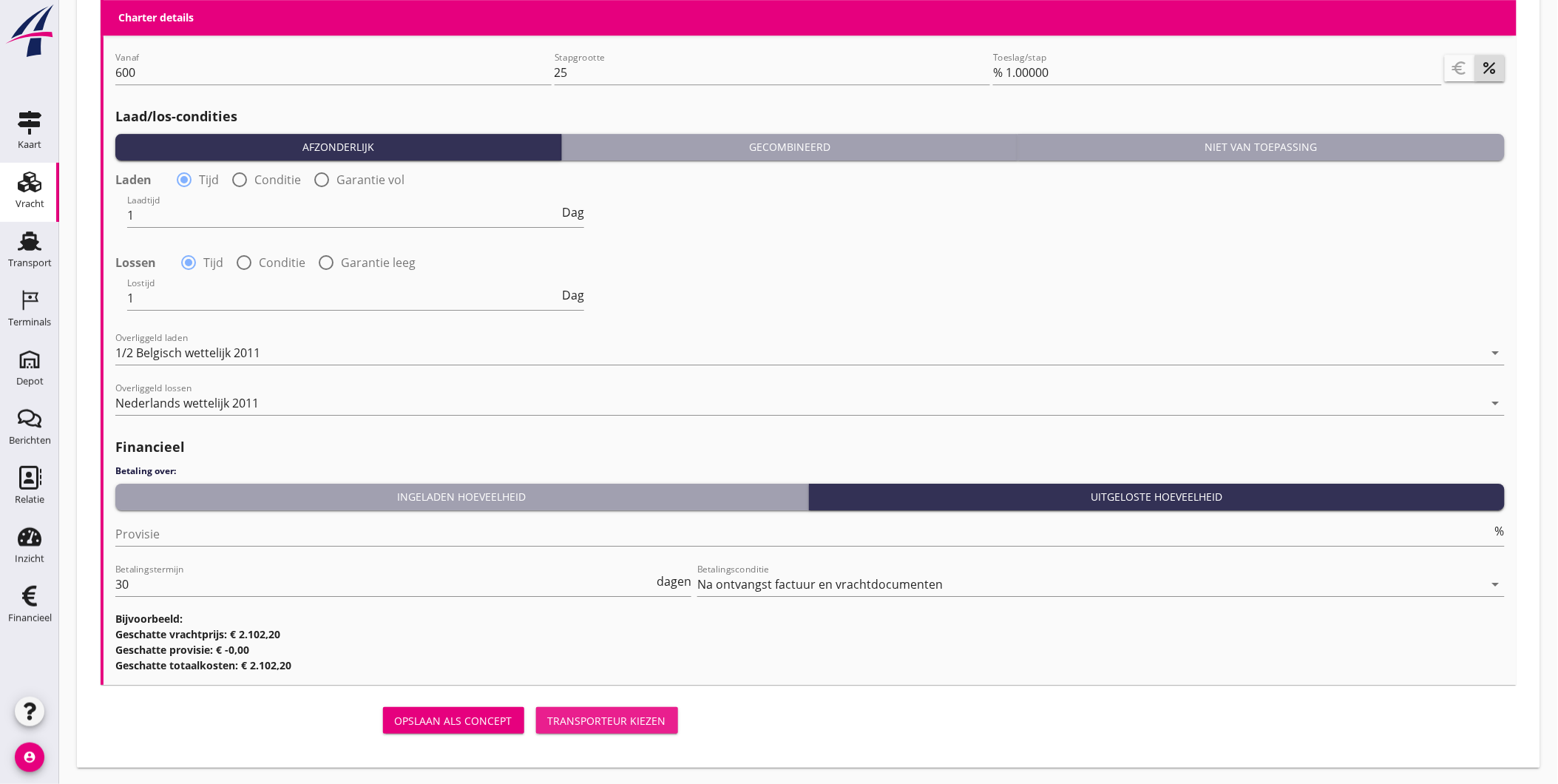
click at [629, 717] on div "Transporteur kiezen" at bounding box center [607, 721] width 119 height 16
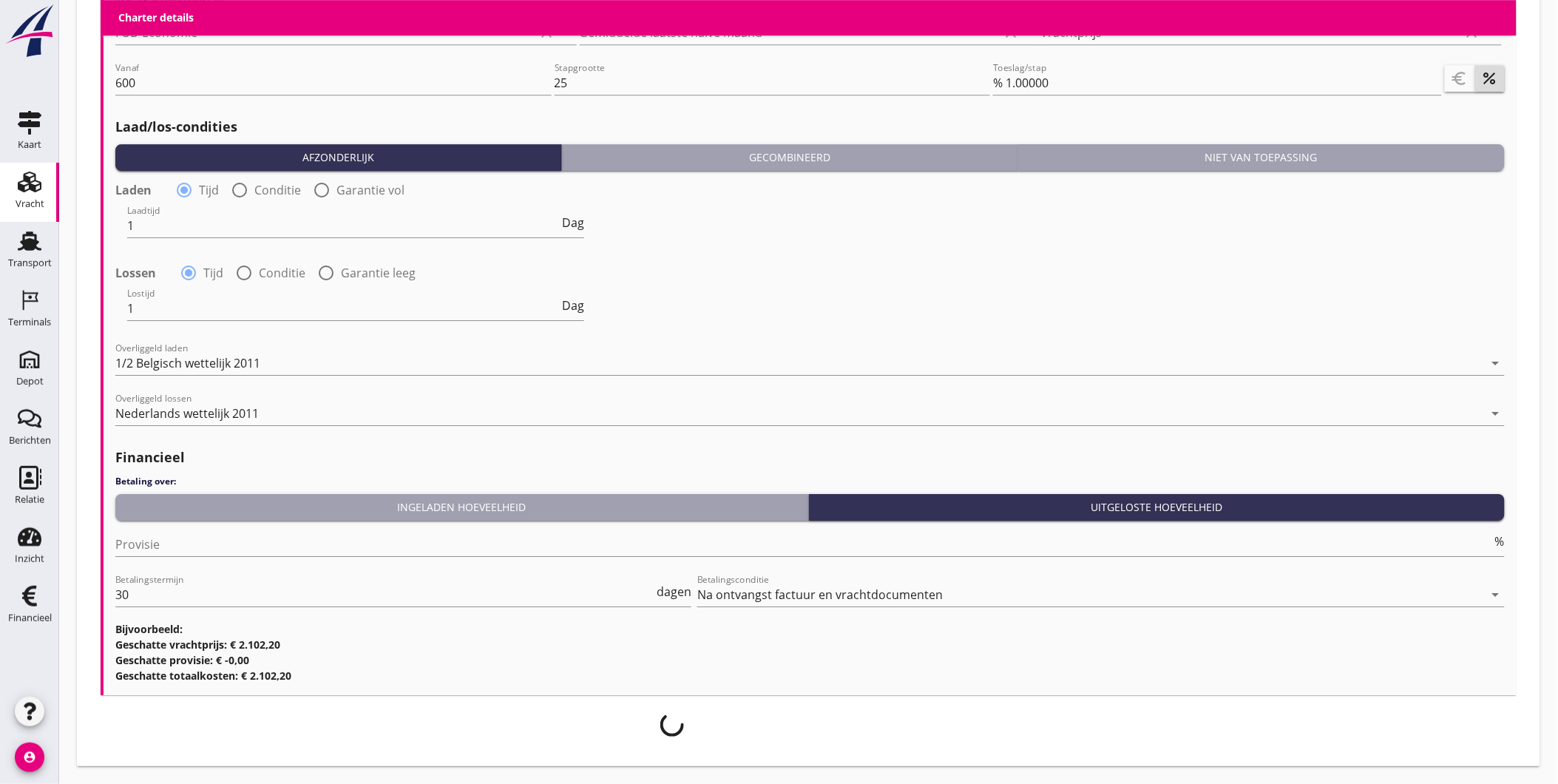
scroll to position [1621, 0]
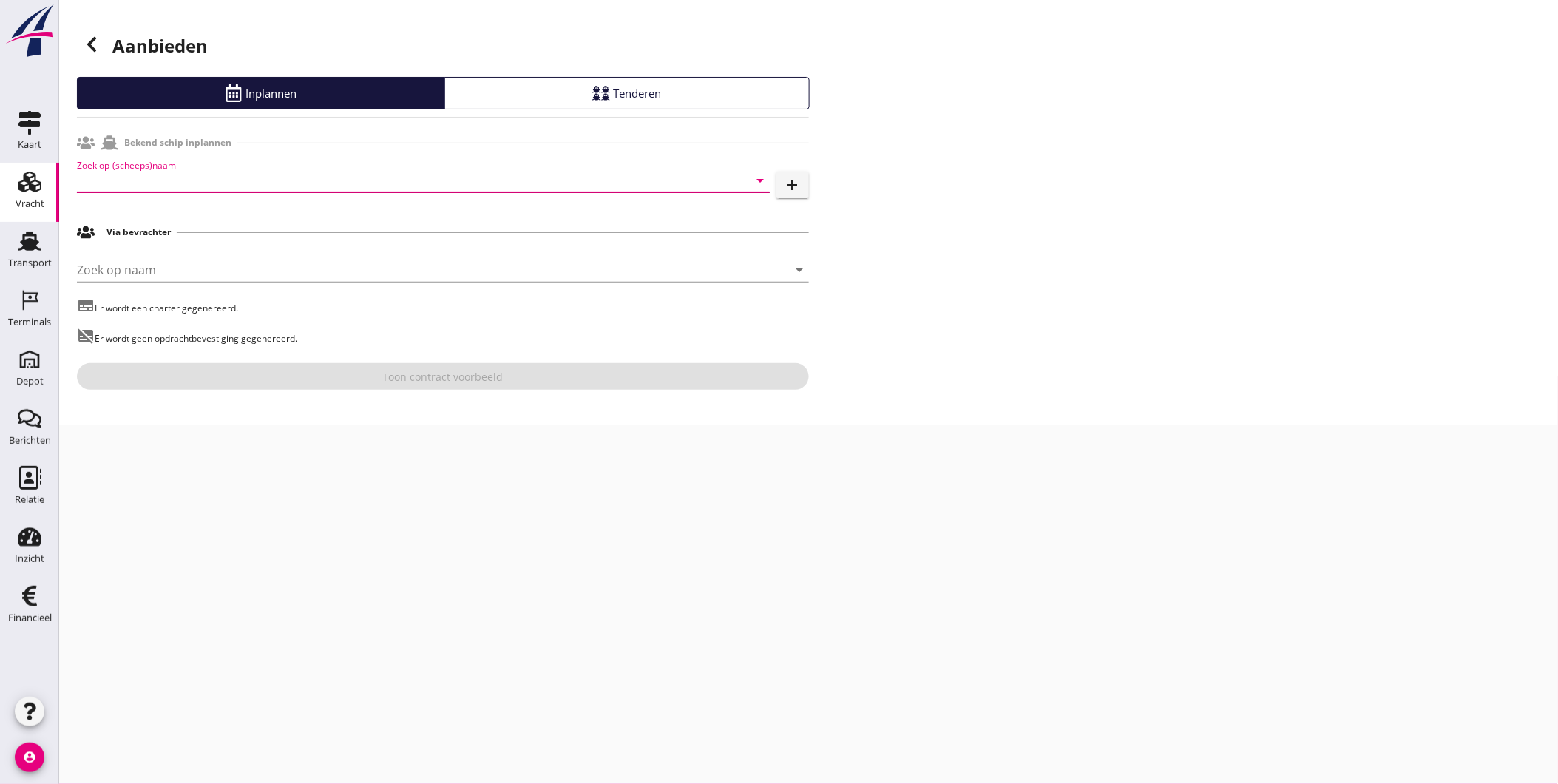
click at [137, 190] on input "Zoek op (scheeps)naam" at bounding box center [402, 180] width 651 height 23
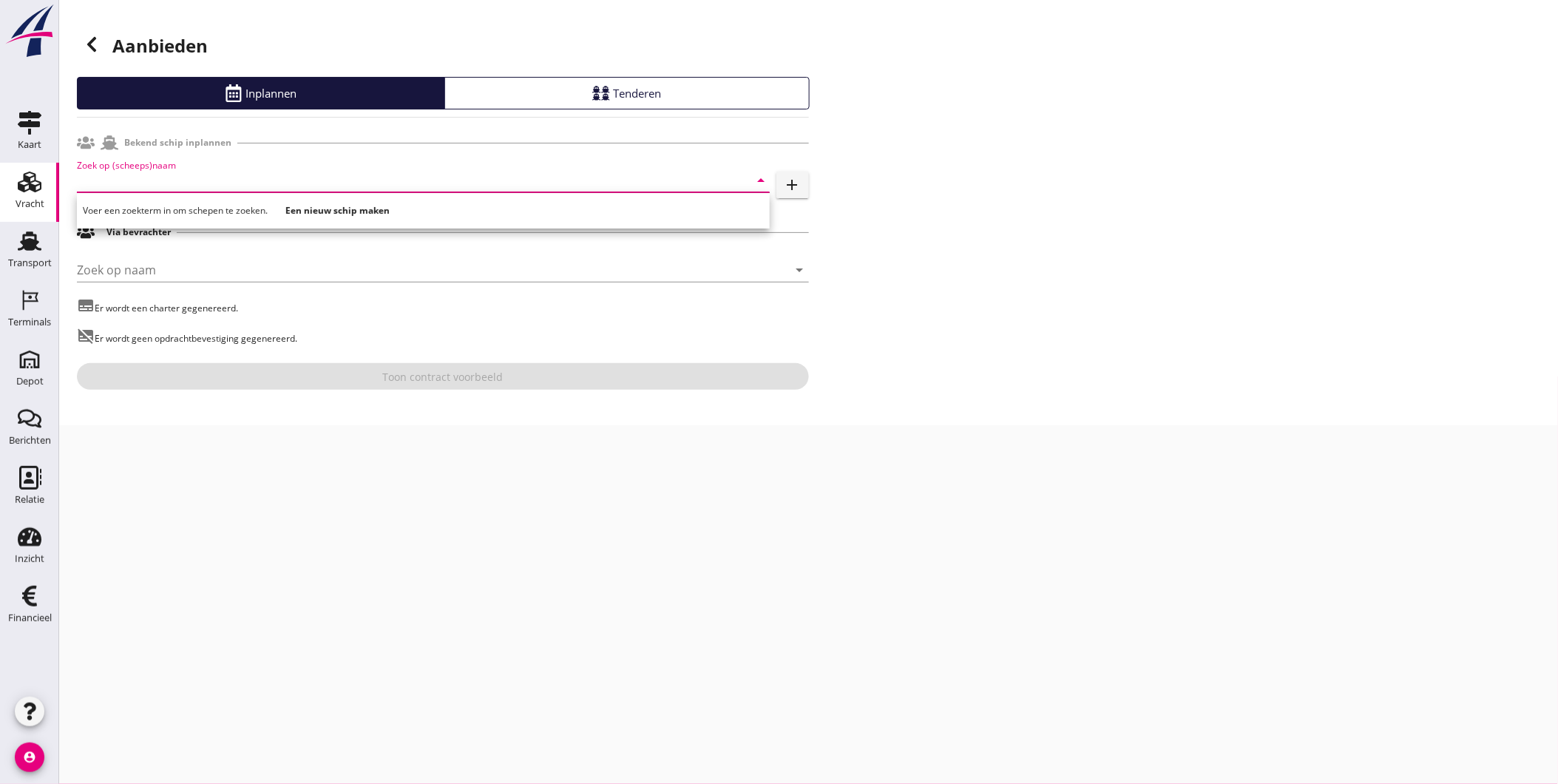
click at [137, 183] on input "Zoek op (scheeps)naam" at bounding box center [402, 180] width 651 height 23
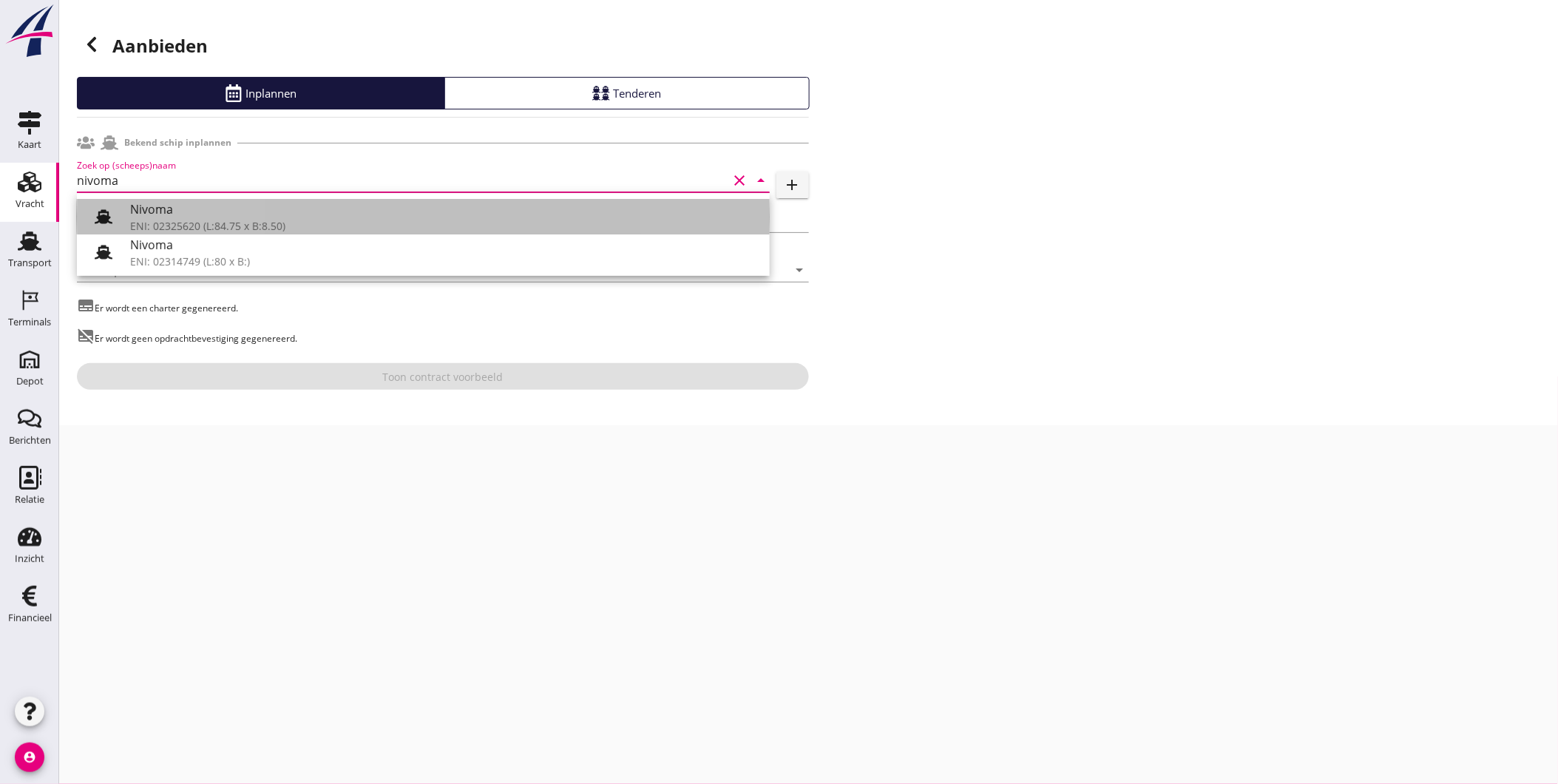
click at [185, 211] on div "Nivoma" at bounding box center [444, 209] width 628 height 18
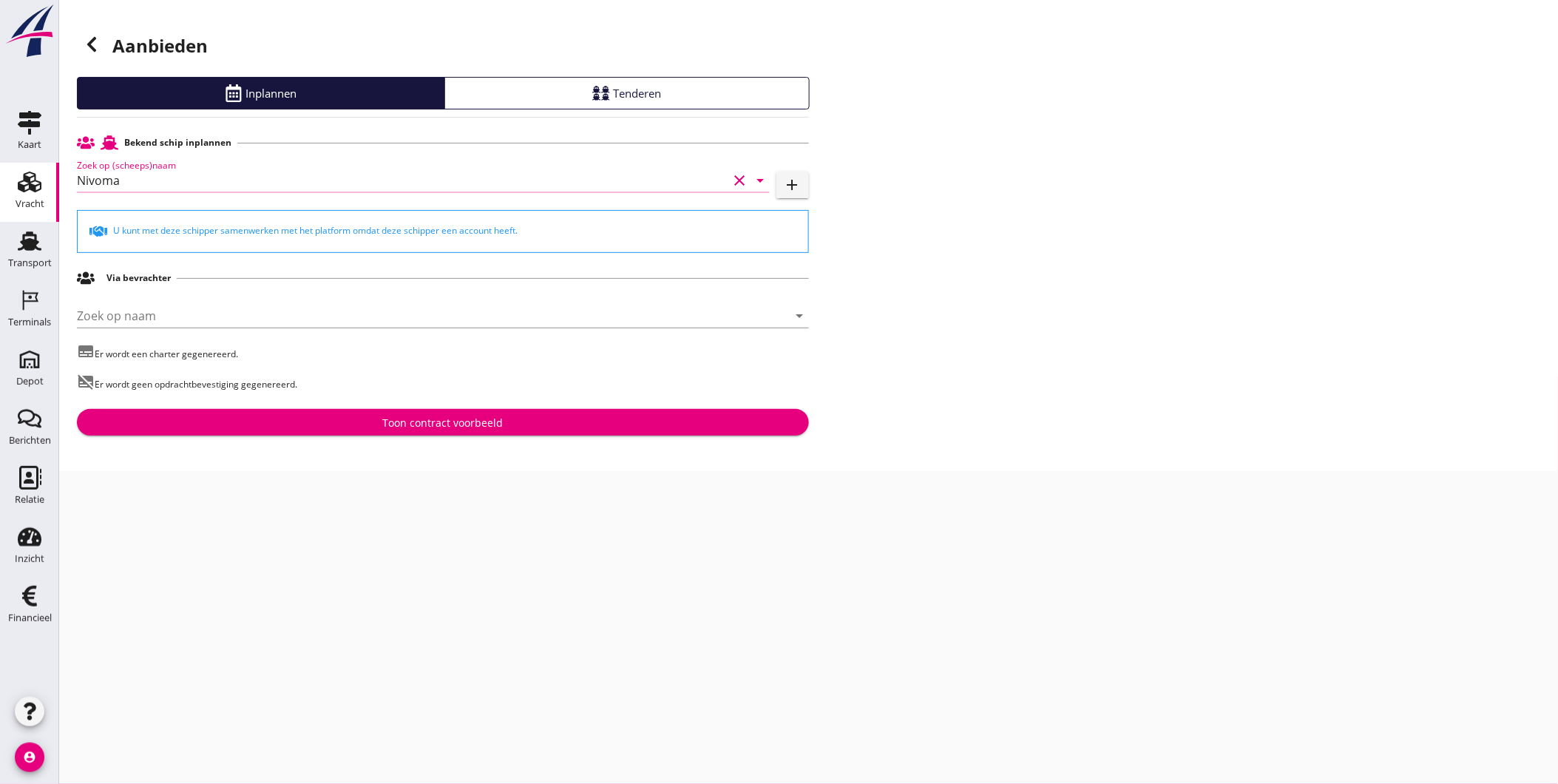
type input "Nivoma"
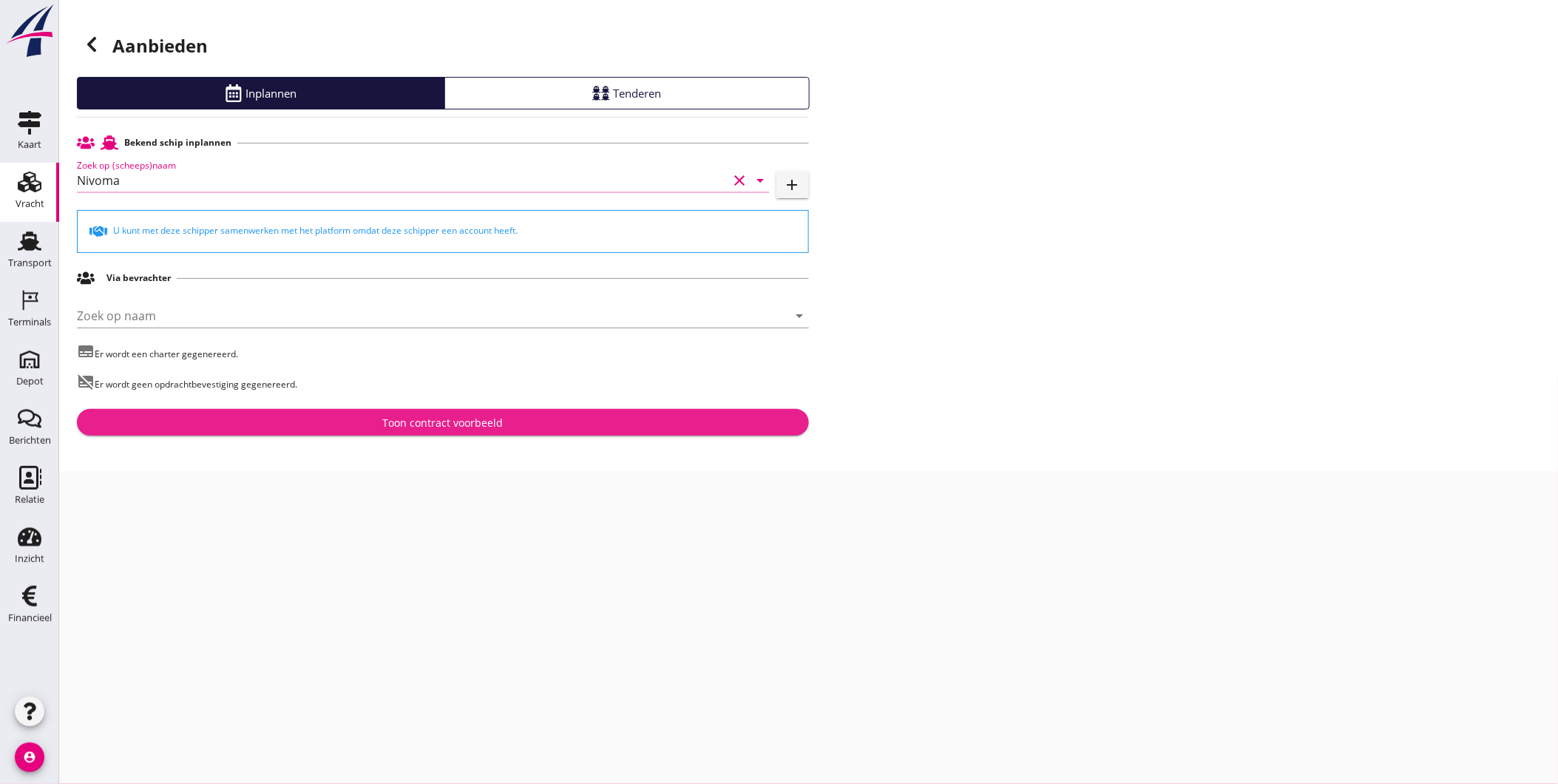
click at [400, 417] on div "Toon contract voorbeeld" at bounding box center [443, 422] width 120 height 16
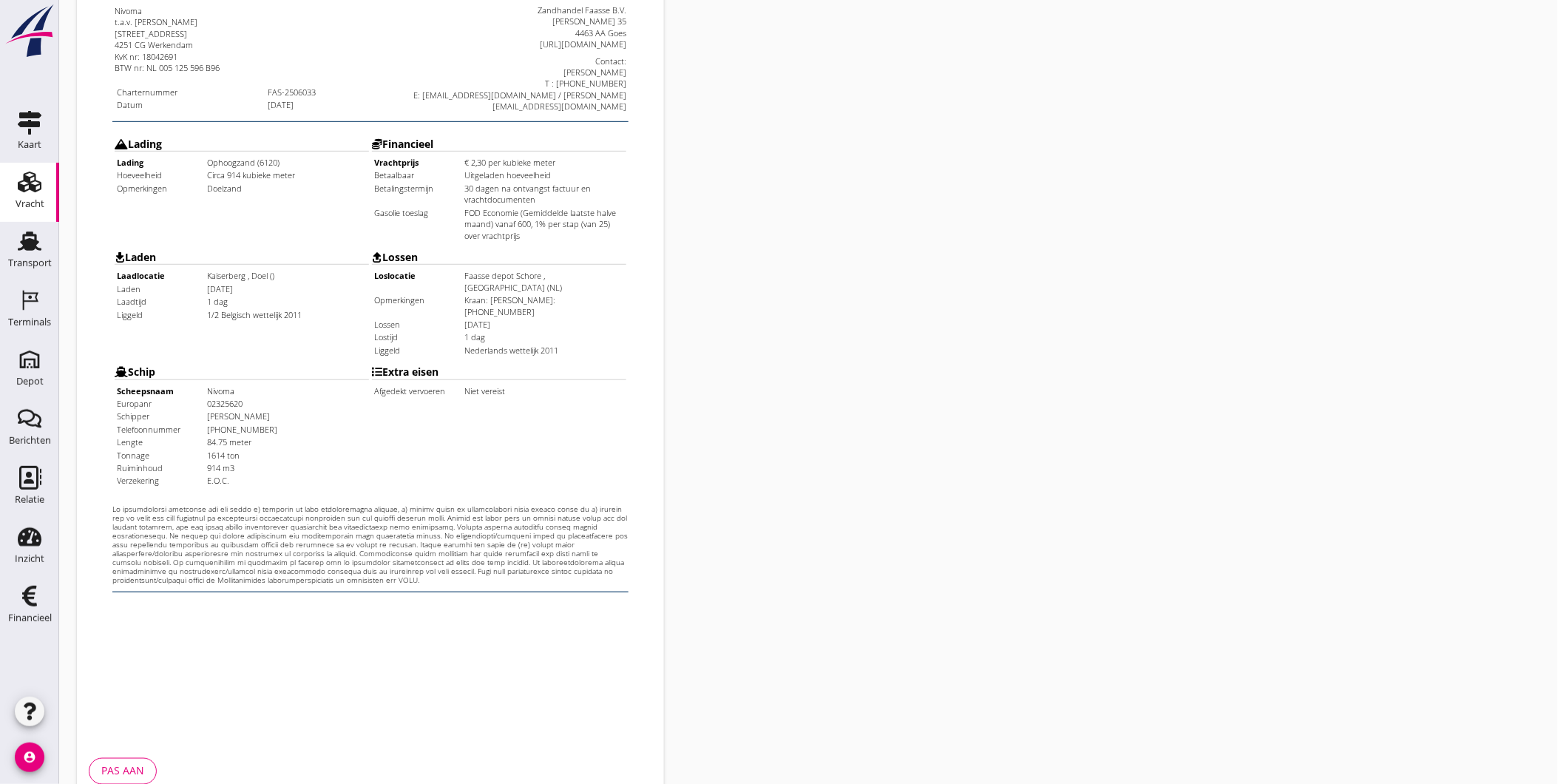
scroll to position [311, 0]
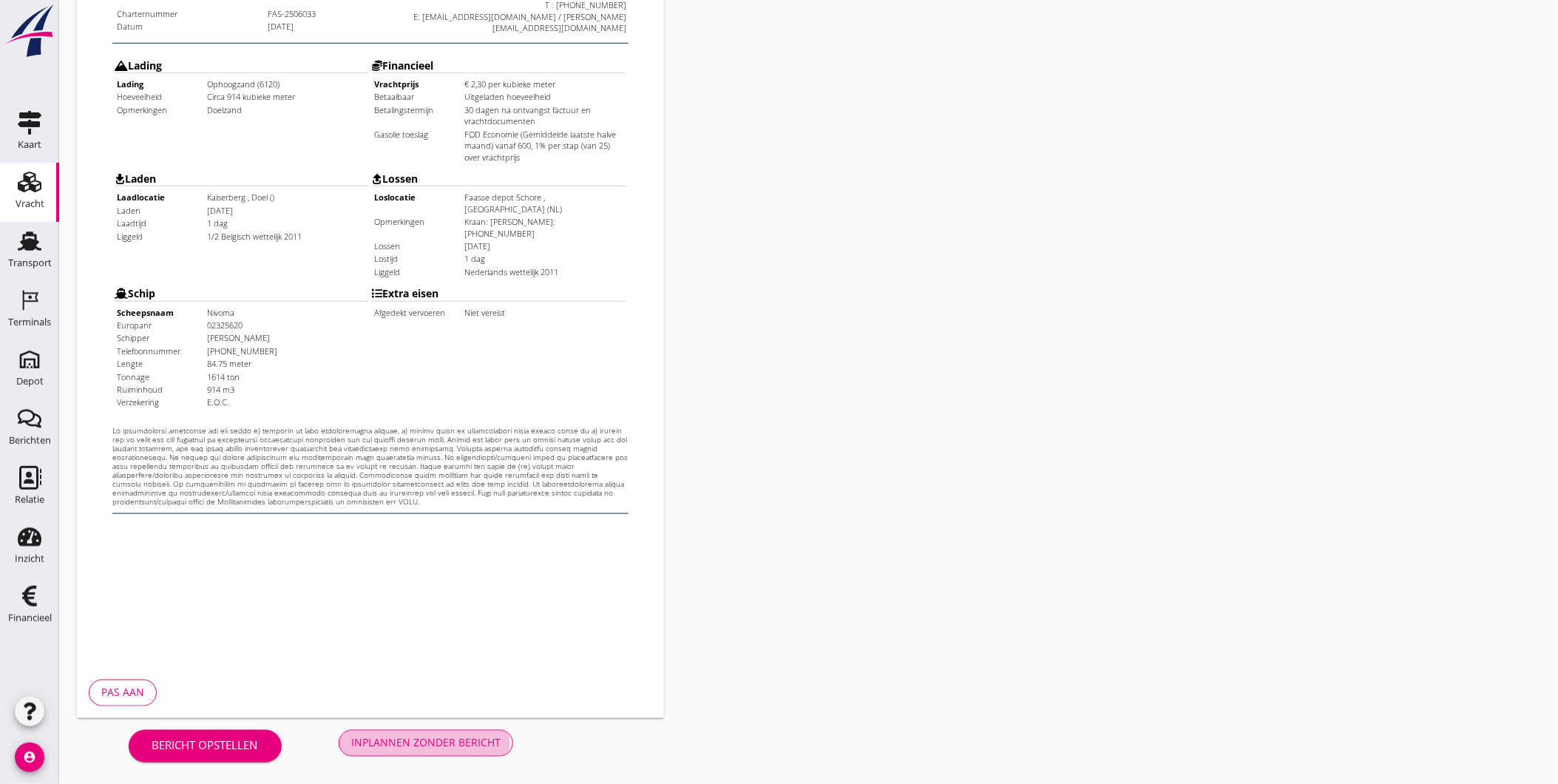
click at [467, 740] on div "Inplannen zonder bericht" at bounding box center [426, 742] width 149 height 16
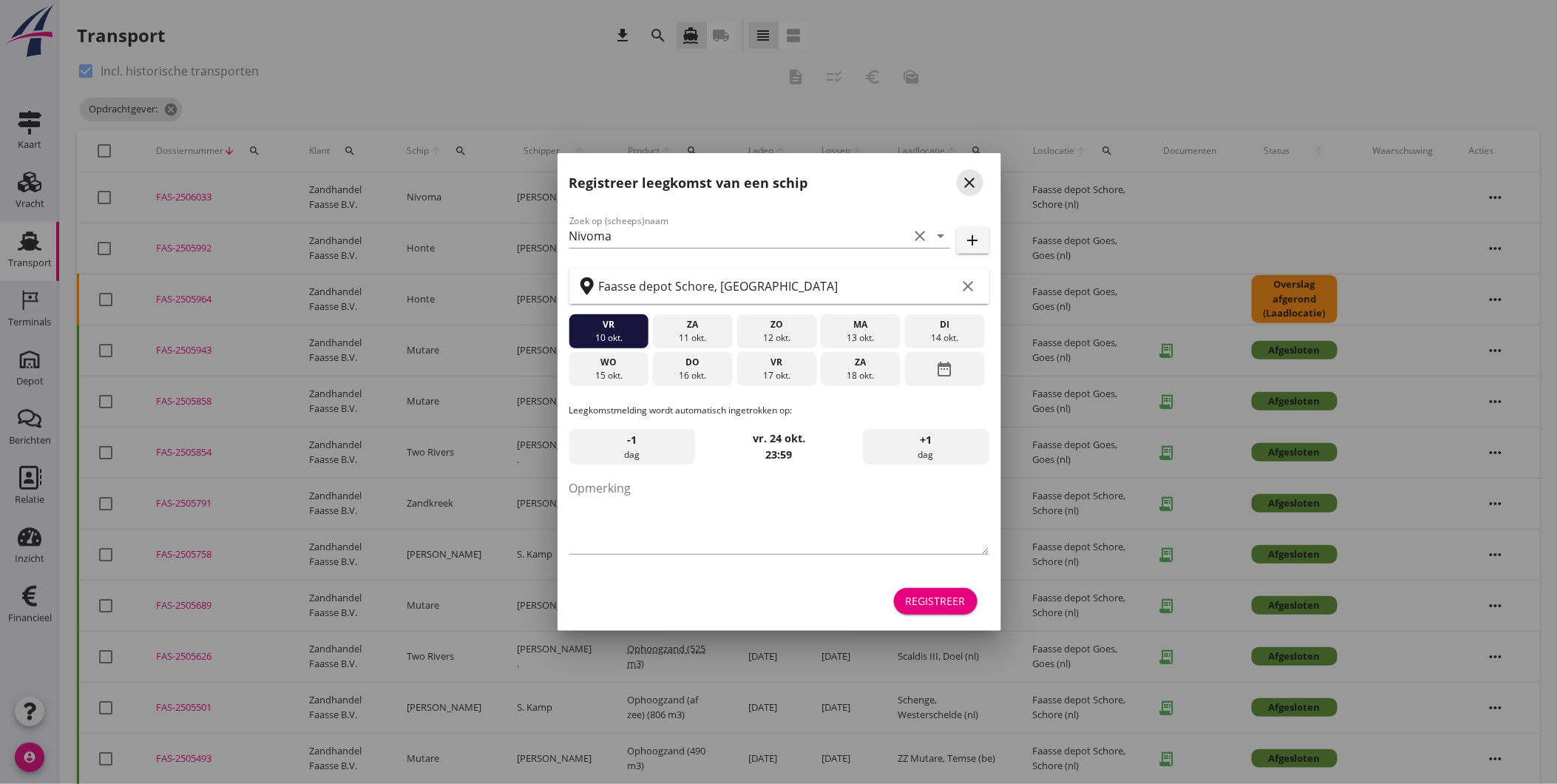
drag, startPoint x: 979, startPoint y: 179, endPoint x: 969, endPoint y: 187, distance: 12.8
click at [979, 178] on icon "close" at bounding box center [969, 182] width 18 height 18
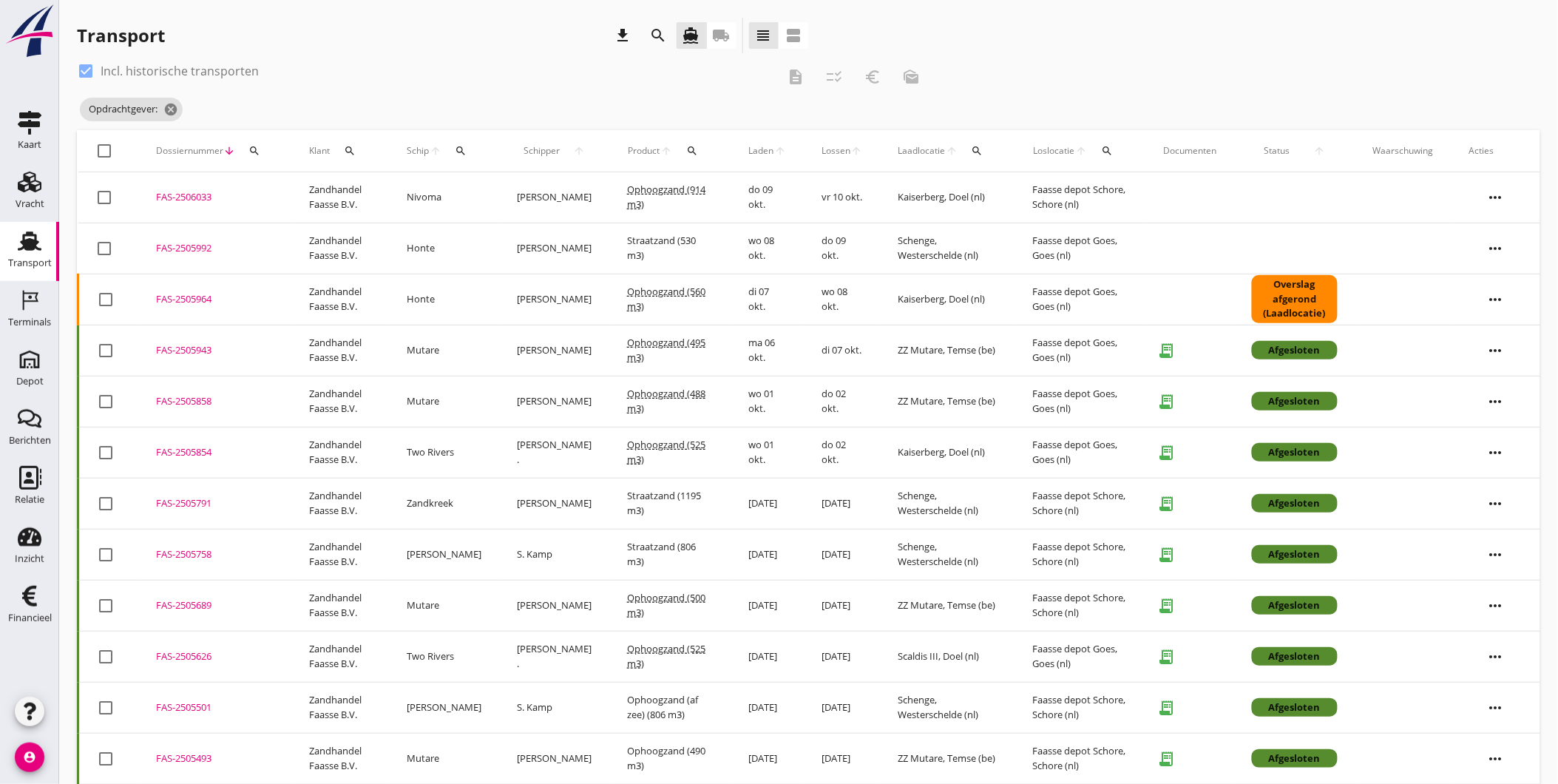
click at [656, 39] on icon "search" at bounding box center [659, 35] width 18 height 18
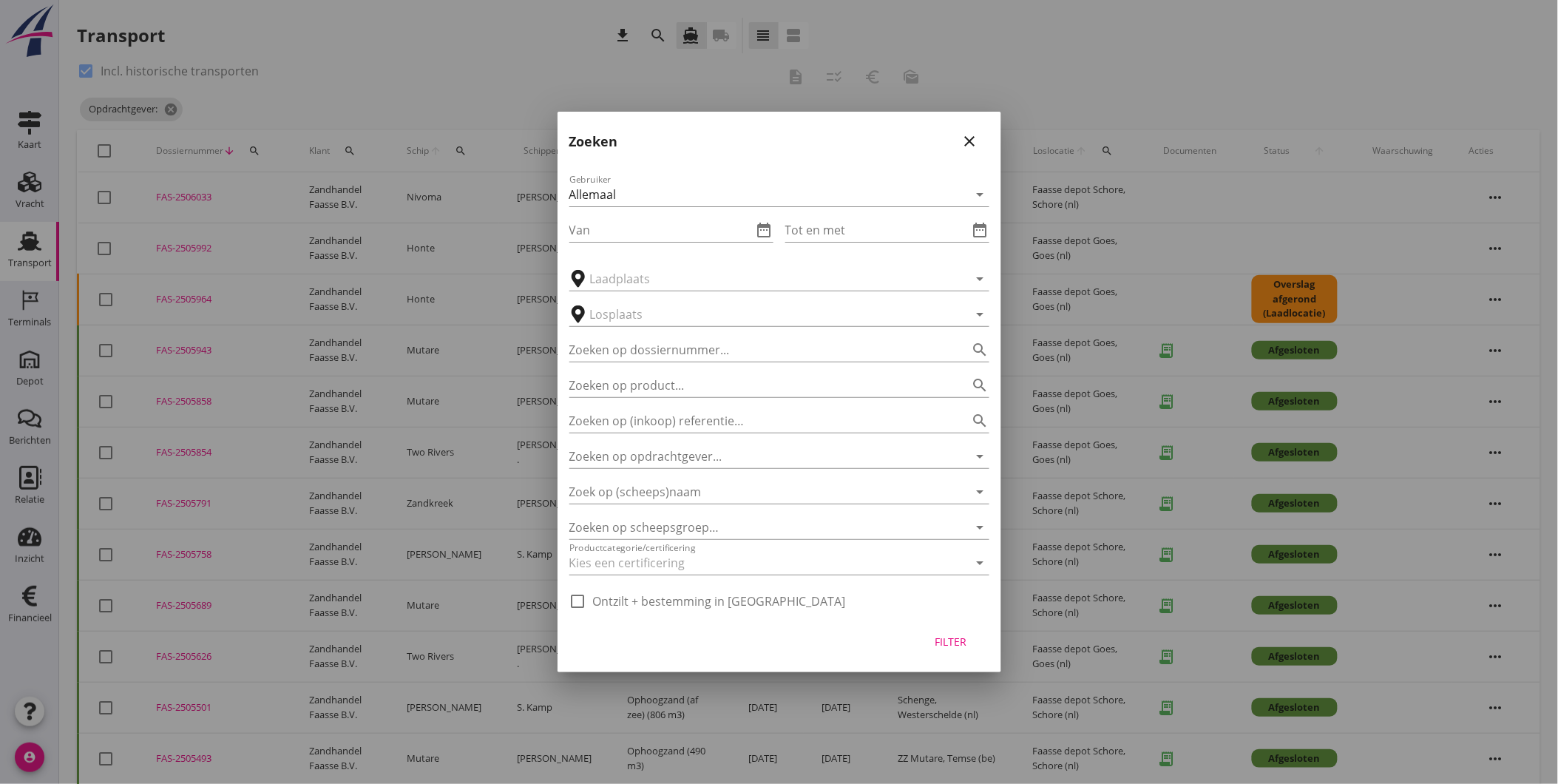
click at [984, 140] on div "Zoeken close" at bounding box center [779, 135] width 443 height 48
click at [972, 141] on icon "close" at bounding box center [969, 141] width 18 height 18
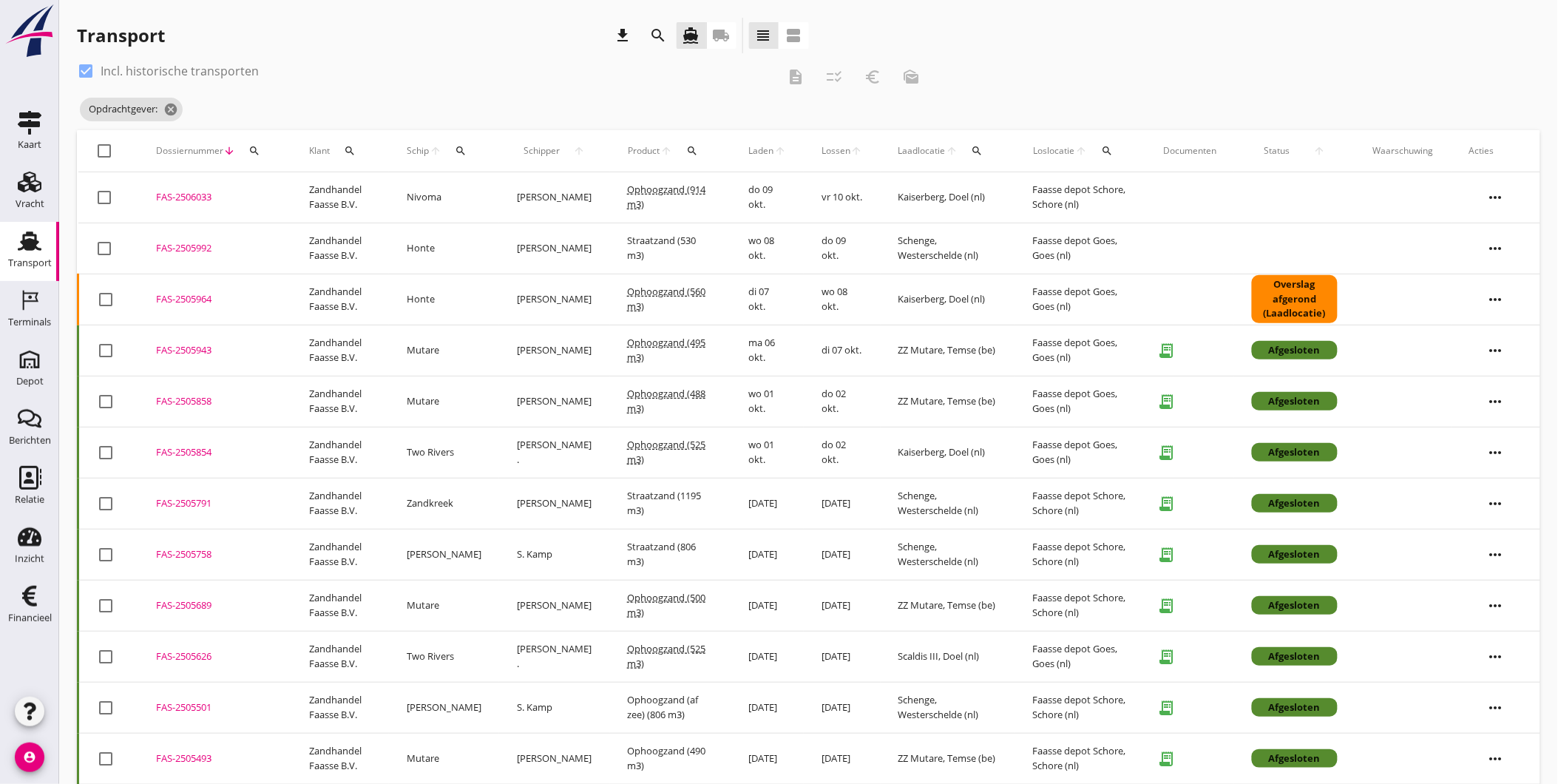
click at [266, 153] on button "search" at bounding box center [255, 151] width 27 height 27
click at [314, 197] on input "Zoeken op dossiernummer..." at bounding box center [323, 194] width 154 height 23
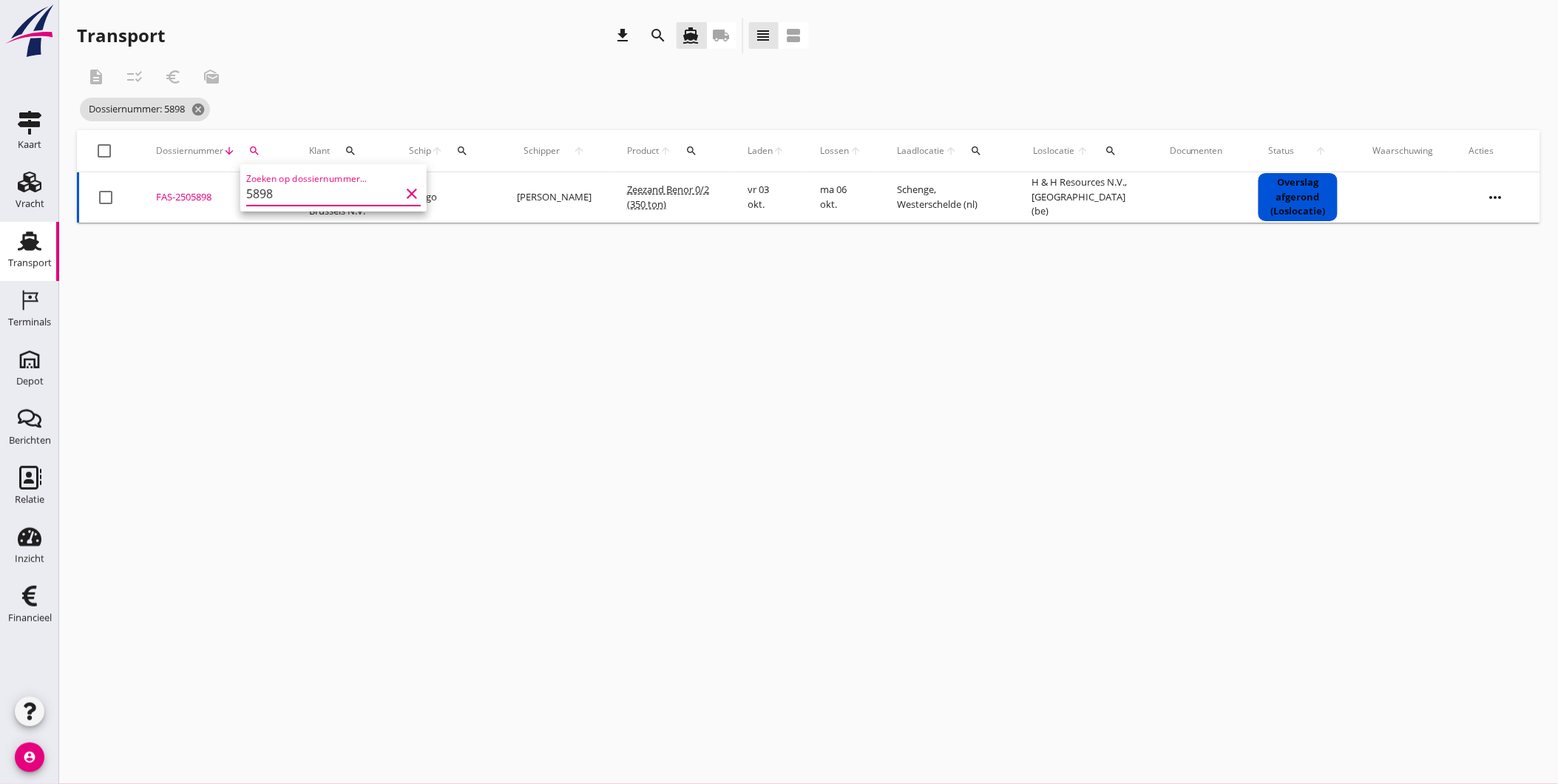
type input "5898"
click at [198, 190] on div "FAS-2505898" at bounding box center [215, 198] width 118 height 15
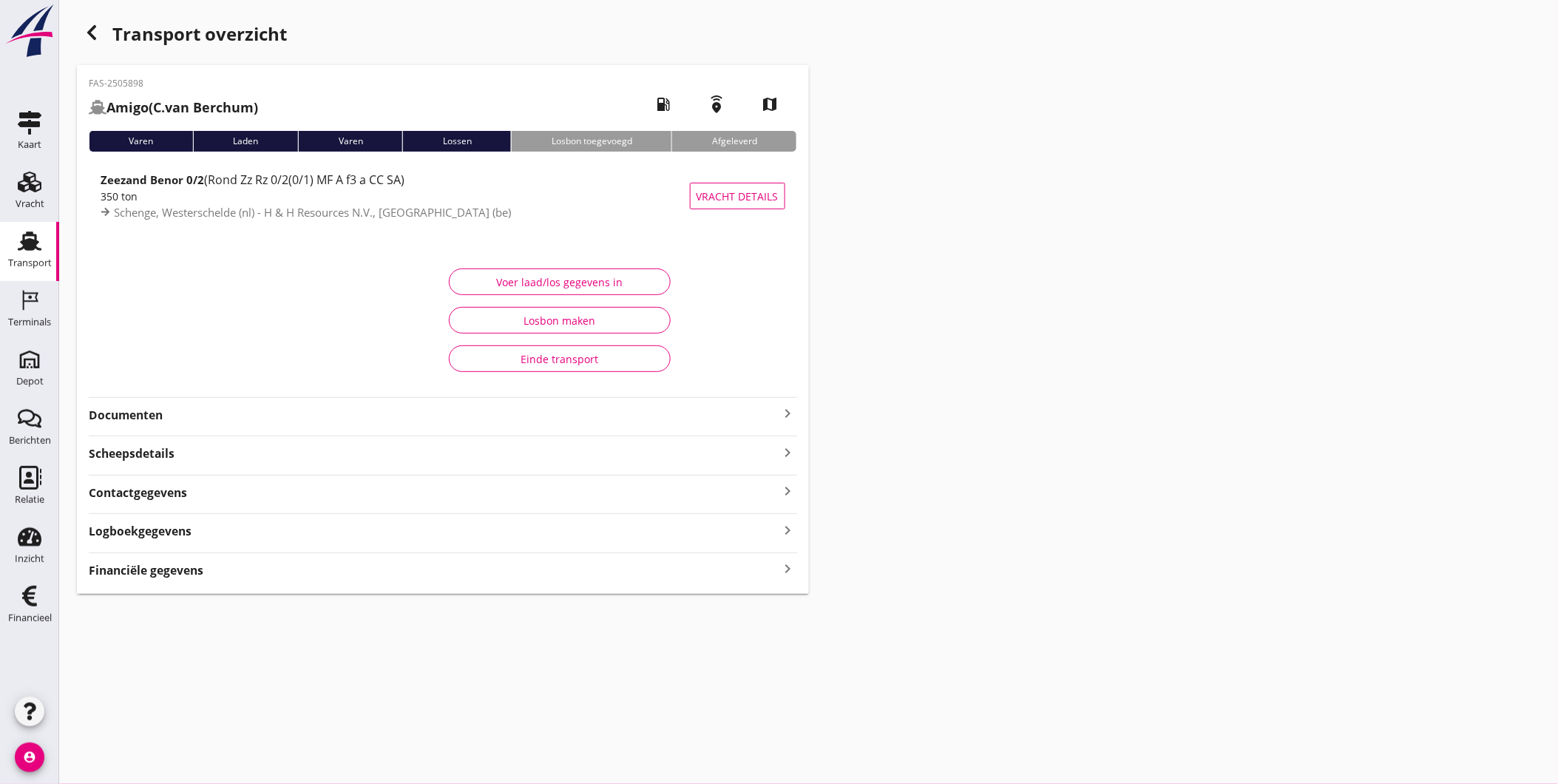
click at [195, 414] on strong "Documenten" at bounding box center [433, 415] width 690 height 17
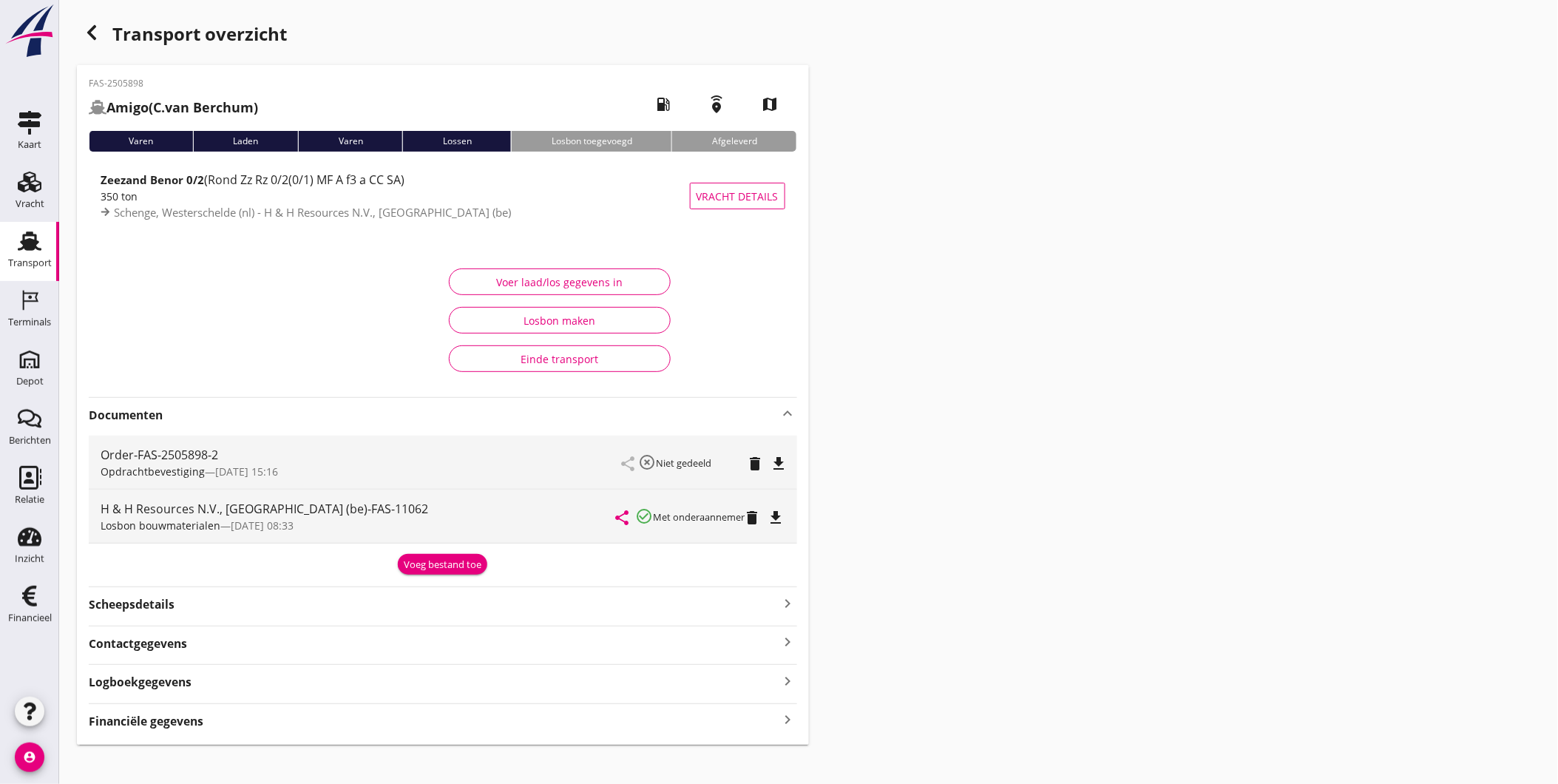
drag, startPoint x: 195, startPoint y: 414, endPoint x: 275, endPoint y: 549, distance: 156.9
click at [275, 549] on div "Documenten keyboard_arrow_up Order-FAS-2505898-2 Opdrachtbevestiging — 02/10 15…" at bounding box center [443, 486] width 709 height 178
drag, startPoint x: 275, startPoint y: 549, endPoint x: 275, endPoint y: 536, distance: 13.0
click at [255, 540] on div "H & H Resources N.V., Brussel (be)-FAS-11062 Losbon bouwmaterialen — 06/10 08:33" at bounding box center [358, 516] width 516 height 53
click at [710, 559] on div "Voeg bestand toe" at bounding box center [443, 562] width 709 height 25
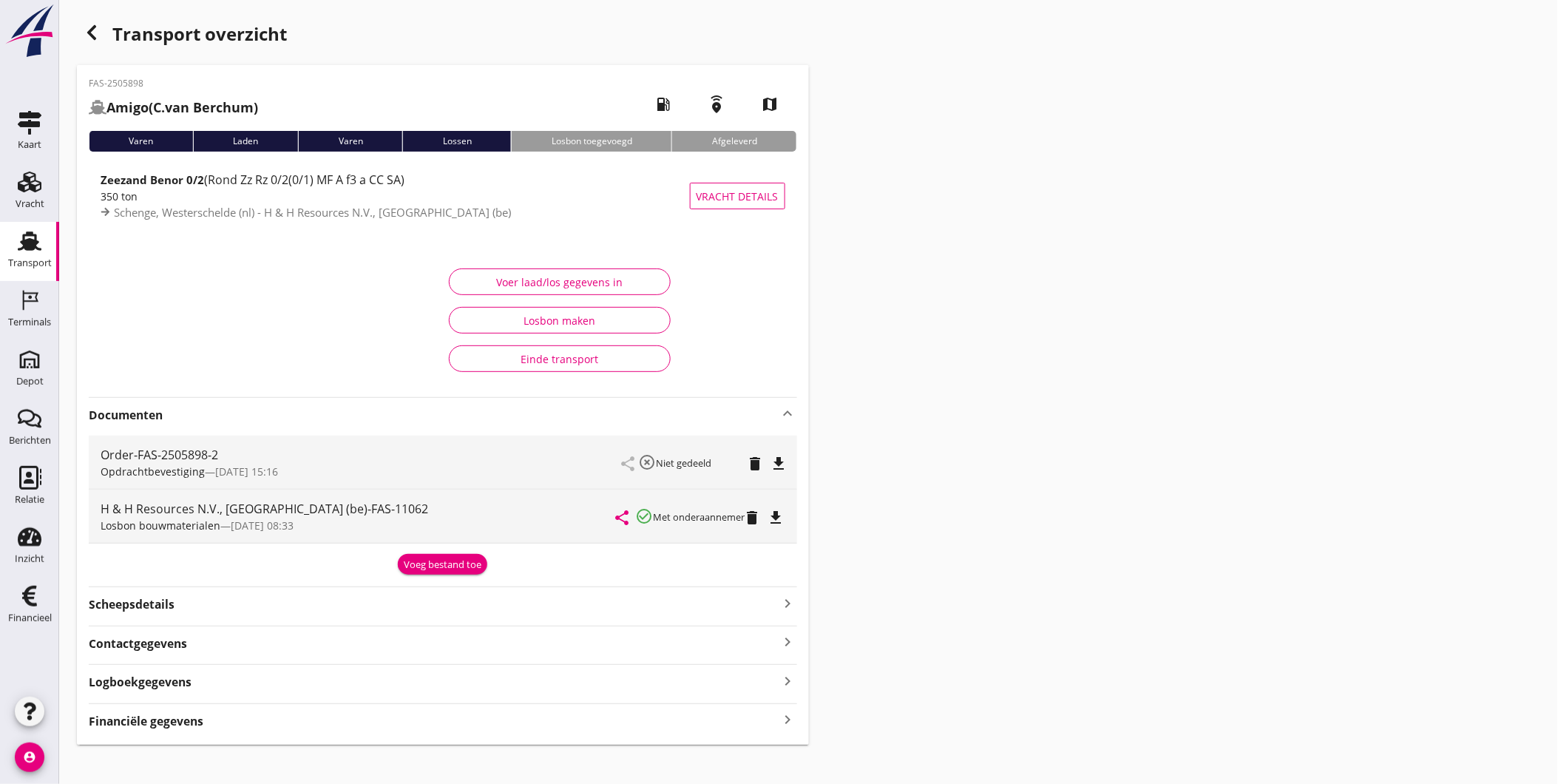
click at [786, 516] on icon "file_download" at bounding box center [776, 517] width 18 height 18
click at [38, 306] on icon "Terminals" at bounding box center [29, 300] width 23 height 23
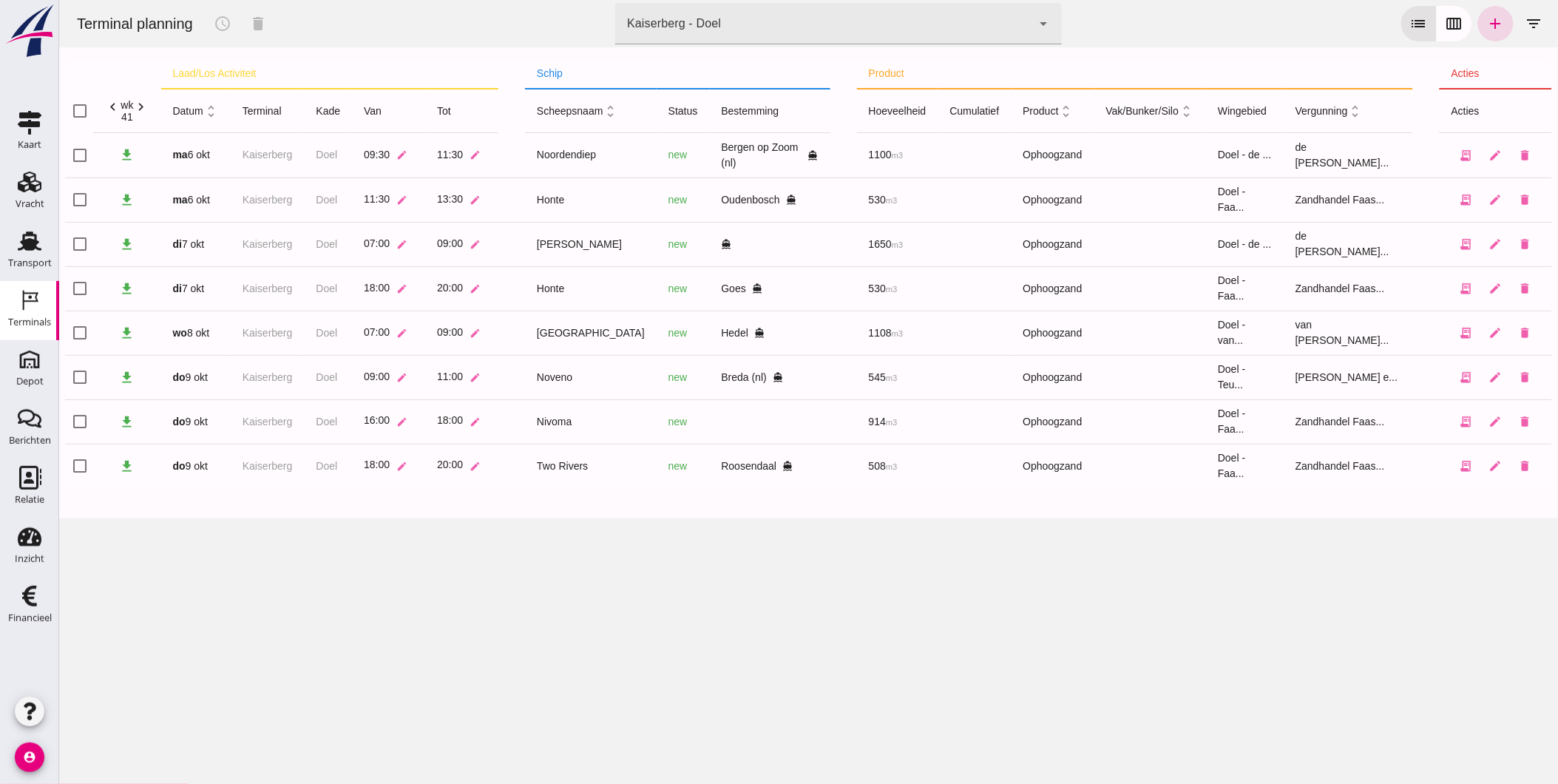
click at [741, 25] on div "Kaiserberg - Doel 7f603609-51ae-4e75-986b-c9057e559465" at bounding box center [822, 24] width 417 height 42
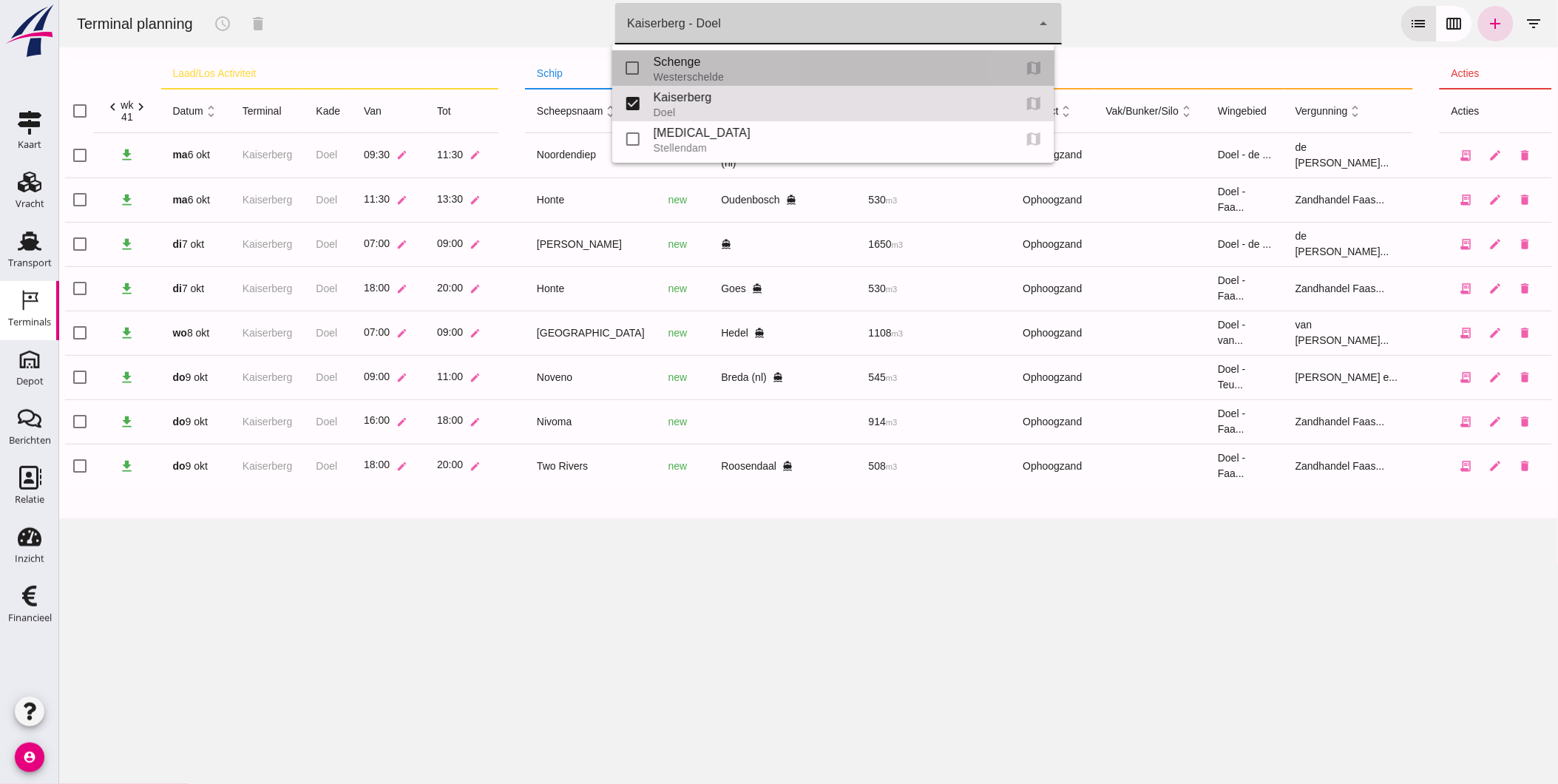
click at [696, 62] on div "Schenge" at bounding box center [827, 62] width 348 height 18
type input "9c876888-926f-4f5f-969d-c779b766b815"
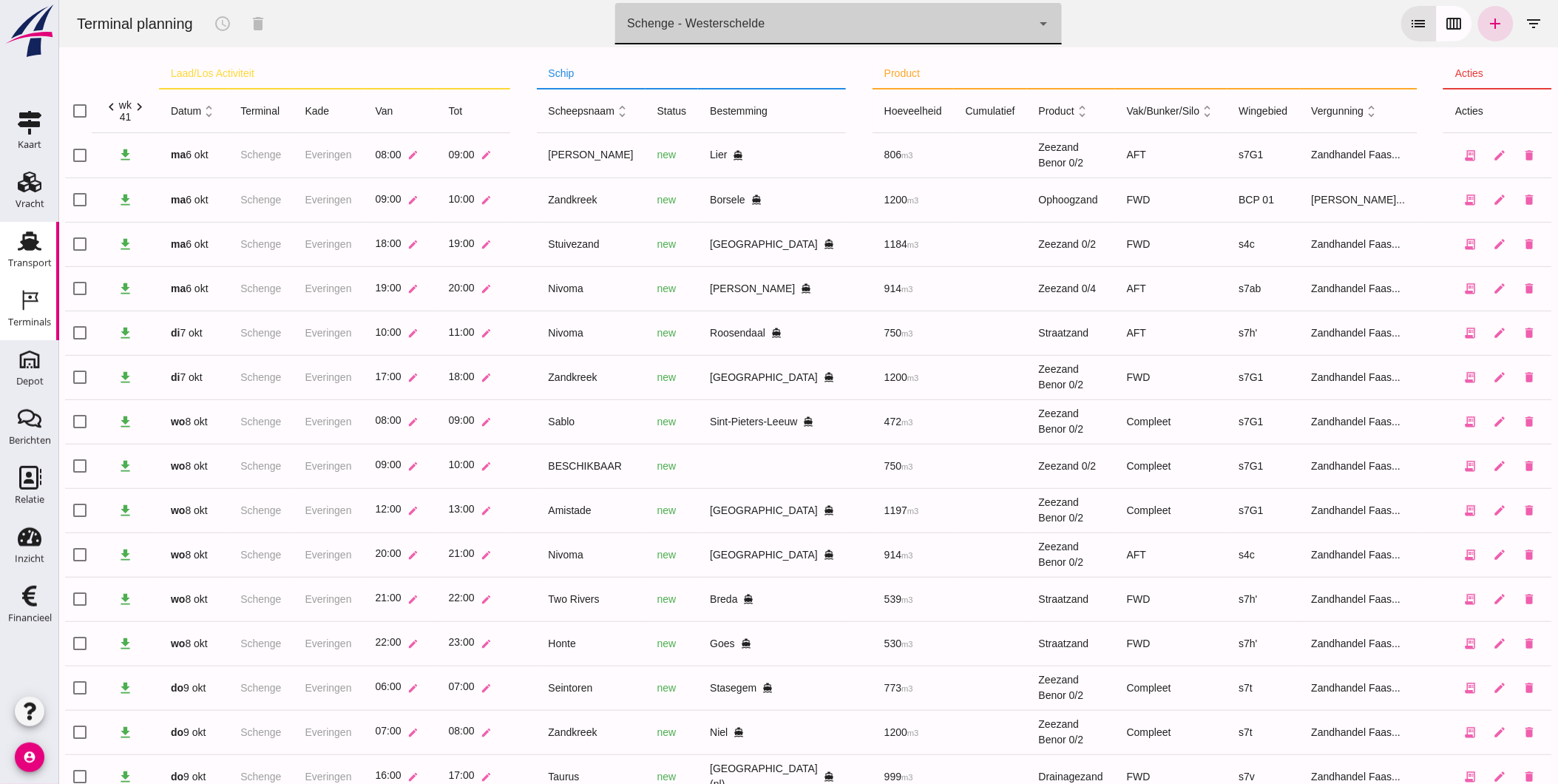
drag, startPoint x: 30, startPoint y: 234, endPoint x: 36, endPoint y: 226, distance: 10.0
click at [30, 234] on use at bounding box center [29, 240] width 23 height 19
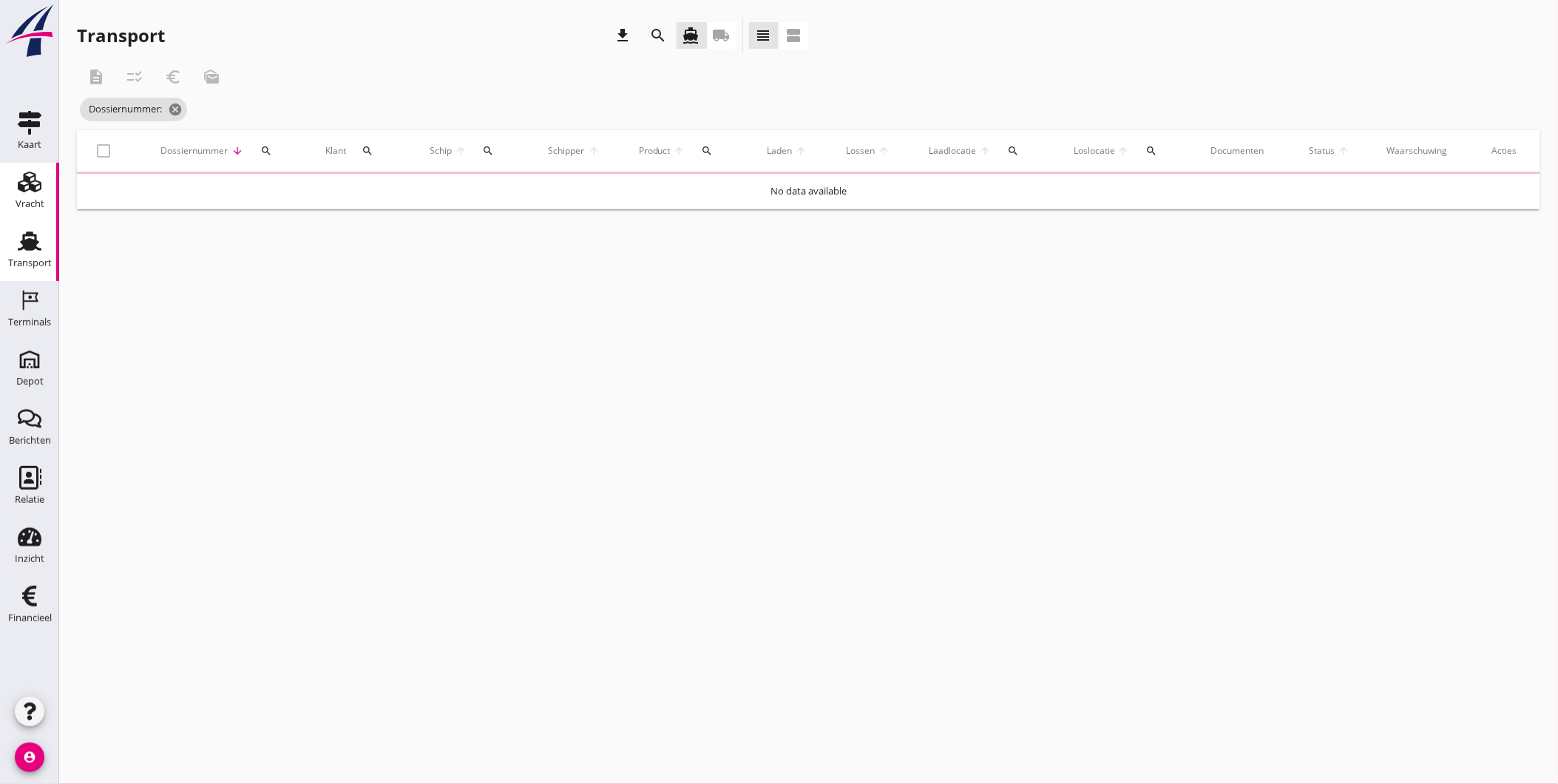
click at [30, 182] on use at bounding box center [29, 181] width 23 height 21
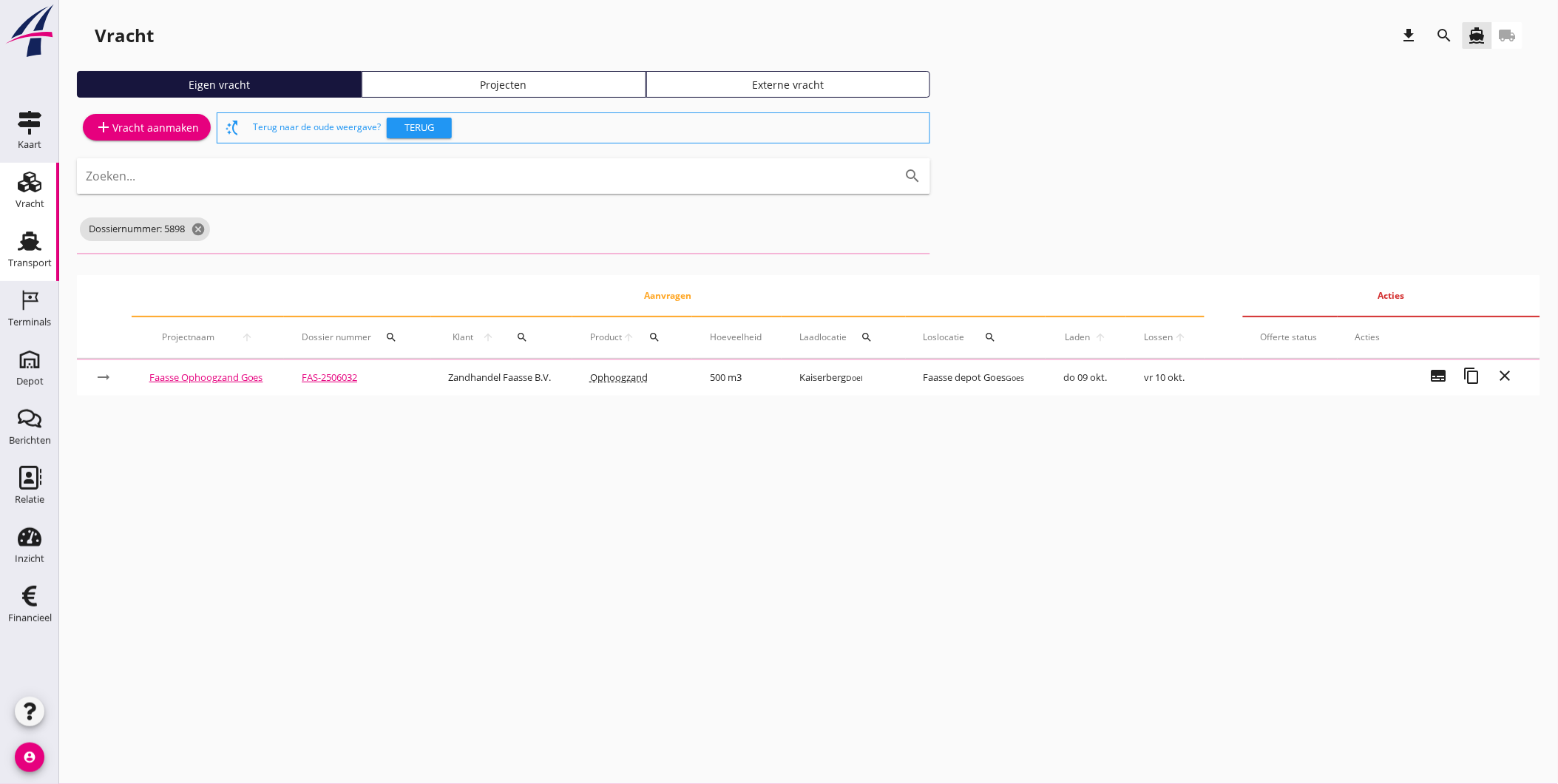
click at [20, 261] on div "Transport" at bounding box center [30, 263] width 43 height 10
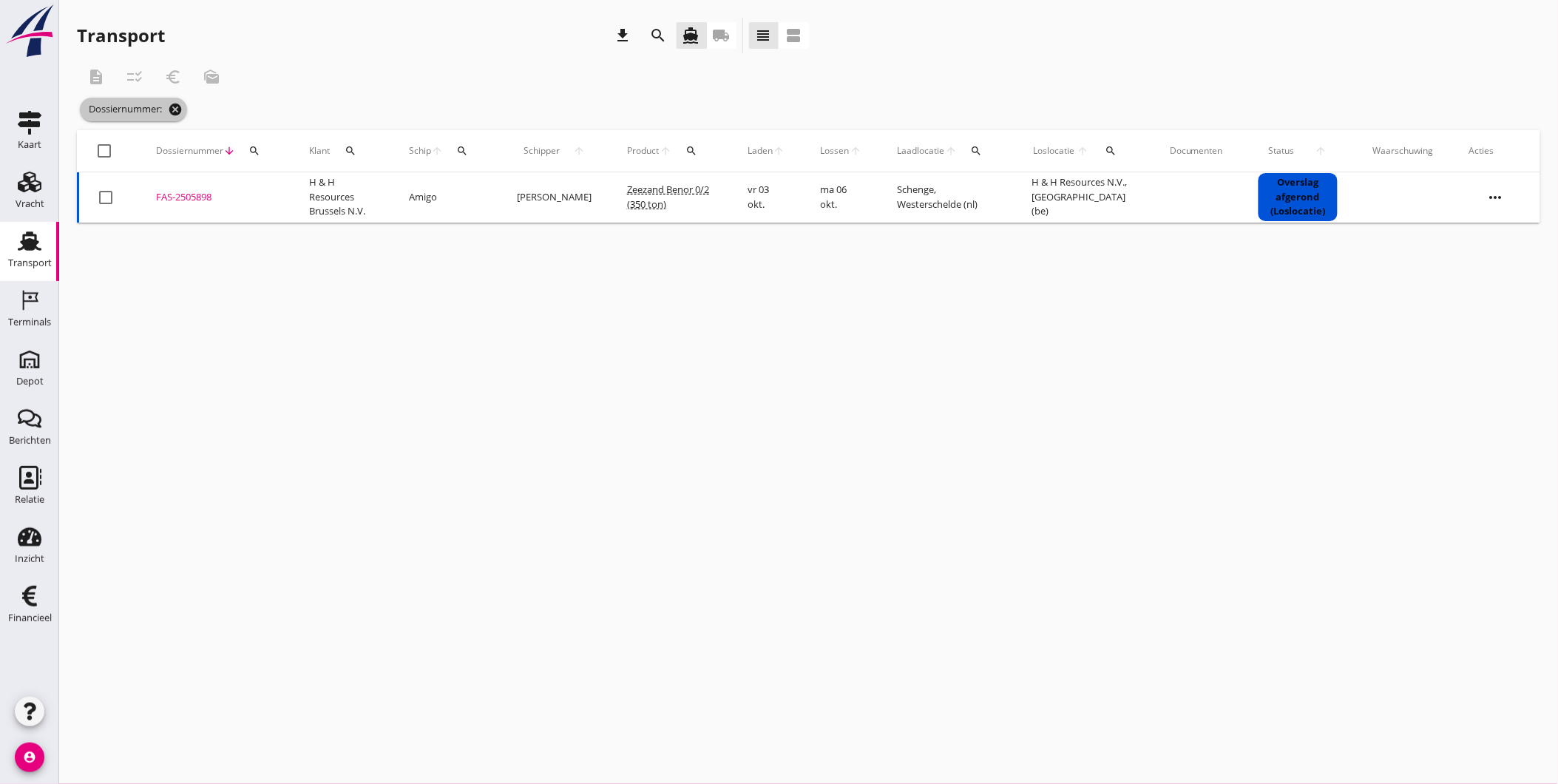
click at [178, 111] on icon "cancel" at bounding box center [175, 109] width 15 height 15
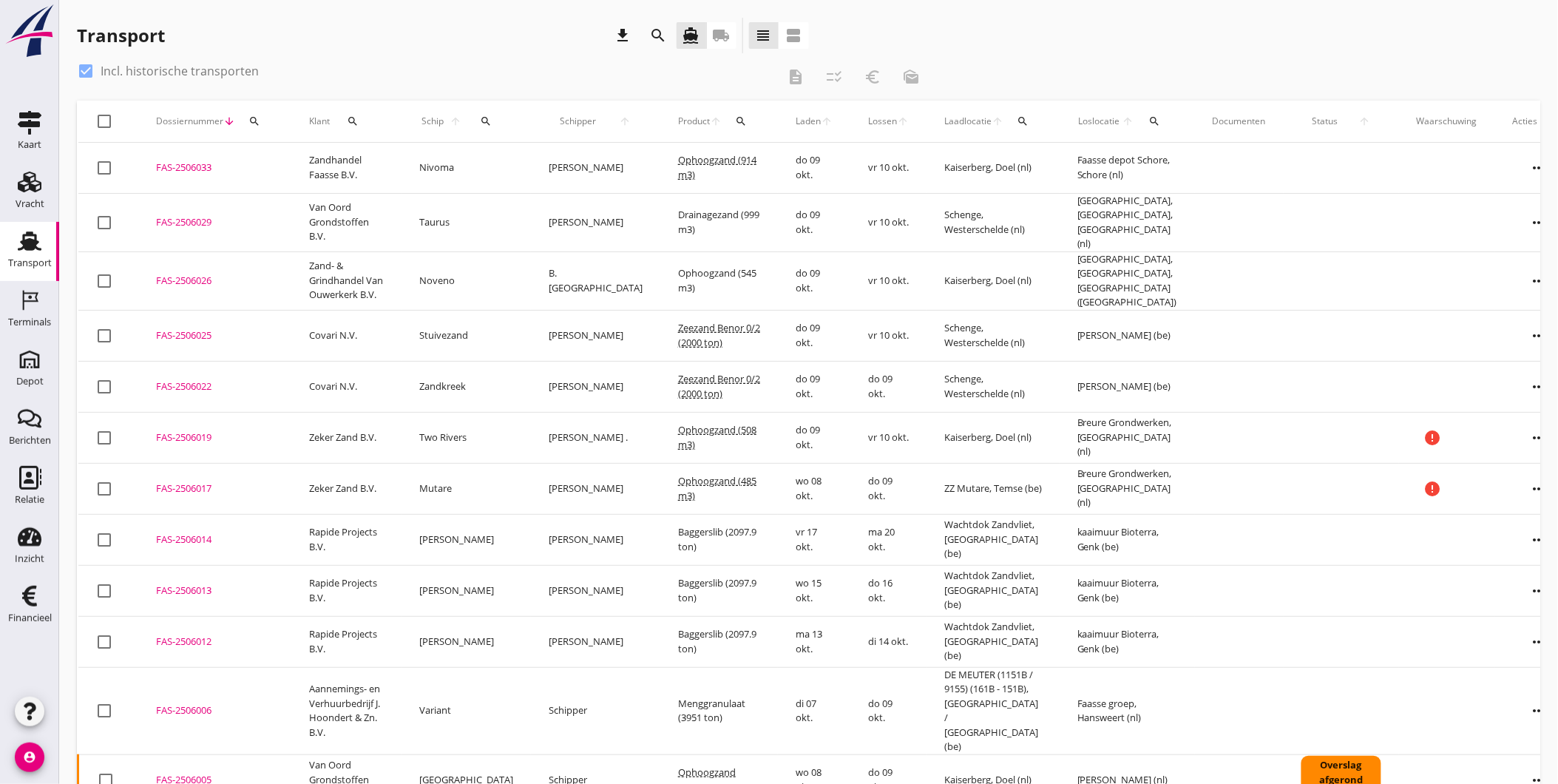
click at [182, 482] on div "FAS-2506017" at bounding box center [215, 489] width 118 height 15
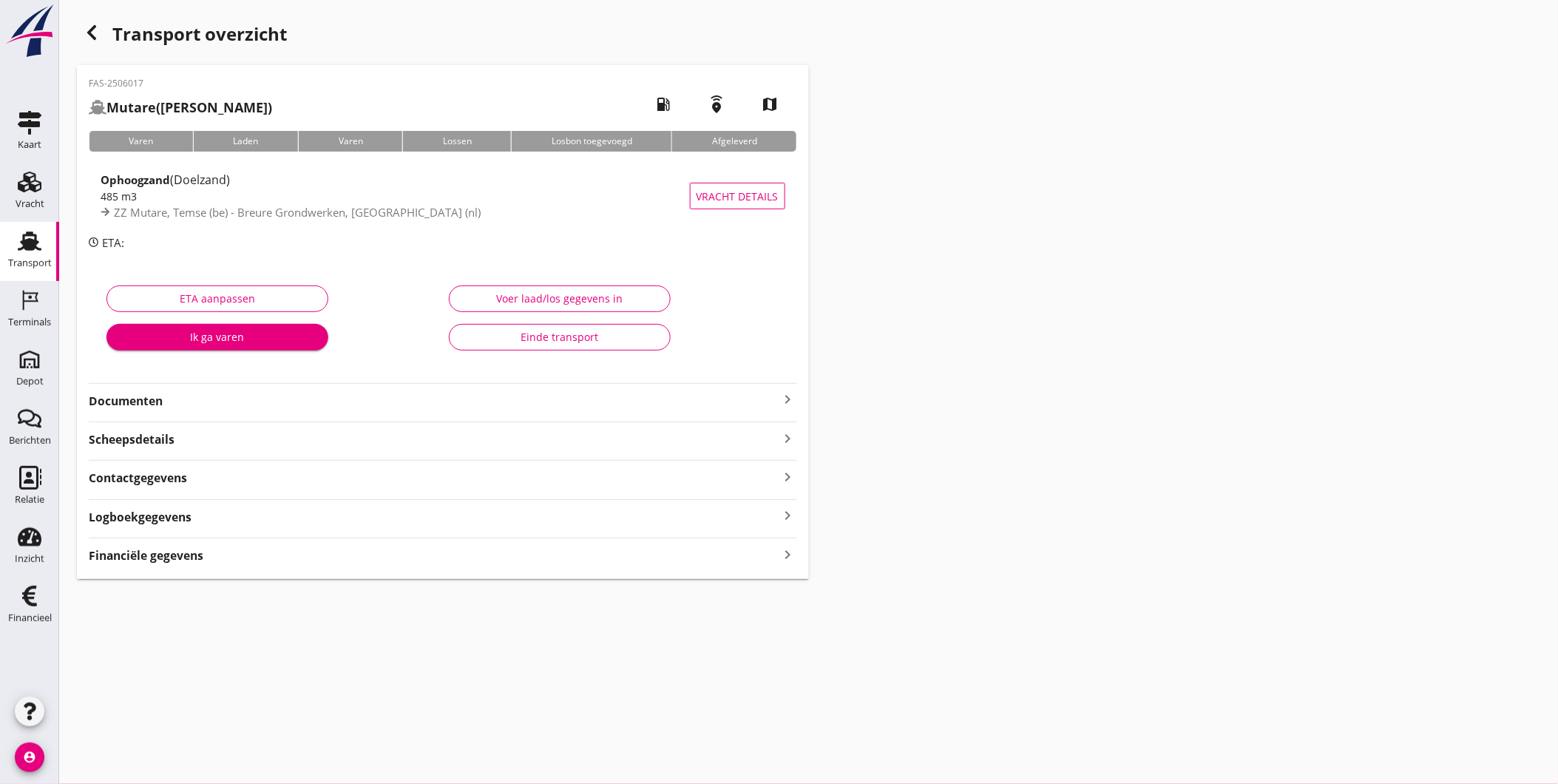
click at [215, 402] on strong "Documenten" at bounding box center [433, 401] width 690 height 17
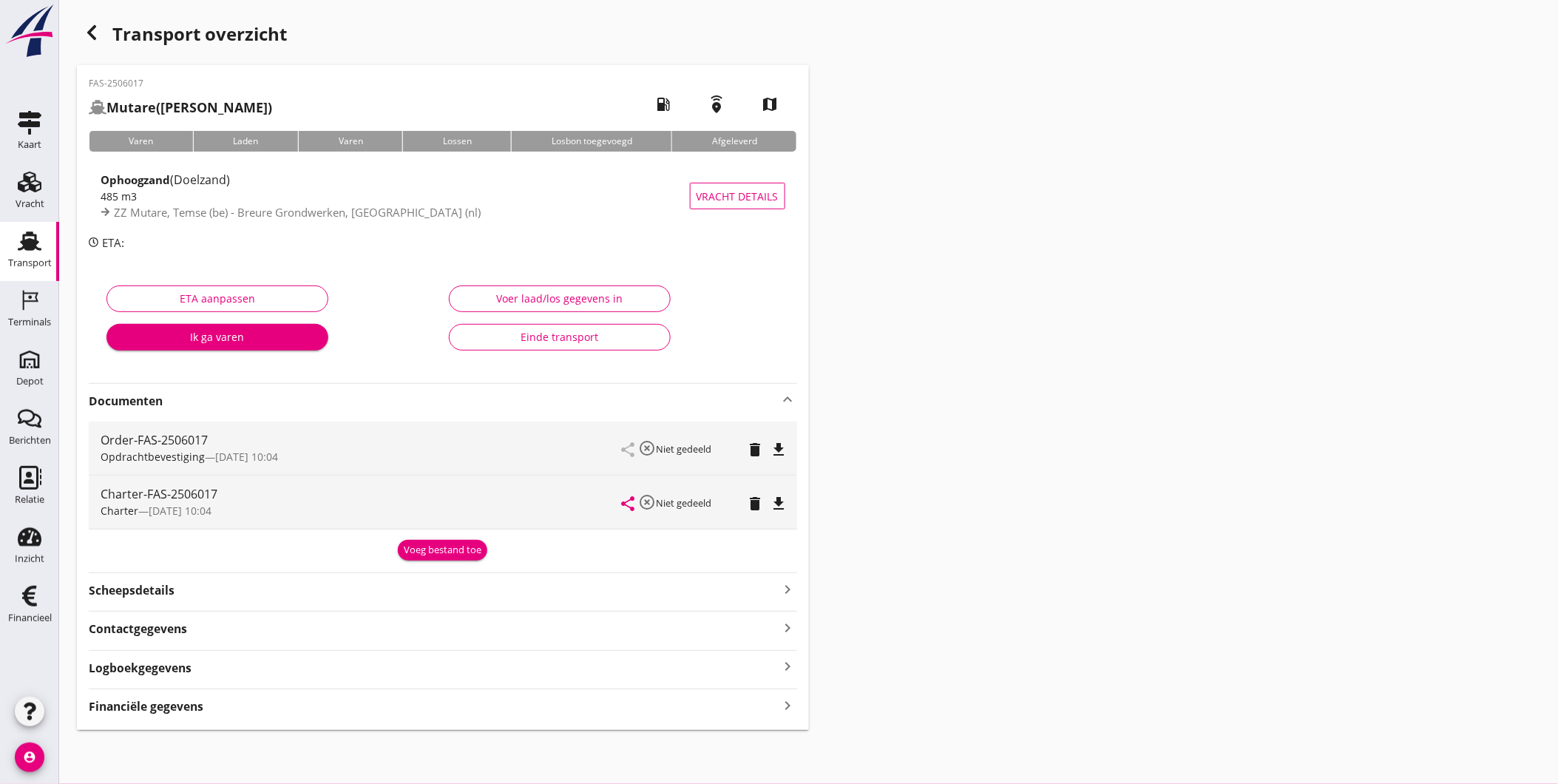
click at [459, 556] on div "Voeg bestand toe" at bounding box center [443, 550] width 78 height 15
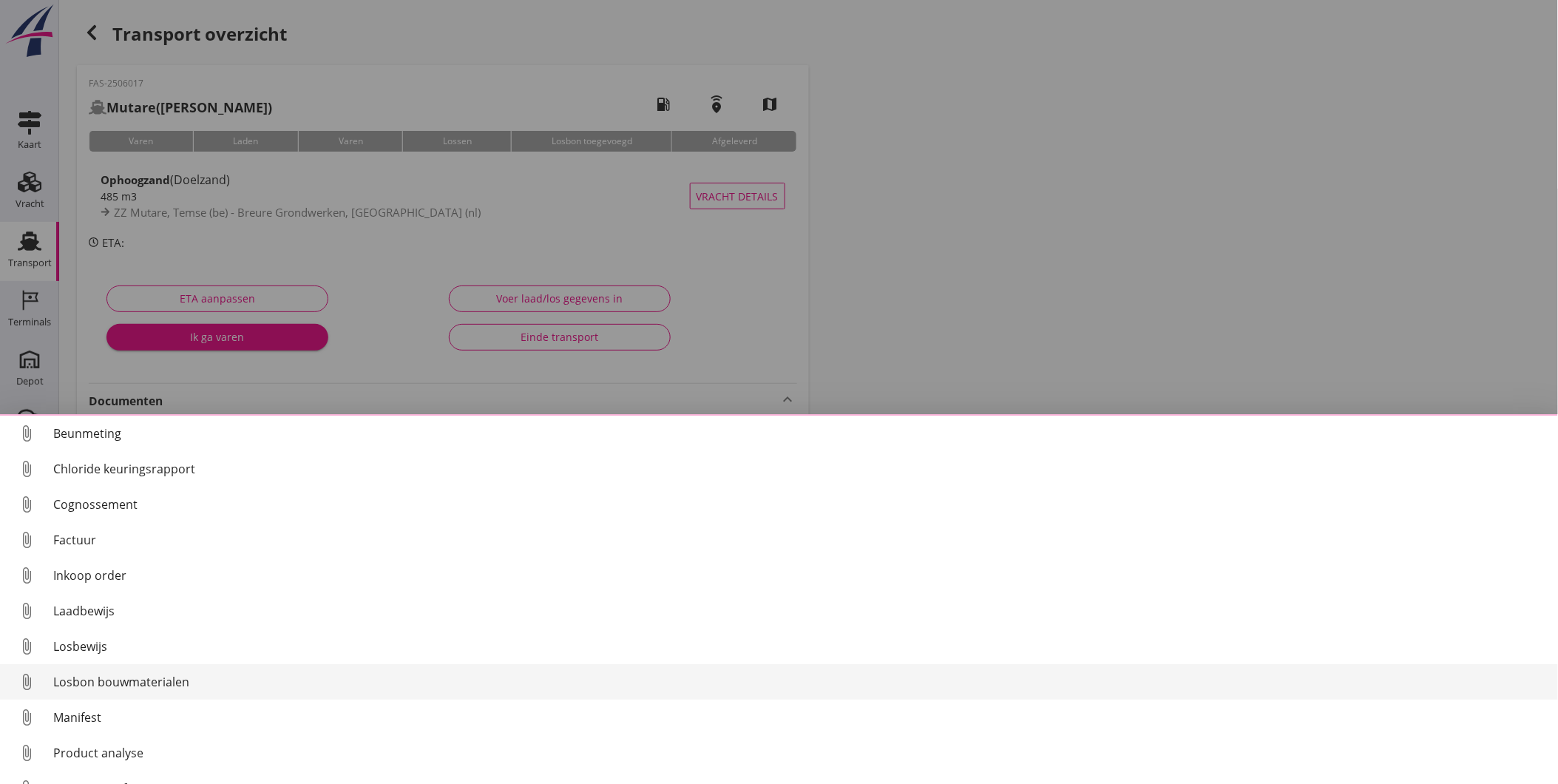
click at [139, 681] on div "Losbon bouwmaterialen" at bounding box center [800, 681] width 1493 height 18
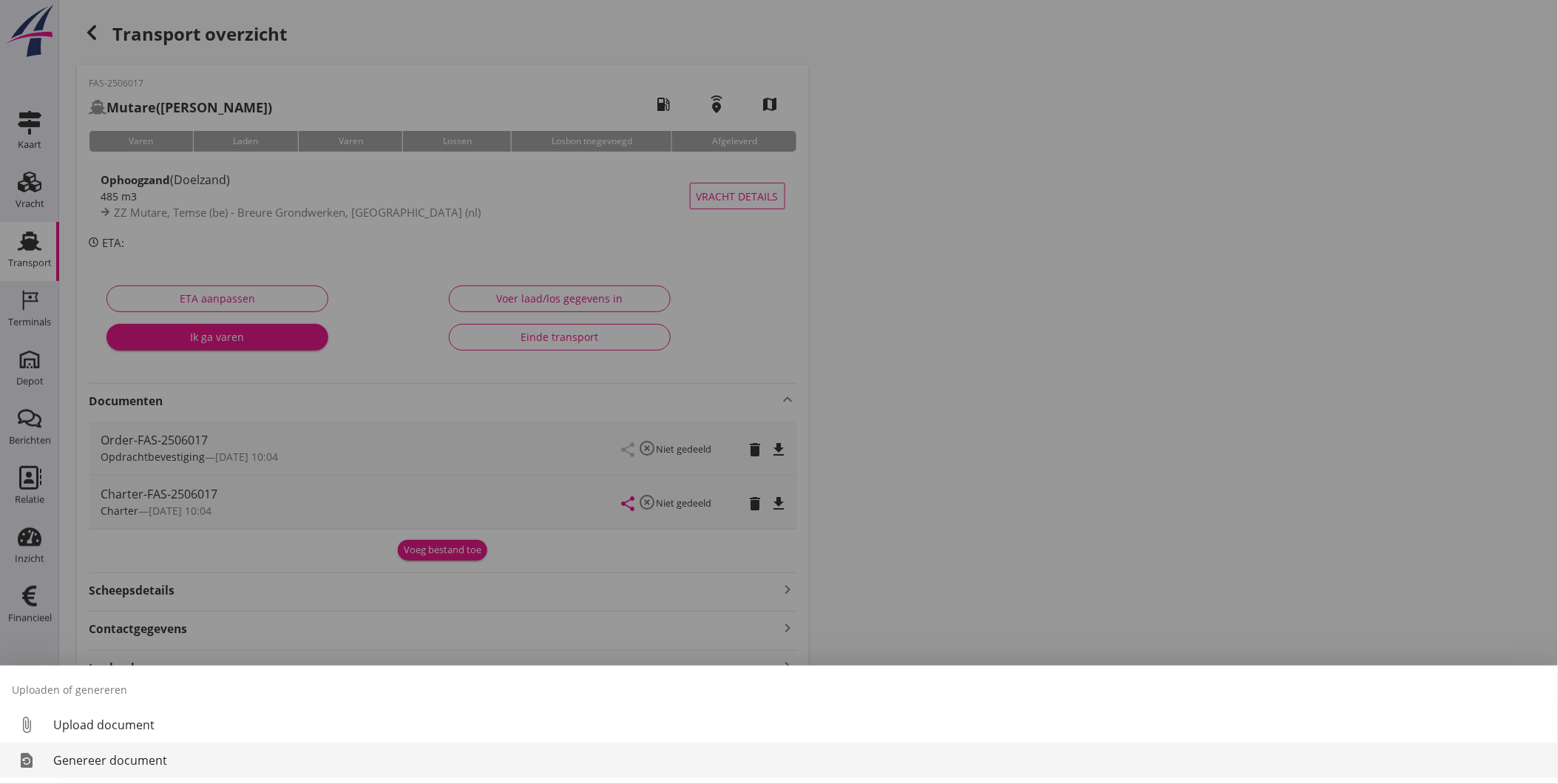
click at [99, 764] on div "Genereer document" at bounding box center [800, 760] width 1493 height 18
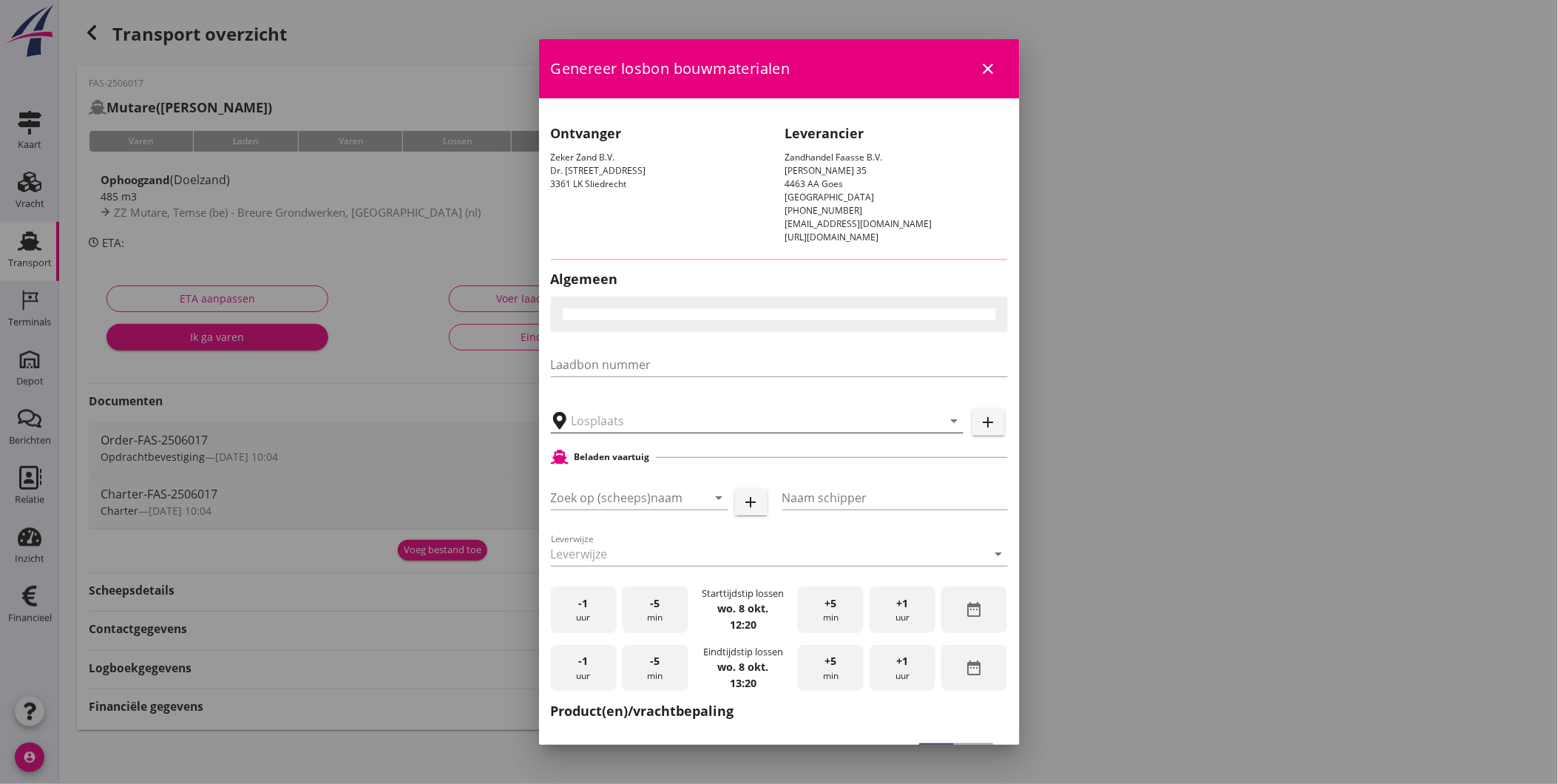
type input "Breure Grondwerken, [GEOGRAPHIC_DATA]"
checkbox input "true"
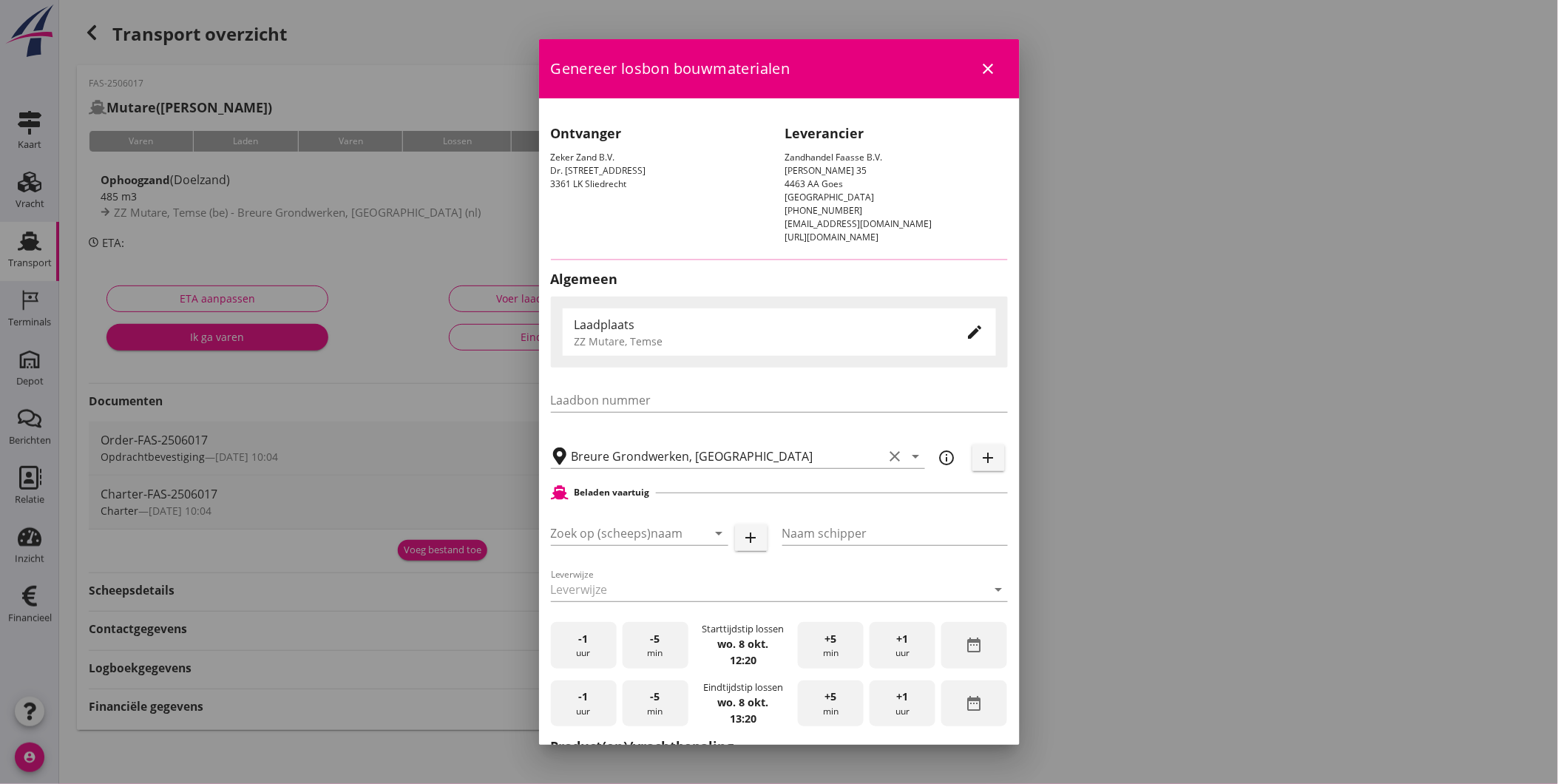
type input "Mutare"
type input "[PERSON_NAME]"
type input "Ophoogzand (6120)"
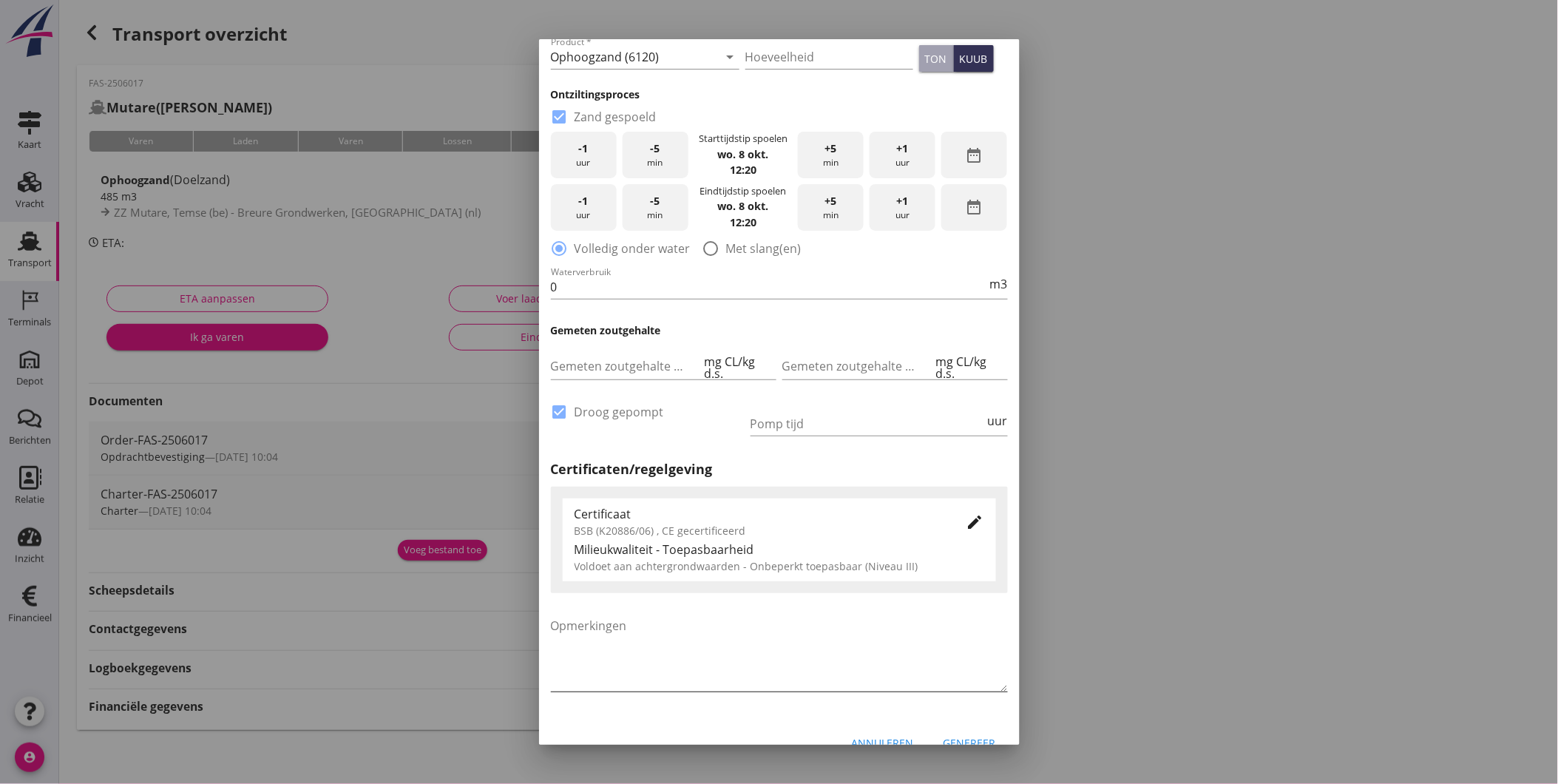
scroll to position [747, 0]
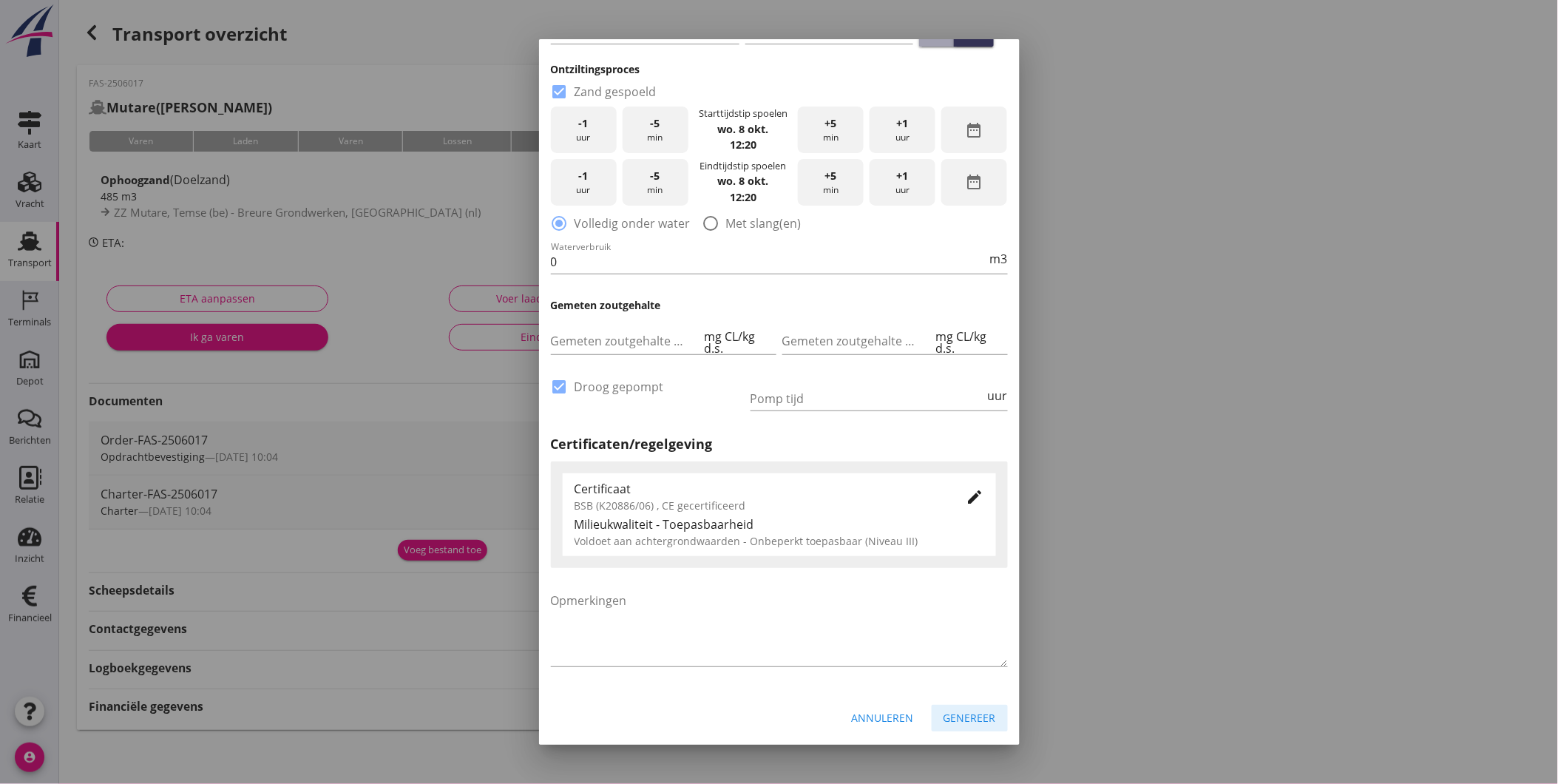
click at [958, 705] on button "Genereer" at bounding box center [969, 718] width 76 height 27
